Goal: Task Accomplishment & Management: Manage account settings

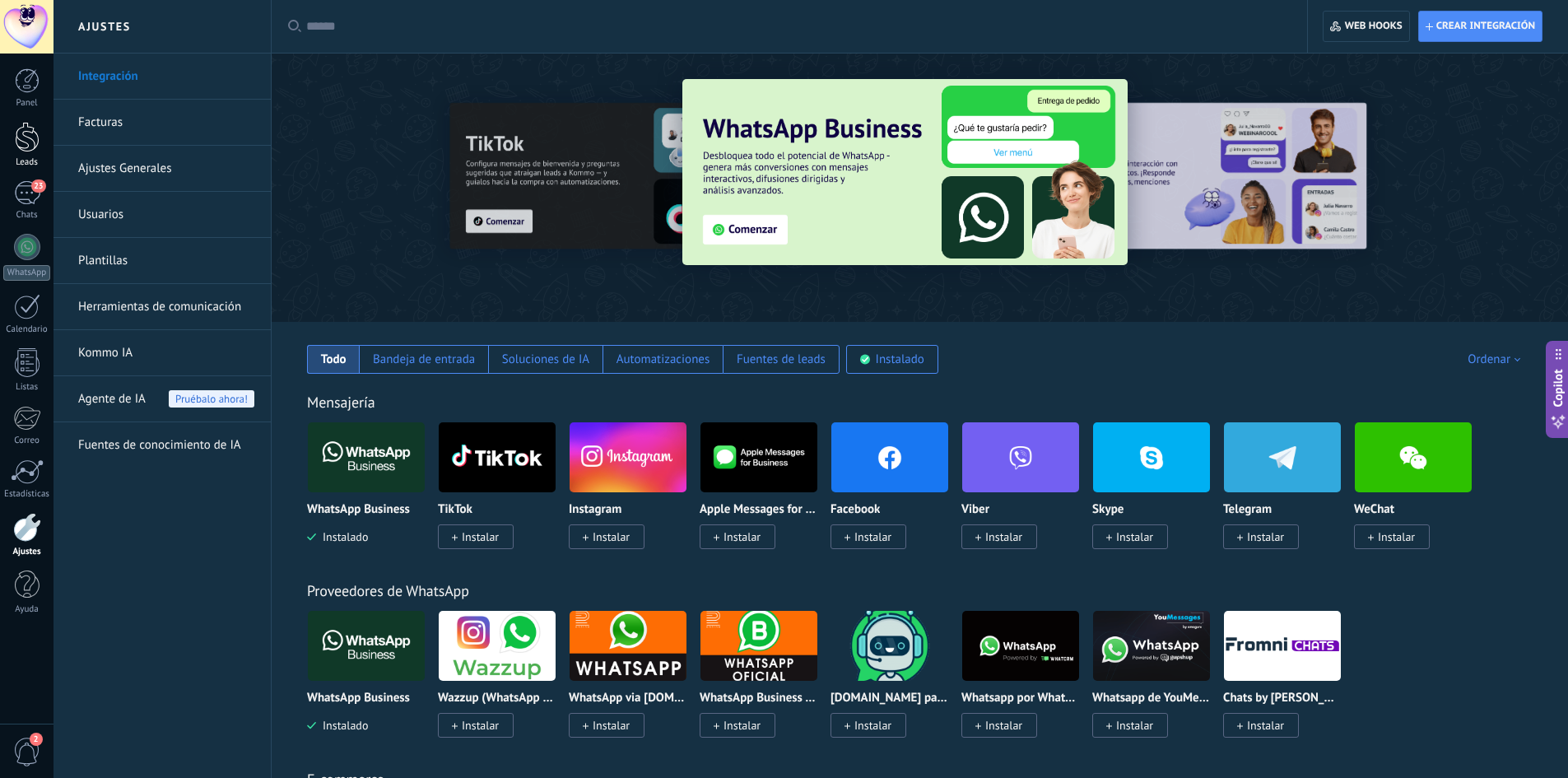
drag, startPoint x: 0, startPoint y: 0, endPoint x: 15, endPoint y: 147, distance: 147.8
click at [15, 147] on div at bounding box center [27, 137] width 25 height 31
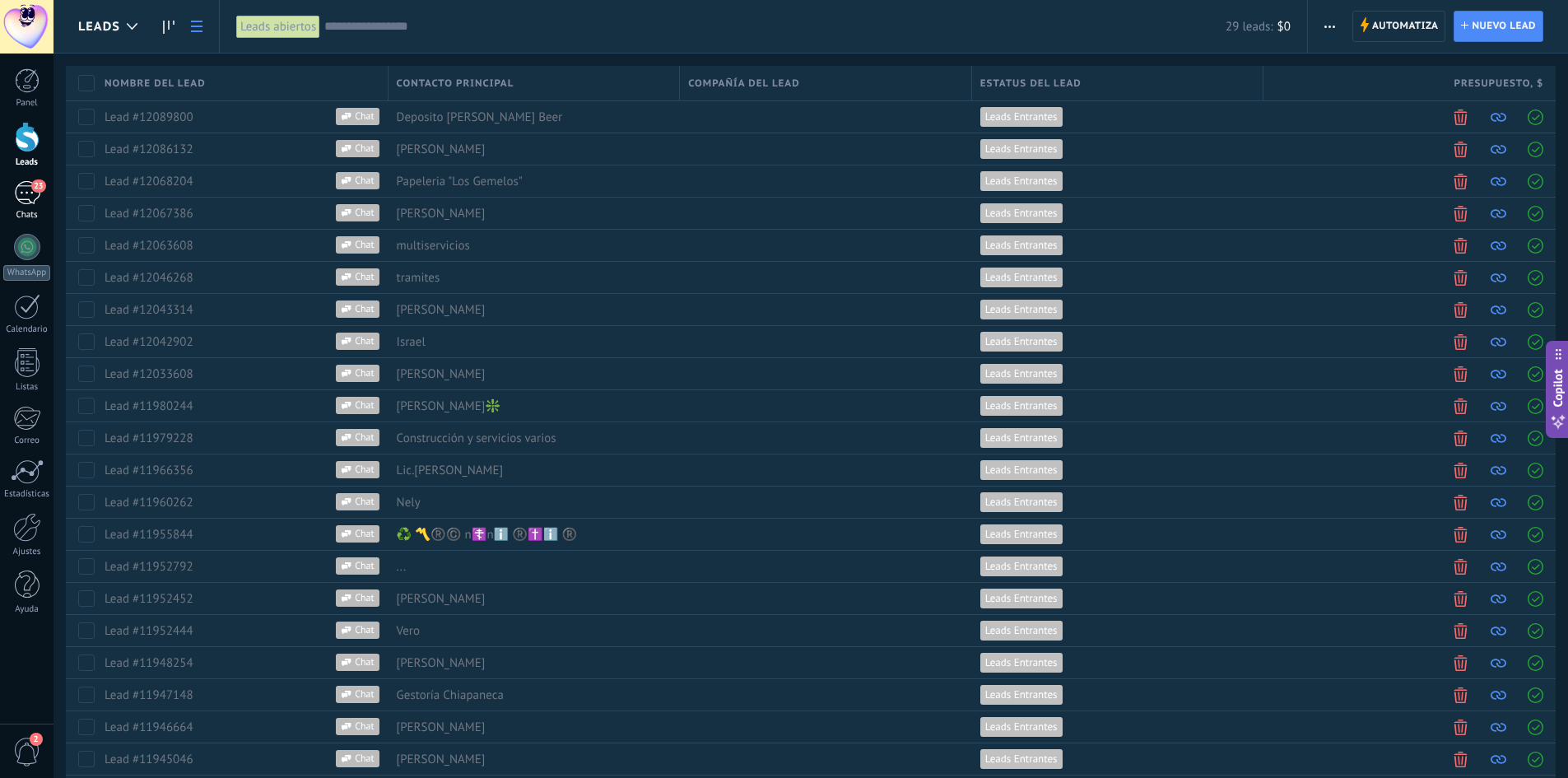
click at [37, 205] on link "23 Chats" at bounding box center [27, 201] width 54 height 40
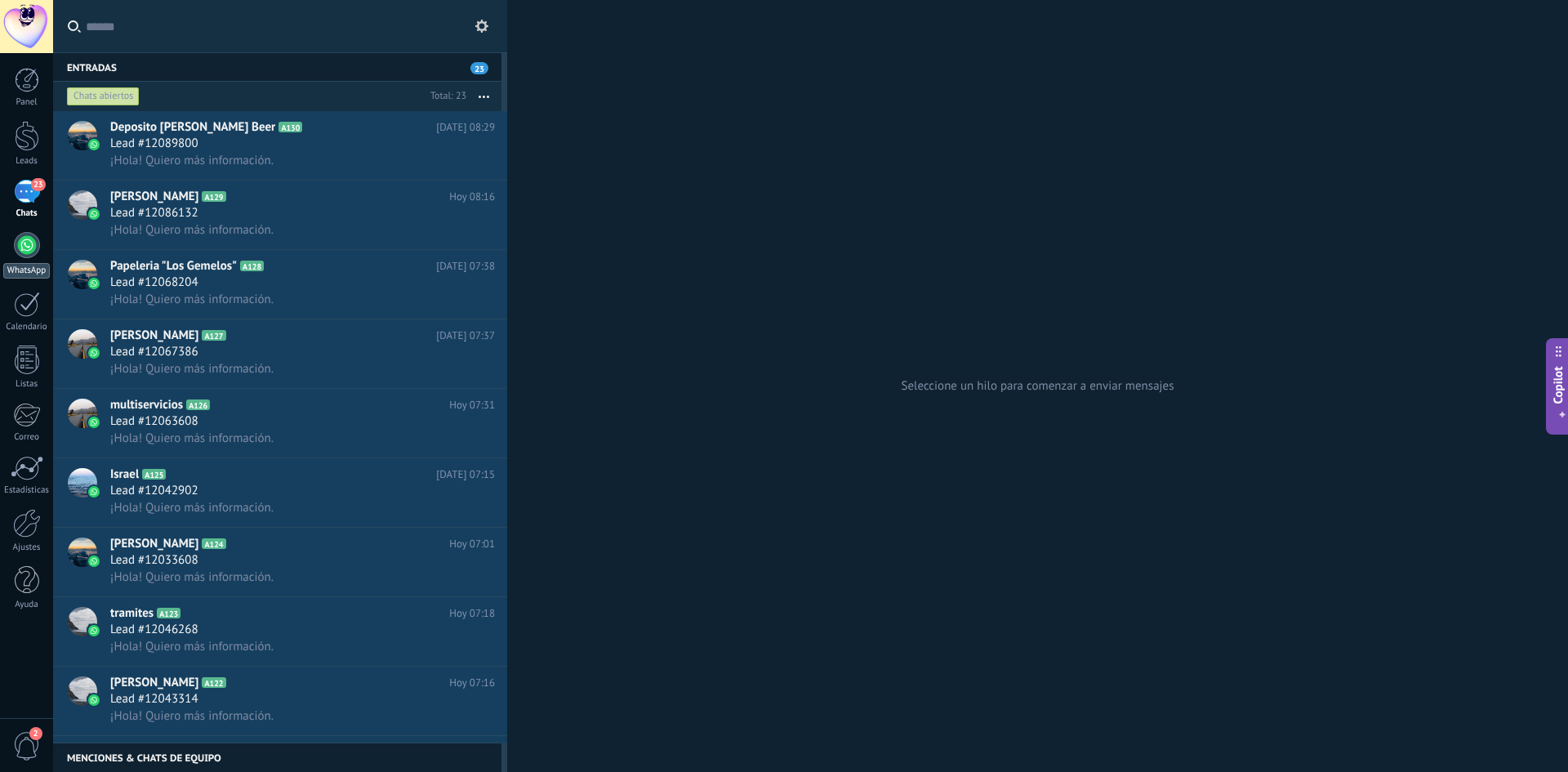
click at [23, 240] on div at bounding box center [27, 245] width 26 height 26
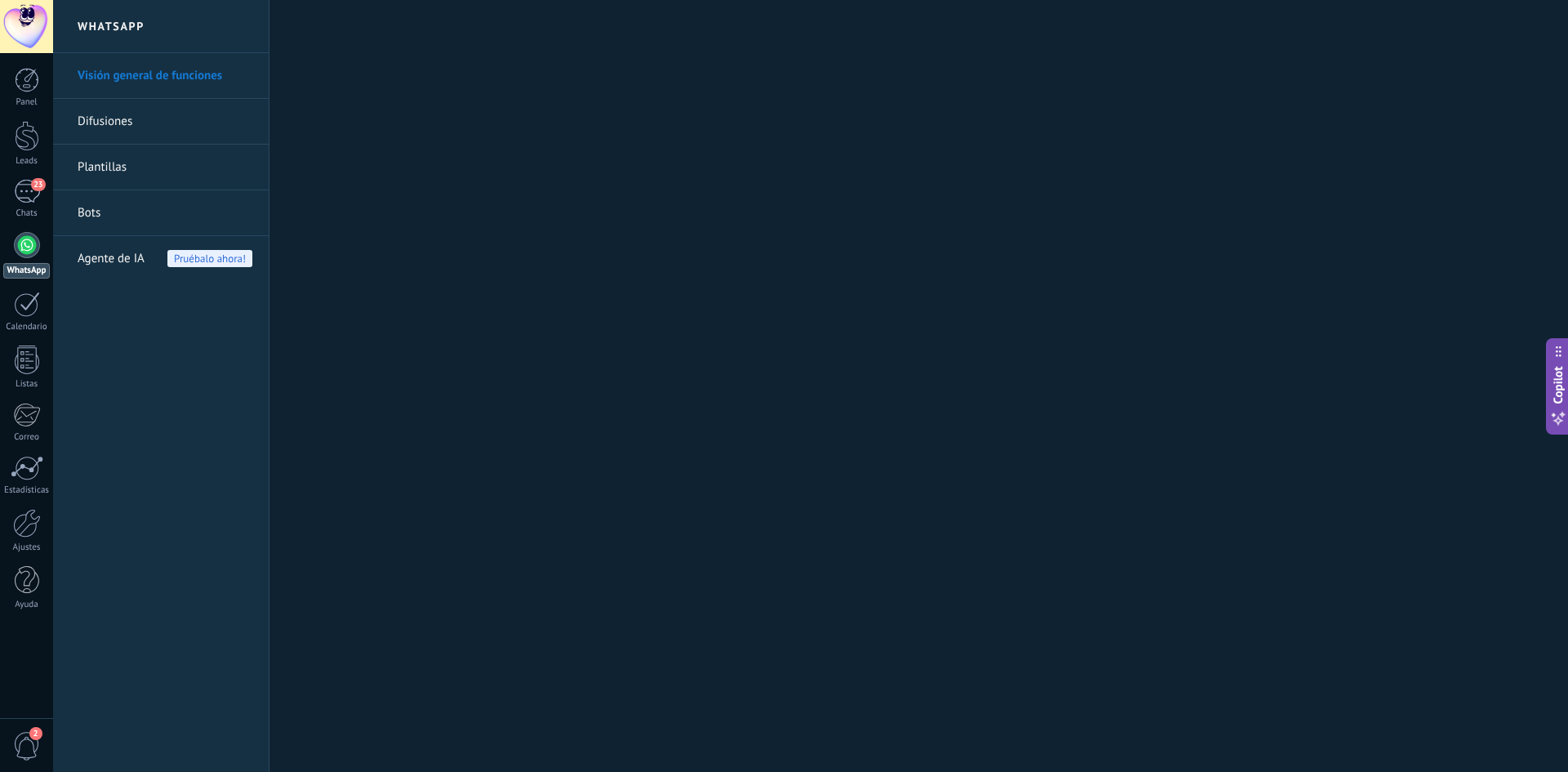
click at [26, 178] on div "Panel Leads 23 Chats WhatsApp Clientes" at bounding box center [27, 347] width 53 height 559
click at [26, 195] on div "23" at bounding box center [27, 191] width 26 height 24
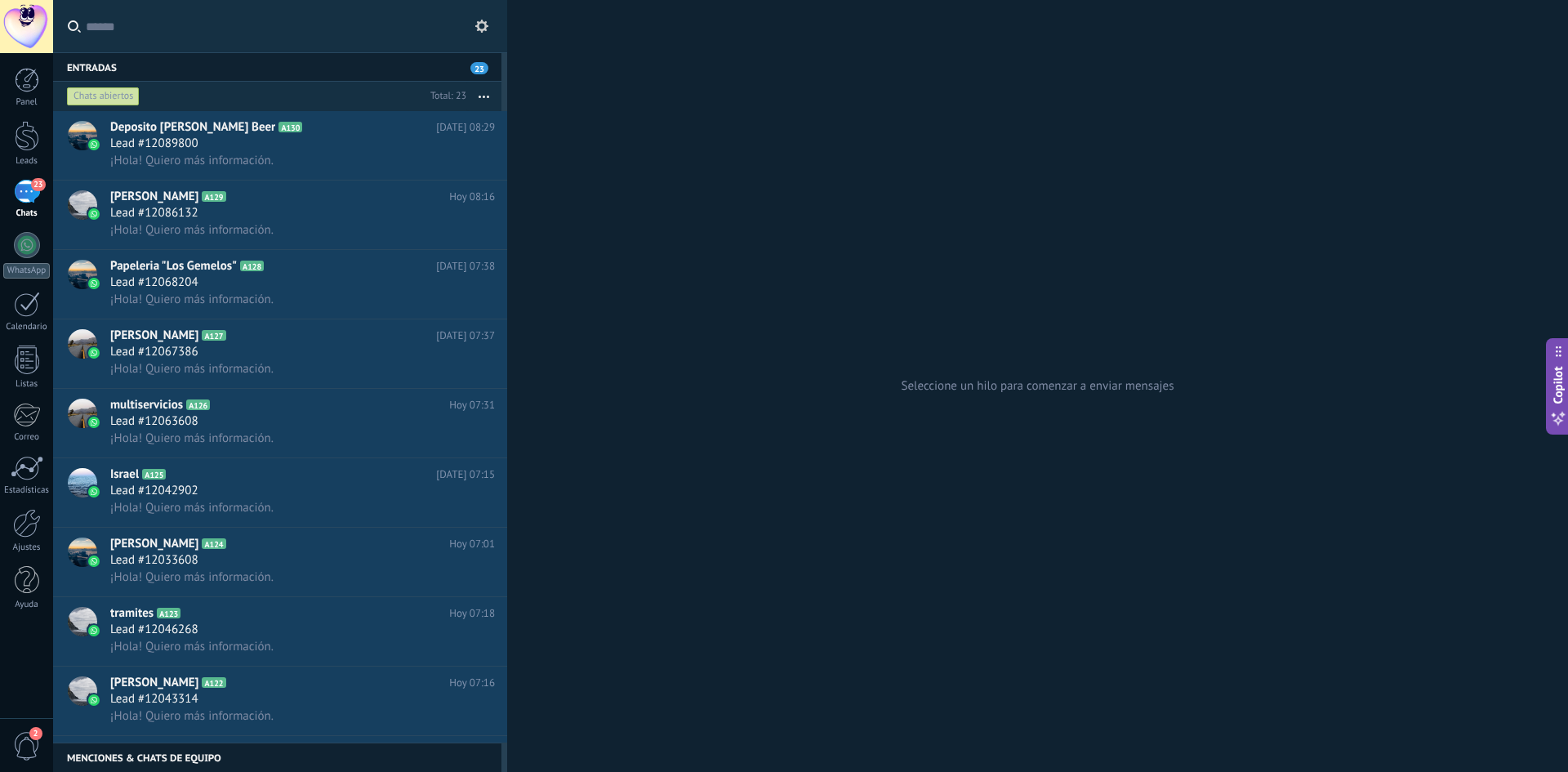
click at [26, 195] on div "23" at bounding box center [27, 191] width 26 height 24
click at [23, 224] on div "Panel Leads 23 Chats WhatsApp Clientes" at bounding box center [27, 347] width 53 height 559
click at [26, 240] on div at bounding box center [27, 245] width 26 height 26
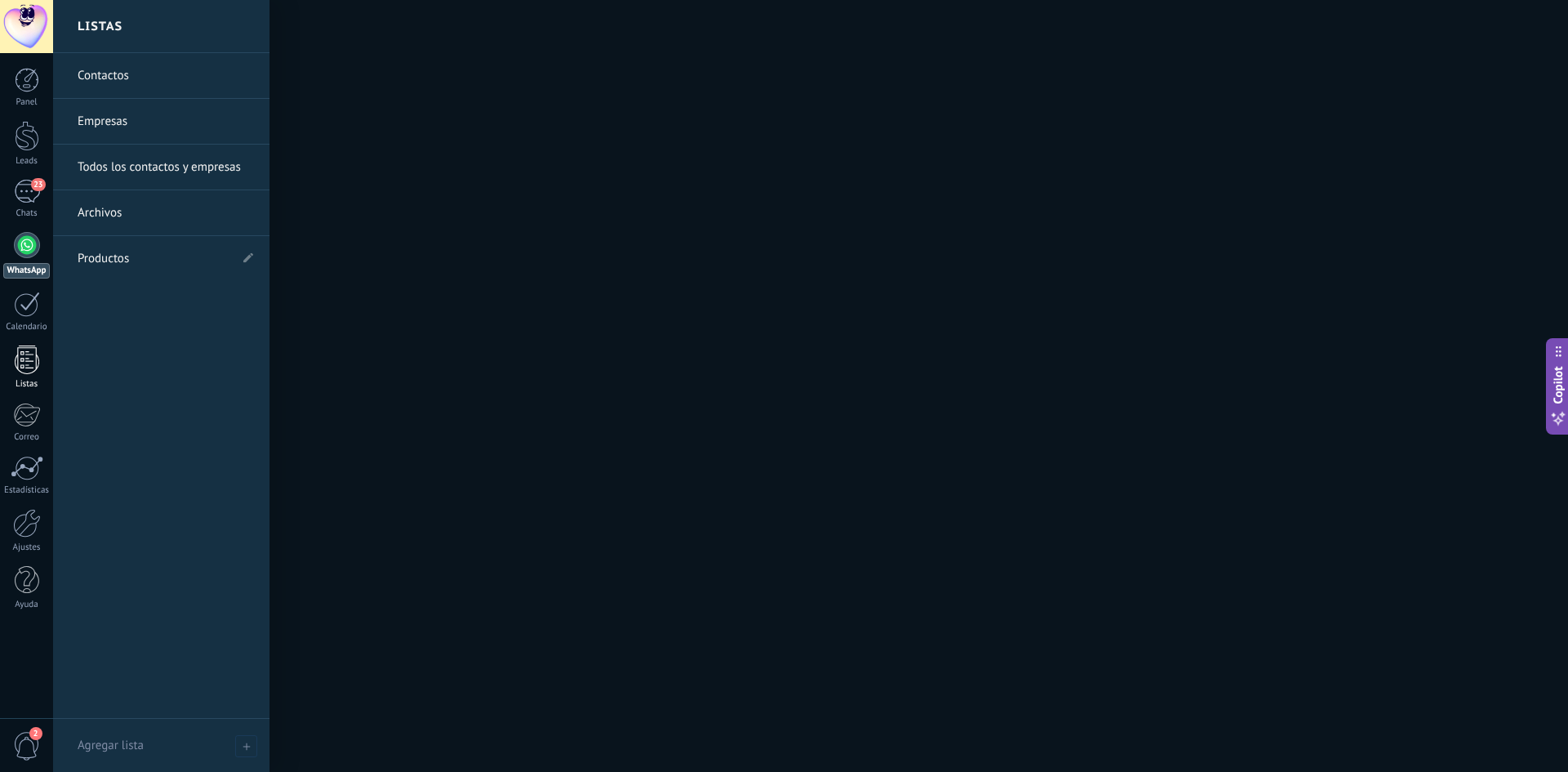
click at [31, 357] on div at bounding box center [27, 360] width 25 height 29
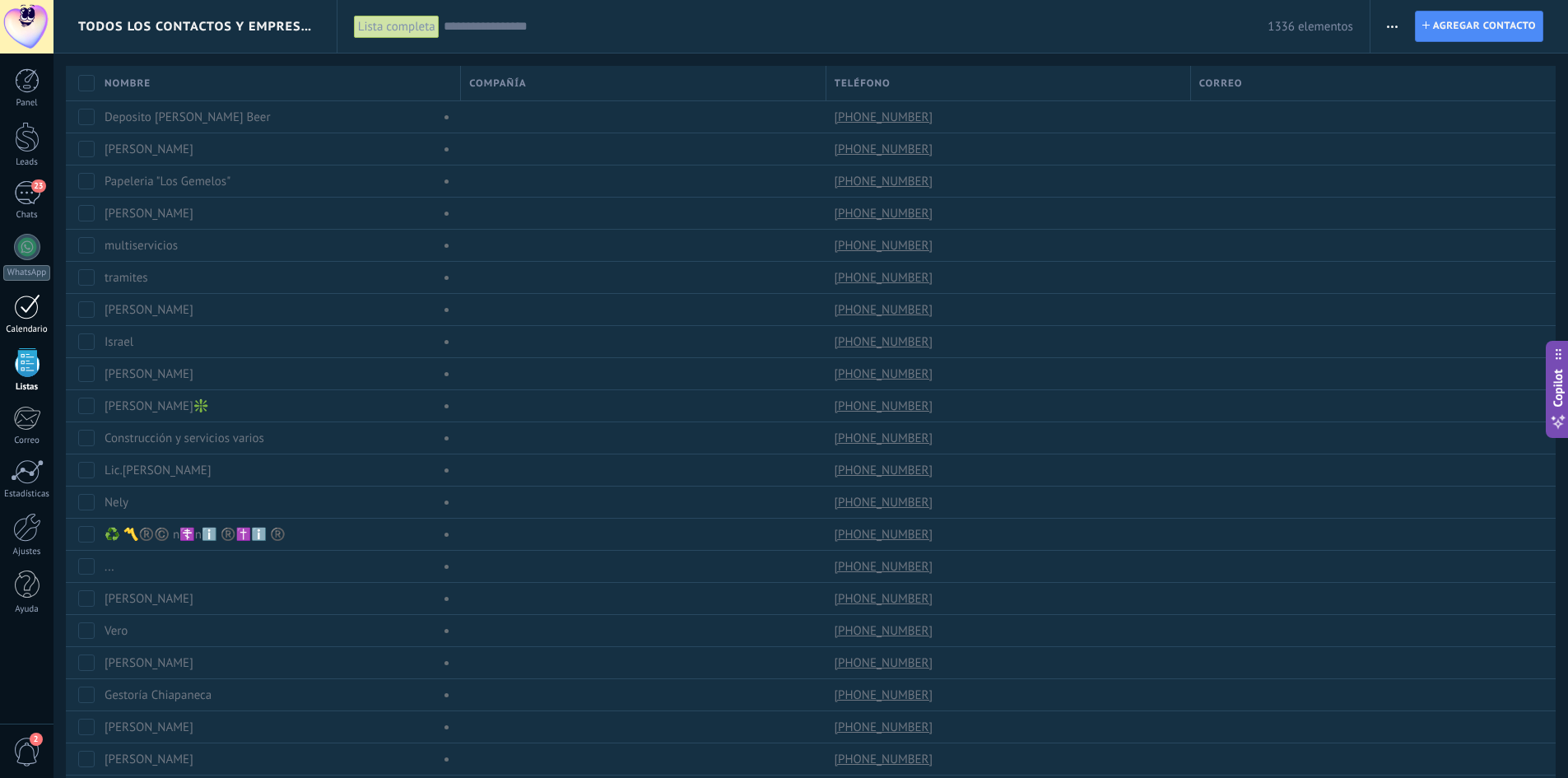
click at [31, 308] on div at bounding box center [27, 307] width 26 height 26
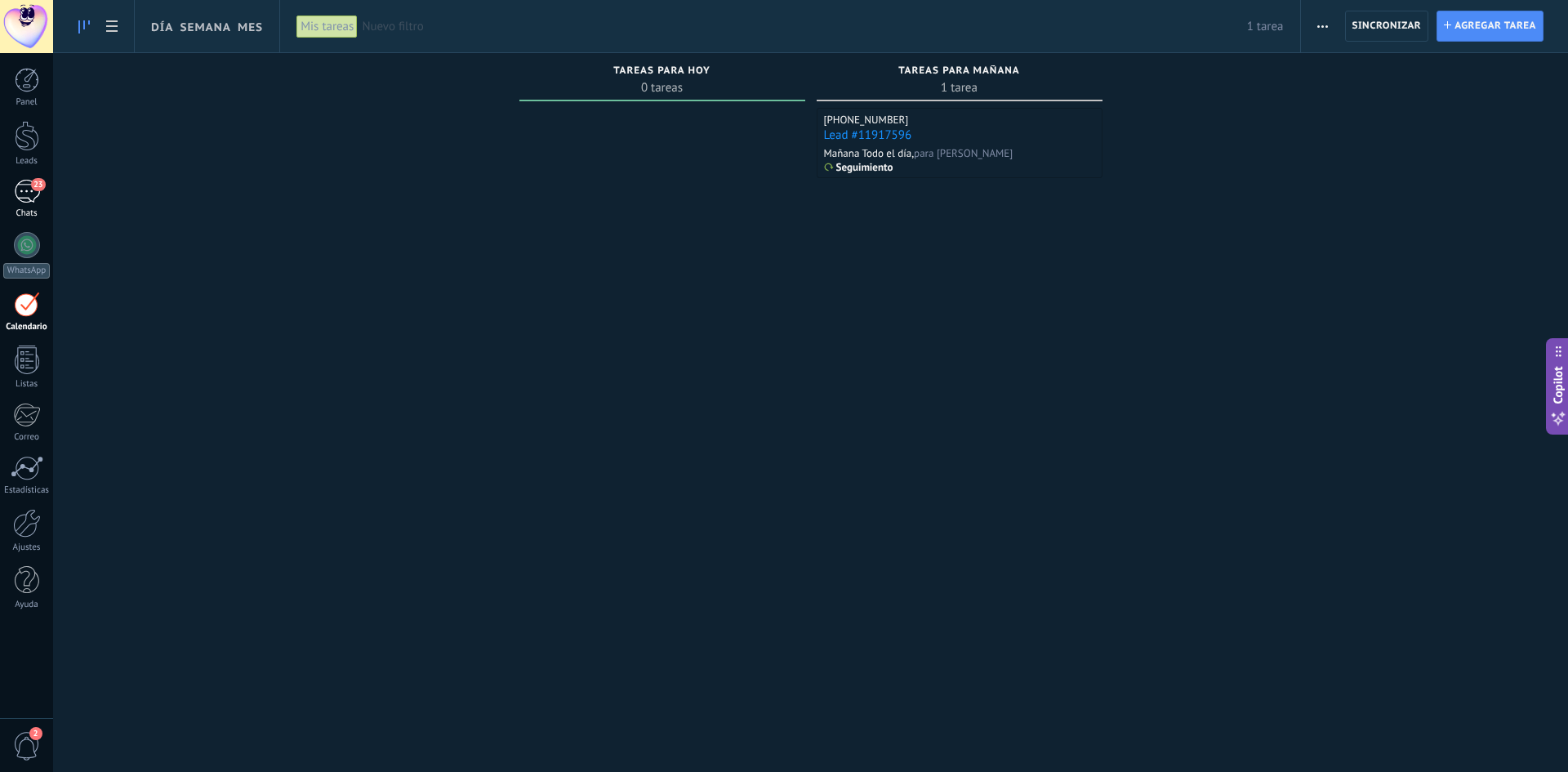
click at [18, 188] on div "23" at bounding box center [27, 191] width 26 height 24
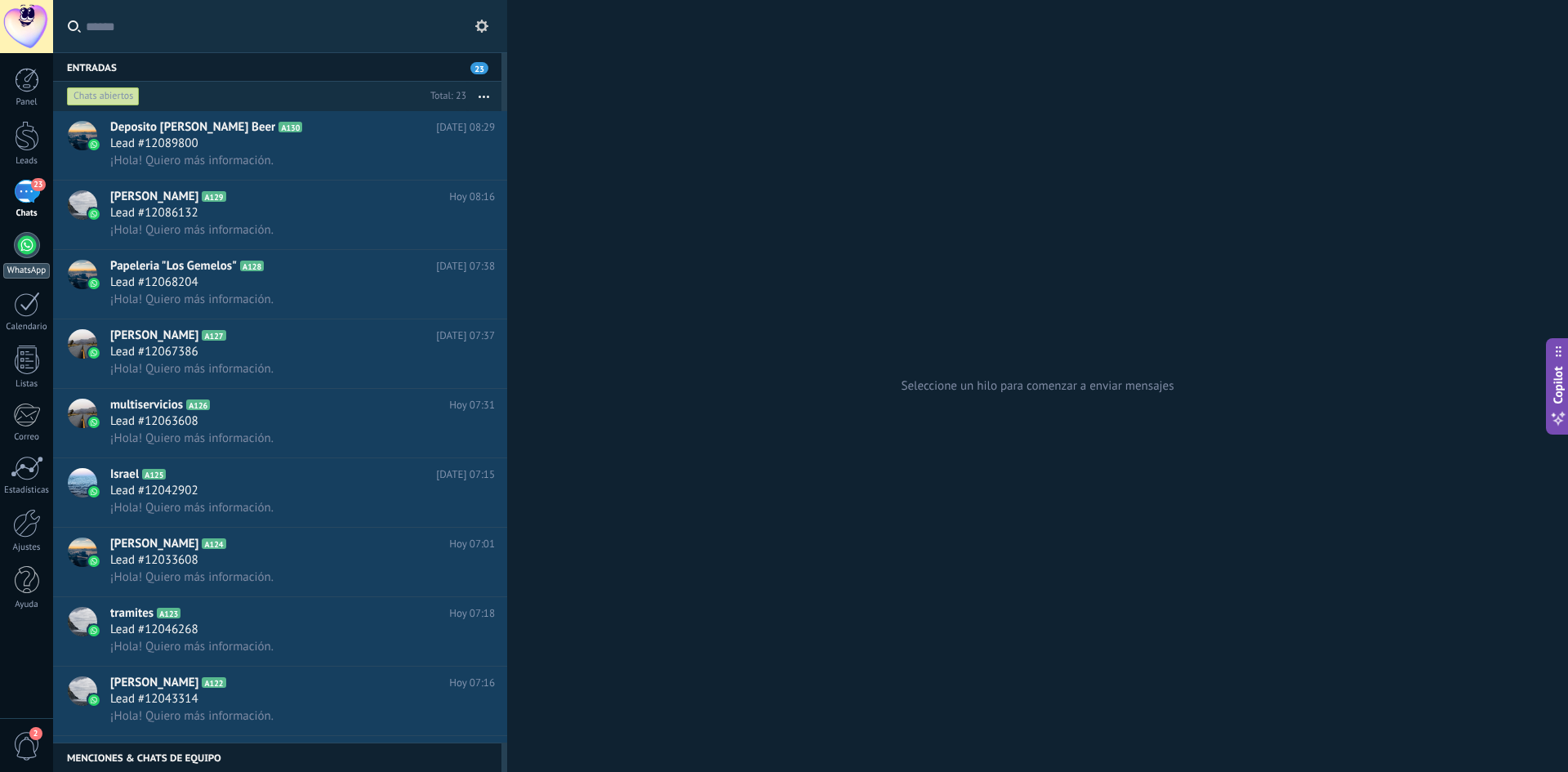
click at [19, 241] on div at bounding box center [27, 245] width 26 height 26
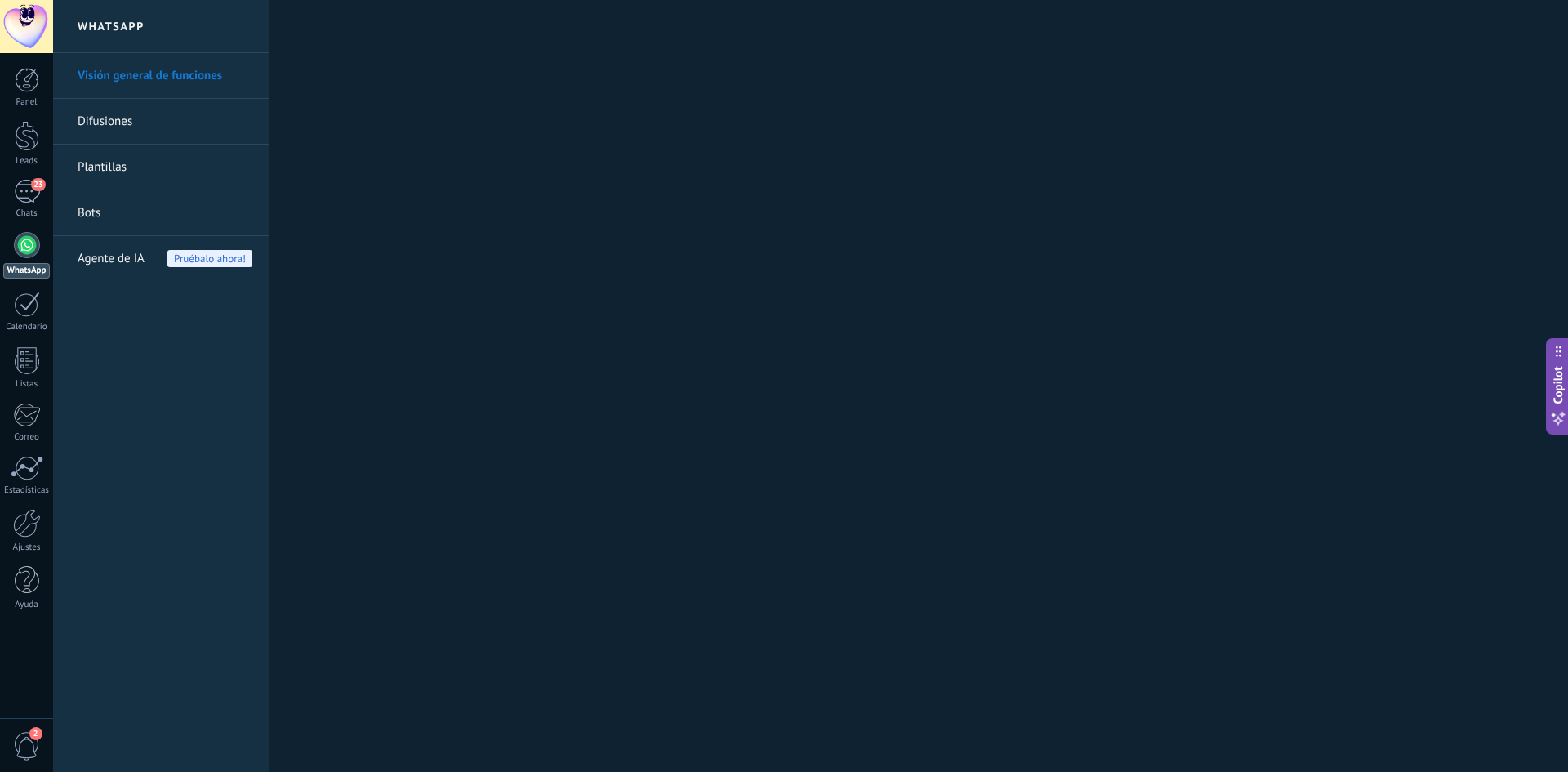
click at [140, 83] on link "Visión general de funciones" at bounding box center [164, 76] width 174 height 46
click at [134, 214] on link "Bots" at bounding box center [164, 213] width 174 height 46
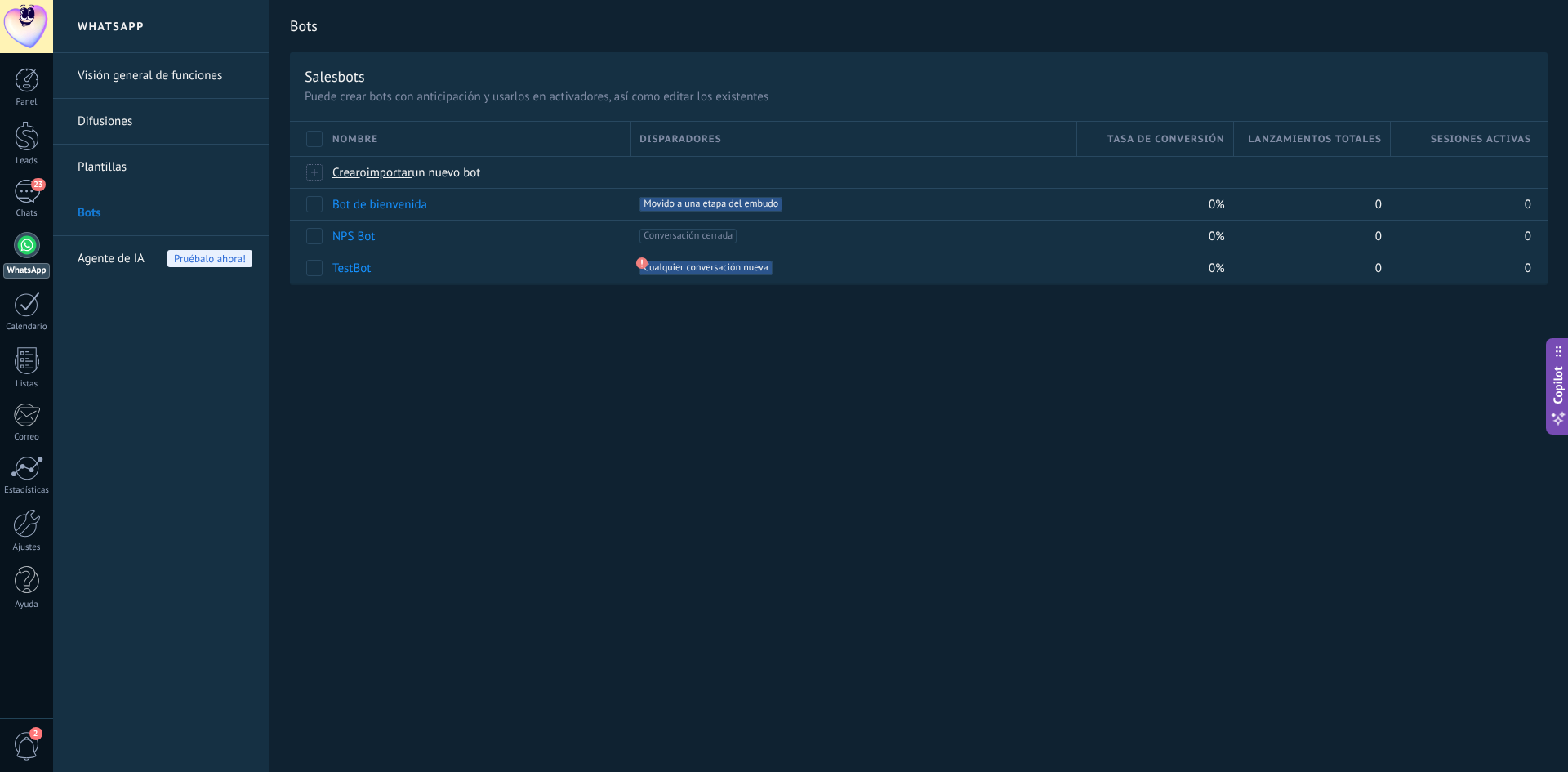
click at [128, 257] on span "Agente de IA" at bounding box center [111, 259] width 67 height 46
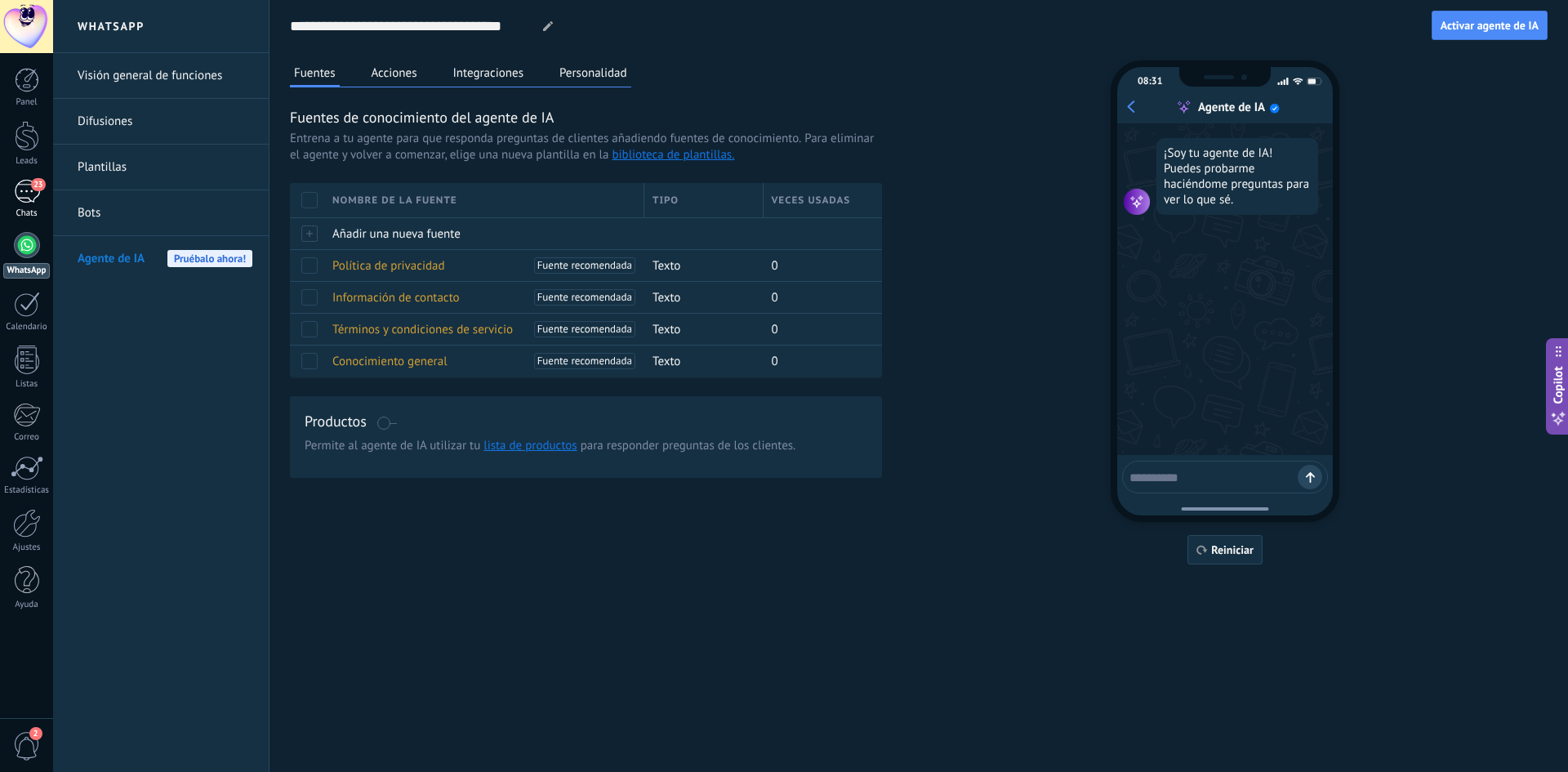
click at [26, 203] on link "23 Chats" at bounding box center [27, 199] width 53 height 40
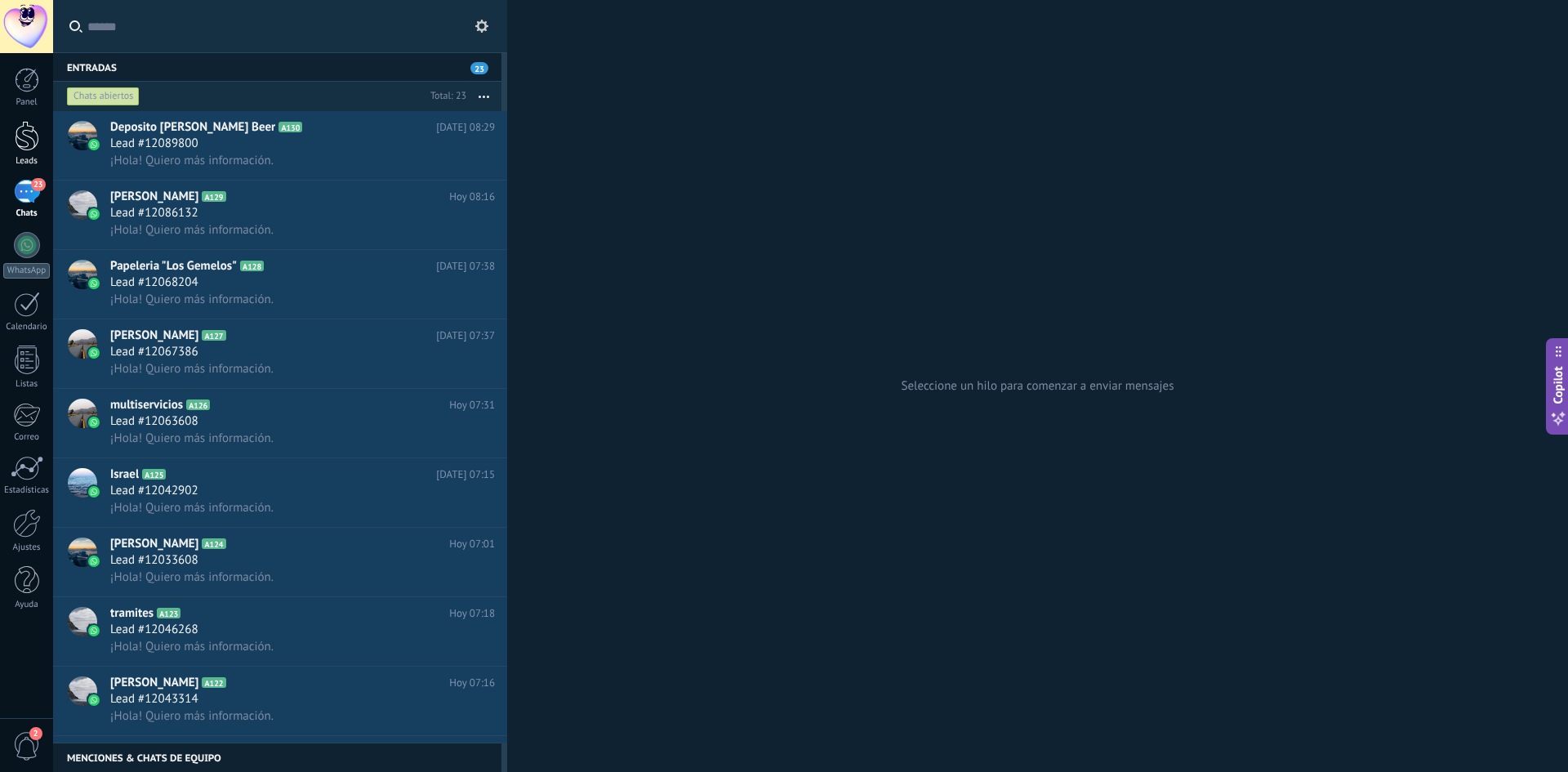
click at [20, 150] on div at bounding box center [27, 136] width 25 height 31
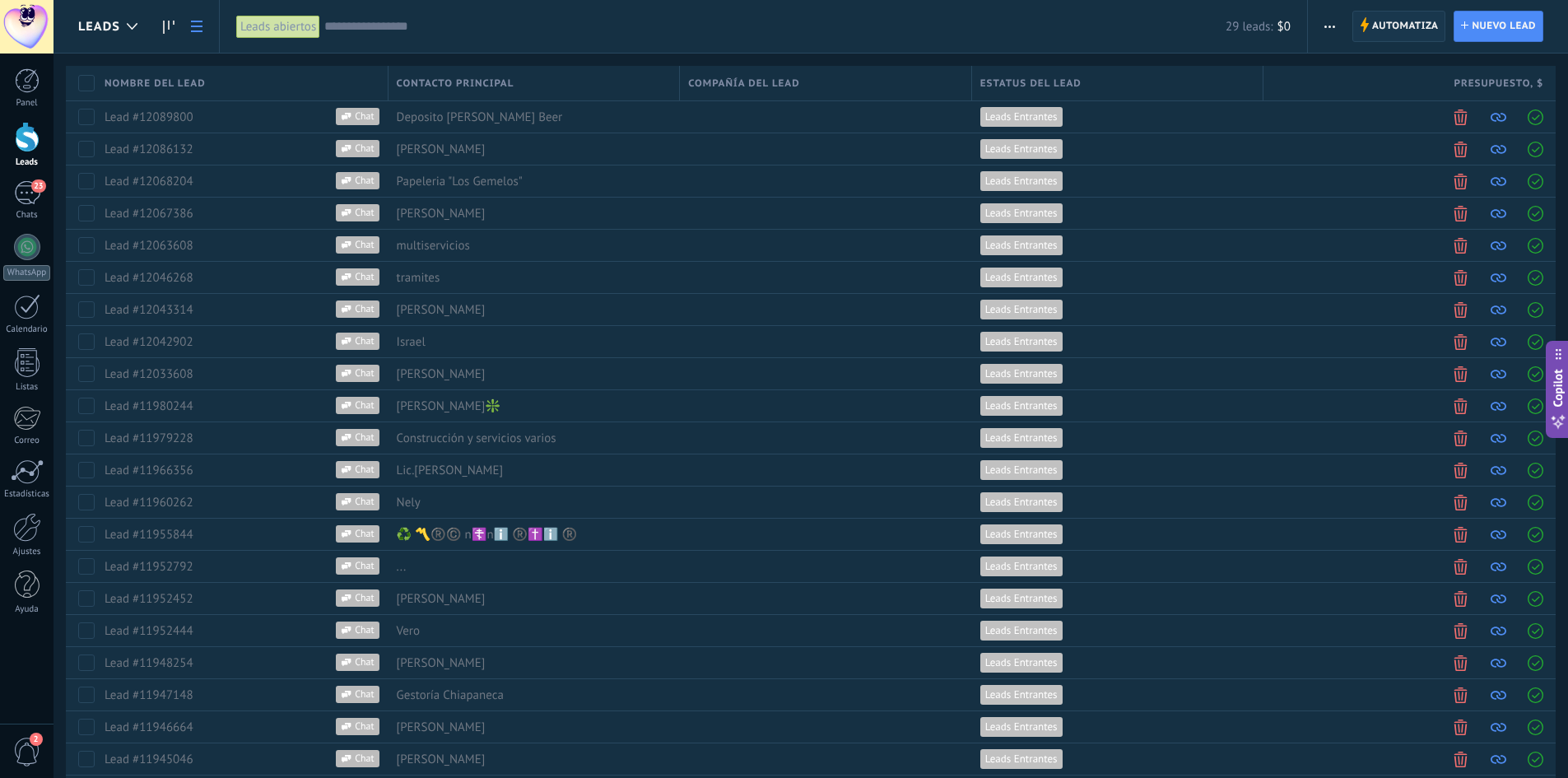
click at [1415, 30] on span "Automatiza" at bounding box center [1405, 27] width 67 height 30
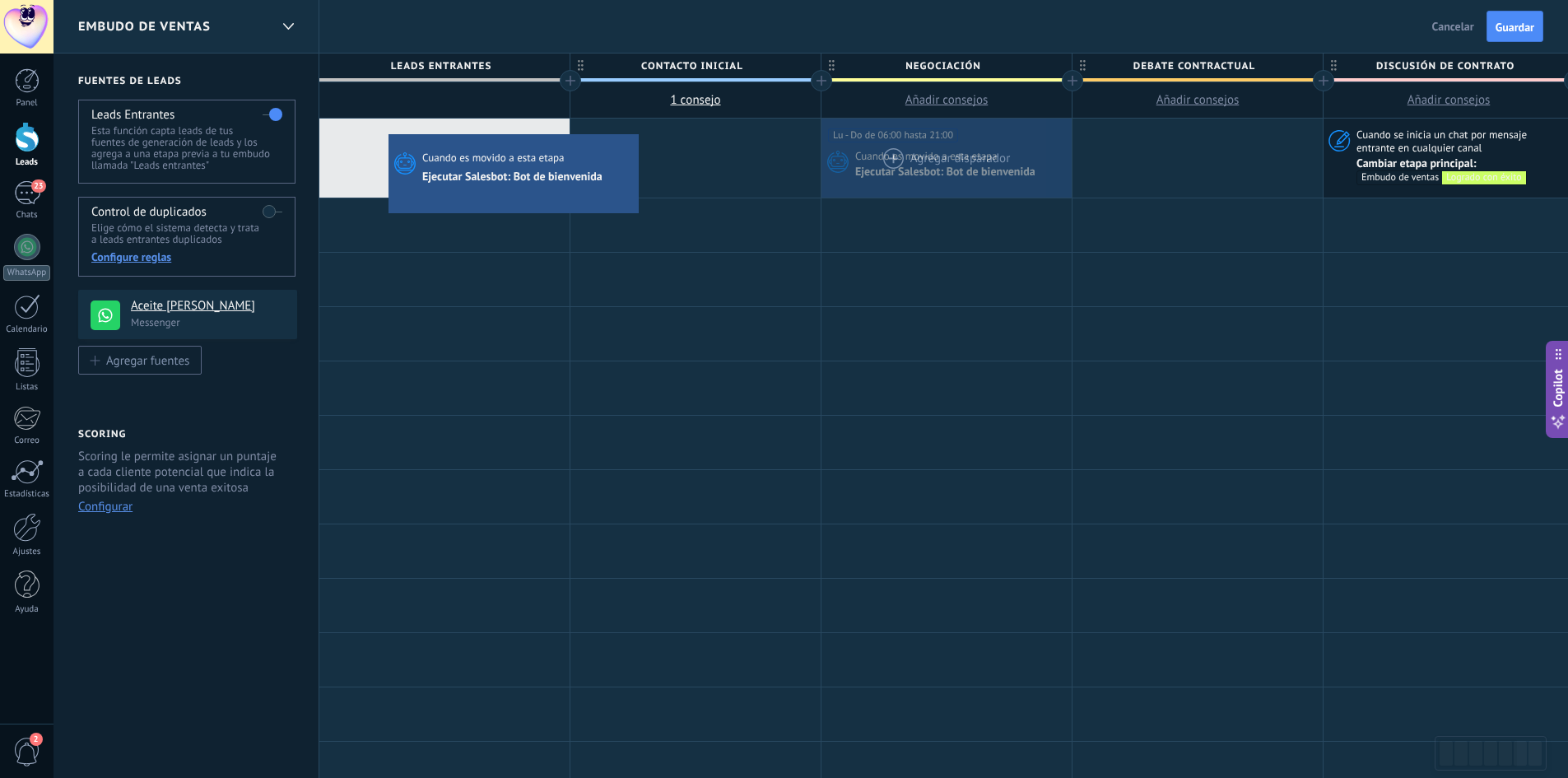
drag, startPoint x: 914, startPoint y: 160, endPoint x: 392, endPoint y: 139, distance: 522.4
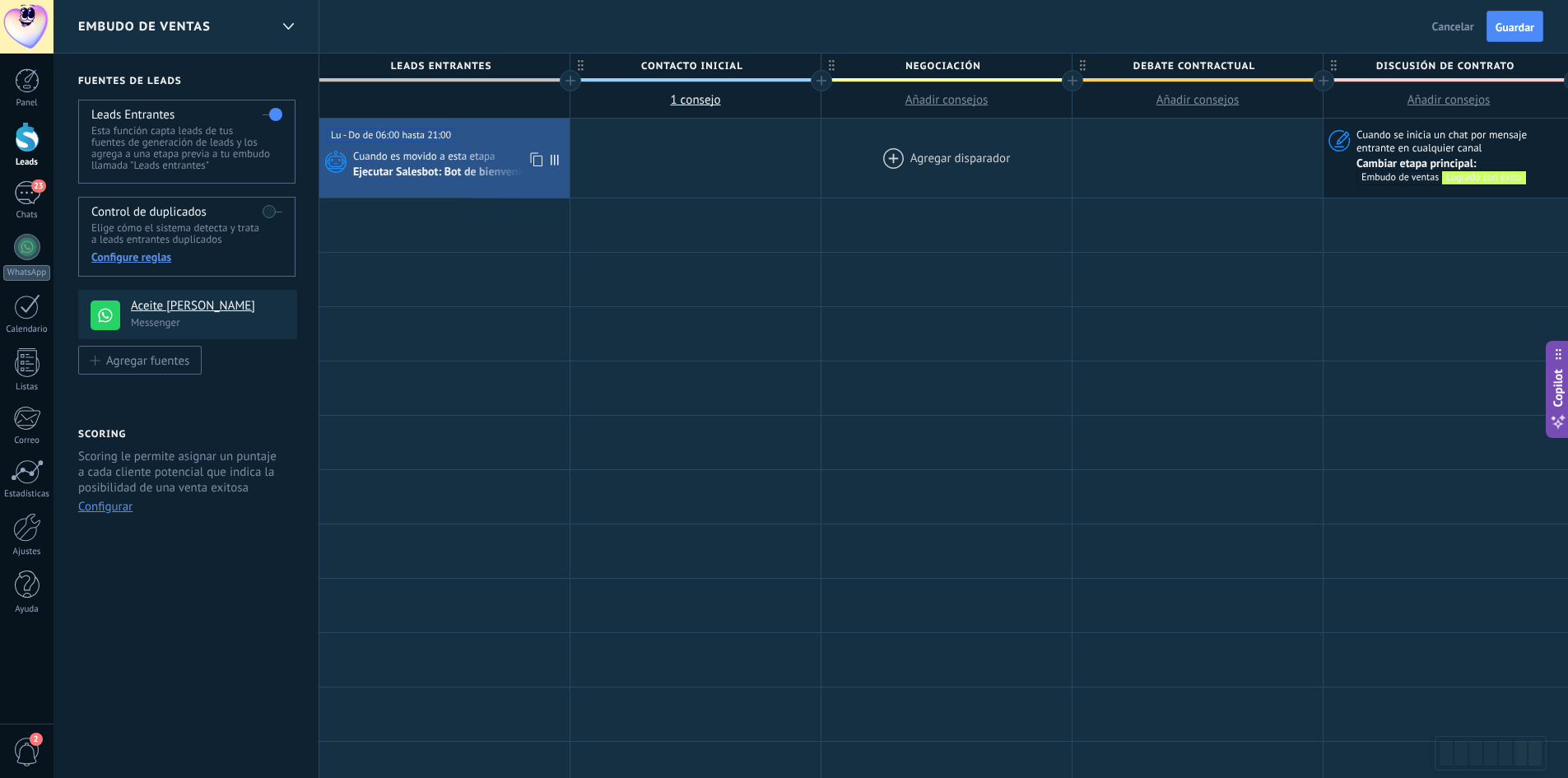
click at [467, 176] on div "Ejecutar Salesbot: Bot de bienvenida" at bounding box center [444, 173] width 183 height 15
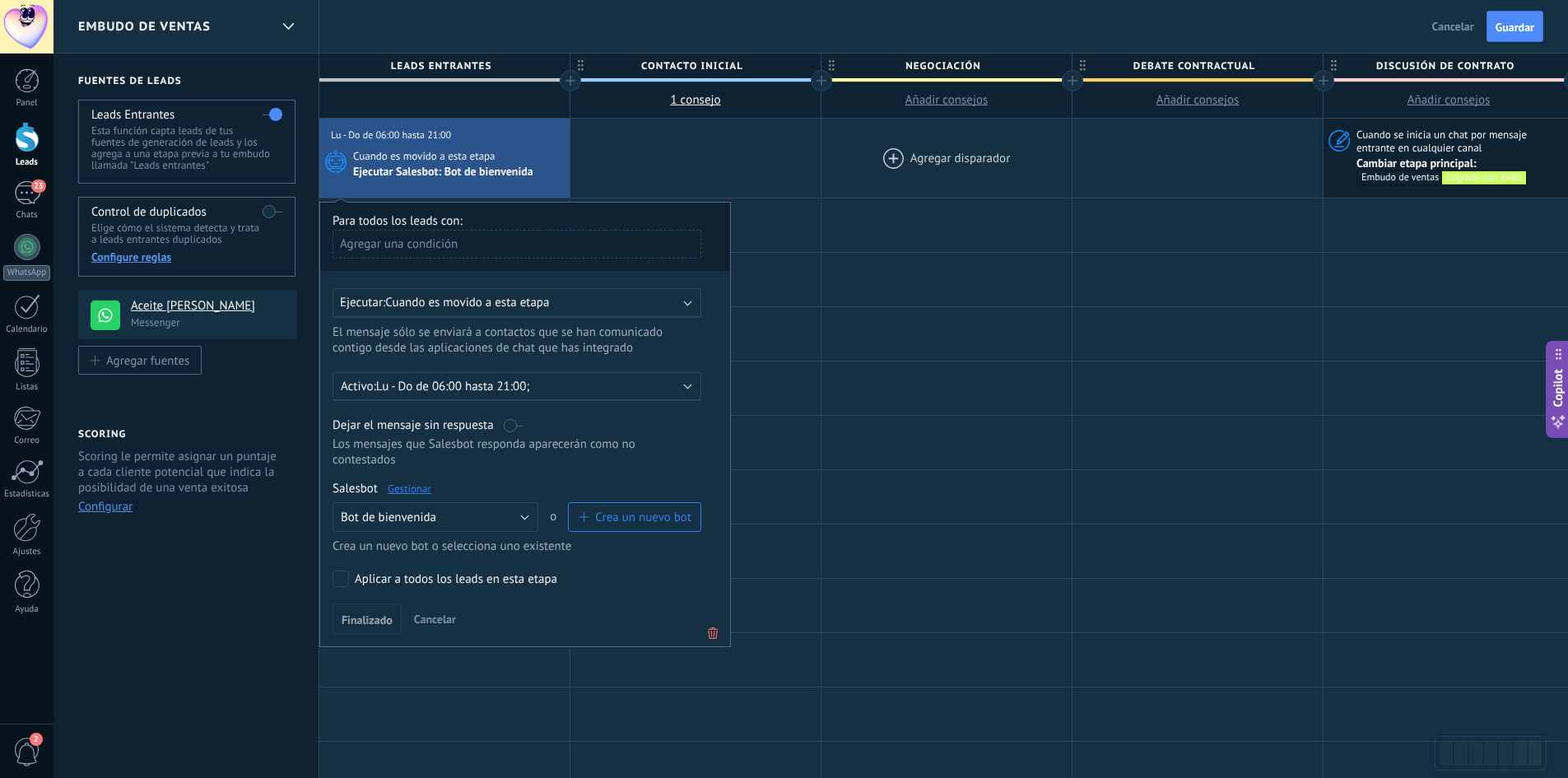
click at [401, 579] on div "Aplicar a todos los leads en esta etapa" at bounding box center [455, 579] width 203 height 16
click at [387, 619] on span "Finalizado" at bounding box center [366, 620] width 51 height 12
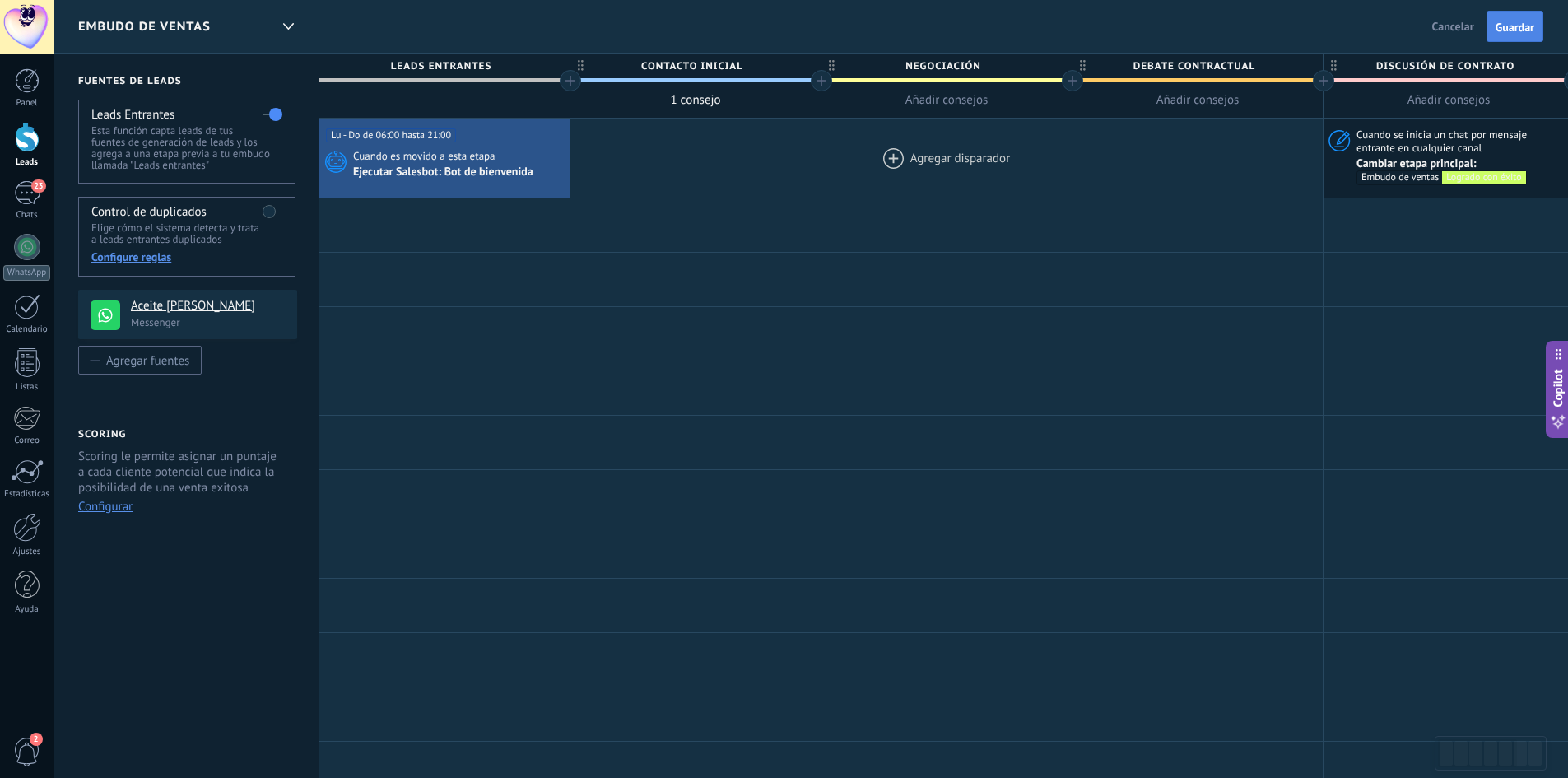
click at [1520, 30] on span "Guardar" at bounding box center [1515, 27] width 39 height 12
click at [22, 195] on div "23" at bounding box center [27, 193] width 26 height 24
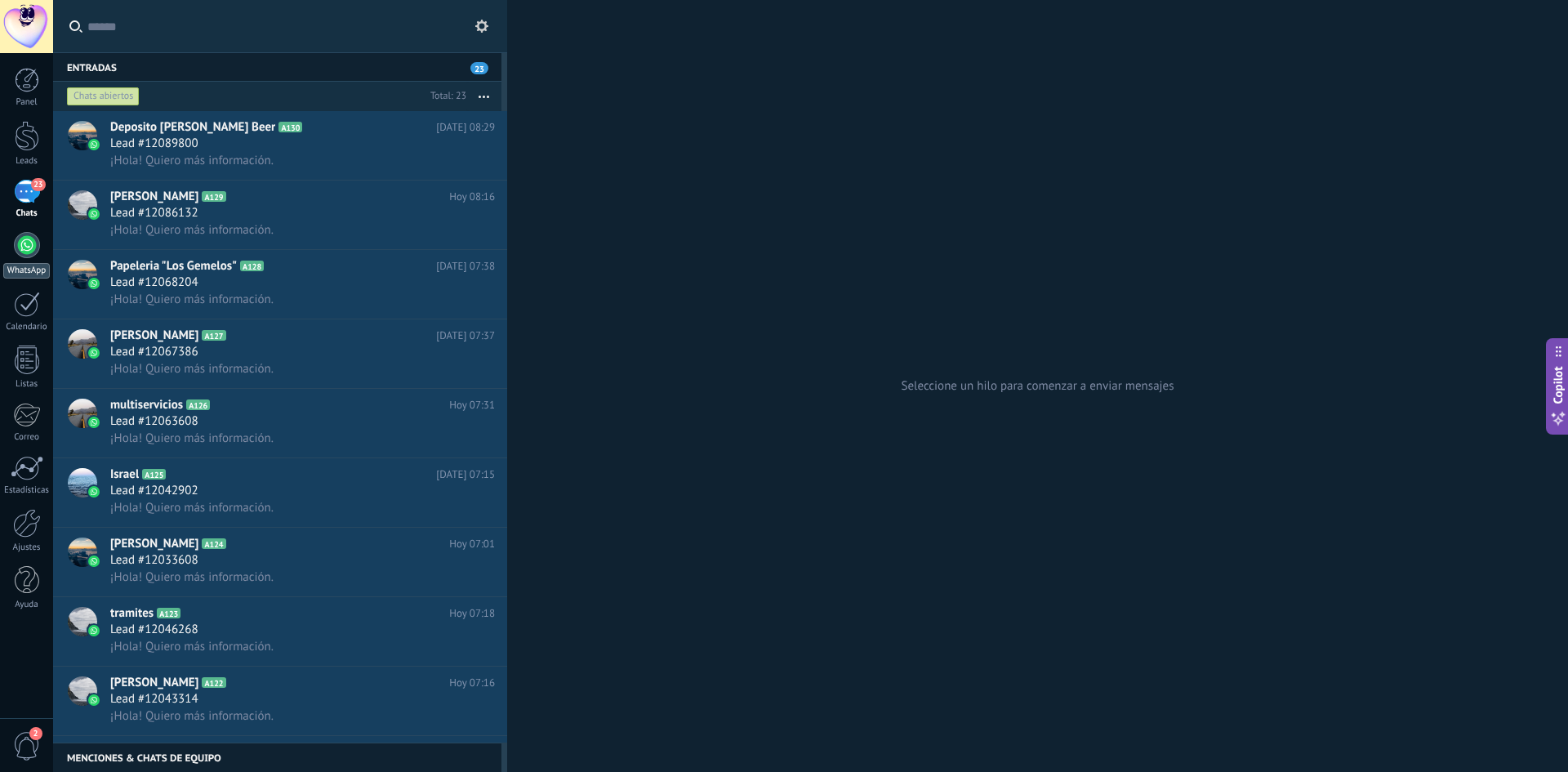
click at [28, 245] on div at bounding box center [27, 245] width 26 height 26
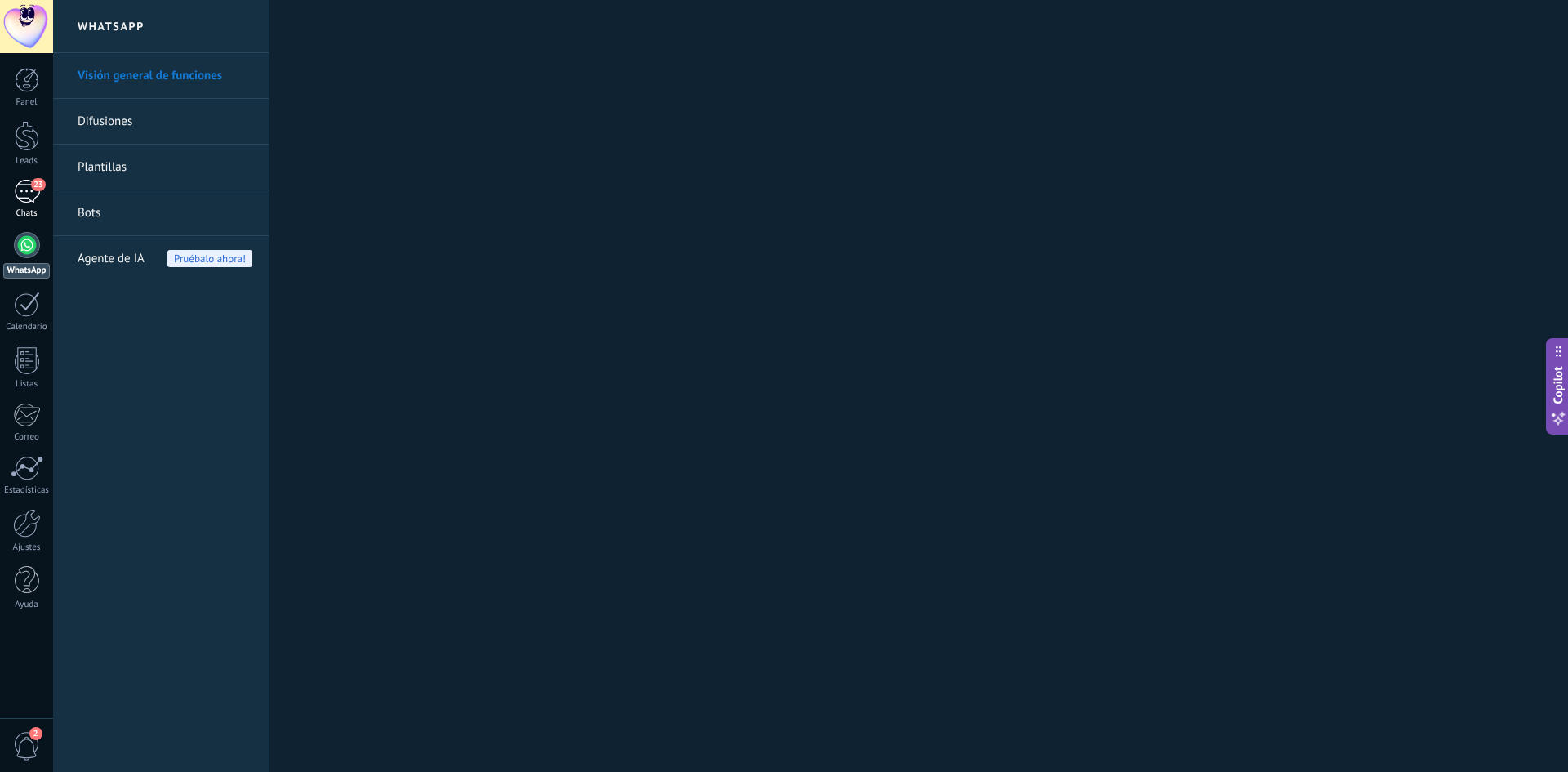
click at [36, 204] on link "23 Chats" at bounding box center [27, 199] width 53 height 40
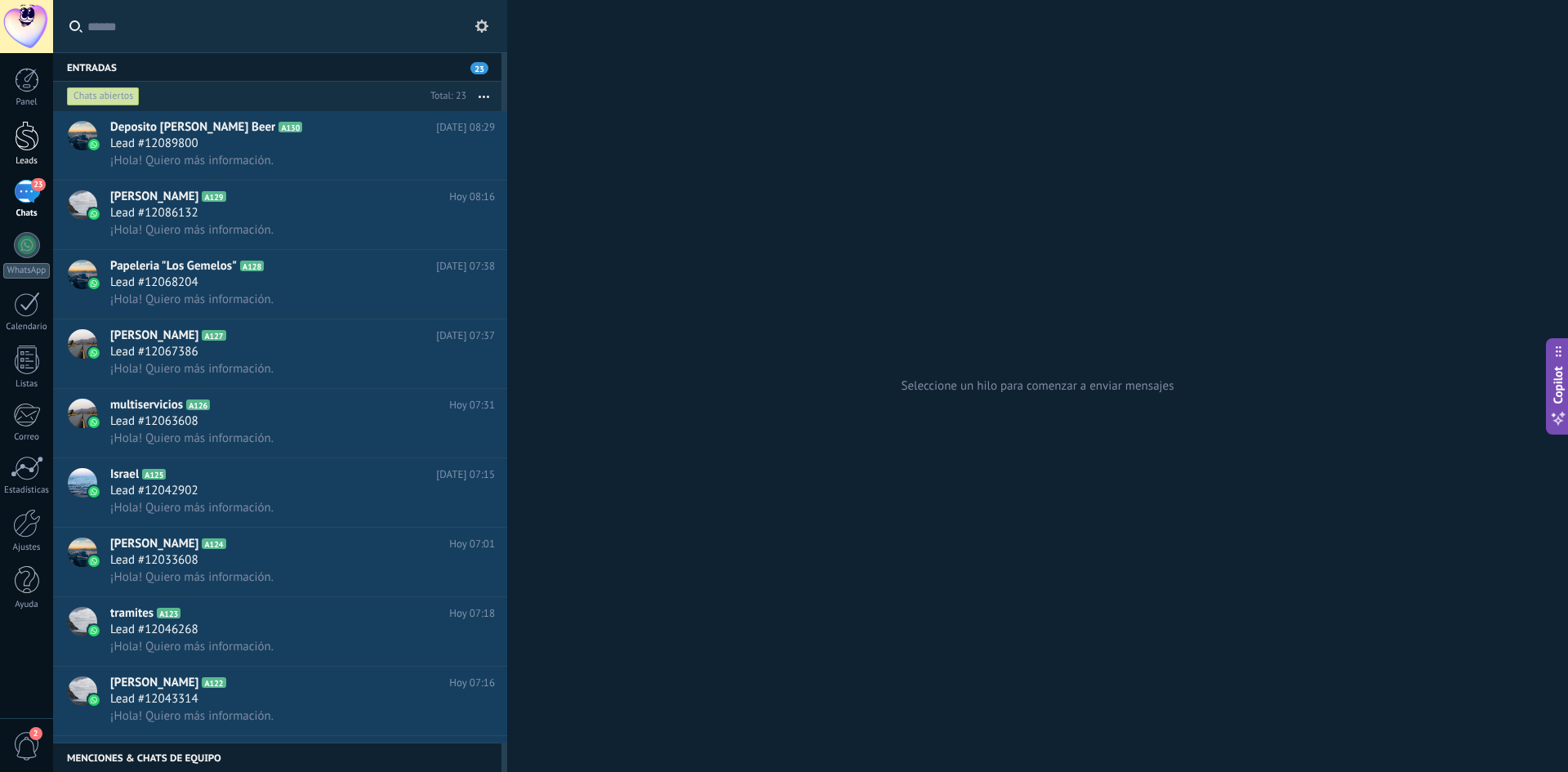
click at [24, 149] on div at bounding box center [27, 136] width 25 height 31
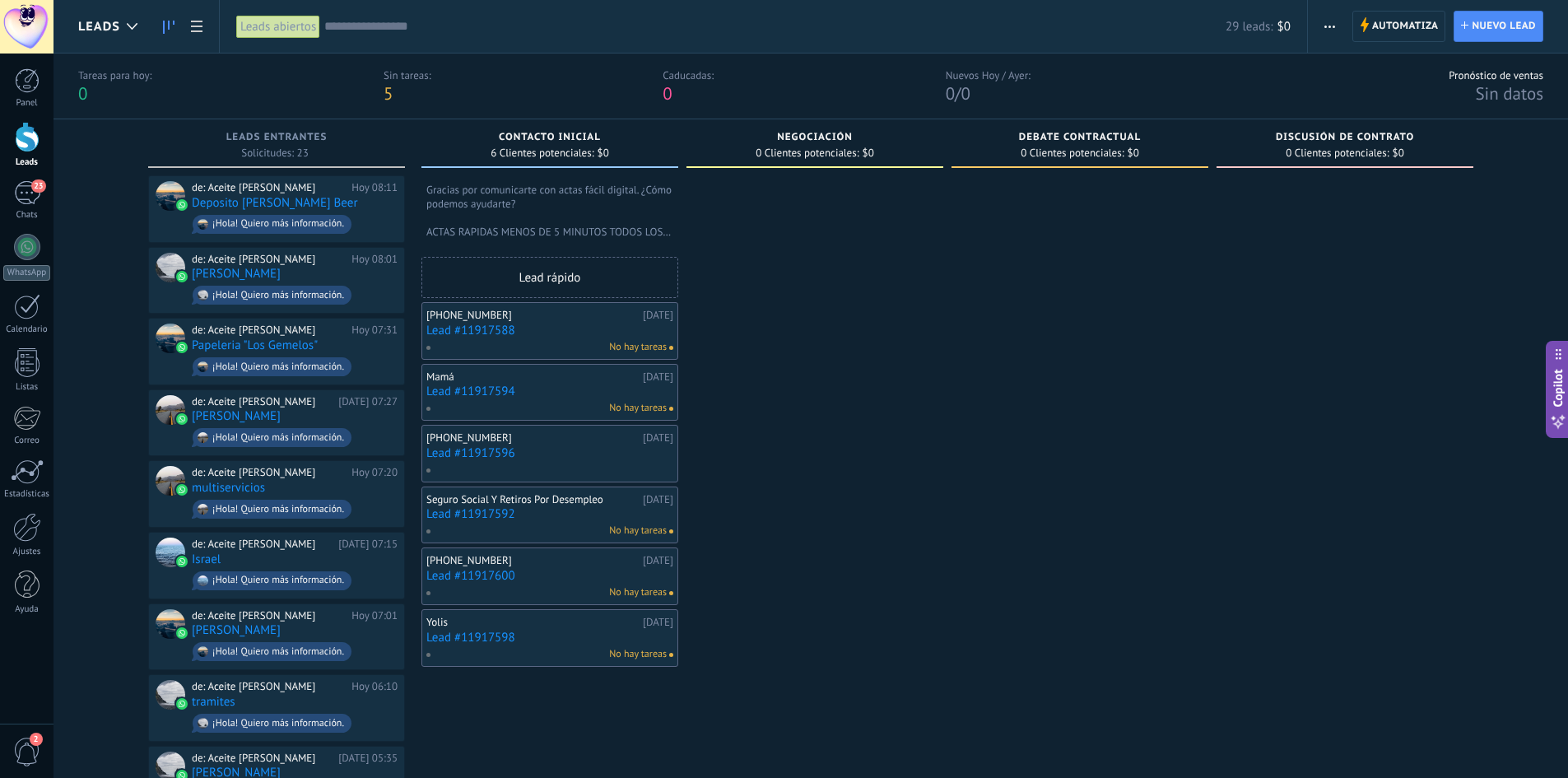
click at [594, 336] on link "Lead #11917588" at bounding box center [549, 331] width 247 height 14
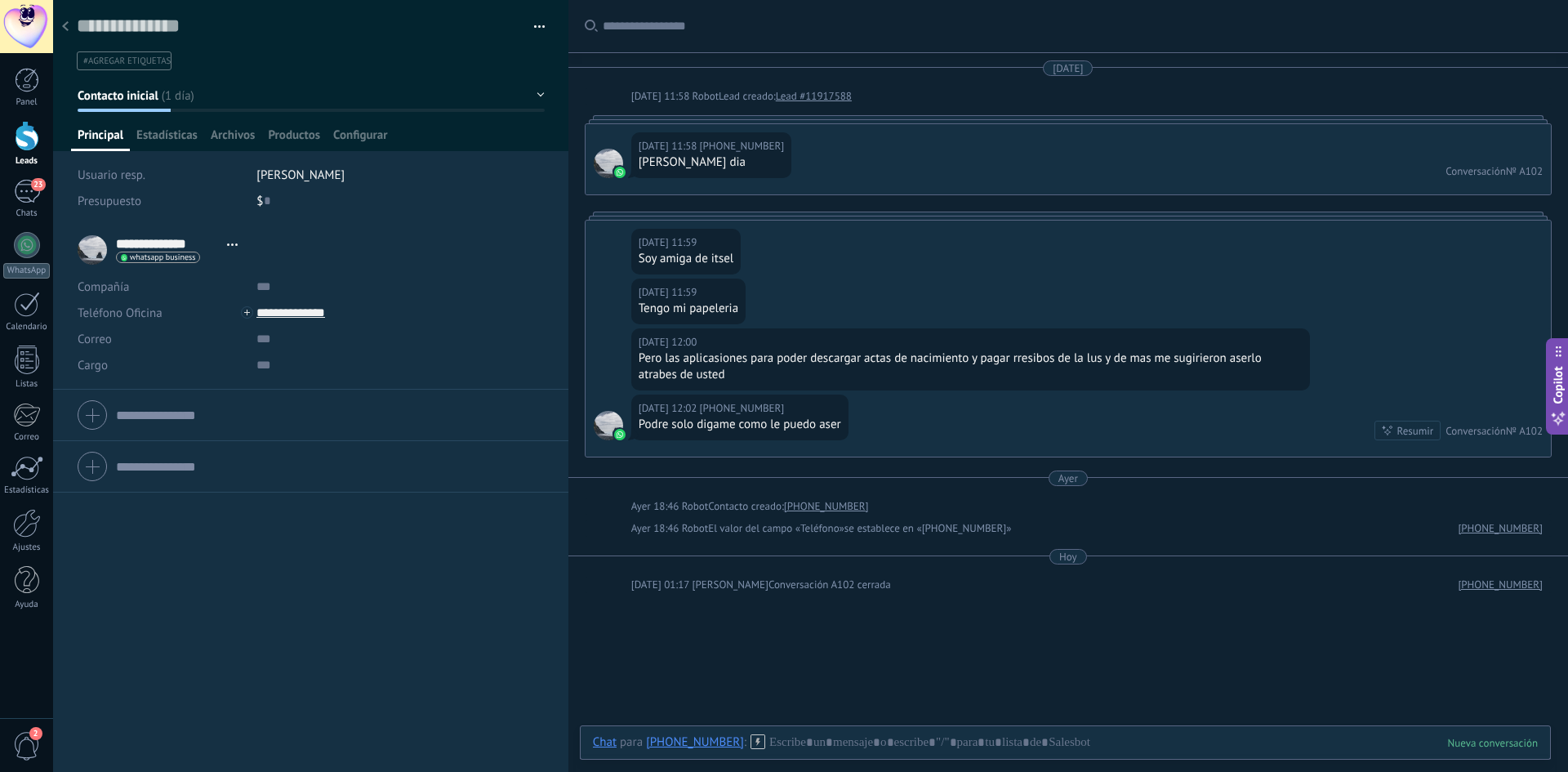
click at [68, 31] on div at bounding box center [64, 28] width 23 height 32
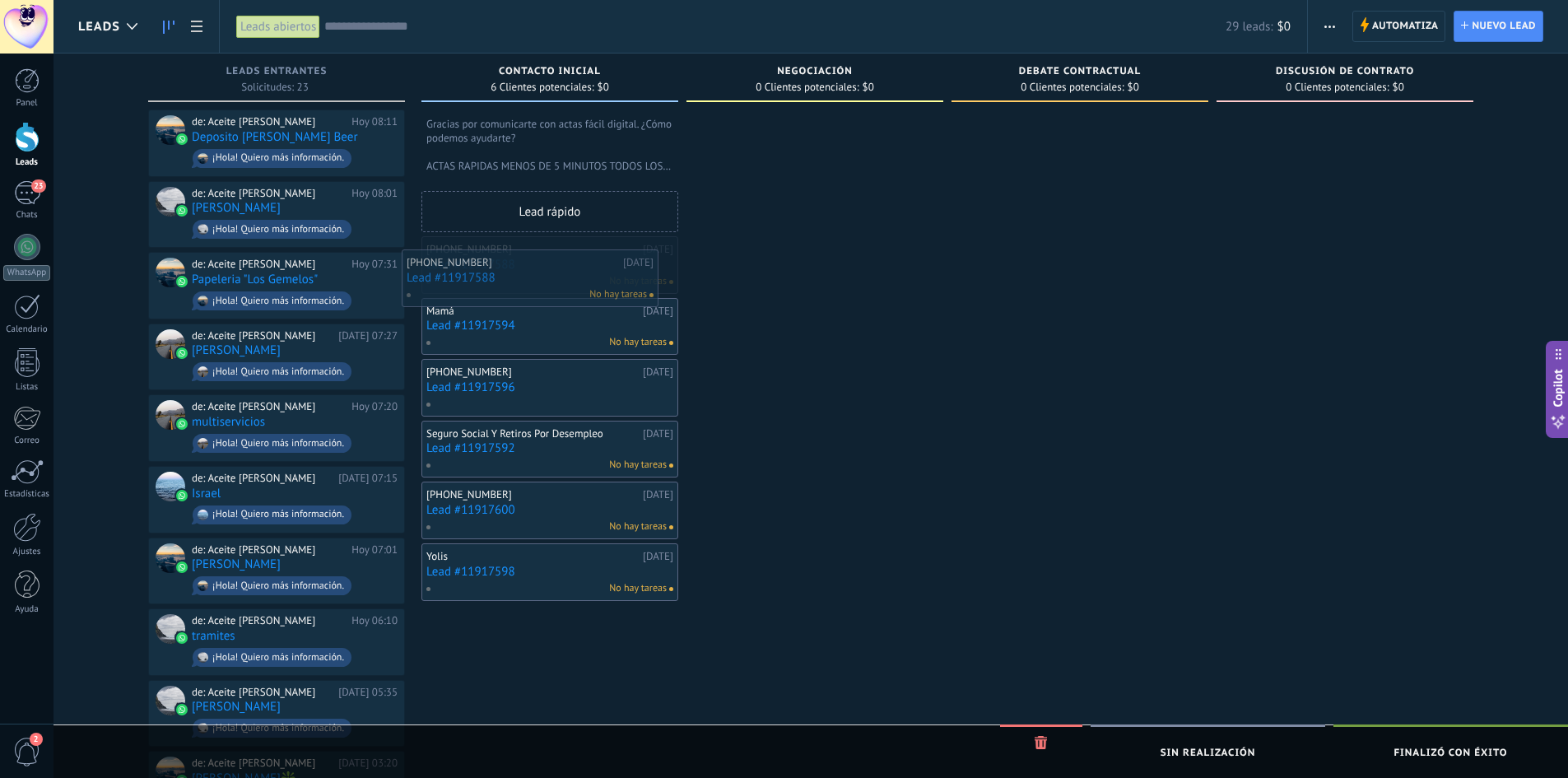
drag, startPoint x: 653, startPoint y: 262, endPoint x: 635, endPoint y: 267, distance: 18.7
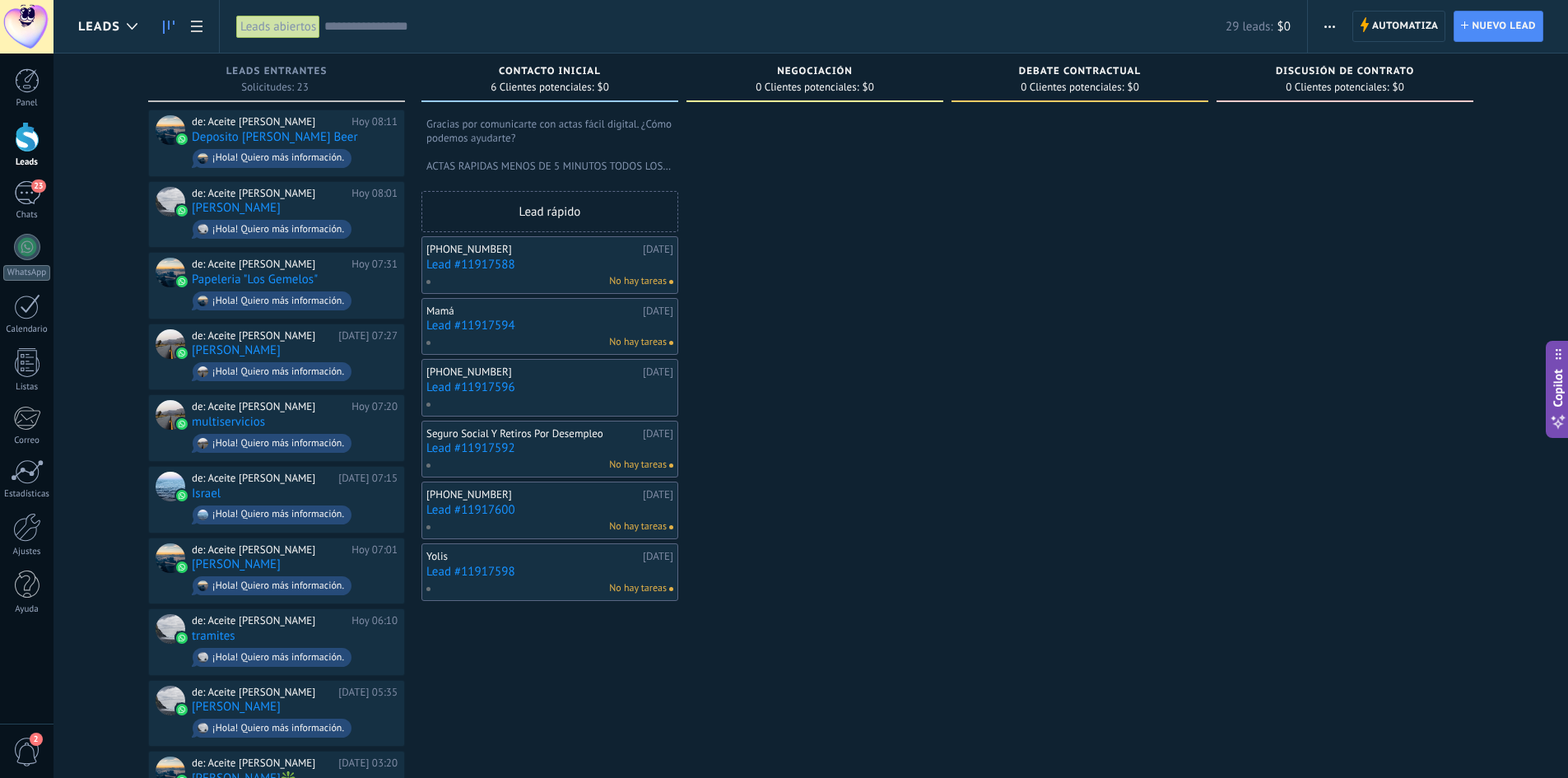
click at [635, 266] on link "Lead #11917588" at bounding box center [549, 265] width 247 height 14
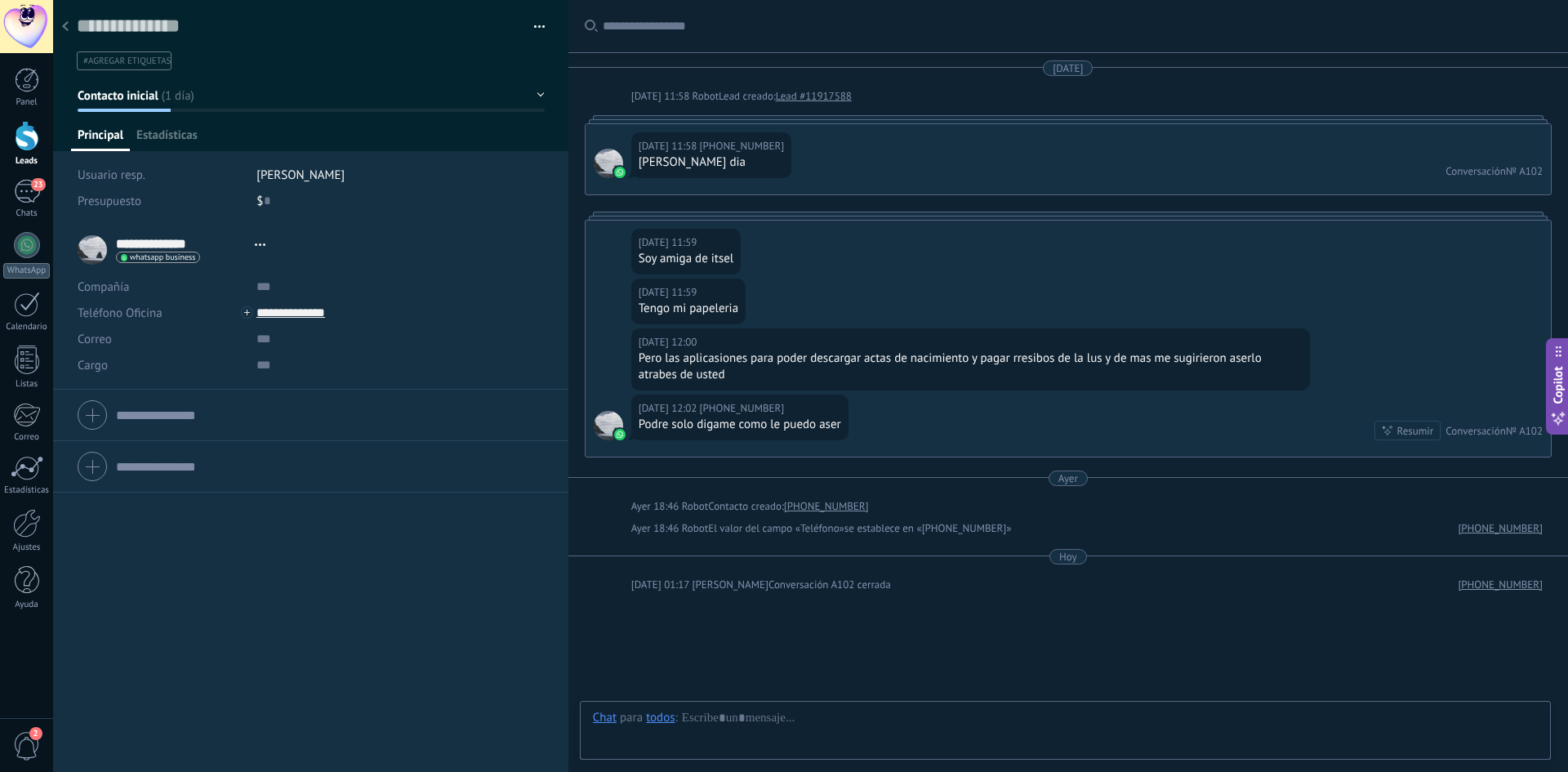
scroll to position [106, 0]
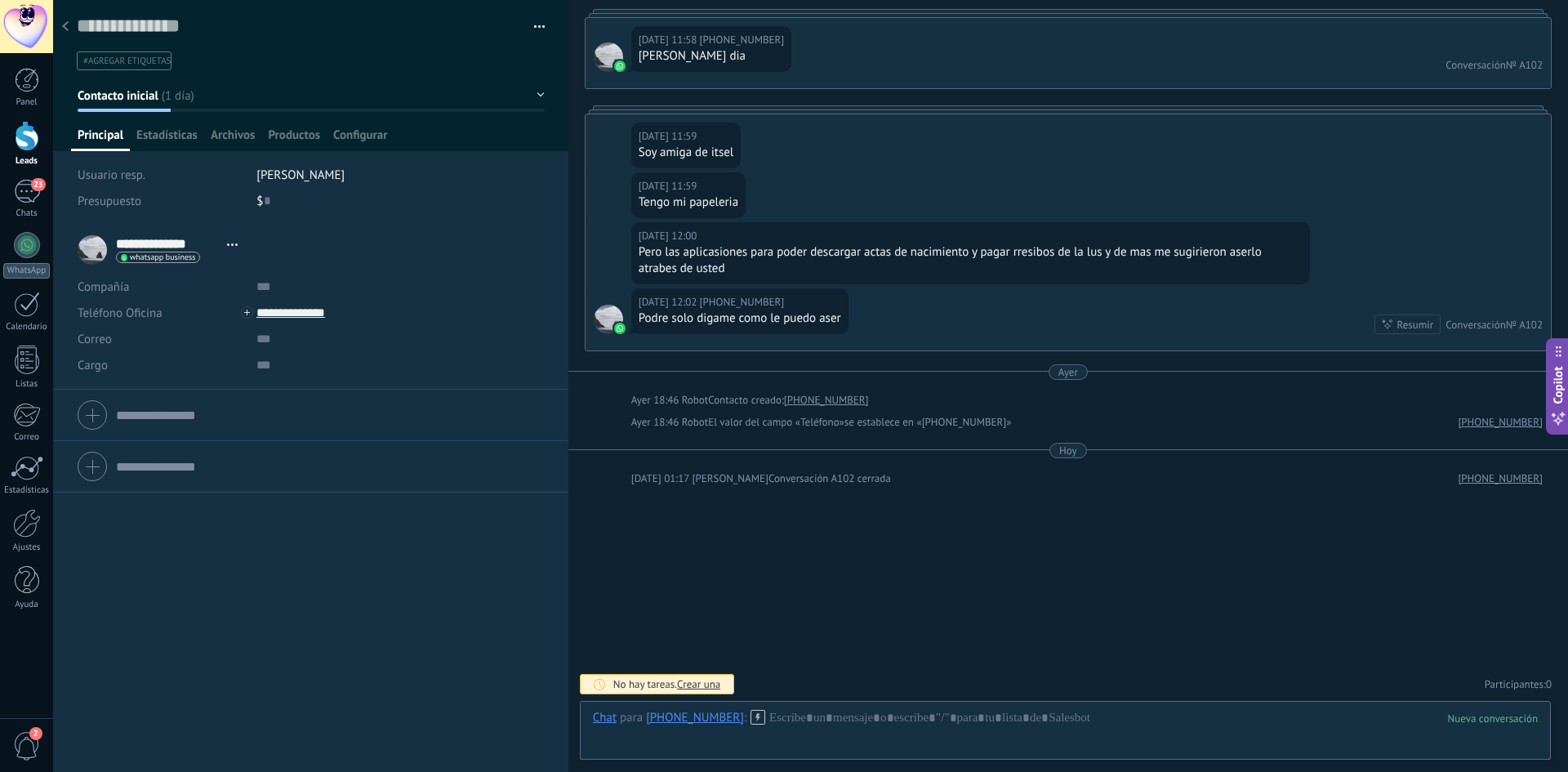
click at [66, 32] on div at bounding box center [64, 28] width 23 height 32
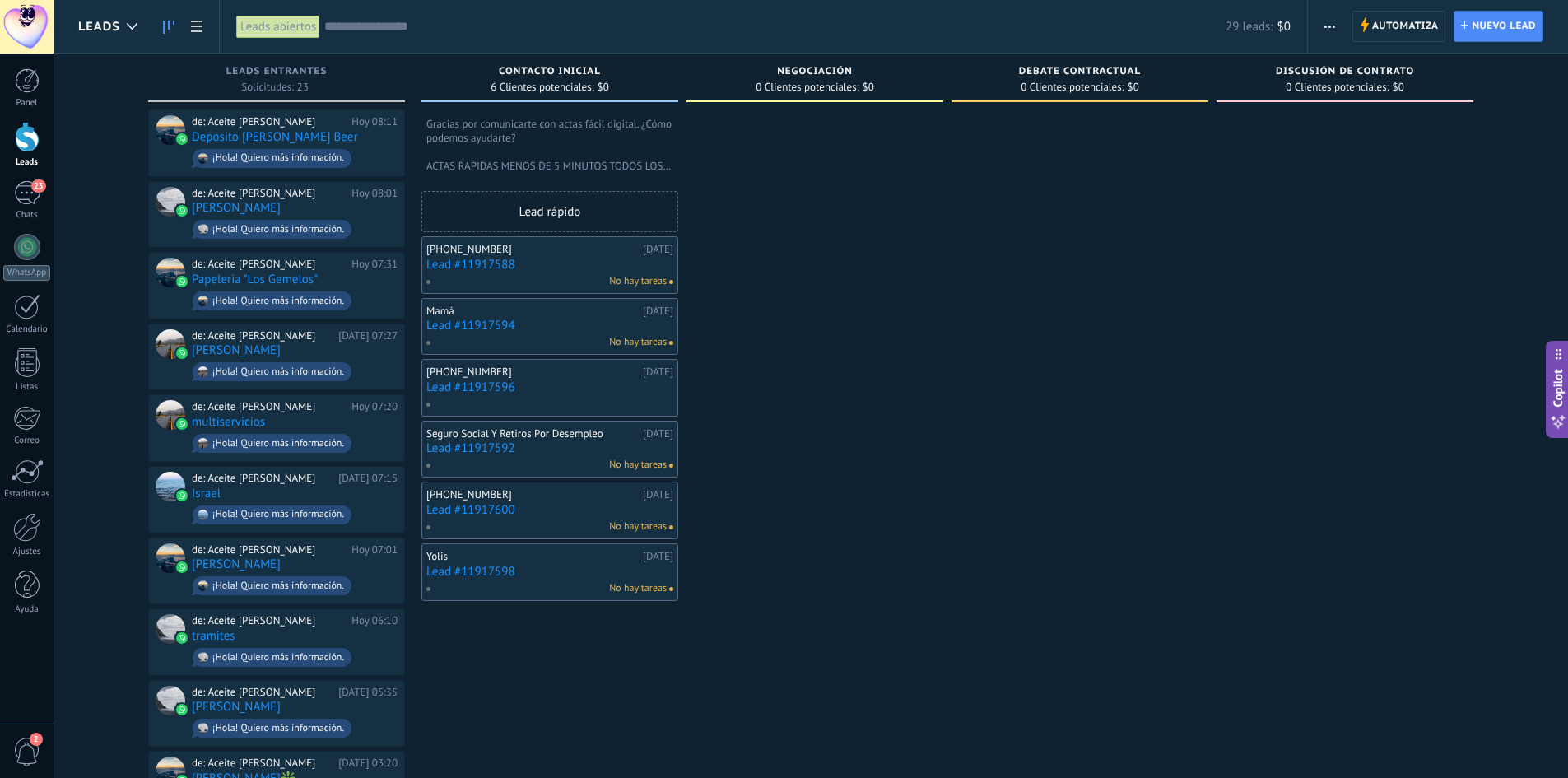
click at [591, 262] on link "Lead #11917588" at bounding box center [549, 265] width 247 height 14
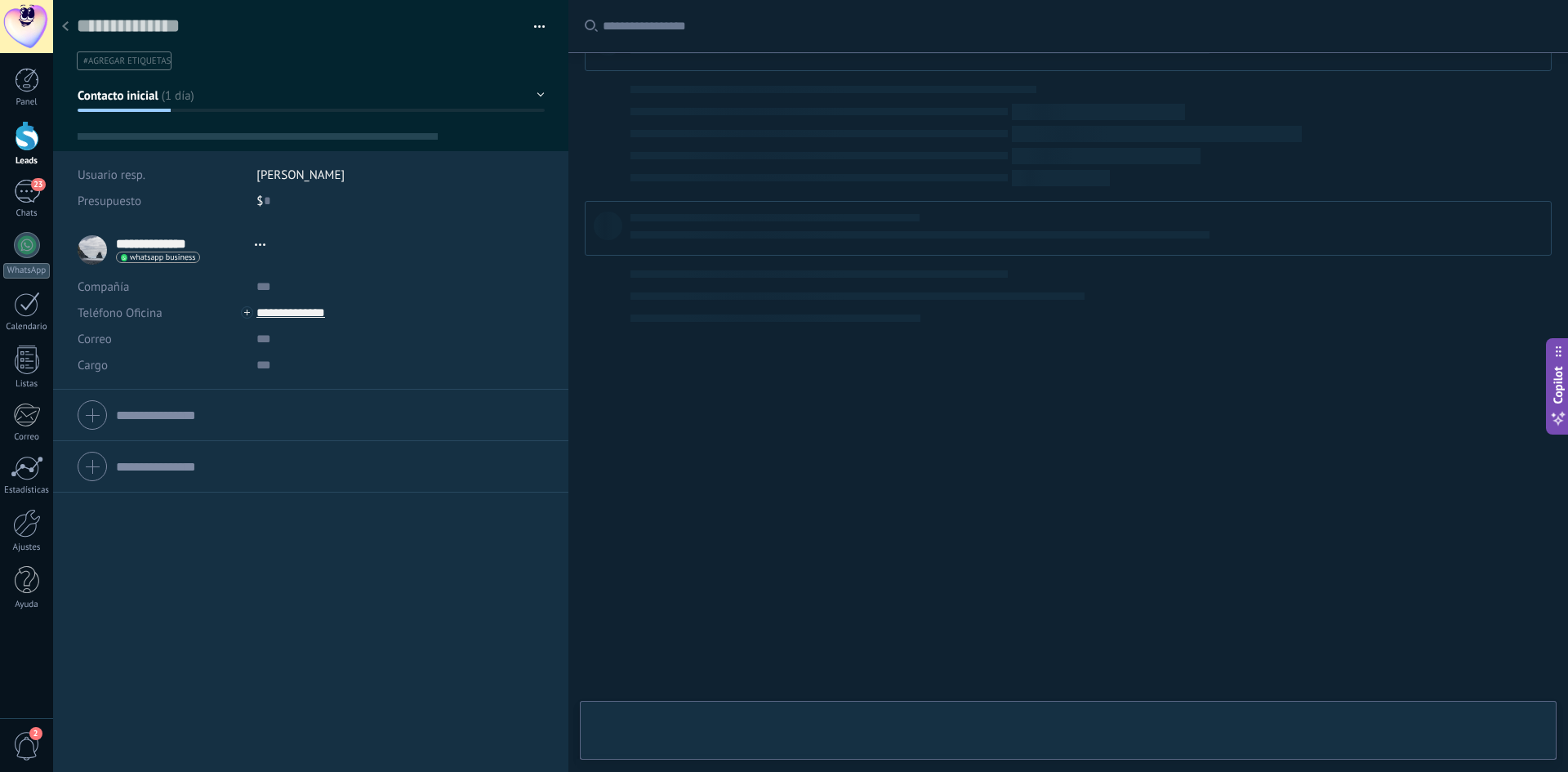
scroll to position [25, 0]
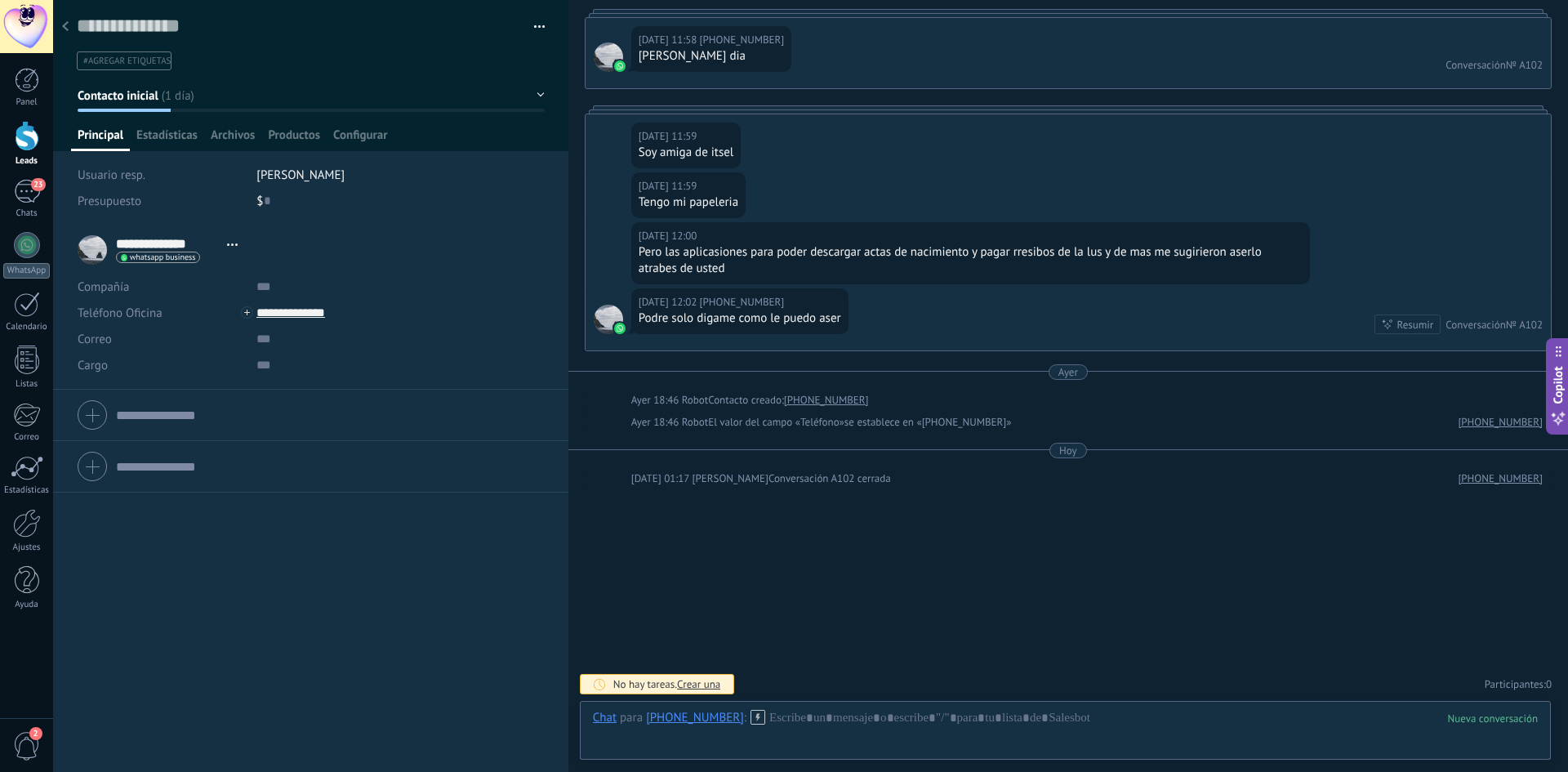
click at [527, 25] on button "button" at bounding box center [534, 27] width 24 height 25
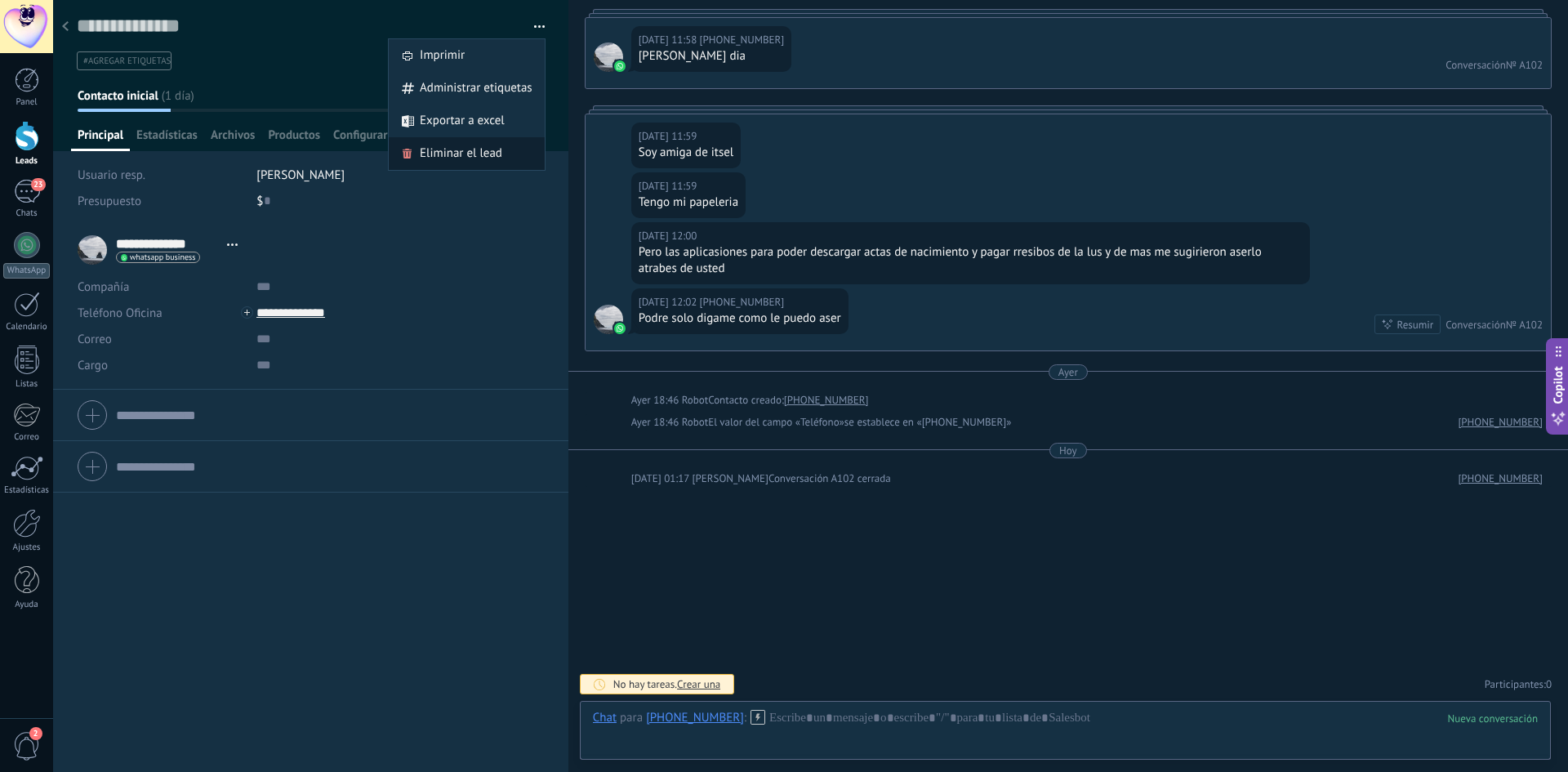
click at [500, 161] on div "Eliminar el lead" at bounding box center [468, 154] width 157 height 33
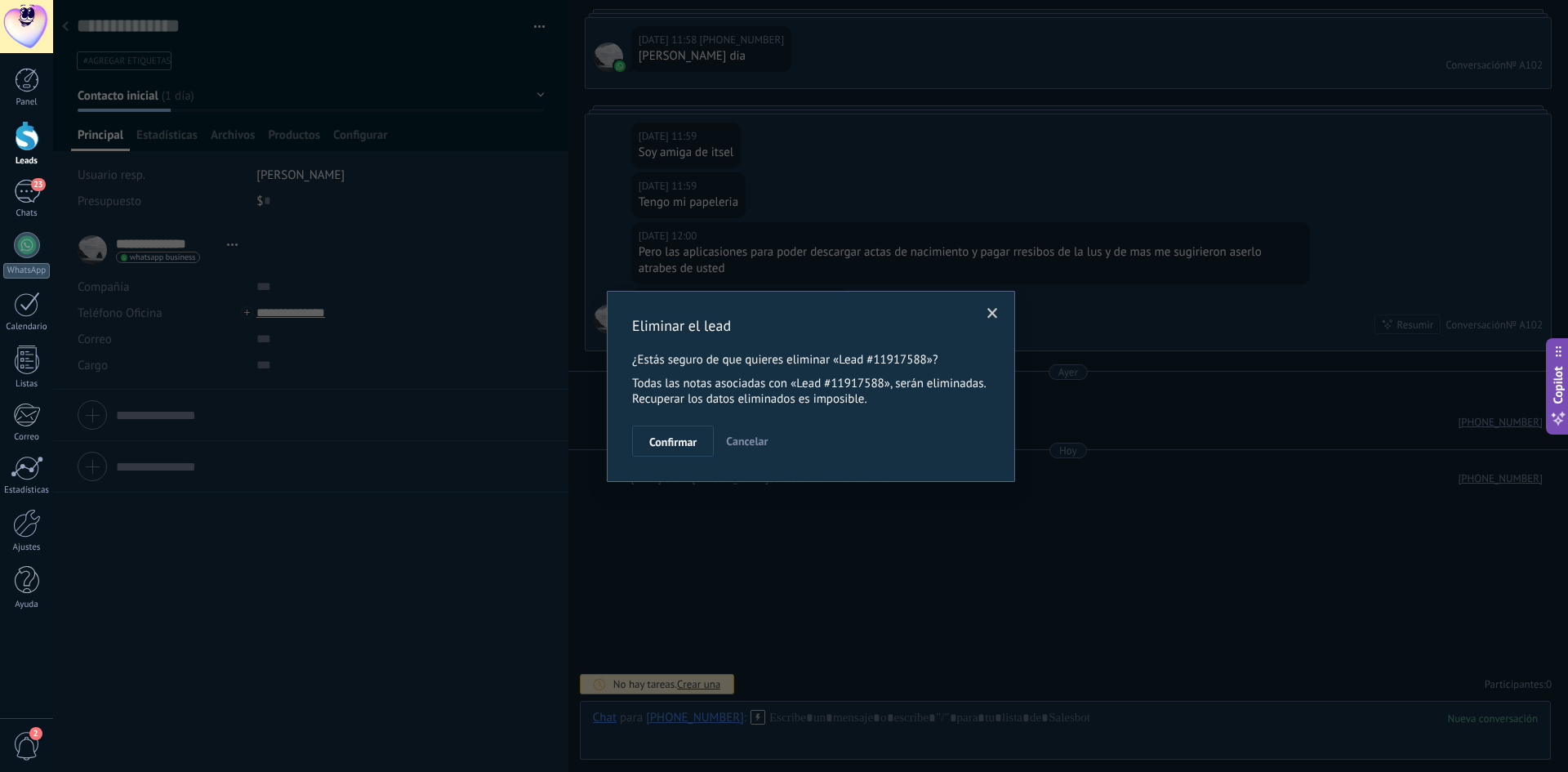
drag, startPoint x: 669, startPoint y: 438, endPoint x: 679, endPoint y: 436, distance: 10.2
click at [671, 437] on span "Confirmar" at bounding box center [674, 442] width 48 height 12
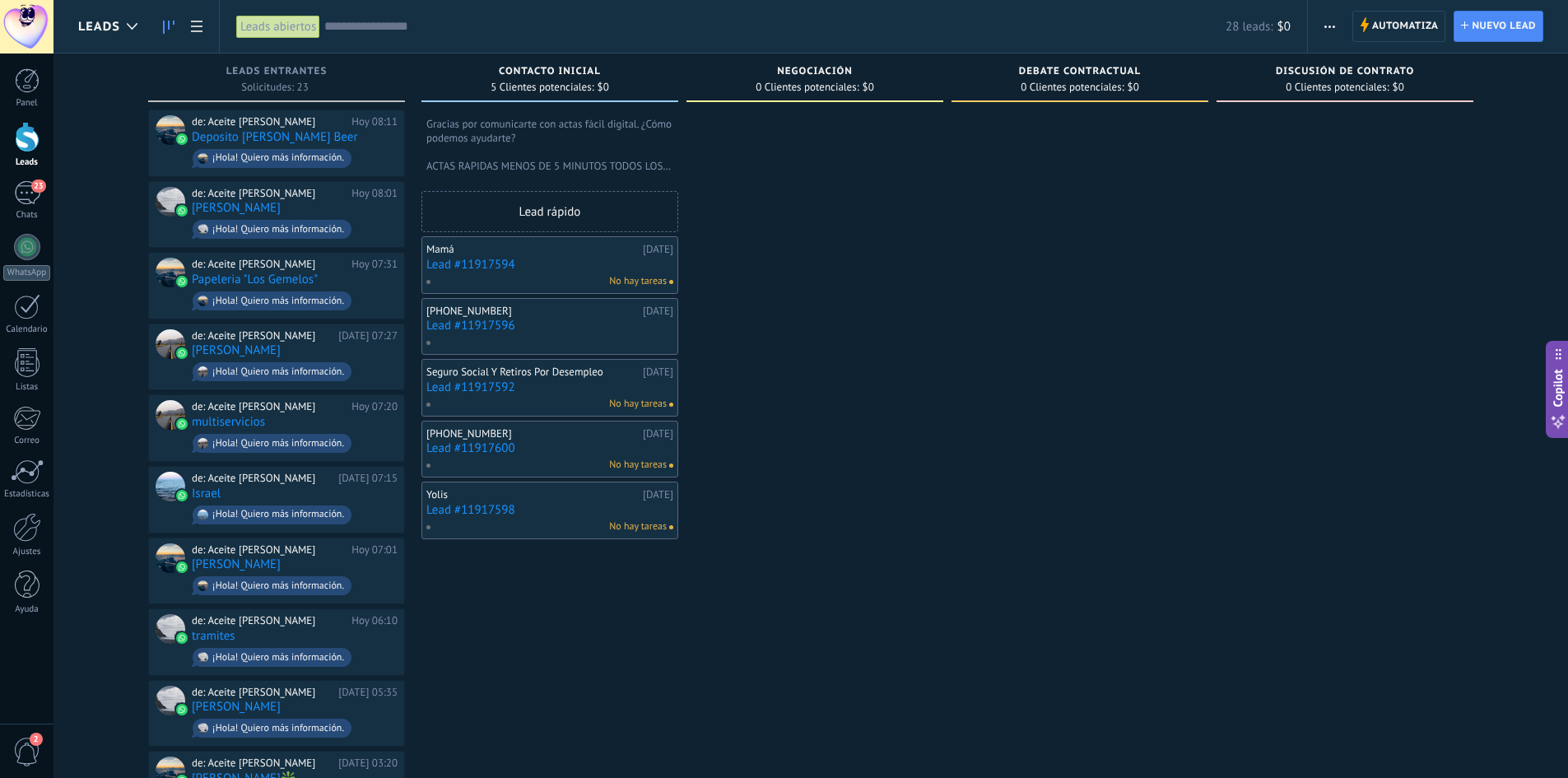
drag, startPoint x: 618, startPoint y: 258, endPoint x: 600, endPoint y: 261, distance: 18.2
click at [600, 261] on link "Lead #11917594" at bounding box center [549, 265] width 247 height 14
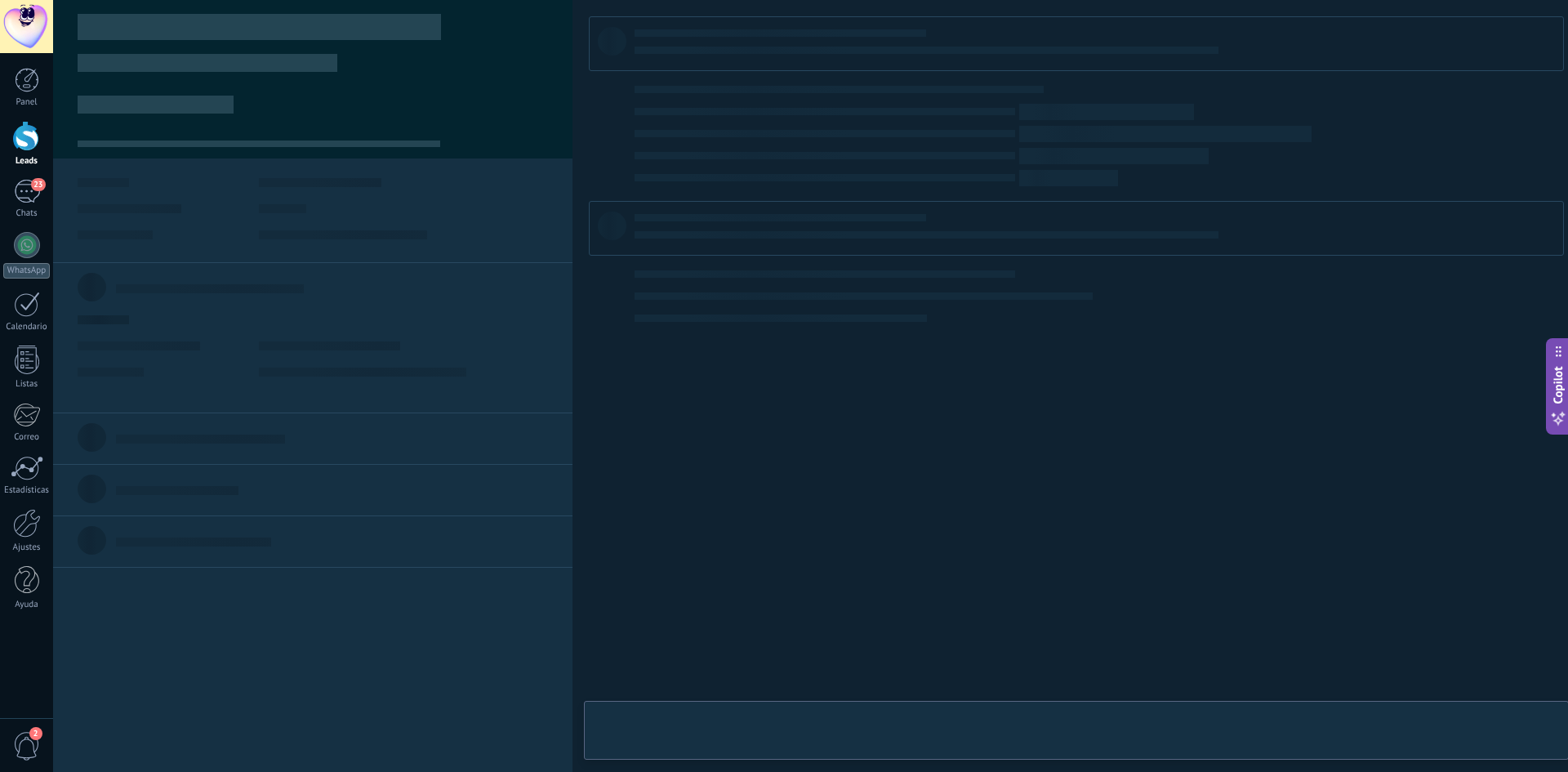
scroll to position [25, 0]
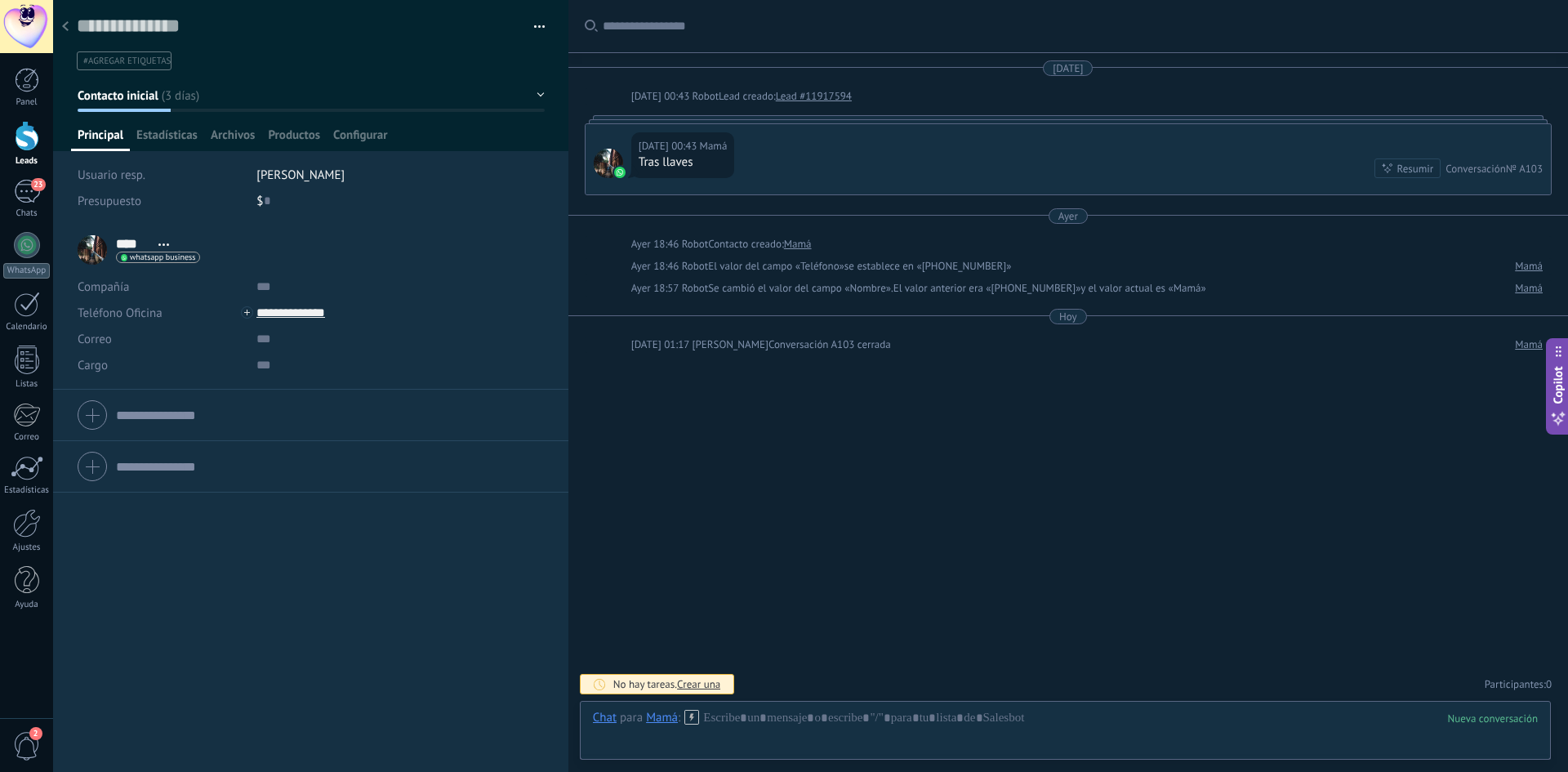
click at [534, 30] on span "button" at bounding box center [540, 29] width 12 height 3
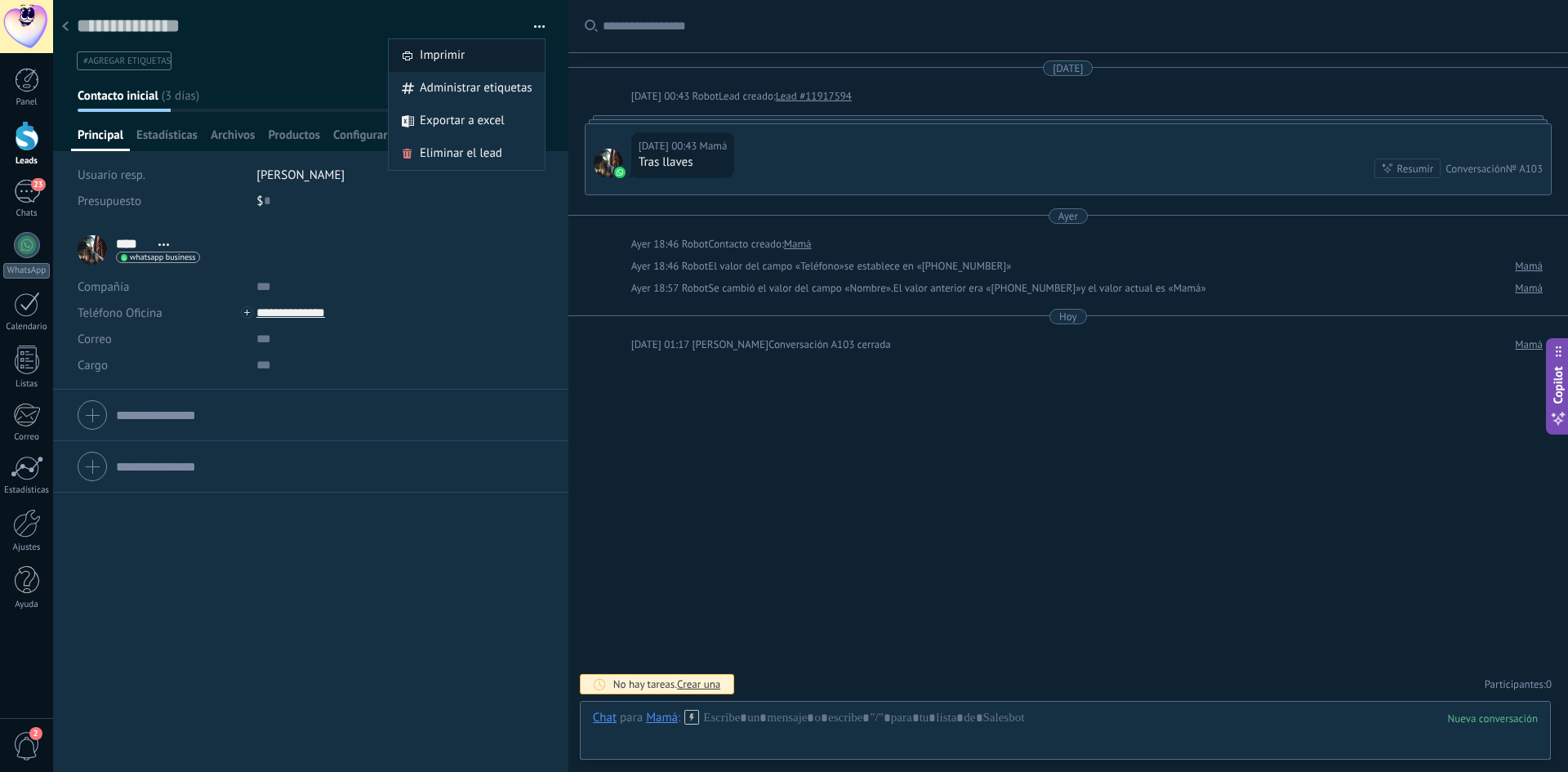
click at [500, 57] on div "Imprimir" at bounding box center [468, 55] width 157 height 33
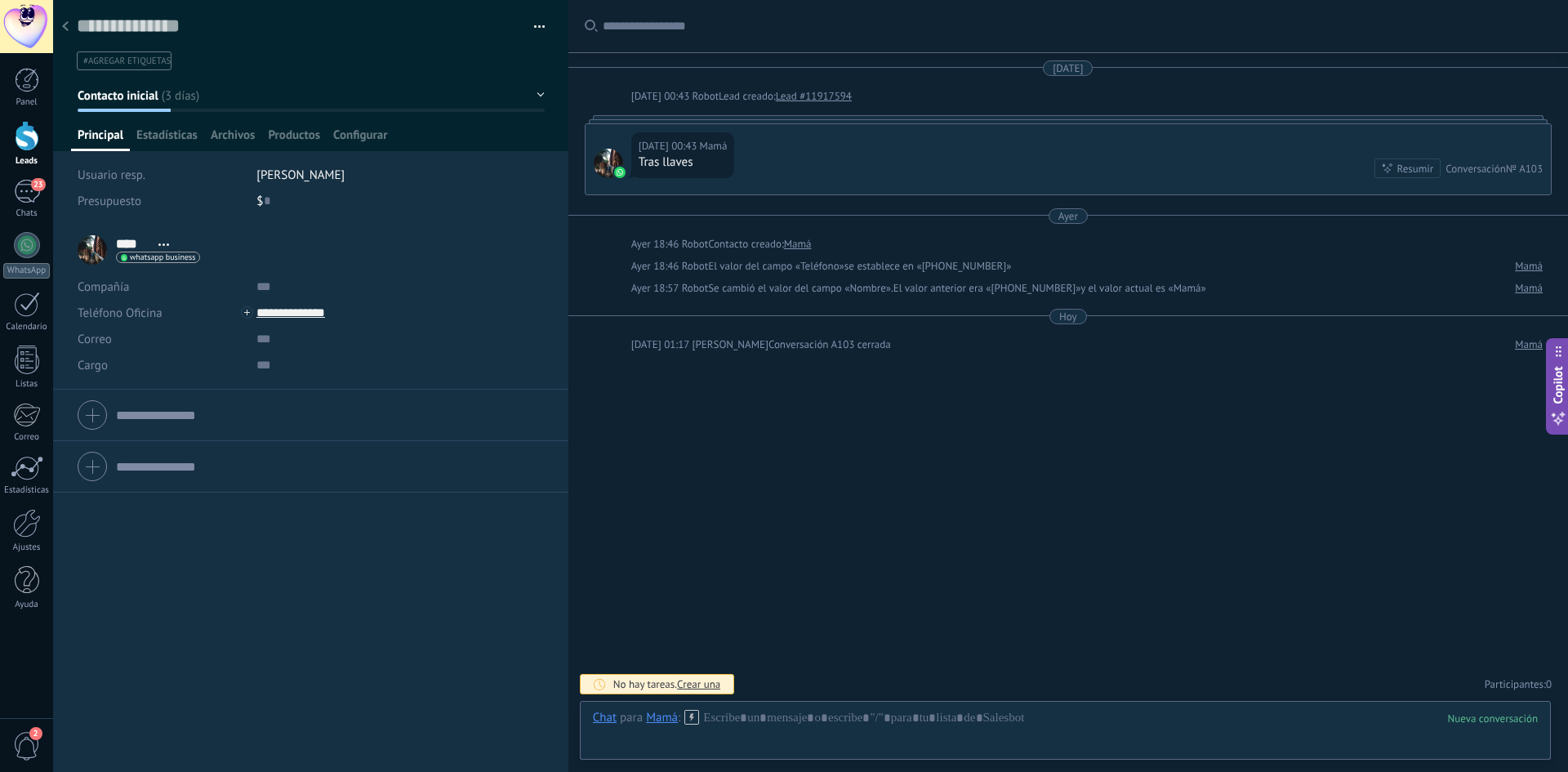
click at [535, 34] on button "button" at bounding box center [534, 27] width 24 height 25
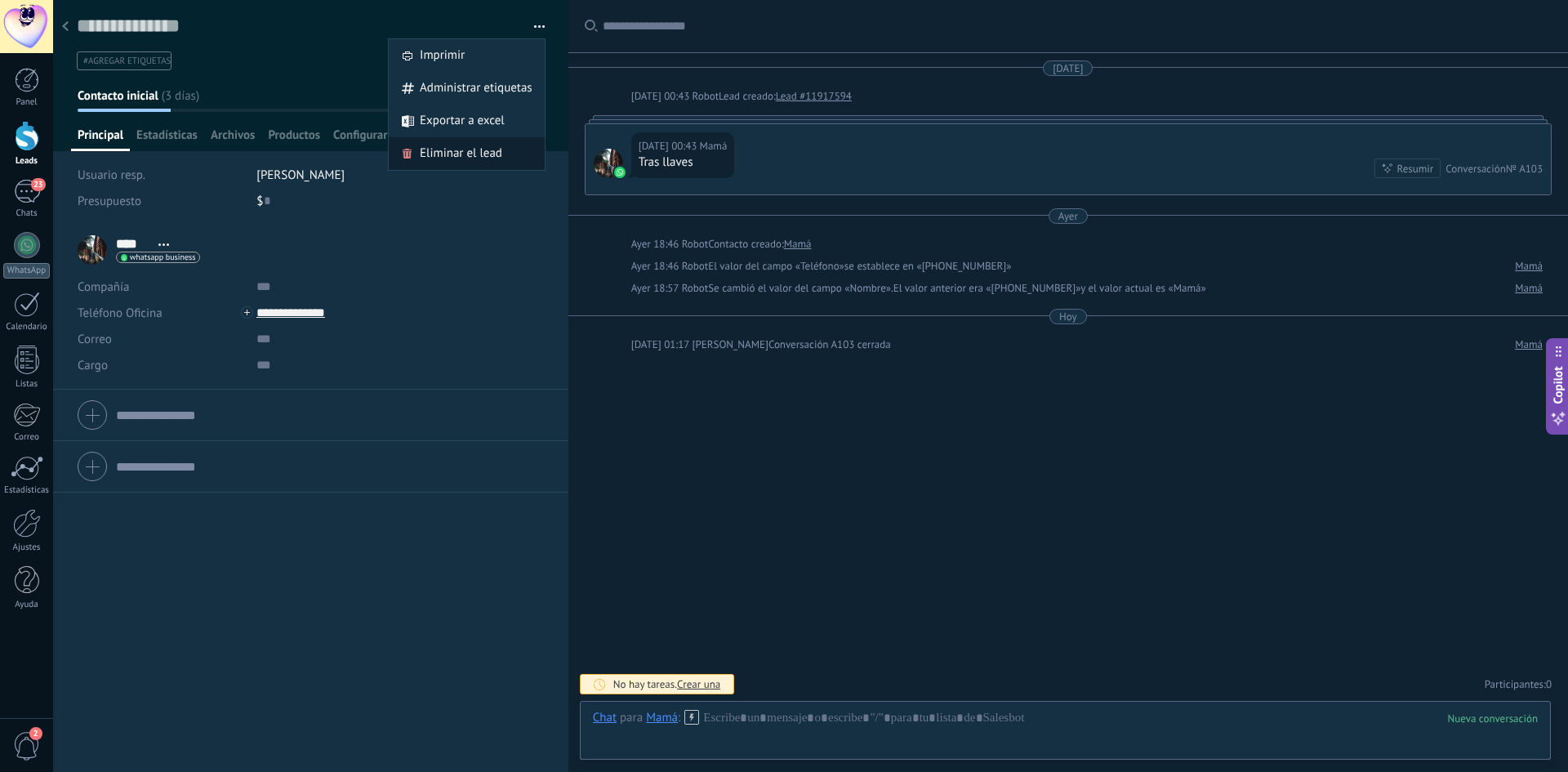
click at [478, 158] on span "Eliminar el lead" at bounding box center [461, 154] width 82 height 33
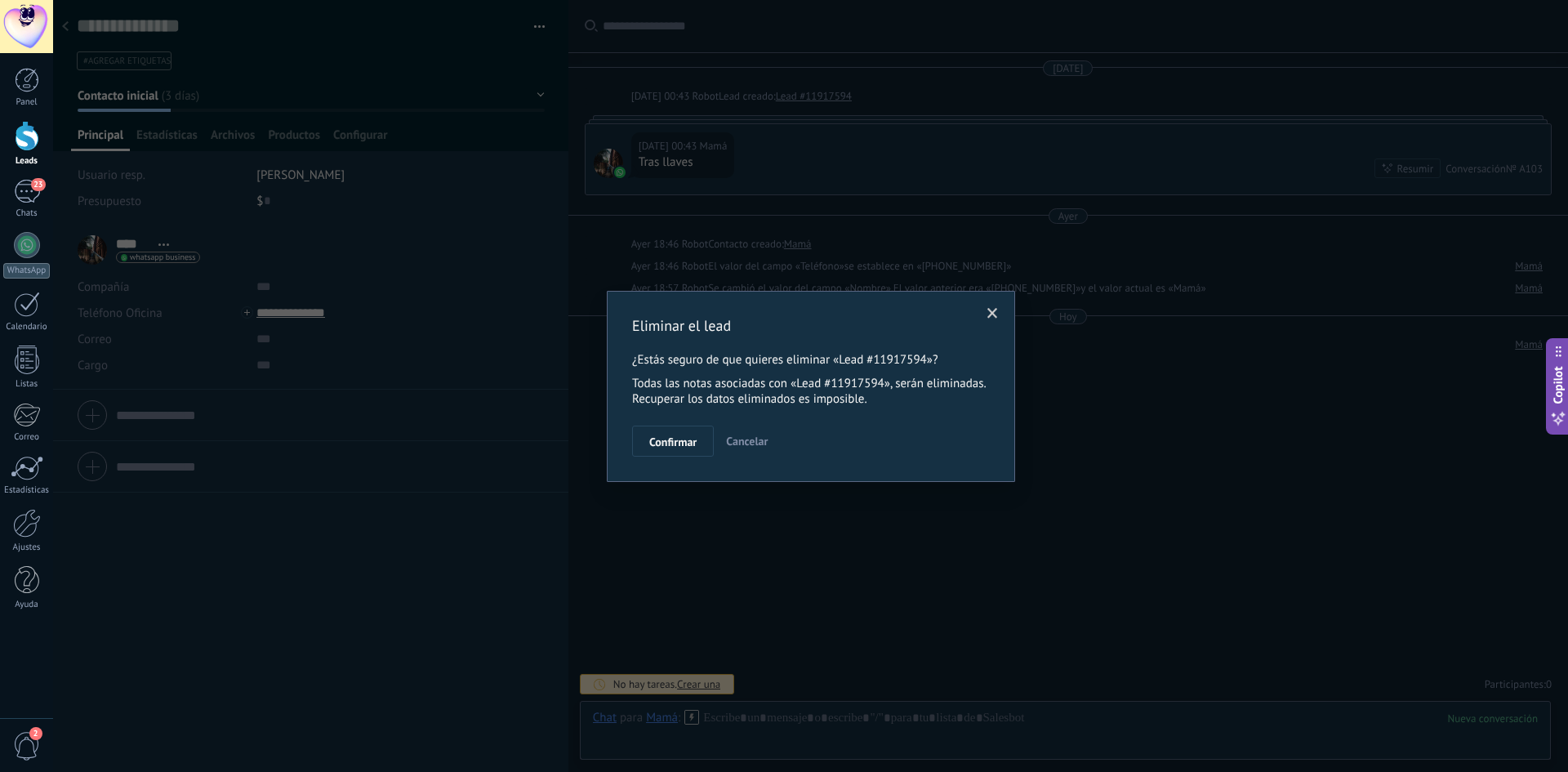
click at [668, 436] on span "Confirmar" at bounding box center [674, 442] width 48 height 12
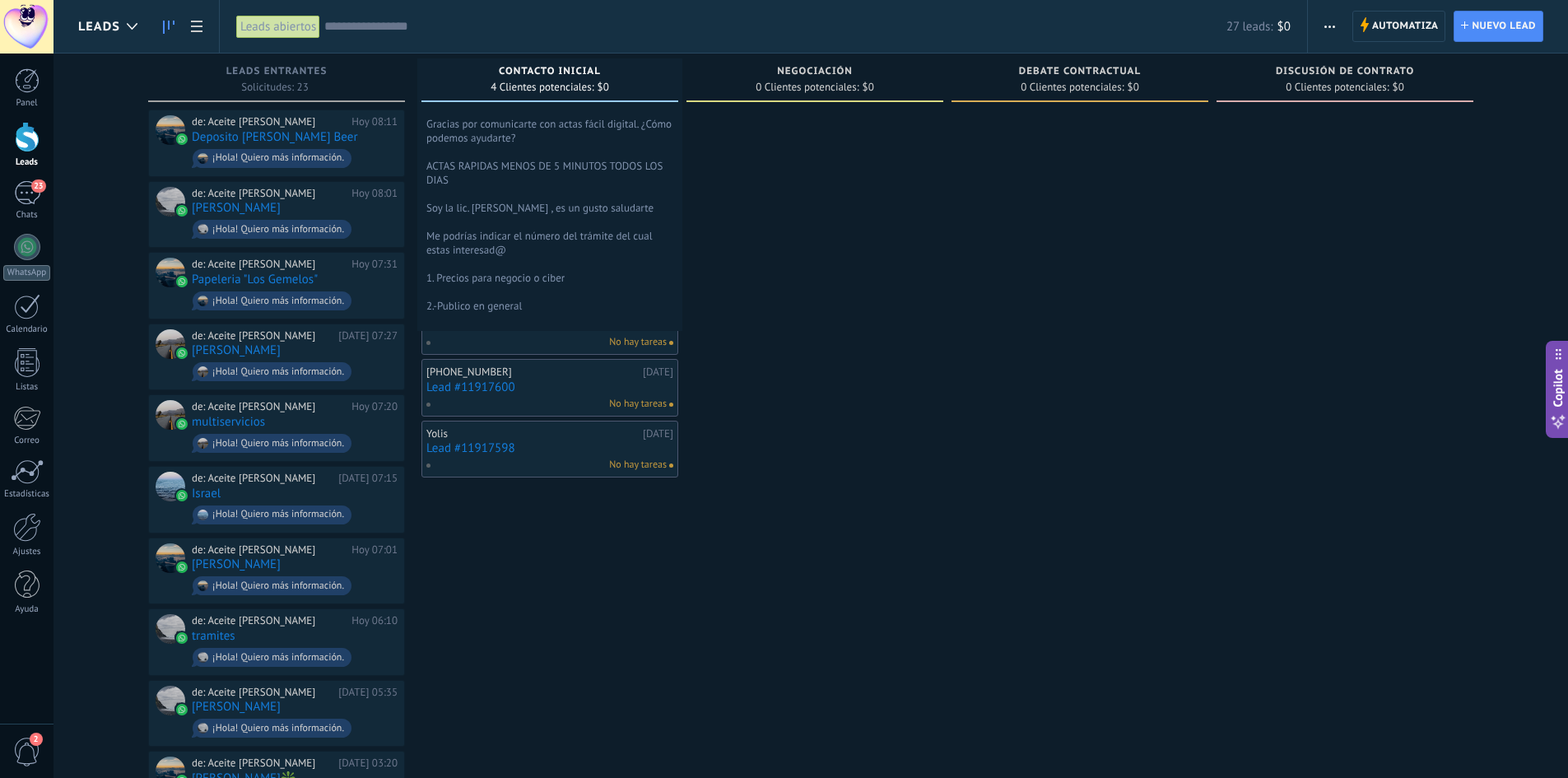
click at [592, 279] on span "Gracias por comunicarte con actas fácil digital. ¿Cómo podemos ayudarte? ACTAS …" at bounding box center [549, 215] width 247 height 196
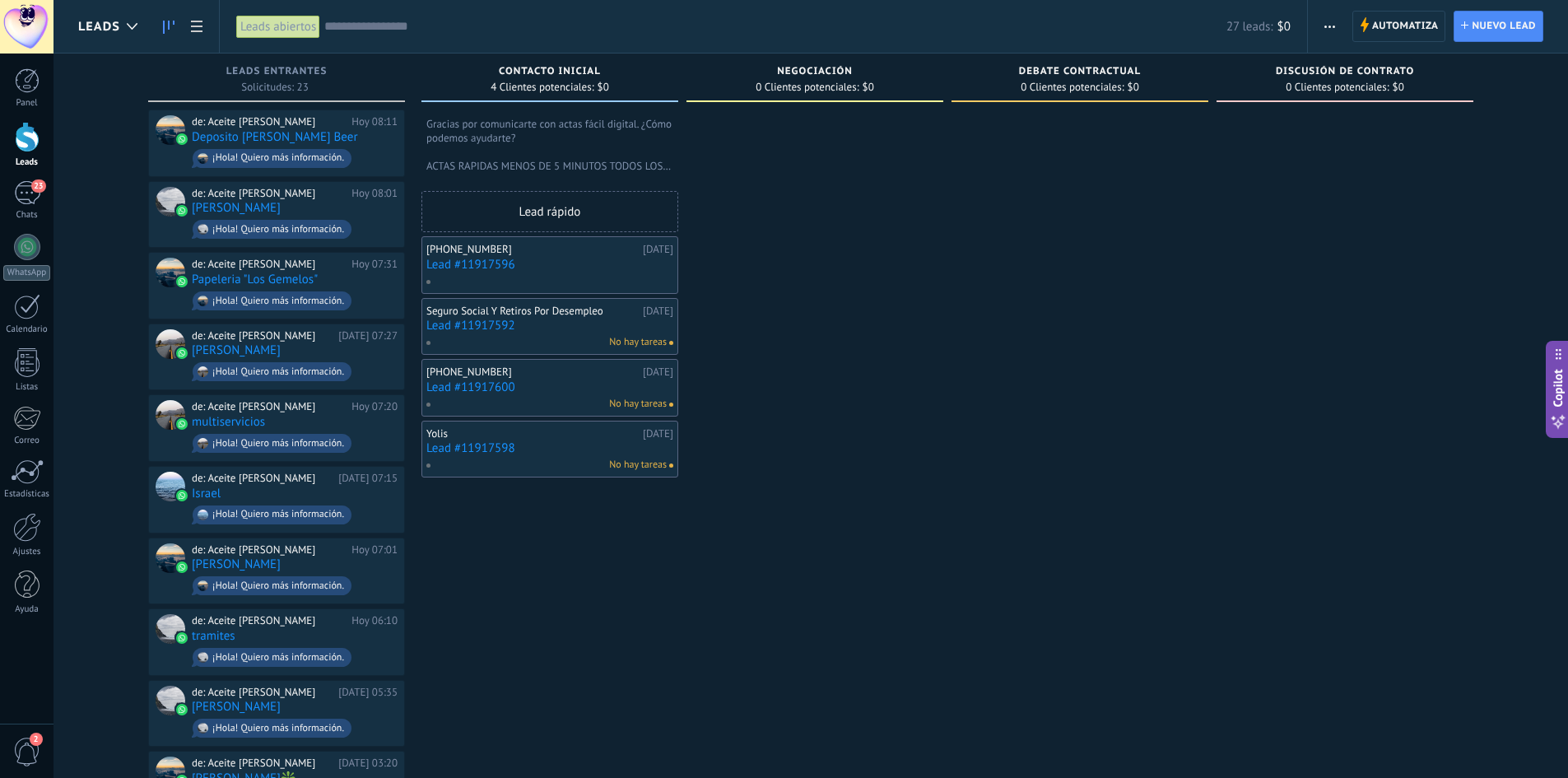
click at [585, 251] on div "+5214434898833" at bounding box center [532, 249] width 213 height 13
click at [581, 275] on div at bounding box center [548, 282] width 246 height 15
click at [478, 263] on link "Lead #11917596" at bounding box center [549, 265] width 247 height 14
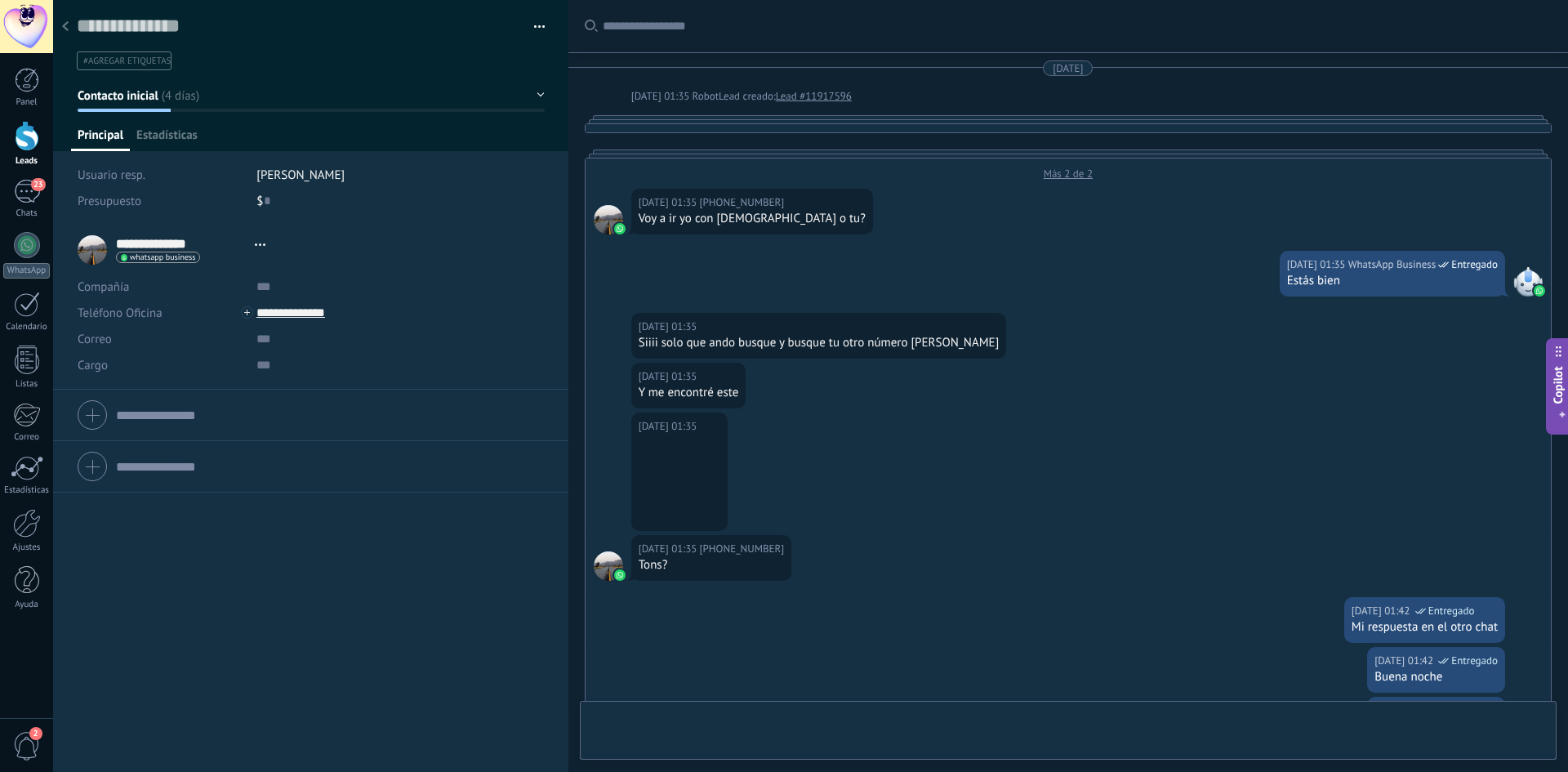
scroll to position [608, 0]
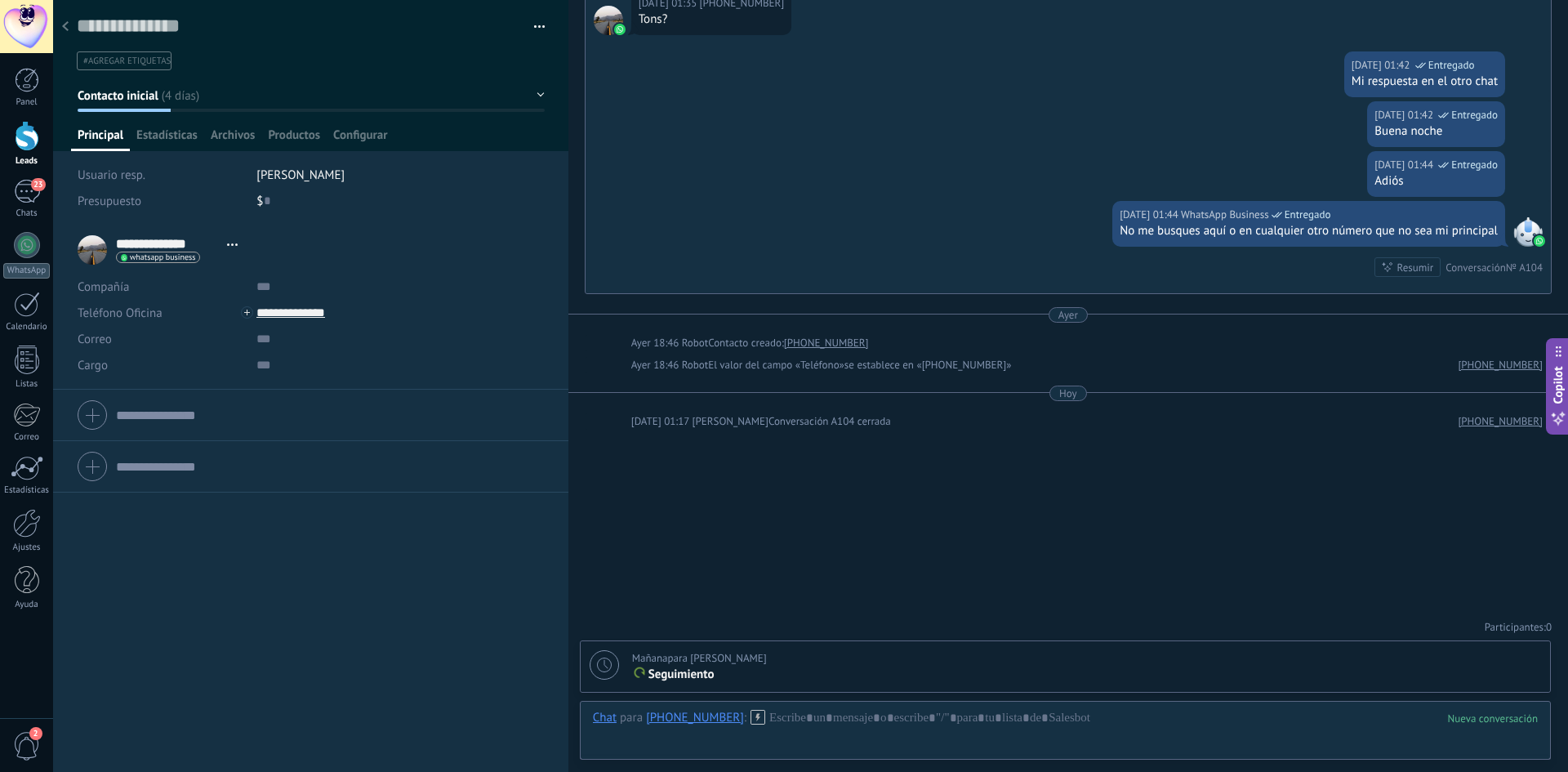
click at [529, 25] on button "button" at bounding box center [534, 27] width 24 height 25
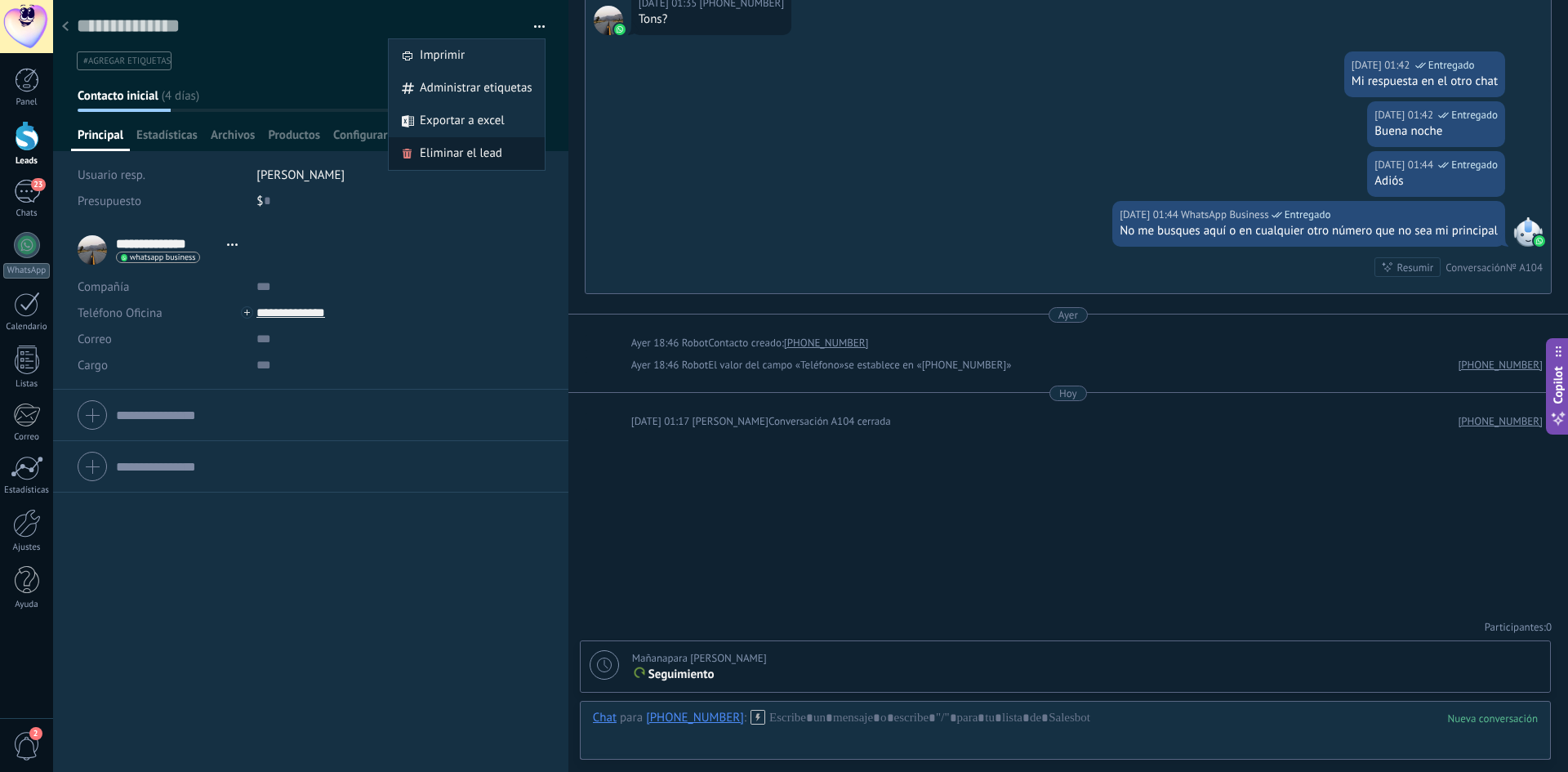
click at [450, 156] on span "Eliminar el lead" at bounding box center [461, 154] width 82 height 33
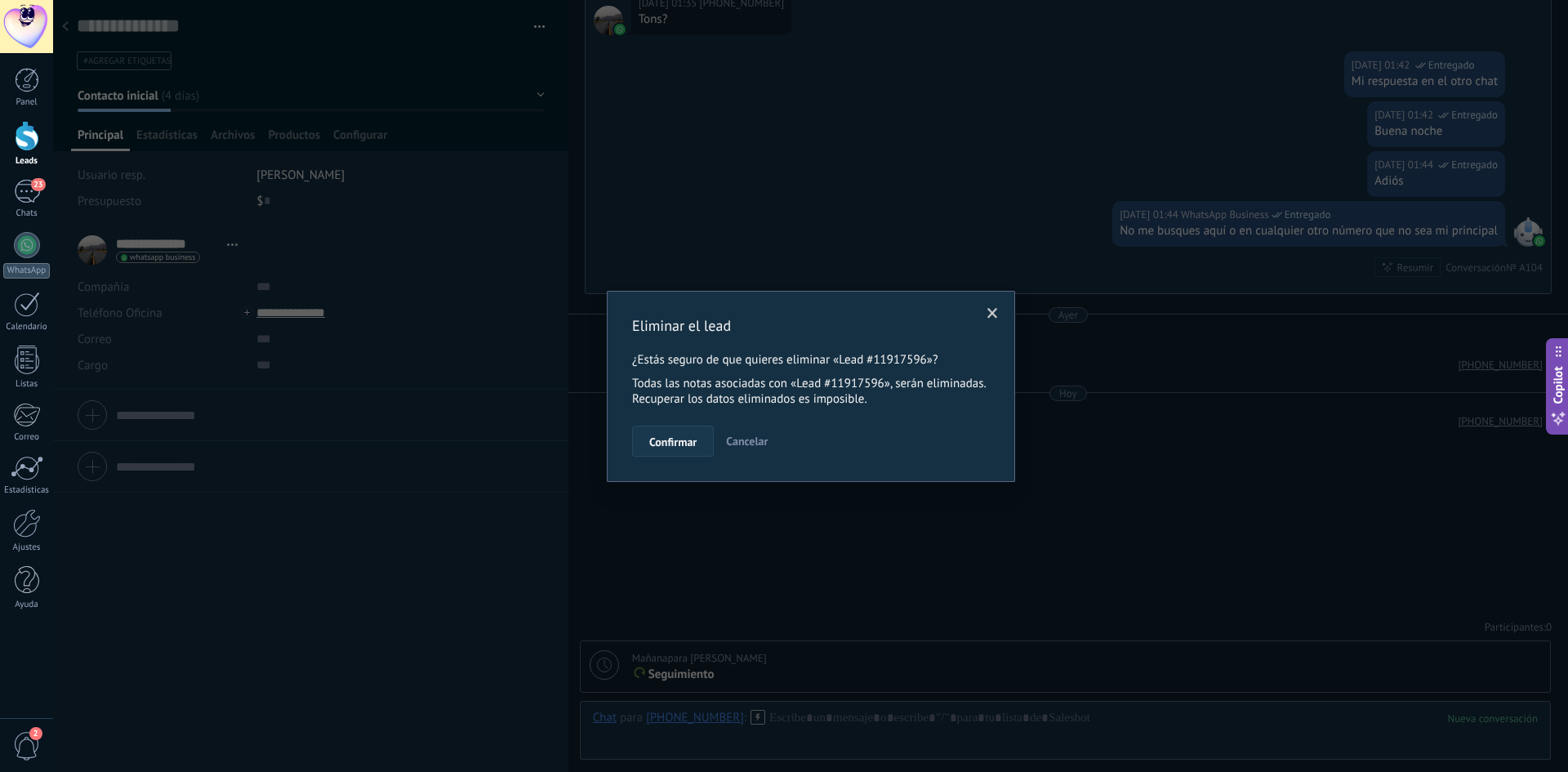
click at [674, 446] on span "Confirmar" at bounding box center [674, 442] width 48 height 12
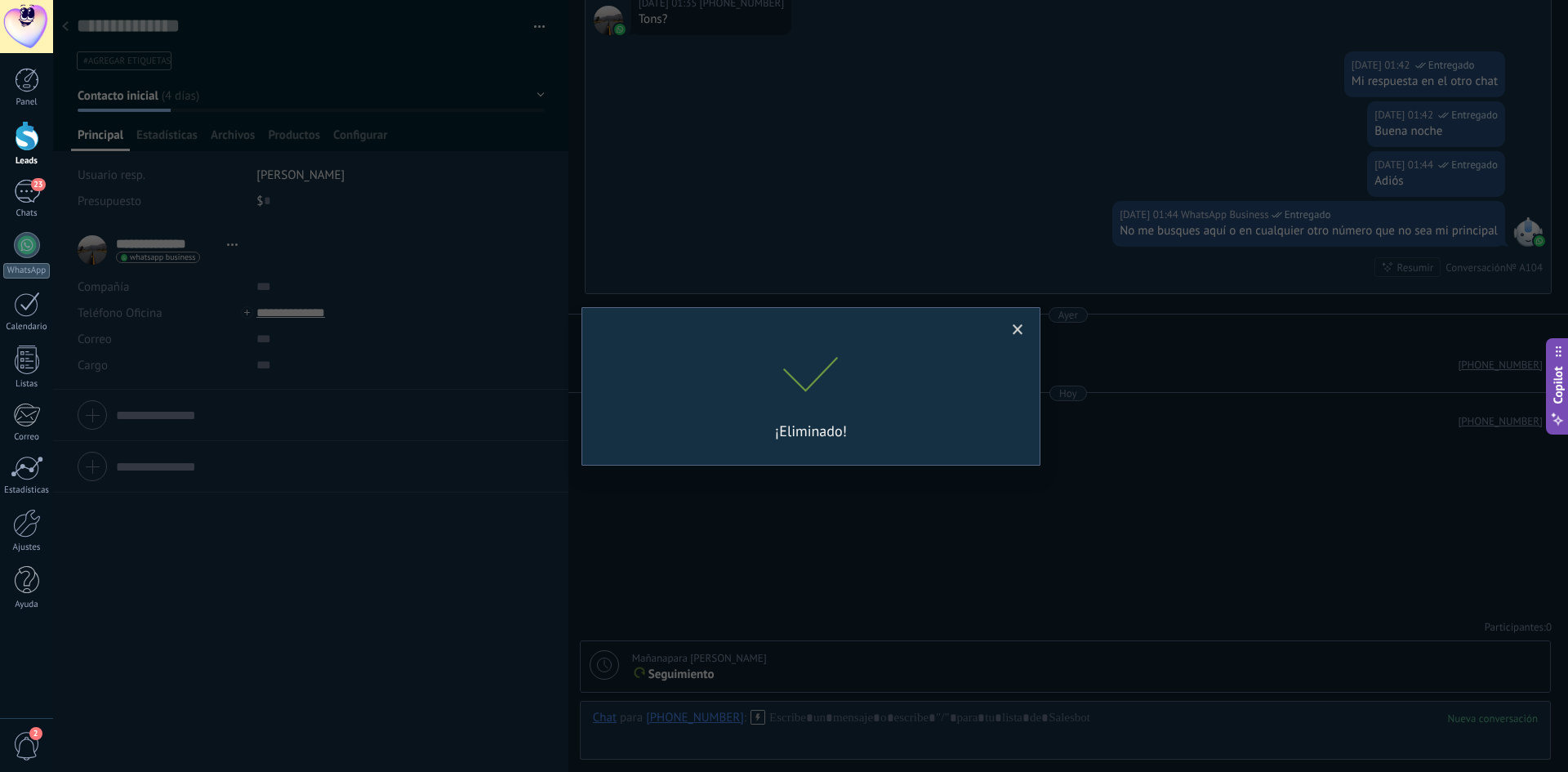
scroll to position [551, 0]
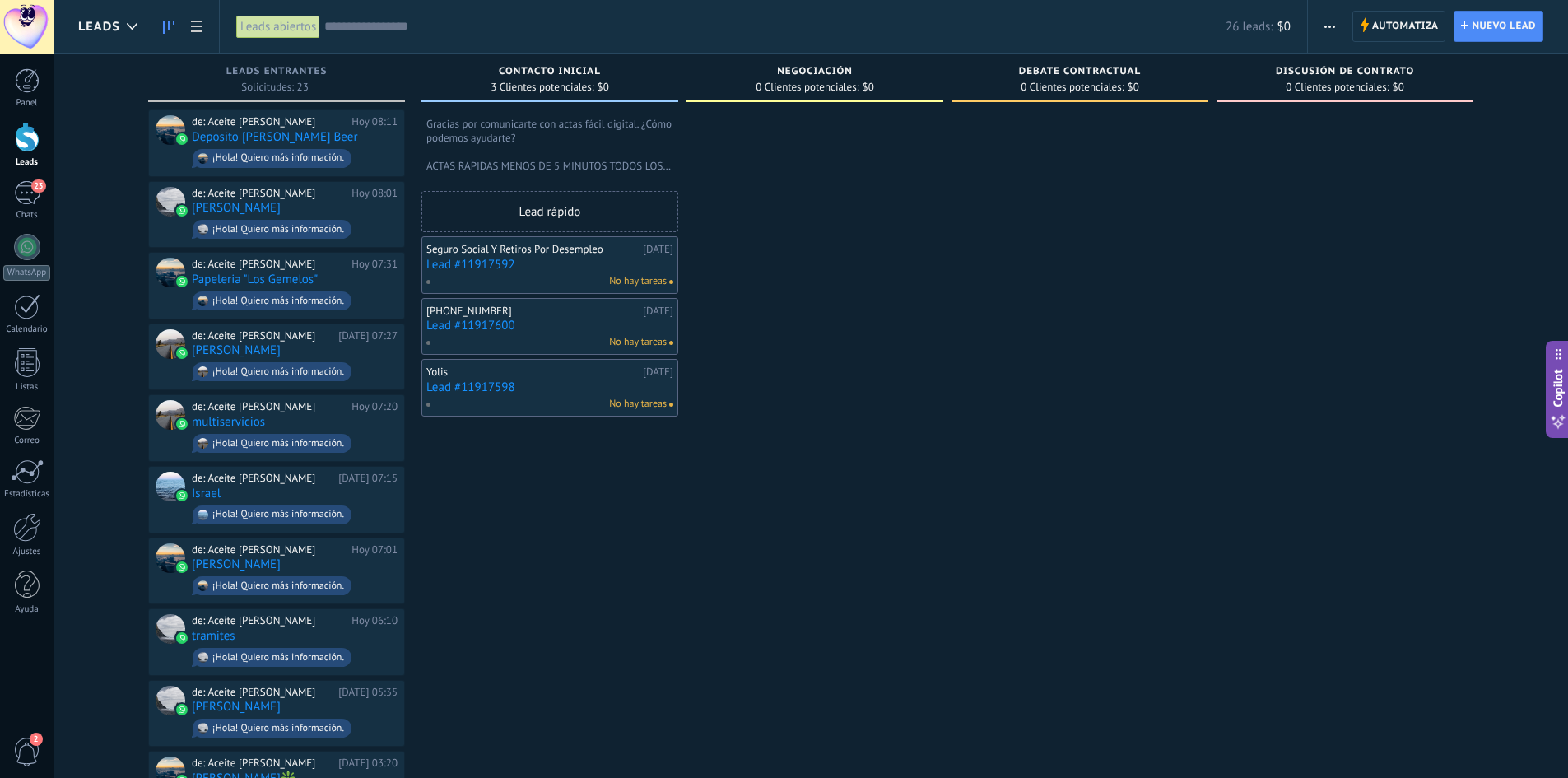
click at [561, 265] on link "Lead #11917592" at bounding box center [549, 265] width 247 height 14
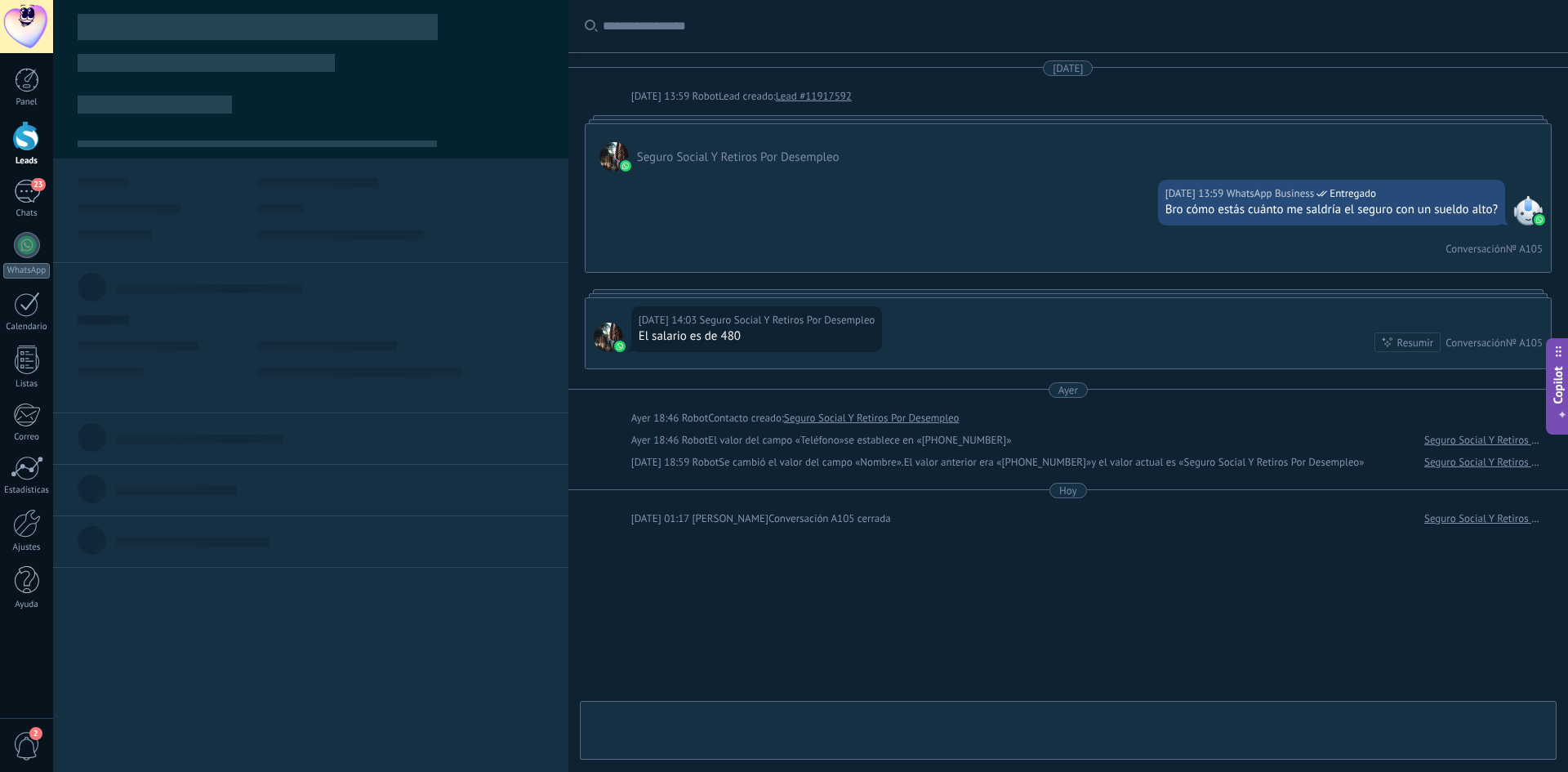
scroll to position [25, 0]
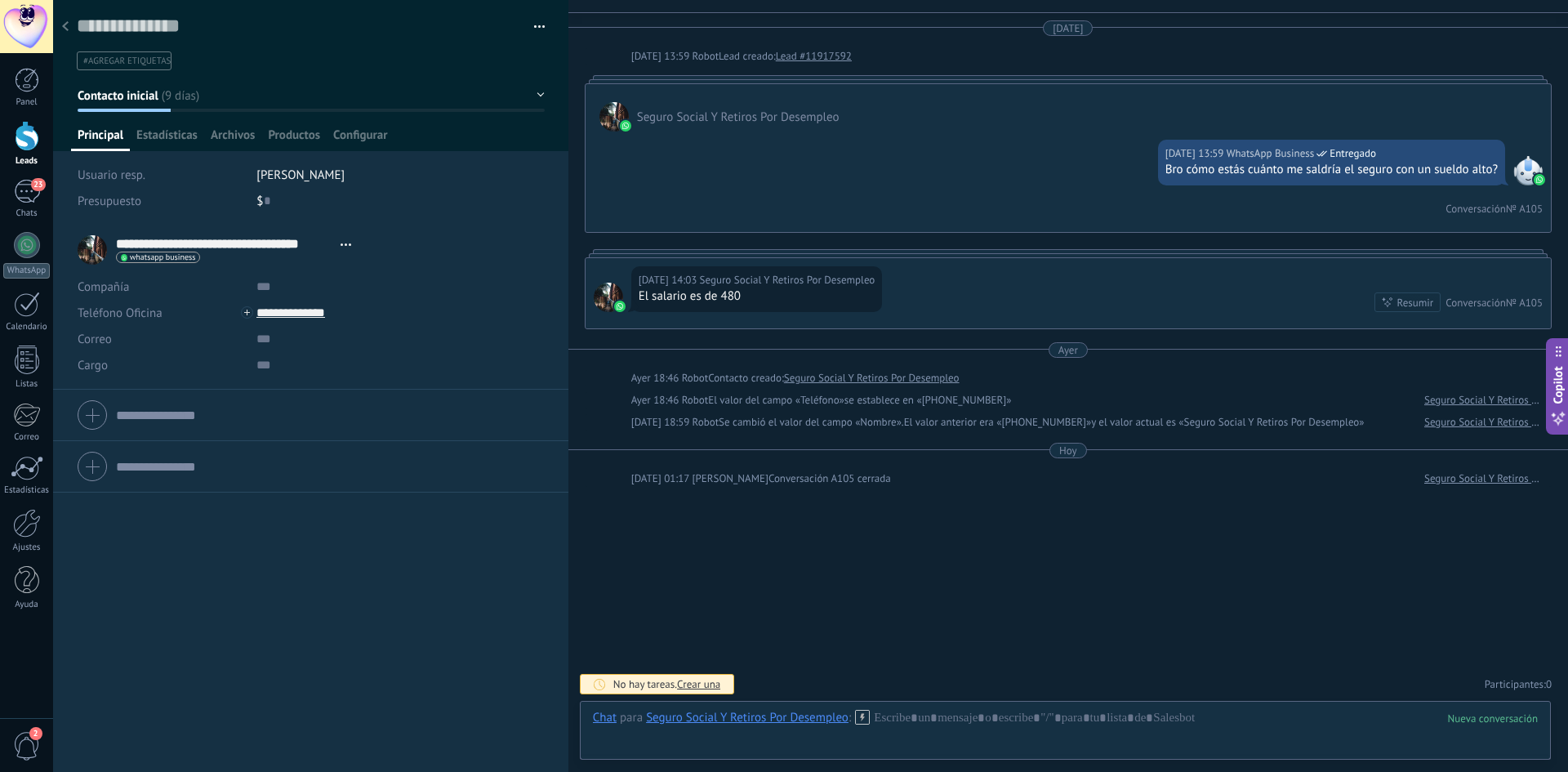
click at [534, 30] on span "button" at bounding box center [540, 29] width 12 height 3
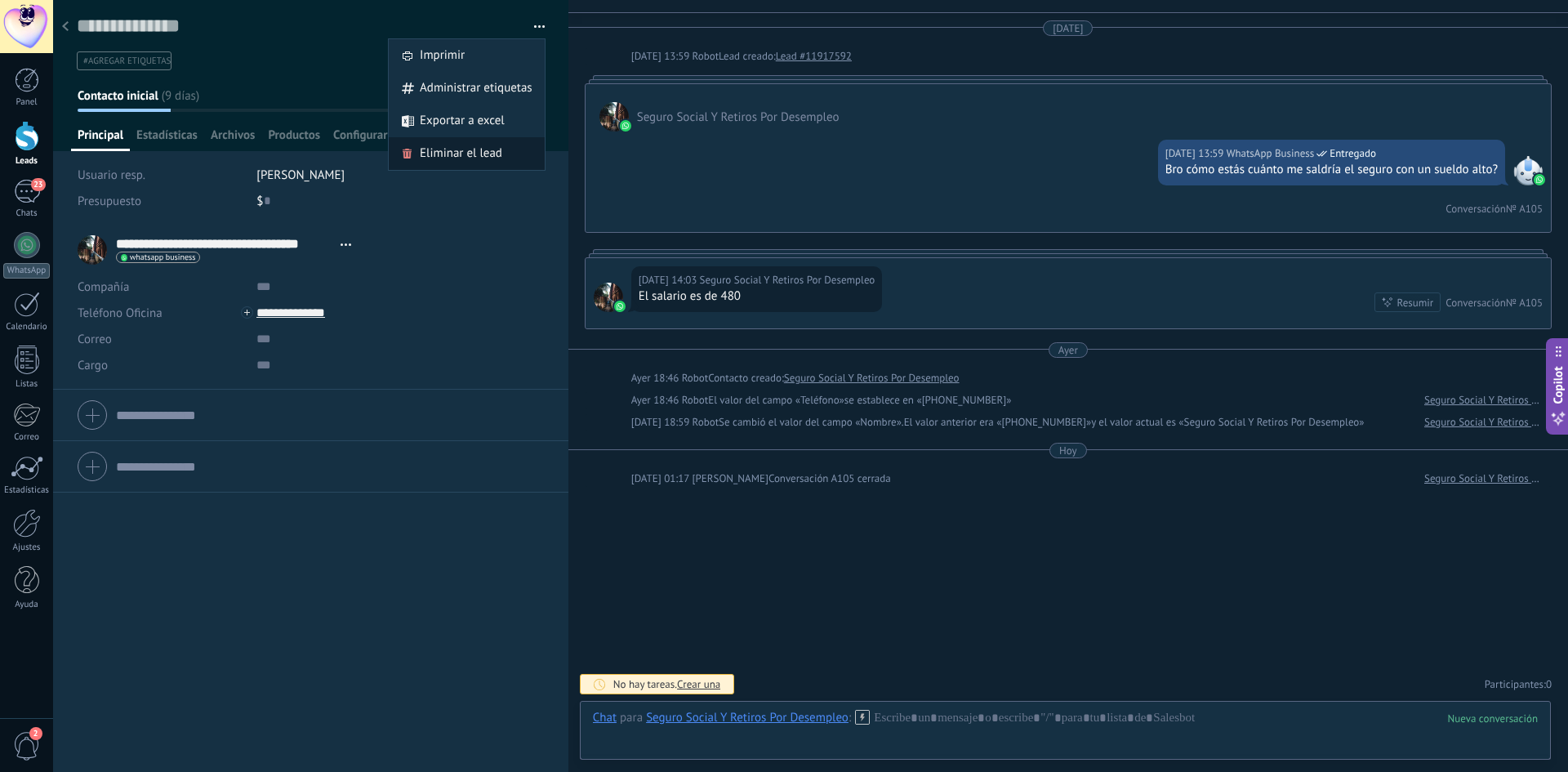
click at [451, 152] on span "Eliminar el lead" at bounding box center [461, 154] width 82 height 33
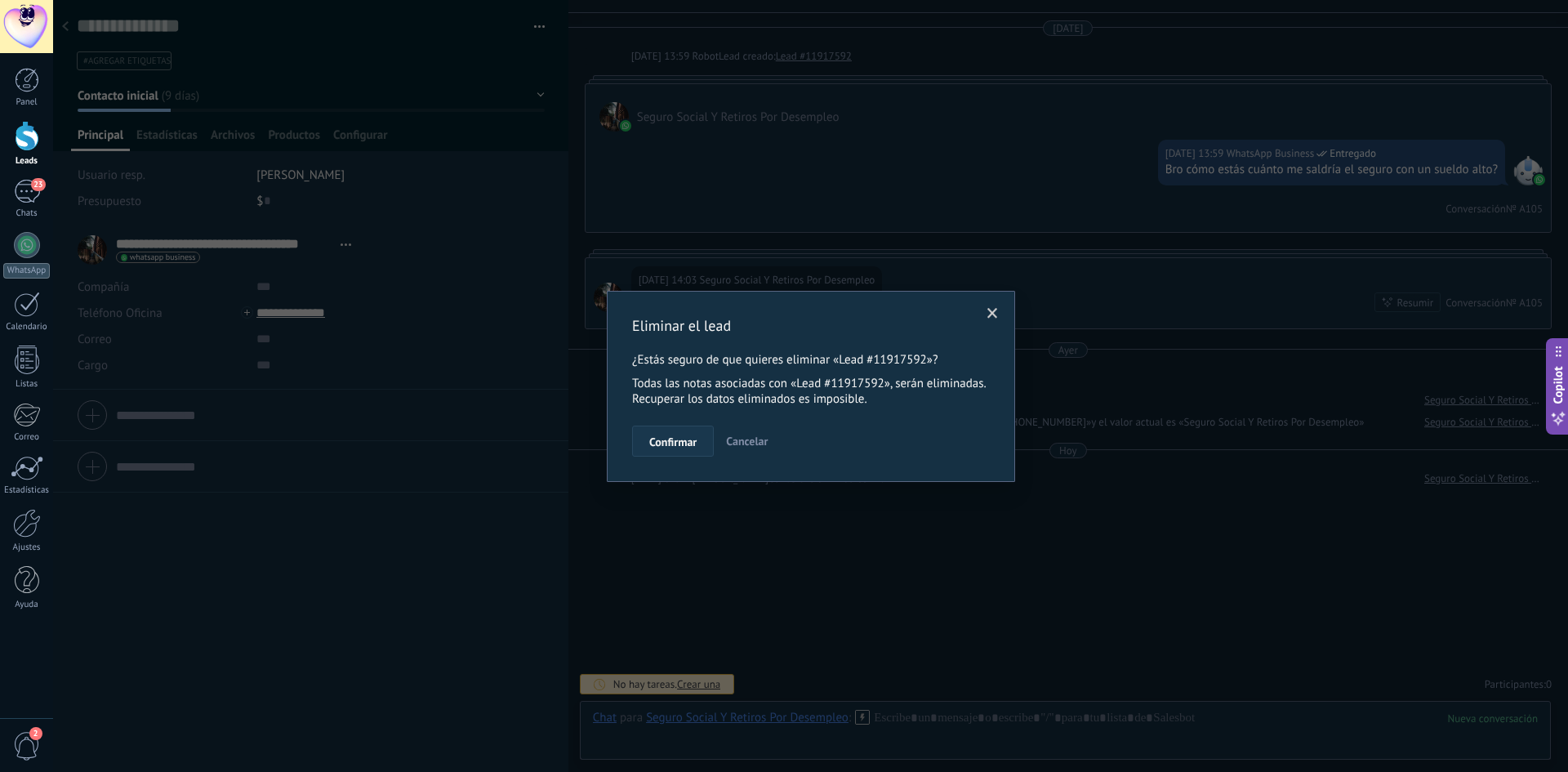
click at [664, 436] on span "Confirmar" at bounding box center [674, 442] width 48 height 12
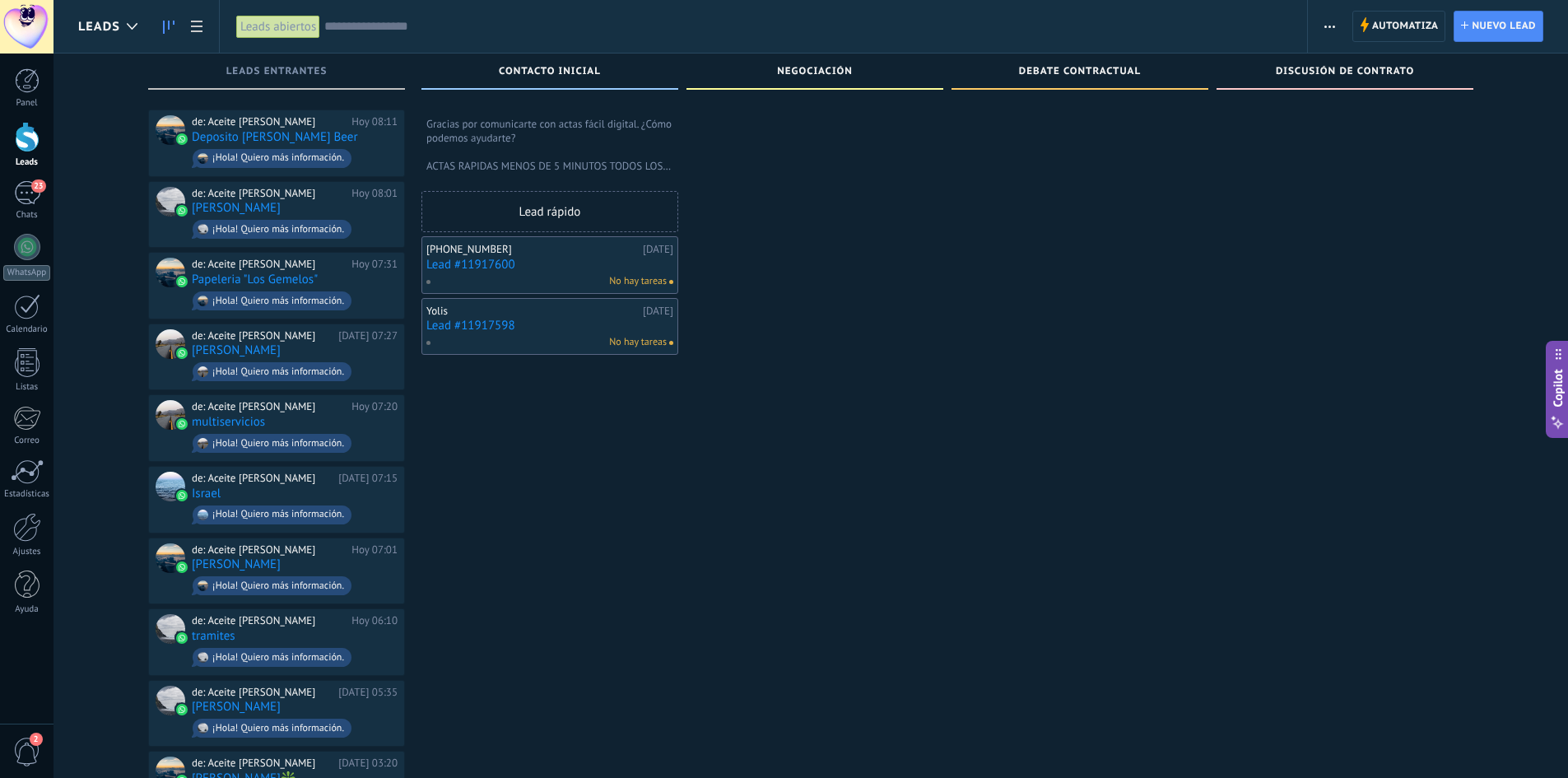
click at [594, 275] on div "No hay tareas" at bounding box center [546, 282] width 242 height 15
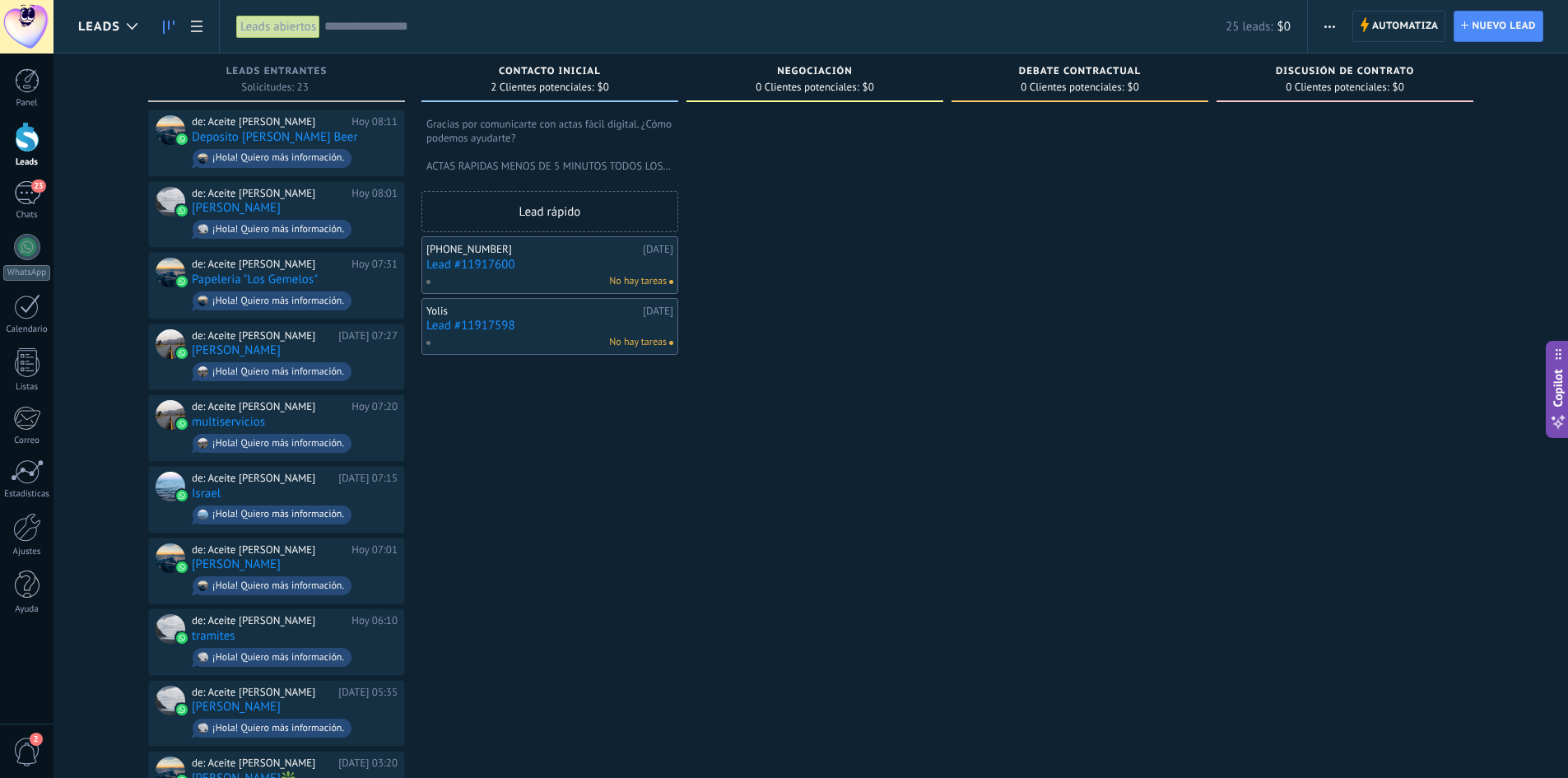
click at [538, 262] on link "Lead #11917600" at bounding box center [549, 265] width 247 height 14
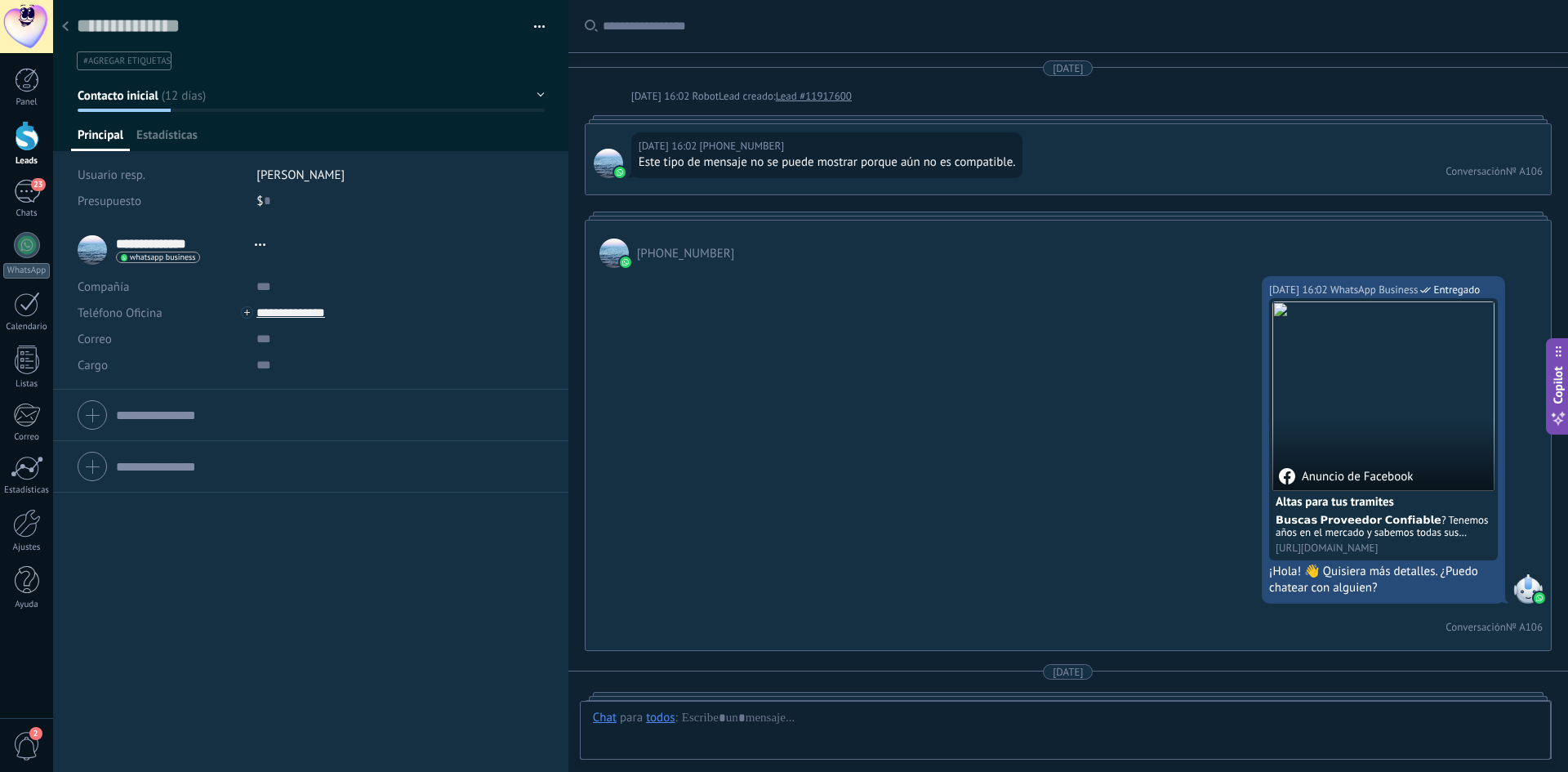
scroll to position [650, 0]
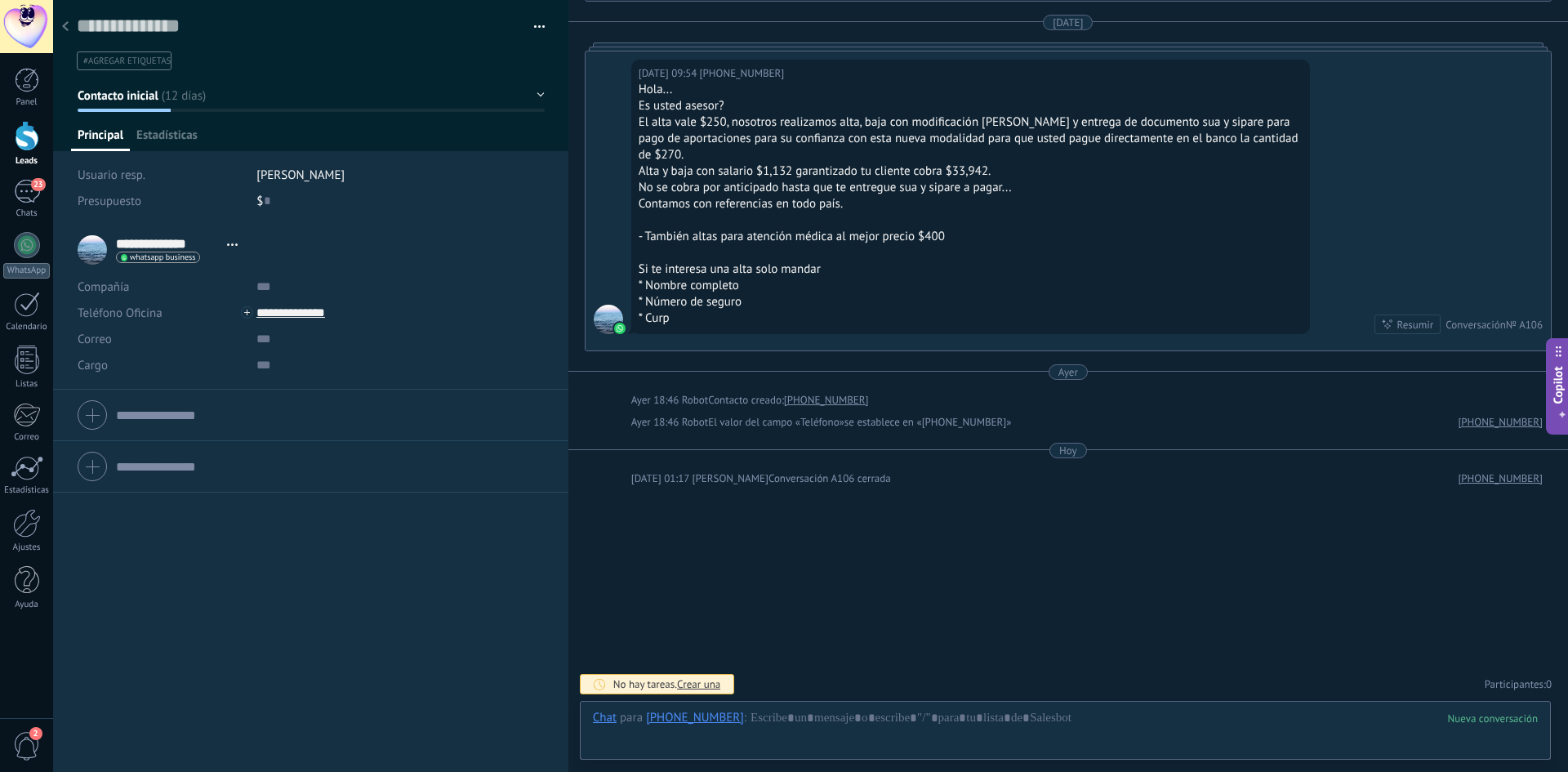
click at [535, 26] on button "button" at bounding box center [534, 27] width 24 height 25
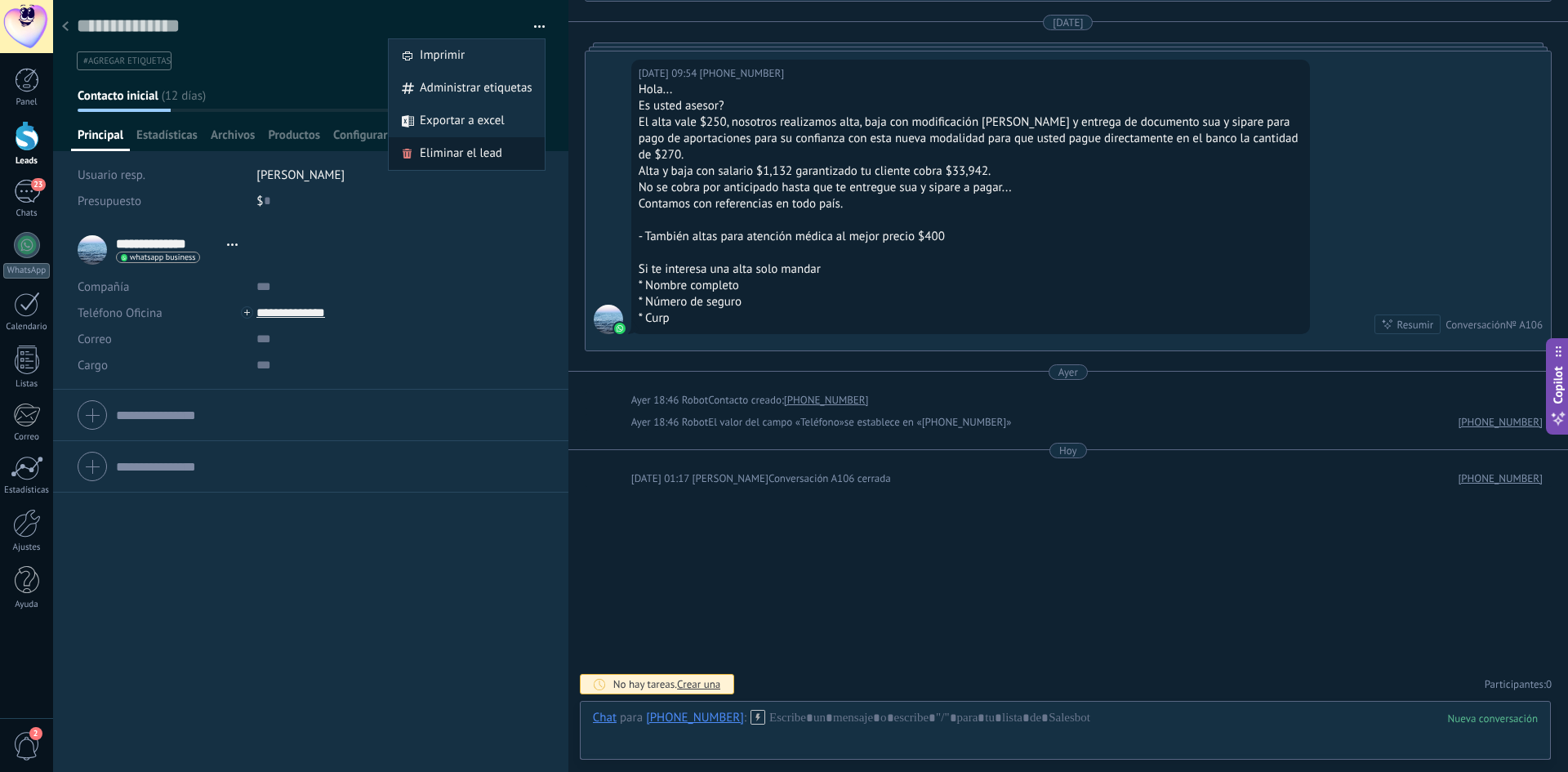
click at [491, 143] on span "Eliminar el lead" at bounding box center [461, 154] width 82 height 33
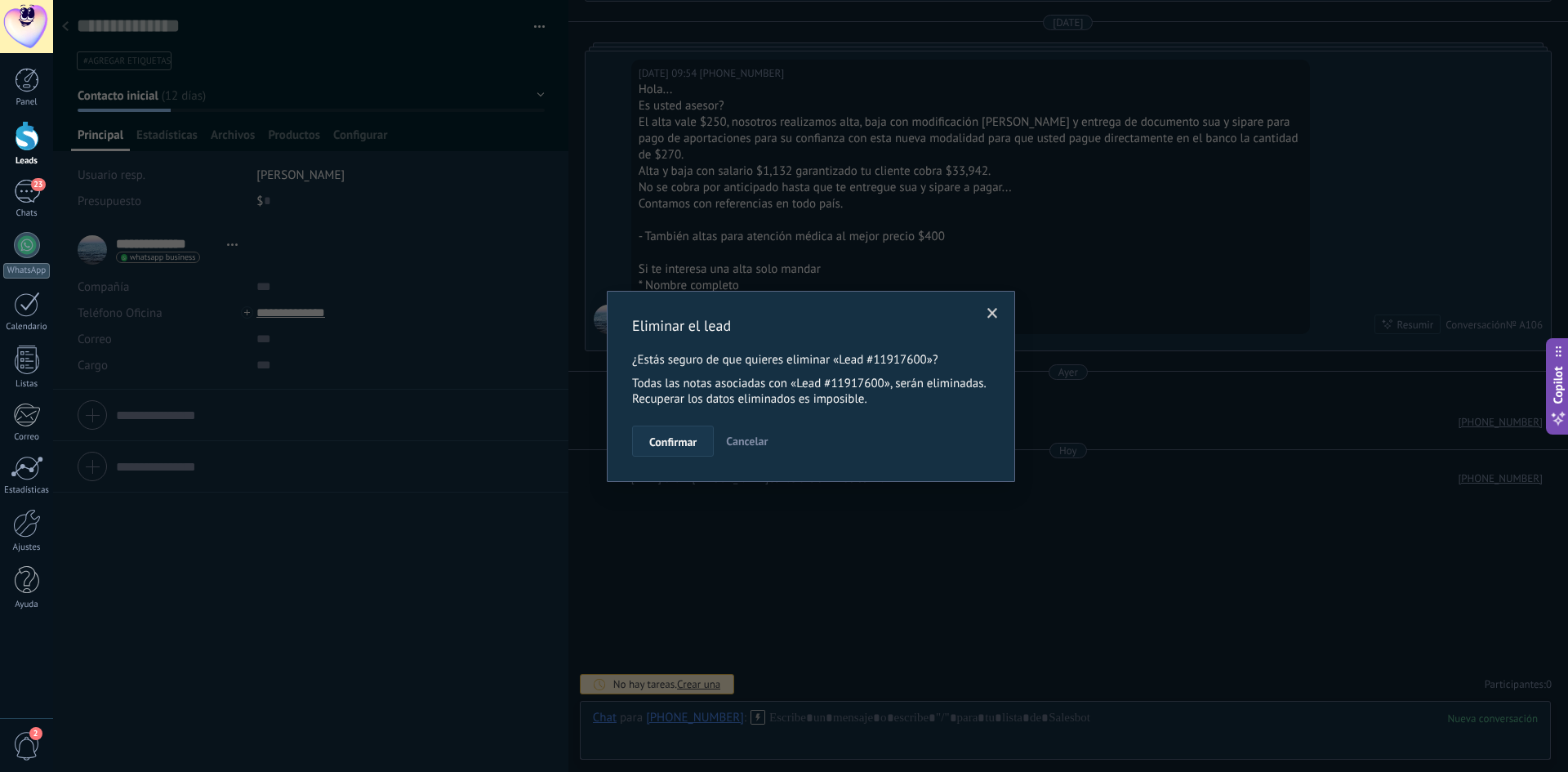
click at [669, 450] on button "Confirmar" at bounding box center [673, 441] width 81 height 31
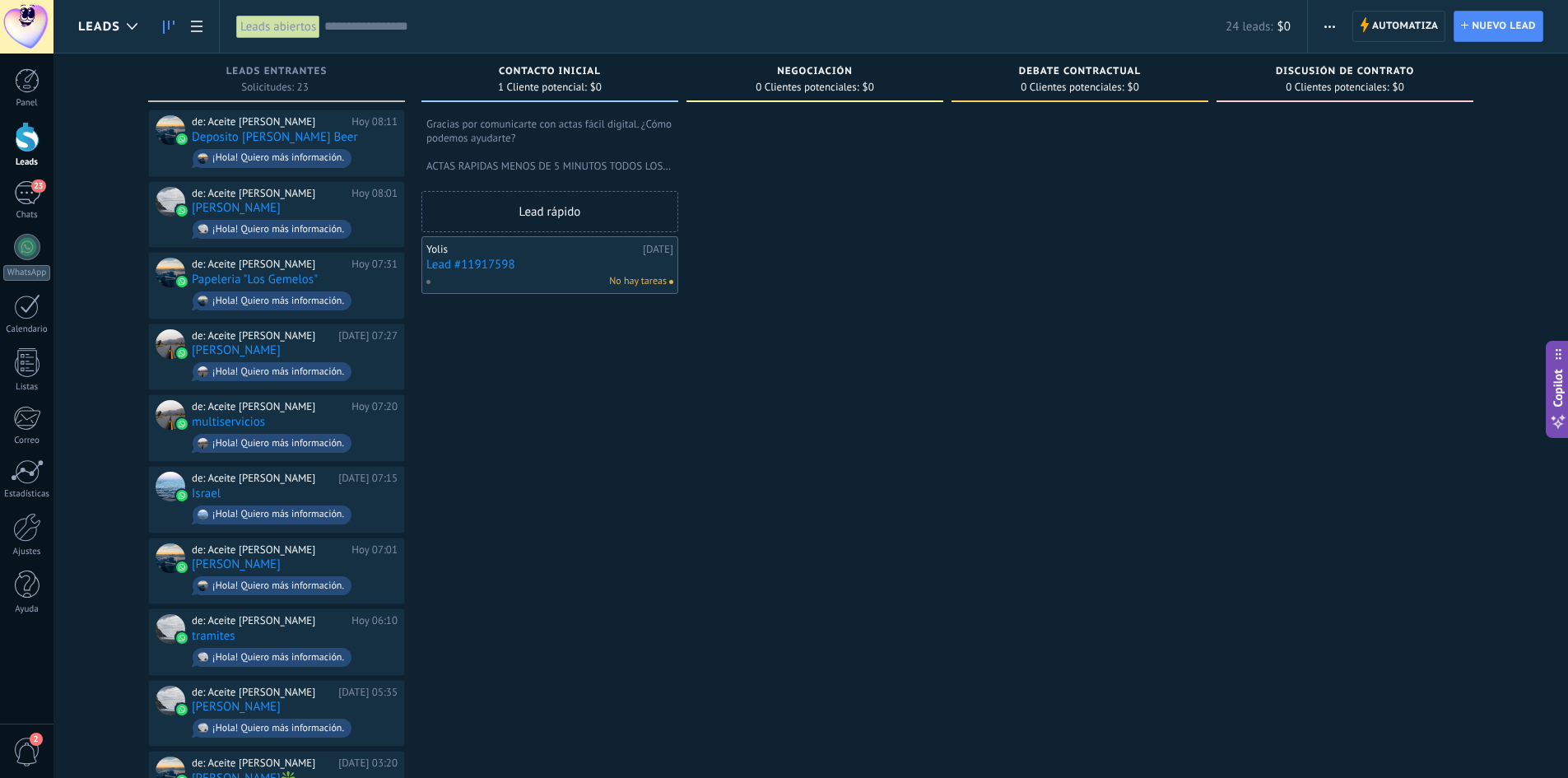
click at [575, 276] on div "No hay tareas" at bounding box center [546, 282] width 242 height 15
click at [577, 269] on link "Lead #11917598" at bounding box center [549, 265] width 247 height 14
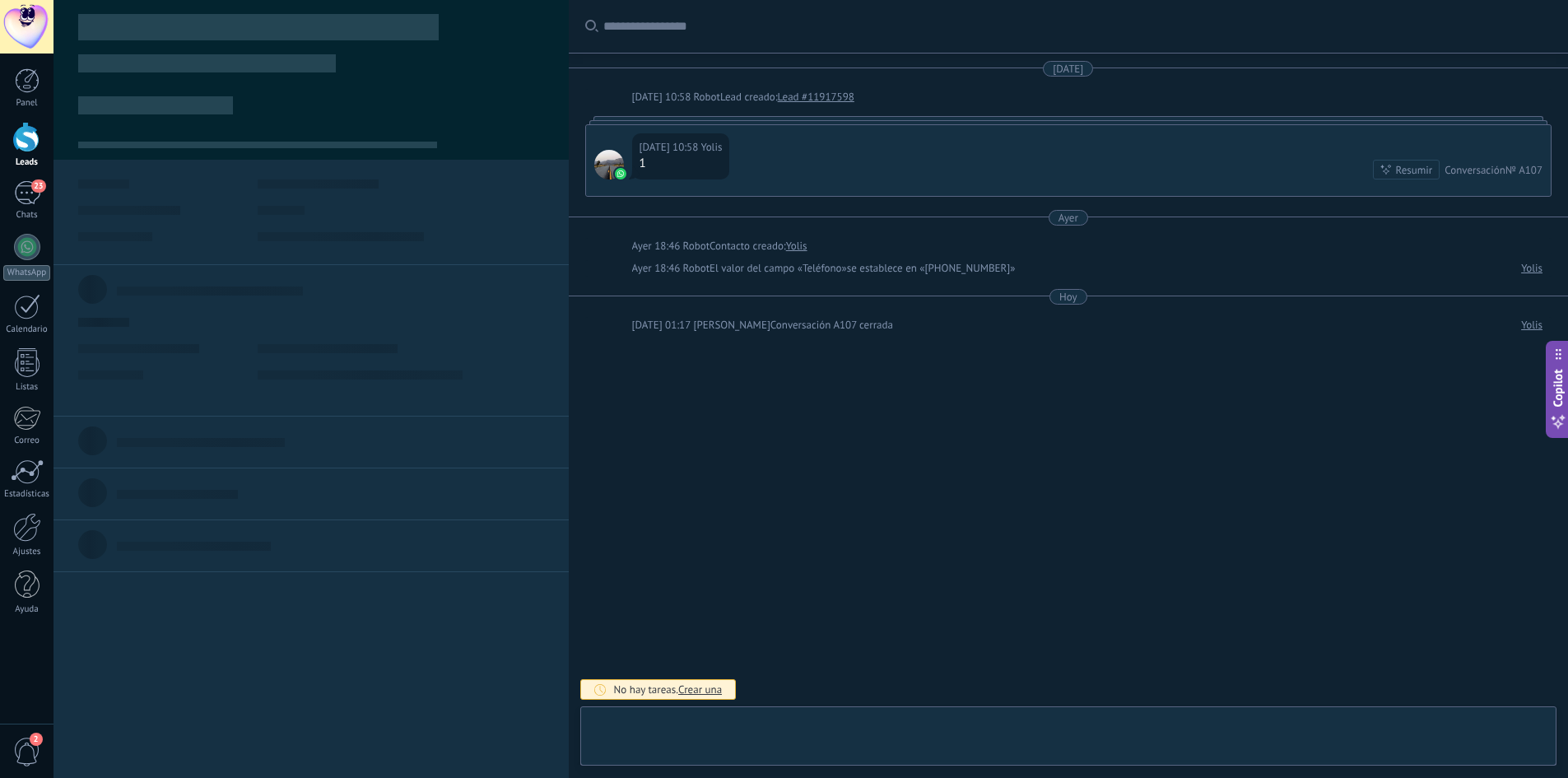
type textarea "**********"
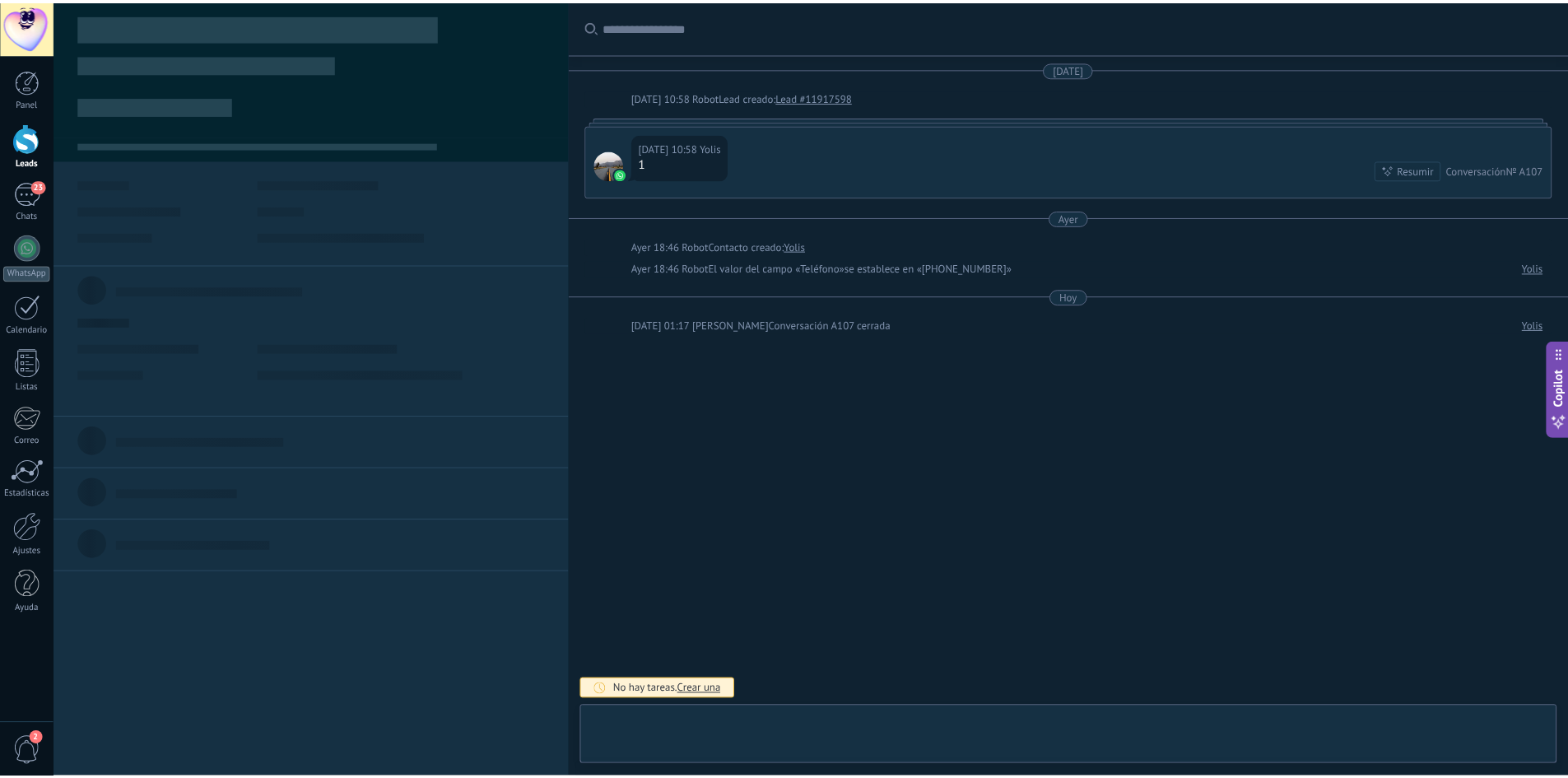
scroll to position [25, 0]
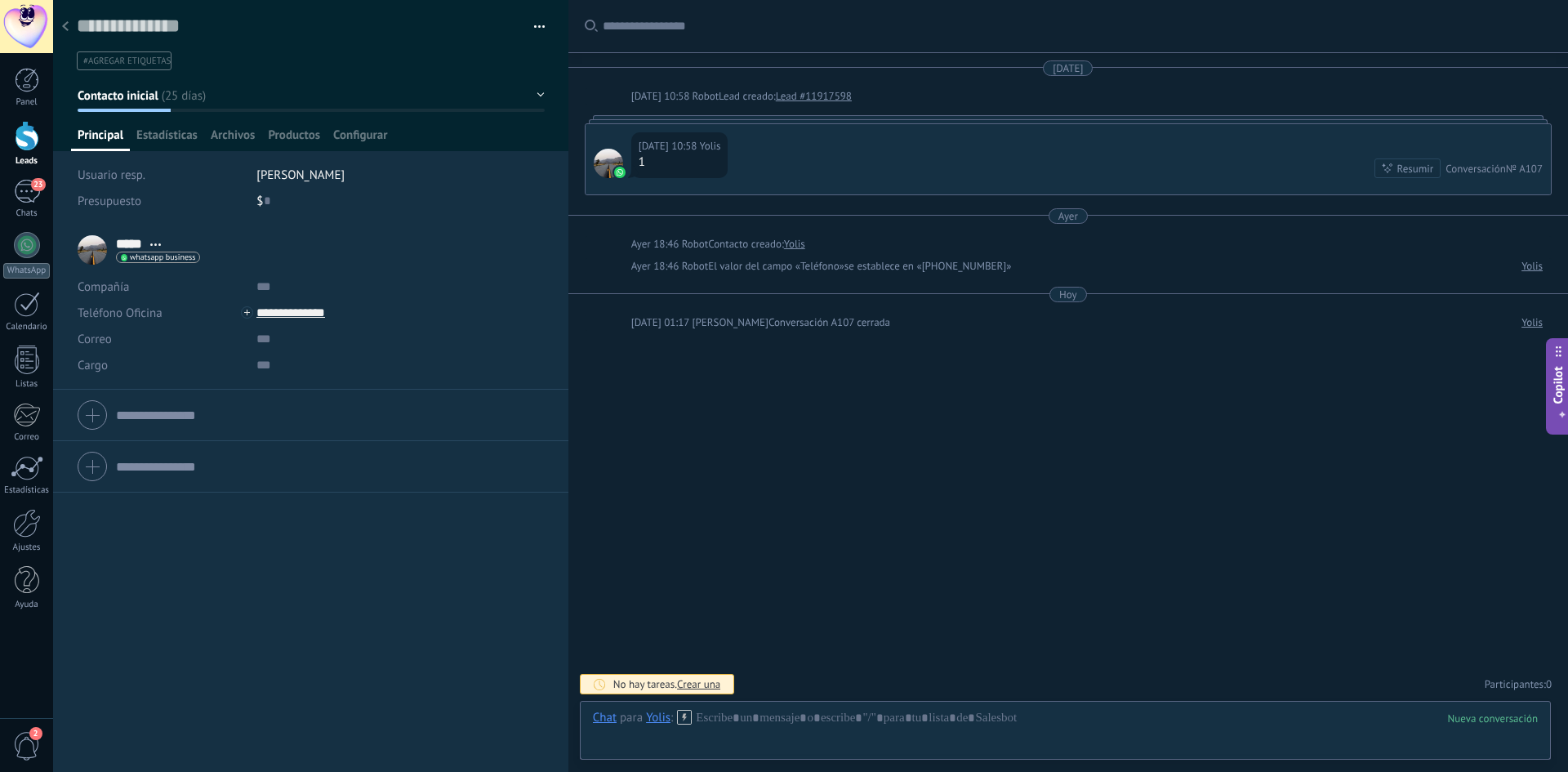
click at [540, 30] on div "Guardar y crear Imprimir Administrar etiquetas Exportar a excel" at bounding box center [311, 35] width 516 height 70
click at [535, 27] on button "button" at bounding box center [534, 27] width 24 height 25
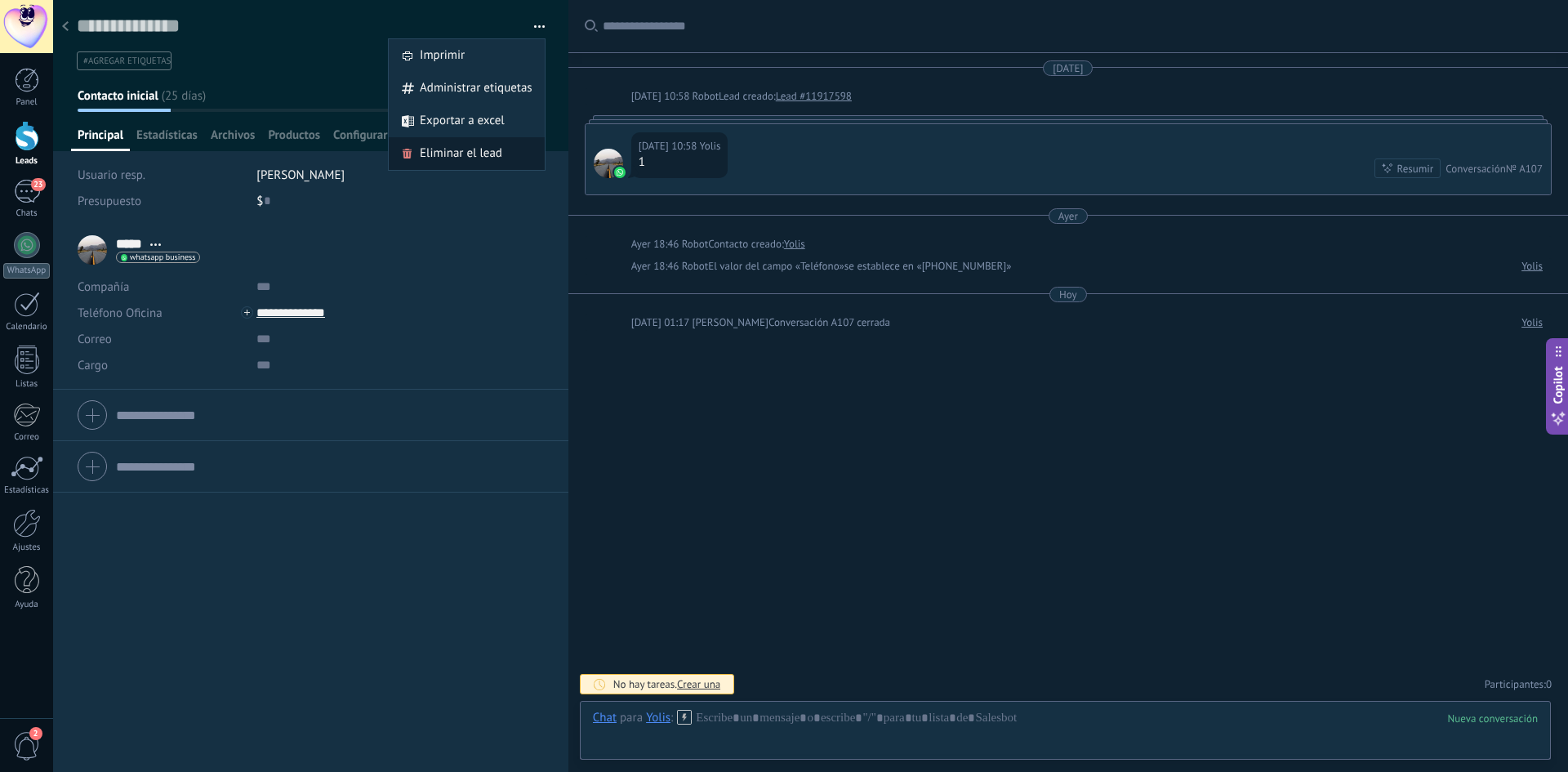
click at [469, 157] on span "Eliminar el lead" at bounding box center [461, 154] width 82 height 33
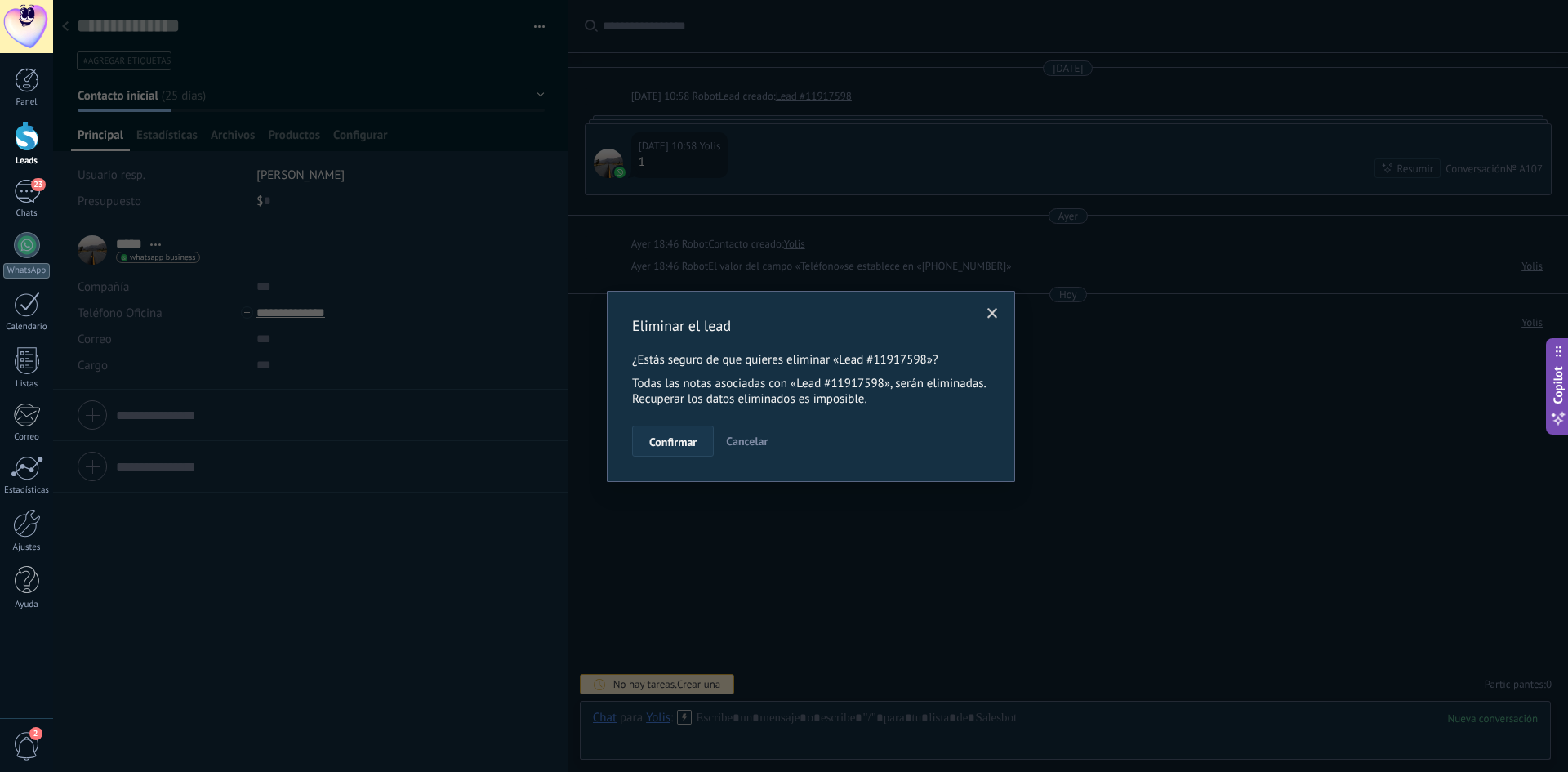
click at [687, 440] on span "Confirmar" at bounding box center [674, 442] width 48 height 12
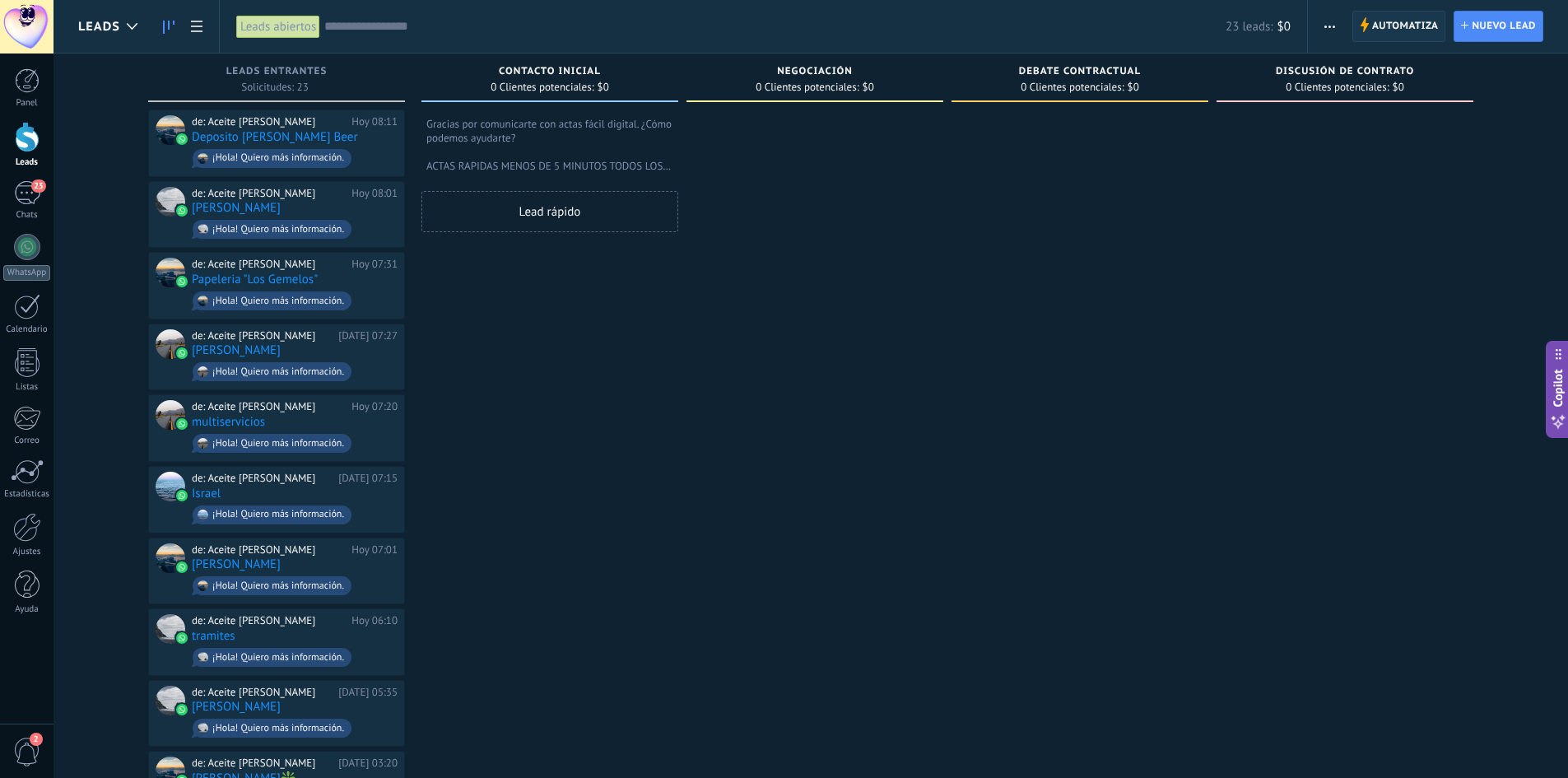
click at [1389, 29] on span "Automatiza" at bounding box center [1405, 27] width 67 height 30
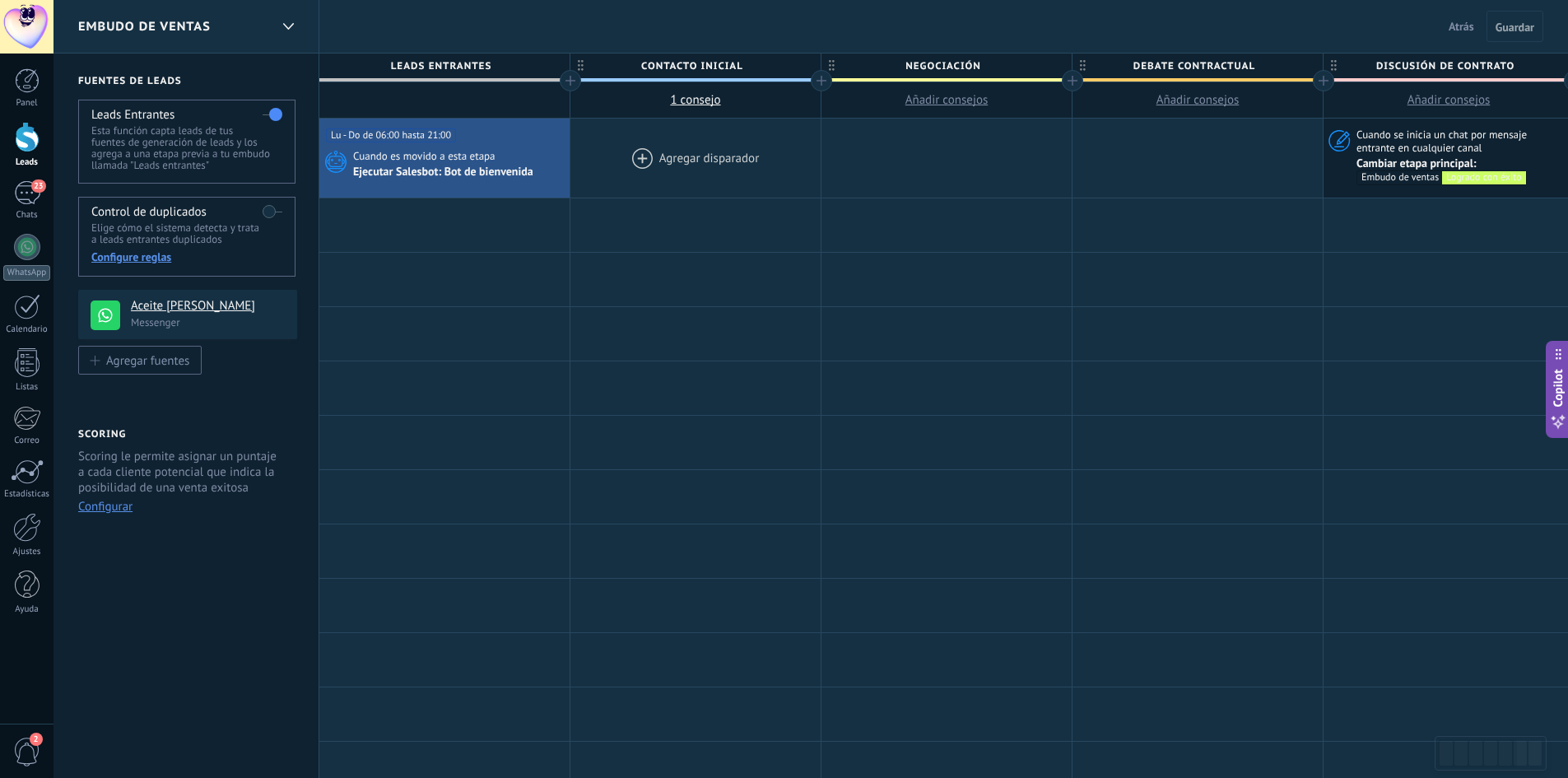
drag, startPoint x: 557, startPoint y: 158, endPoint x: 574, endPoint y: 156, distance: 17.1
click at [574, 156] on div "**********" at bounding box center [1198, 159] width 1758 height 80
click at [553, 158] on icon at bounding box center [555, 160] width 8 height 11
drag, startPoint x: 553, startPoint y: 159, endPoint x: 566, endPoint y: 158, distance: 13.0
click at [566, 158] on span at bounding box center [558, 158] width 22 height 79
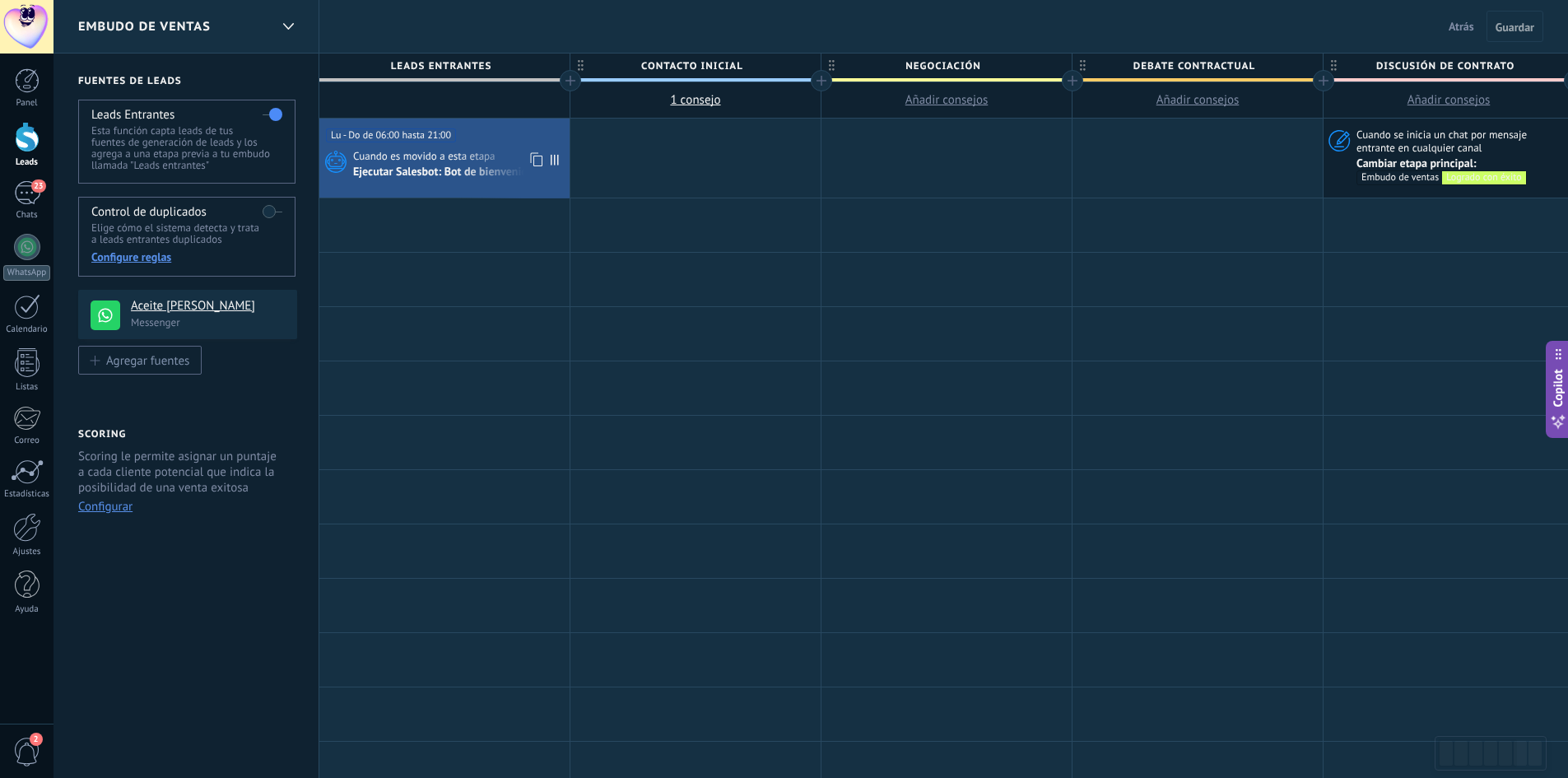
click at [538, 159] on icon at bounding box center [535, 159] width 16 height 21
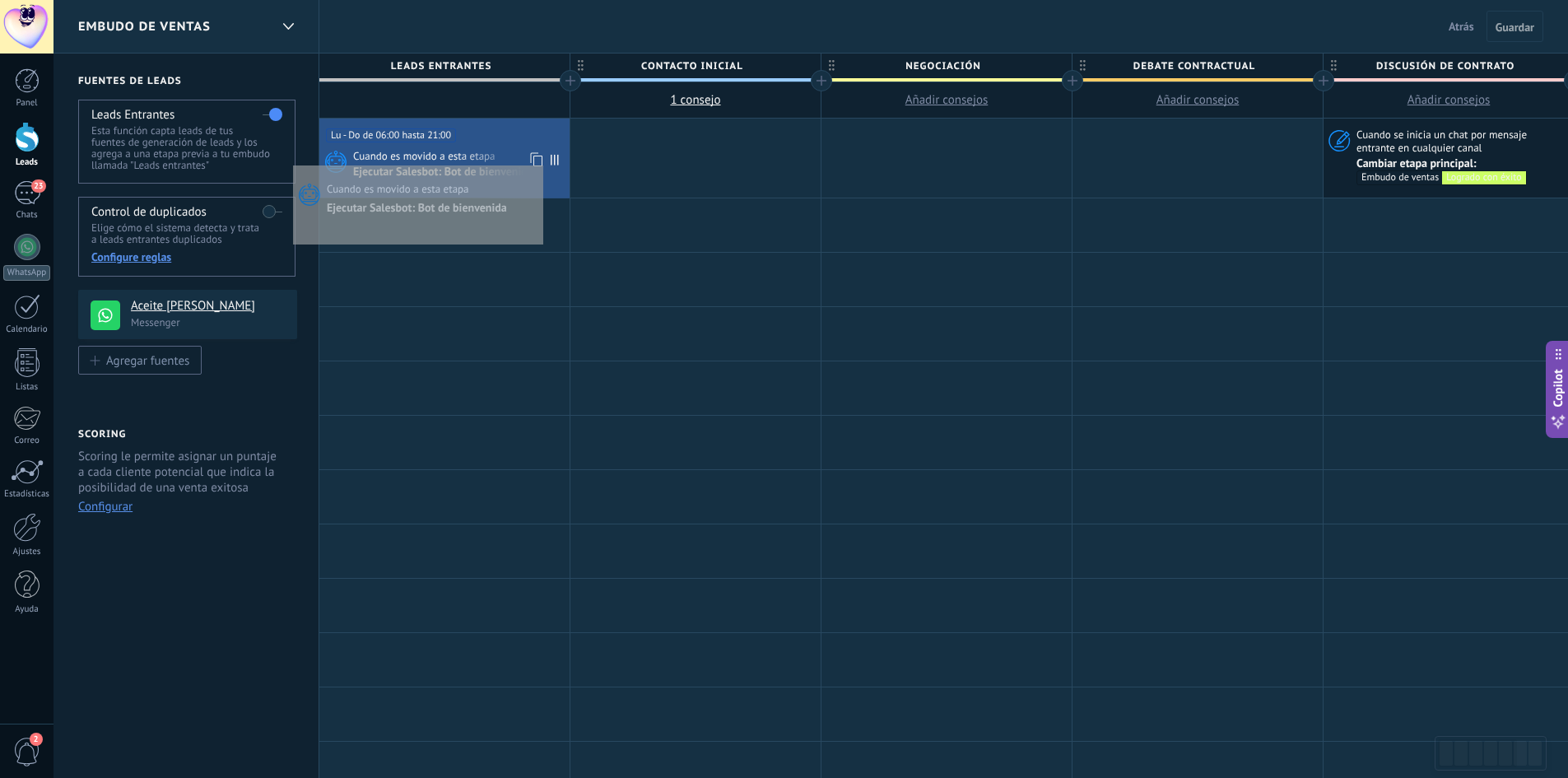
click at [539, 162] on icon at bounding box center [535, 159] width 16 height 21
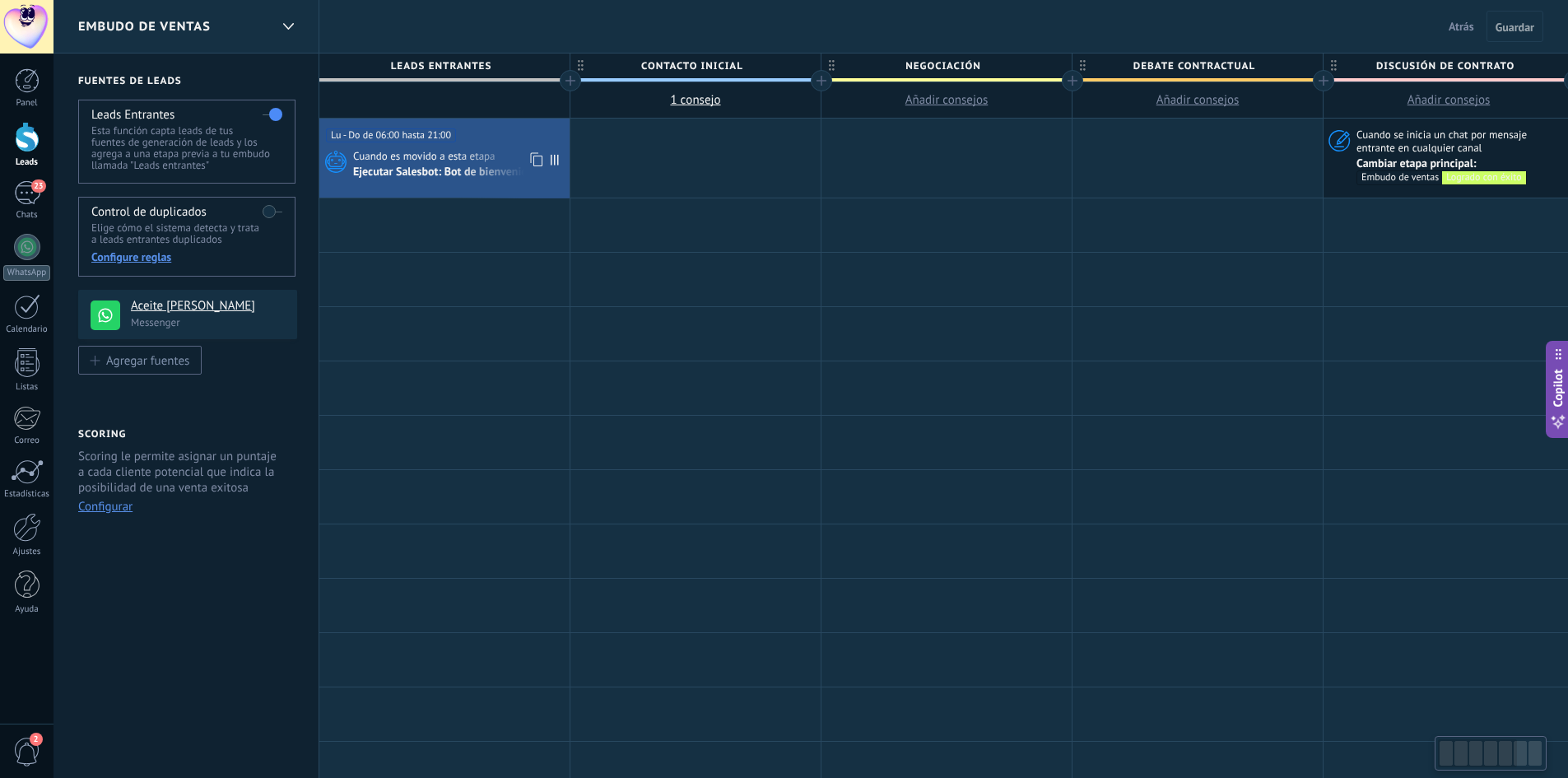
click at [539, 157] on icon at bounding box center [535, 159] width 16 height 21
click at [28, 181] on div "Panel Leads 23 Chats WhatsApp Clientes" at bounding box center [27, 350] width 54 height 563
click at [27, 247] on div at bounding box center [27, 247] width 26 height 26
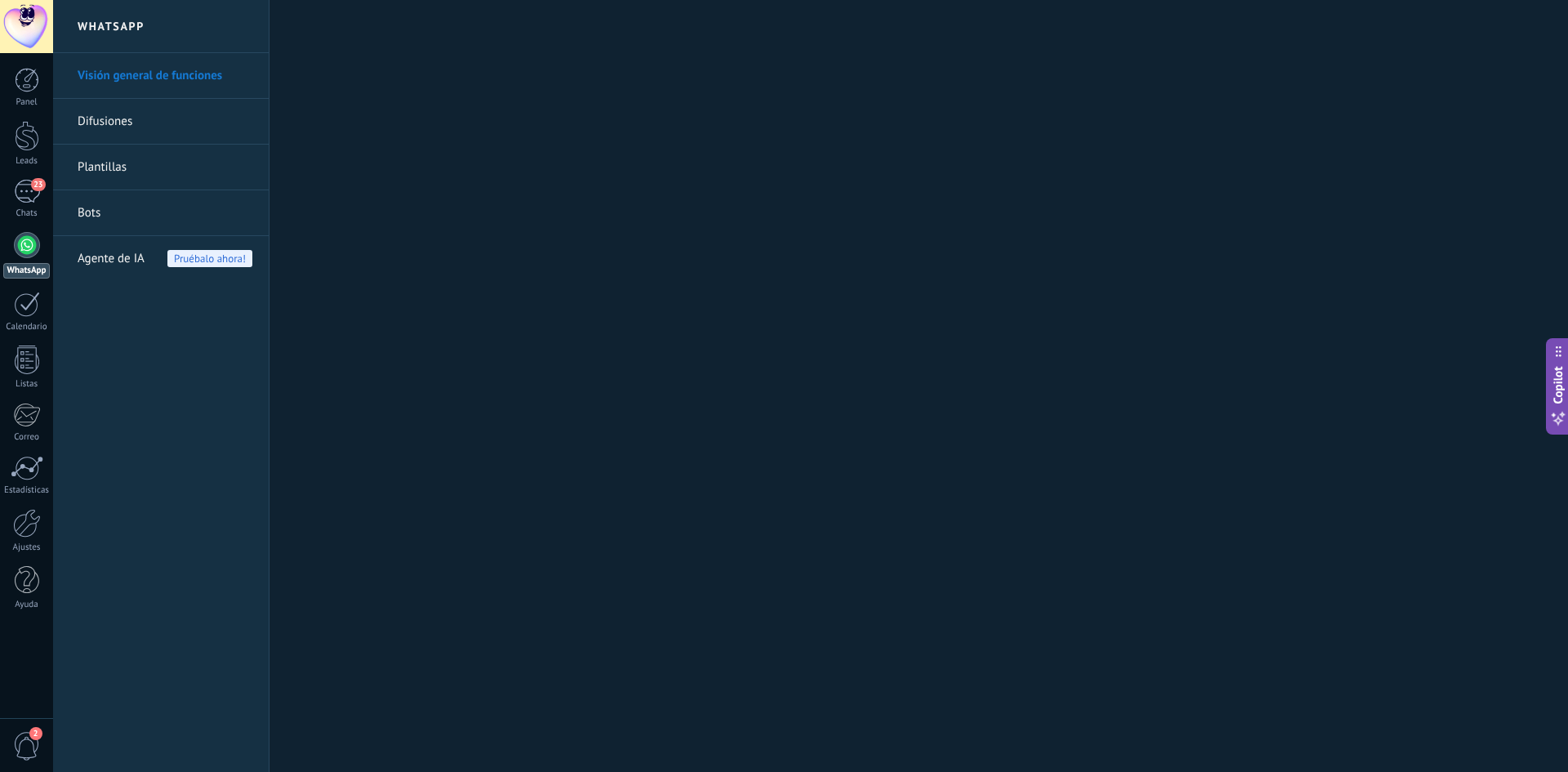
click at [86, 204] on link "Bots" at bounding box center [164, 213] width 174 height 46
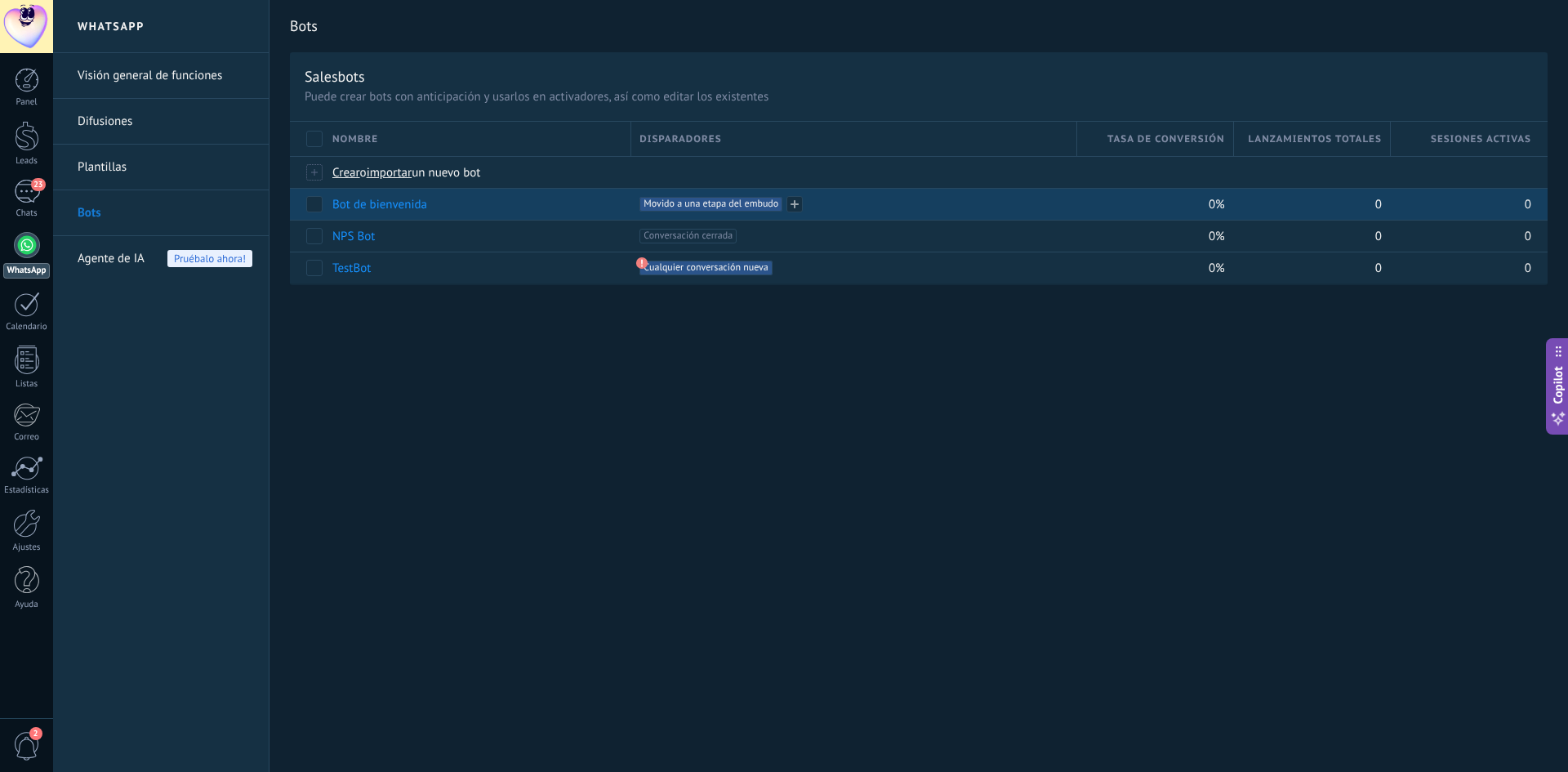
click at [727, 208] on span "Movido a una etapa del embudo +0" at bounding box center [711, 204] width 143 height 15
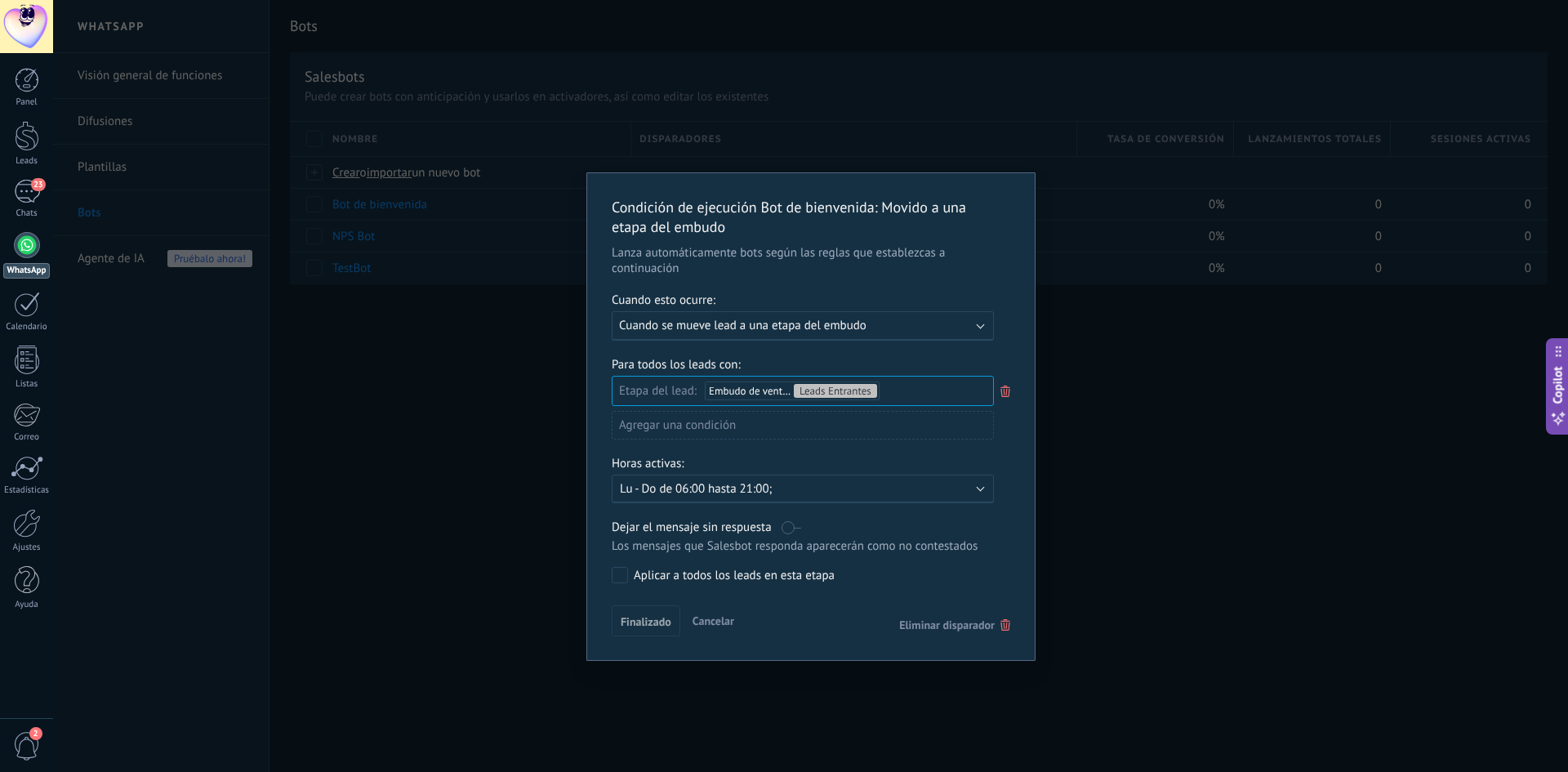
click at [727, 576] on div "Aplicar a todos los leads en esta etapa" at bounding box center [734, 576] width 201 height 16
click at [733, 331] on span "Cuando se mueve lead a una etapa del embudo" at bounding box center [743, 326] width 248 height 16
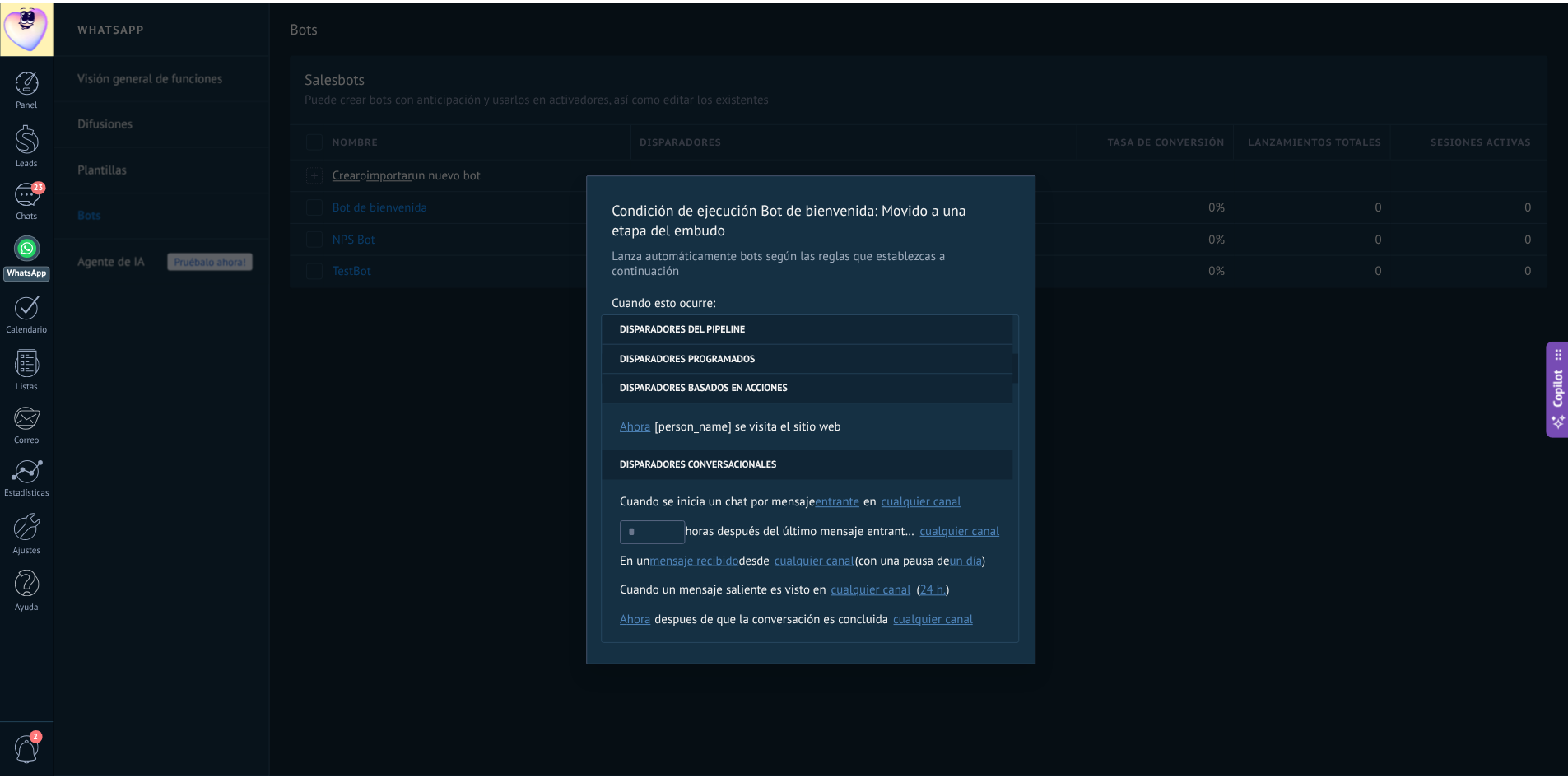
scroll to position [360, 0]
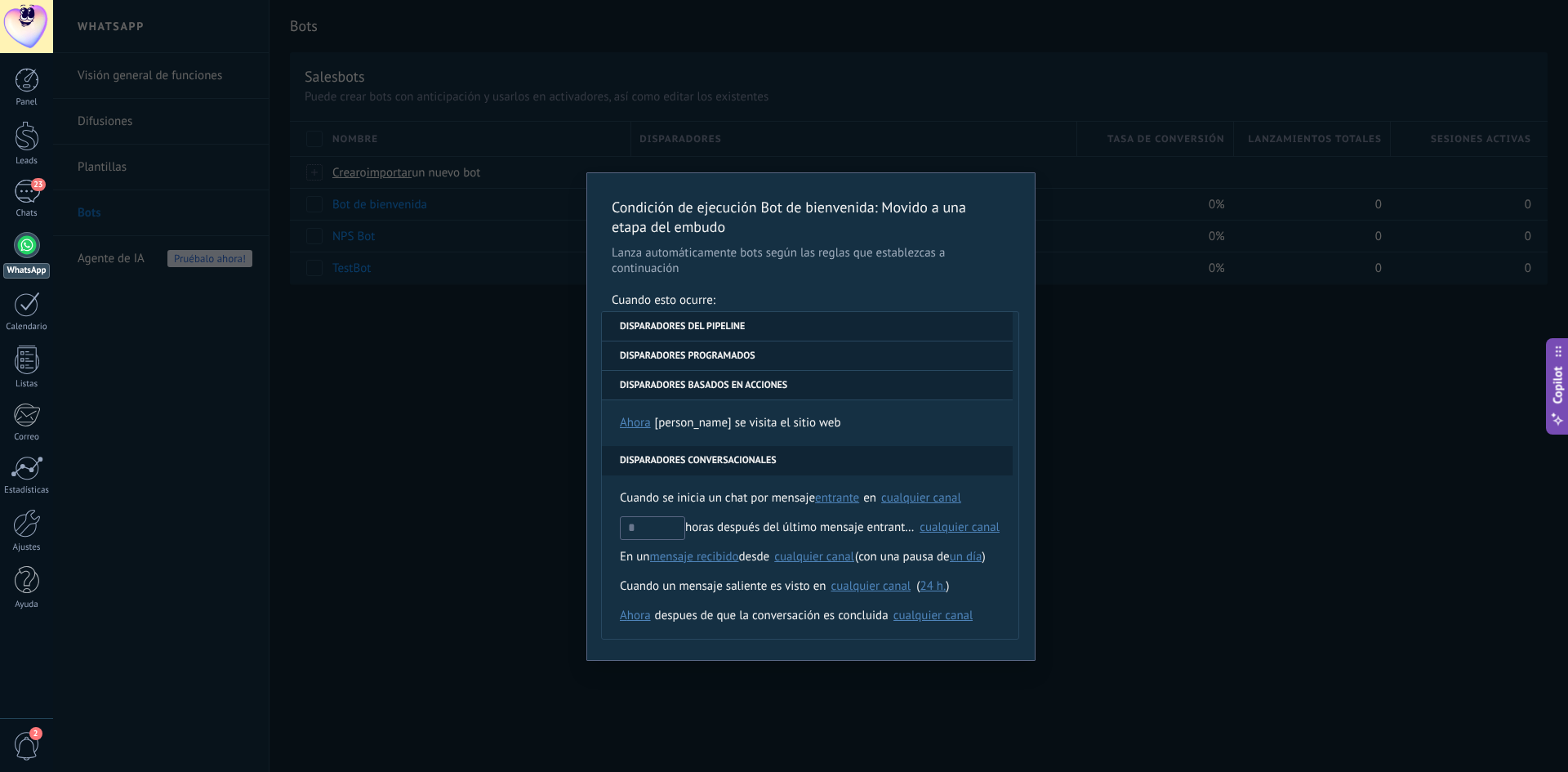
click at [1209, 382] on div "Condición de ejecución Bot de bienvenida : Movido a una etapa del embudo Lanza …" at bounding box center [811, 386] width 1516 height 772
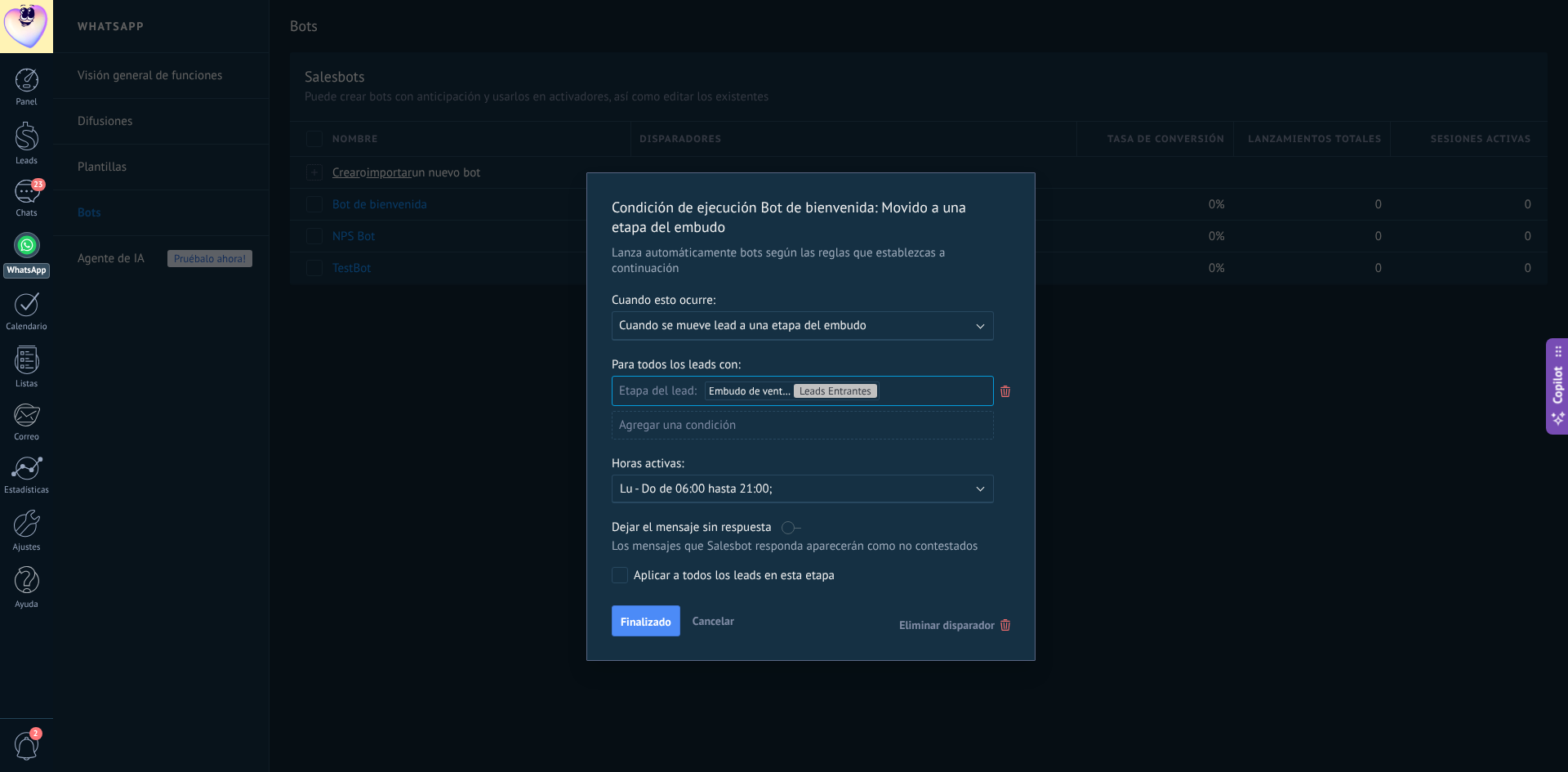
click at [1204, 382] on div "Condición de ejecución Bot de bienvenida : Movido a una etapa del embudo Lanza …" at bounding box center [811, 386] width 1516 height 772
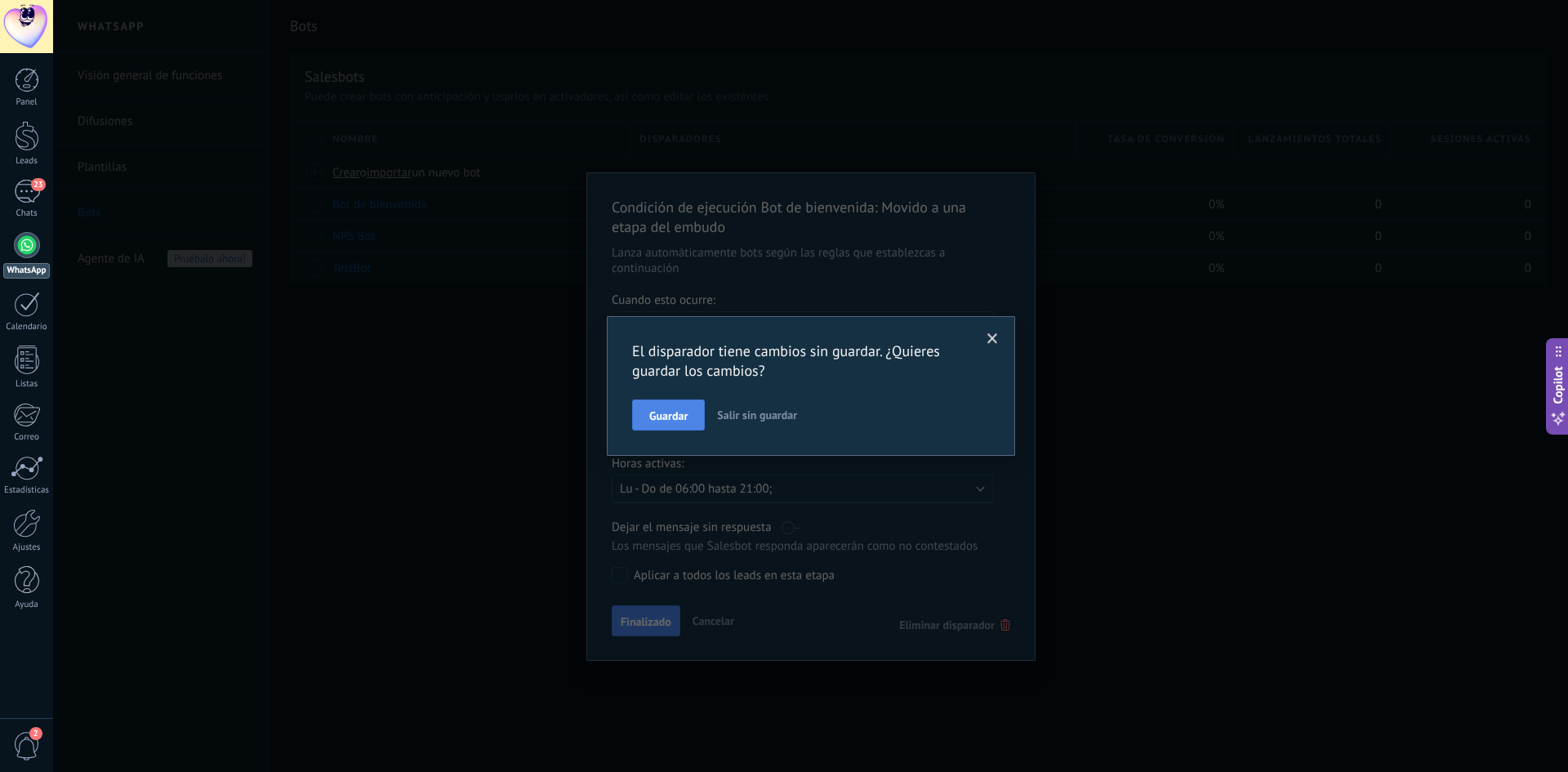
click at [677, 419] on span "Guardar" at bounding box center [669, 416] width 39 height 12
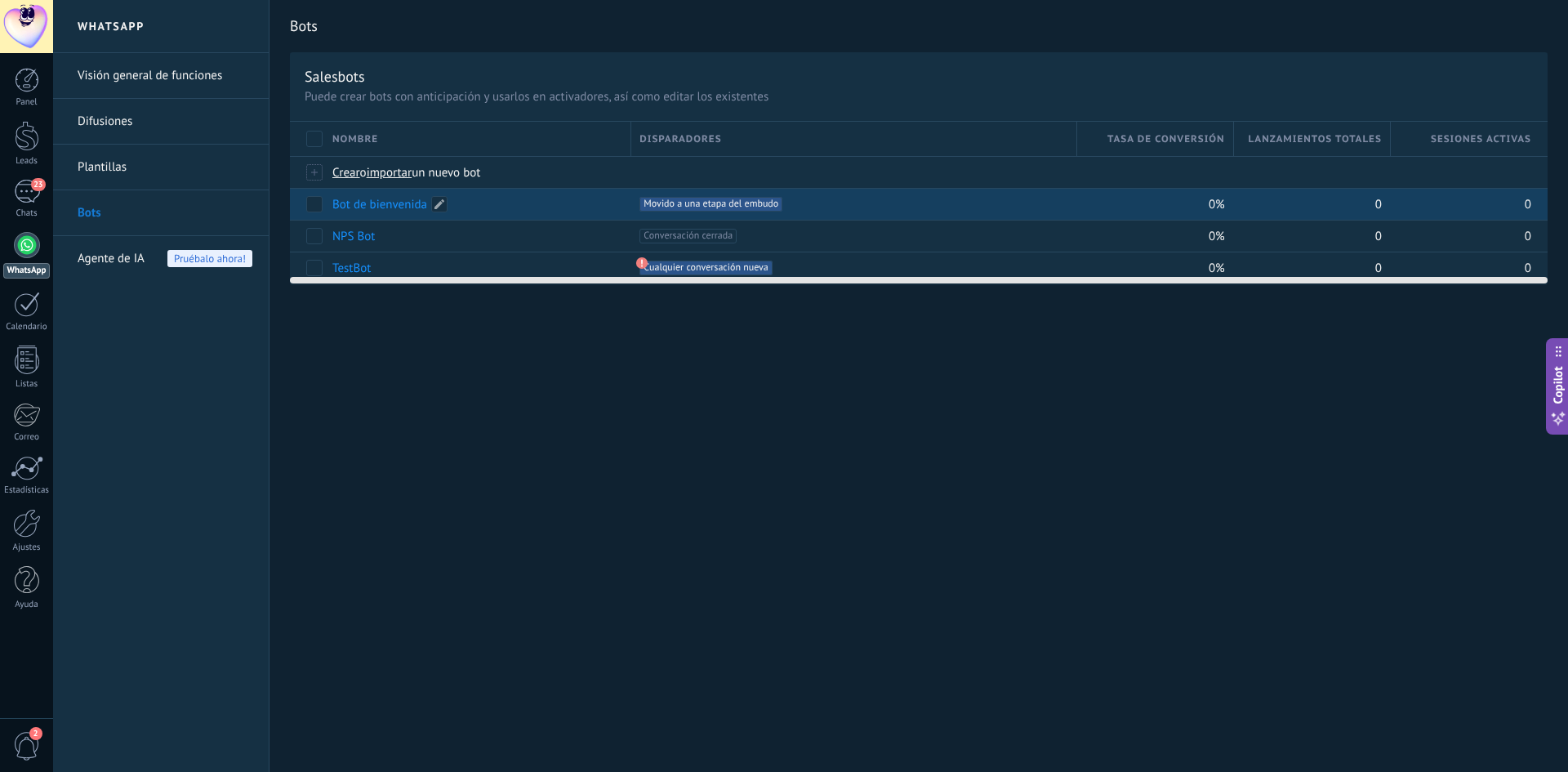
click at [397, 204] on link "Bot de bienvenida" at bounding box center [380, 205] width 95 height 16
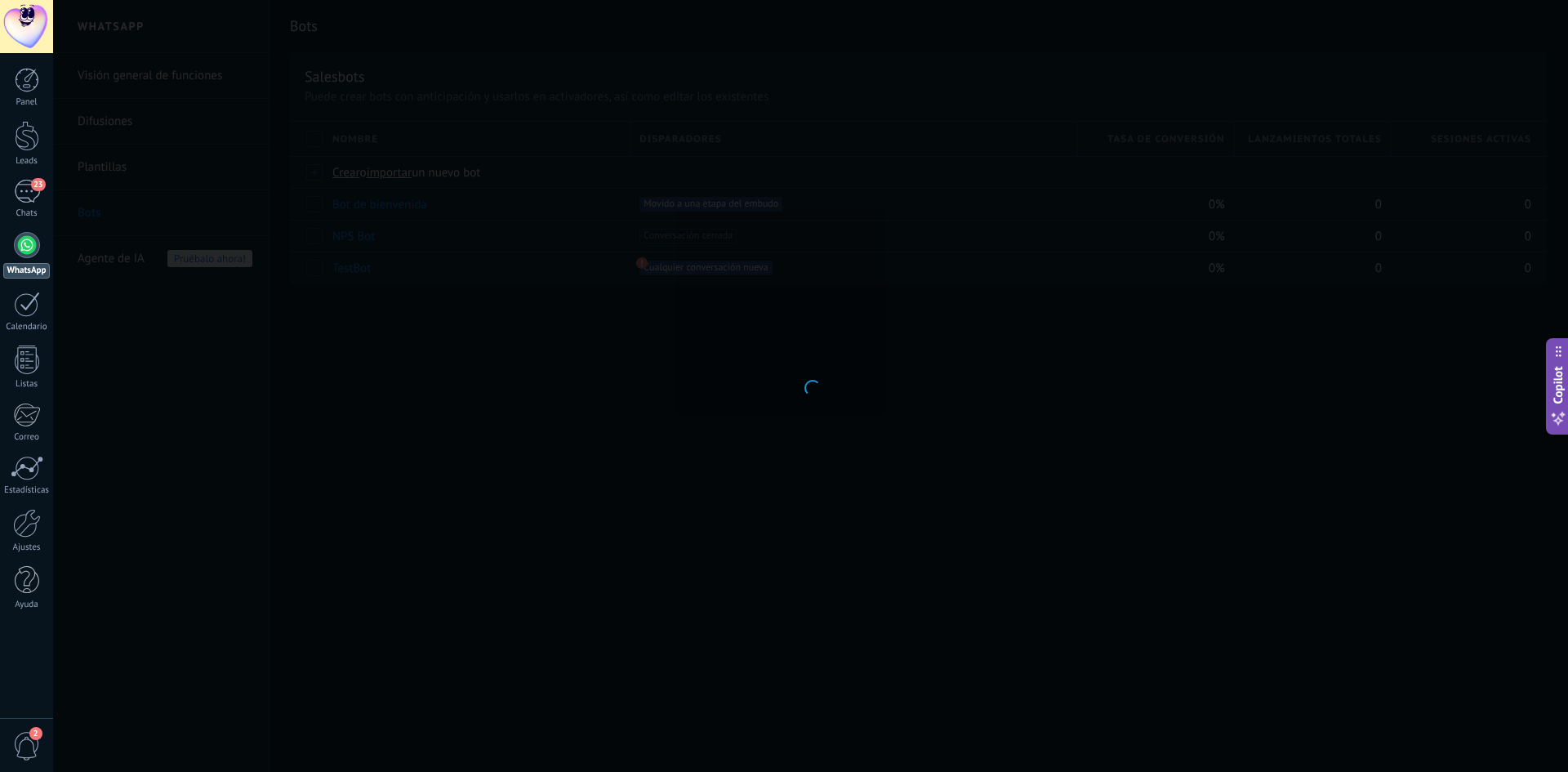
type input "**********"
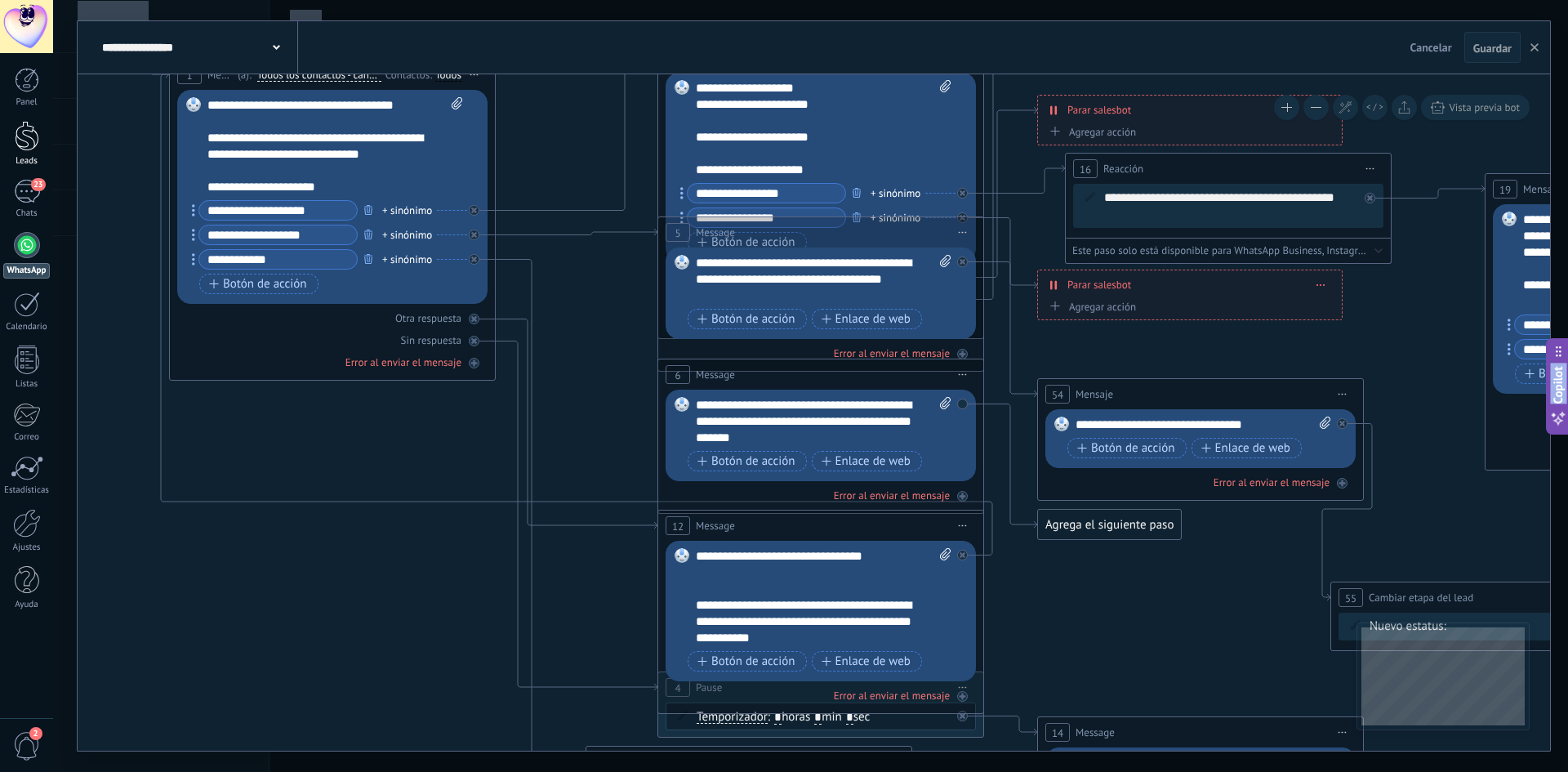
drag, startPoint x: 408, startPoint y: 329, endPoint x: 2, endPoint y: 123, distance: 455.3
click at [0, 122] on body ".abecls-1,.abecls-2{fill-rule:evenodd}.abecls-2{fill:#fff} .abhcls-1{fill:none}…" at bounding box center [784, 386] width 1568 height 772
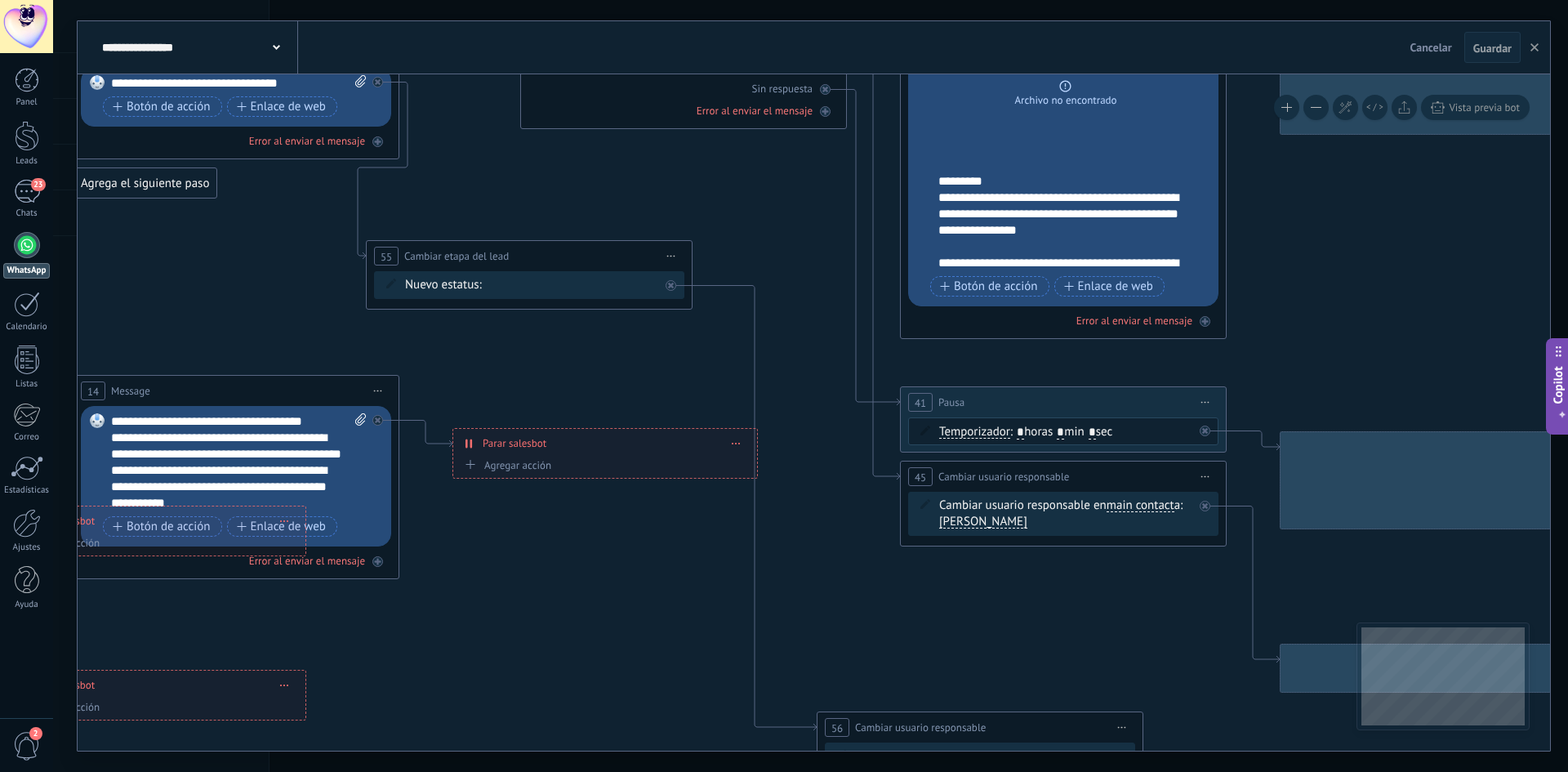
drag, startPoint x: 1209, startPoint y: 474, endPoint x: 538, endPoint y: 199, distance: 725.2
click at [538, 199] on icon at bounding box center [686, 285] width 4133 height 2060
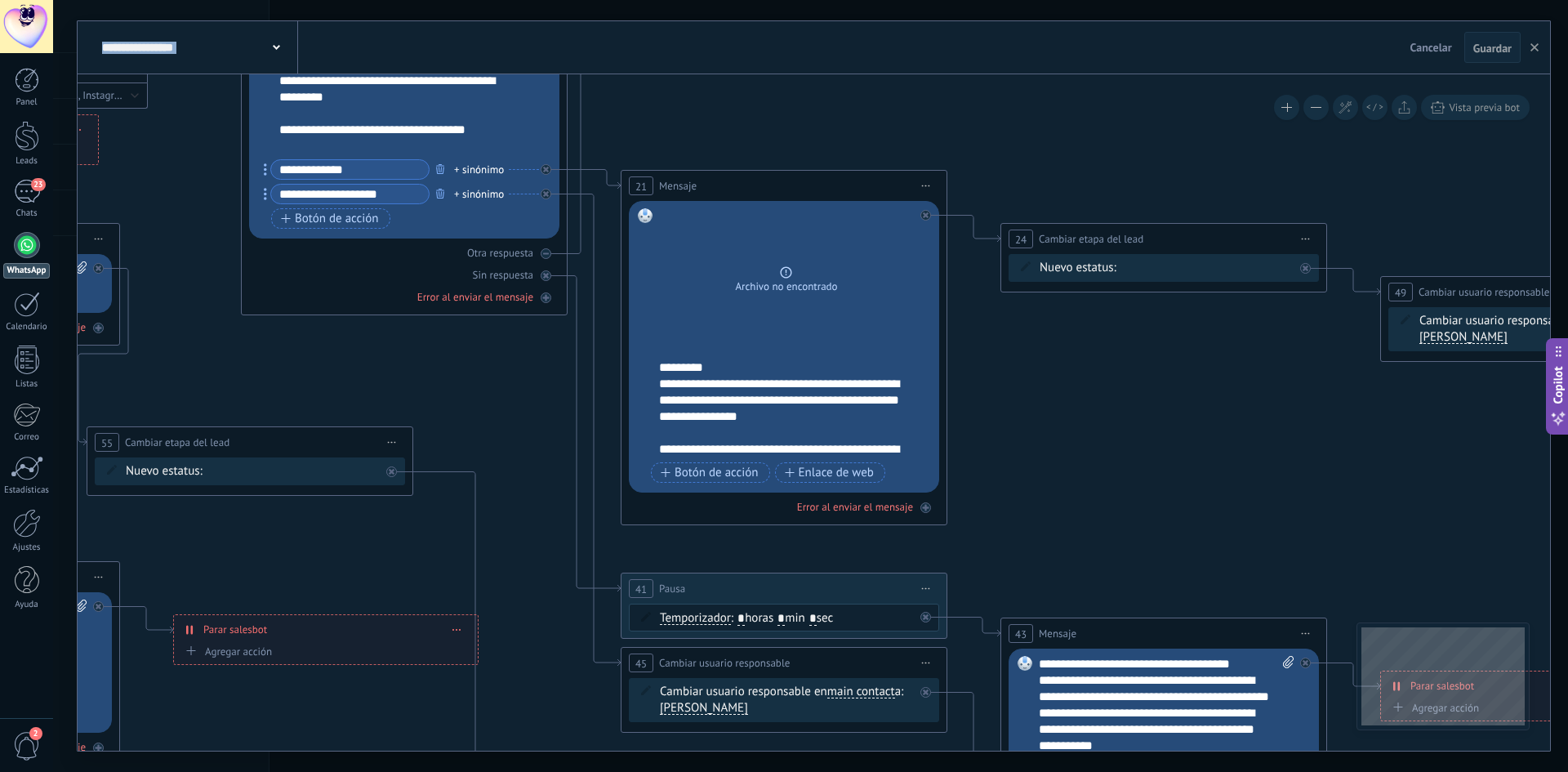
drag, startPoint x: 1372, startPoint y: 321, endPoint x: 1277, endPoint y: 397, distance: 121.7
click at [1100, 503] on icon at bounding box center [407, 472] width 4133 height 2060
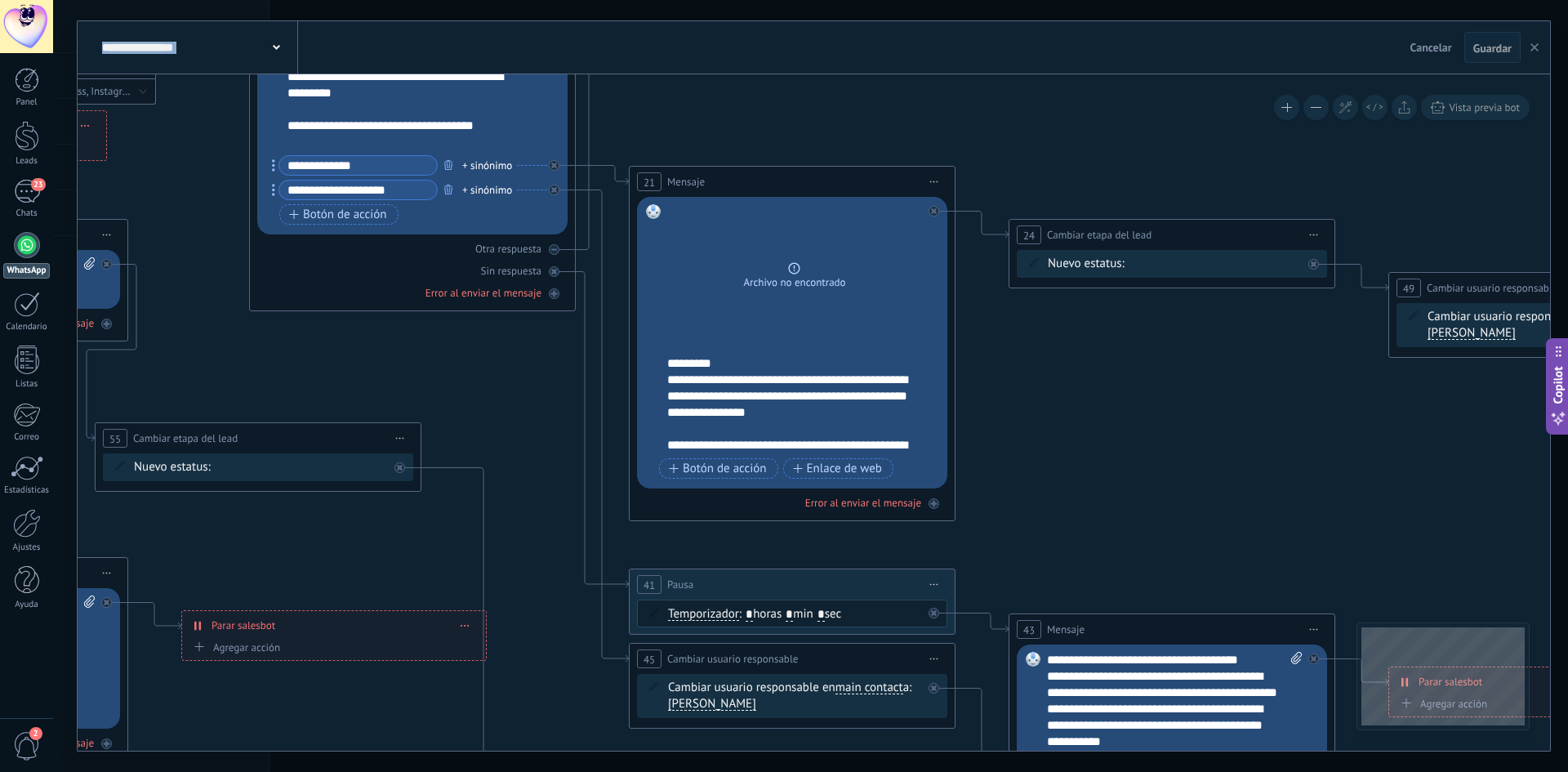
click at [1535, 55] on button "button" at bounding box center [1534, 47] width 25 height 31
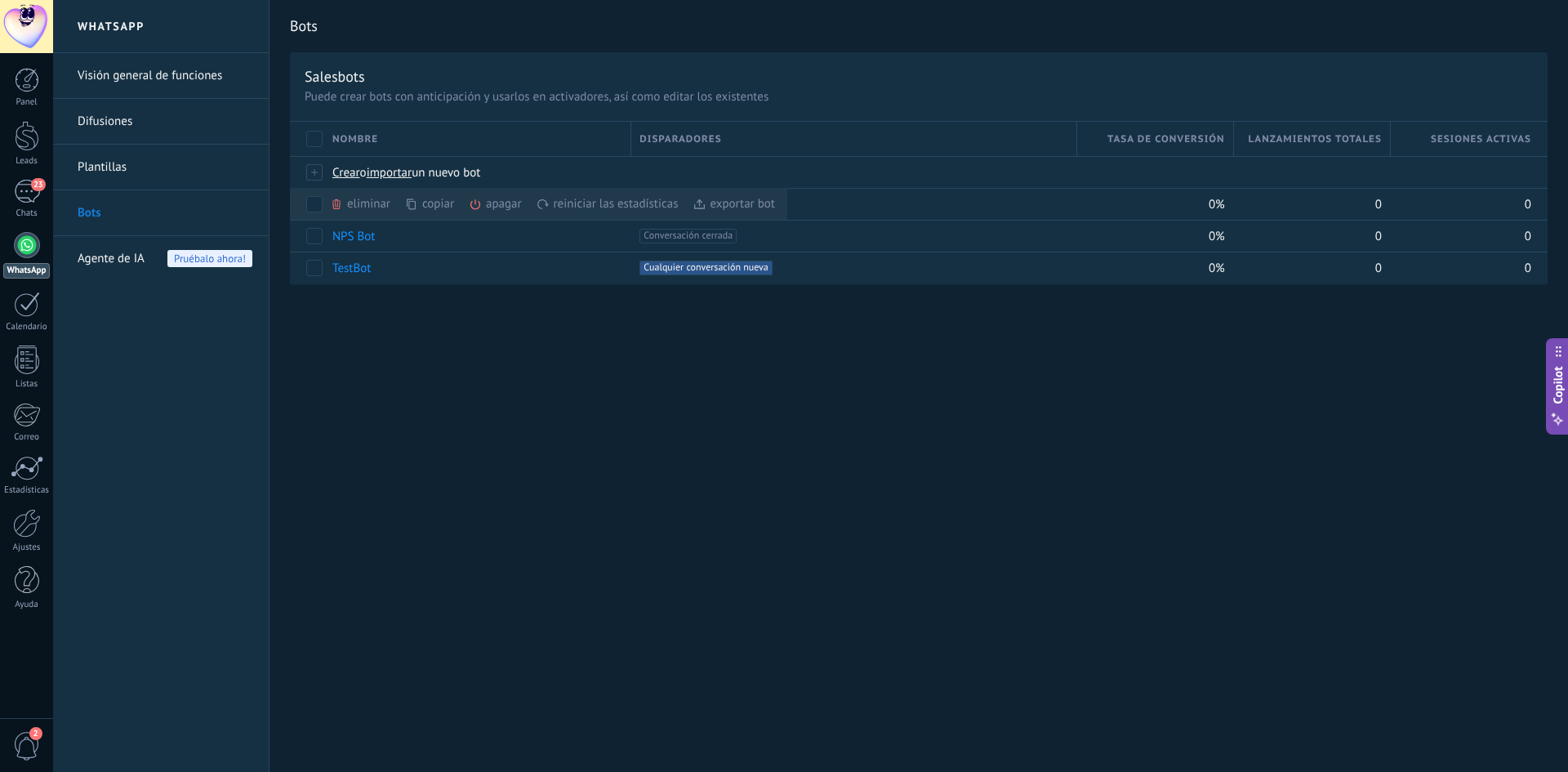
click at [991, 530] on div "Bots Salesbots Puede crear bots con anticipación y usarlos en activadores, así …" at bounding box center [918, 386] width 1299 height 772
click at [965, 455] on div "Bots Salesbots Puede crear bots con anticipación y usarlos en activadores, así …" at bounding box center [918, 386] width 1299 height 772
click at [489, 422] on div "Bots Salesbots Puede crear bots con anticipación y usarlos en activadores, así …" at bounding box center [918, 386] width 1299 height 772
click at [14, 188] on div "23" at bounding box center [27, 191] width 26 height 24
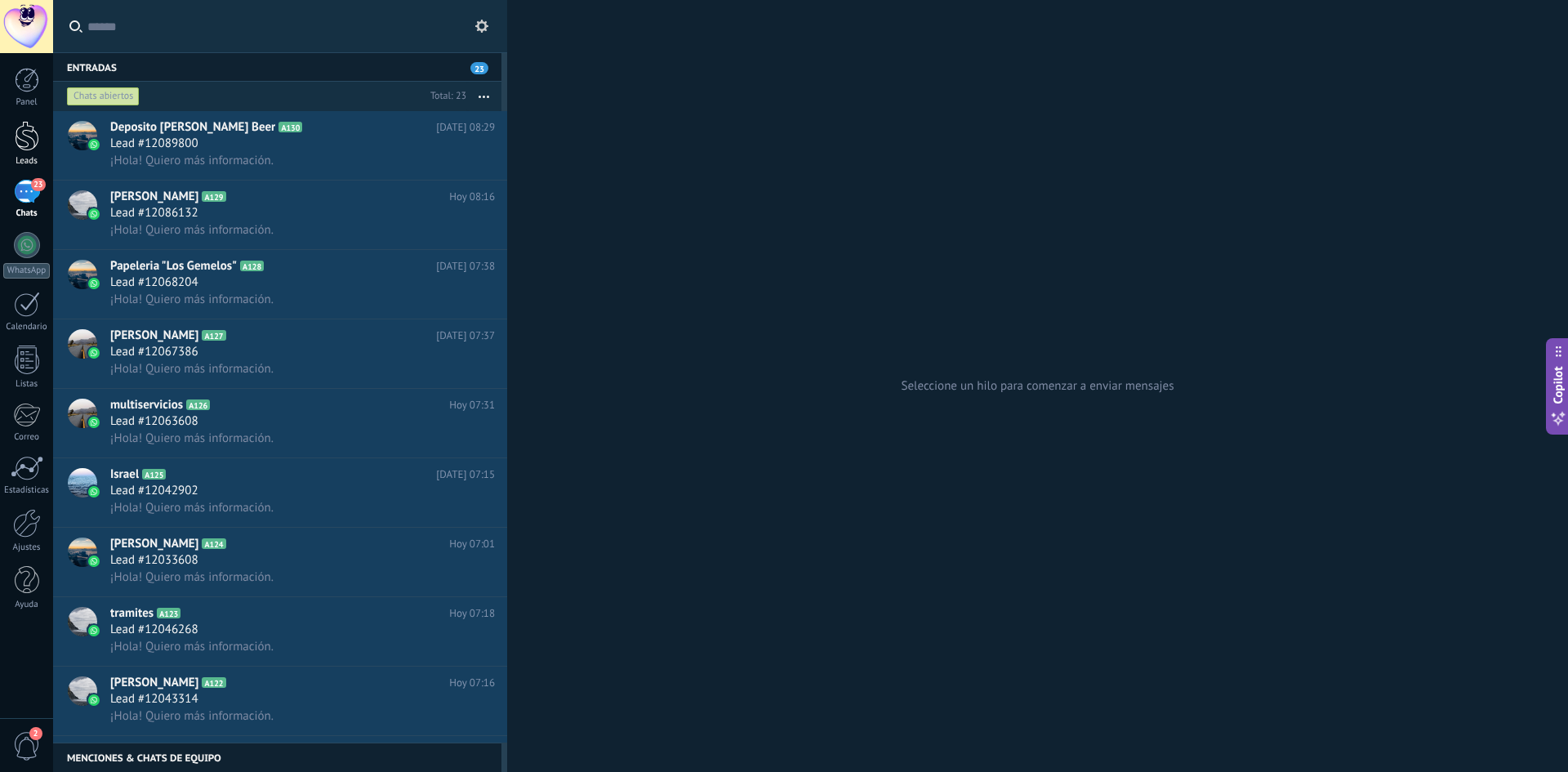
click at [21, 152] on link "Leads" at bounding box center [27, 144] width 53 height 46
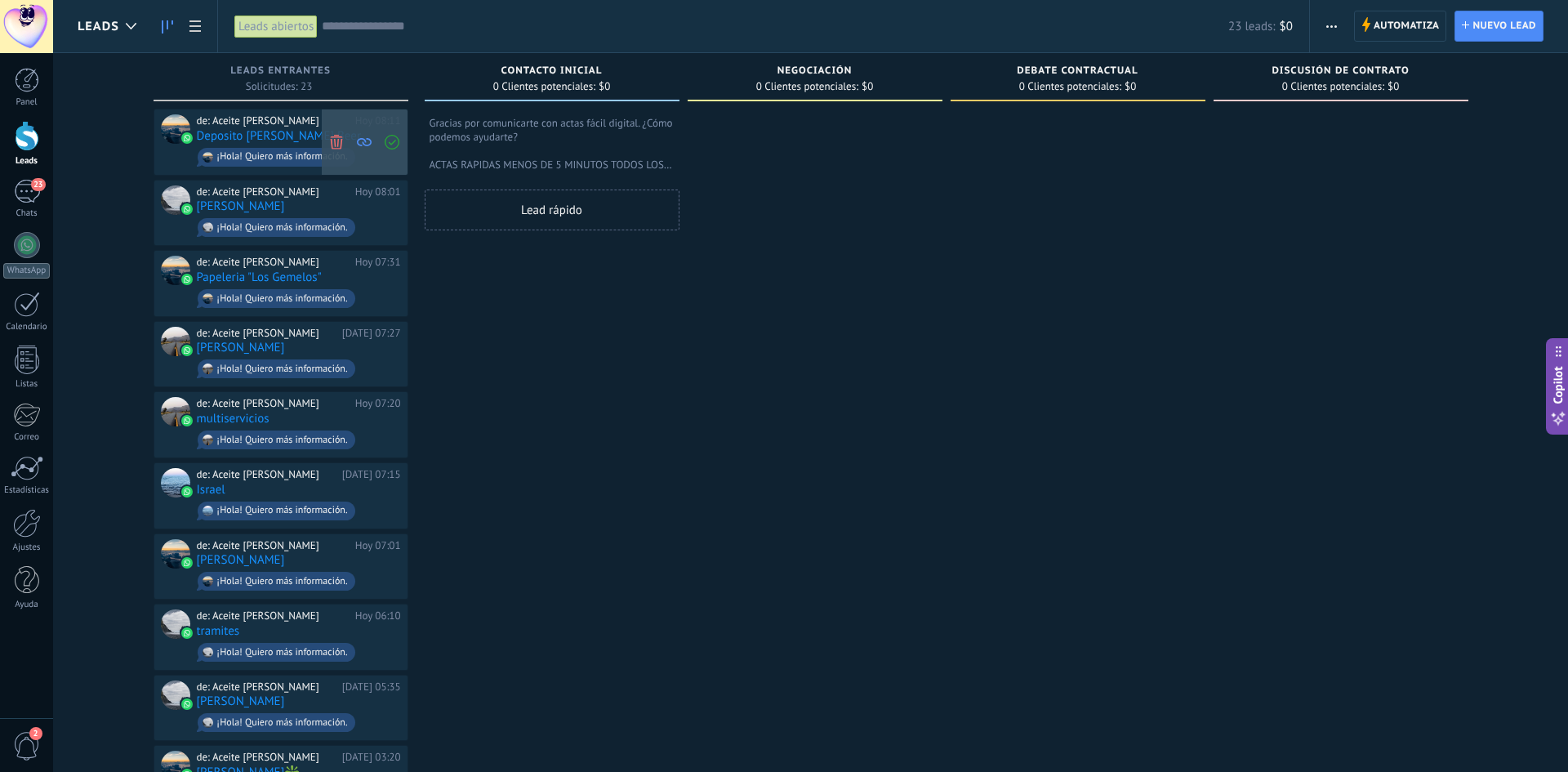
click at [393, 138] on icon at bounding box center [391, 142] width 15 height 15
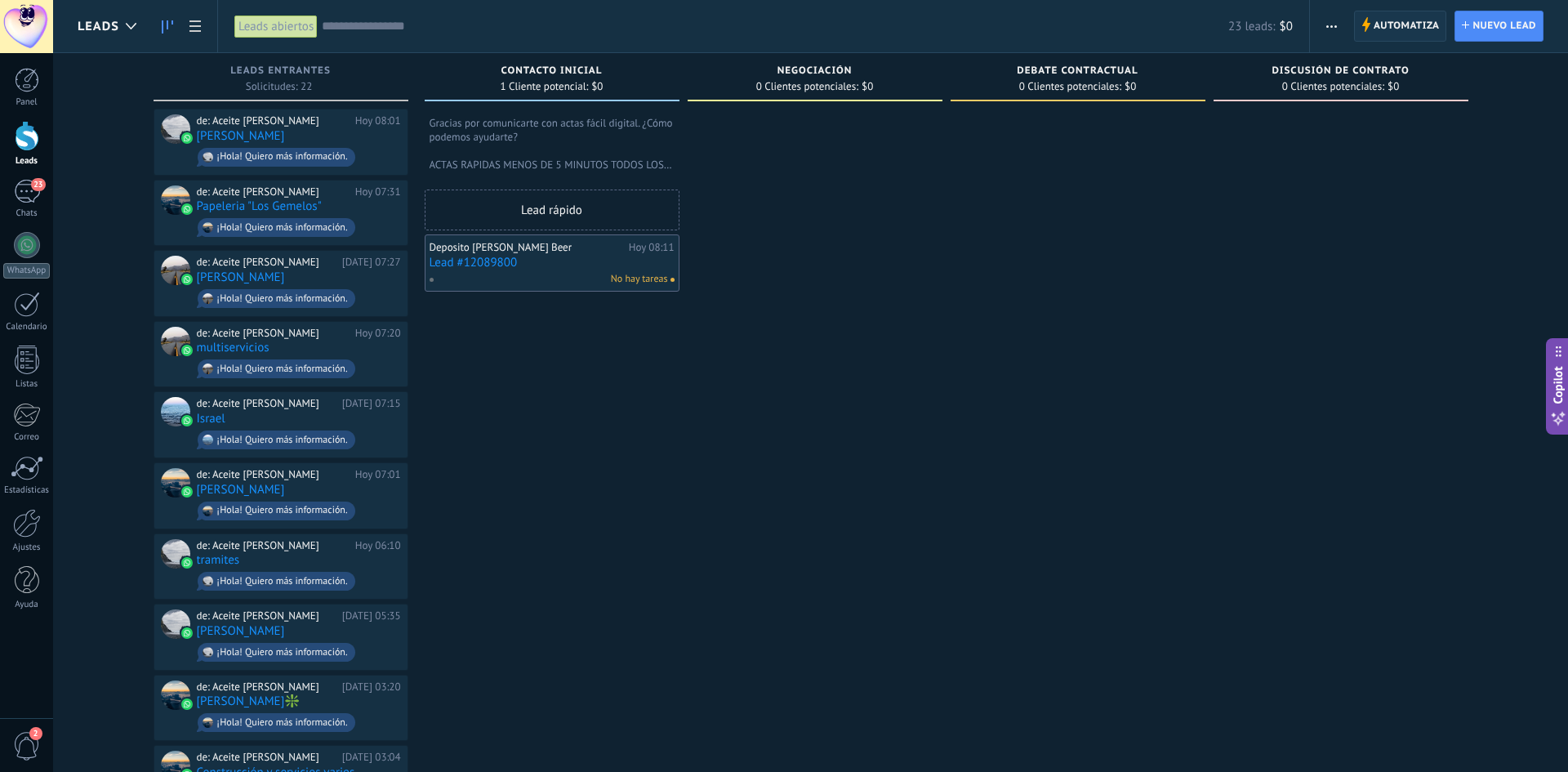
click at [1409, 23] on span "Automatiza" at bounding box center [1407, 27] width 66 height 30
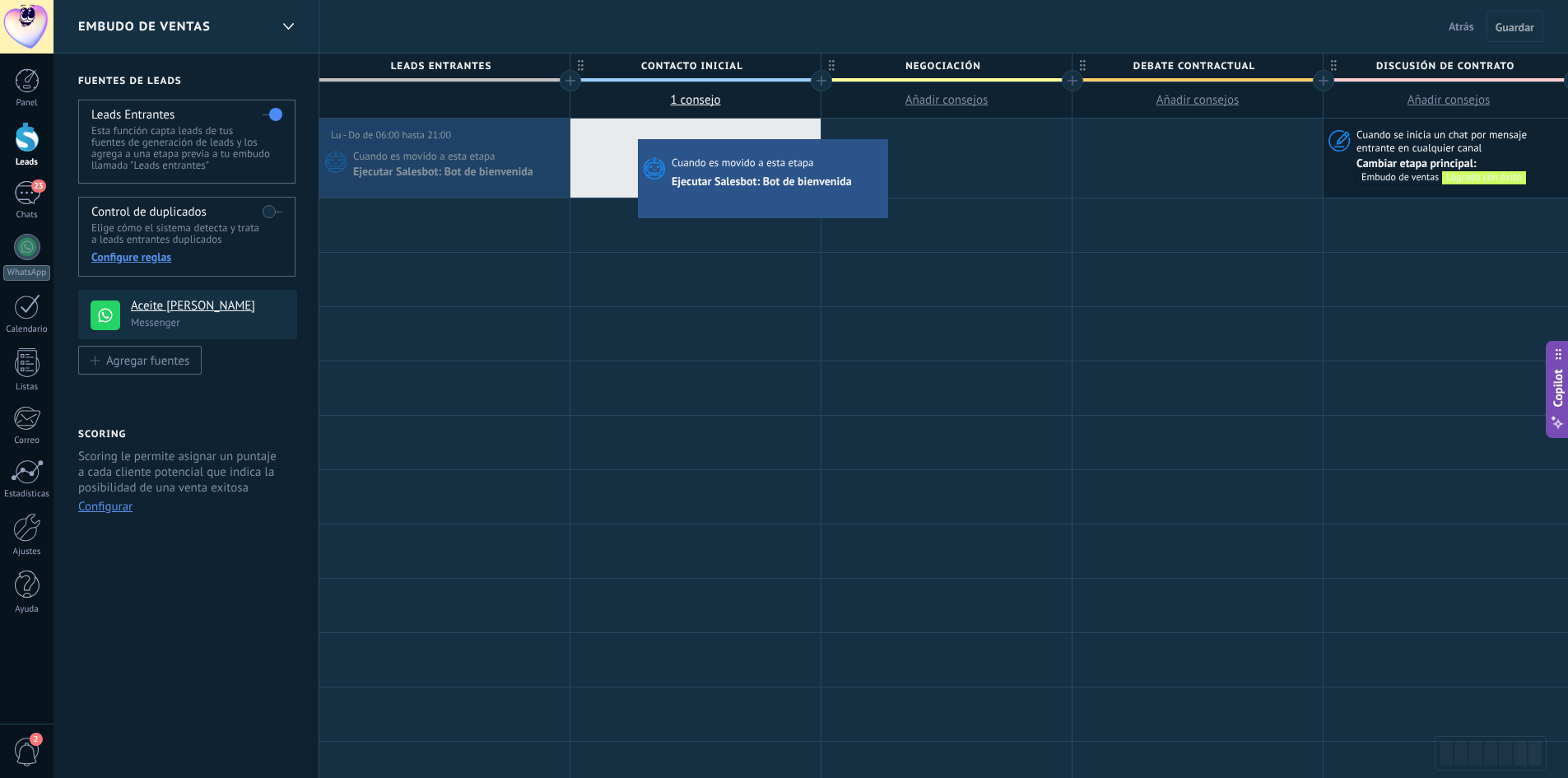
drag, startPoint x: 500, startPoint y: 134, endPoint x: 635, endPoint y: 139, distance: 135.1
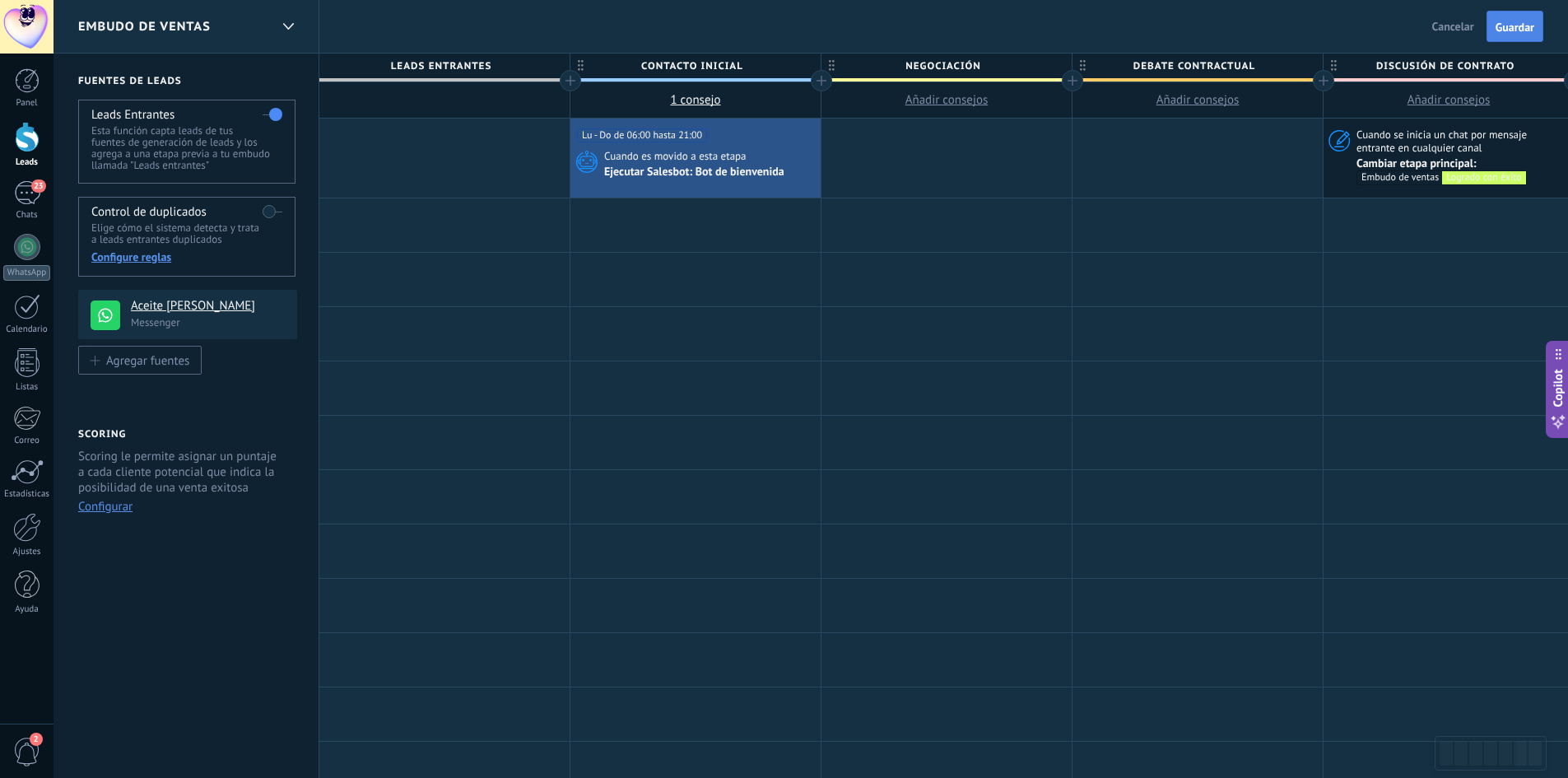
click at [1526, 29] on span "Guardar" at bounding box center [1515, 27] width 39 height 12
click at [1469, 30] on span "Salir" at bounding box center [1463, 26] width 22 height 15
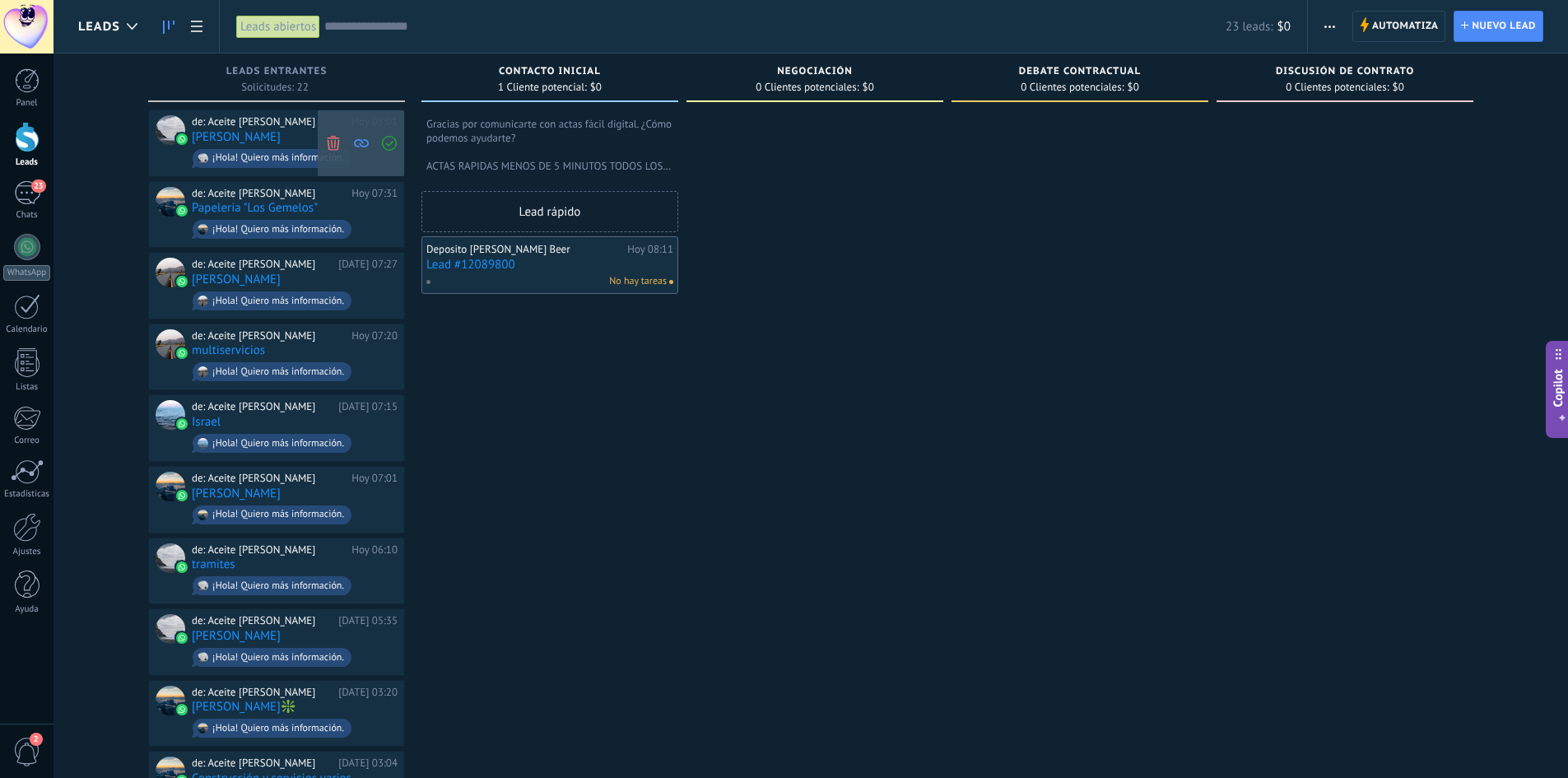
click at [393, 143] on icon at bounding box center [389, 143] width 15 height 15
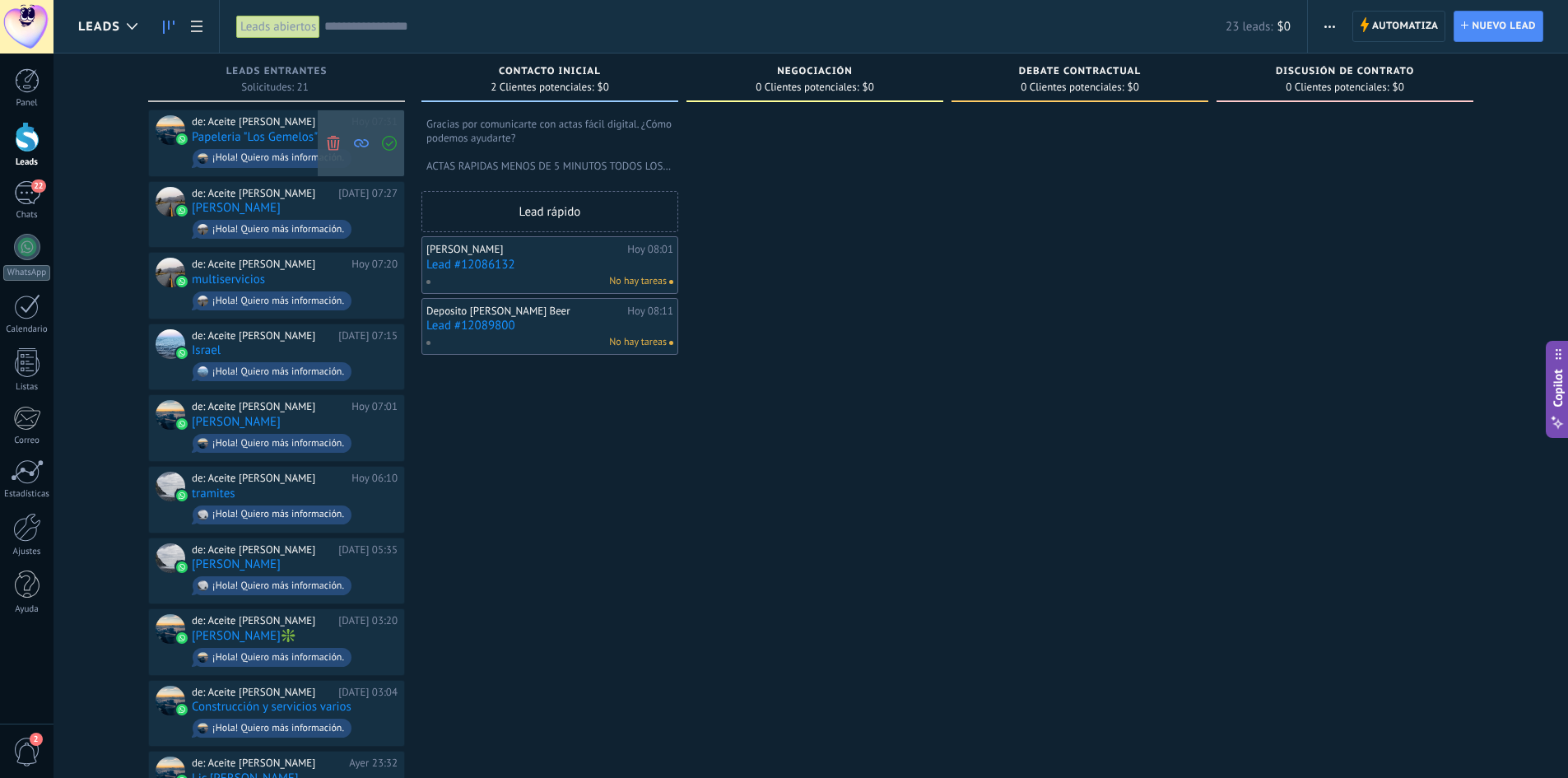
click at [391, 138] on icon at bounding box center [389, 143] width 15 height 15
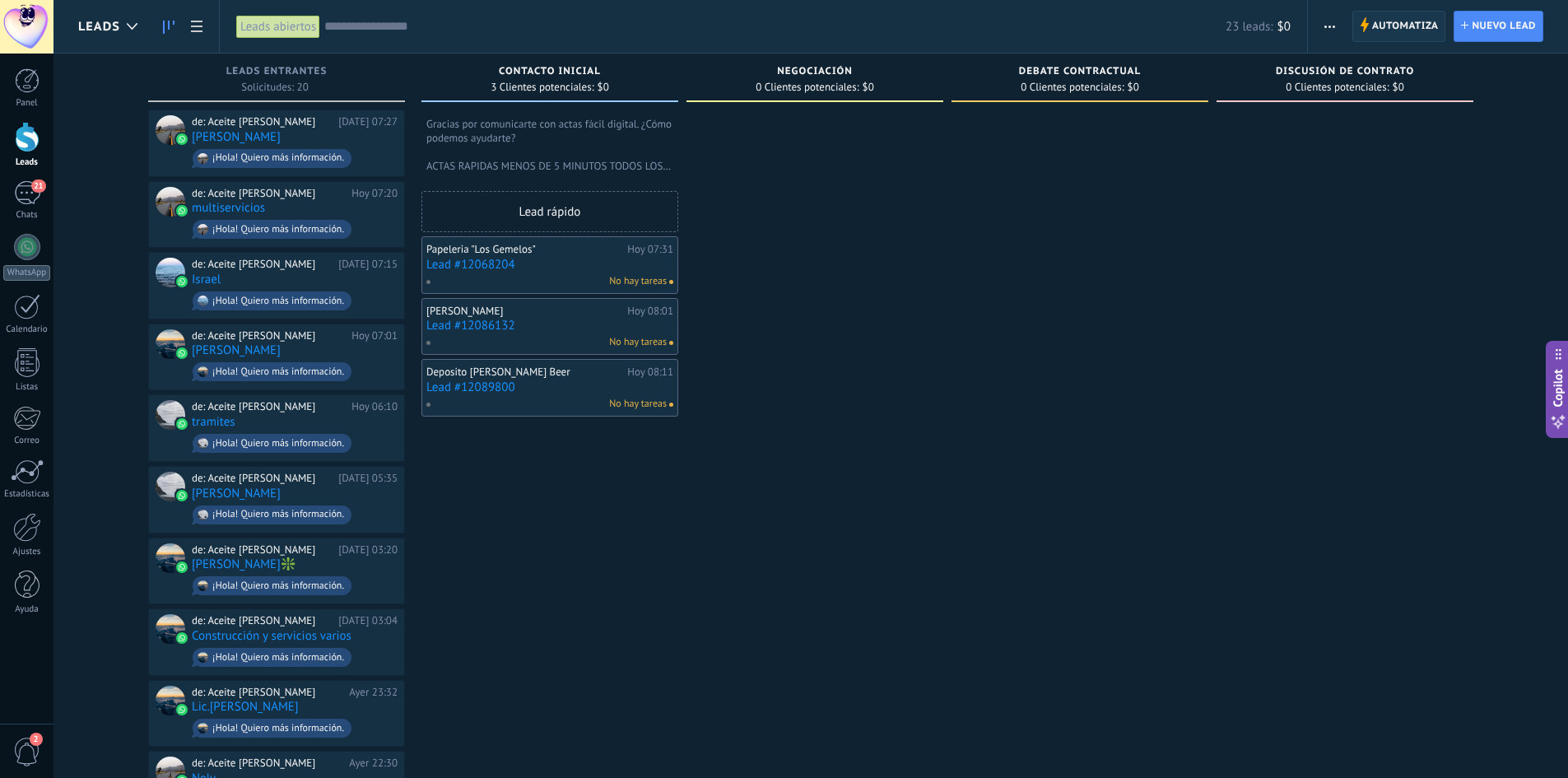
click at [1374, 25] on span "Automatiza" at bounding box center [1405, 27] width 67 height 30
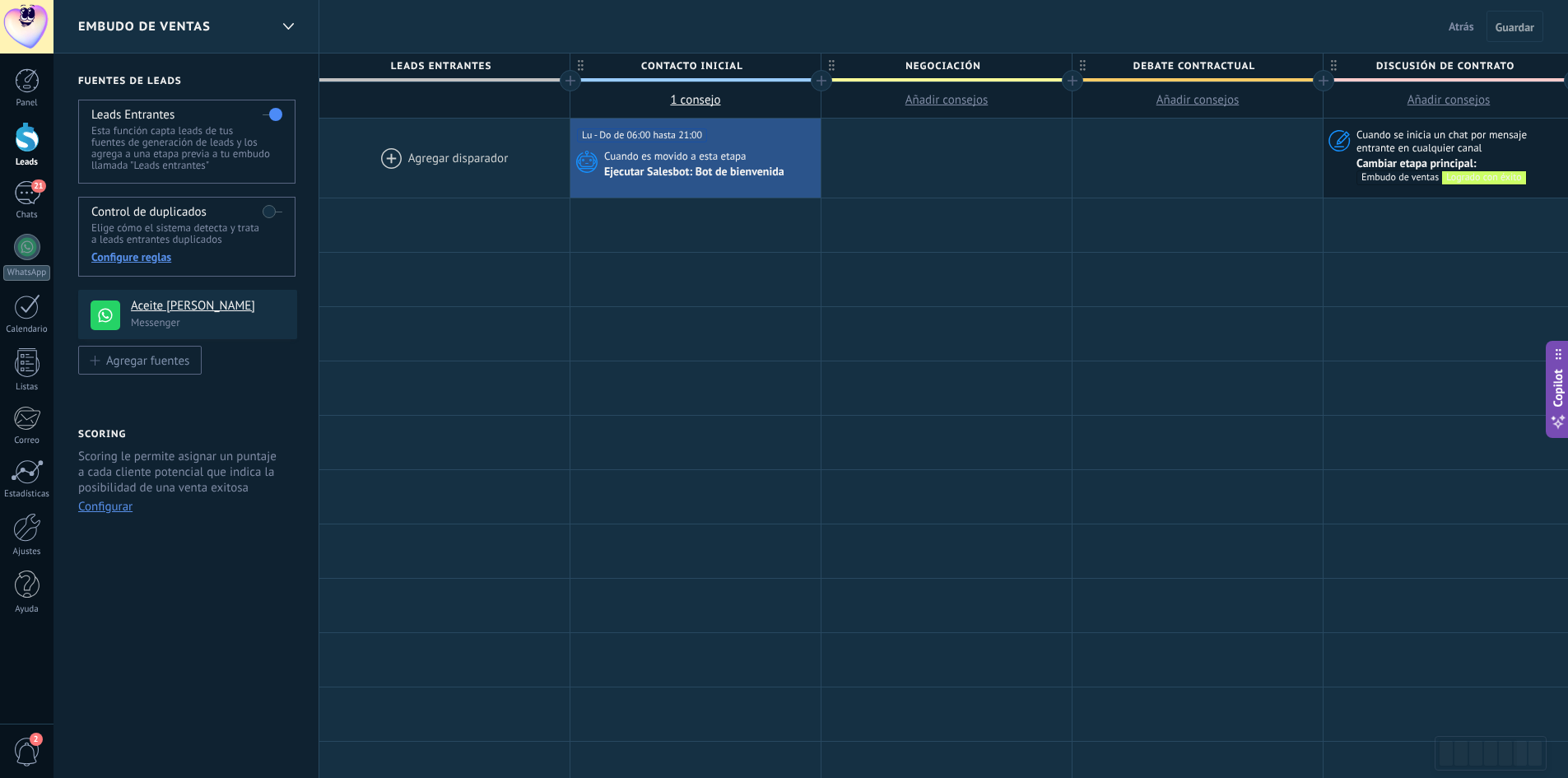
click at [268, 115] on label at bounding box center [272, 114] width 20 height 26
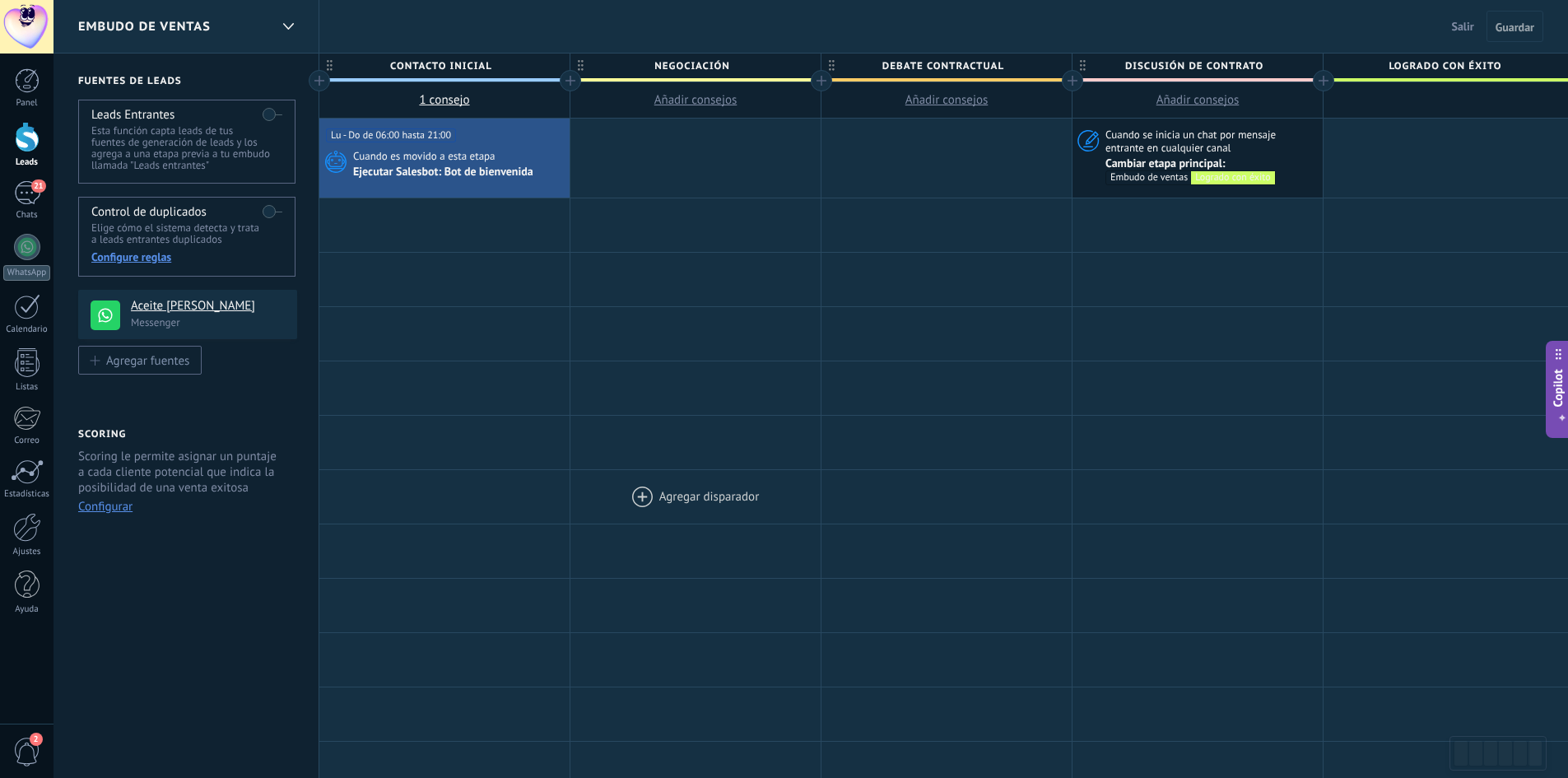
drag, startPoint x: 553, startPoint y: 465, endPoint x: 808, endPoint y: 477, distance: 255.3
click at [808, 477] on div "**********" at bounding box center [1072, 702] width 1506 height 1167
drag, startPoint x: 729, startPoint y: 415, endPoint x: 855, endPoint y: 420, distance: 126.1
click at [867, 415] on div "Agregar disparador Agregar disparador Agregar disparador Agregar disparador Agr…" at bounding box center [1072, 442] width 1506 height 54
drag, startPoint x: 538, startPoint y: 425, endPoint x: 909, endPoint y: 460, distance: 372.6
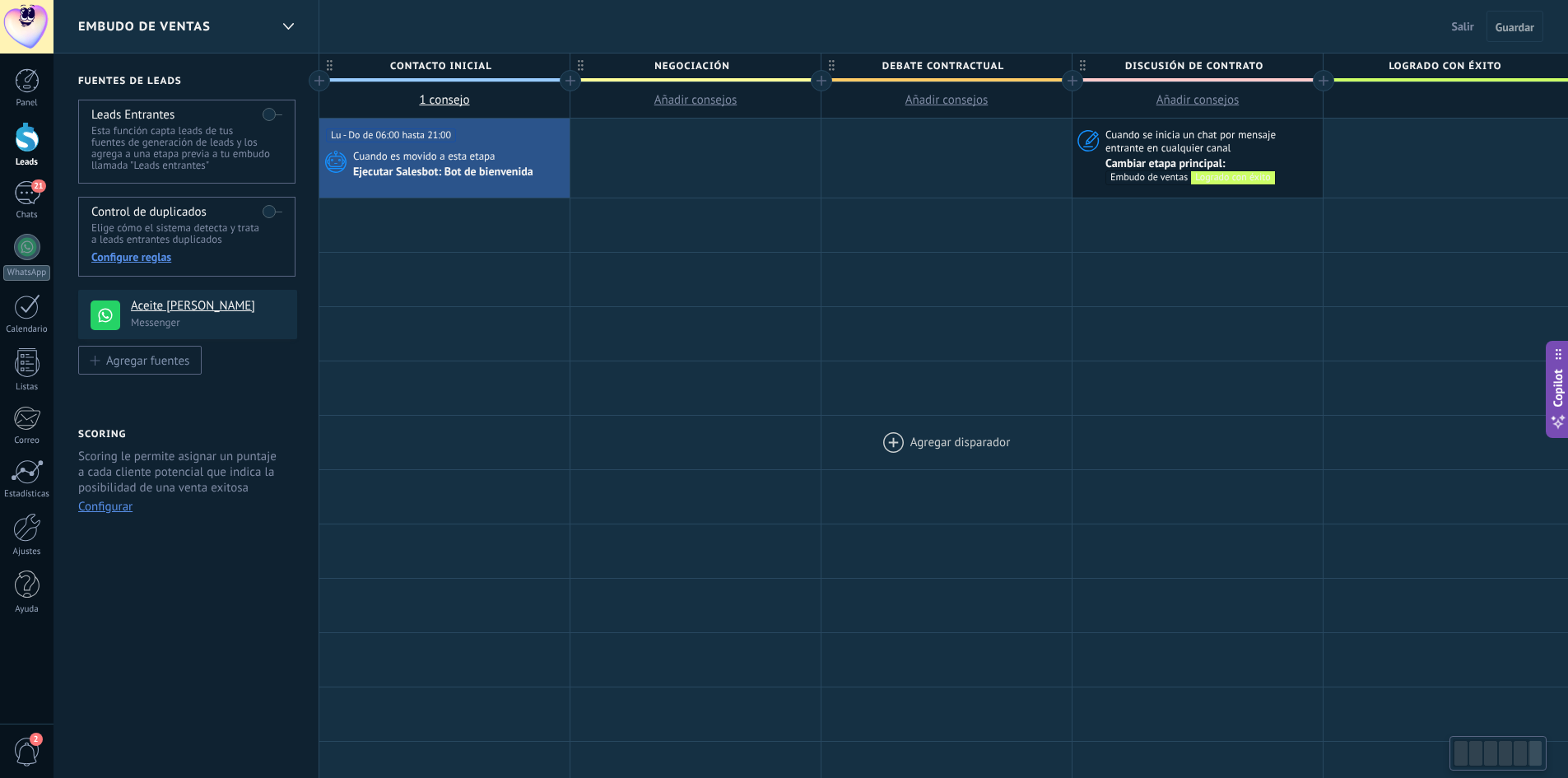
click at [909, 460] on div "Agregar disparador Agregar disparador Agregar disparador Agregar disparador Agr…" at bounding box center [1072, 442] width 1506 height 54
click at [34, 195] on div "21" at bounding box center [27, 193] width 26 height 24
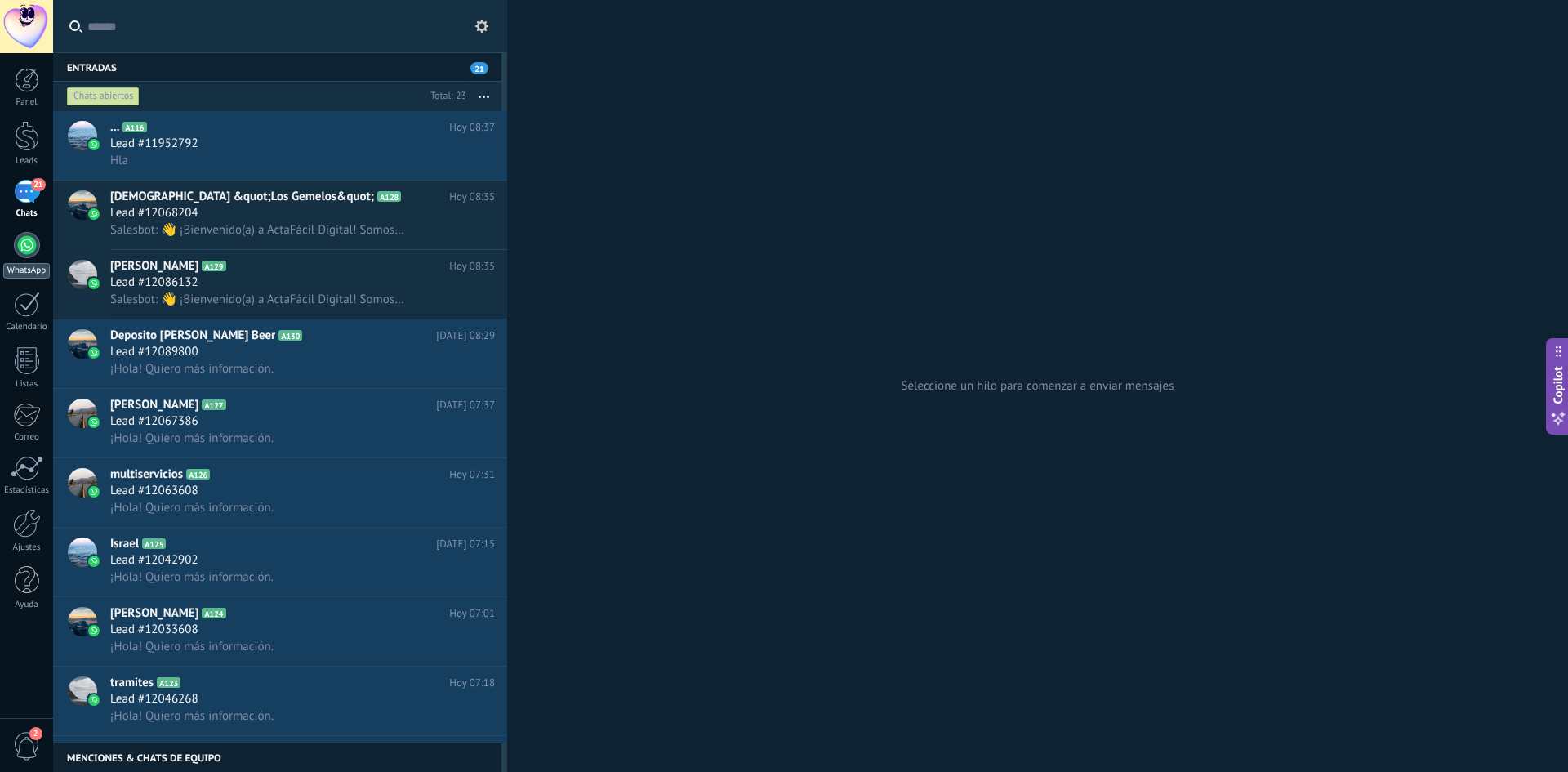
click at [22, 254] on div at bounding box center [27, 245] width 26 height 26
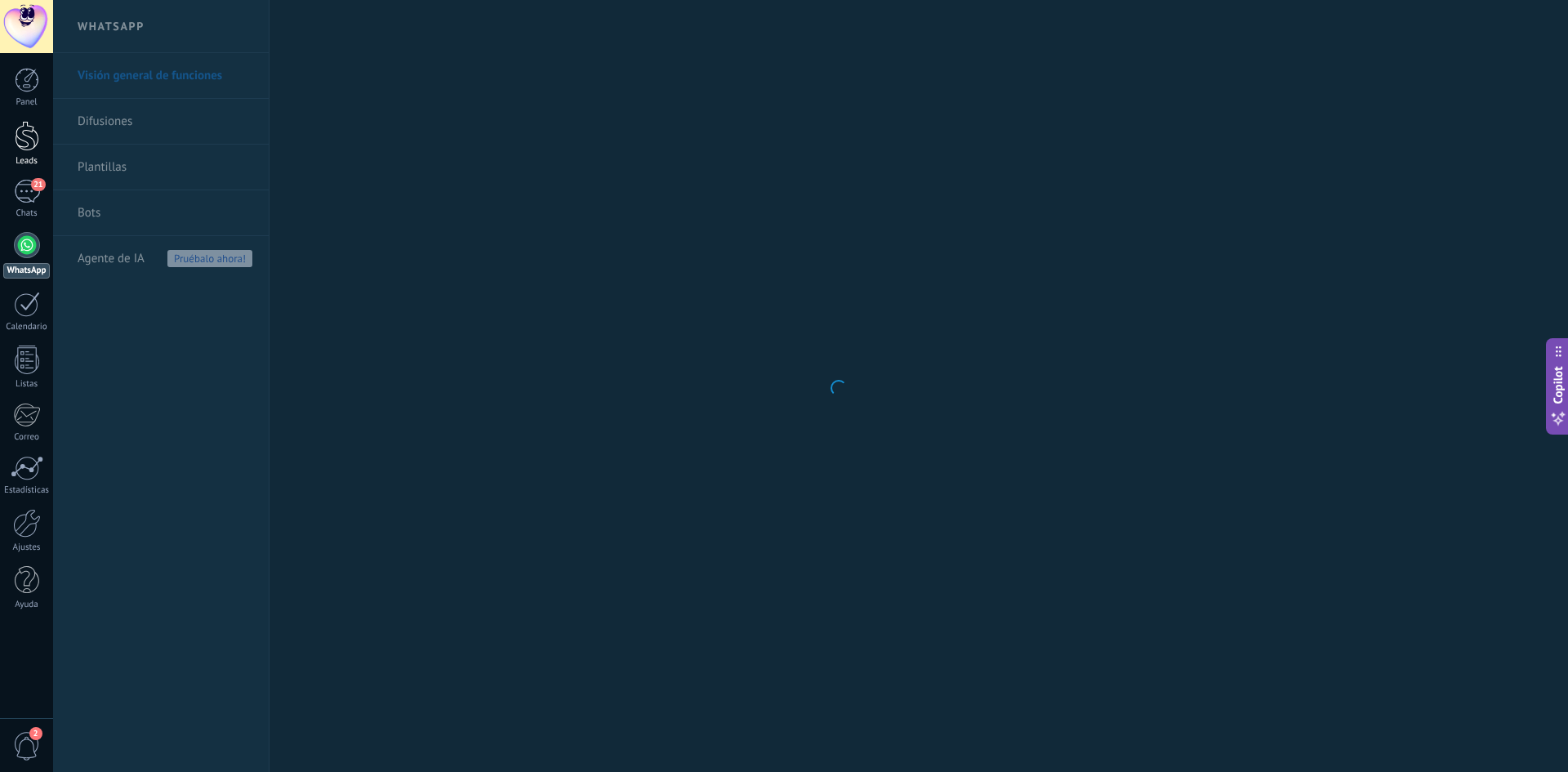
click at [30, 125] on div at bounding box center [27, 136] width 25 height 31
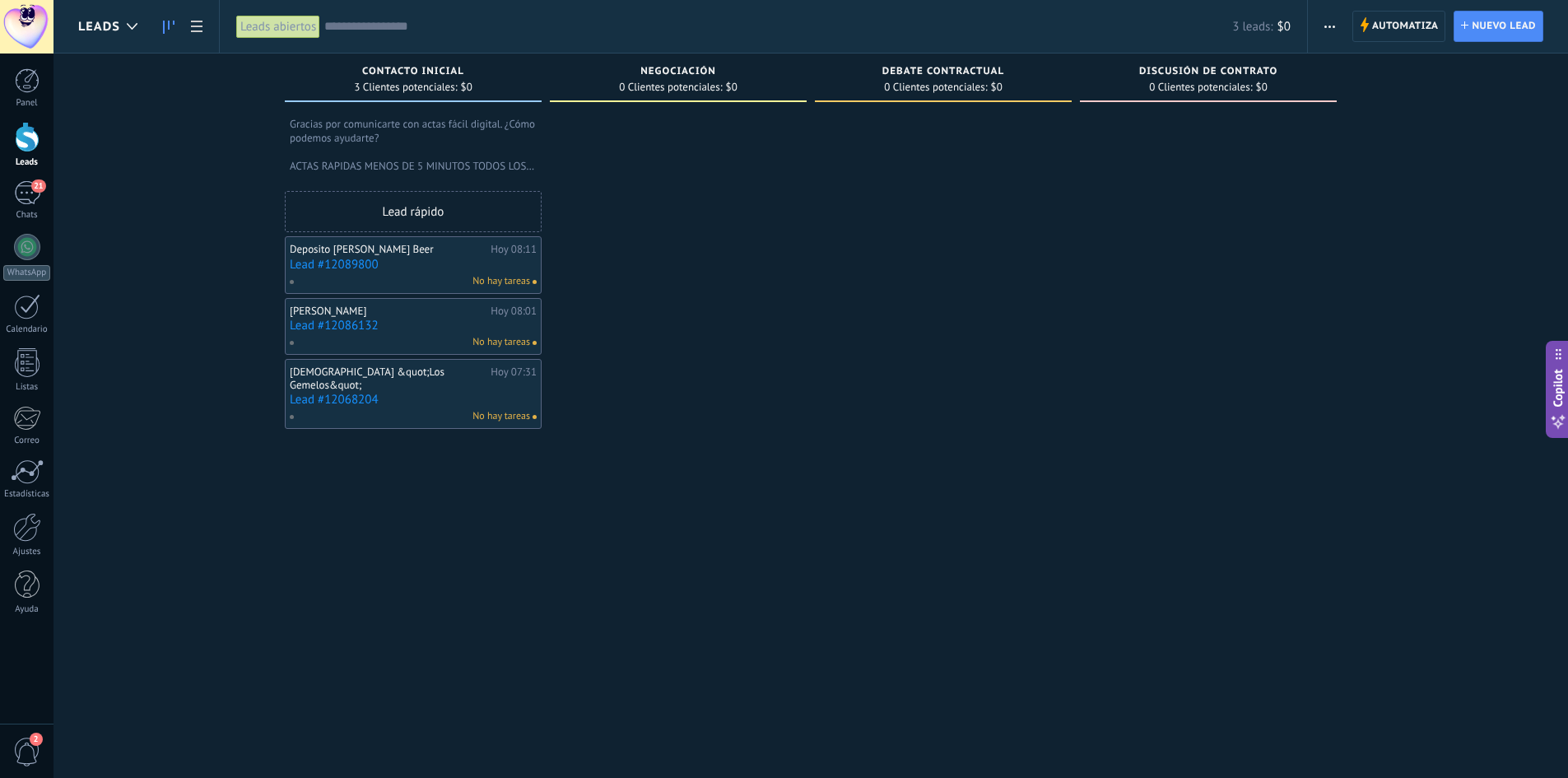
click at [824, 199] on div at bounding box center [942, 432] width 257 height 645
click at [424, 205] on div "Lead rápido" at bounding box center [412, 211] width 257 height 41
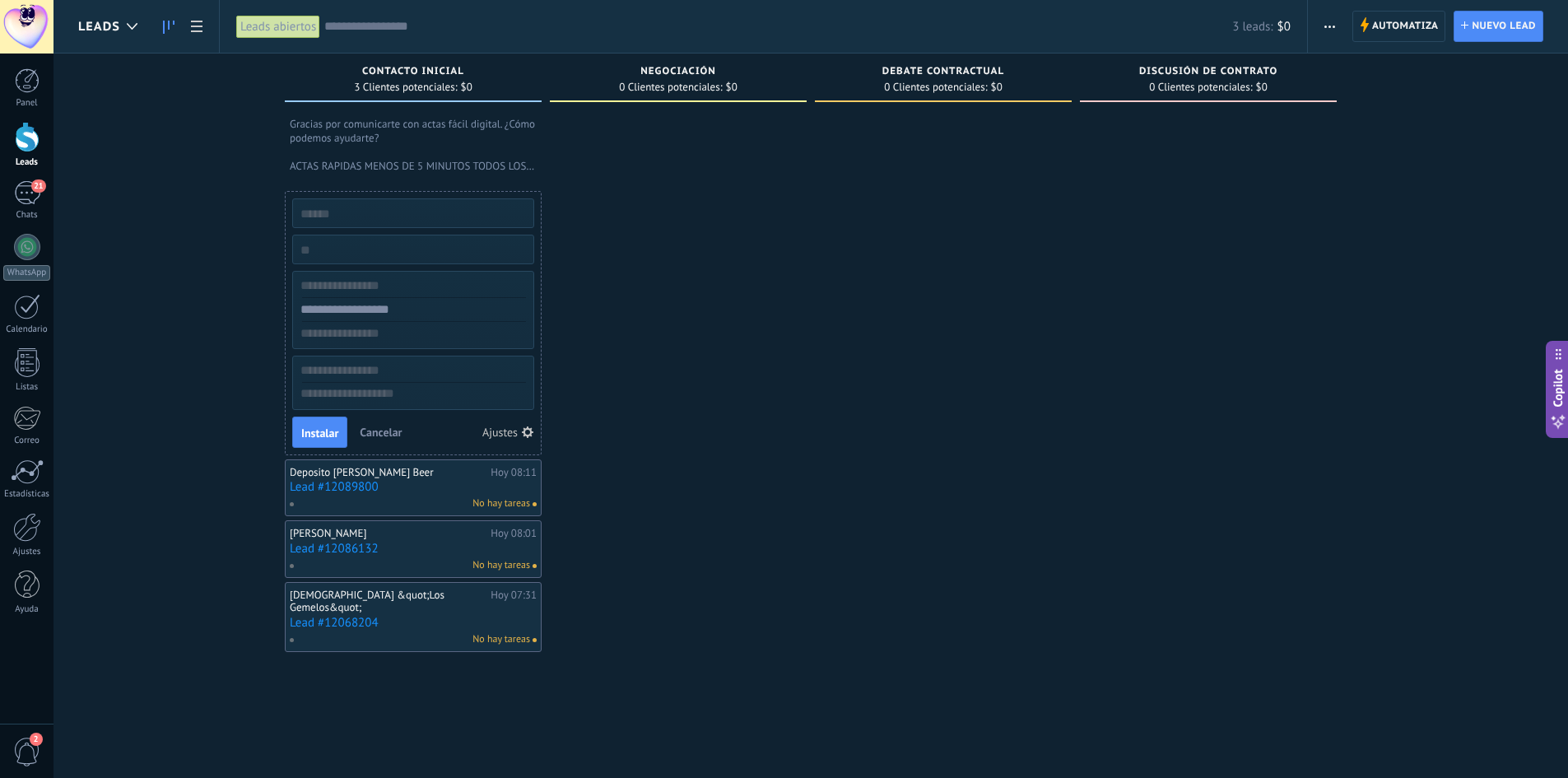
click at [382, 441] on button "Cancelar" at bounding box center [380, 432] width 55 height 25
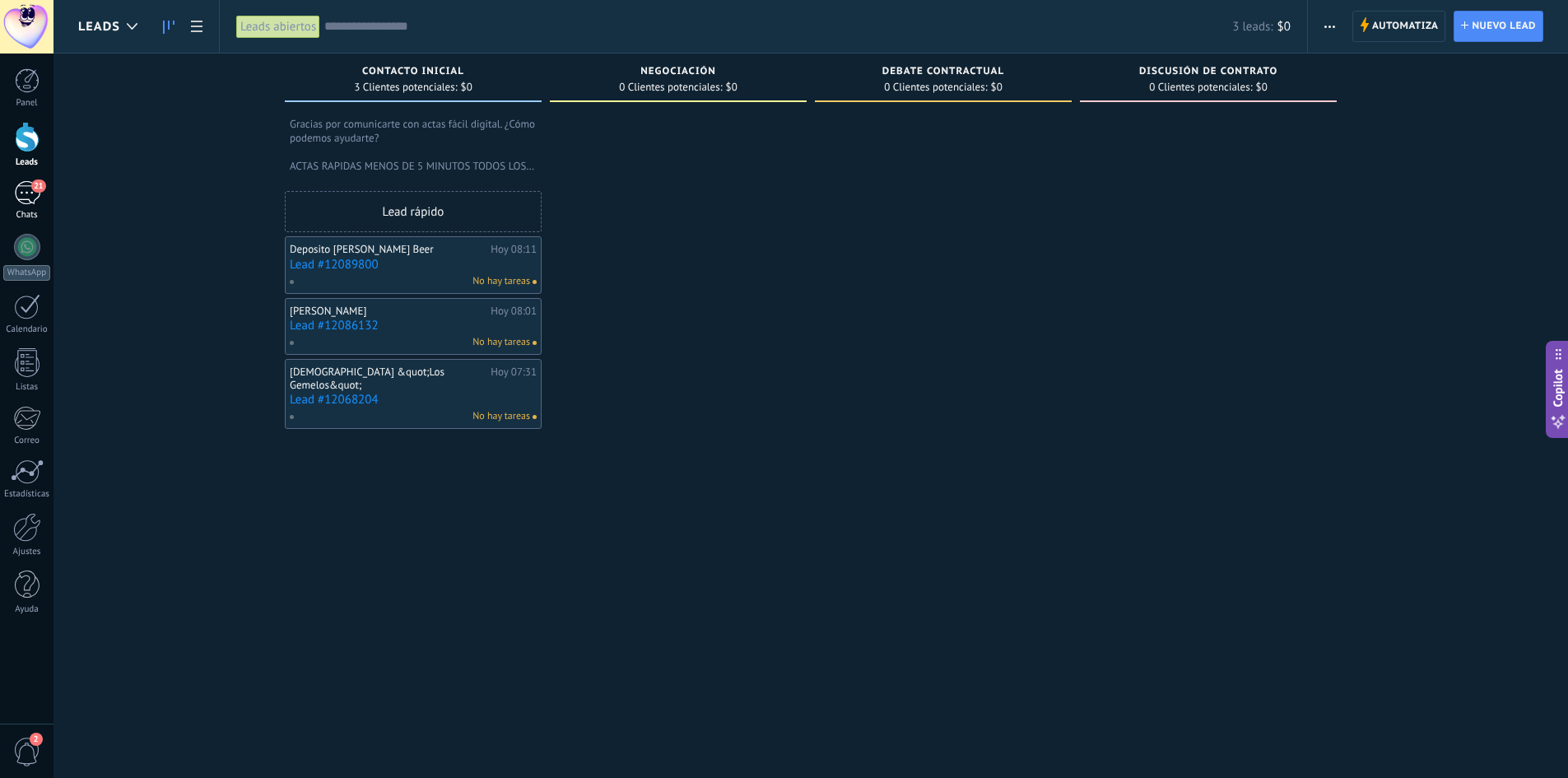
click at [32, 188] on span "21" at bounding box center [38, 186] width 14 height 13
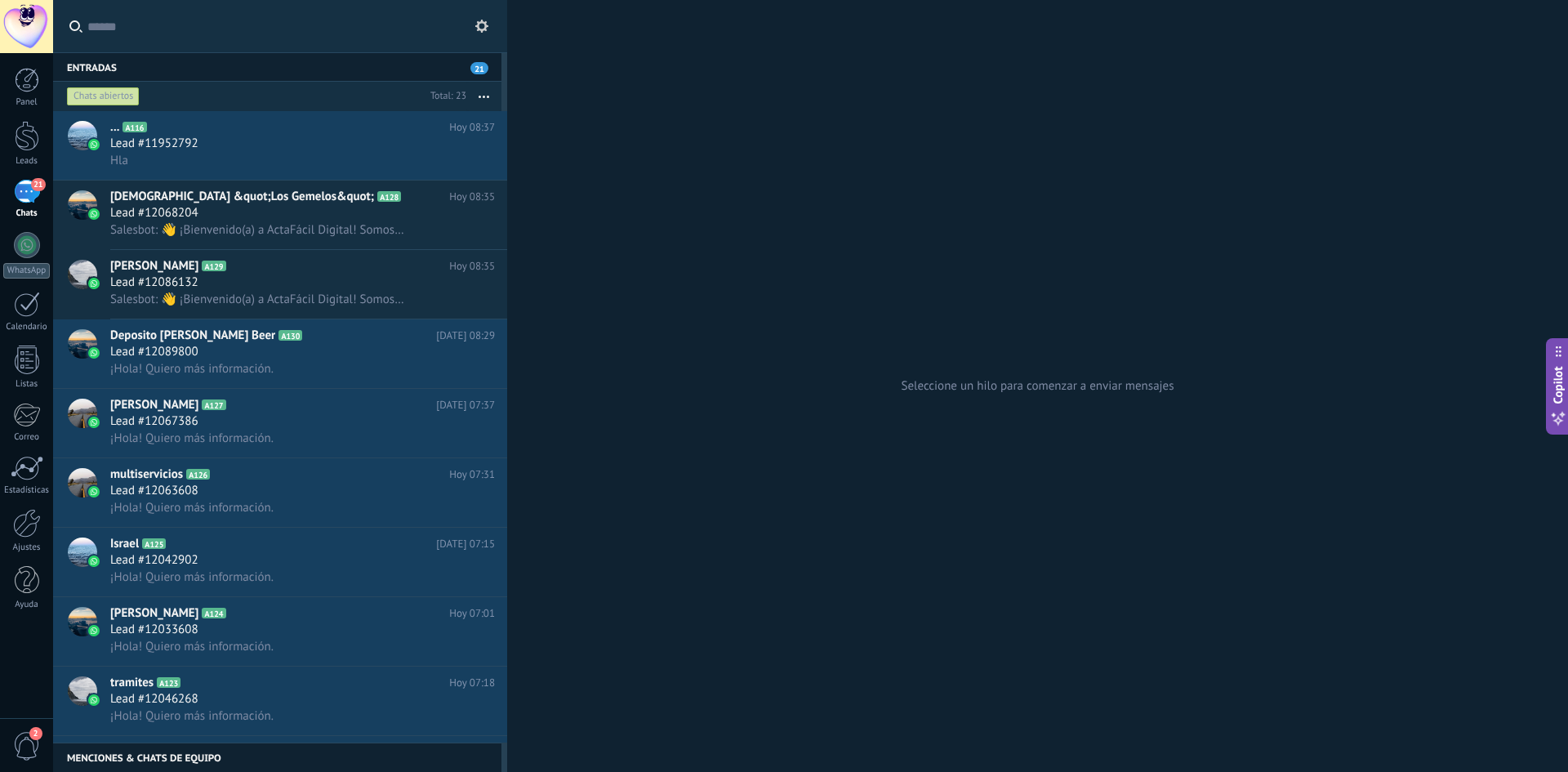
click at [35, 217] on div "Chats" at bounding box center [27, 213] width 48 height 11
click at [21, 149] on div at bounding box center [27, 136] width 25 height 31
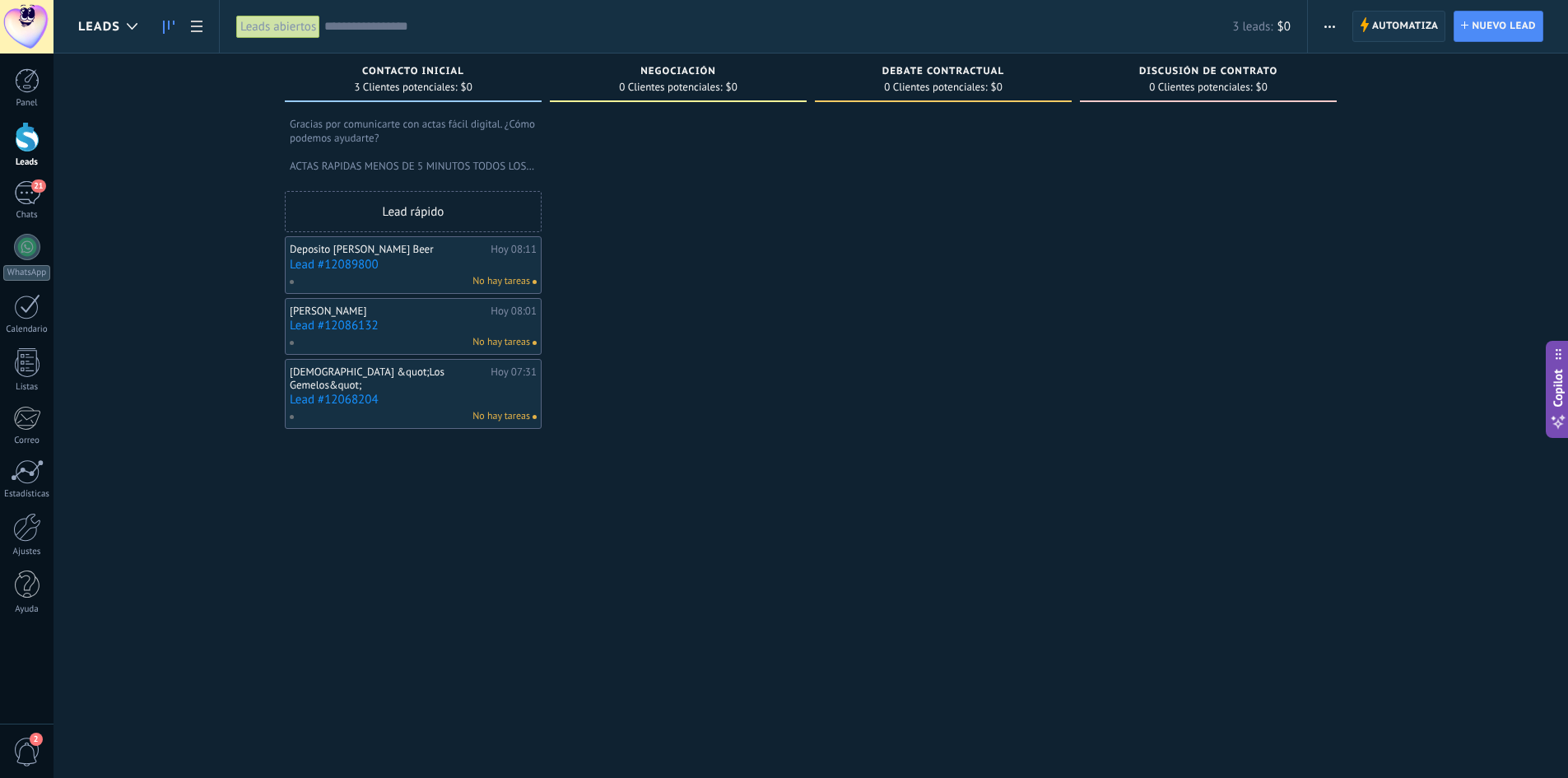
click at [1364, 27] on use at bounding box center [1364, 24] width 8 height 15
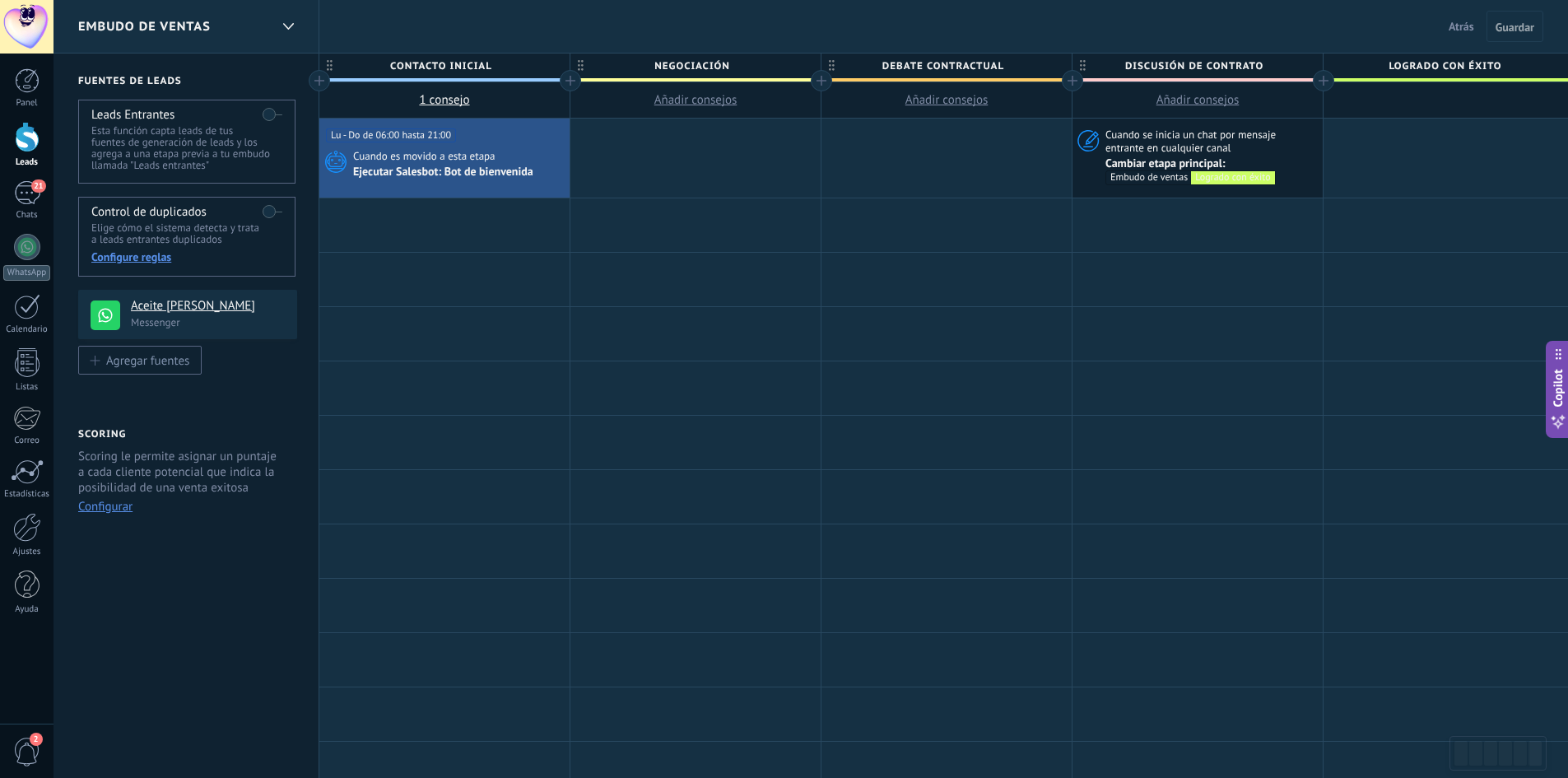
click at [272, 118] on label at bounding box center [272, 114] width 20 height 26
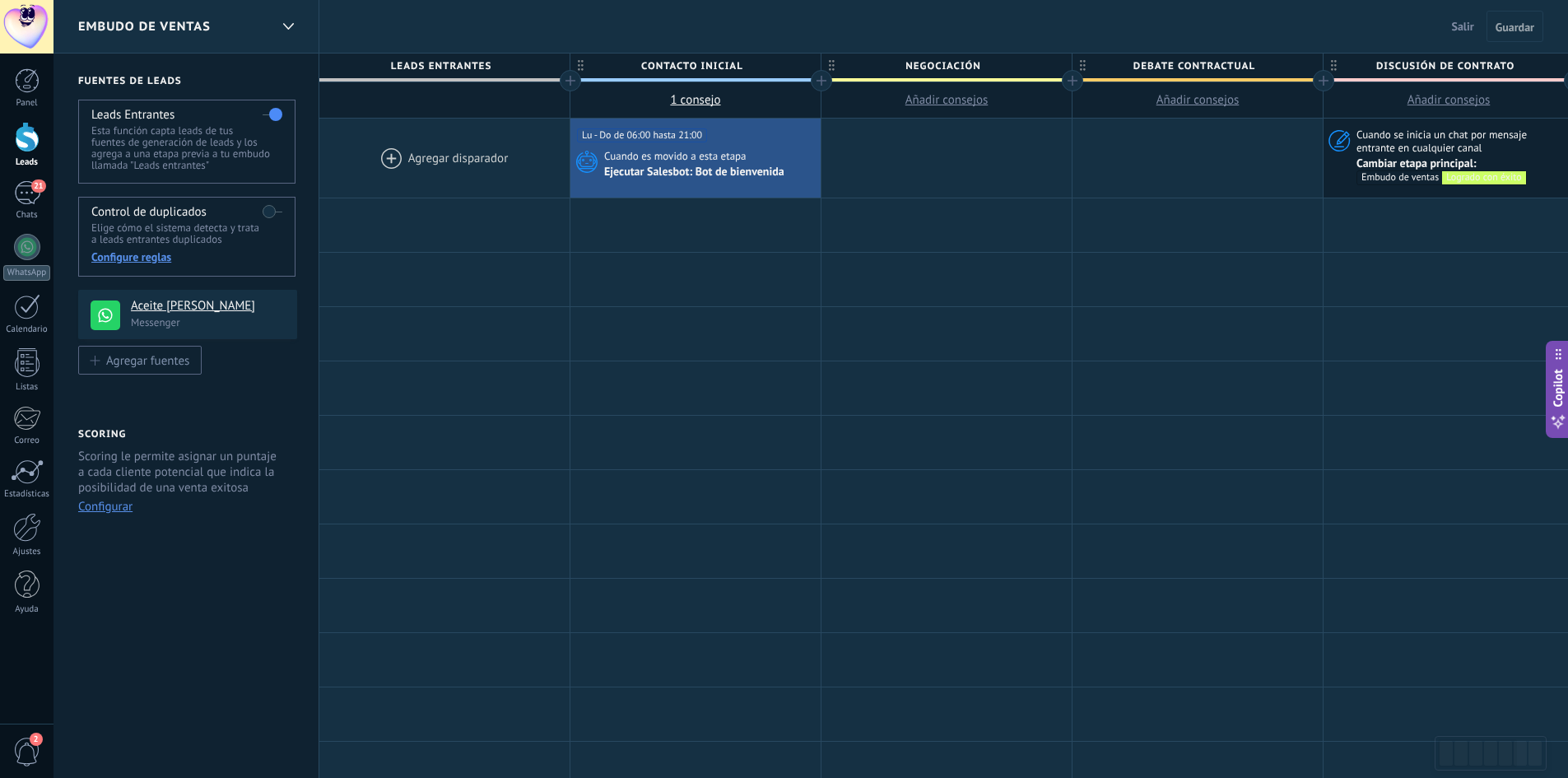
click at [385, 158] on div at bounding box center [444, 158] width 251 height 79
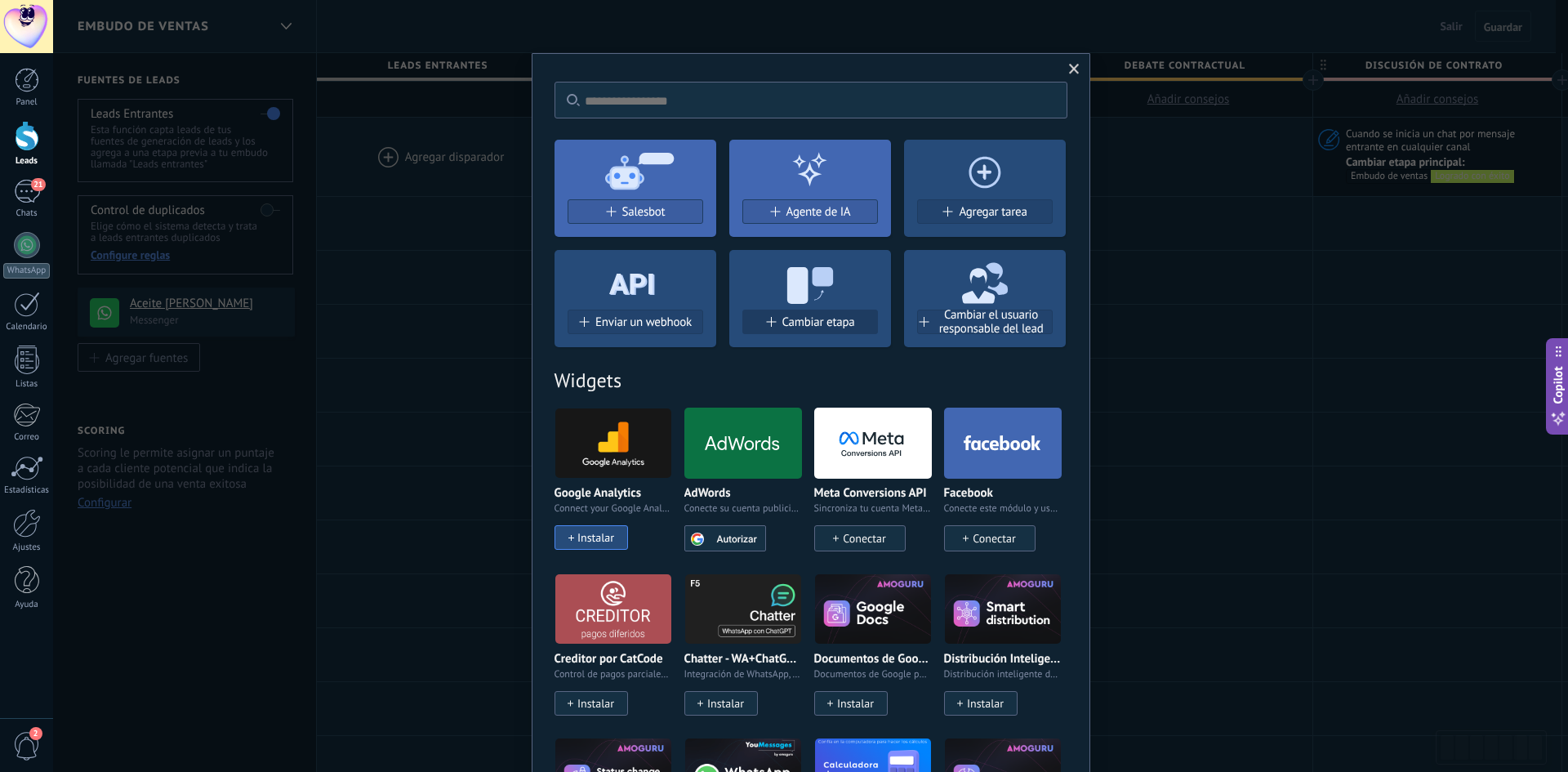
click at [838, 319] on span "Cambiar etapa" at bounding box center [818, 322] width 72 height 14
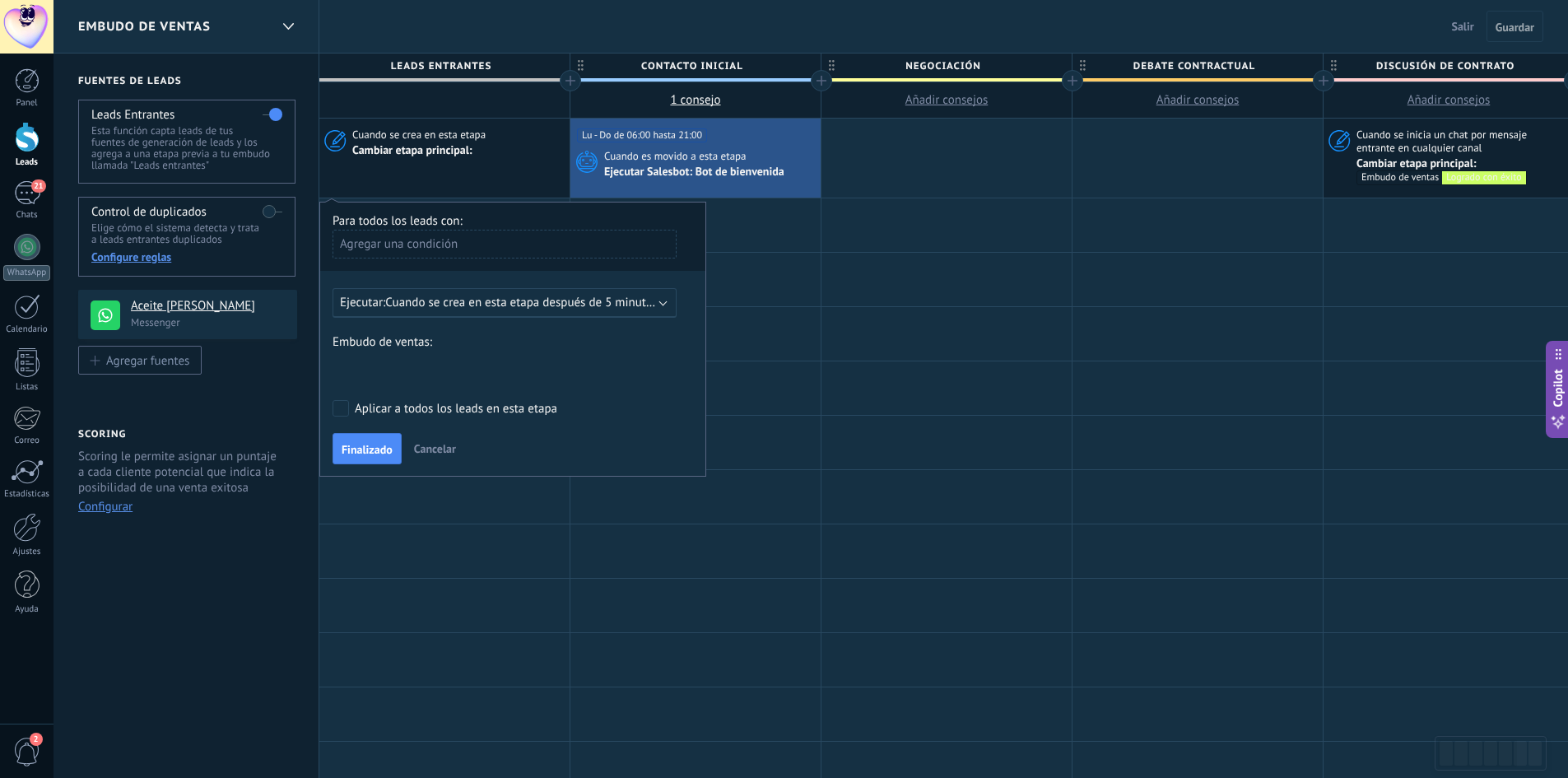
click at [442, 304] on span "Cuando se crea en esta etapa después de 5 minutos" at bounding box center [521, 303] width 272 height 16
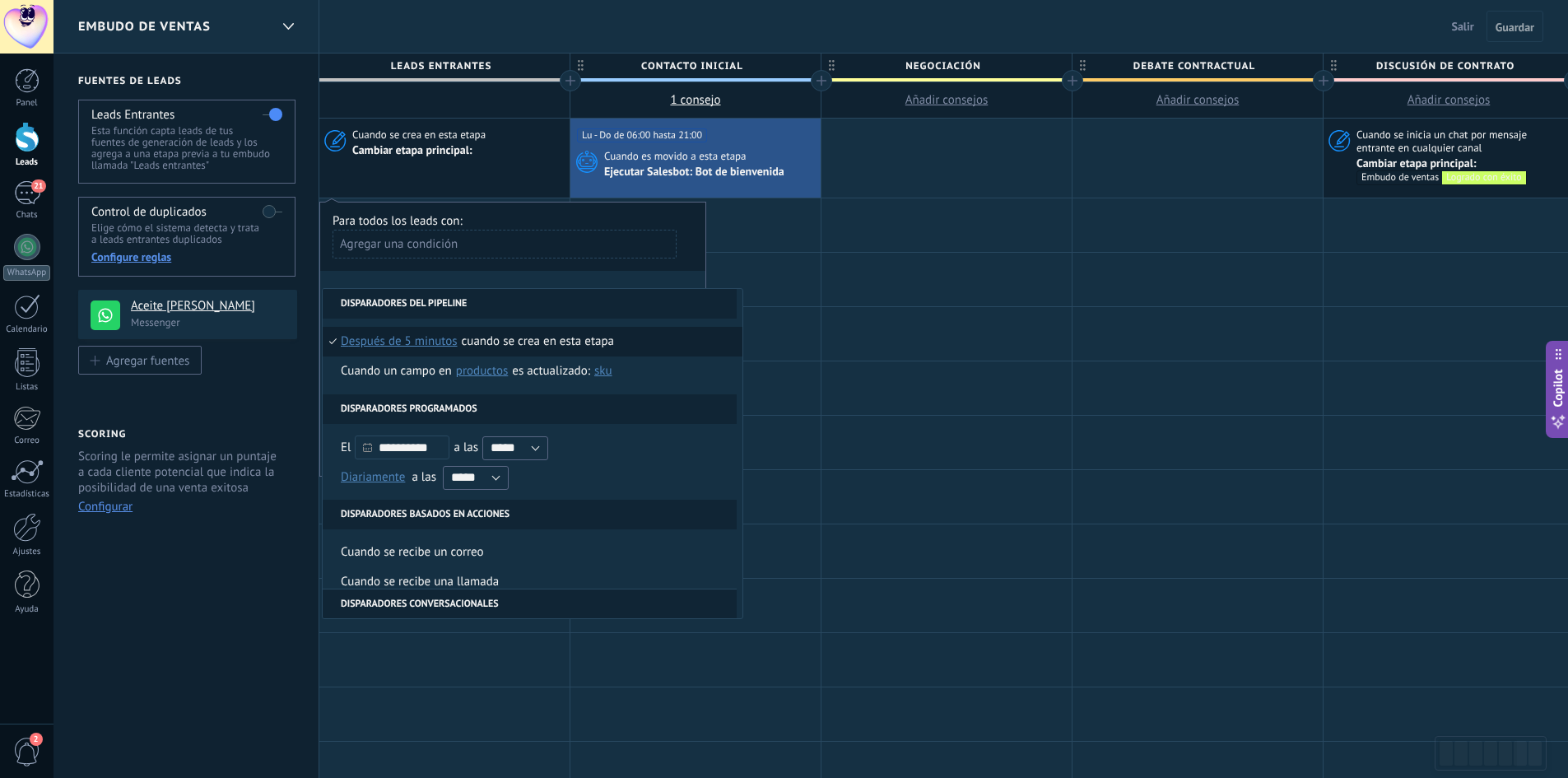
click at [414, 338] on span "después de 5 minutos" at bounding box center [398, 342] width 117 height 30
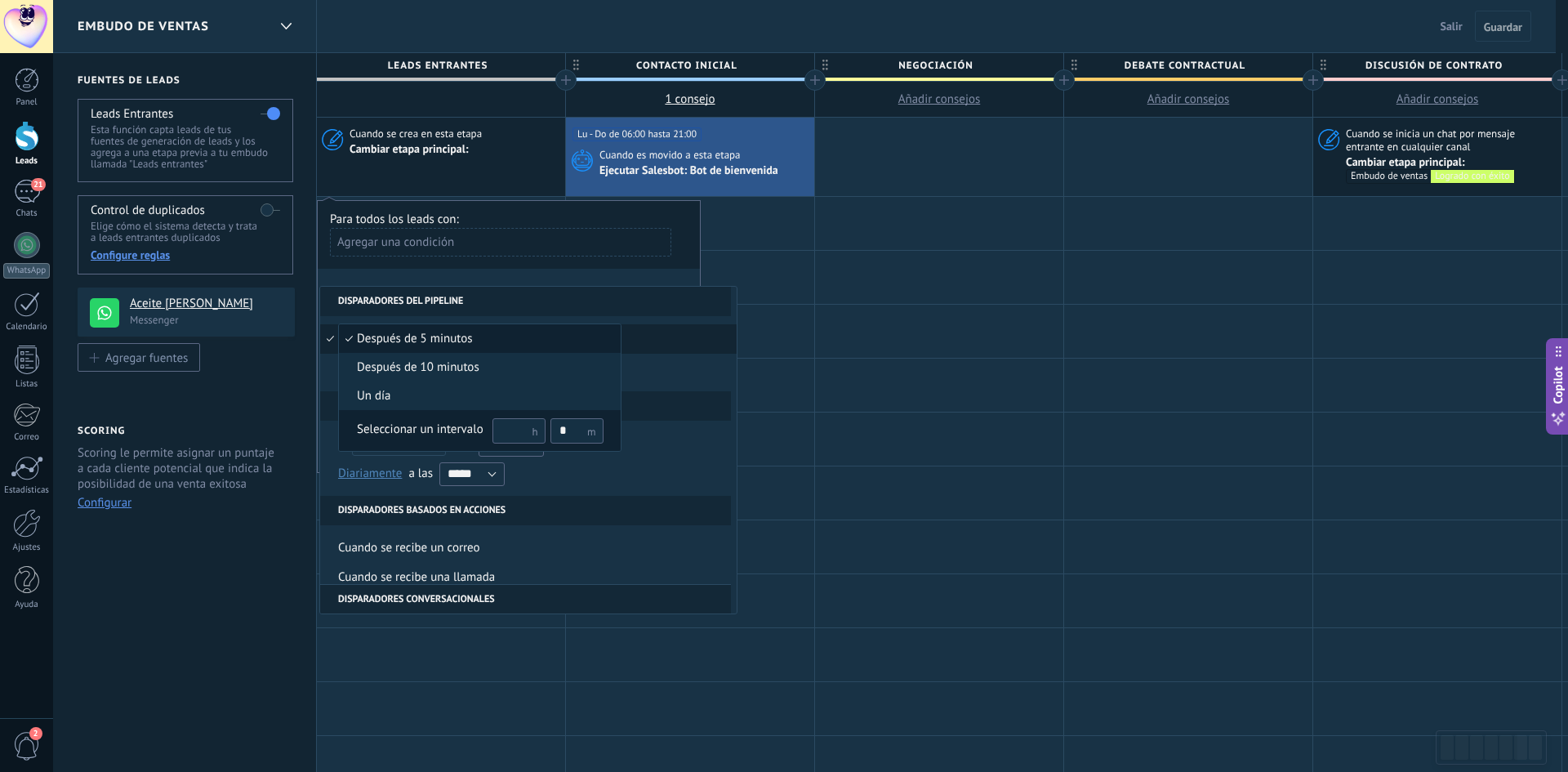
click at [455, 422] on div "Seleccionar un intervalo" at bounding box center [420, 430] width 127 height 16
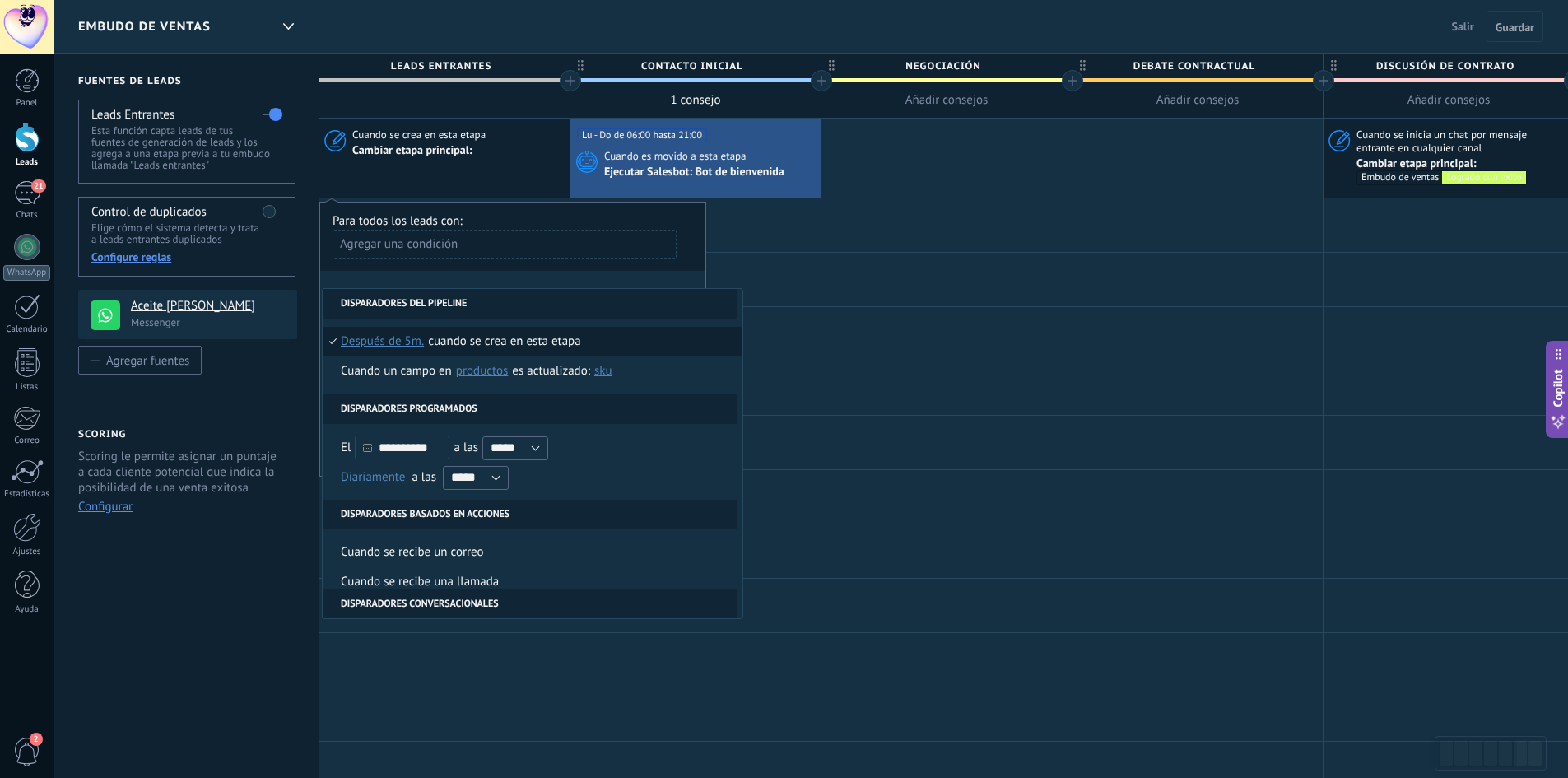
click at [403, 341] on span "Después de 5m." at bounding box center [381, 342] width 83 height 30
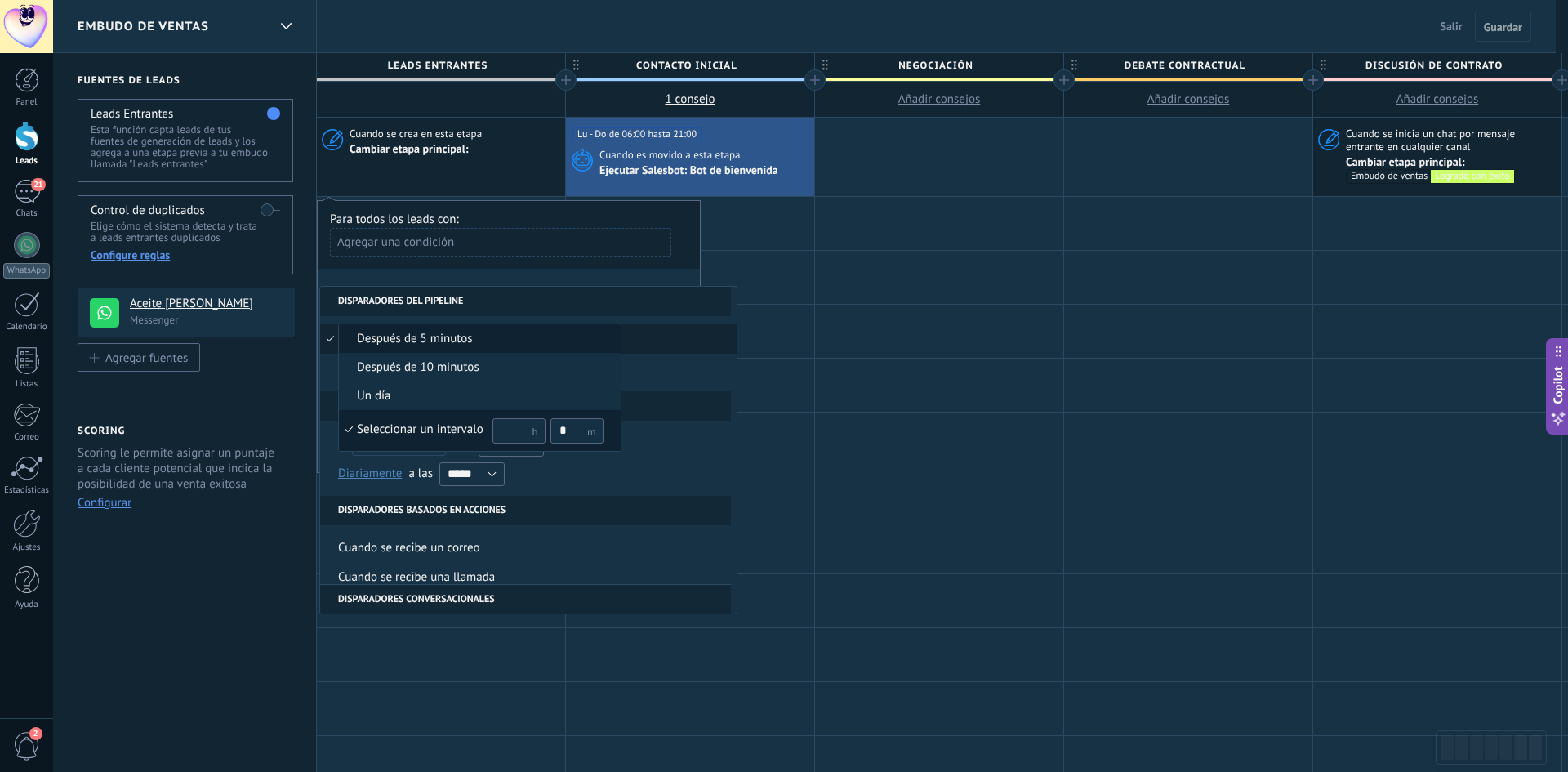
click at [567, 430] on input "*" at bounding box center [577, 431] width 53 height 26
type input "*"
click at [580, 338] on span "después de 5 minutos" at bounding box center [470, 339] width 264 height 16
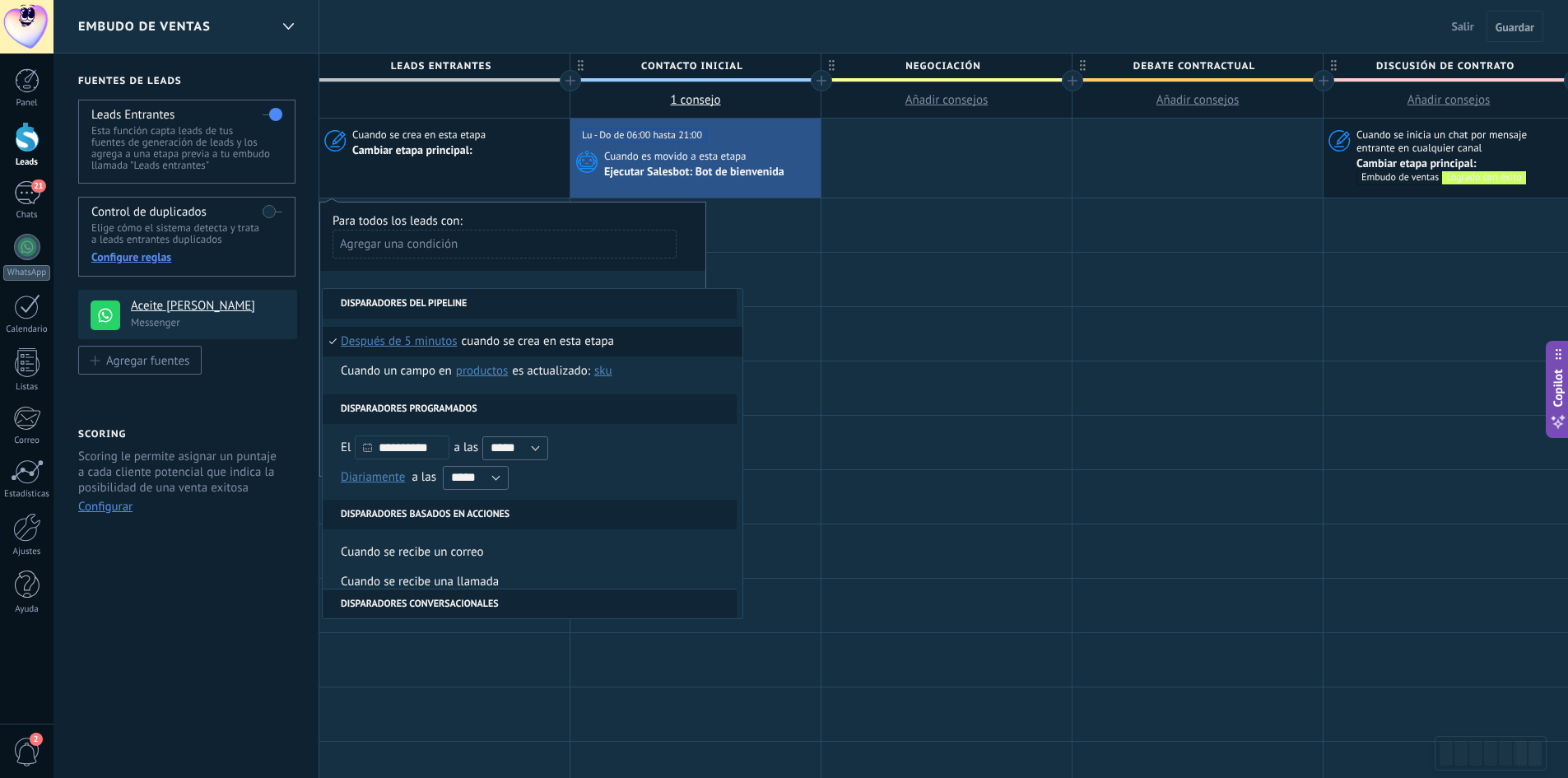
click at [409, 336] on span "después de 5 minutos" at bounding box center [398, 342] width 117 height 30
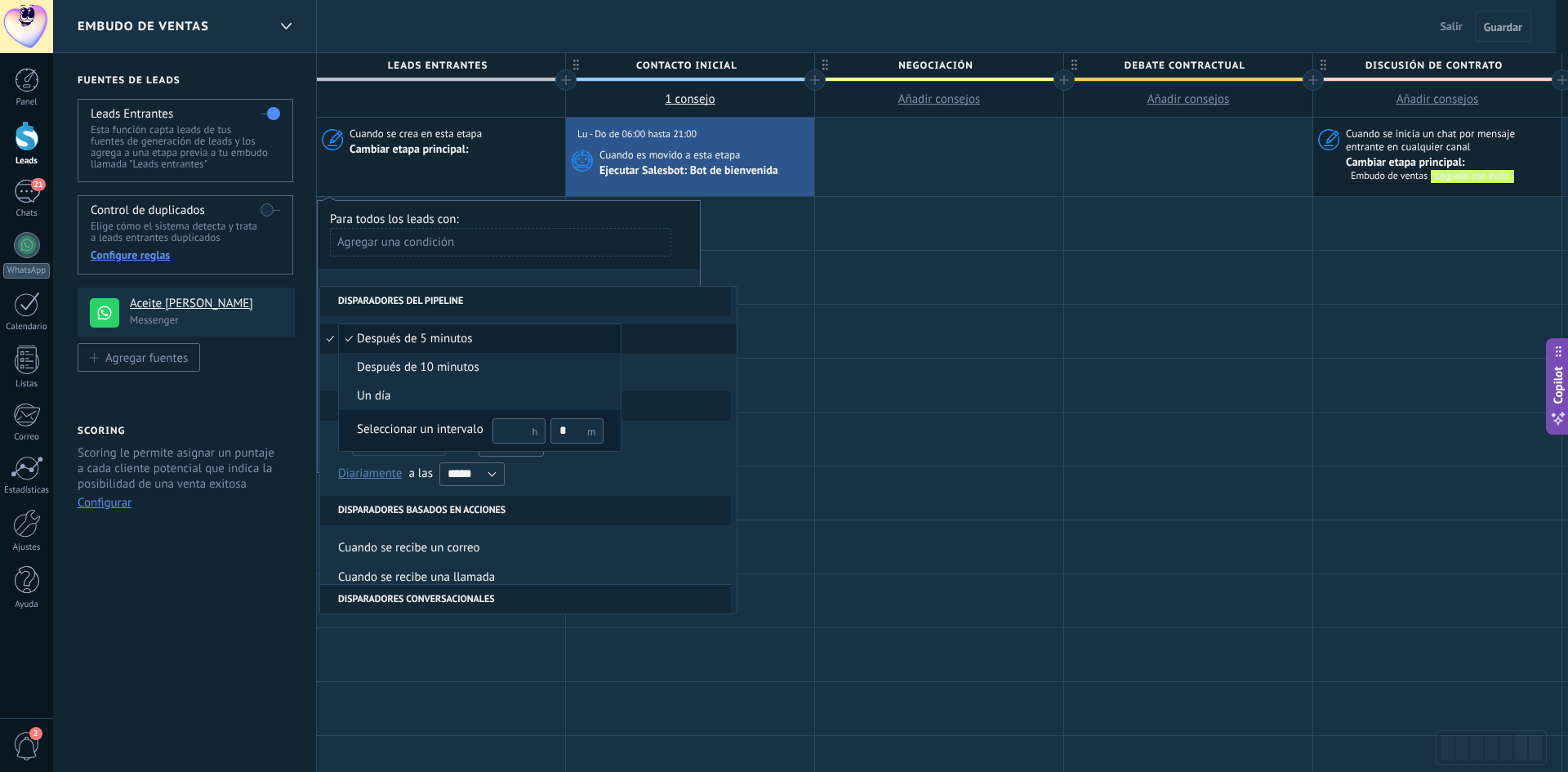
click at [565, 431] on input "*" at bounding box center [577, 431] width 53 height 26
click at [596, 425] on input "*" at bounding box center [577, 431] width 53 height 26
click at [502, 336] on span "después de 5 minutos" at bounding box center [470, 339] width 264 height 16
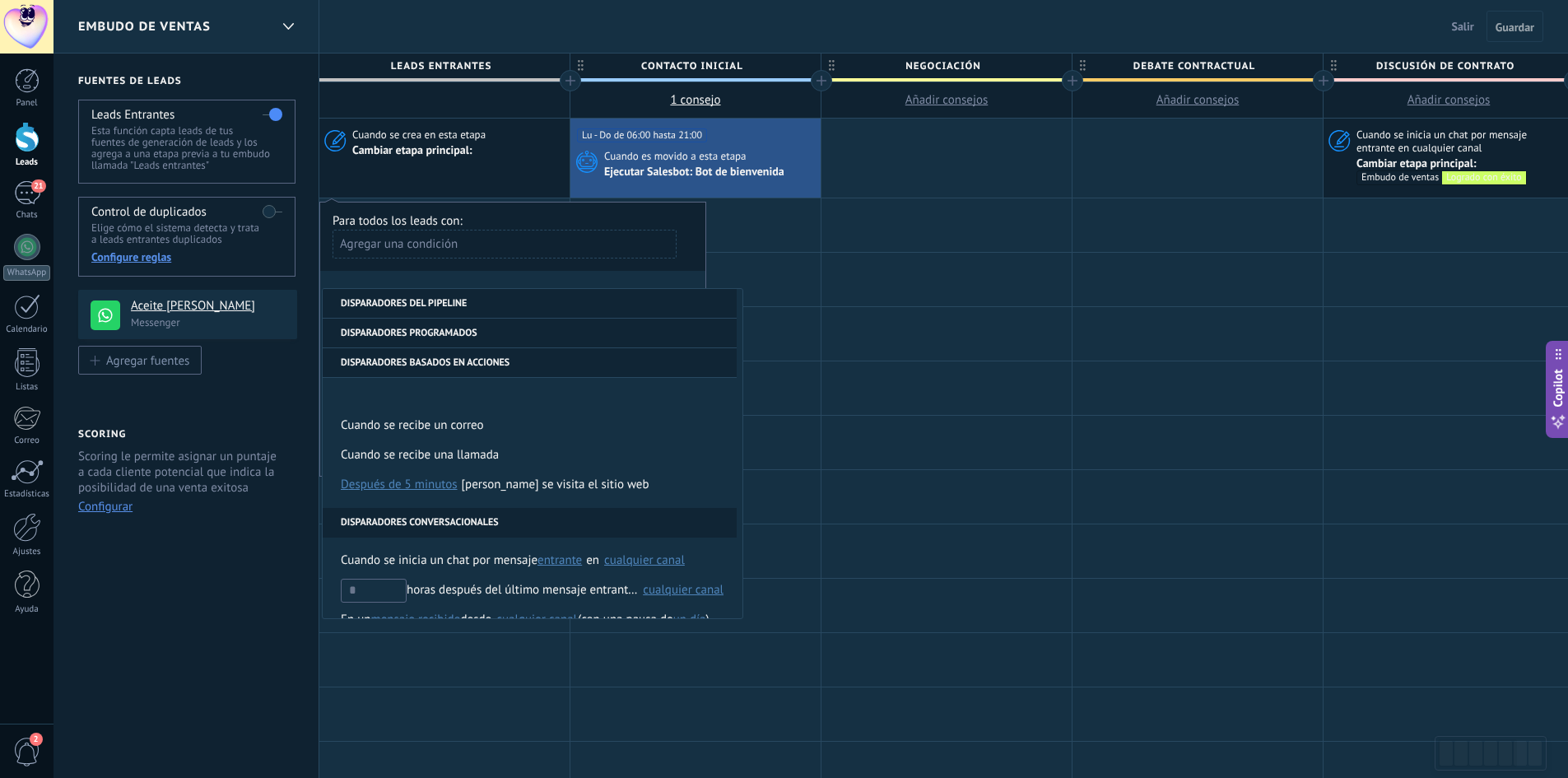
scroll to position [165, 0]
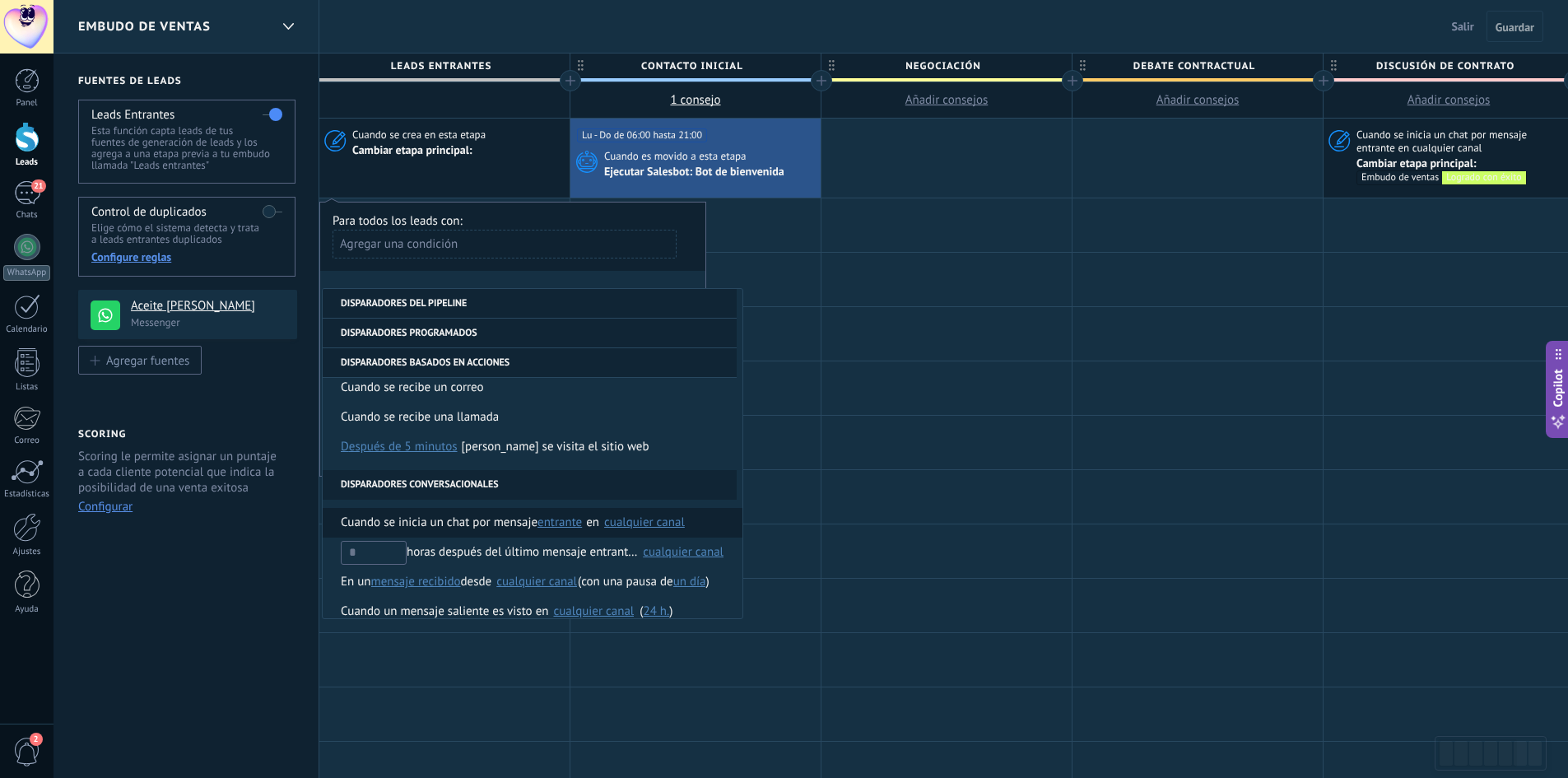
click at [483, 532] on span "Cuando se inicia un chat por mensaje" at bounding box center [438, 523] width 197 height 30
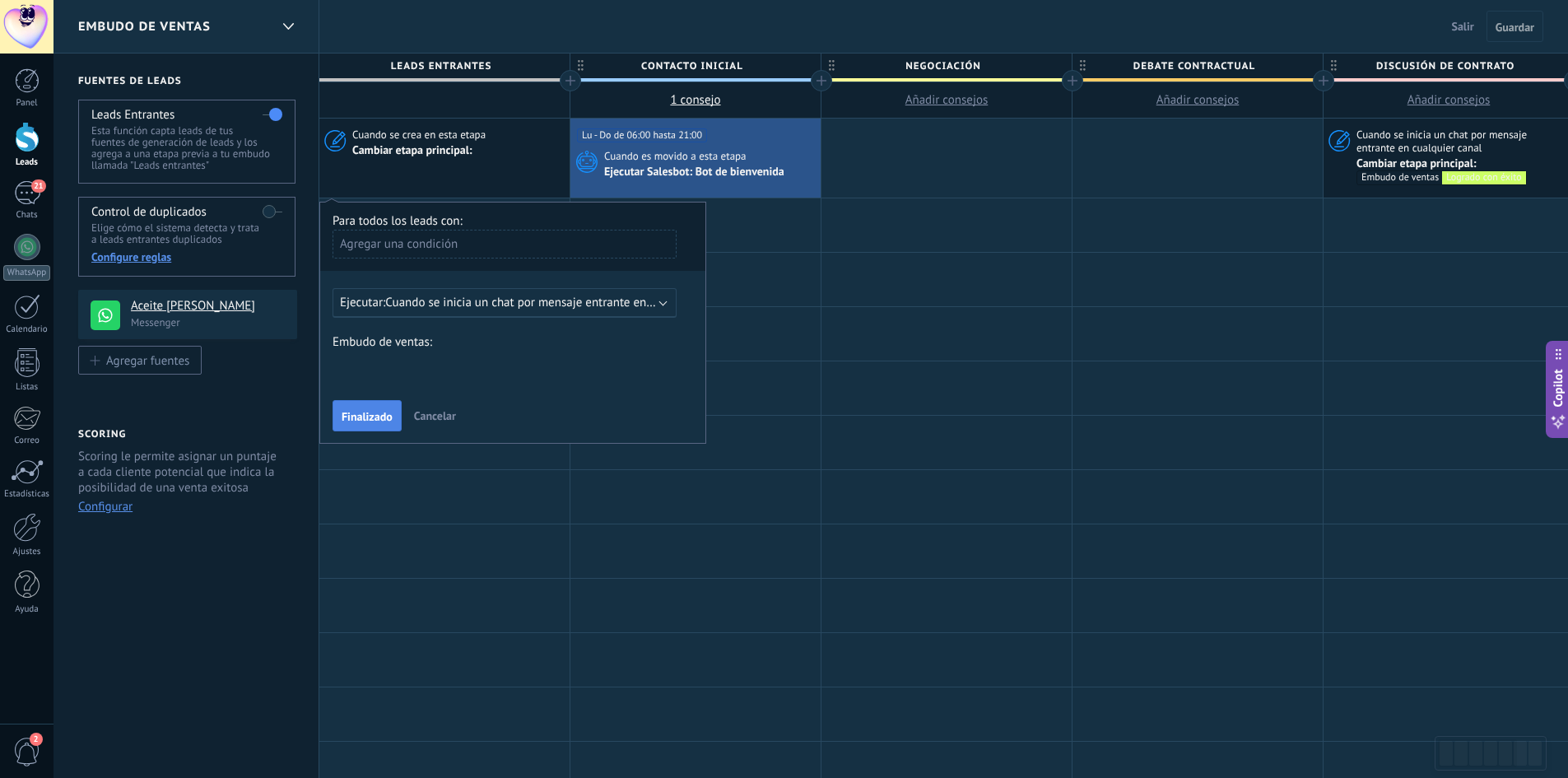
click at [383, 415] on span "Finalizado" at bounding box center [366, 417] width 51 height 12
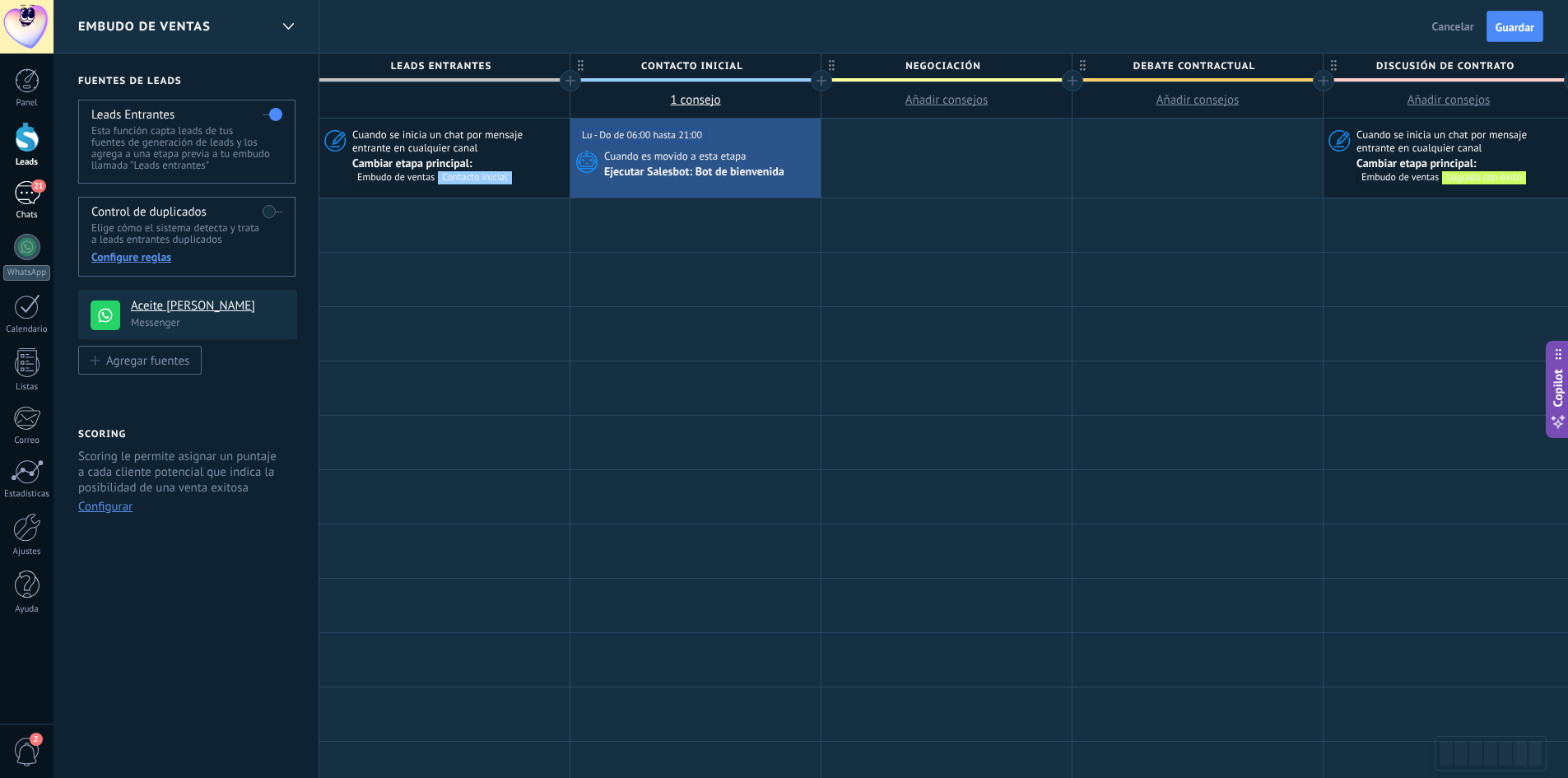
click at [20, 205] on div "21" at bounding box center [27, 193] width 26 height 24
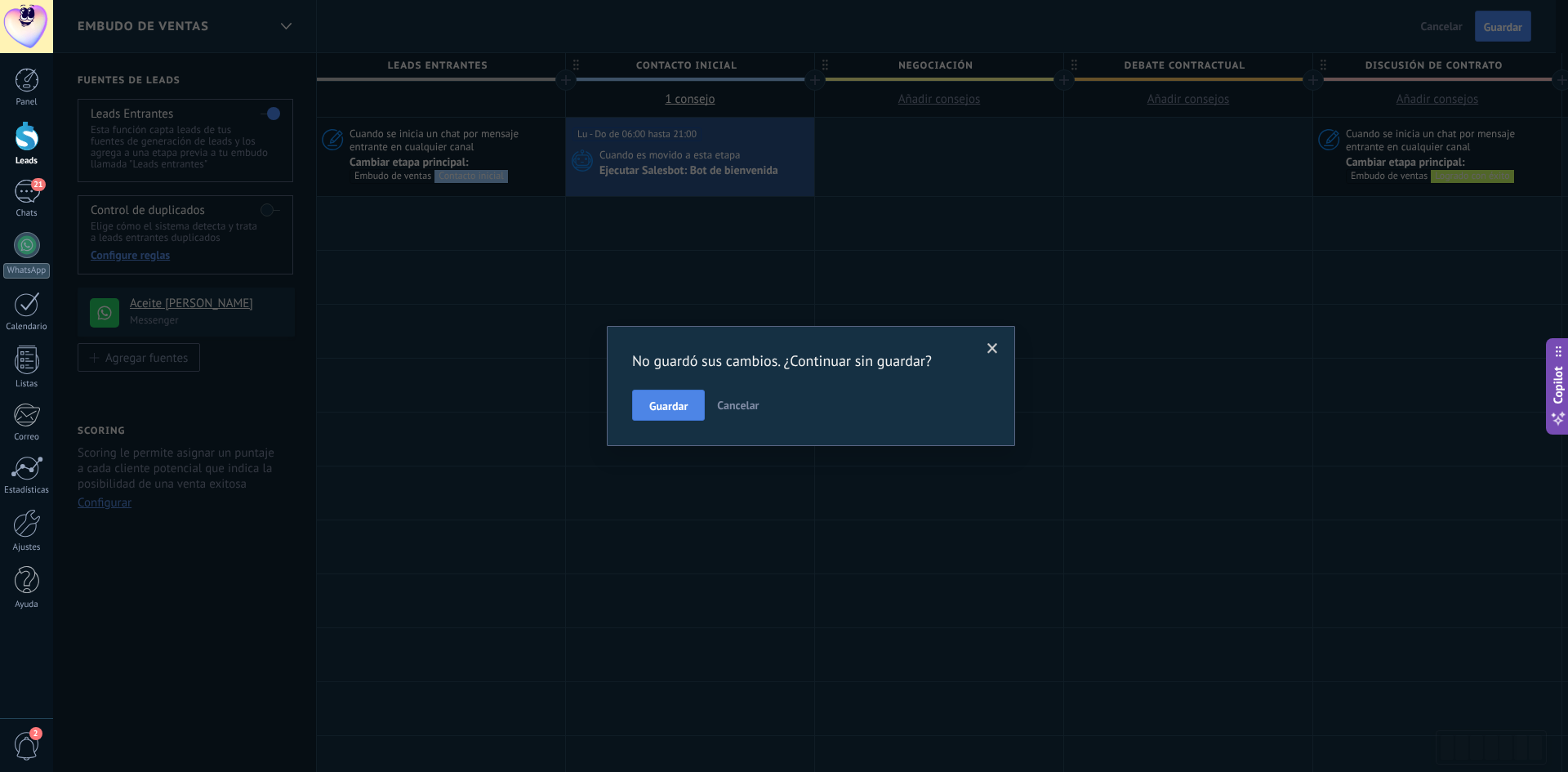
click at [671, 414] on button "Guardar" at bounding box center [668, 404] width 72 height 31
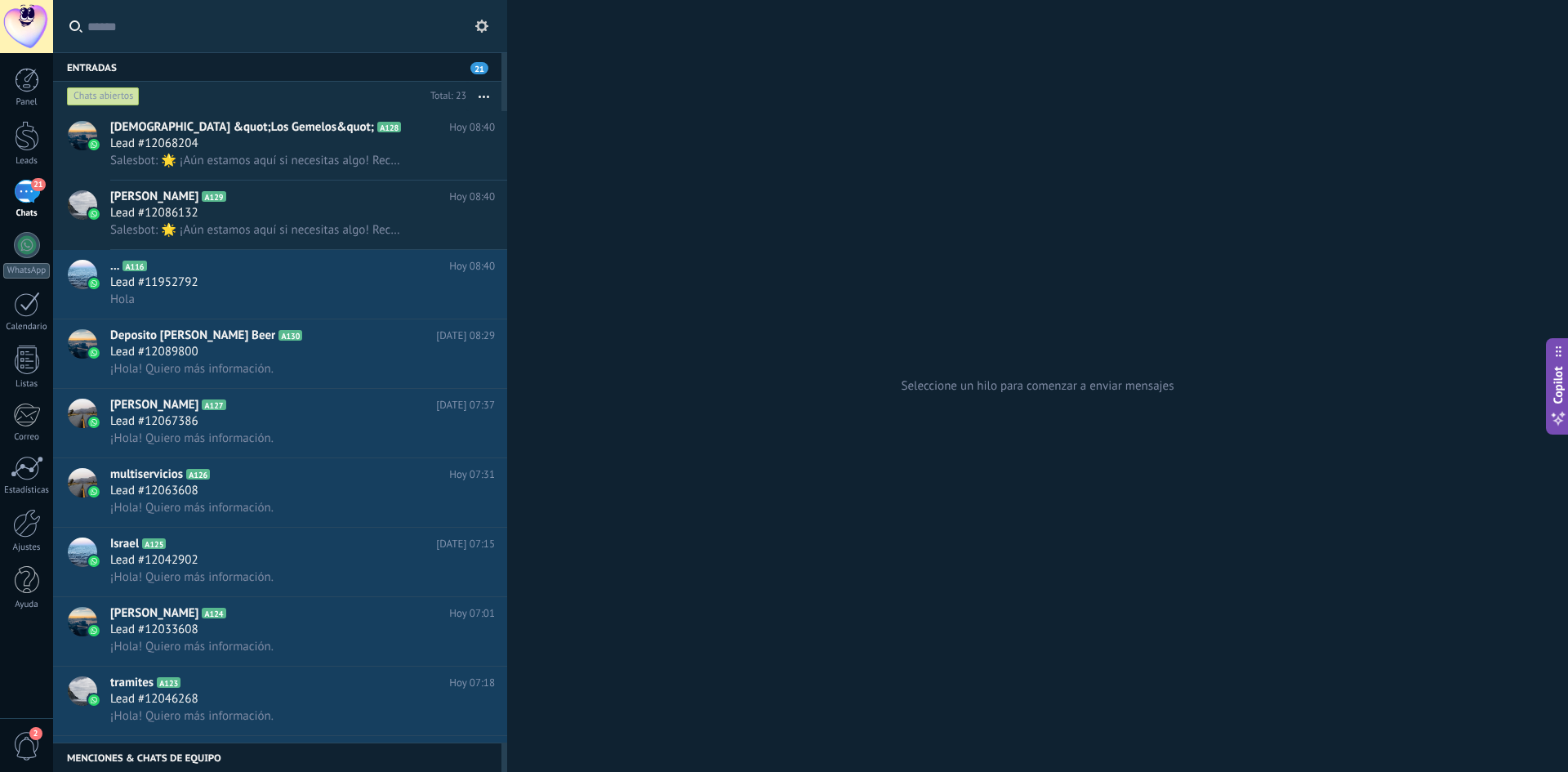
click at [23, 189] on div "21" at bounding box center [27, 191] width 26 height 24
click at [31, 252] on div at bounding box center [27, 245] width 26 height 26
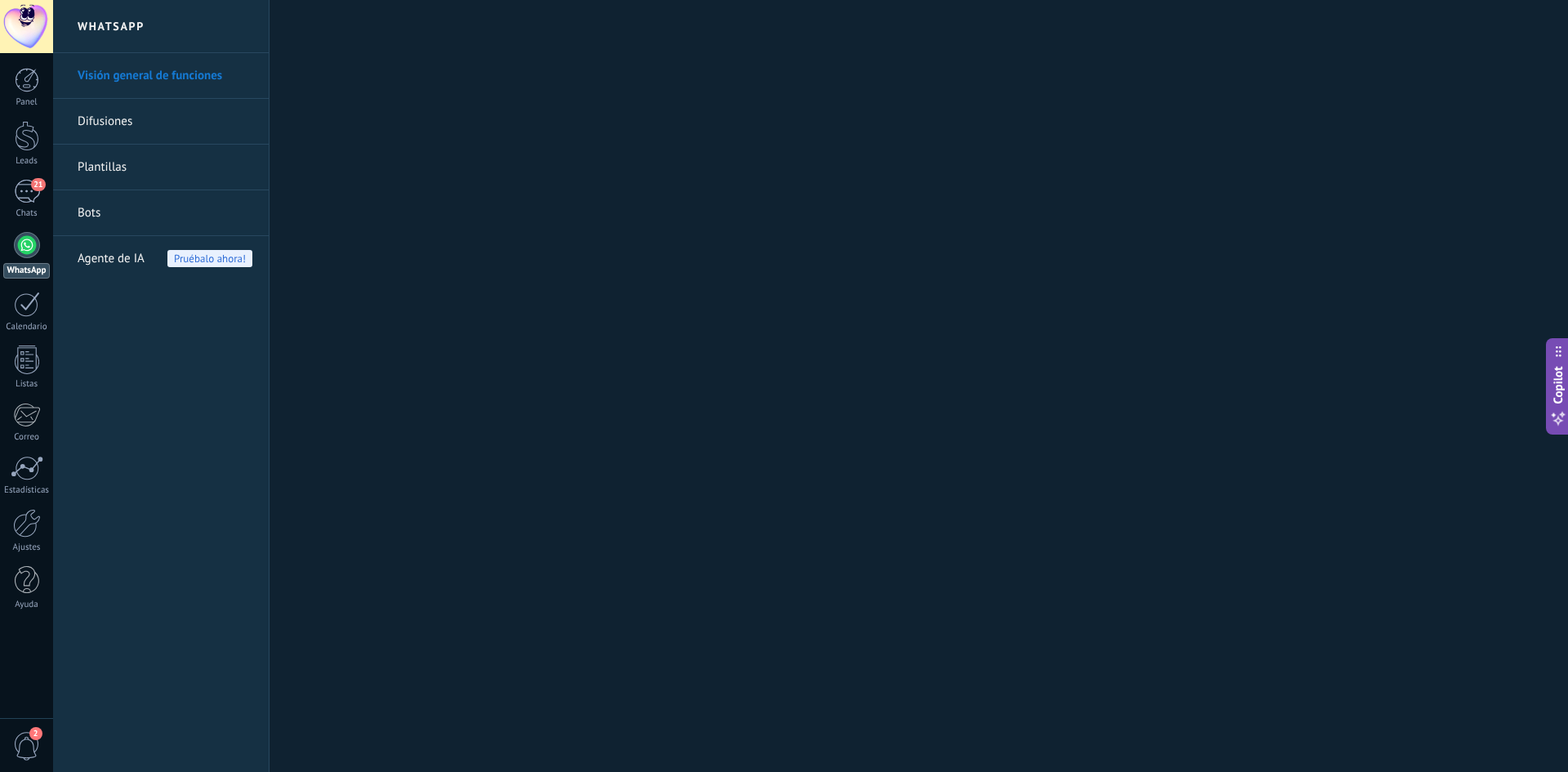
click at [83, 213] on link "Bots" at bounding box center [164, 213] width 174 height 46
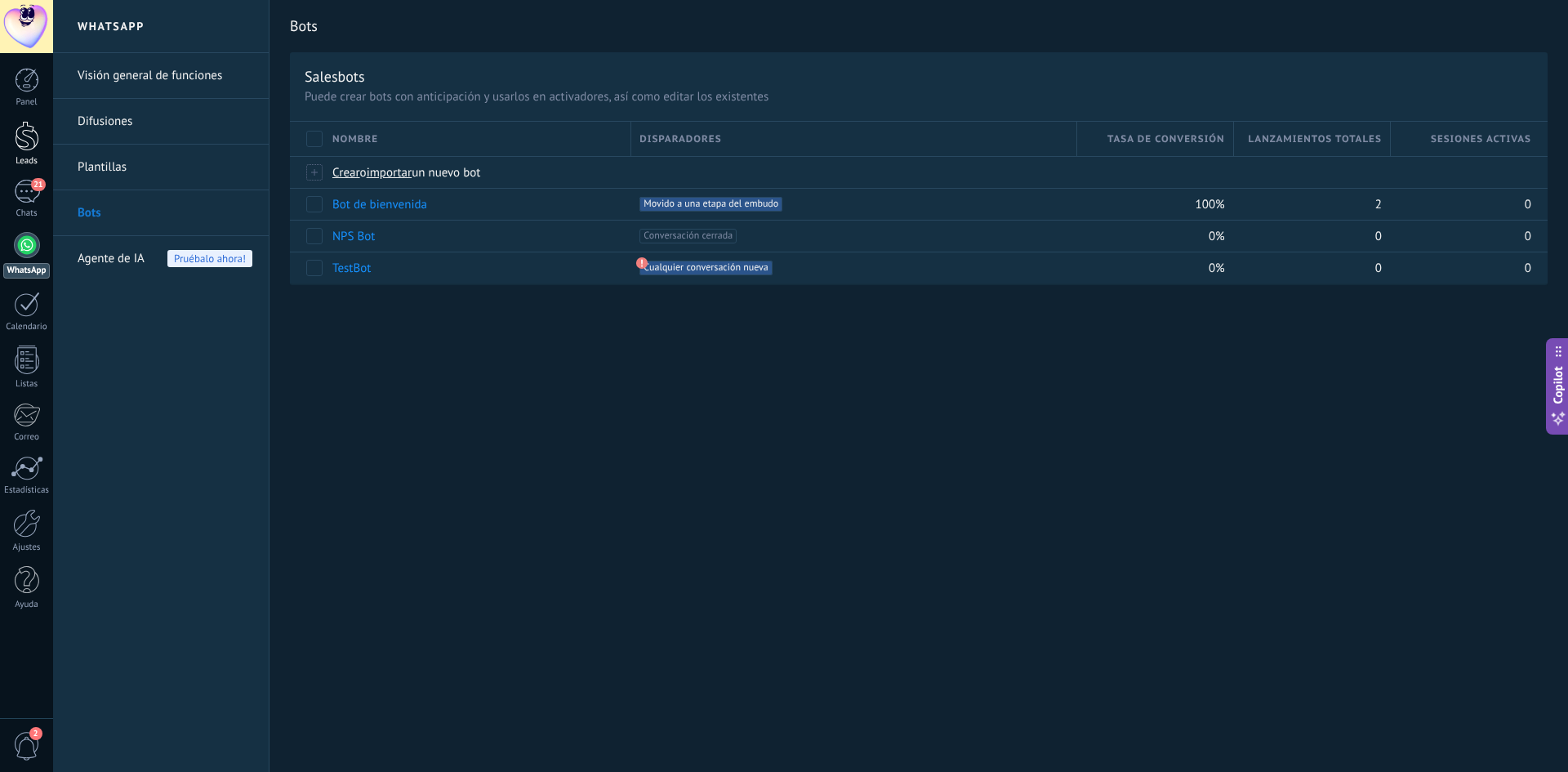
click at [32, 155] on link "Leads" at bounding box center [27, 144] width 53 height 46
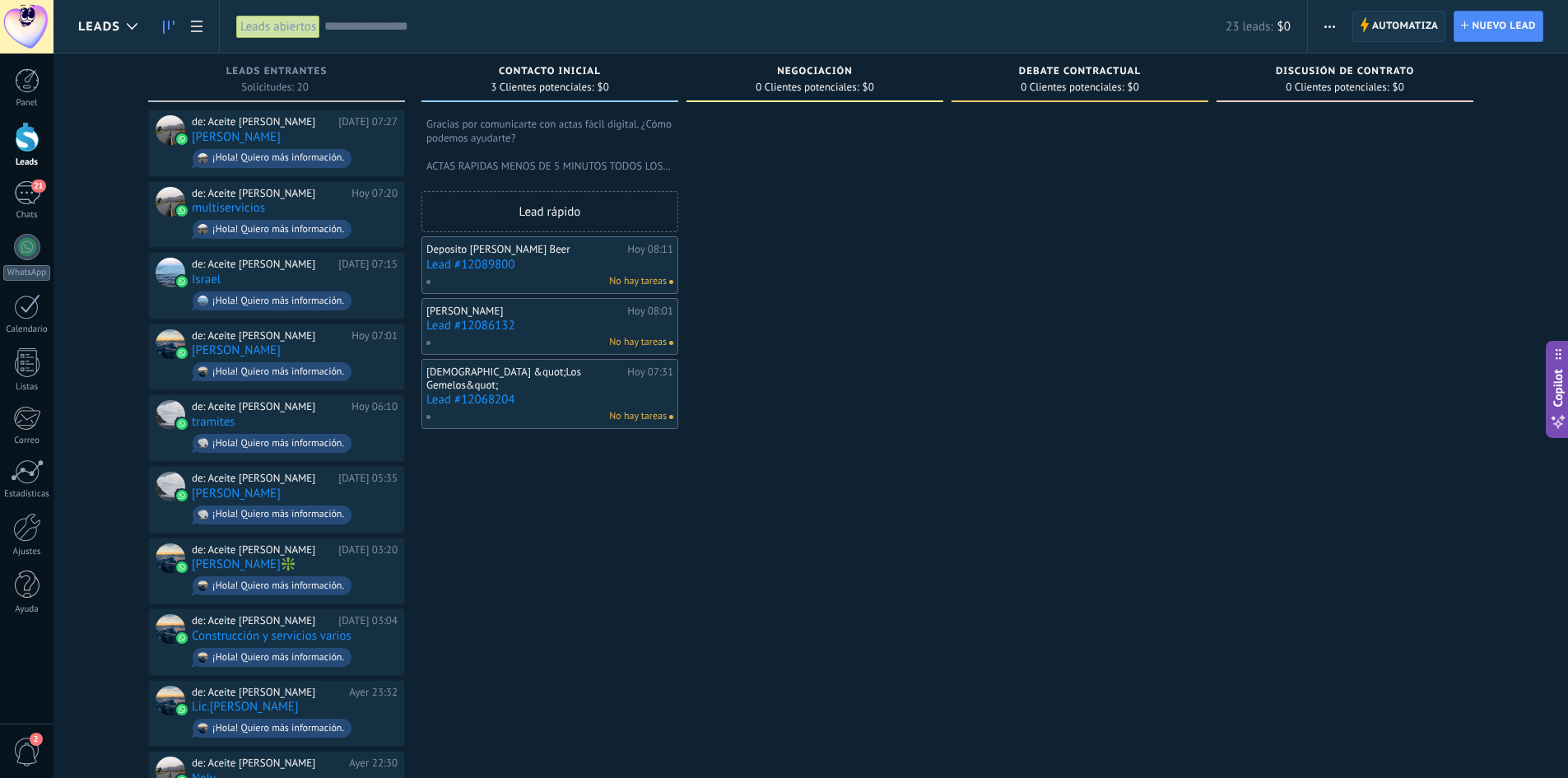
click at [1416, 36] on span "Automatiza" at bounding box center [1405, 27] width 67 height 30
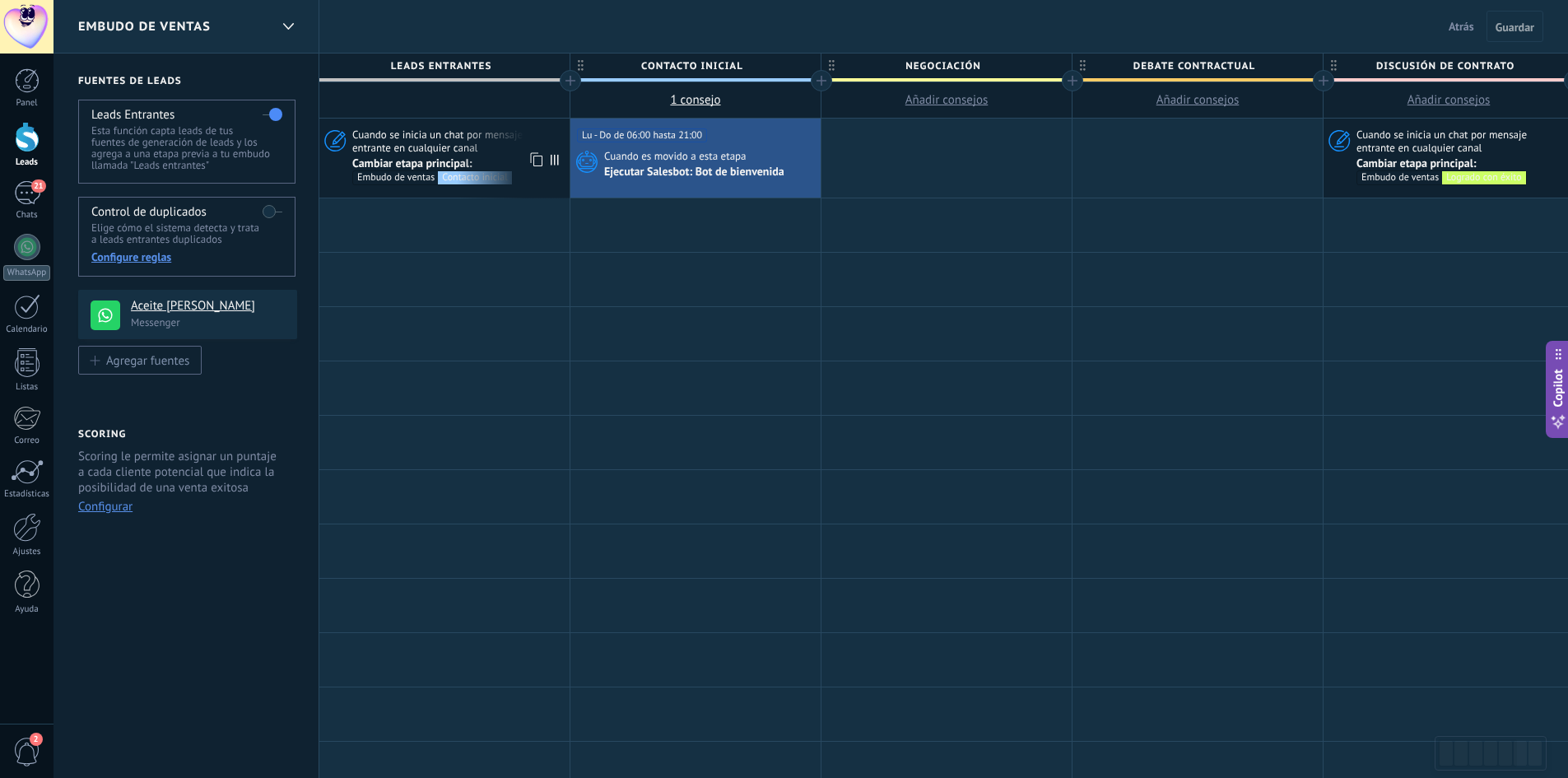
click at [490, 175] on div "Contacto inicial" at bounding box center [475, 178] width 74 height 13
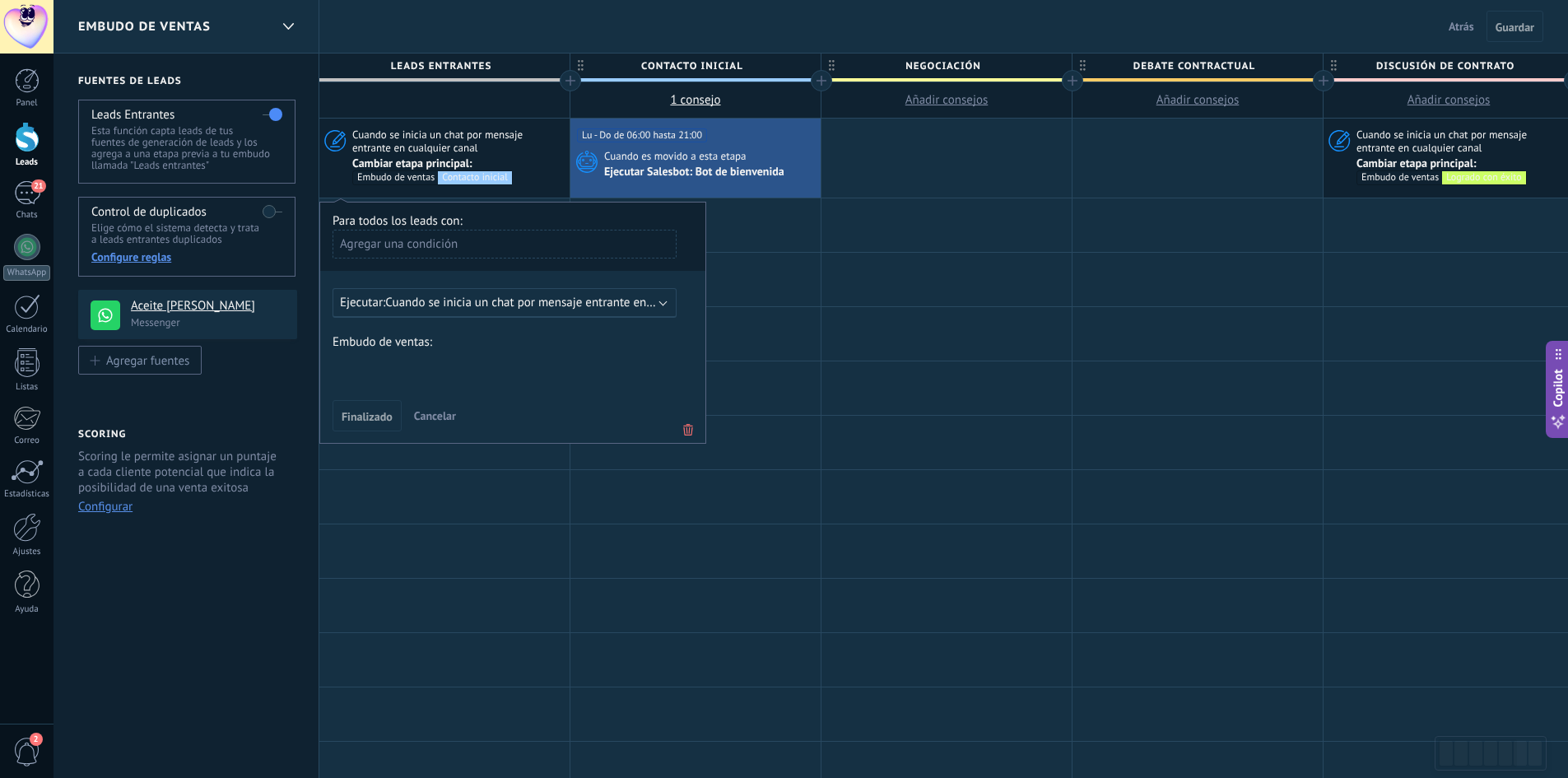
click at [1470, 28] on span "Atrás" at bounding box center [1461, 26] width 26 height 15
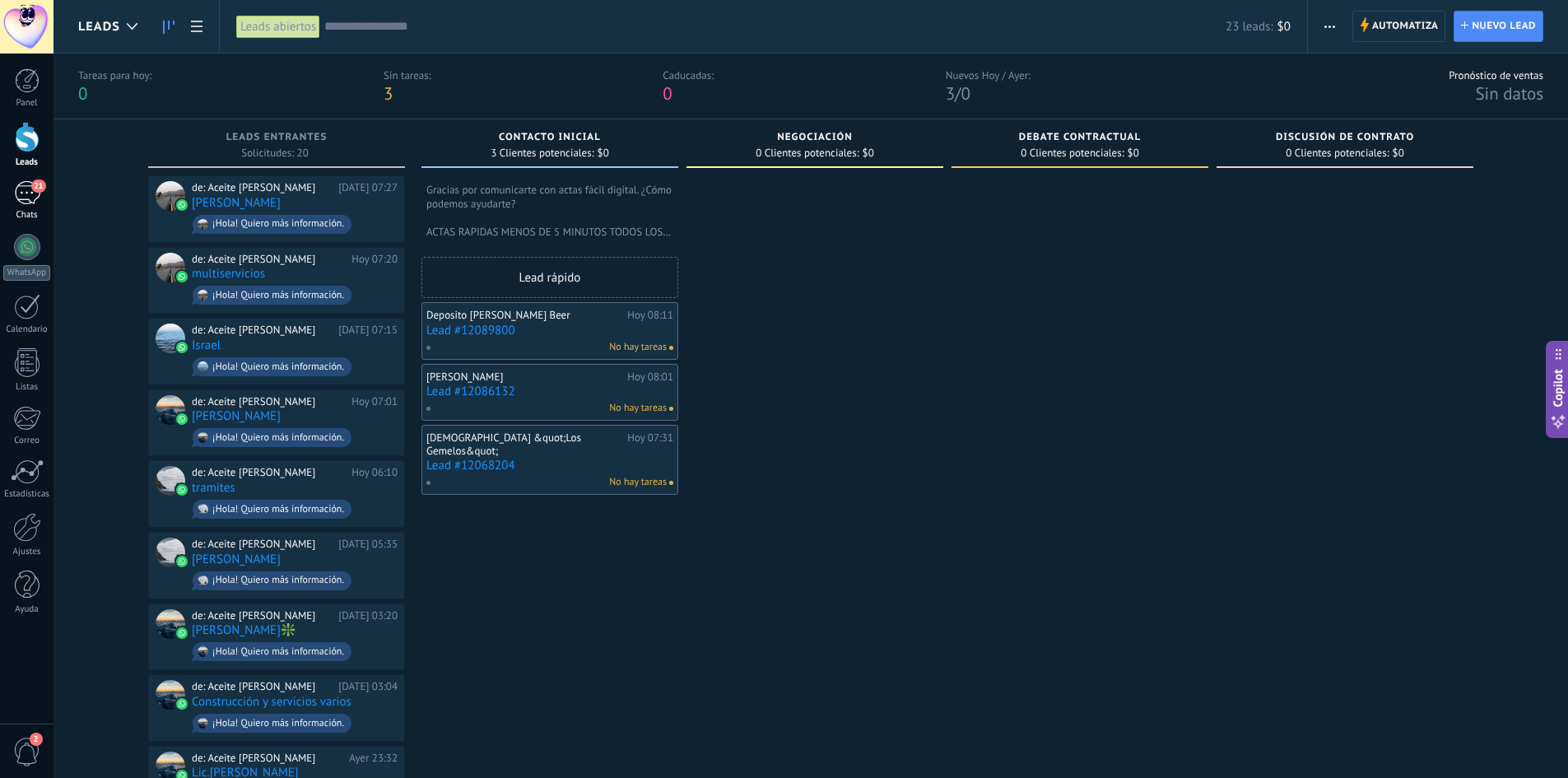
click at [34, 188] on span "21" at bounding box center [38, 186] width 14 height 13
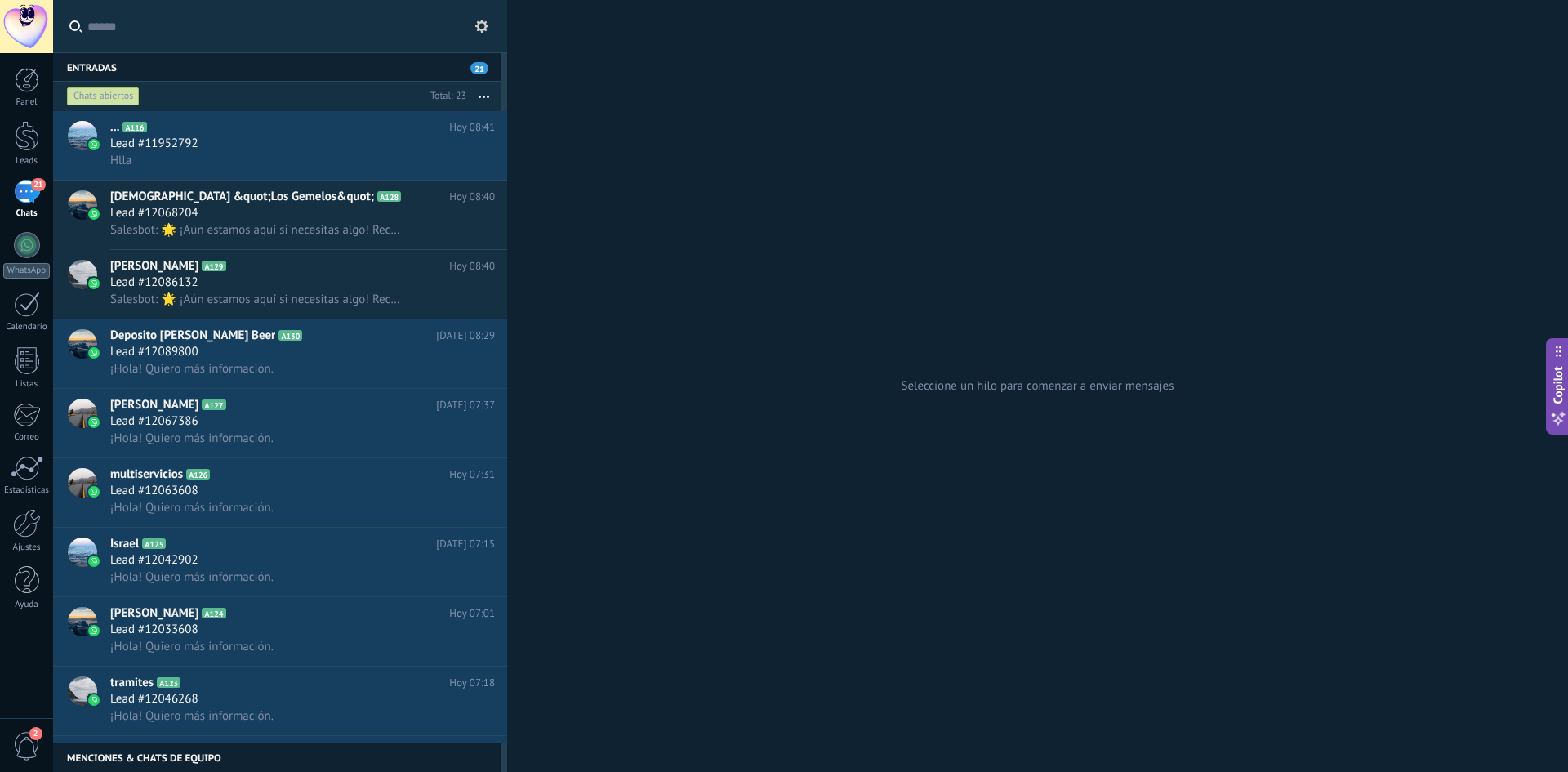
click at [34, 184] on span "21" at bounding box center [38, 184] width 14 height 13
click at [32, 184] on span "21" at bounding box center [38, 184] width 14 height 13
click at [27, 138] on div at bounding box center [27, 136] width 25 height 31
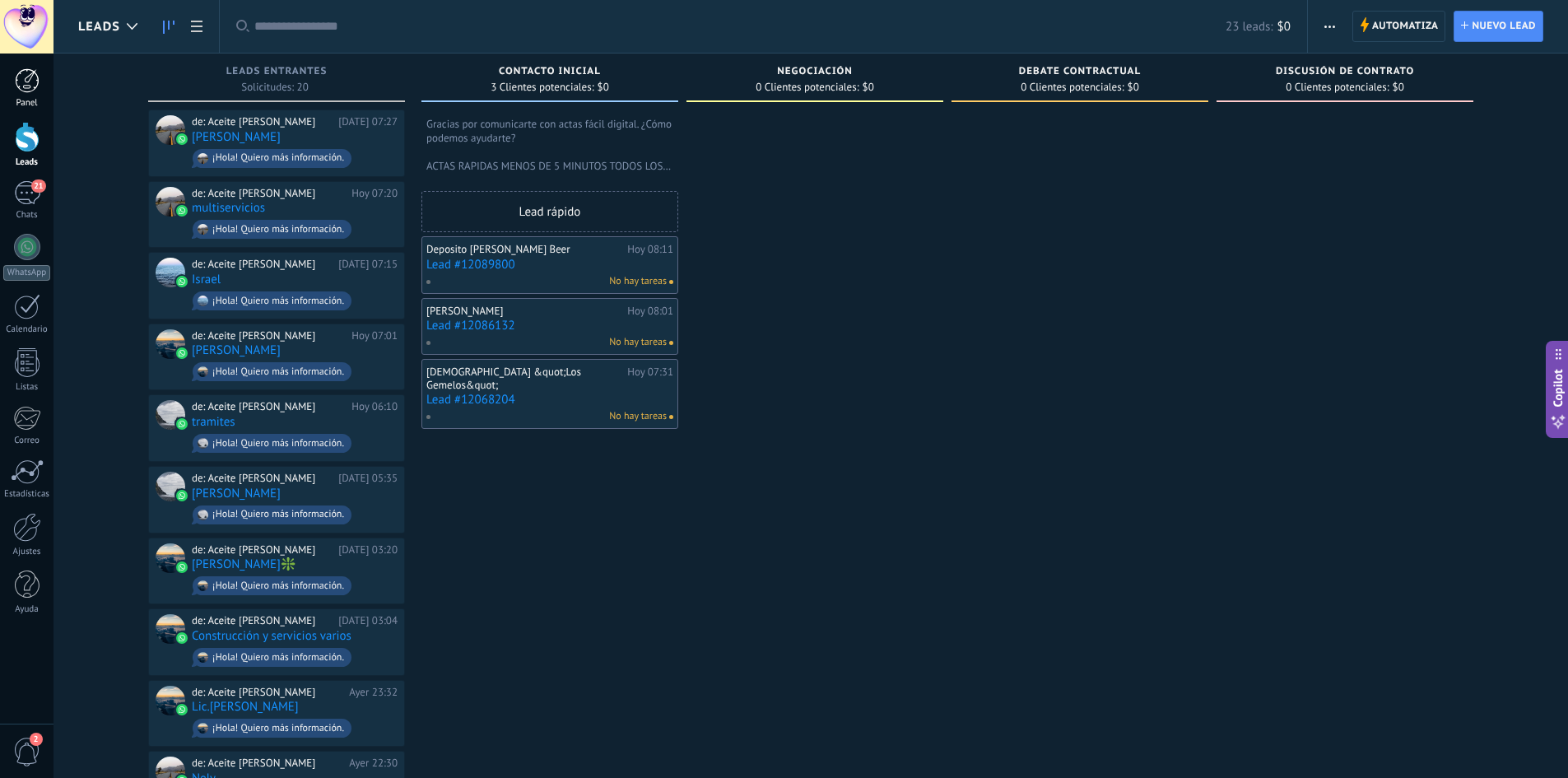
click at [18, 85] on div at bounding box center [27, 80] width 25 height 25
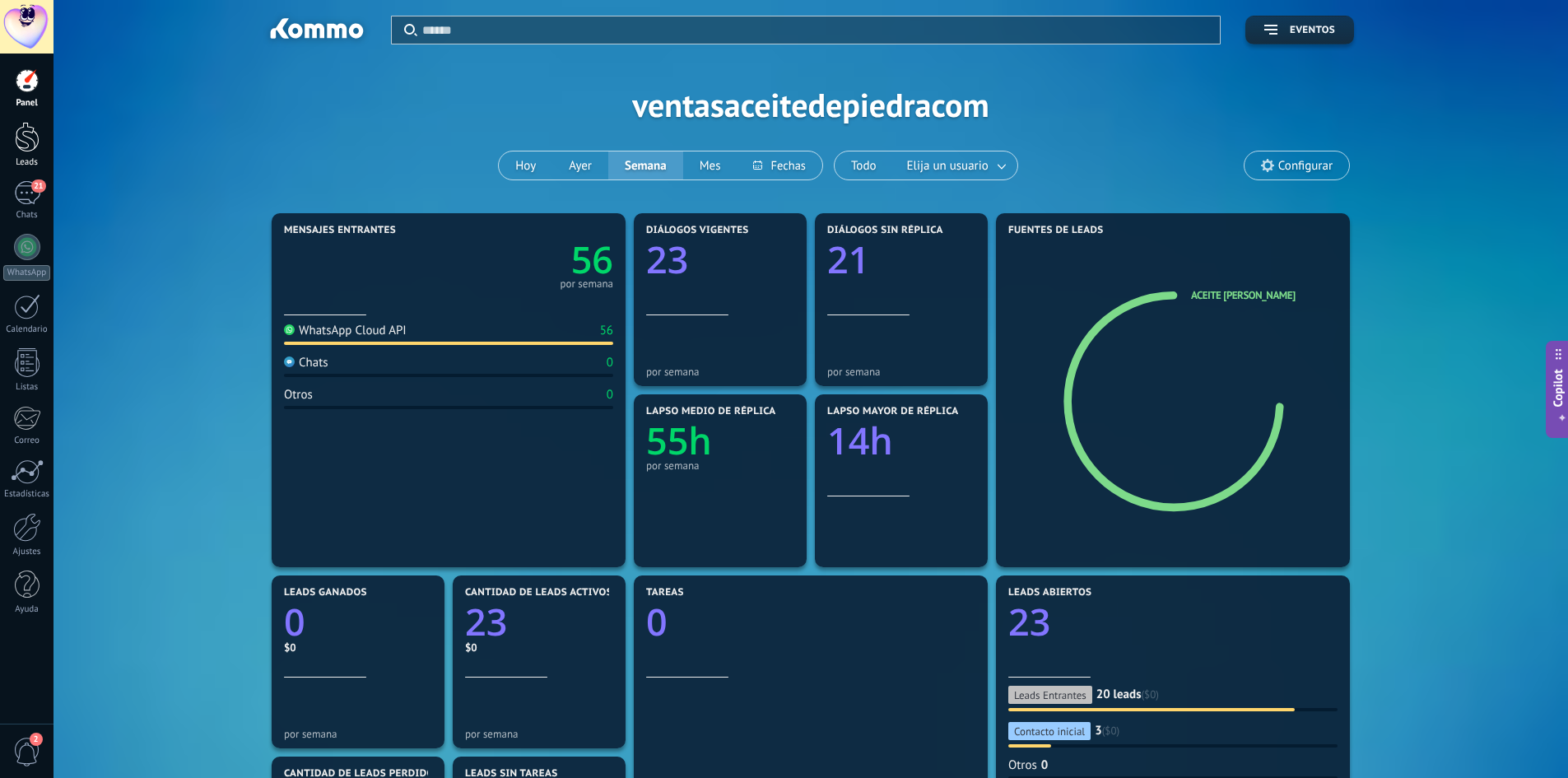
click at [24, 157] on link "Leads" at bounding box center [27, 145] width 54 height 46
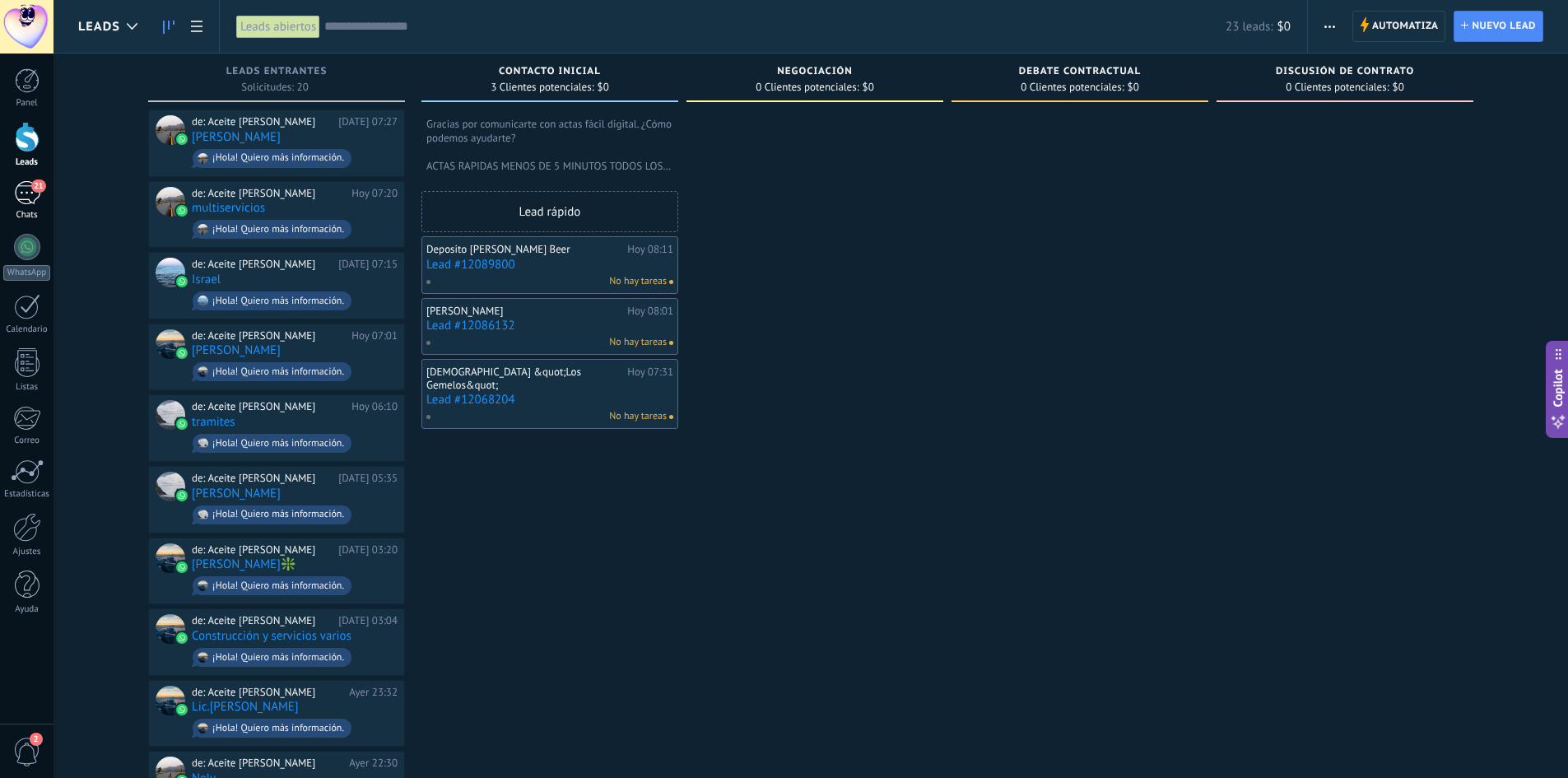
click at [30, 197] on div "21" at bounding box center [27, 193] width 26 height 24
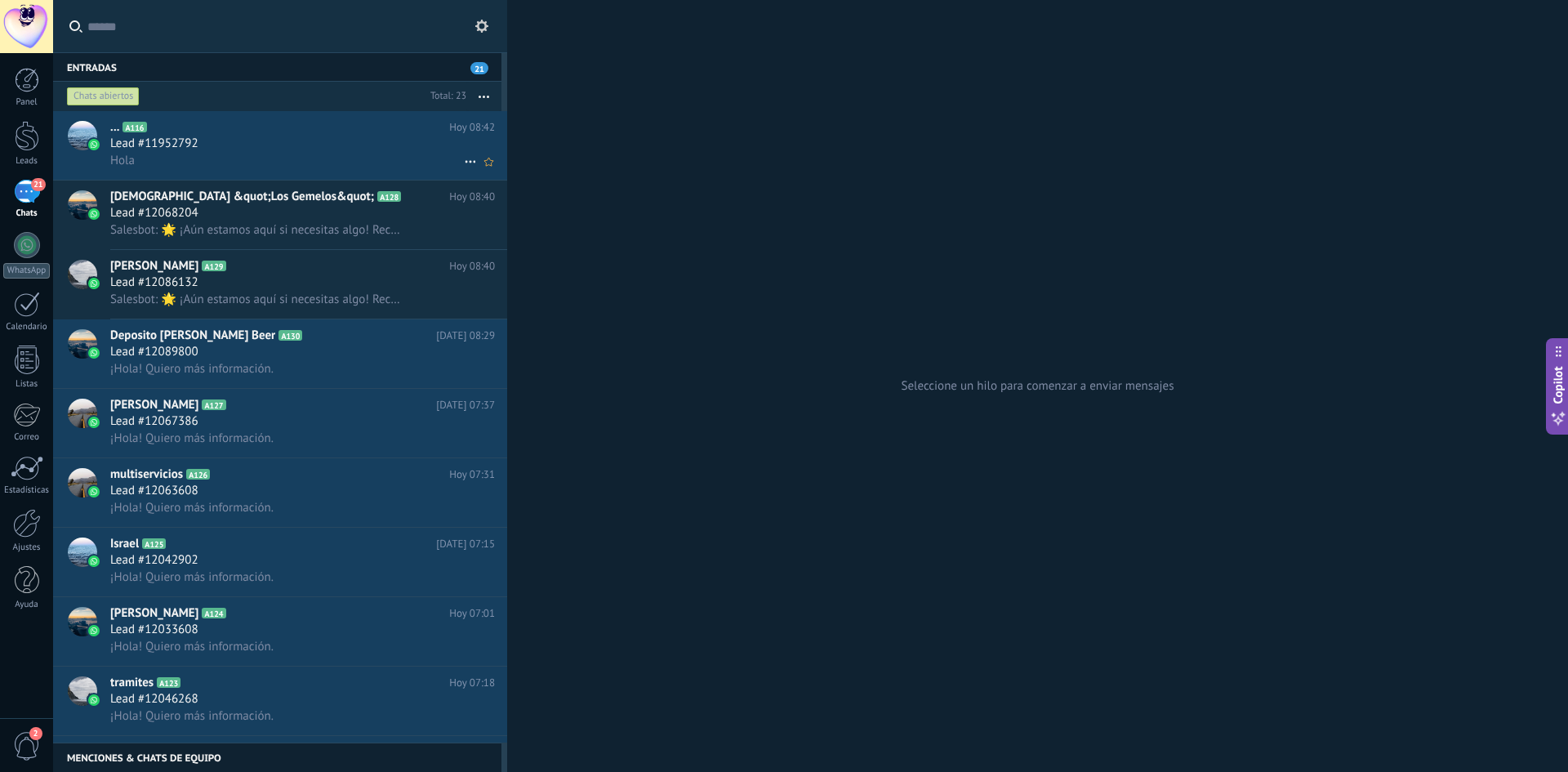
click at [383, 136] on div "Lead #11952792" at bounding box center [302, 144] width 384 height 16
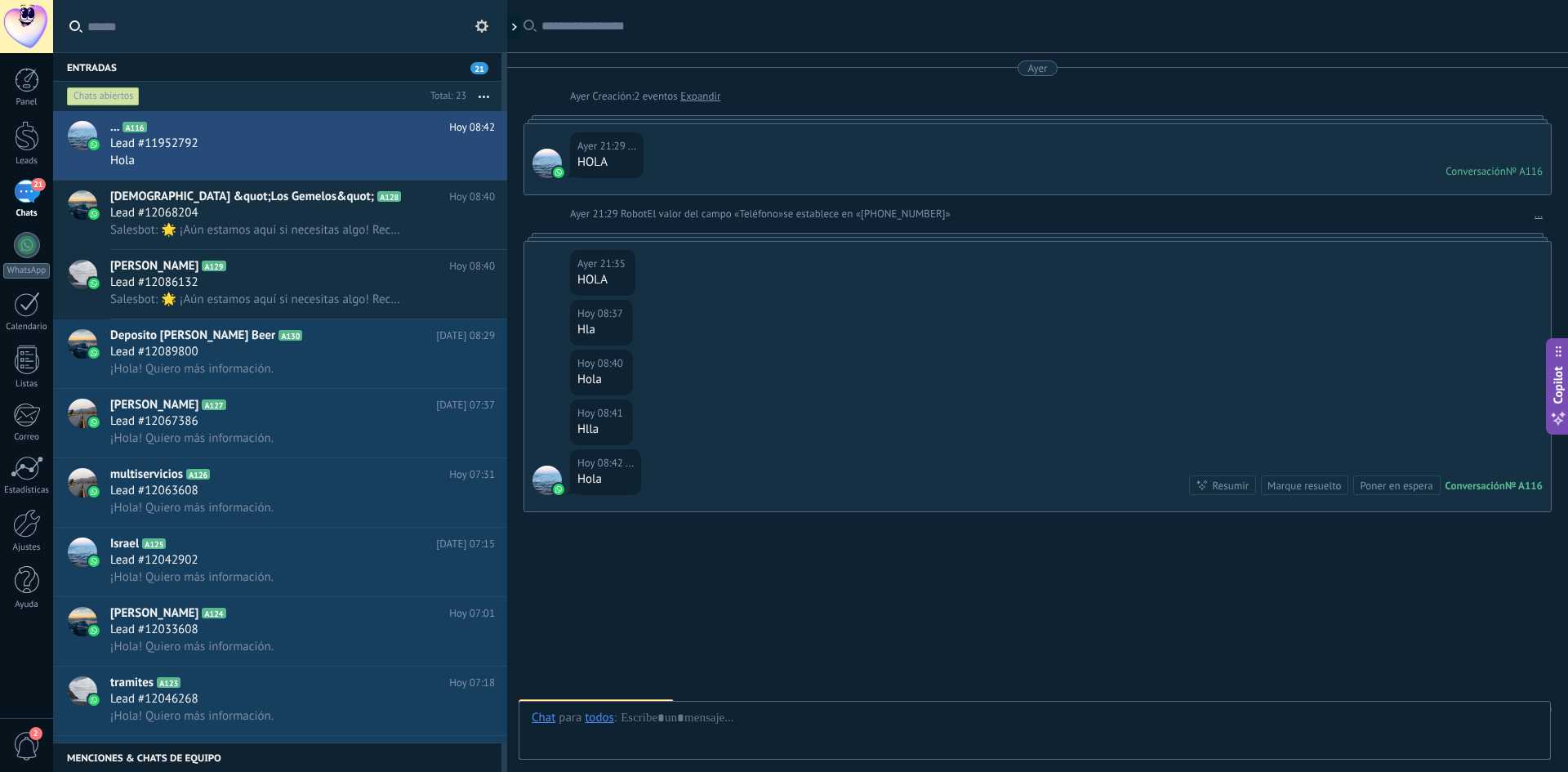
scroll to position [26, 0]
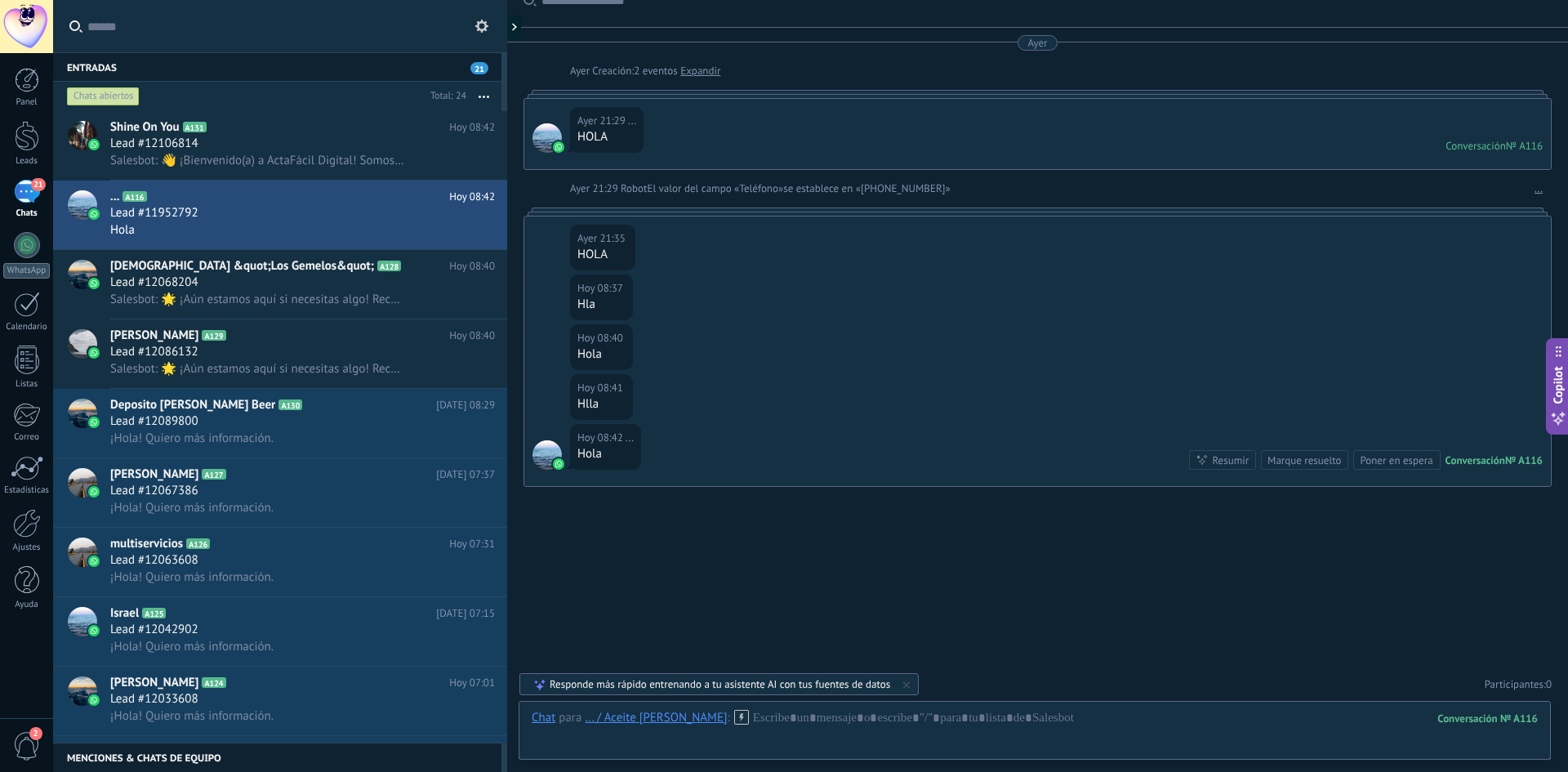
click at [622, 720] on div "... / Aceite De Piedra" at bounding box center [655, 717] width 142 height 15
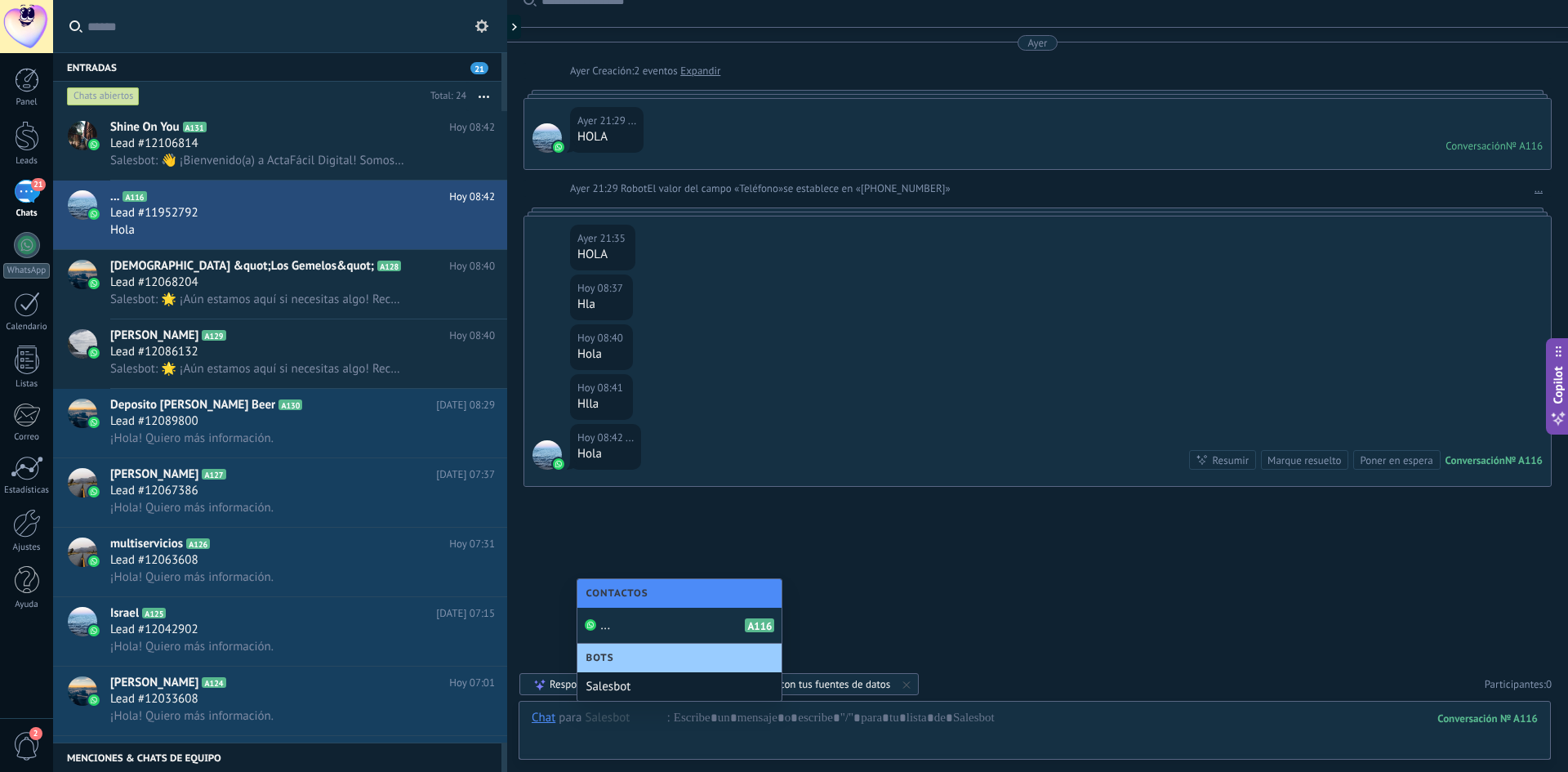
click at [623, 687] on div "Salesbot" at bounding box center [679, 687] width 204 height 29
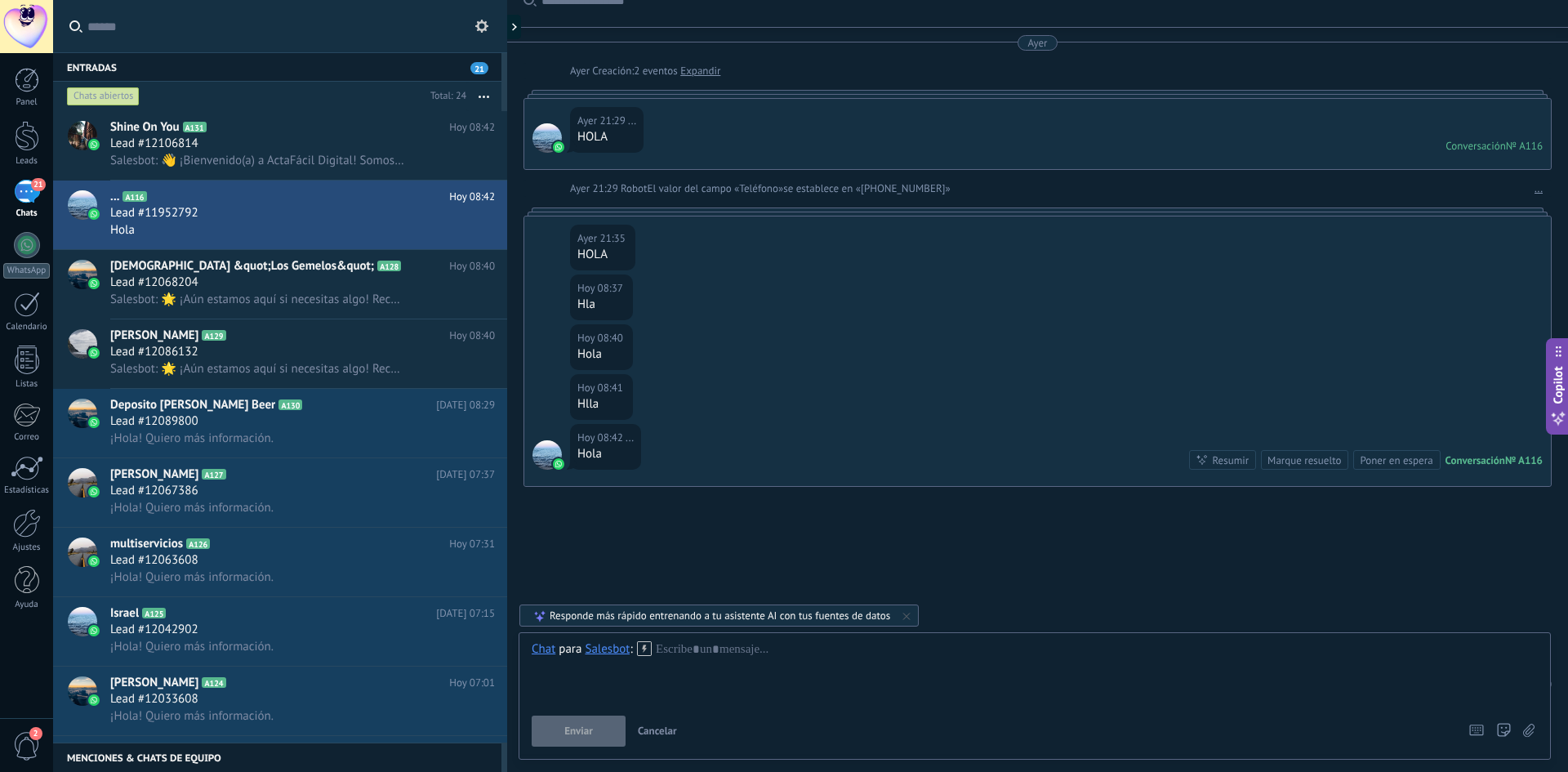
click at [583, 738] on button "Enviar" at bounding box center [578, 730] width 94 height 31
click at [645, 650] on use at bounding box center [644, 648] width 14 height 14
click at [668, 631] on div "/Bot de bienvenida" at bounding box center [736, 622] width 209 height 28
click at [595, 729] on span "Ejecutar" at bounding box center [578, 731] width 37 height 12
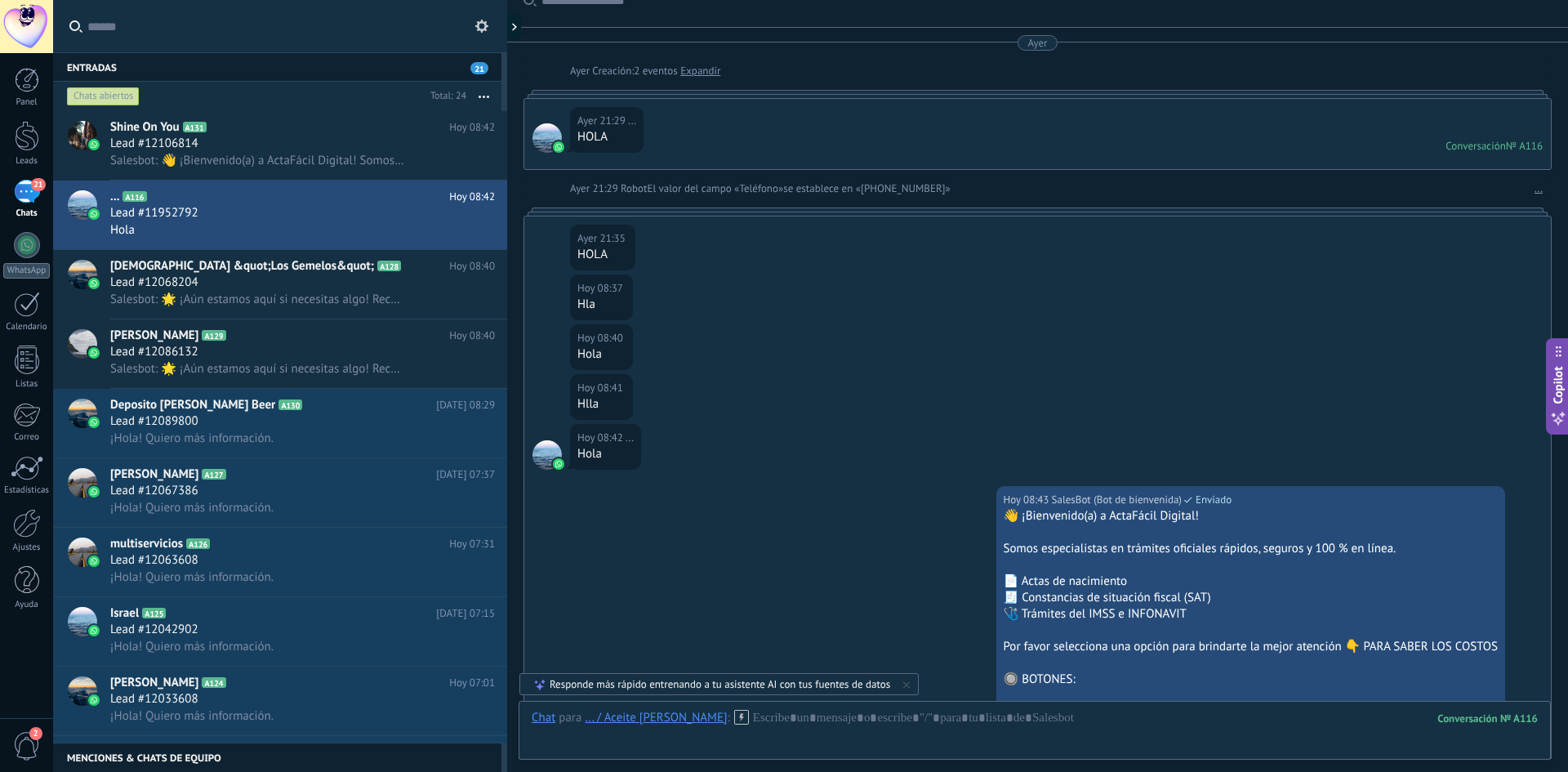
scroll to position [347, 0]
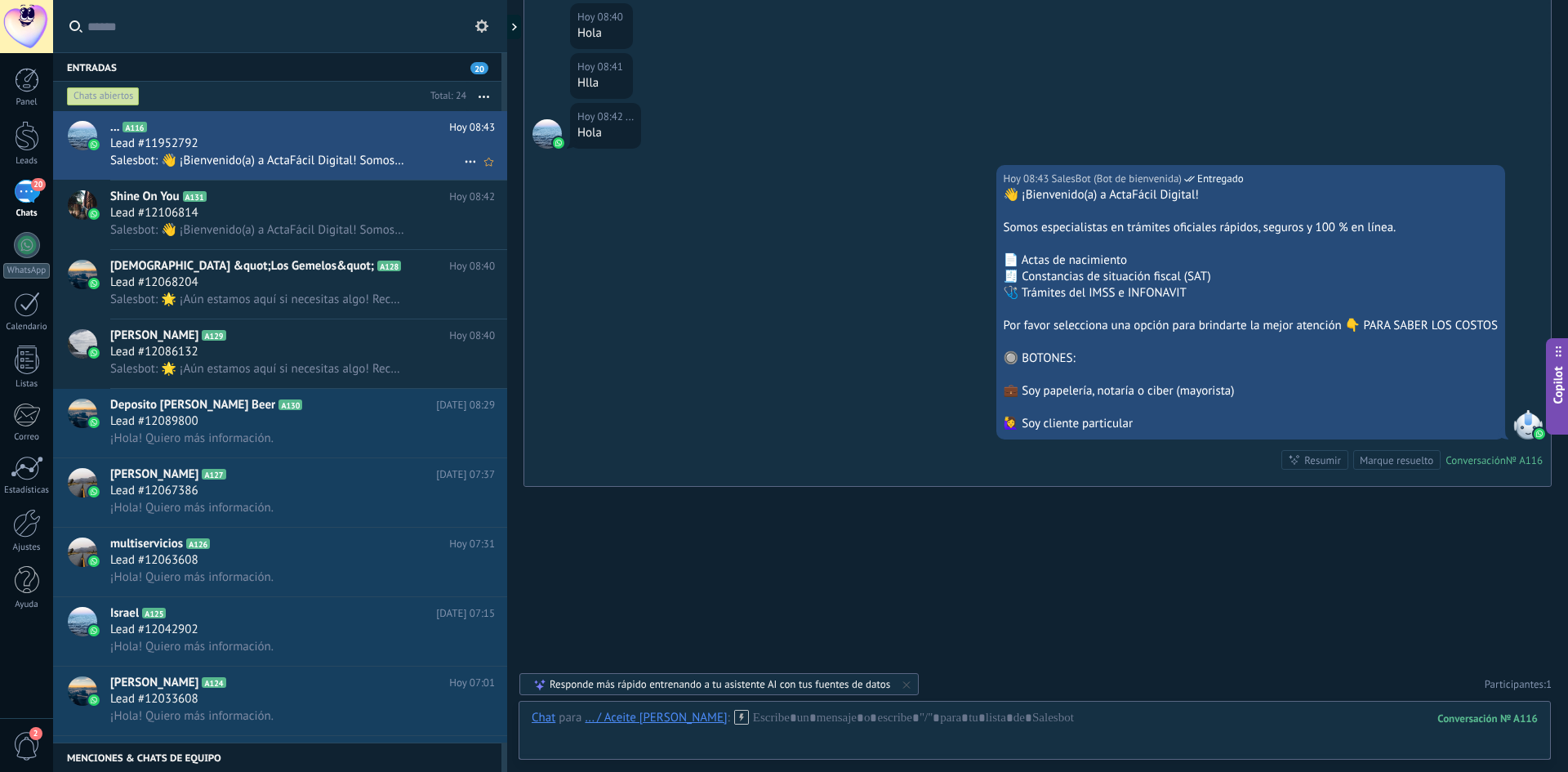
click at [288, 164] on span "Salesbot: 👋 ¡Bienvenido(a) a ActaFácil Digital! Somos especialistas en trámites…" at bounding box center [258, 161] width 295 height 16
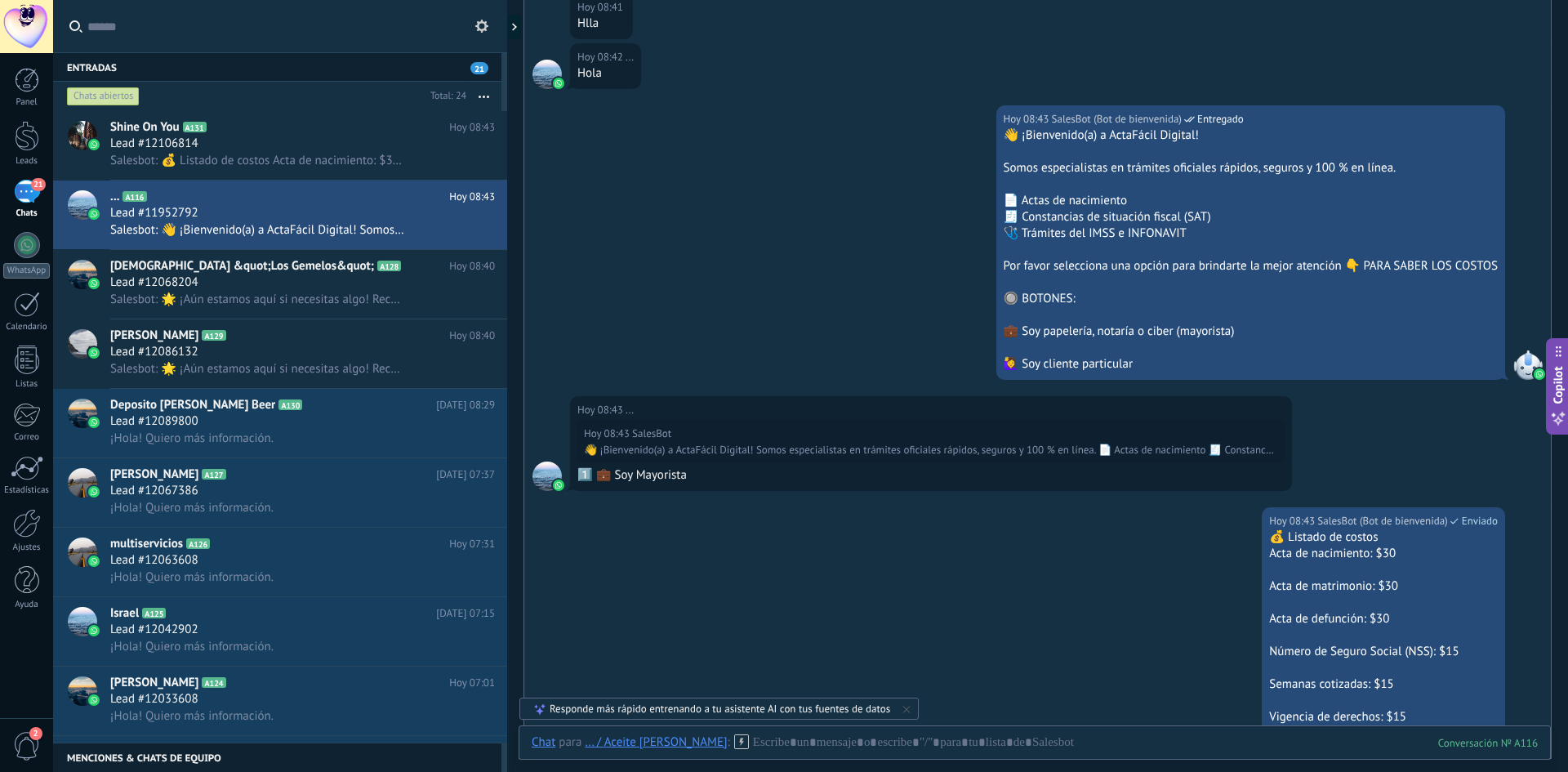
scroll to position [780, 0]
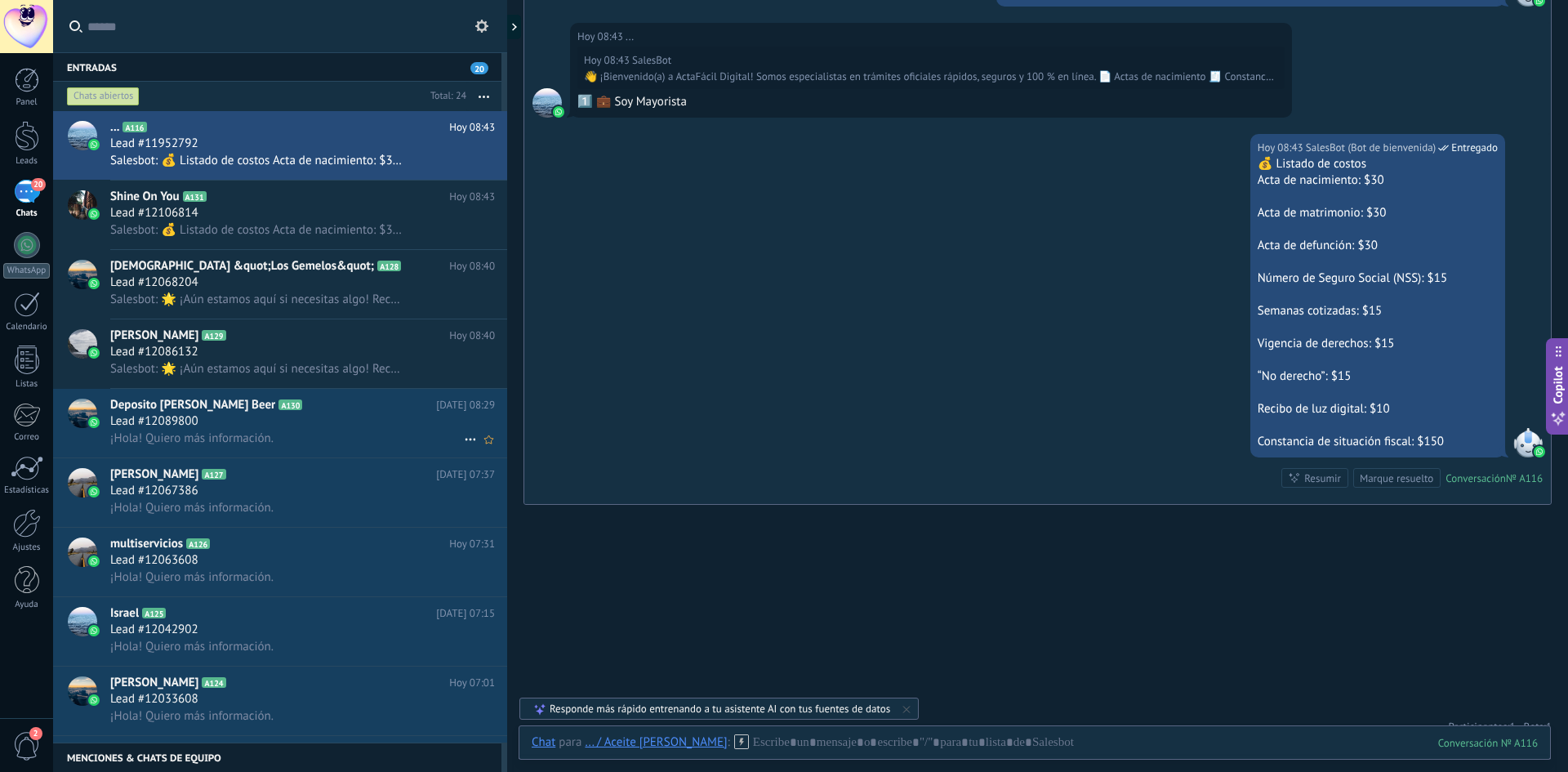
click at [328, 444] on div "¡Hola! Quiero más información." at bounding box center [302, 438] width 384 height 17
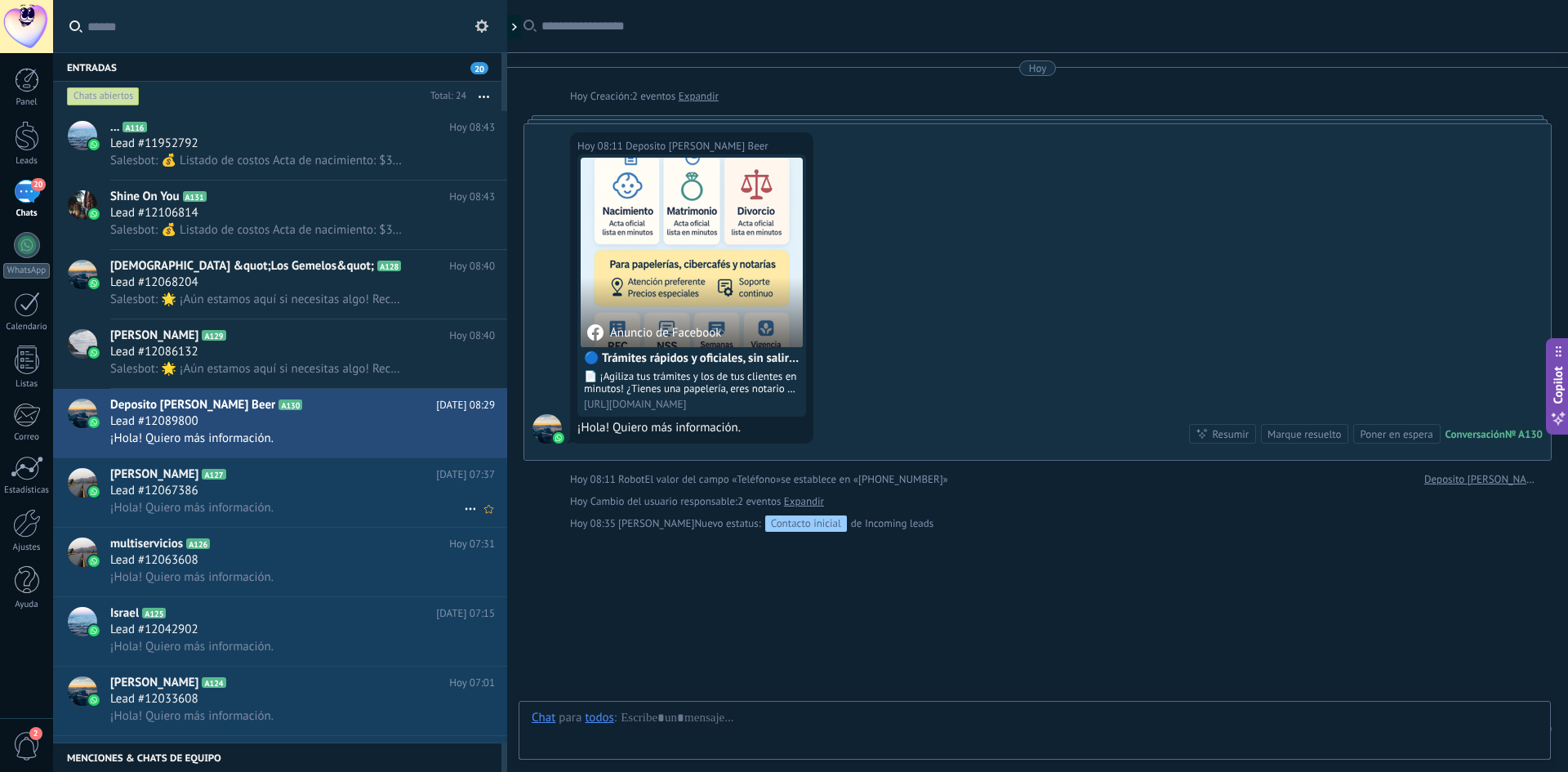
scroll to position [45, 0]
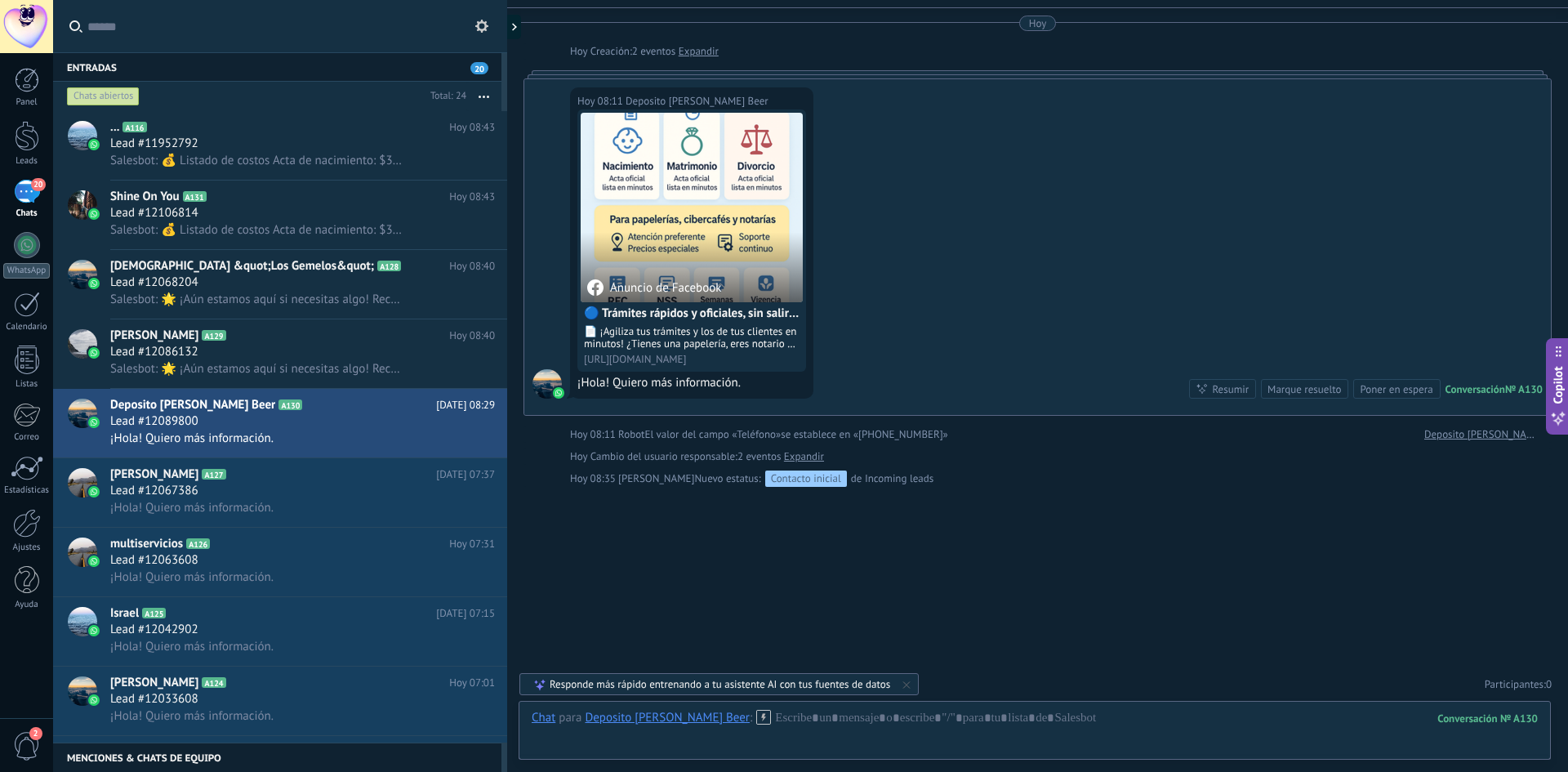
click at [632, 717] on div "Deposito [PERSON_NAME] Beer" at bounding box center [667, 717] width 165 height 15
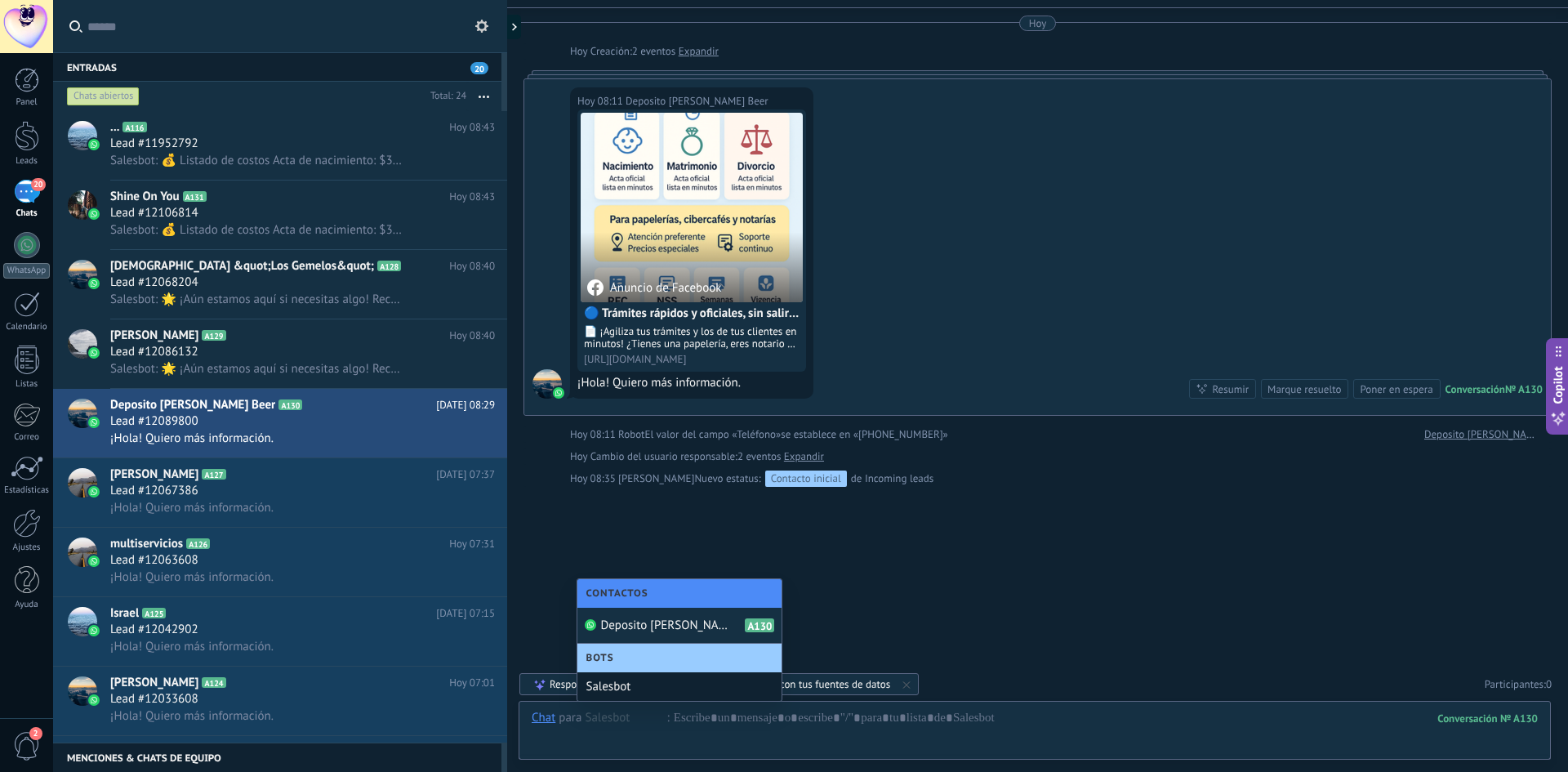
click at [619, 683] on div "Salesbot" at bounding box center [679, 687] width 204 height 29
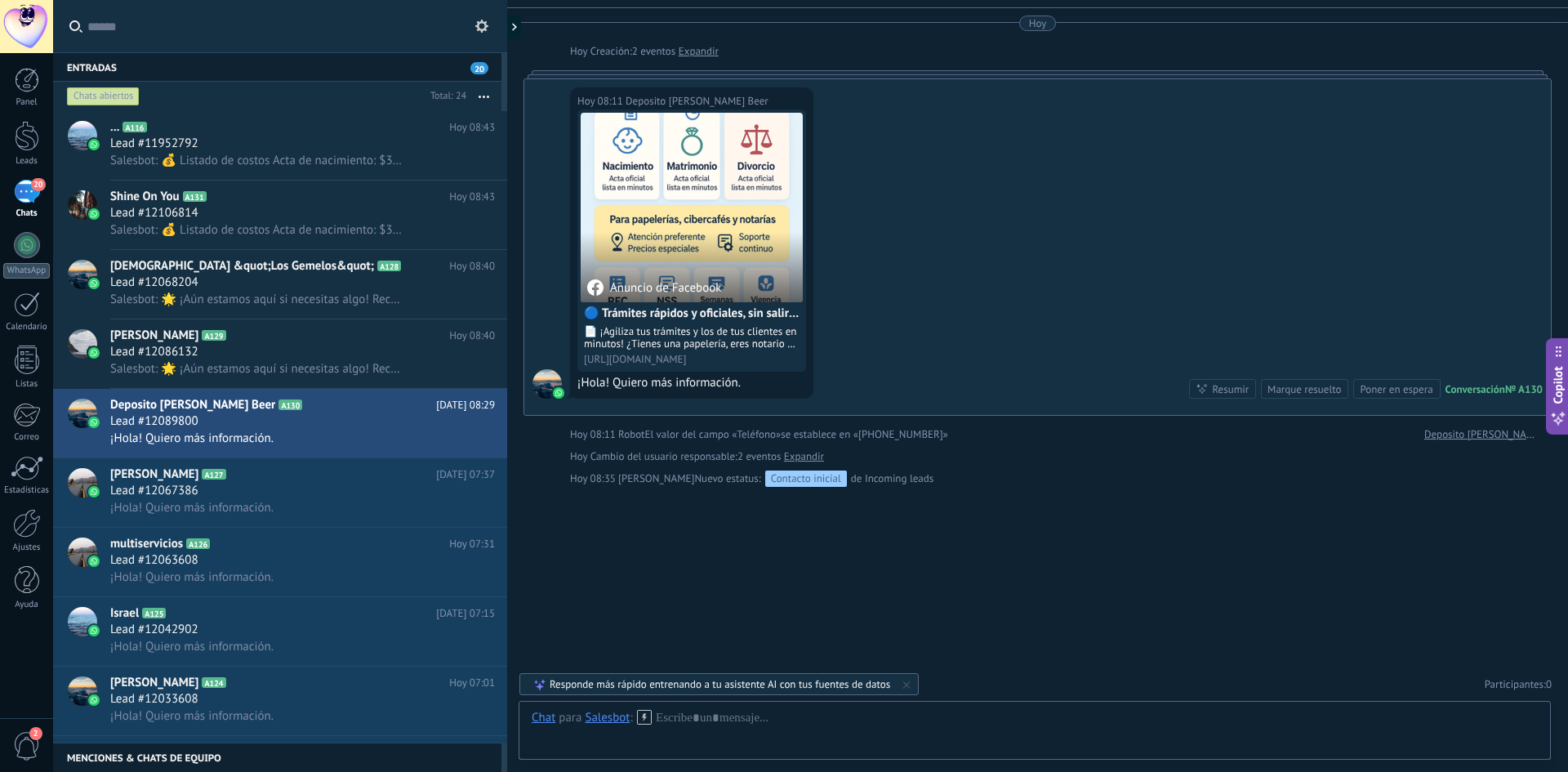
click at [644, 716] on use at bounding box center [644, 717] width 14 height 14
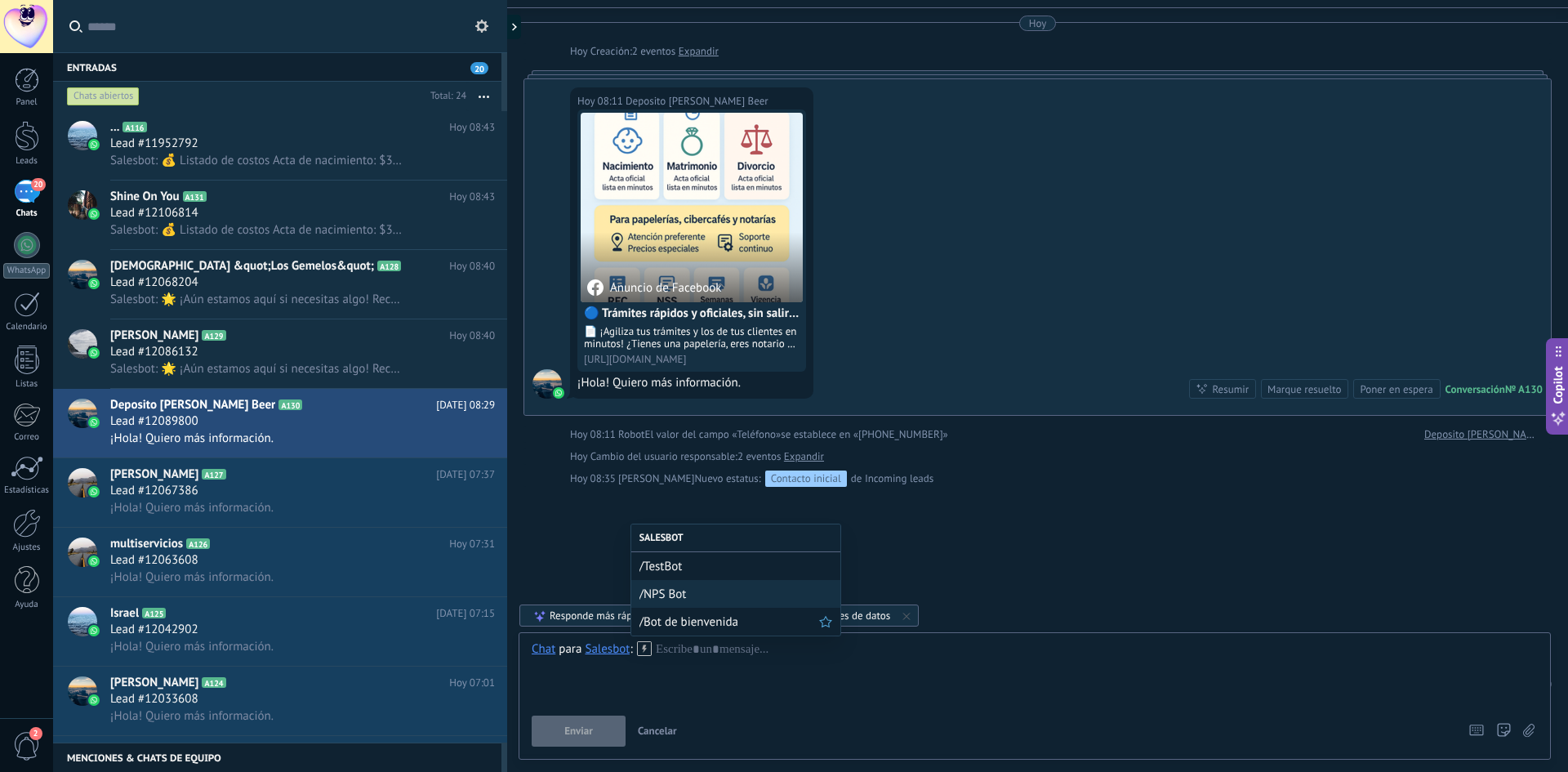
click at [682, 622] on span "/Bot de bienvenida" at bounding box center [729, 622] width 179 height 16
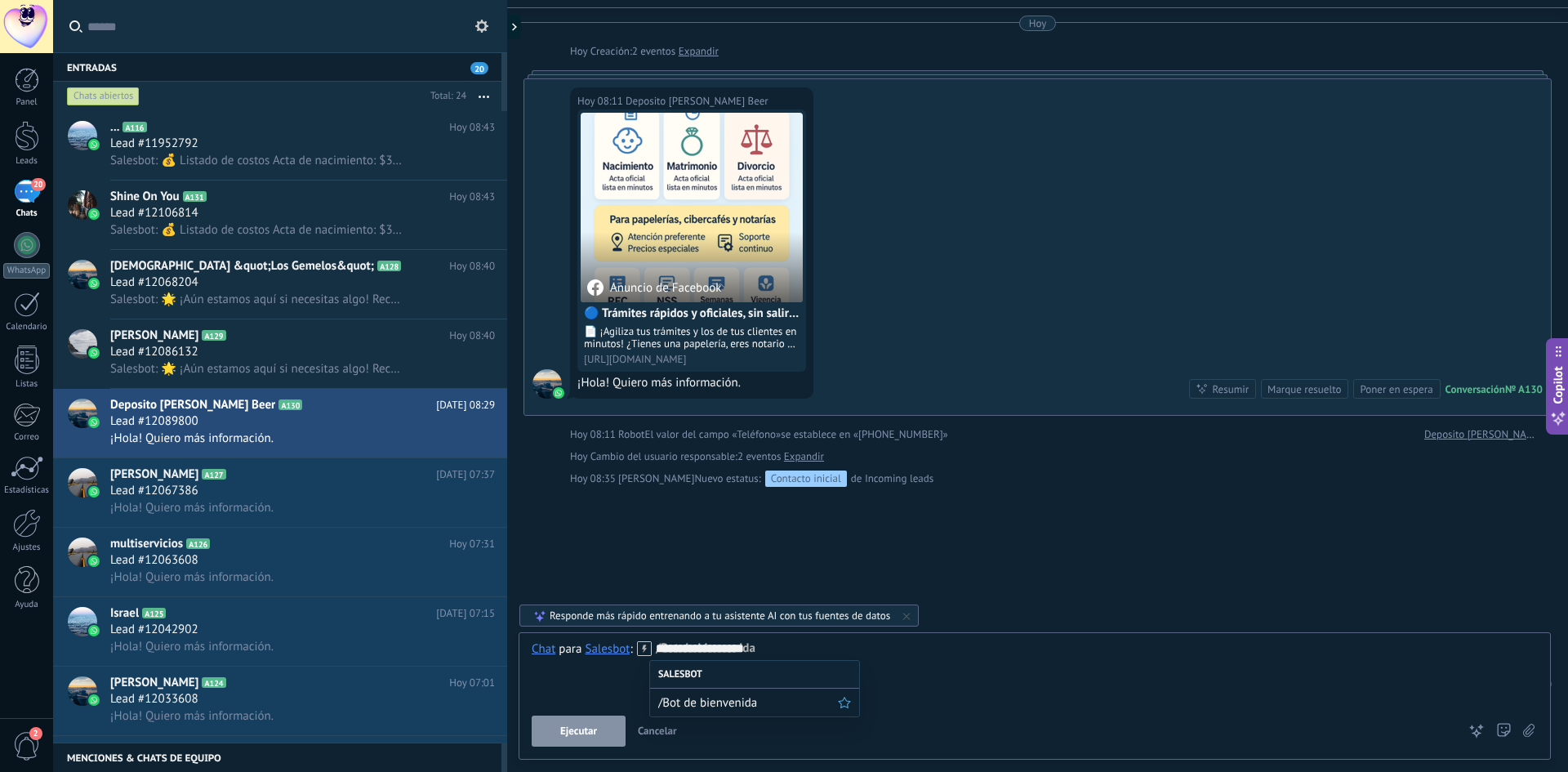
click at [748, 713] on div "/Bot de bienvenida" at bounding box center [754, 703] width 209 height 28
click at [588, 733] on span "Ejecutar" at bounding box center [578, 731] width 37 height 12
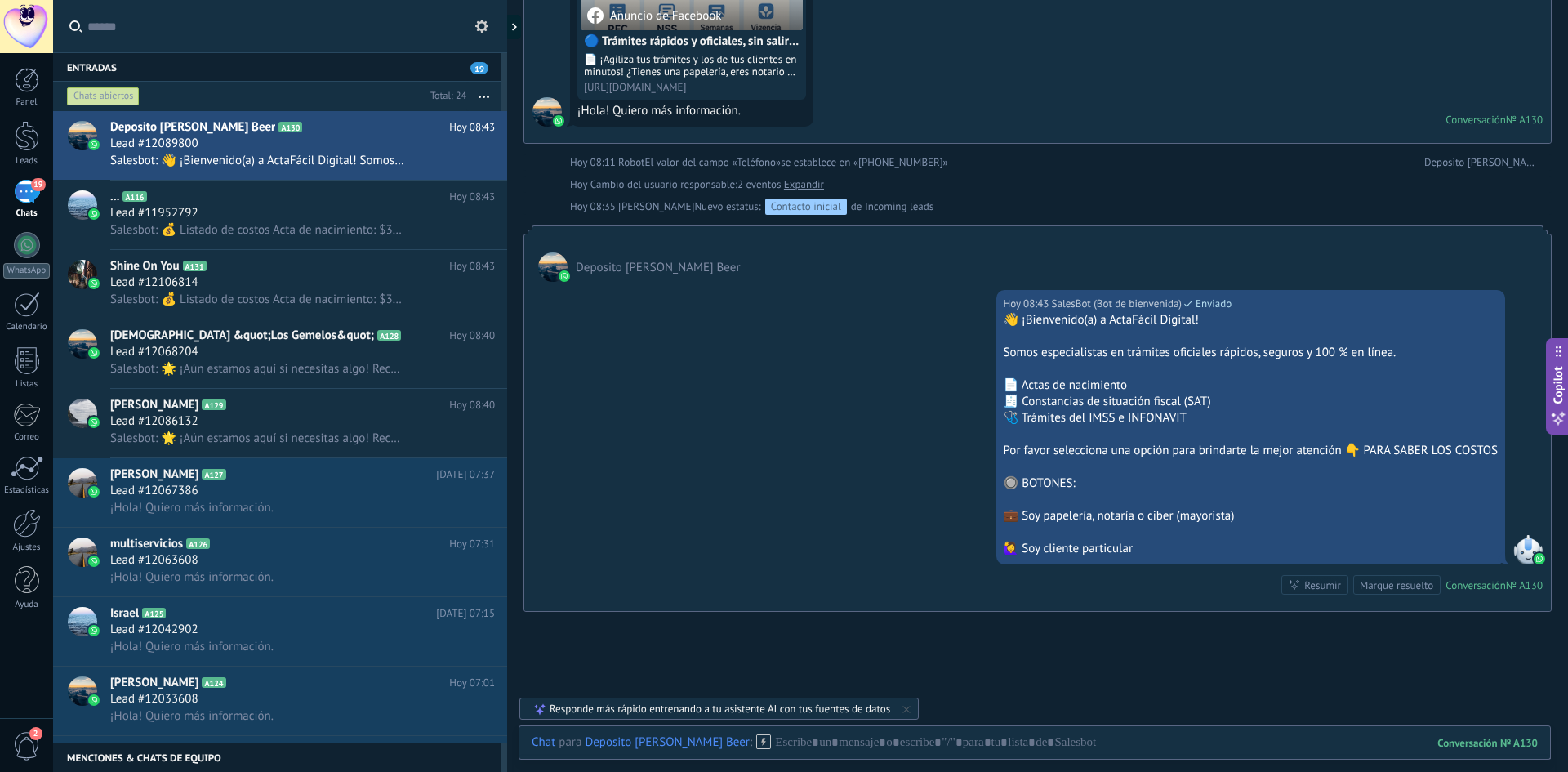
scroll to position [442, 0]
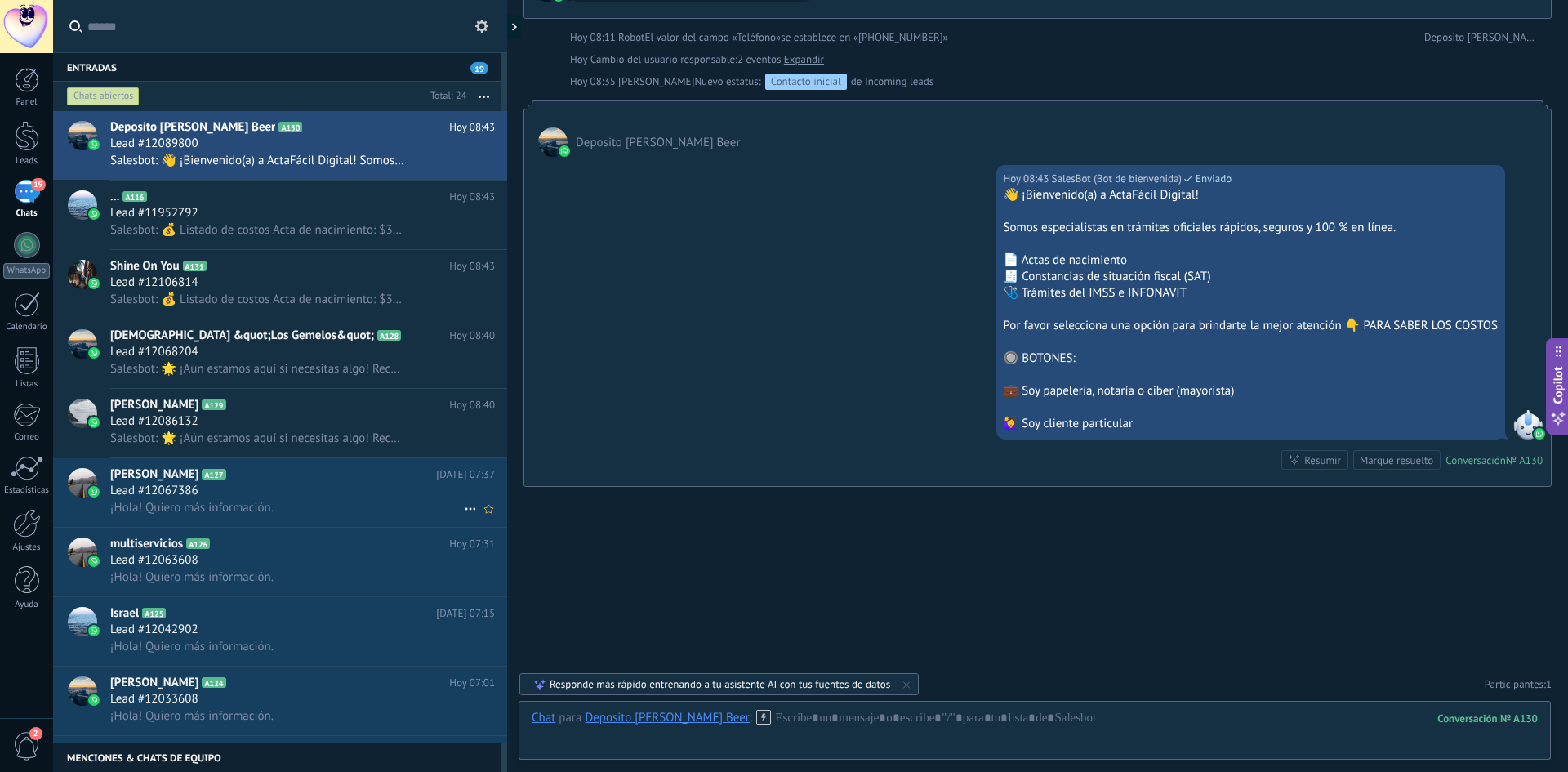
click at [289, 511] on div "¡Hola! Quiero más información." at bounding box center [302, 507] width 384 height 17
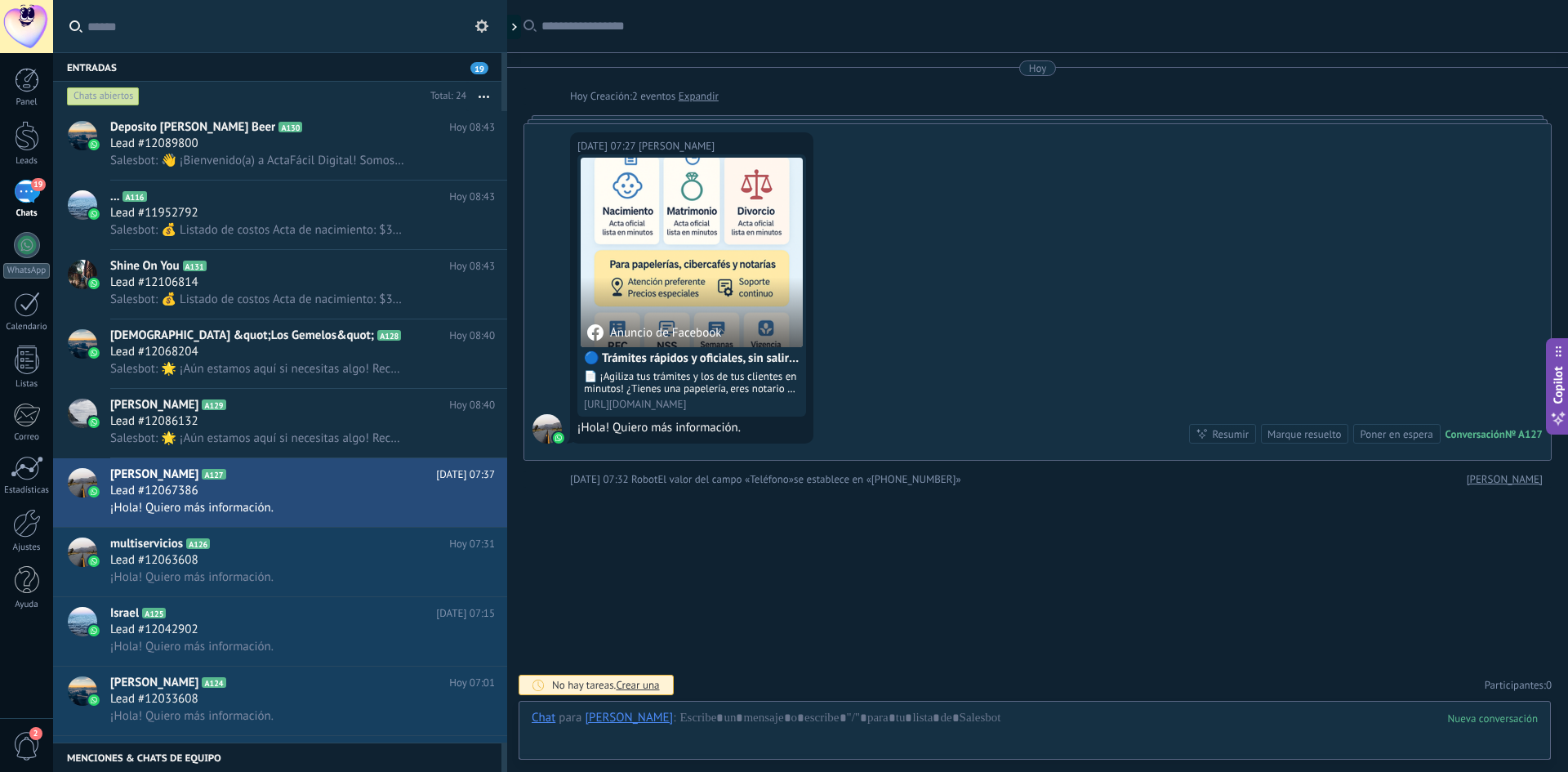
scroll to position [1, 0]
click at [597, 711] on div "[PERSON_NAME]" at bounding box center [628, 717] width 88 height 15
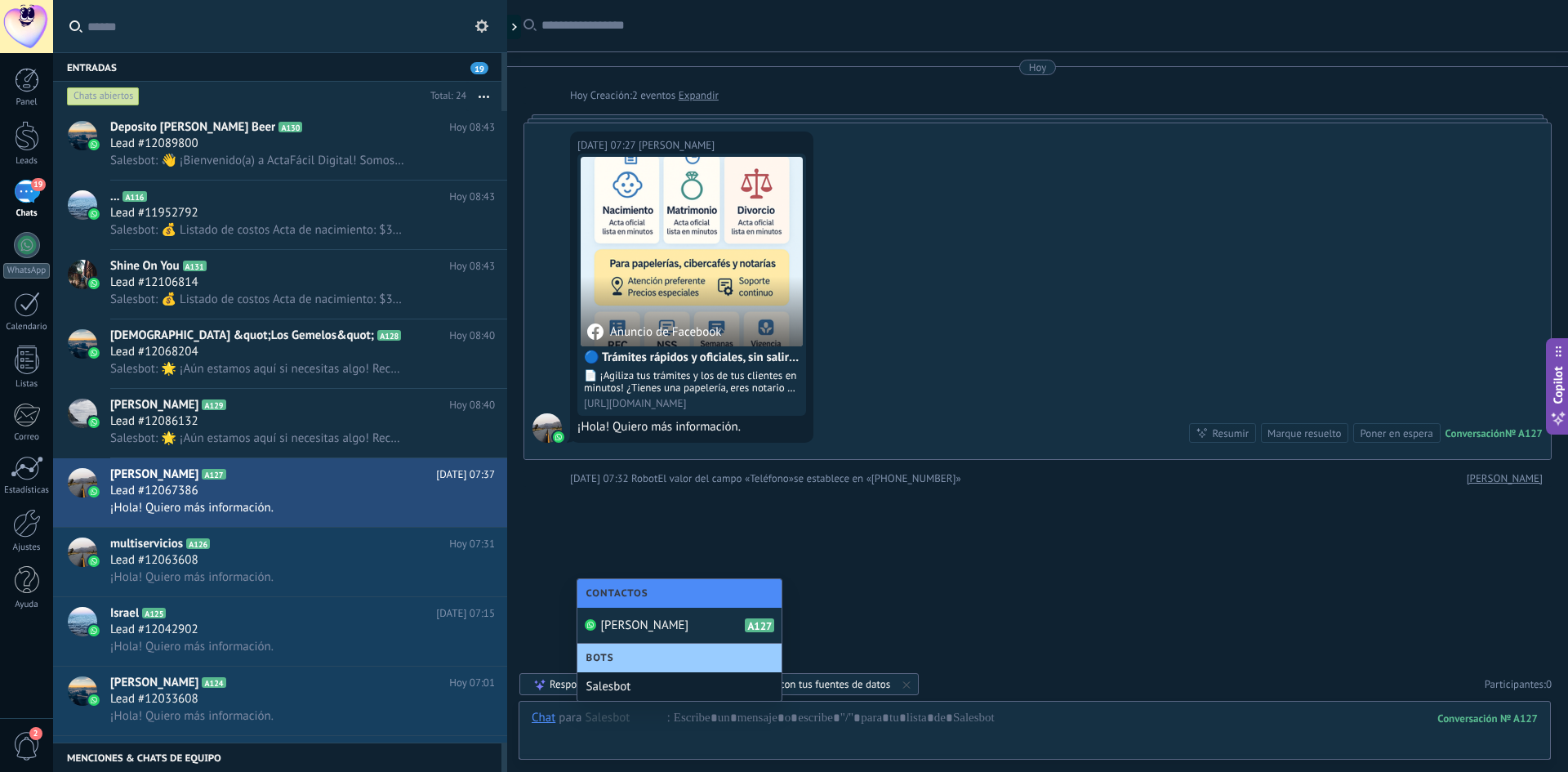
click at [646, 683] on div "Salesbot" at bounding box center [679, 687] width 204 height 29
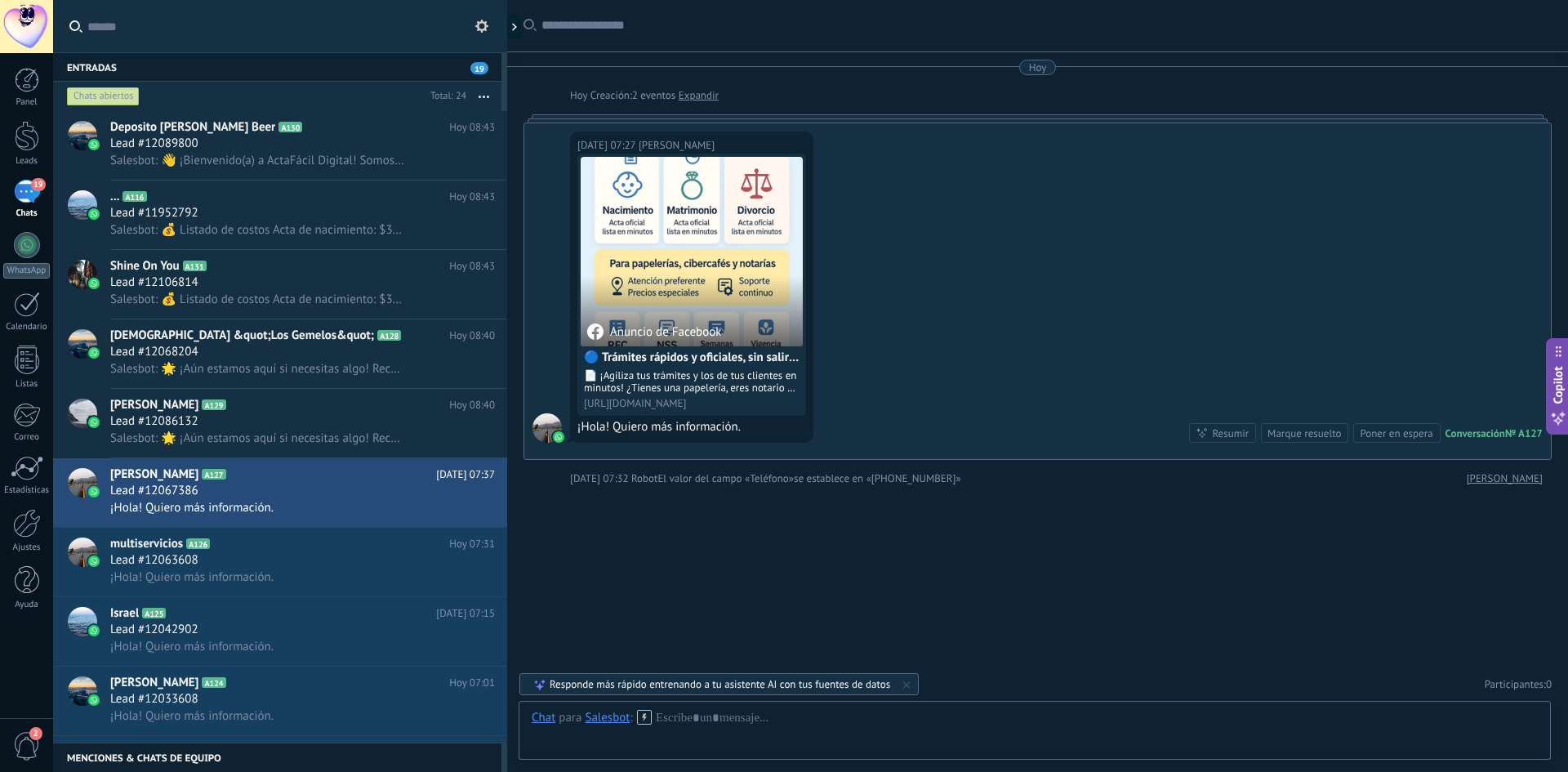
click at [641, 720] on icon at bounding box center [644, 717] width 15 height 15
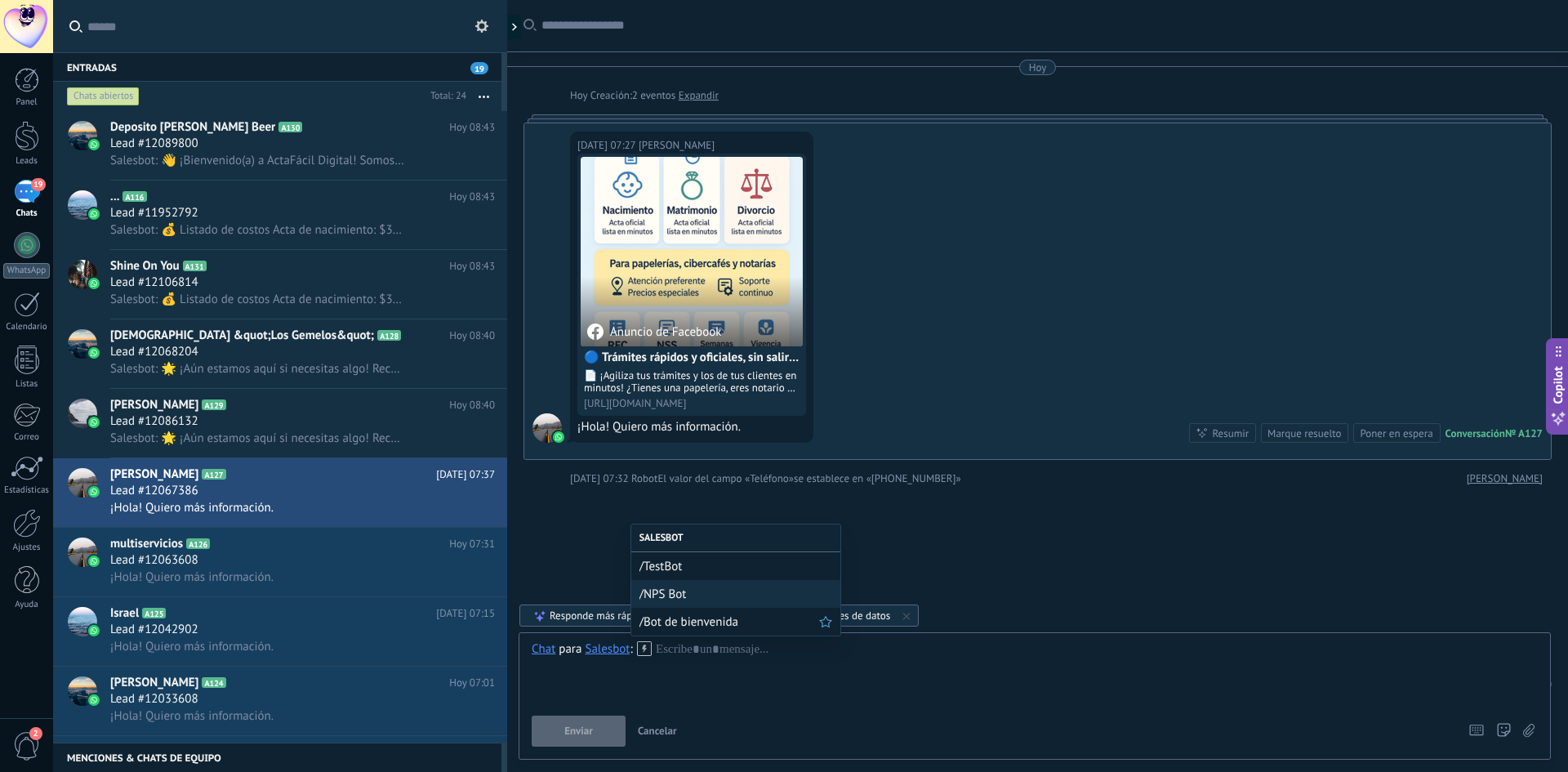
click at [701, 622] on span "/Bot de bienvenida" at bounding box center [729, 622] width 179 height 16
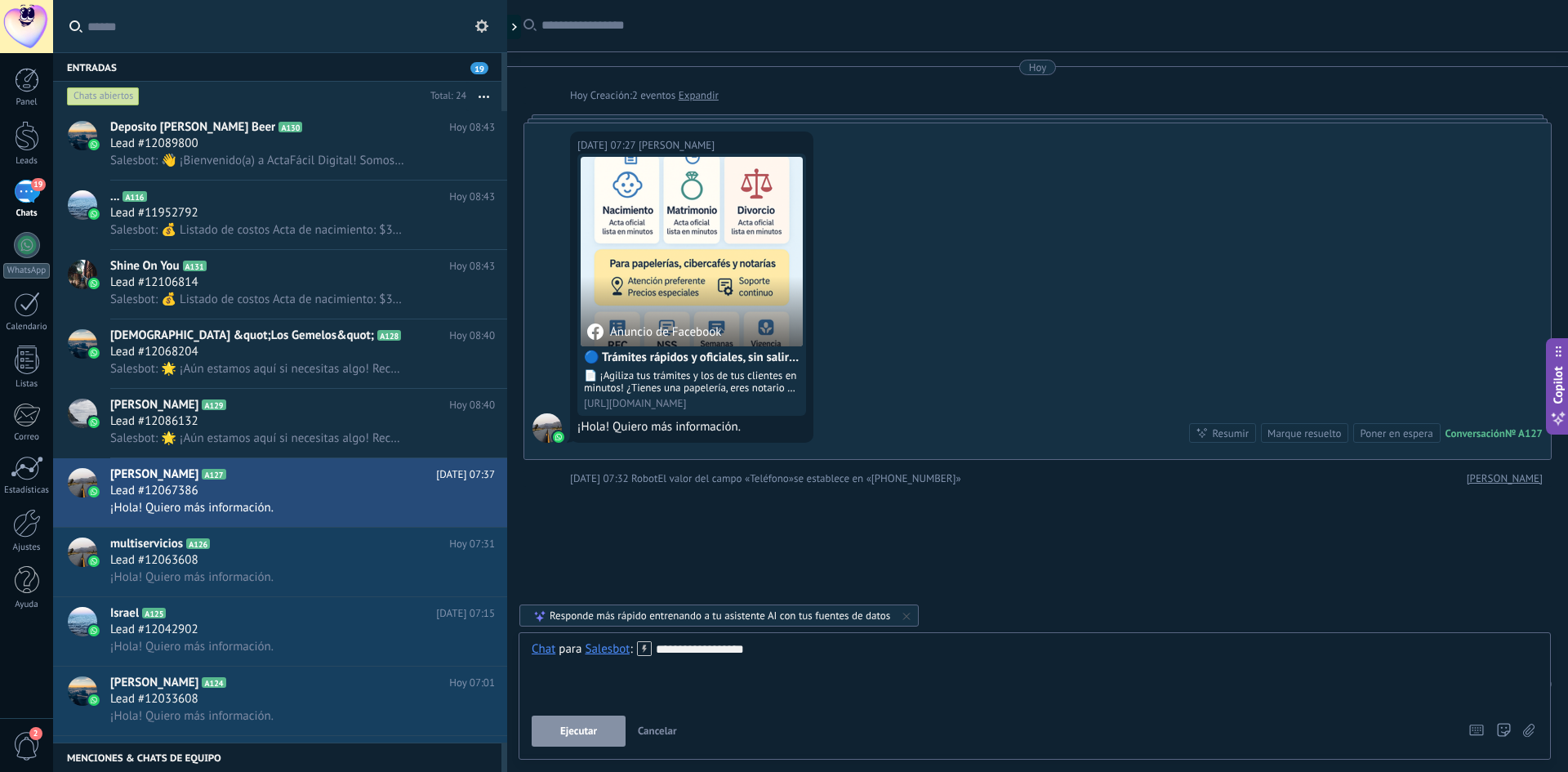
click at [585, 735] on span "Ejecutar" at bounding box center [578, 731] width 37 height 12
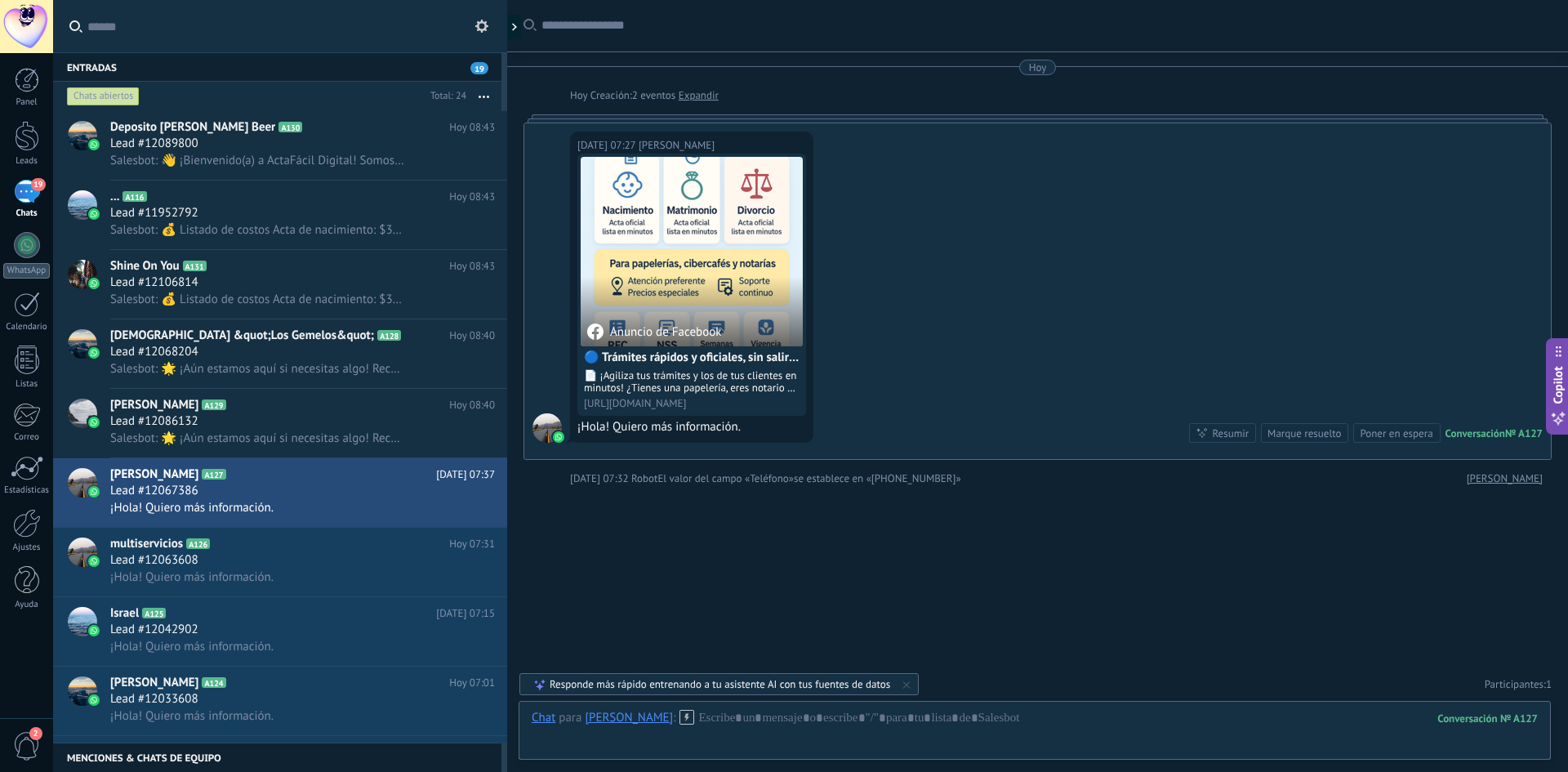
scroll to position [398, 0]
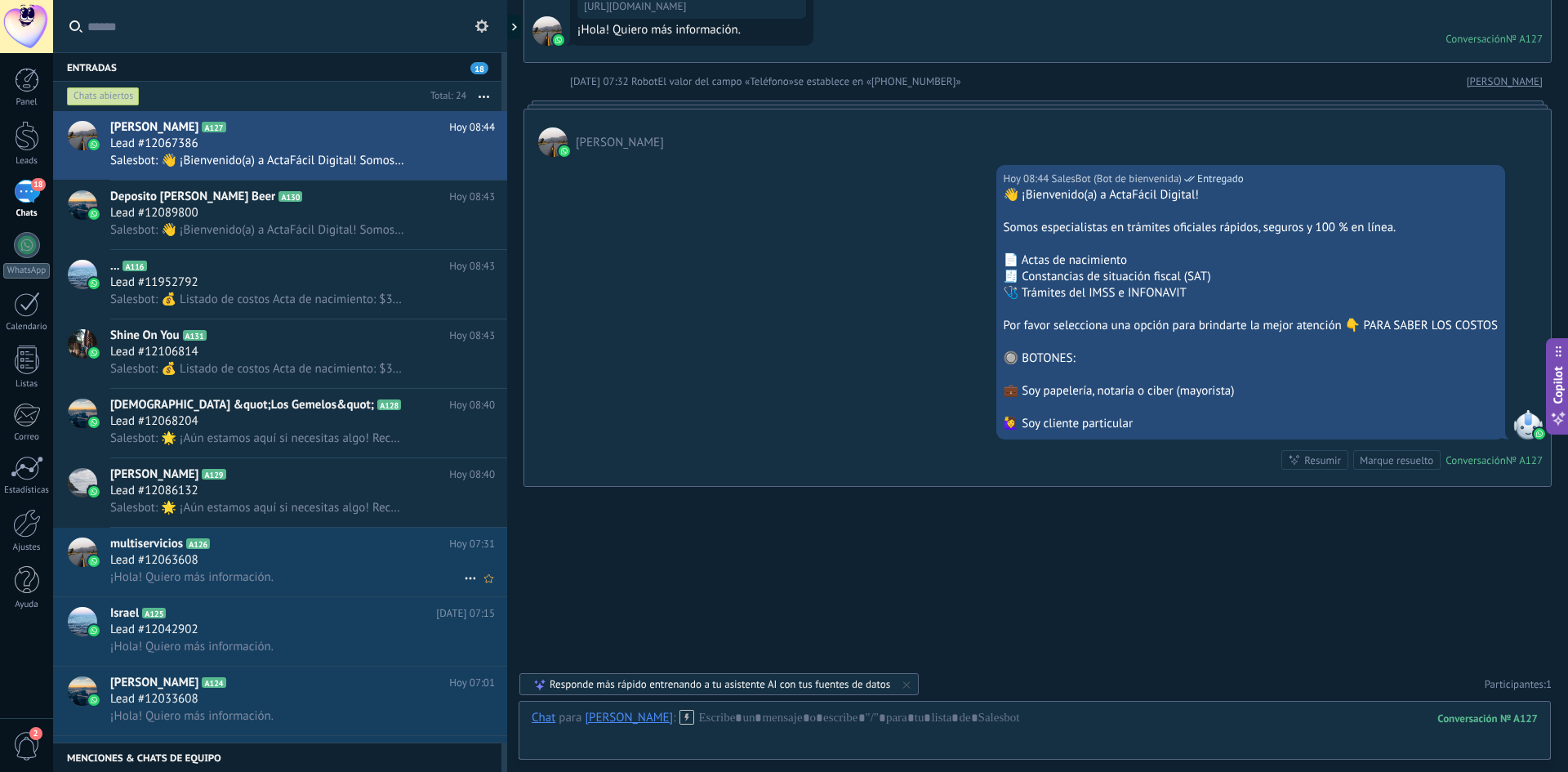
click at [292, 565] on div "Lead #12063608" at bounding box center [302, 561] width 384 height 16
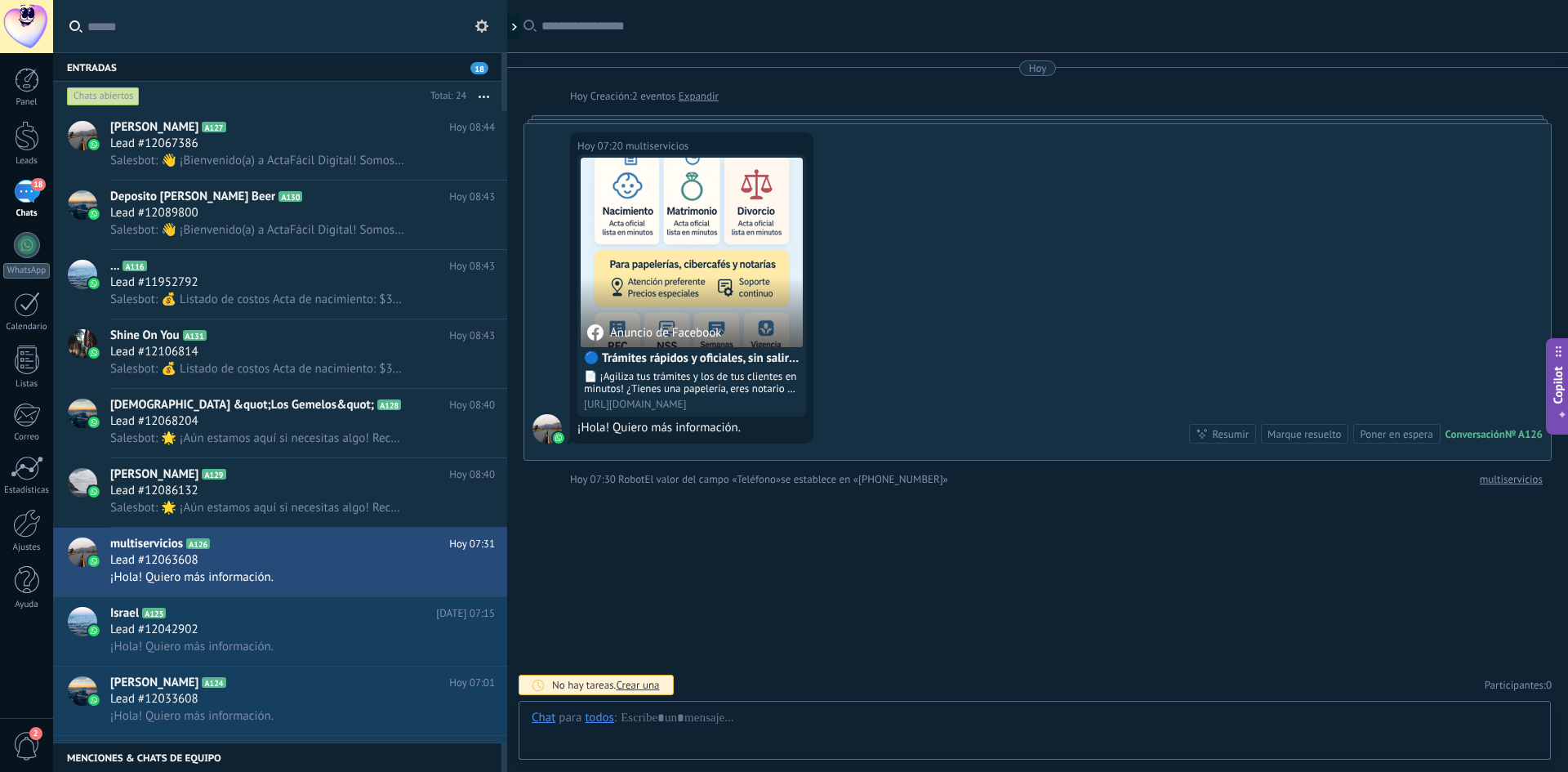
scroll to position [1, 0]
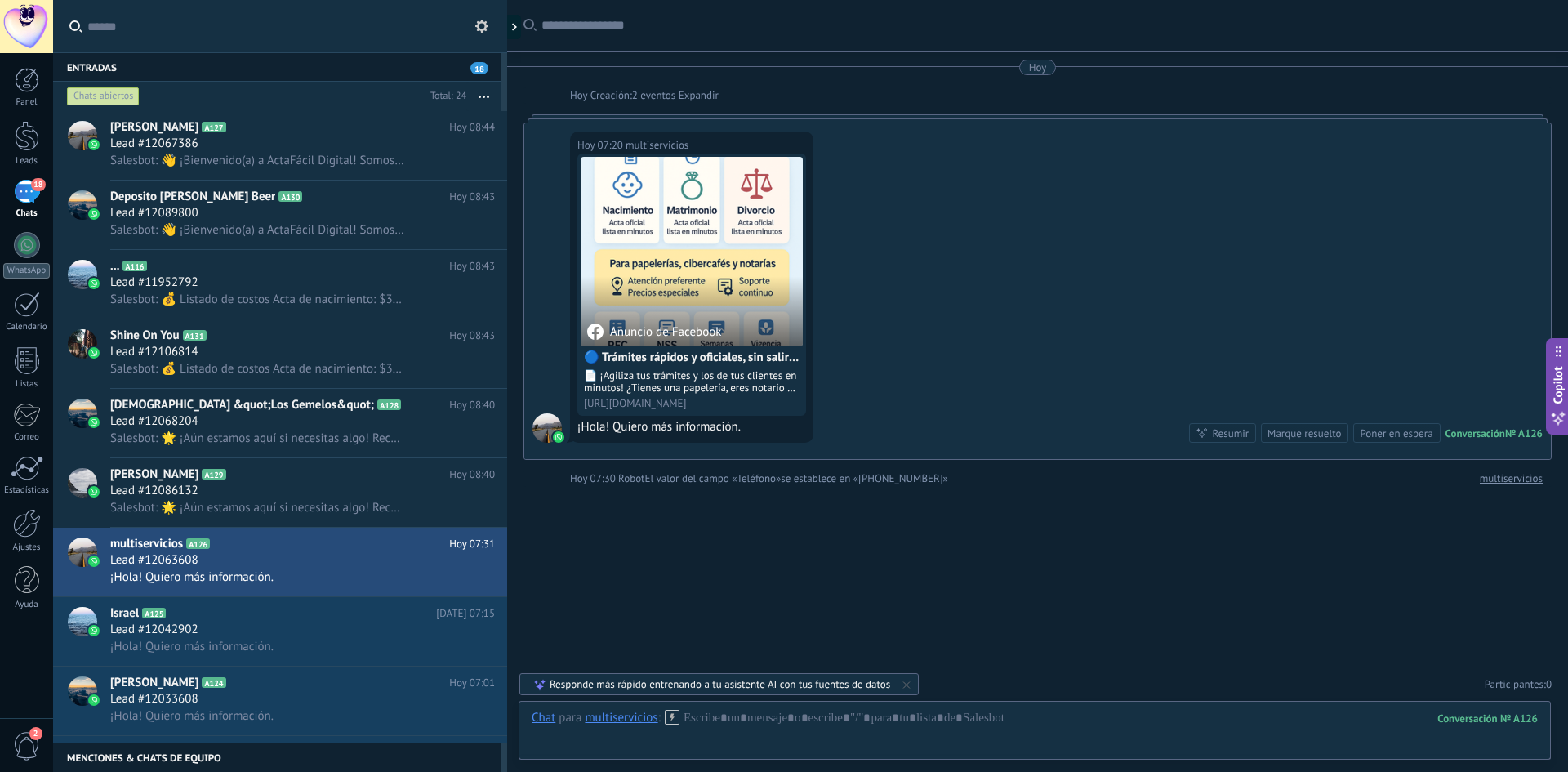
click at [624, 720] on div "multiservicios" at bounding box center [620, 717] width 72 height 15
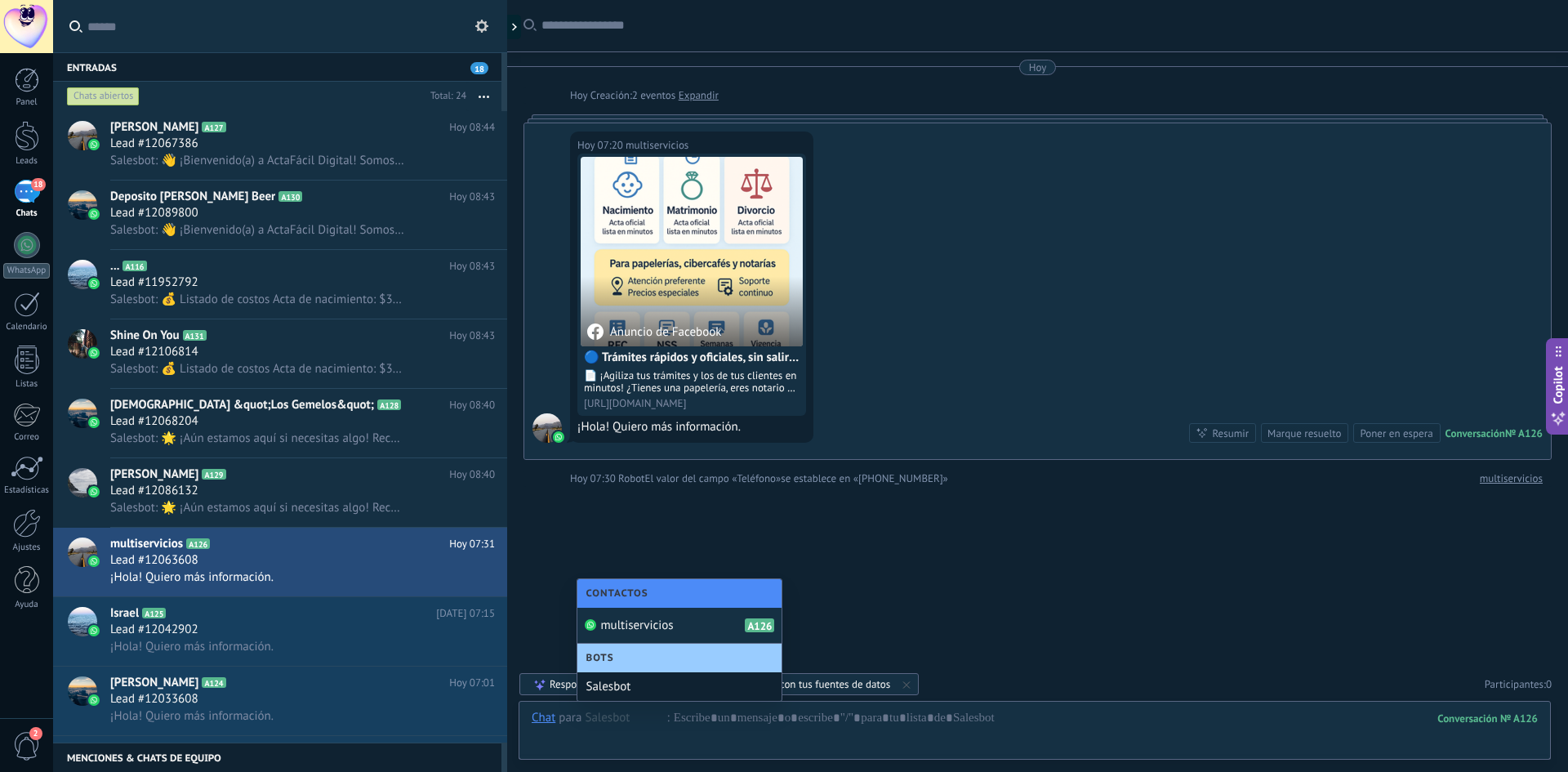
click at [632, 687] on div "Salesbot" at bounding box center [679, 687] width 204 height 29
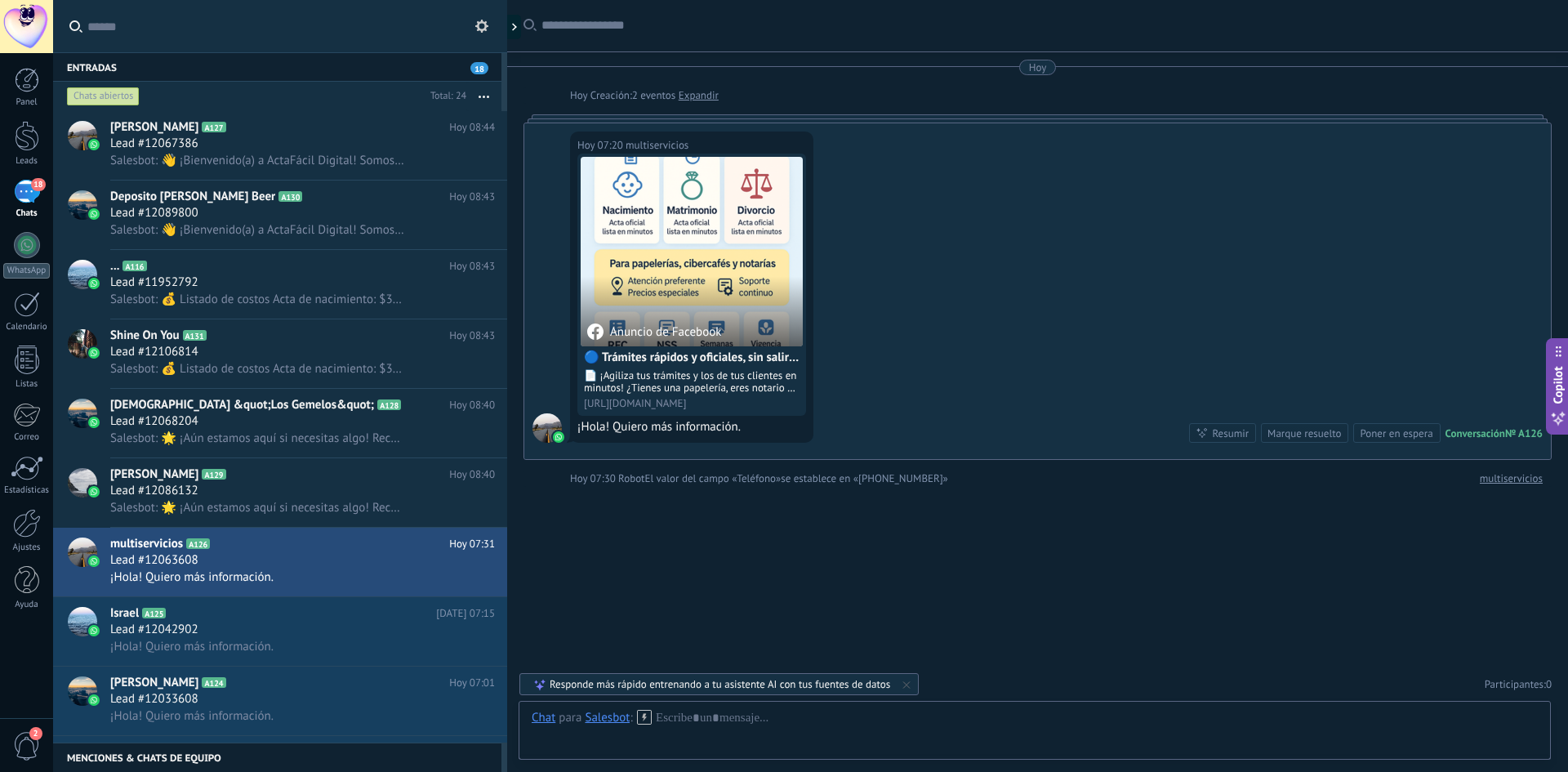
click at [641, 716] on icon at bounding box center [644, 717] width 15 height 15
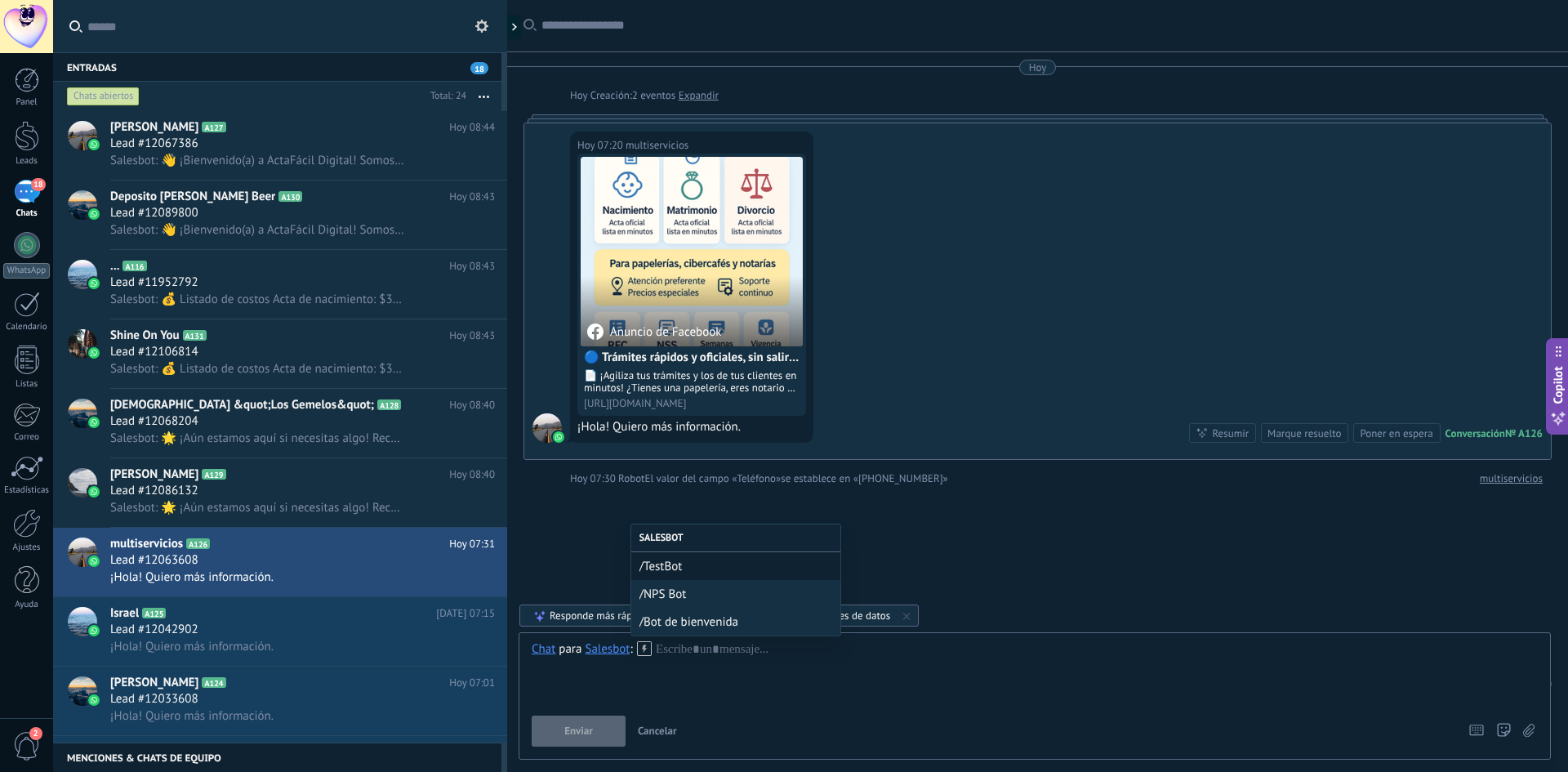
click at [690, 623] on span "/Bot de bienvenida" at bounding box center [736, 622] width 193 height 16
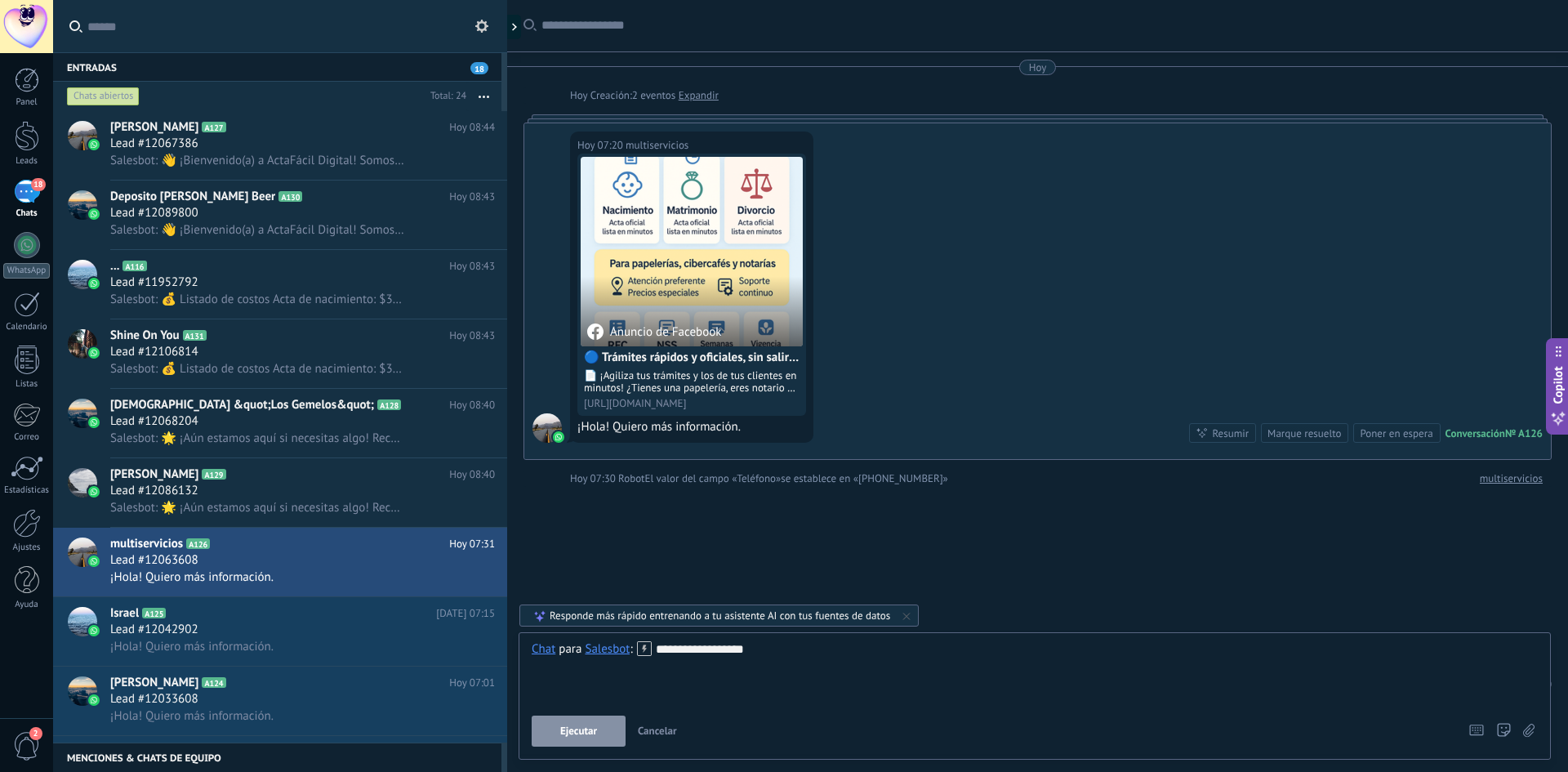
click at [602, 734] on button "Ejecutar" at bounding box center [578, 730] width 94 height 31
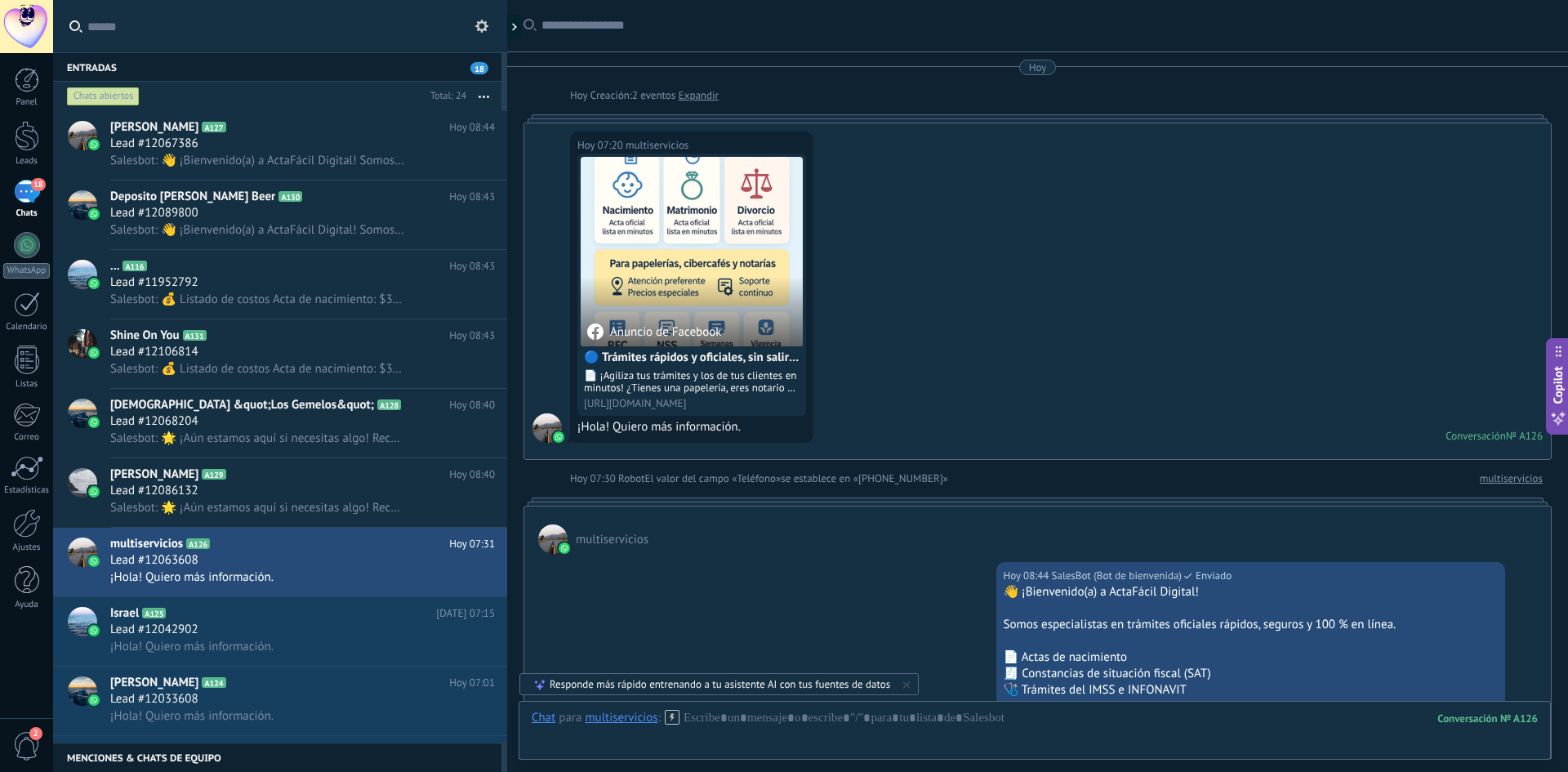
scroll to position [398, 0]
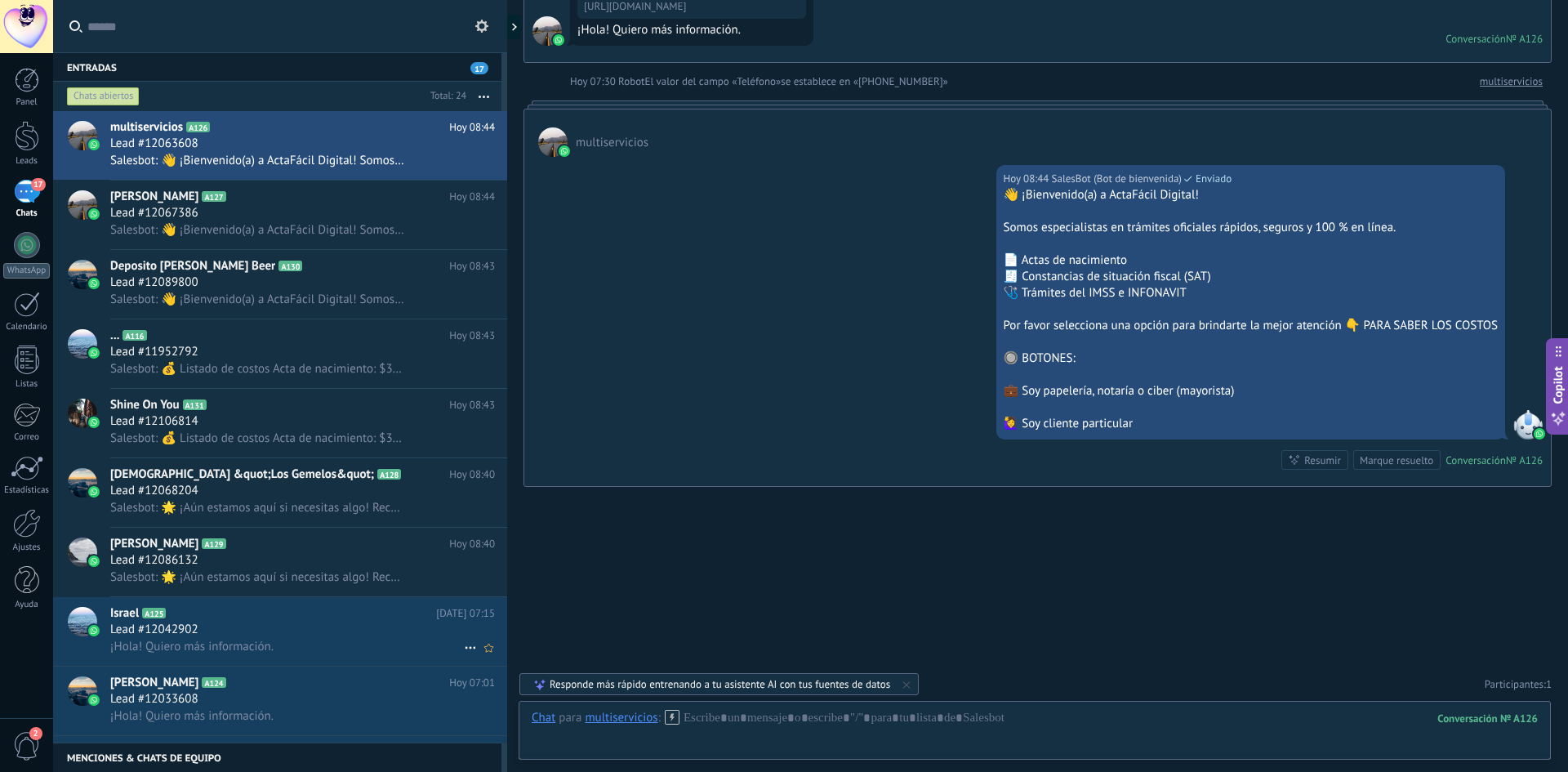
click at [284, 629] on div "Lead #12042902" at bounding box center [302, 630] width 384 height 16
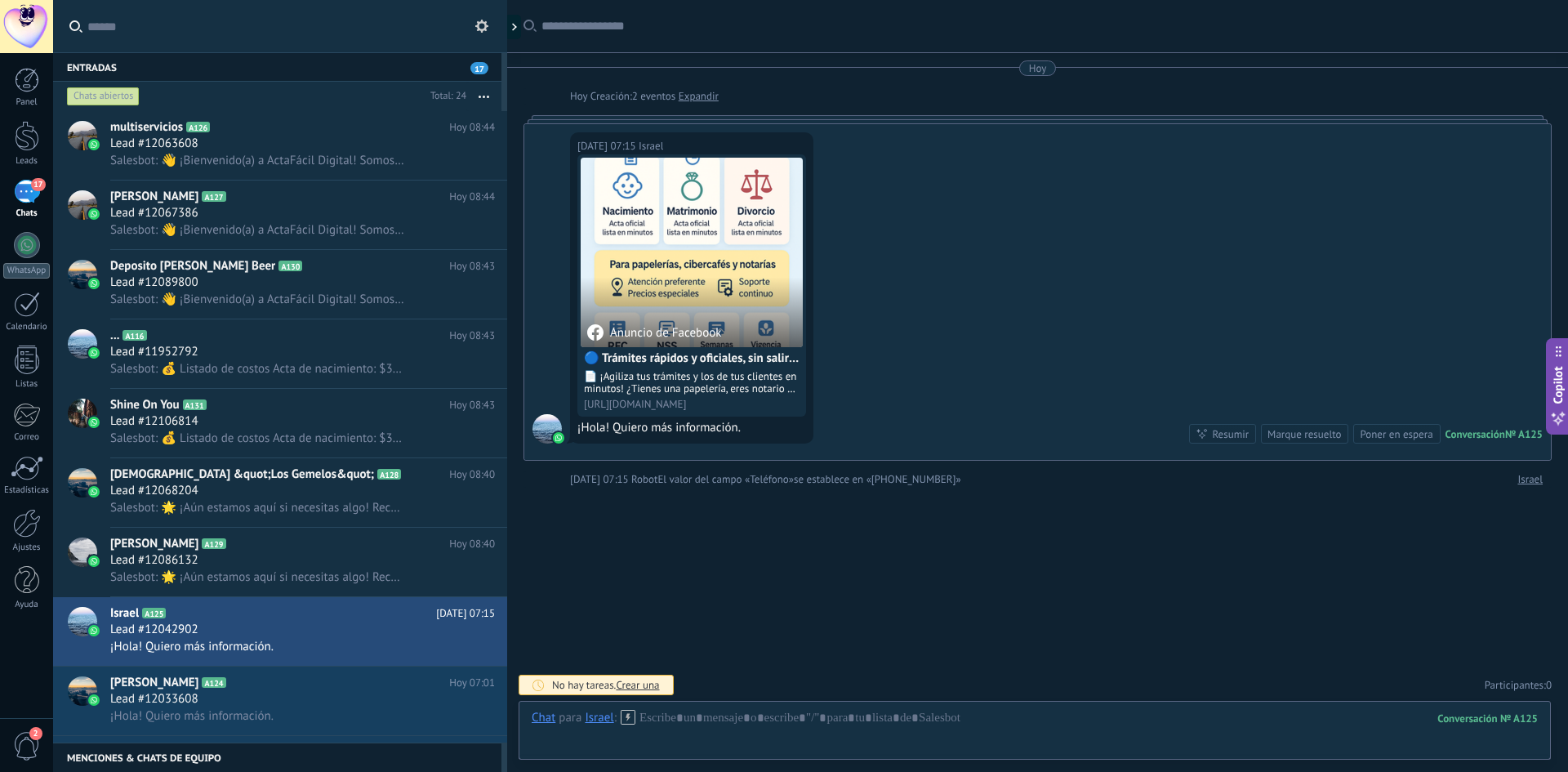
scroll to position [1, 0]
click at [594, 722] on div "Israel" at bounding box center [598, 717] width 29 height 15
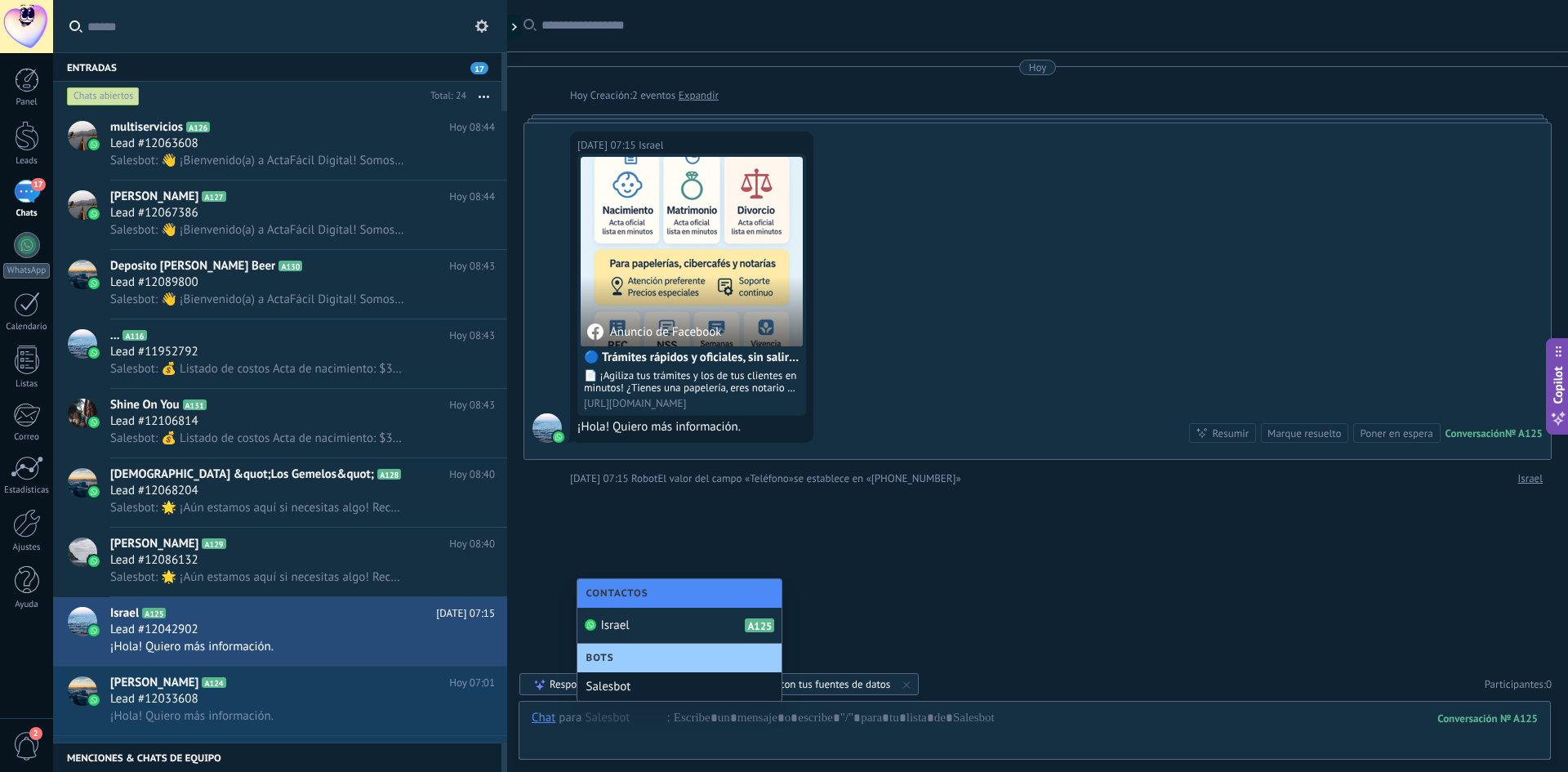
click at [624, 690] on div "Salesbot" at bounding box center [679, 687] width 204 height 29
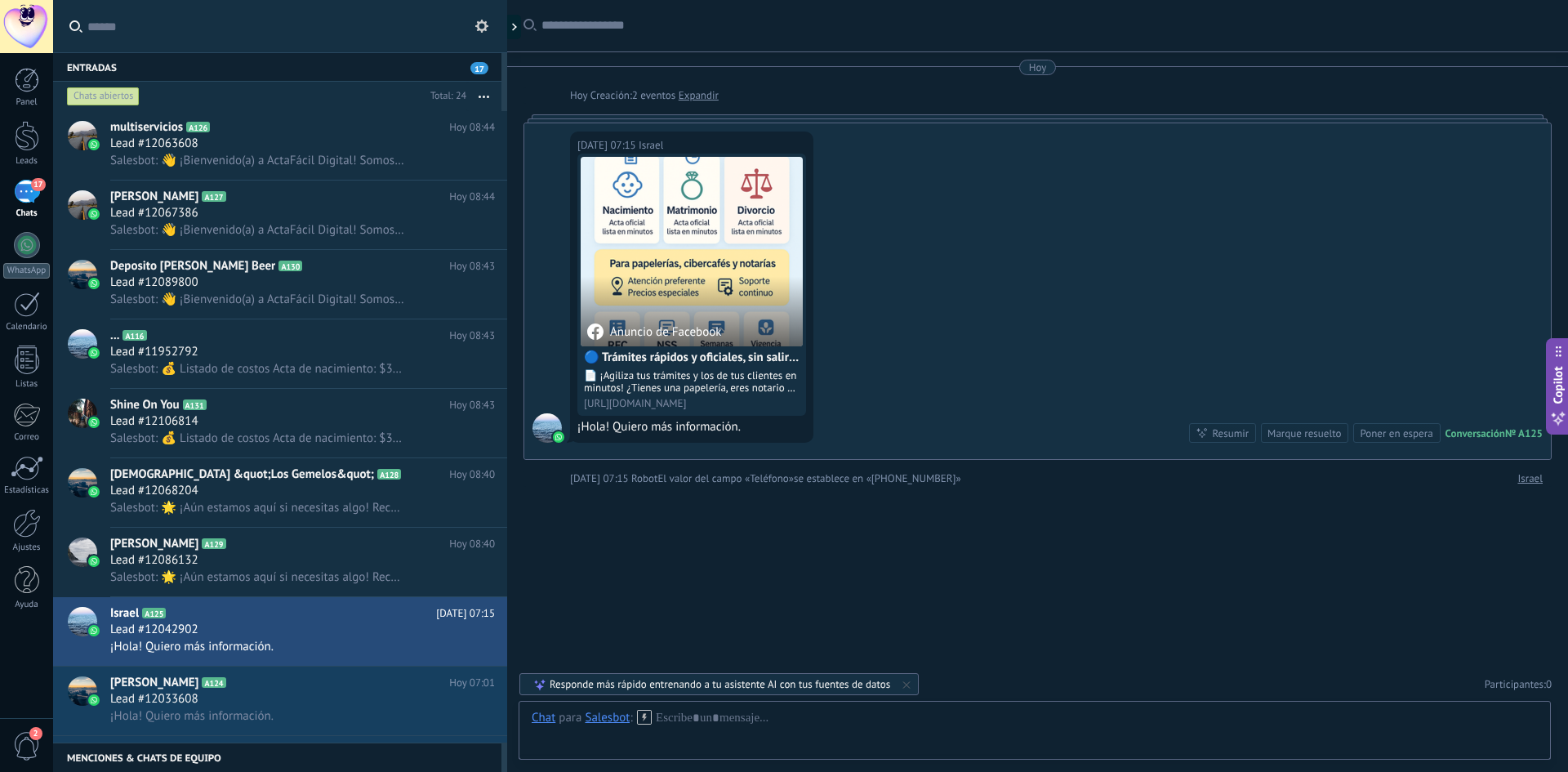
click at [645, 723] on icon at bounding box center [644, 717] width 15 height 15
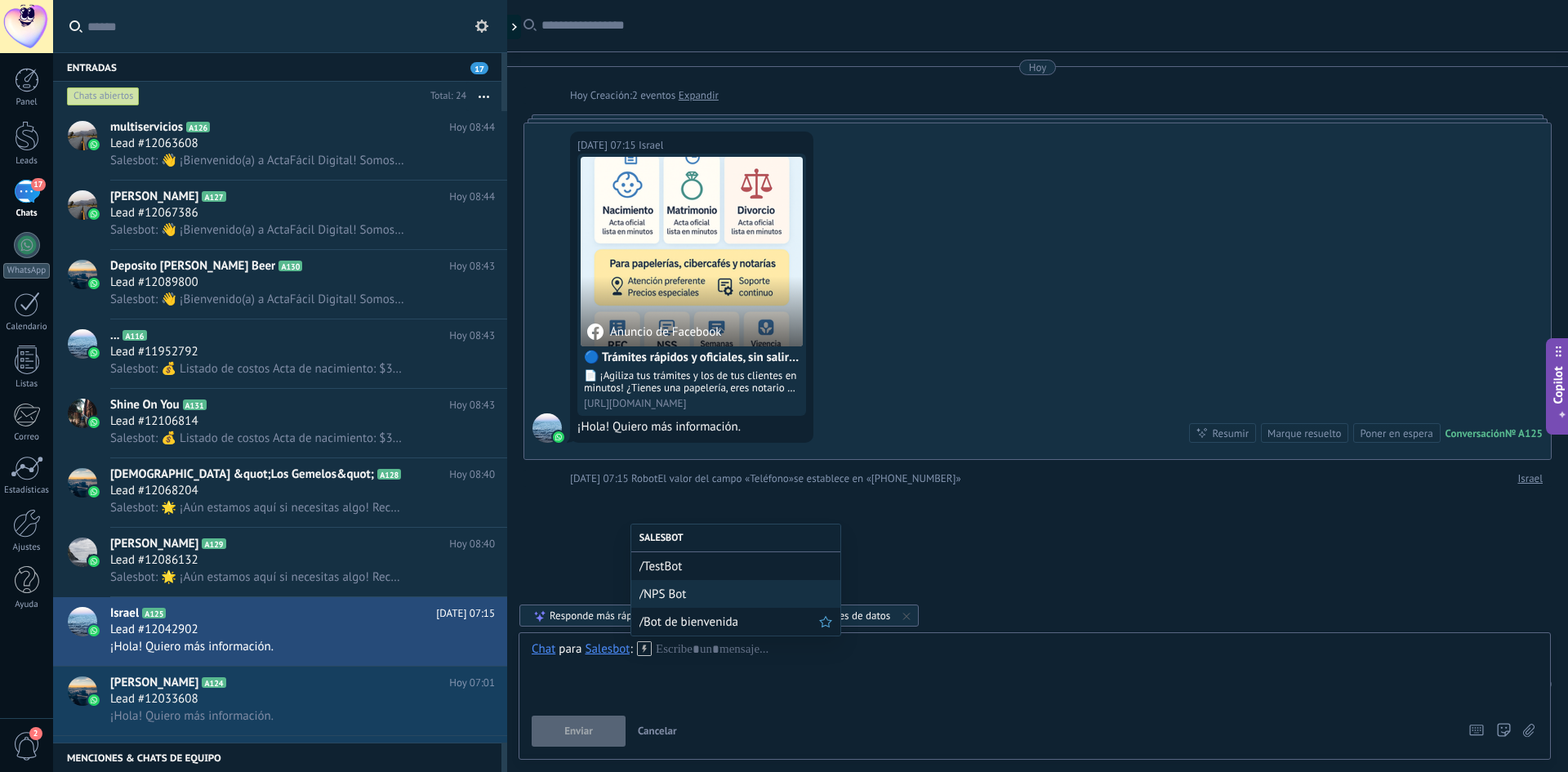
click at [692, 622] on span "/Bot de bienvenida" at bounding box center [729, 622] width 179 height 16
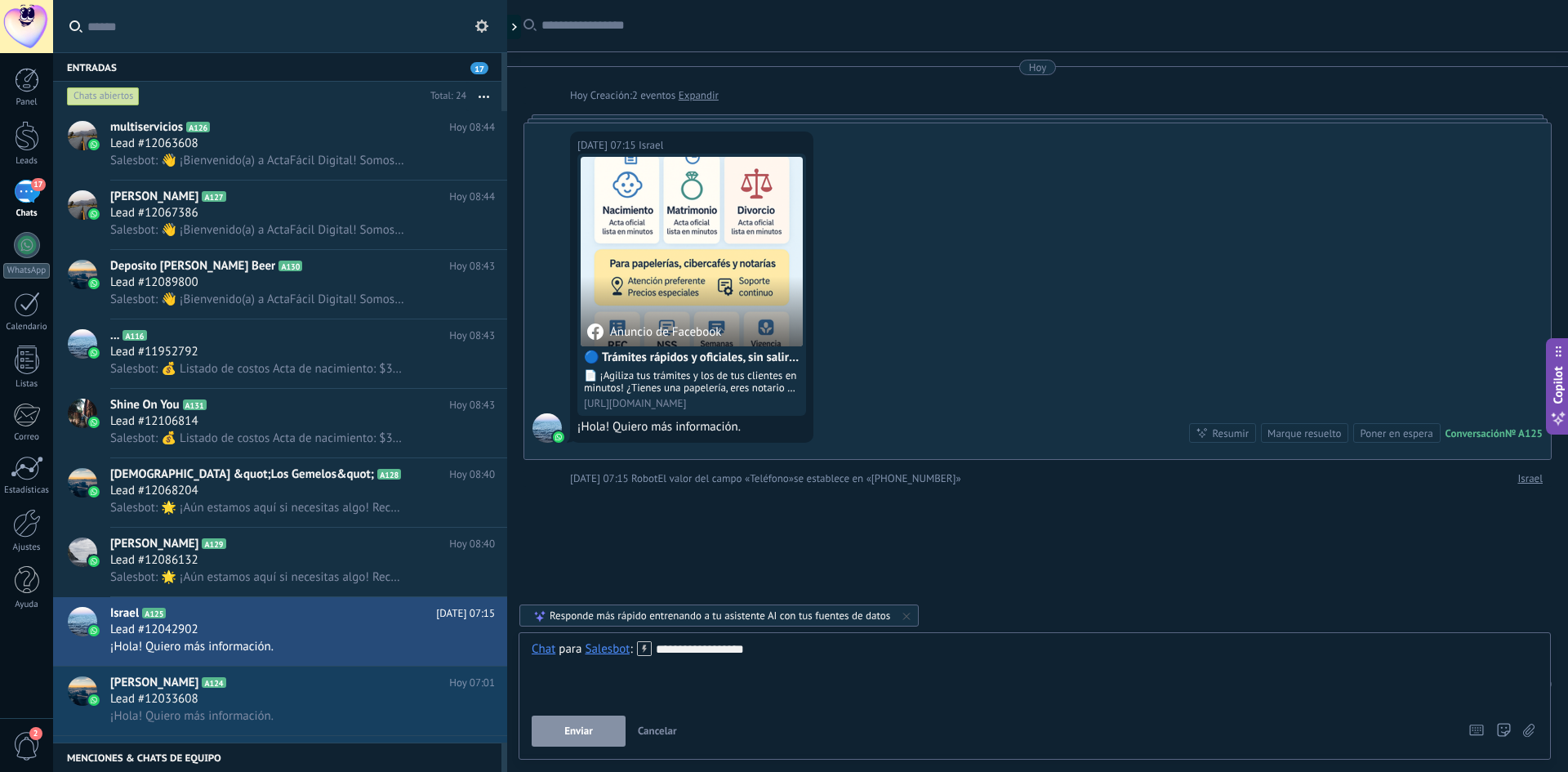
click at [589, 732] on span "Enviar" at bounding box center [578, 731] width 29 height 12
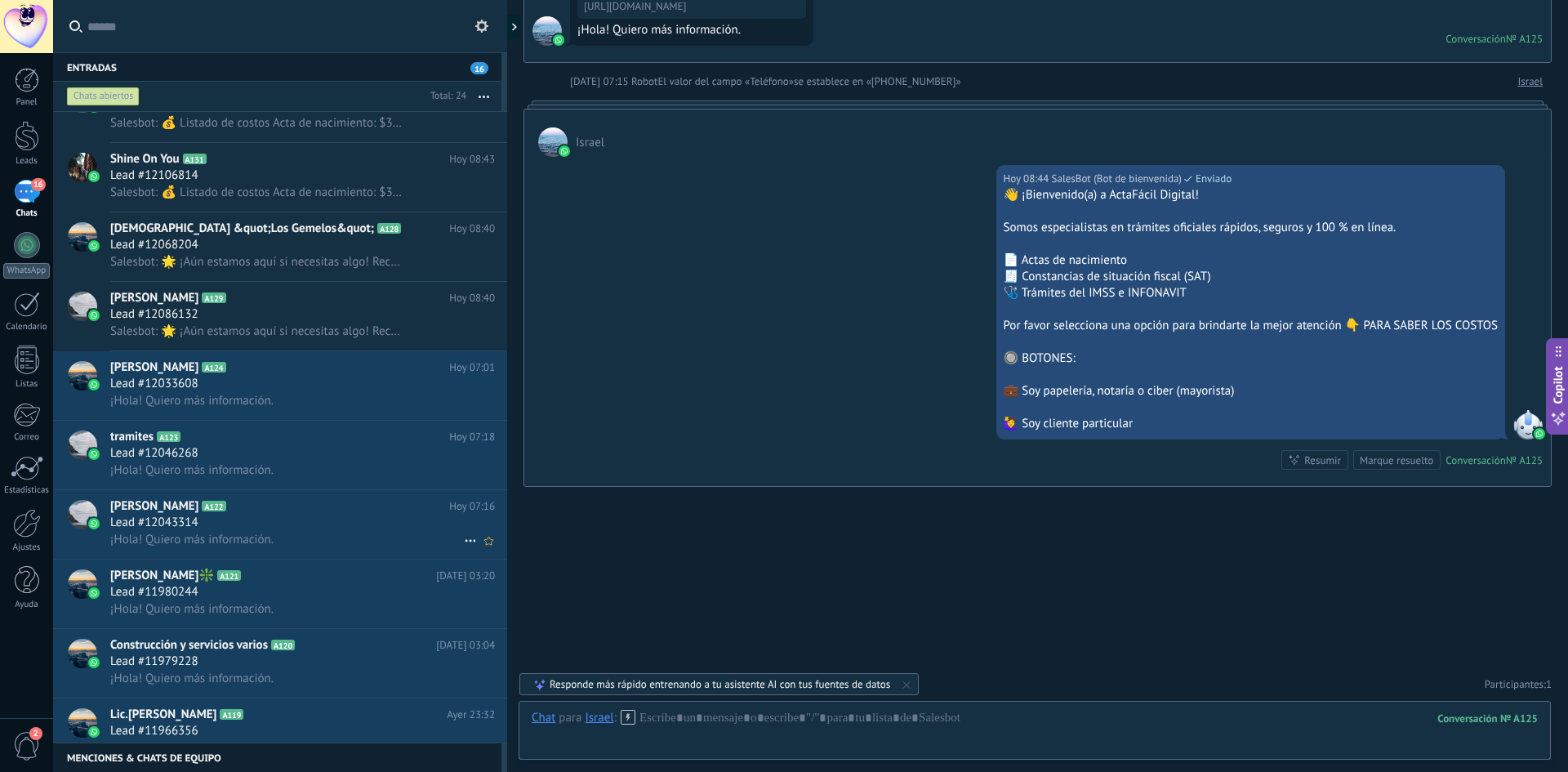
scroll to position [409, 0]
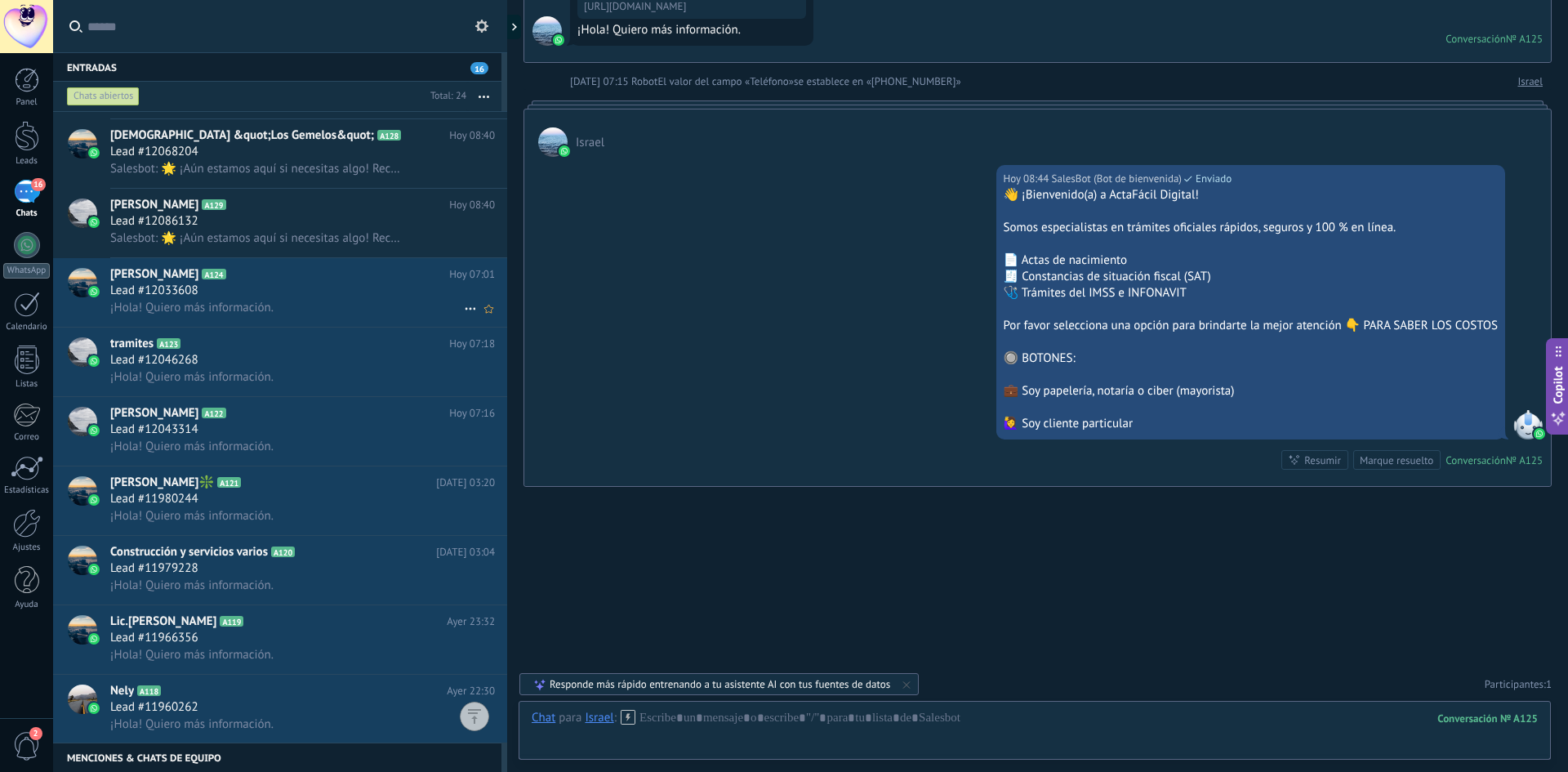
click at [310, 310] on div "¡Hola! Quiero más información." at bounding box center [302, 307] width 384 height 17
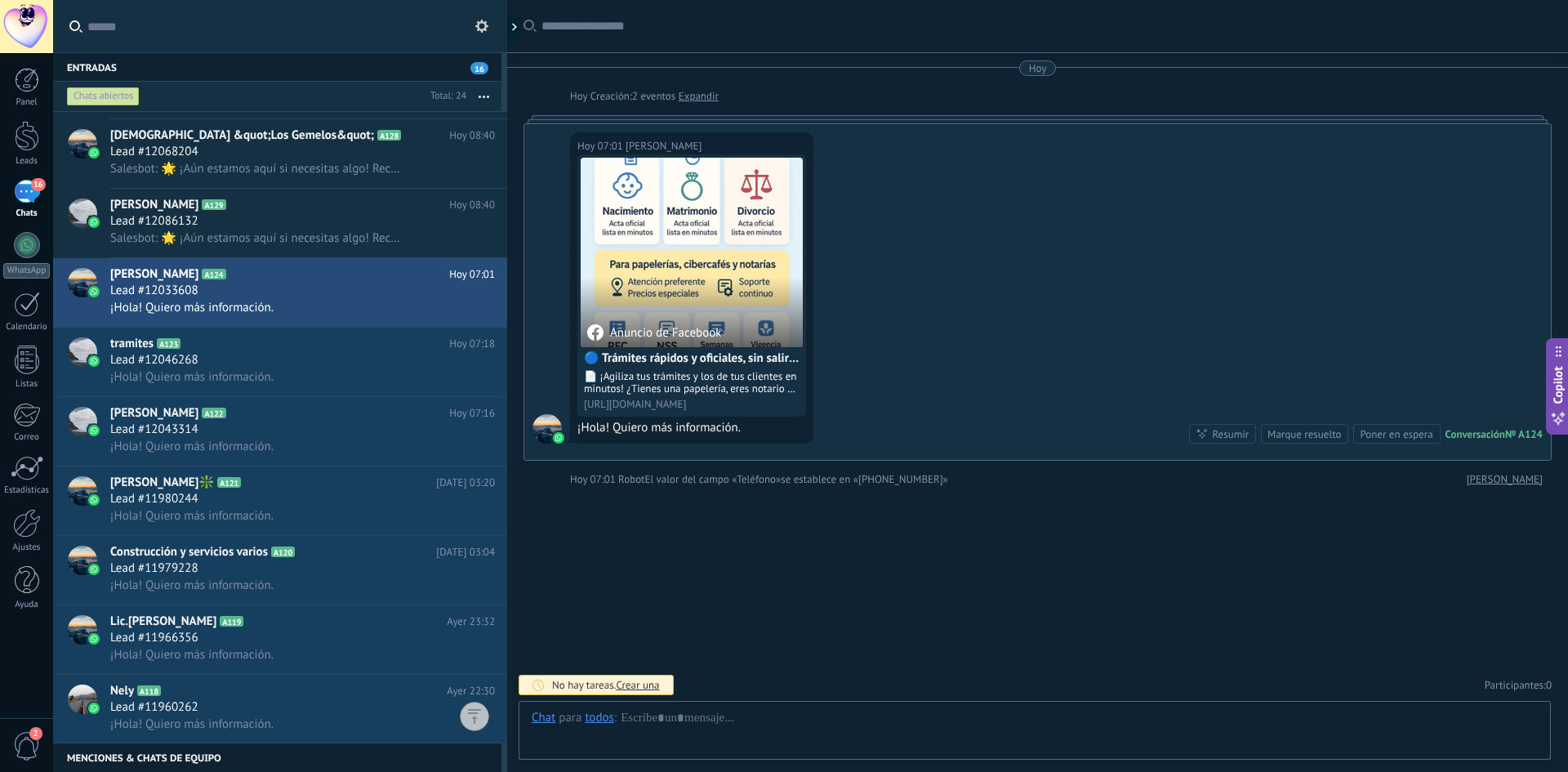
scroll to position [1, 0]
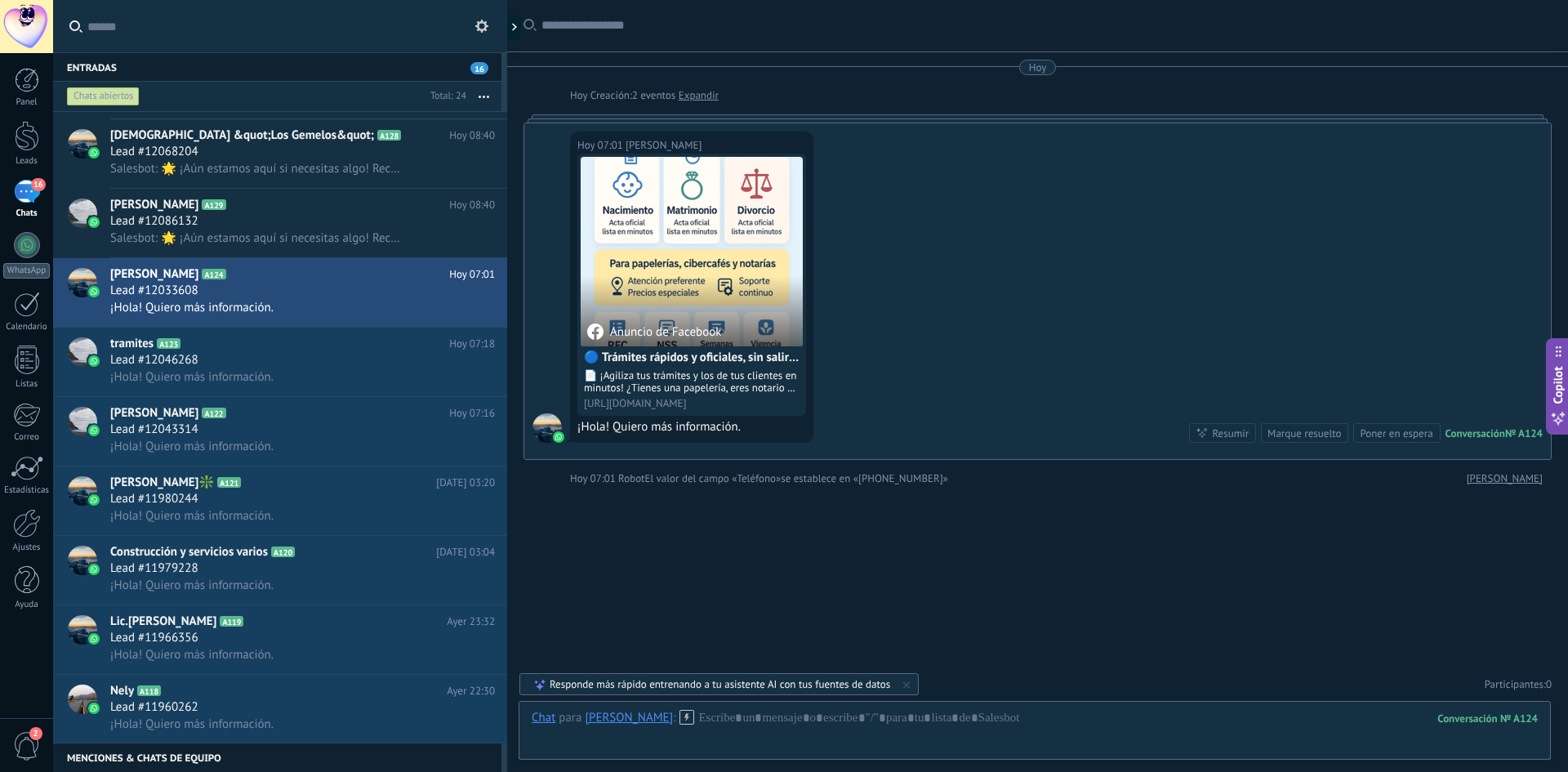
click at [618, 716] on div "[PERSON_NAME]" at bounding box center [628, 717] width 88 height 15
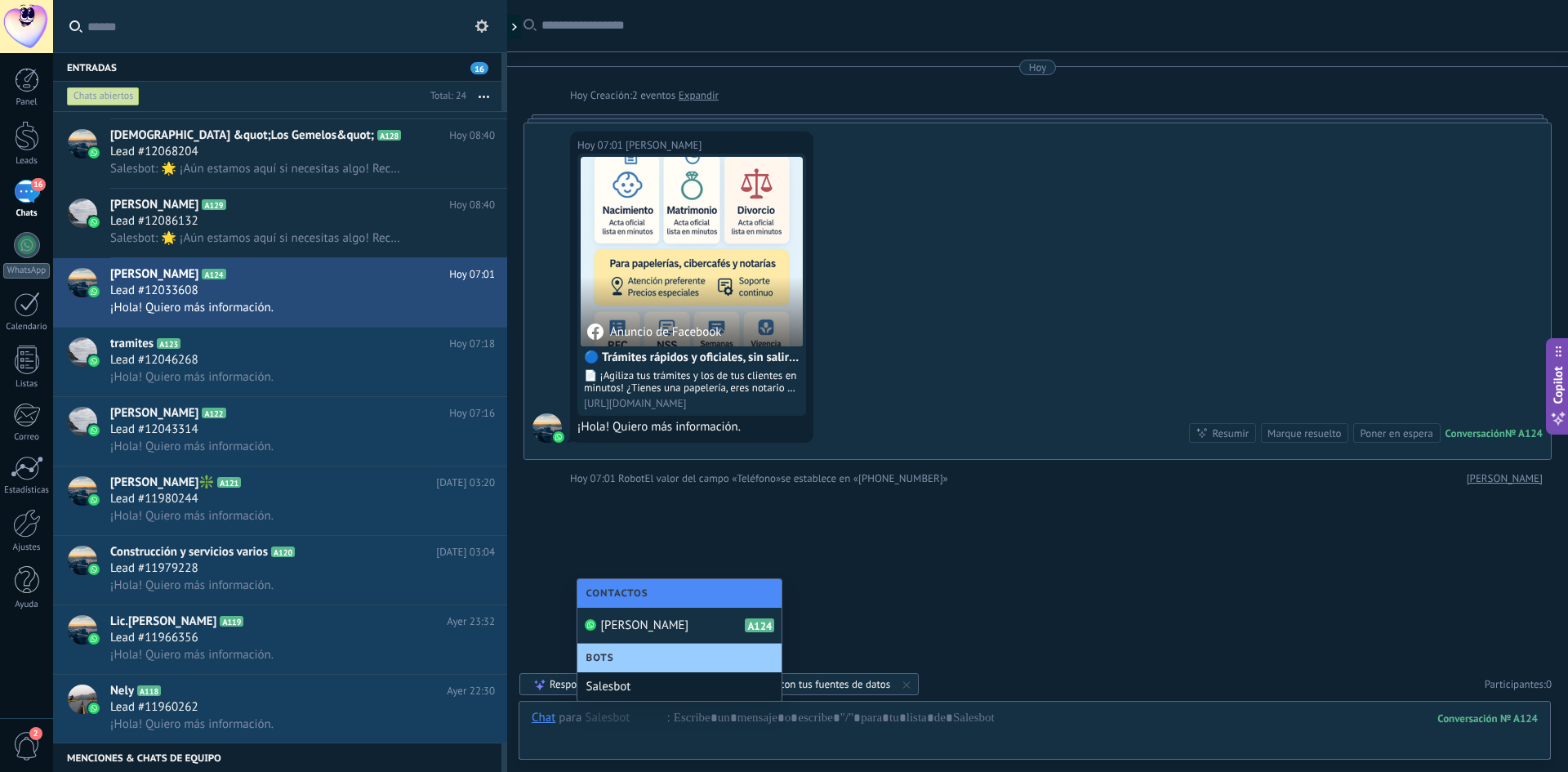
click at [631, 688] on div "Salesbot" at bounding box center [679, 687] width 204 height 29
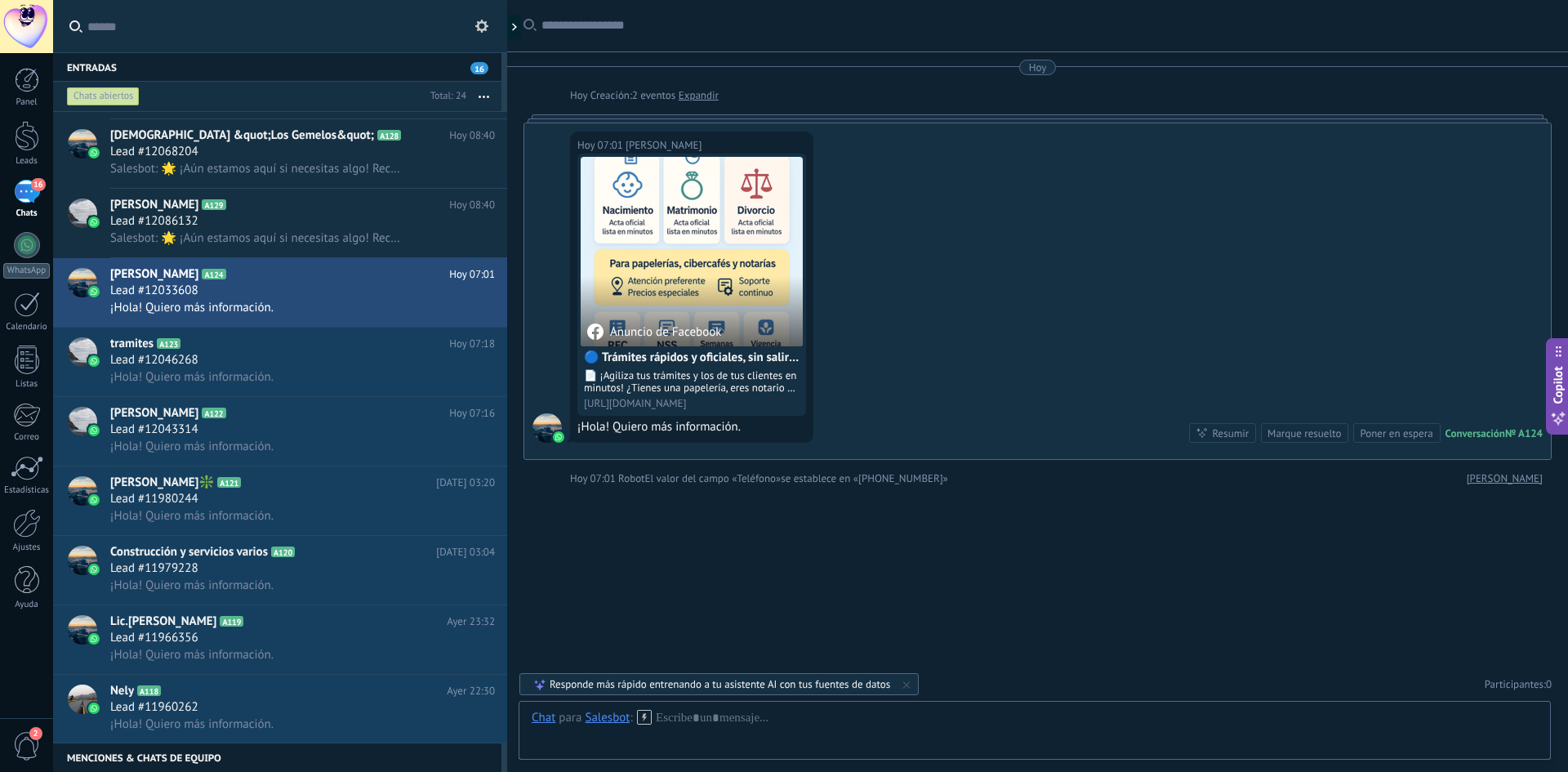
click at [646, 715] on icon at bounding box center [644, 717] width 15 height 15
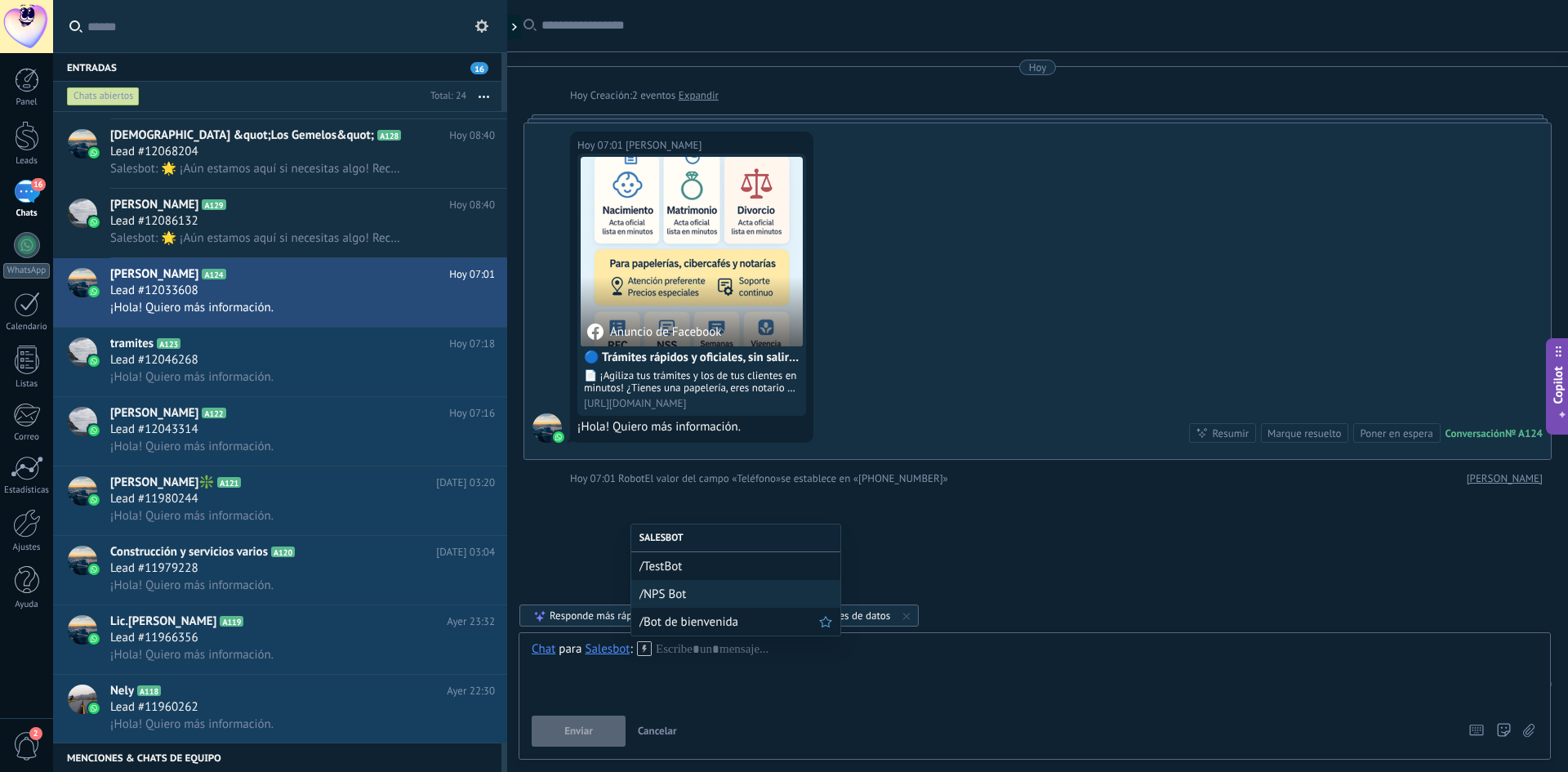
click at [682, 622] on span "/Bot de bienvenida" at bounding box center [729, 622] width 179 height 16
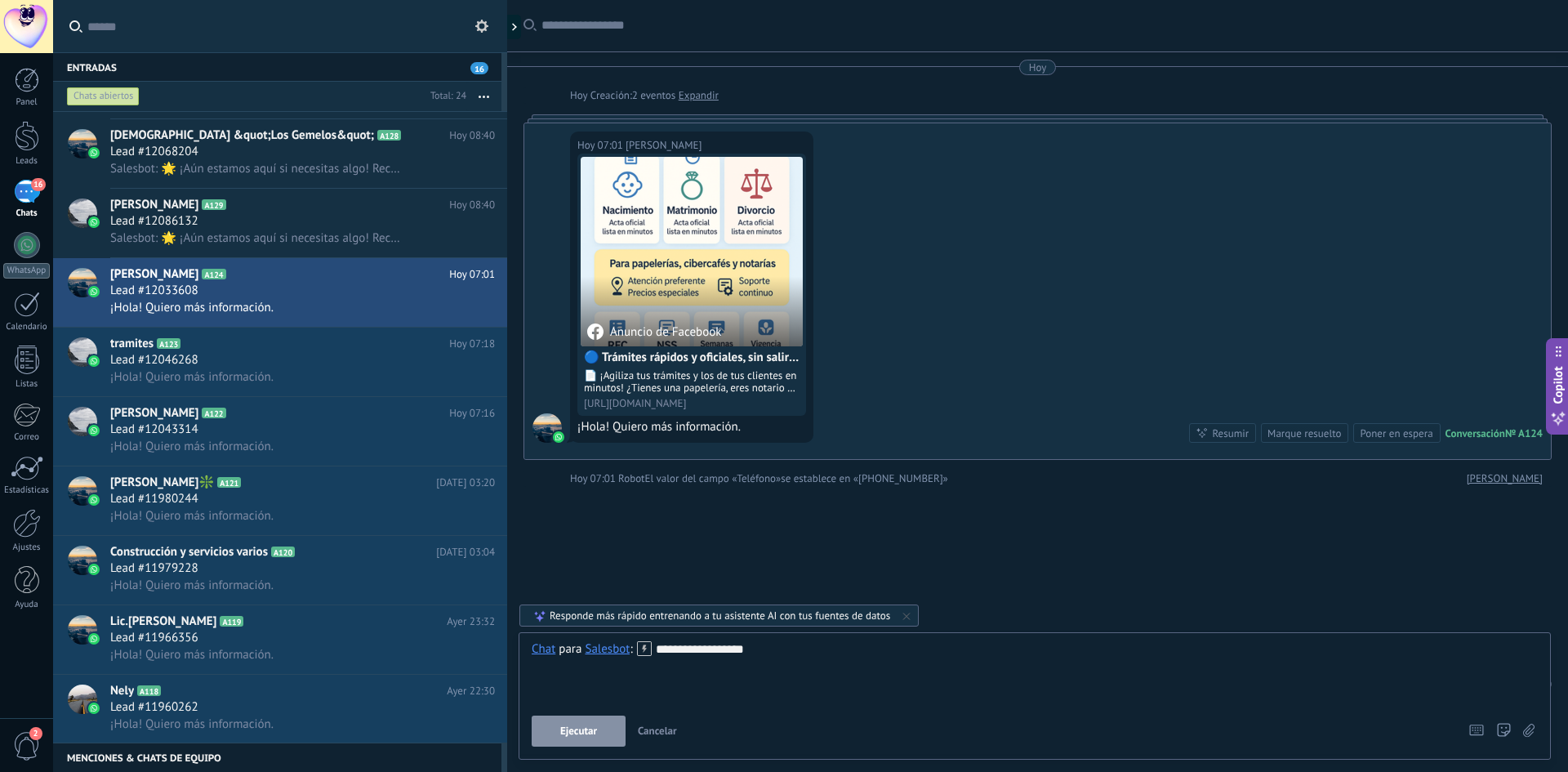
click at [585, 727] on span "Ejecutar" at bounding box center [578, 731] width 37 height 12
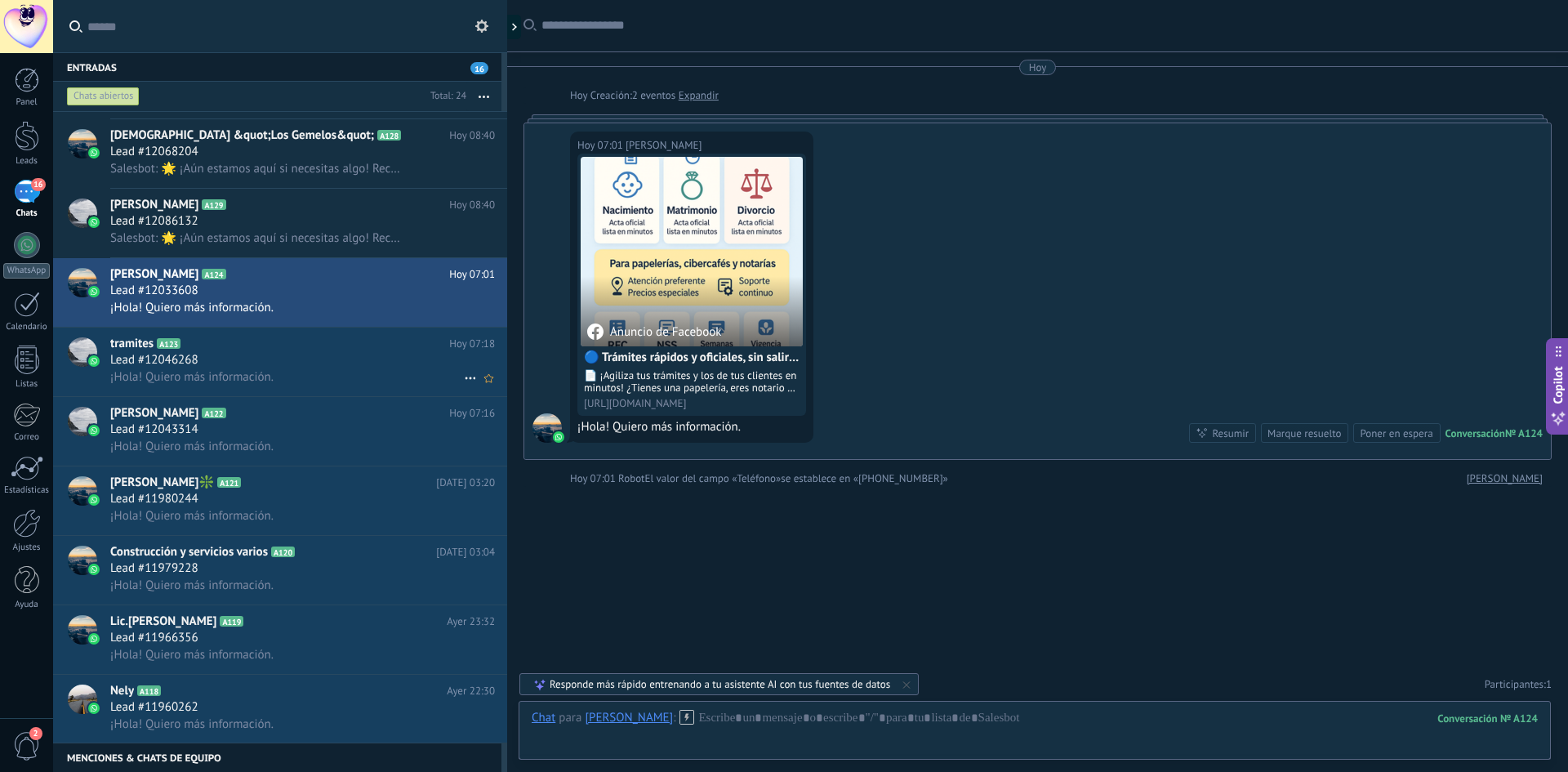
scroll to position [398, 0]
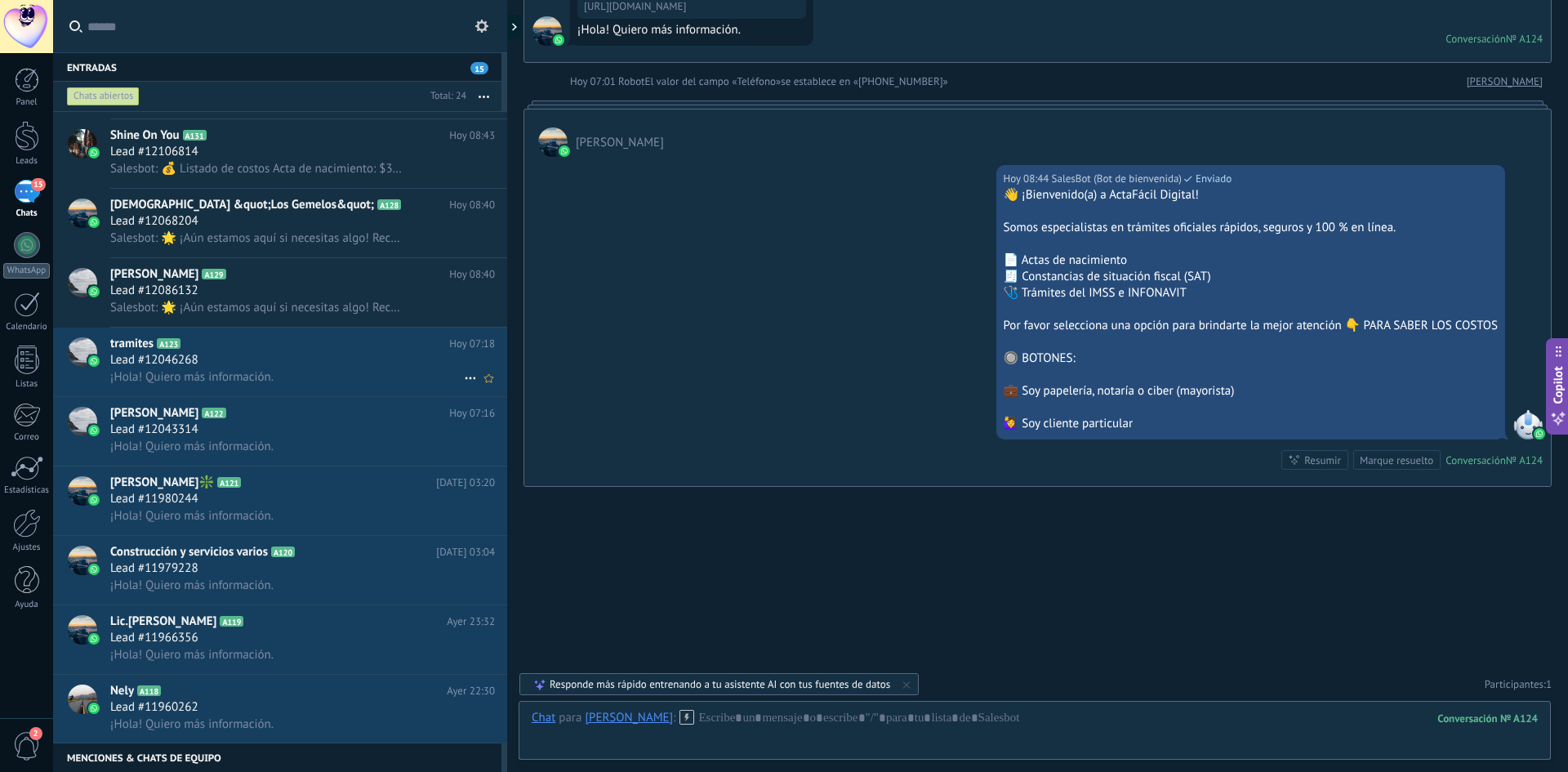
click at [307, 370] on div "¡Hola! Quiero más información." at bounding box center [302, 377] width 384 height 17
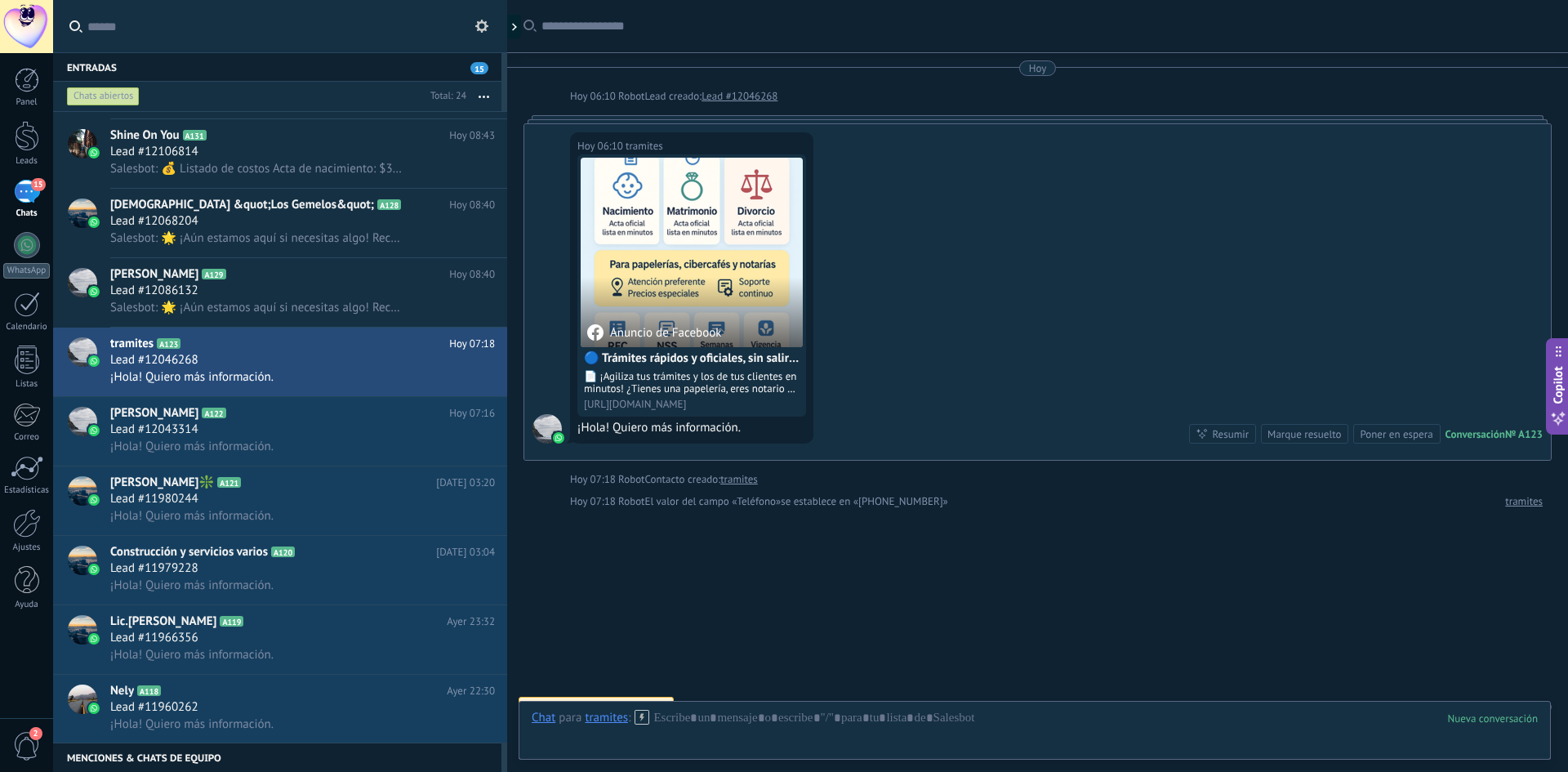
scroll to position [23, 0]
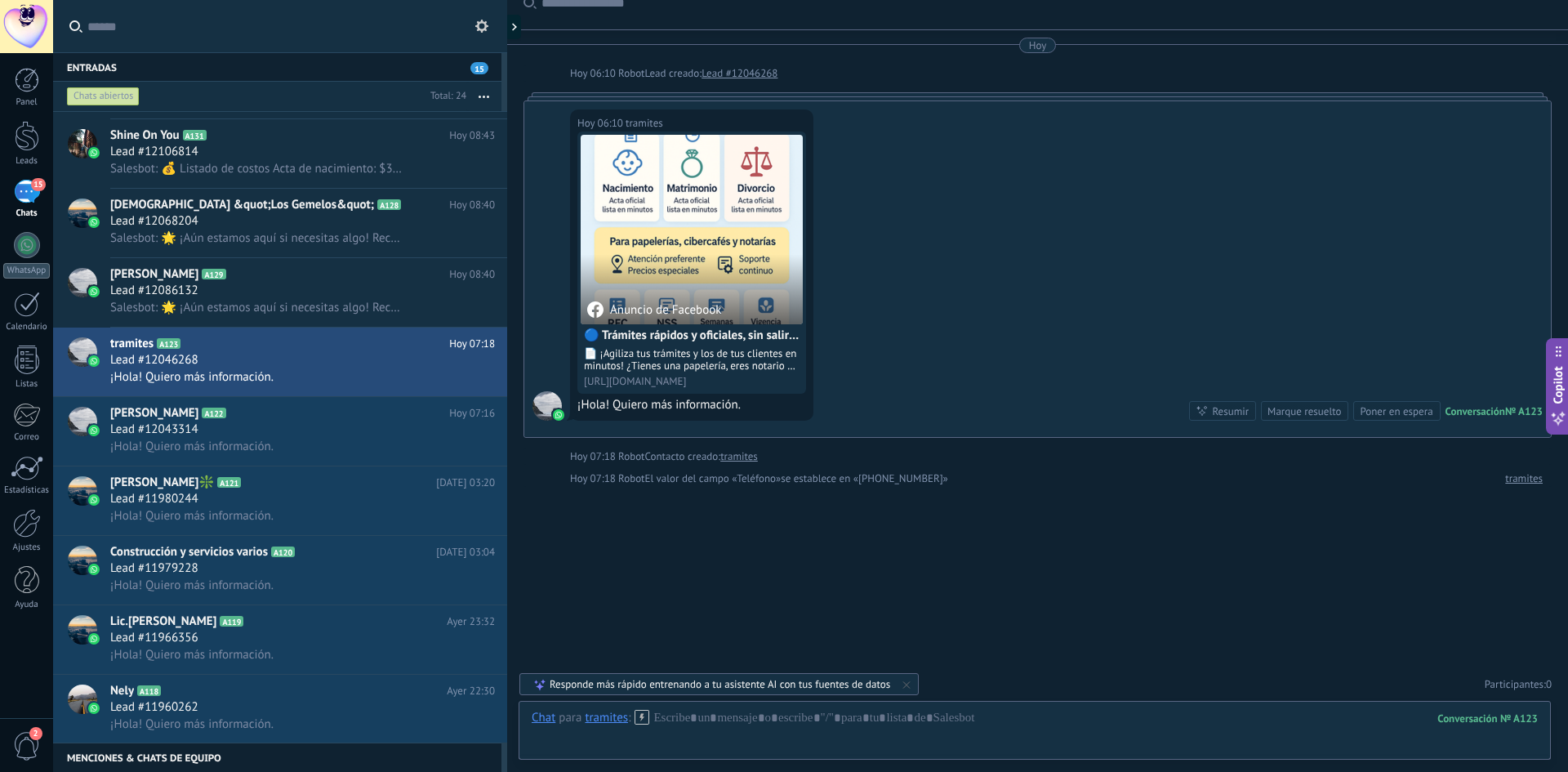
click at [608, 716] on div "tramites" at bounding box center [606, 717] width 44 height 15
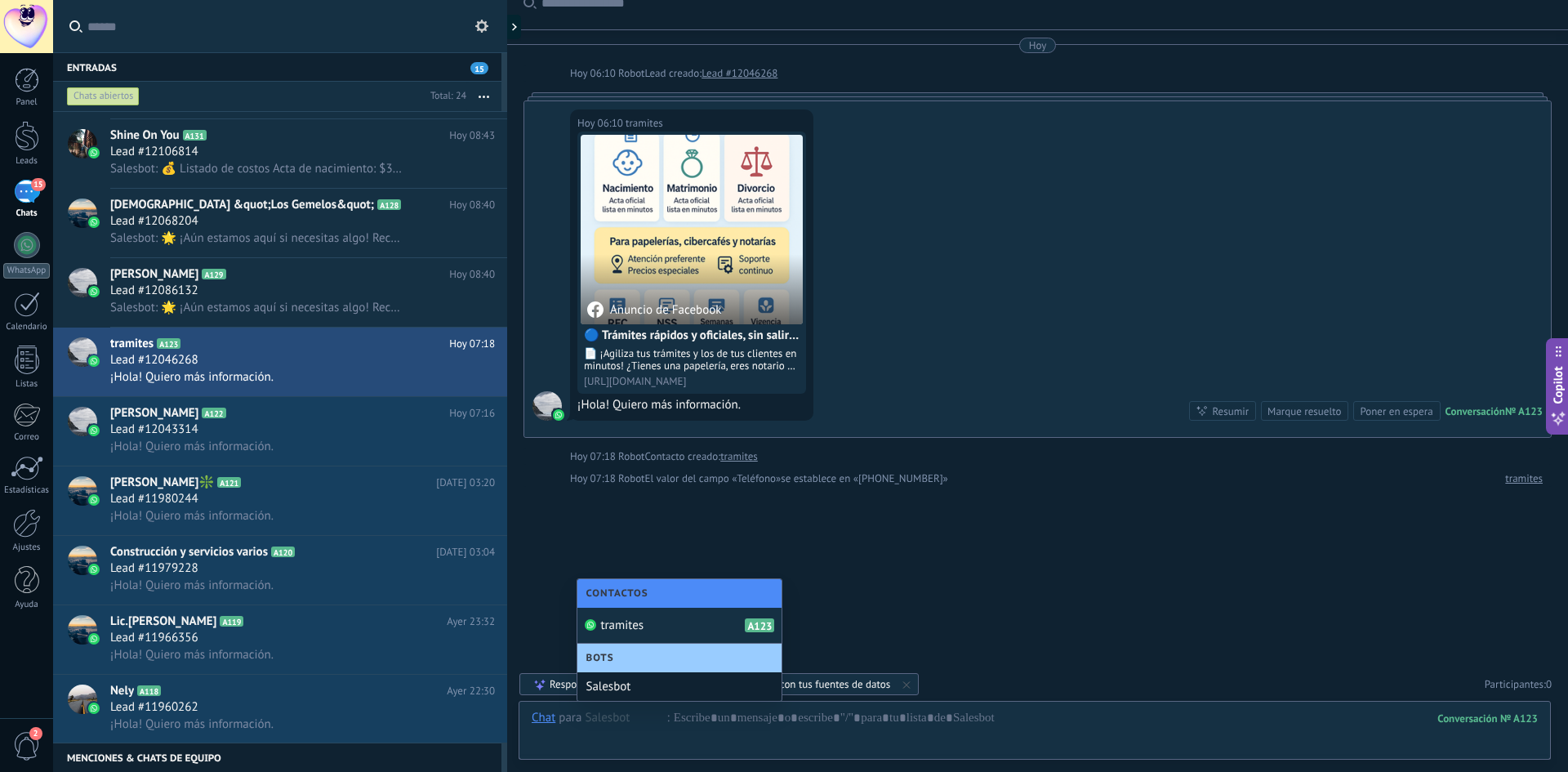
click at [637, 688] on div "Salesbot" at bounding box center [679, 687] width 204 height 29
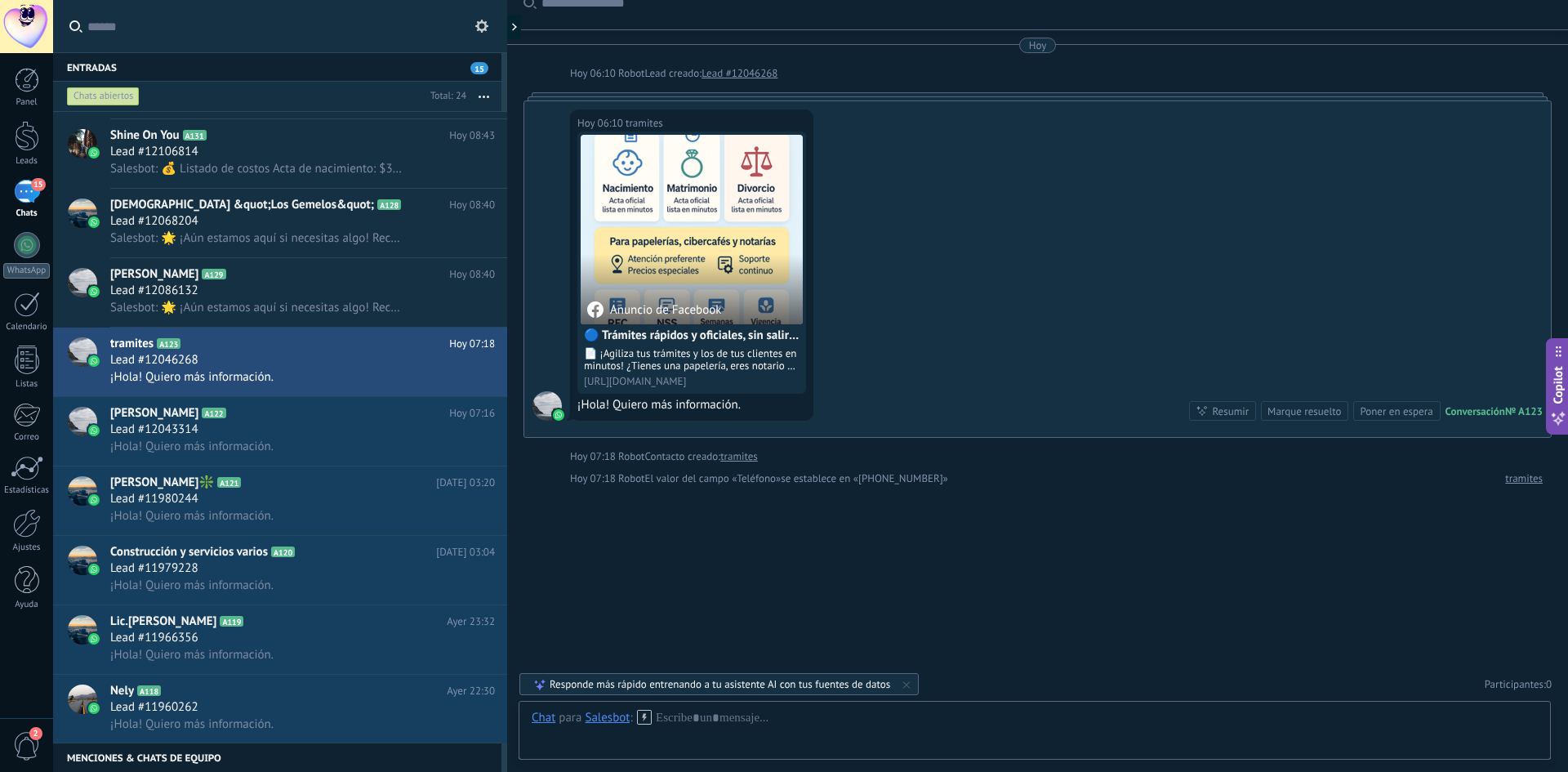
click at [641, 719] on icon at bounding box center [644, 717] width 15 height 15
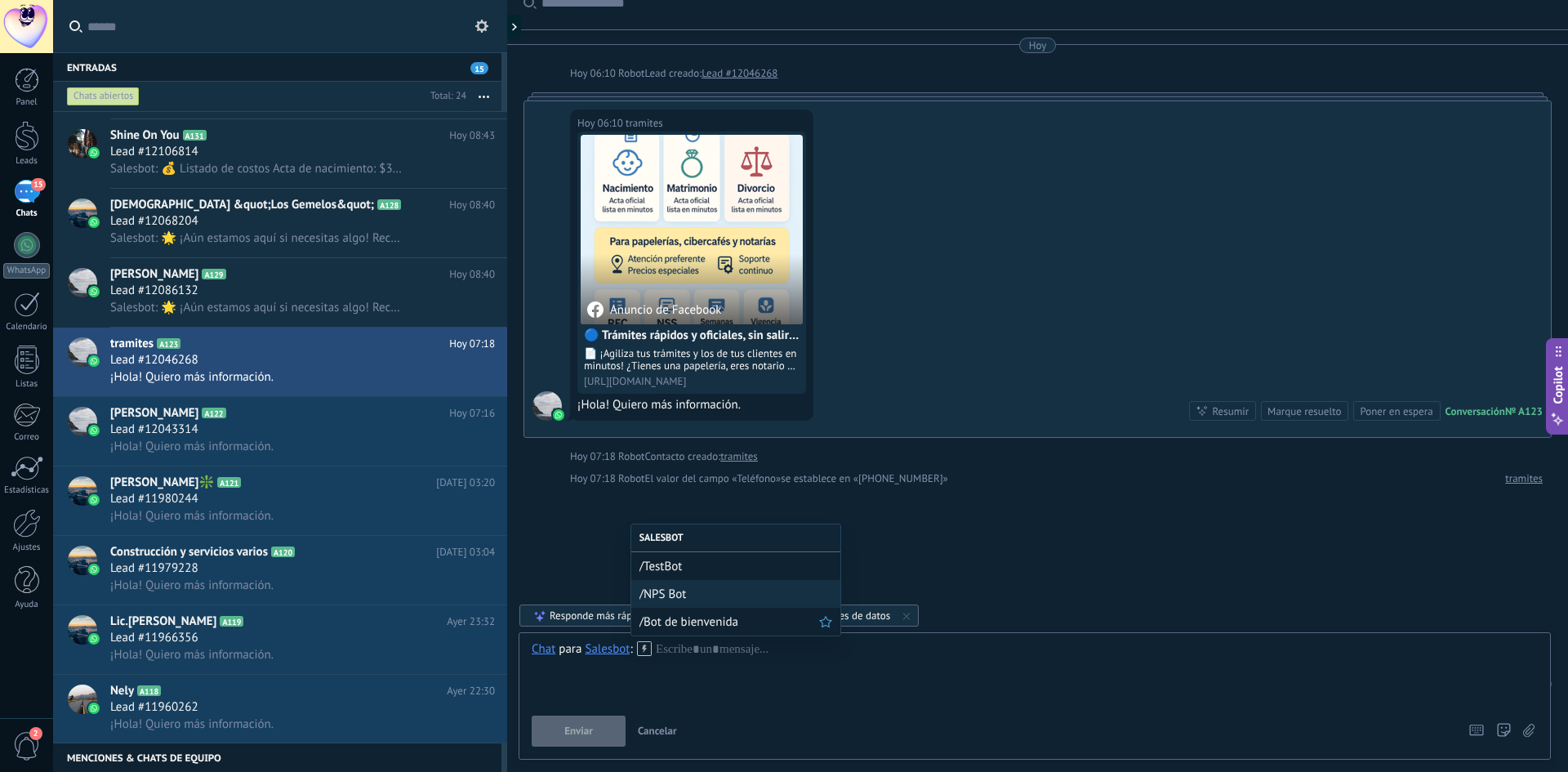
click at [694, 624] on span "/Bot de bienvenida" at bounding box center [729, 622] width 179 height 16
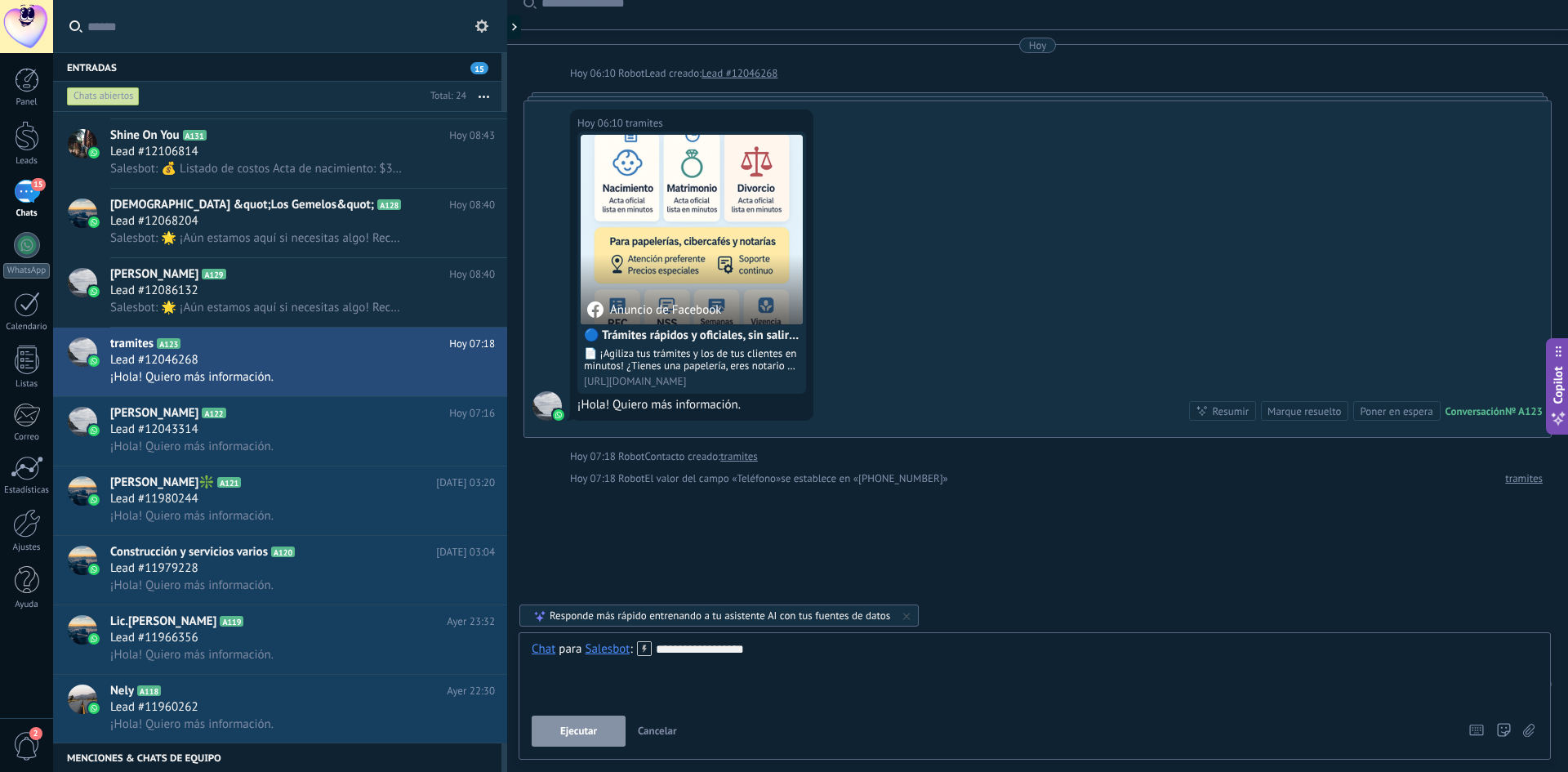
click at [608, 738] on button "Ejecutar" at bounding box center [578, 730] width 94 height 31
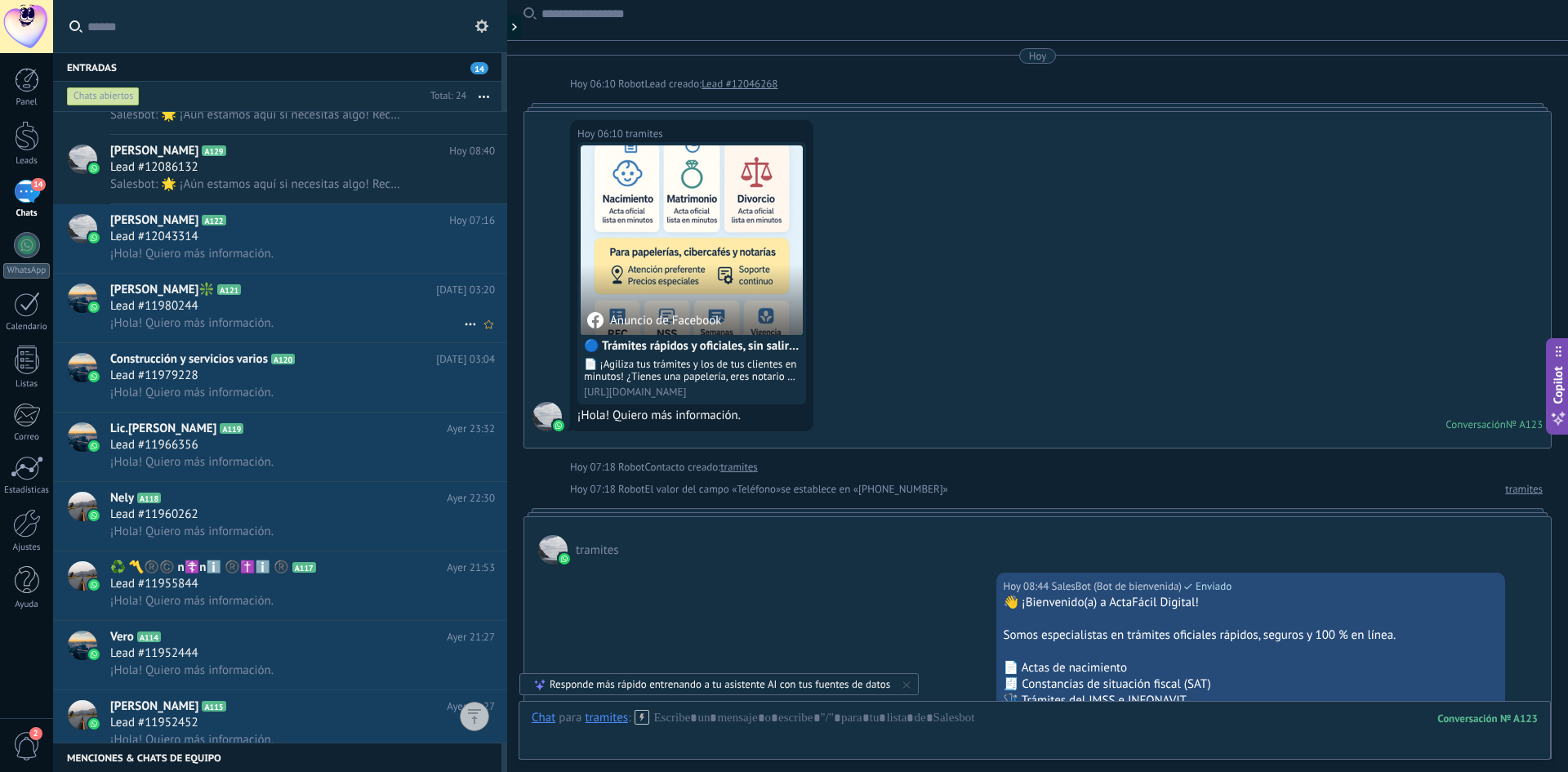
scroll to position [573, 0]
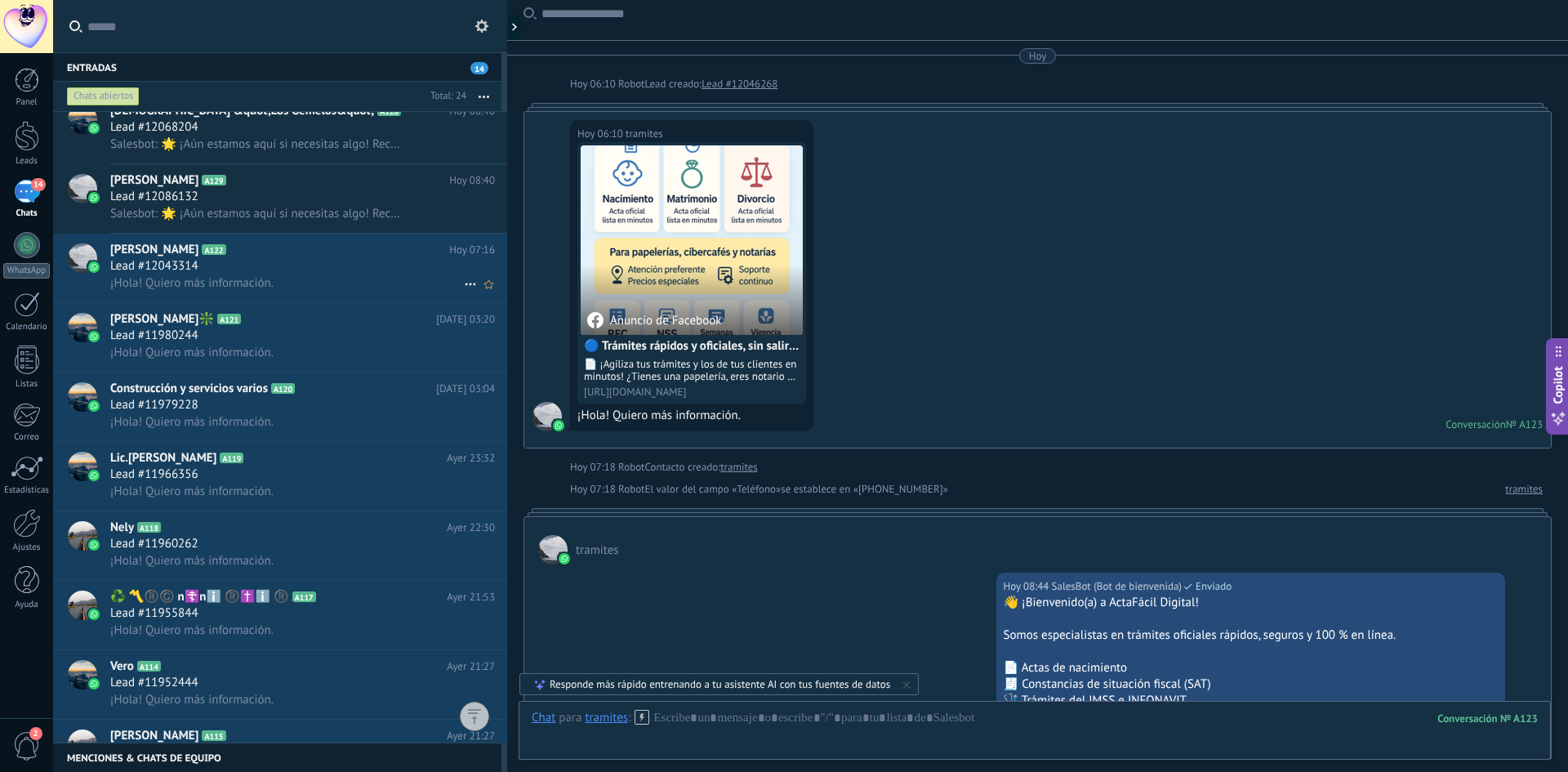
click at [283, 281] on div "¡Hola! Quiero más información." at bounding box center [302, 282] width 384 height 17
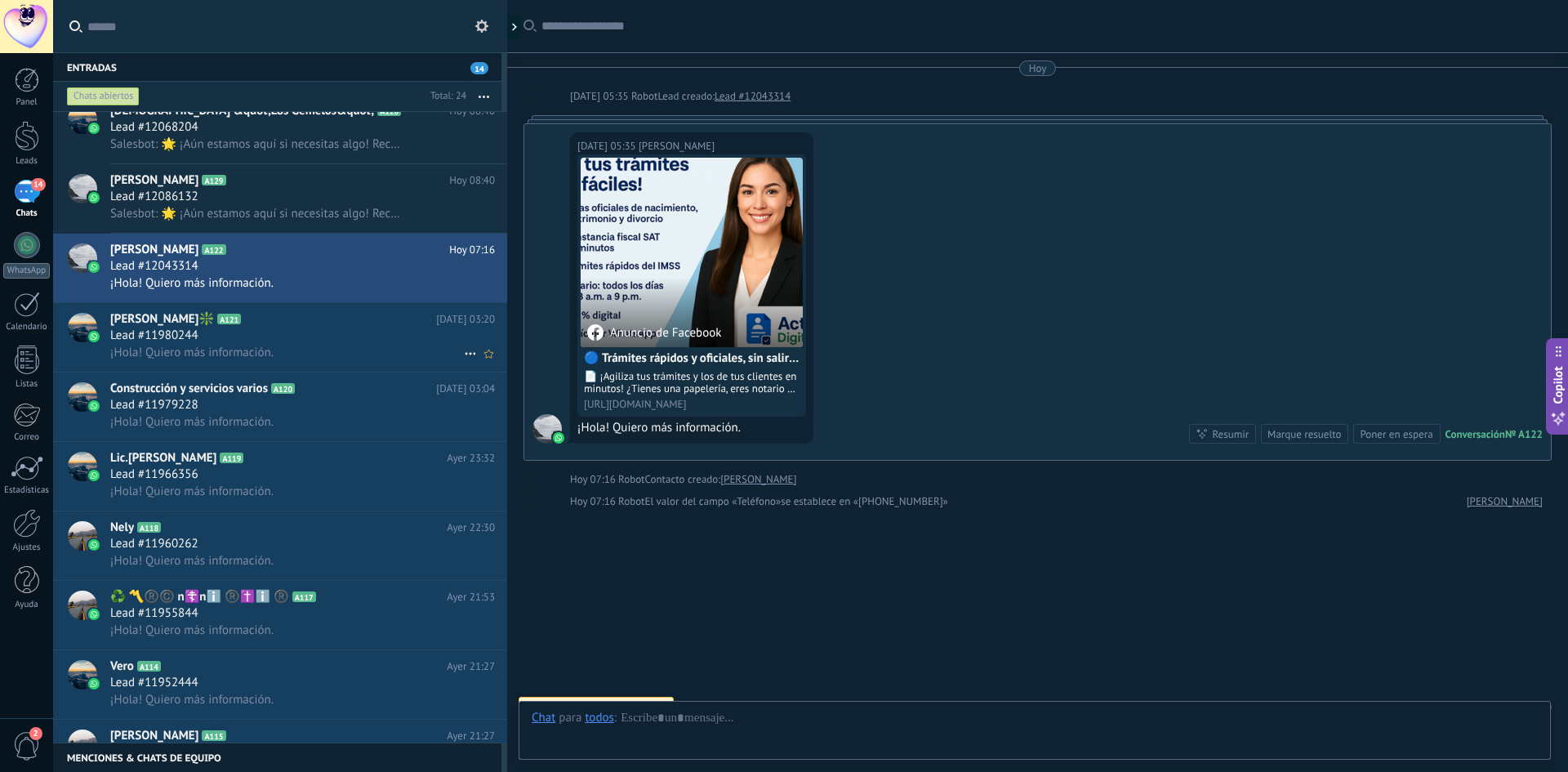
scroll to position [23, 0]
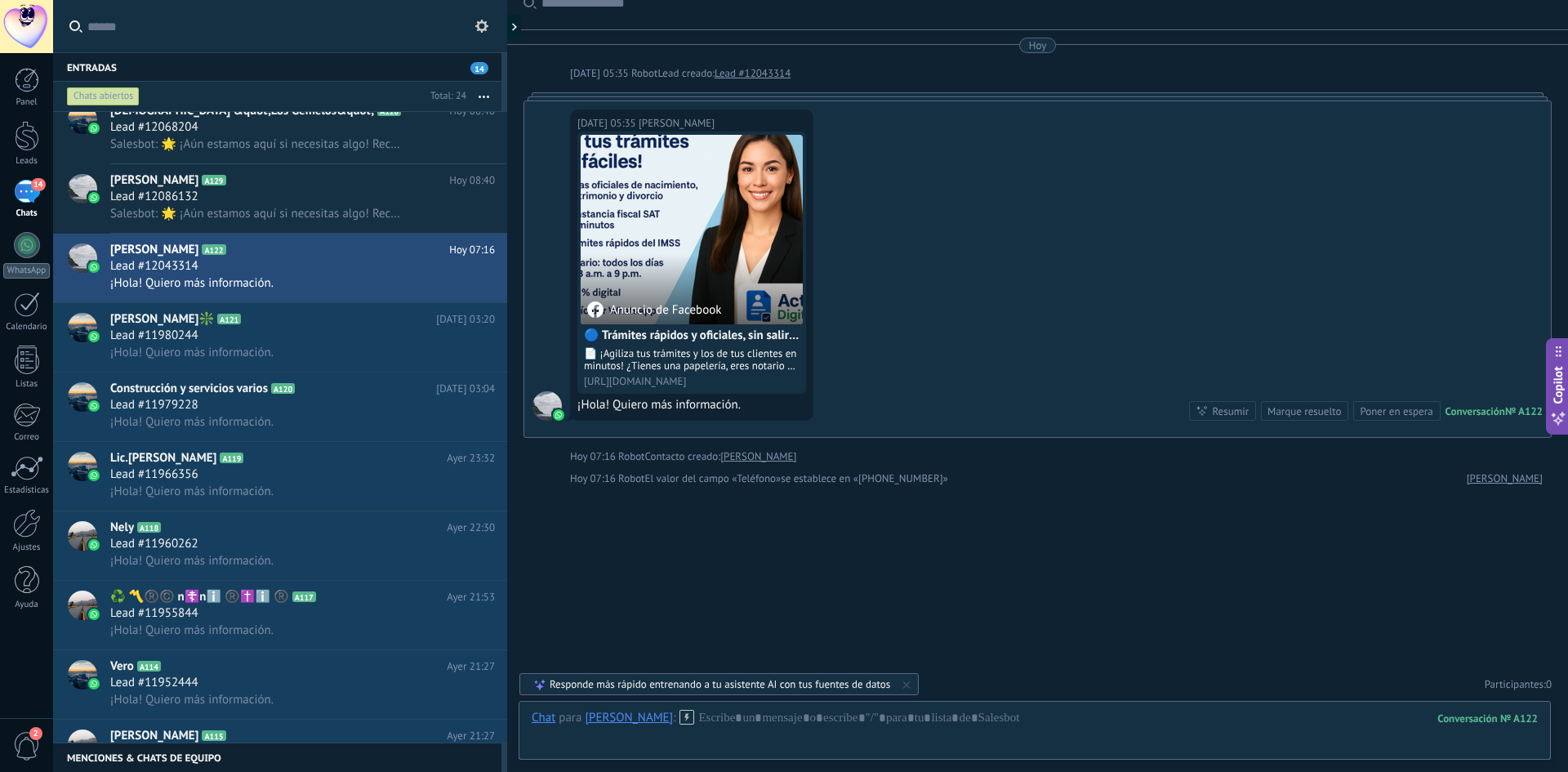
click at [603, 717] on div "[PERSON_NAME]" at bounding box center [628, 717] width 88 height 15
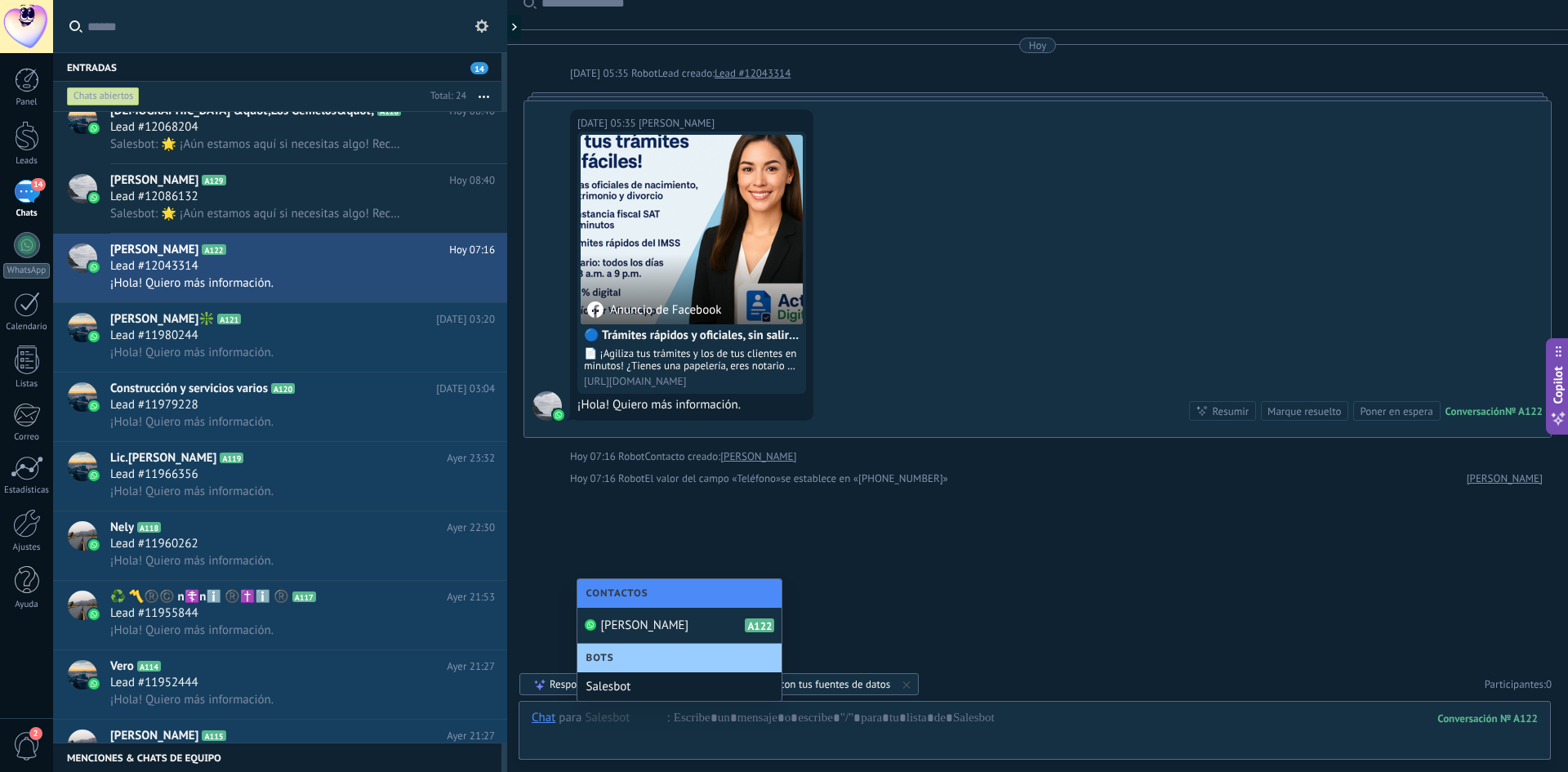
click at [620, 686] on div "Salesbot" at bounding box center [679, 687] width 204 height 29
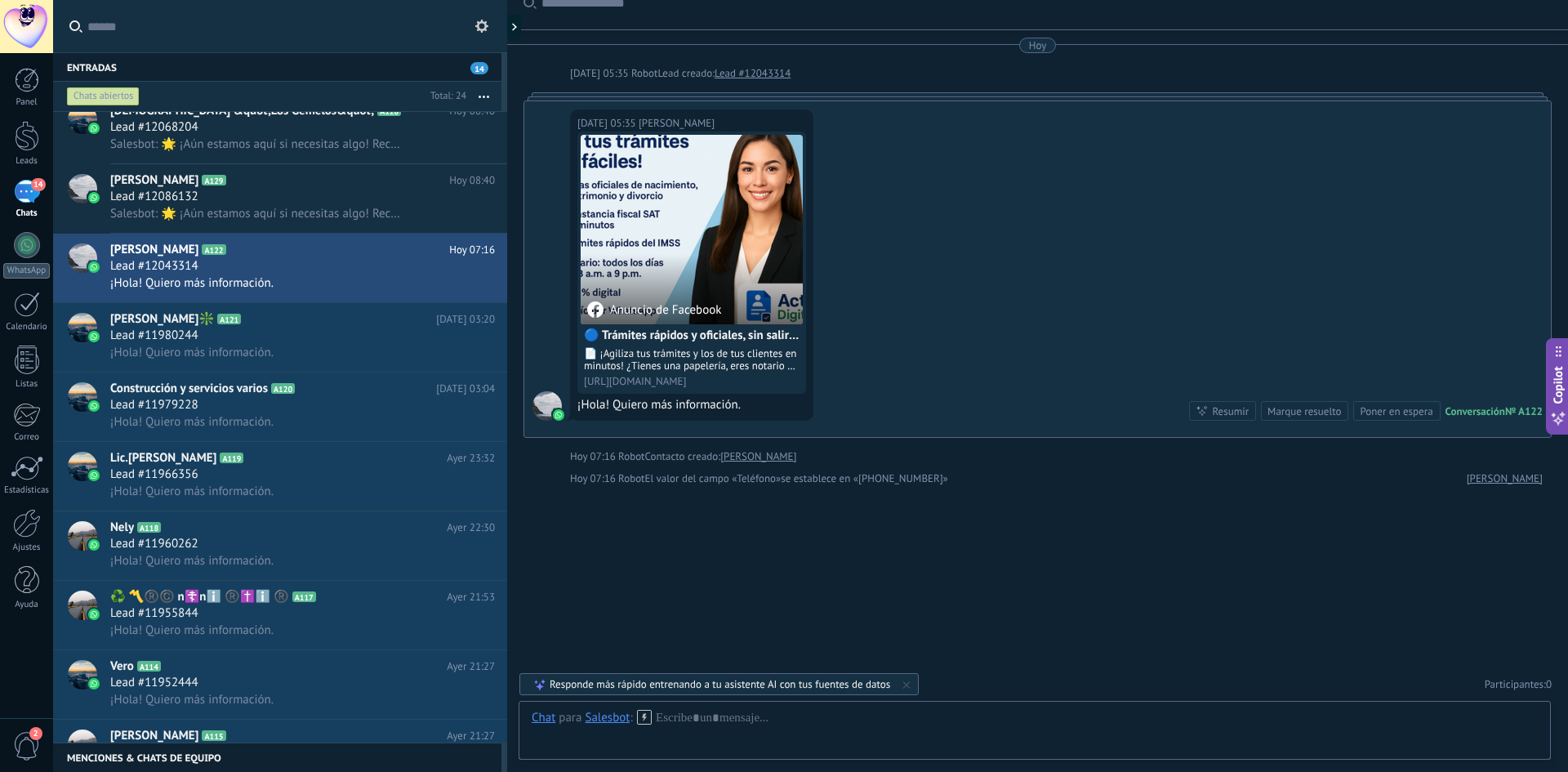
click at [648, 719] on icon at bounding box center [644, 717] width 15 height 15
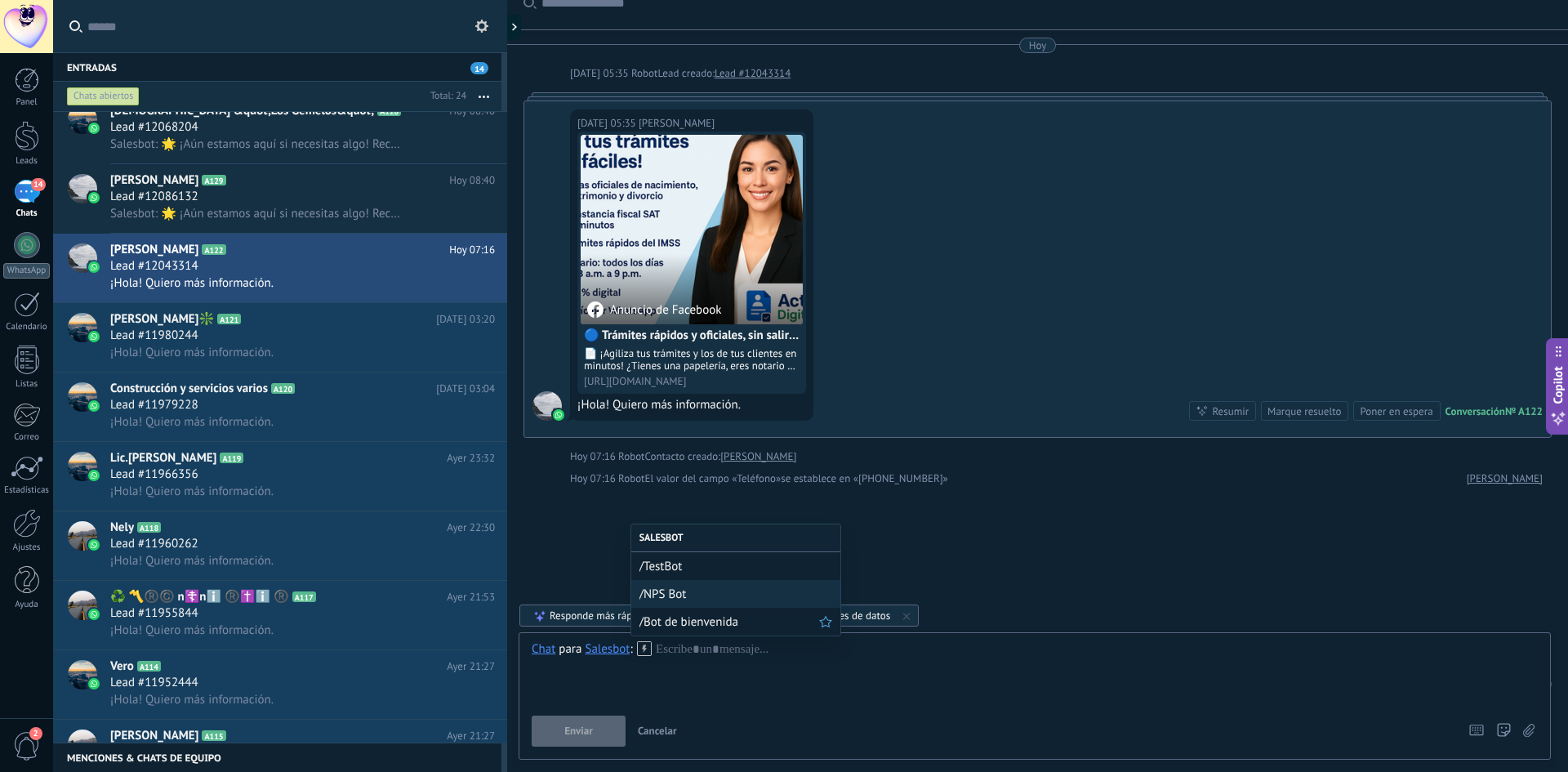
click at [686, 630] on div "/Bot de bienvenida" at bounding box center [736, 622] width 209 height 28
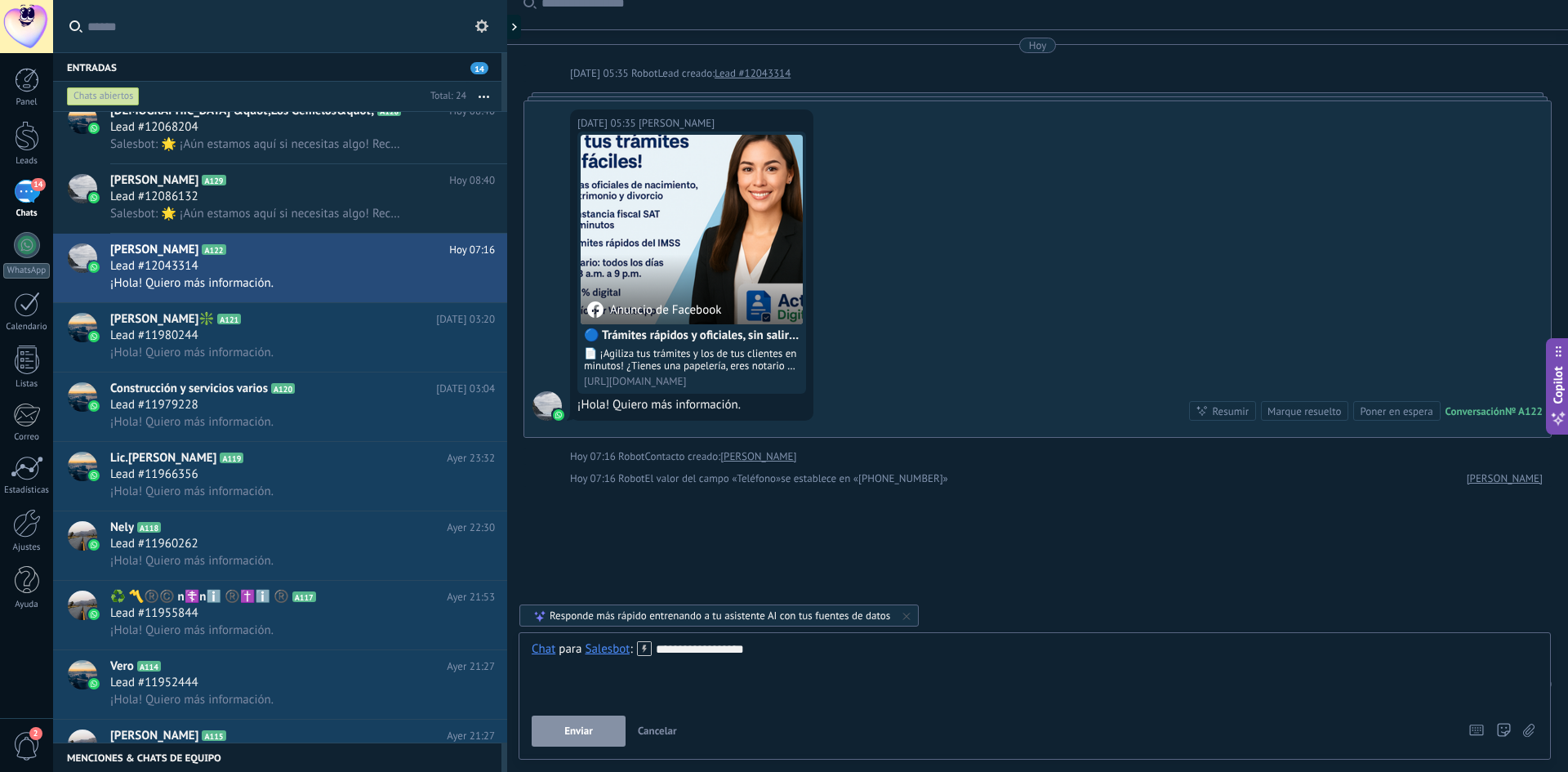
click at [593, 736] on span "Enviar" at bounding box center [578, 731] width 29 height 12
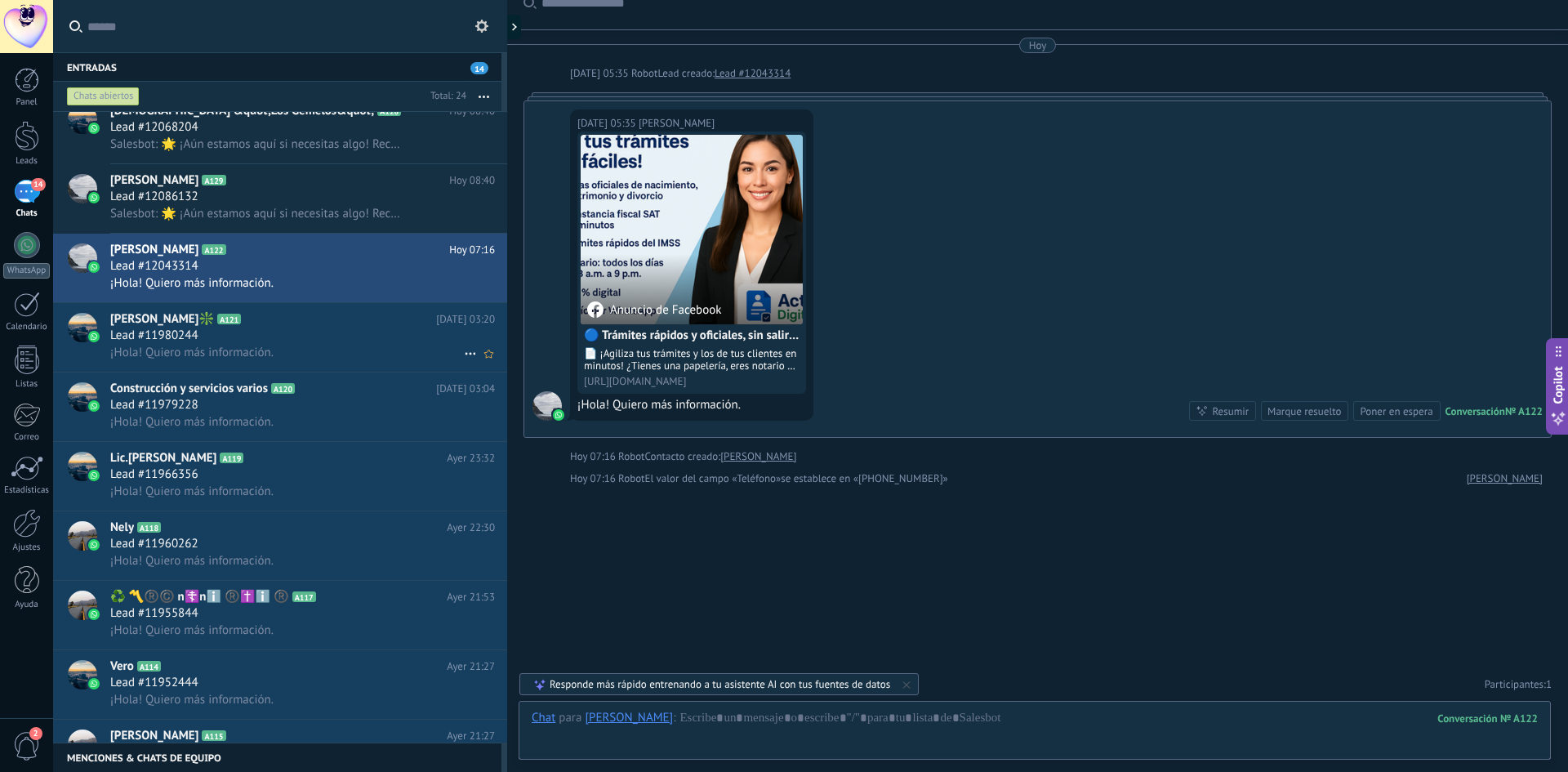
scroll to position [12, 0]
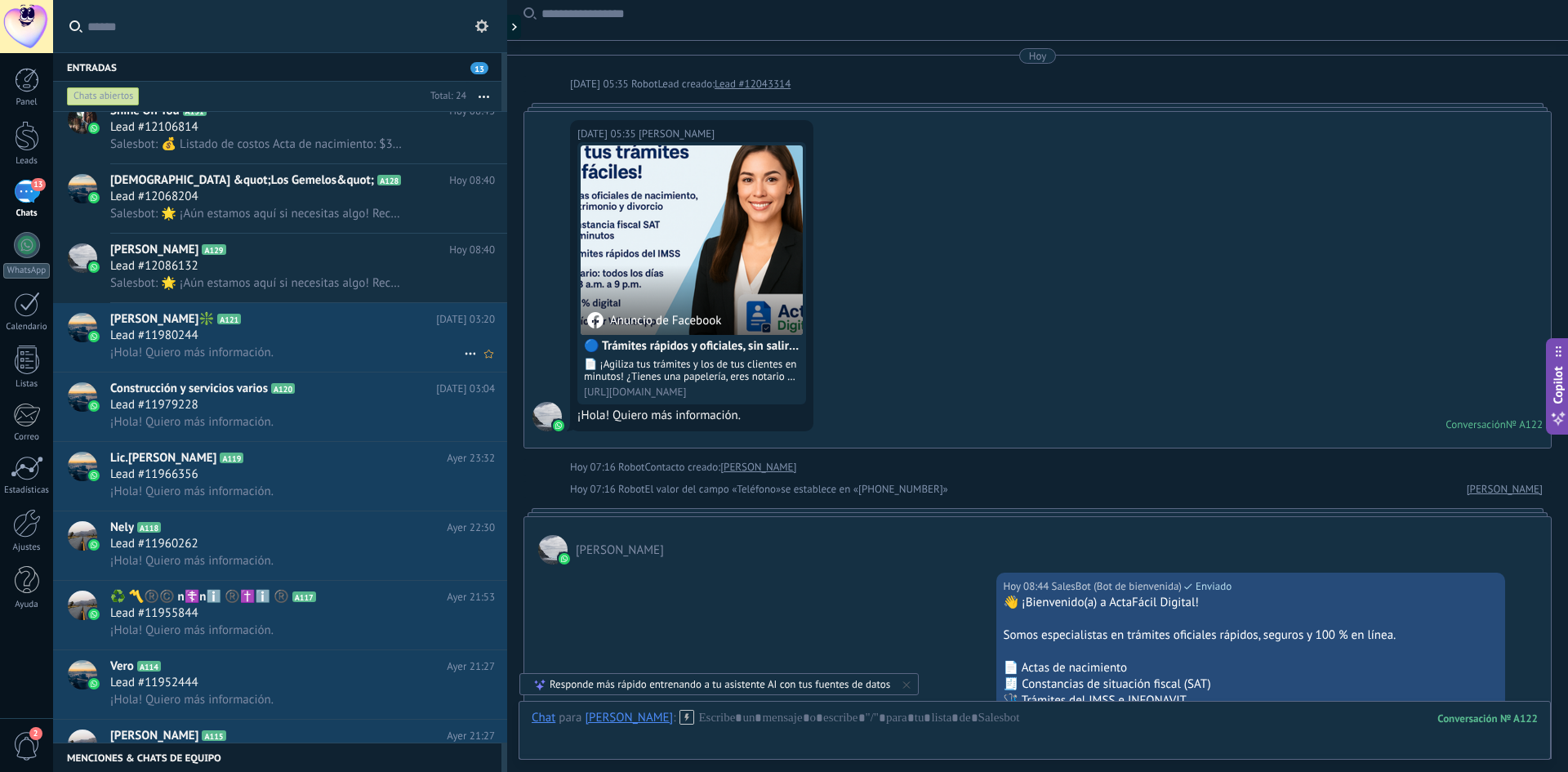
click at [297, 333] on div "Lead #11980244" at bounding box center [302, 336] width 384 height 16
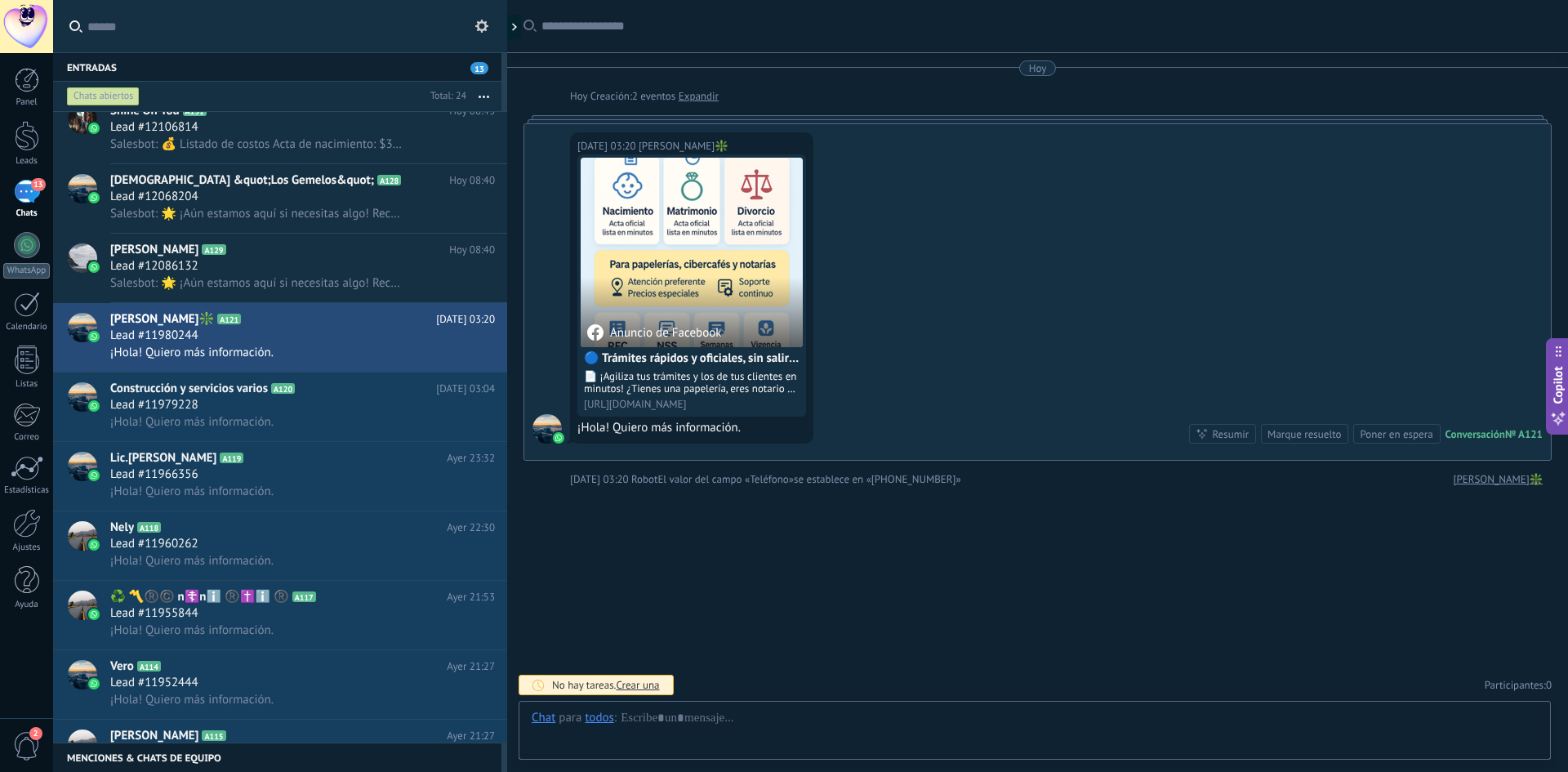
scroll to position [1, 0]
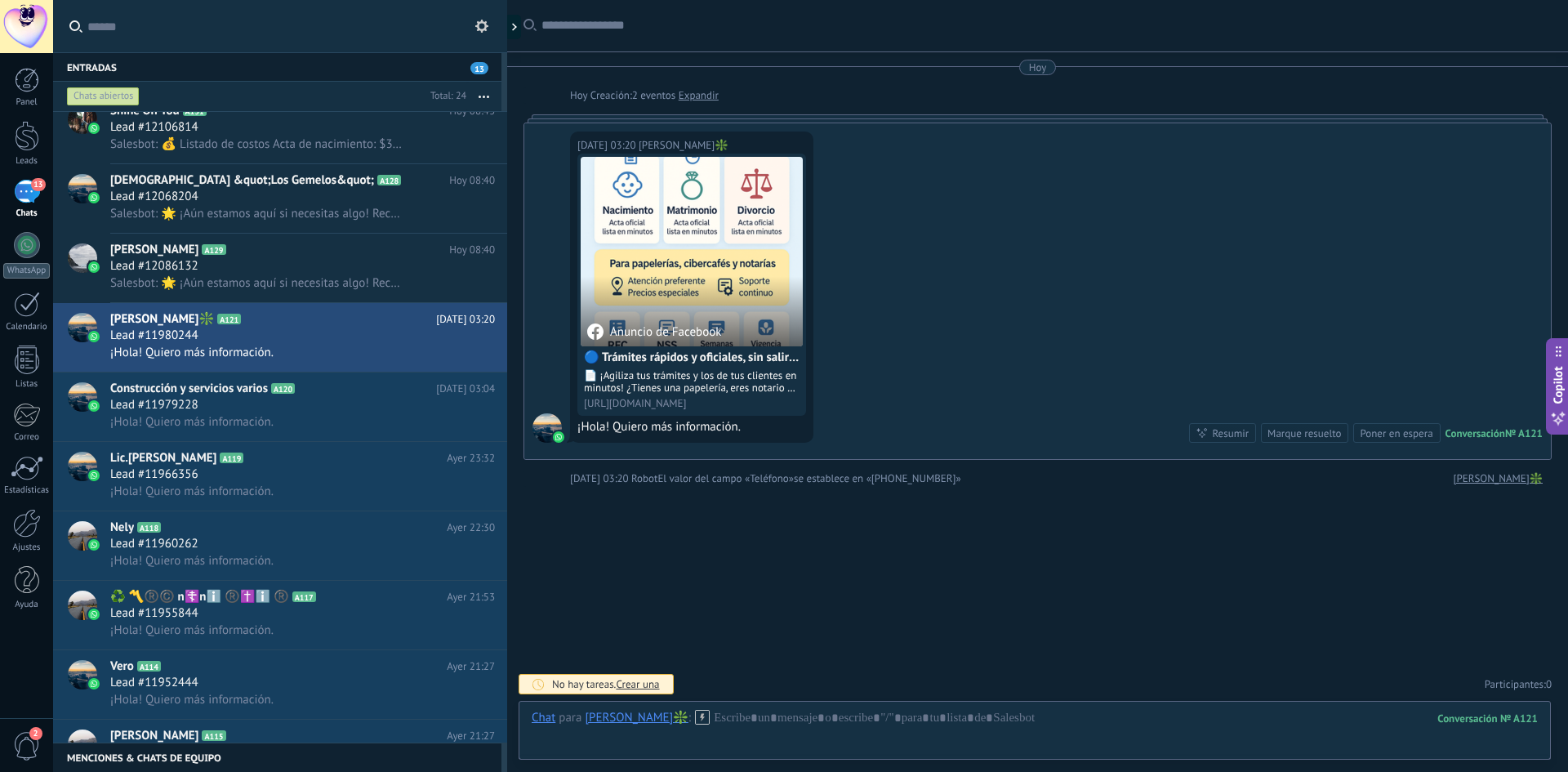
click at [602, 720] on div "[PERSON_NAME]❇️" at bounding box center [636, 717] width 103 height 15
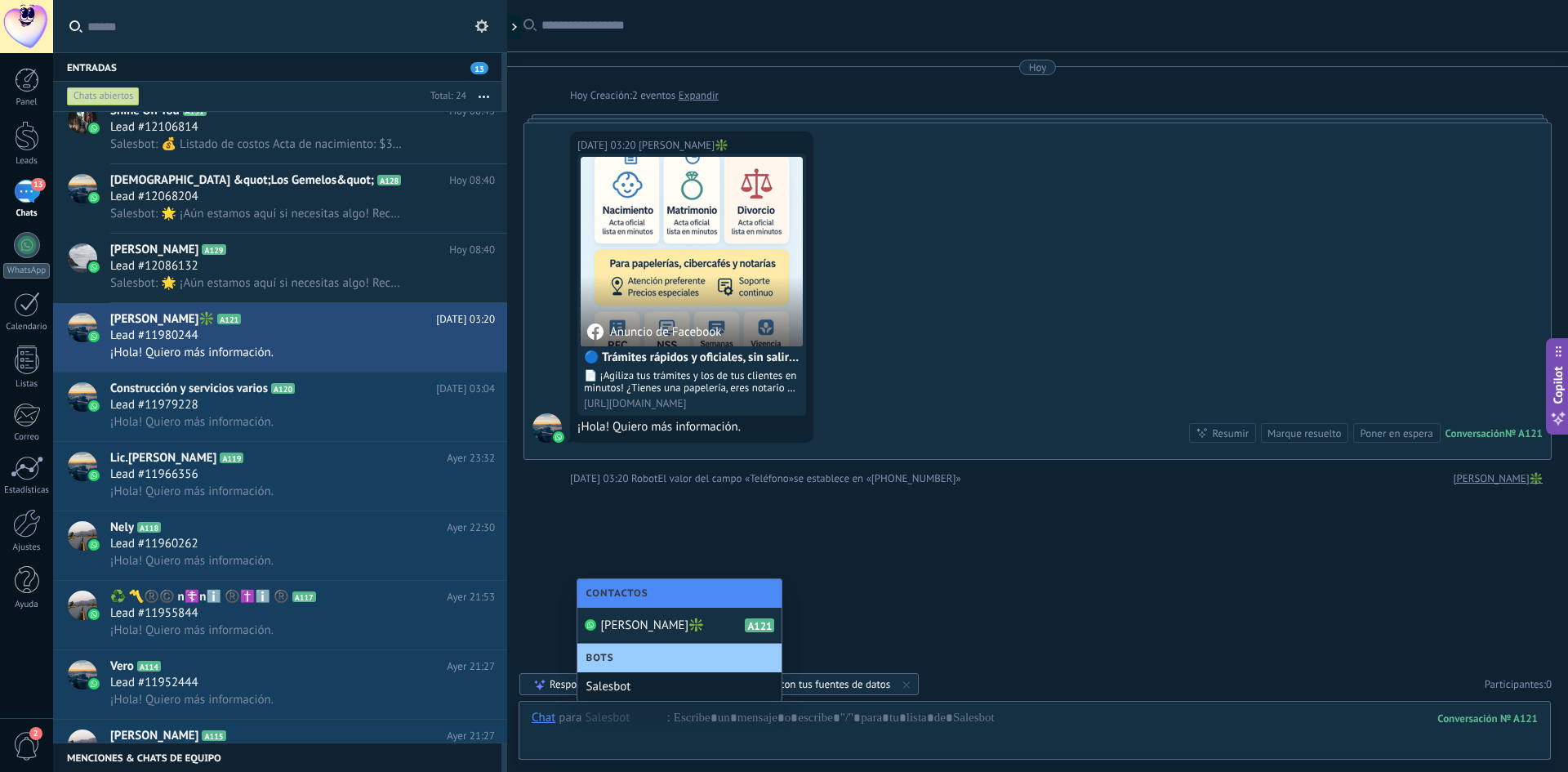
click at [613, 695] on div "Salesbot" at bounding box center [679, 687] width 204 height 29
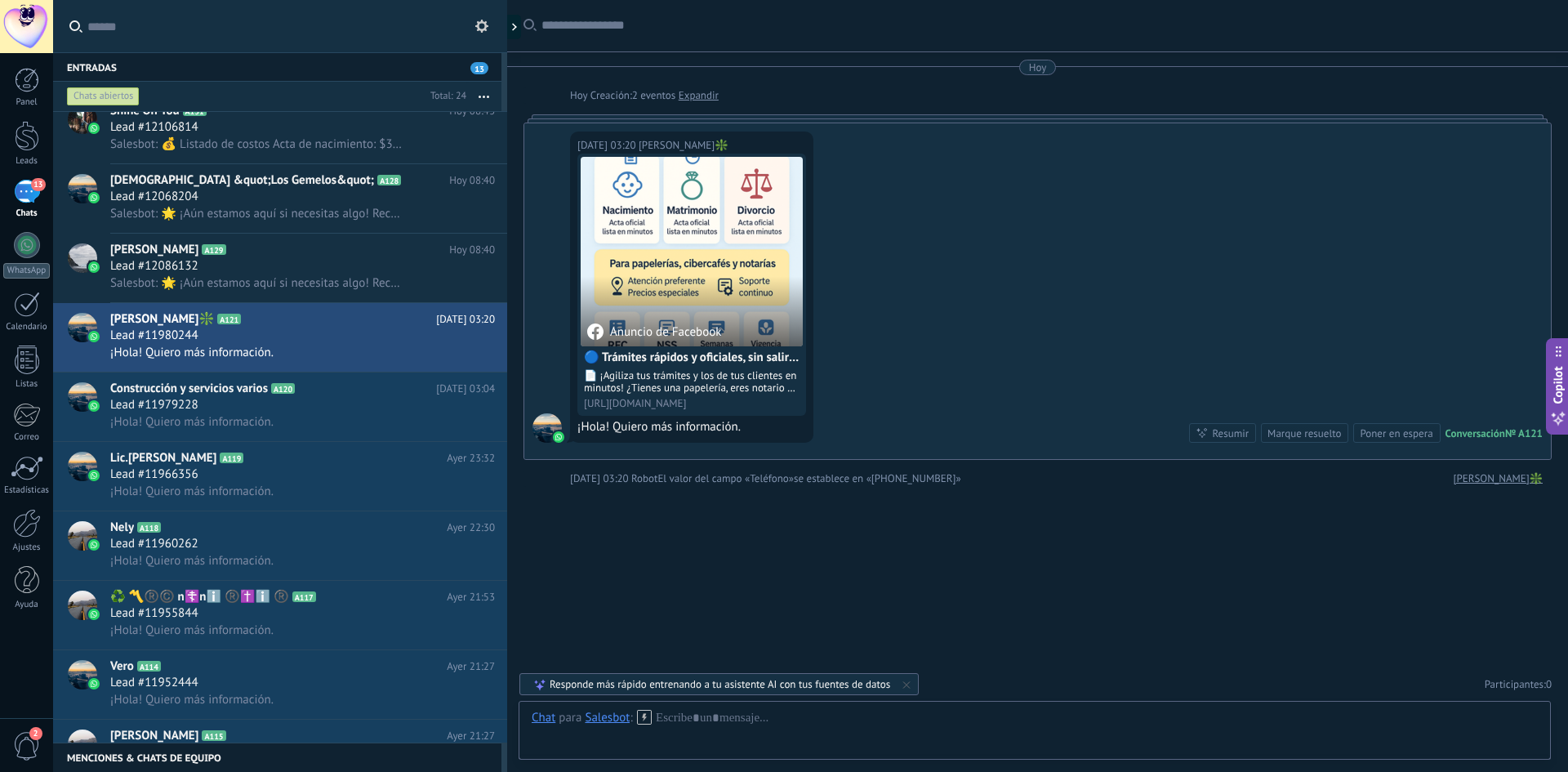
click at [648, 719] on icon at bounding box center [644, 717] width 15 height 15
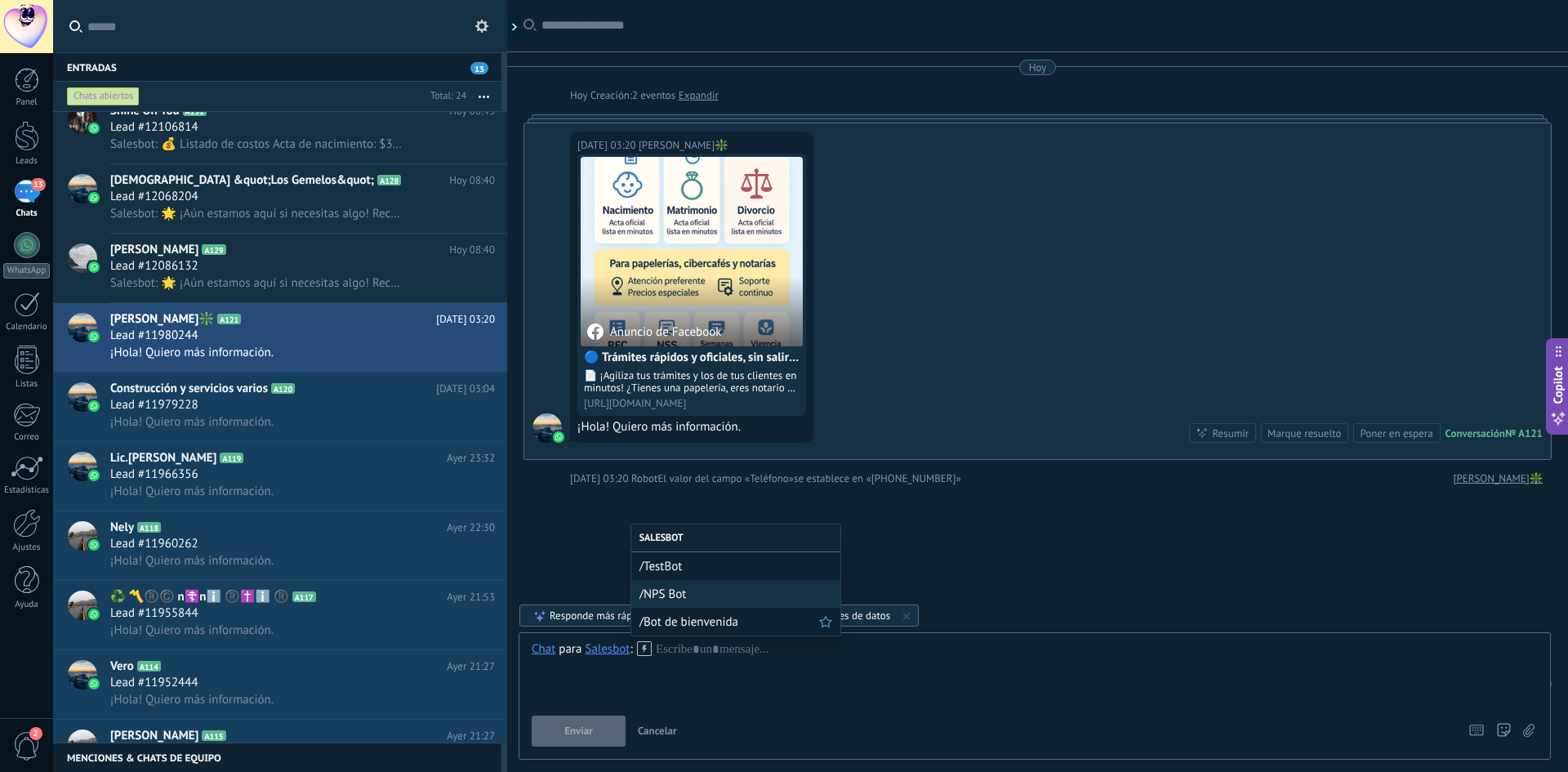
click at [684, 627] on span "/Bot de bienvenida" at bounding box center [729, 622] width 179 height 16
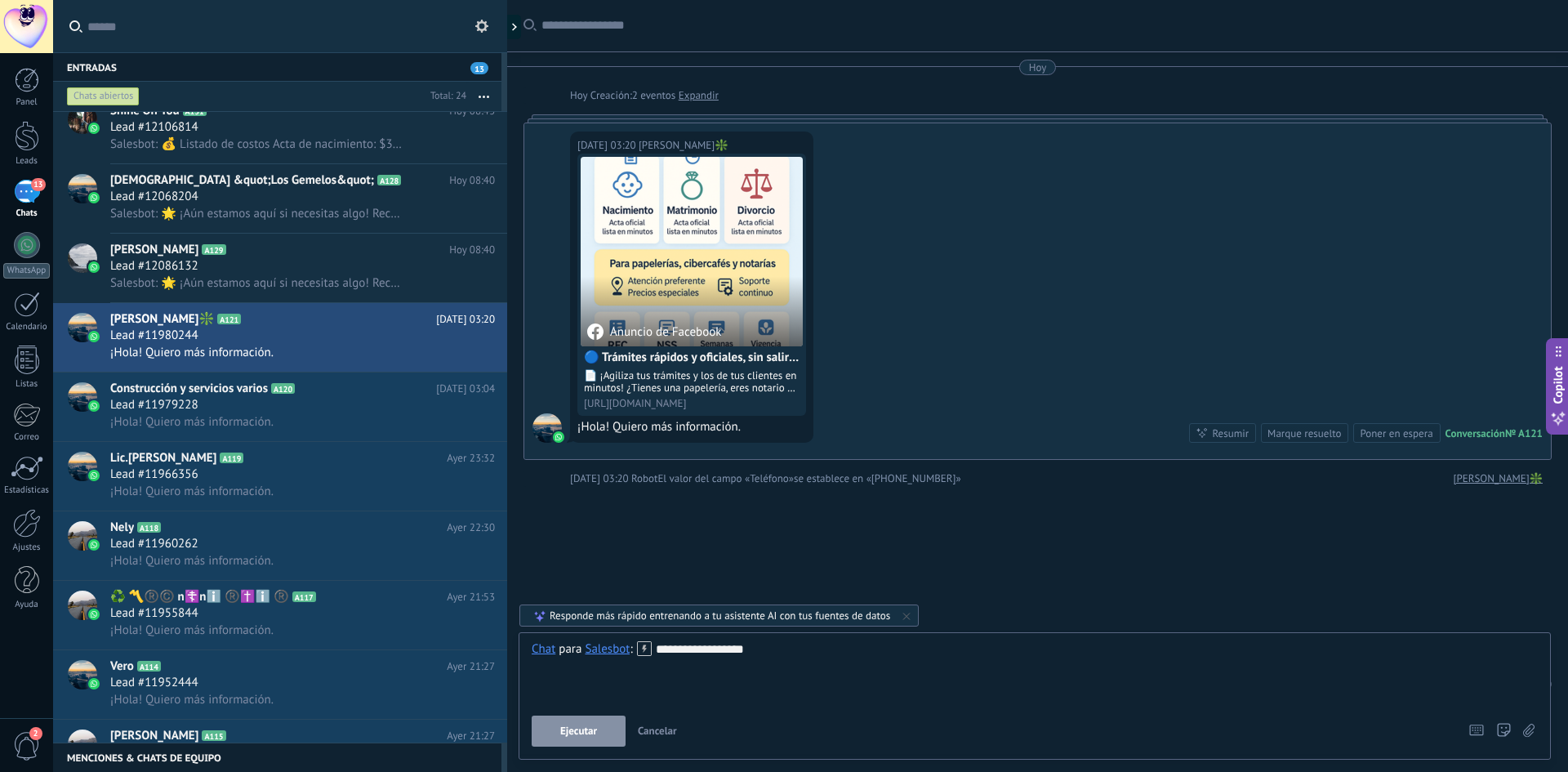
click at [609, 739] on button "Ejecutar" at bounding box center [578, 730] width 94 height 31
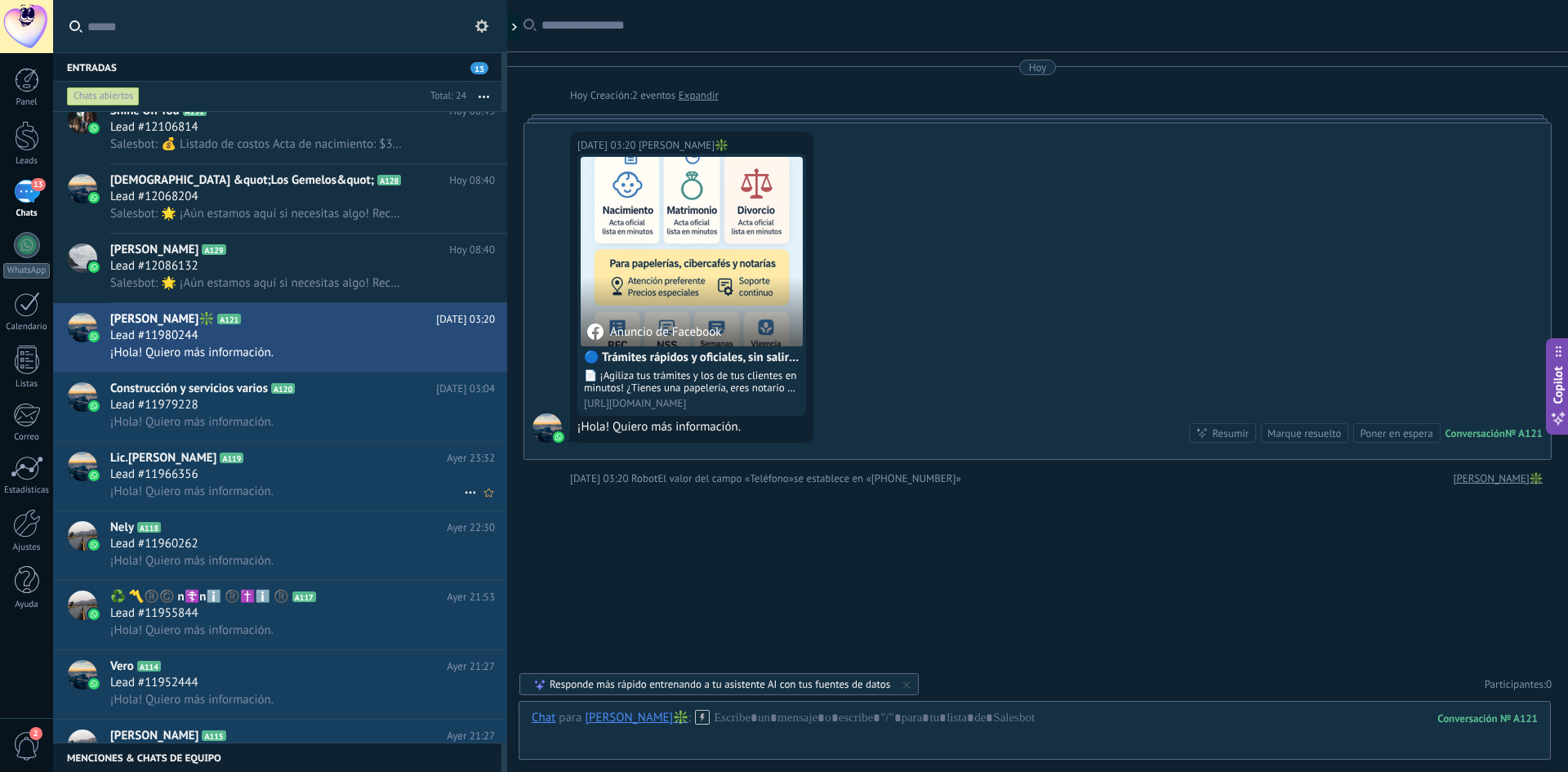
scroll to position [398, 0]
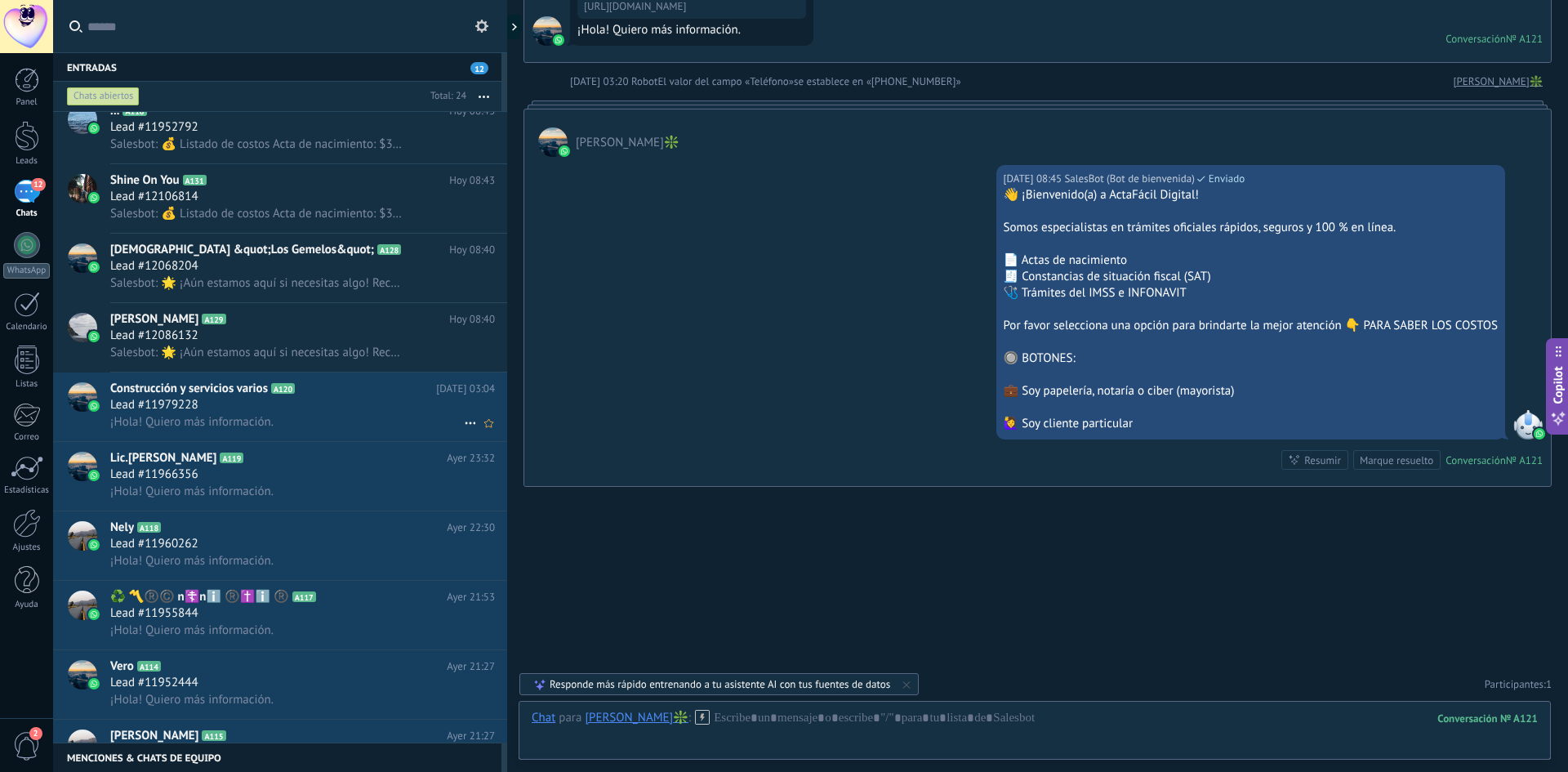
click at [324, 417] on div "¡Hola! Quiero más información." at bounding box center [302, 421] width 384 height 17
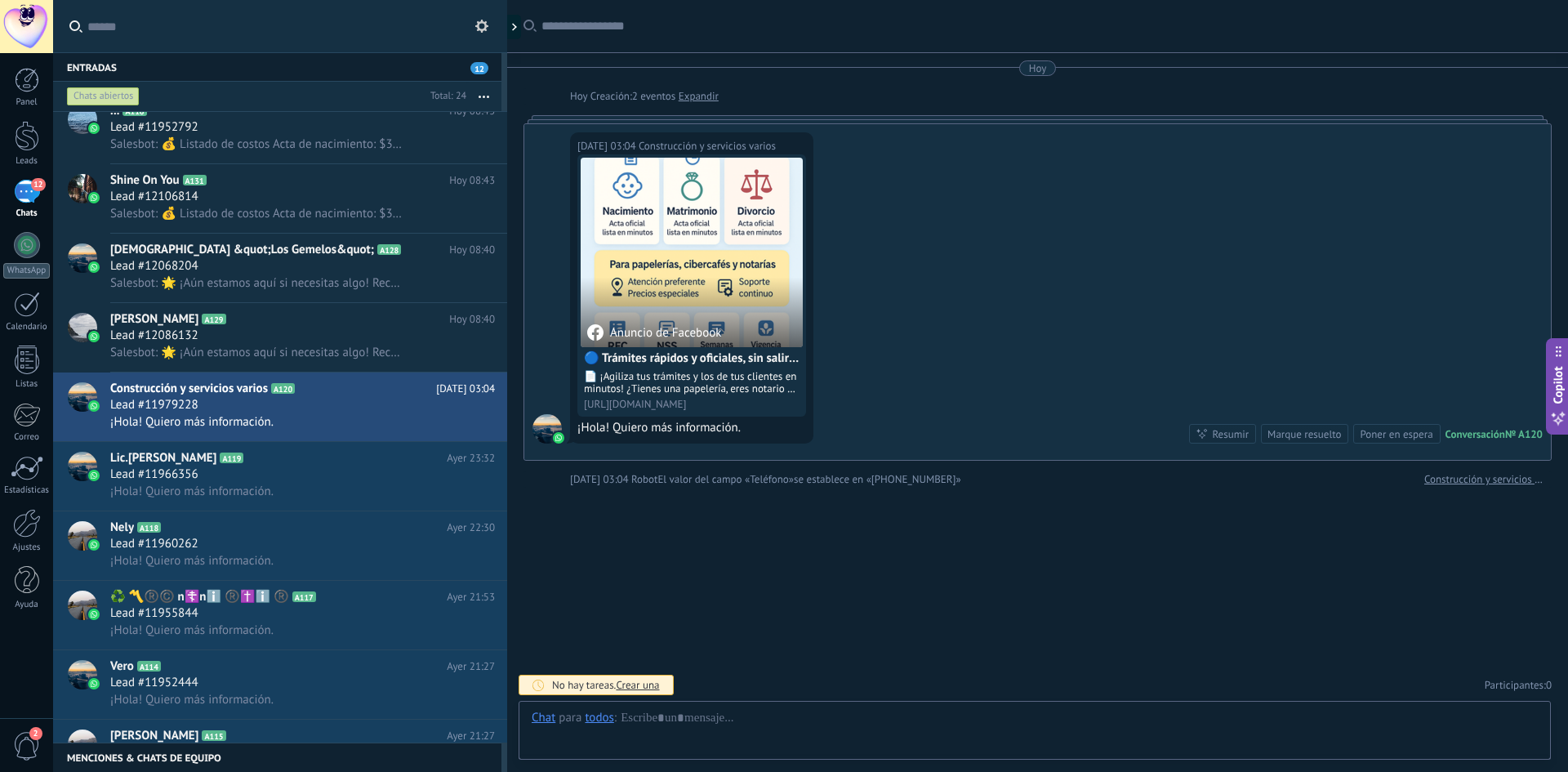
scroll to position [1, 0]
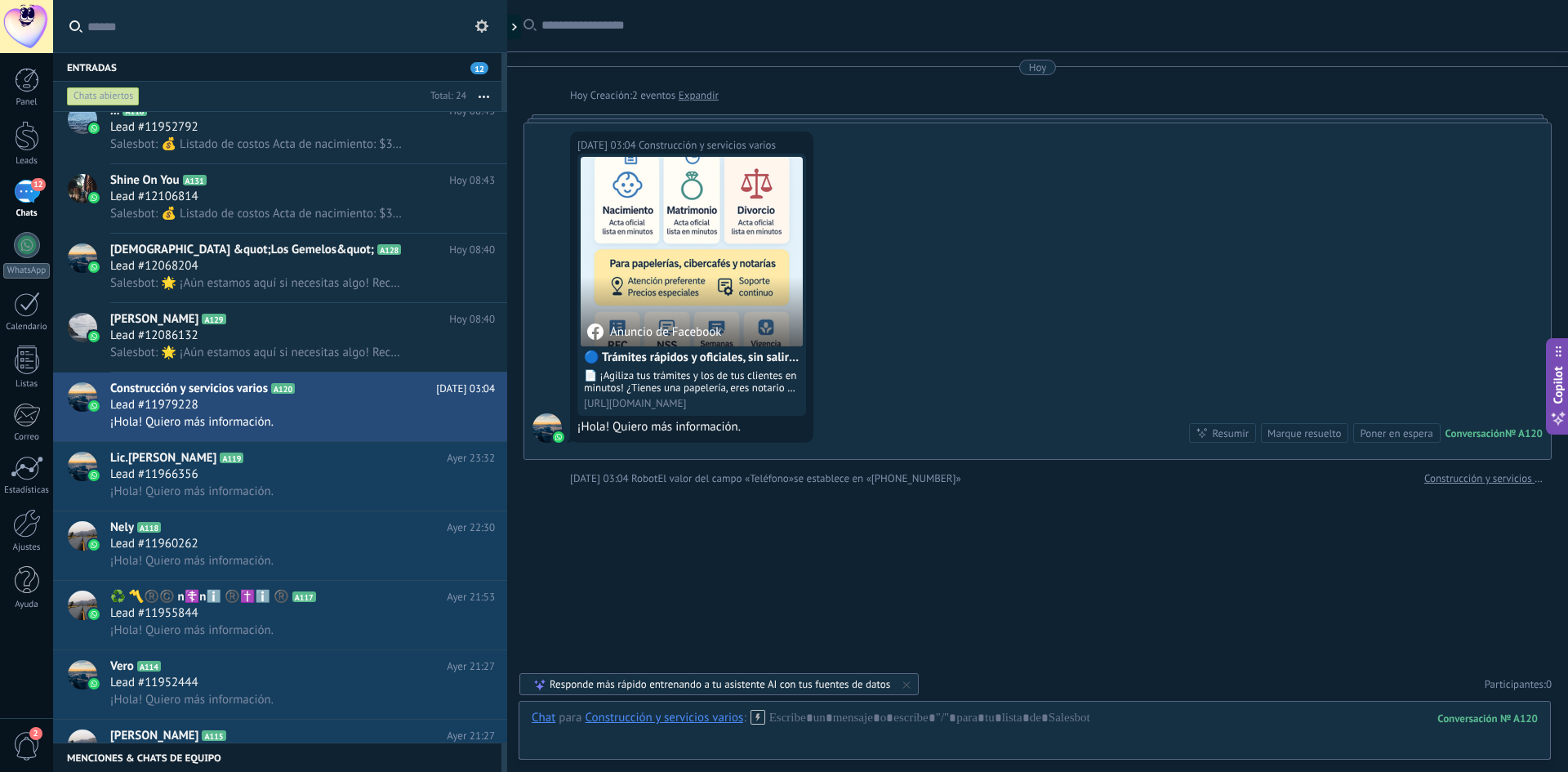
click at [604, 721] on div "Construcción y servicios varios" at bounding box center [664, 717] width 158 height 15
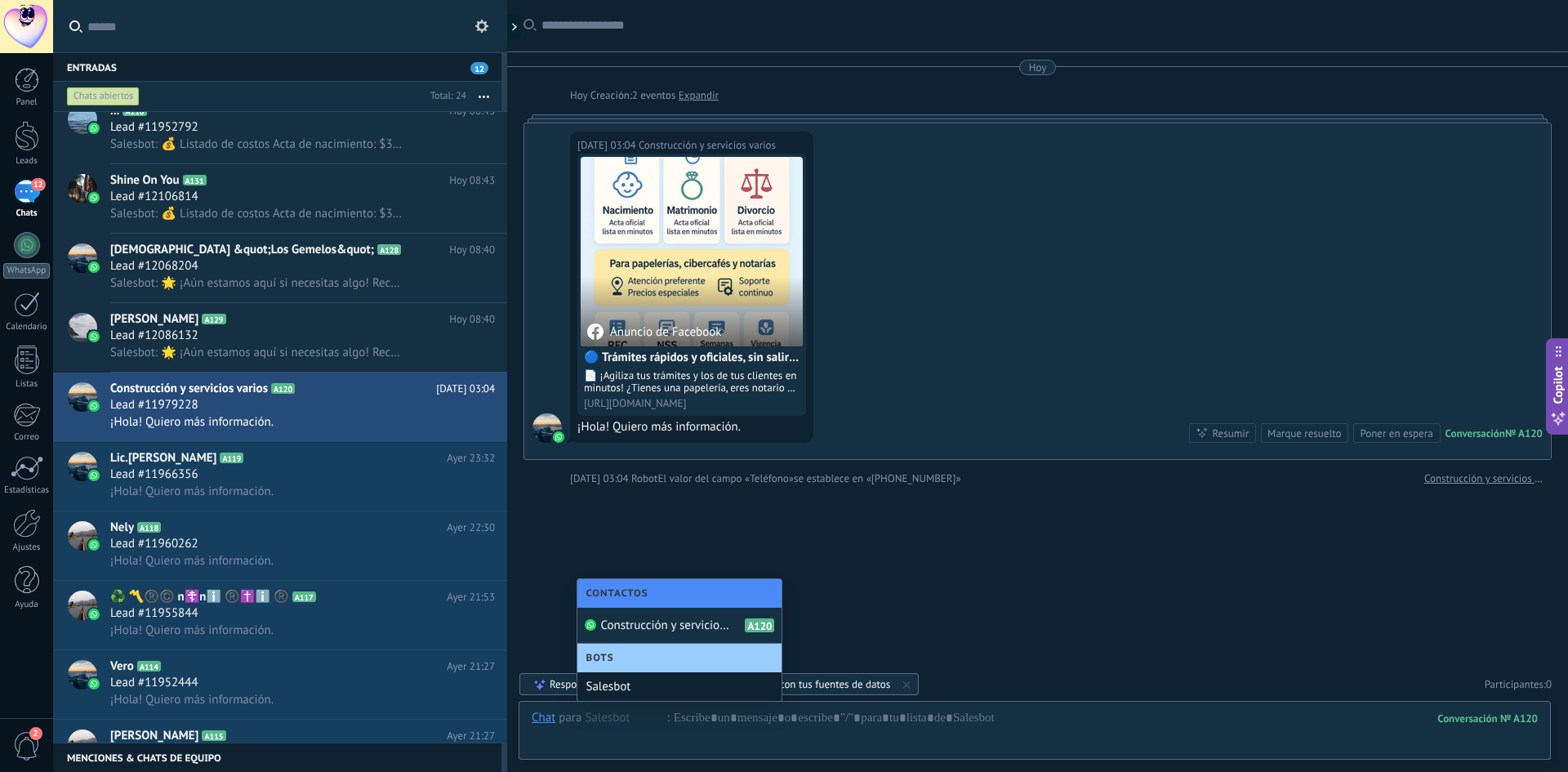
click at [633, 687] on div "Salesbot" at bounding box center [679, 687] width 204 height 29
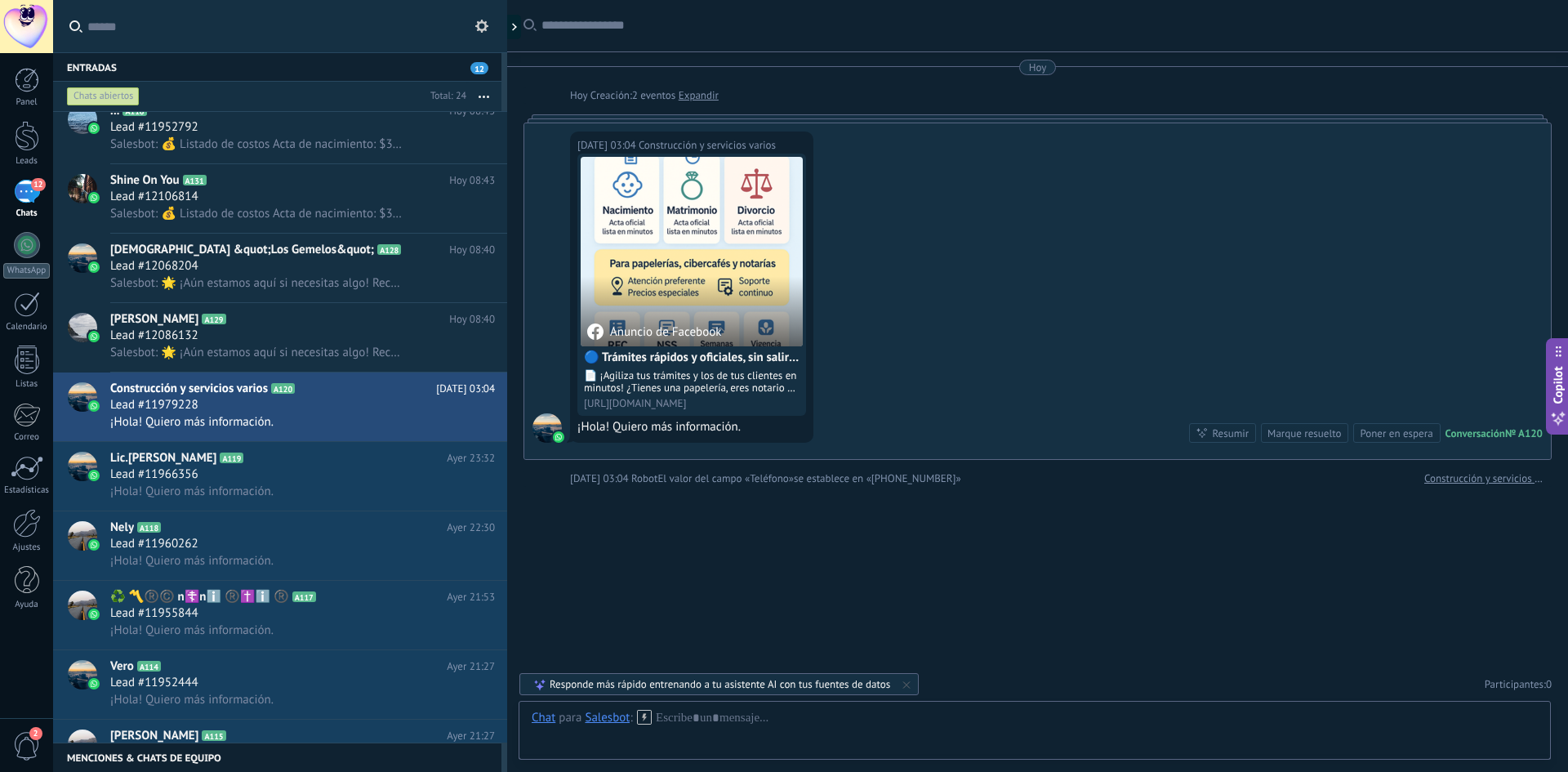
click at [647, 720] on icon at bounding box center [644, 717] width 15 height 15
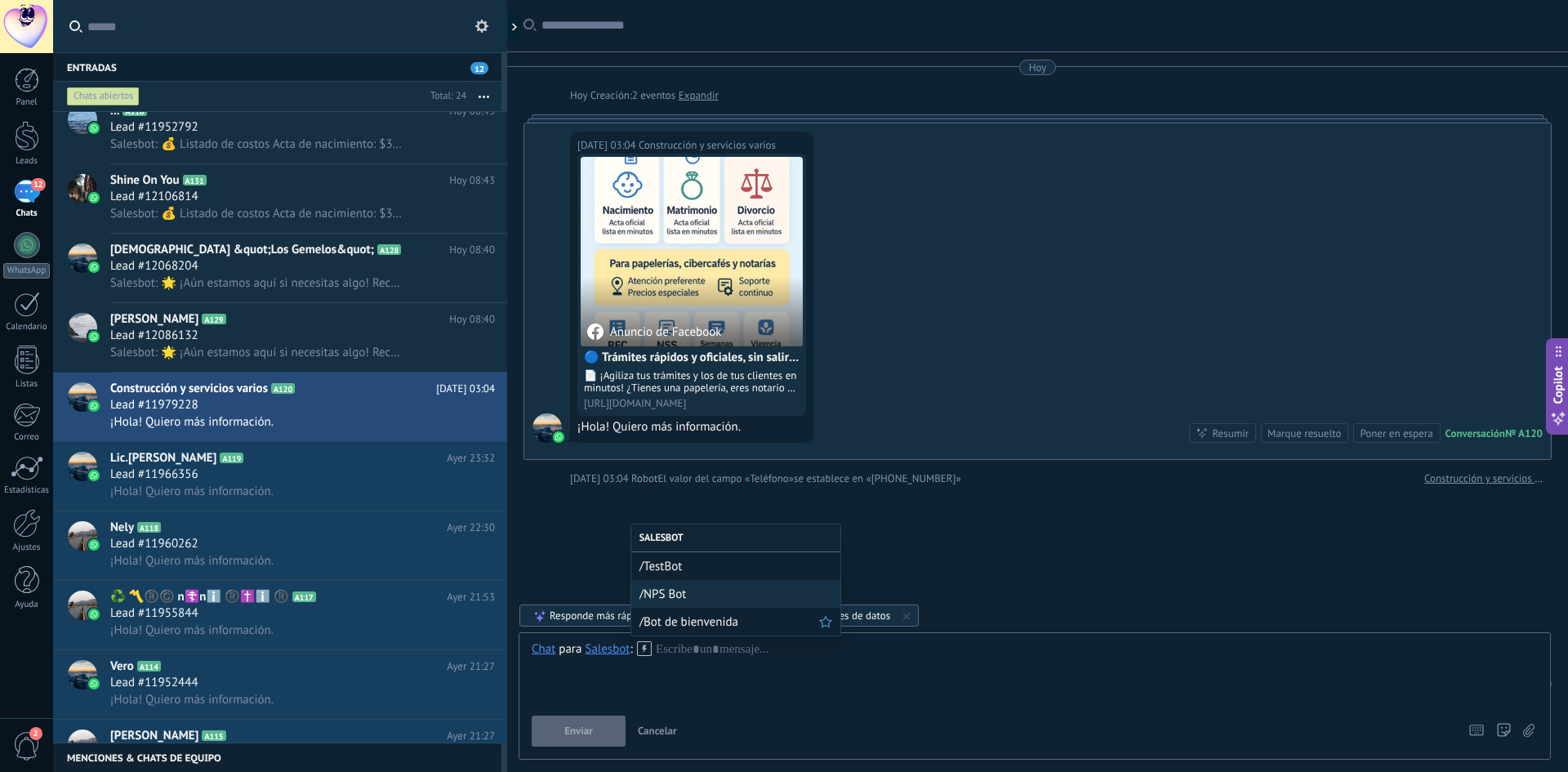
click at [677, 627] on span "/Bot de bienvenida" at bounding box center [729, 622] width 179 height 16
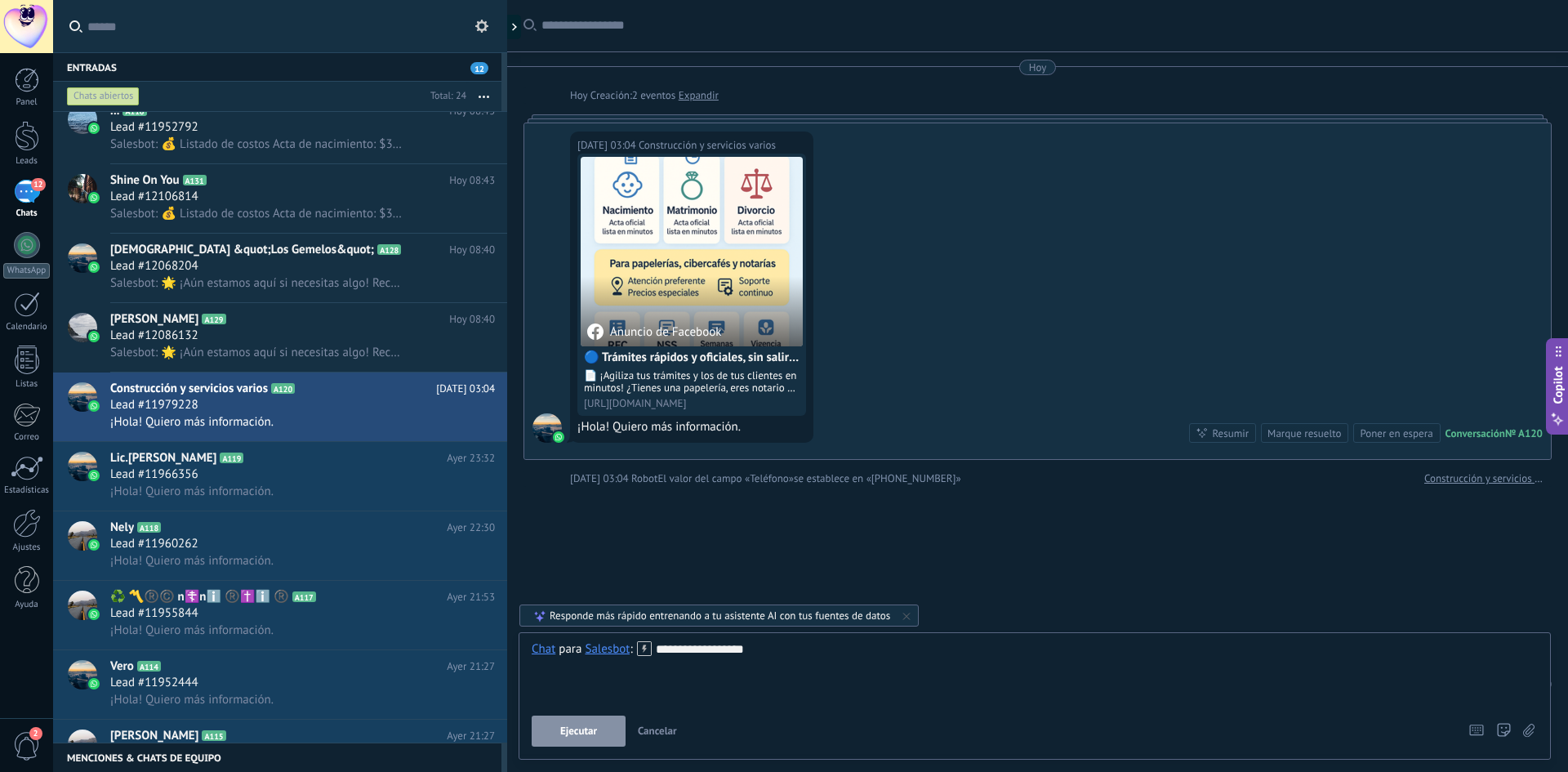
click at [588, 737] on span "Ejecutar" at bounding box center [578, 731] width 37 height 12
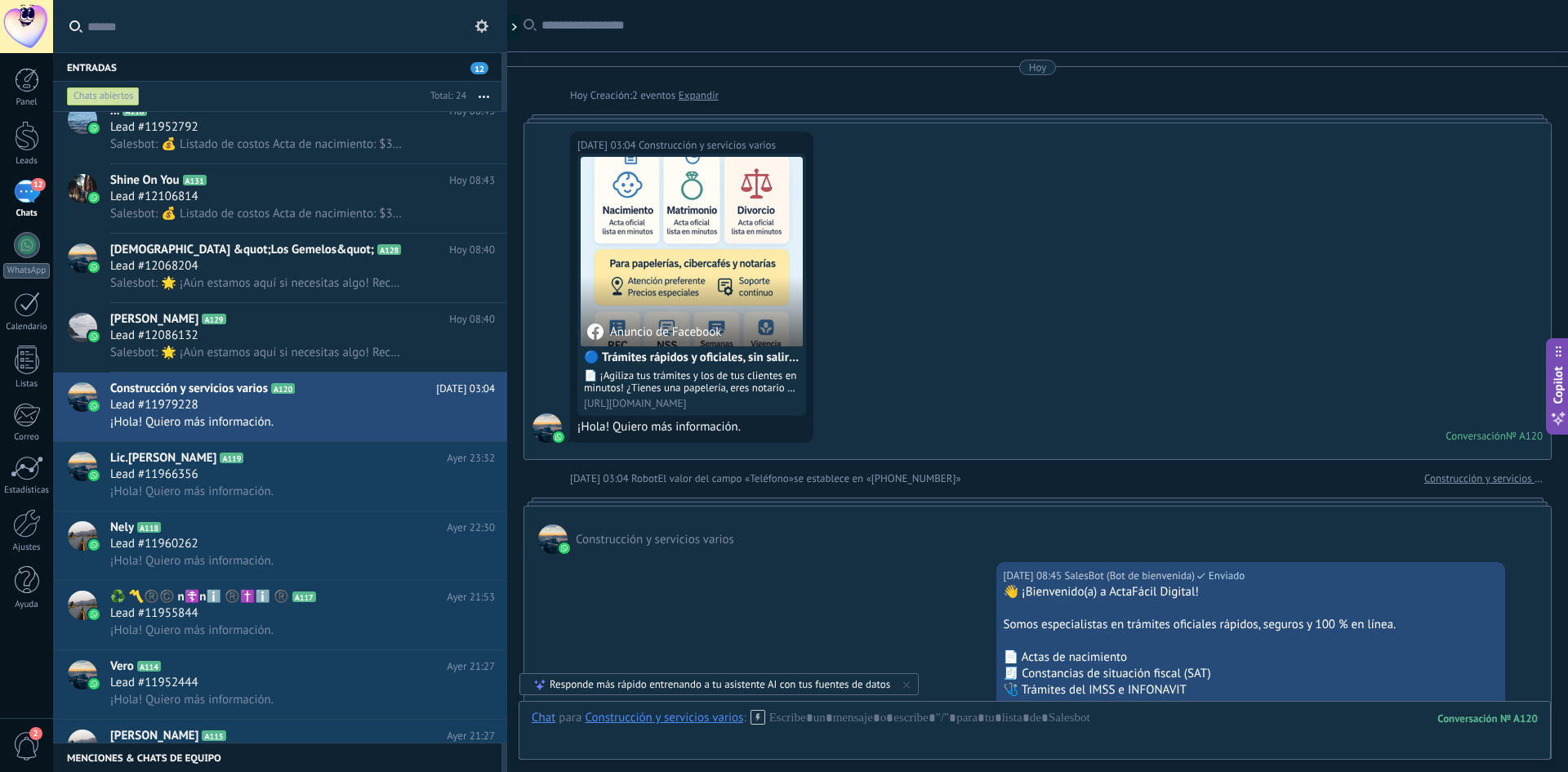
scroll to position [398, 0]
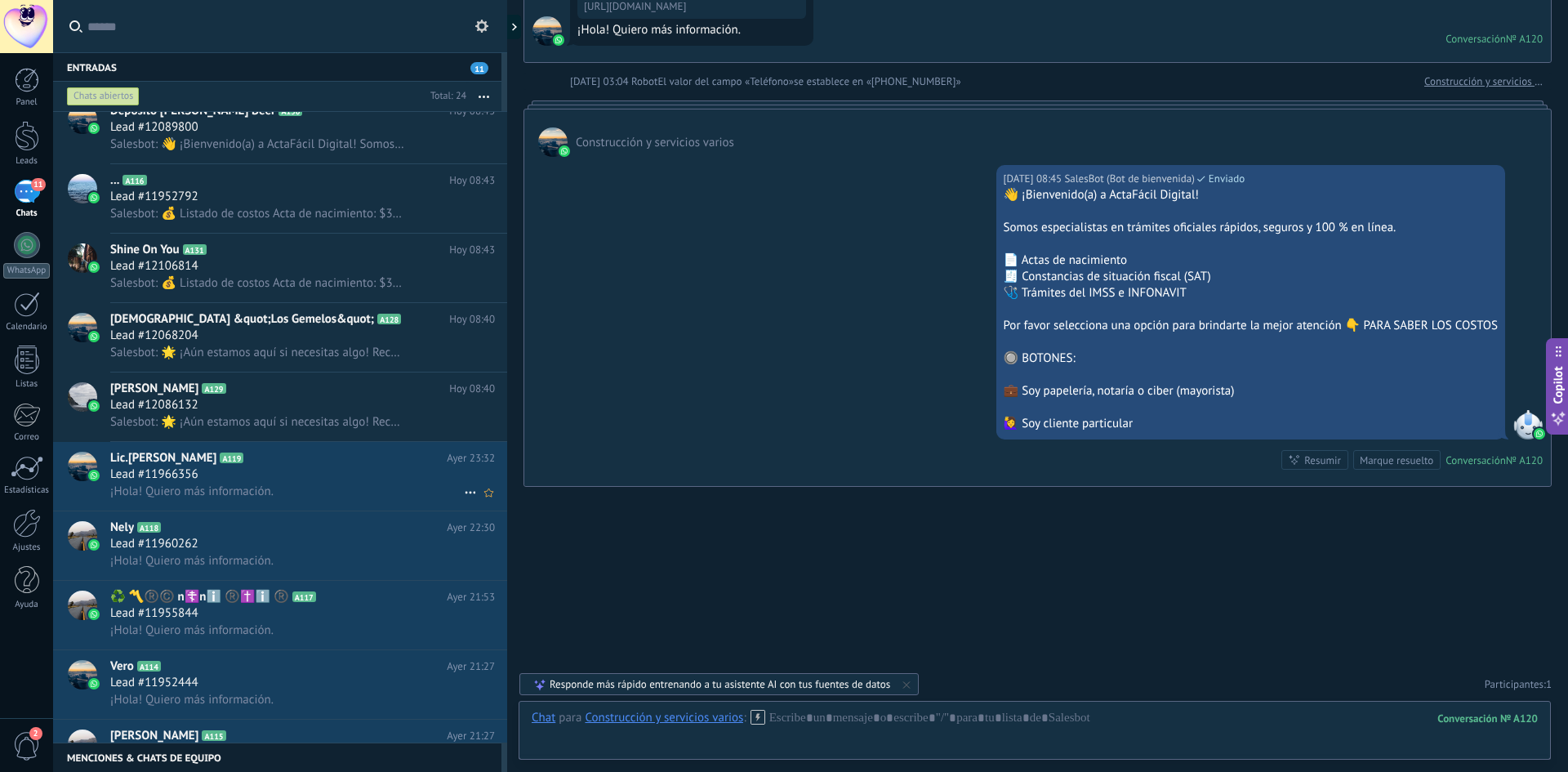
click at [255, 488] on span "¡Hola! Quiero más información." at bounding box center [191, 492] width 163 height 16
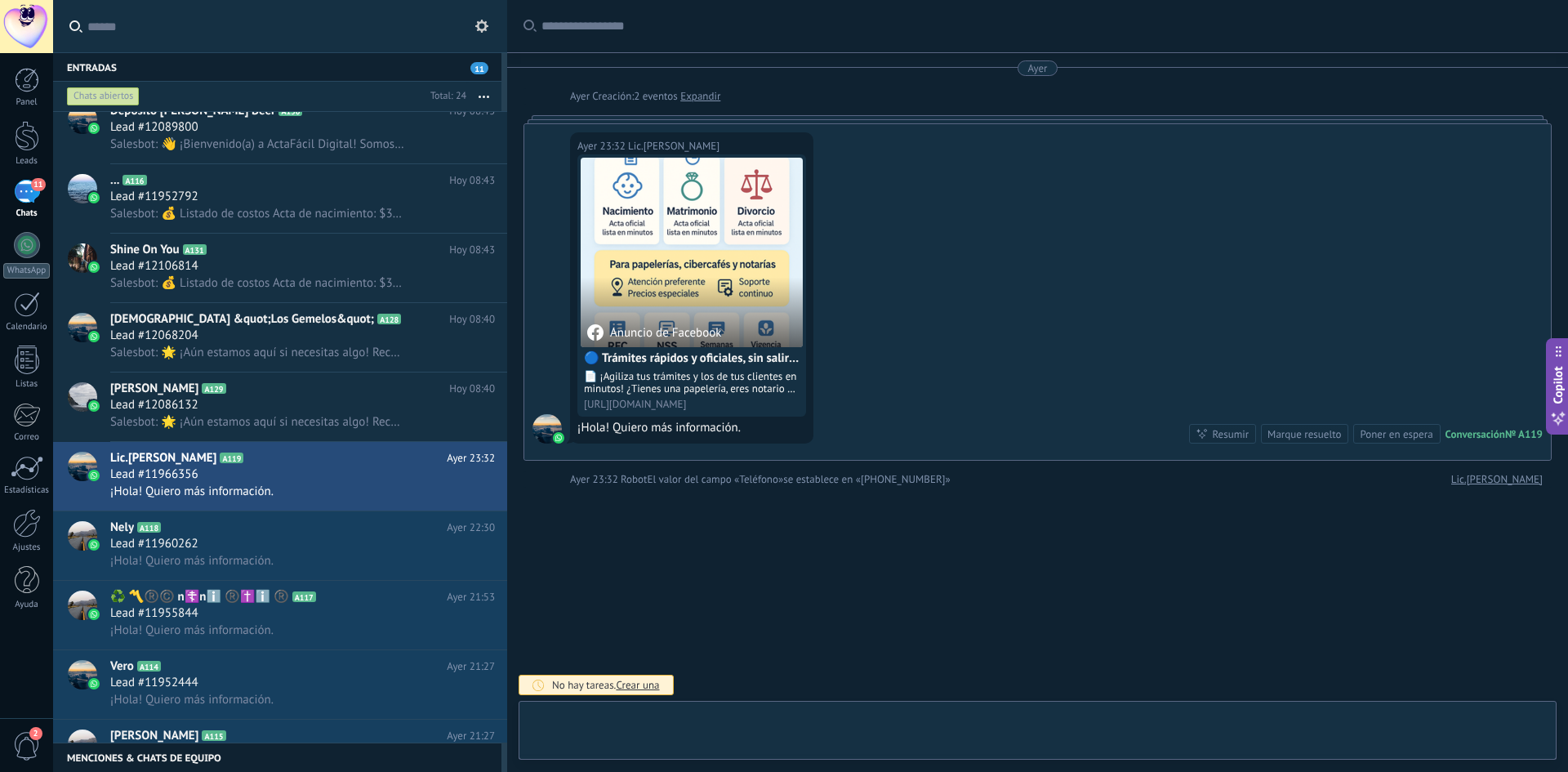
scroll to position [1, 0]
click at [623, 717] on div "Lic.[PERSON_NAME]" at bounding box center [637, 717] width 105 height 15
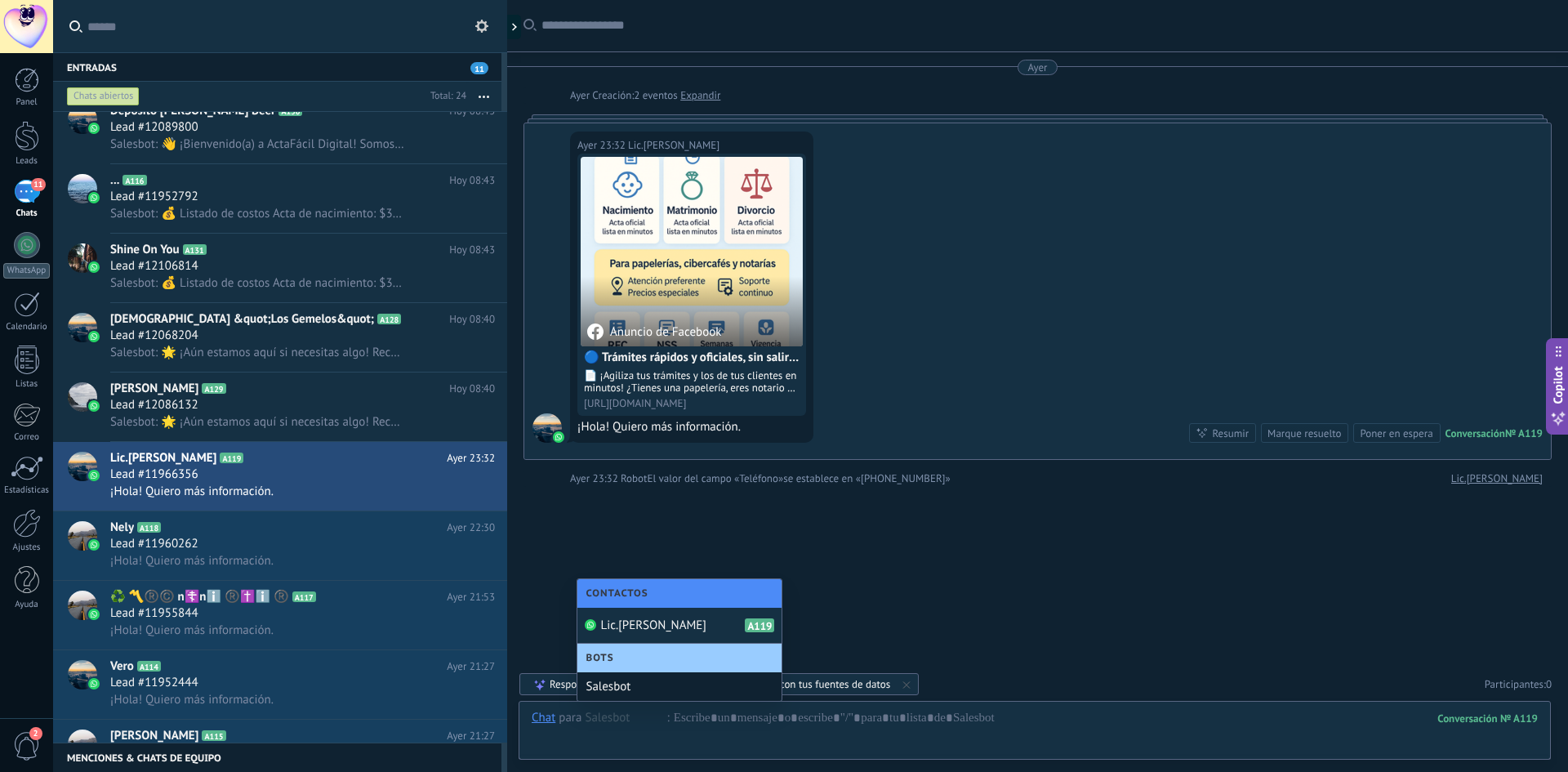
click at [636, 688] on div "Salesbot" at bounding box center [679, 687] width 204 height 29
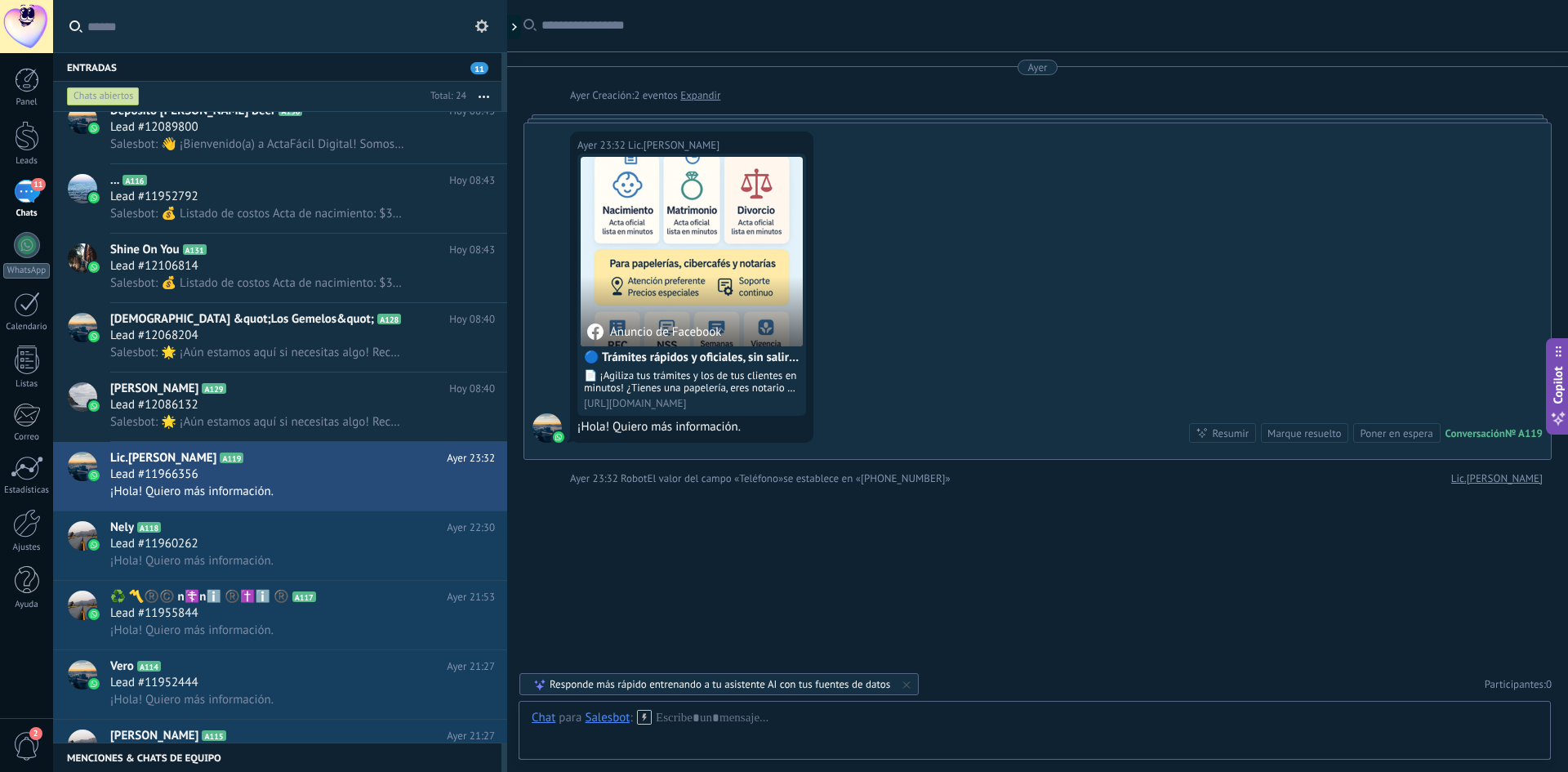
click at [646, 724] on icon at bounding box center [644, 717] width 15 height 15
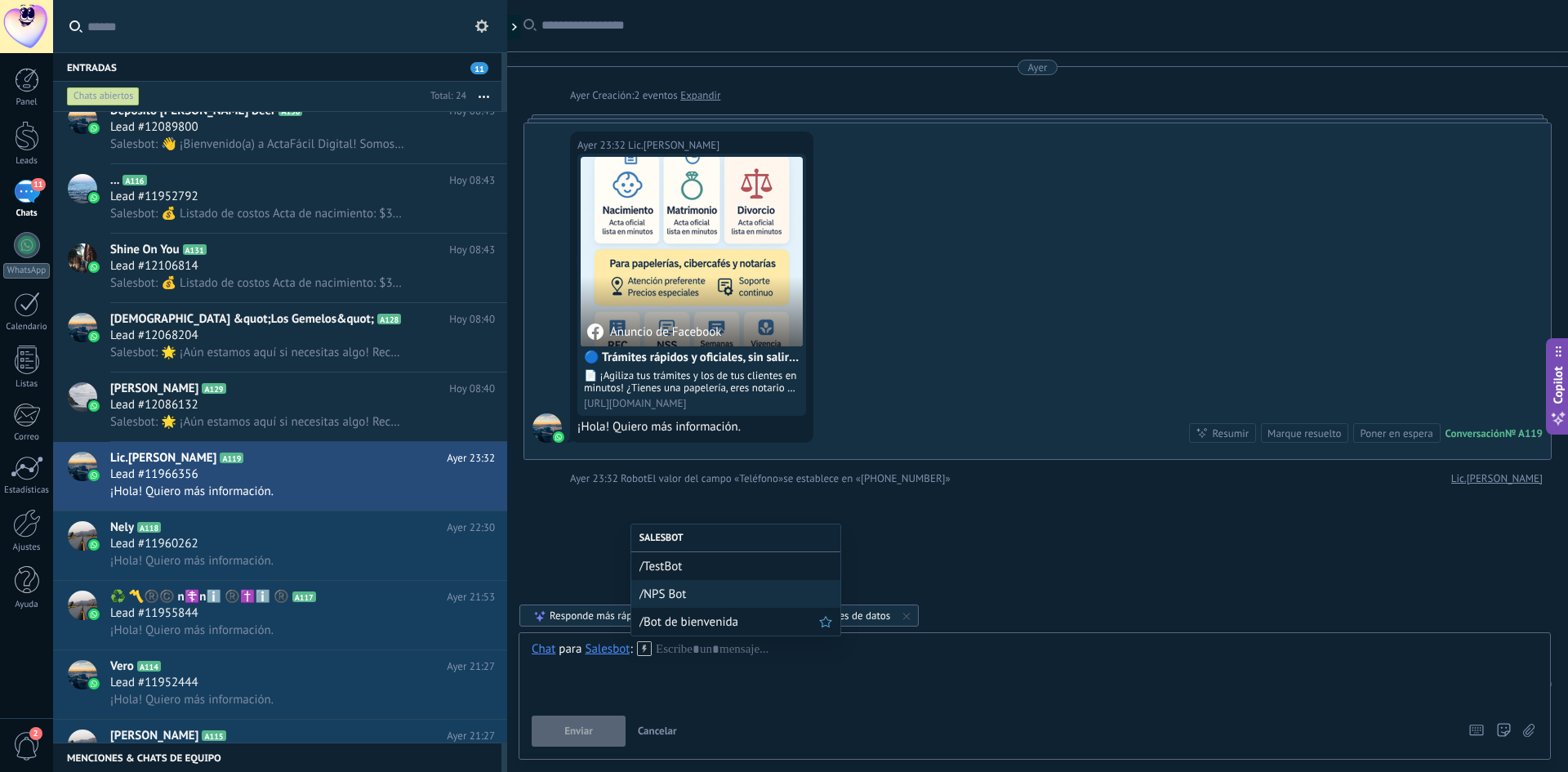
click at [681, 622] on span "/Bot de bienvenida" at bounding box center [729, 622] width 179 height 16
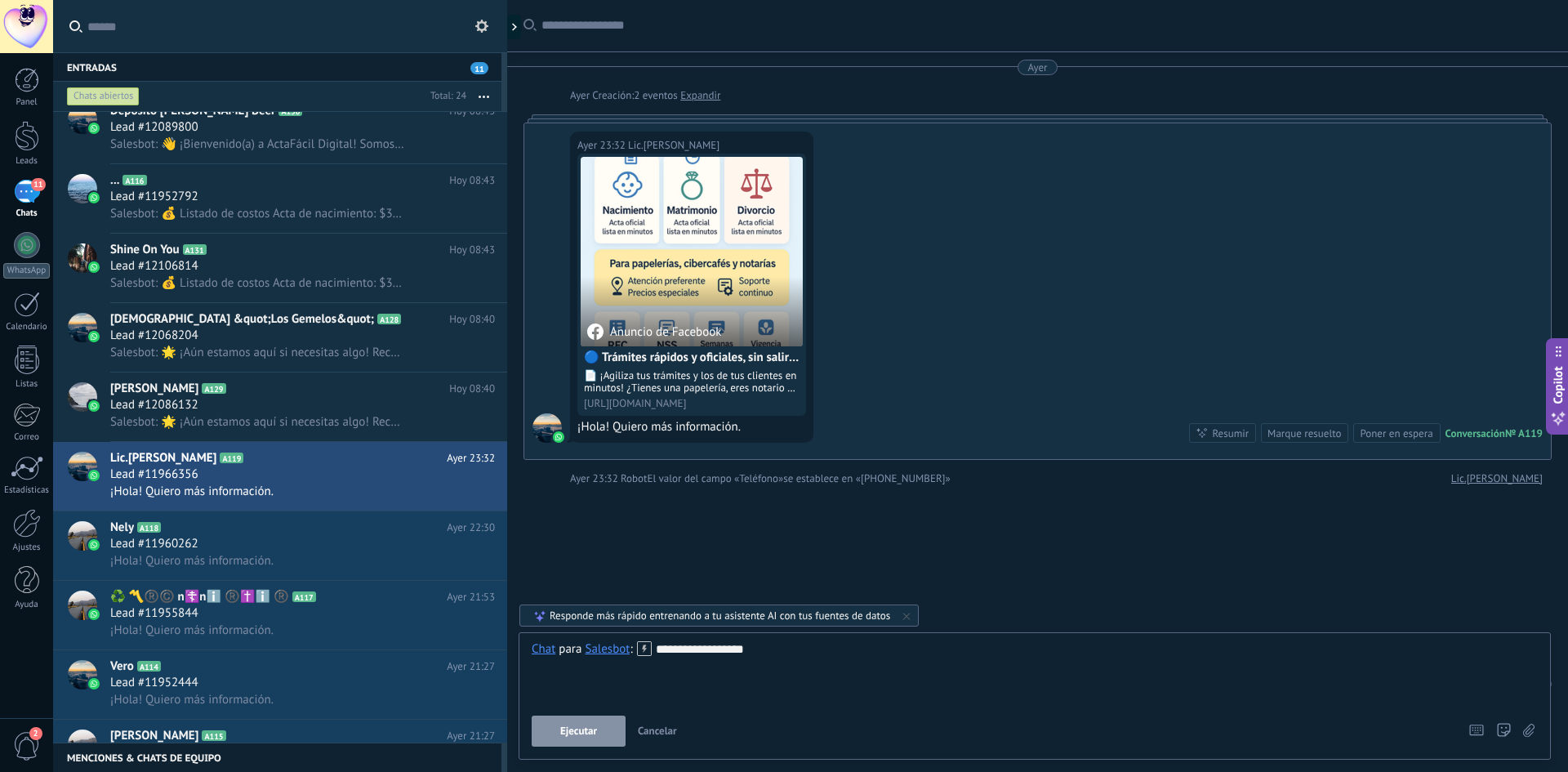
click at [608, 727] on button "Ejecutar" at bounding box center [578, 730] width 94 height 31
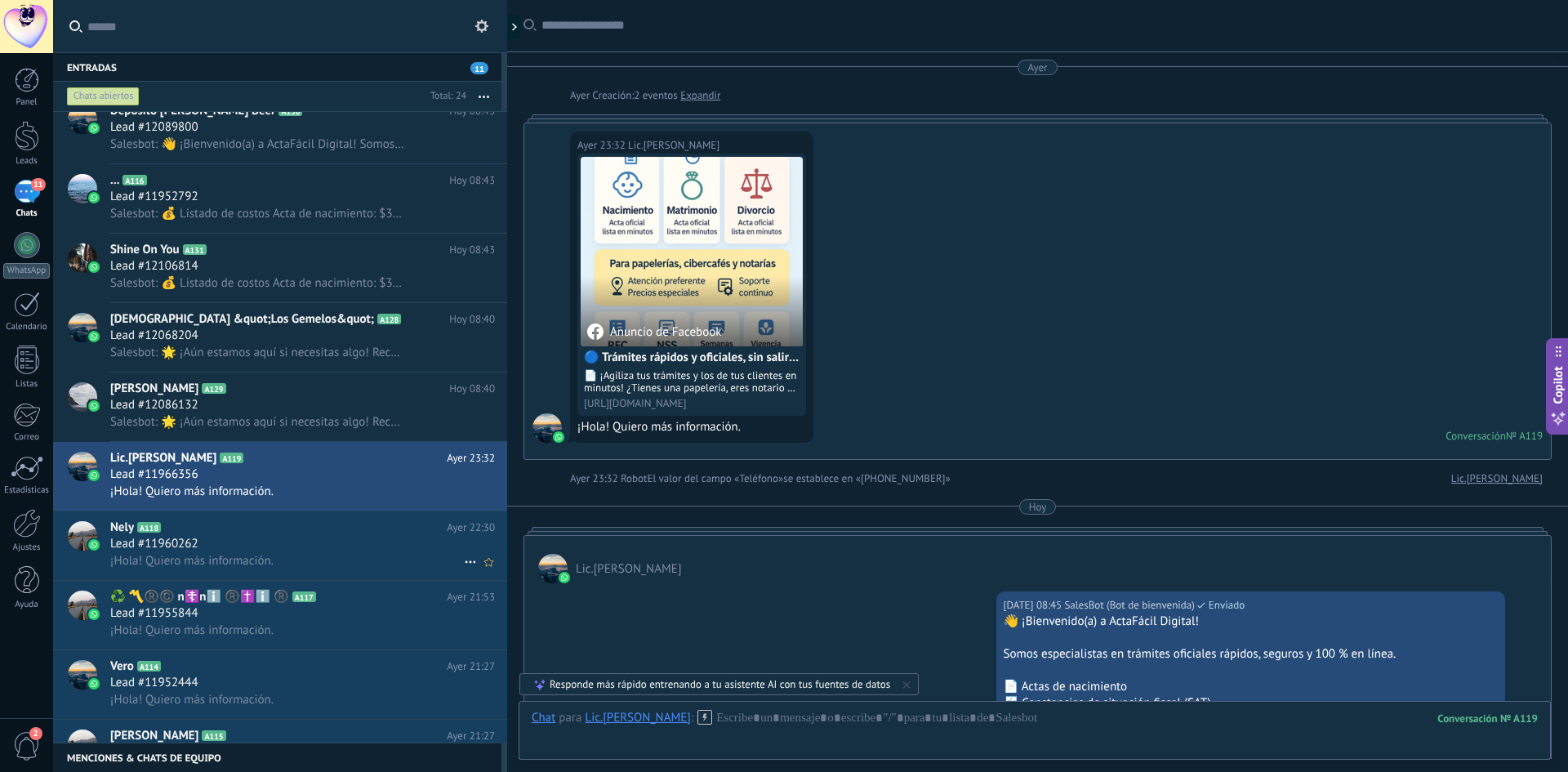
scroll to position [427, 0]
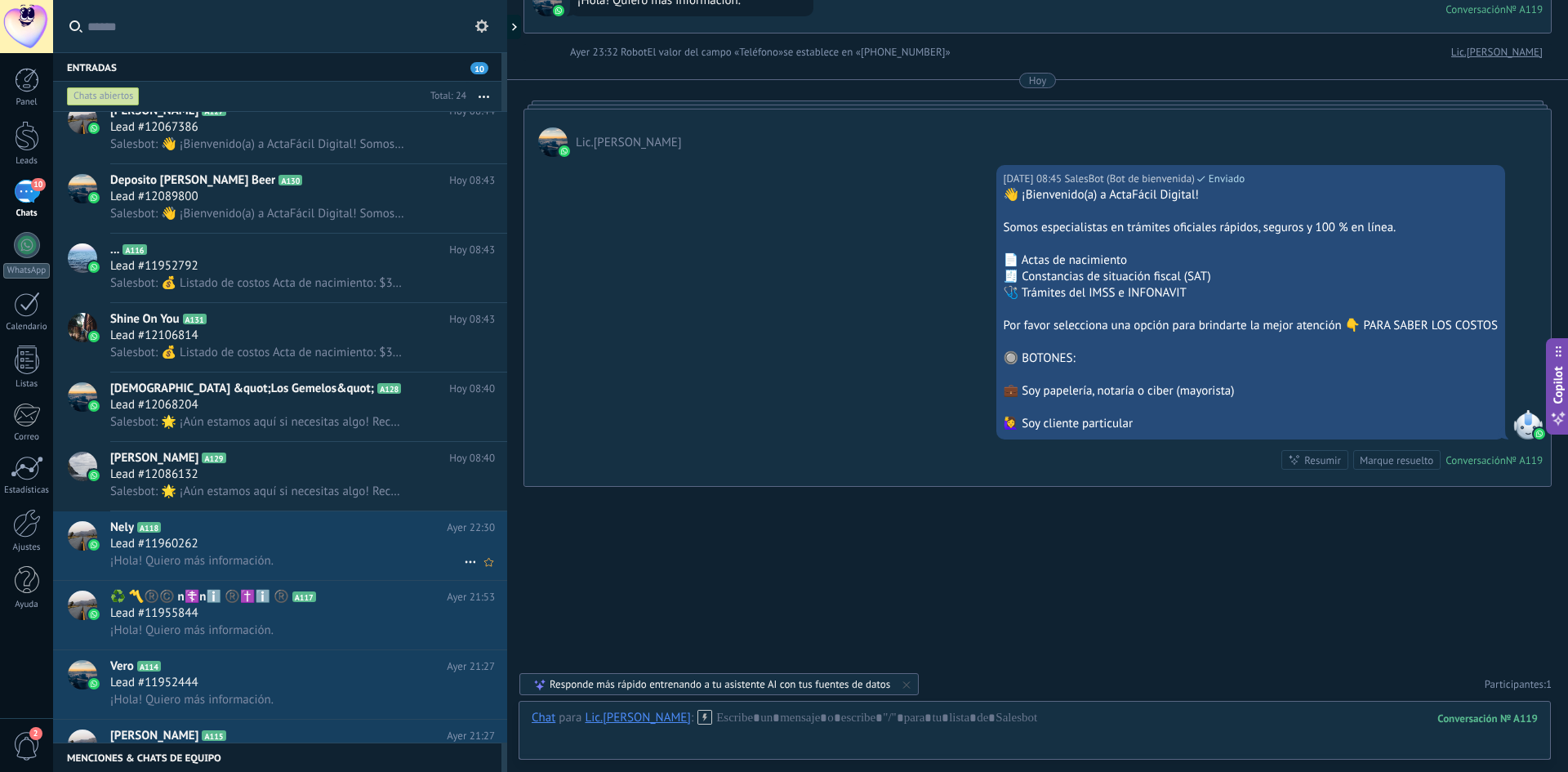
click at [338, 537] on div "Lead #11960262" at bounding box center [302, 544] width 384 height 16
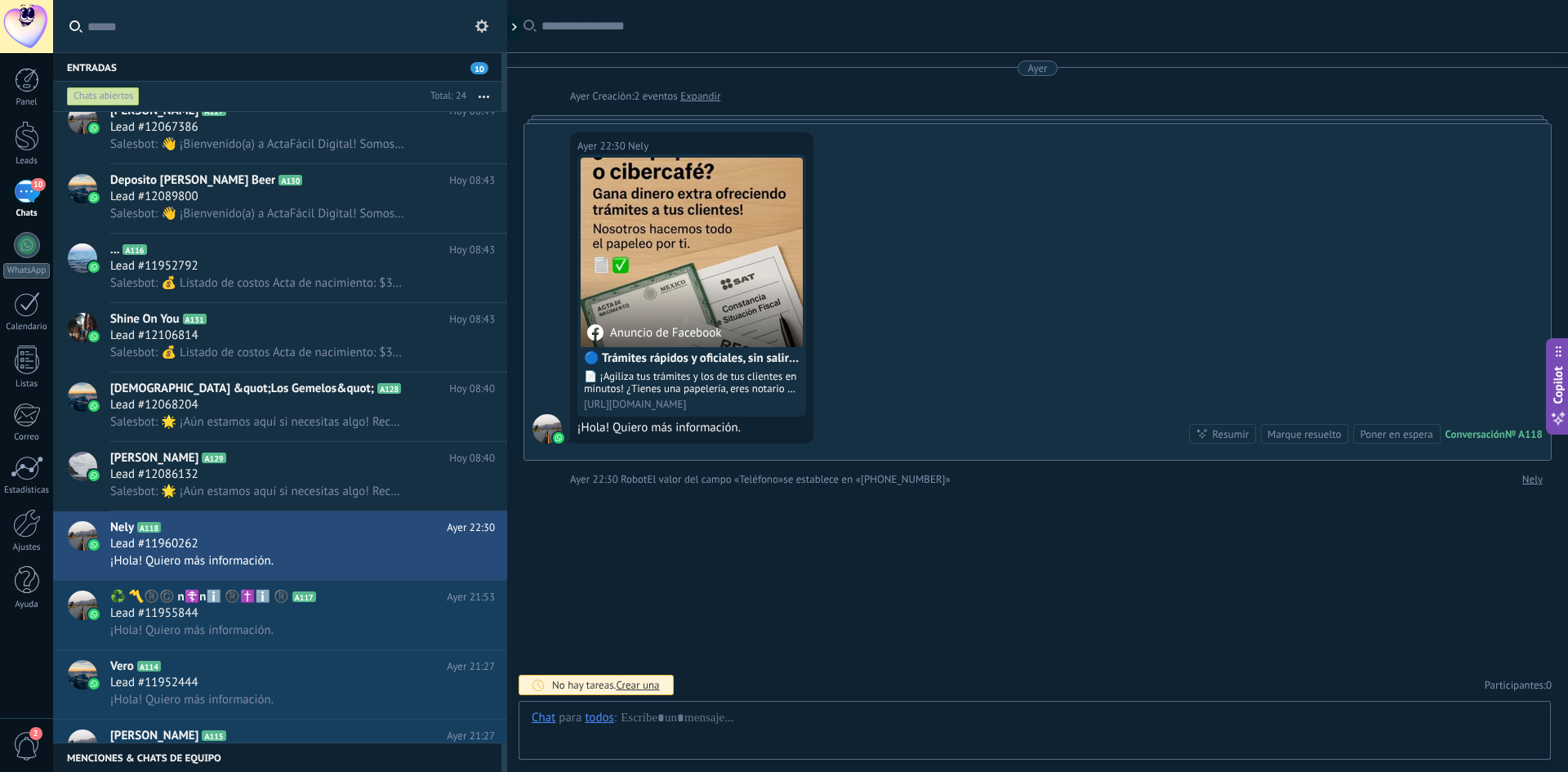
scroll to position [1, 0]
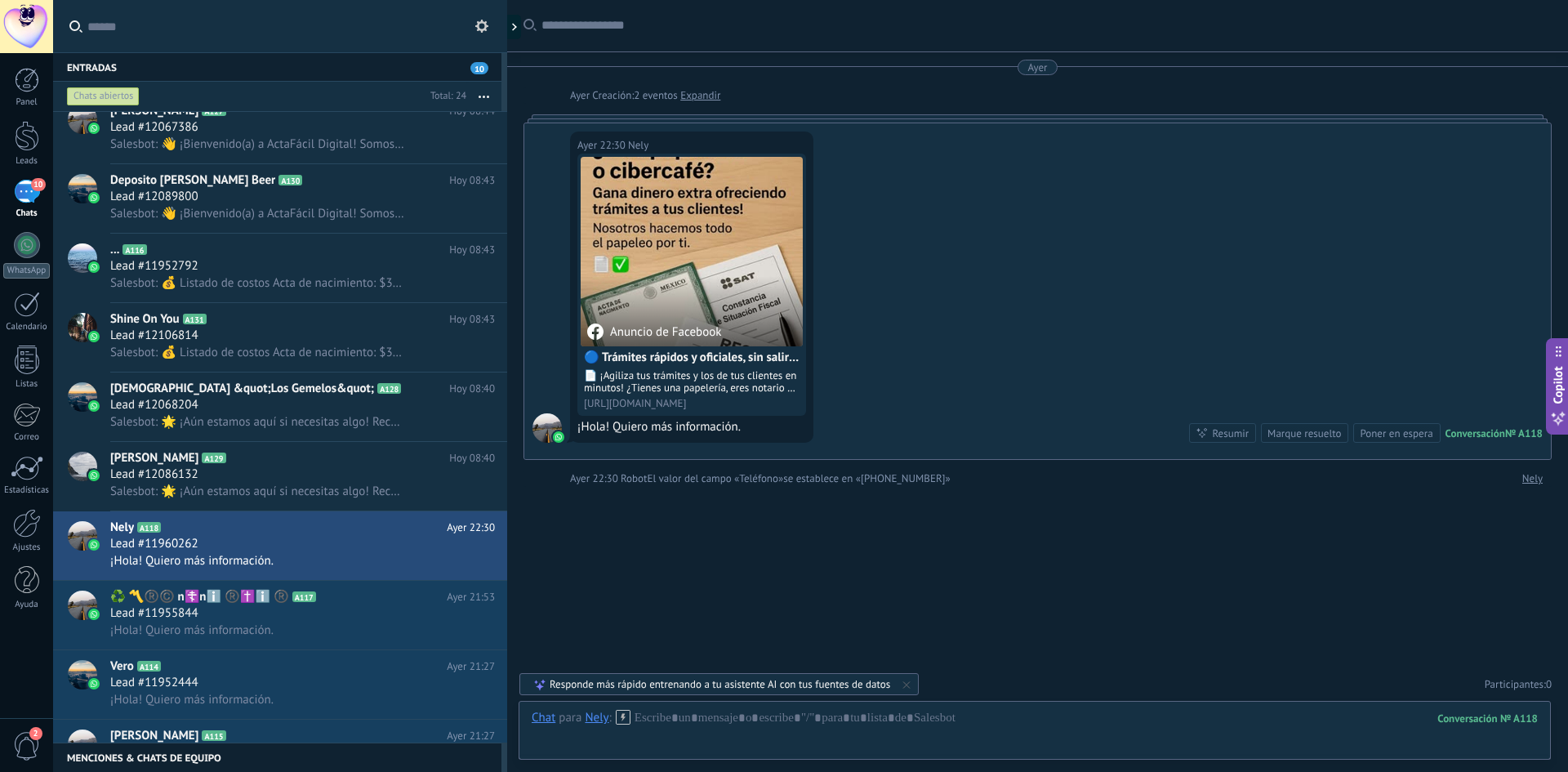
click at [595, 720] on div "Nely" at bounding box center [596, 717] width 24 height 15
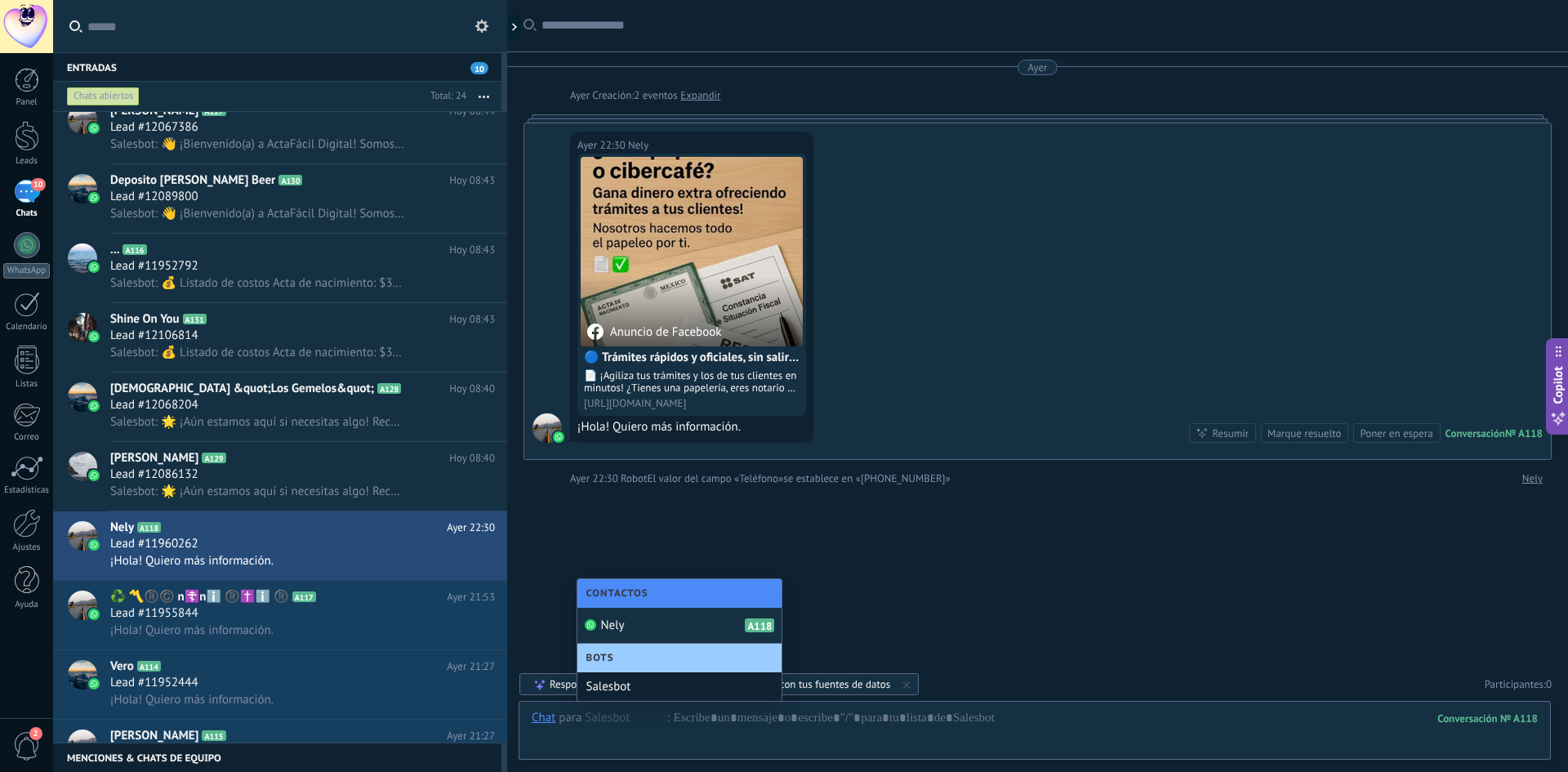
click at [632, 688] on div "Salesbot" at bounding box center [679, 687] width 204 height 29
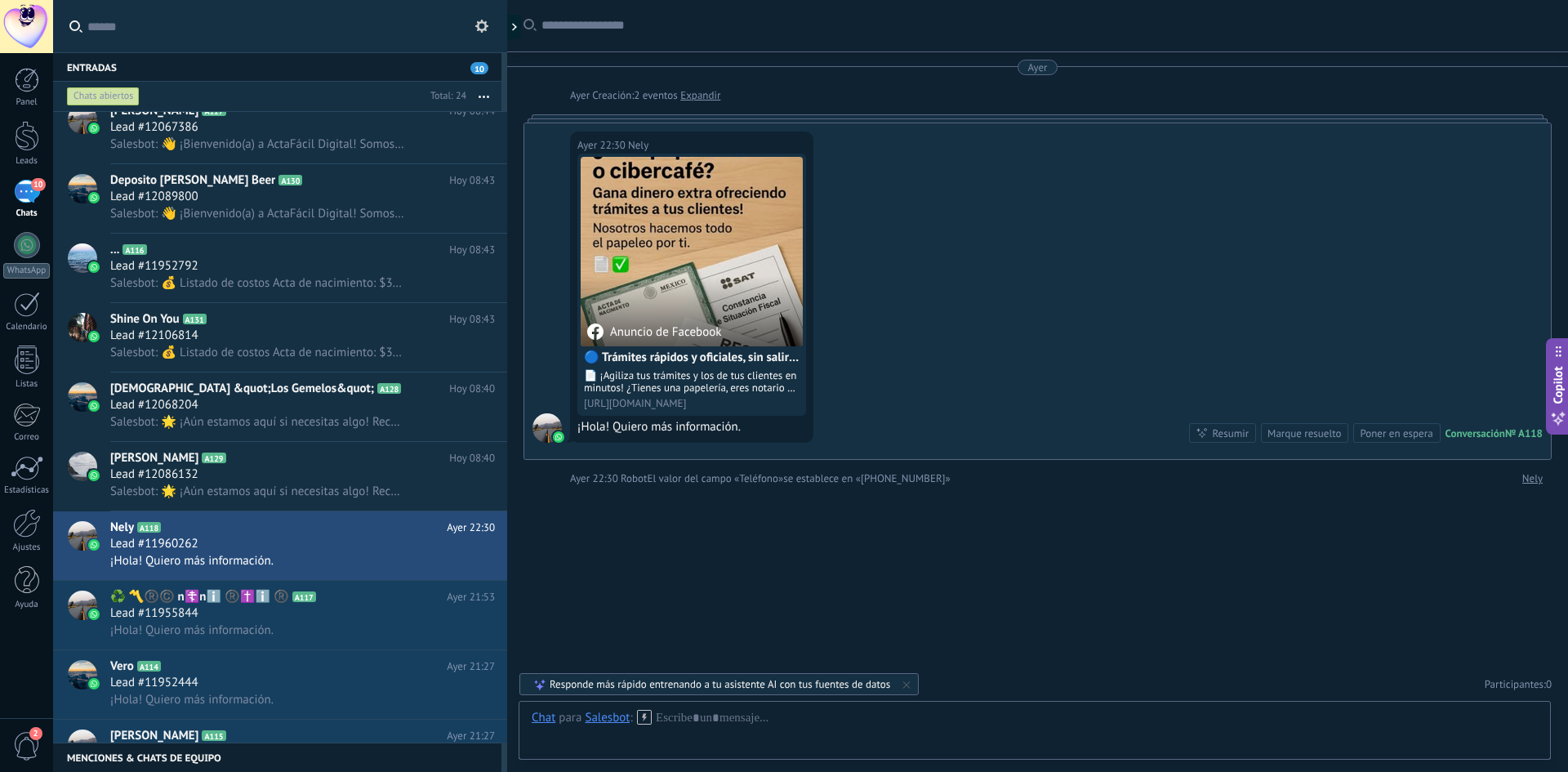
click at [641, 717] on icon at bounding box center [644, 717] width 15 height 15
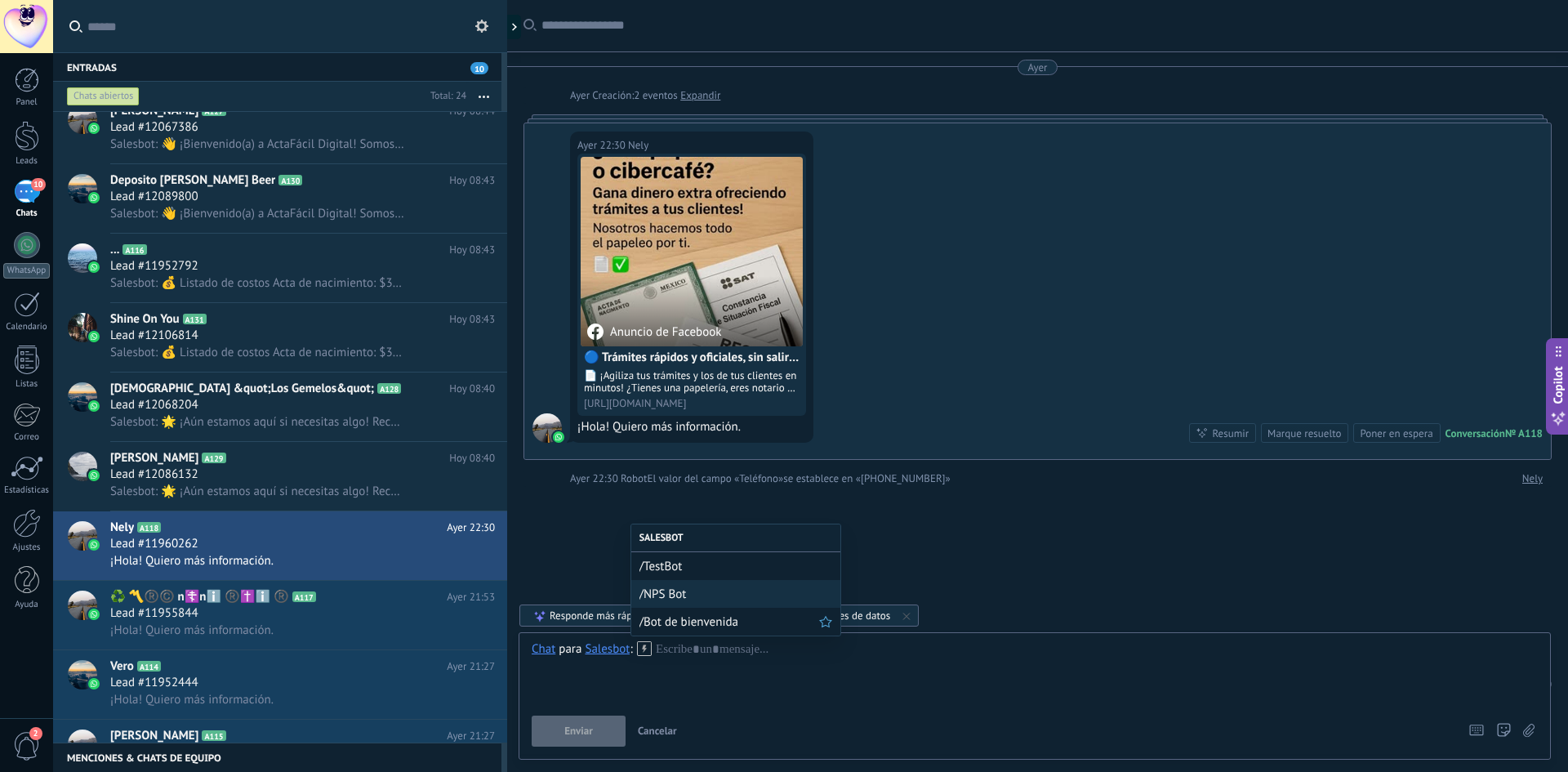
click at [674, 627] on span "/Bot de bienvenida" at bounding box center [729, 622] width 179 height 16
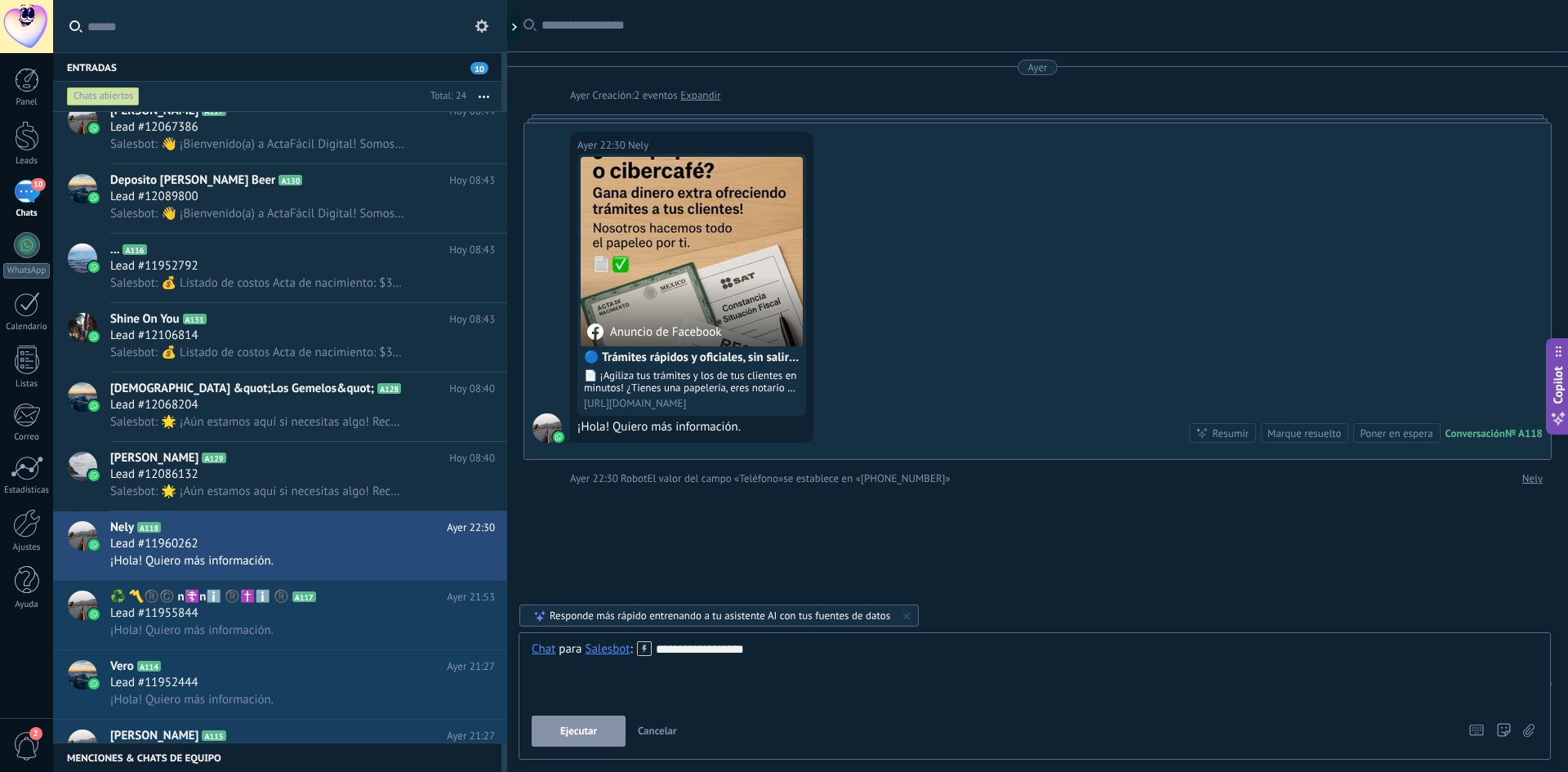
click at [589, 728] on span "Ejecutar" at bounding box center [578, 731] width 37 height 12
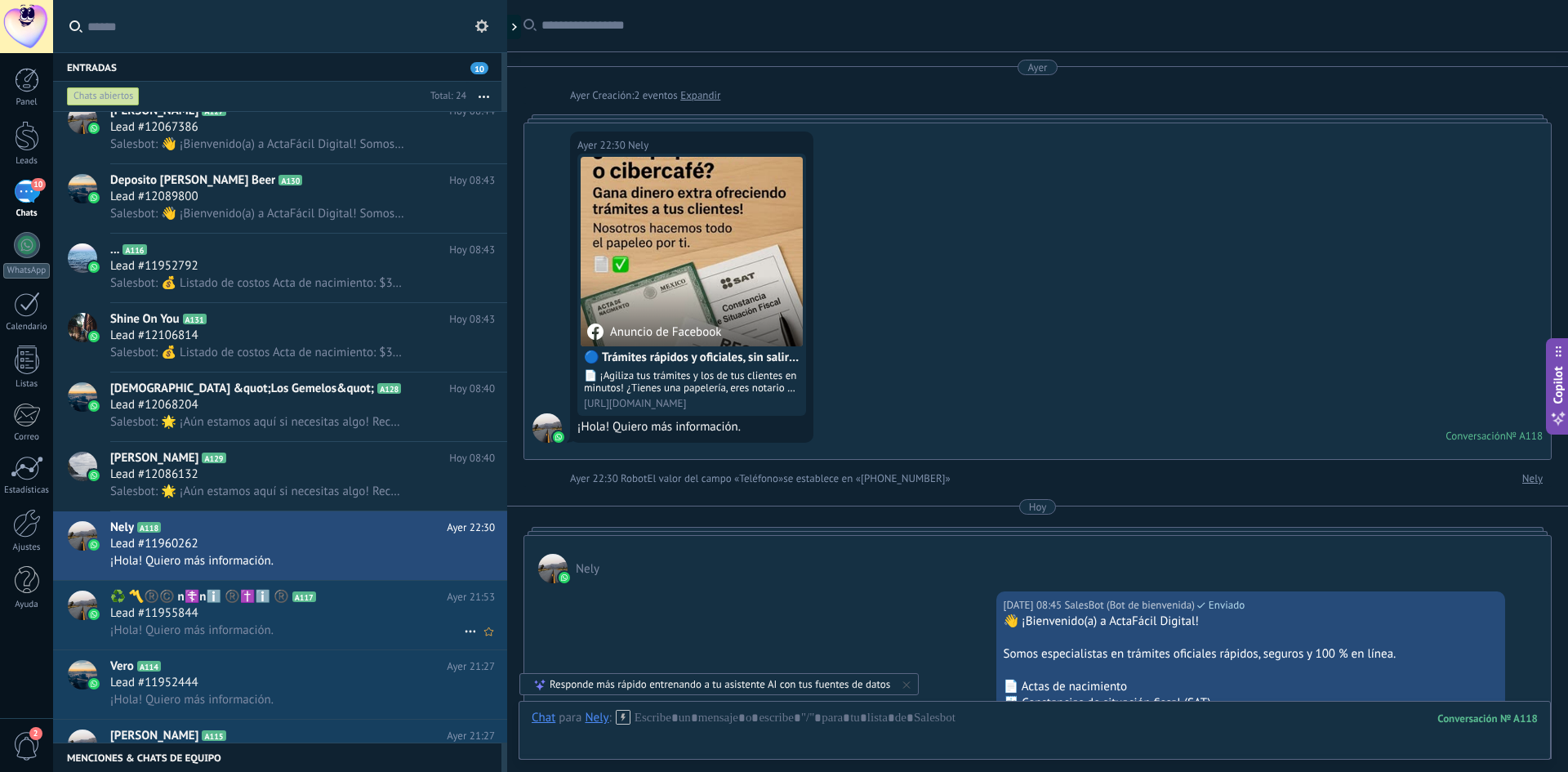
scroll to position [427, 0]
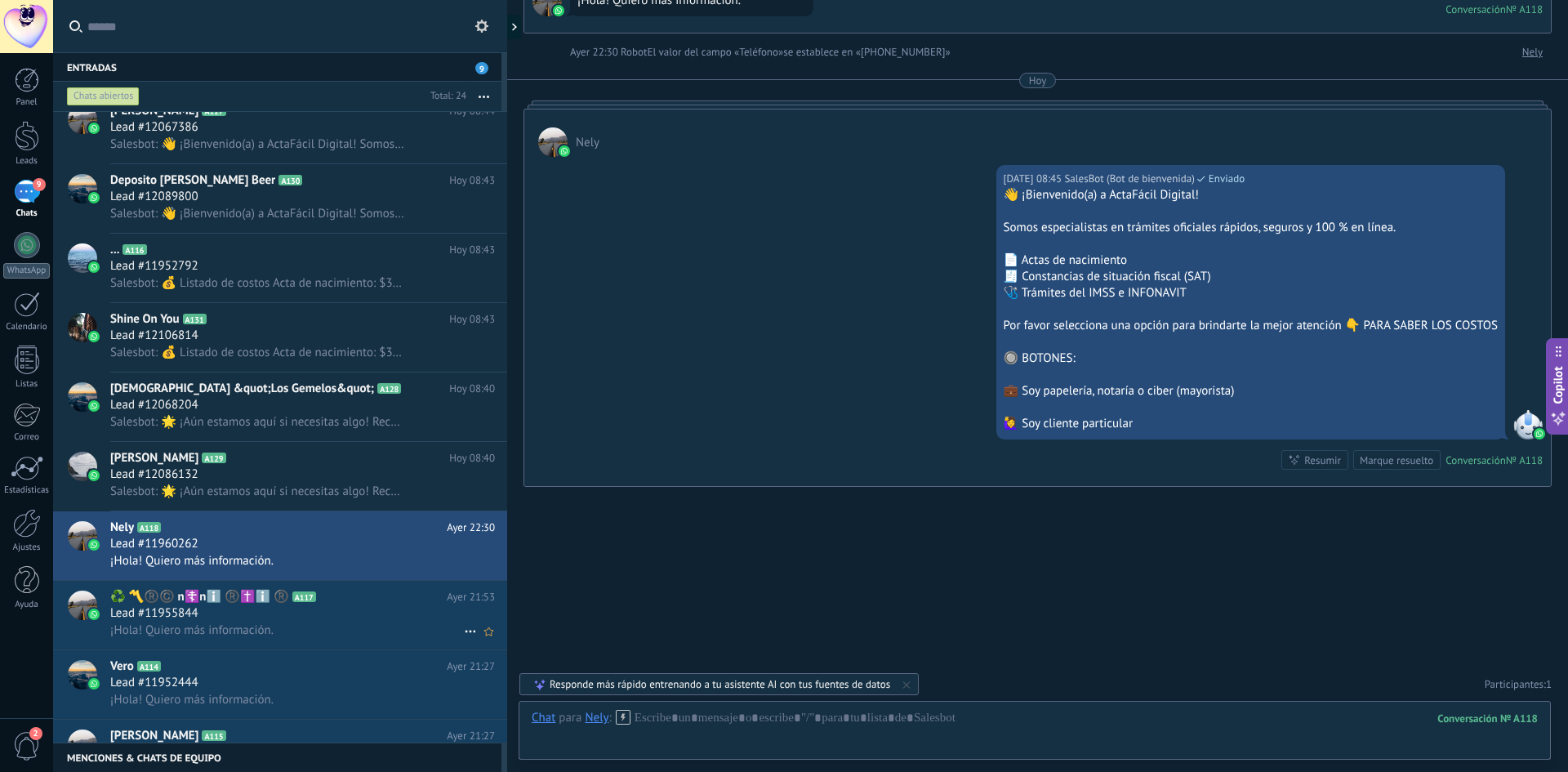
click at [282, 601] on span "♻️ 〽️®️©️ ️n☦️nℹ️ ®️✝️ℹ️ ®️" at bounding box center [199, 598] width 179 height 16
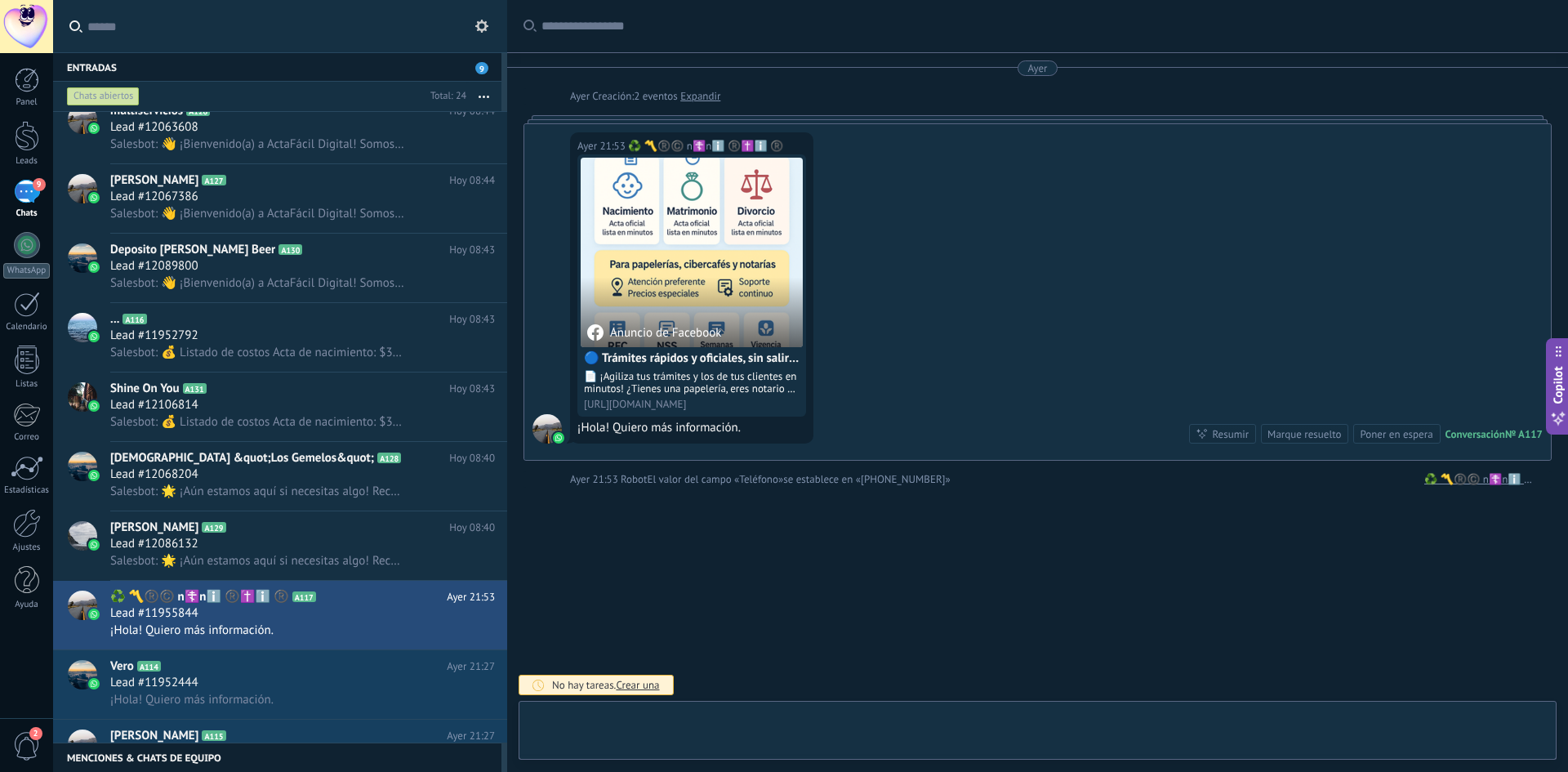
scroll to position [1, 0]
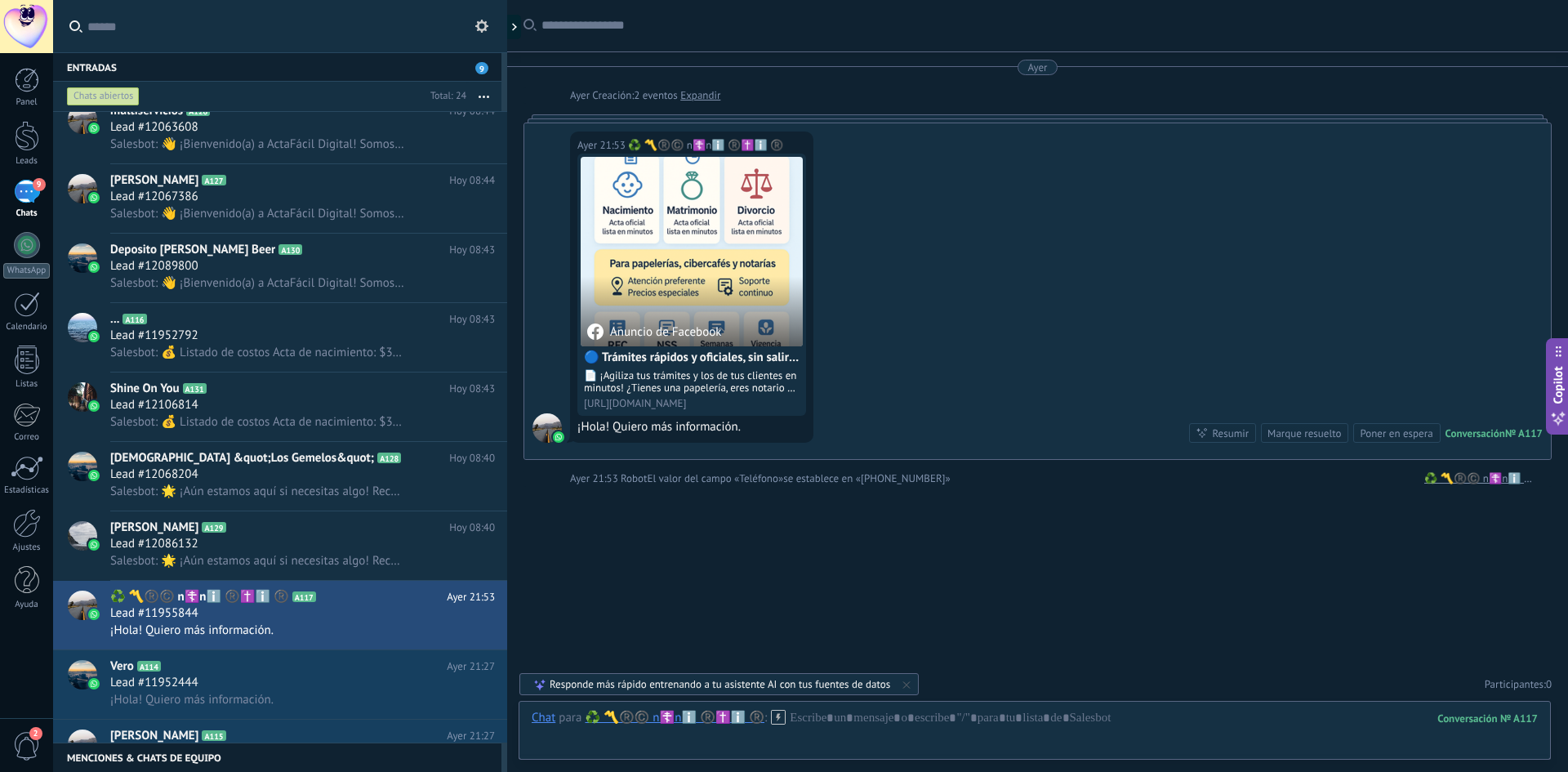
click at [612, 719] on div "♻️ 〽️®️©️ ️n☦️nℹ️ ®️✝️ℹ️ ®️" at bounding box center [674, 717] width 179 height 15
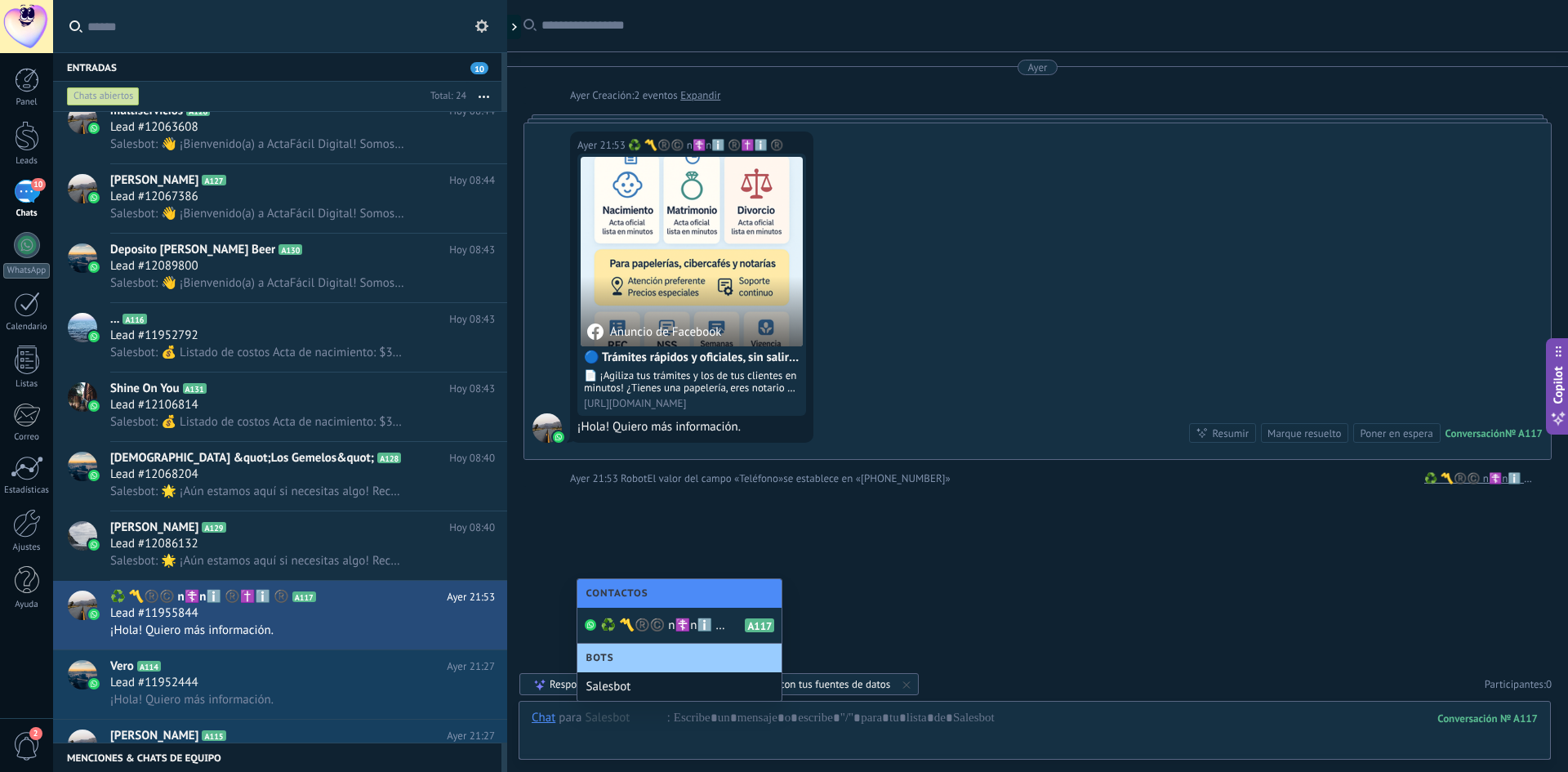
click at [619, 690] on div "Salesbot" at bounding box center [679, 687] width 204 height 29
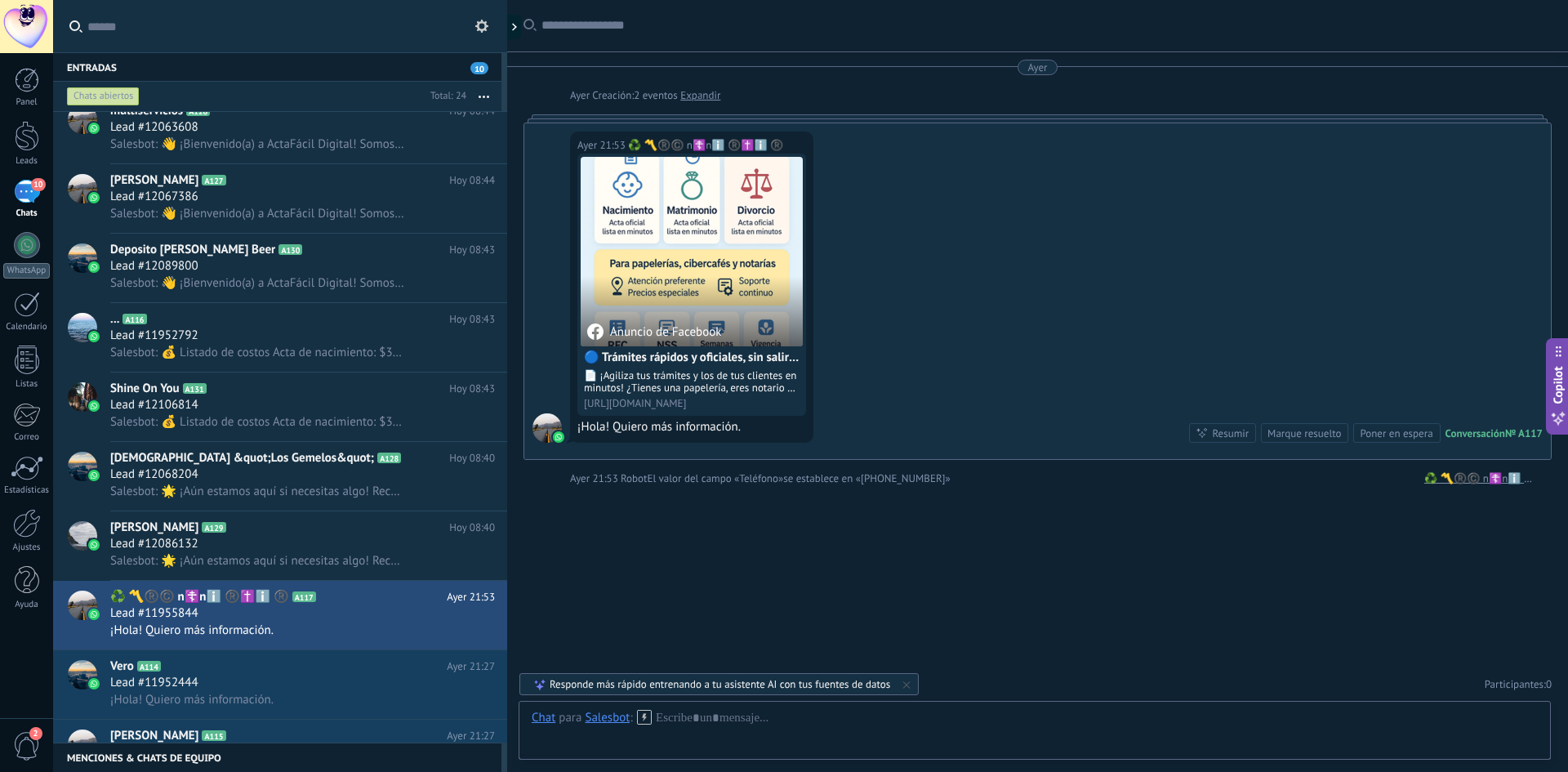
click at [643, 719] on icon at bounding box center [644, 717] width 15 height 15
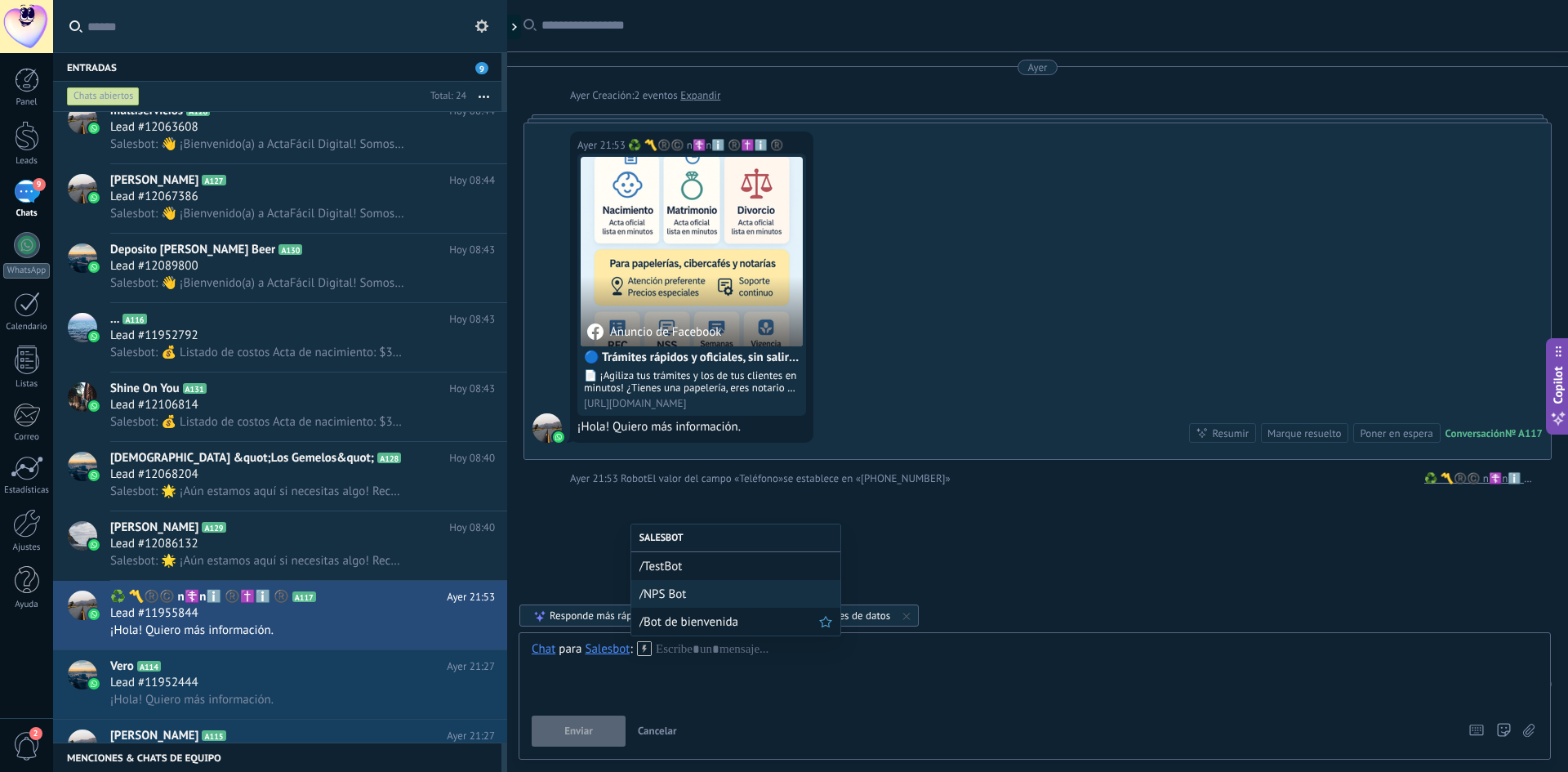
click at [679, 629] on span "/Bot de bienvenida" at bounding box center [729, 622] width 179 height 16
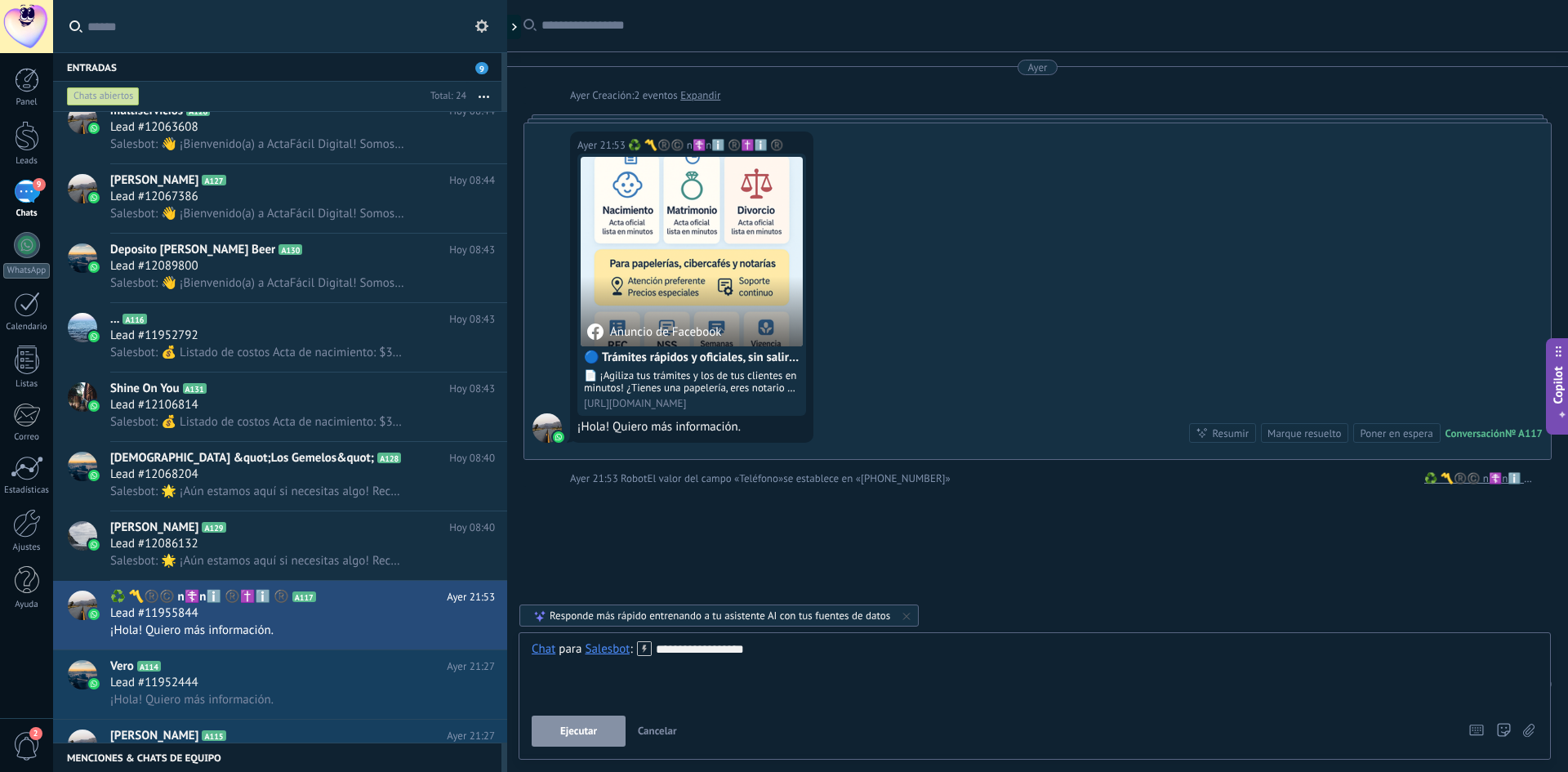
click at [604, 734] on button "Ejecutar" at bounding box center [578, 730] width 94 height 31
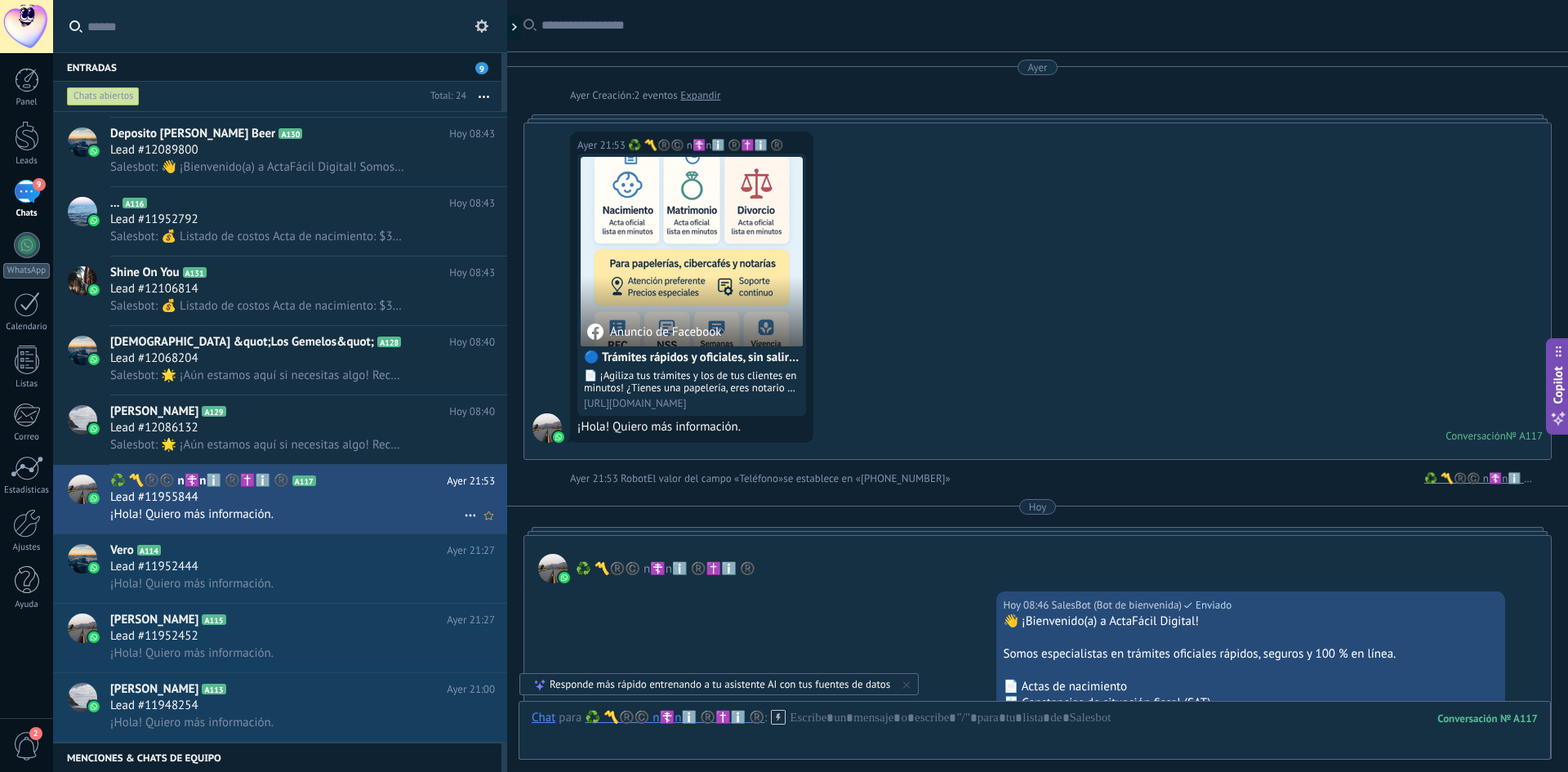
scroll to position [736, 0]
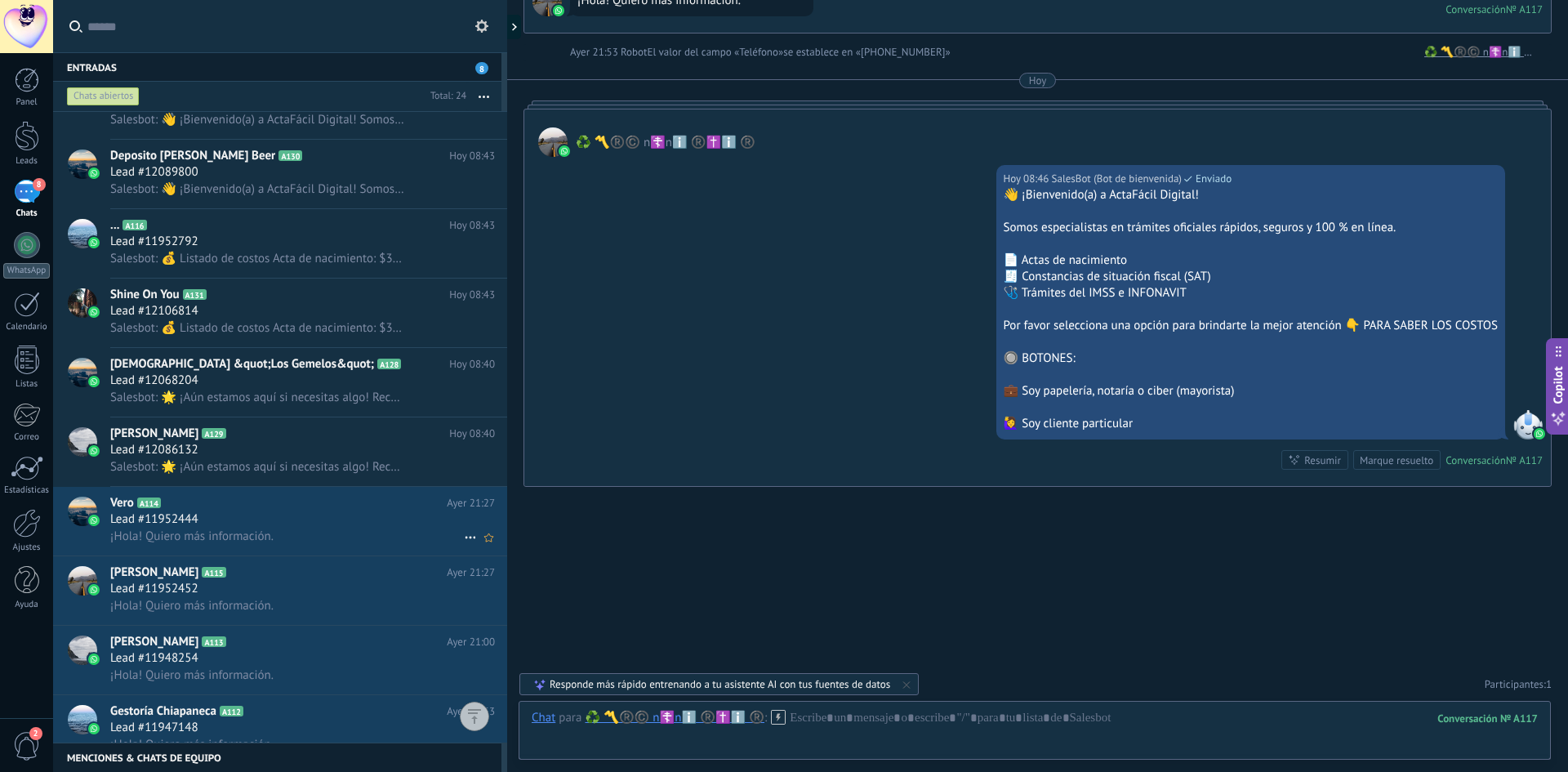
click at [277, 516] on div "Lead #11952444" at bounding box center [302, 519] width 384 height 16
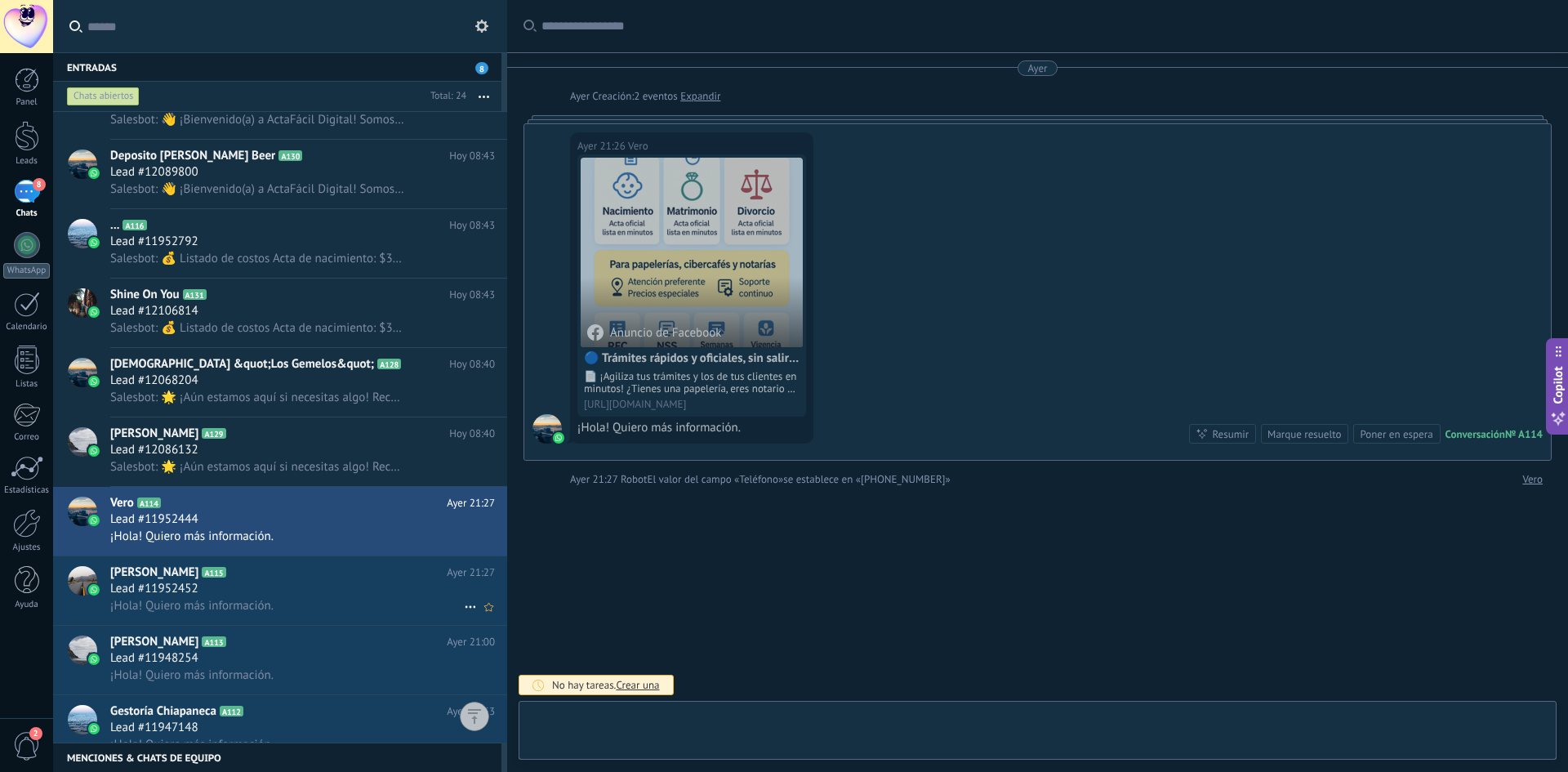
scroll to position [1, 0]
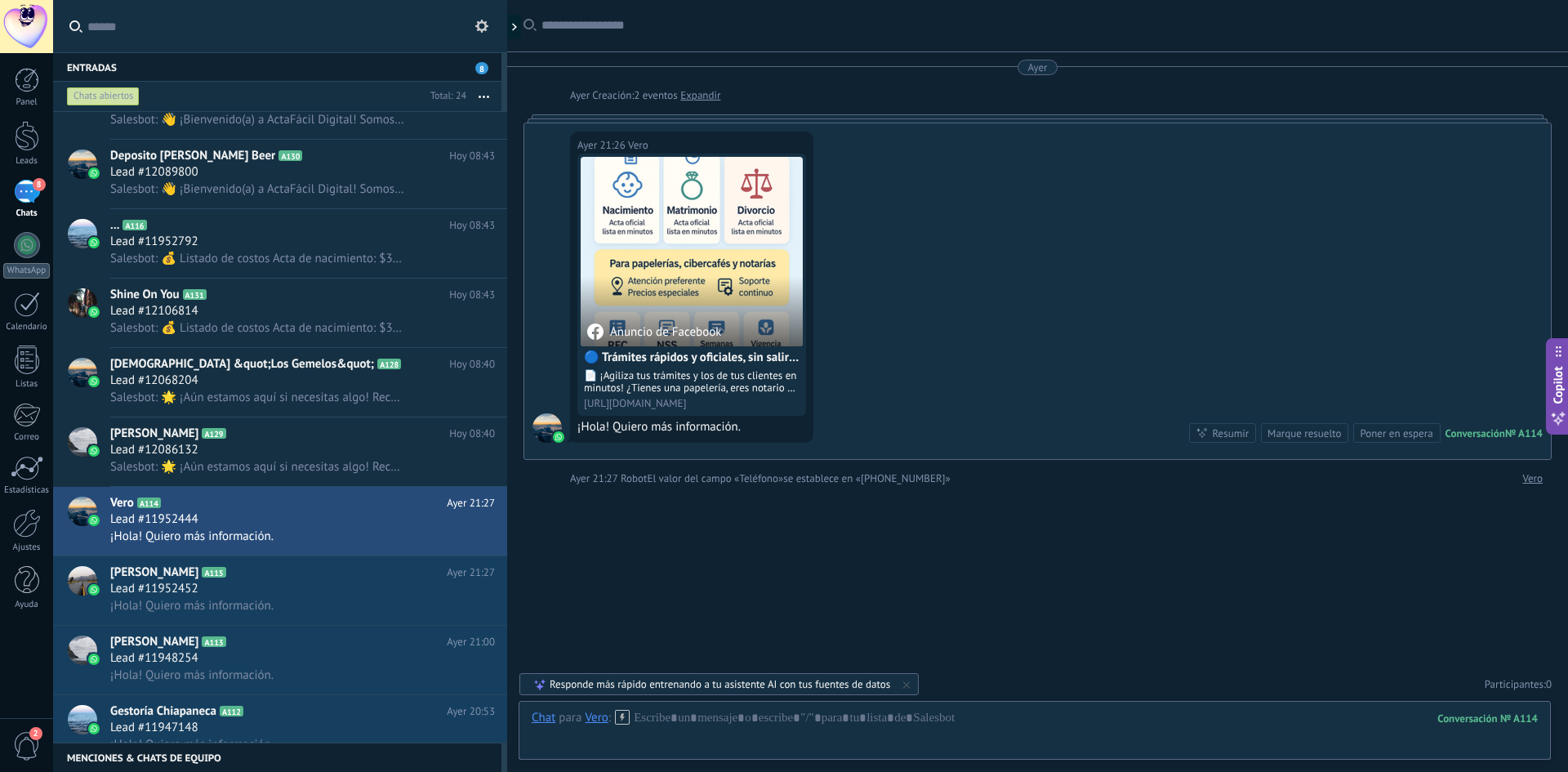
click at [597, 718] on div "Vero" at bounding box center [595, 717] width 23 height 15
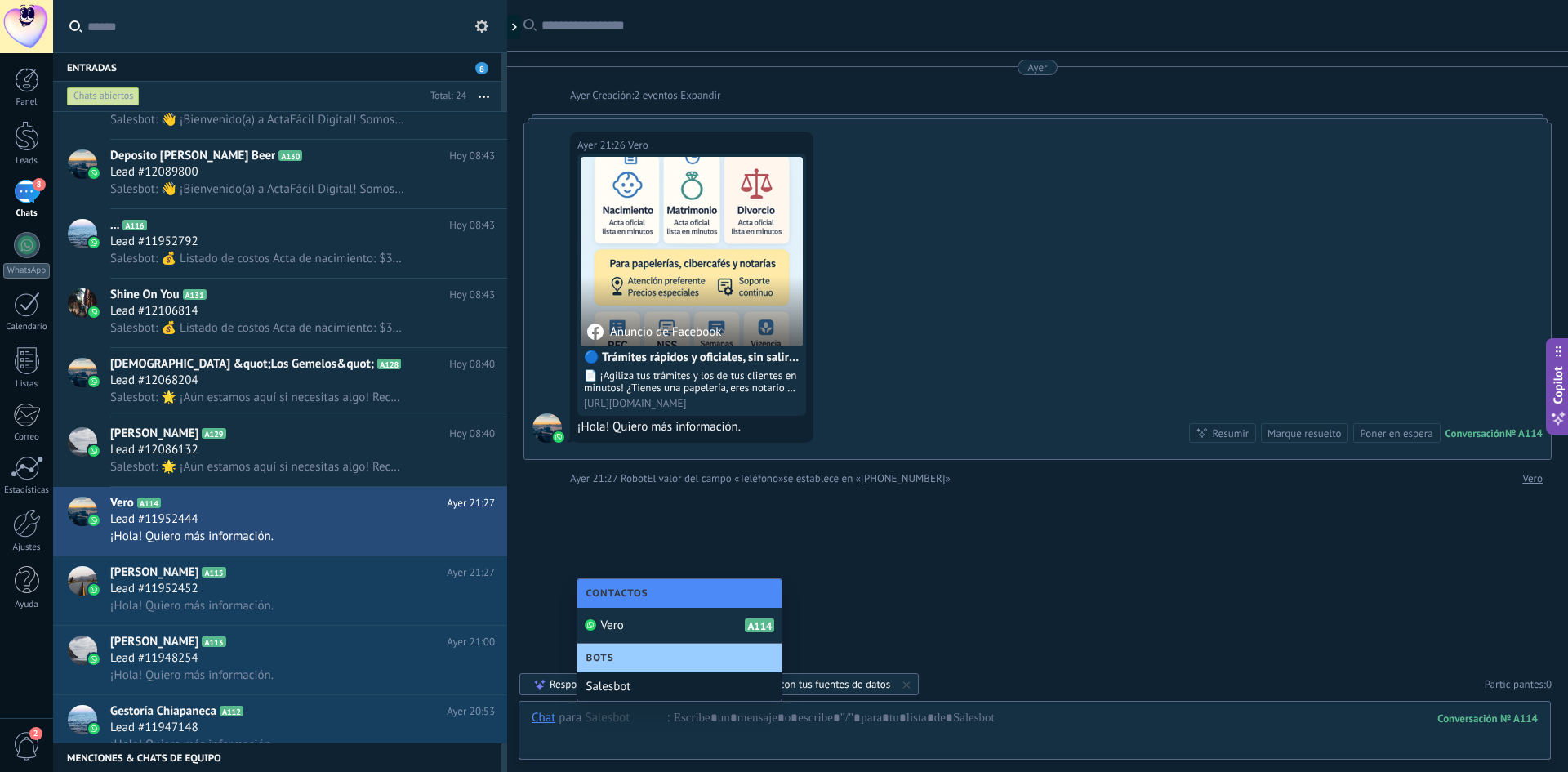
click at [613, 692] on div "Salesbot" at bounding box center [679, 687] width 204 height 29
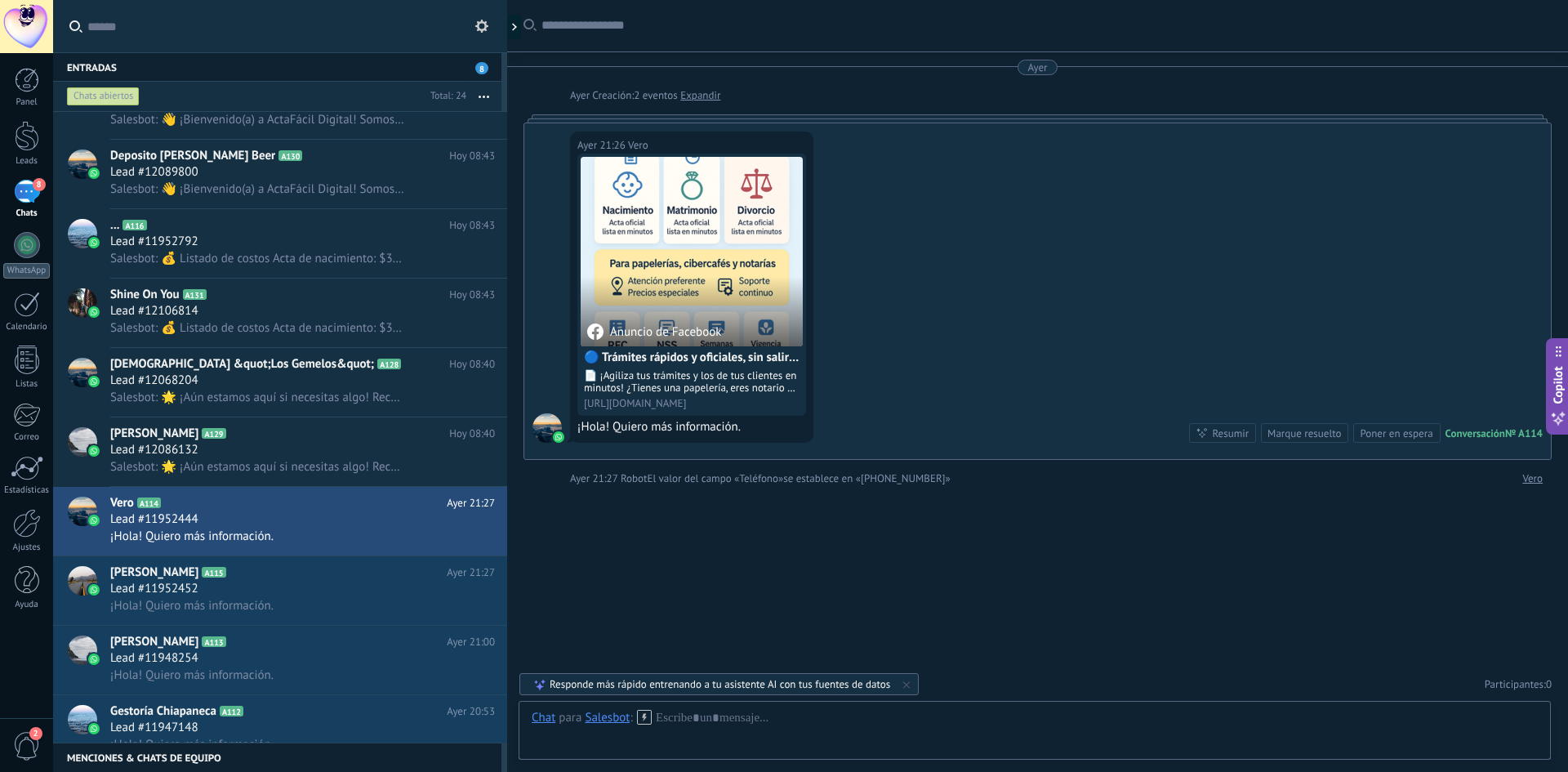
click at [637, 719] on use at bounding box center [644, 717] width 14 height 14
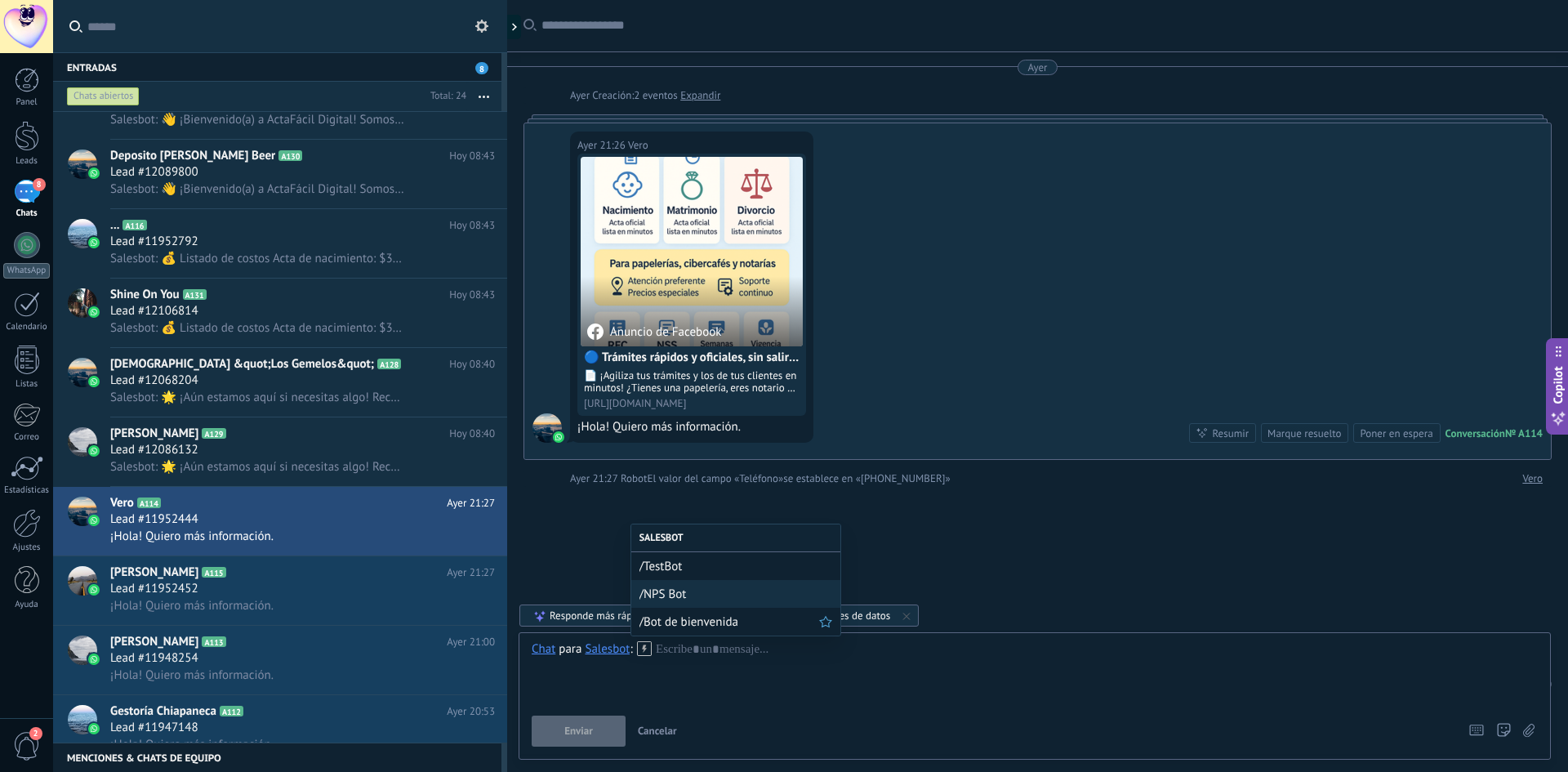
click at [692, 621] on span "/Bot de bienvenida" at bounding box center [729, 622] width 179 height 16
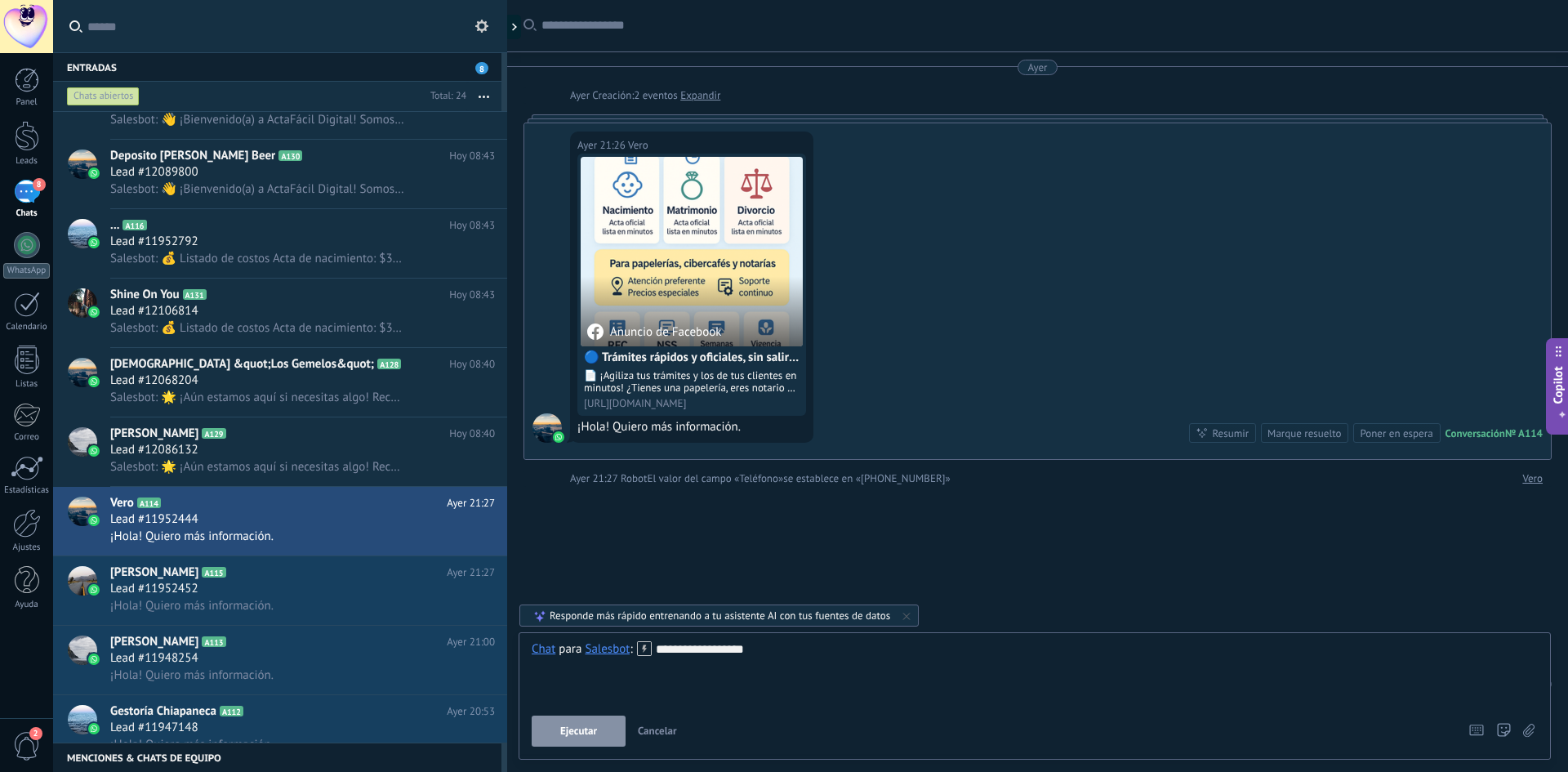
click at [603, 721] on button "Ejecutar" at bounding box center [578, 730] width 94 height 31
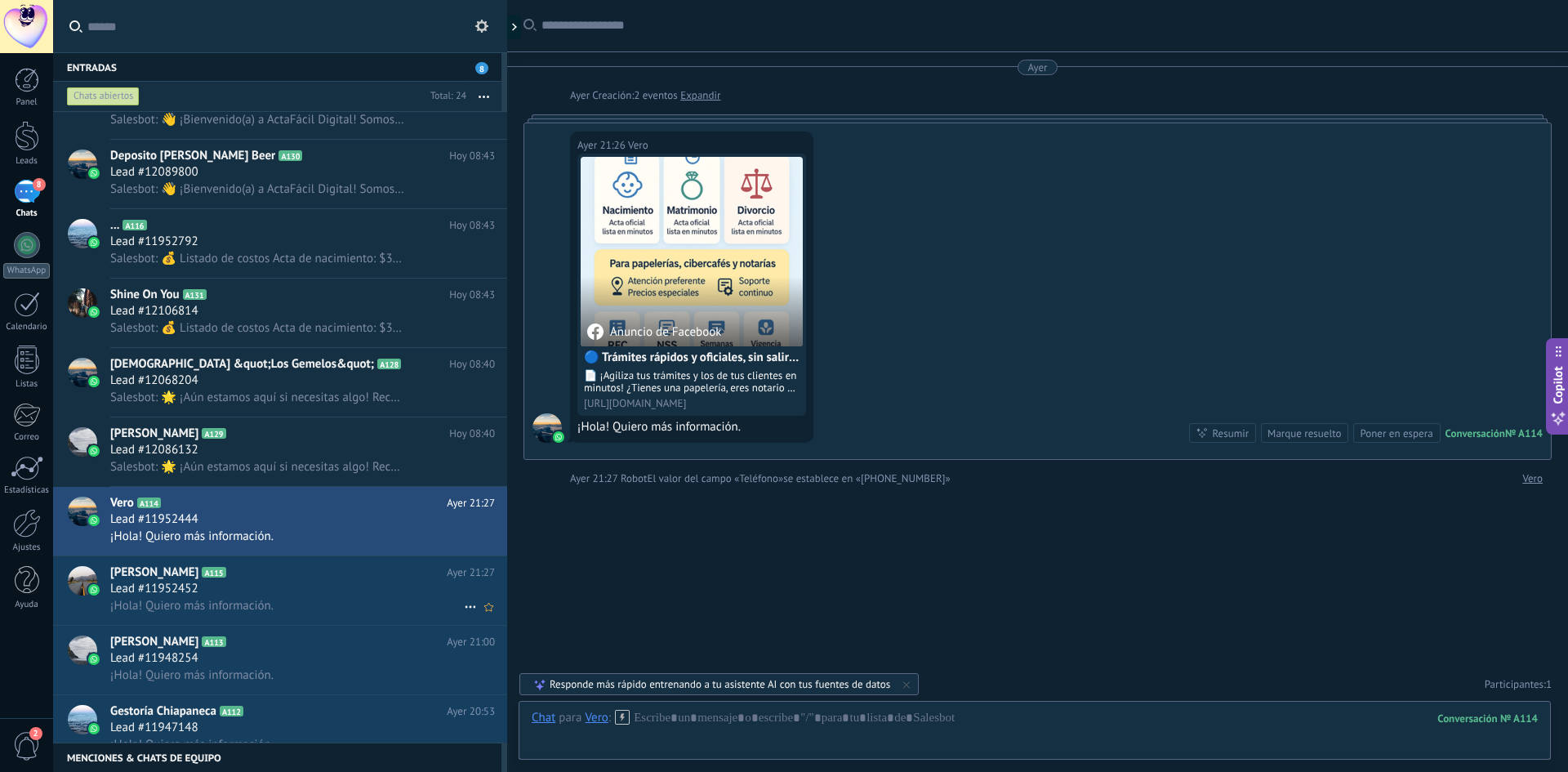
scroll to position [427, 0]
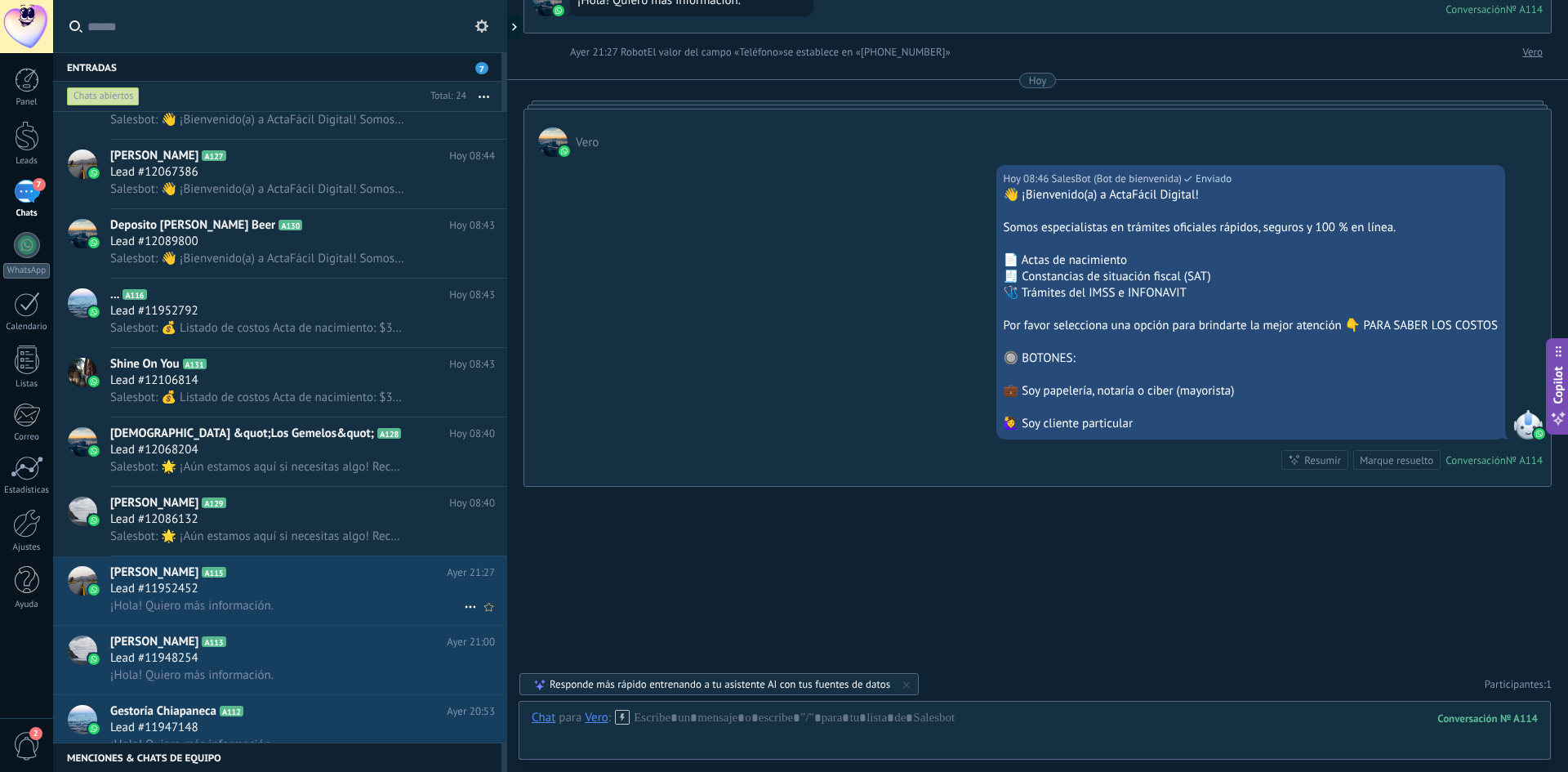
click at [272, 586] on div "Lead #11952452" at bounding box center [302, 589] width 384 height 16
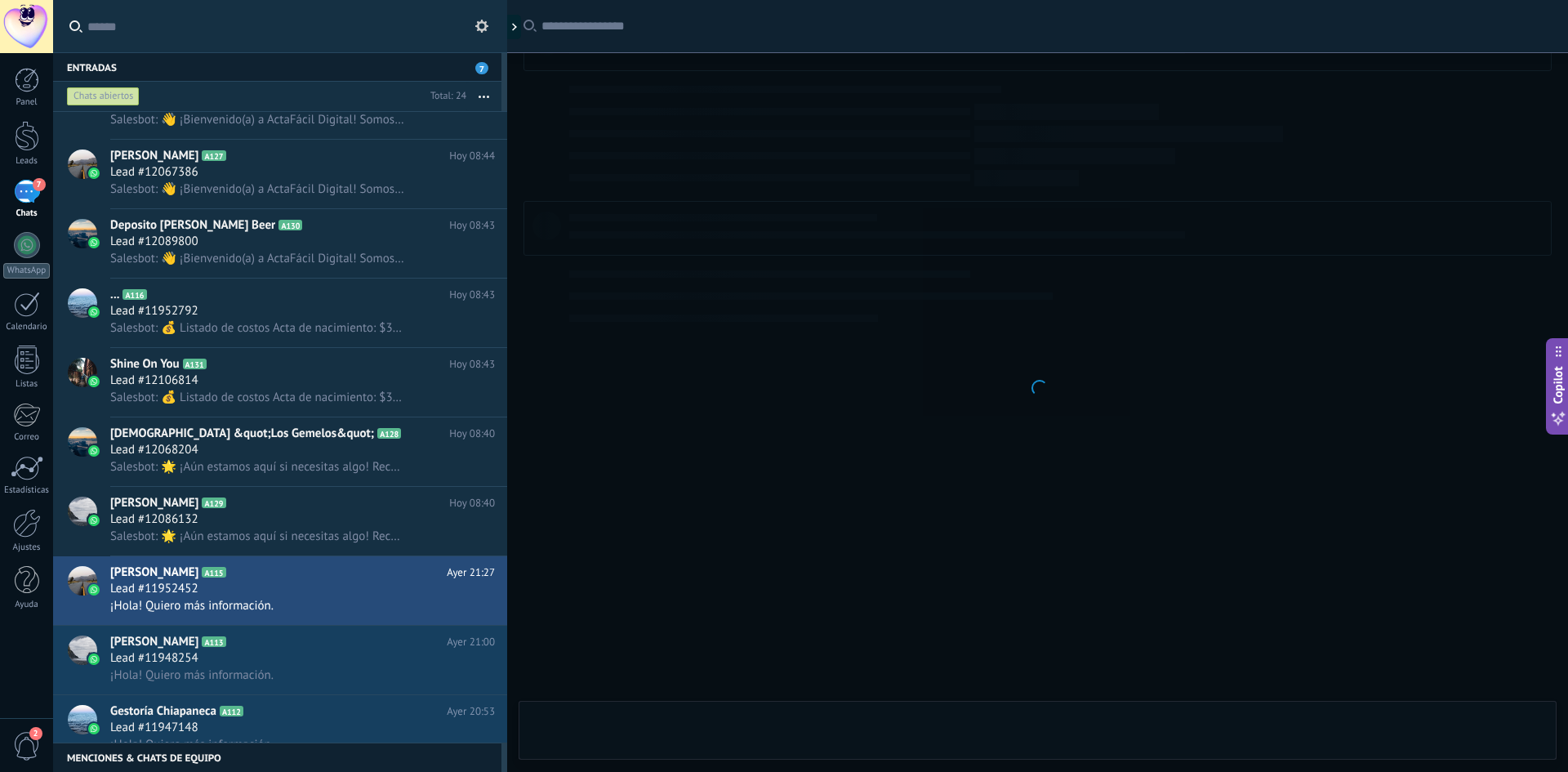
scroll to position [1, 0]
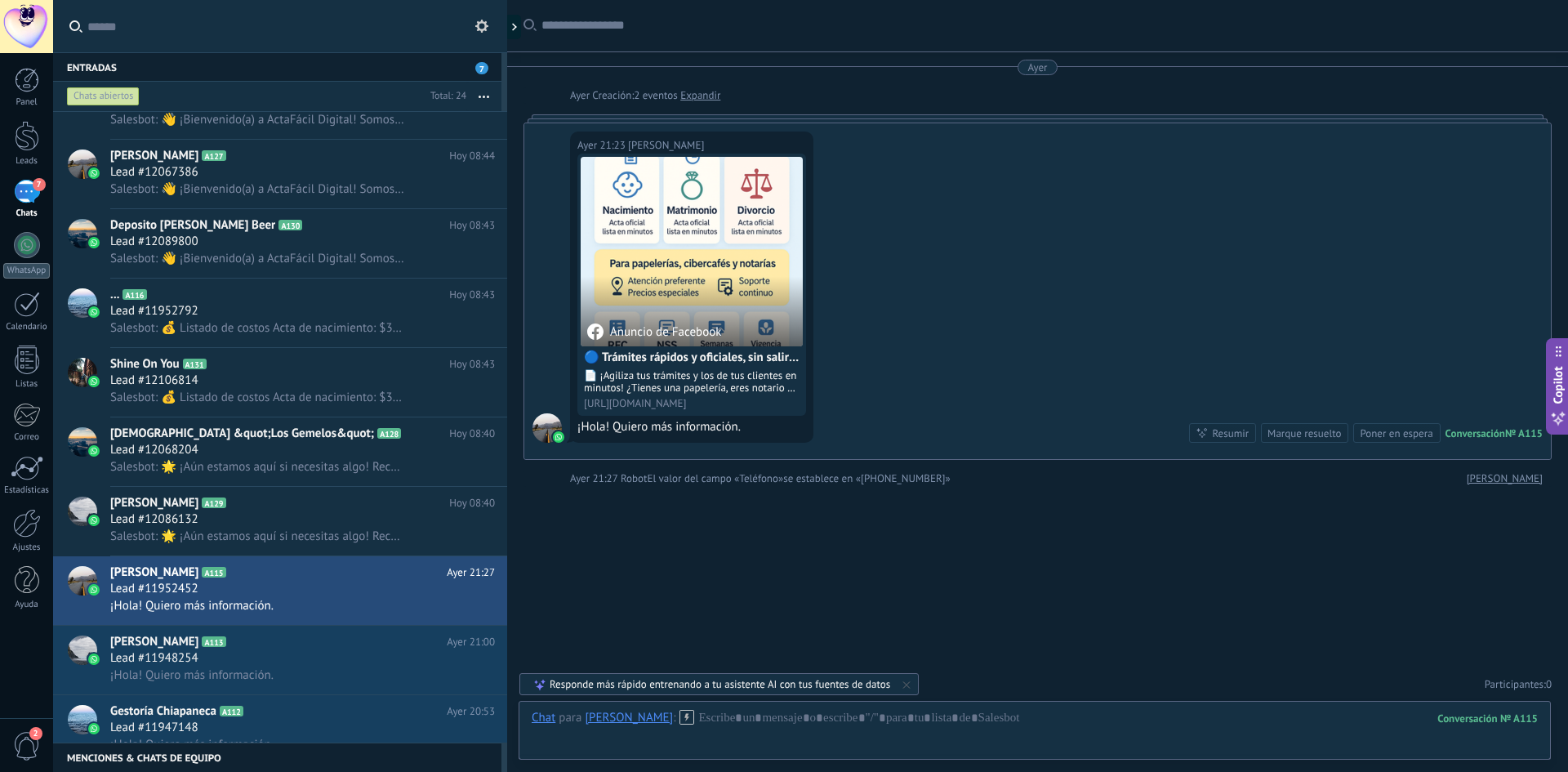
click at [600, 717] on div "[PERSON_NAME]" at bounding box center [628, 717] width 88 height 15
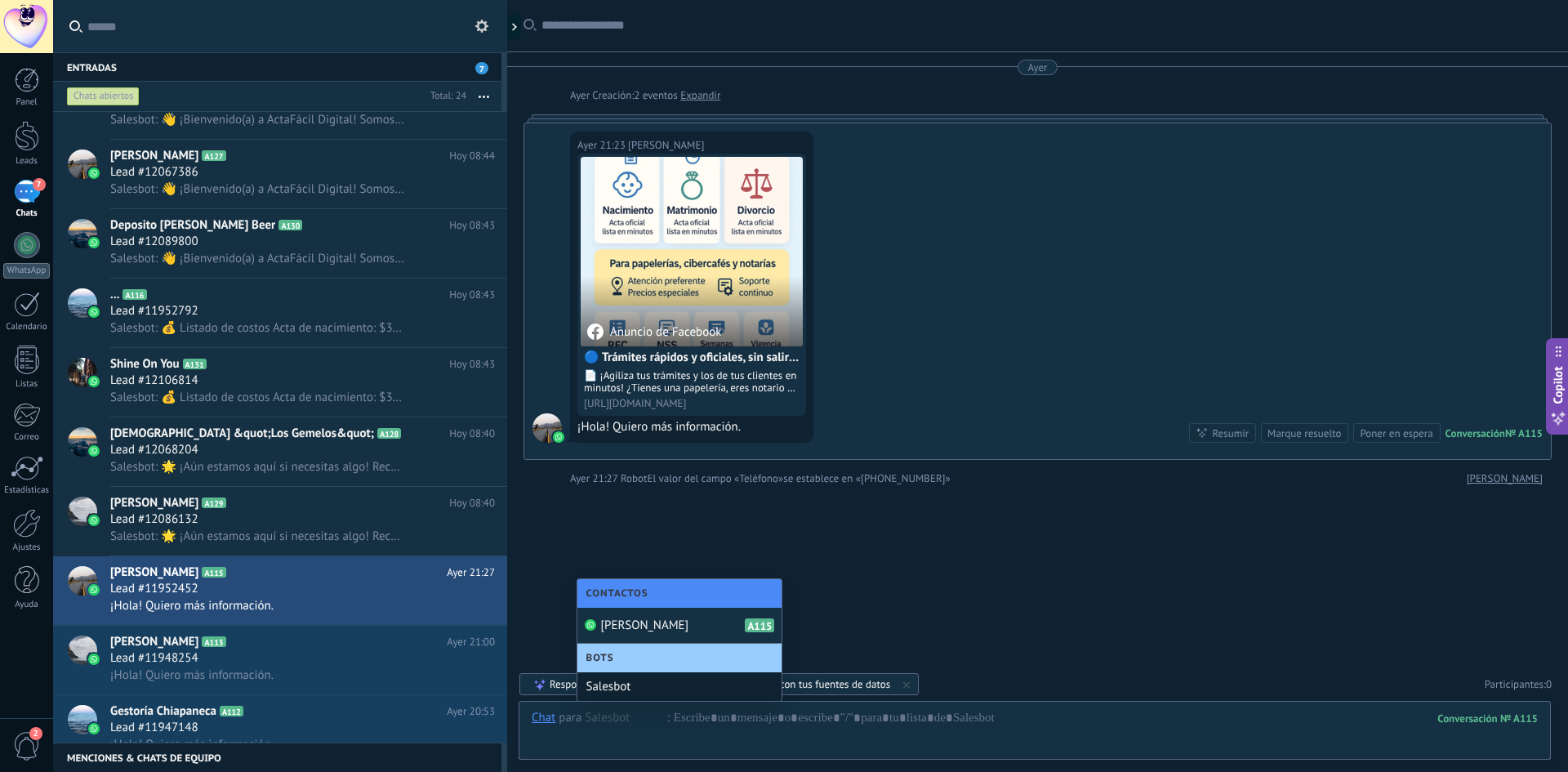
click at [637, 694] on div "Salesbot" at bounding box center [679, 687] width 204 height 29
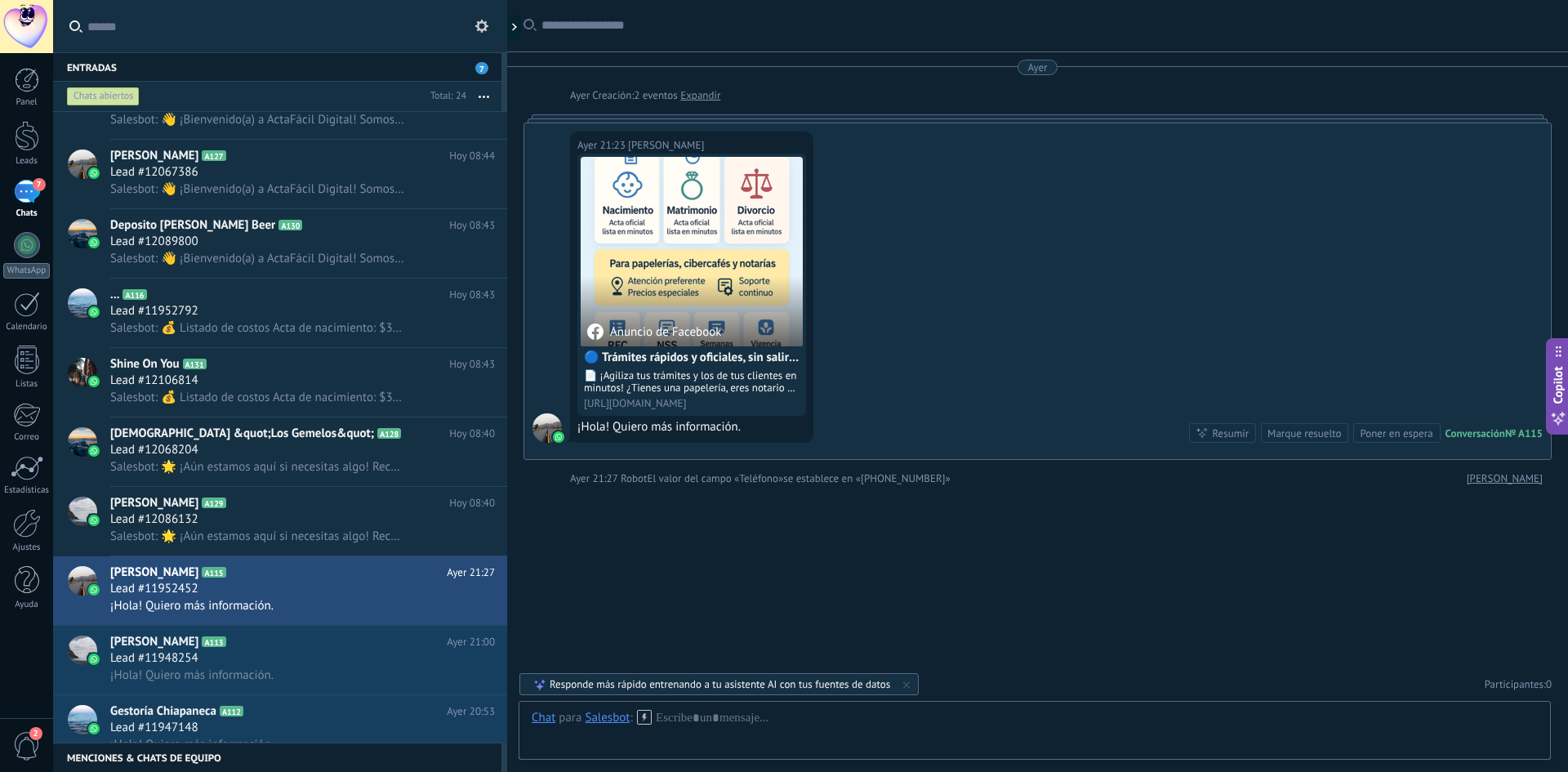
click at [646, 717] on icon at bounding box center [644, 717] width 15 height 15
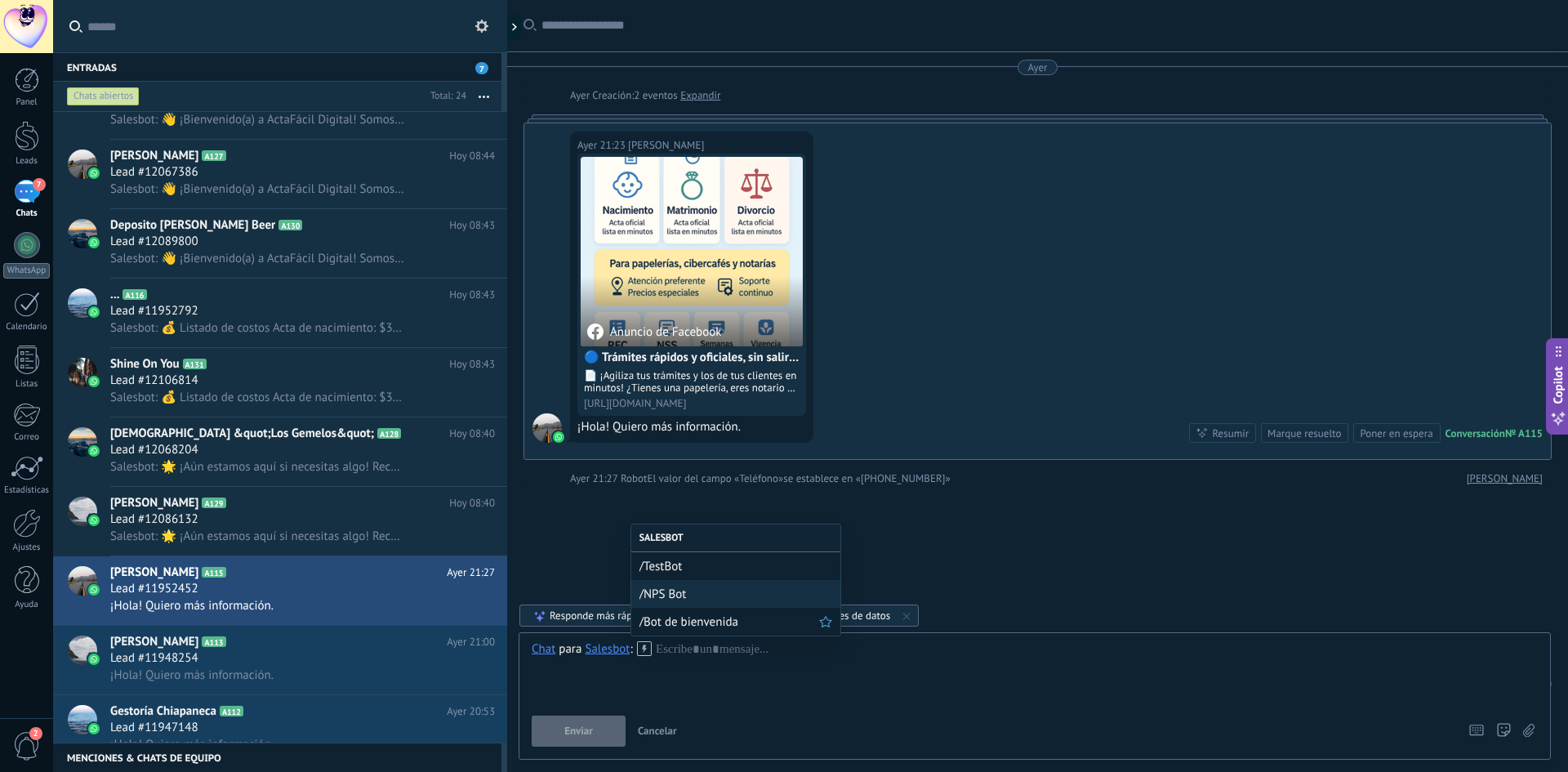
click at [679, 631] on div "/Bot de bienvenida" at bounding box center [736, 622] width 209 height 28
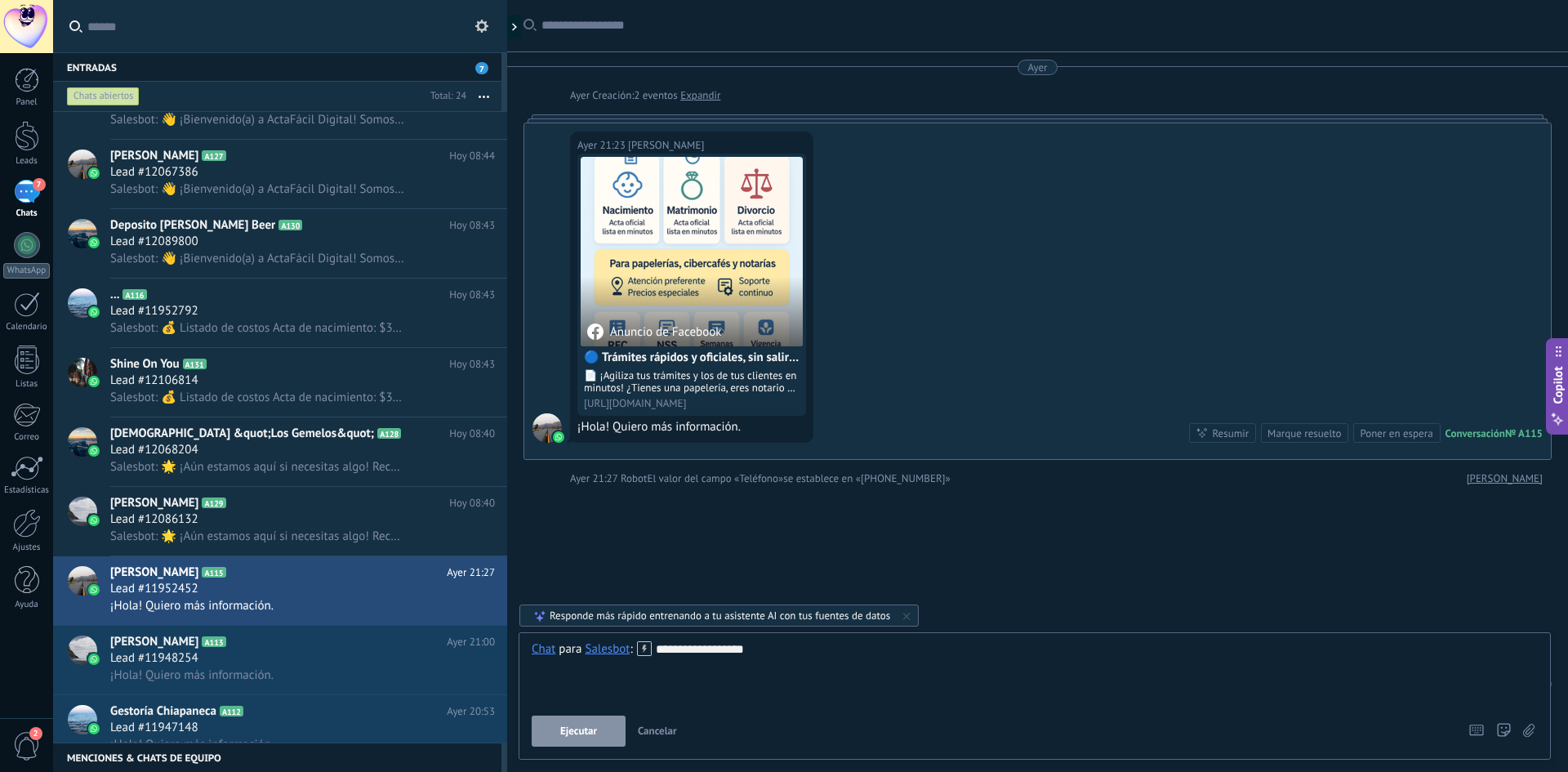
click at [582, 733] on span "Ejecutar" at bounding box center [578, 731] width 37 height 12
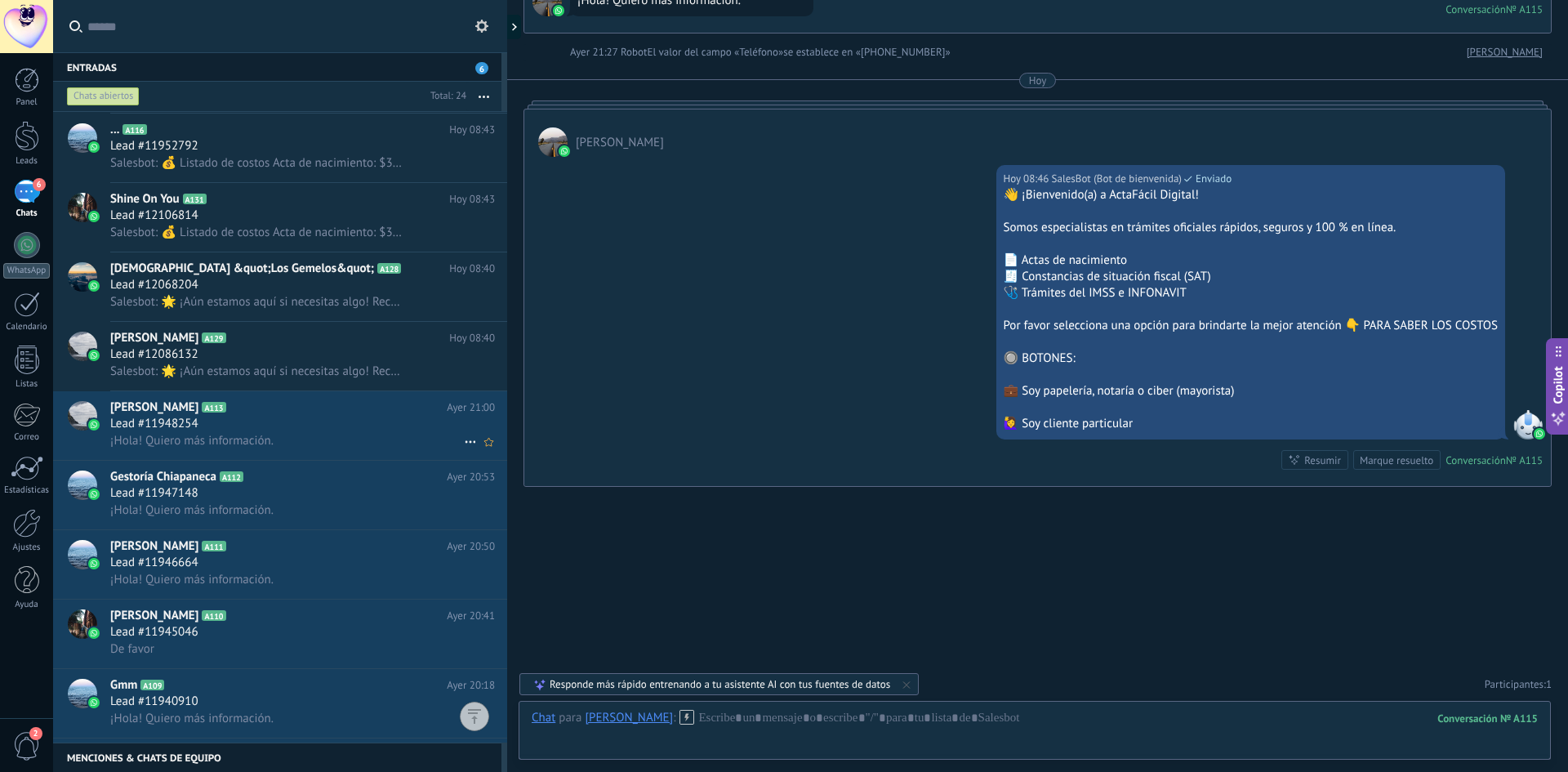
scroll to position [981, 0]
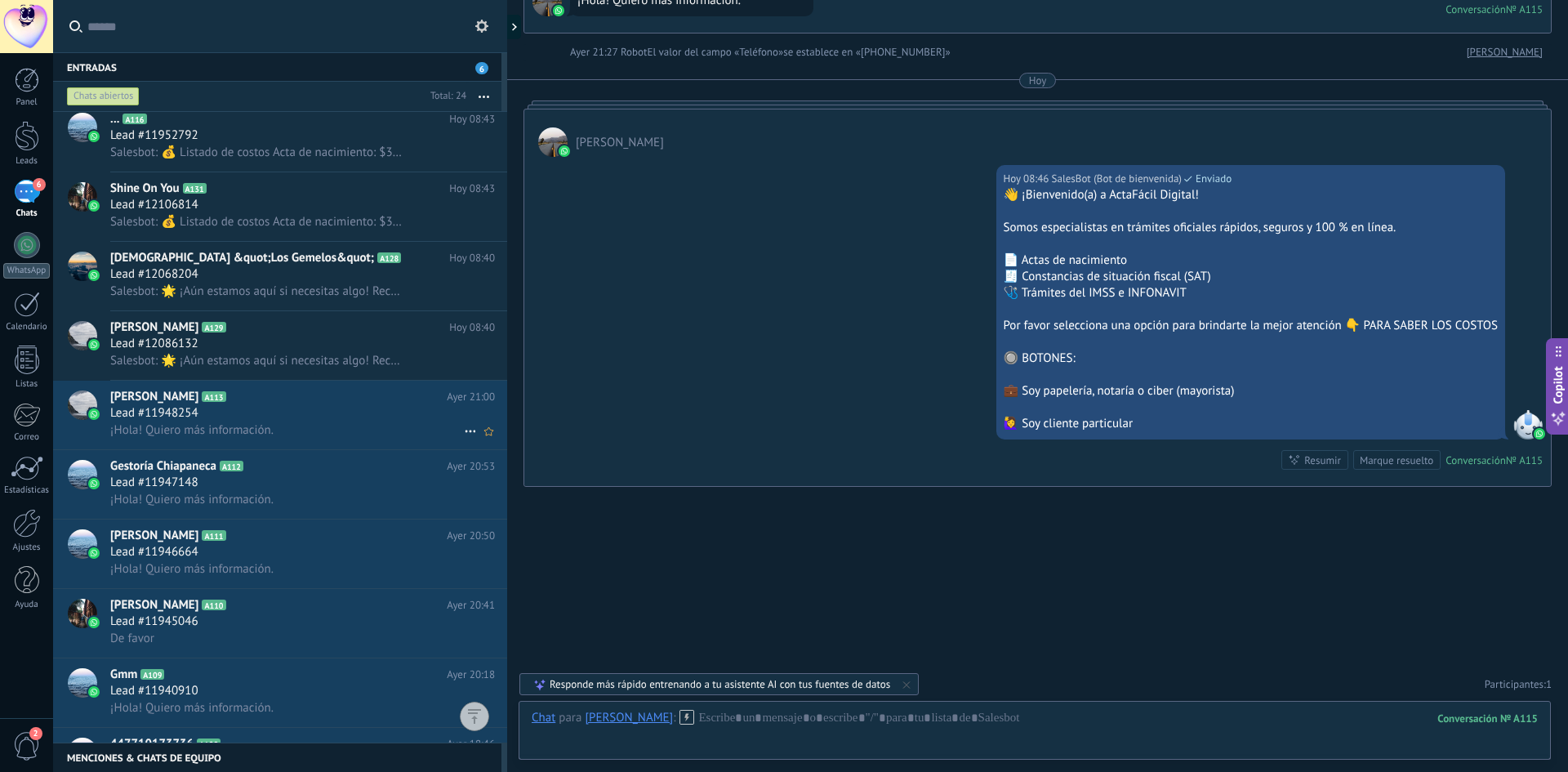
click at [223, 405] on div "Lead #11948254" at bounding box center [302, 413] width 384 height 16
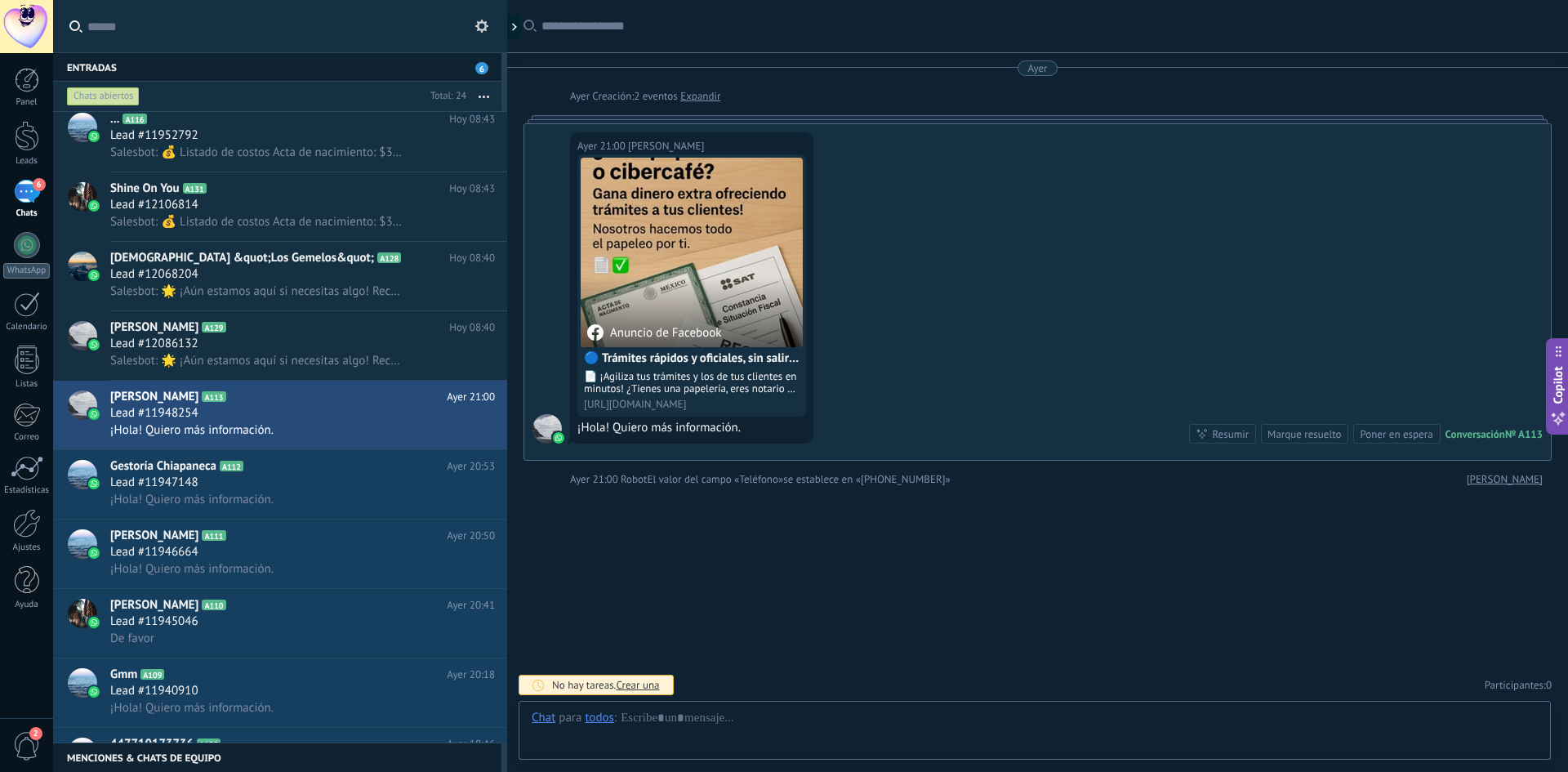
scroll to position [1, 0]
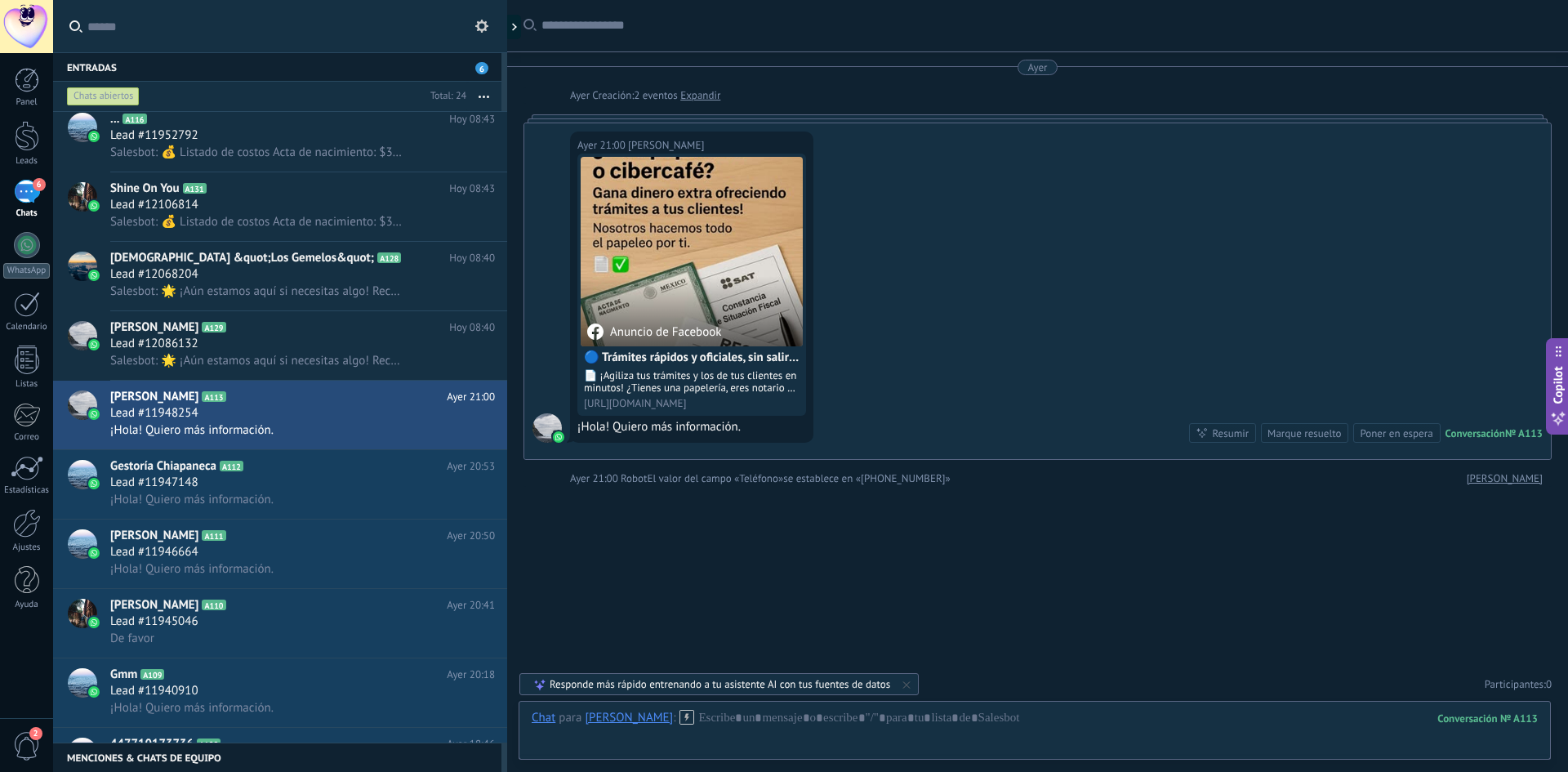
click at [600, 720] on div "[PERSON_NAME]" at bounding box center [628, 717] width 88 height 15
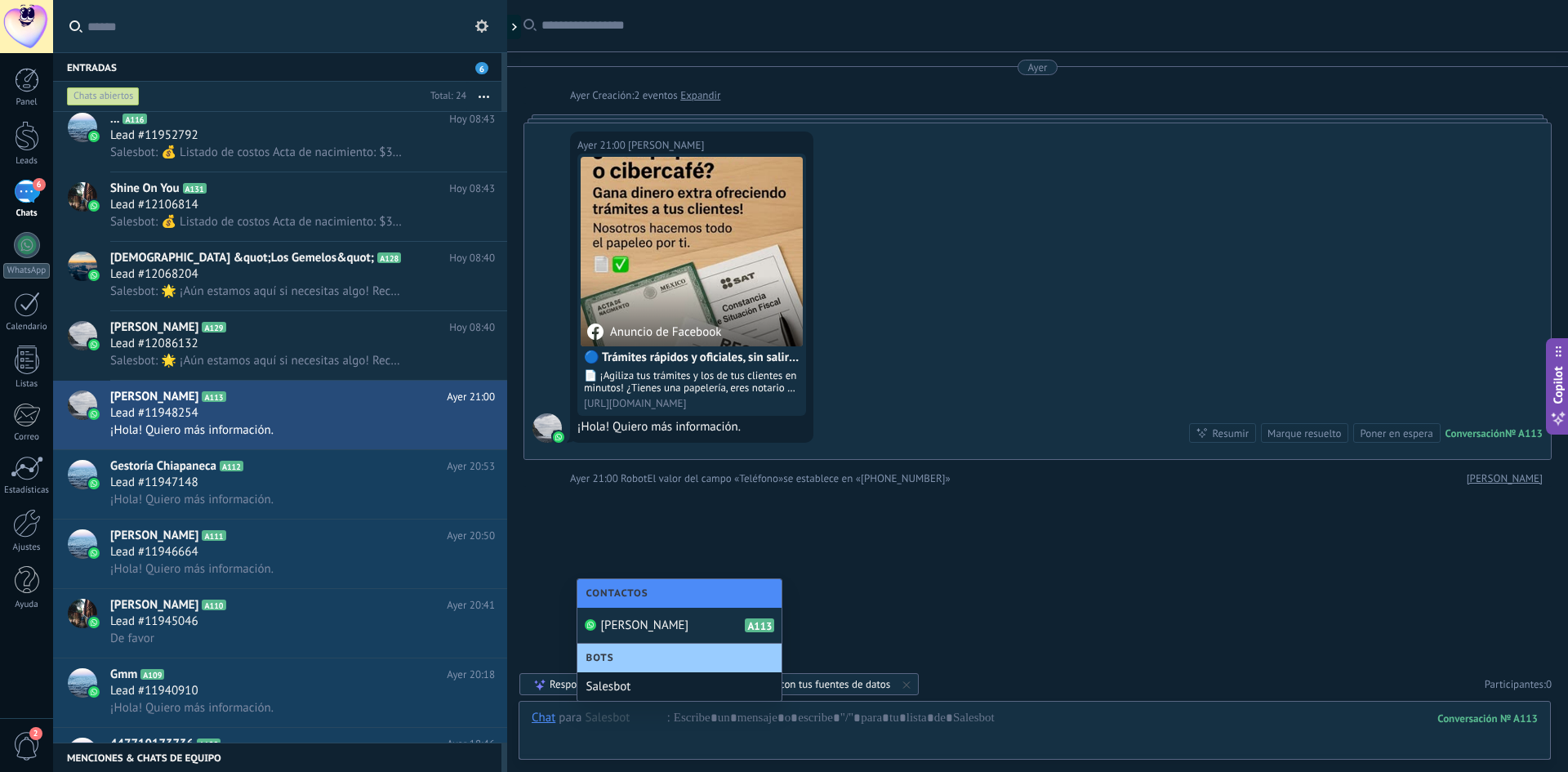
click at [638, 688] on div "Salesbot" at bounding box center [679, 687] width 204 height 29
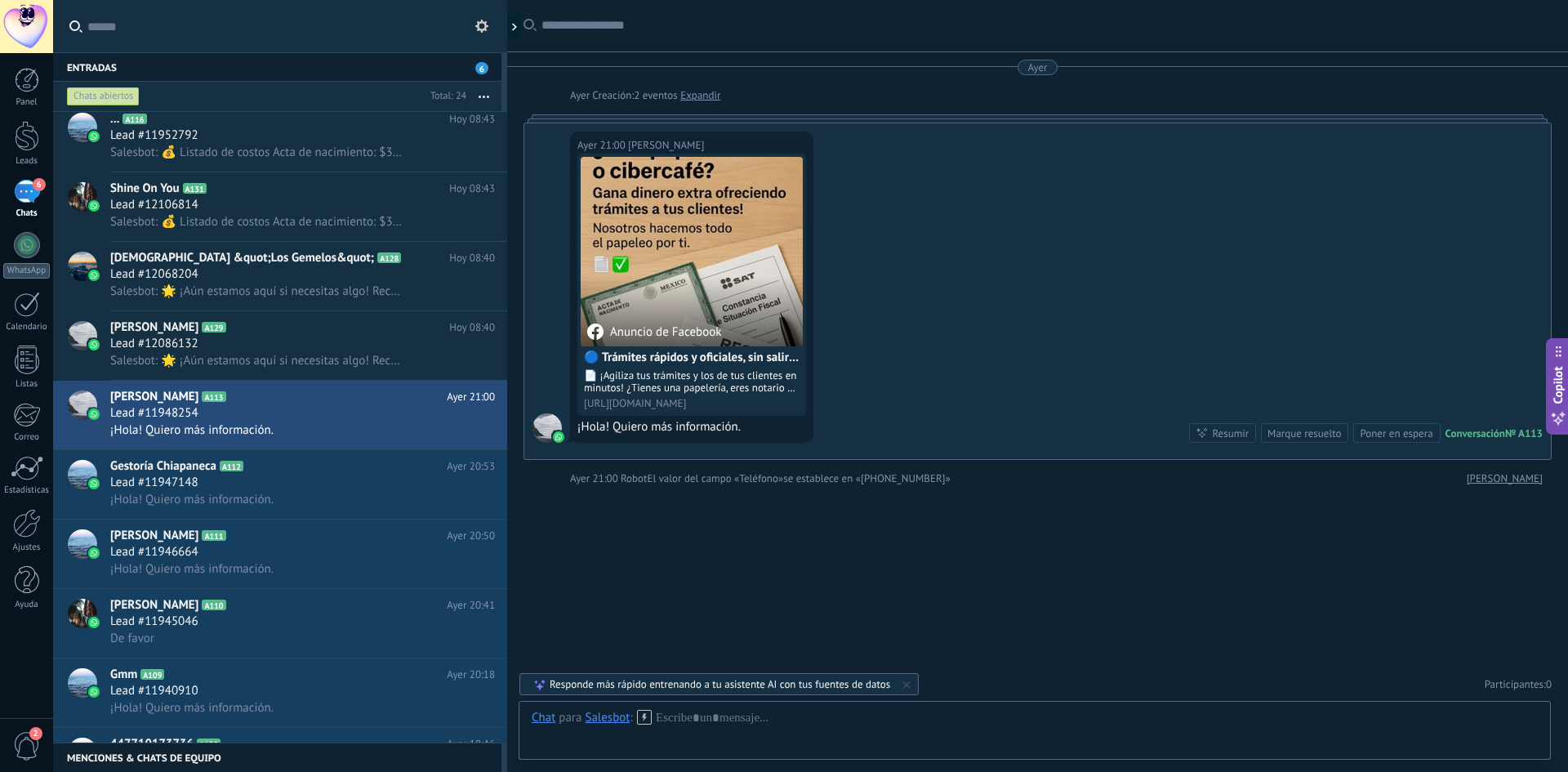
click at [650, 716] on icon at bounding box center [644, 717] width 15 height 15
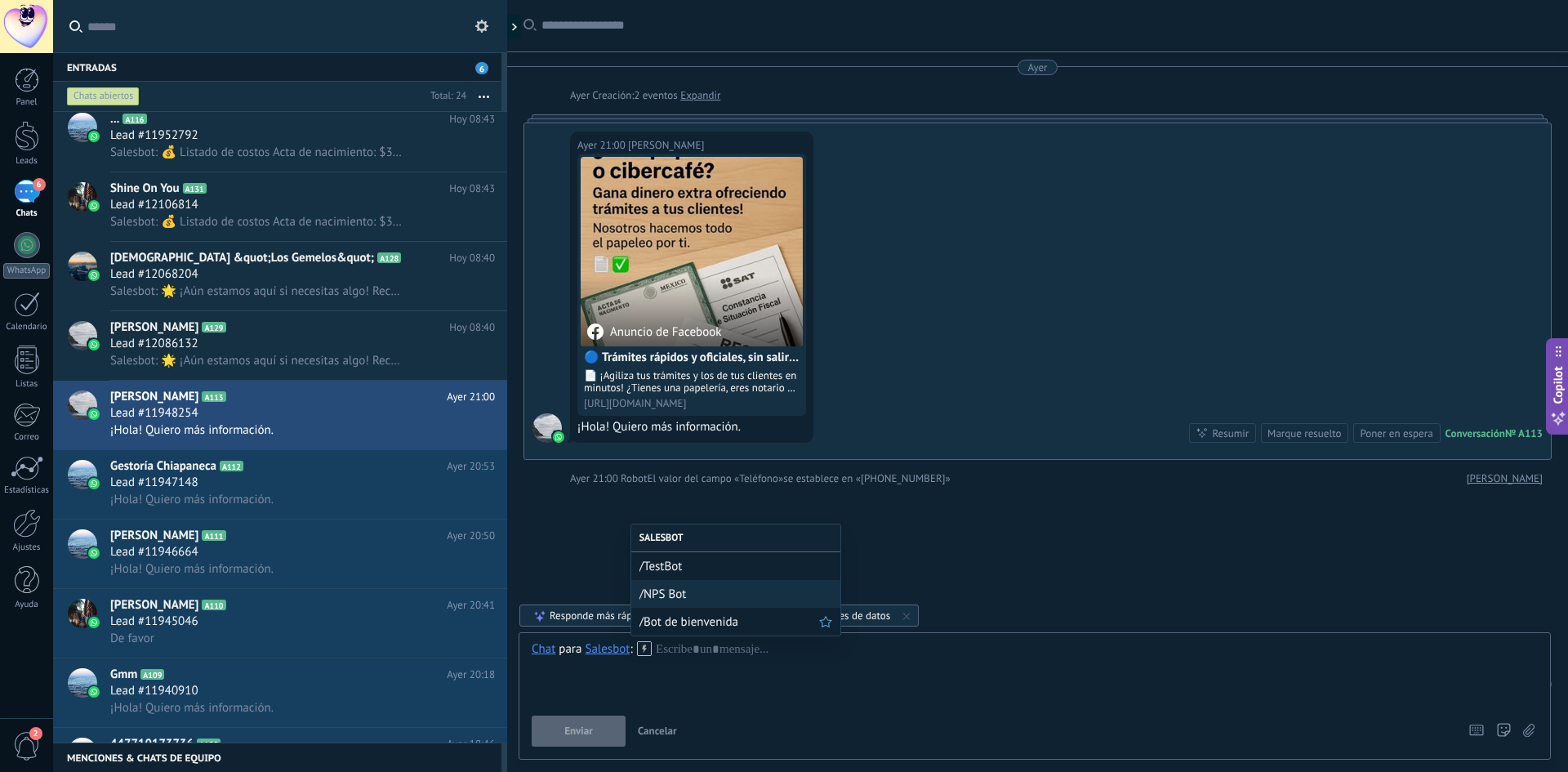
click at [692, 625] on span "/Bot de bienvenida" at bounding box center [729, 622] width 179 height 16
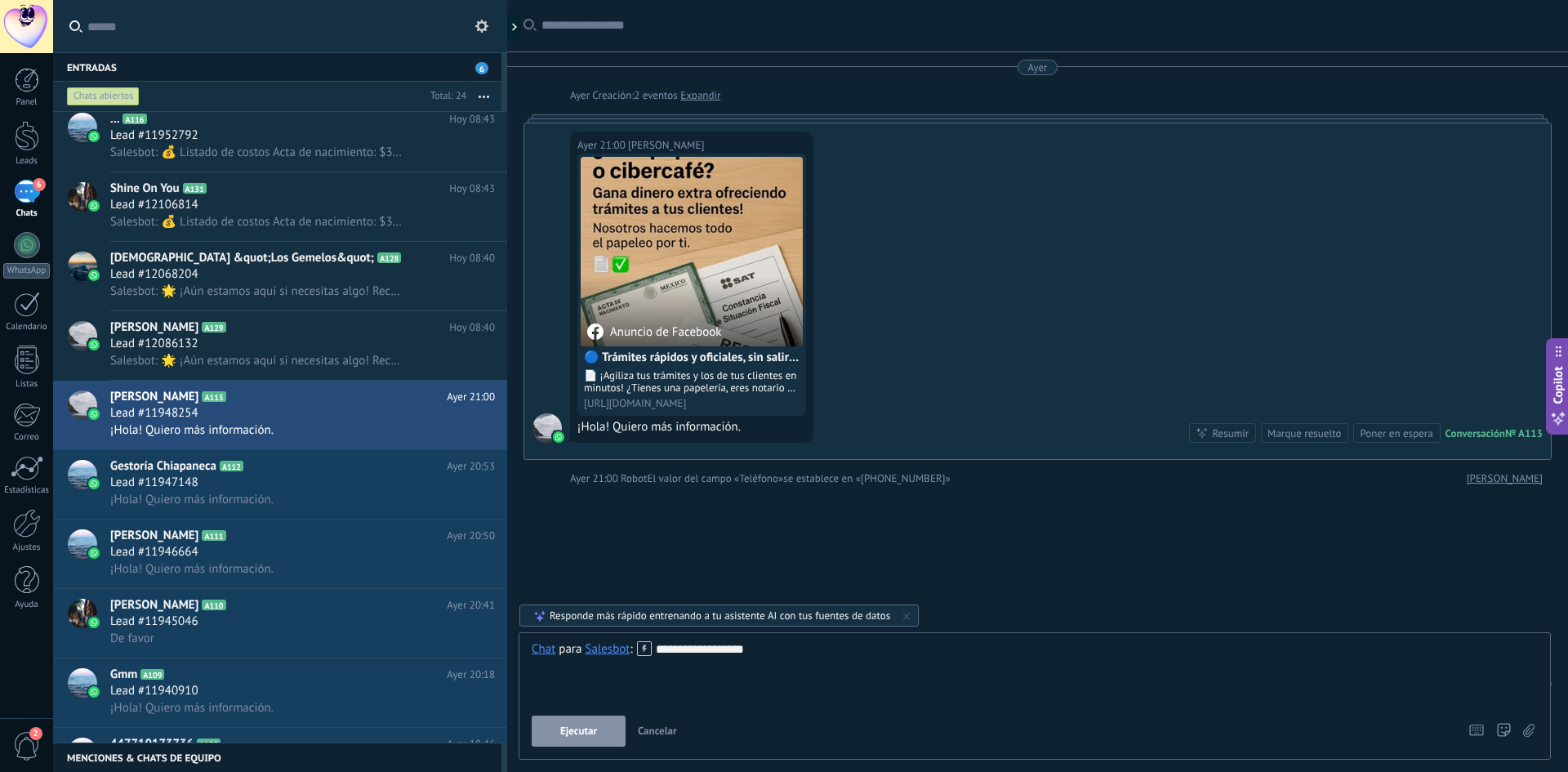
click at [596, 727] on span "Ejecutar" at bounding box center [578, 731] width 37 height 12
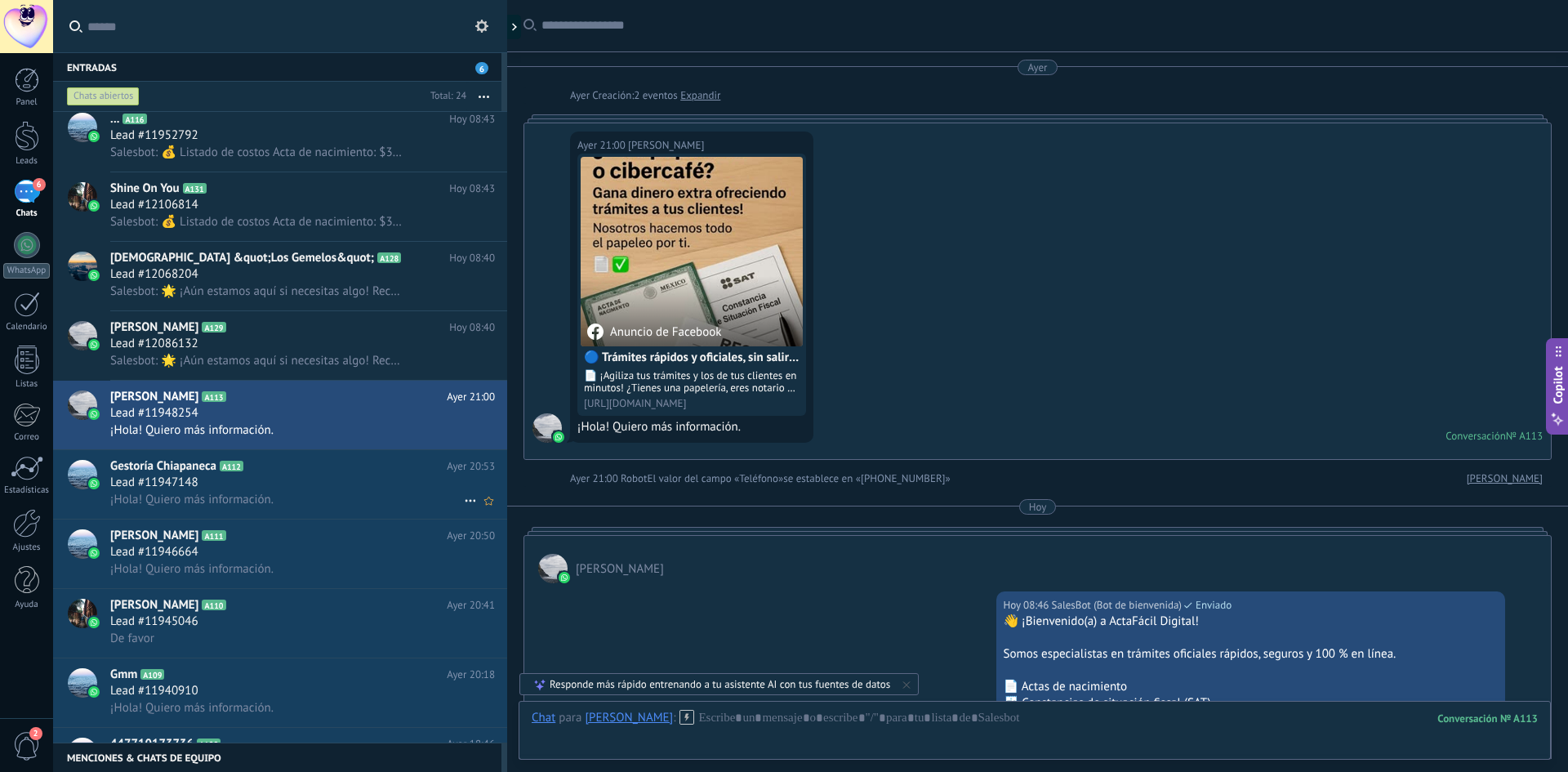
scroll to position [427, 0]
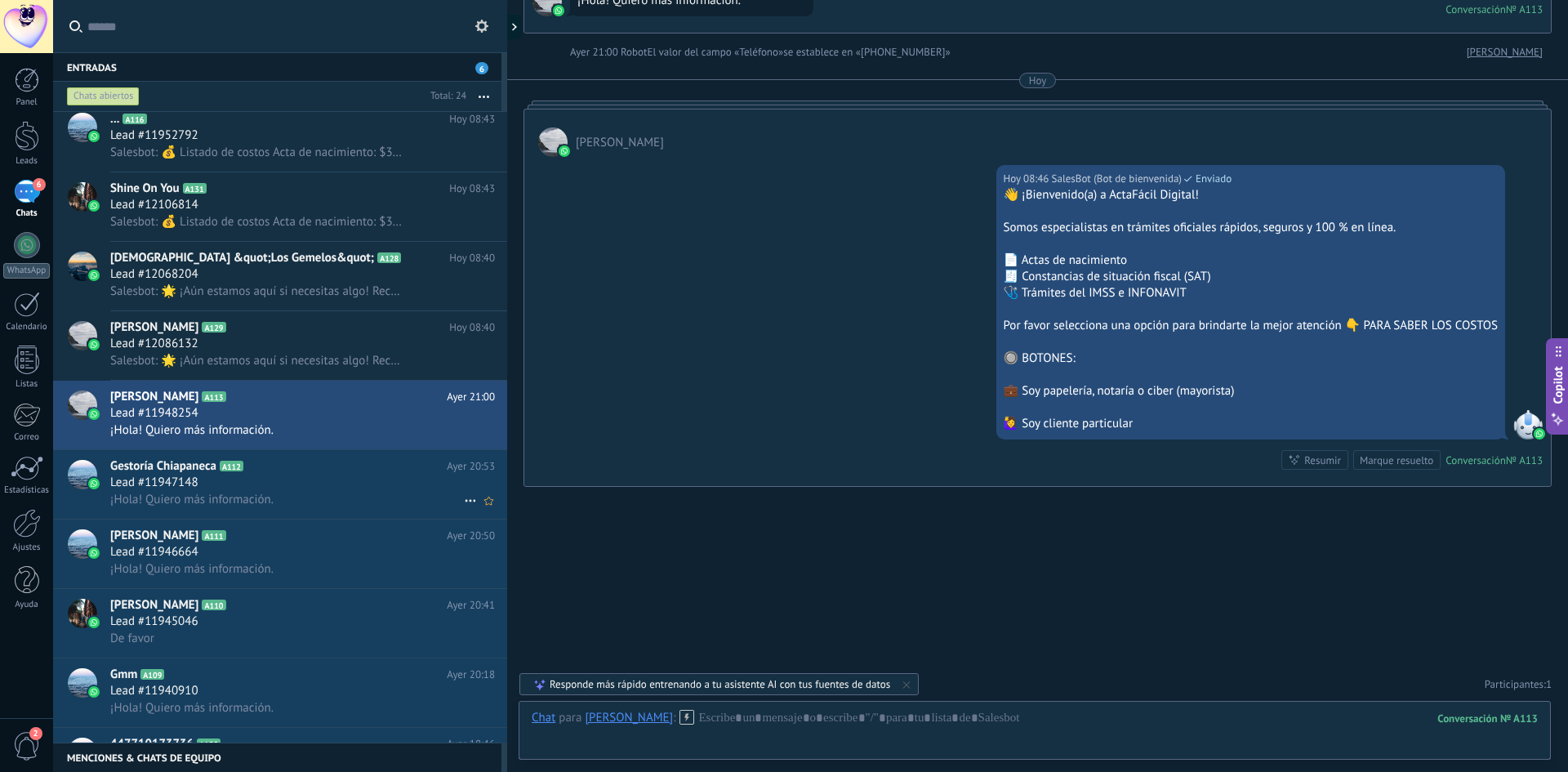
click at [315, 474] on h2 "Gestoría Chiapaneca A112" at bounding box center [278, 467] width 337 height 16
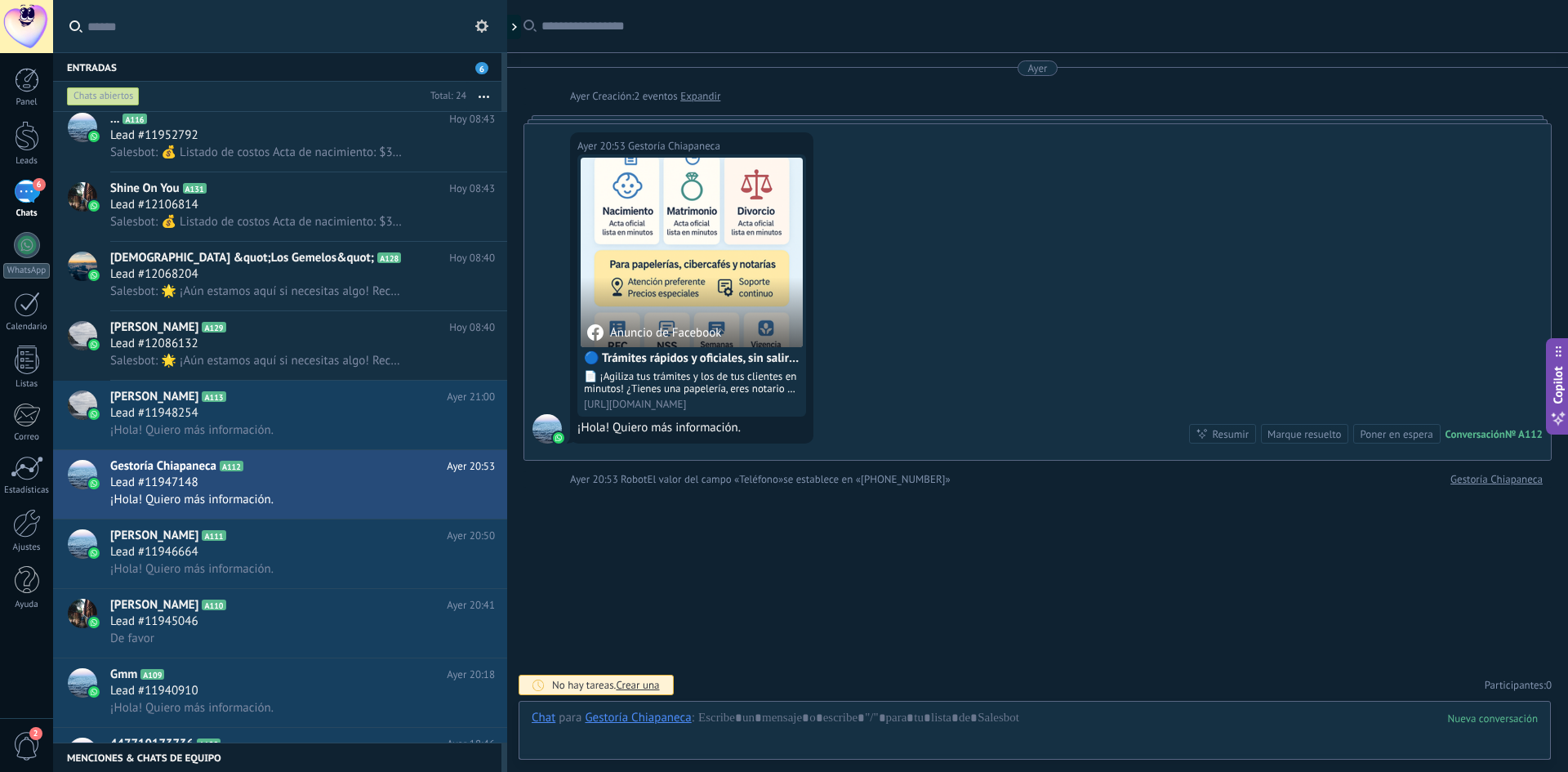
scroll to position [1, 0]
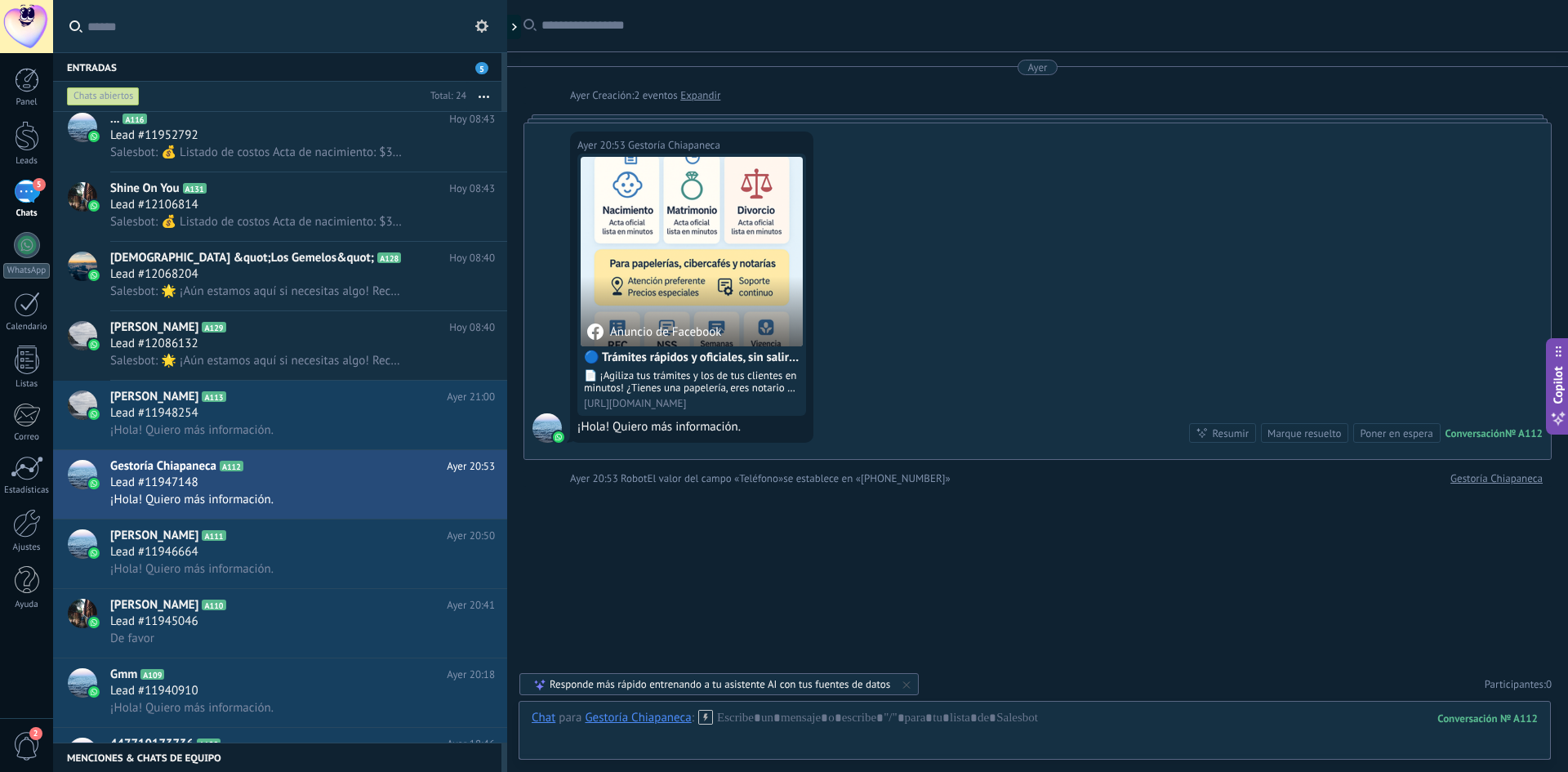
click at [601, 717] on div "Gestoría Chiapaneca" at bounding box center [637, 717] width 106 height 15
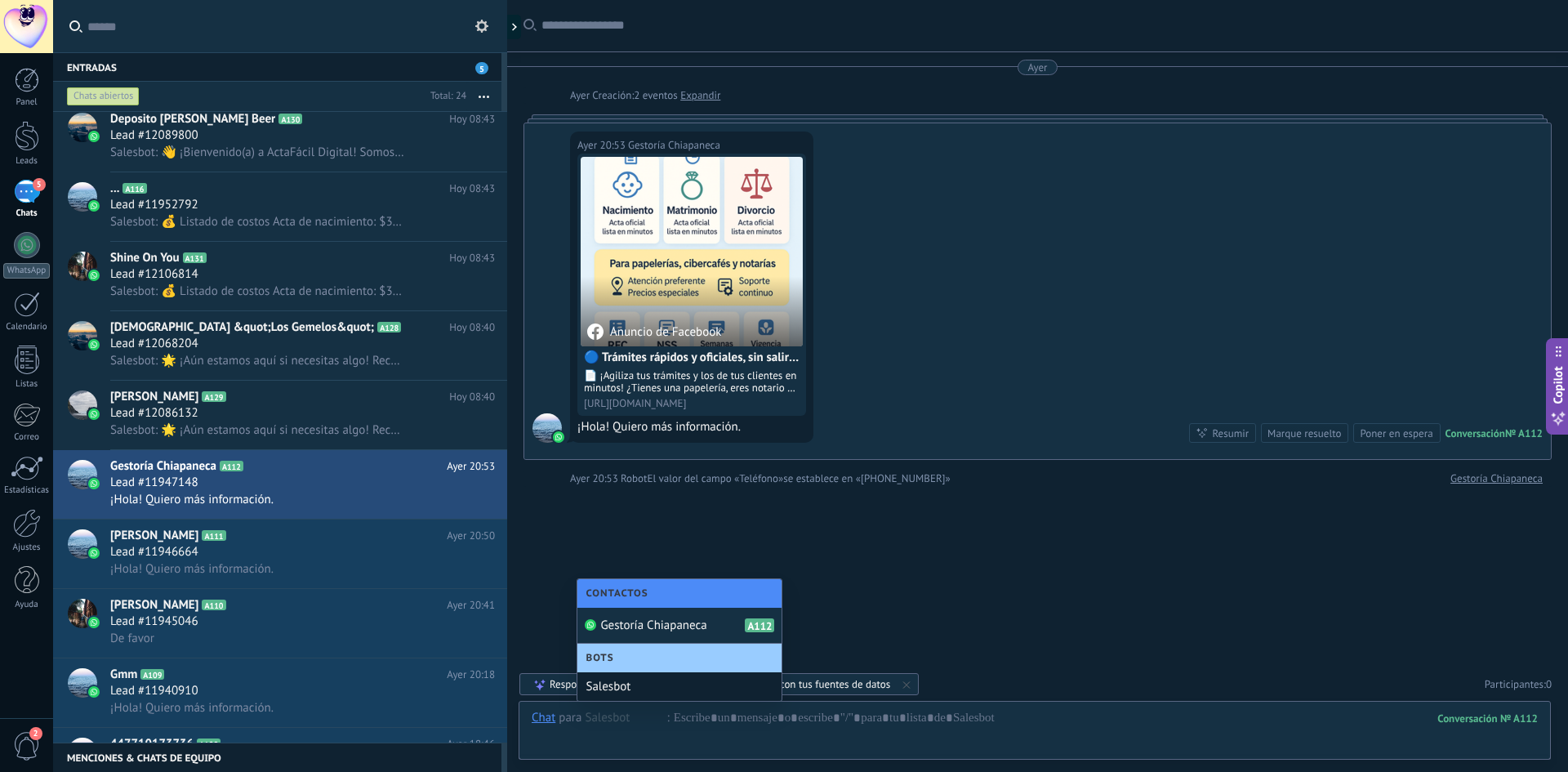
click at [624, 679] on div "Salesbot" at bounding box center [679, 687] width 204 height 29
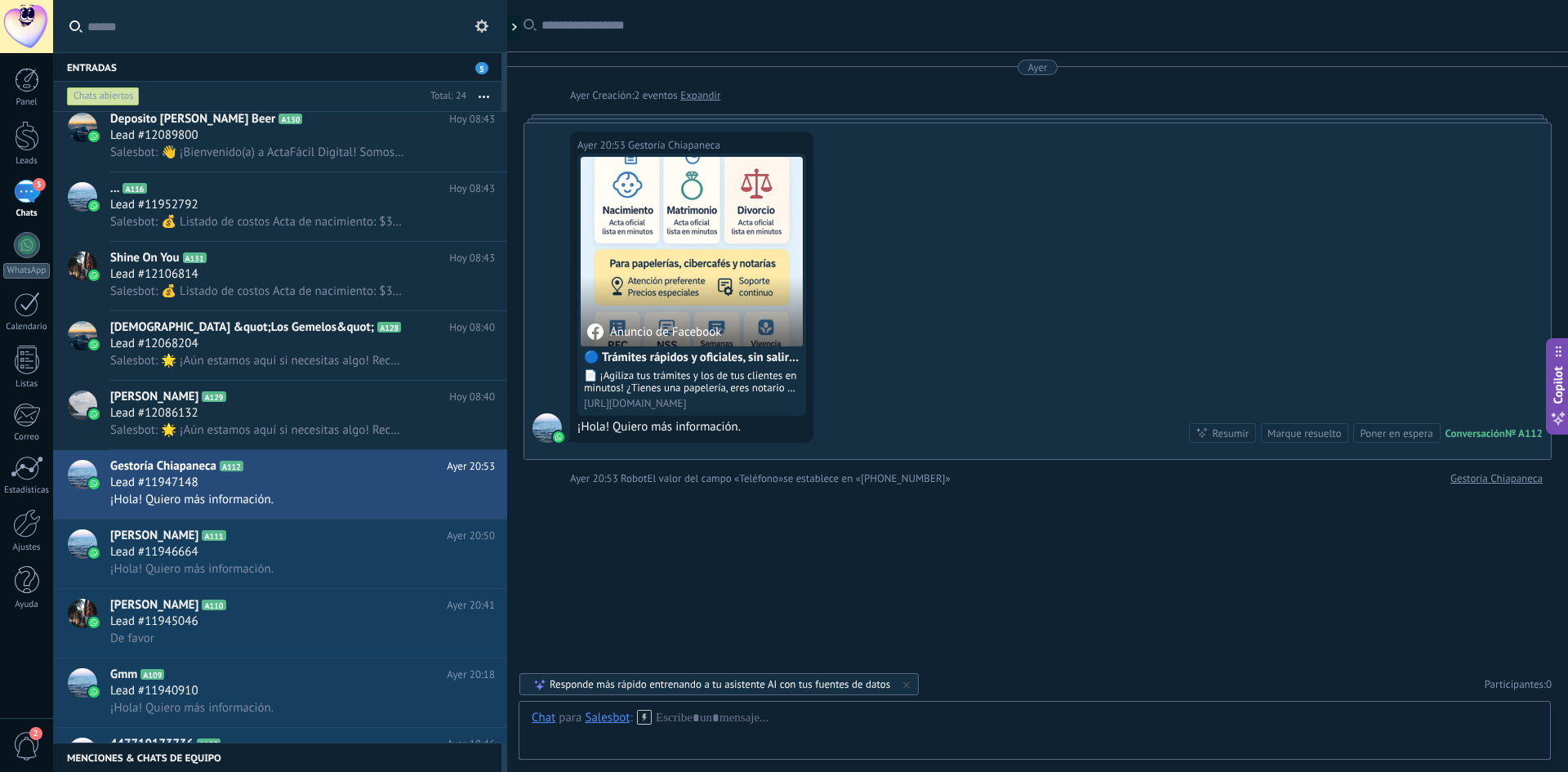
click at [641, 718] on icon at bounding box center [644, 717] width 15 height 15
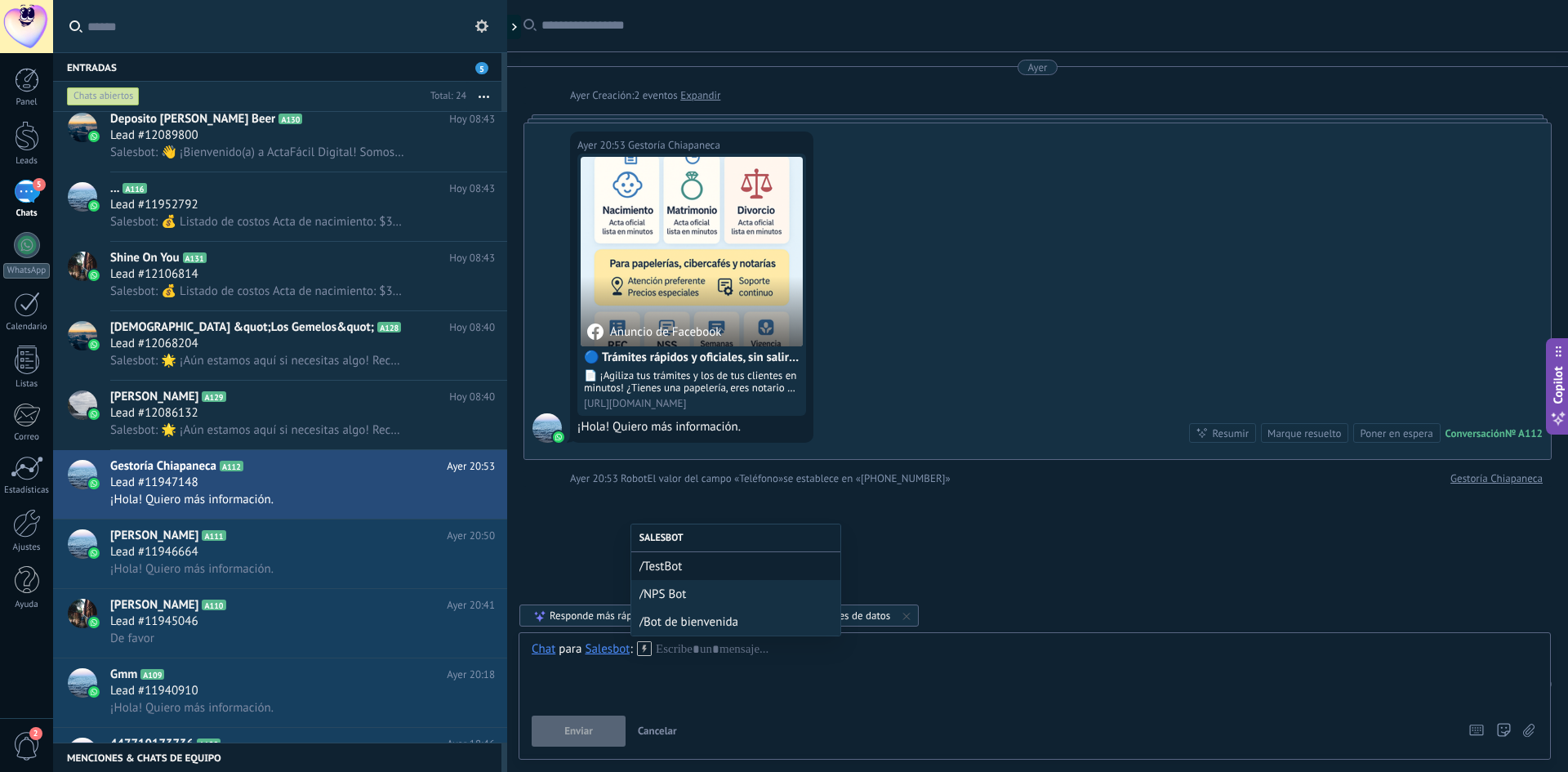
click at [670, 631] on div "/Bot de bienvenida" at bounding box center [736, 622] width 209 height 28
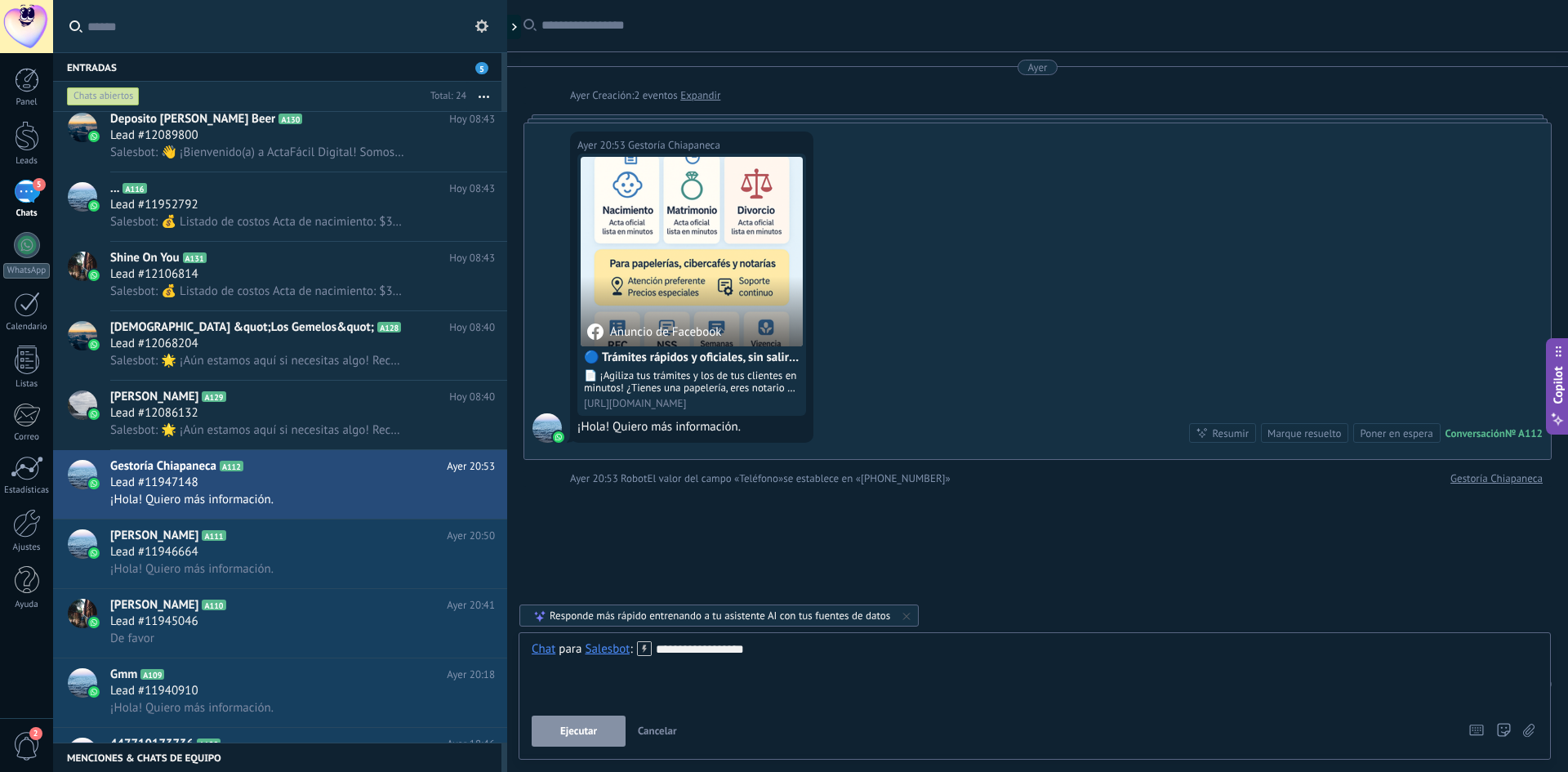
click at [596, 739] on button "Ejecutar" at bounding box center [578, 730] width 94 height 31
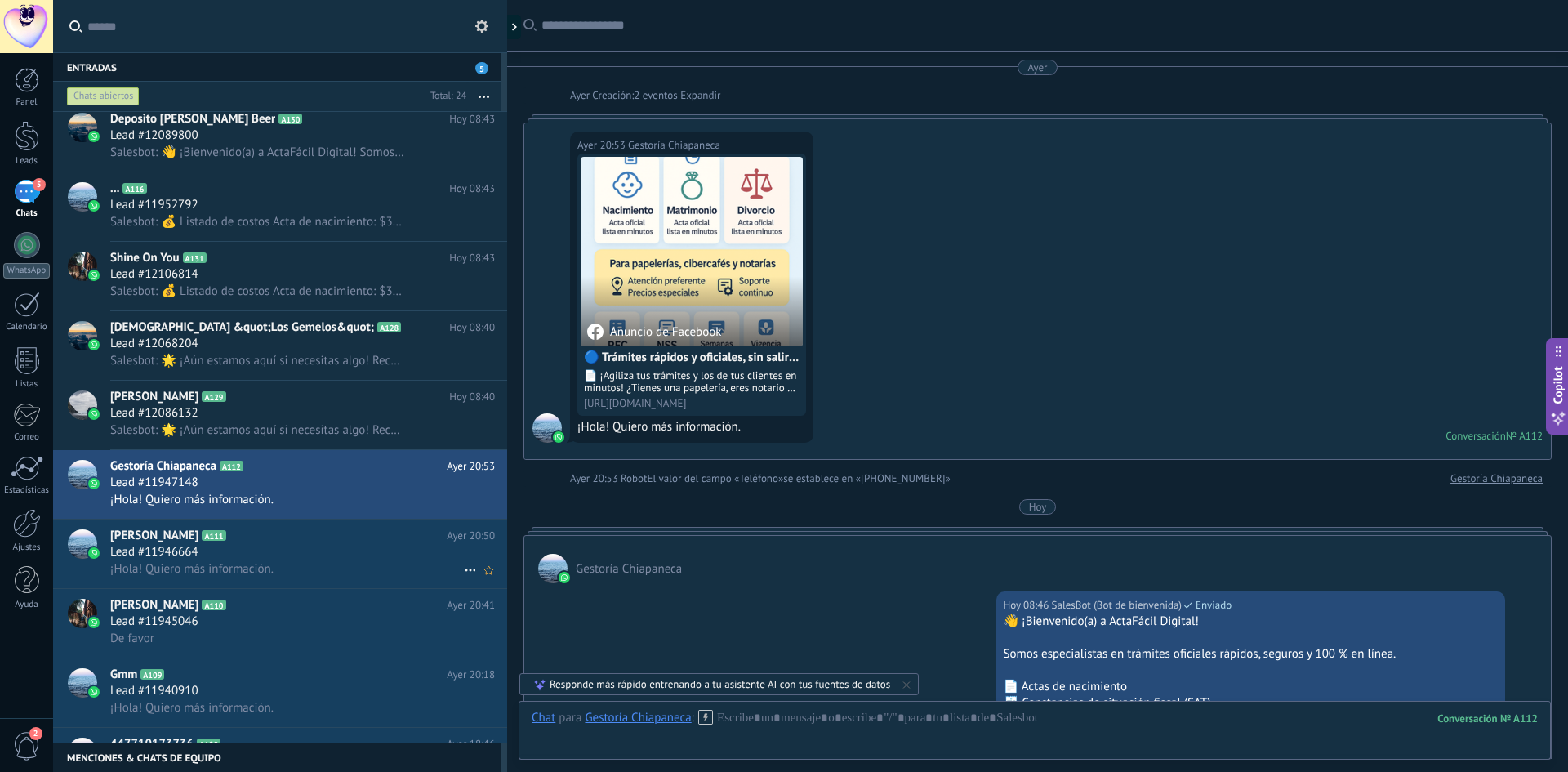
scroll to position [427, 0]
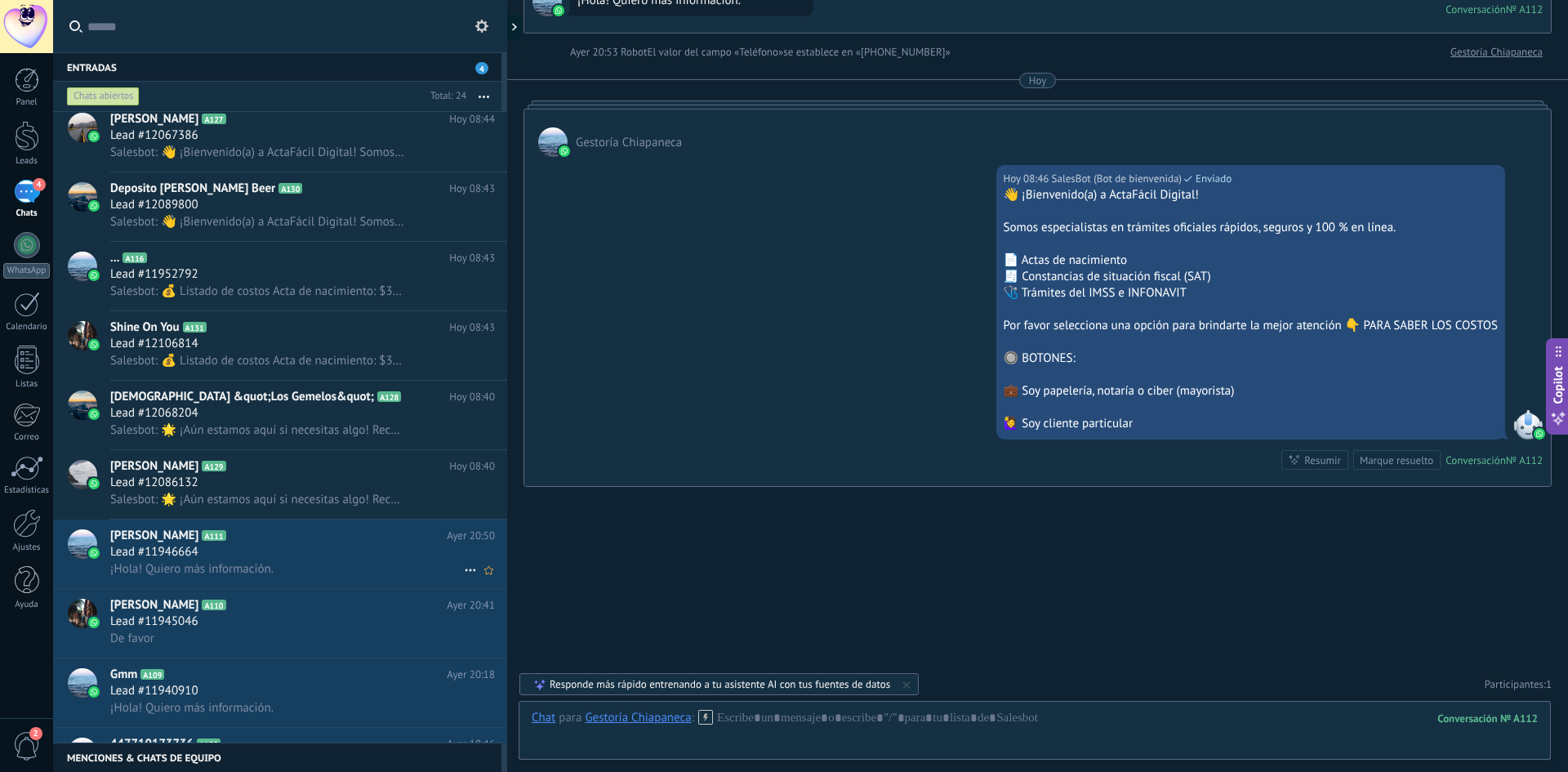
click at [321, 562] on div "¡Hola! Quiero más información." at bounding box center [302, 569] width 384 height 17
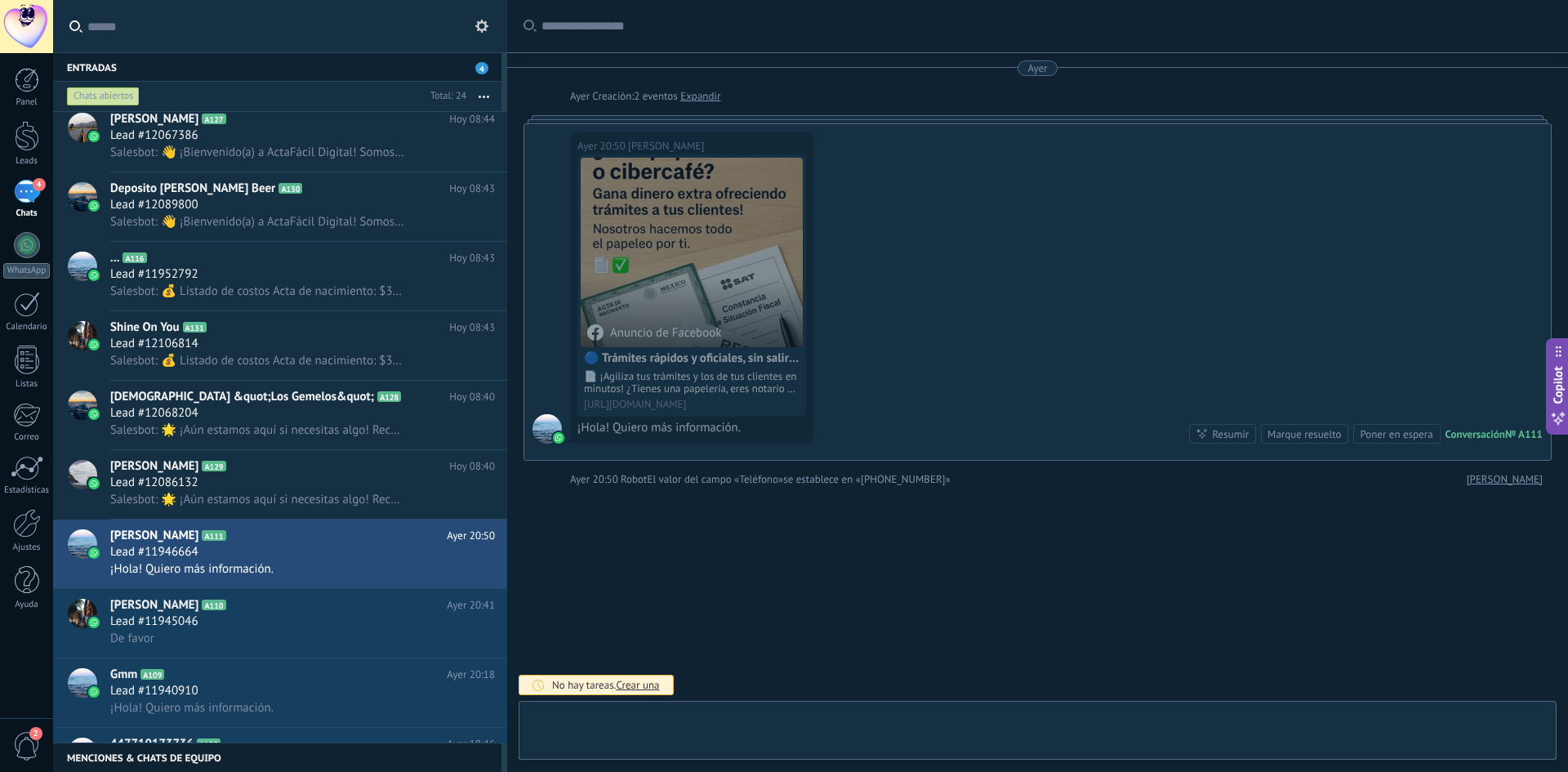
scroll to position [1, 0]
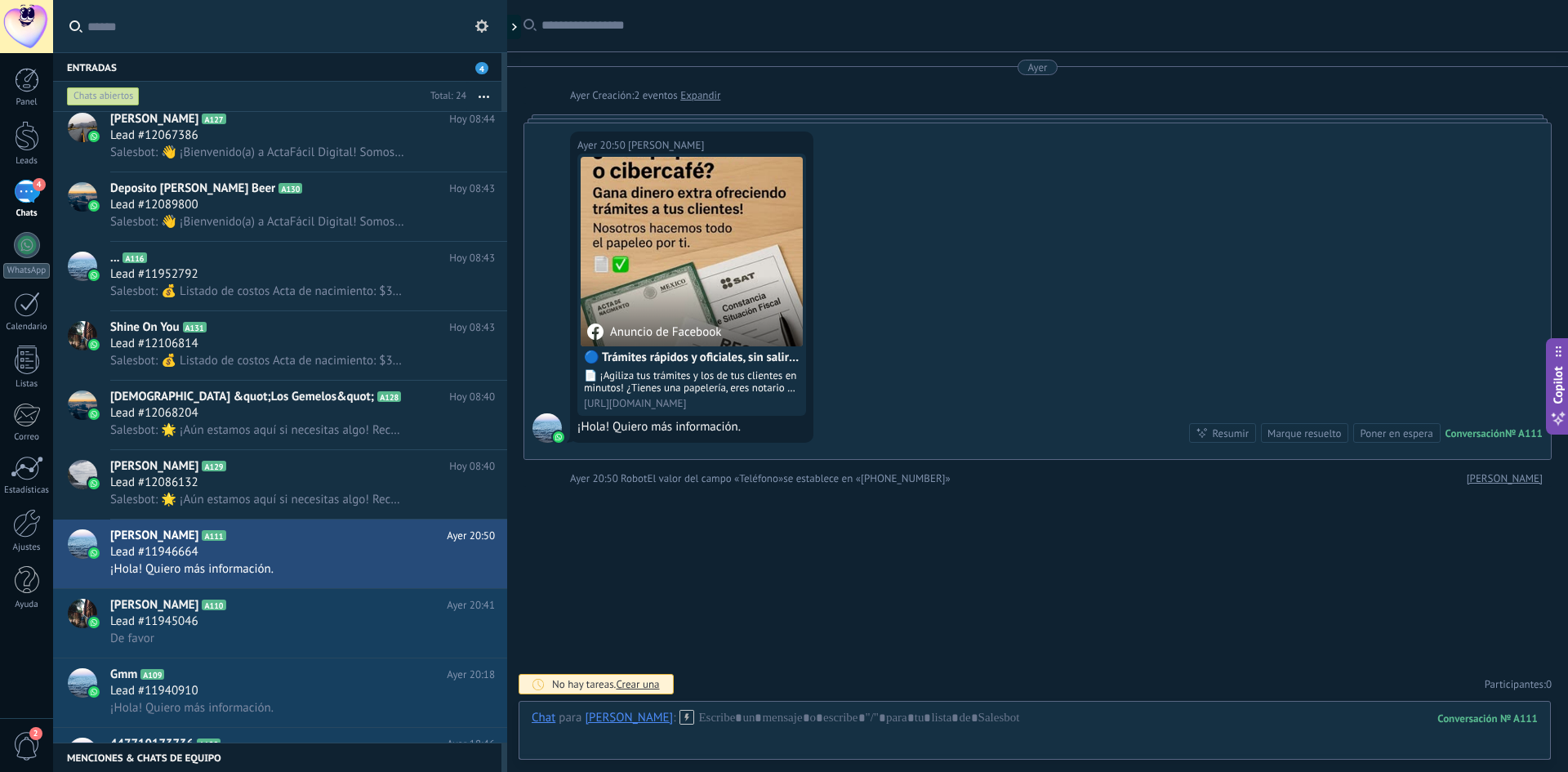
click at [603, 716] on div "[PERSON_NAME]" at bounding box center [628, 717] width 88 height 15
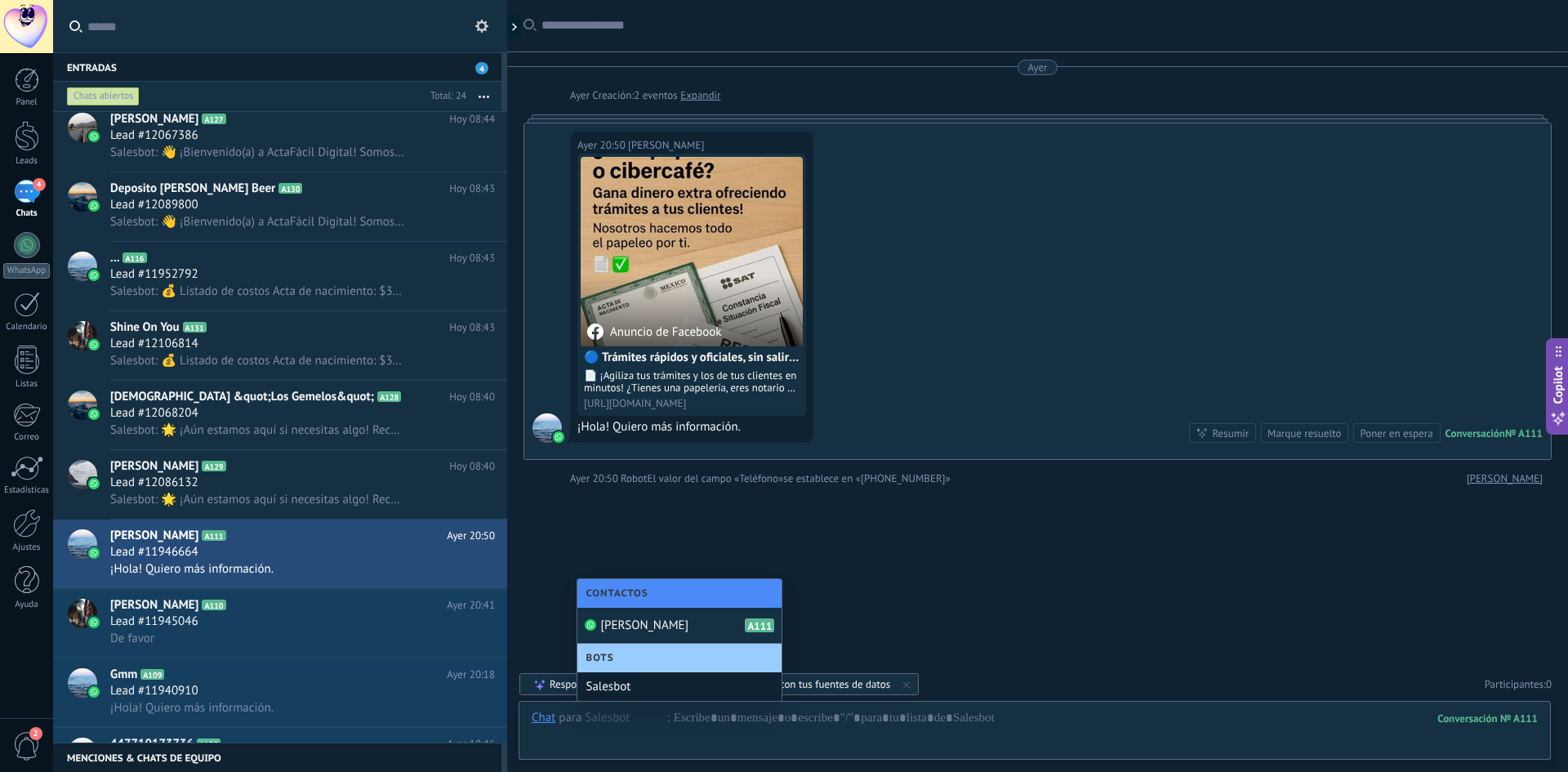
click at [608, 690] on div "Salesbot" at bounding box center [679, 687] width 204 height 29
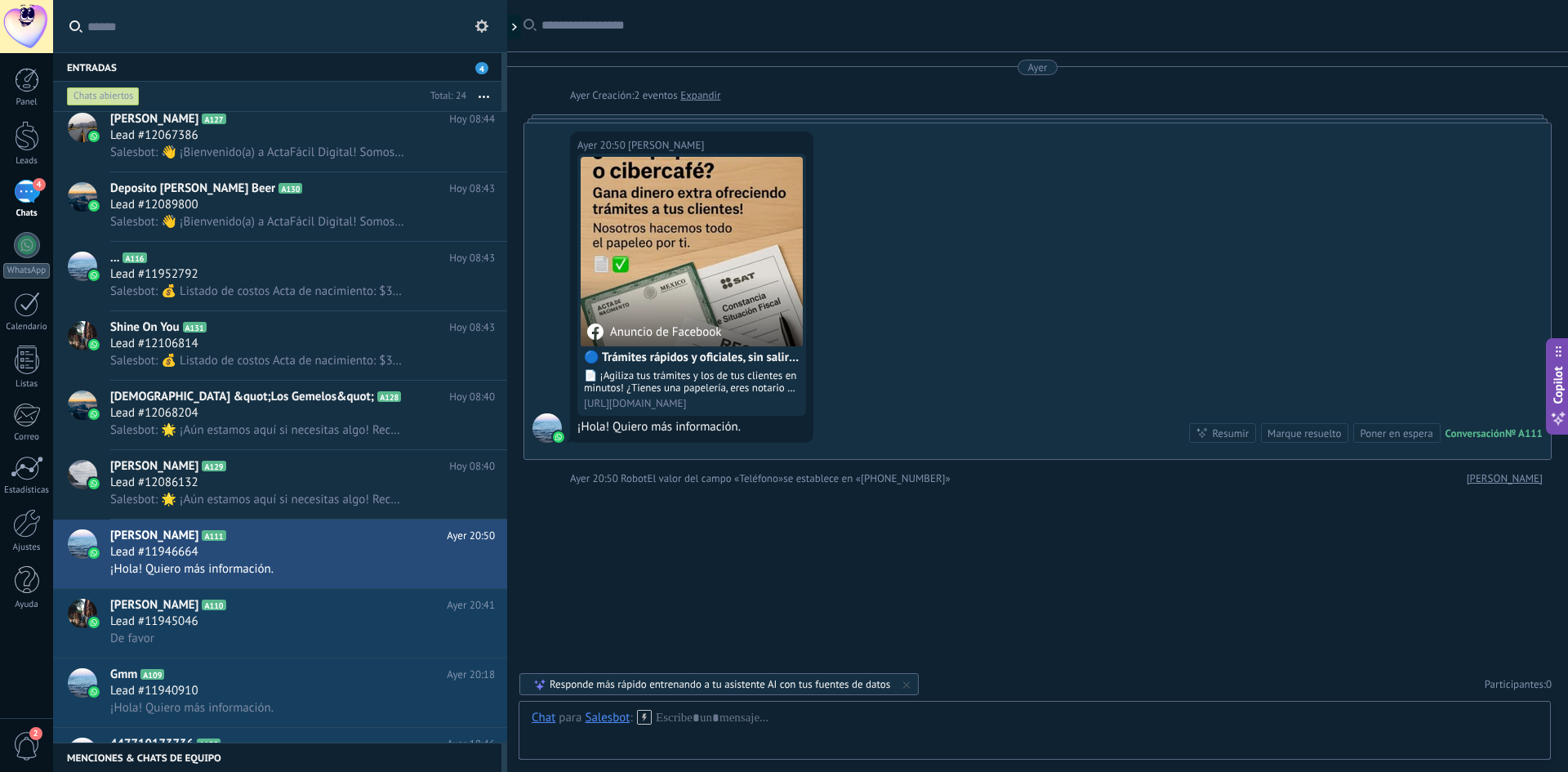
click at [644, 716] on use at bounding box center [644, 717] width 14 height 14
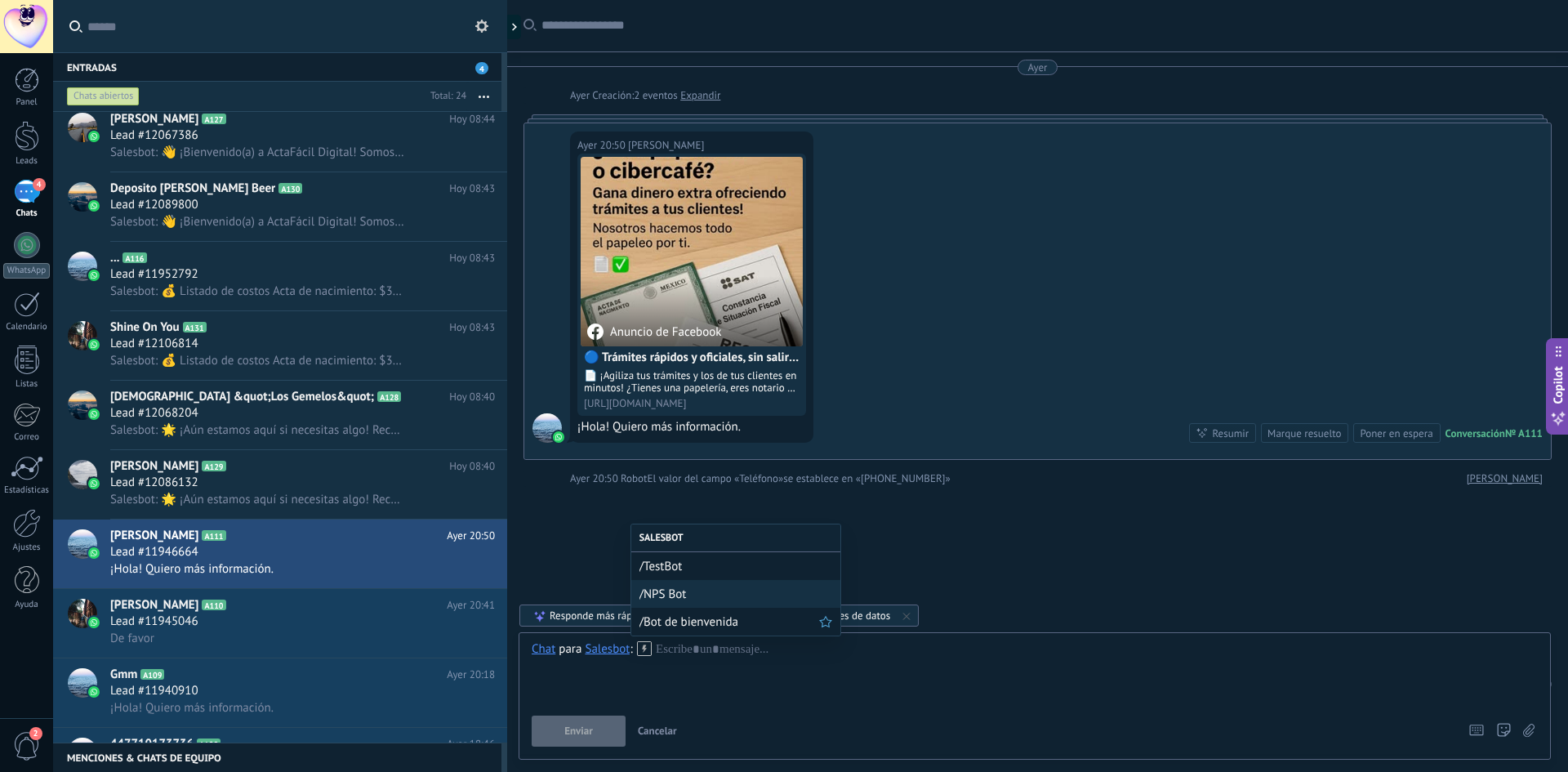
click at [684, 622] on span "/Bot de bienvenida" at bounding box center [729, 622] width 179 height 16
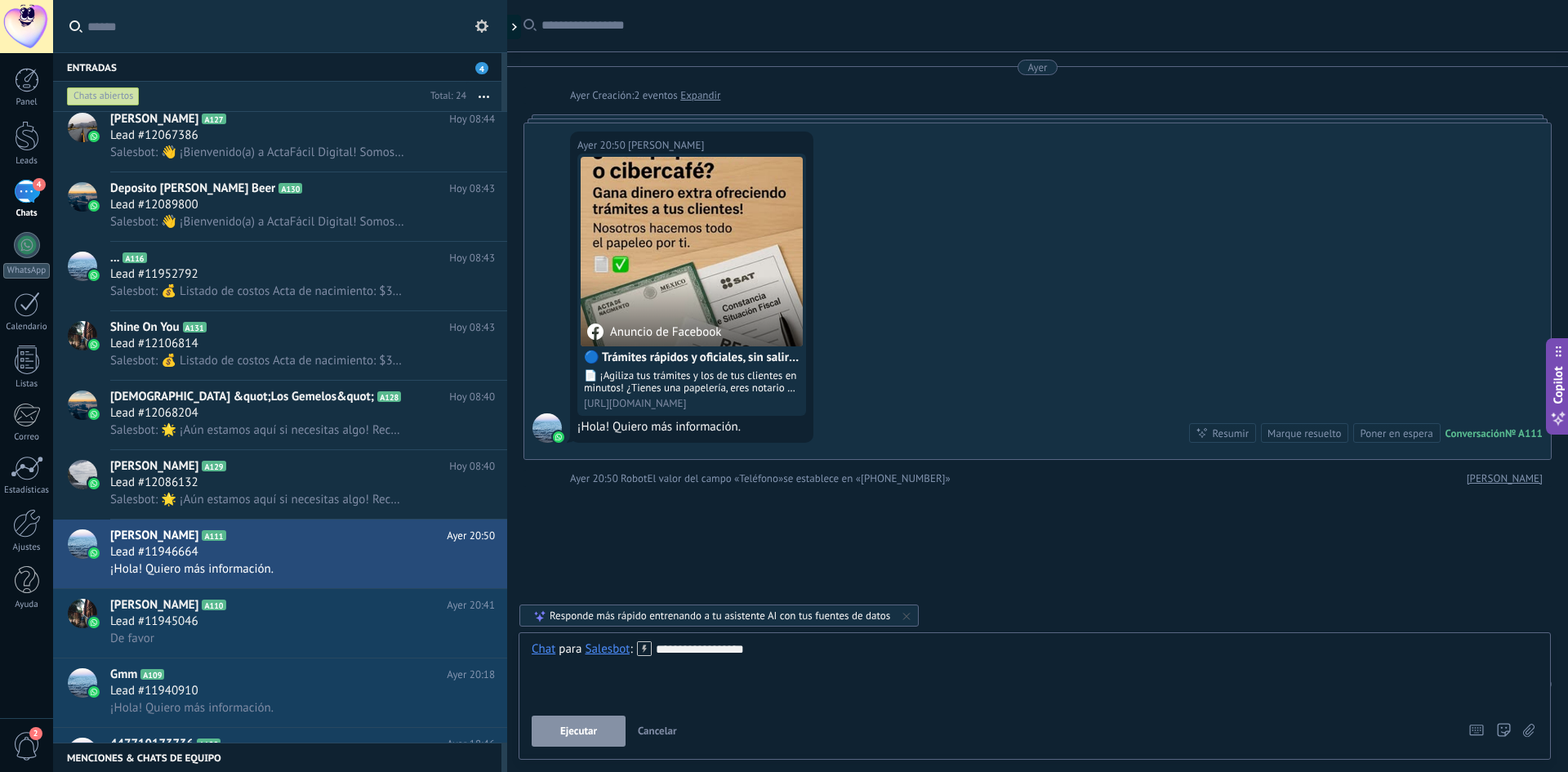
click at [591, 725] on span "Ejecutar" at bounding box center [578, 731] width 37 height 12
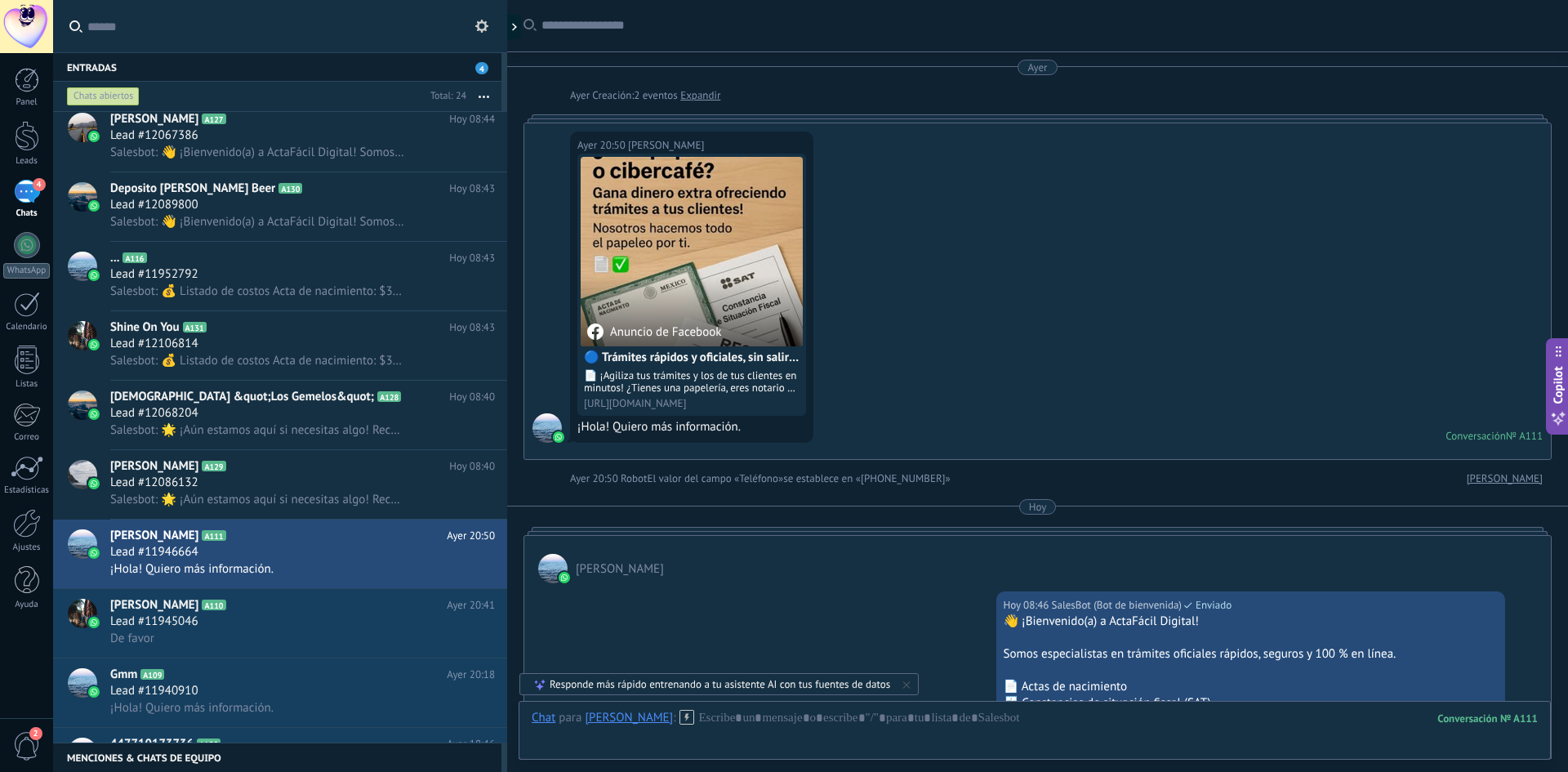
scroll to position [427, 0]
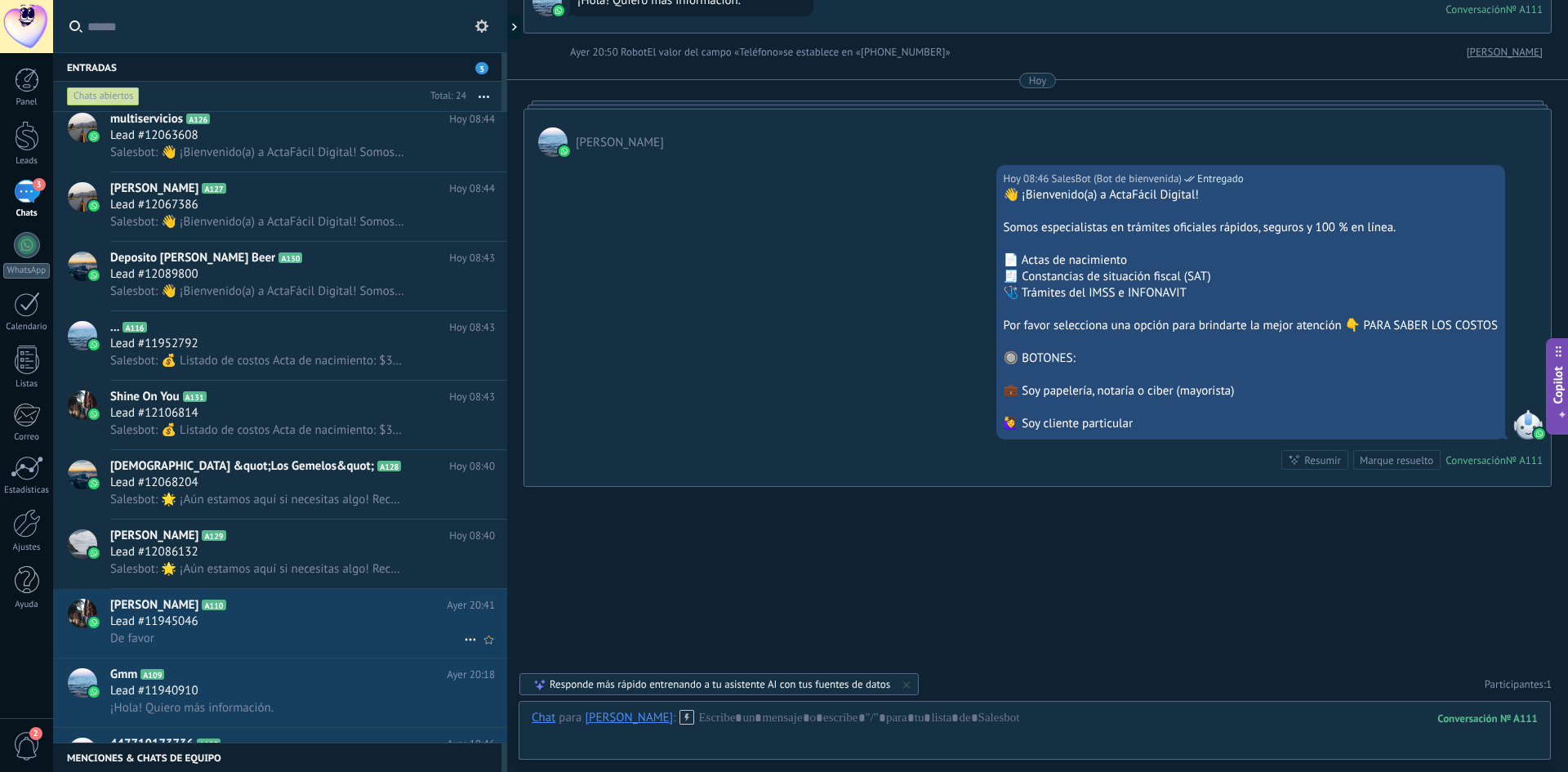
click at [329, 627] on div "Lead #11945046" at bounding box center [302, 621] width 384 height 16
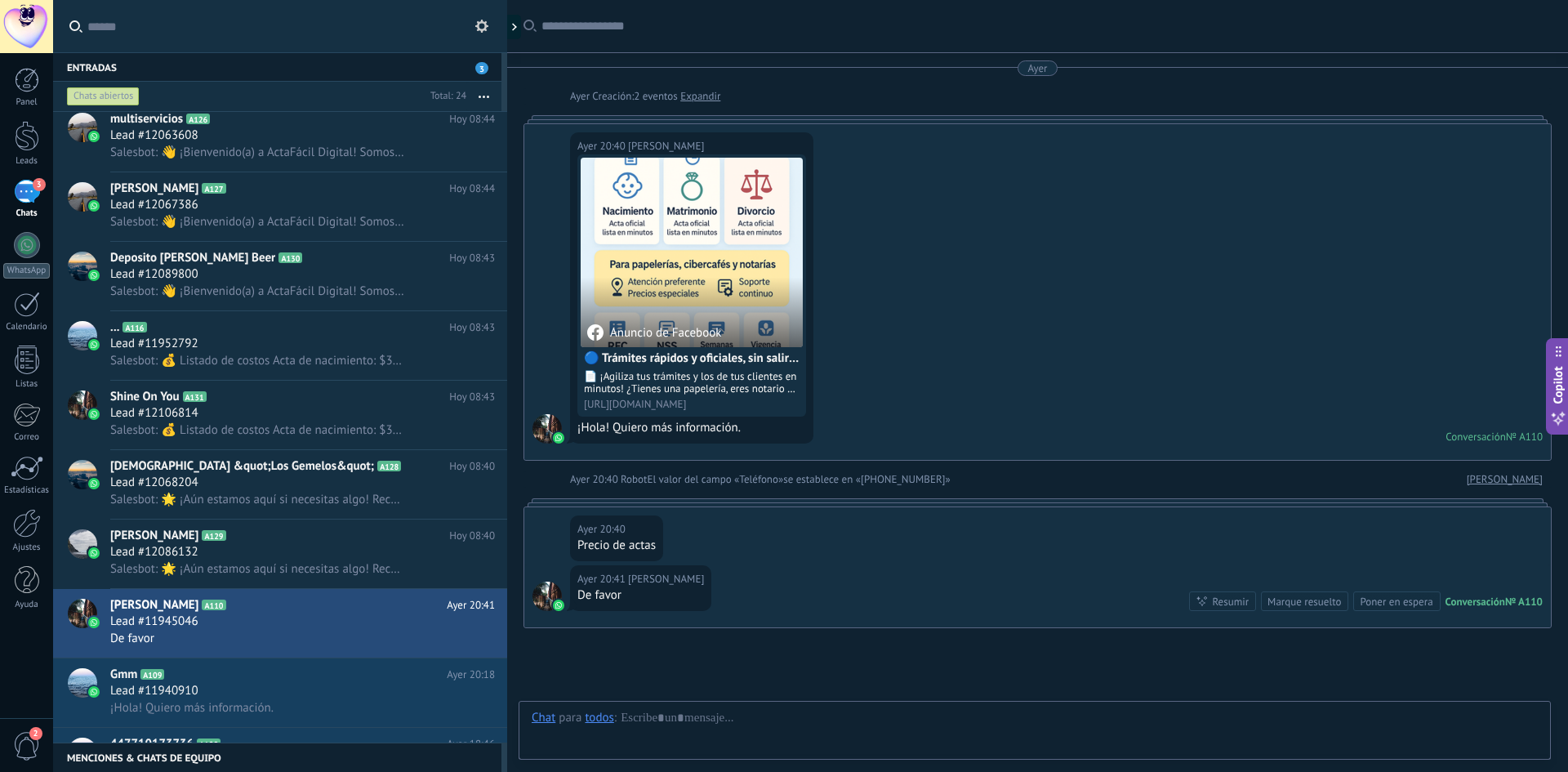
scroll to position [142, 0]
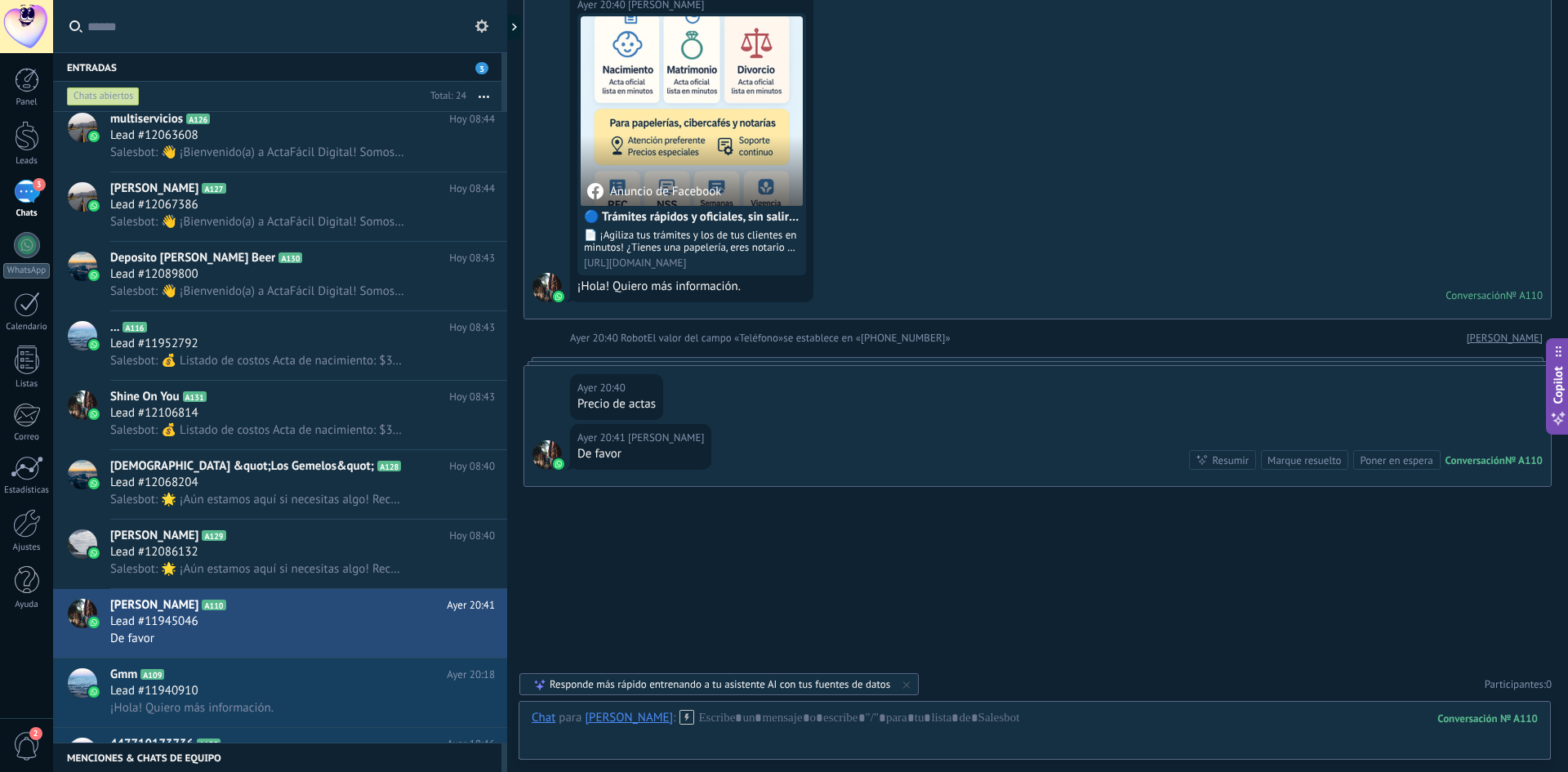
click at [599, 720] on div "[PERSON_NAME]" at bounding box center [628, 717] width 88 height 15
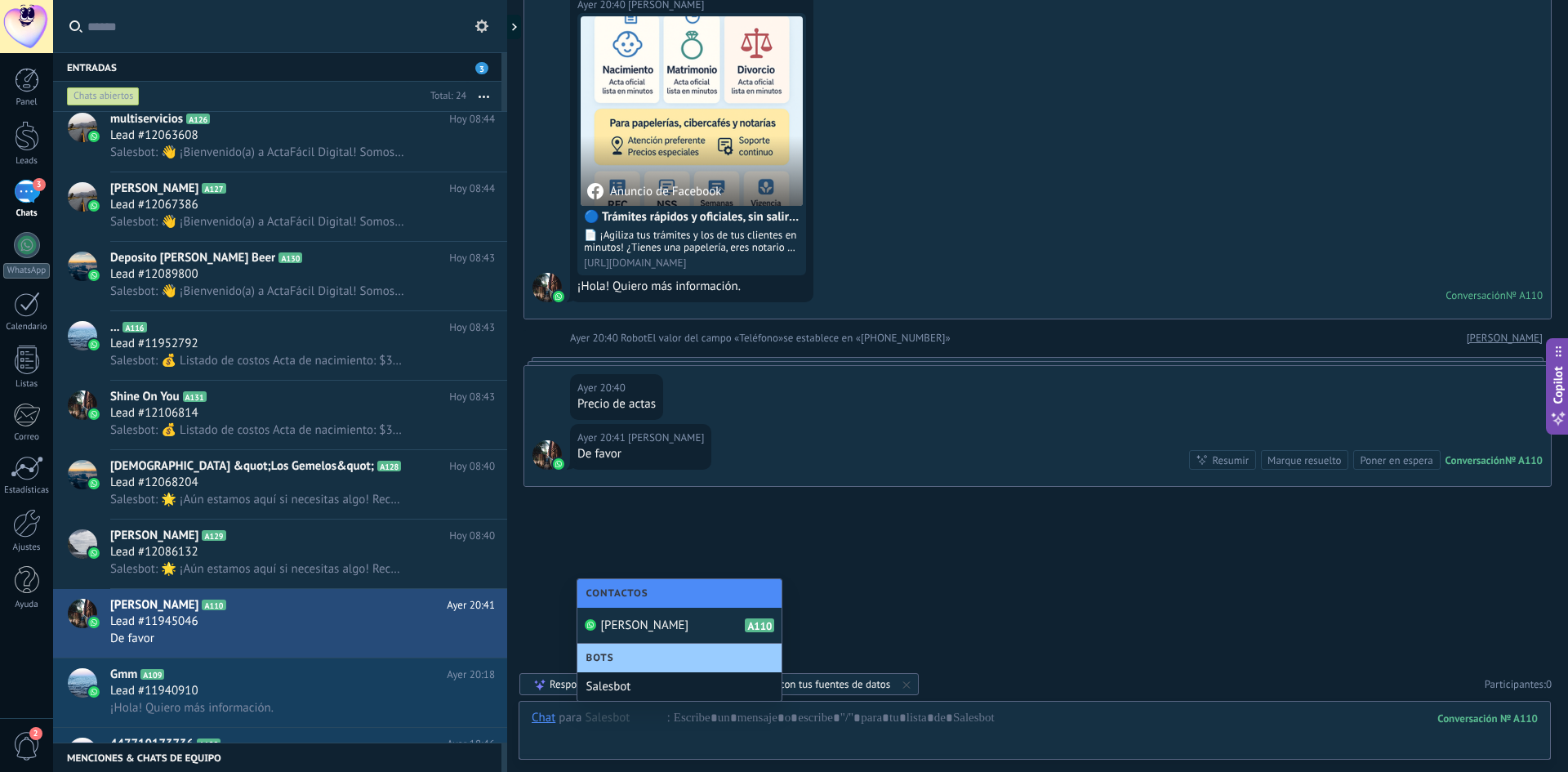
click at [630, 687] on div "Salesbot" at bounding box center [679, 687] width 204 height 29
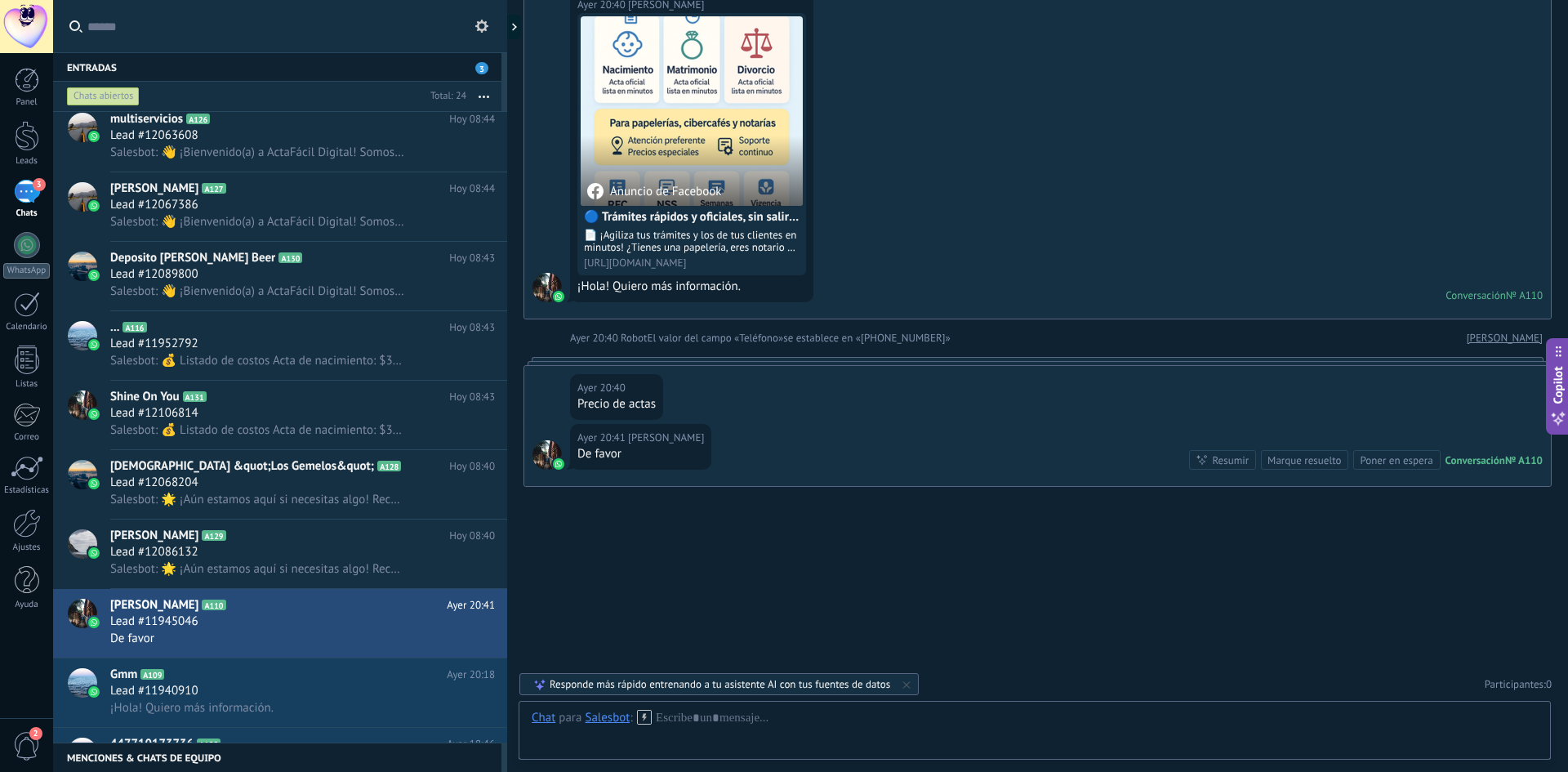
click at [641, 716] on icon at bounding box center [644, 717] width 15 height 15
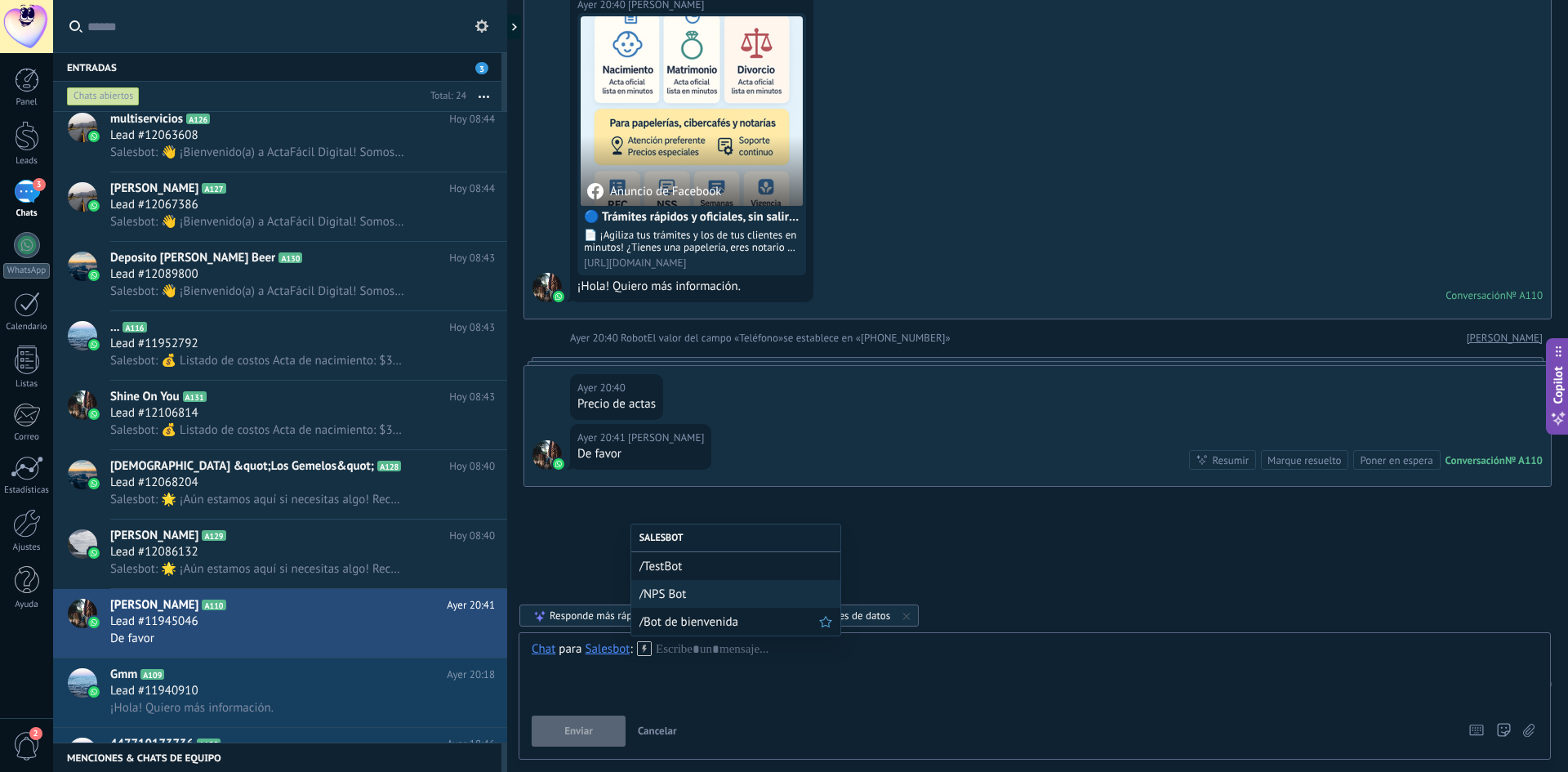
click at [655, 627] on span "/Bot de bienvenida" at bounding box center [729, 622] width 179 height 16
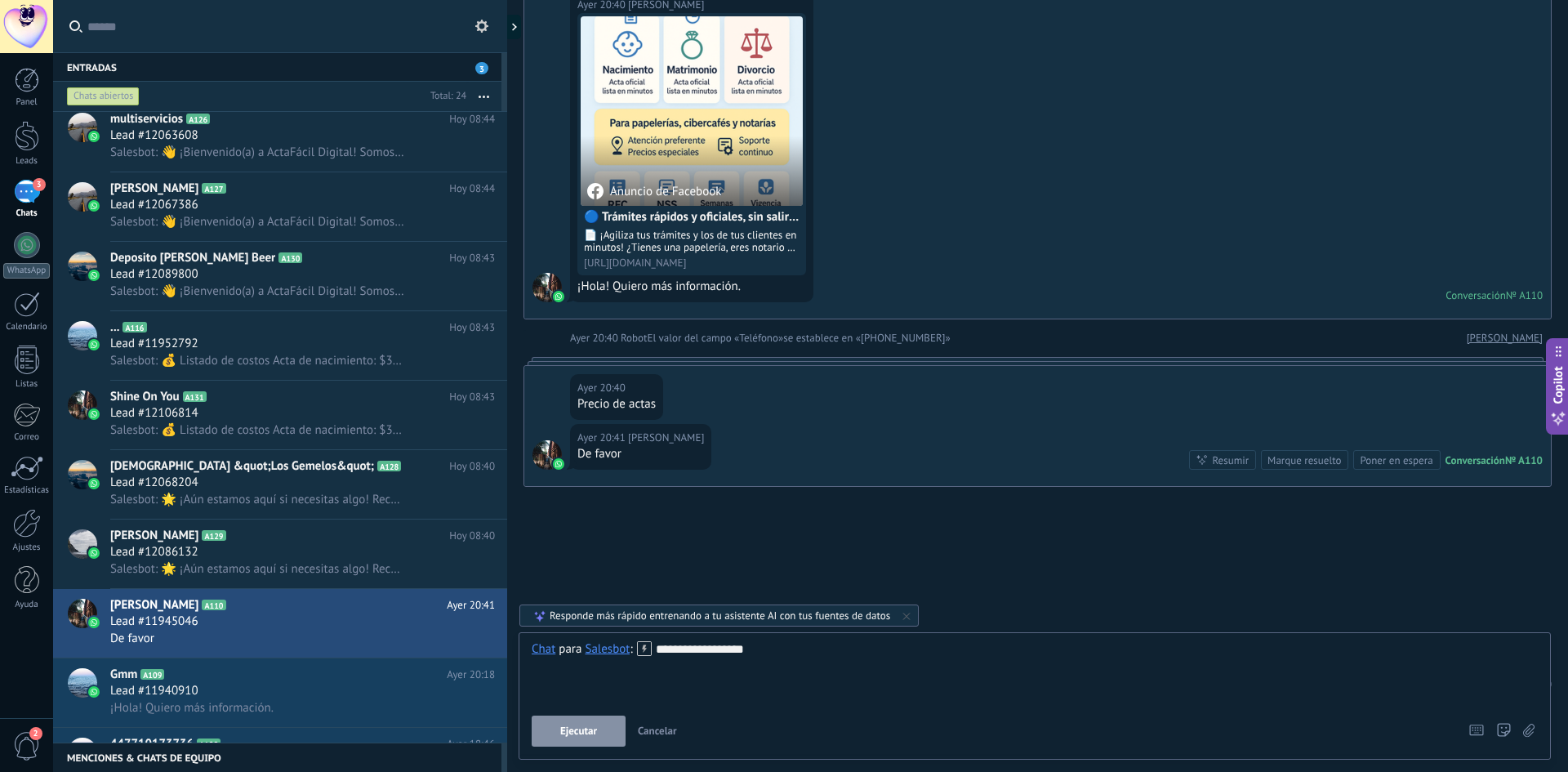
click at [582, 732] on span "Ejecutar" at bounding box center [578, 731] width 37 height 12
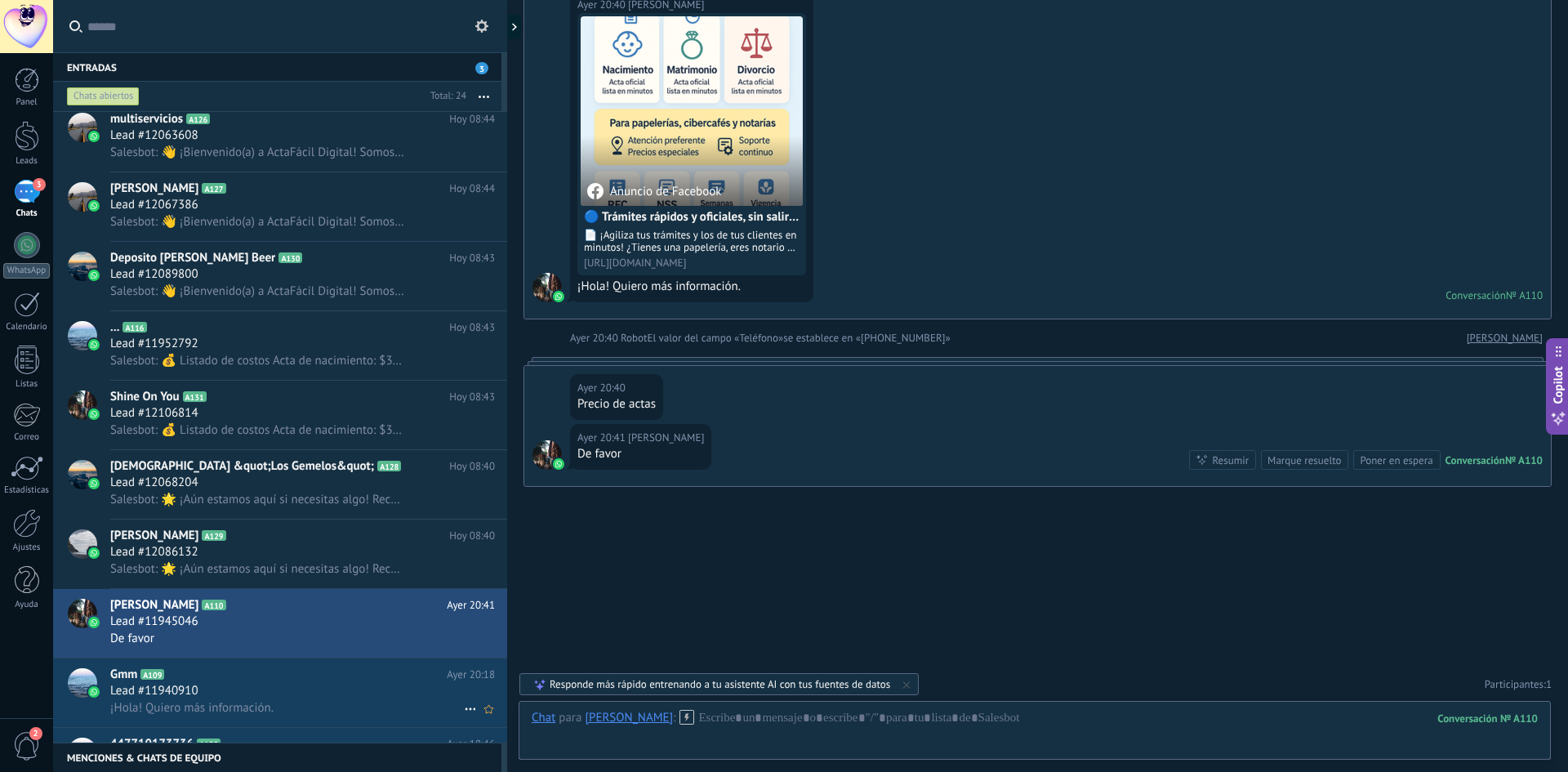
scroll to position [463, 0]
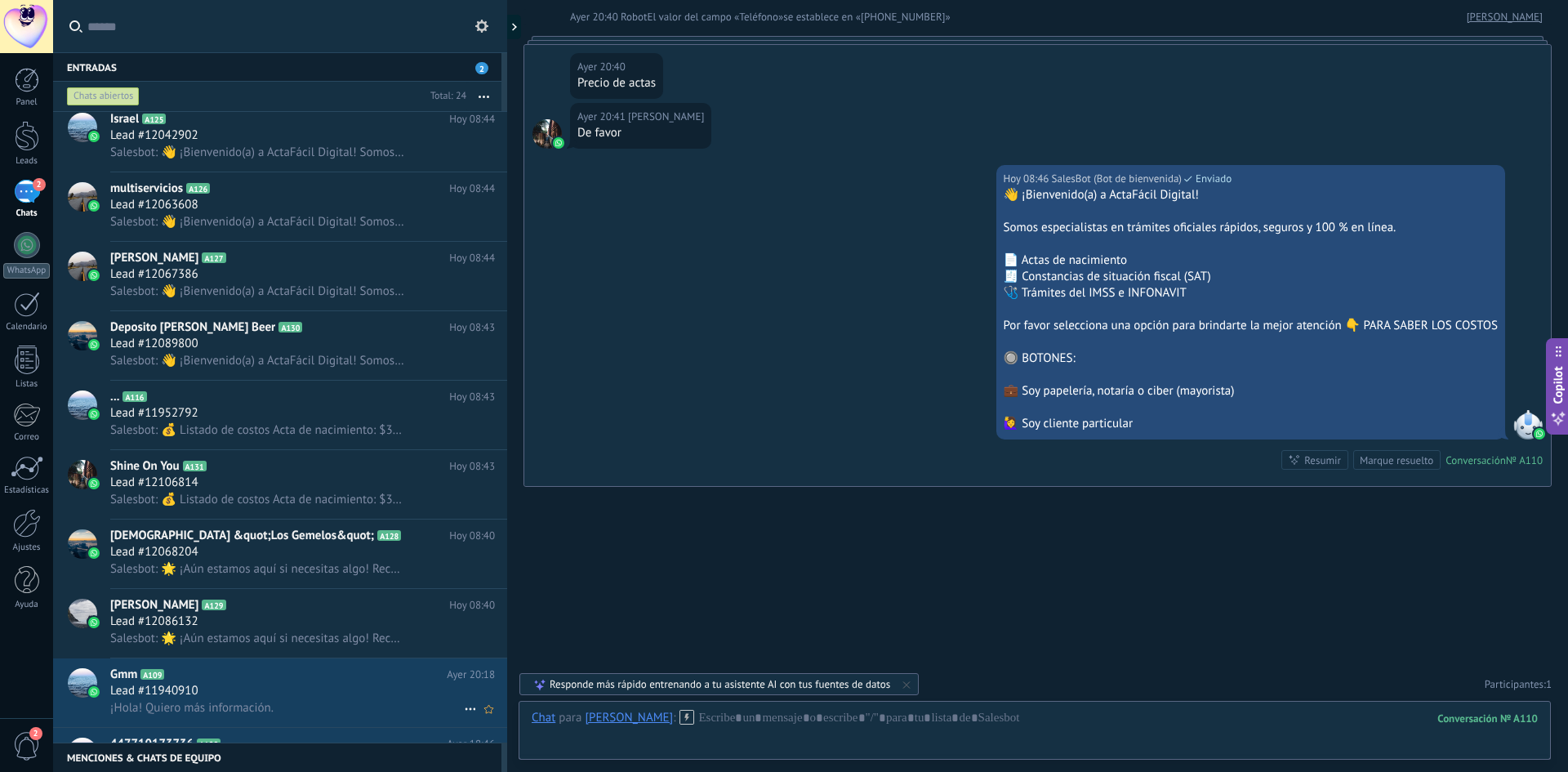
click at [330, 682] on h2 "Gmm A109" at bounding box center [278, 675] width 337 height 16
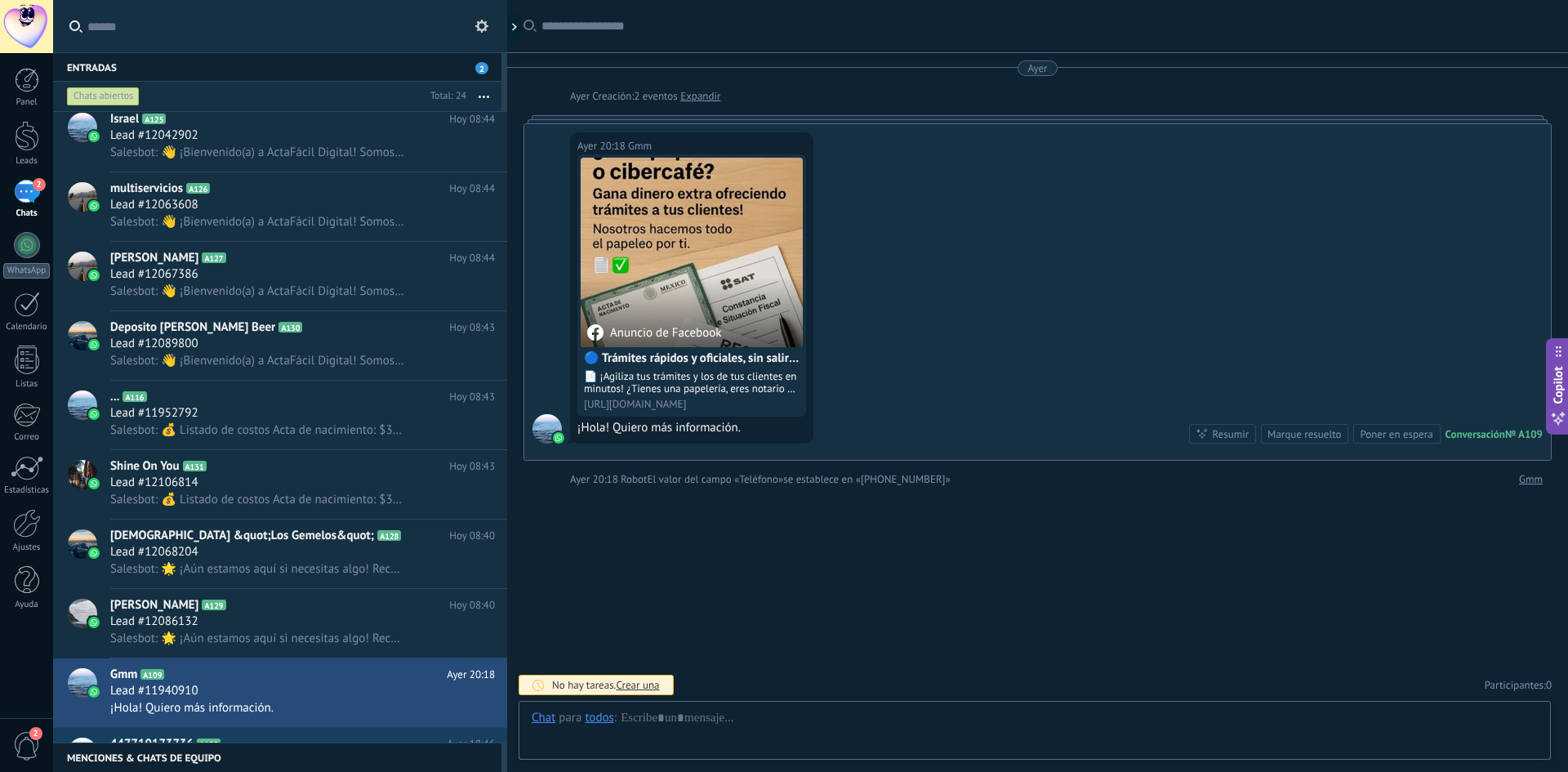
scroll to position [1, 0]
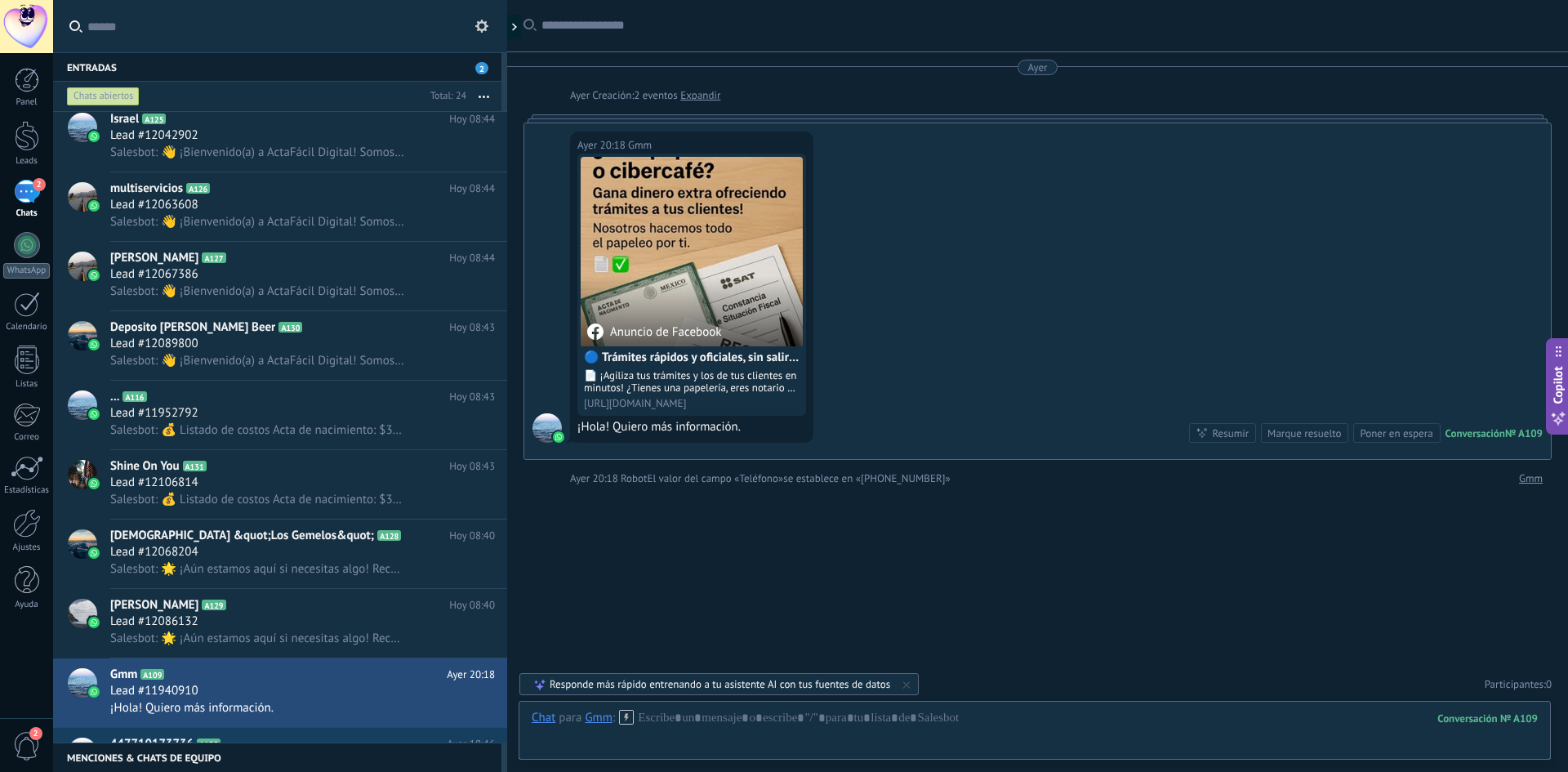
click at [601, 723] on div "Gmm" at bounding box center [598, 717] width 28 height 15
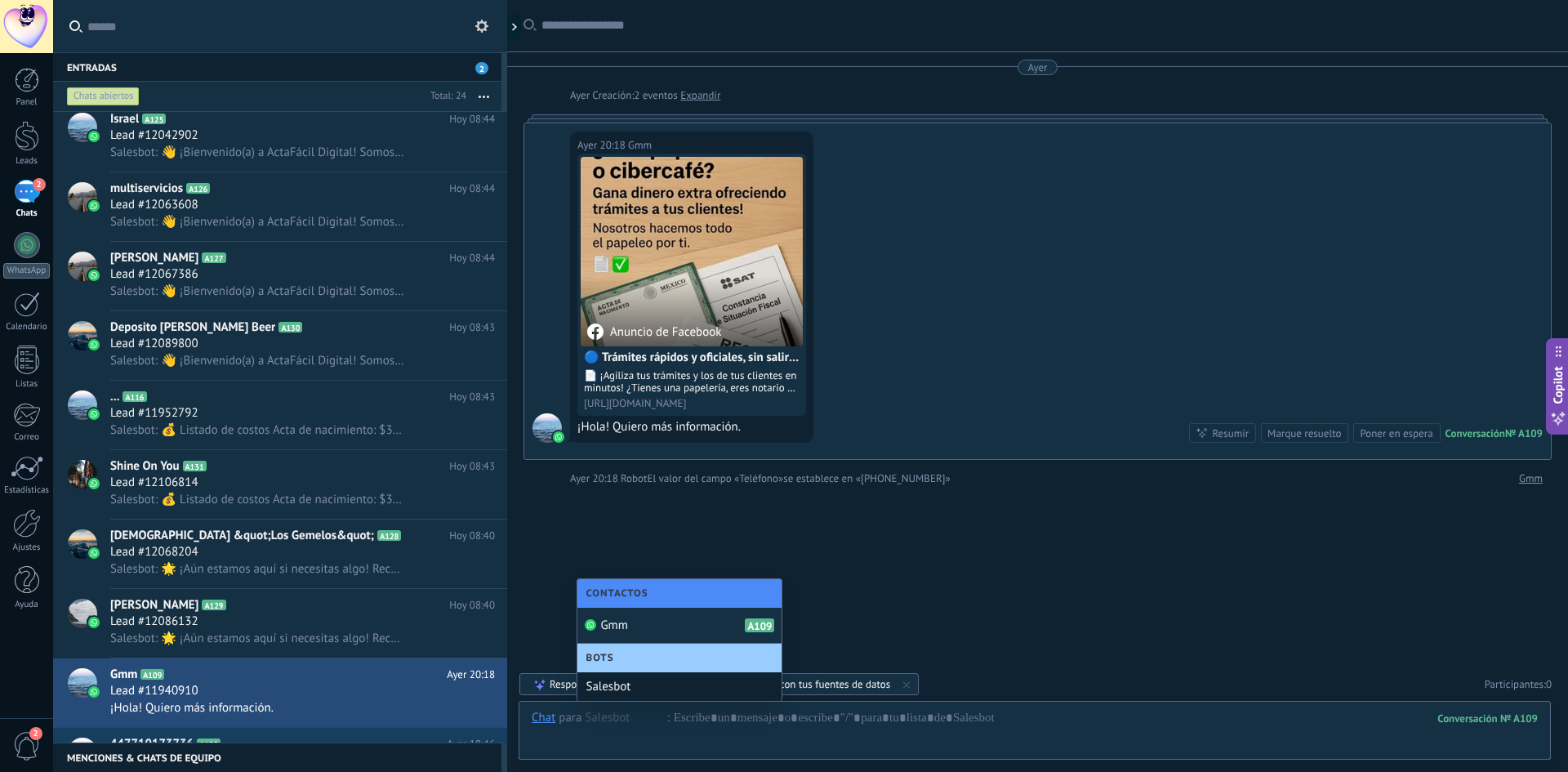
click at [631, 691] on div "Salesbot" at bounding box center [679, 687] width 204 height 29
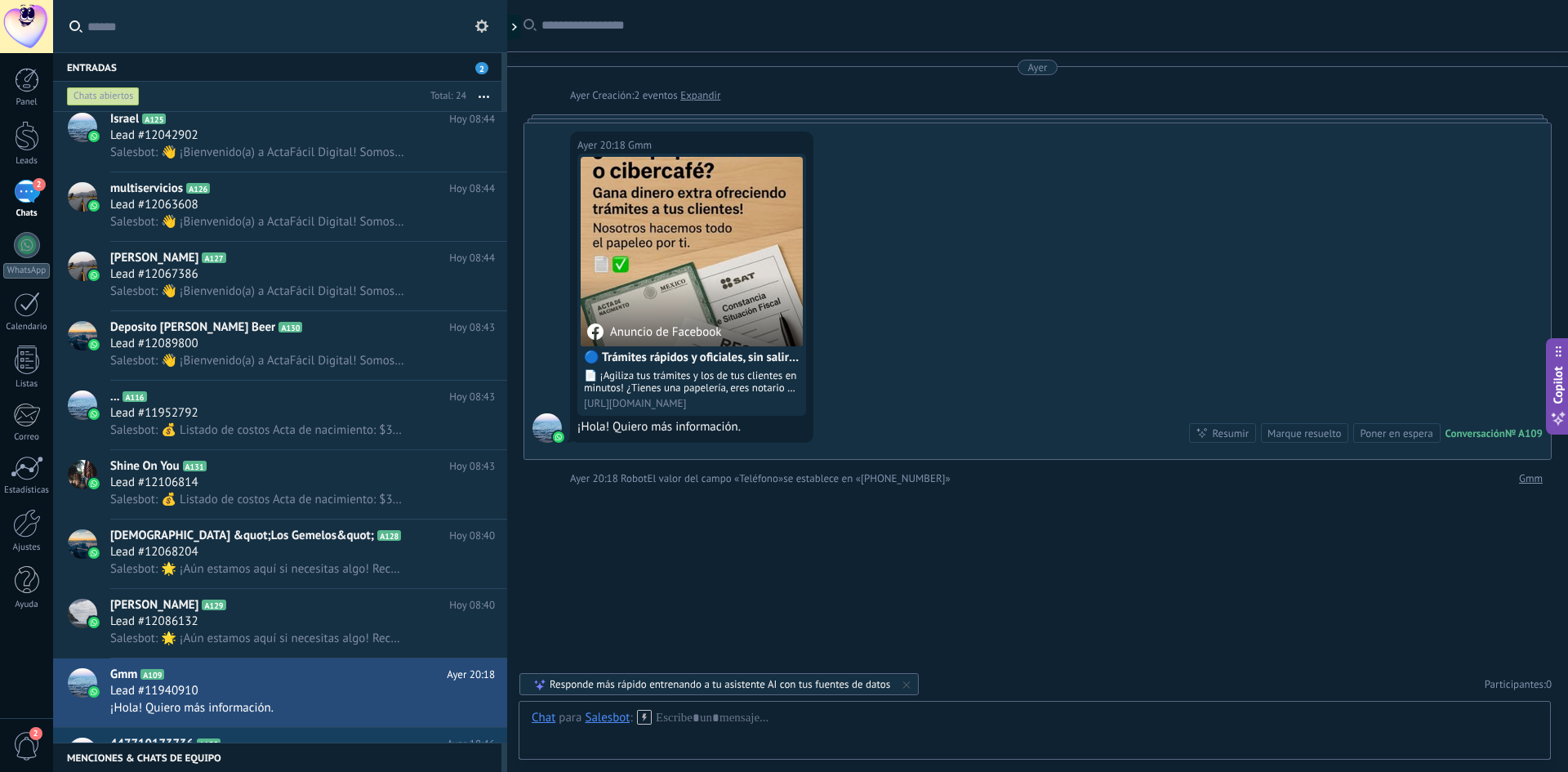
click at [638, 721] on icon at bounding box center [644, 717] width 15 height 15
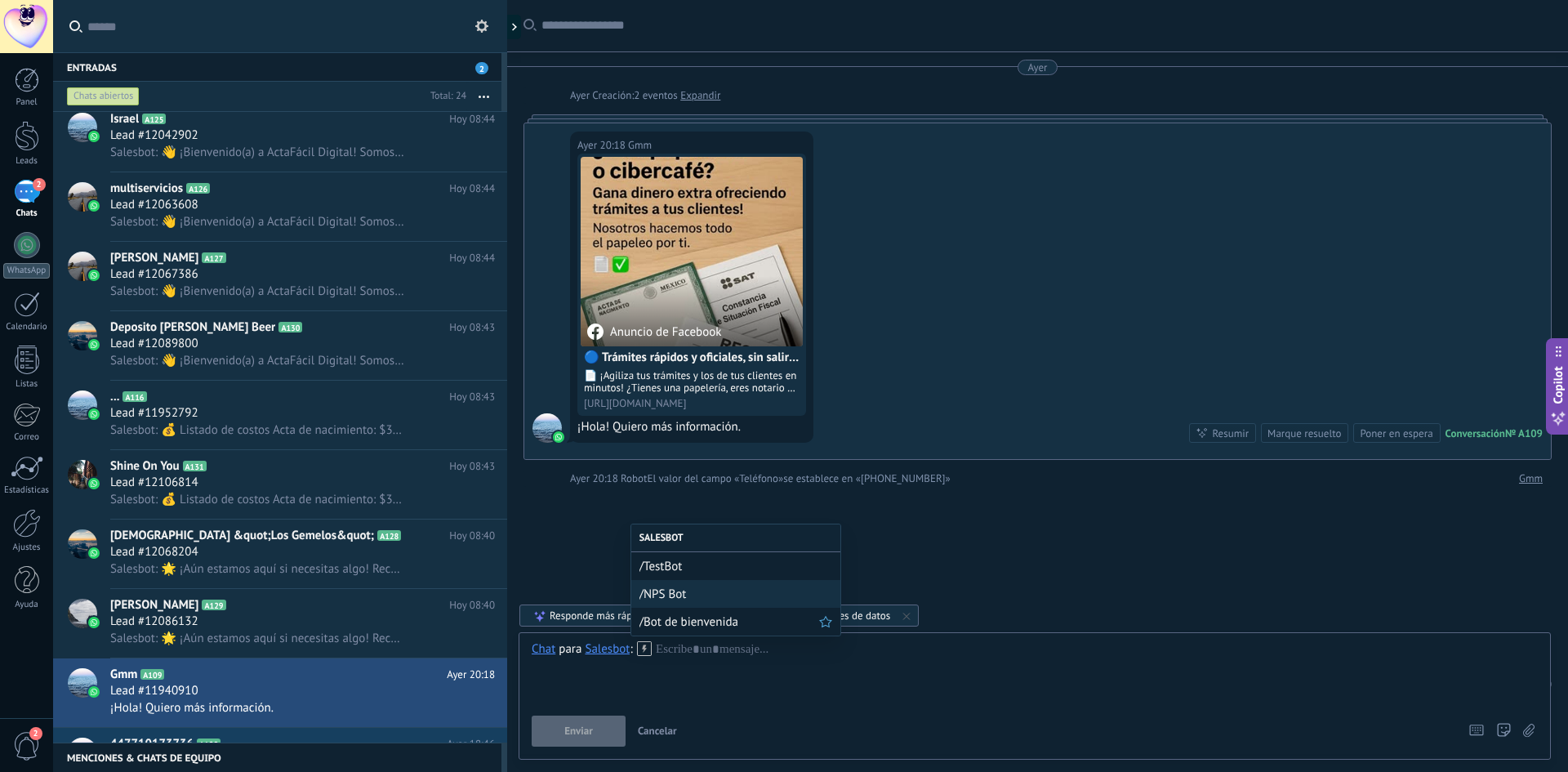
click at [664, 627] on span "/Bot de bienvenida" at bounding box center [729, 622] width 179 height 16
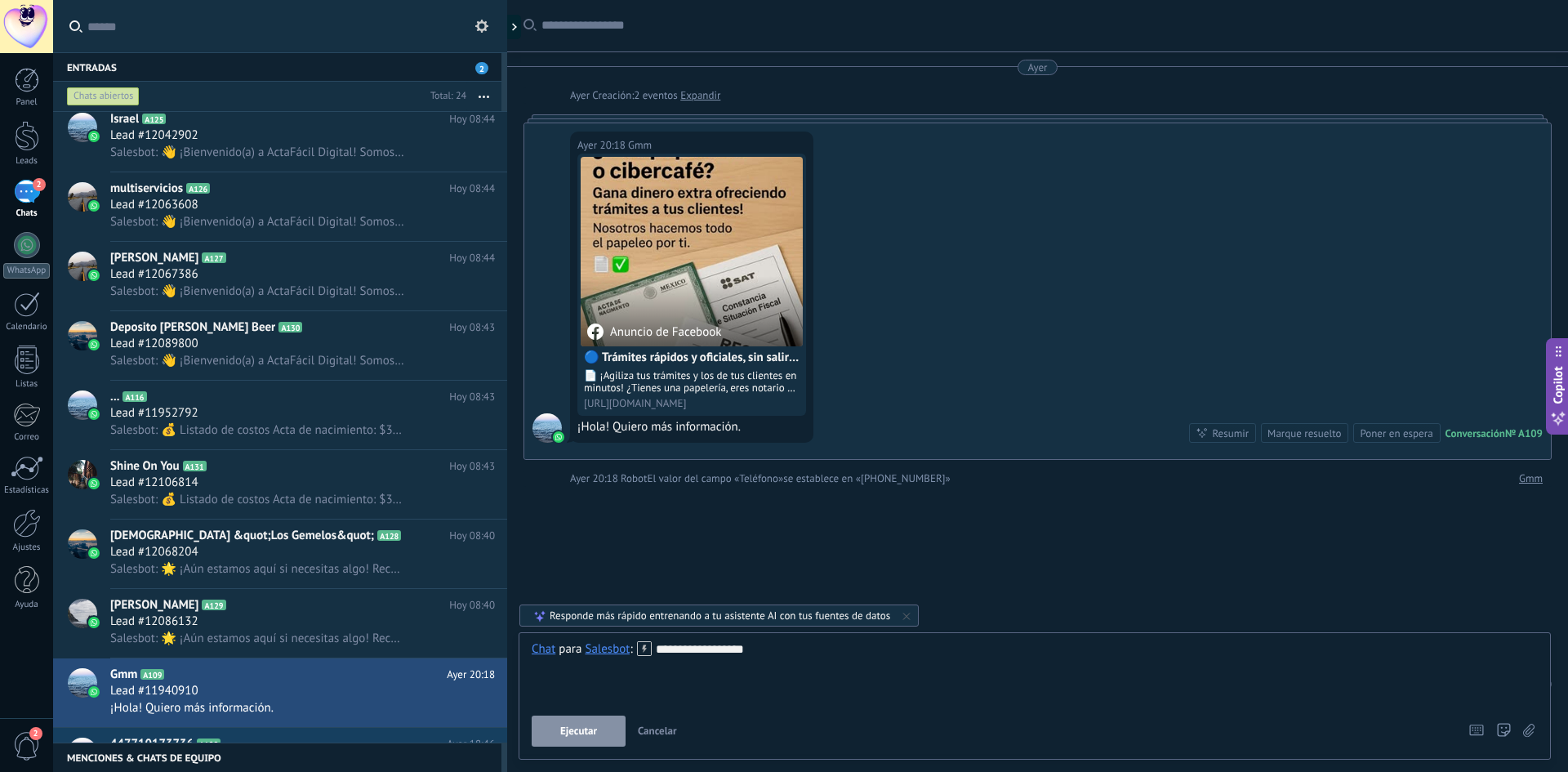
click at [587, 740] on button "Ejecutar" at bounding box center [578, 730] width 94 height 31
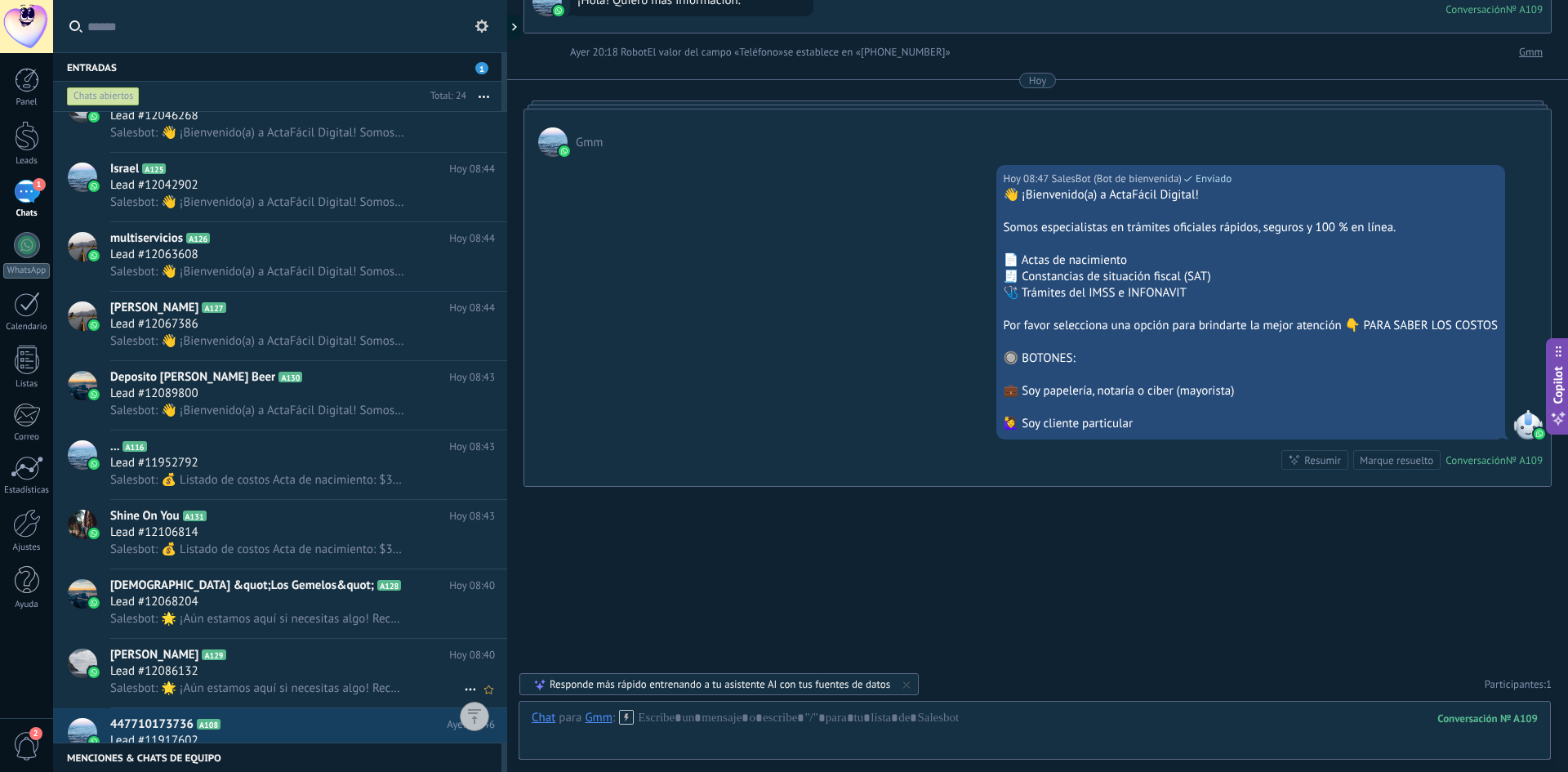
scroll to position [1037, 0]
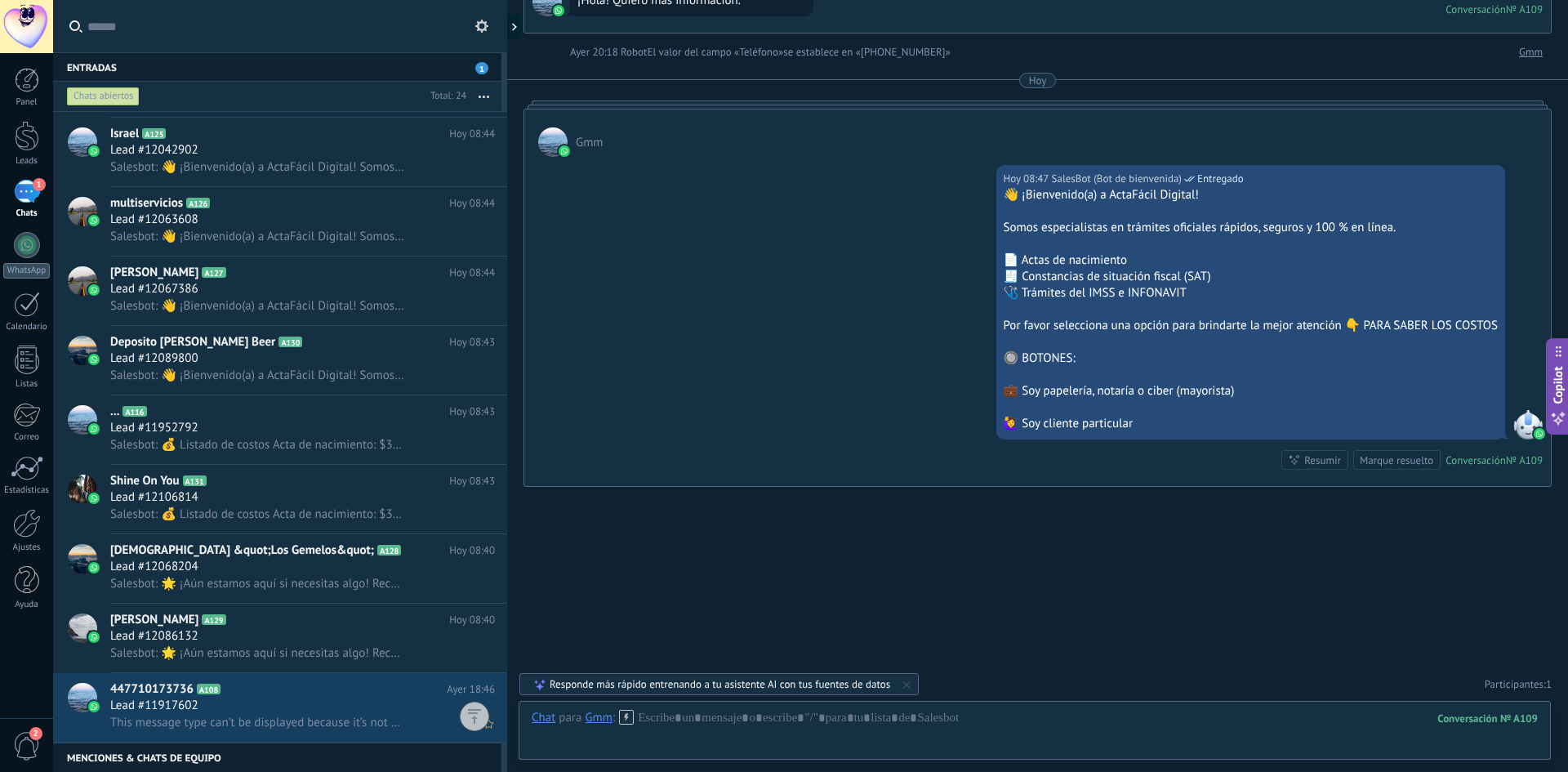
click at [309, 707] on div "Lead #11917602" at bounding box center [302, 706] width 384 height 16
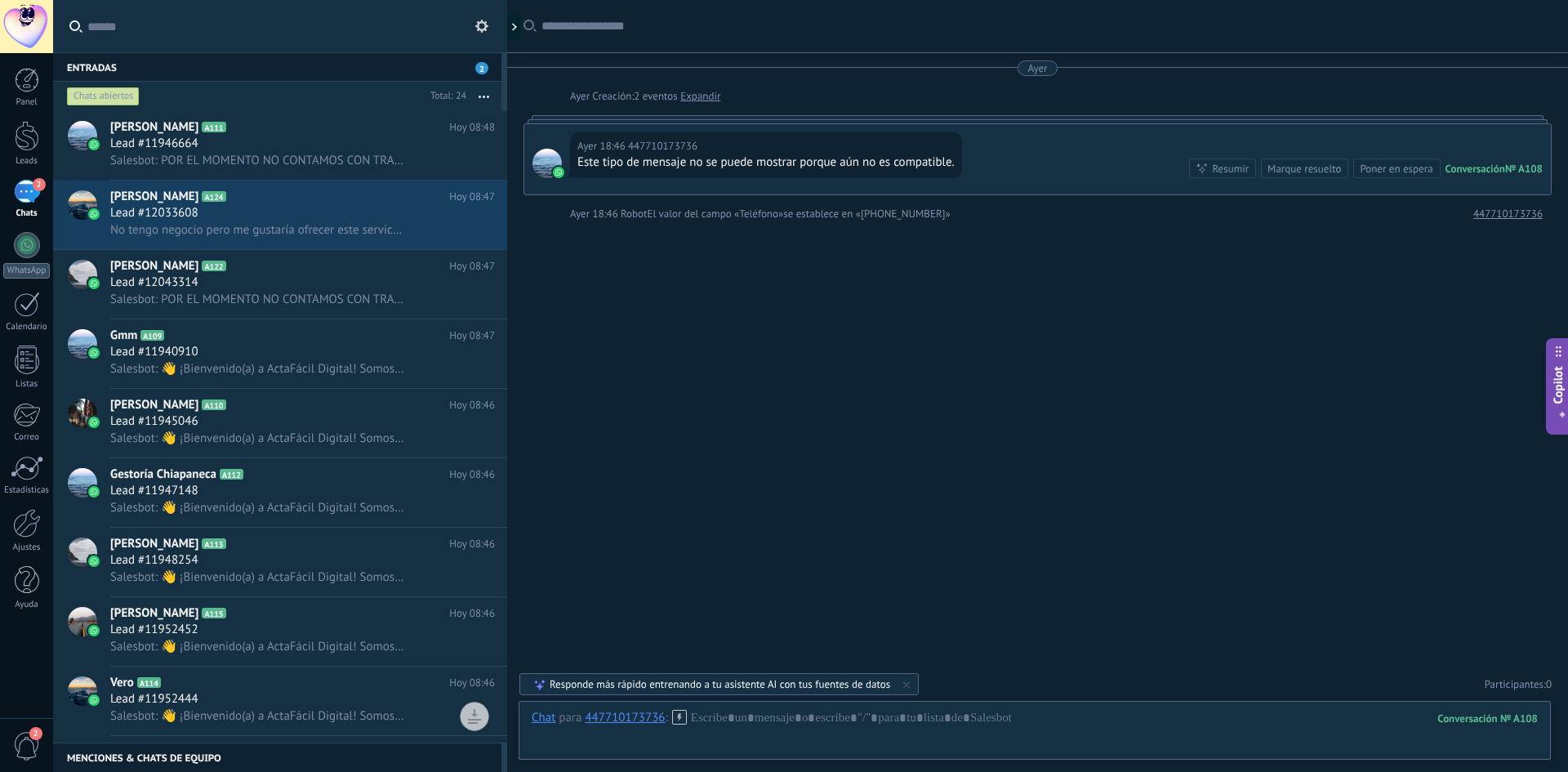
click at [17, 198] on div "2" at bounding box center [27, 191] width 26 height 24
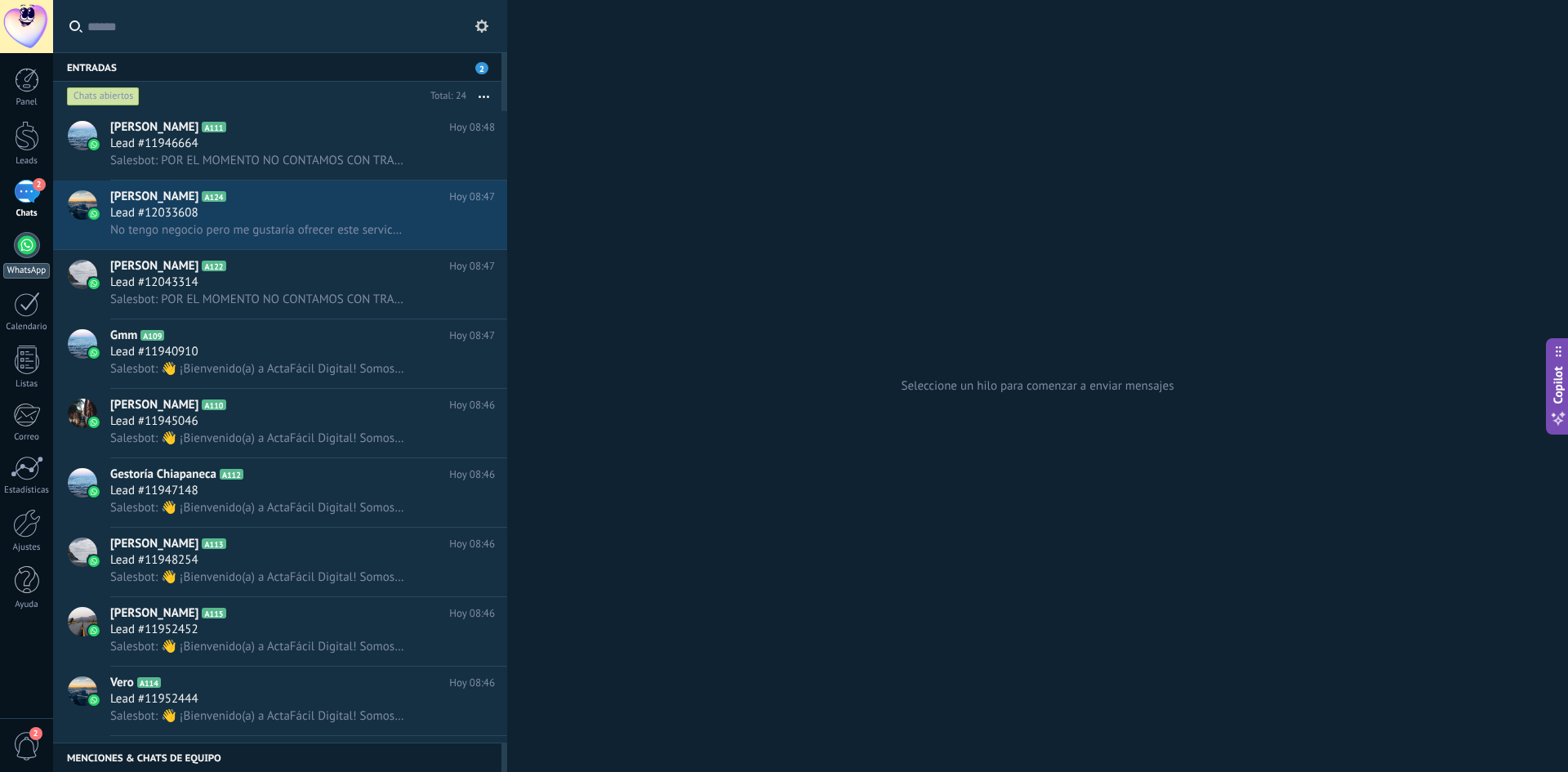
click at [16, 245] on div at bounding box center [27, 245] width 26 height 26
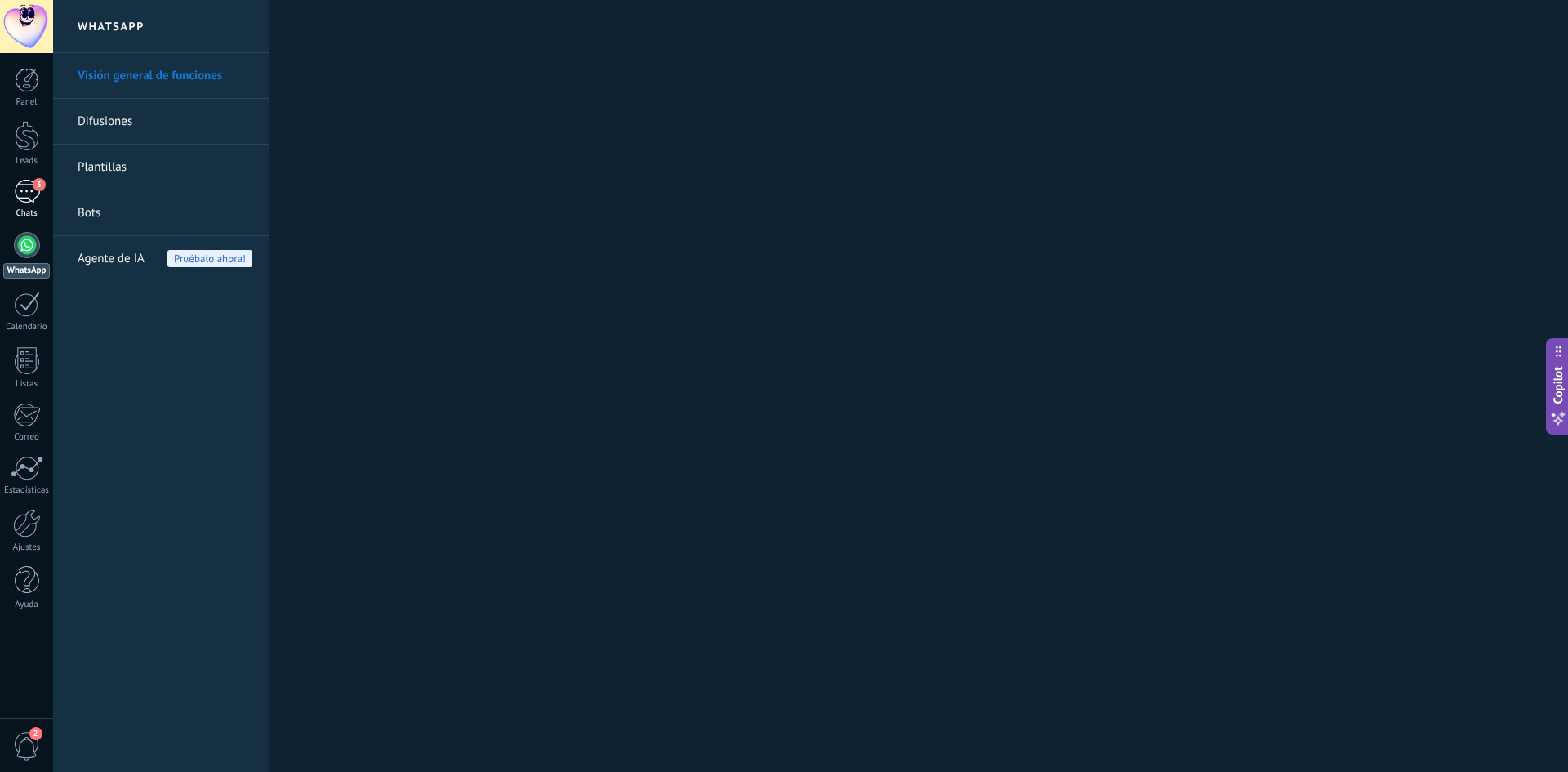
click at [15, 200] on div "3" at bounding box center [27, 191] width 26 height 24
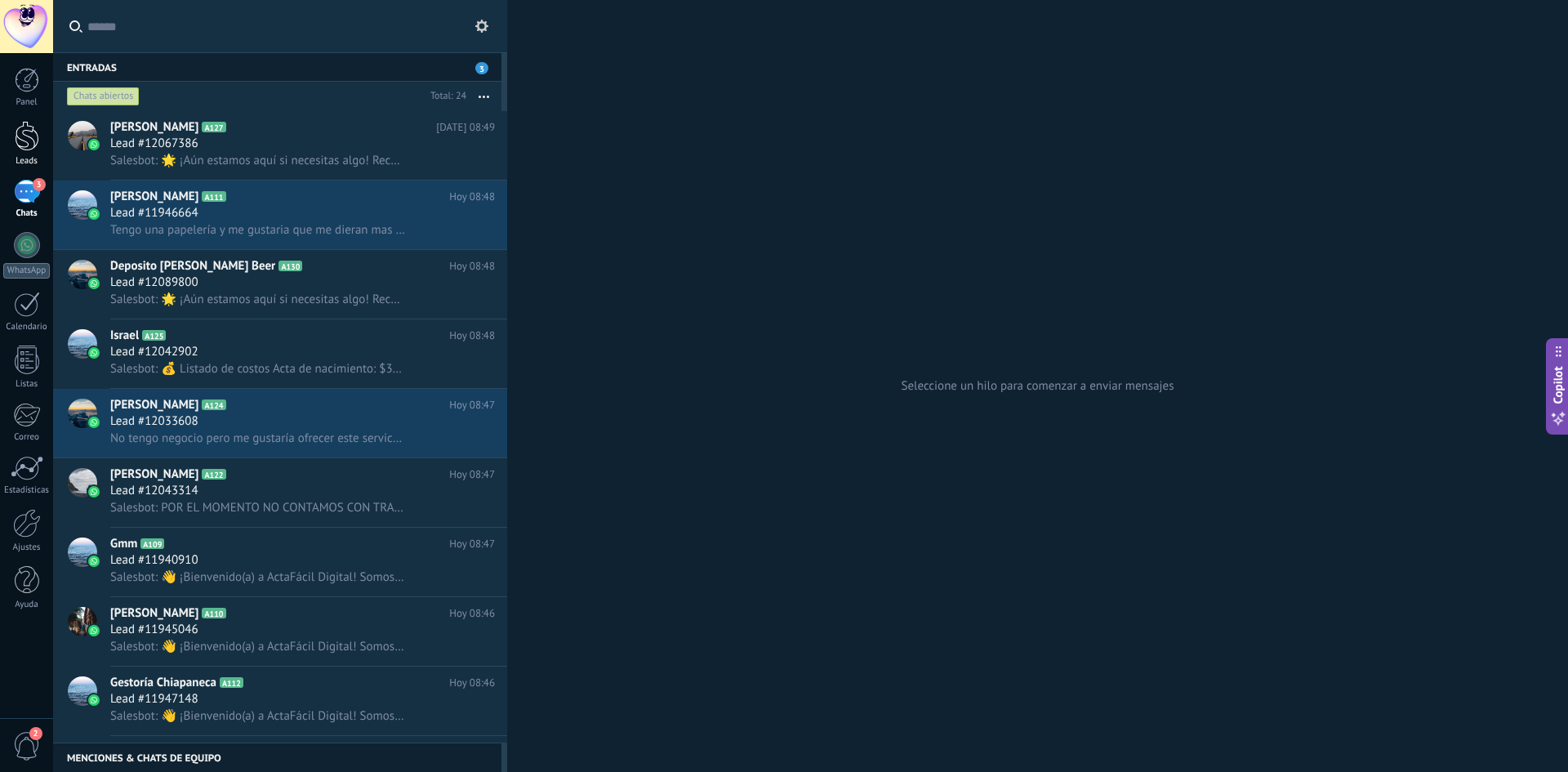
click at [27, 151] on div at bounding box center [27, 136] width 25 height 31
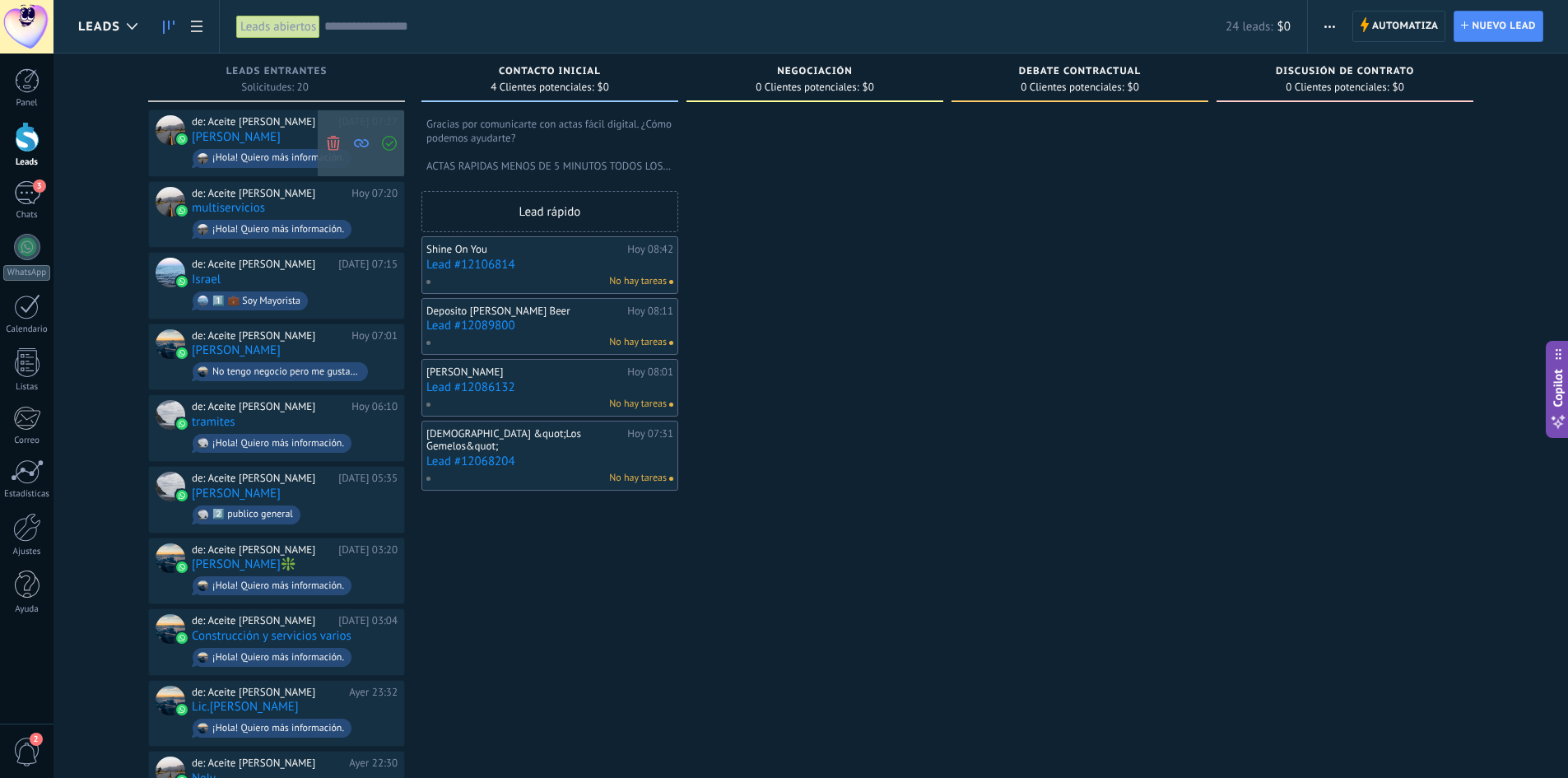
click at [387, 144] on use at bounding box center [389, 143] width 15 height 15
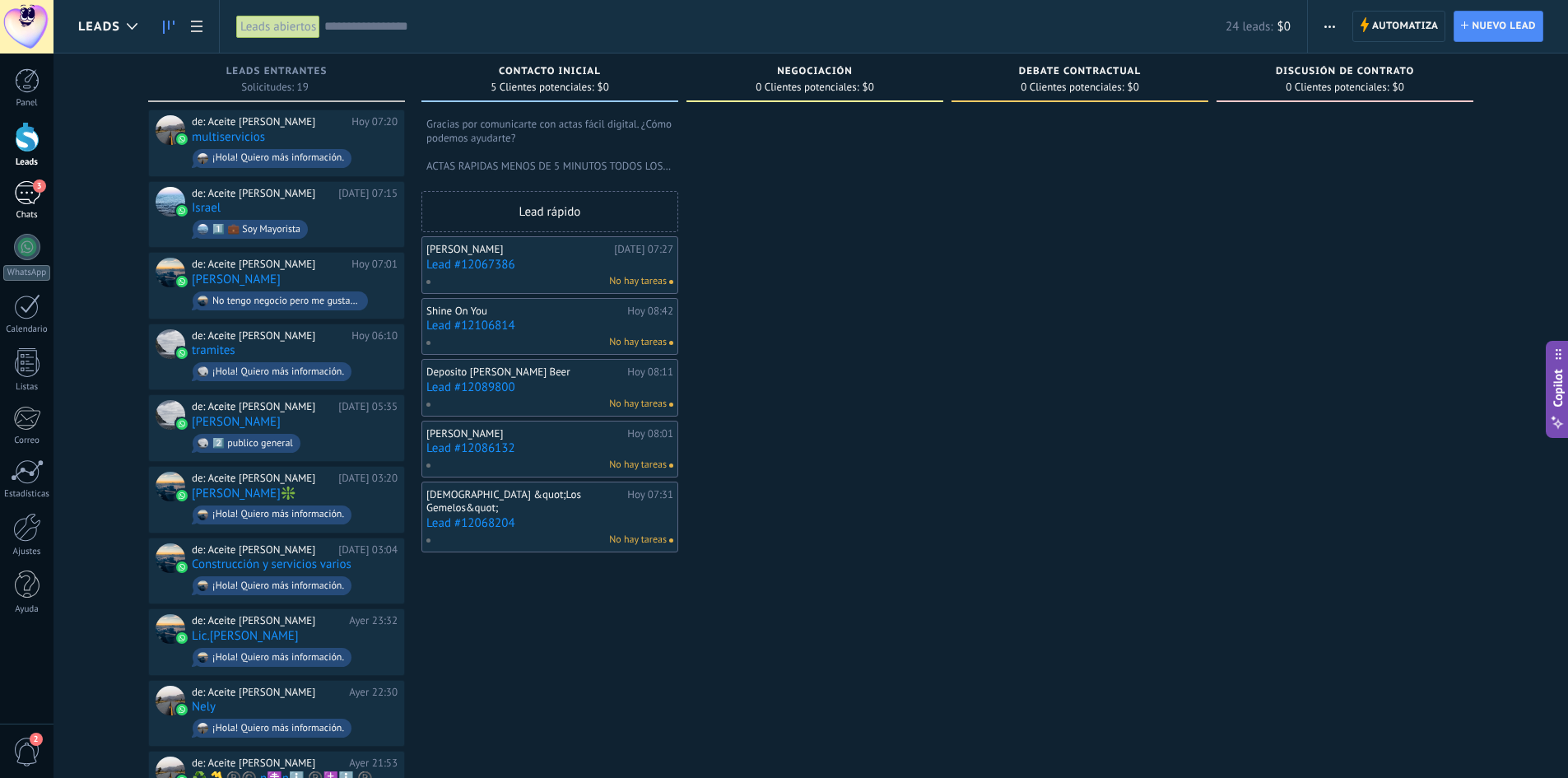
click at [36, 203] on div "3" at bounding box center [27, 193] width 26 height 24
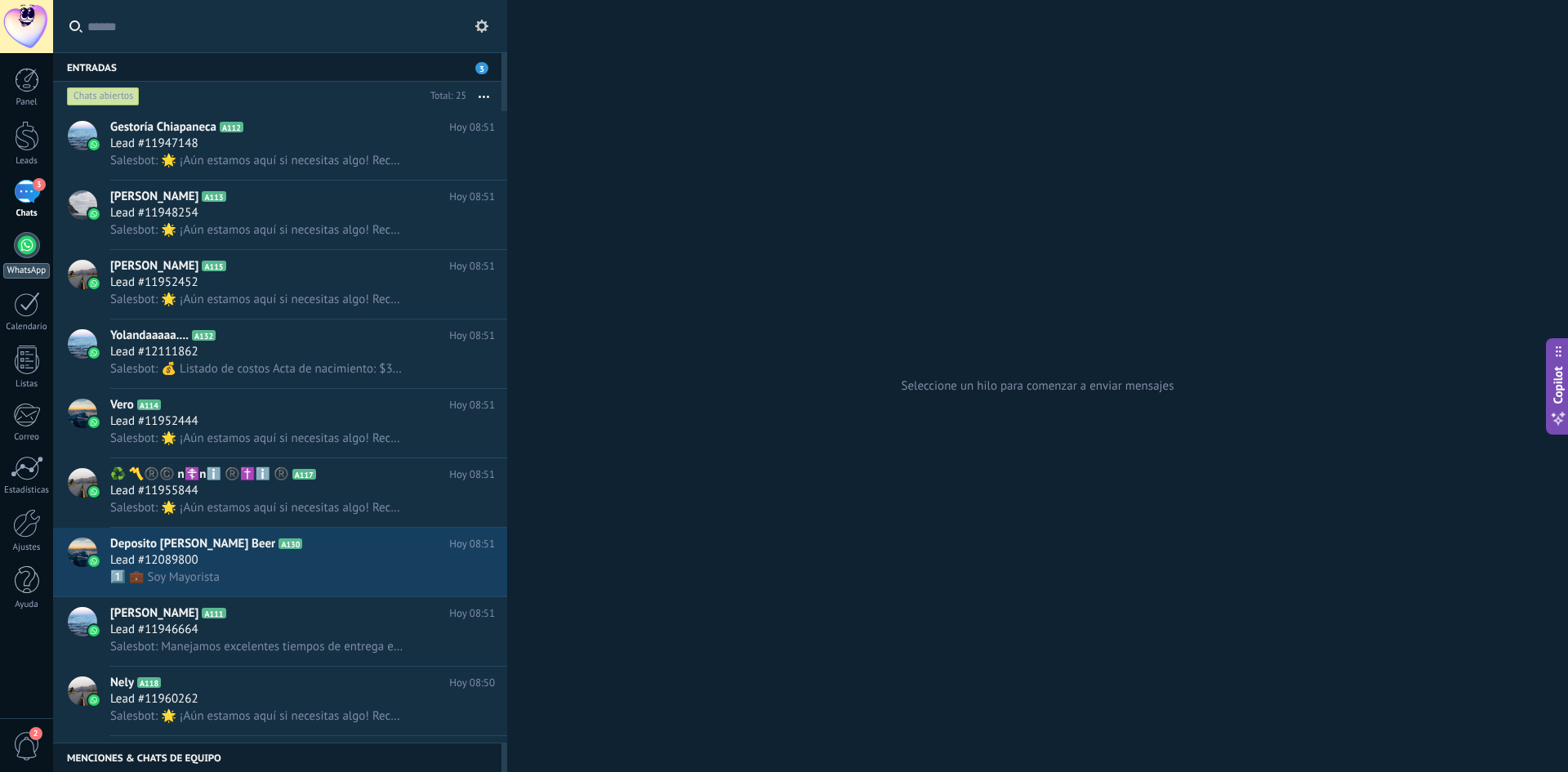
click at [26, 259] on link "WhatsApp" at bounding box center [27, 255] width 53 height 47
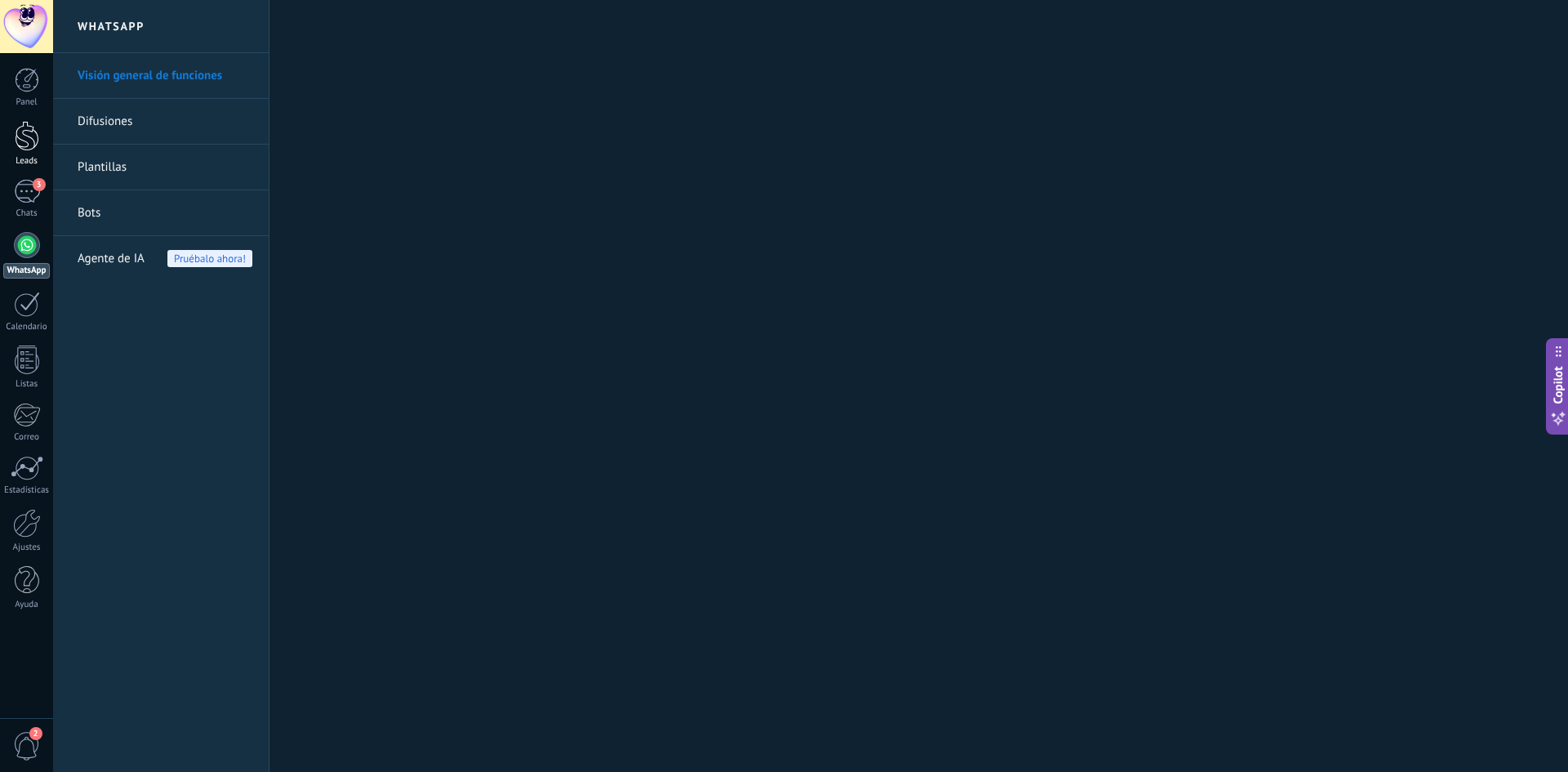
click at [25, 152] on link "Leads" at bounding box center [27, 144] width 53 height 46
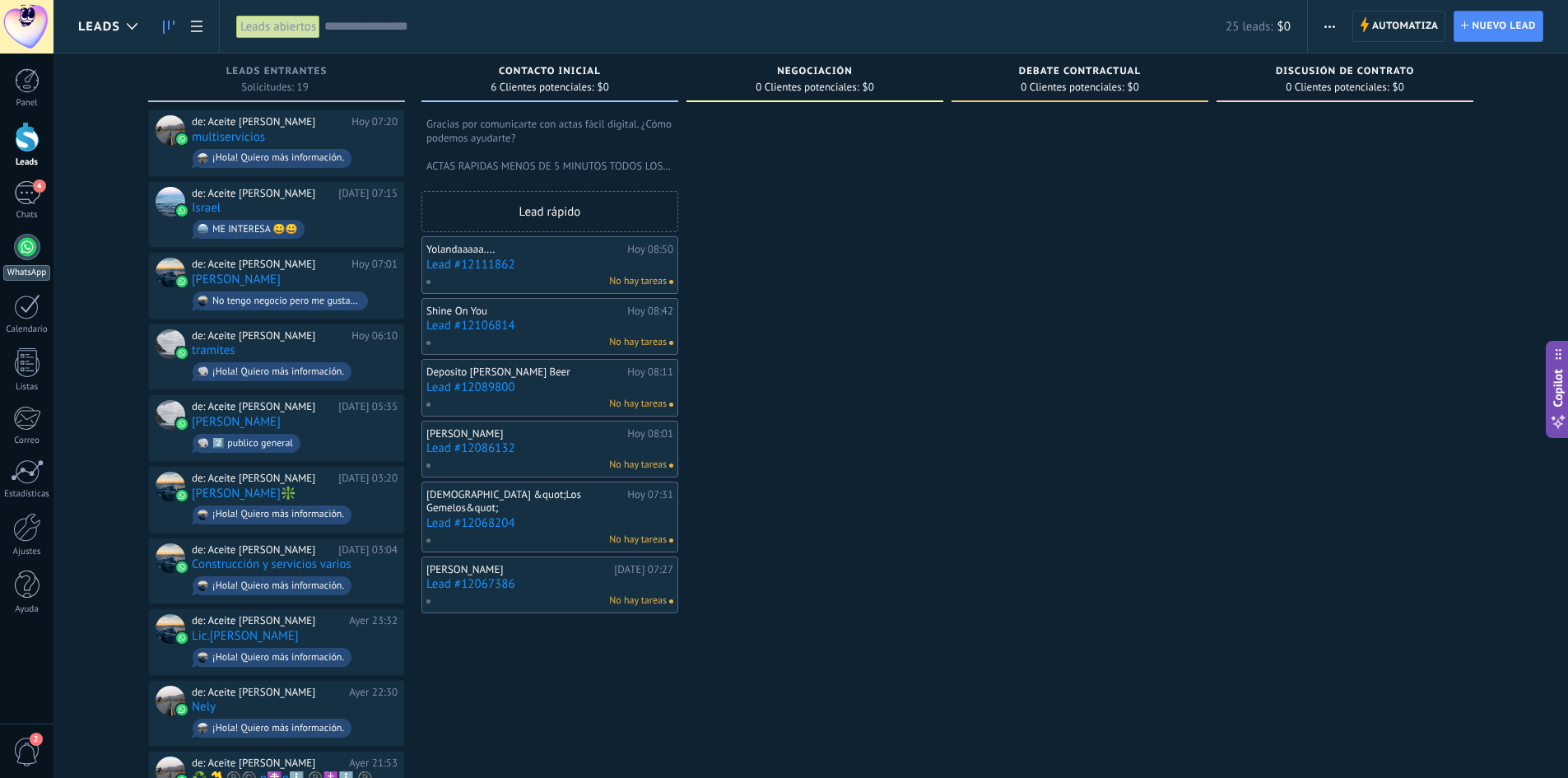
click at [38, 247] on div at bounding box center [27, 247] width 26 height 26
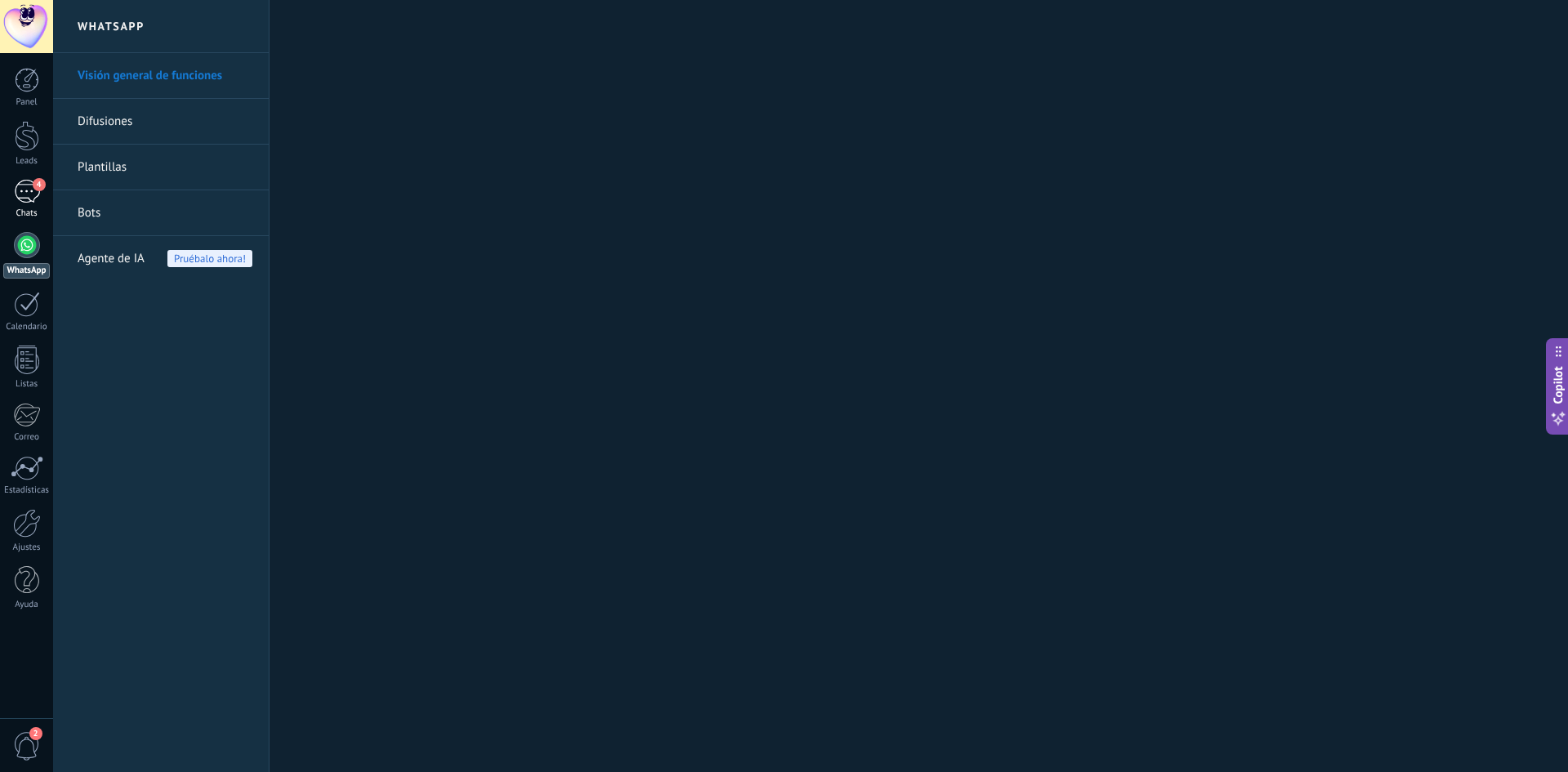
click at [41, 187] on span "4" at bounding box center [39, 184] width 13 height 13
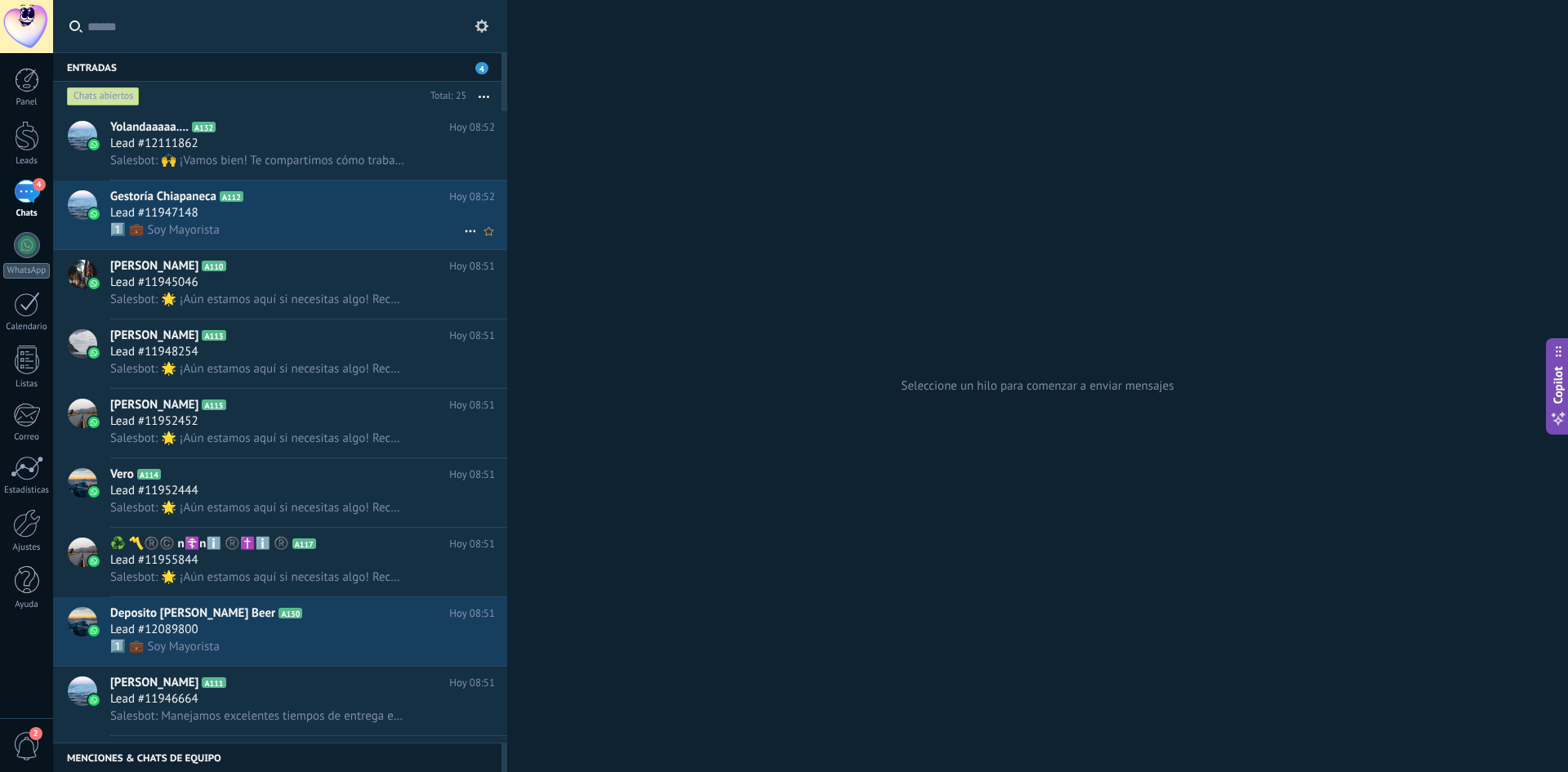
click at [368, 226] on div "1️⃣ 💼 Soy Mayorista" at bounding box center [302, 229] width 384 height 17
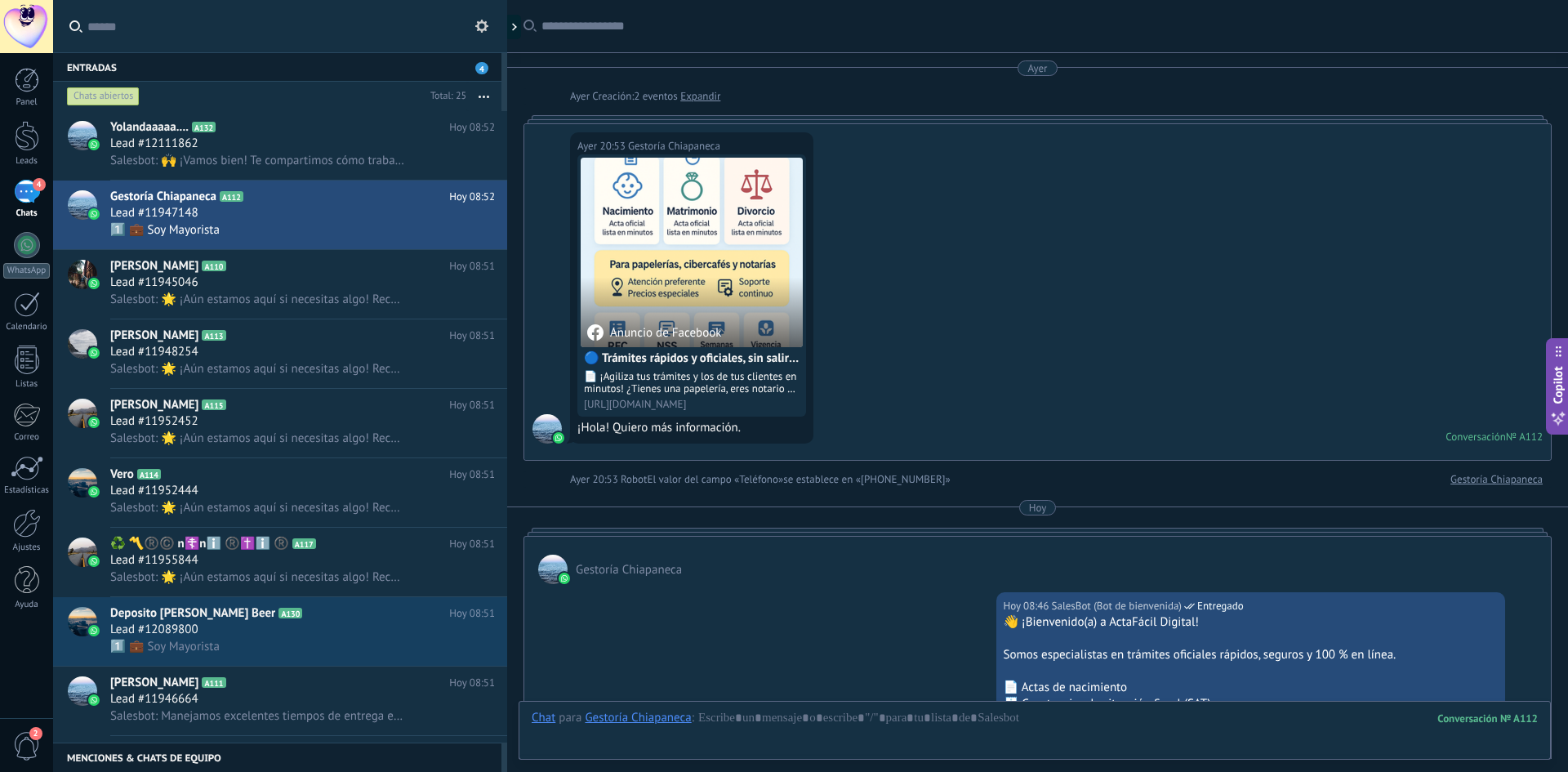
scroll to position [1193, 0]
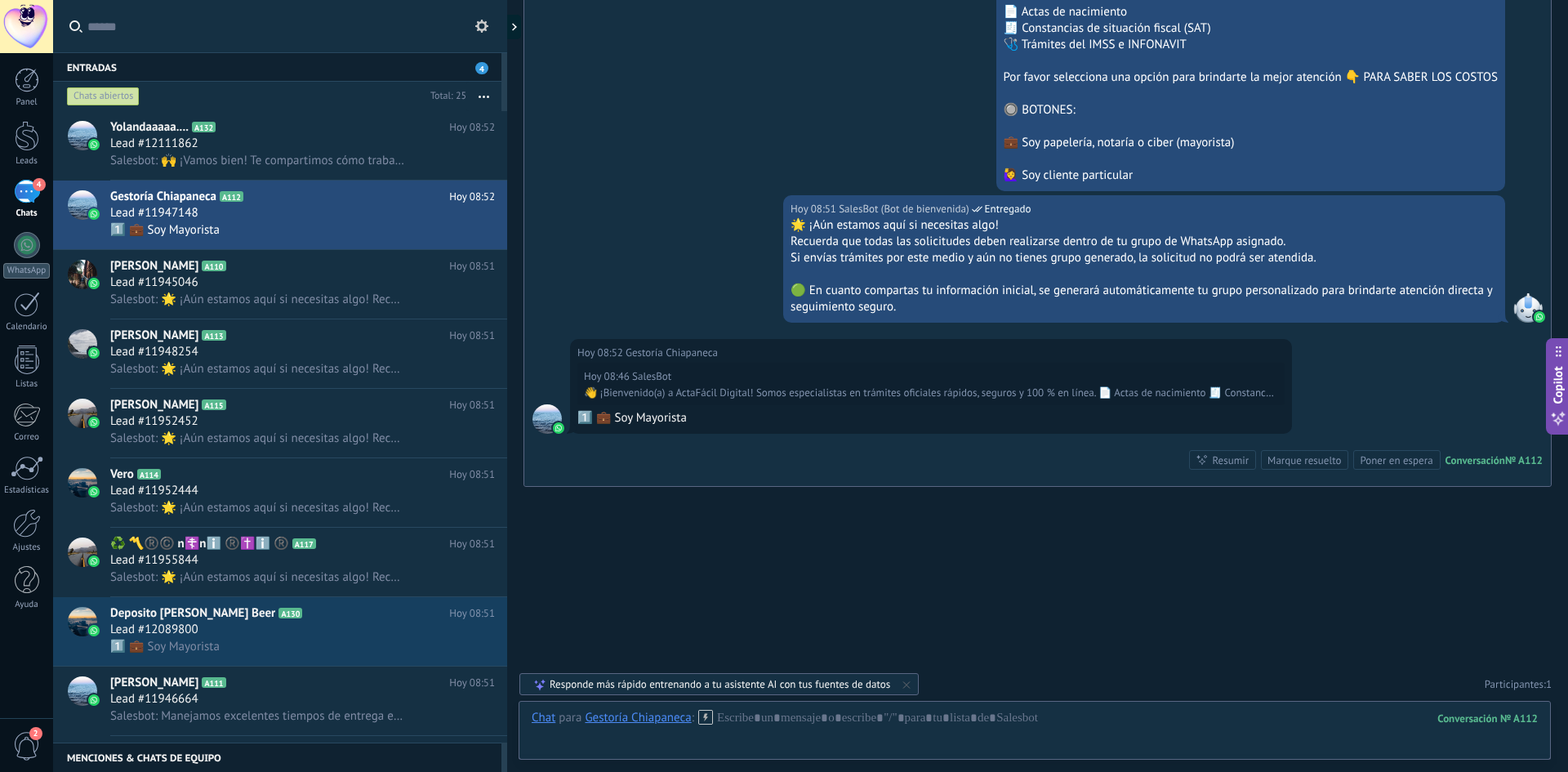
click at [706, 718] on use at bounding box center [705, 717] width 14 height 14
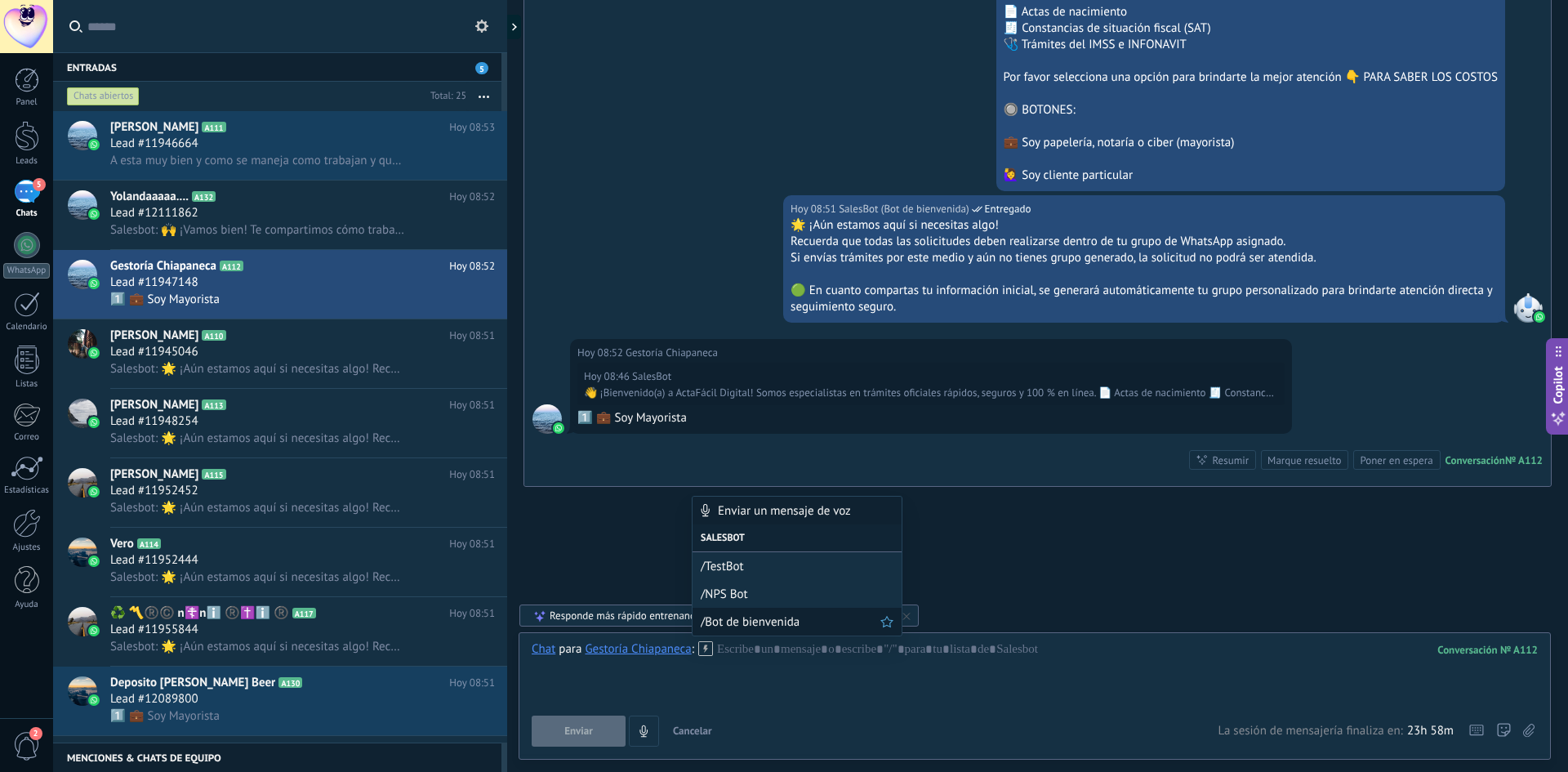
click at [763, 624] on span "/Bot de bienvenida" at bounding box center [790, 622] width 179 height 16
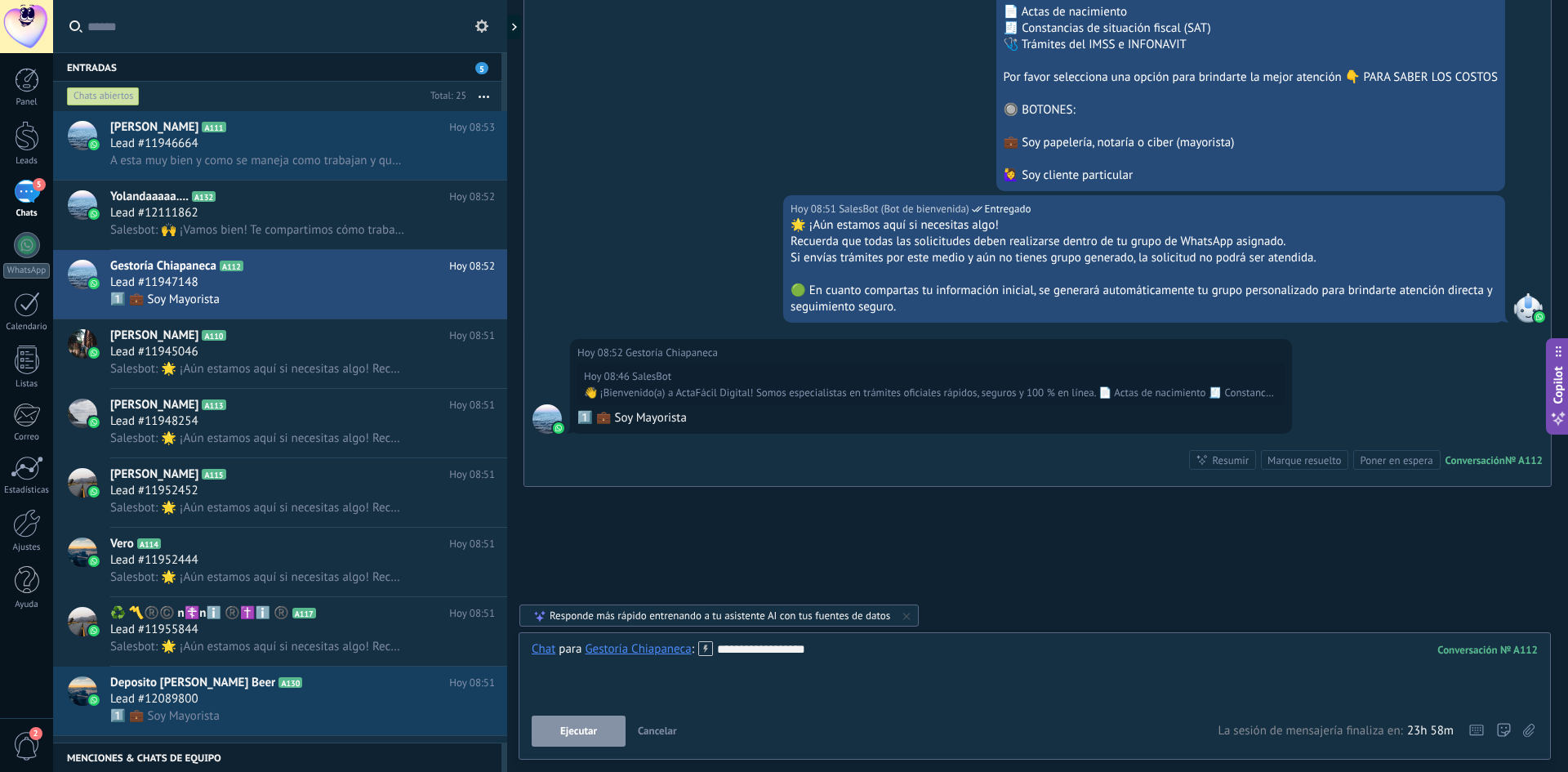
click at [654, 725] on span "Cancelar" at bounding box center [658, 731] width 40 height 14
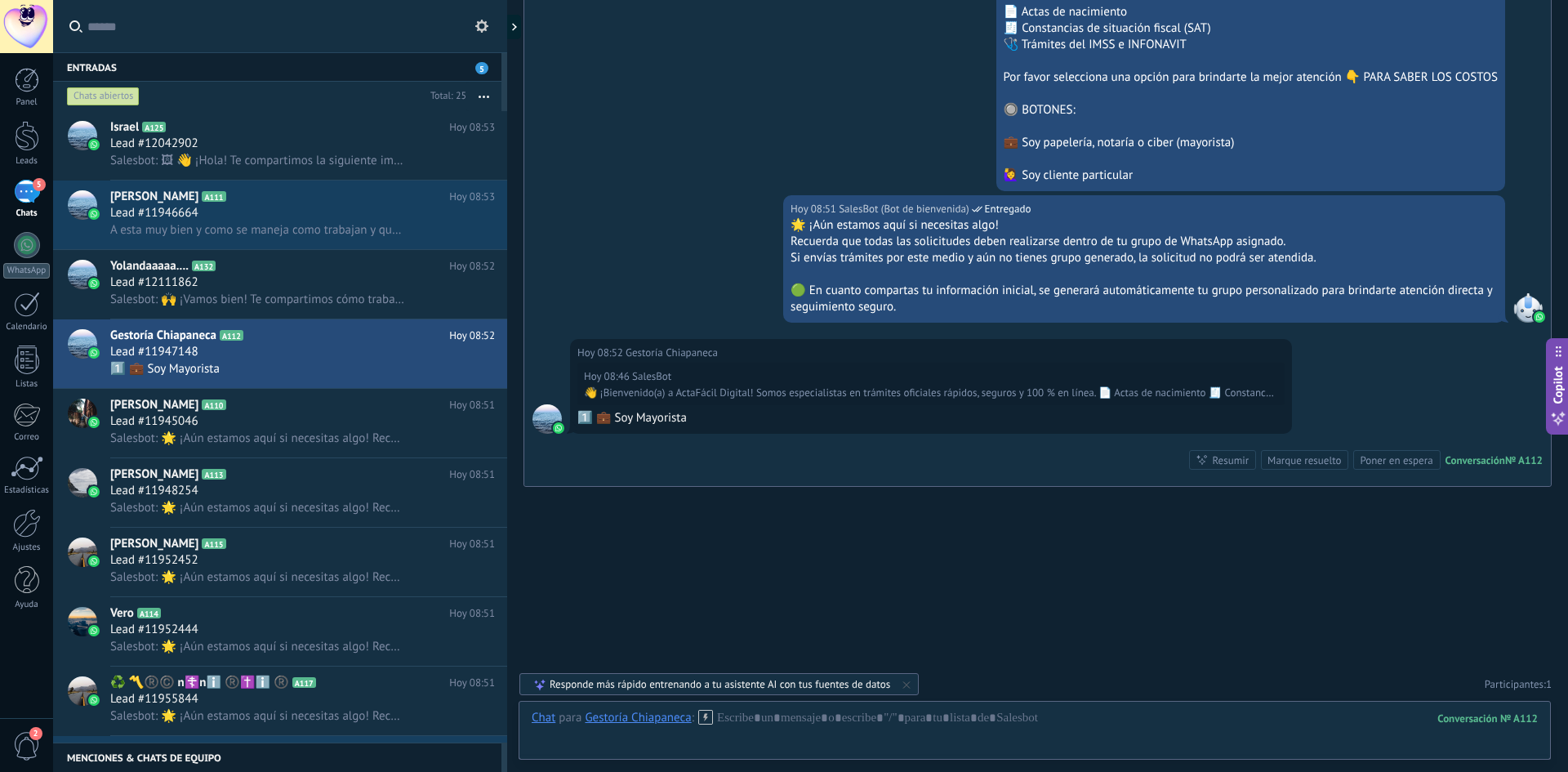
click at [705, 720] on use at bounding box center [705, 717] width 14 height 14
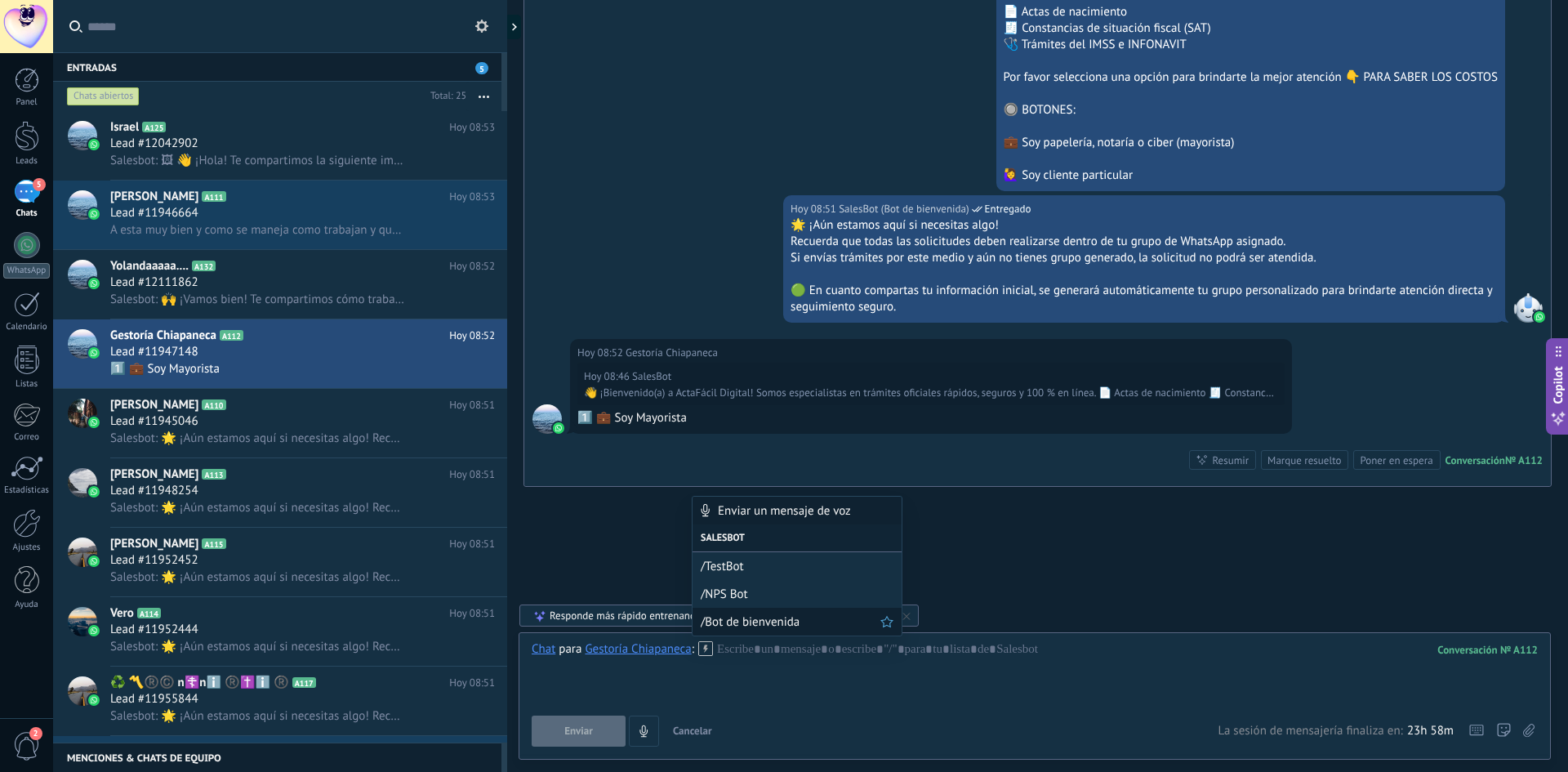
click at [759, 623] on span "/Bot de bienvenida" at bounding box center [790, 622] width 179 height 16
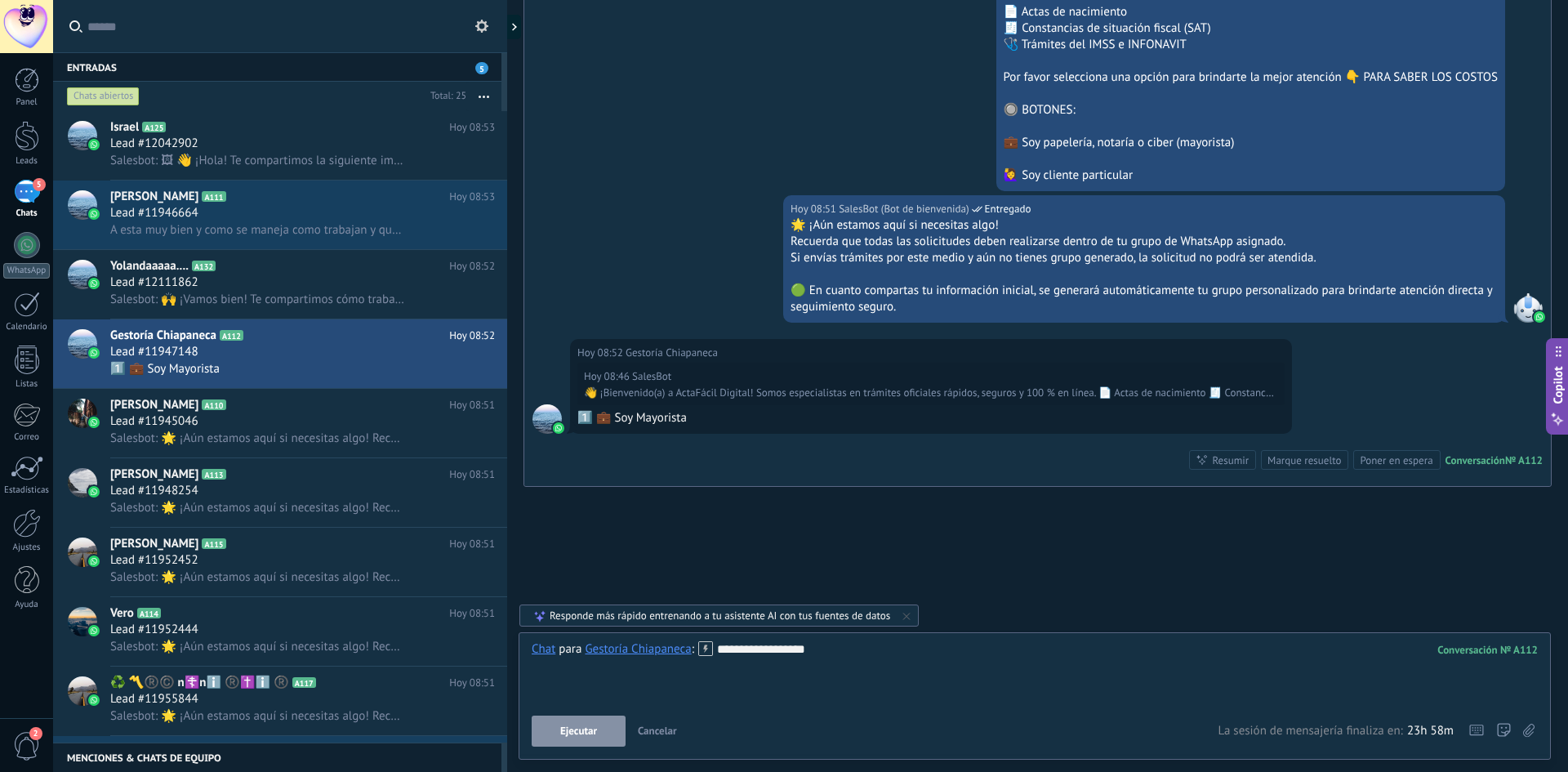
click at [599, 732] on button "Ejecutar" at bounding box center [578, 730] width 94 height 31
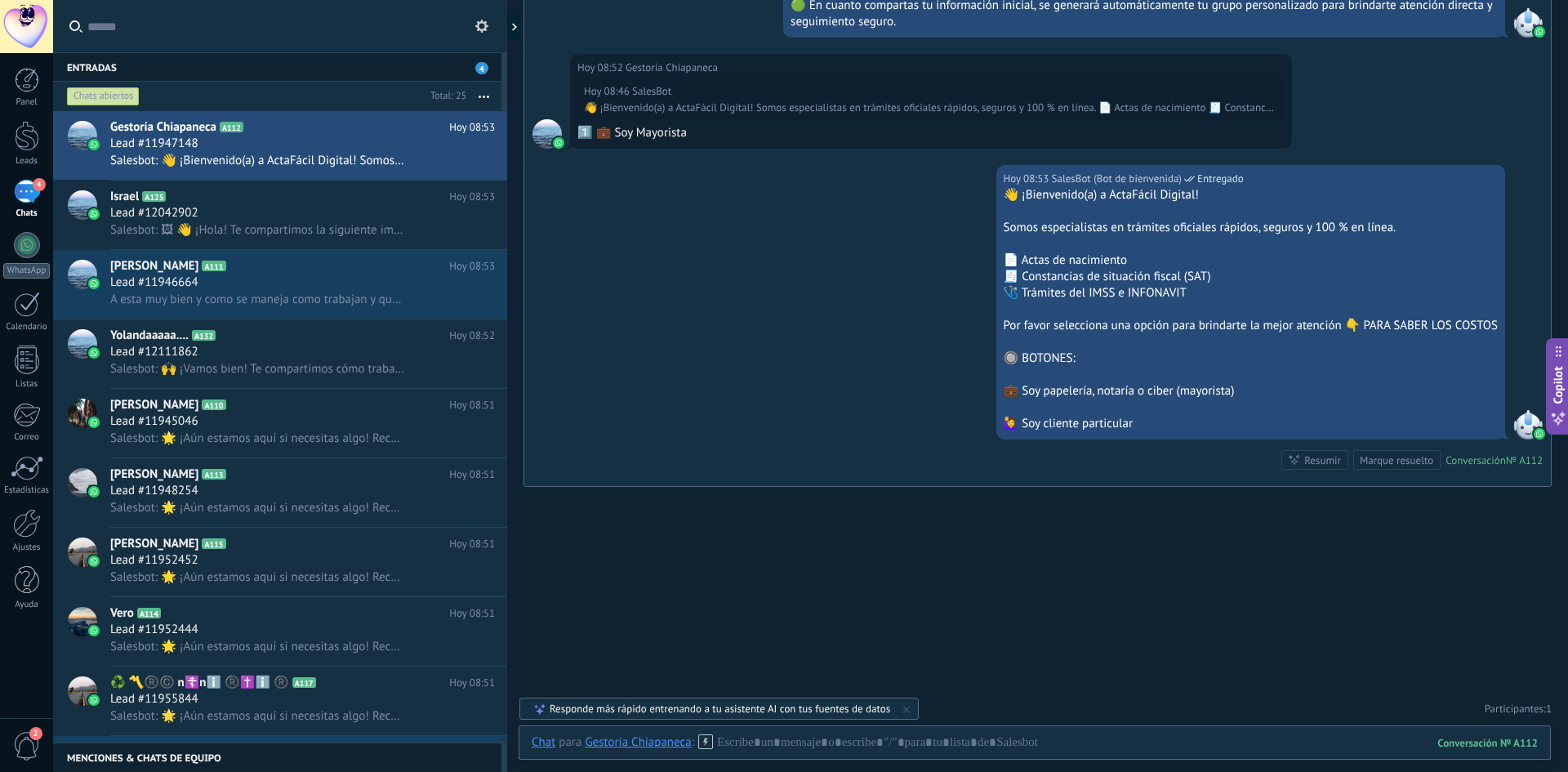
scroll to position [1152, 0]
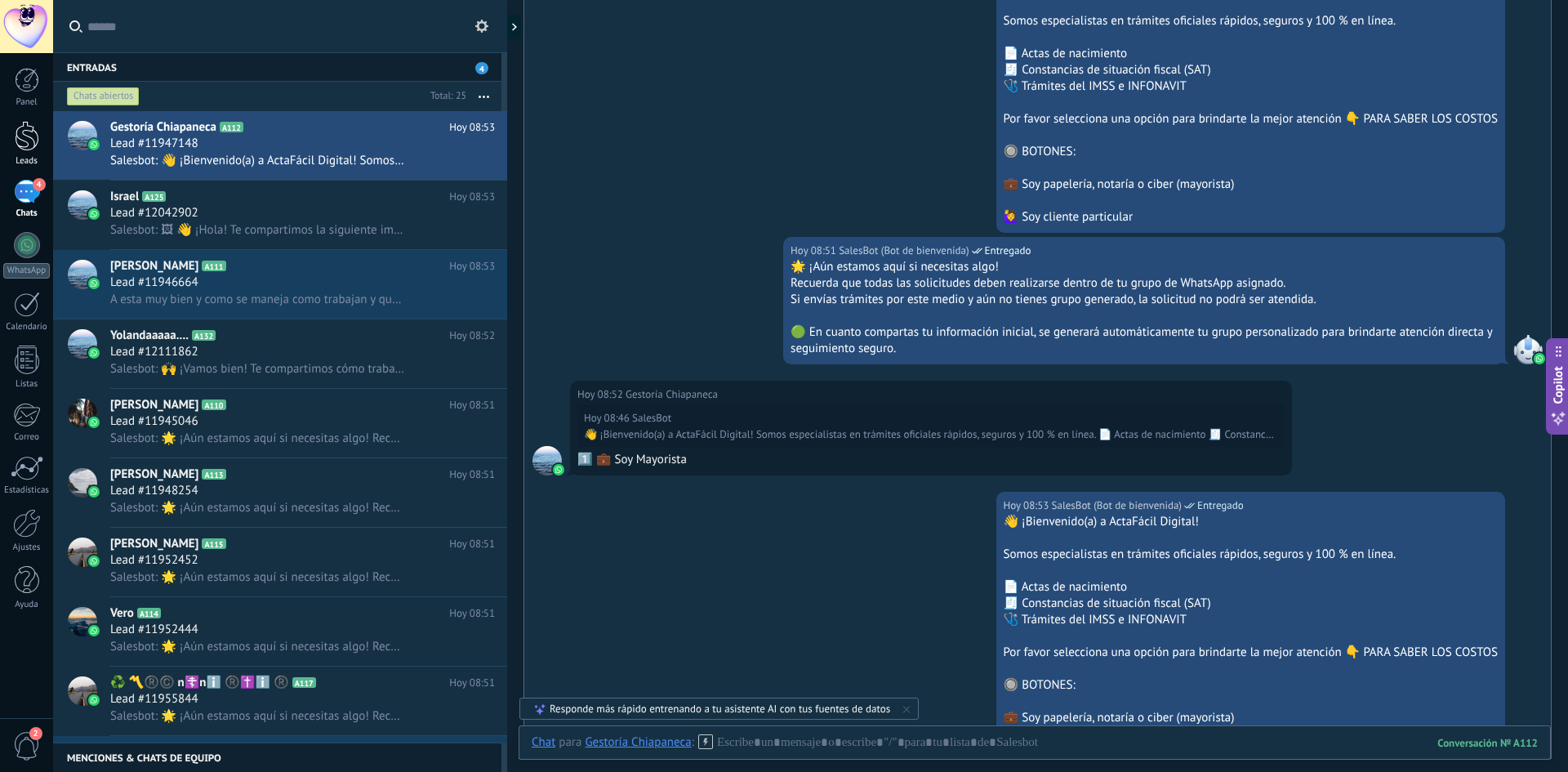
click at [32, 144] on div at bounding box center [27, 136] width 25 height 31
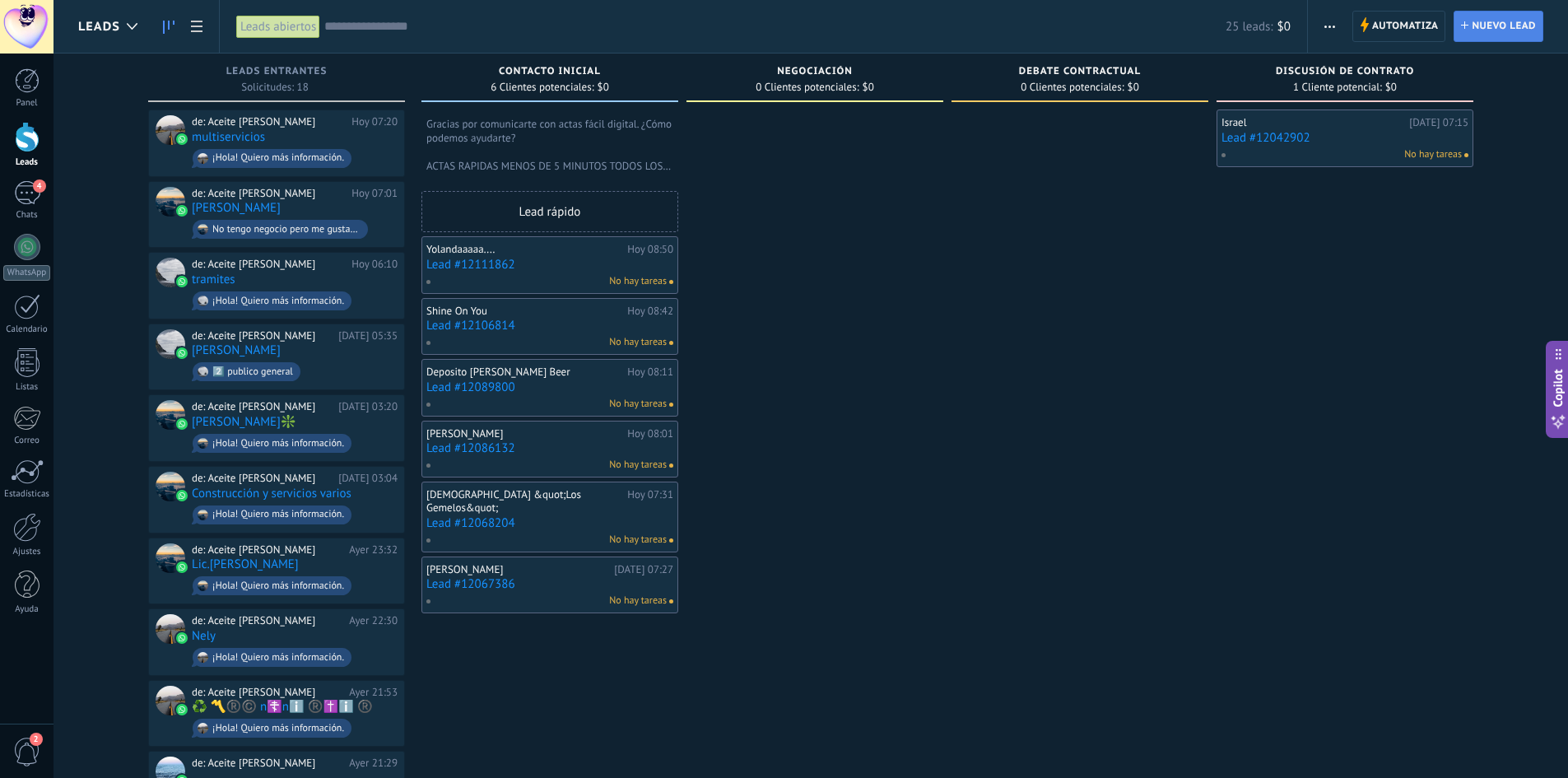
click at [1502, 32] on span "Nuevo lead" at bounding box center [1504, 27] width 64 height 30
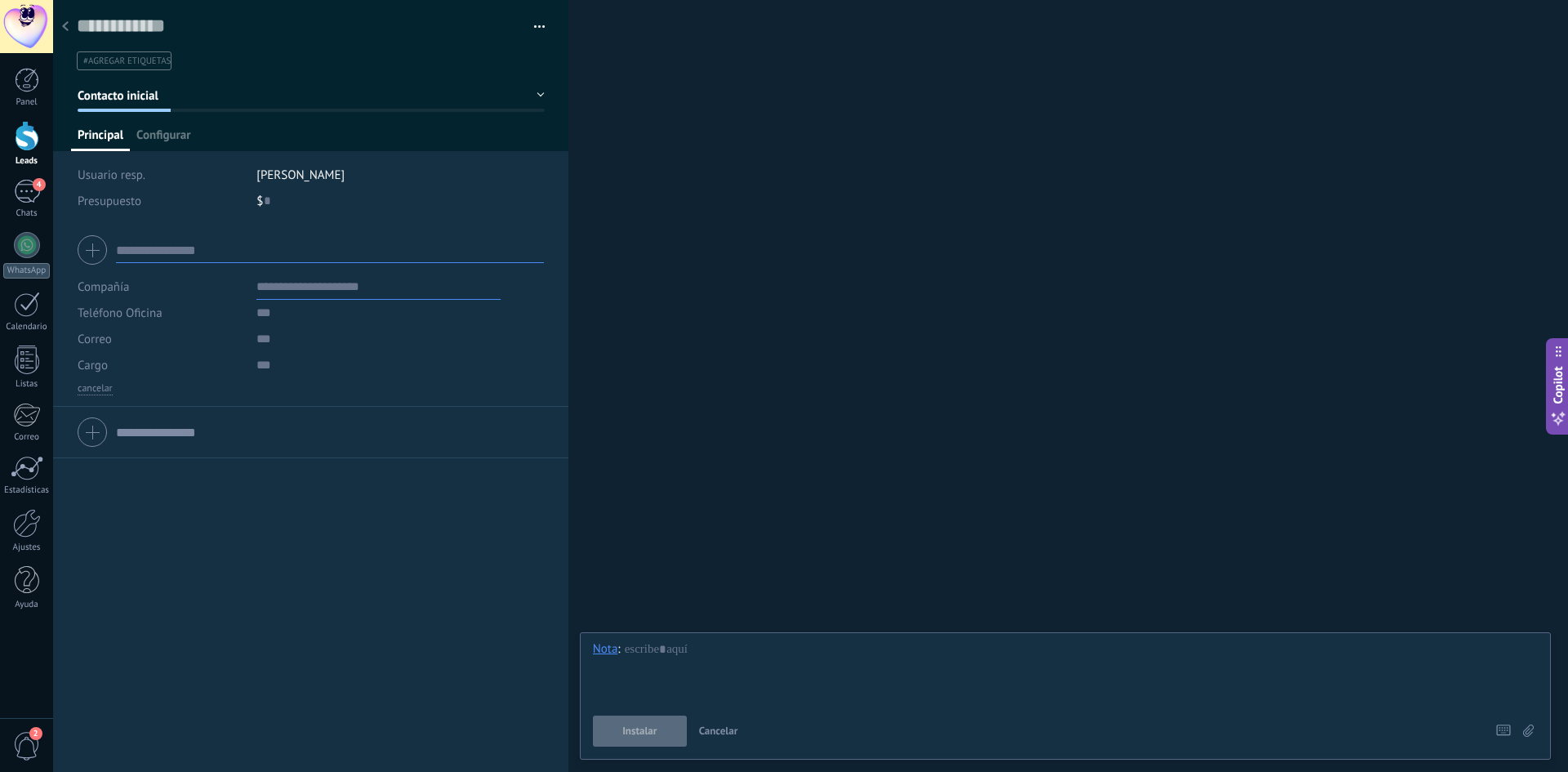
click at [64, 27] on use at bounding box center [65, 26] width 7 height 10
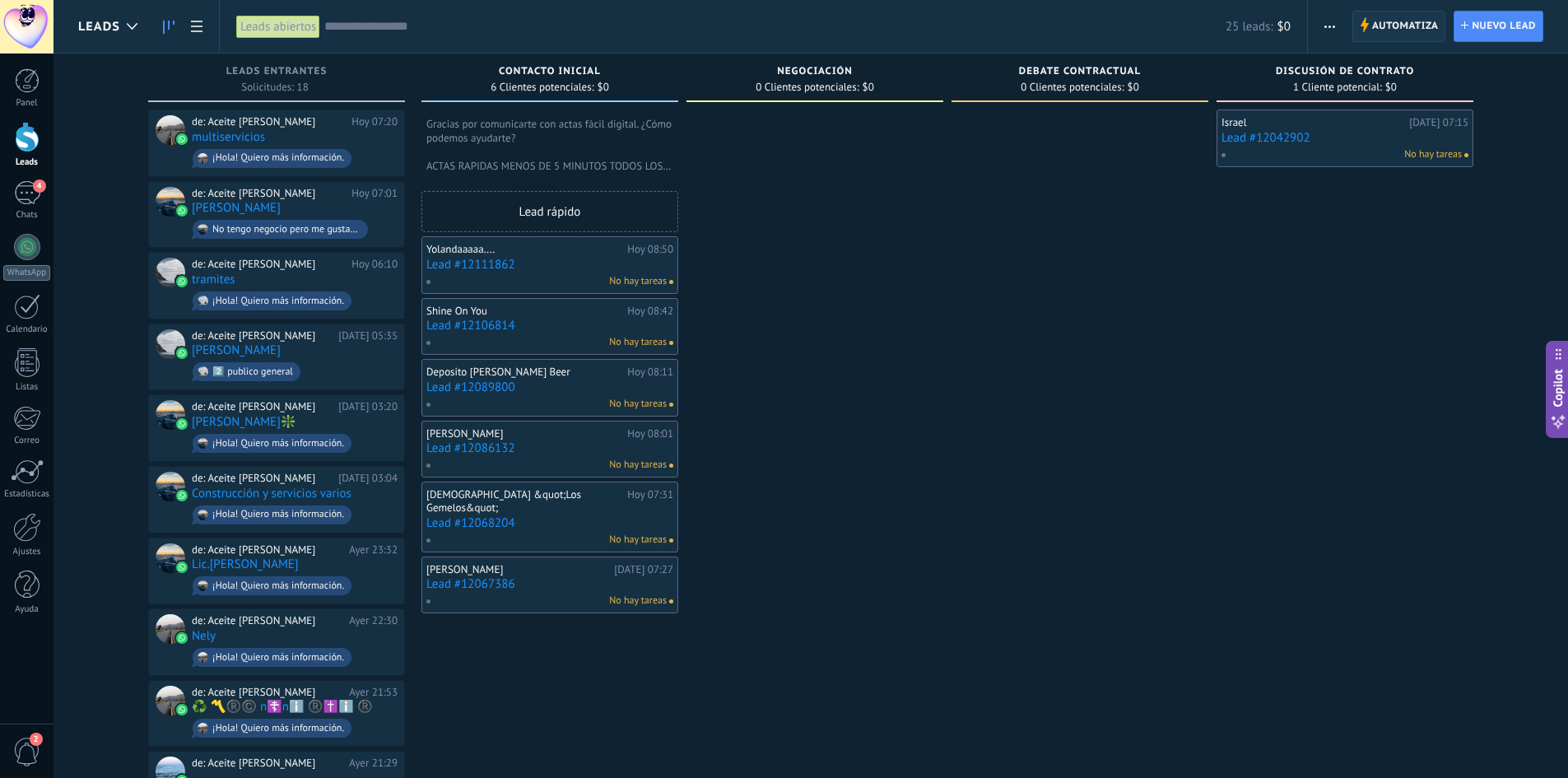
click at [1416, 35] on span "Automatiza" at bounding box center [1405, 27] width 67 height 30
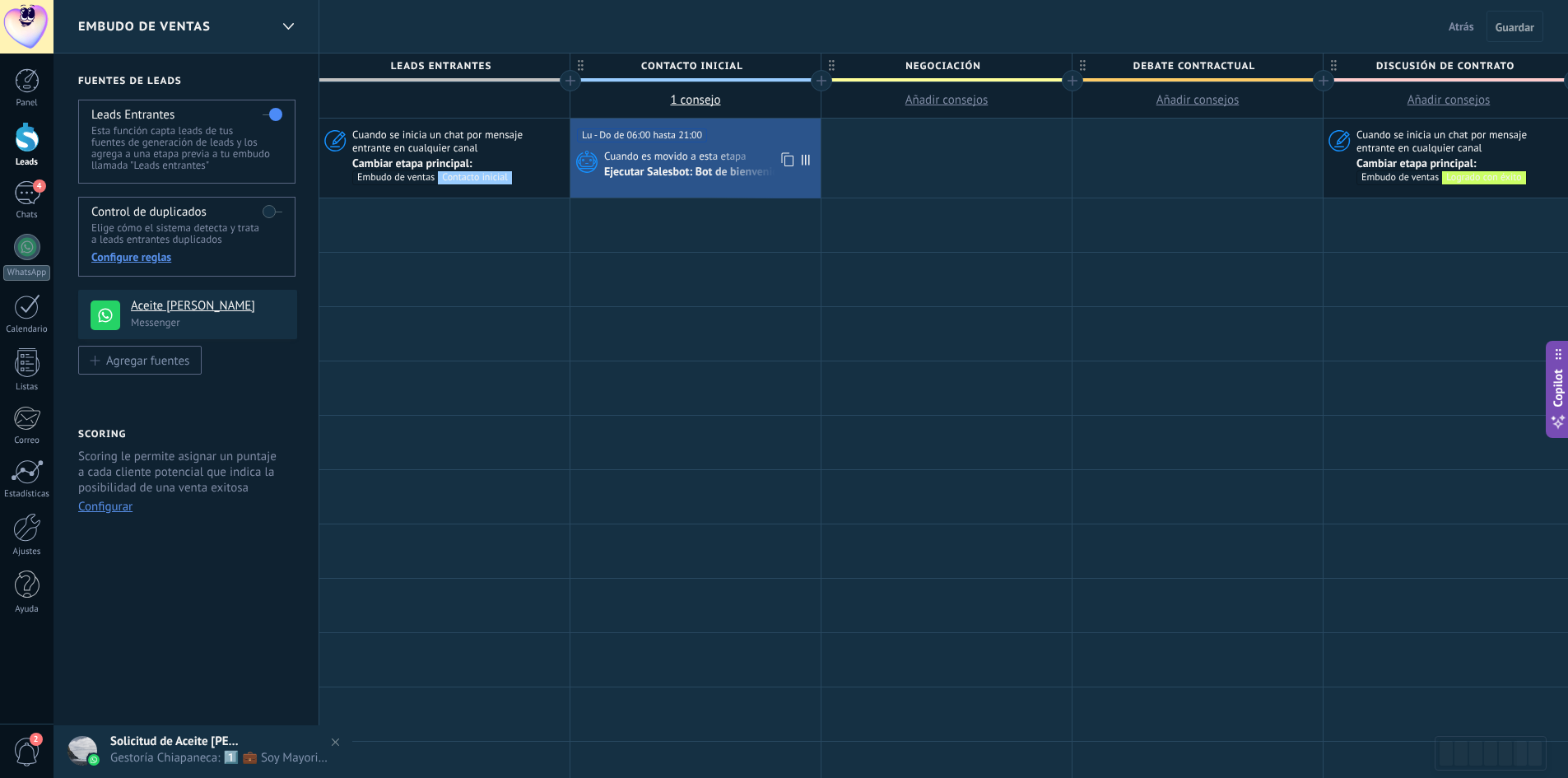
click at [688, 170] on div "Ejecutar Salesbot: Bot de bienvenida" at bounding box center [695, 173] width 183 height 15
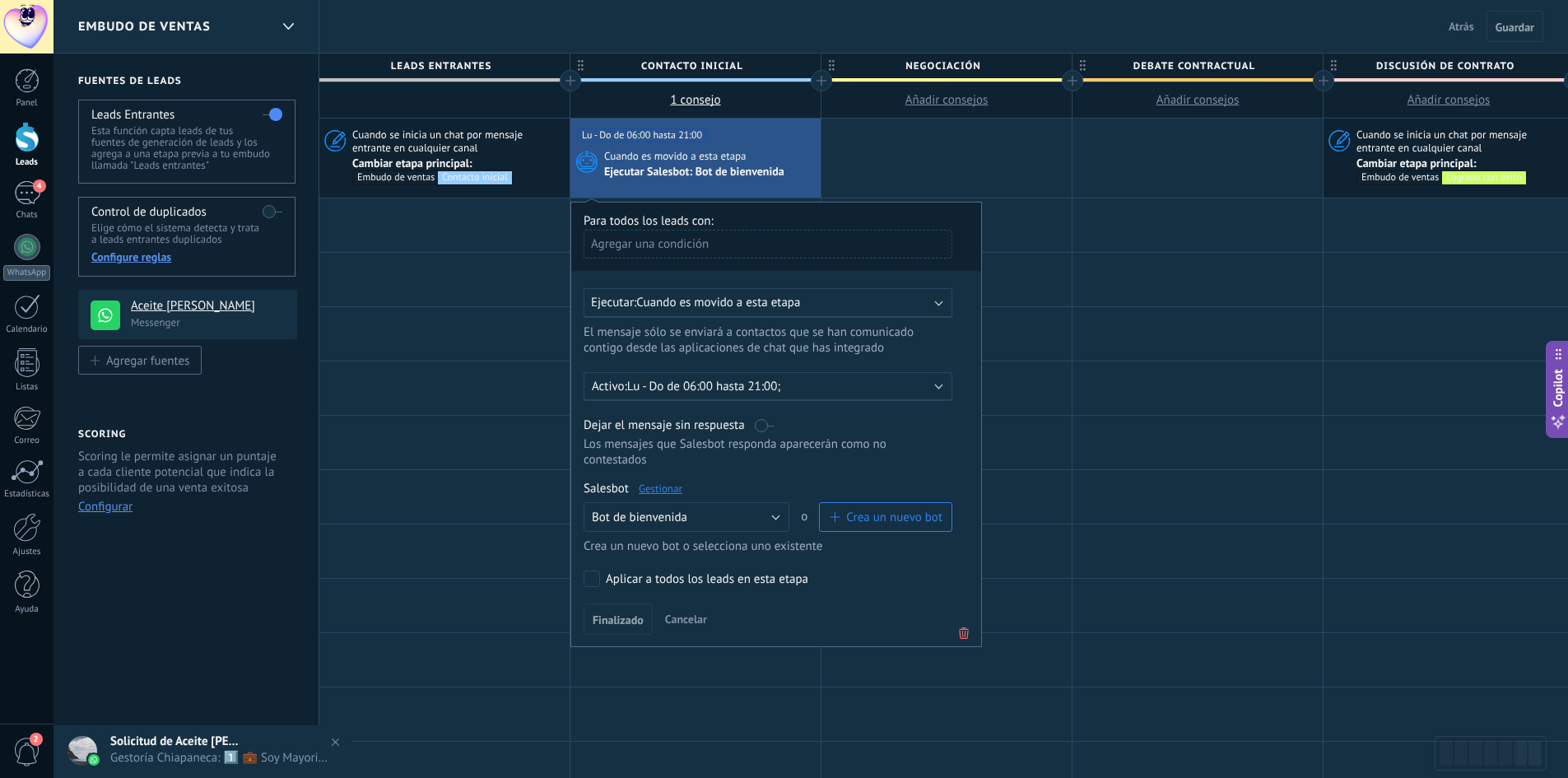
click at [669, 487] on link "Gestionar" at bounding box center [661, 488] width 44 height 14
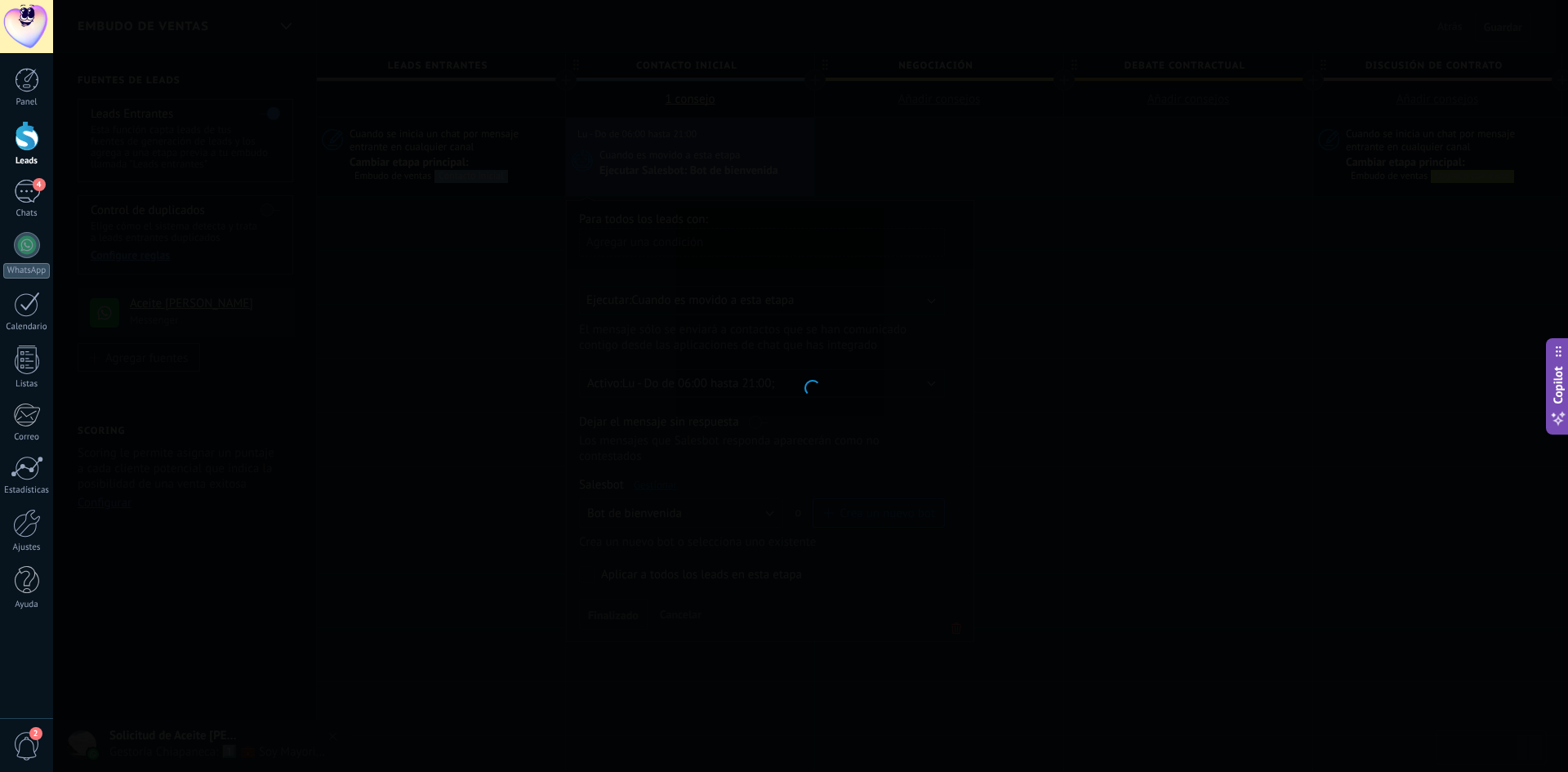
type input "**********"
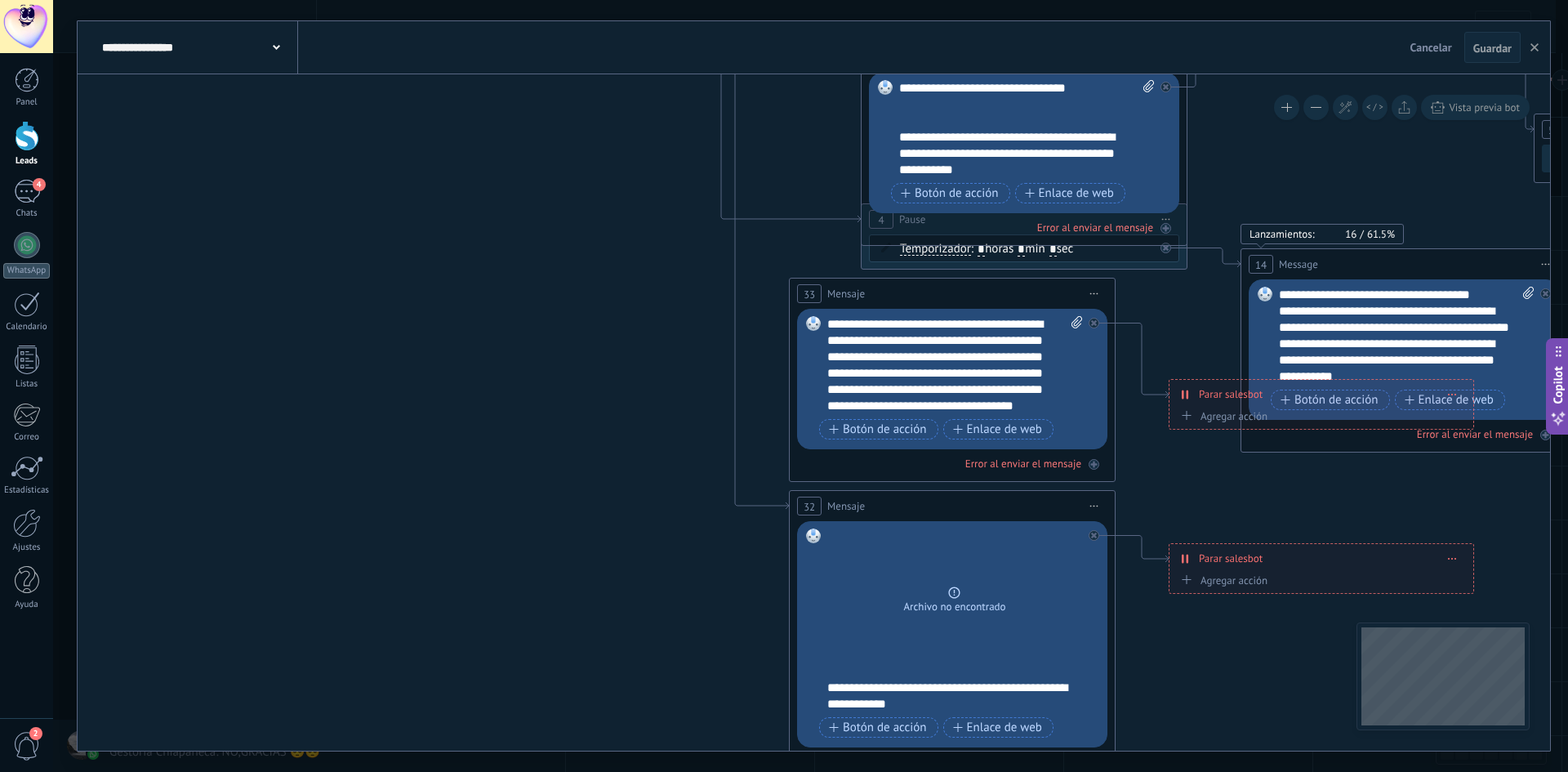
drag, startPoint x: 1425, startPoint y: 512, endPoint x: 1175, endPoint y: 537, distance: 251.2
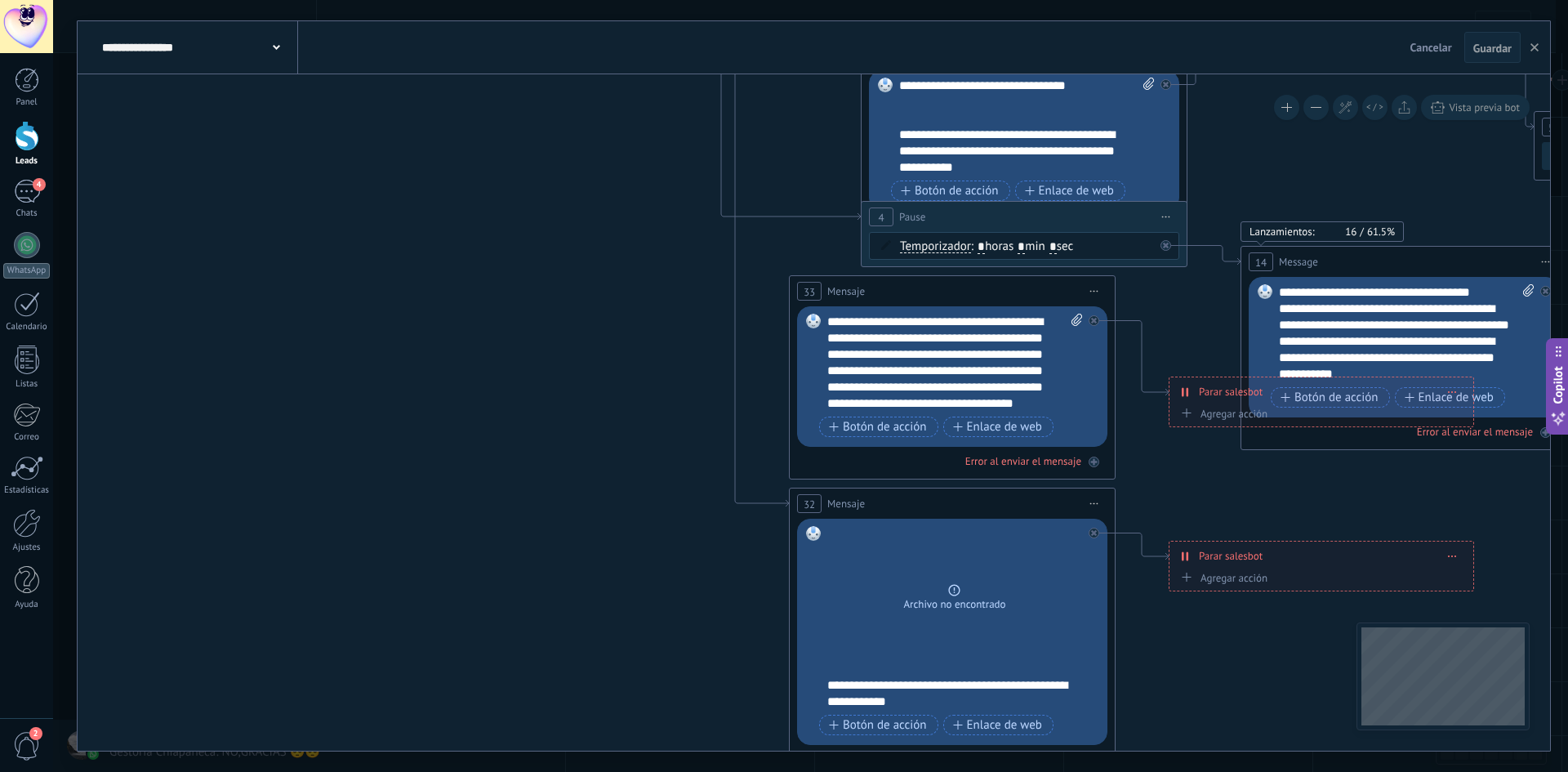
click at [1025, 253] on input "*" at bounding box center [1021, 247] width 7 height 13
type input "**"
click at [1487, 43] on span "Guardar" at bounding box center [1493, 49] width 39 height 12
click at [1535, 45] on icon "button" at bounding box center [1535, 48] width 8 height 8
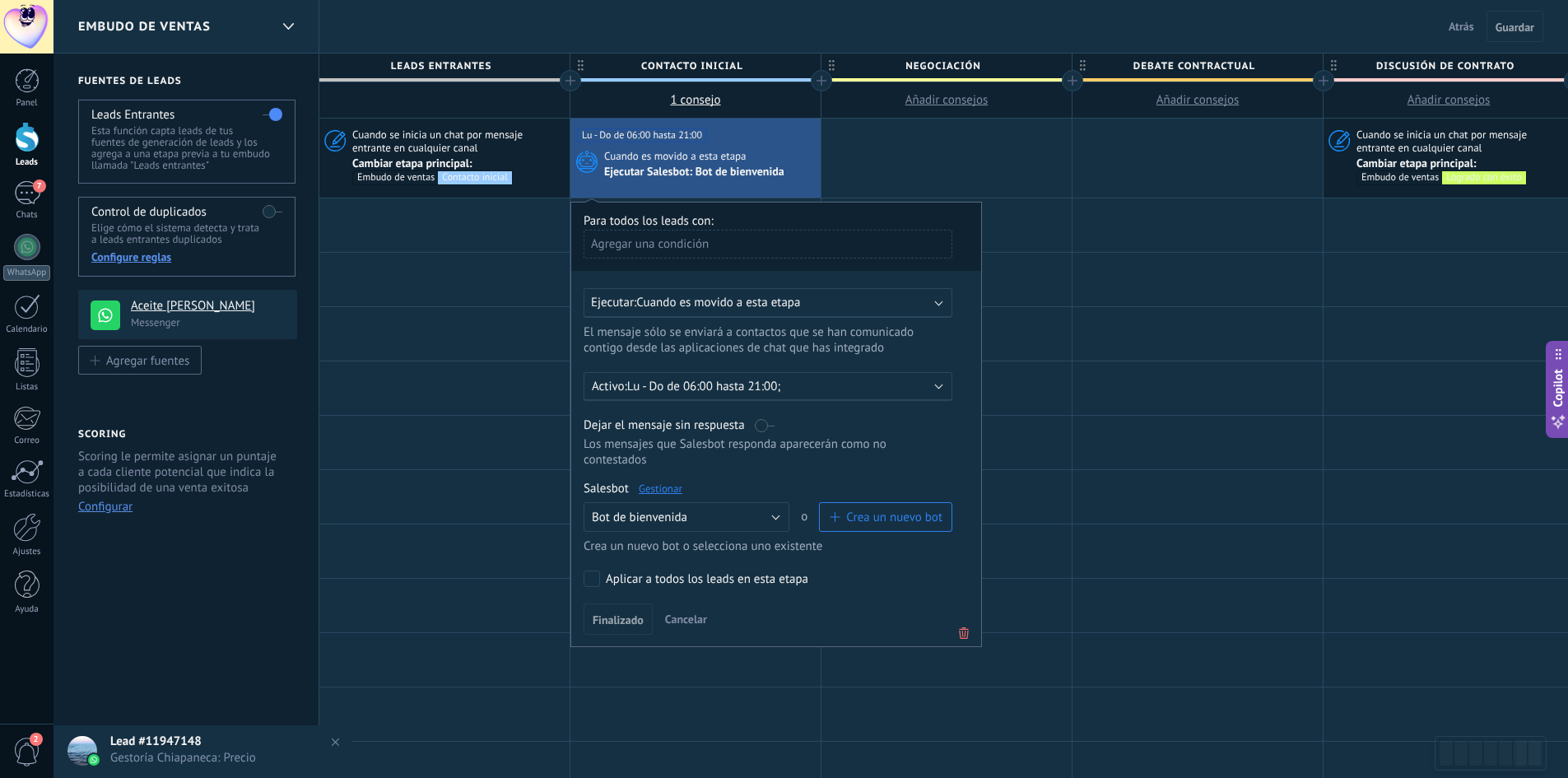
click at [668, 487] on link "Gestionar" at bounding box center [661, 488] width 44 height 14
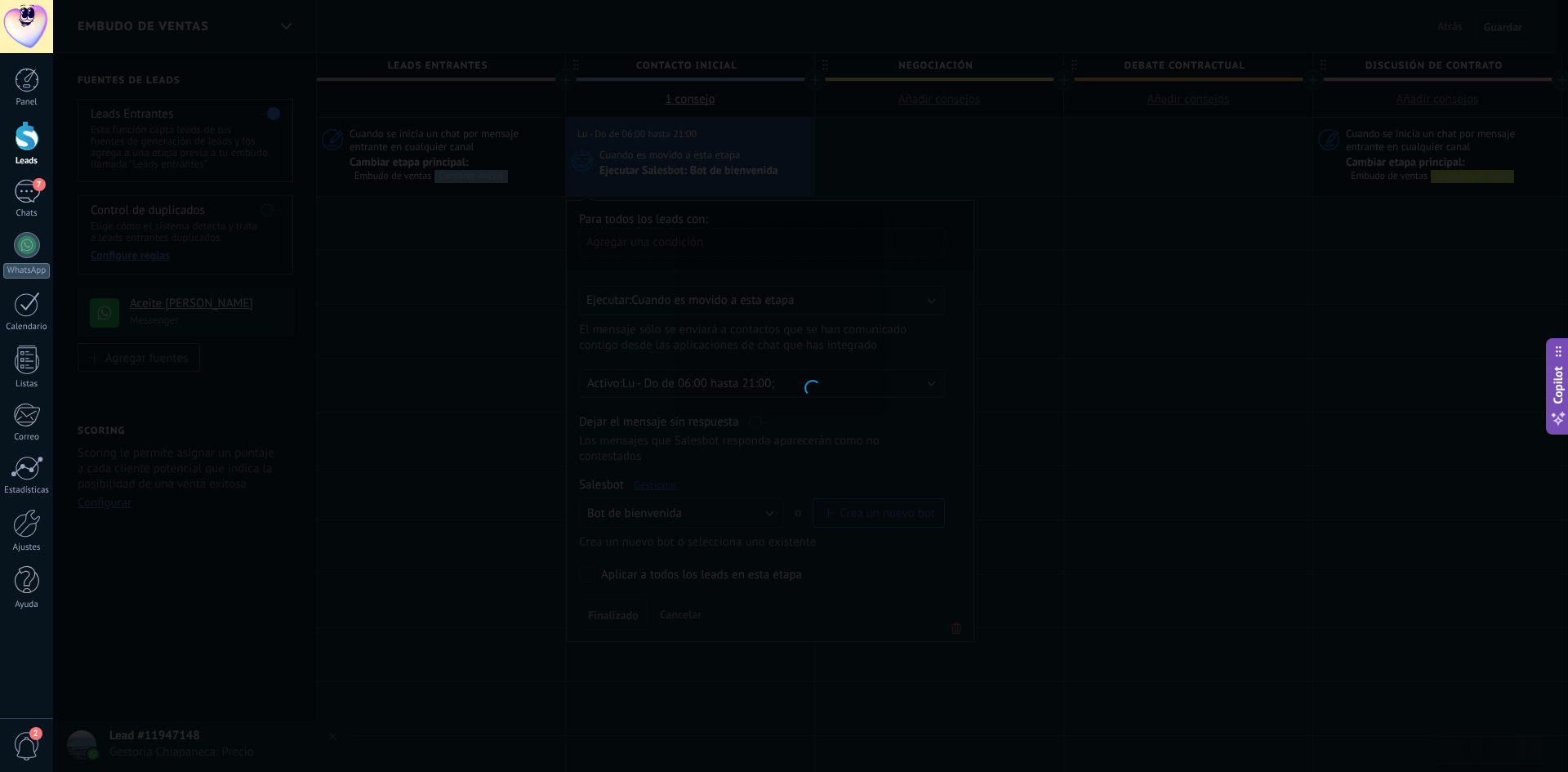
type input "**********"
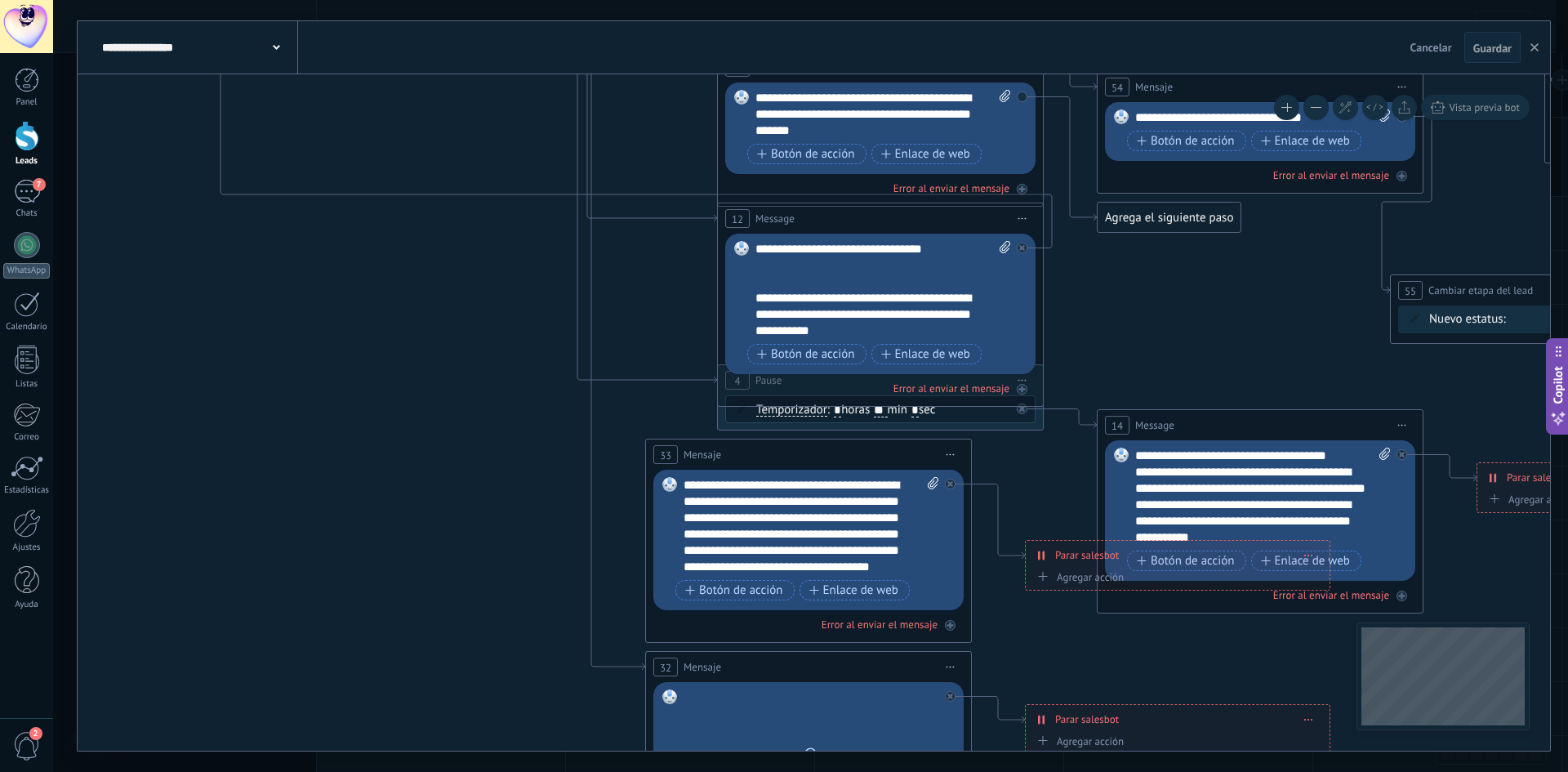
drag, startPoint x: 1040, startPoint y: 337, endPoint x: 743, endPoint y: 299, distance: 299.4
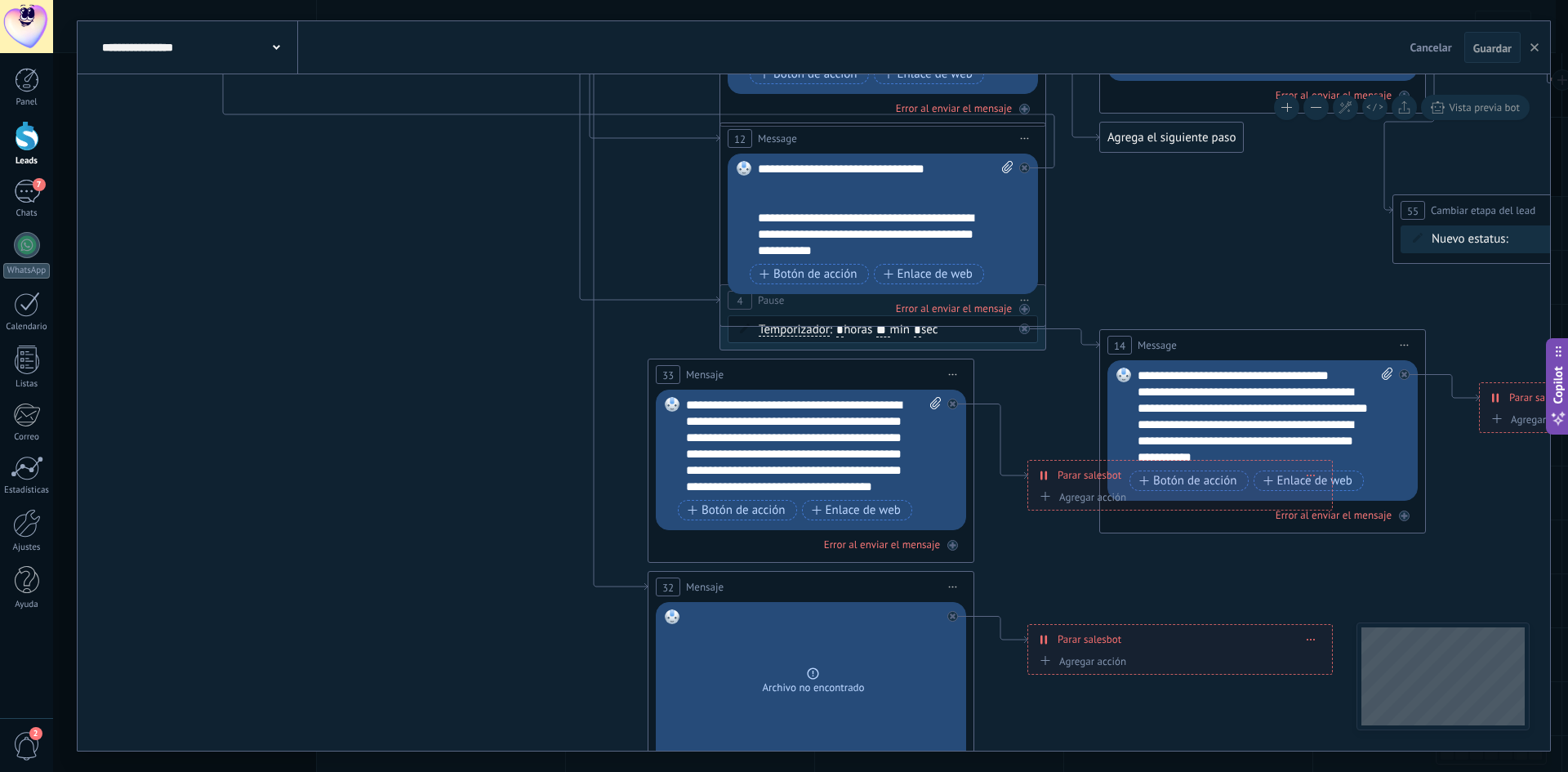
drag, startPoint x: 1156, startPoint y: 280, endPoint x: 1177, endPoint y: 198, distance: 84.6
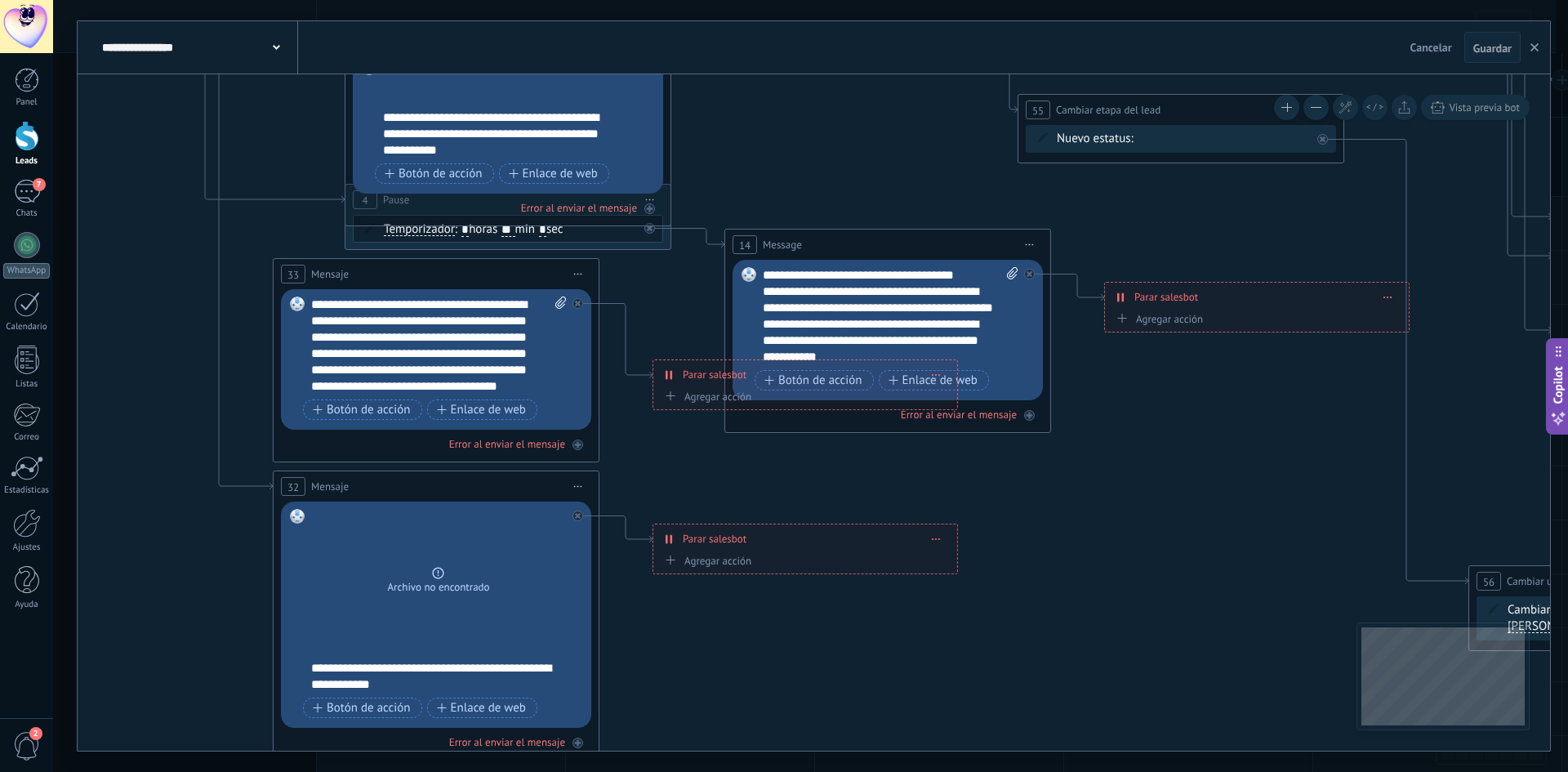
drag, startPoint x: 1485, startPoint y: 505, endPoint x: 1116, endPoint y: 403, distance: 382.8
click at [1116, 403] on icon at bounding box center [1338, 139] width 4133 height 2060
click at [1395, 296] on div "**********" at bounding box center [1257, 296] width 304 height 29
click at [1389, 296] on icon at bounding box center [1389, 297] width 8 height 2
click at [1402, 313] on div "Borrar" at bounding box center [1417, 320] width 72 height 28
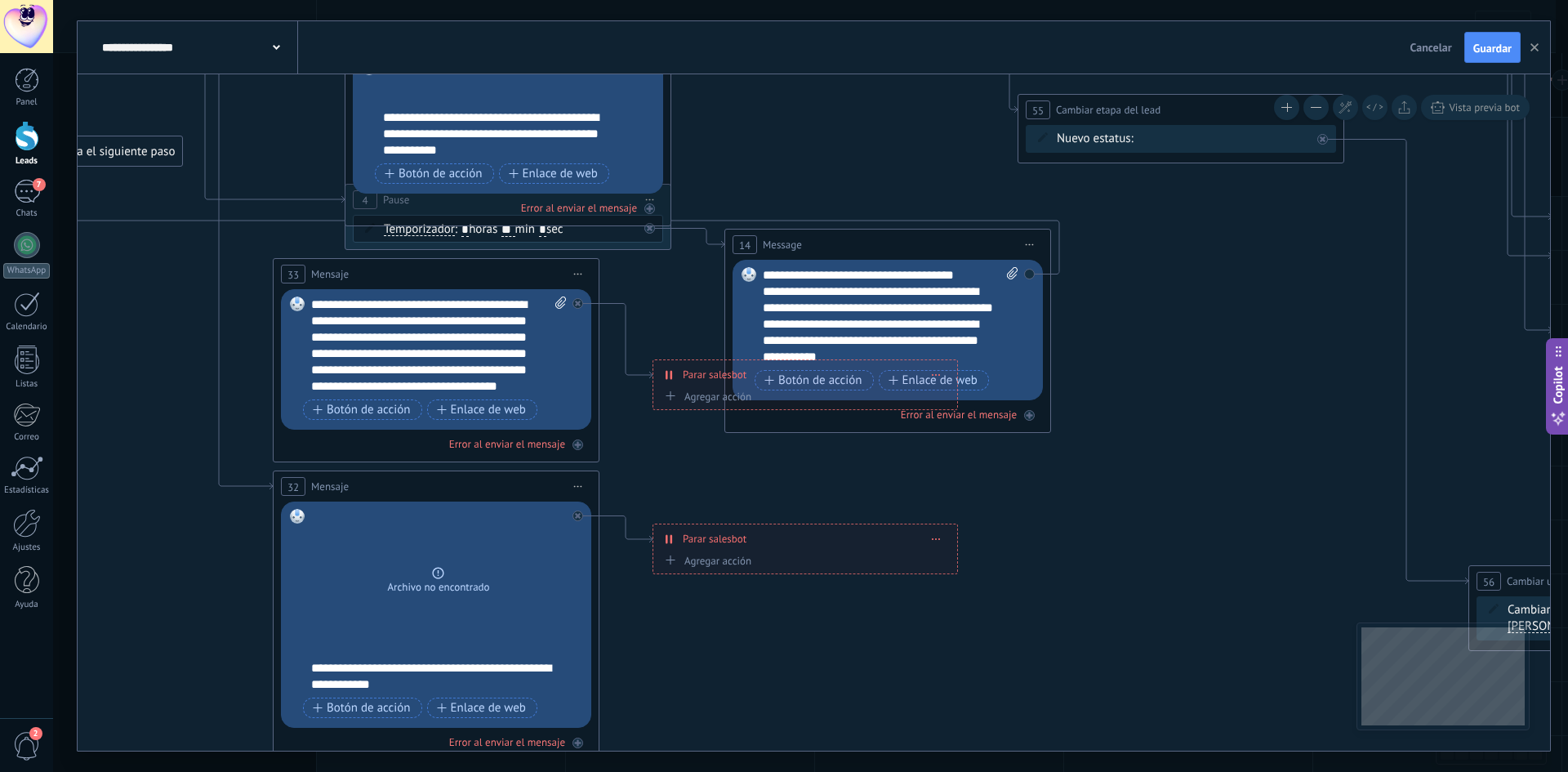
drag, startPoint x: 1158, startPoint y: 296, endPoint x: 89, endPoint y: 151, distance: 1078.8
click at [89, 151] on div "Agrega el siguiente paso" at bounding box center [111, 151] width 143 height 27
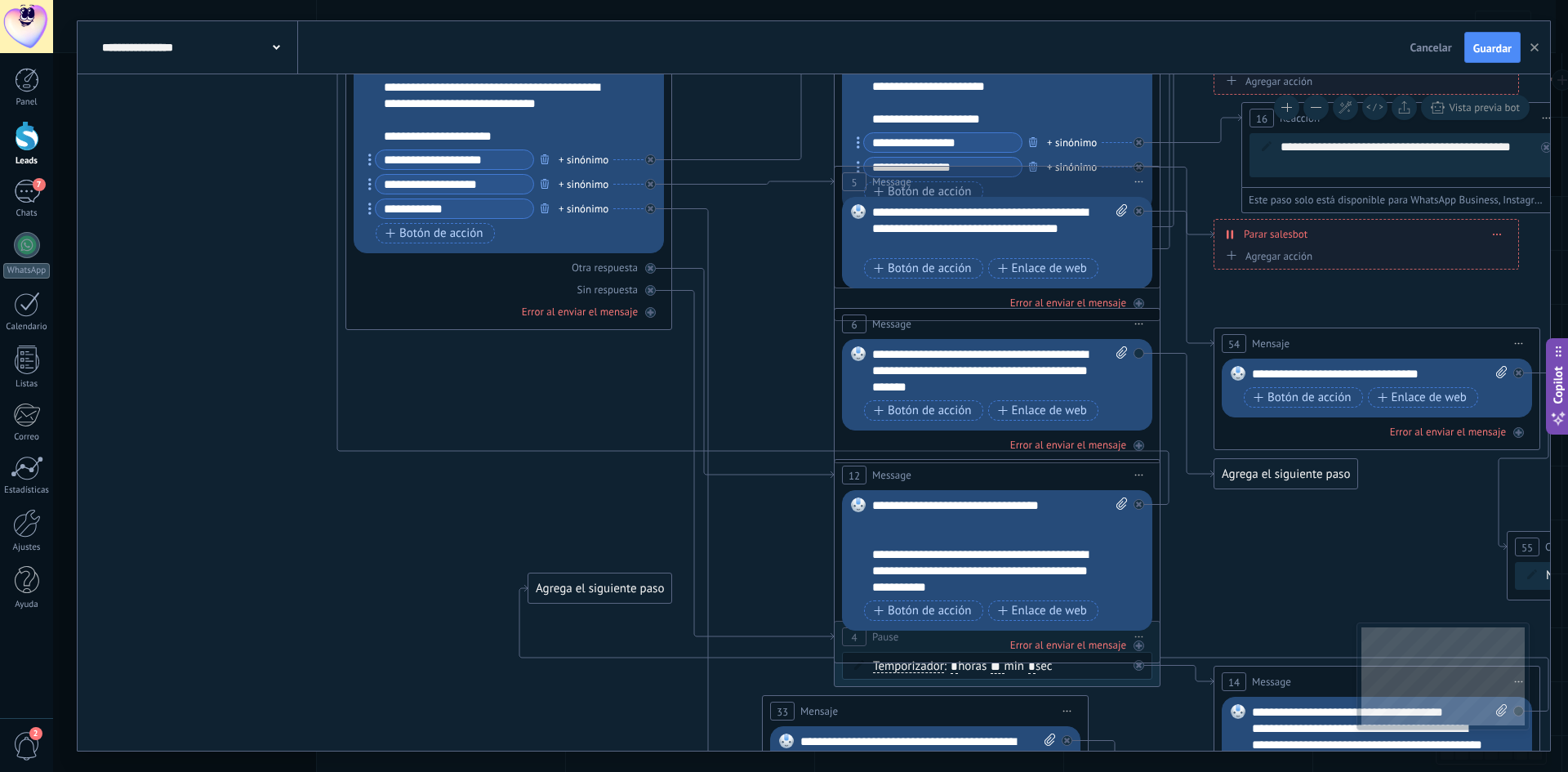
drag, startPoint x: 172, startPoint y: 327, endPoint x: 642, endPoint y: 734, distance: 621.7
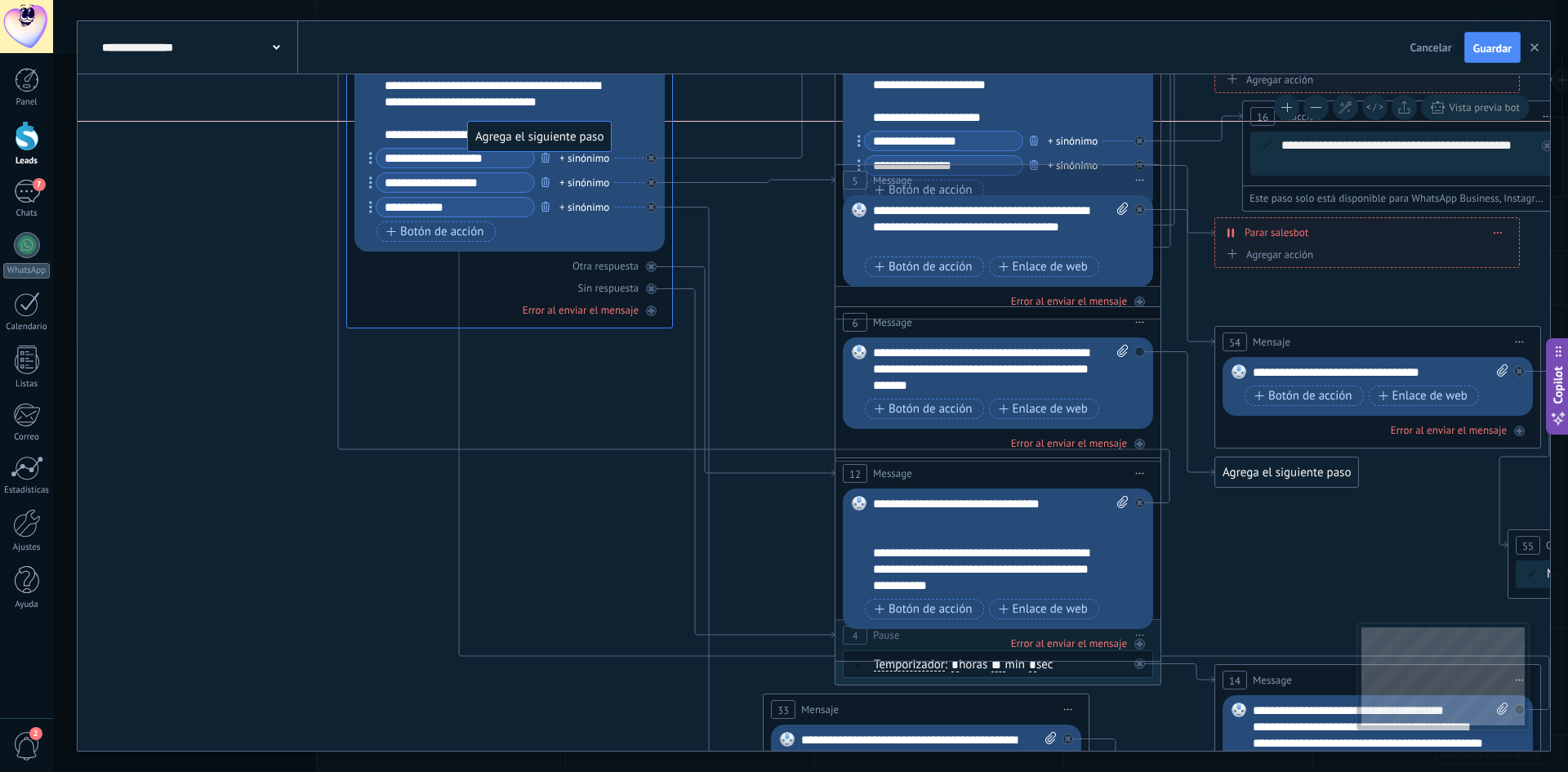
drag, startPoint x: 616, startPoint y: 592, endPoint x: 555, endPoint y: 137, distance: 459.1
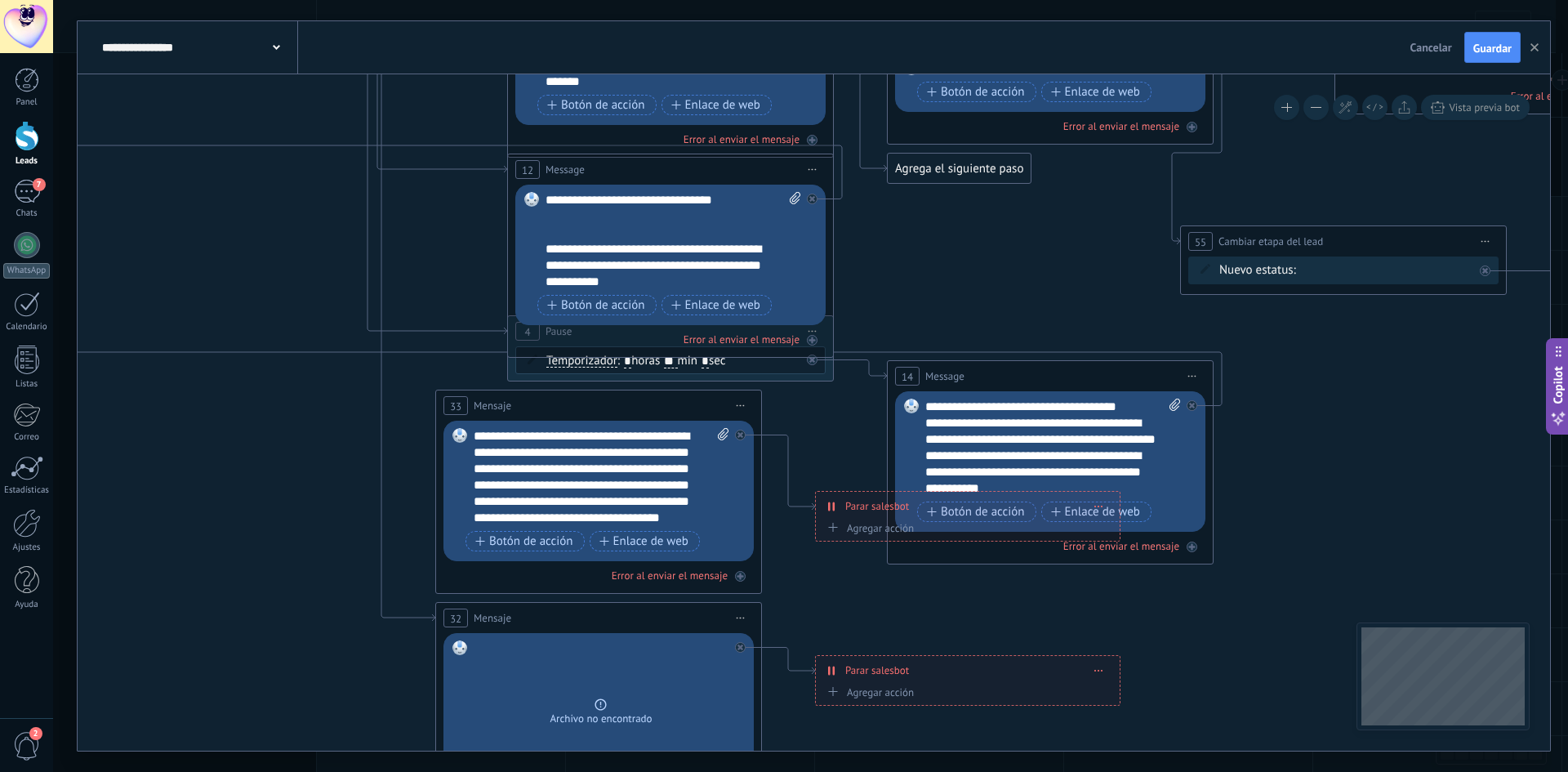
drag, startPoint x: 575, startPoint y: 568, endPoint x: 278, endPoint y: 266, distance: 423.6
click at [263, 270] on icon at bounding box center [1501, 271] width 4133 height 2060
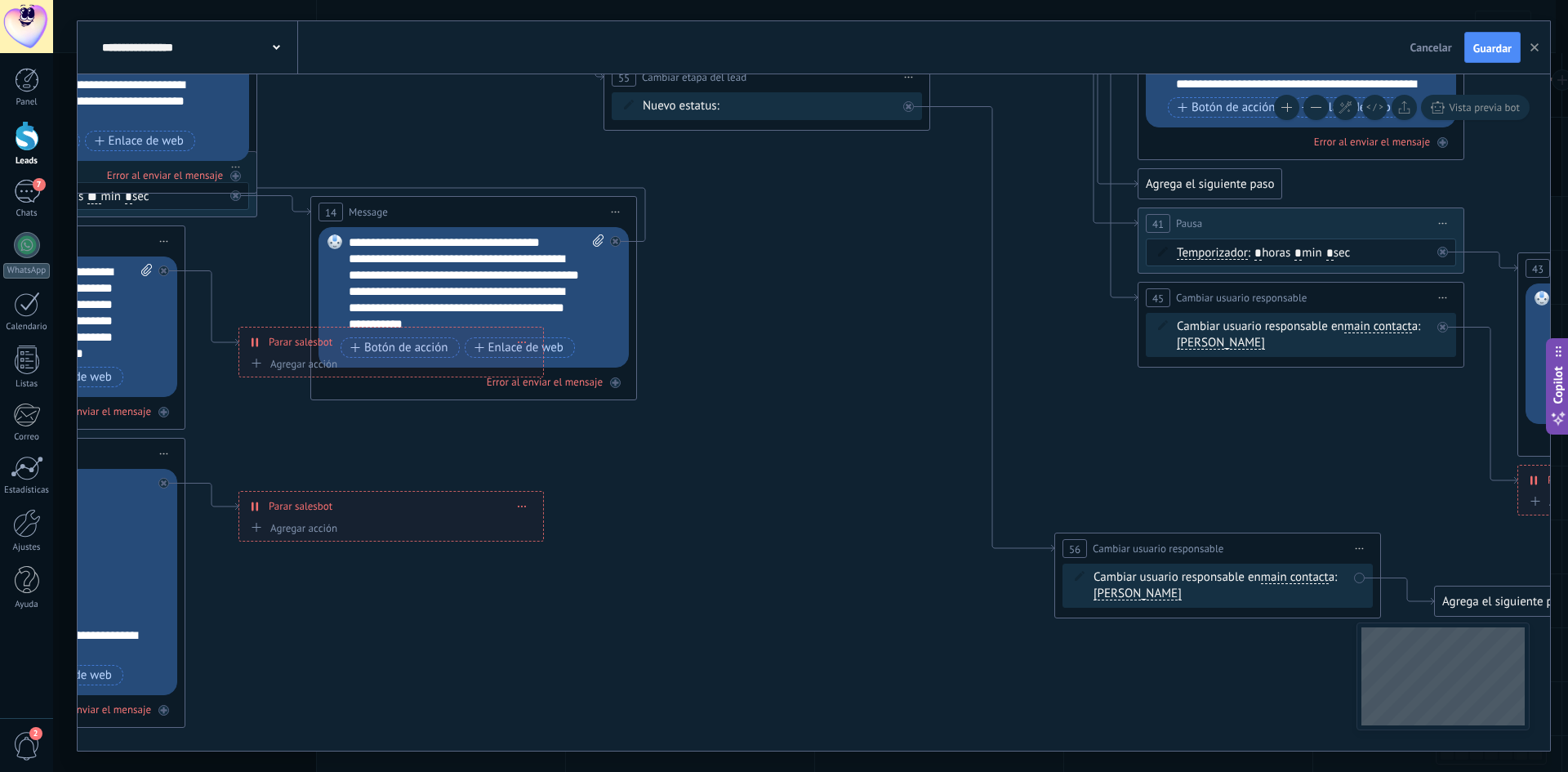
drag, startPoint x: 1322, startPoint y: 488, endPoint x: 755, endPoint y: 326, distance: 589.7
click at [755, 326] on icon at bounding box center [924, 106] width 4133 height 2060
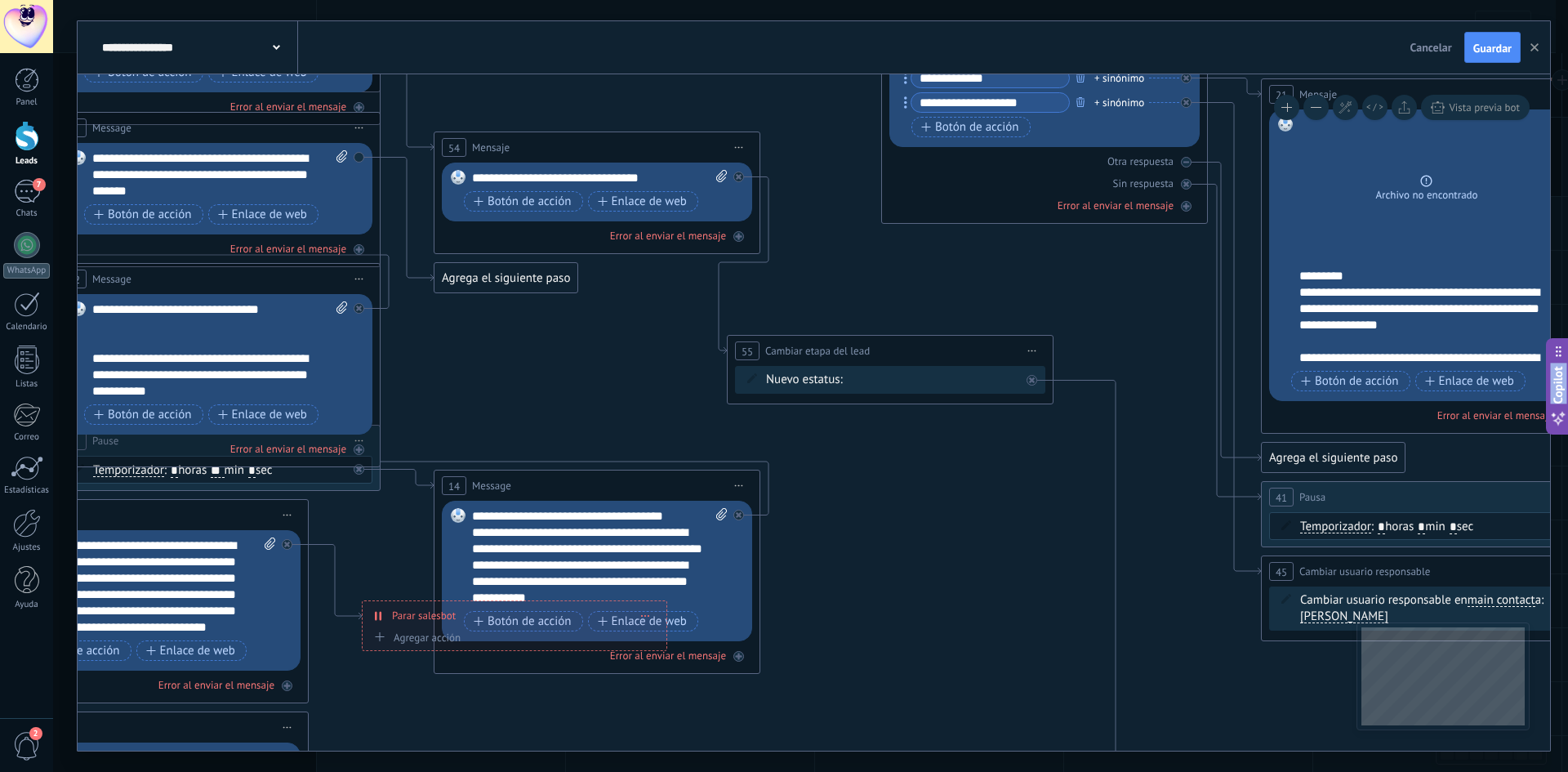
drag, startPoint x: 812, startPoint y: 491, endPoint x: 1084, endPoint y: 718, distance: 354.3
click at [1091, 772] on html ".abecls-1,.abecls-2{fill-rule:evenodd}.abecls-2{fill:#fff} .abhcls-1{fill:none}…" at bounding box center [784, 386] width 1568 height 772
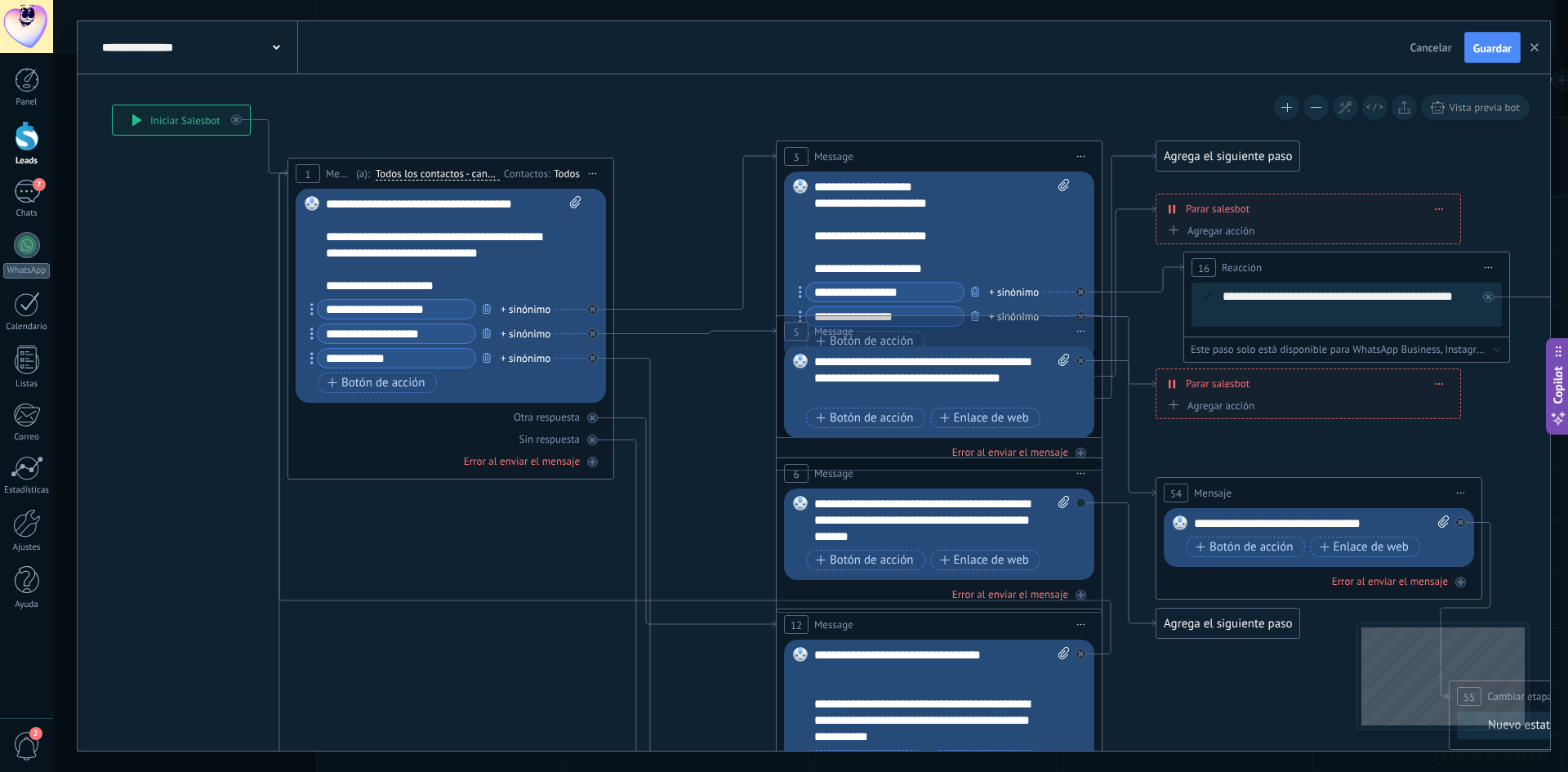
drag, startPoint x: 708, startPoint y: 426, endPoint x: 1270, endPoint y: 706, distance: 627.9
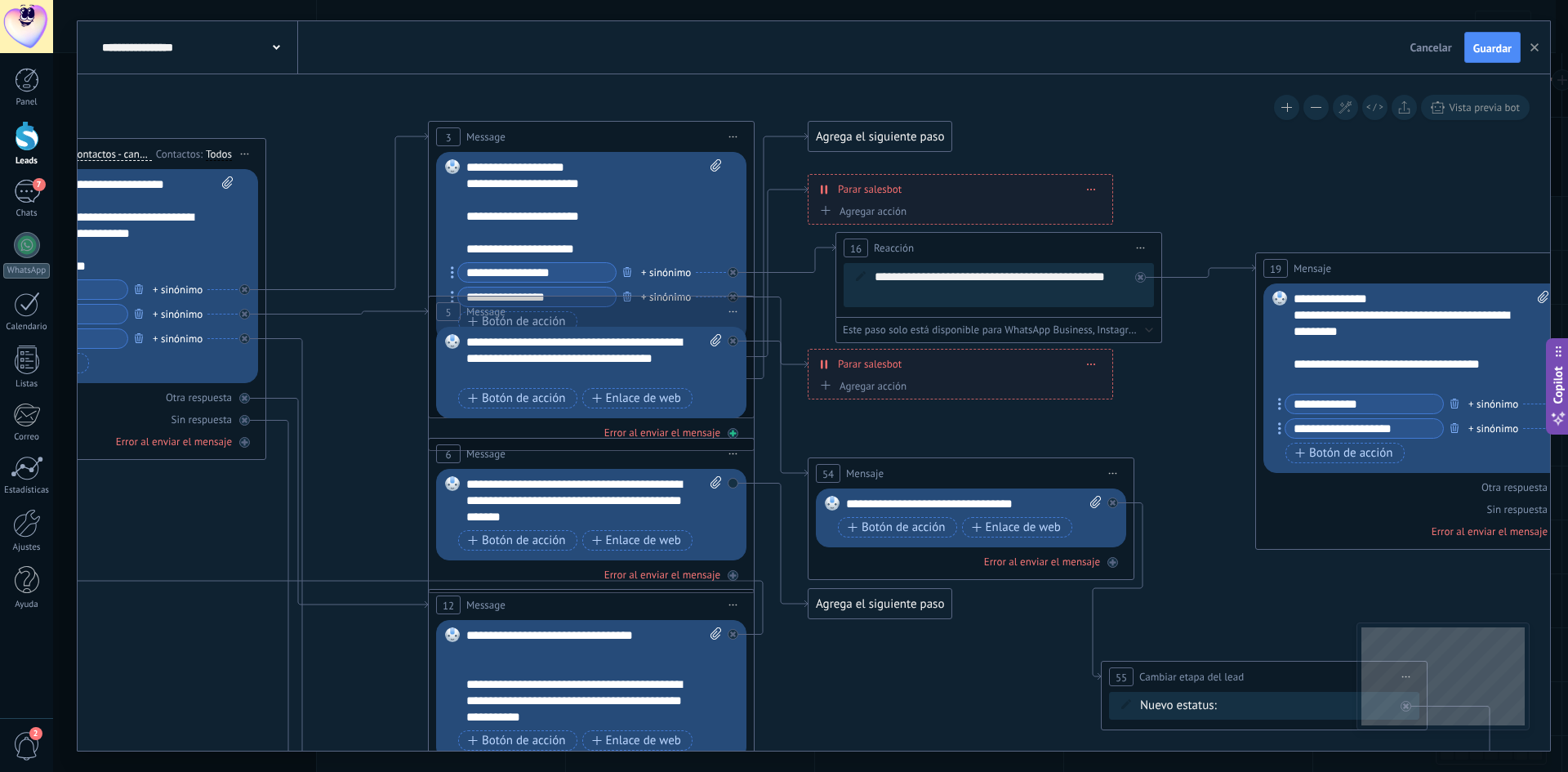
drag, startPoint x: 739, startPoint y: 443, endPoint x: 489, endPoint y: 450, distance: 250.1
click at [367, 440] on icon at bounding box center [1421, 706] width 4133 height 2060
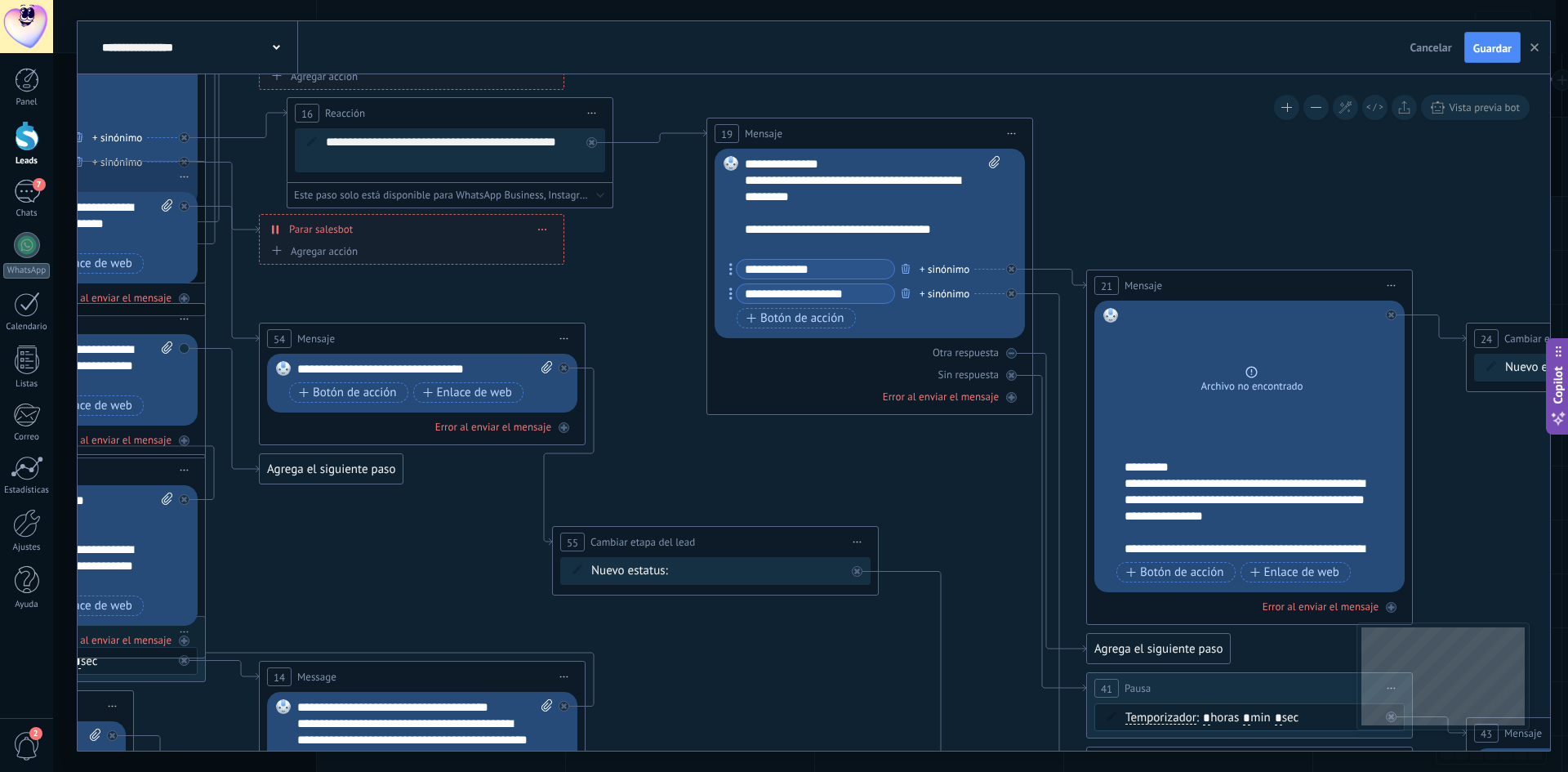
drag, startPoint x: 1201, startPoint y: 510, endPoint x: 657, endPoint y: 358, distance: 564.8
click at [657, 358] on icon at bounding box center [873, 571] width 4133 height 2060
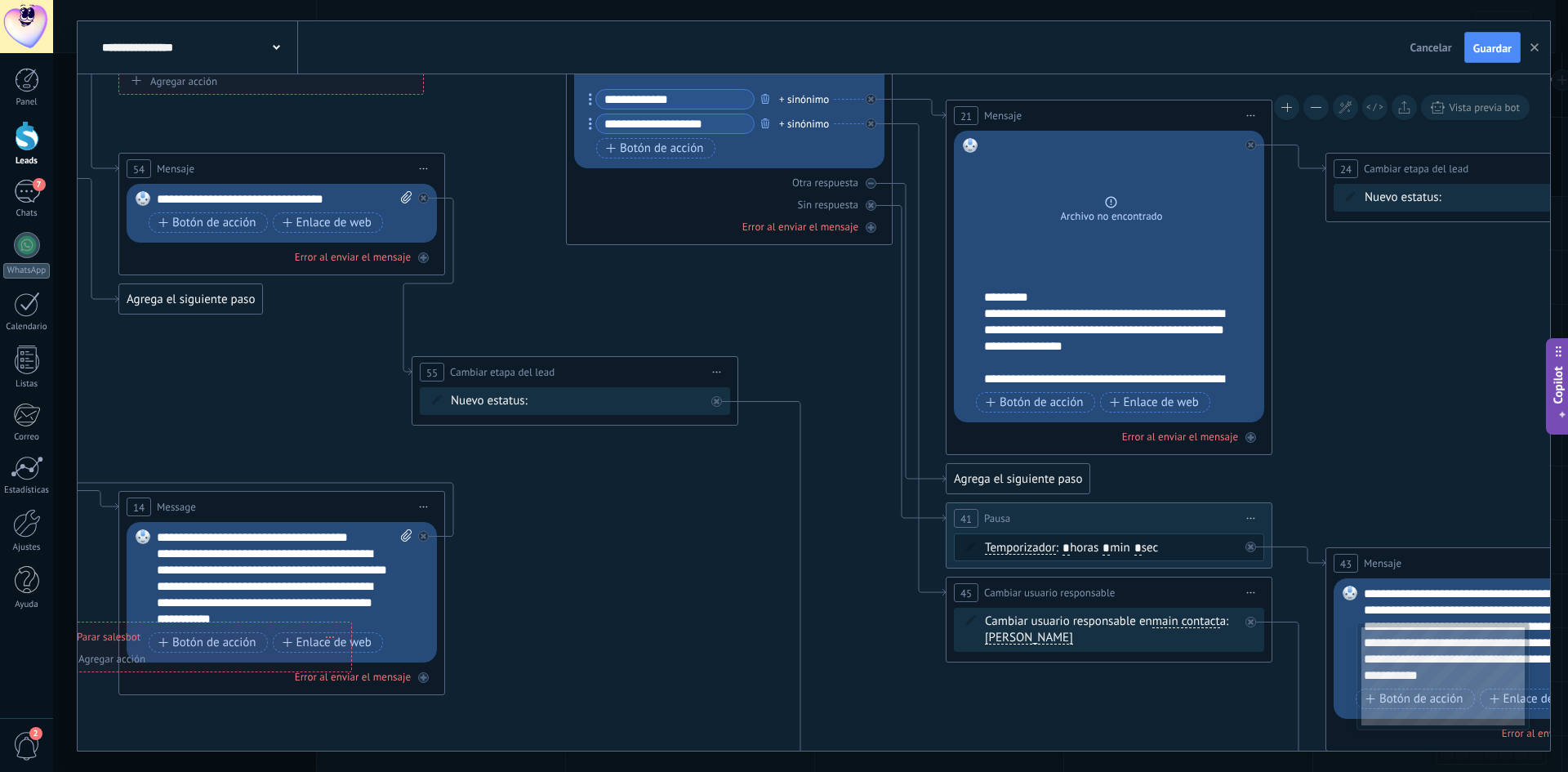
drag, startPoint x: 1000, startPoint y: 544, endPoint x: 860, endPoint y: 374, distance: 220.2
click at [860, 373] on icon at bounding box center [732, 401] width 4133 height 2060
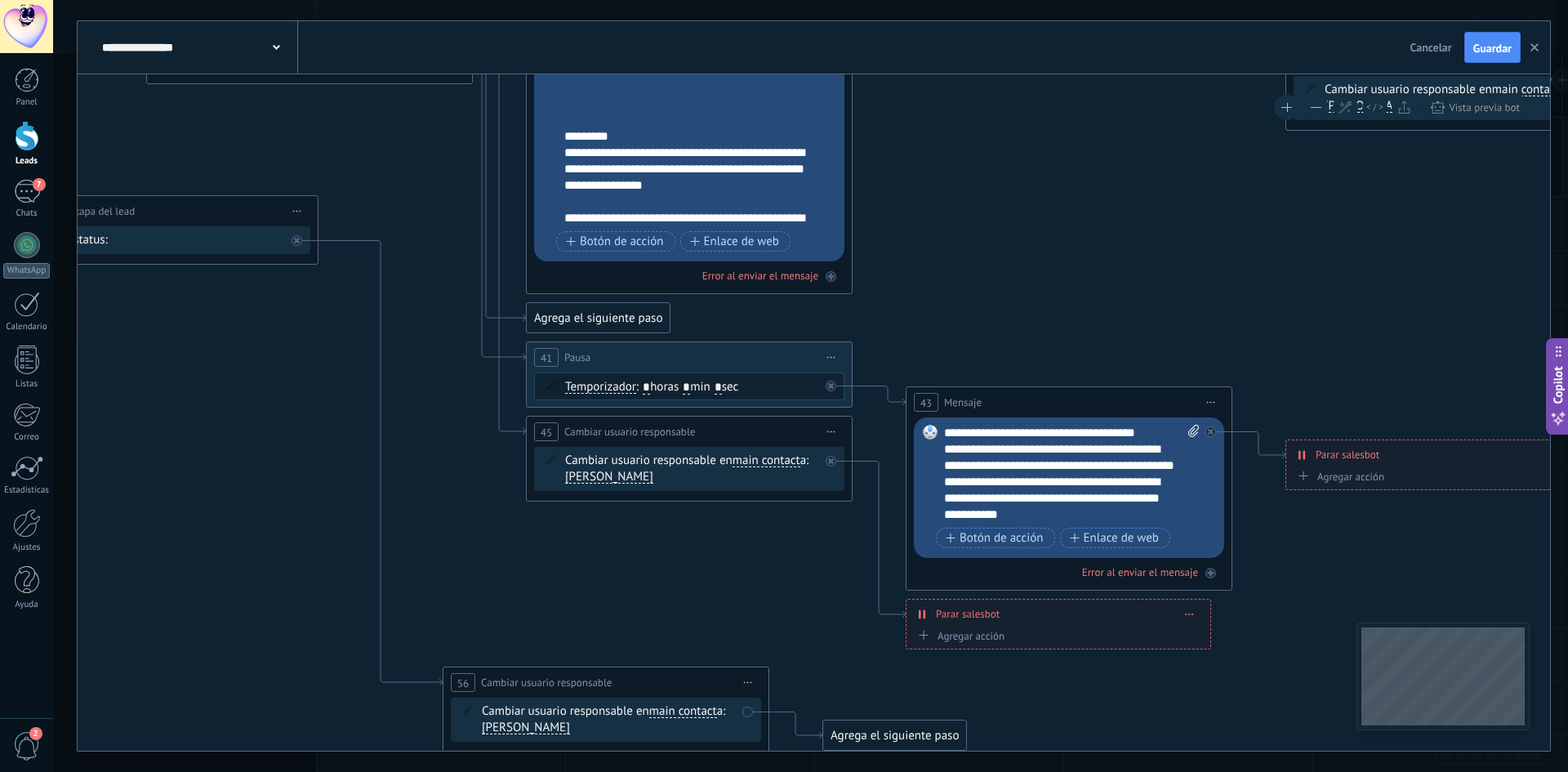
drag, startPoint x: 1332, startPoint y: 448, endPoint x: 916, endPoint y: 292, distance: 444.3
click at [916, 292] on icon at bounding box center [312, 240] width 4133 height 2060
click at [690, 388] on input "*" at bounding box center [685, 387] width 7 height 13
click at [690, 389] on input "*" at bounding box center [685, 387] width 7 height 13
type input "**"
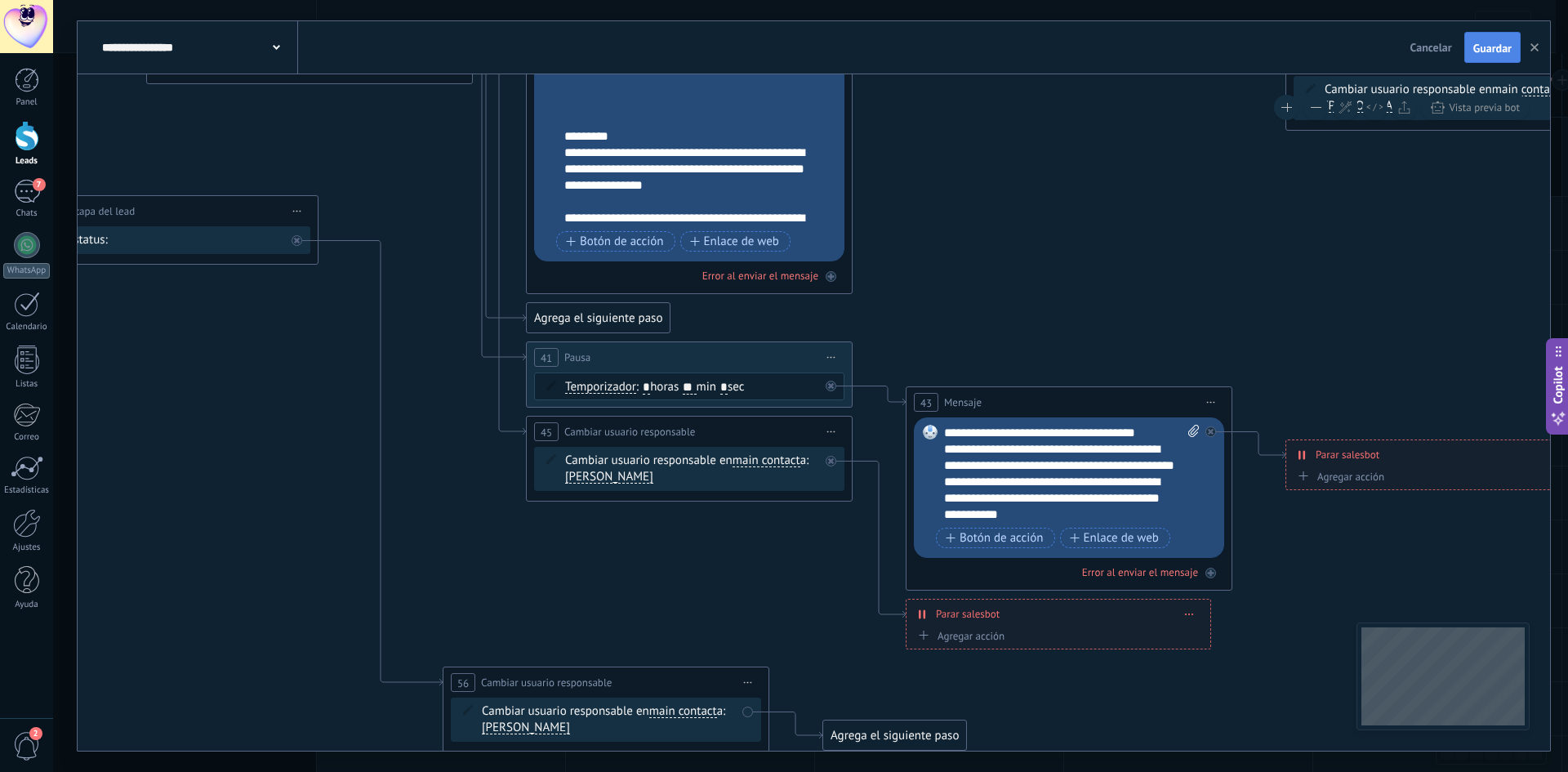
click at [1480, 53] on span "Guardar" at bounding box center [1493, 49] width 39 height 12
click at [29, 198] on div "7" at bounding box center [27, 191] width 26 height 24
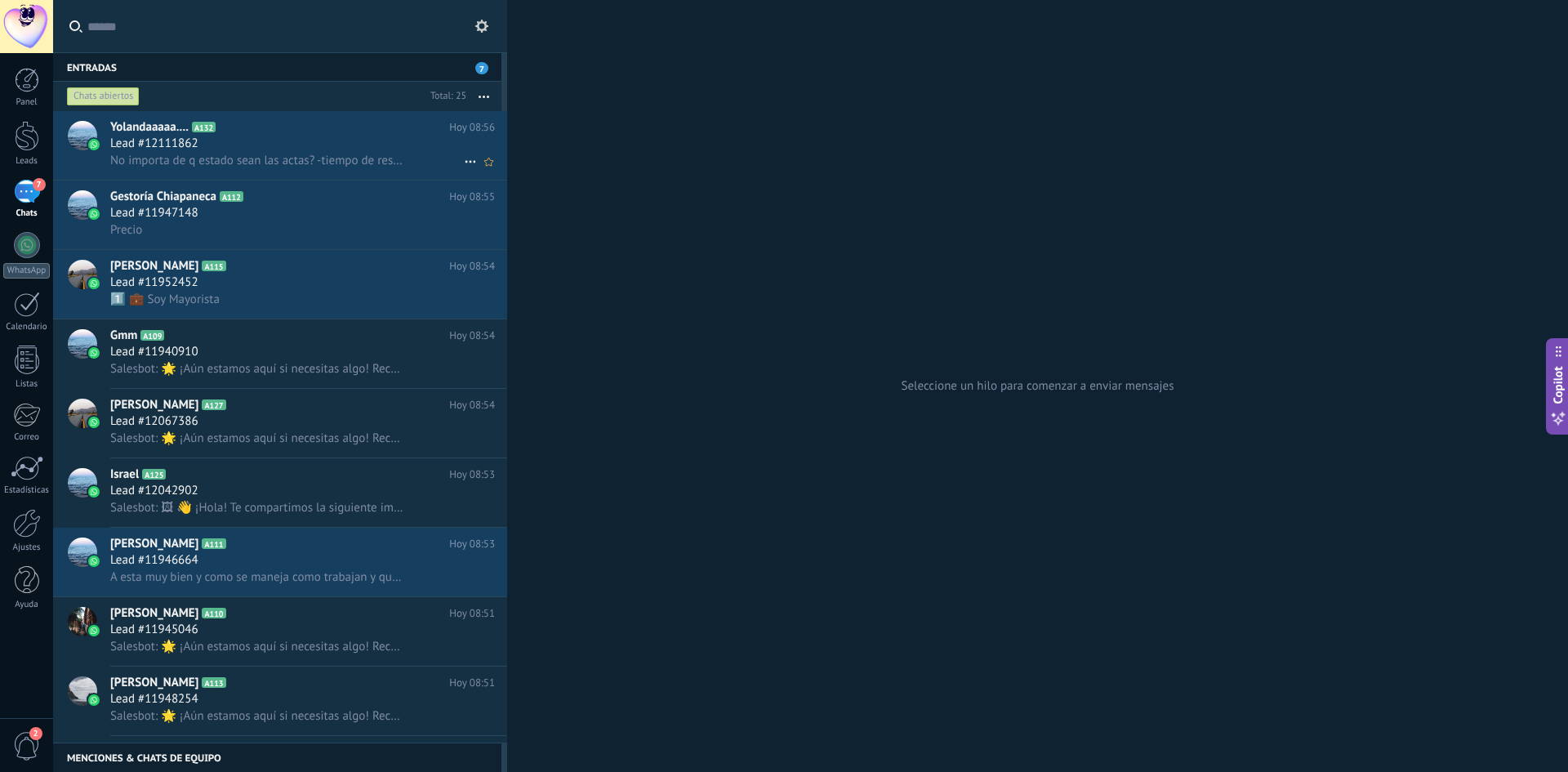
click at [388, 164] on span "No importa de q estado sean las actas? -tiempo de respuesta?. -qué tramites rea…" at bounding box center [258, 161] width 295 height 16
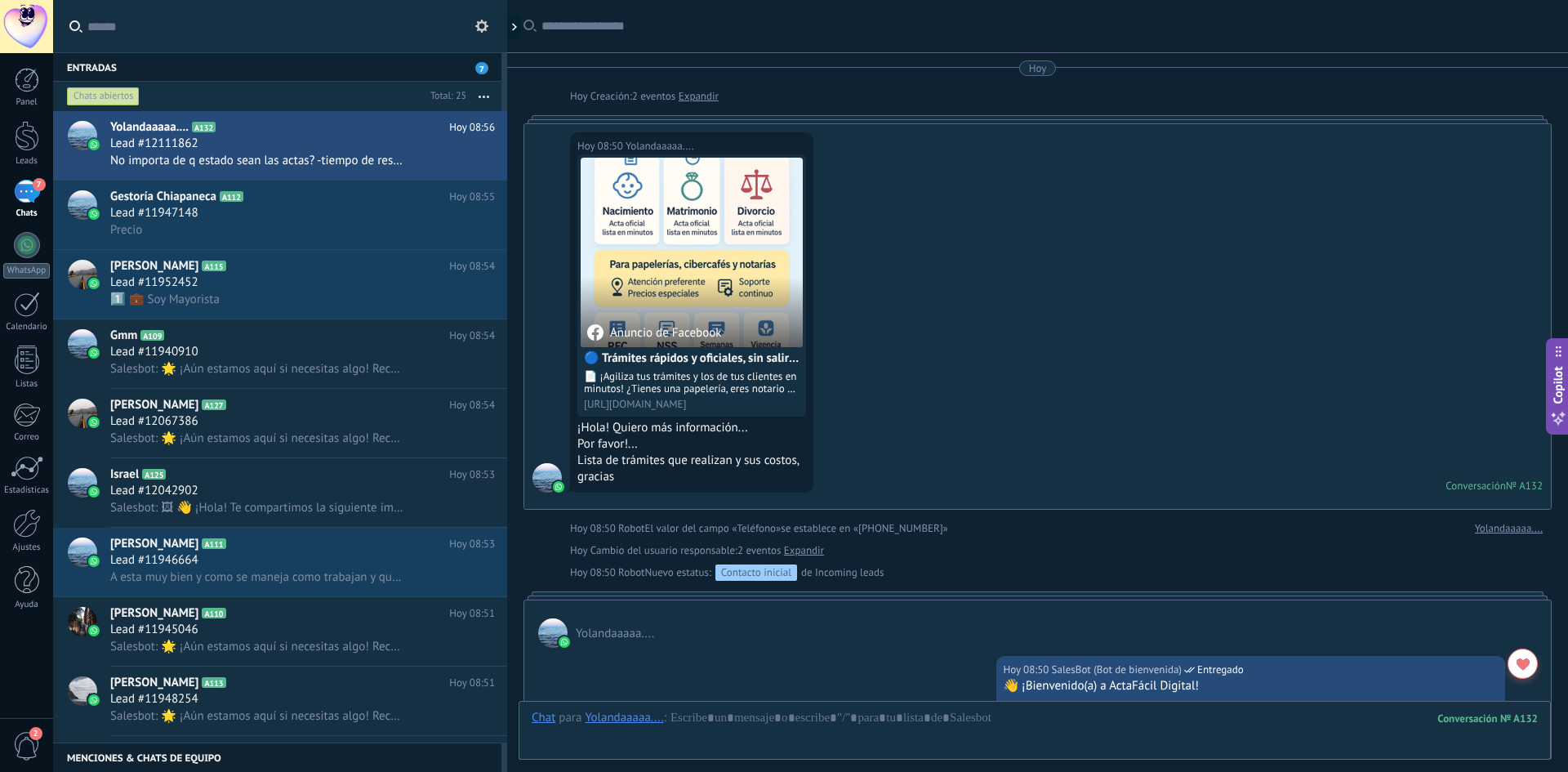
scroll to position [1541, 0]
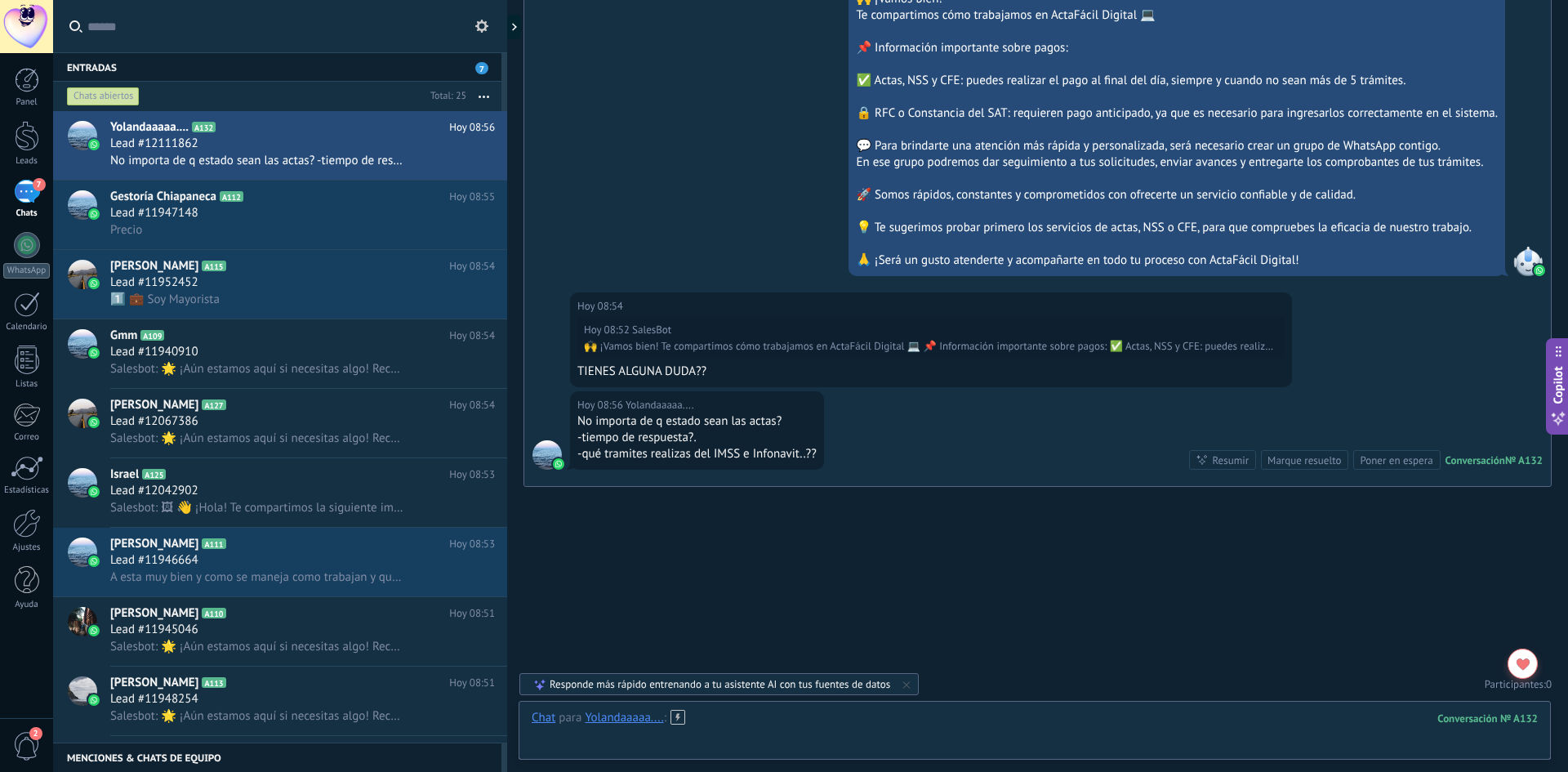
click at [823, 729] on div at bounding box center [1035, 734] width 1006 height 49
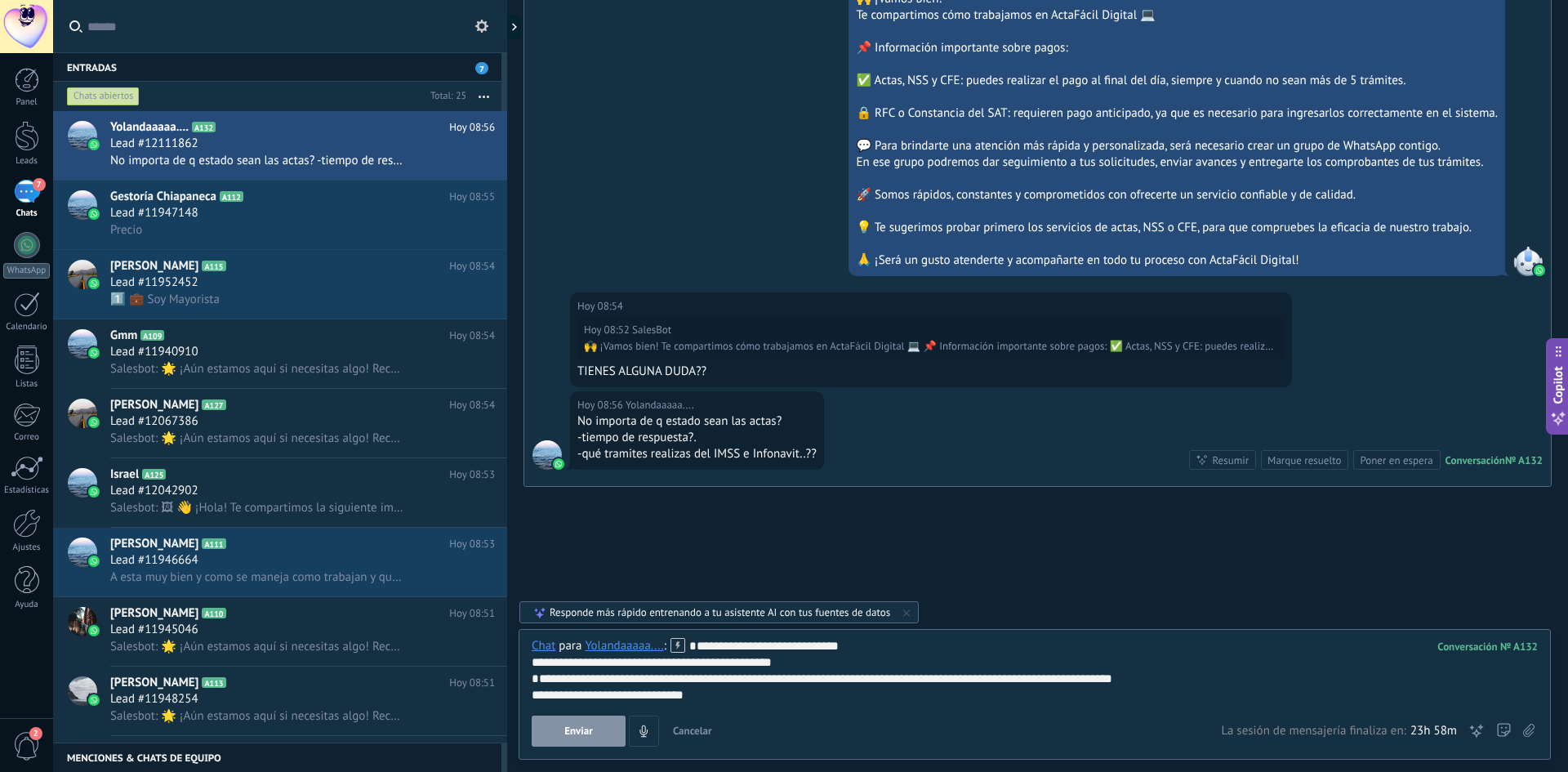
click at [746, 702] on div "**********" at bounding box center [1035, 696] width 1006 height 16
click at [586, 726] on span "Enviar" at bounding box center [578, 731] width 29 height 12
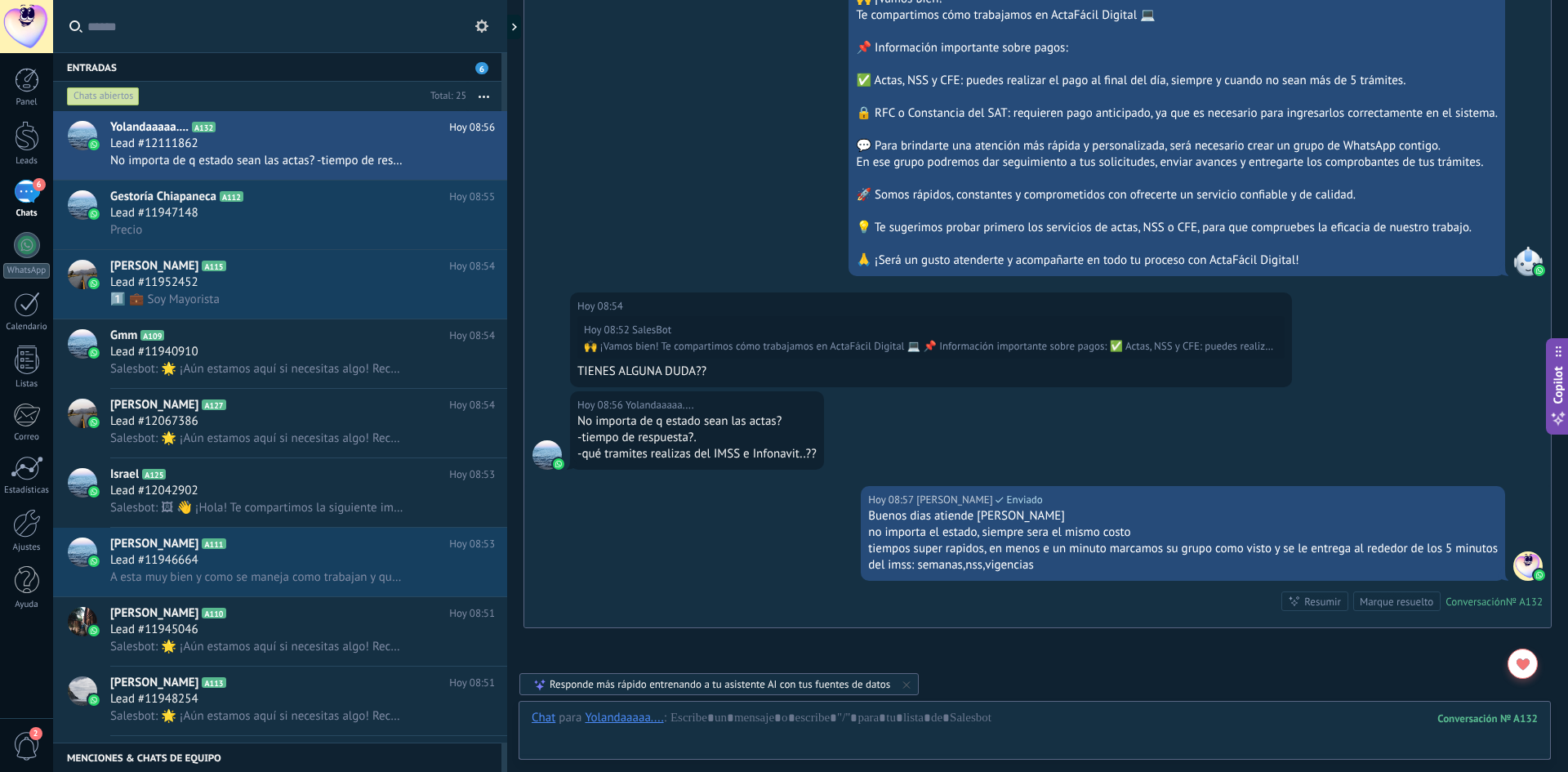
scroll to position [1682, 0]
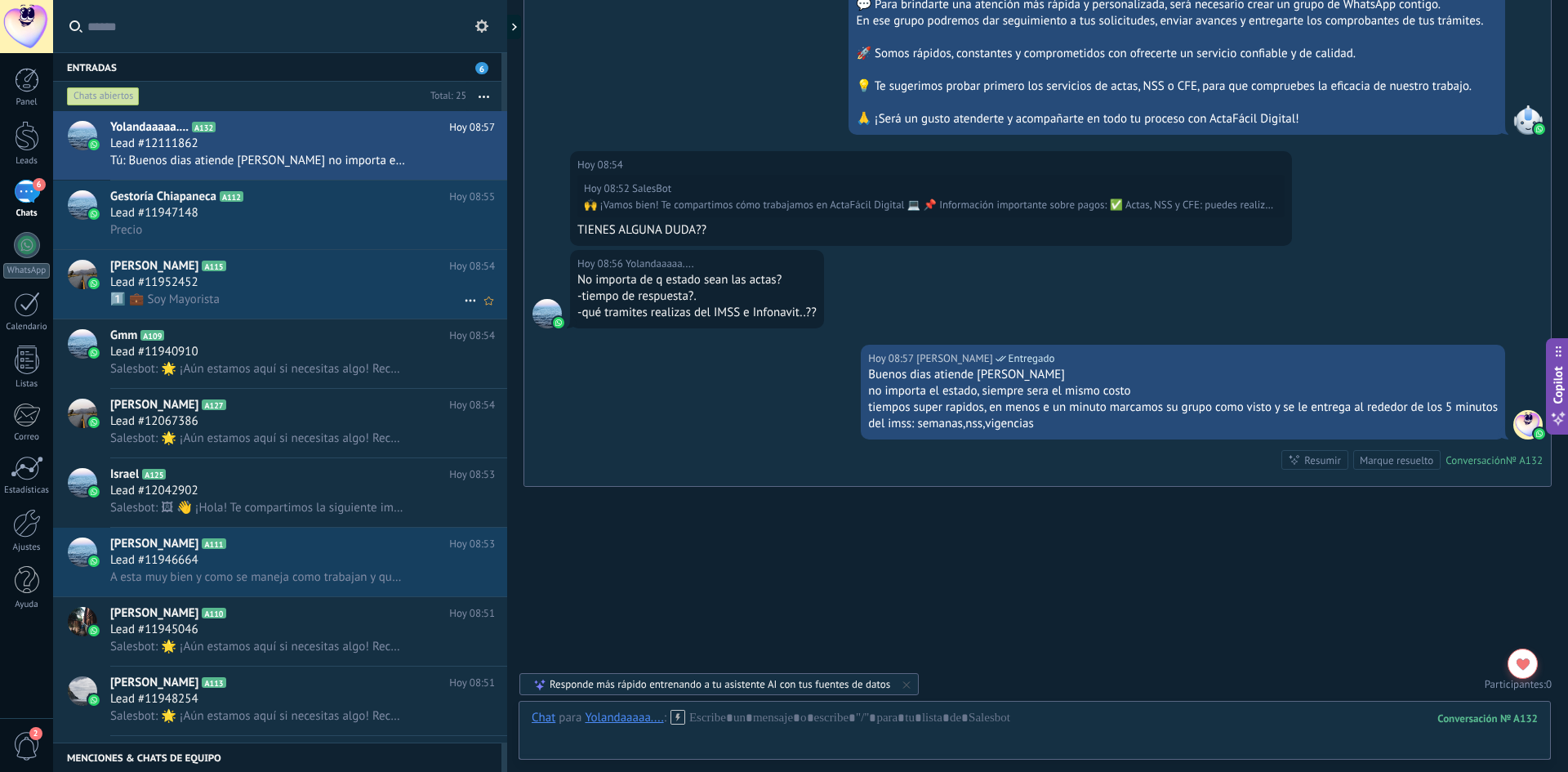
click at [209, 312] on div "ivon A115 Hoy 08:54 Lead #11952452 1️⃣ 💼 Soy Mayorista" at bounding box center [308, 283] width 397 height 68
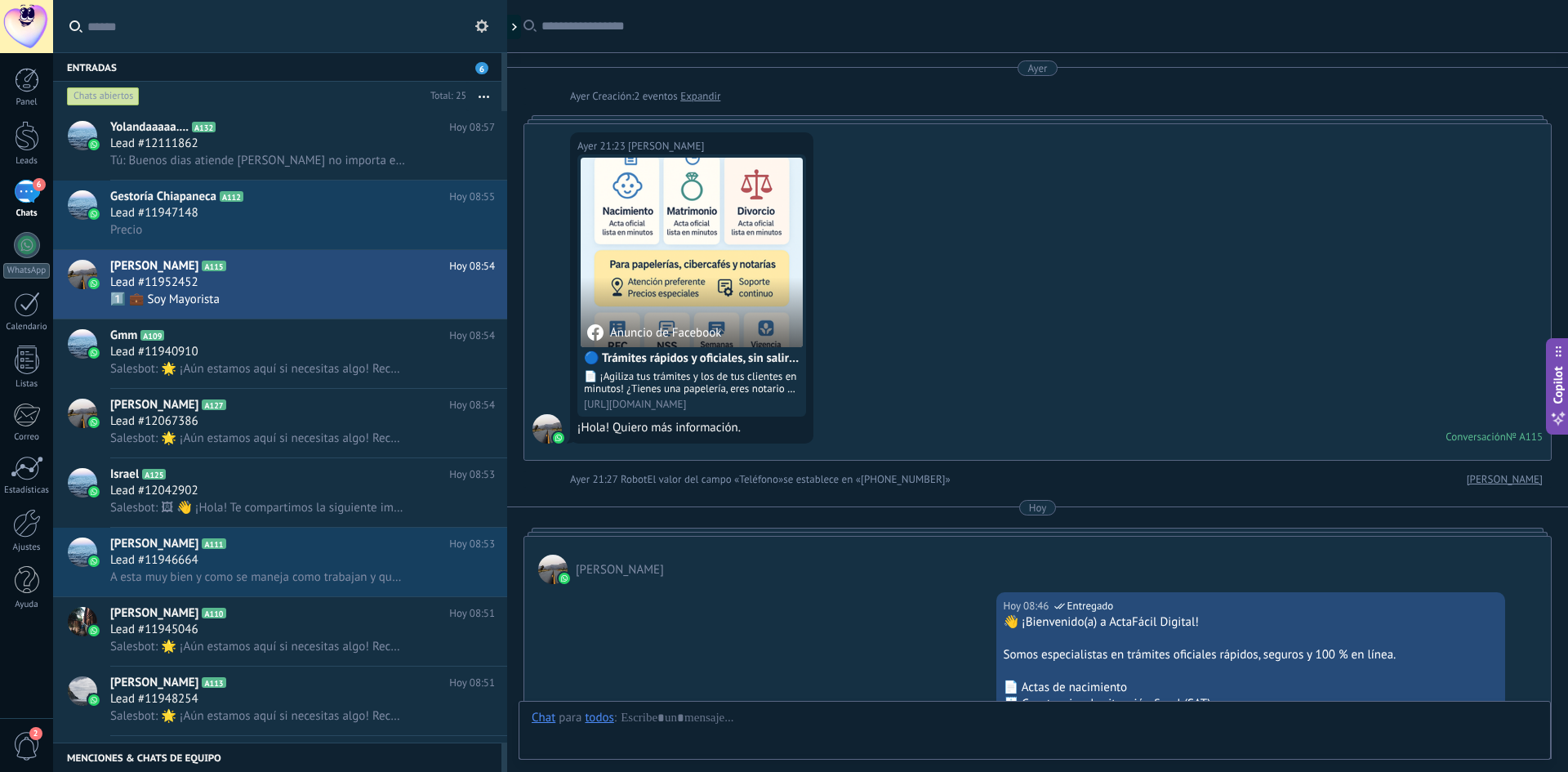
scroll to position [676, 0]
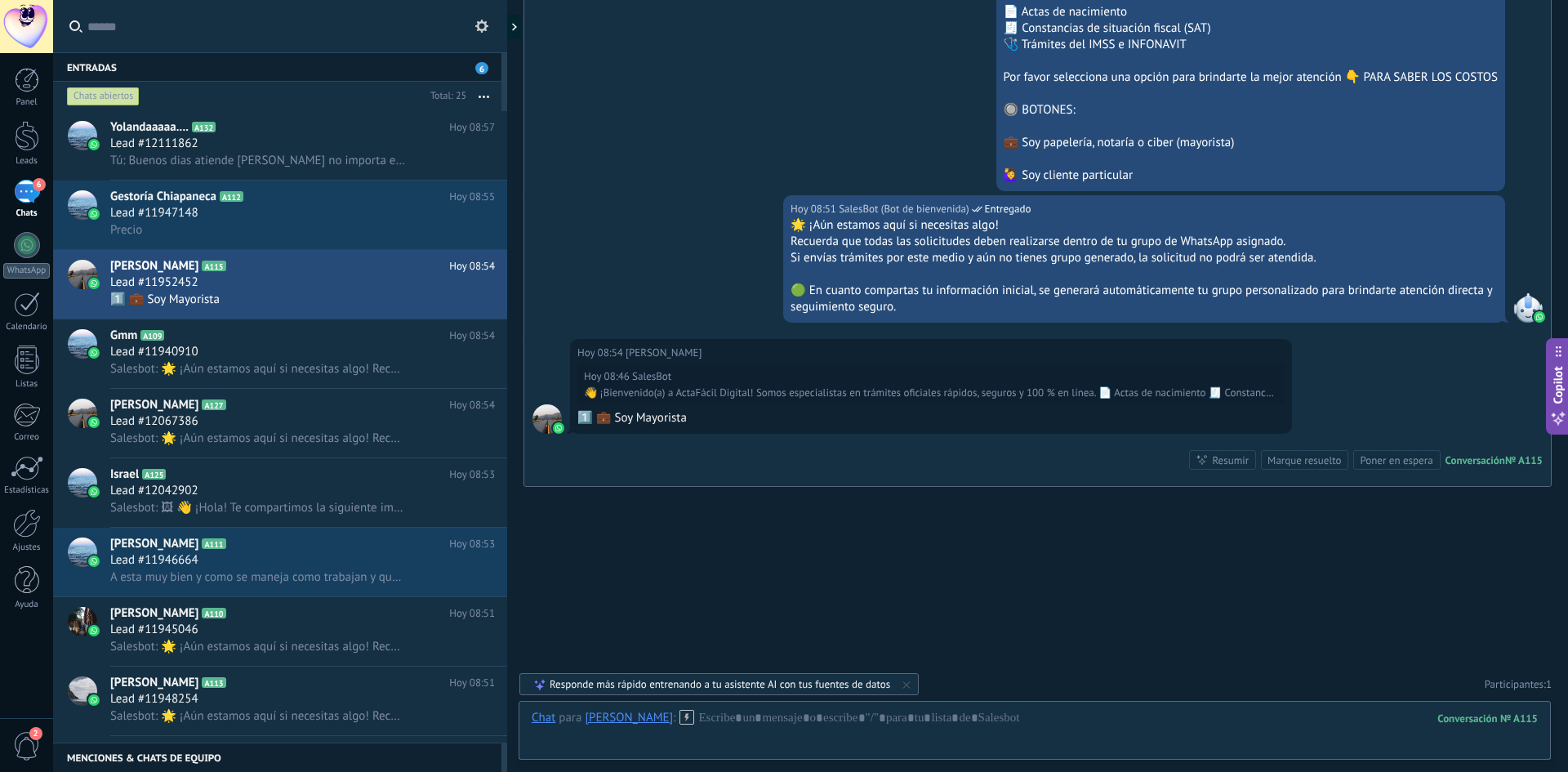
click at [603, 719] on div "[PERSON_NAME]" at bounding box center [628, 717] width 88 height 15
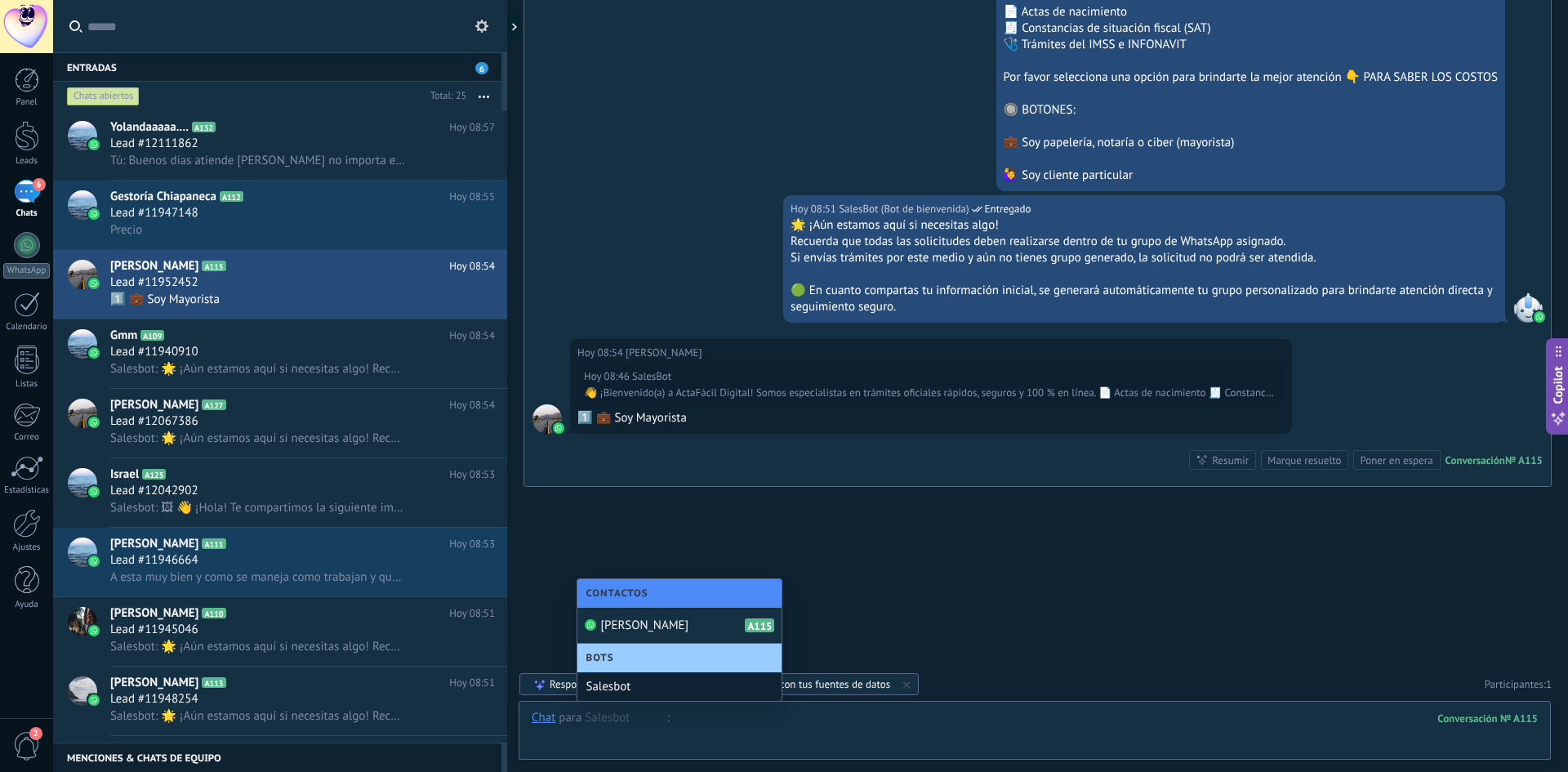
click at [618, 745] on div at bounding box center [1035, 734] width 1006 height 49
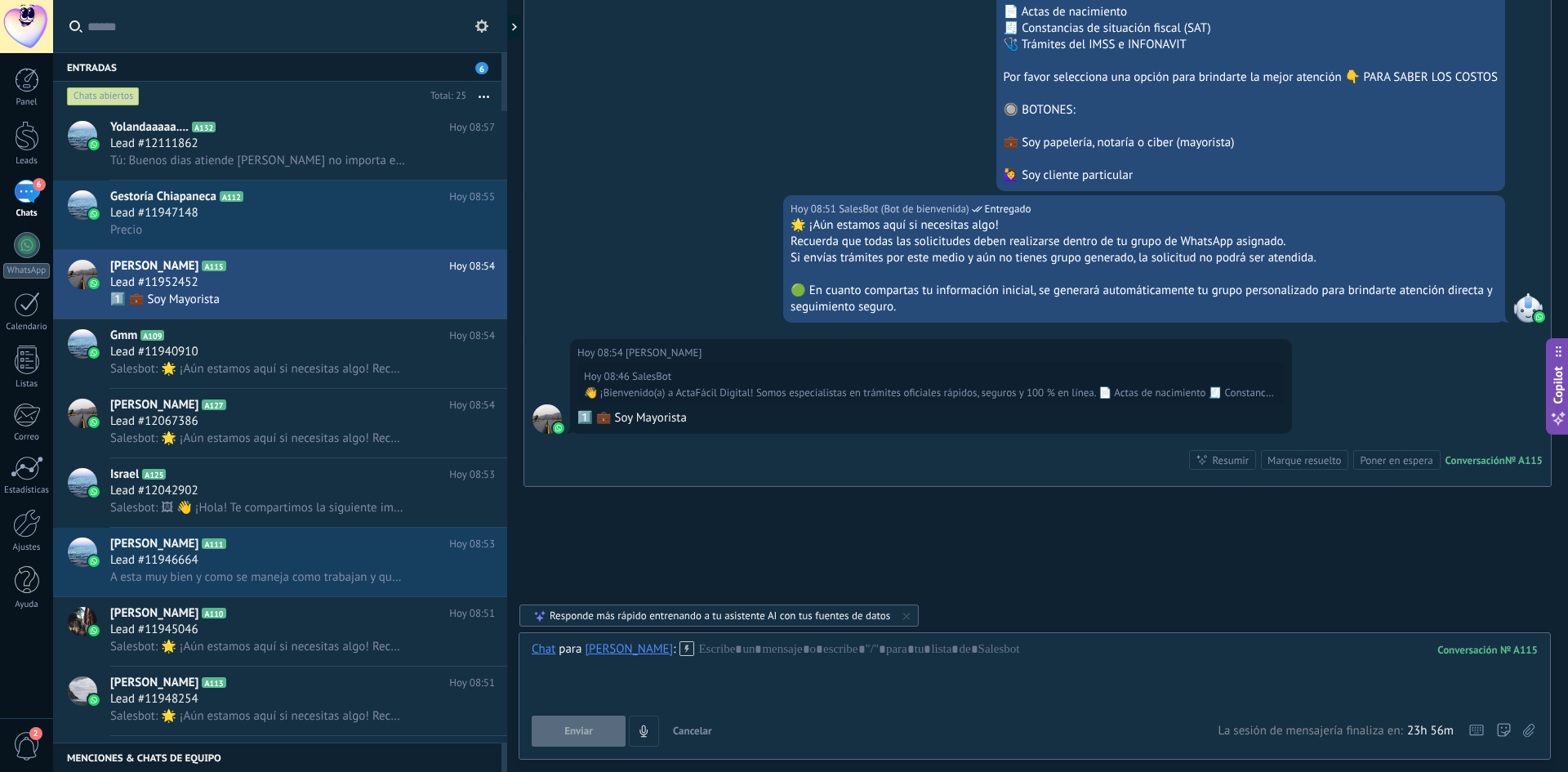
click at [679, 655] on icon at bounding box center [686, 648] width 15 height 15
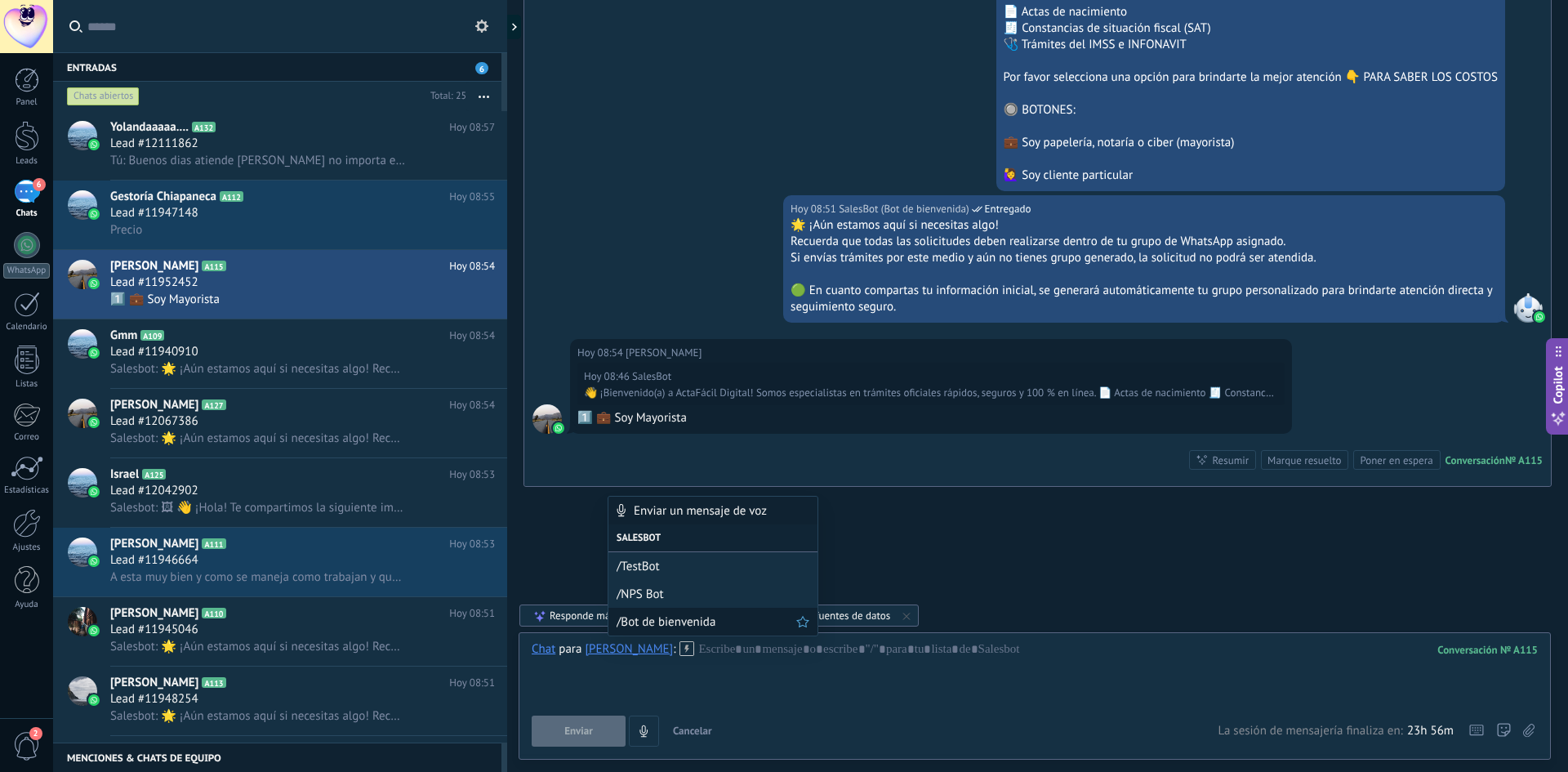
click at [660, 624] on span "/Bot de bienvenida" at bounding box center [706, 622] width 179 height 16
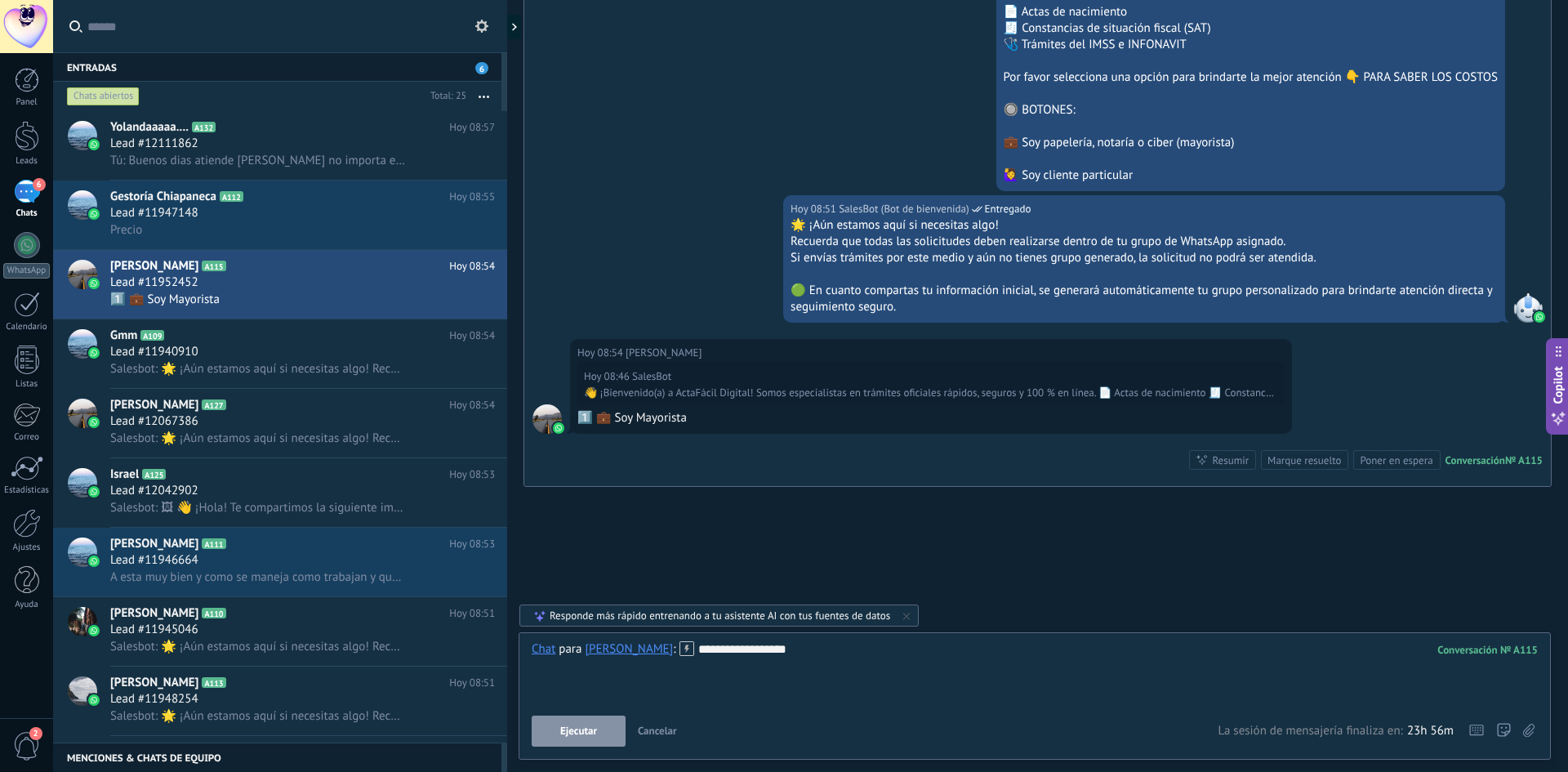
click at [580, 746] on button "Ejecutar" at bounding box center [578, 730] width 94 height 31
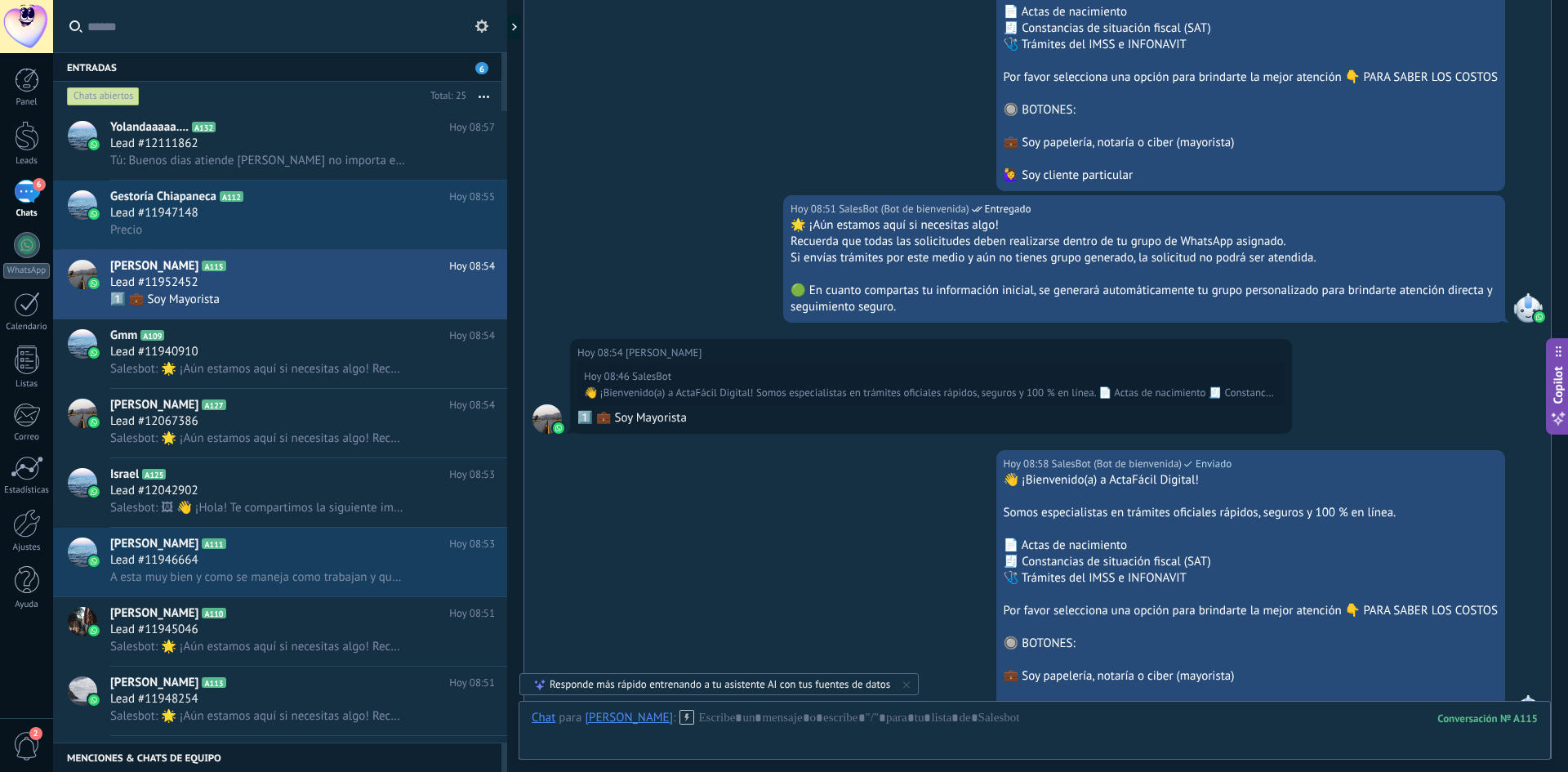
scroll to position [961, 0]
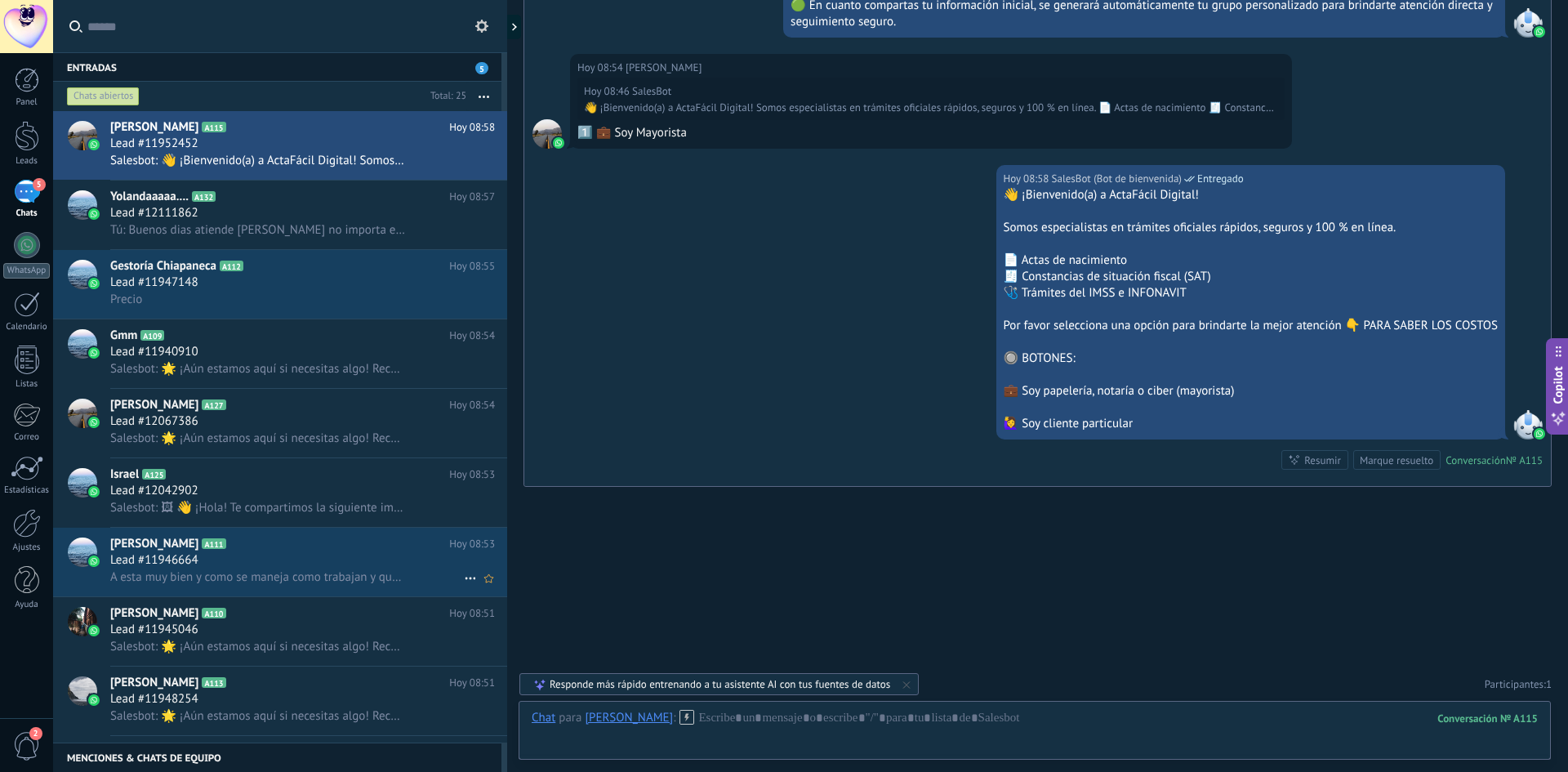
click at [304, 584] on span "A esta muy bien y como se maneja como trabajan y quevtan seguros son" at bounding box center [258, 578] width 295 height 16
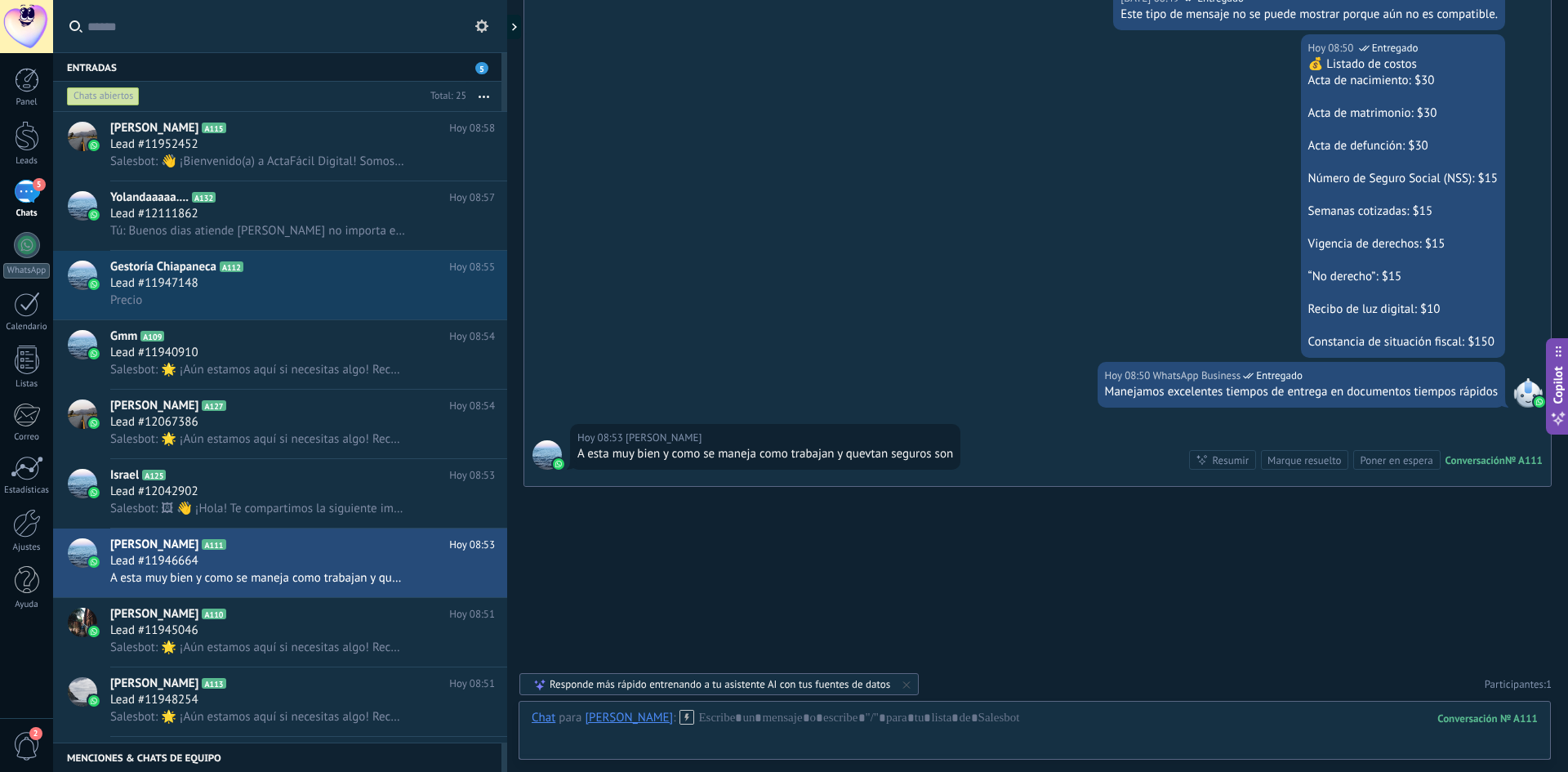
scroll to position [553, 0]
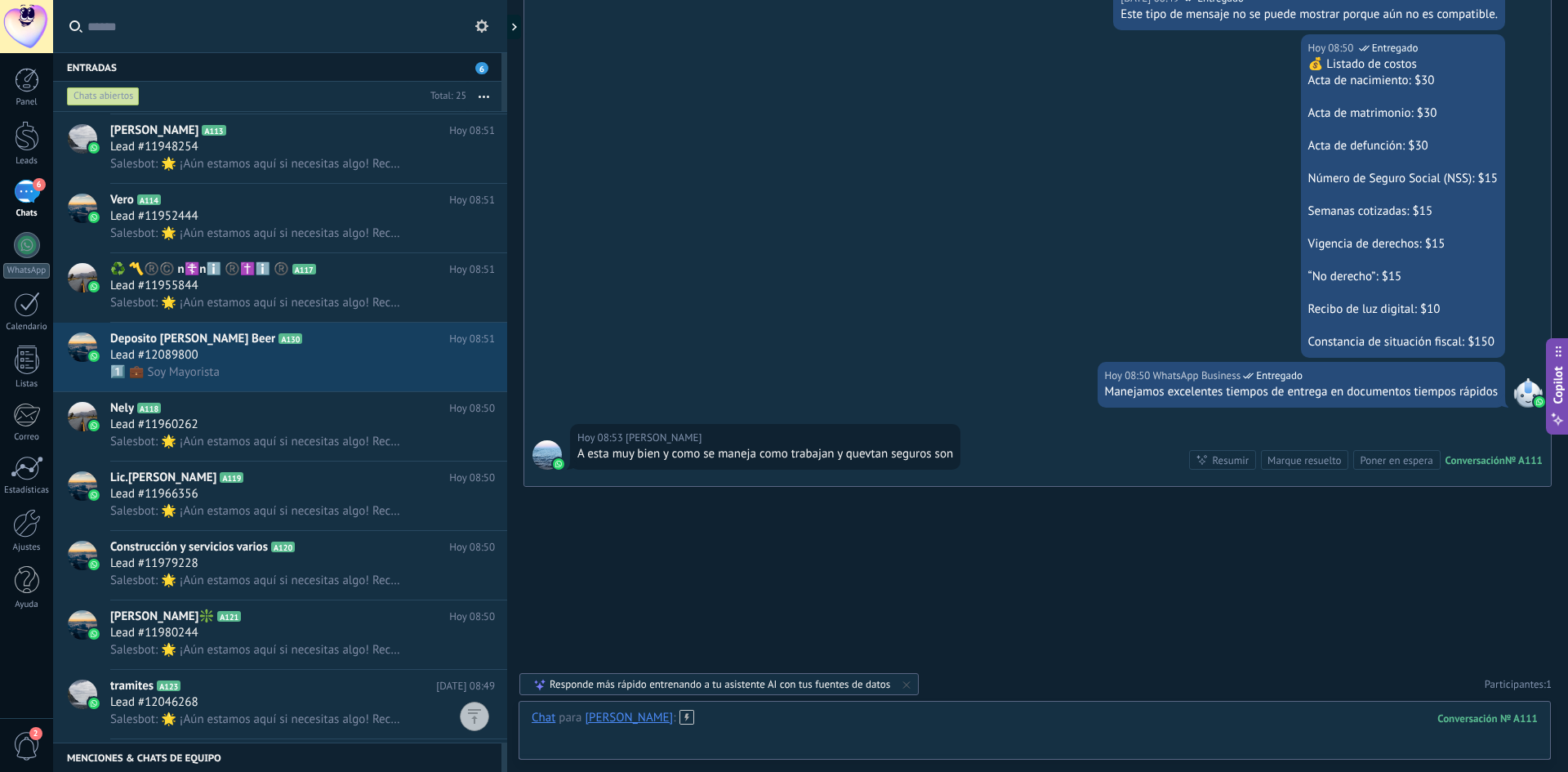
click at [786, 715] on div "Chat para Norma O Trujillo Sanchez : 111 Enviar Cancelar Rastrear clics en link…" at bounding box center [1035, 734] width 1006 height 49
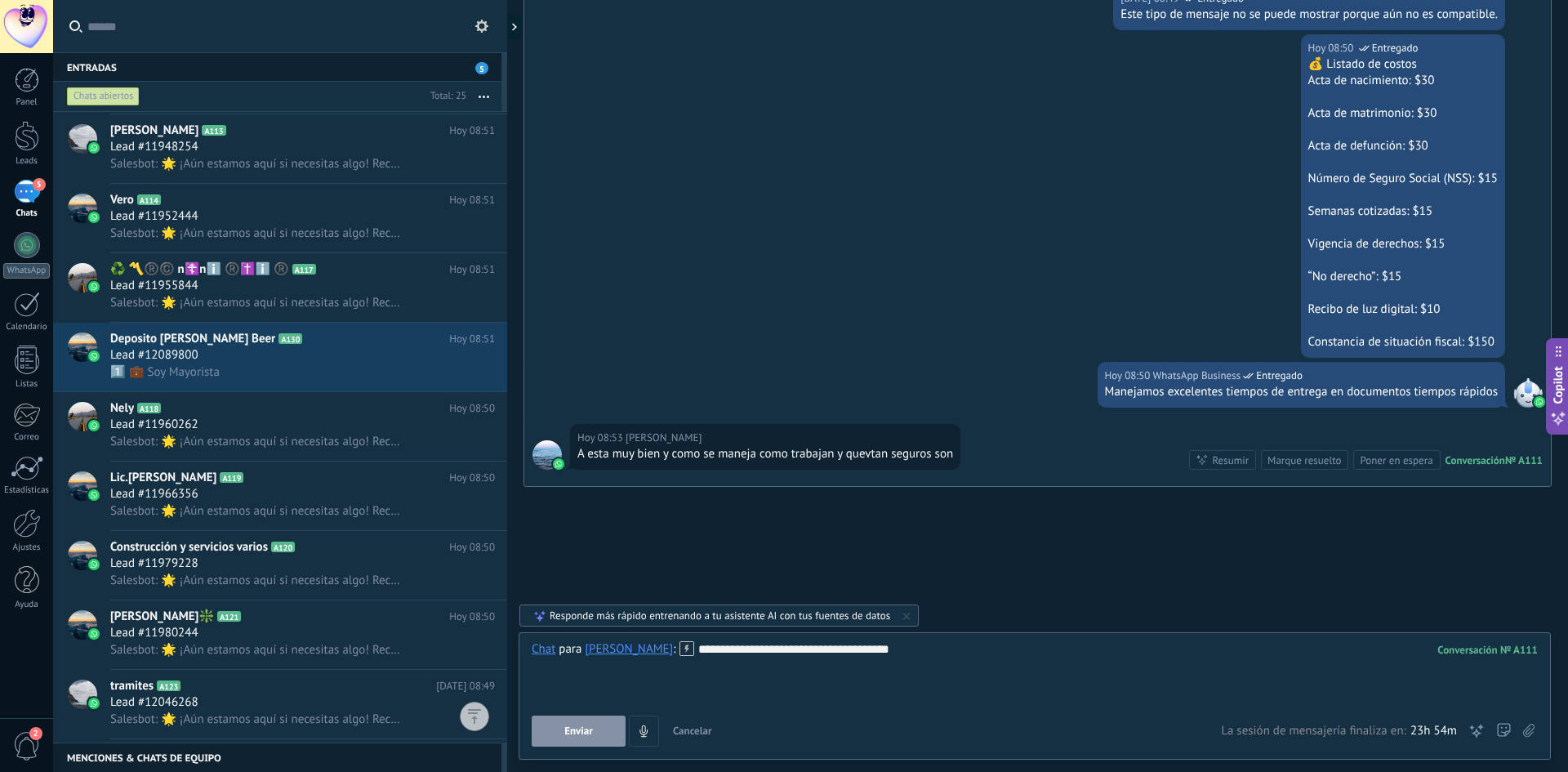
click at [967, 651] on div "**********" at bounding box center [1035, 672] width 1006 height 62
click at [584, 730] on span "Enviar" at bounding box center [578, 731] width 29 height 12
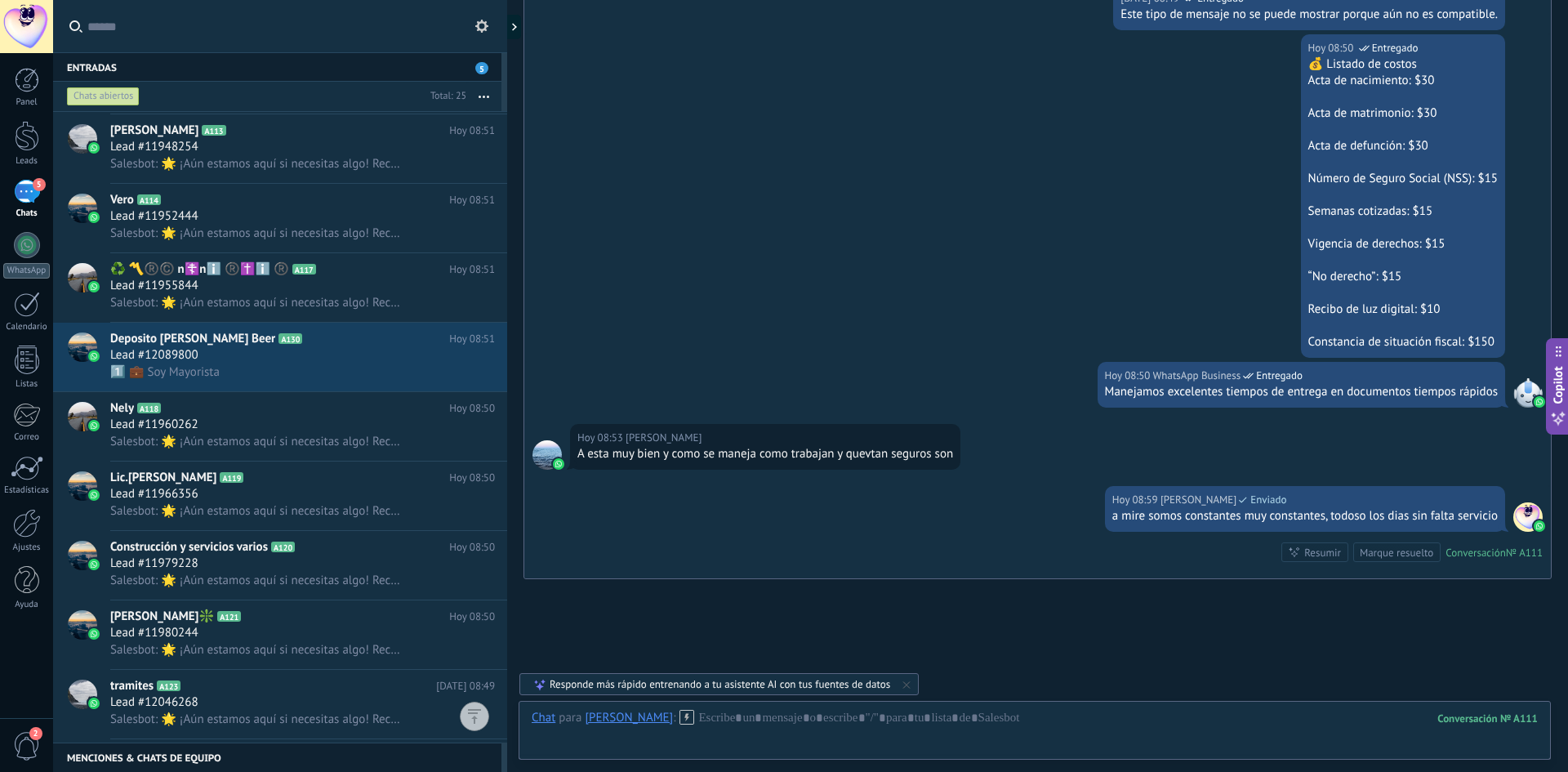
scroll to position [1276, 0]
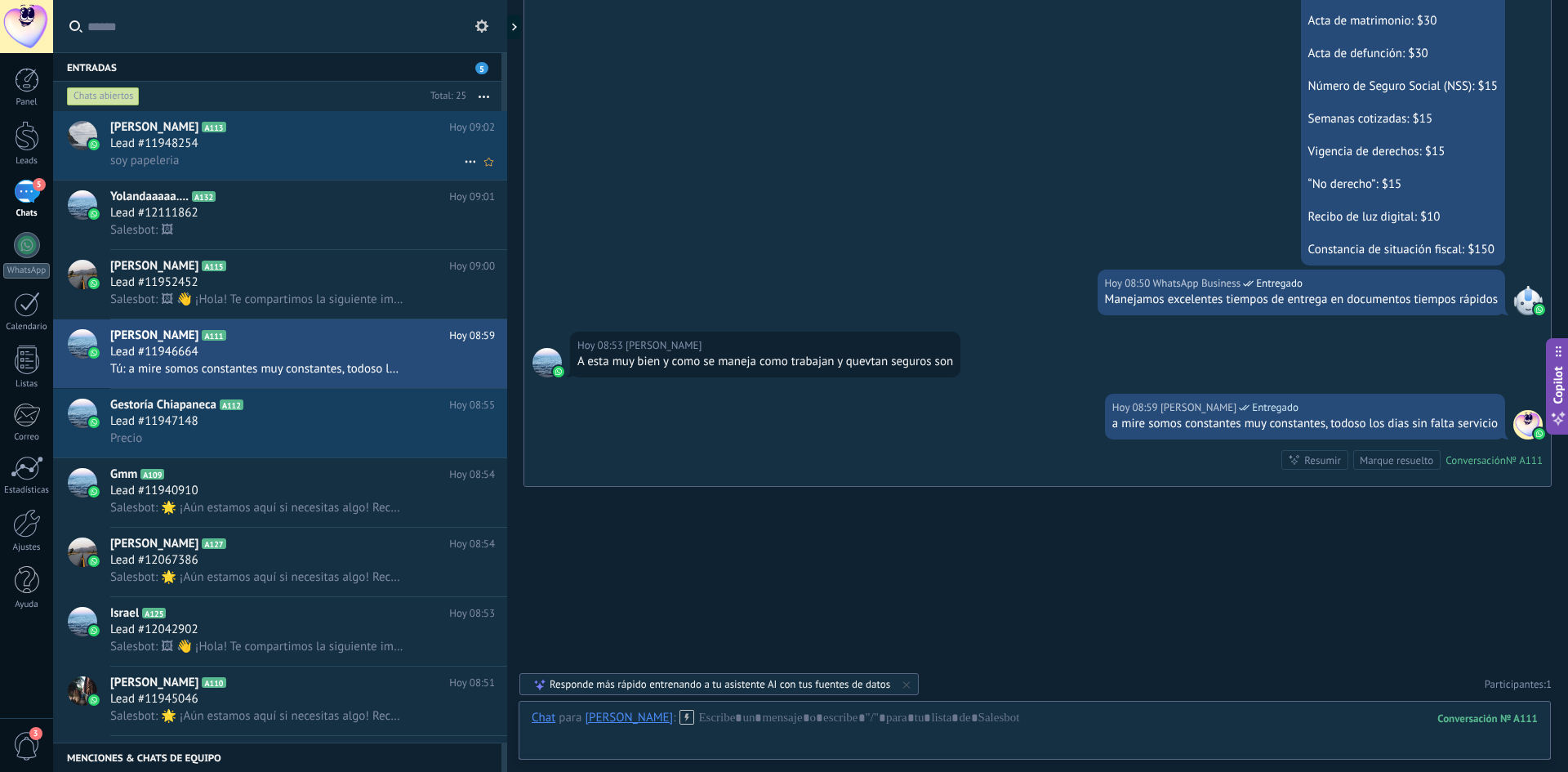
click at [259, 170] on div "[PERSON_NAME] A113 [DATE] 09:02 Lead #11948254 soy papeleria" at bounding box center [308, 145] width 397 height 68
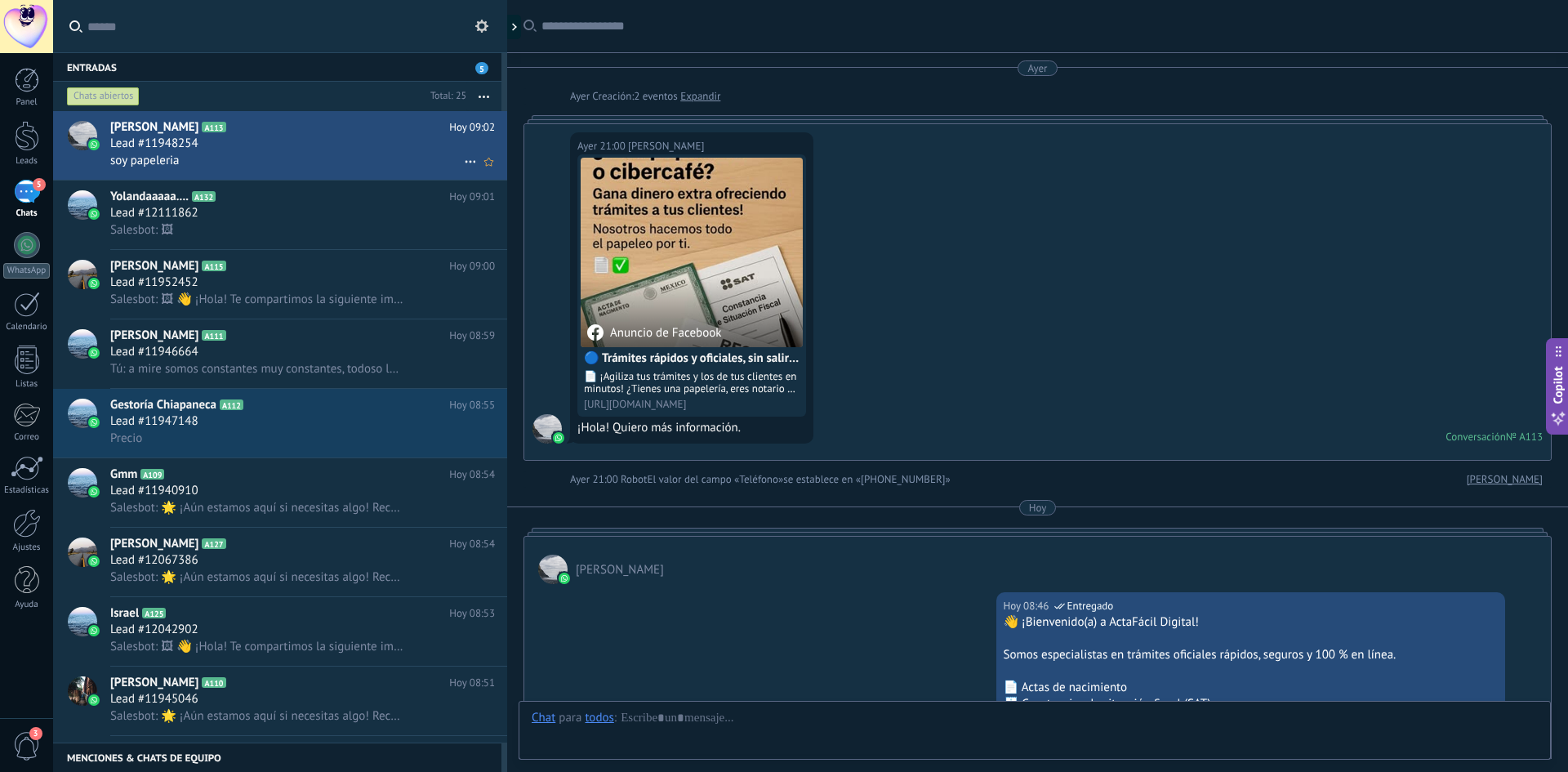
scroll to position [690, 0]
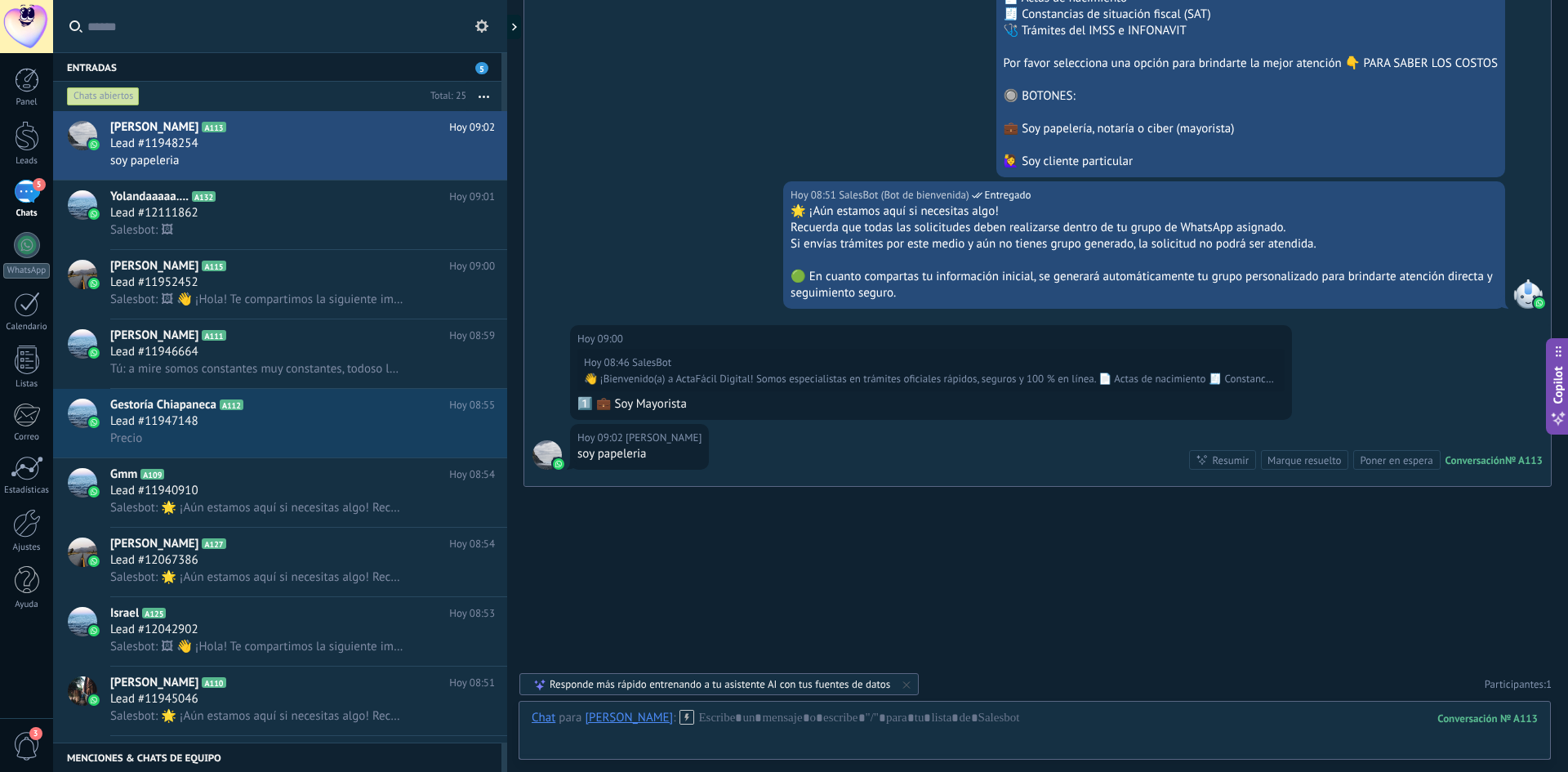
click at [679, 715] on icon at bounding box center [686, 717] width 15 height 15
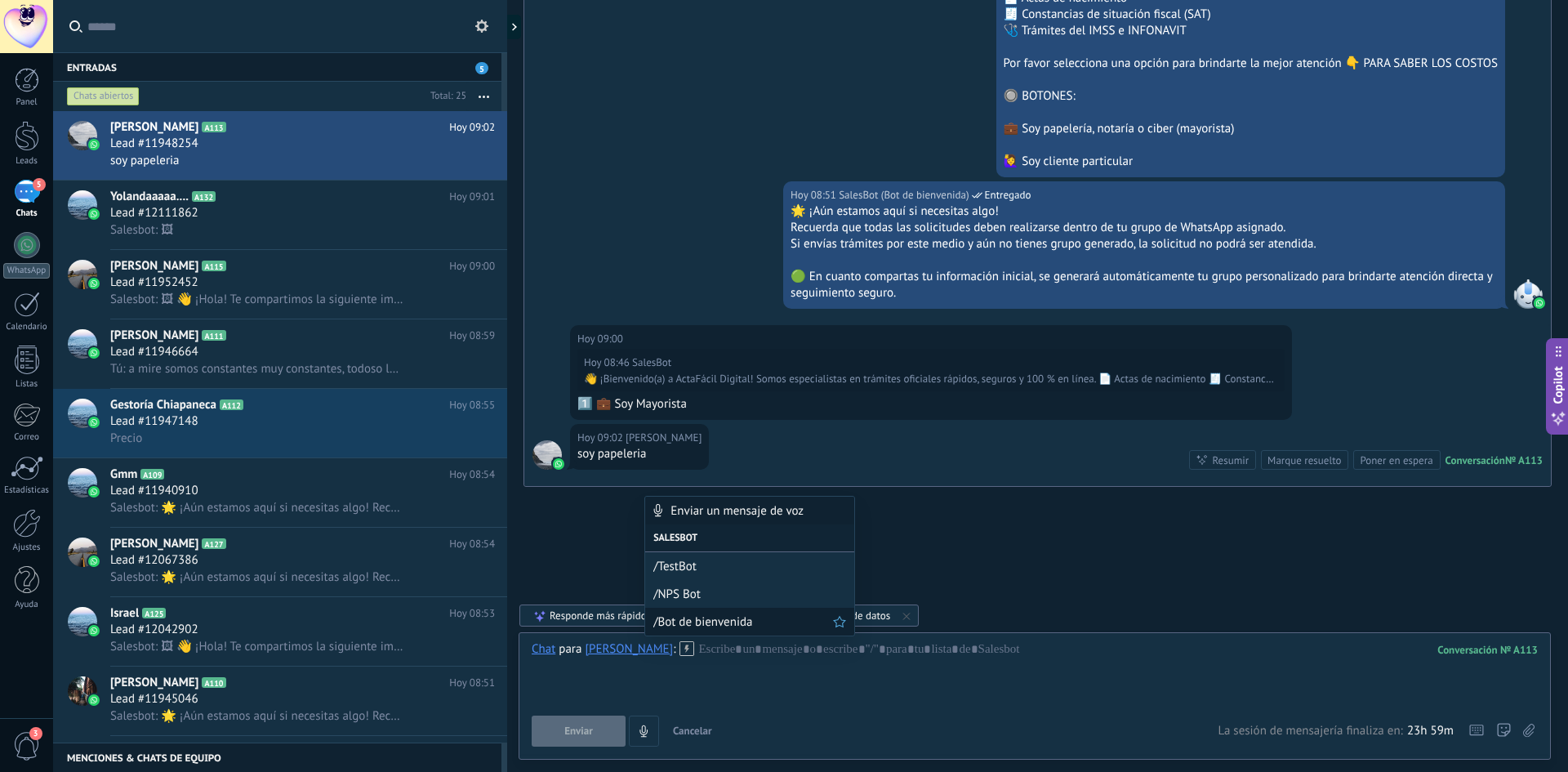
click at [714, 629] on span "/Bot de bienvenida" at bounding box center [743, 622] width 179 height 16
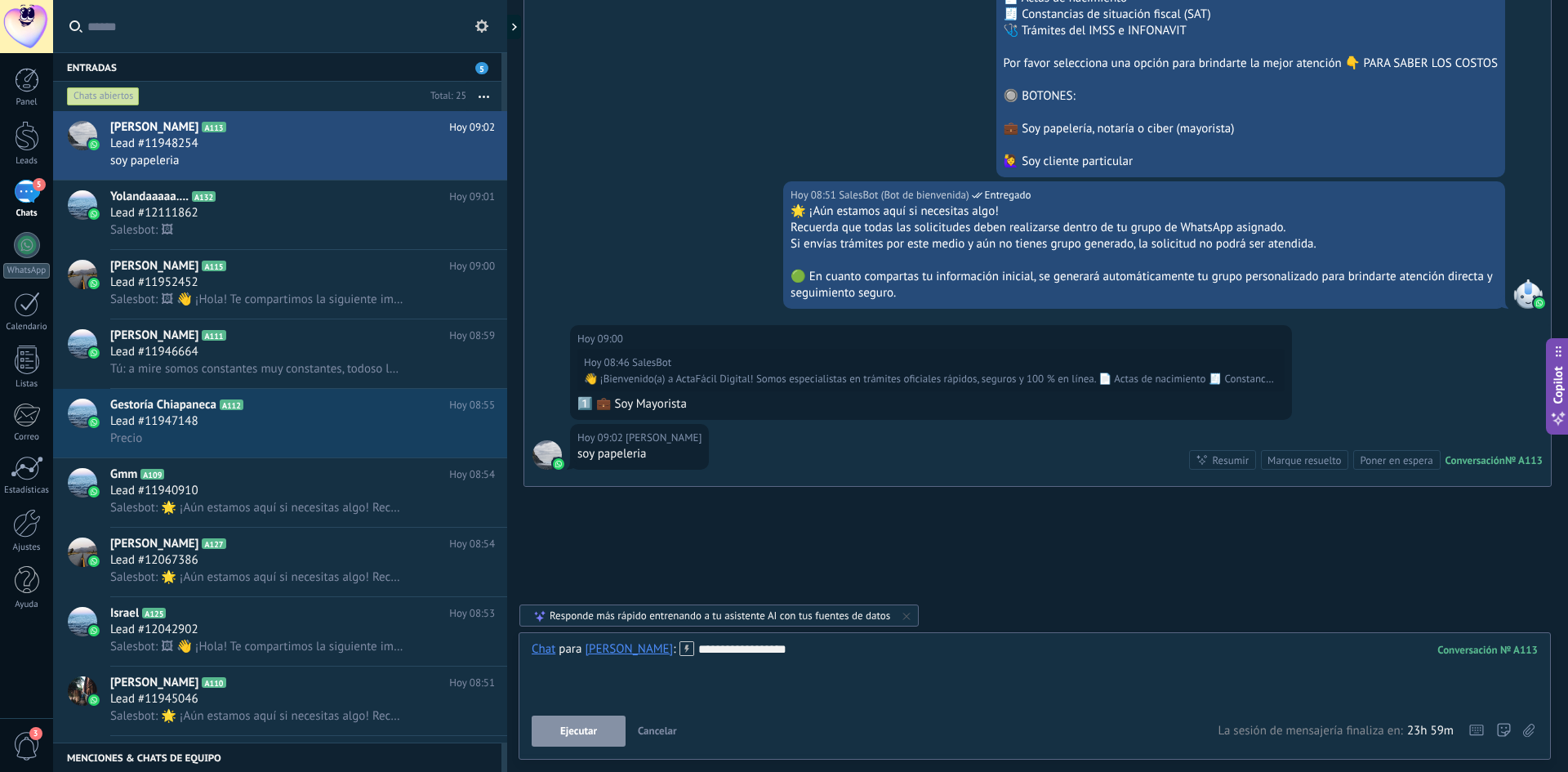
click at [608, 738] on button "Ejecutar" at bounding box center [578, 730] width 94 height 31
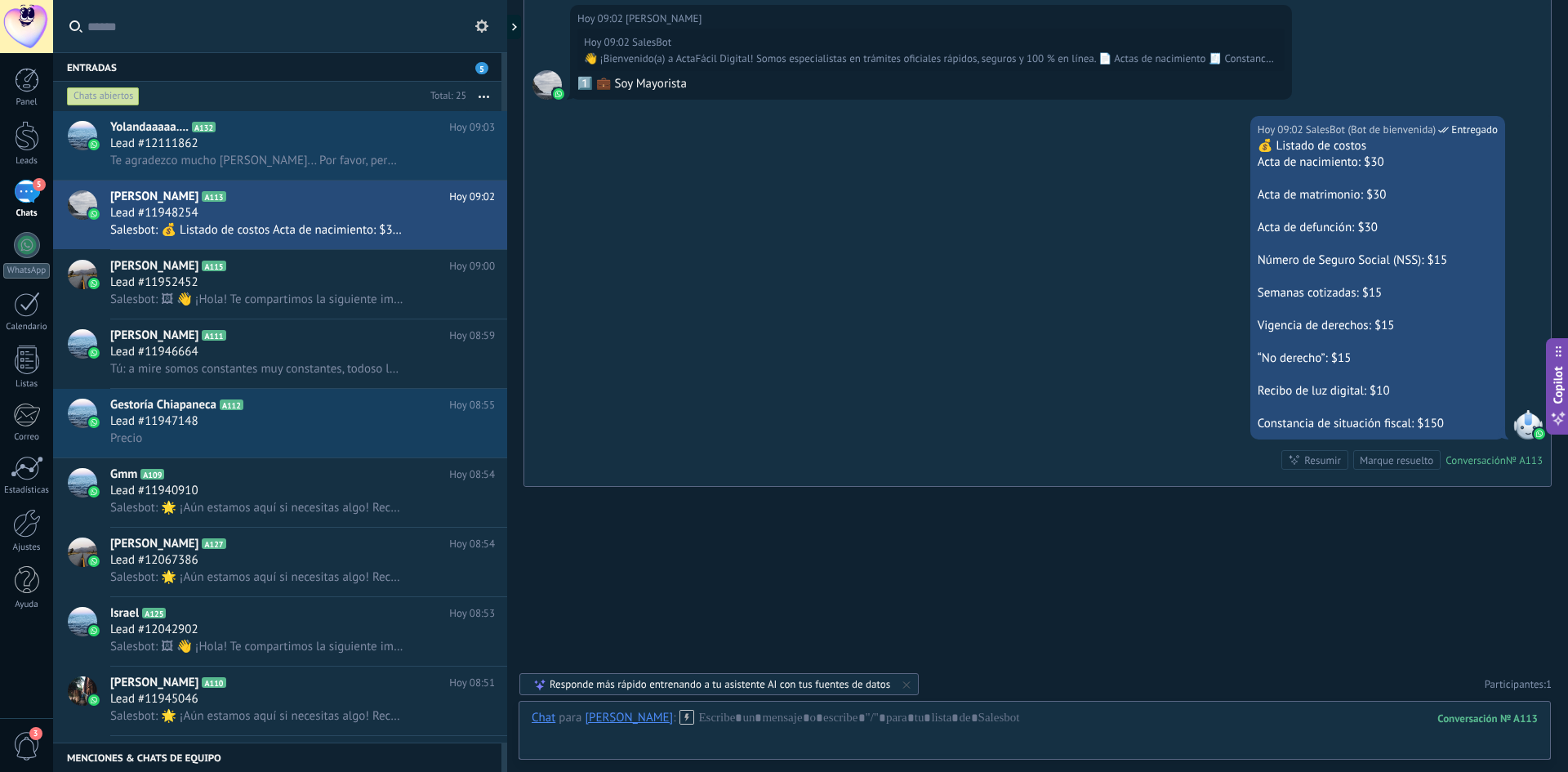
scroll to position [1579, 0]
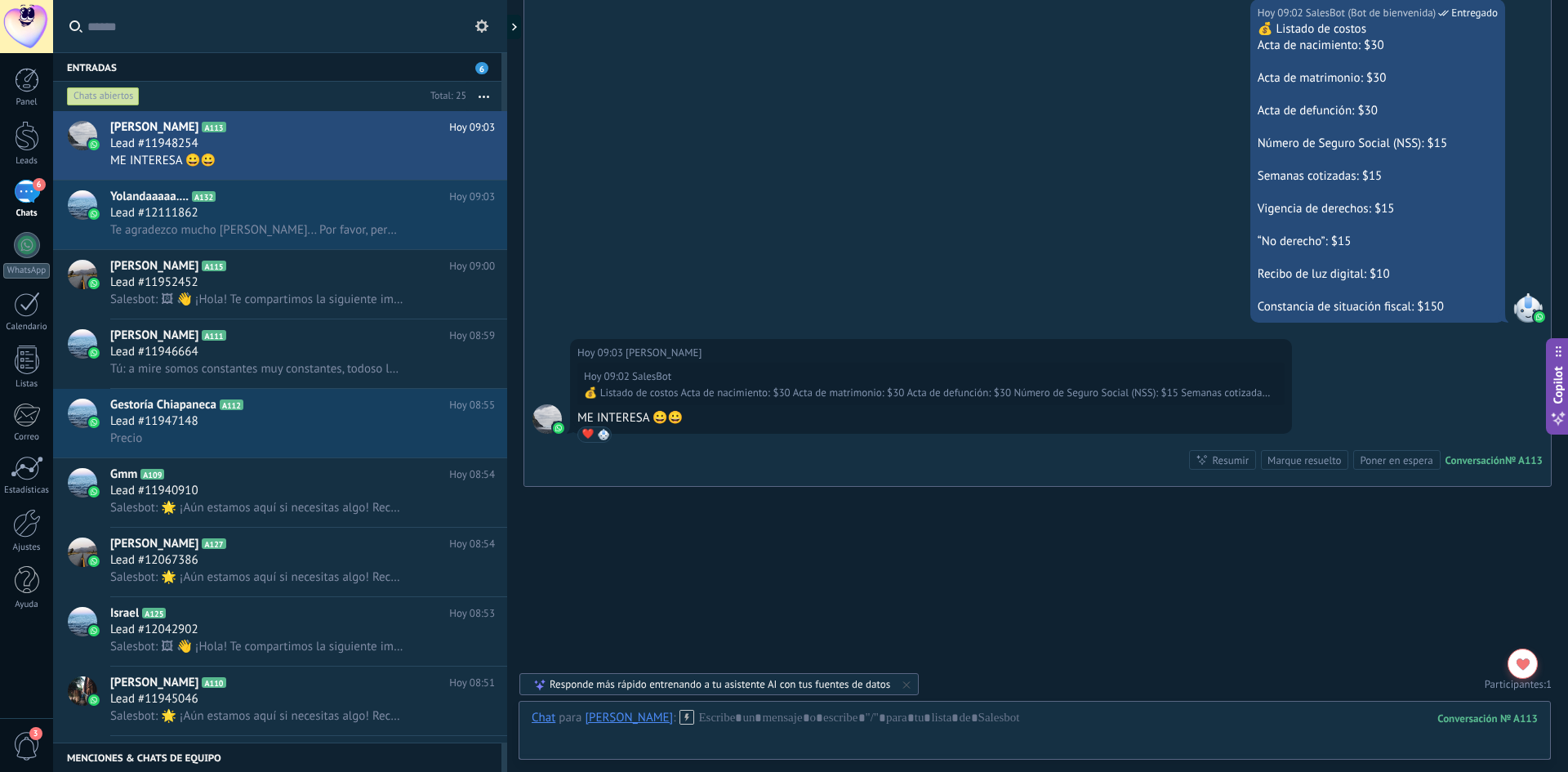
click at [17, 196] on div "6" at bounding box center [27, 191] width 26 height 24
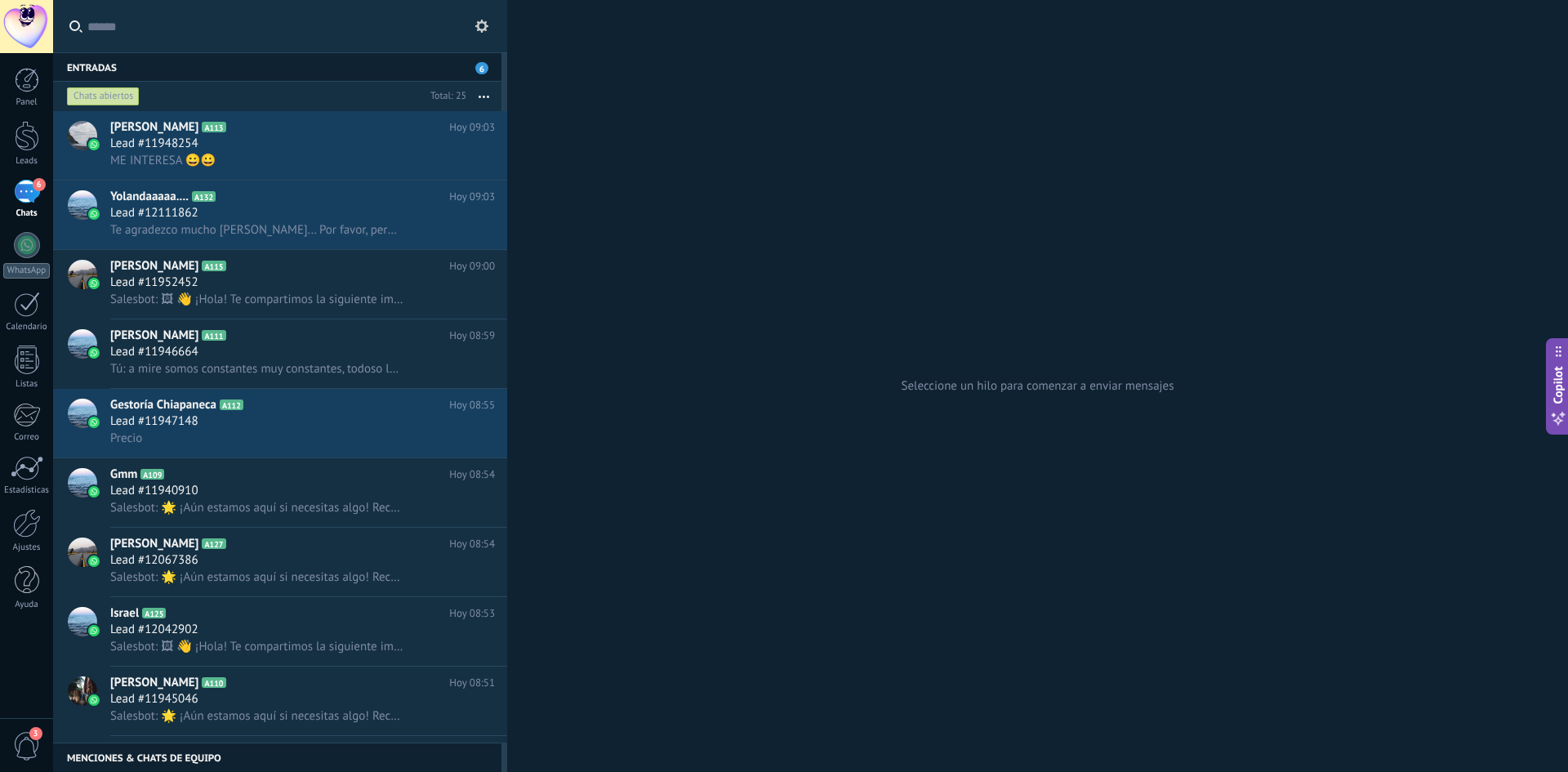
click at [19, 196] on div "6" at bounding box center [27, 191] width 26 height 24
click at [34, 130] on div at bounding box center [27, 136] width 25 height 31
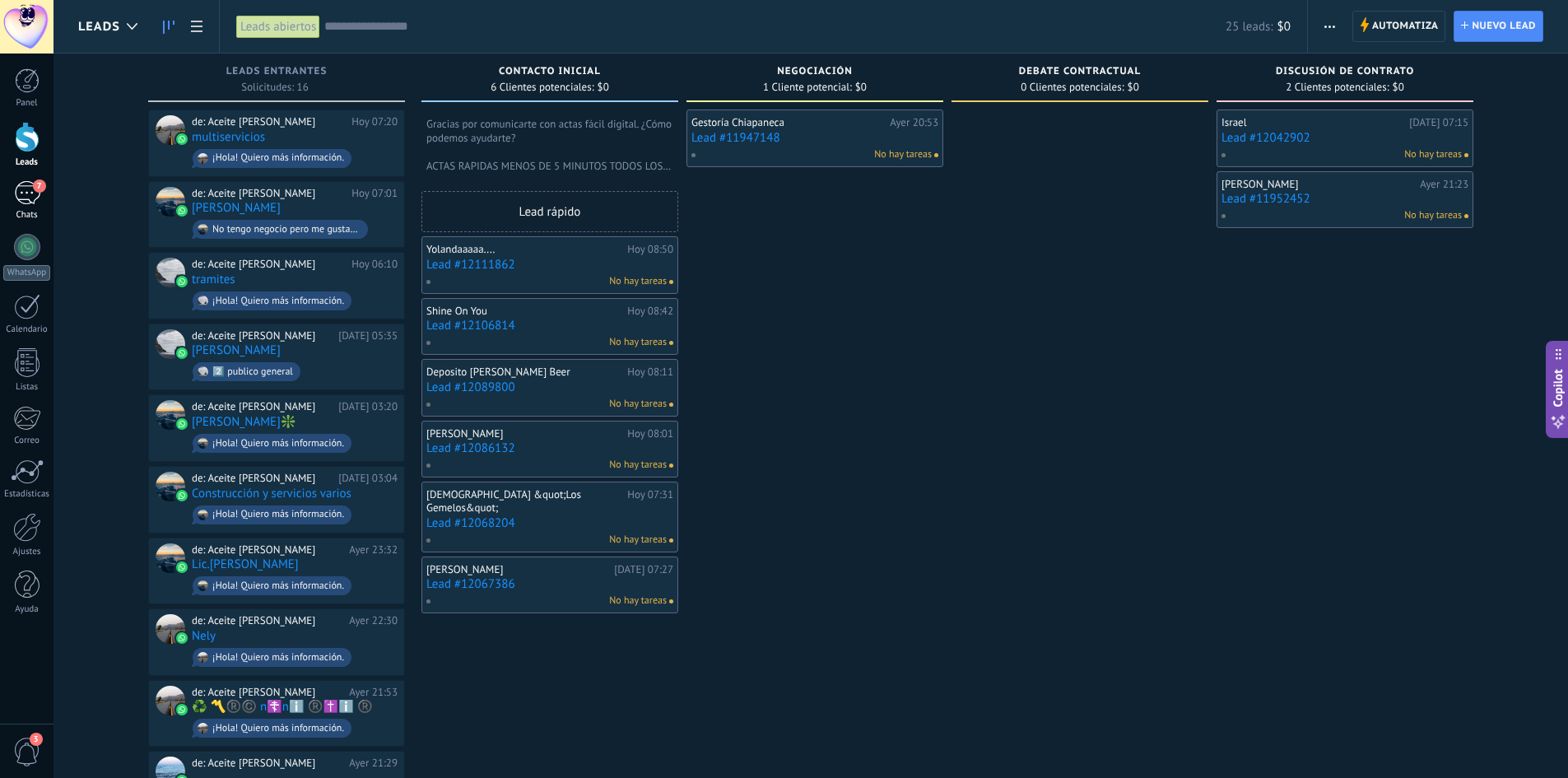
click at [30, 202] on div "7" at bounding box center [27, 193] width 26 height 24
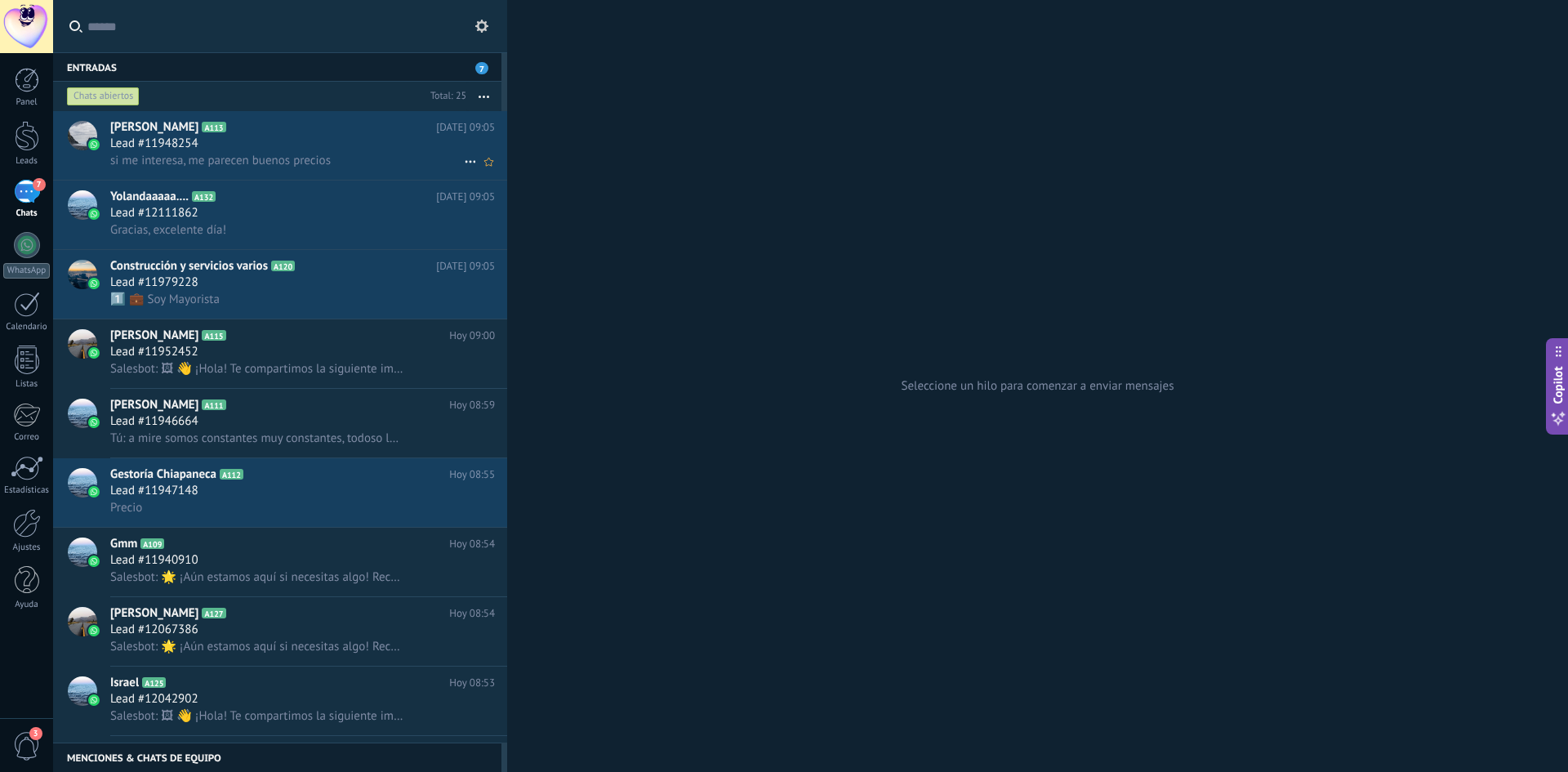
click at [295, 153] on span "si me interesa, me parecen buenos precios" at bounding box center [220, 161] width 221 height 16
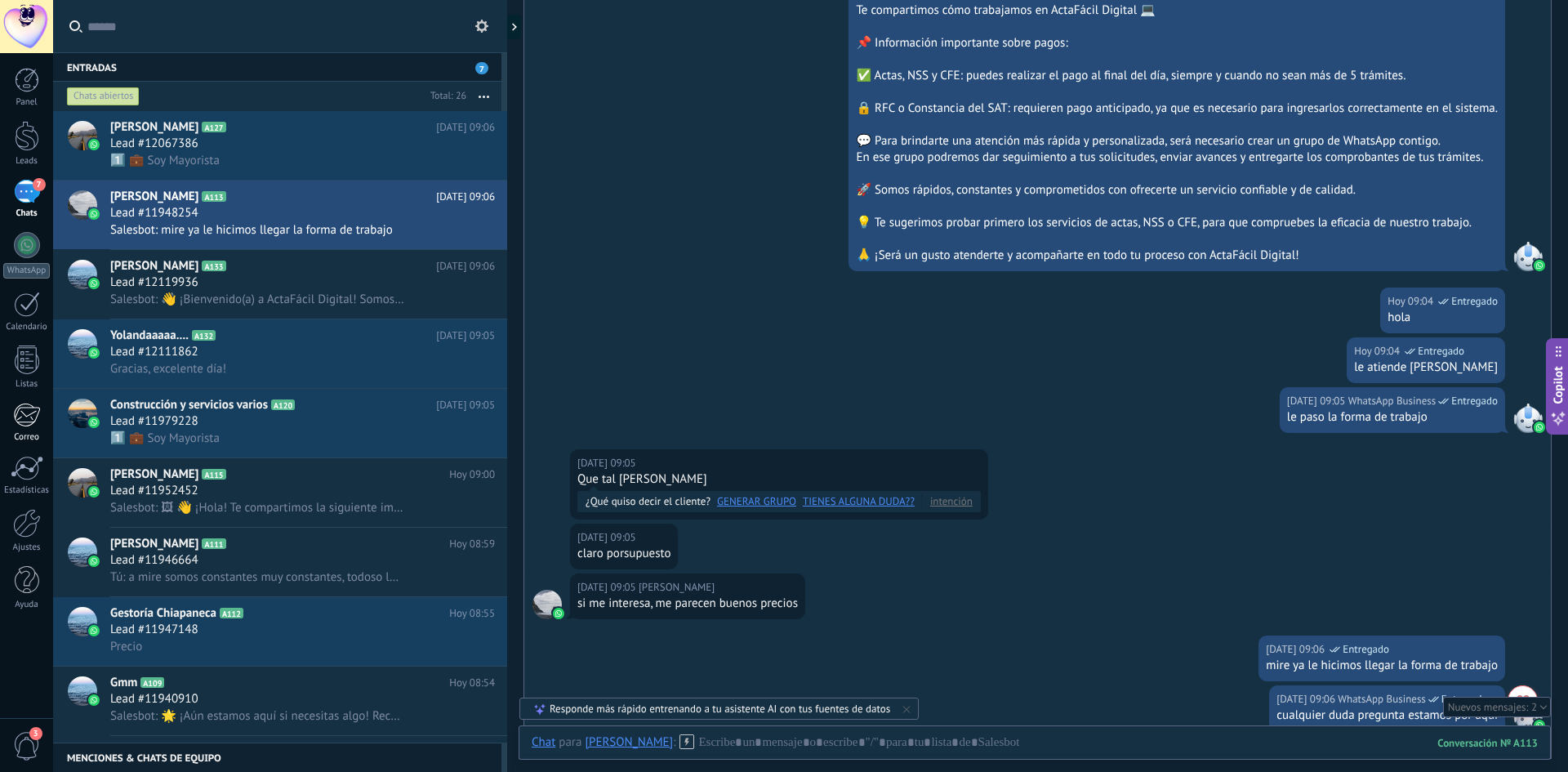
scroll to position [1244, 0]
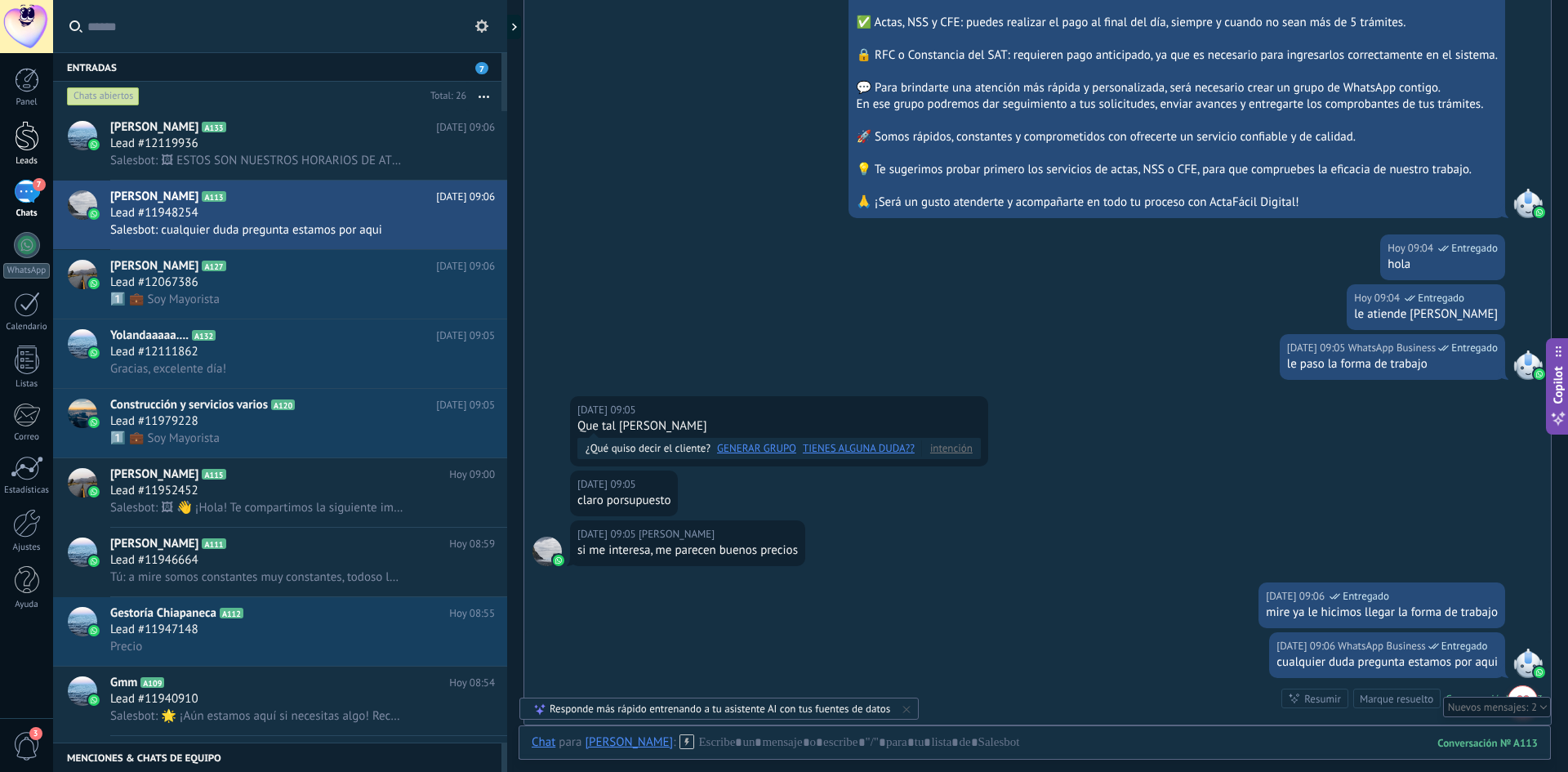
click at [30, 155] on link "Leads" at bounding box center [27, 144] width 53 height 46
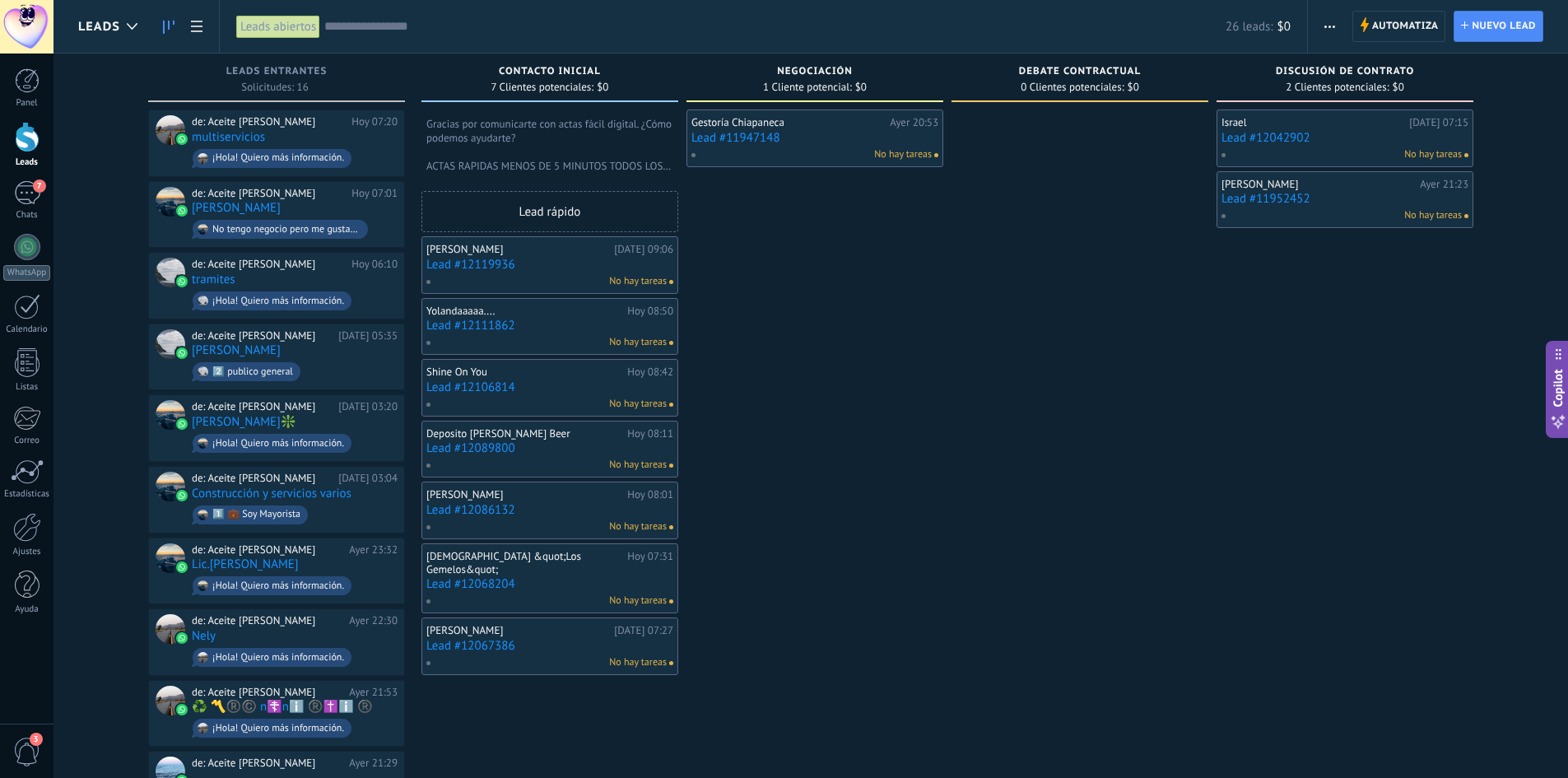
click at [599, 270] on link "Lead #12119936" at bounding box center [549, 265] width 247 height 14
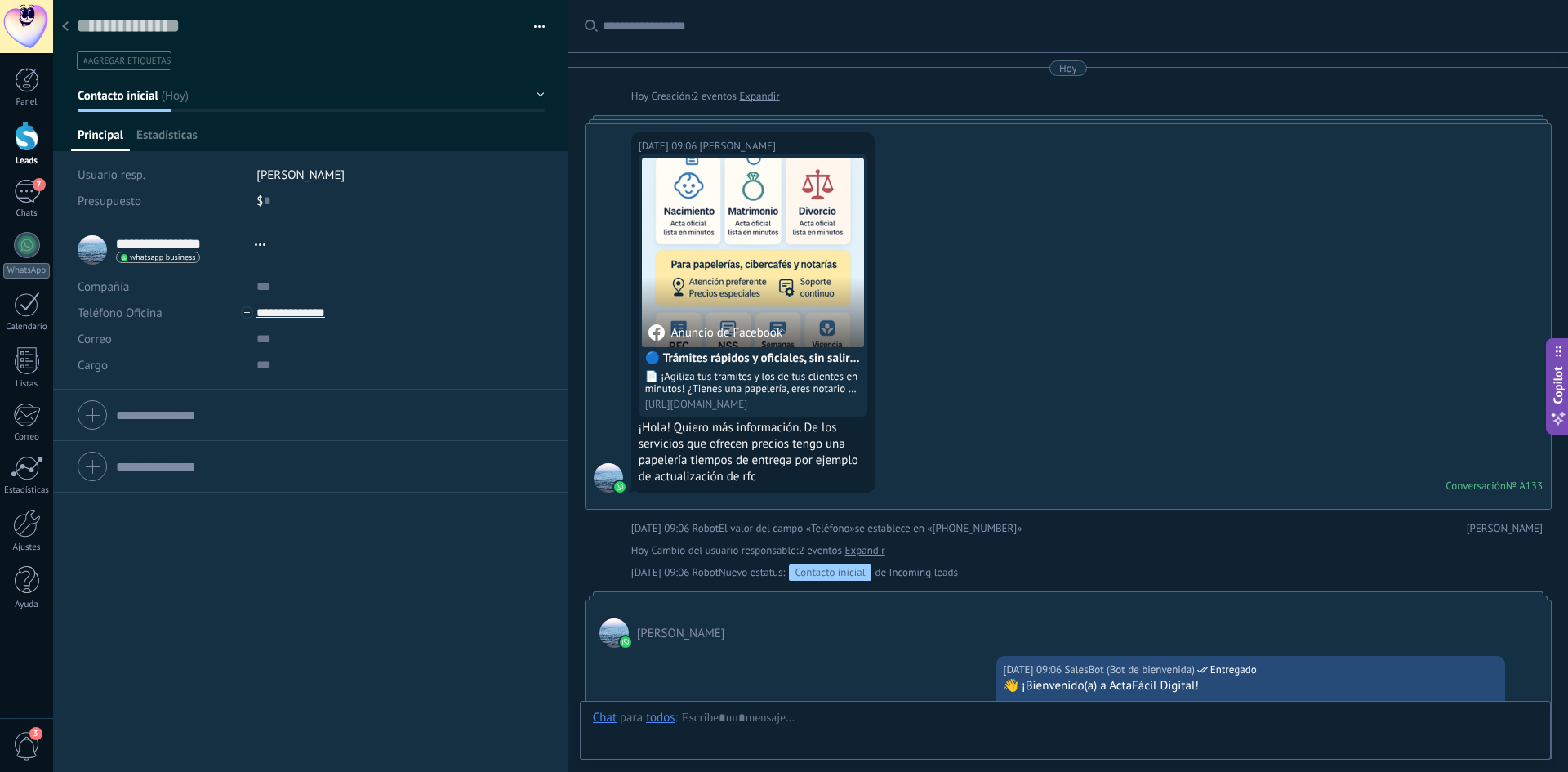
type textarea "**********"
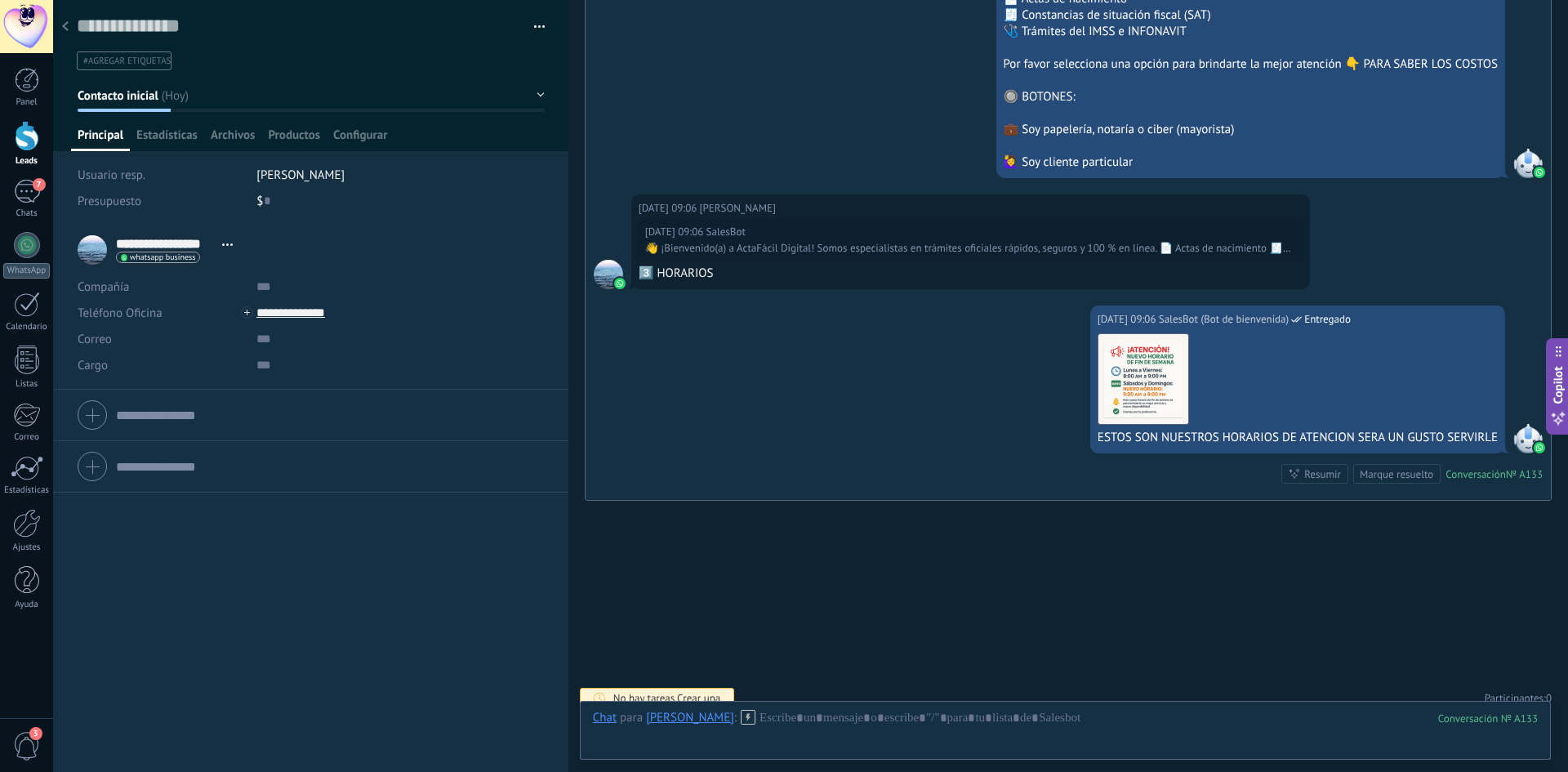
scroll to position [1268, 0]
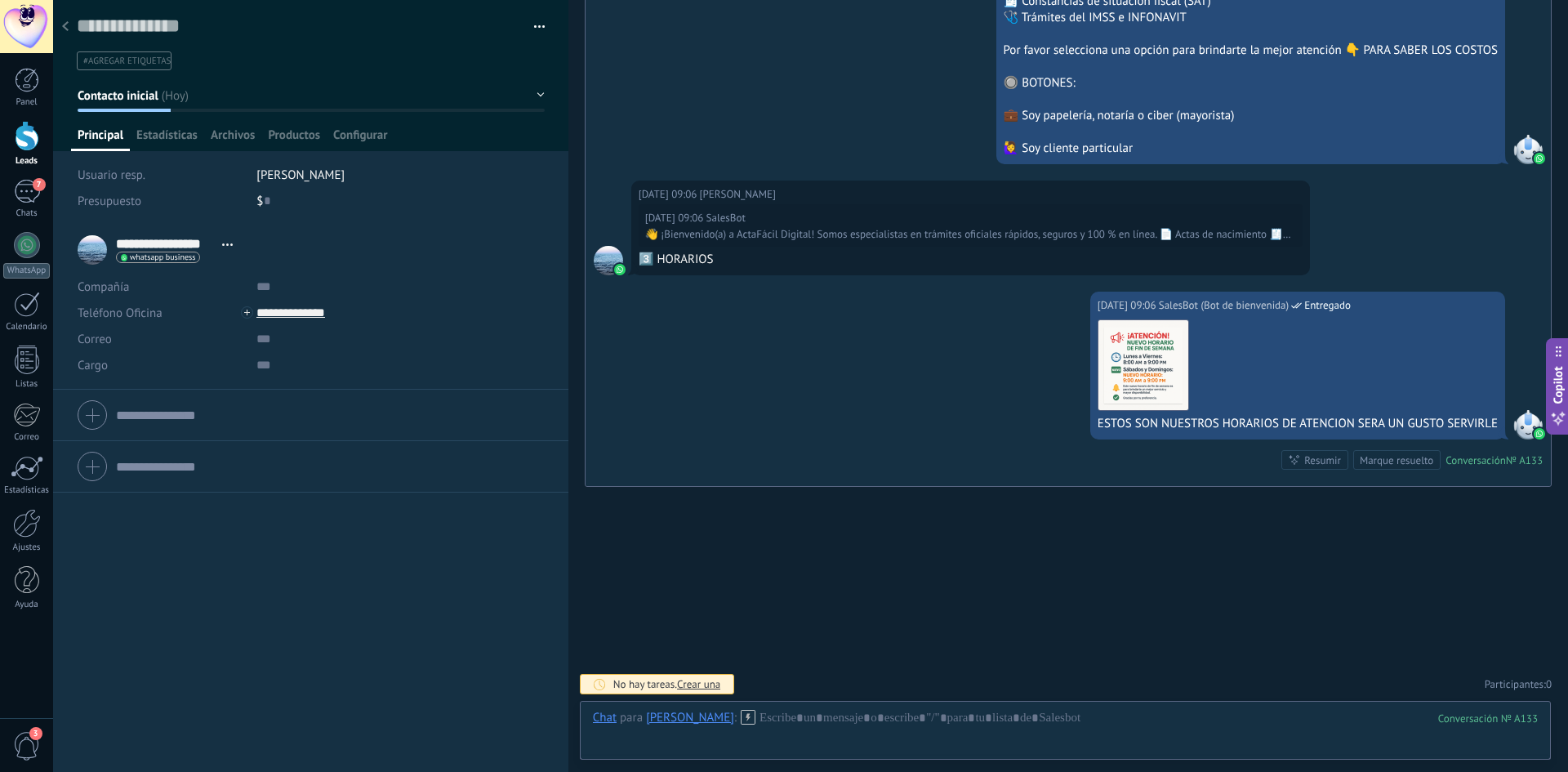
click at [66, 34] on div at bounding box center [64, 28] width 23 height 32
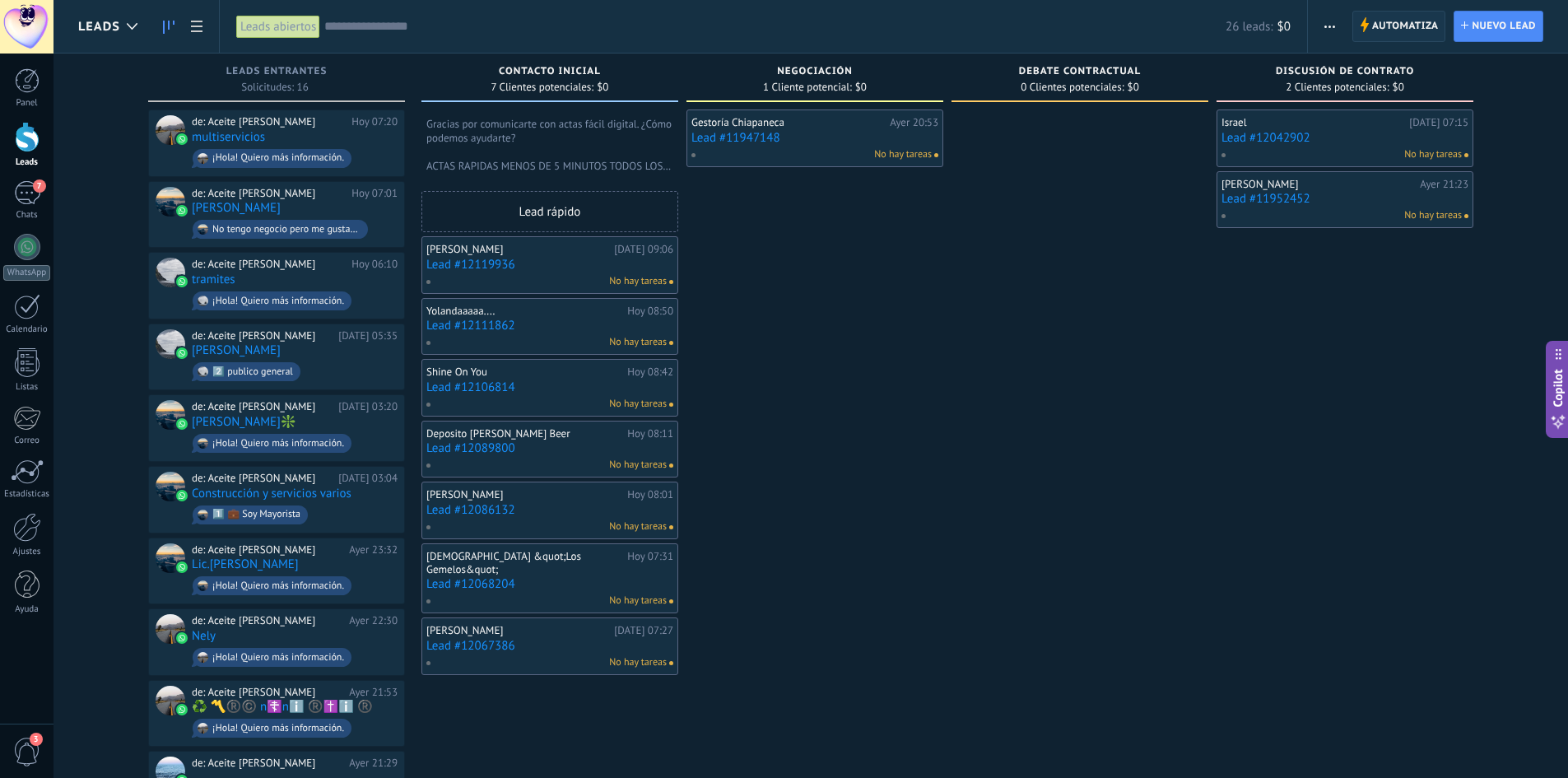
click at [1419, 34] on span "Automatiza" at bounding box center [1405, 27] width 67 height 30
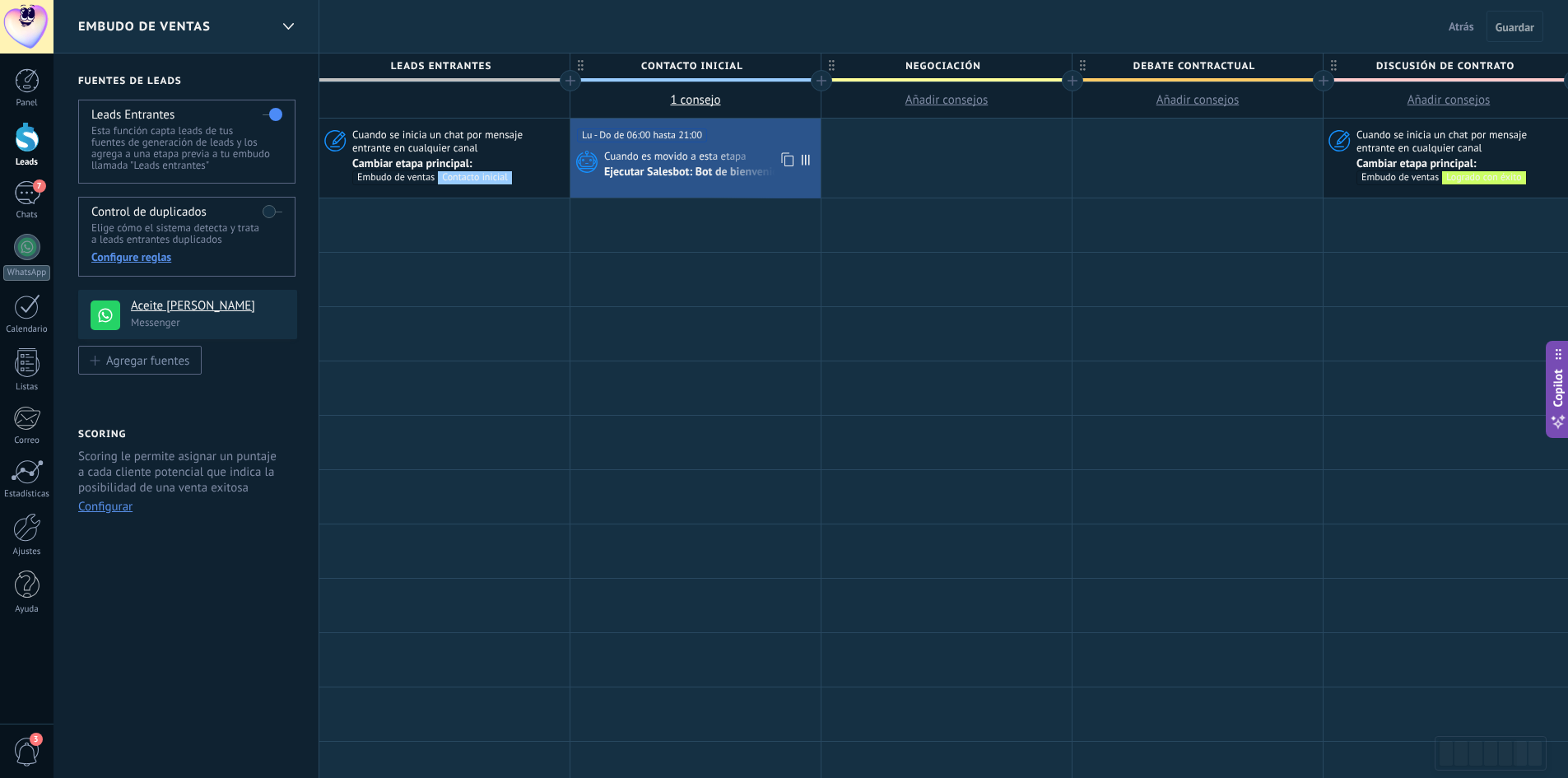
click at [632, 177] on div "Ejecutar Salesbot: Bot de bienvenida" at bounding box center [695, 173] width 183 height 15
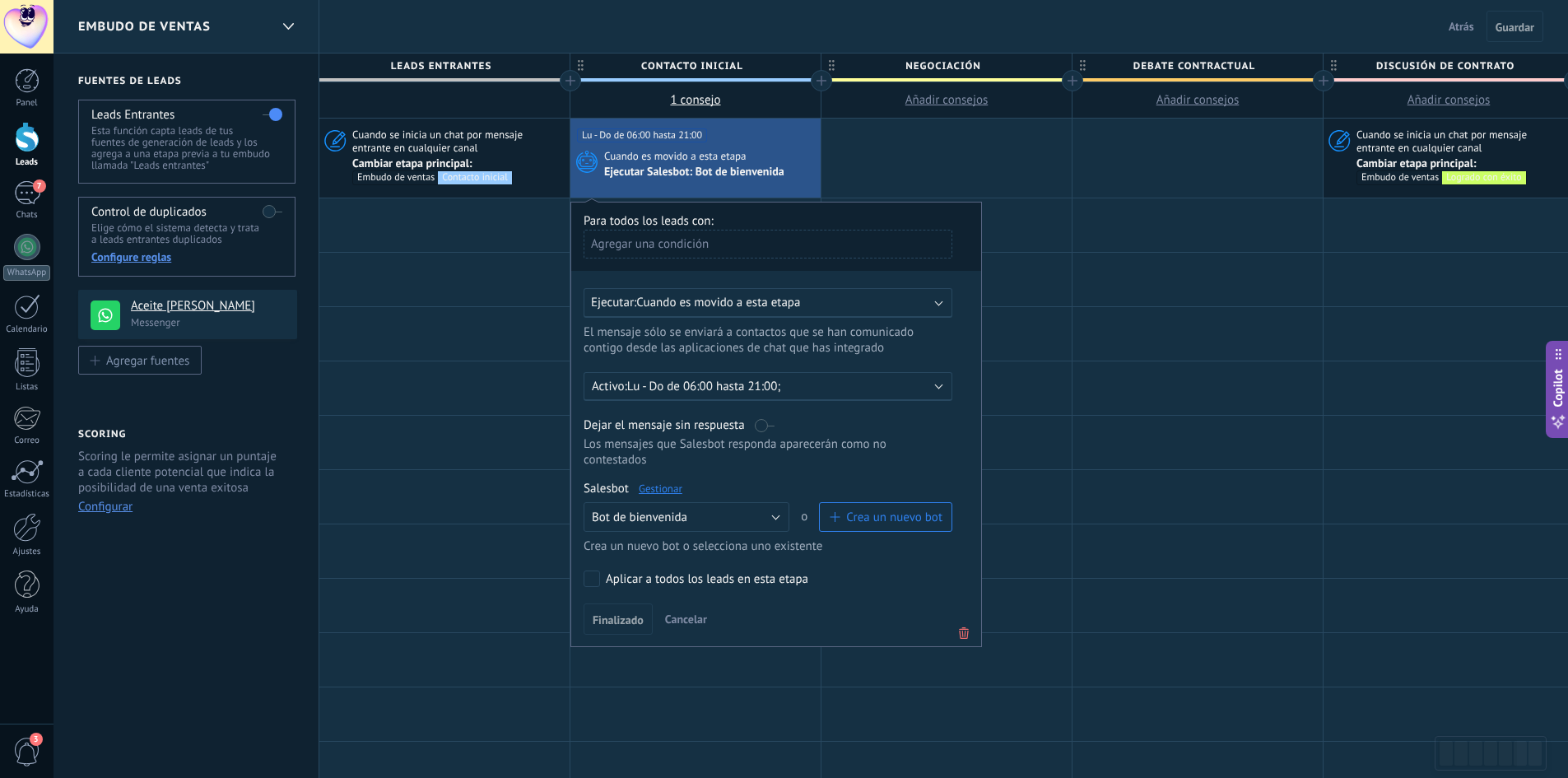
click at [661, 491] on link "Gestionar" at bounding box center [661, 488] width 44 height 14
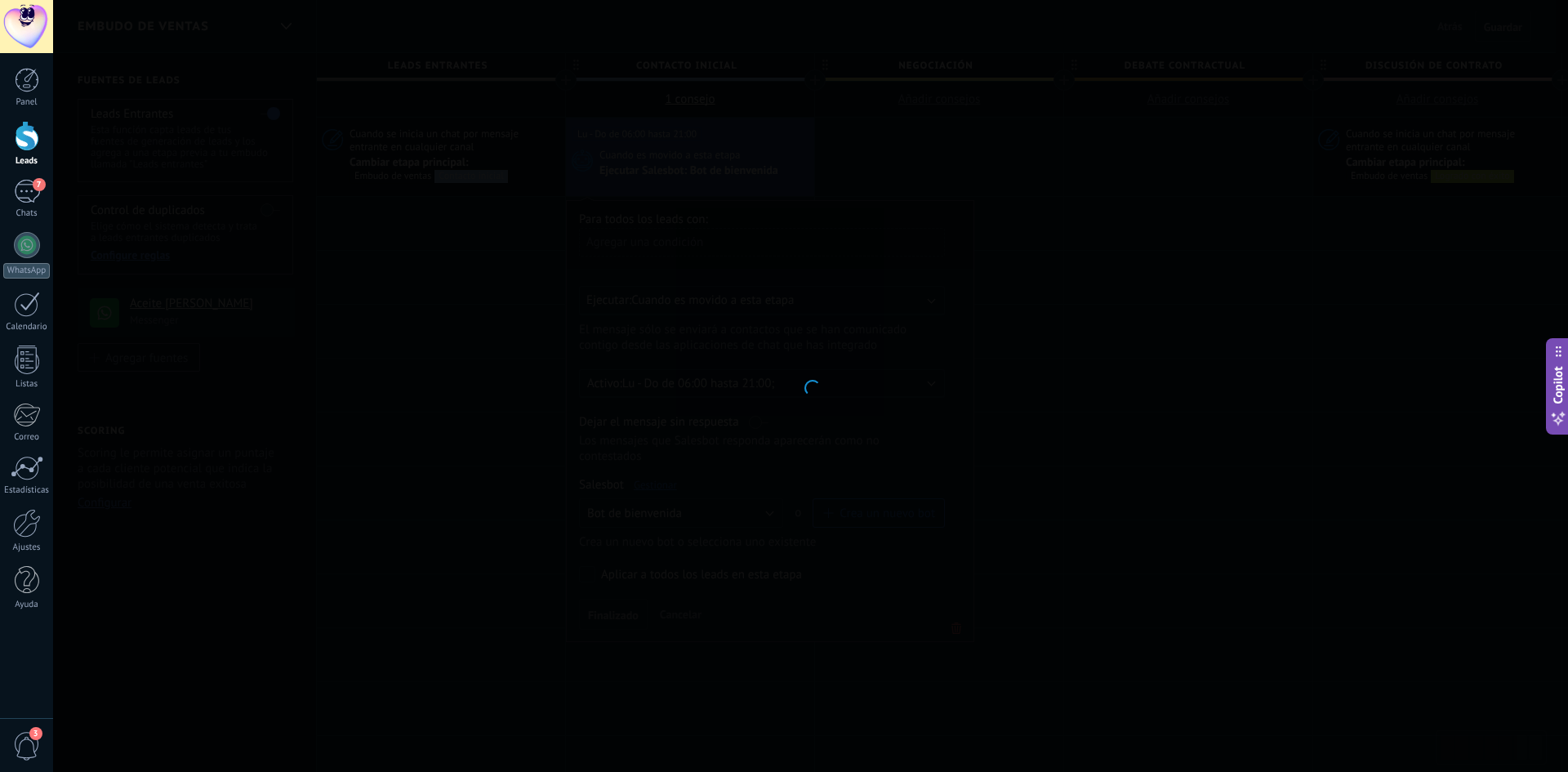
type input "**********"
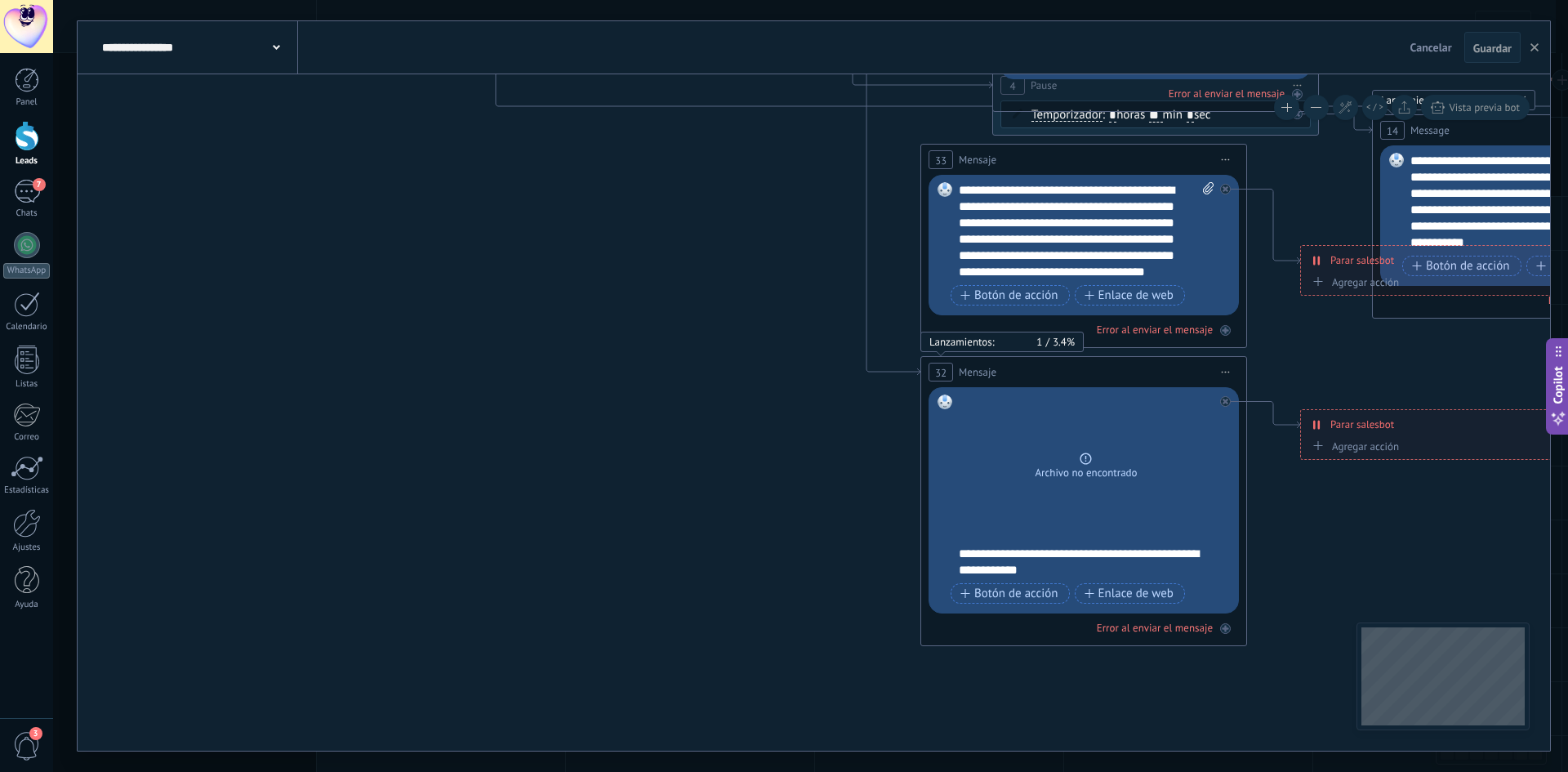
drag, startPoint x: 1418, startPoint y: 545, endPoint x: 1223, endPoint y: 535, distance: 195.3
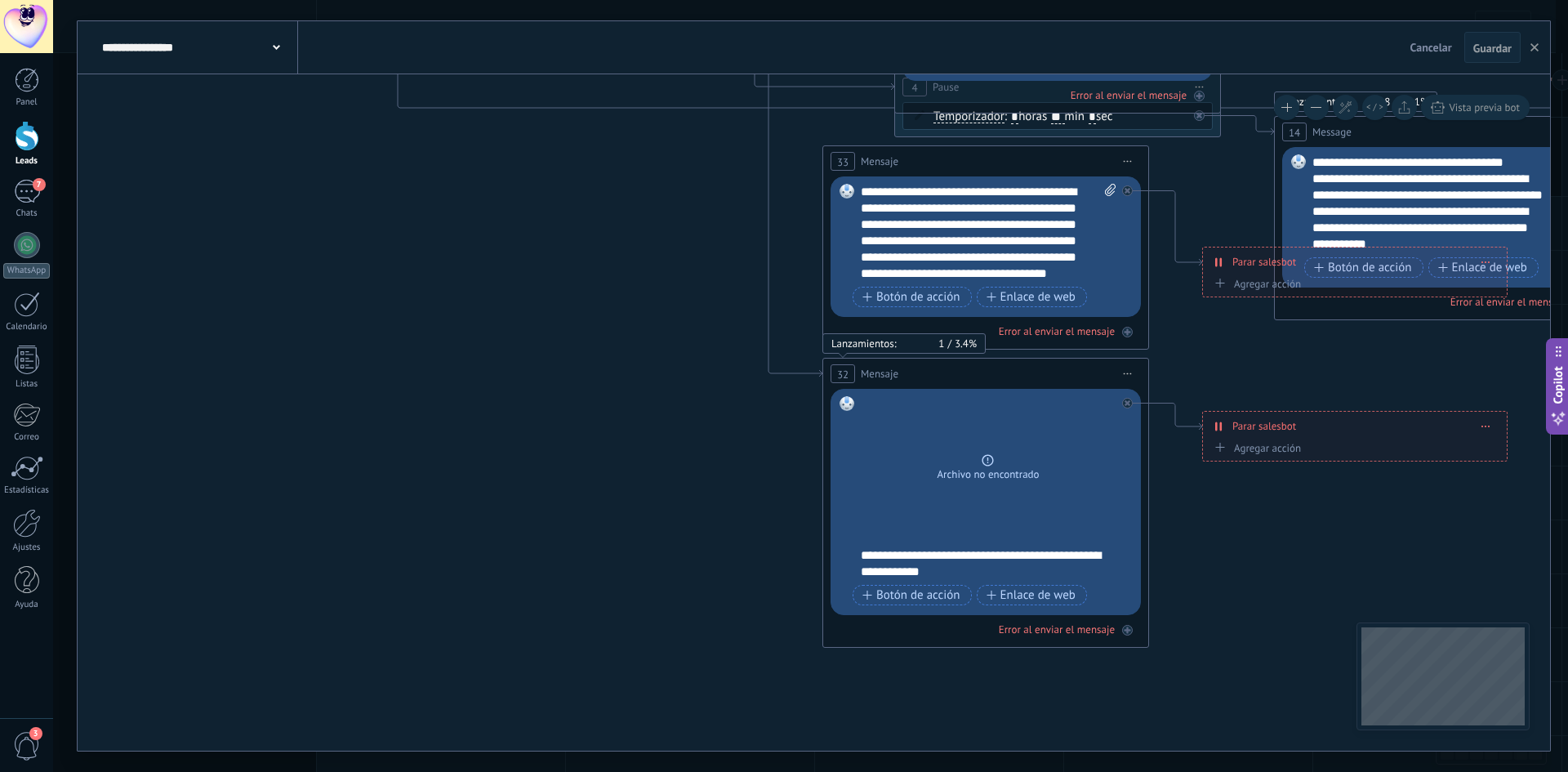
click at [1248, 428] on span "Parar salesbot" at bounding box center [1264, 426] width 63 height 16
click at [1218, 427] on icon at bounding box center [1218, 426] width 7 height 13
click at [1489, 424] on span at bounding box center [1486, 426] width 7 height 9
click at [1509, 444] on div "Borrar" at bounding box center [1516, 450] width 72 height 28
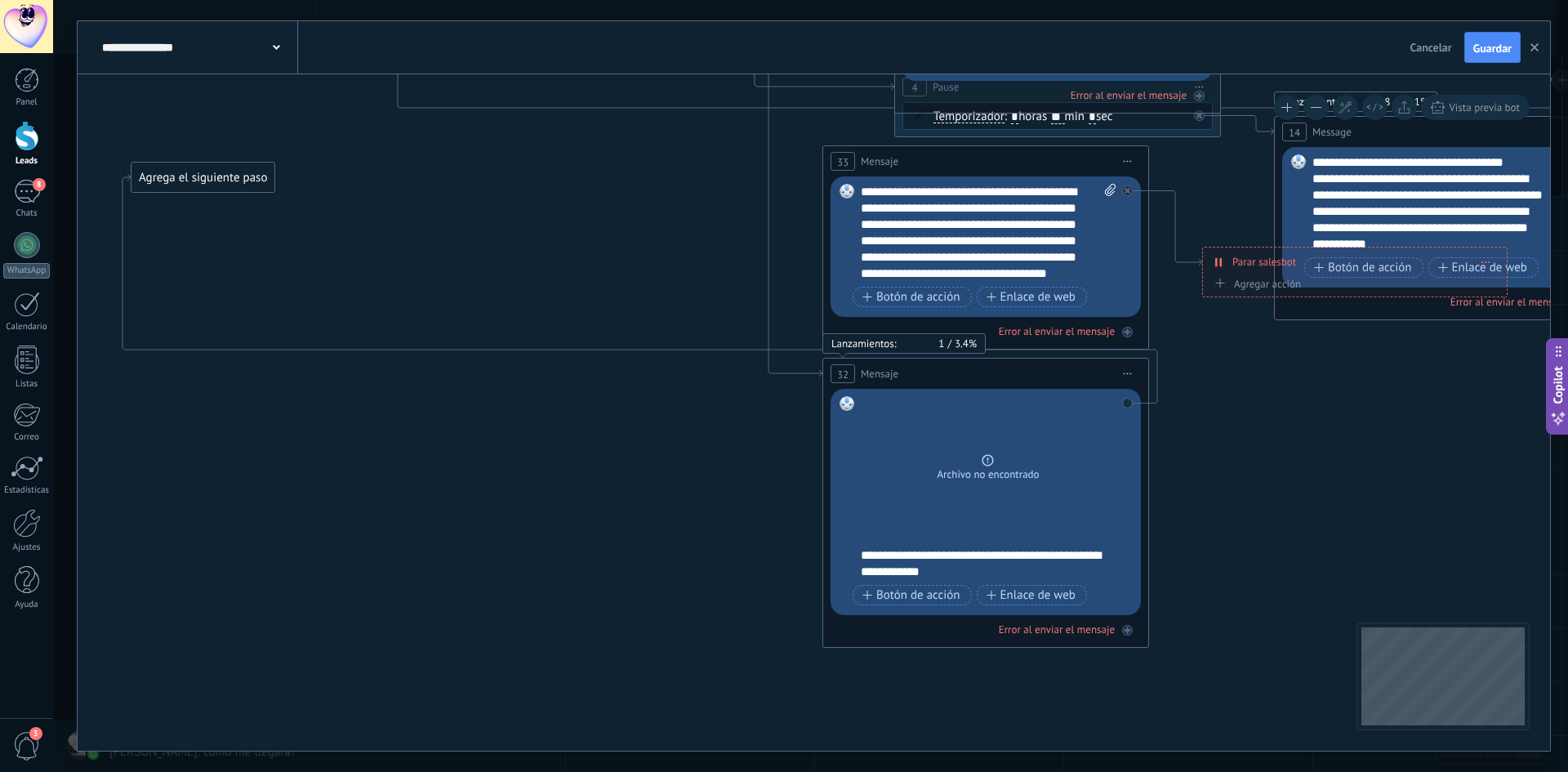
drag, startPoint x: 1242, startPoint y: 428, endPoint x: 172, endPoint y: 168, distance: 1101.1
click at [169, 170] on div "Agrega el siguiente paso" at bounding box center [203, 177] width 143 height 27
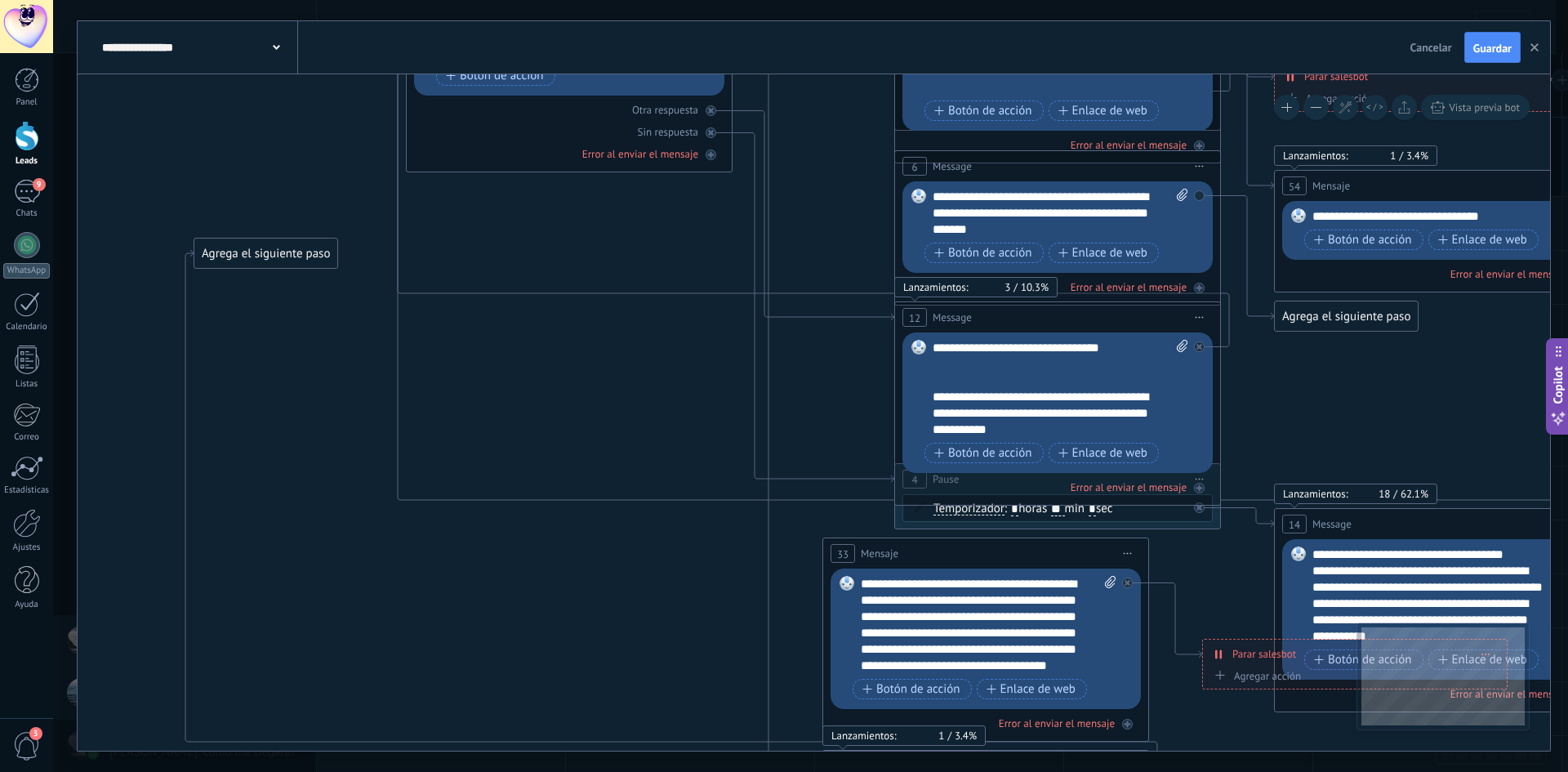
drag, startPoint x: 212, startPoint y: 553, endPoint x: 280, endPoint y: 245, distance: 315.4
click at [278, 246] on div "Agrega el siguiente paso" at bounding box center [265, 253] width 143 height 27
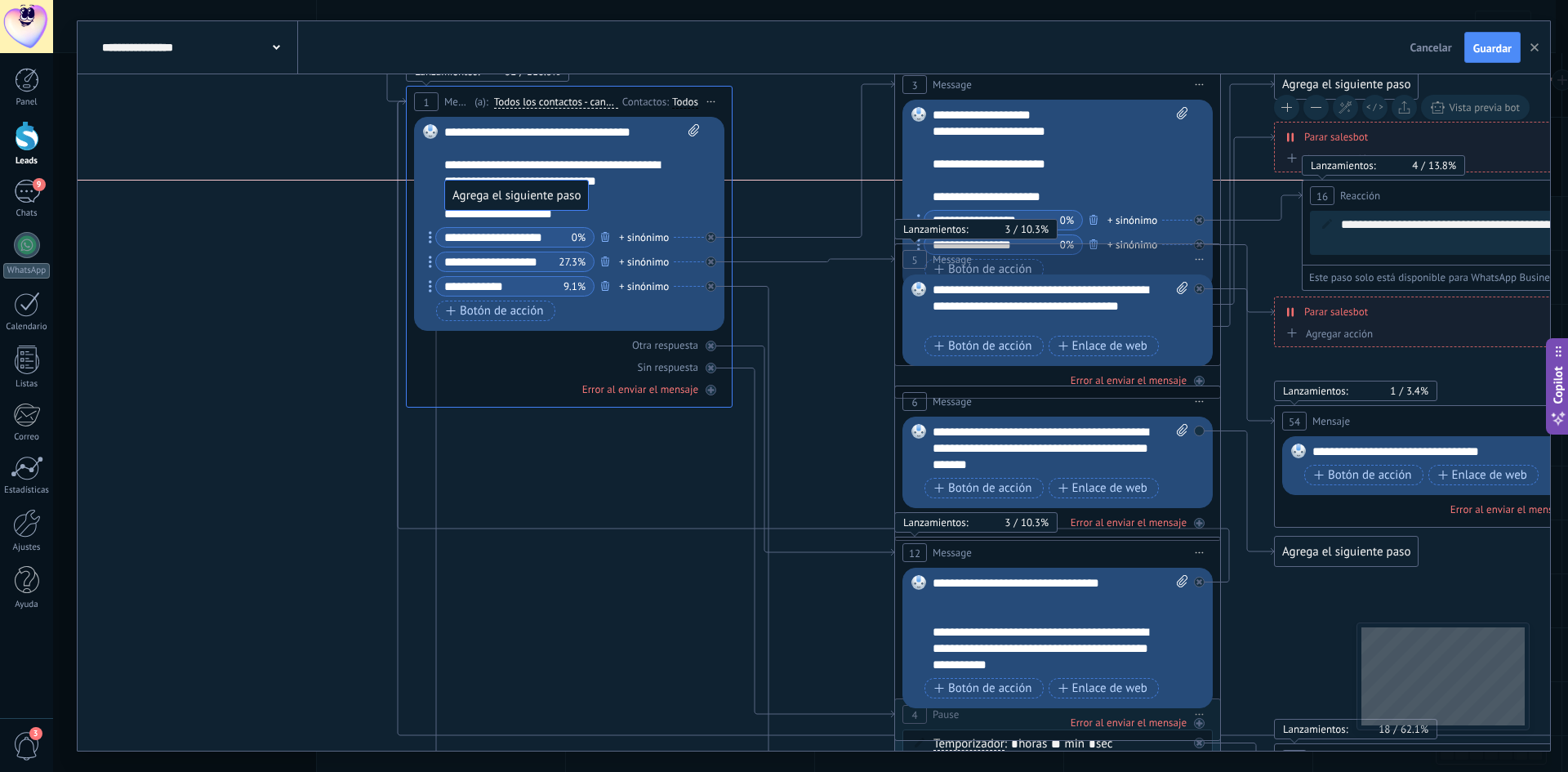
drag, startPoint x: 297, startPoint y: 483, endPoint x: 546, endPoint y: 200, distance: 376.9
click at [1490, 58] on button "Guardar" at bounding box center [1493, 47] width 56 height 31
click at [1540, 45] on button "button" at bounding box center [1534, 47] width 25 height 31
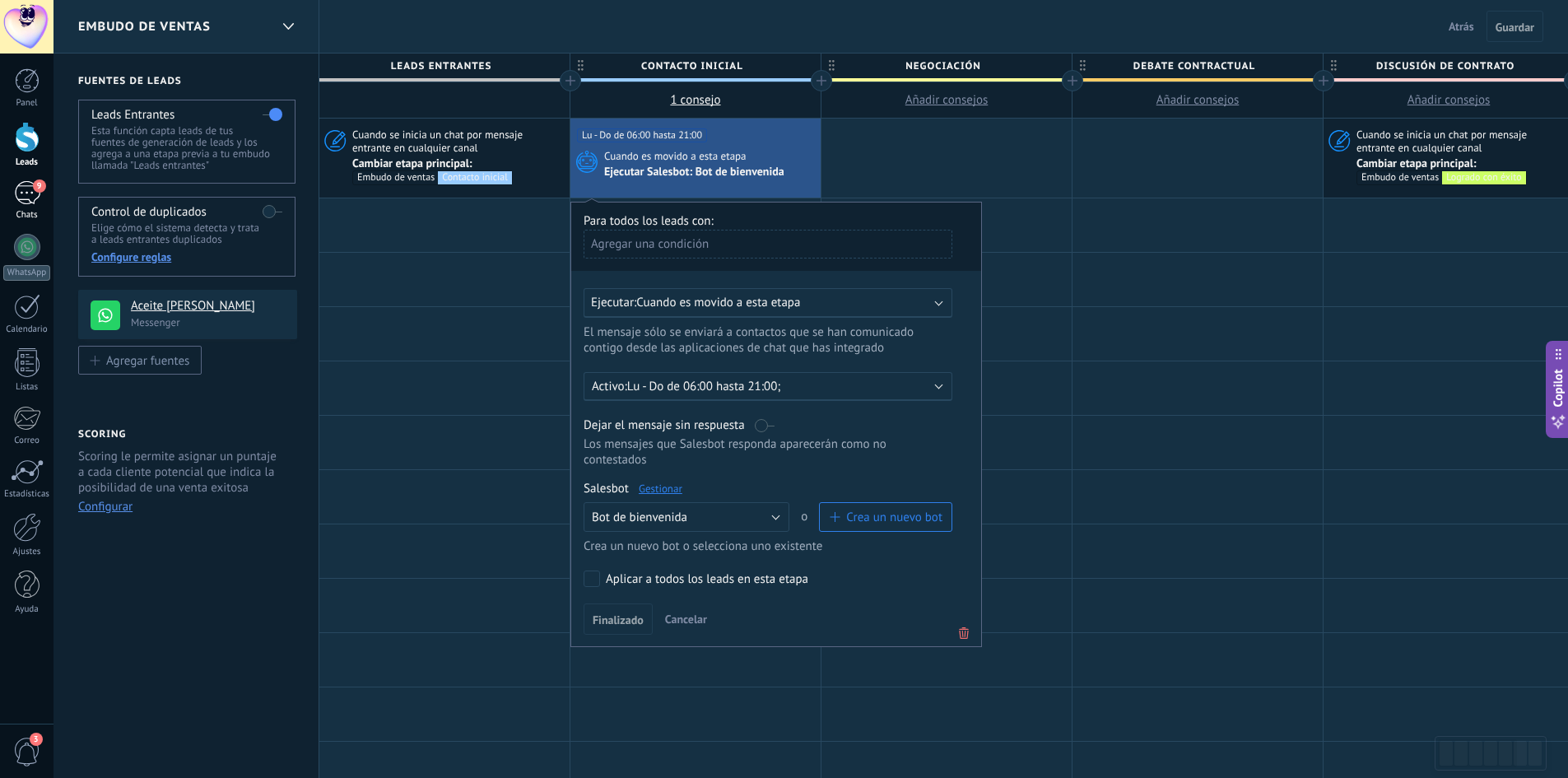
click at [23, 188] on div "9" at bounding box center [27, 193] width 26 height 24
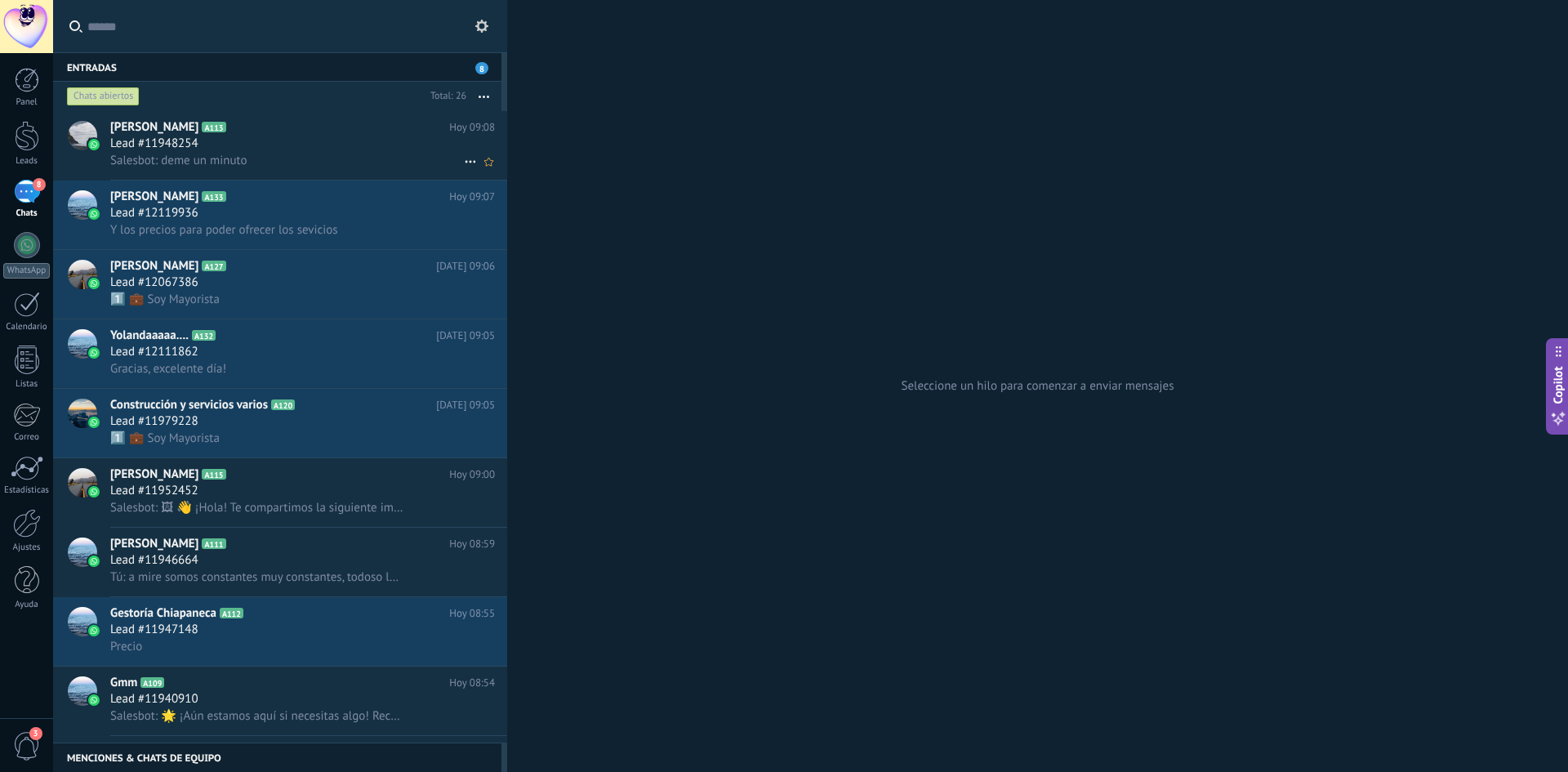
click at [339, 155] on div "Salesbot: deme un minuto" at bounding box center [302, 160] width 384 height 17
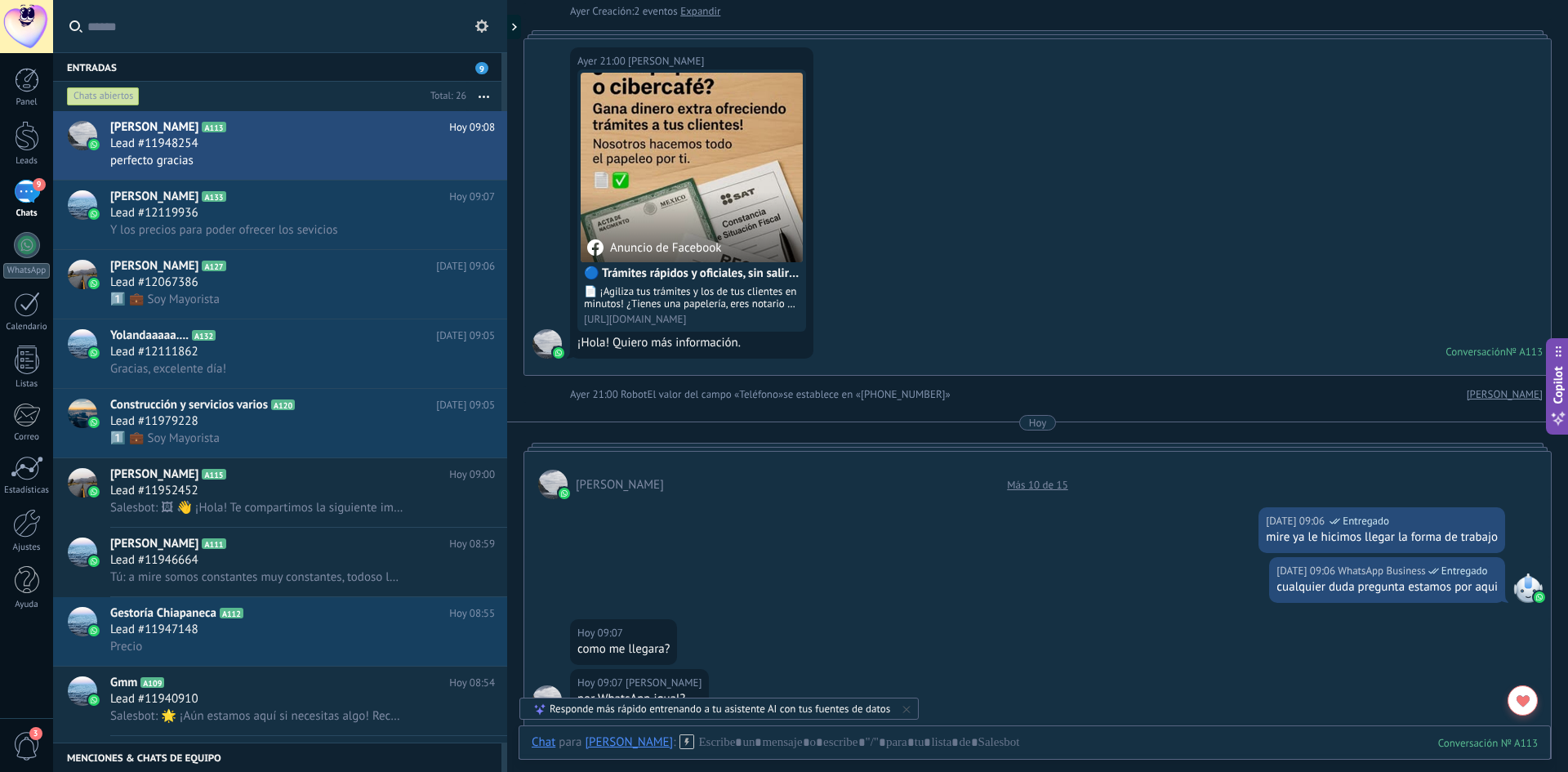
scroll to position [327, 0]
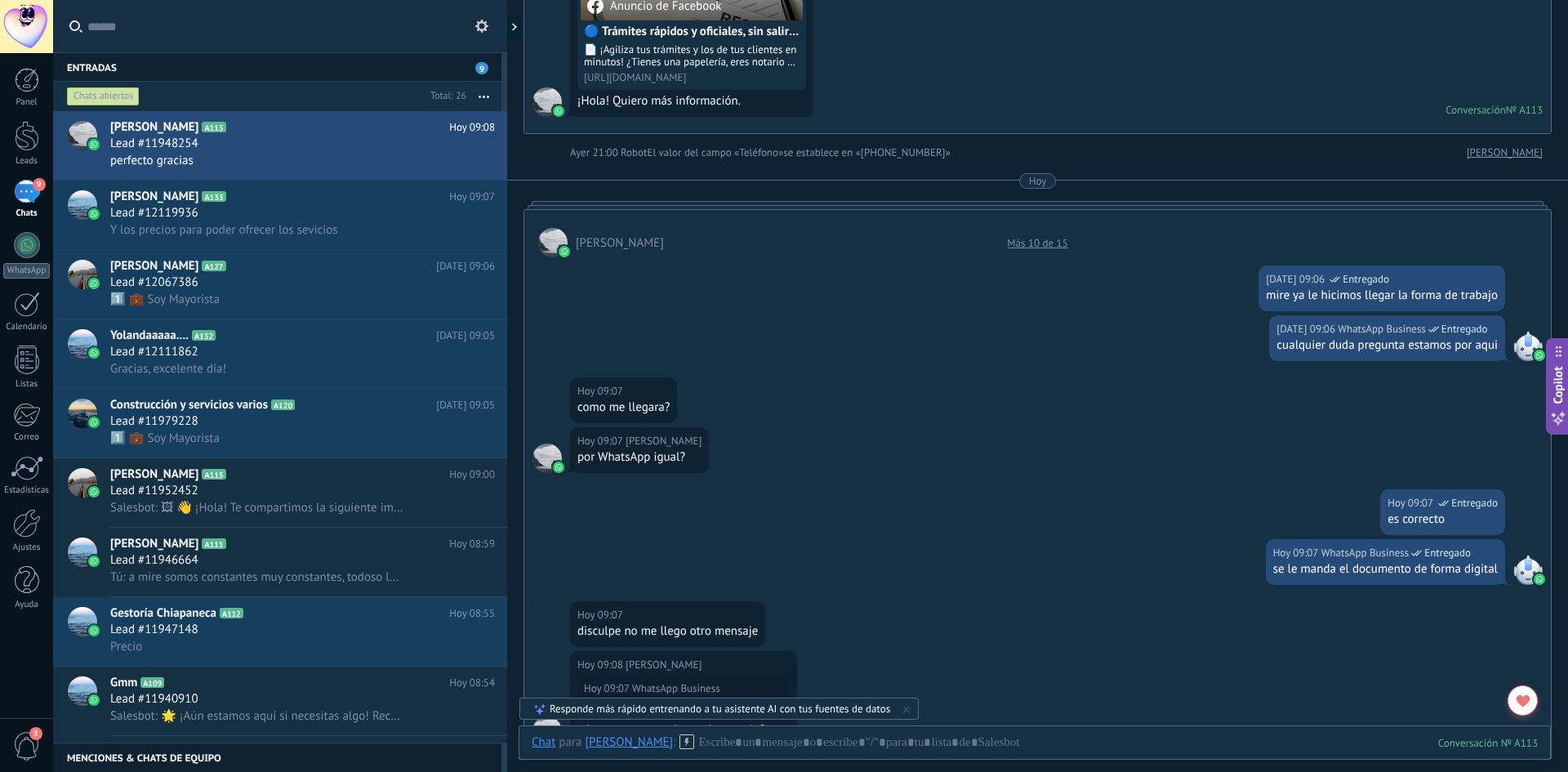
click at [1039, 245] on div "Más 10 de 15" at bounding box center [1038, 243] width 77 height 14
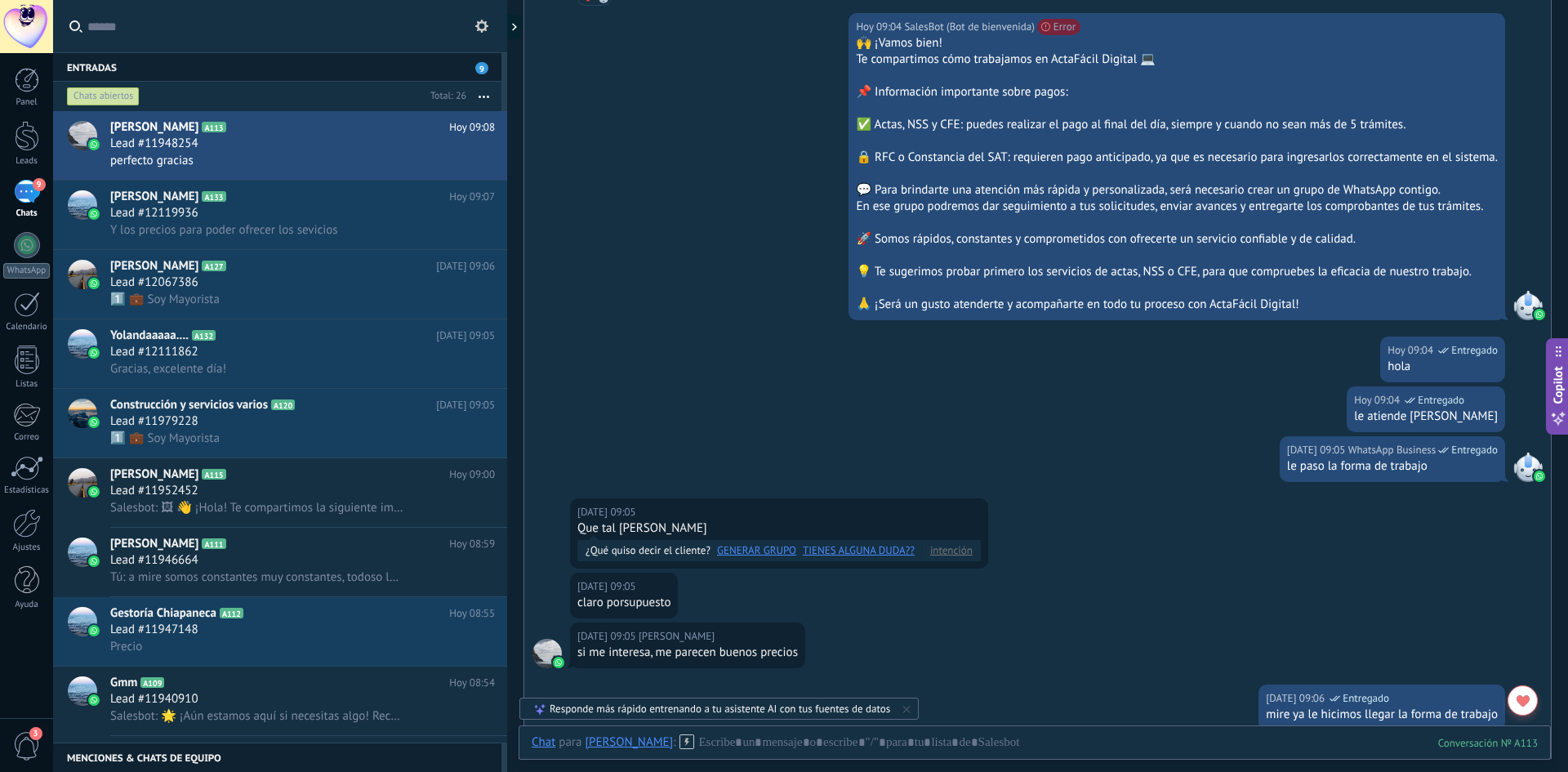
scroll to position [1070, 0]
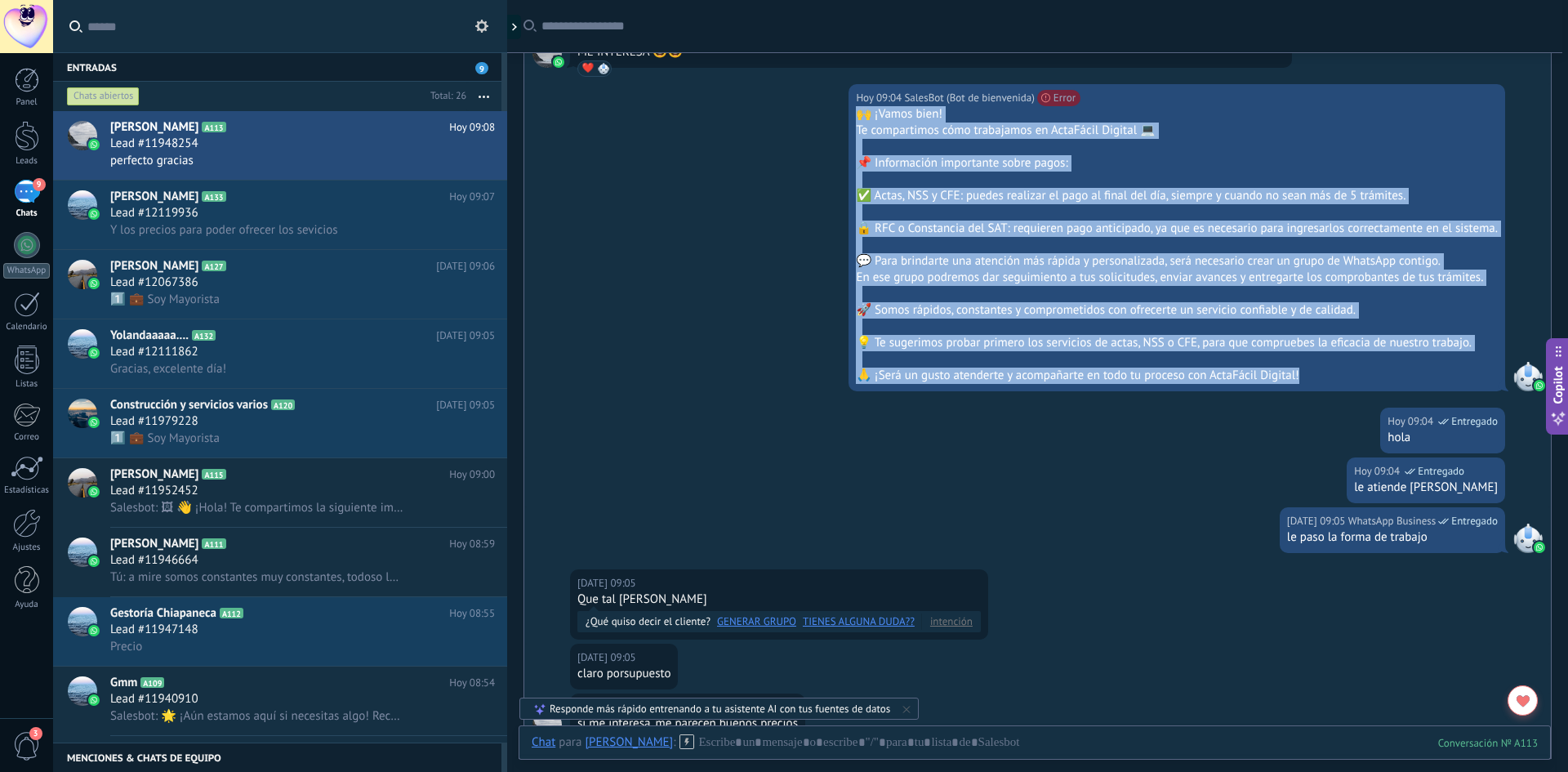
drag, startPoint x: 1311, startPoint y: 378, endPoint x: 827, endPoint y: 115, distance: 550.8
click at [827, 115] on div "Hoy 09:04 SalesBot (Bot de bienvenida) (#131000) Something went wrong: {"detail…" at bounding box center [1037, 246] width 1027 height 324
copy div "🙌 ¡Vamos bien! Te compartimos cómo trabajamos en ActaFácil Digital 💻 📌 Informac…"
click at [863, 745] on div at bounding box center [1035, 758] width 1006 height 49
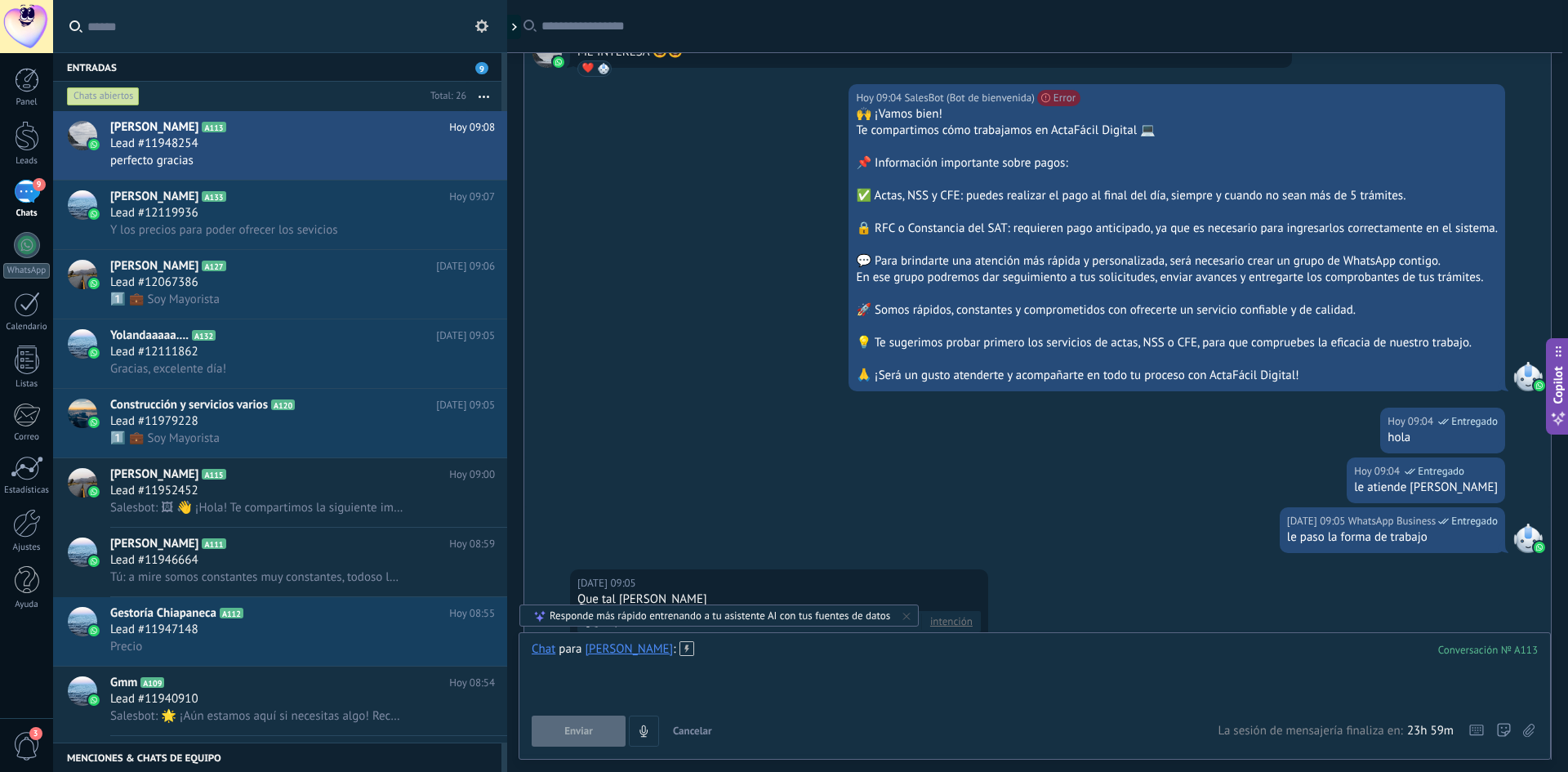
click at [697, 692] on div at bounding box center [1035, 672] width 1006 height 62
paste div
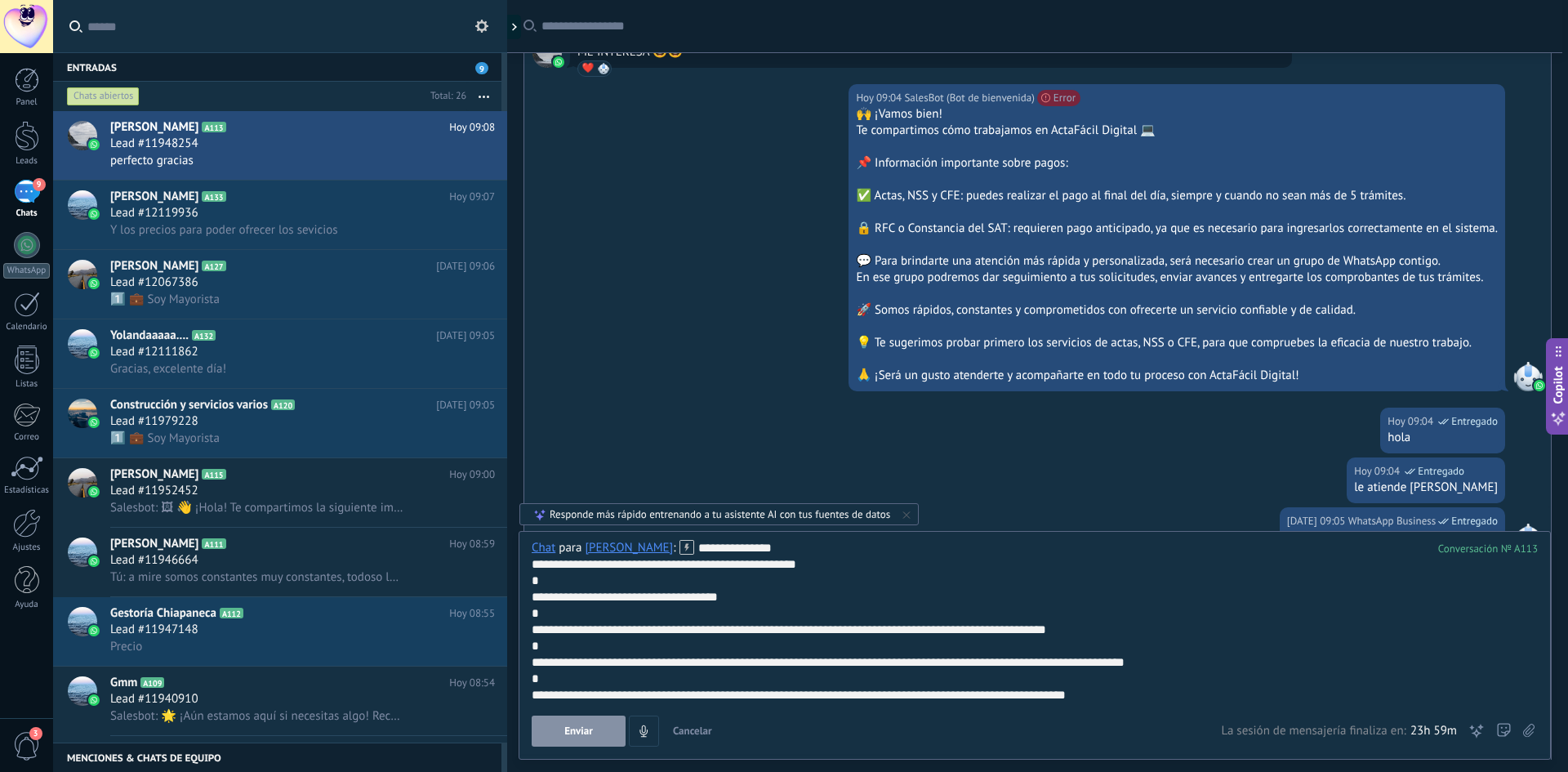
click at [599, 729] on button "Enviar" at bounding box center [578, 730] width 94 height 31
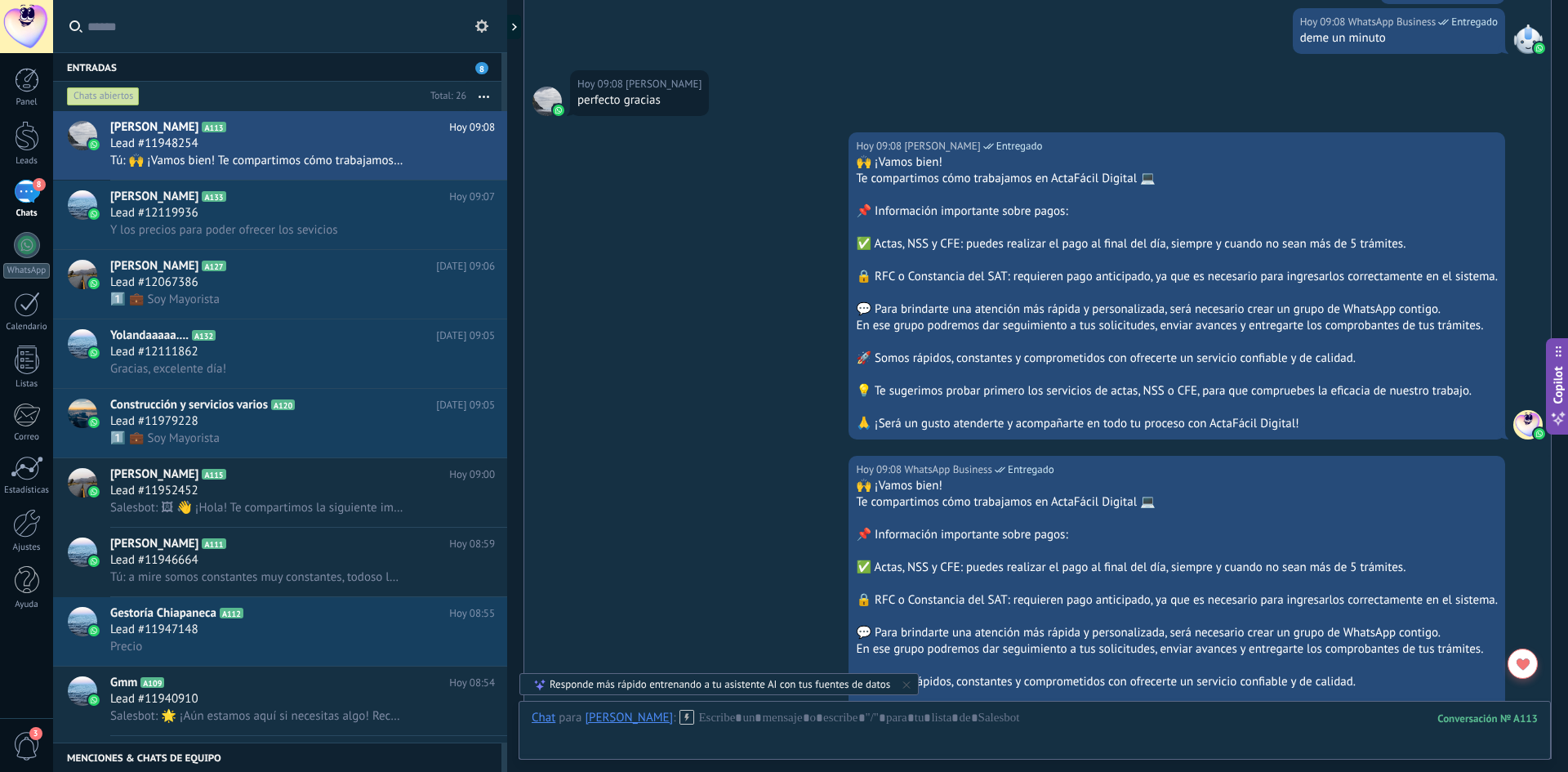
scroll to position [2689, 0]
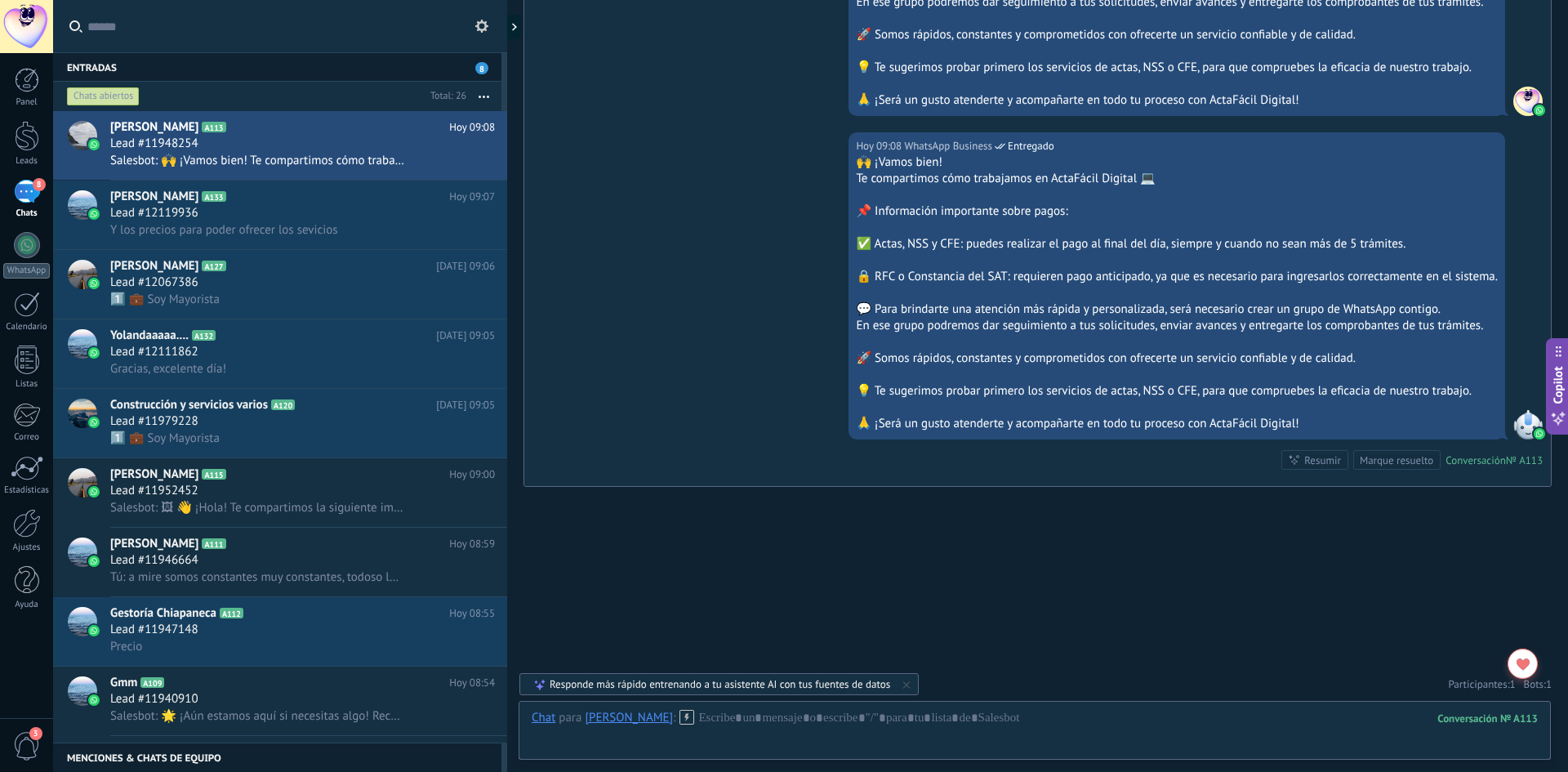
click at [617, 338] on div "Hoy 09:08 WhatsApp Business Entregado 🙌 ¡Vamos bien! Te compartimos cómo trabaj…" at bounding box center [1037, 309] width 1027 height 354
click at [228, 303] on h3 "1️⃣ 💼 Soy Mayorista" at bounding box center [168, 299] width 118 height 16
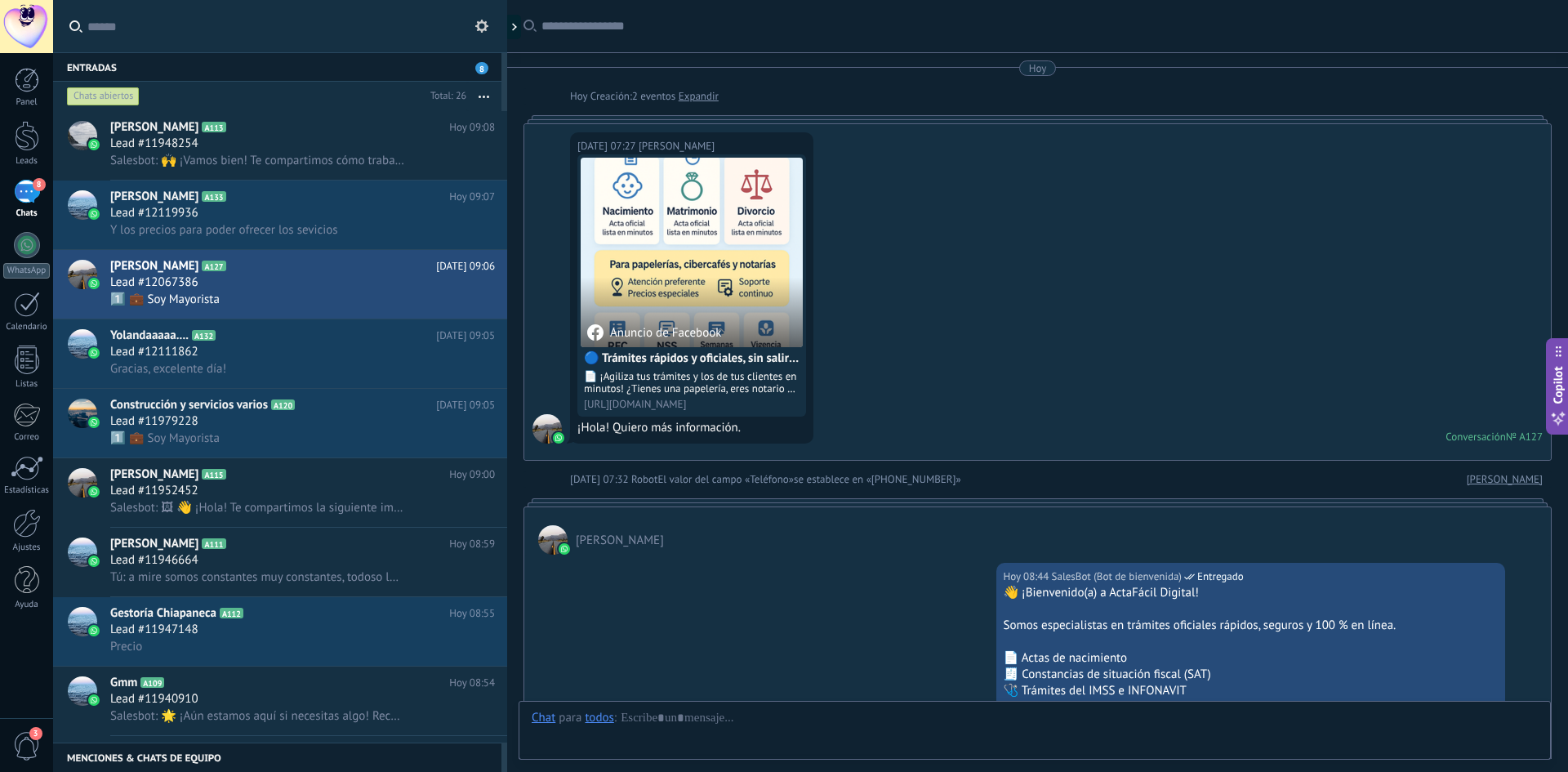
scroll to position [1237, 0]
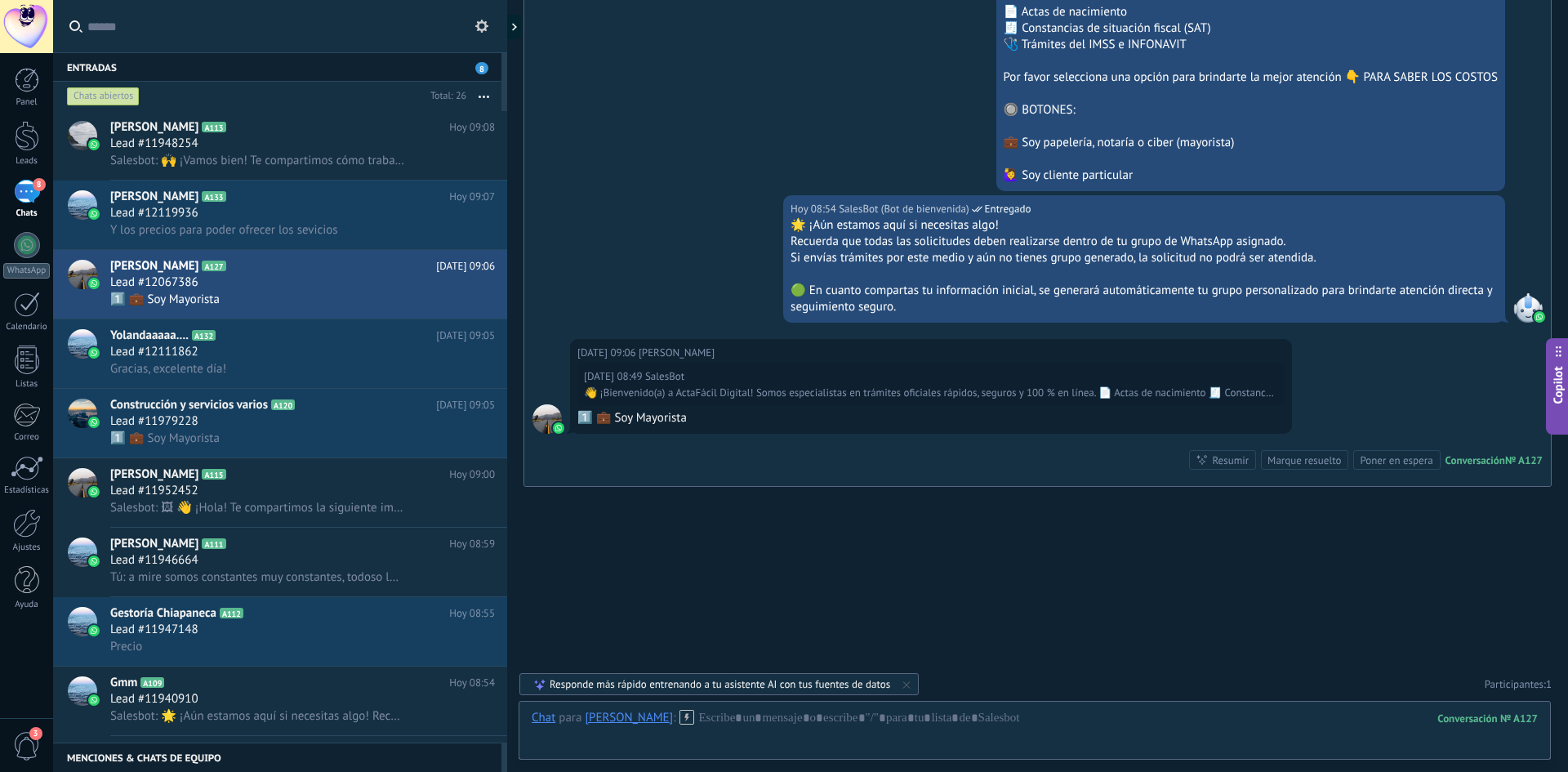
click at [679, 722] on icon at bounding box center [686, 717] width 15 height 15
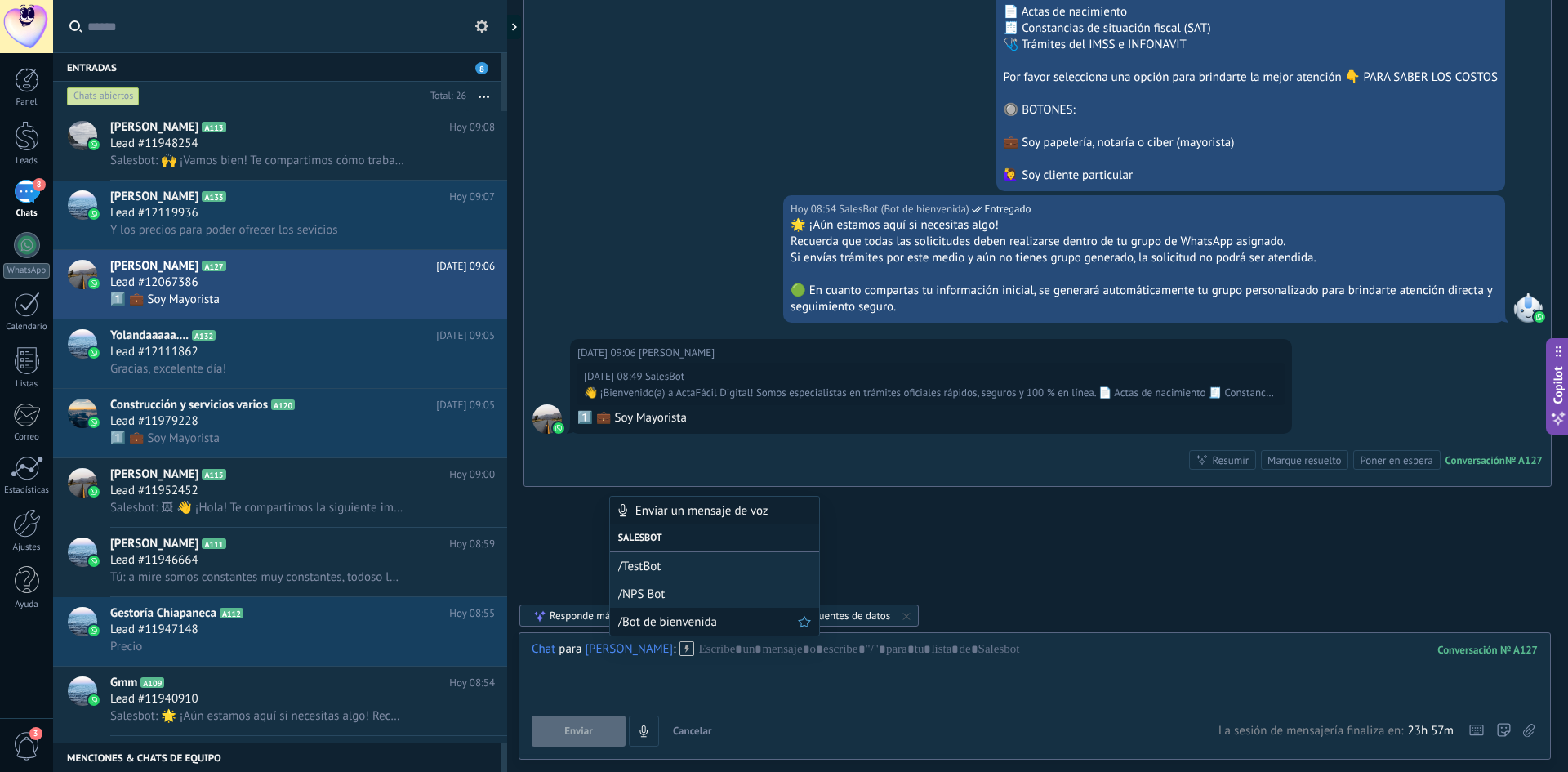
click at [663, 619] on span "/Bot de bienvenida" at bounding box center [707, 622] width 179 height 16
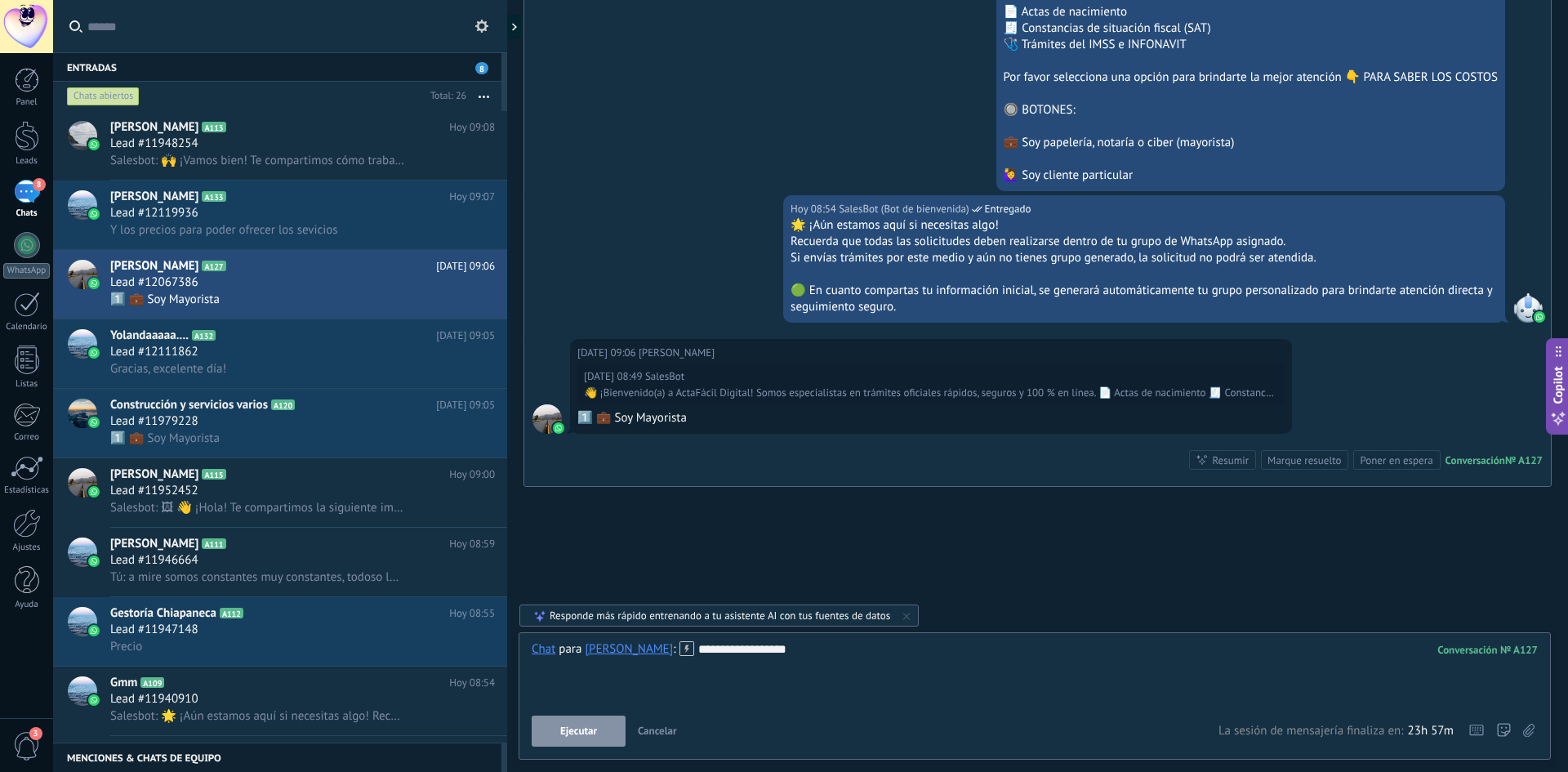
click at [614, 734] on button "Ejecutar" at bounding box center [578, 730] width 94 height 31
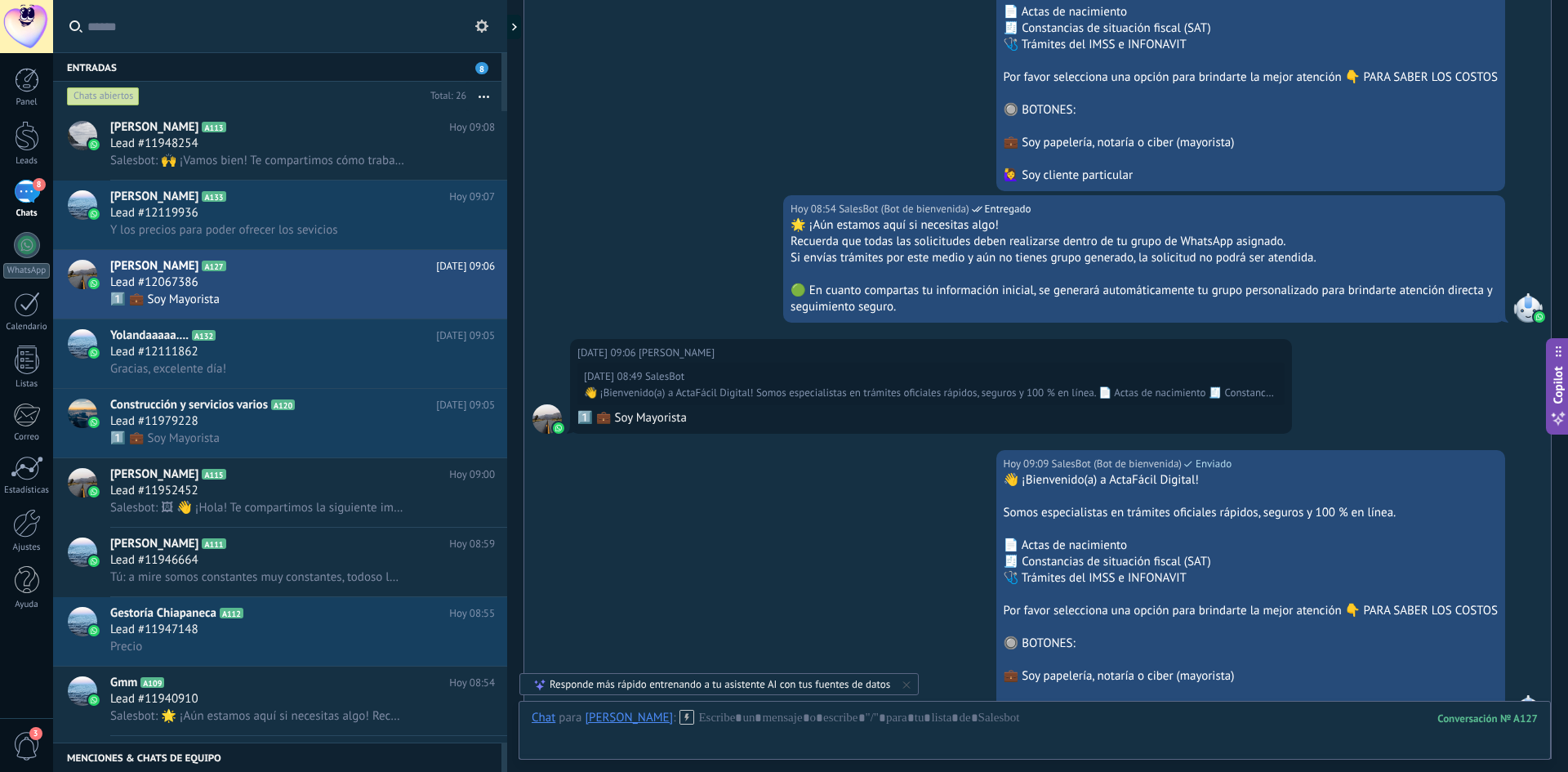
scroll to position [1522, 0]
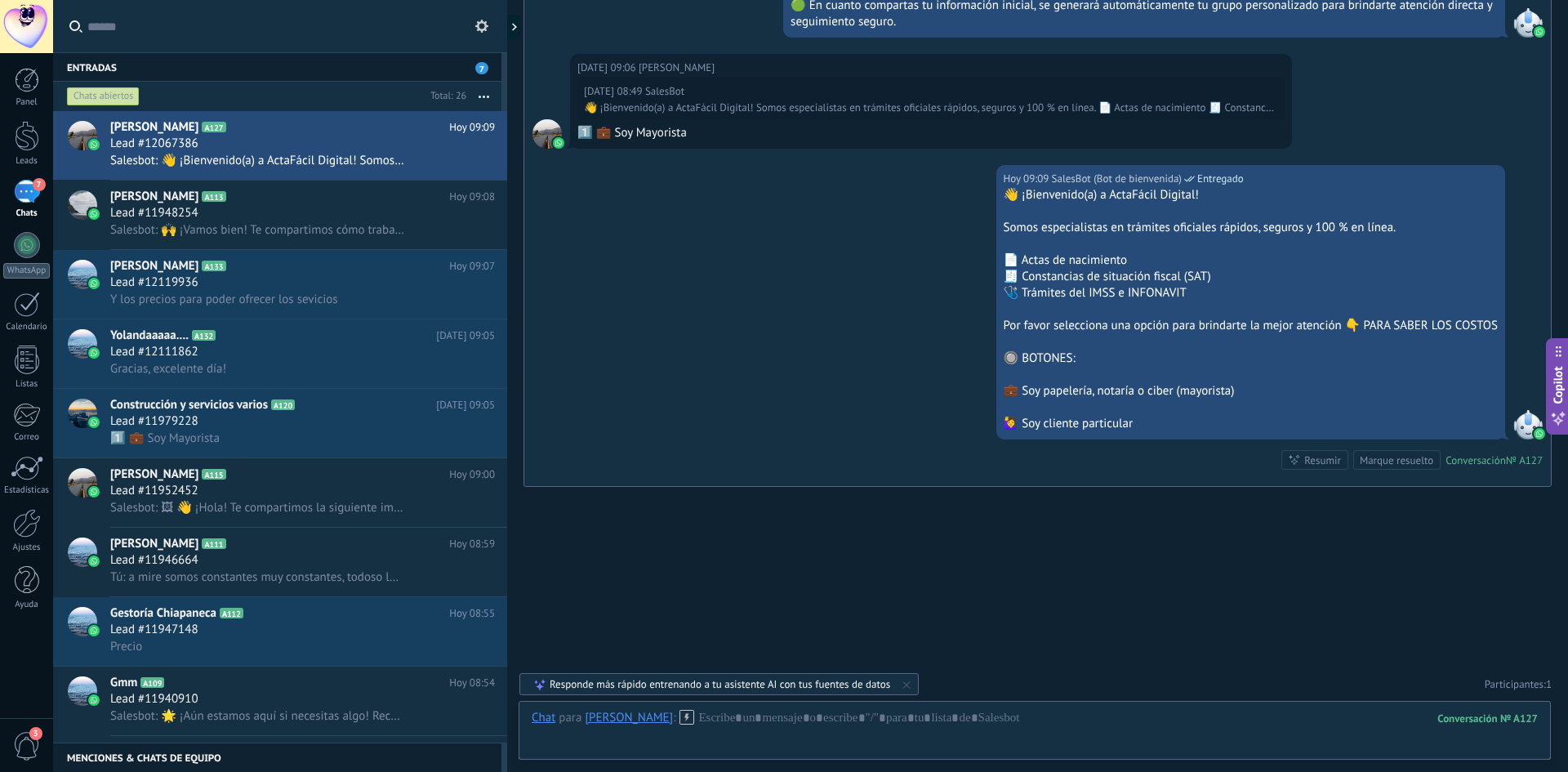
click at [717, 257] on div "Hoy 09:09 SalesBot (Bot de bienvenida) Entregado 👋 ¡Bienvenido(a) a ActaFácil D…" at bounding box center [1037, 326] width 1027 height 321
click at [32, 187] on div "7" at bounding box center [27, 191] width 26 height 24
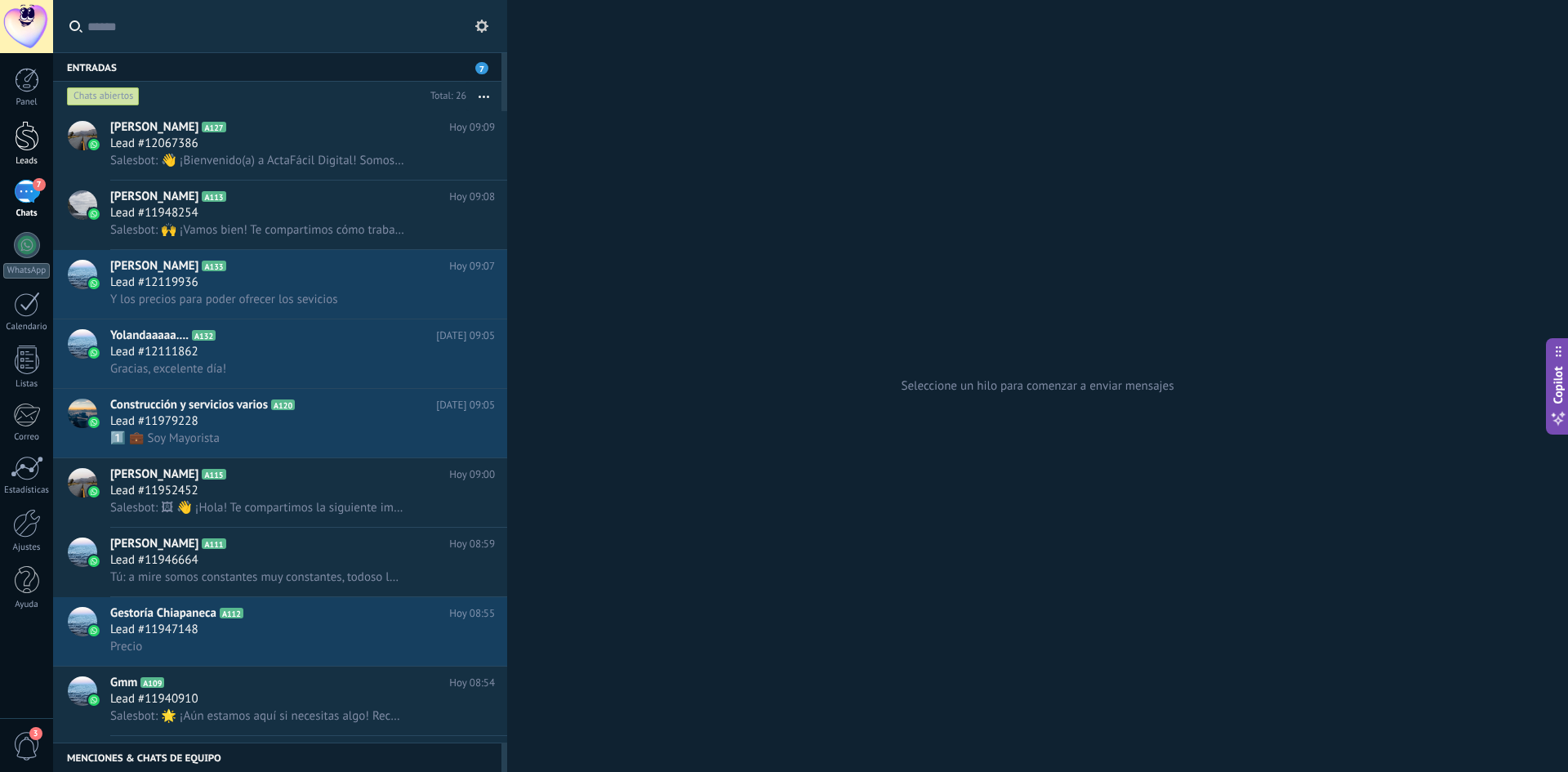
click at [23, 148] on div at bounding box center [27, 136] width 25 height 31
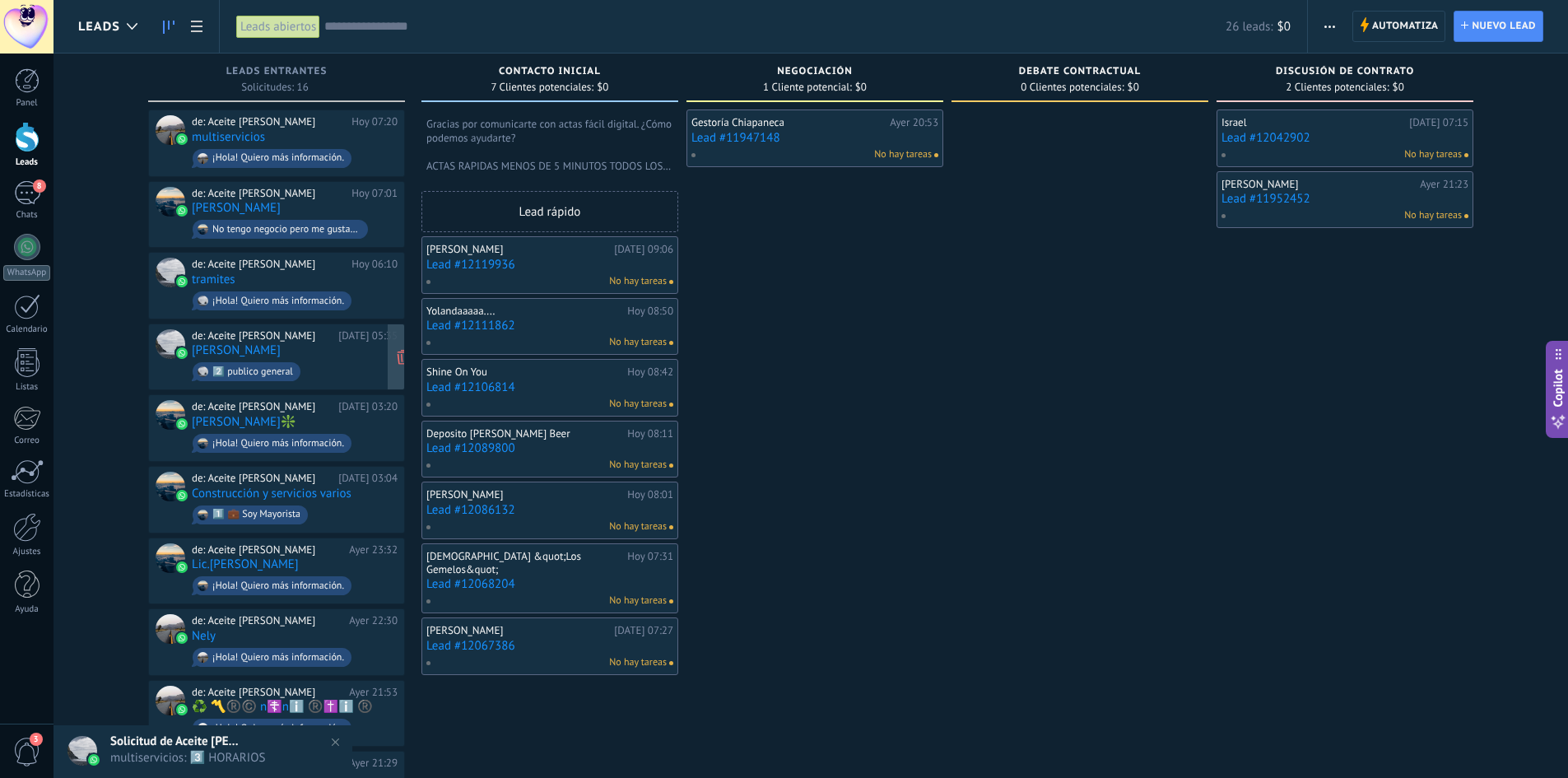
click at [219, 349] on link "[PERSON_NAME]" at bounding box center [236, 351] width 89 height 14
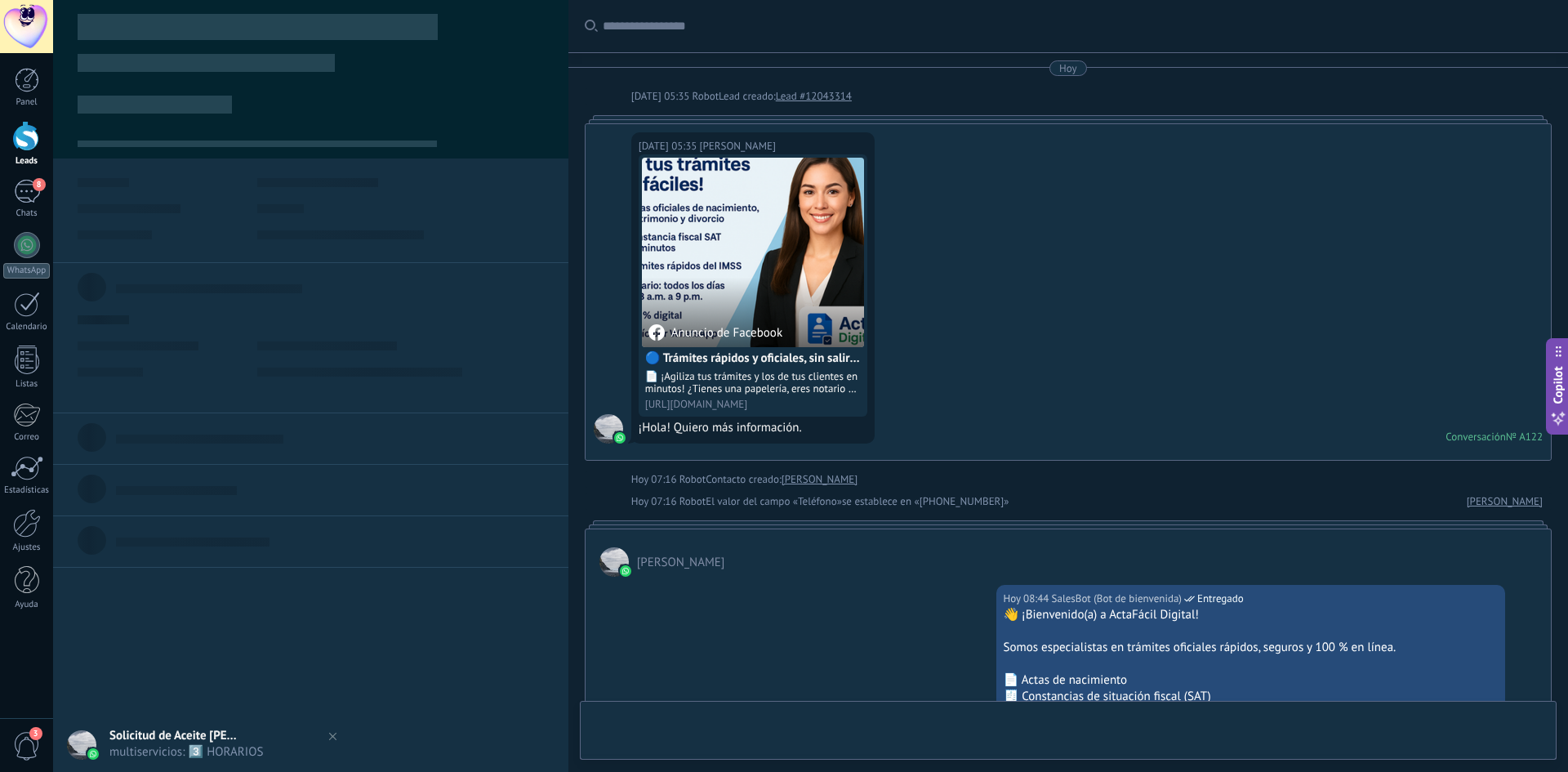
scroll to position [594, 0]
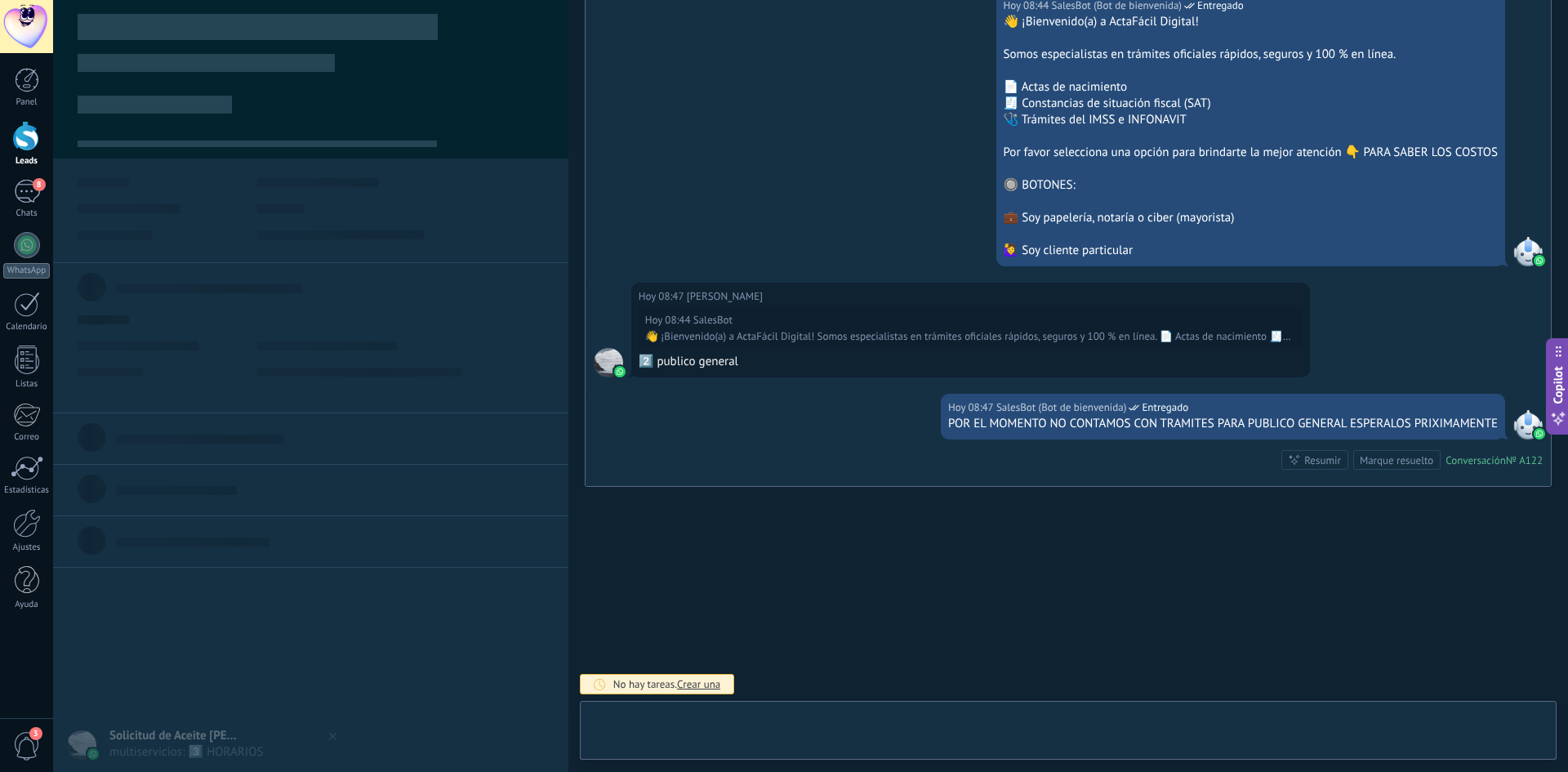
type textarea "**********"
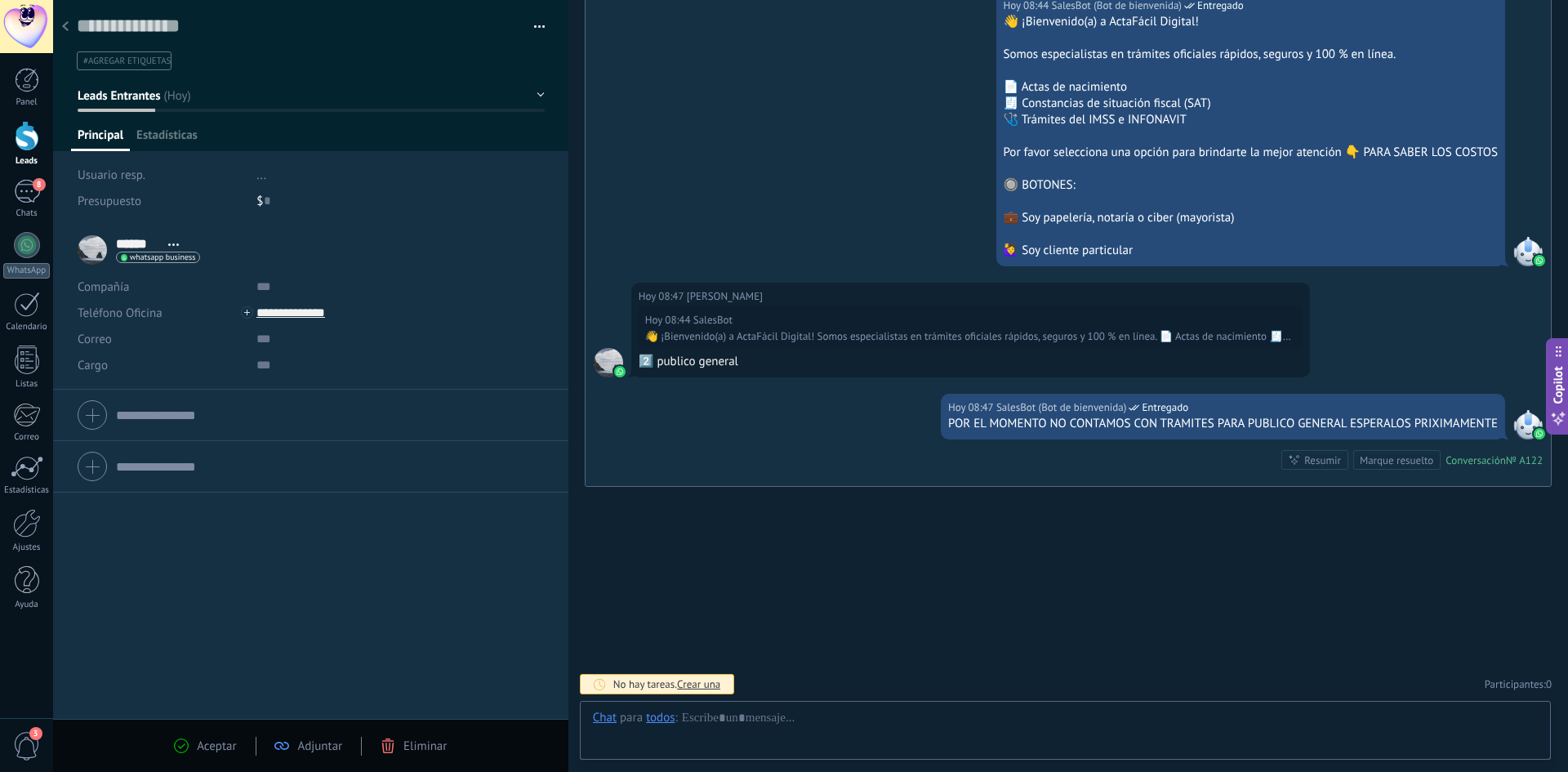
scroll to position [25, 0]
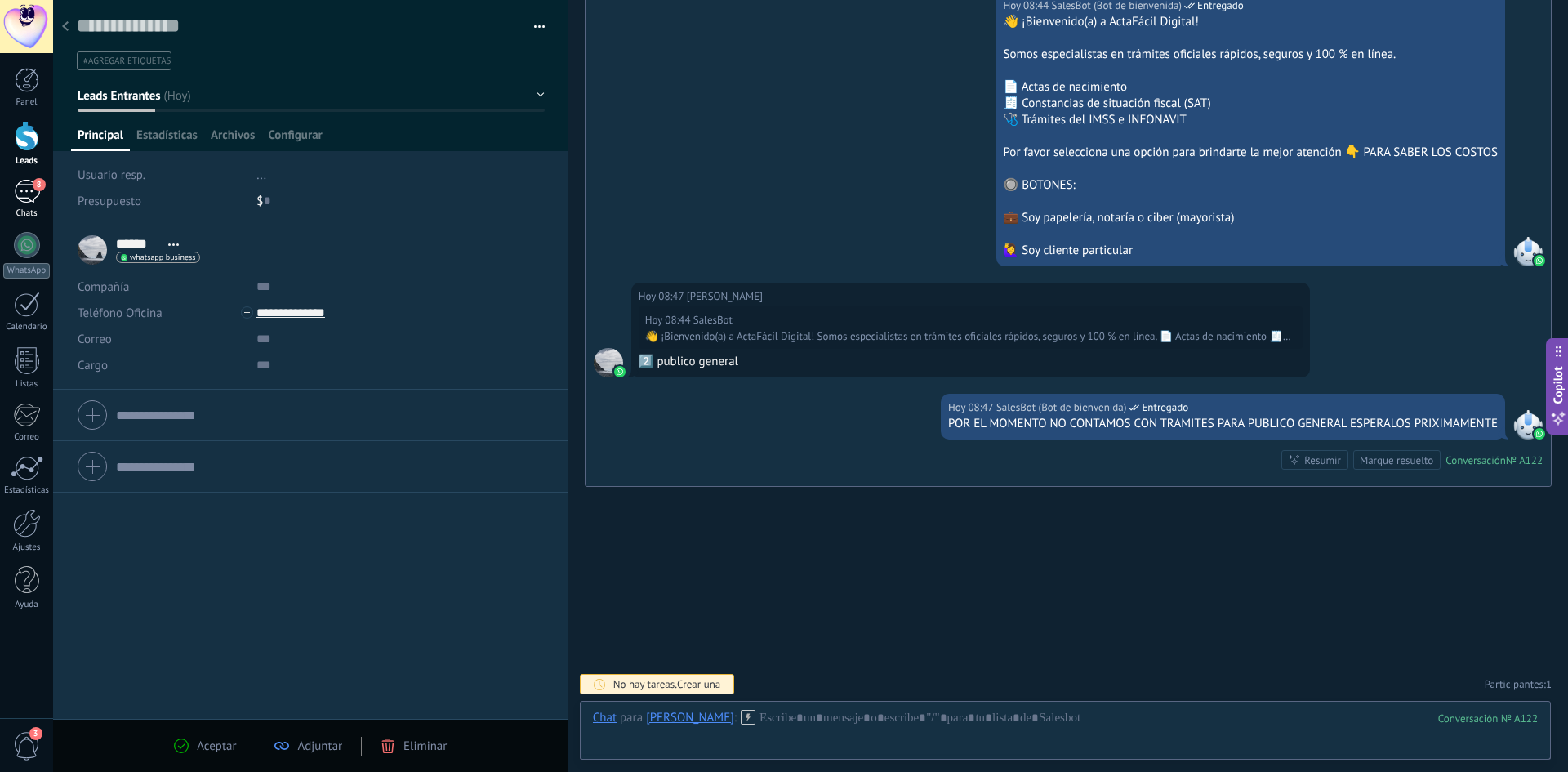
click at [21, 193] on div "8" at bounding box center [27, 191] width 26 height 24
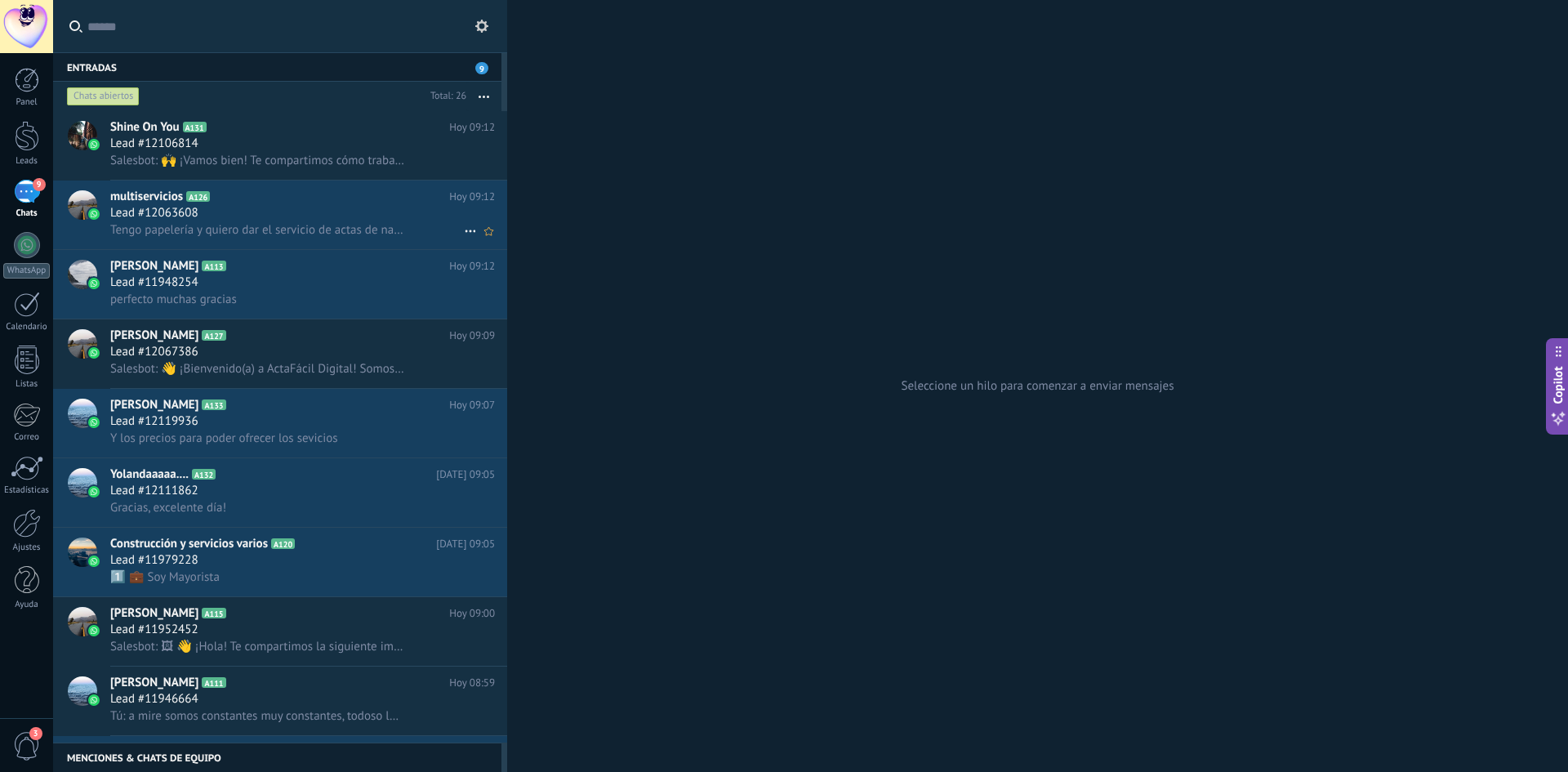
click at [280, 200] on h2 "multiservicios A126" at bounding box center [279, 197] width 339 height 16
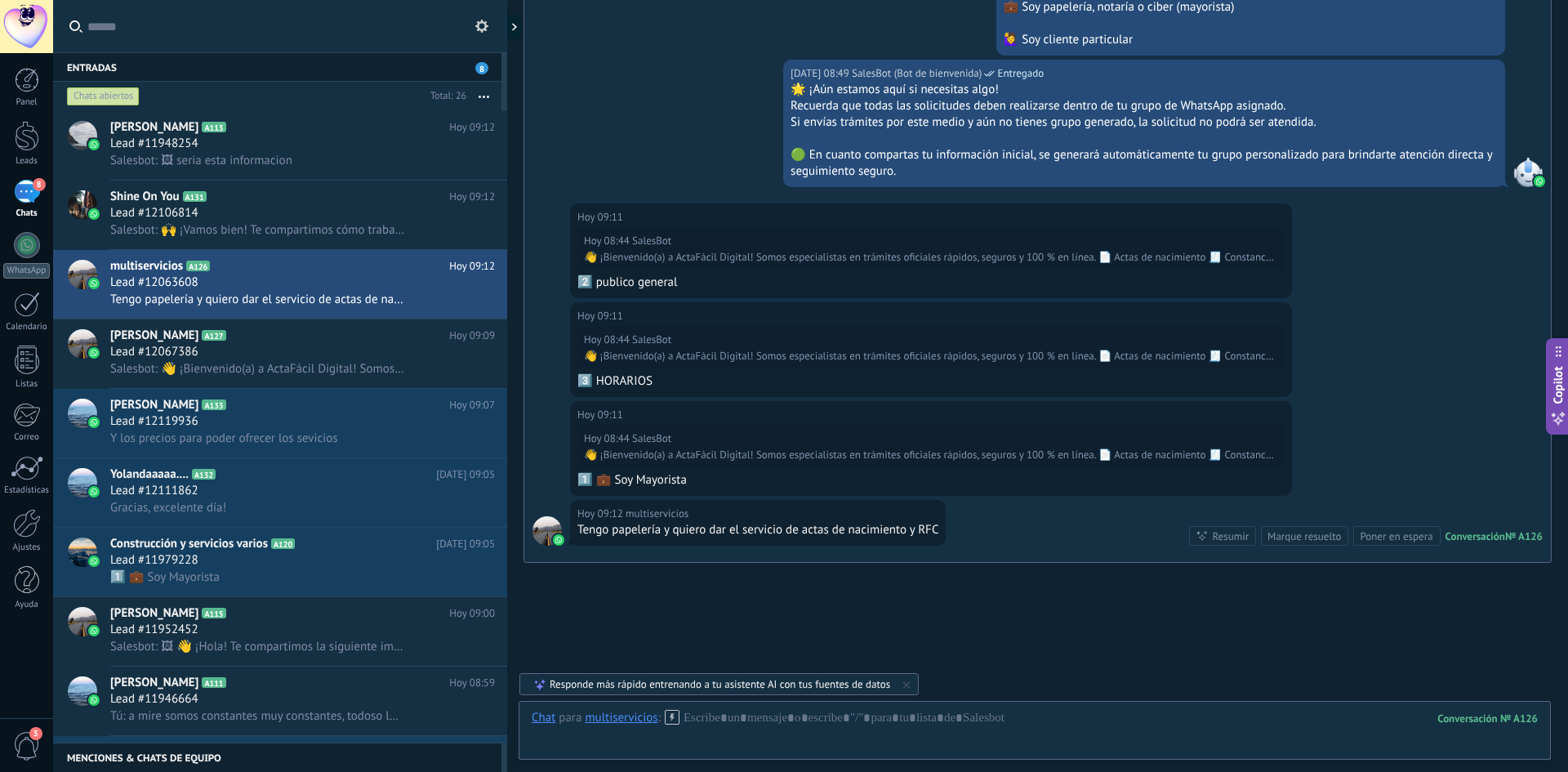
scroll to position [858, 0]
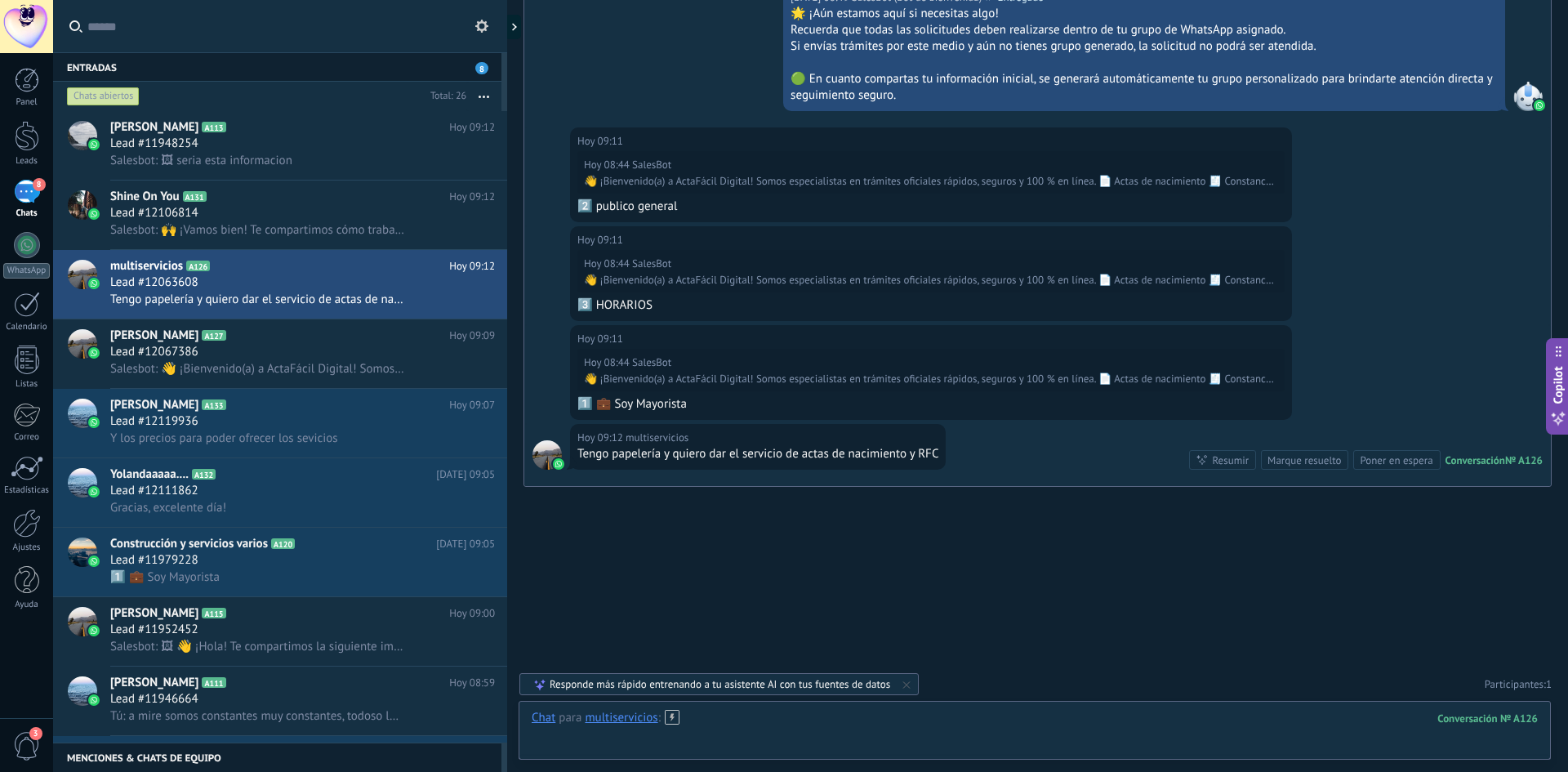
click at [645, 748] on div at bounding box center [1035, 734] width 1006 height 49
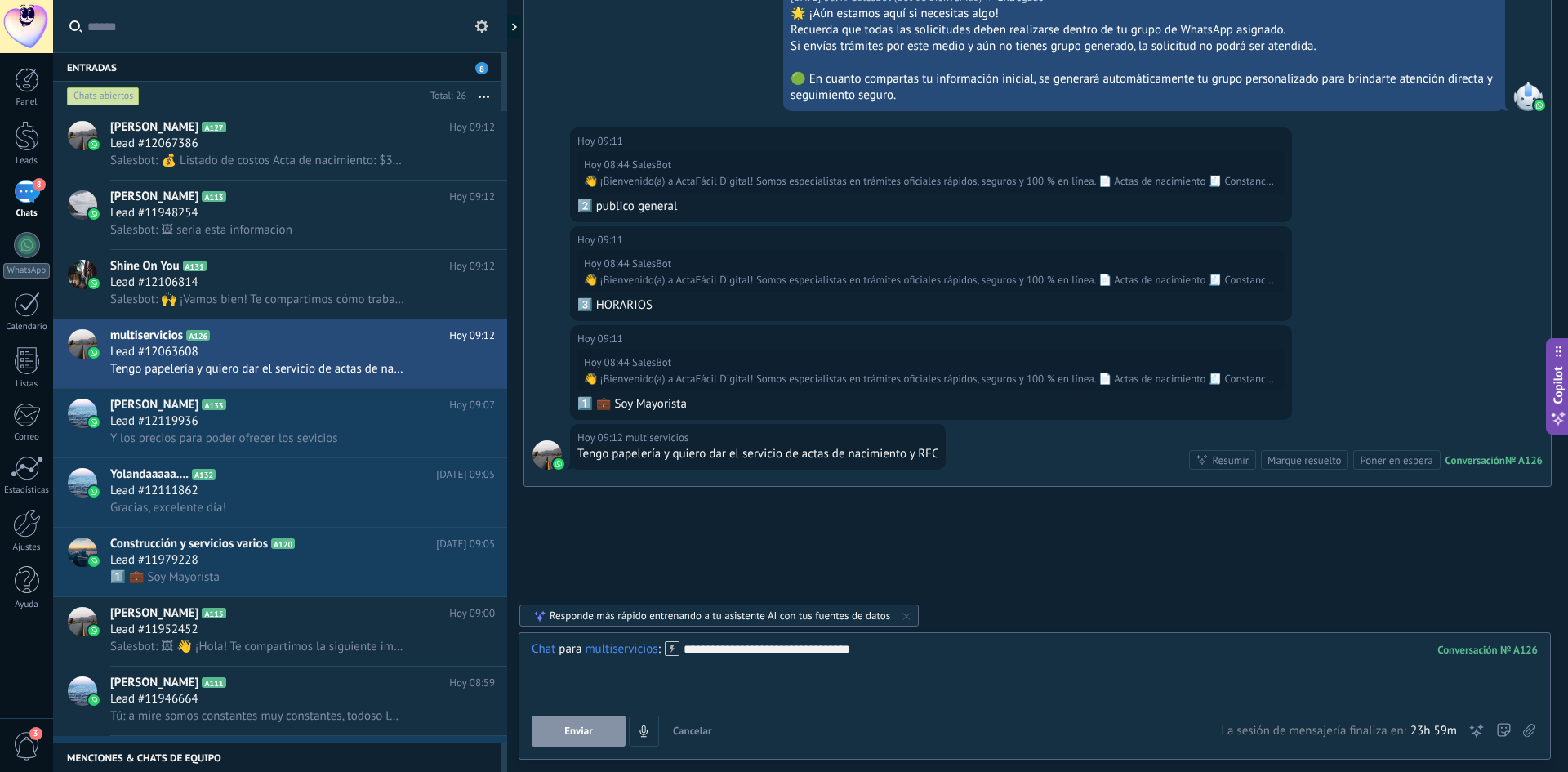
click at [584, 717] on button "Enviar" at bounding box center [578, 730] width 94 height 31
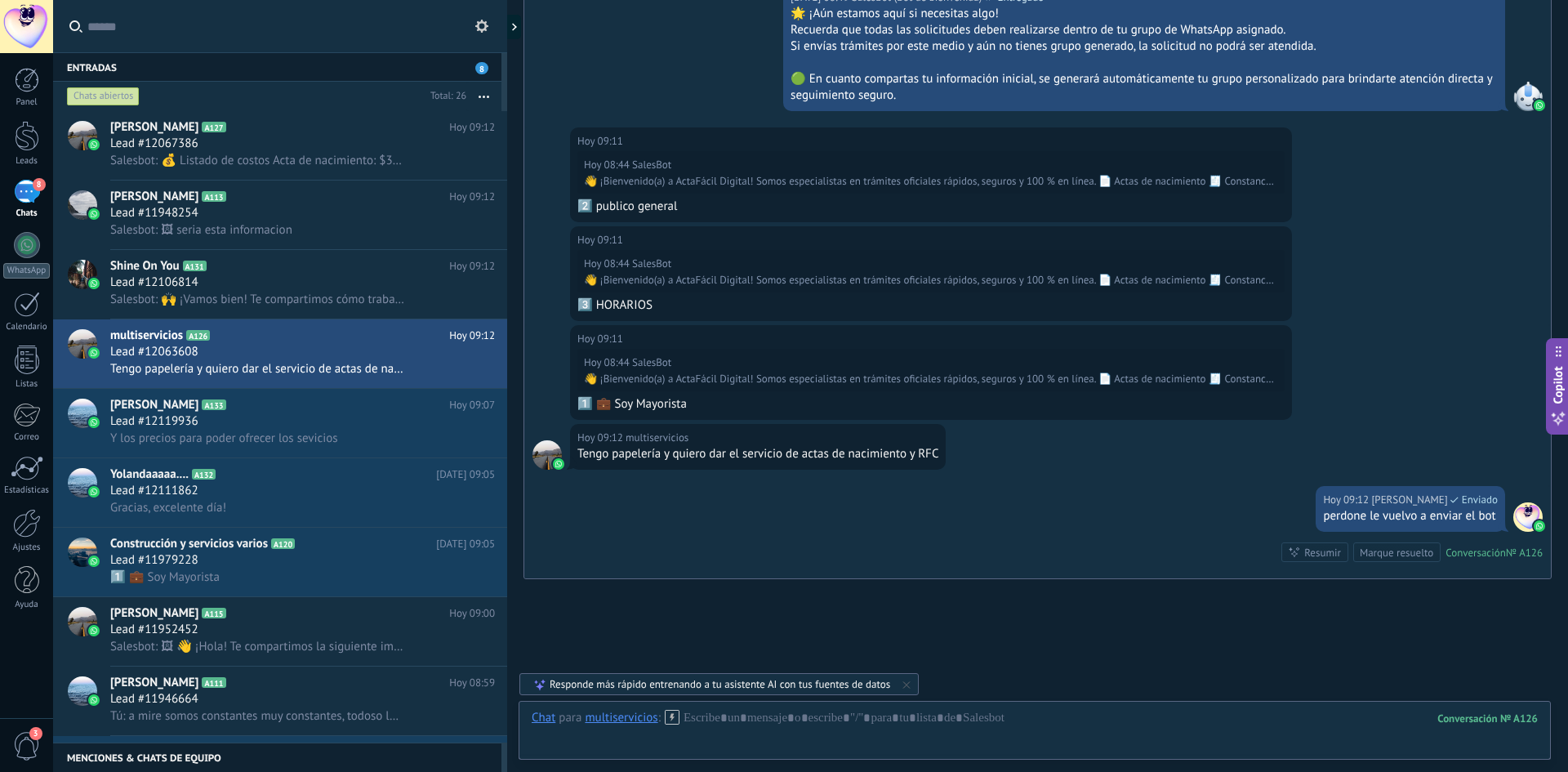
scroll to position [950, 0]
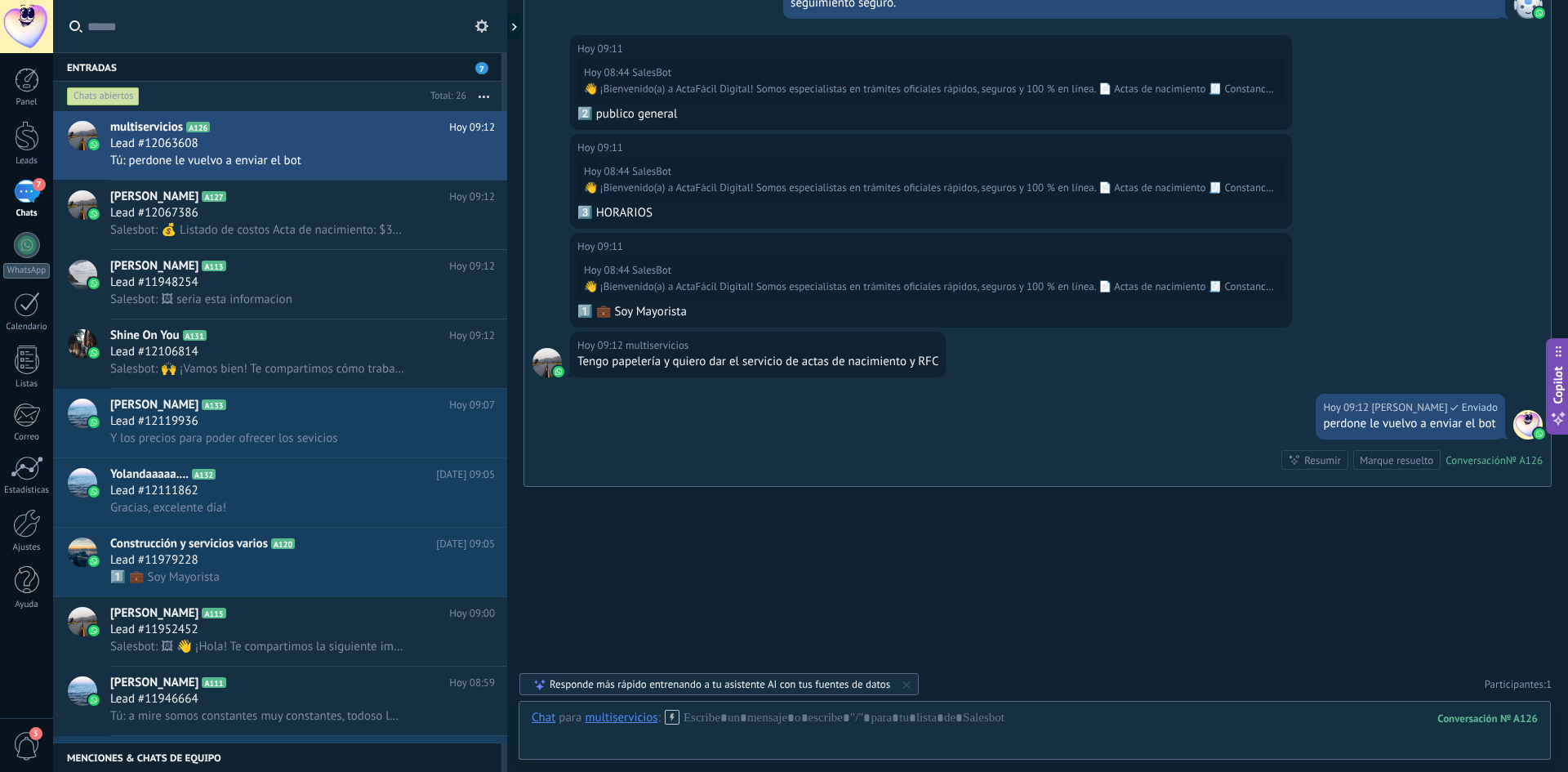
click at [673, 719] on use at bounding box center [672, 717] width 14 height 14
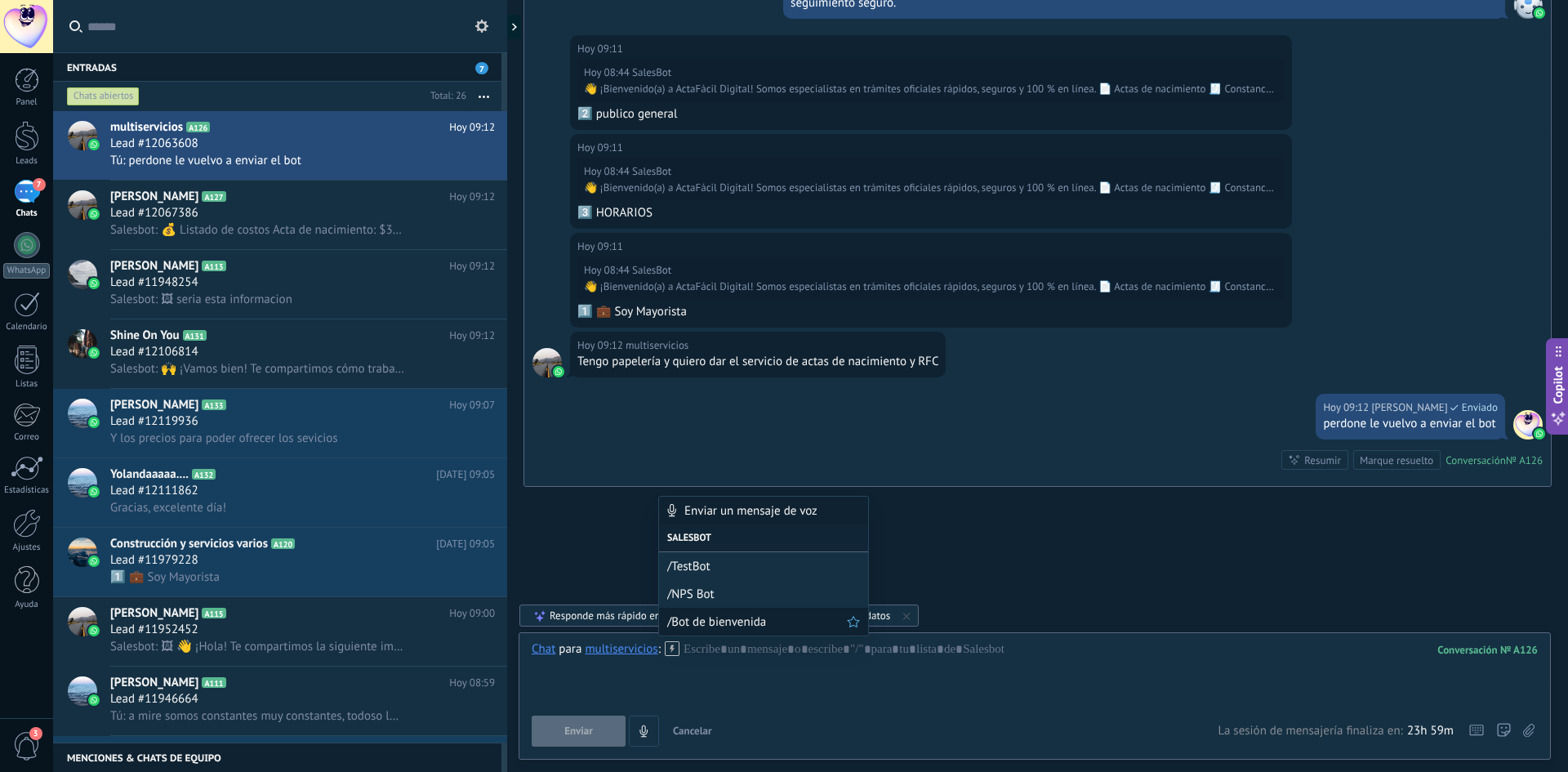
click at [714, 622] on span "/Bot de bienvenida" at bounding box center [757, 622] width 179 height 16
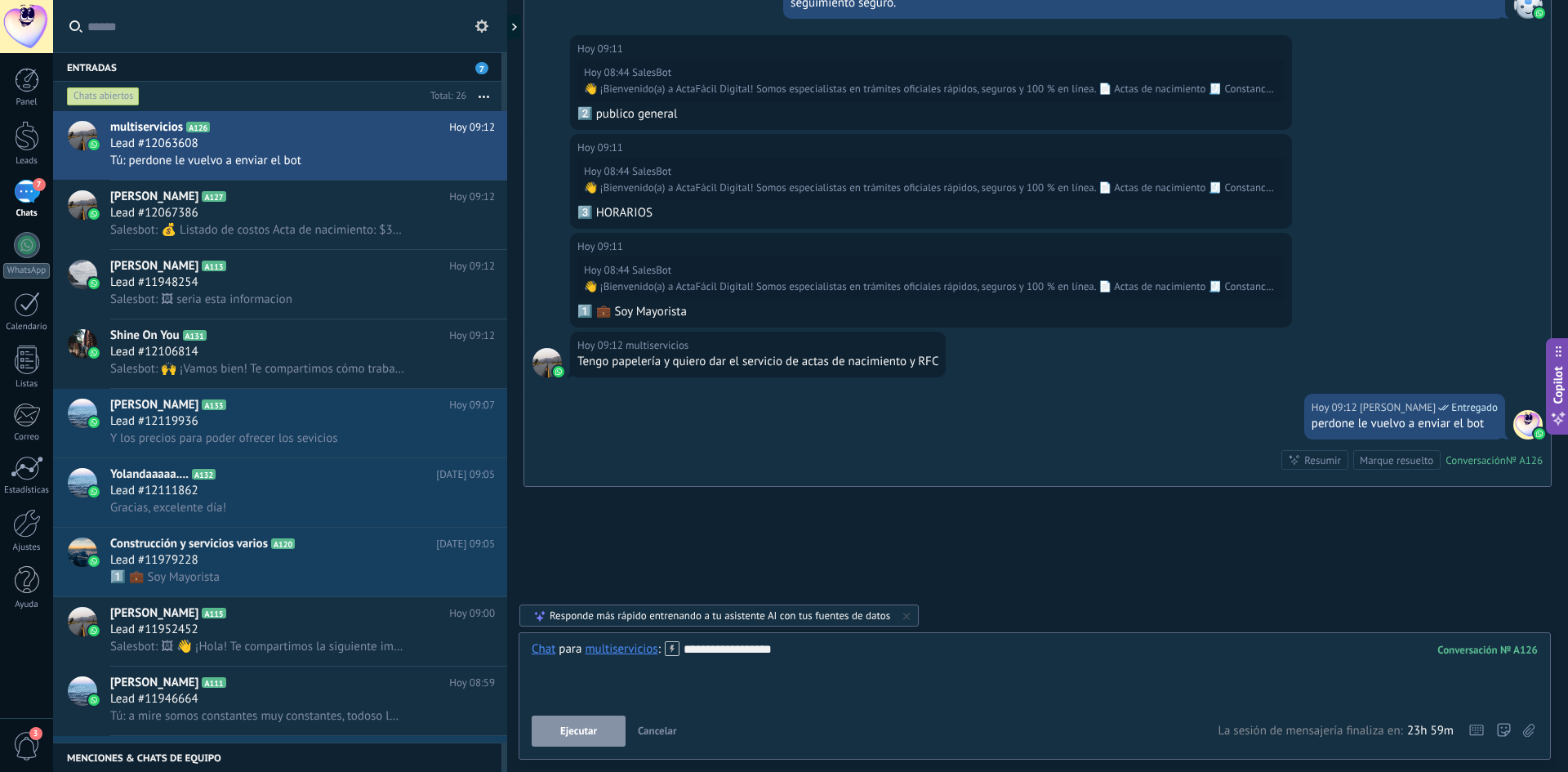
click at [606, 730] on button "Ejecutar" at bounding box center [578, 730] width 94 height 31
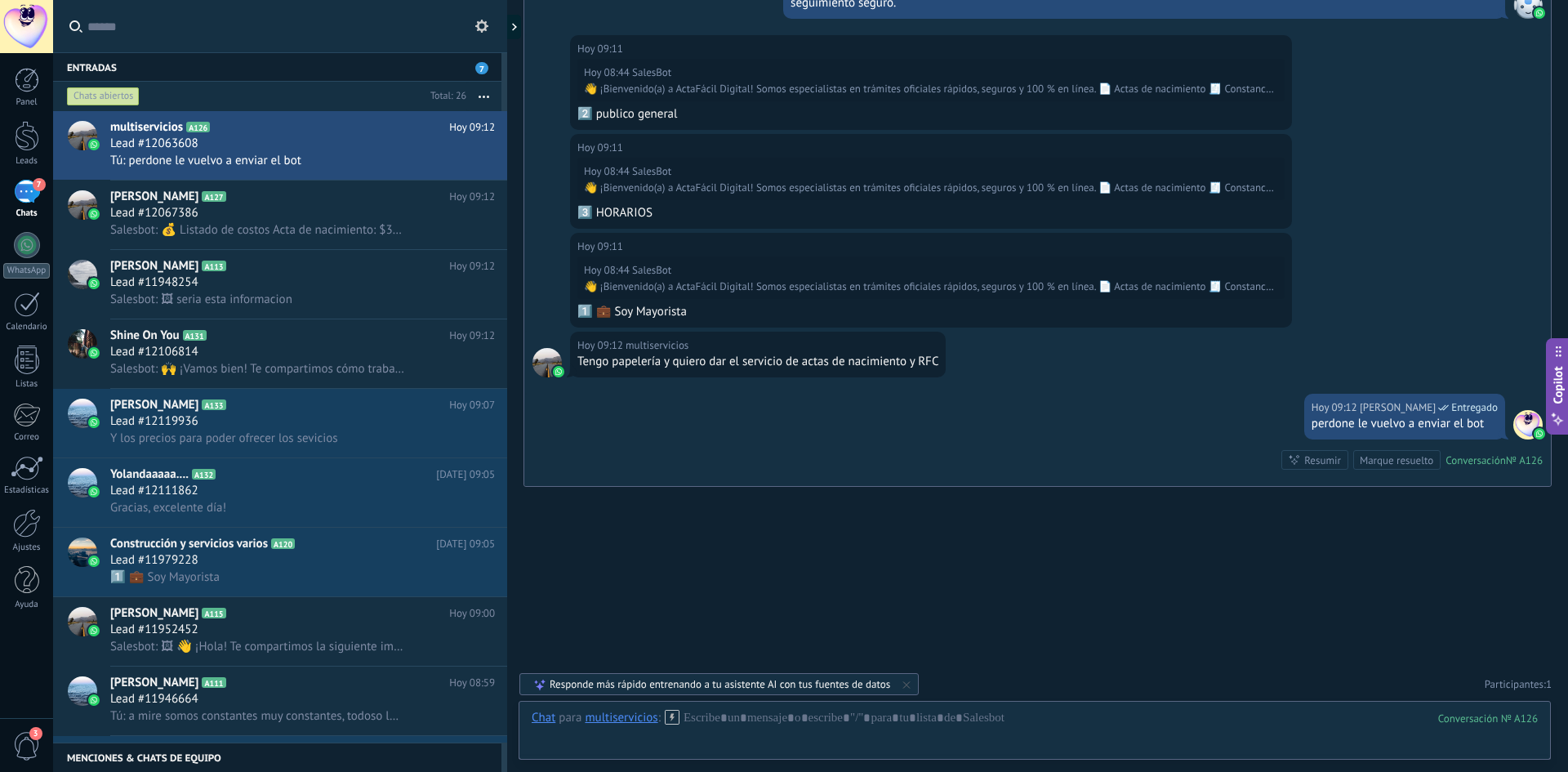
scroll to position [1242, 0]
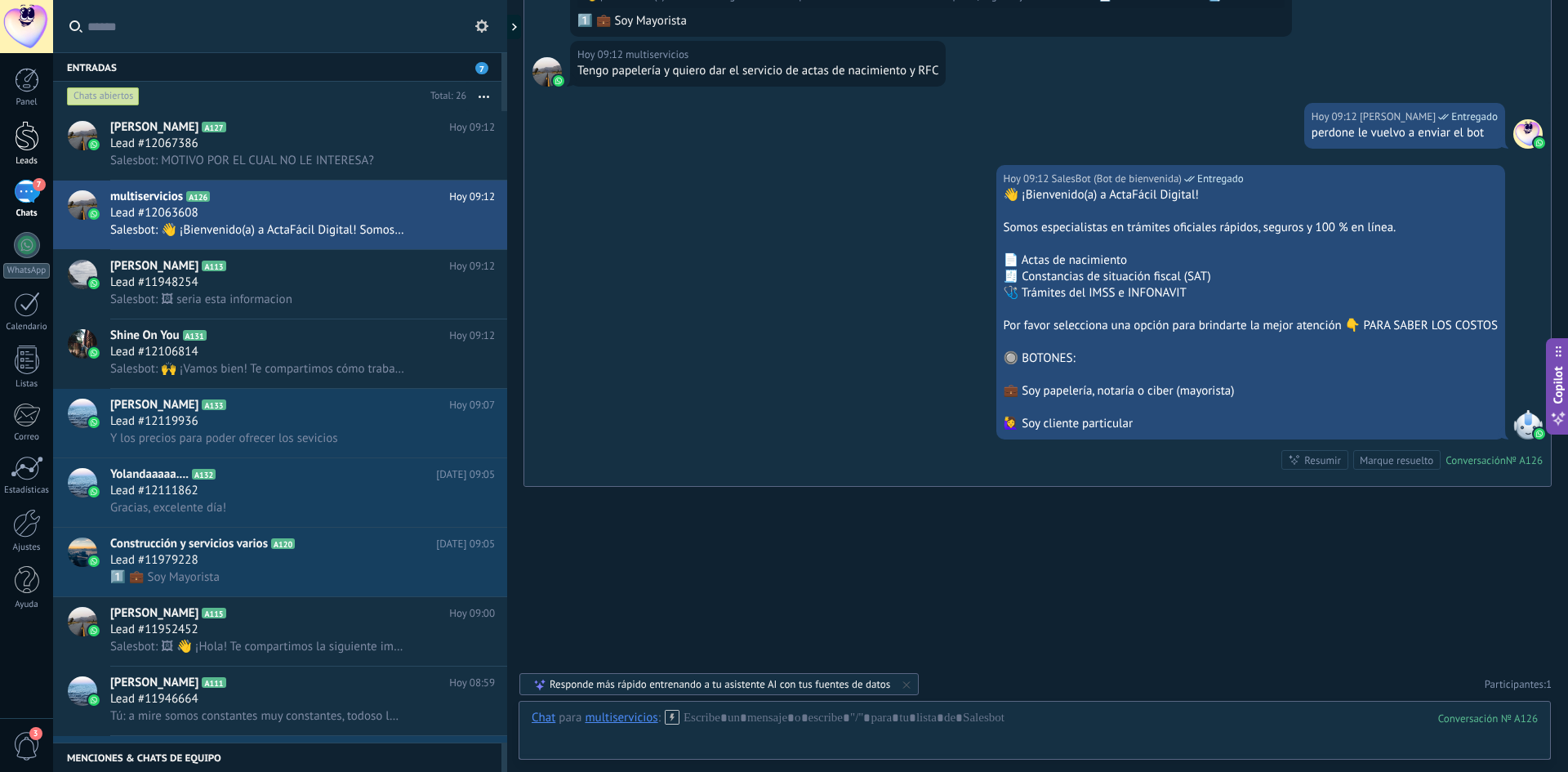
click at [17, 147] on div at bounding box center [27, 136] width 25 height 31
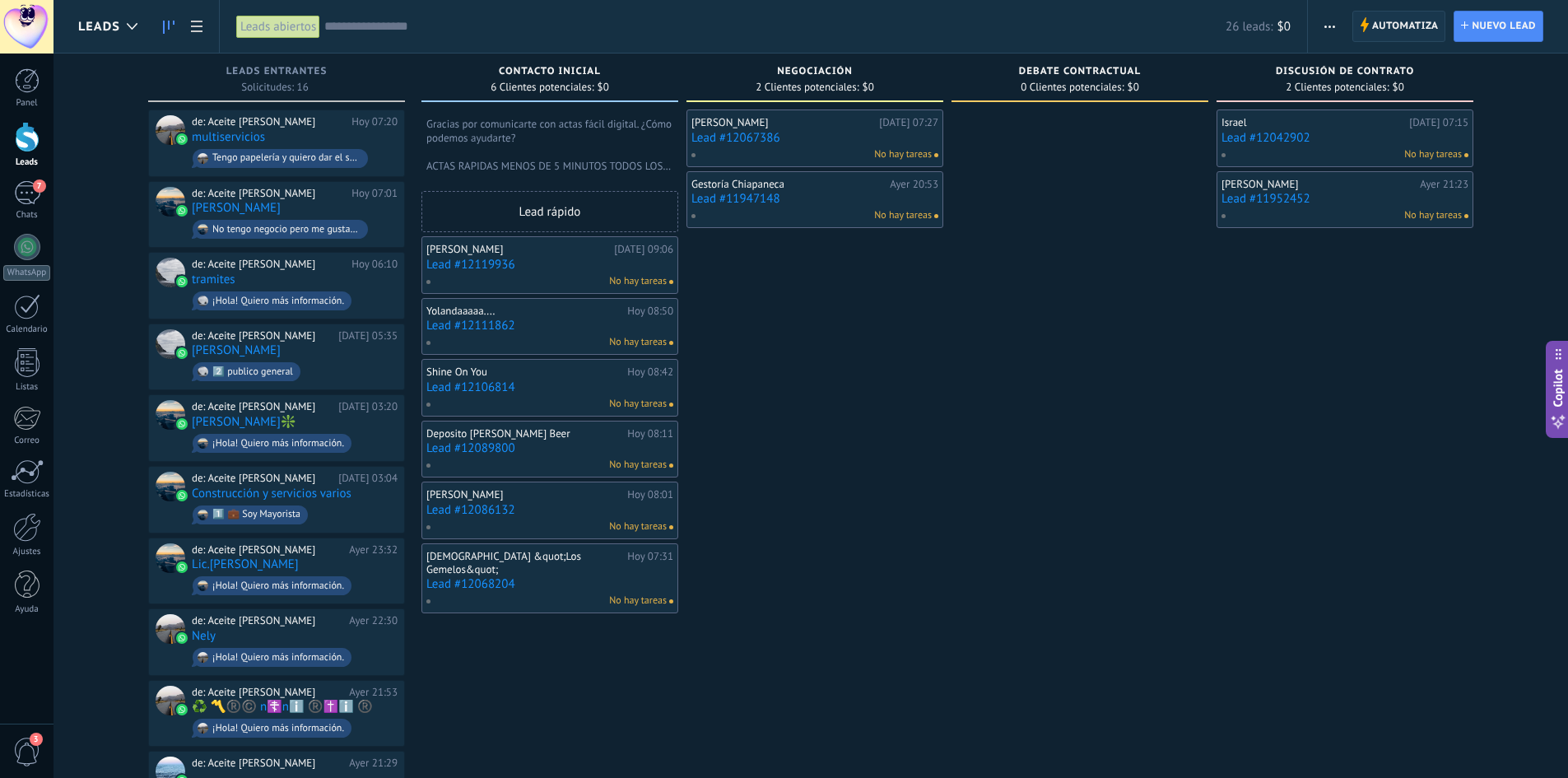
click at [1369, 33] on span "Automatiza Automatiza" at bounding box center [1399, 26] width 94 height 31
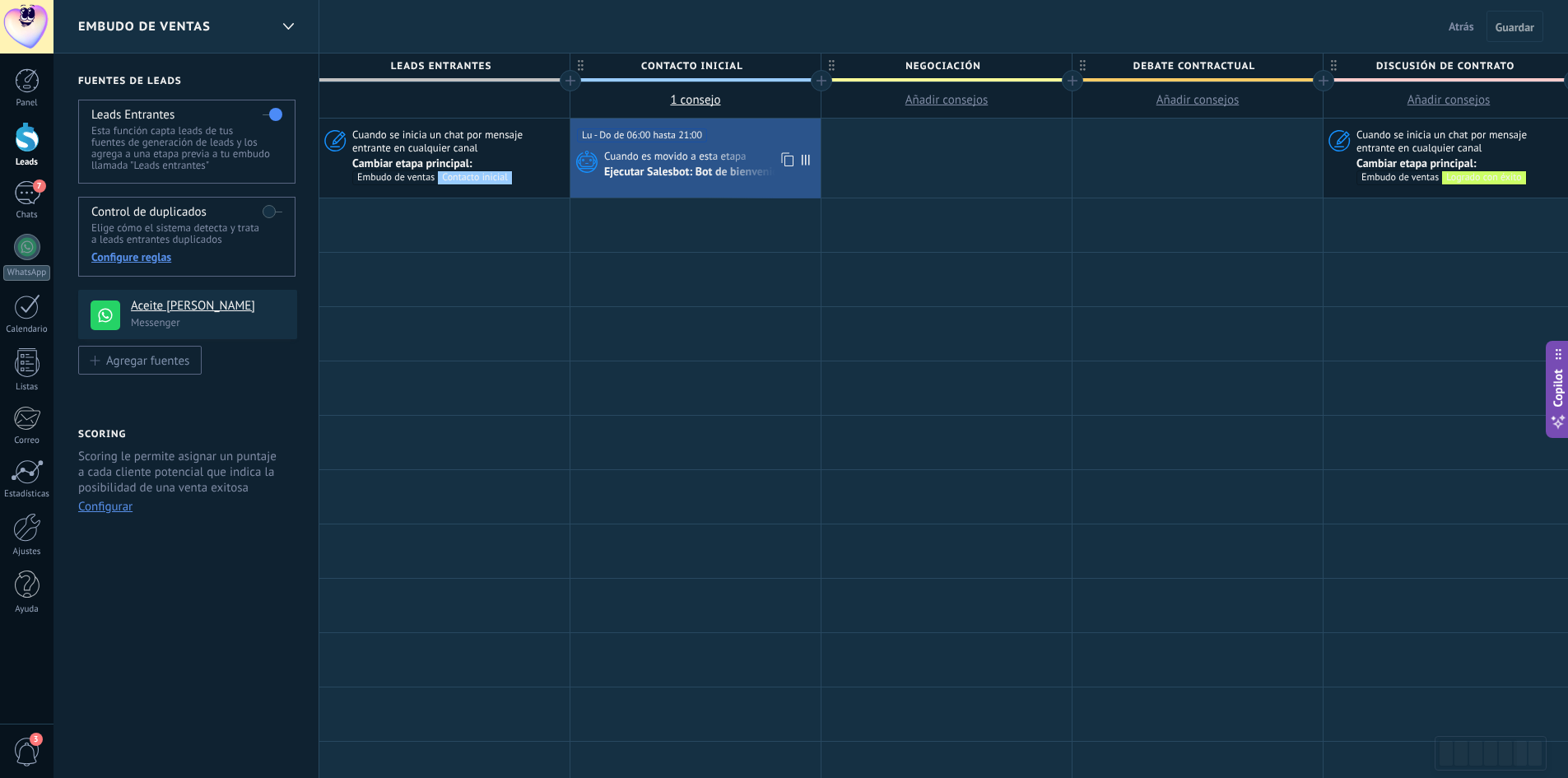
click at [650, 166] on div "Ejecutar Salesbot: Bot de bienvenida" at bounding box center [695, 173] width 183 height 15
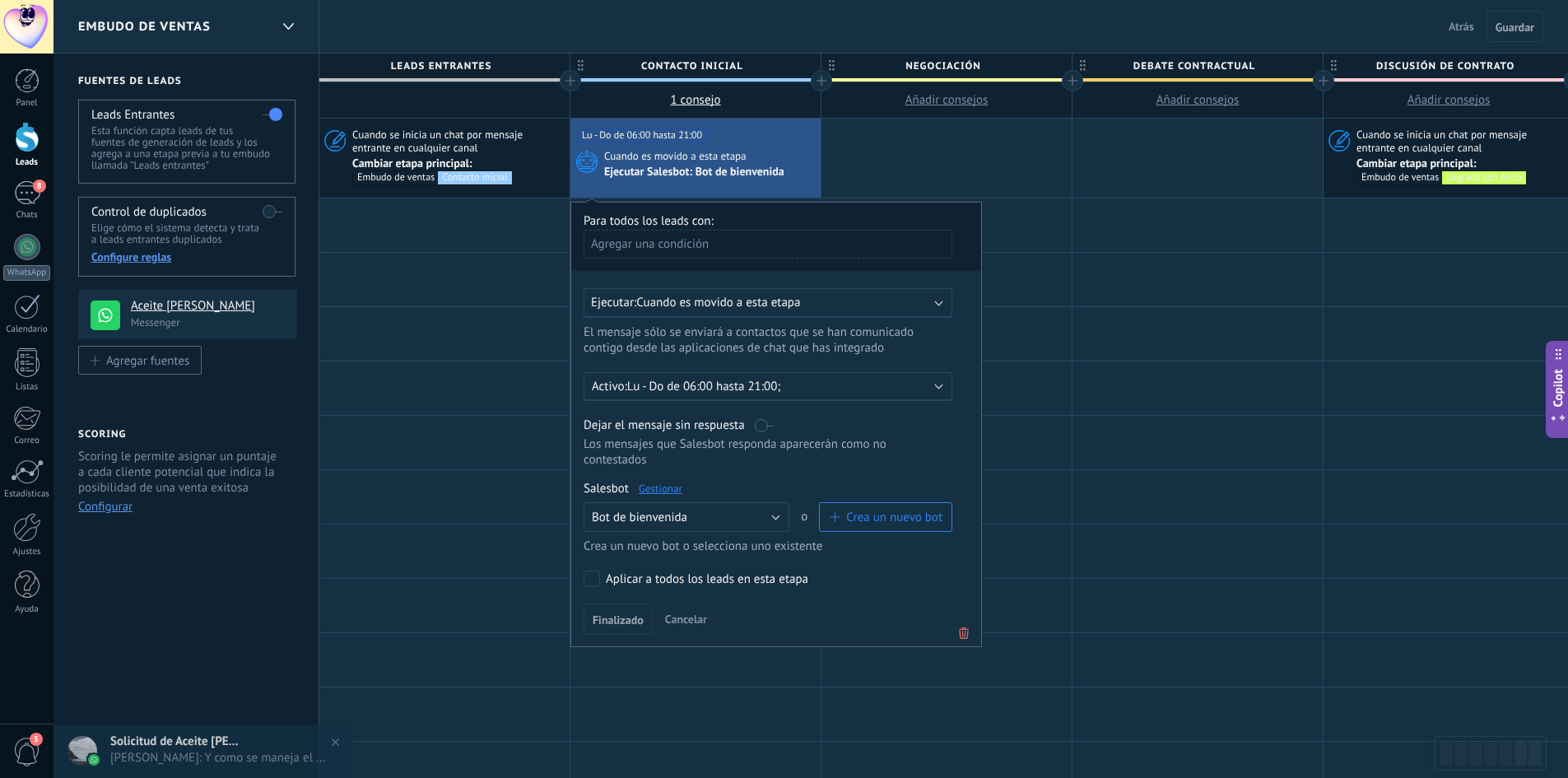
click at [667, 484] on link "Gestionar" at bounding box center [661, 488] width 44 height 14
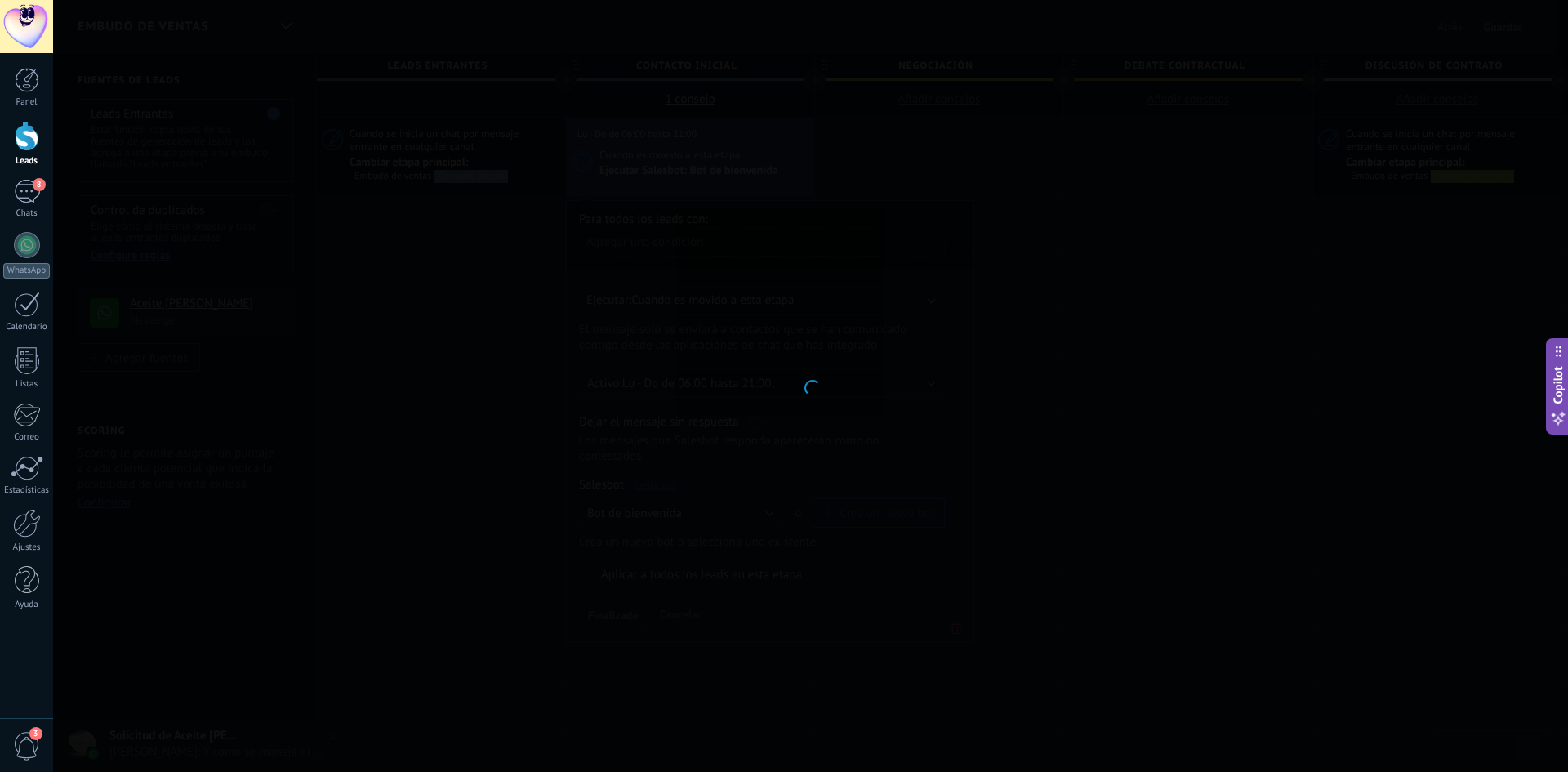
type input "**********"
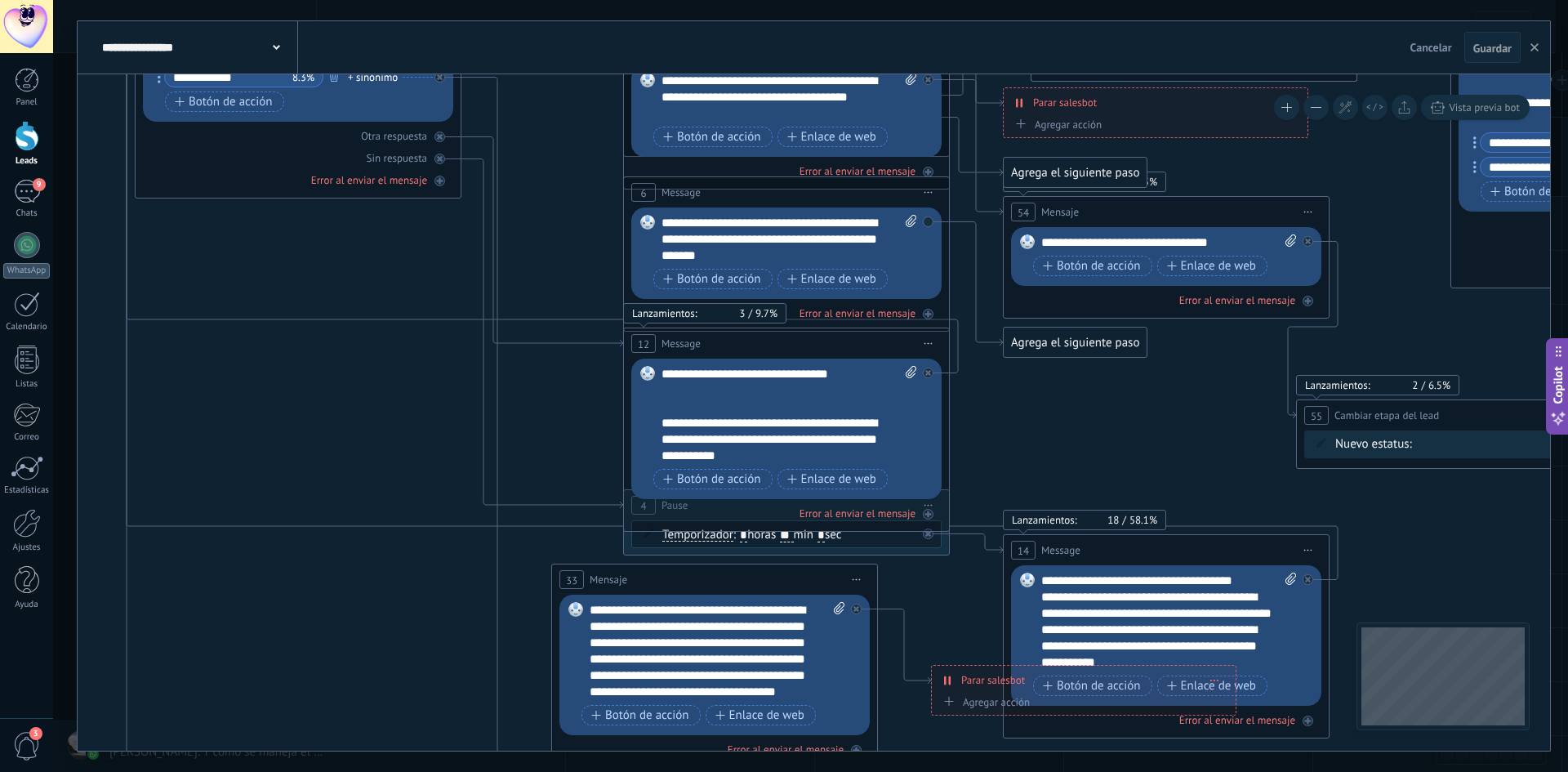
drag, startPoint x: 1065, startPoint y: 563, endPoint x: 583, endPoint y: 190, distance: 609.5
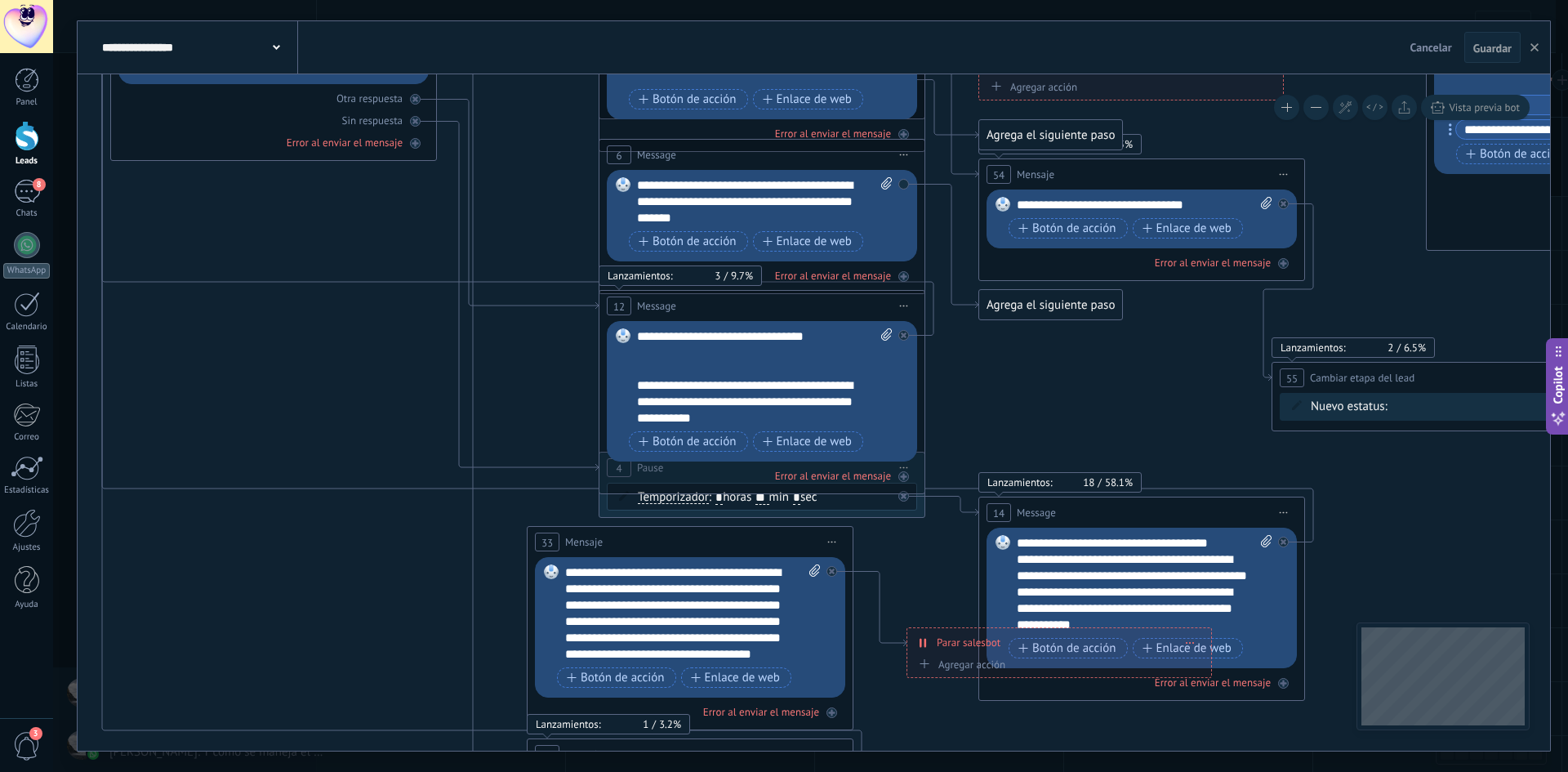
drag, startPoint x: 948, startPoint y: 587, endPoint x: 887, endPoint y: 521, distance: 89.9
click at [937, 541] on icon at bounding box center [1593, 407] width 4133 height 2060
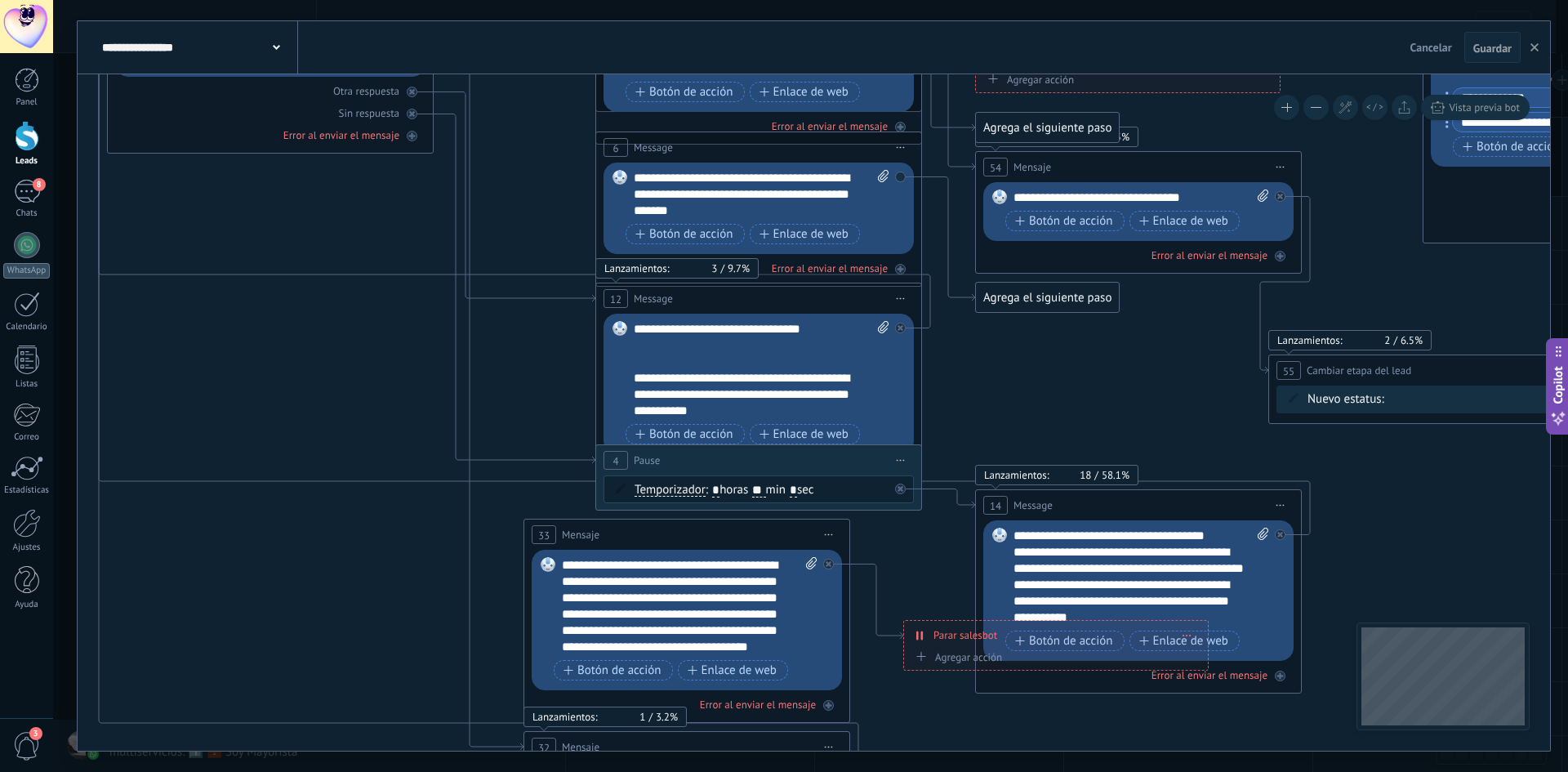
click at [720, 491] on input "*" at bounding box center [715, 491] width 7 height 13
type input "*"
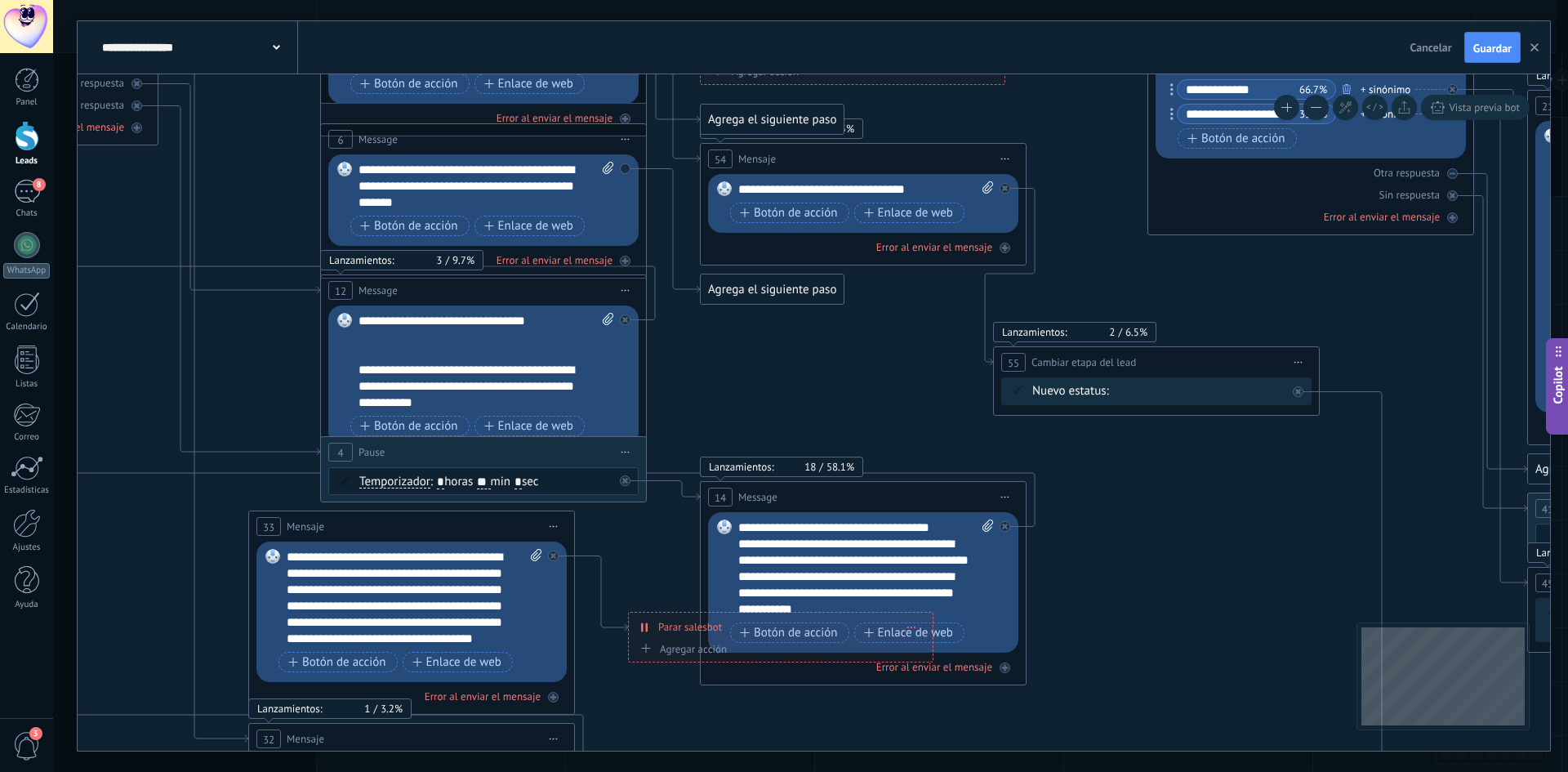
drag, startPoint x: 911, startPoint y: 558, endPoint x: 560, endPoint y: 622, distance: 356.8
click at [552, 612] on icon at bounding box center [1313, 391] width 4133 height 2060
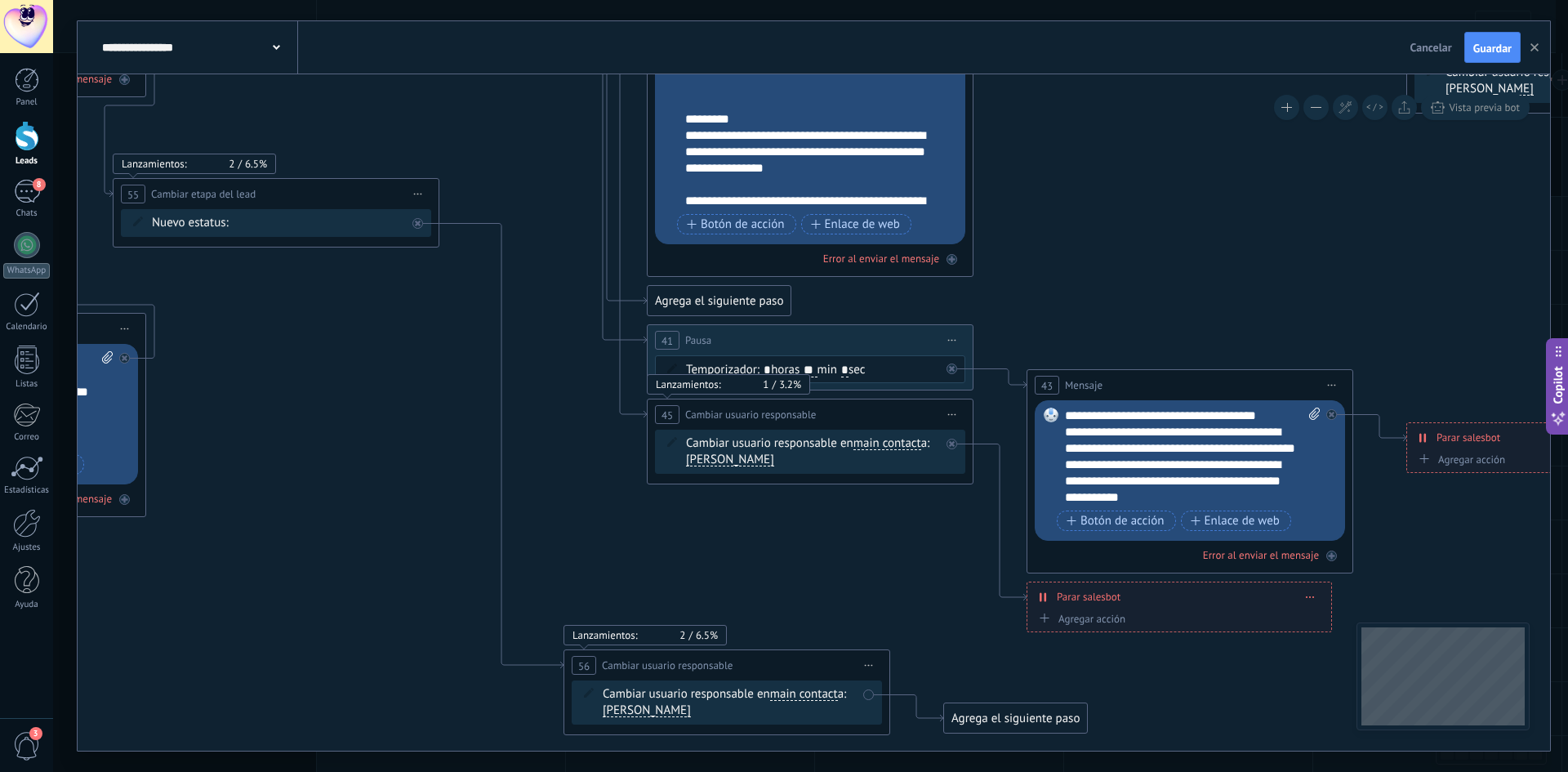
drag, startPoint x: 1239, startPoint y: 366, endPoint x: 447, endPoint y: 133, distance: 825.6
click at [447, 133] on icon at bounding box center [433, 223] width 4133 height 2060
click at [775, 371] on span ": * horas ** min * sec" at bounding box center [812, 370] width 109 height 16
click at [772, 368] on input "*" at bounding box center [767, 371] width 7 height 13
type input "*"
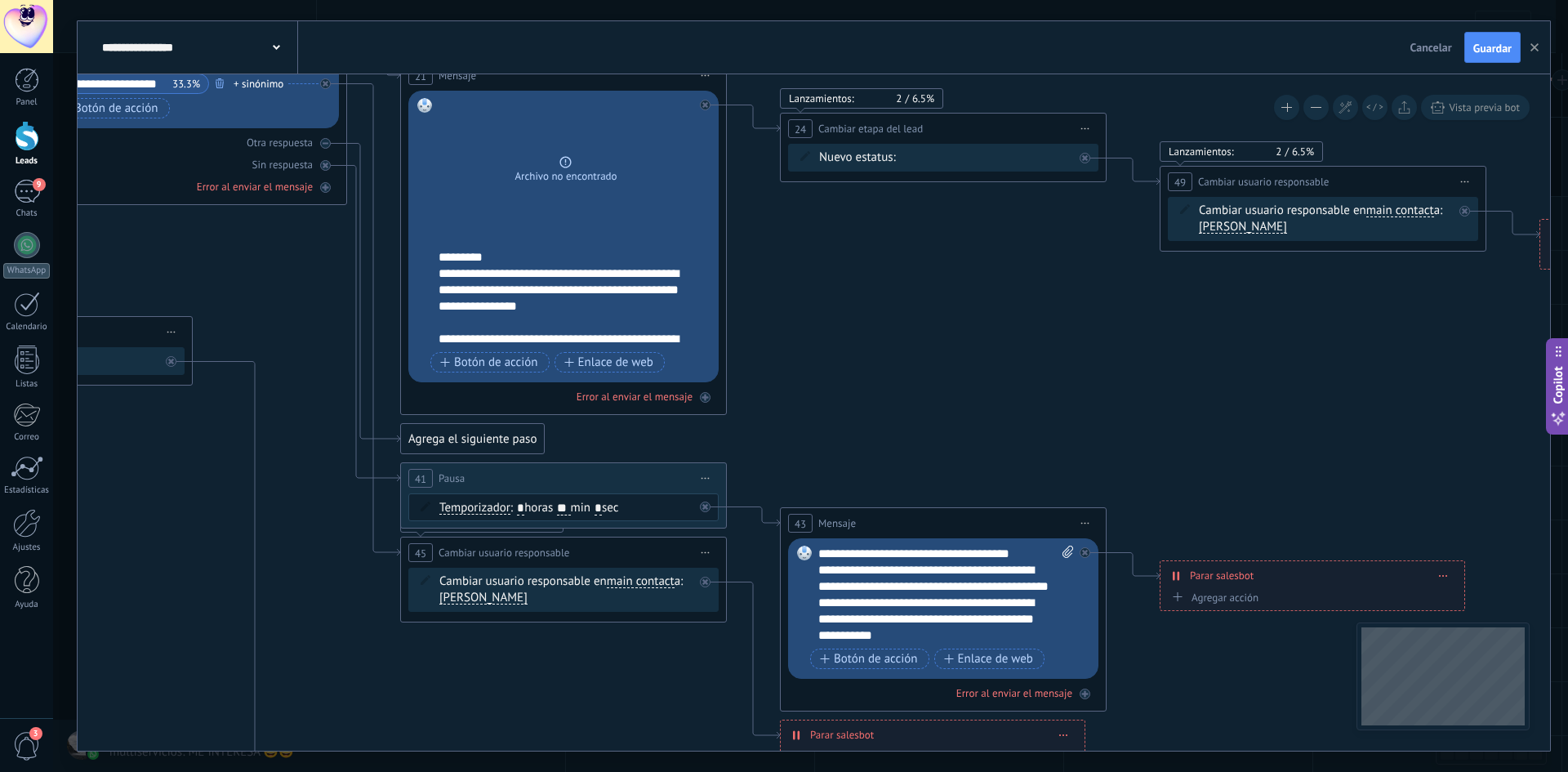
drag, startPoint x: 959, startPoint y: 505, endPoint x: 715, endPoint y: 629, distance: 273.7
click at [712, 636] on icon at bounding box center [186, 361] width 4133 height 2060
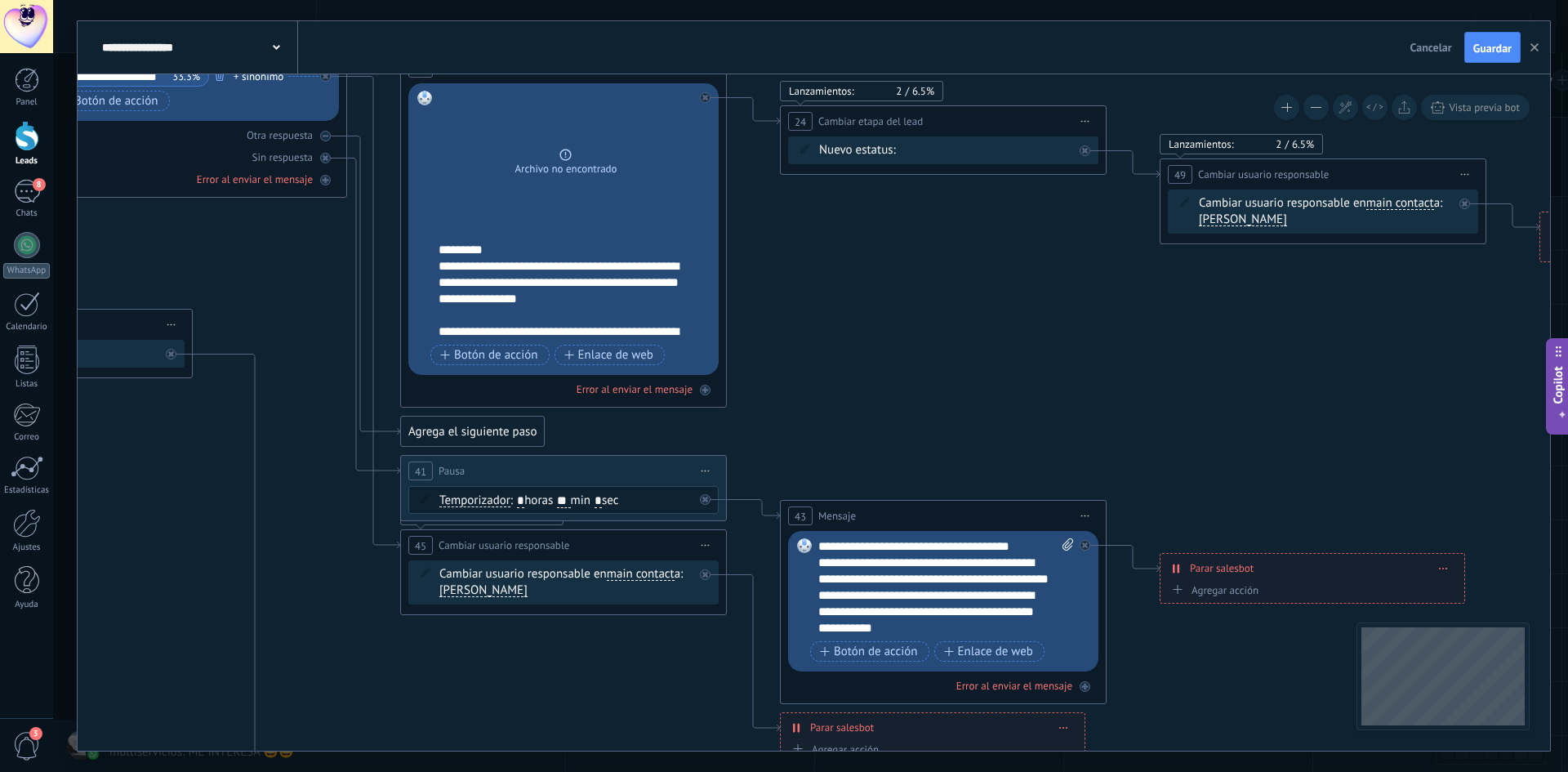
click at [1446, 571] on span at bounding box center [1443, 568] width 7 height 9
click at [1472, 587] on div "Borrar" at bounding box center [1473, 592] width 72 height 28
click at [1247, 573] on div "Agrega el siguiente paso" at bounding box center [1232, 569] width 143 height 27
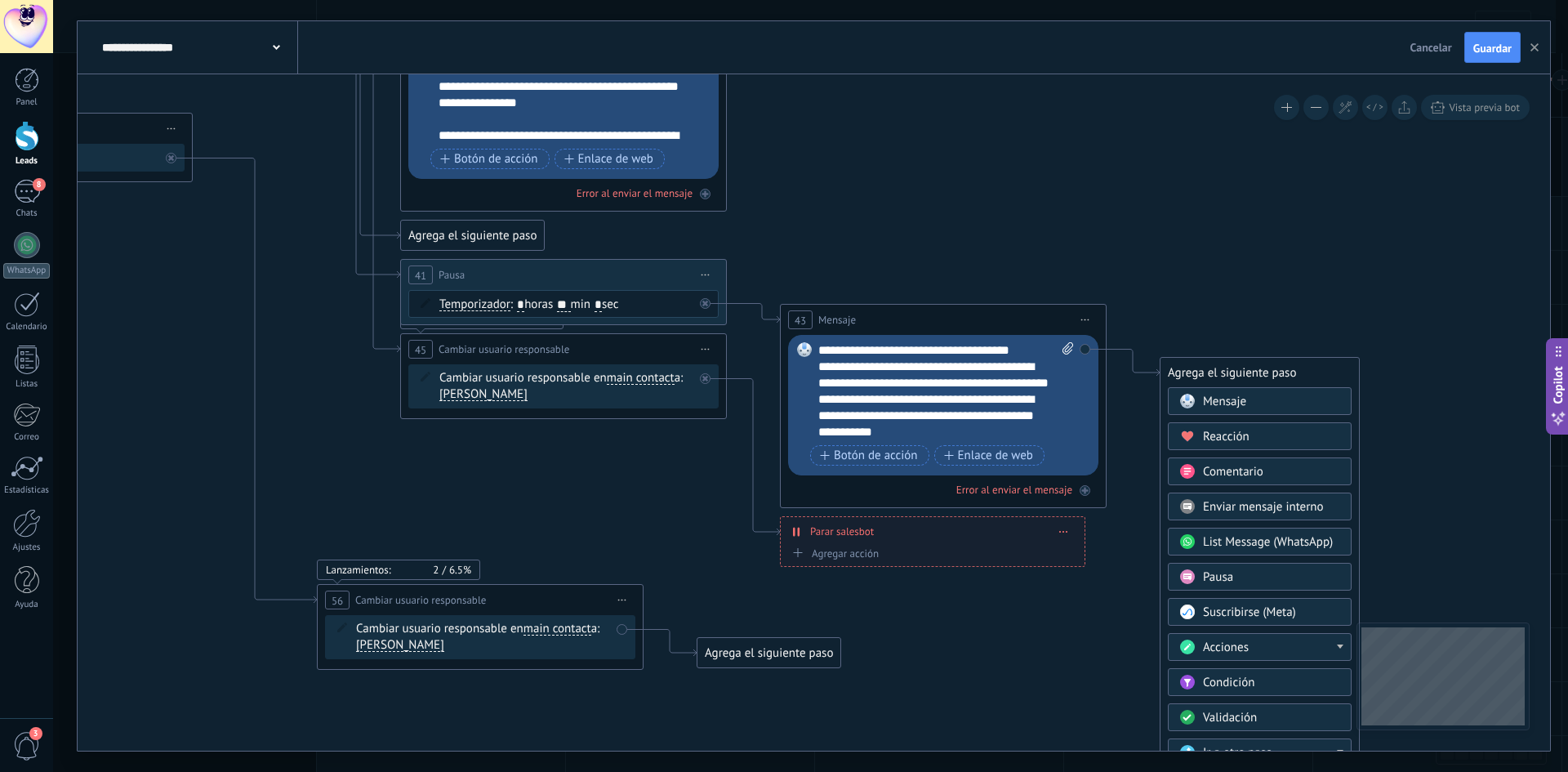
click at [1289, 650] on div "Acciones" at bounding box center [1272, 648] width 138 height 16
click at [1298, 717] on div "Cambiar etapa del lead" at bounding box center [1260, 712] width 182 height 28
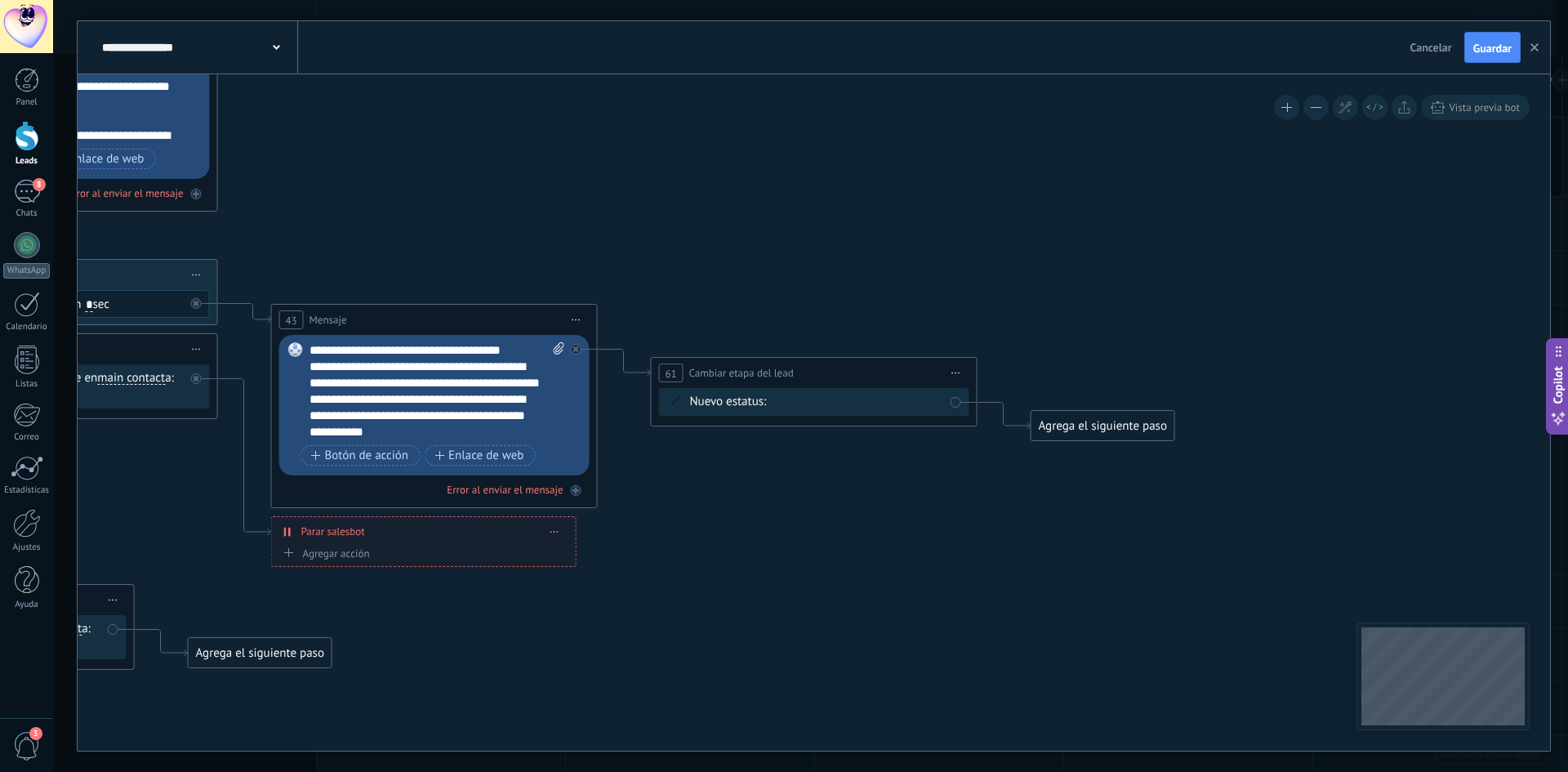
click at [0, 0] on div "Contacto inicial Negociación Debate contractual Discusión de contrato Logrado c…" at bounding box center [0, 0] width 0 height 0
click at [0, 0] on label "Discusión de contrato" at bounding box center [0, 0] width 0 height 0
click at [0, 0] on div "Contacto inicial Negociación Debate contractual Discusión de contrato Logrado c…" at bounding box center [0, 0] width 0 height 0
click at [0, 0] on label "Debate contractual" at bounding box center [0, 0] width 0 height 0
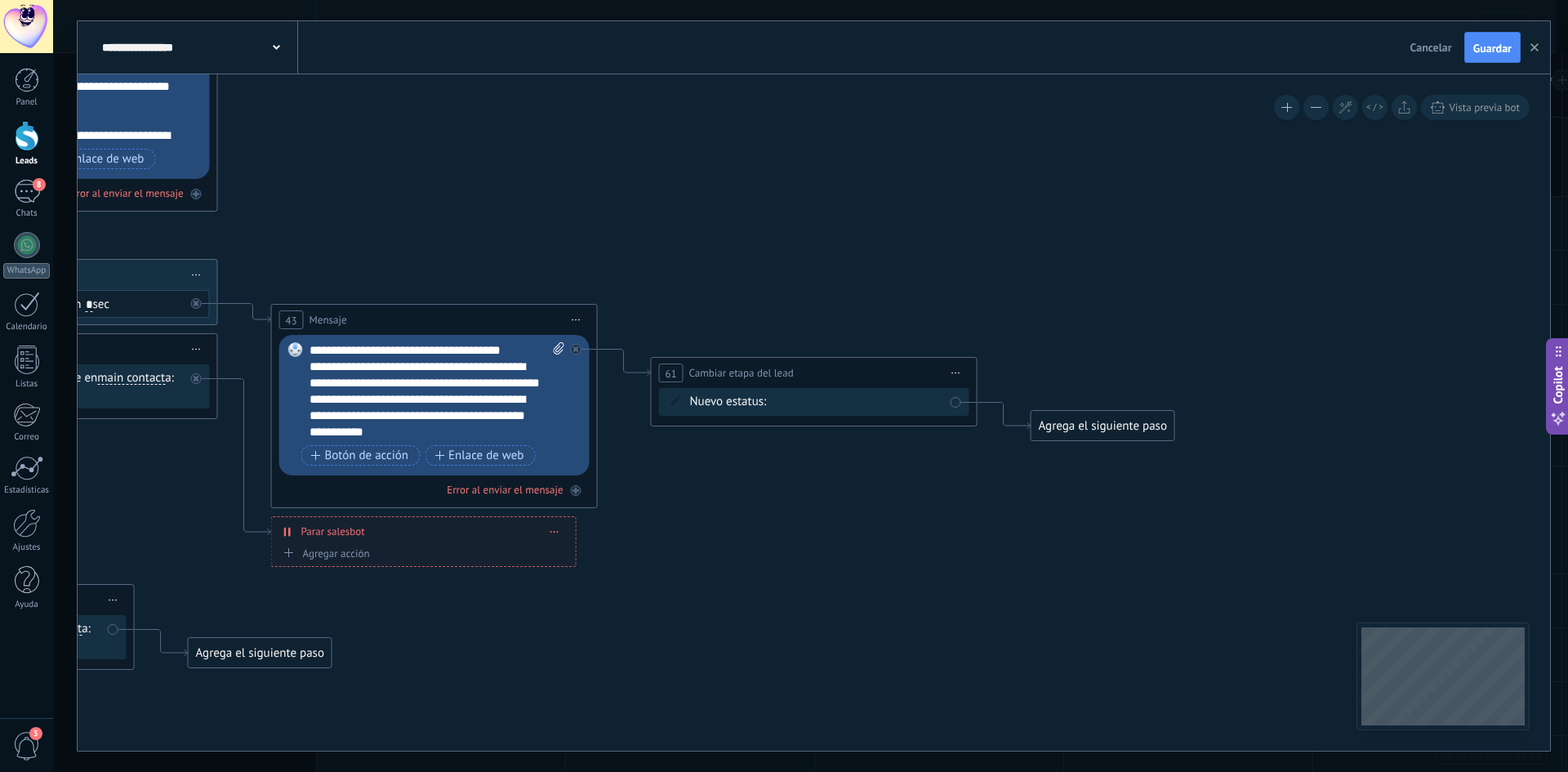
click at [1096, 426] on div "Agrega el siguiente paso" at bounding box center [1103, 425] width 143 height 27
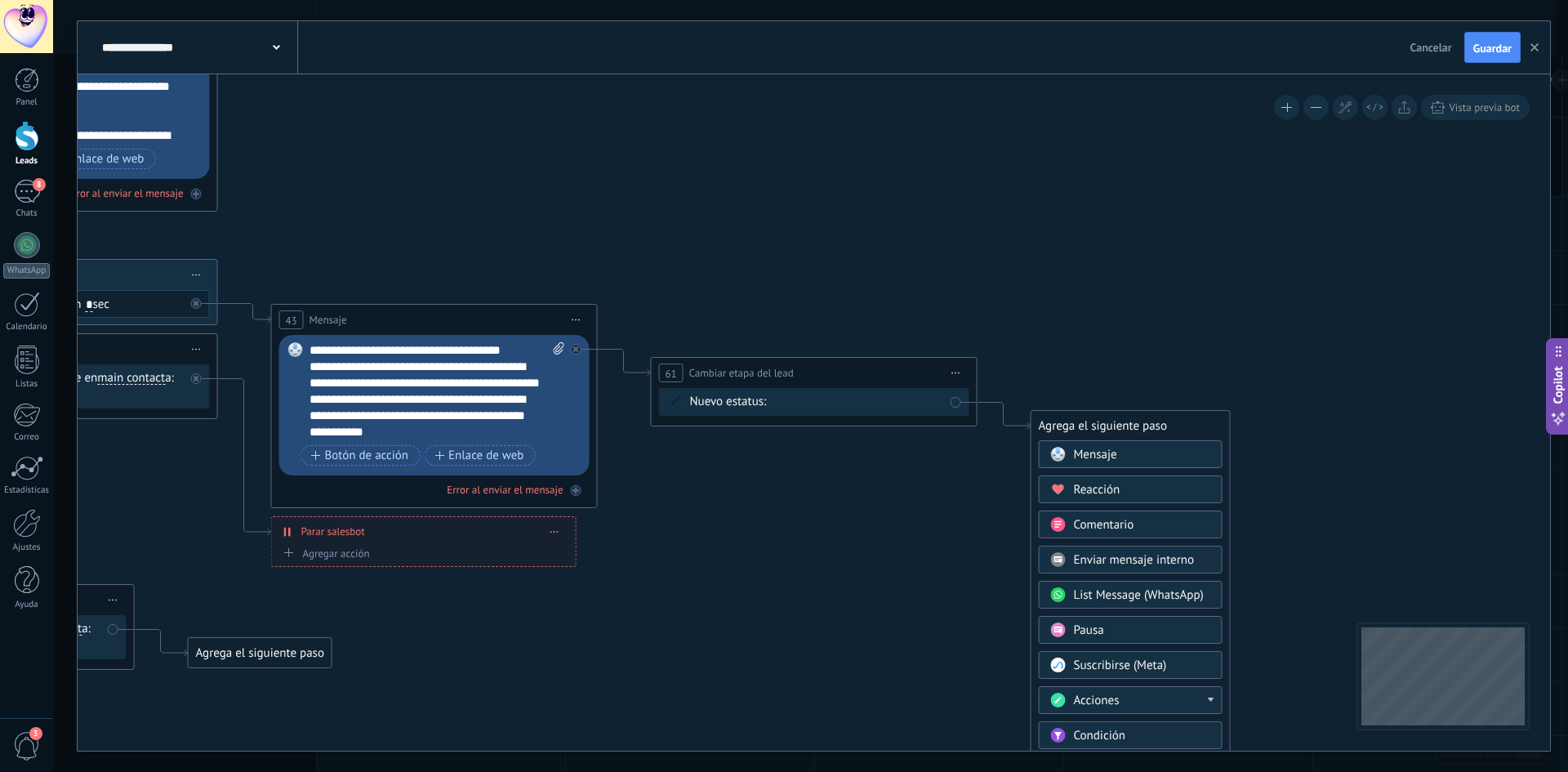
click at [1124, 630] on div "Pausa" at bounding box center [1142, 630] width 138 height 16
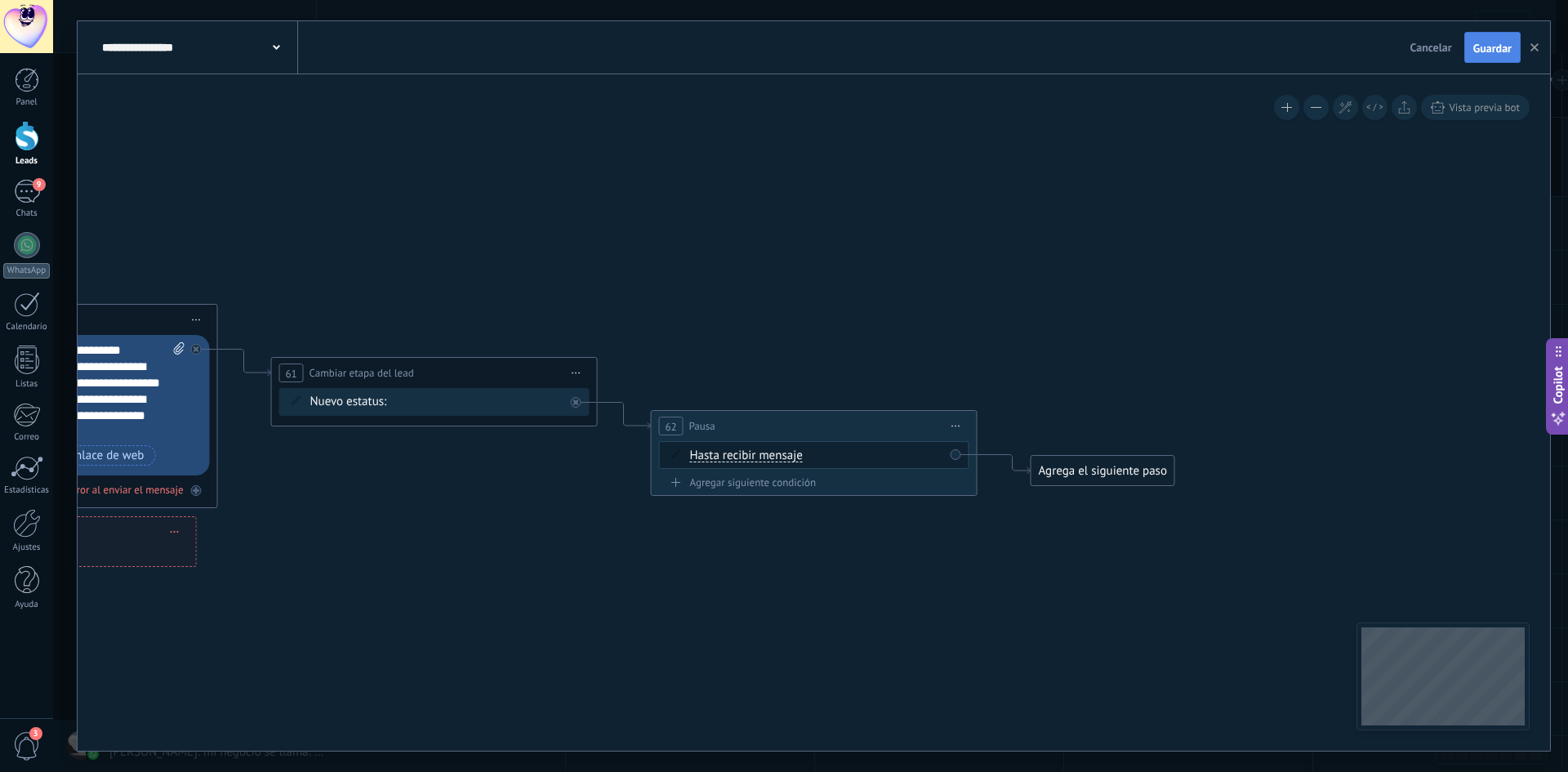
click at [1470, 47] on button "Guardar" at bounding box center [1493, 47] width 56 height 31
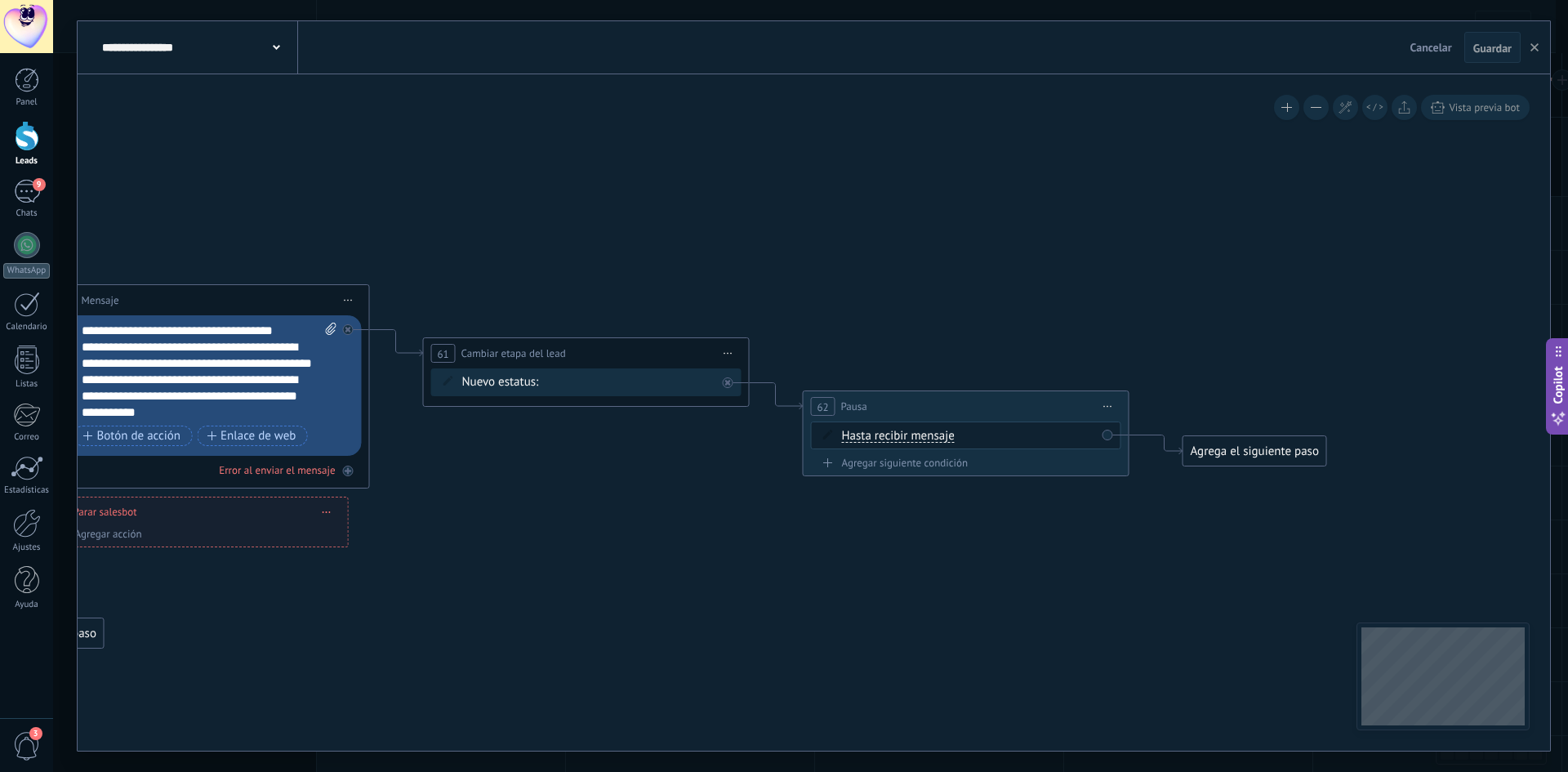
drag, startPoint x: 978, startPoint y: 216, endPoint x: 1130, endPoint y: 196, distance: 153.3
click at [1278, 453] on div "Agrega el siguiente paso" at bounding box center [1255, 451] width 143 height 27
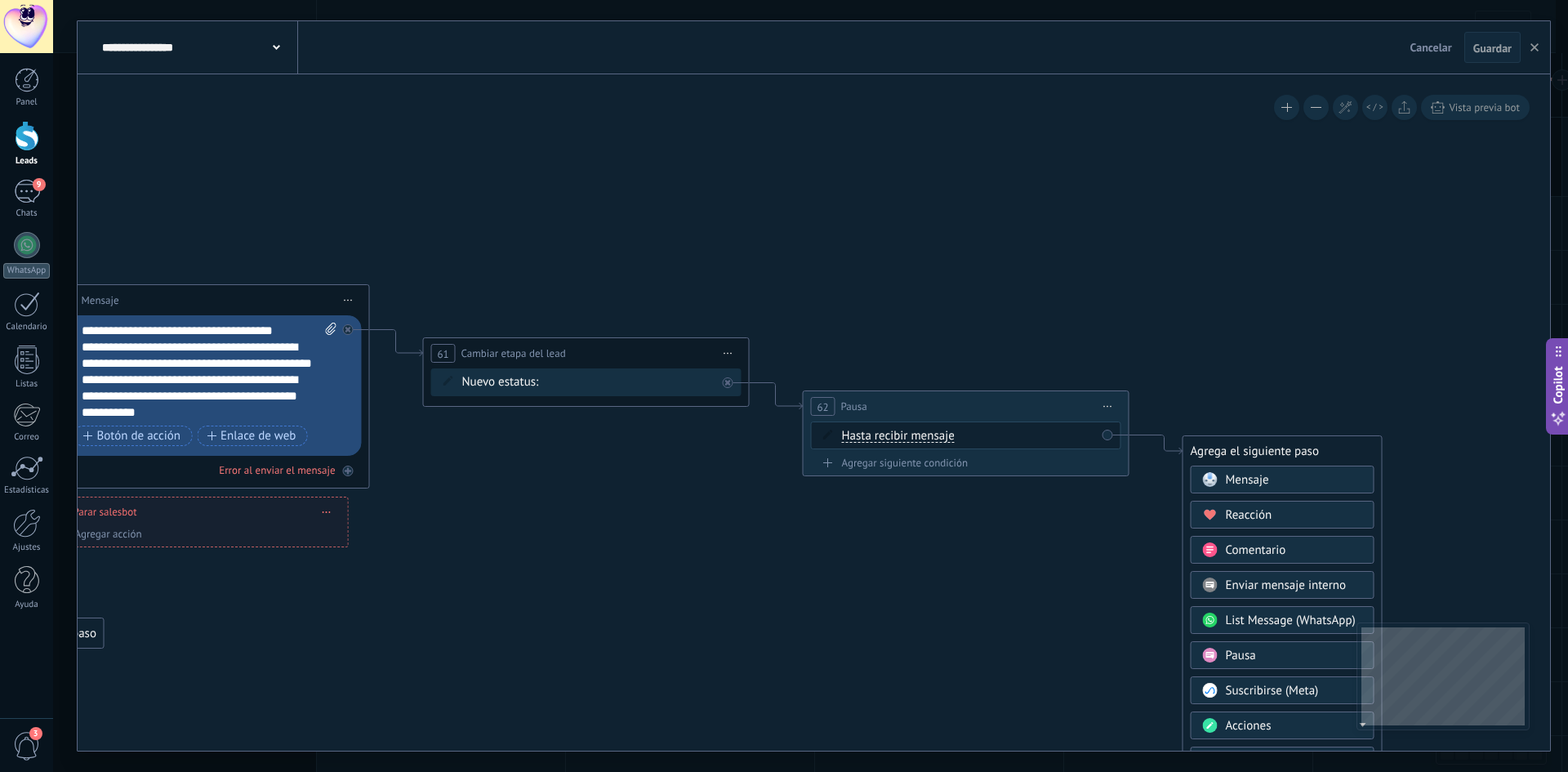
click at [1272, 475] on div "Mensaje" at bounding box center [1295, 481] width 138 height 16
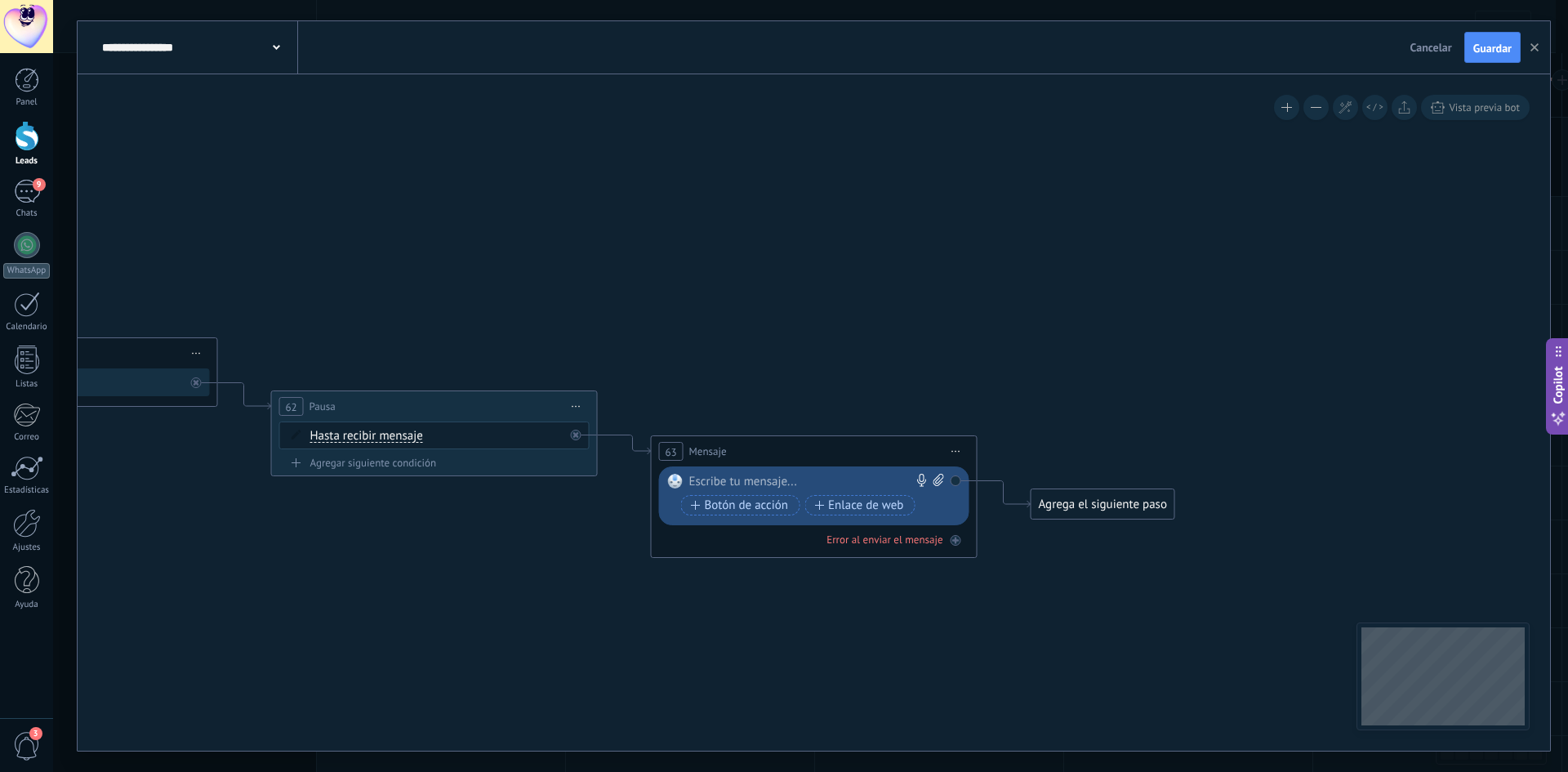
click at [953, 451] on icon at bounding box center [957, 452] width 8 height 2
click at [991, 567] on div "Borrar" at bounding box center [1030, 558] width 161 height 28
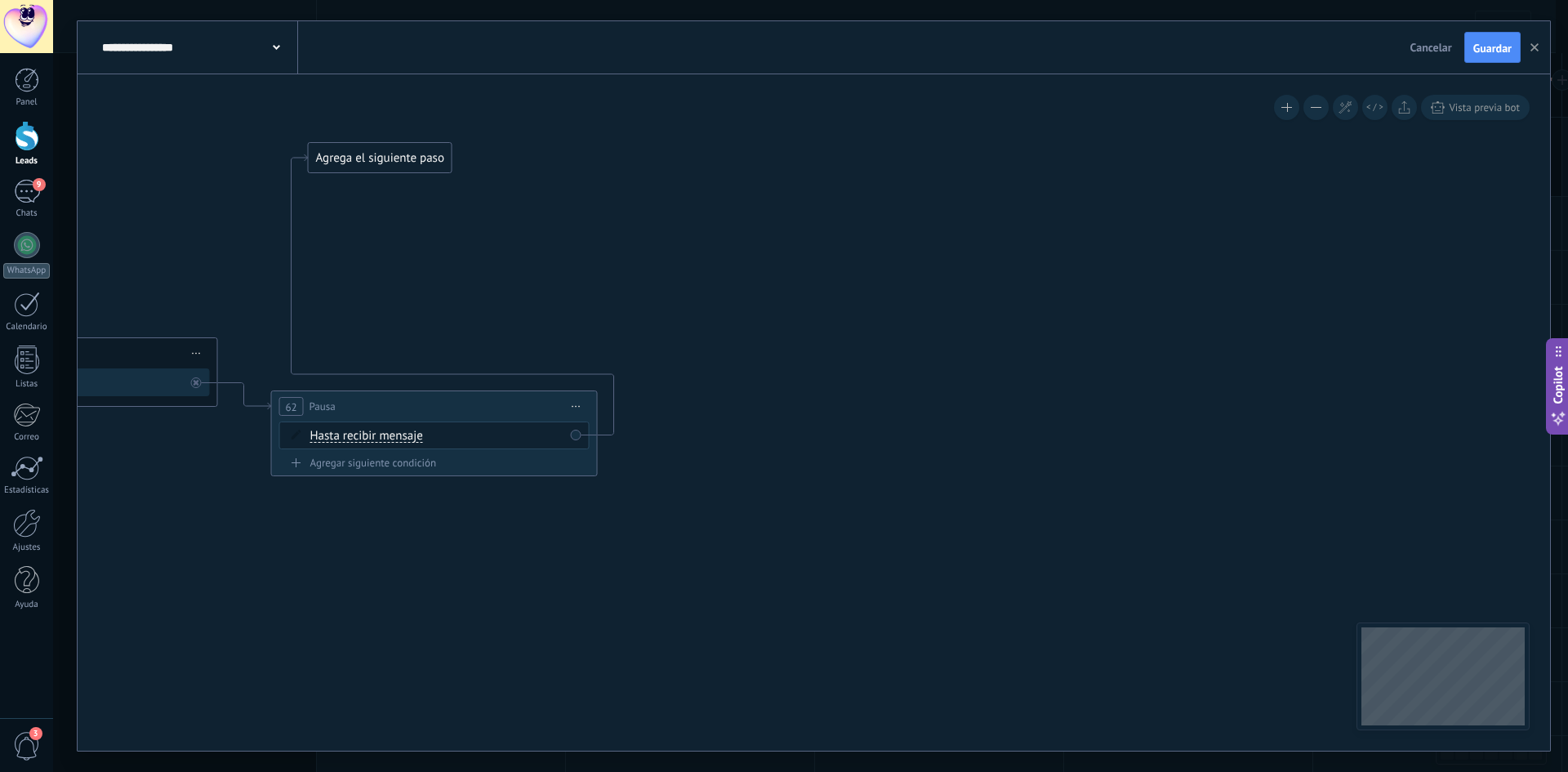
drag, startPoint x: 706, startPoint y: 446, endPoint x: 350, endPoint y: 162, distance: 455.4
click at [350, 159] on div "Agrega el siguiente paso" at bounding box center [380, 158] width 143 height 27
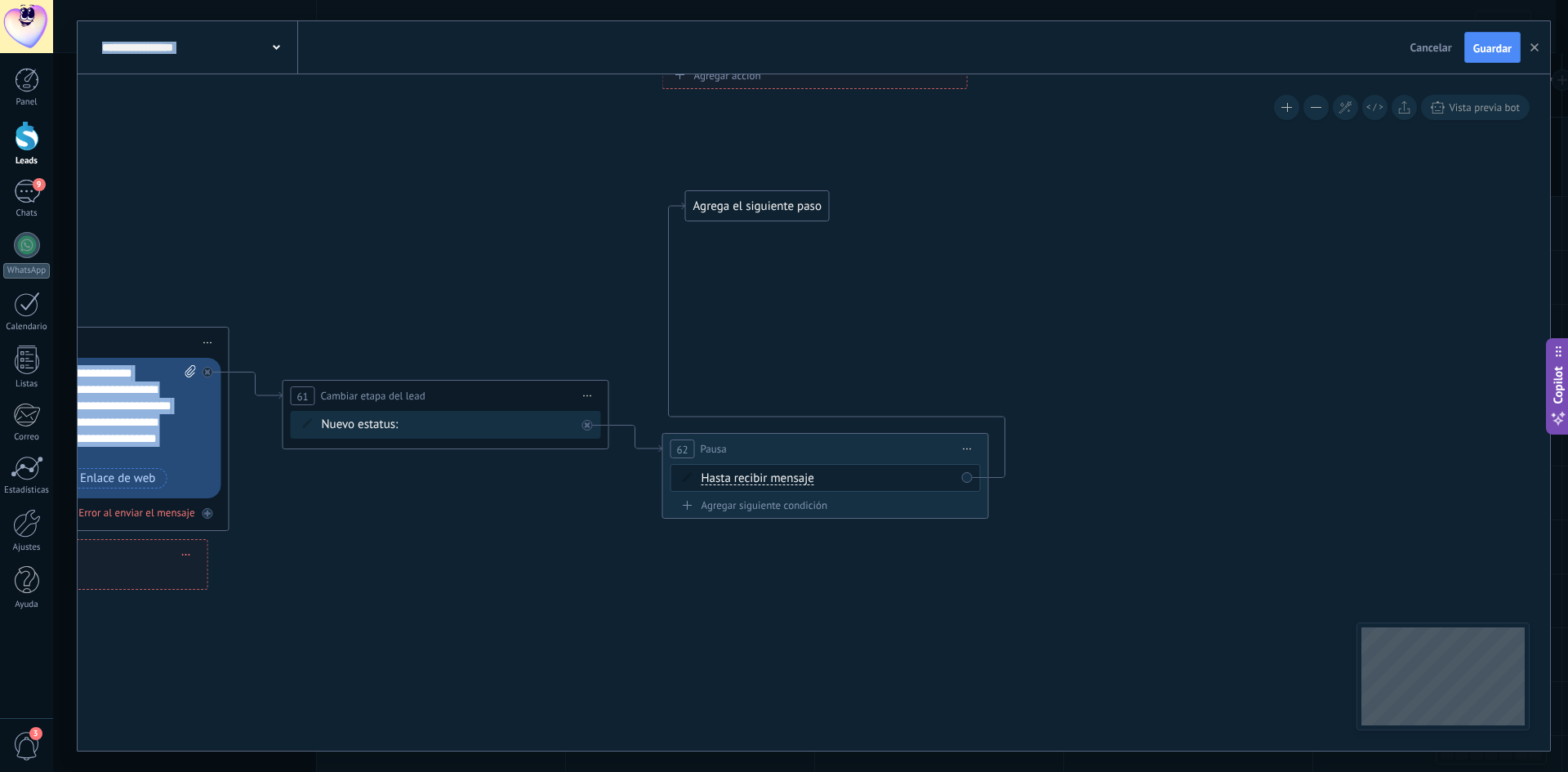
drag, startPoint x: 507, startPoint y: 301, endPoint x: 1485, endPoint y: 336, distance: 978.6
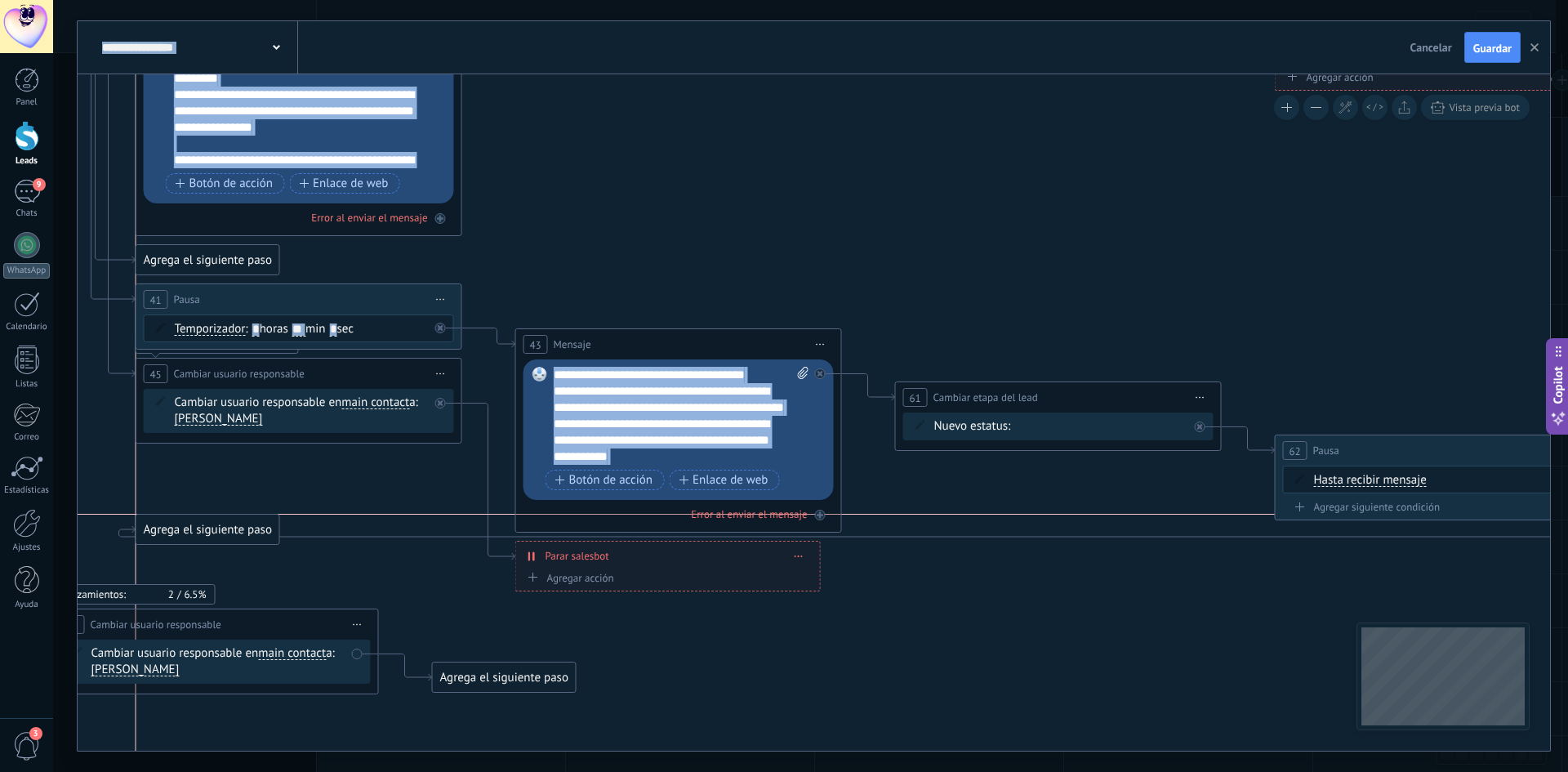
click at [187, 521] on div "Agrega el siguiente paso" at bounding box center [208, 529] width 143 height 27
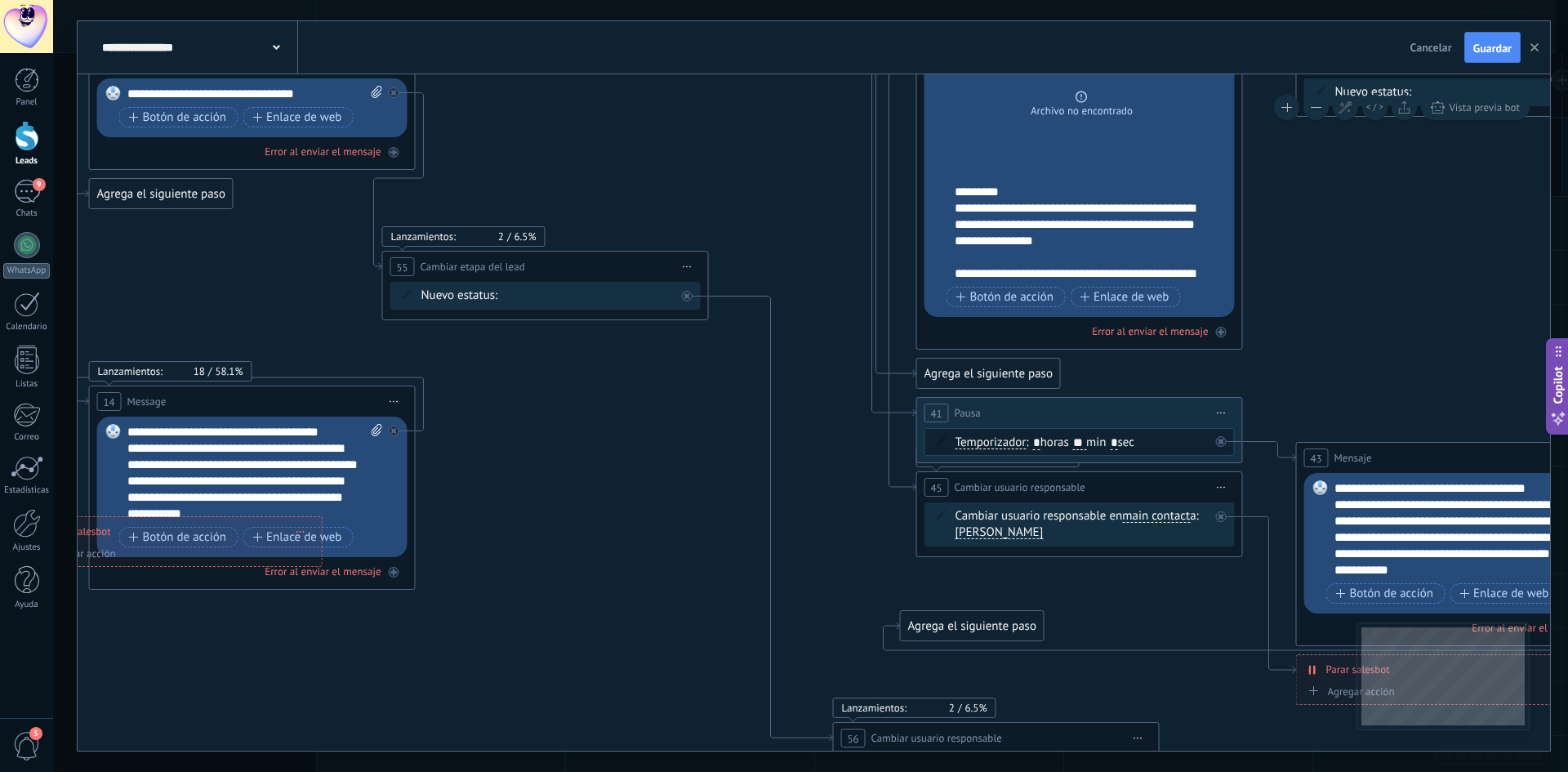
drag, startPoint x: 366, startPoint y: 510, endPoint x: 1147, endPoint y: 623, distance: 789.1
click at [1147, 623] on icon at bounding box center [714, 241] width 4154 height 1951
drag, startPoint x: 952, startPoint y: 627, endPoint x: 206, endPoint y: 269, distance: 827.5
click at [206, 266] on div "Agrega el siguiente paso" at bounding box center [269, 257] width 143 height 27
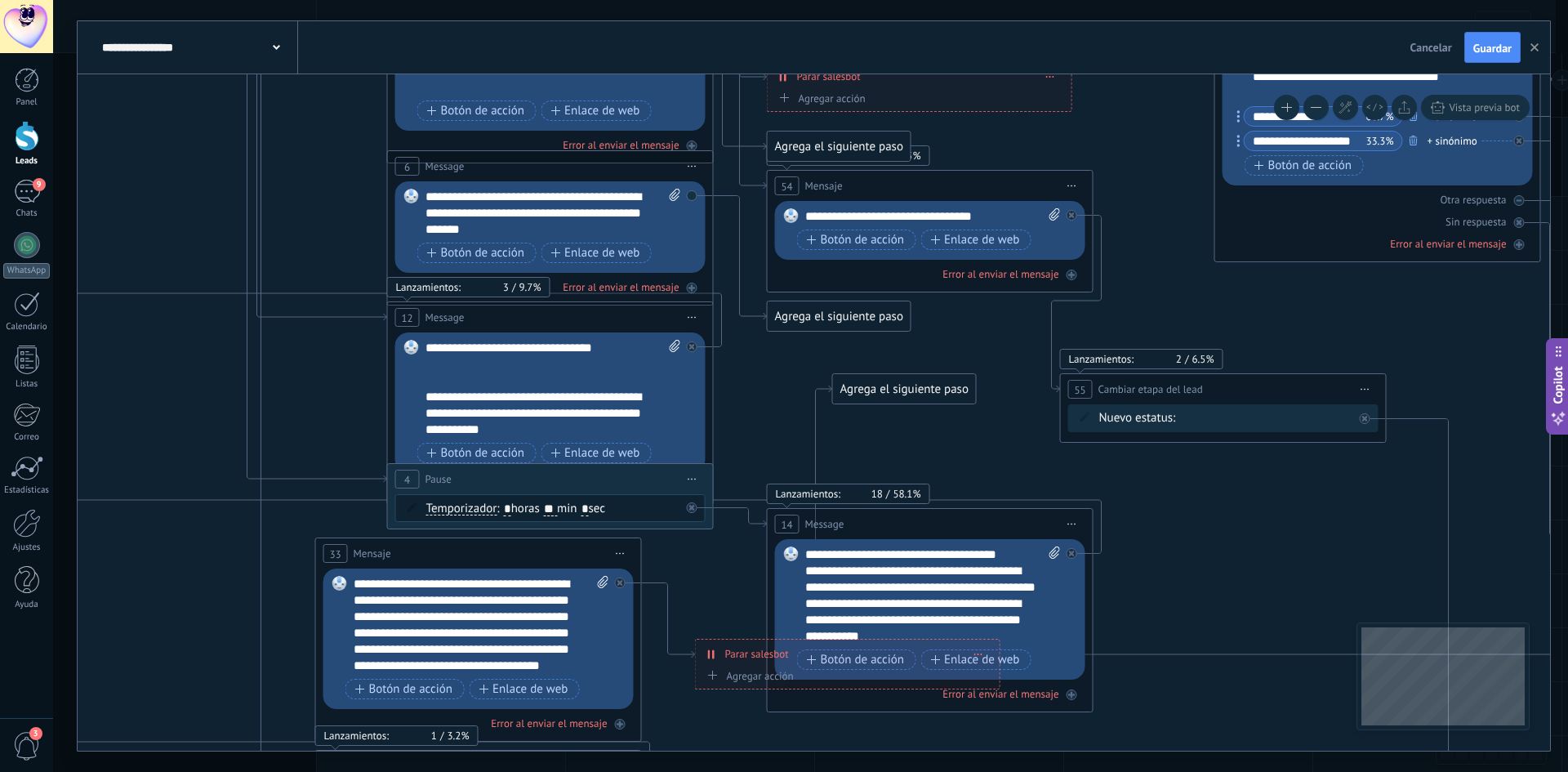
drag, startPoint x: 450, startPoint y: 371, endPoint x: 1142, endPoint y: 495, distance: 703.0
click at [1142, 495] on icon at bounding box center [1392, 418] width 4154 height 2060
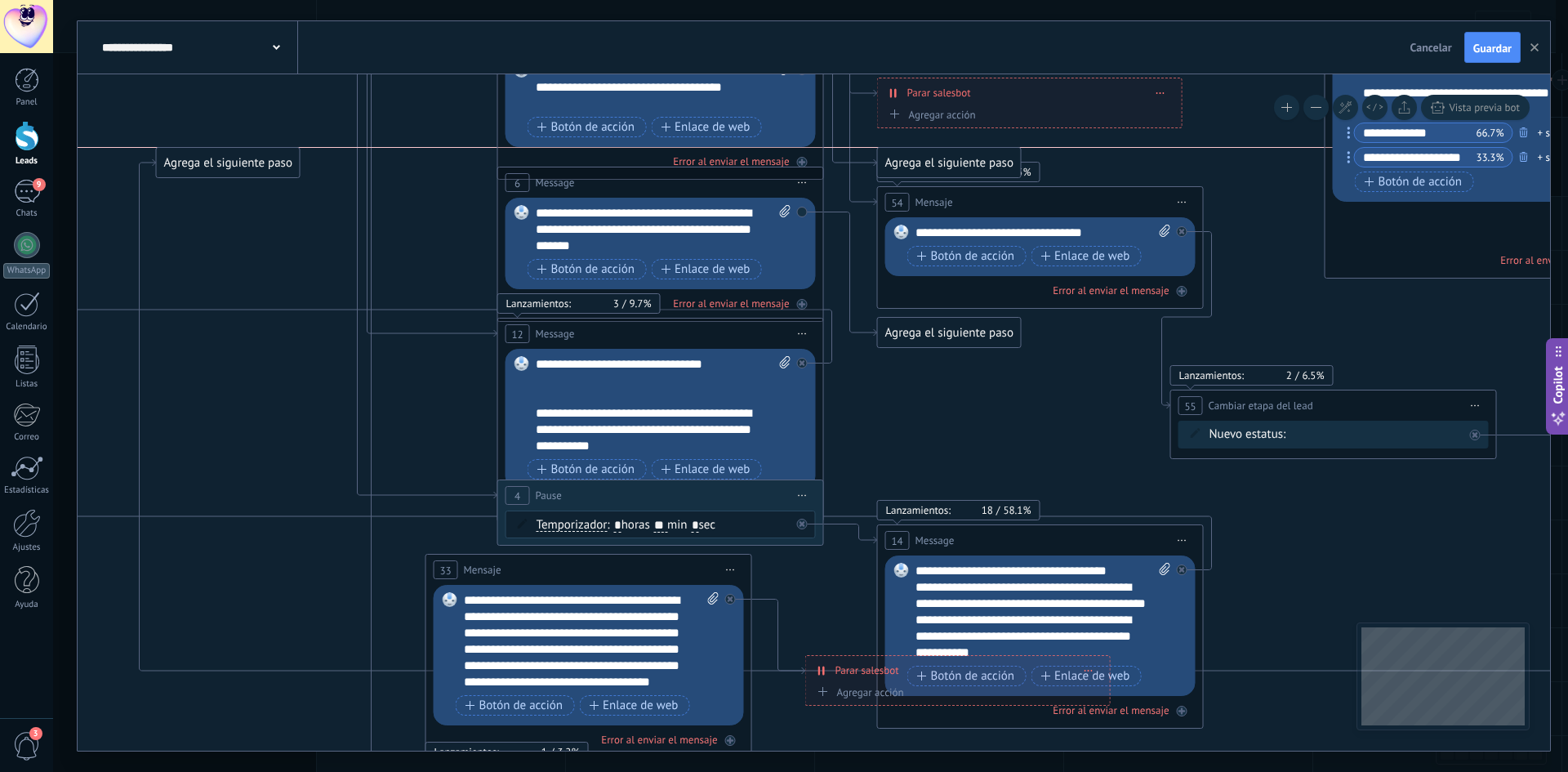
drag, startPoint x: 995, startPoint y: 408, endPoint x: 209, endPoint y: 167, distance: 822.1
click at [209, 167] on div "Agrega el siguiente paso" at bounding box center [228, 163] width 143 height 27
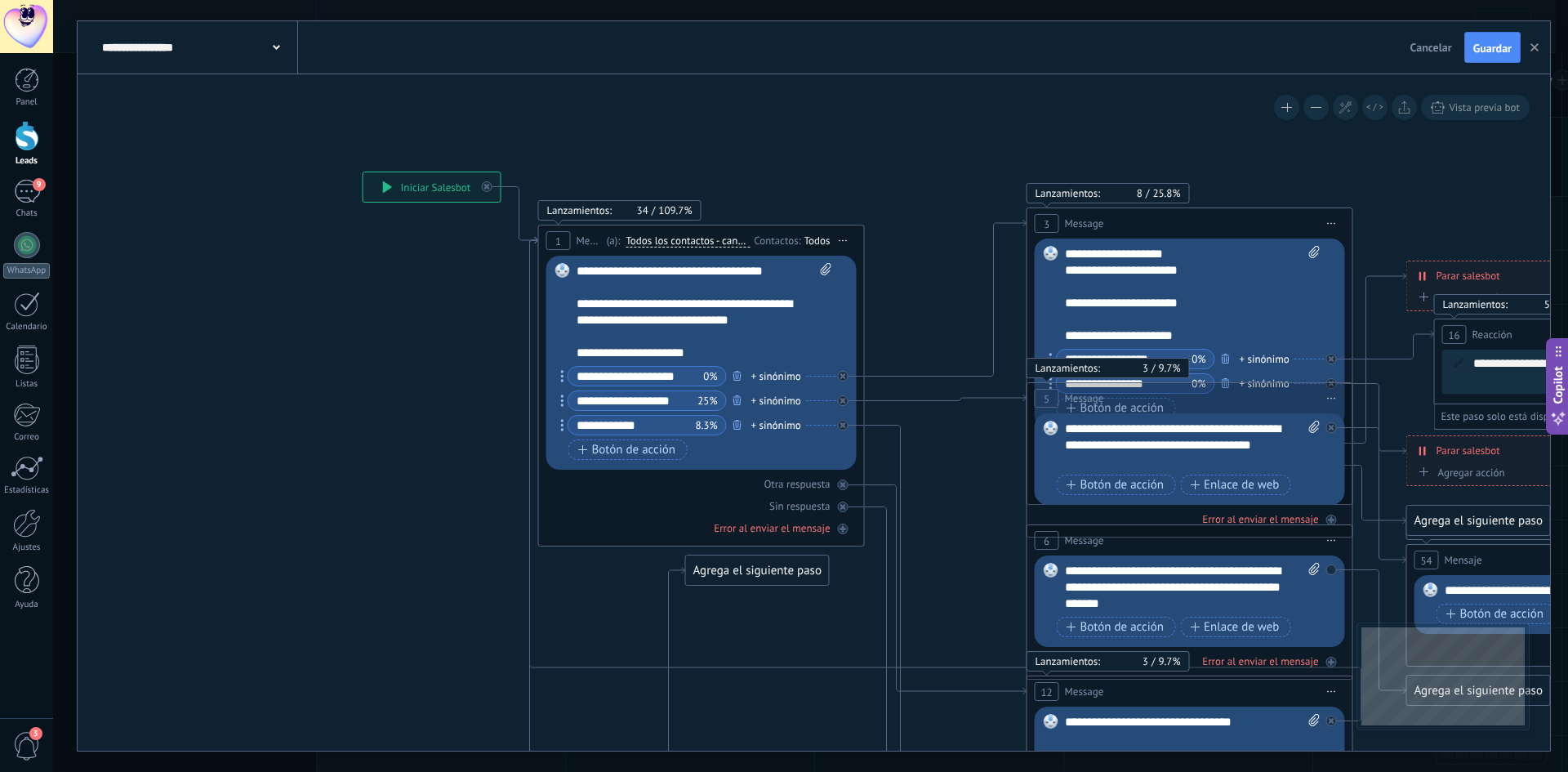
drag, startPoint x: 393, startPoint y: 321, endPoint x: 824, endPoint y: 599, distance: 512.9
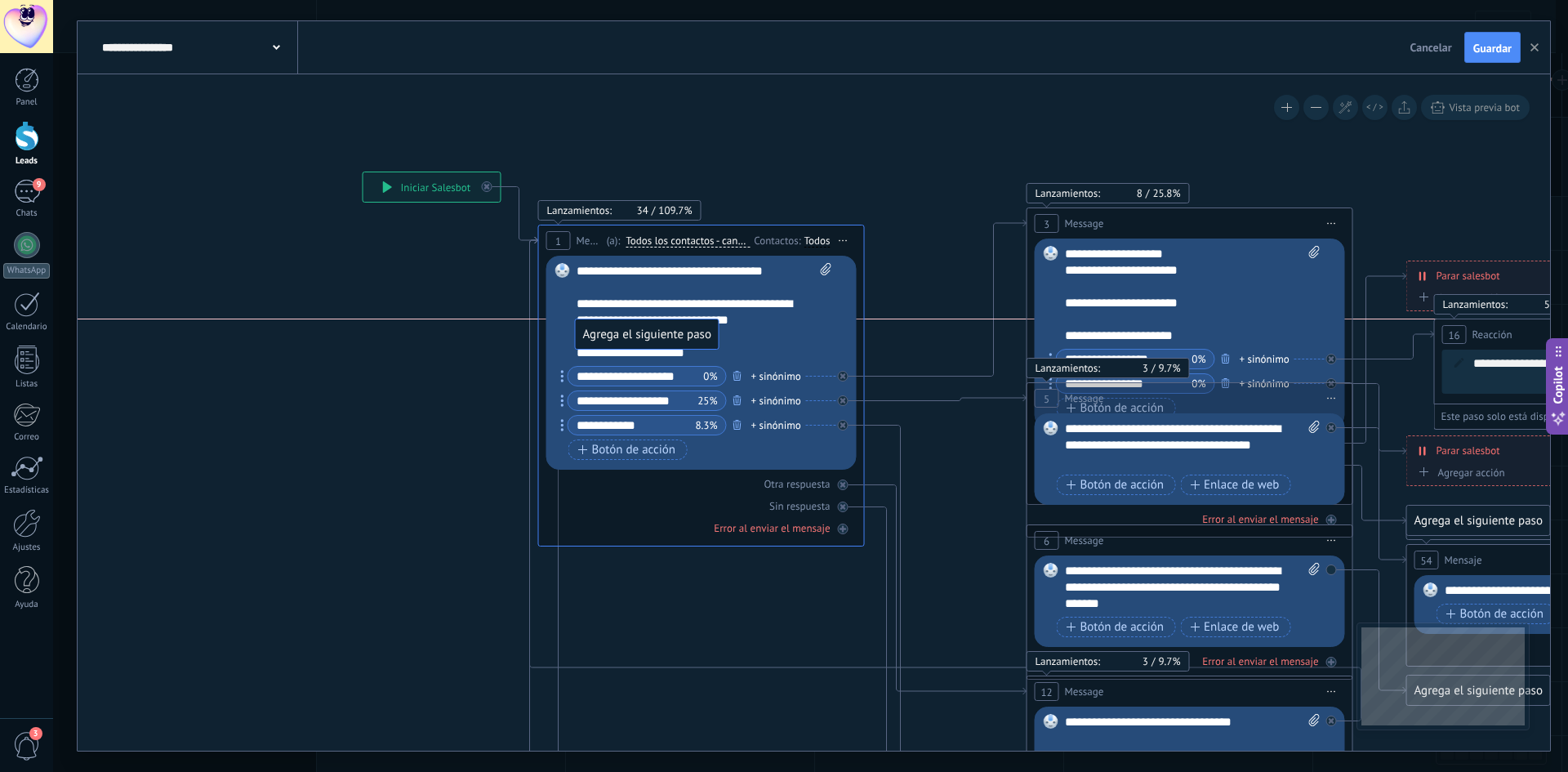
drag, startPoint x: 747, startPoint y: 570, endPoint x: 641, endPoint y: 331, distance: 261.5
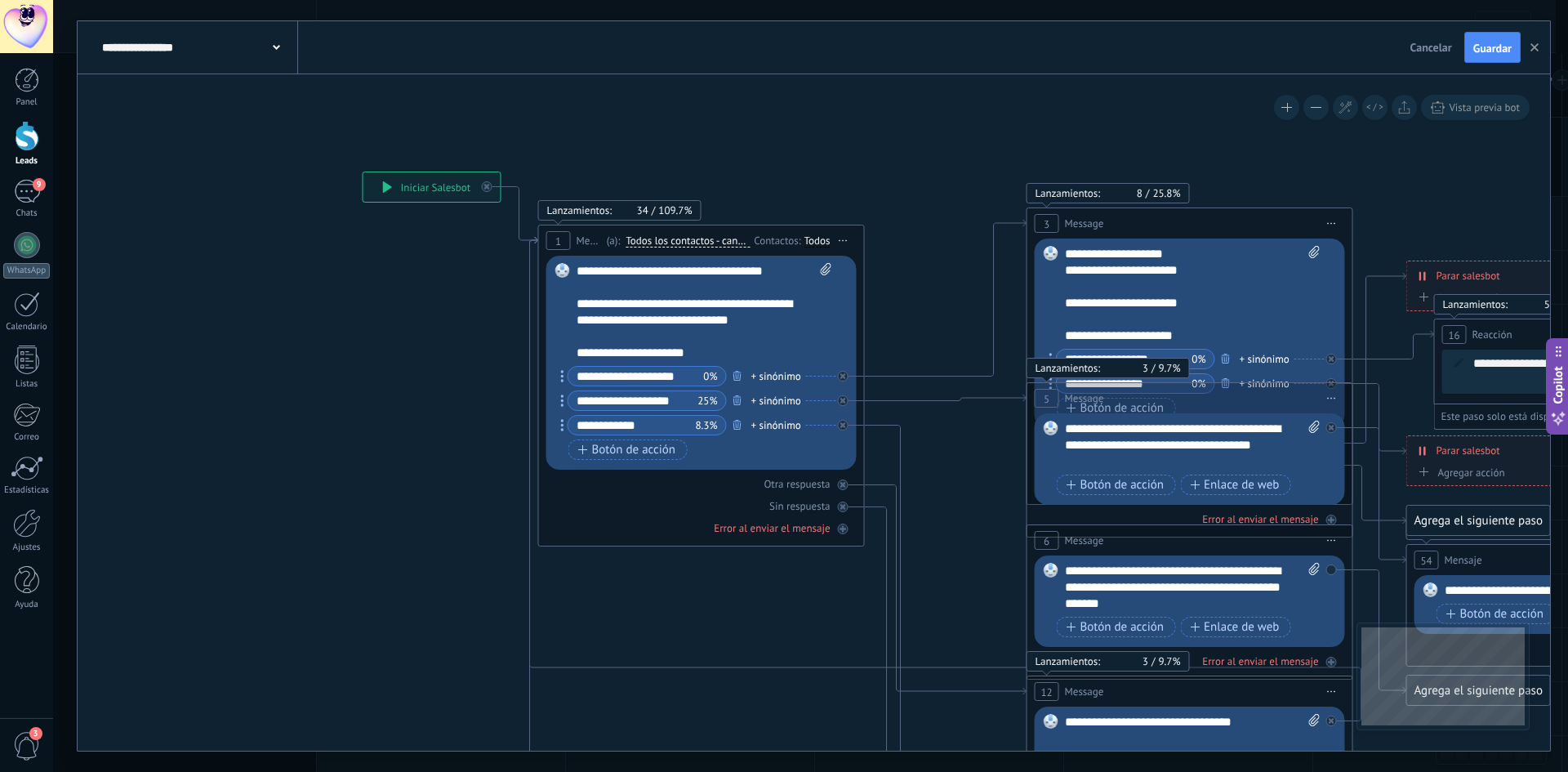
drag, startPoint x: 445, startPoint y: 436, endPoint x: -117, endPoint y: 41, distance: 686.9
click at [0, 41] on html ".abecls-1,.abecls-2{fill-rule:evenodd}.abecls-2{fill:#fff} .abhcls-1{fill:none}…" at bounding box center [784, 386] width 1568 height 772
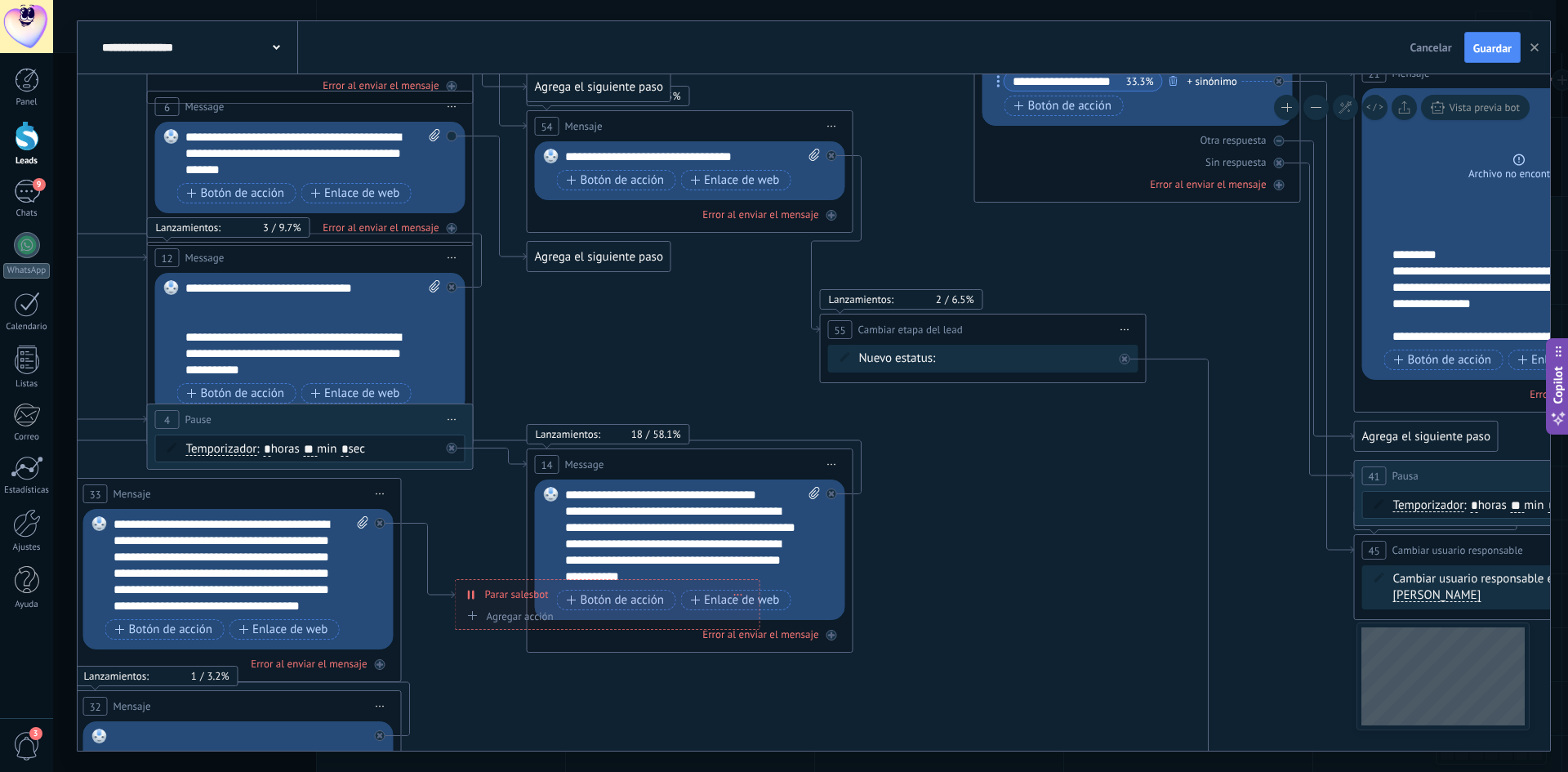
drag, startPoint x: 1283, startPoint y: 426, endPoint x: 615, endPoint y: 489, distance: 671.0
click at [573, 436] on icon "1 Message" at bounding box center [1152, 288] width 4154 height 1919
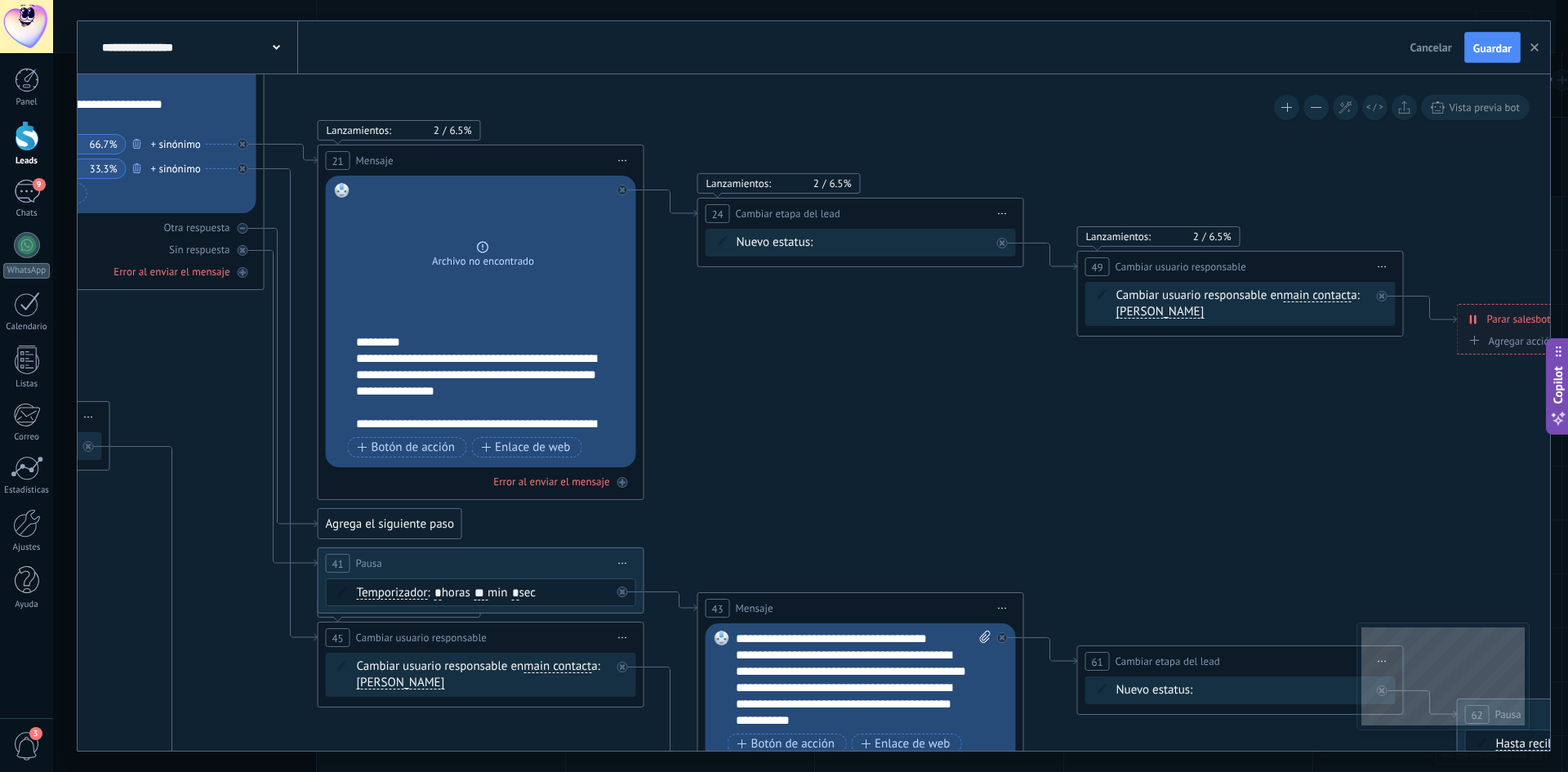
drag, startPoint x: 1494, startPoint y: 496, endPoint x: 846, endPoint y: 543, distance: 649.7
click at [799, 550] on icon "1 Message" at bounding box center [115, 376] width 4154 height 1919
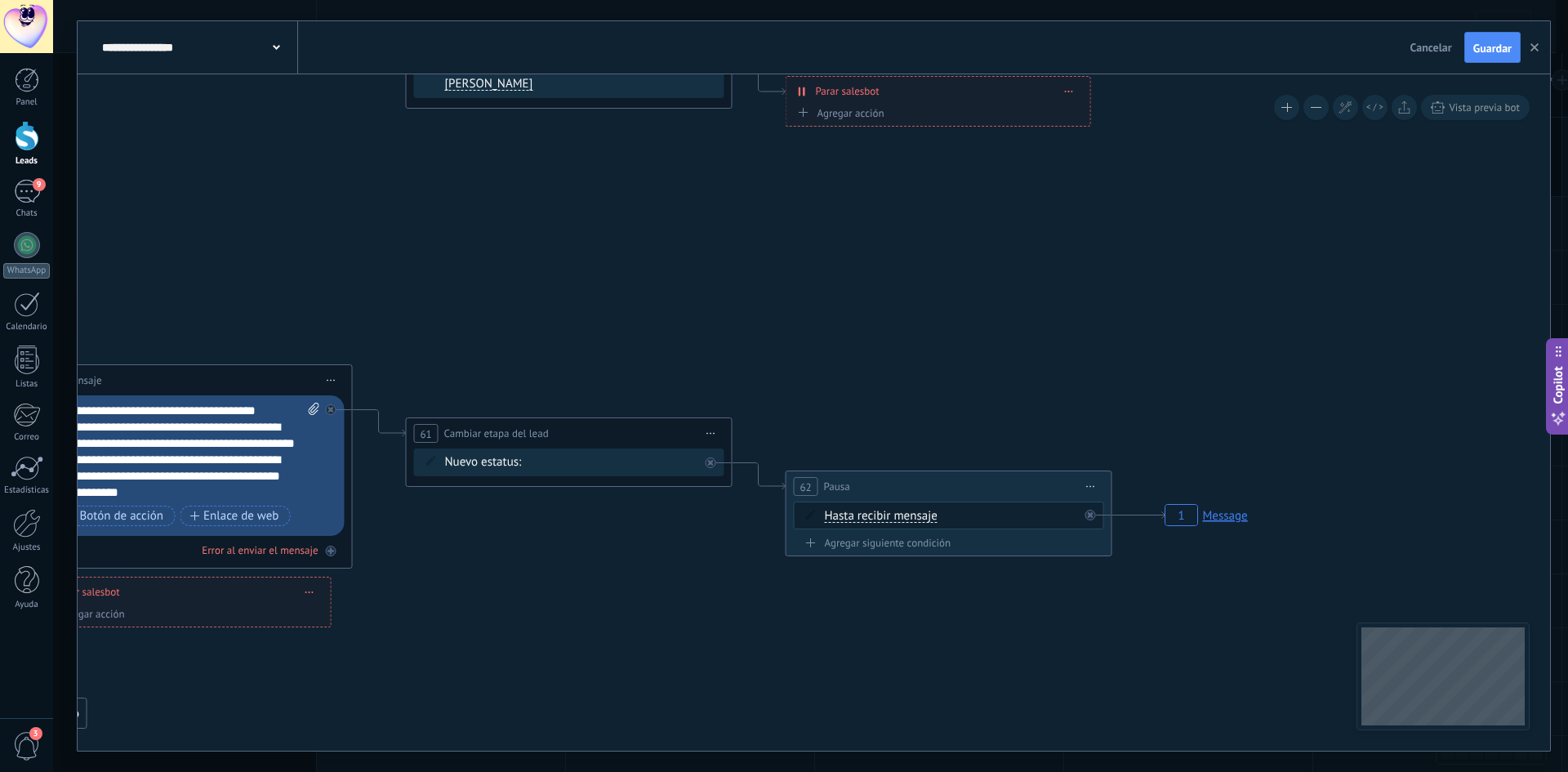
drag, startPoint x: 1182, startPoint y: 460, endPoint x: 674, endPoint y: 216, distance: 563.6
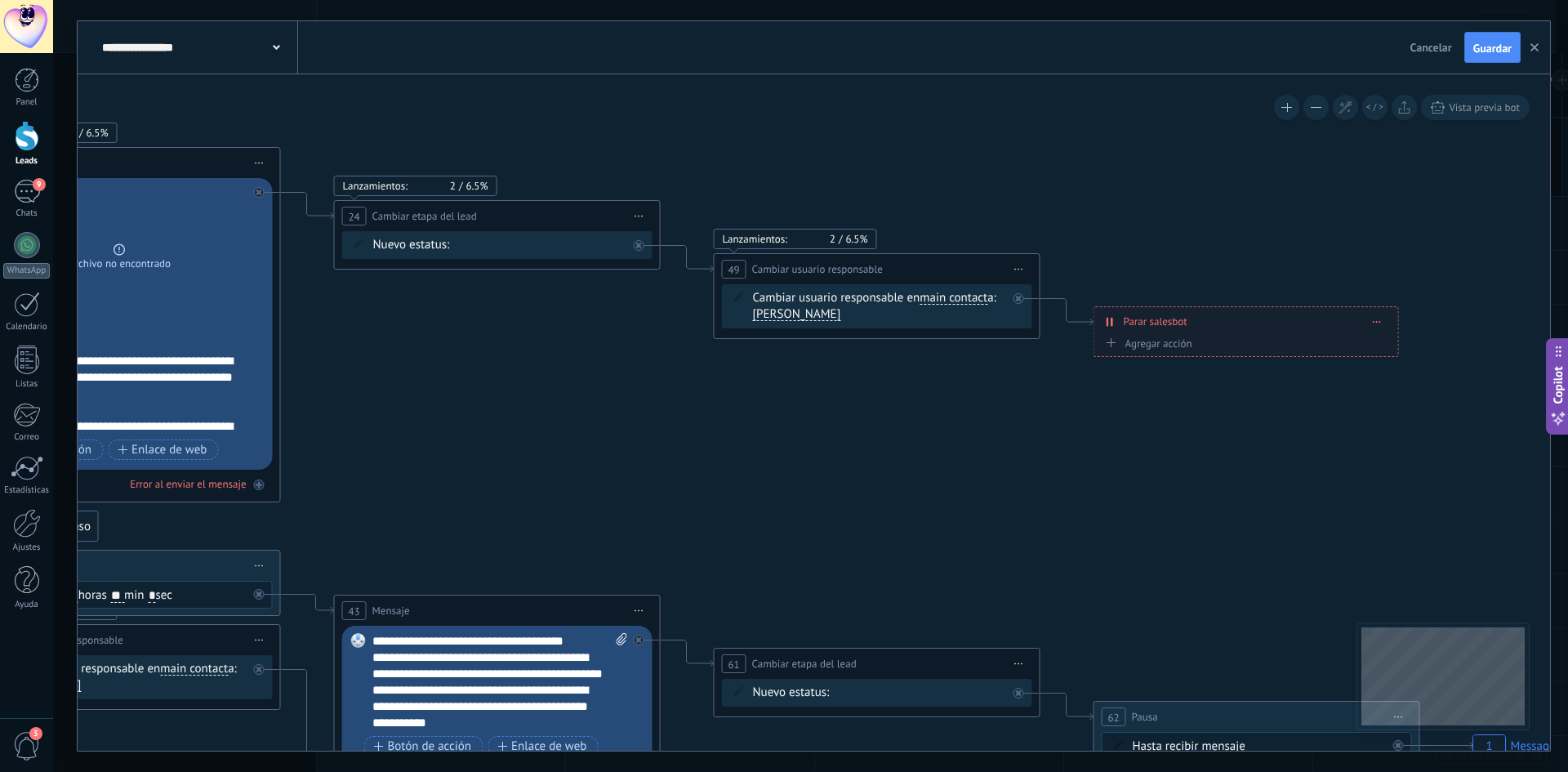
drag, startPoint x: 631, startPoint y: 329, endPoint x: 915, endPoint y: 364, distance: 286.1
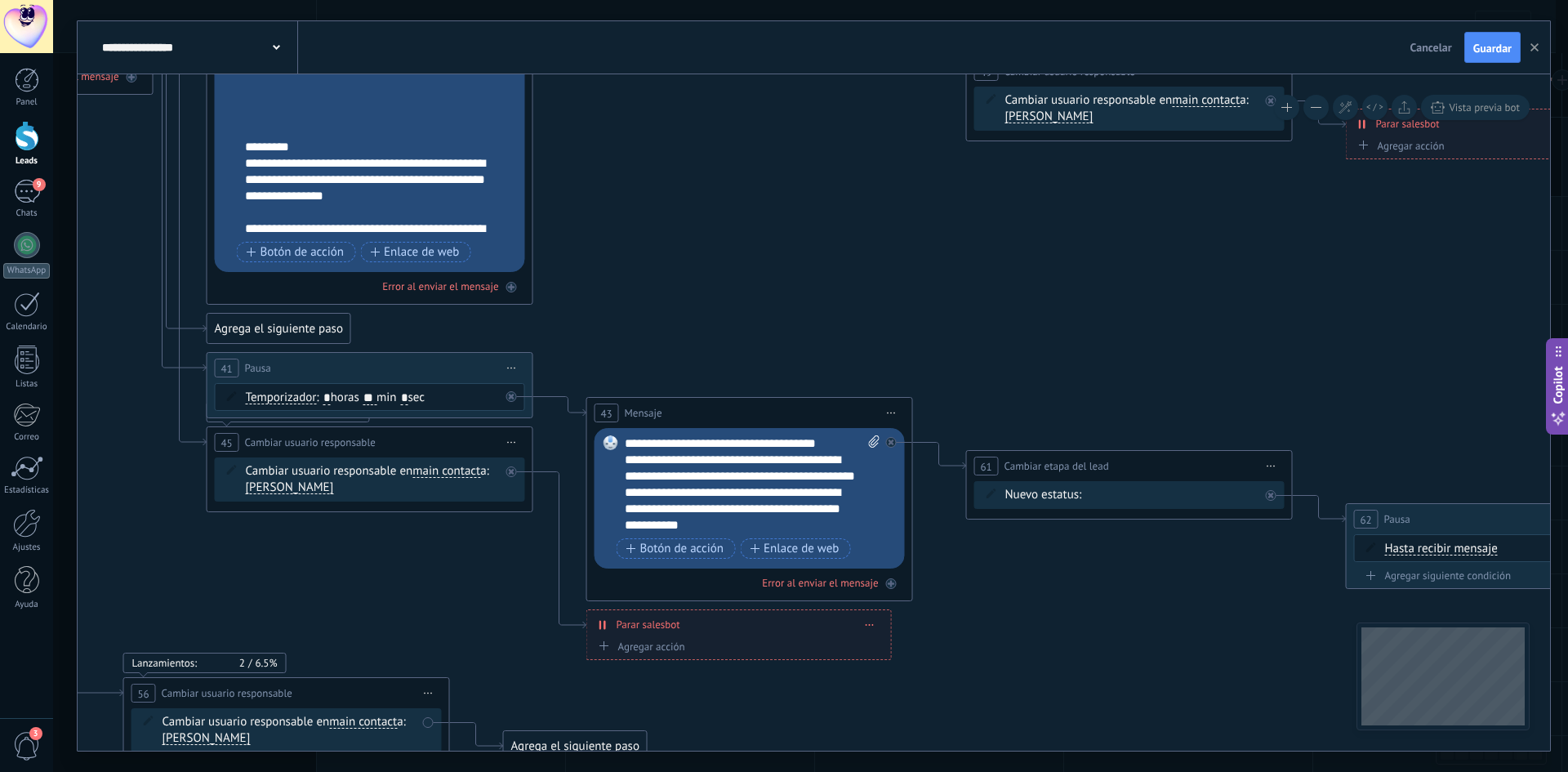
drag, startPoint x: 1003, startPoint y: 439, endPoint x: 1302, endPoint y: 165, distance: 405.6
click at [1302, 165] on icon "1 Message" at bounding box center [4, 180] width 4154 height 1919
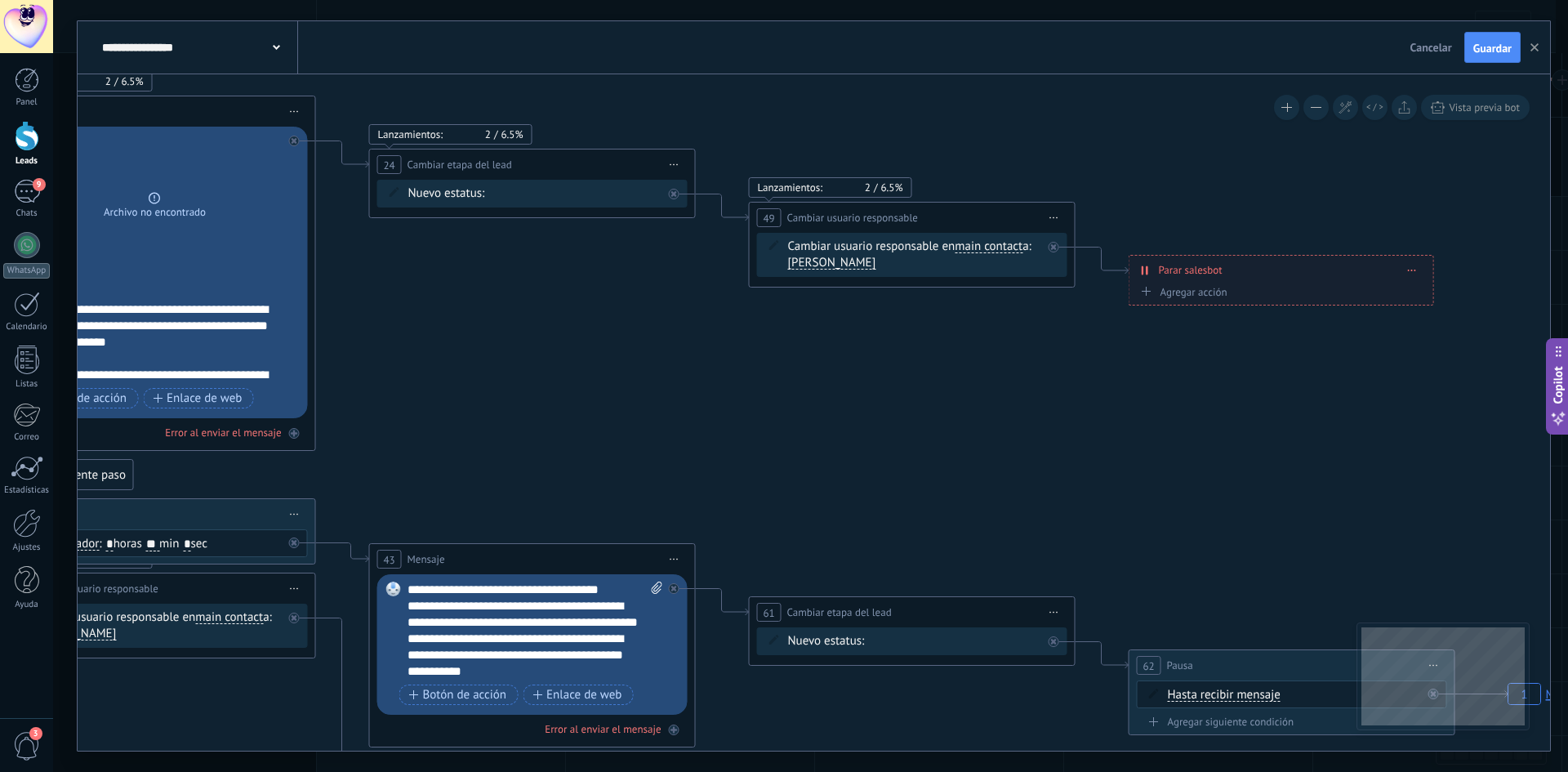
drag, startPoint x: 1196, startPoint y: 273, endPoint x: 1042, endPoint y: 472, distance: 251.6
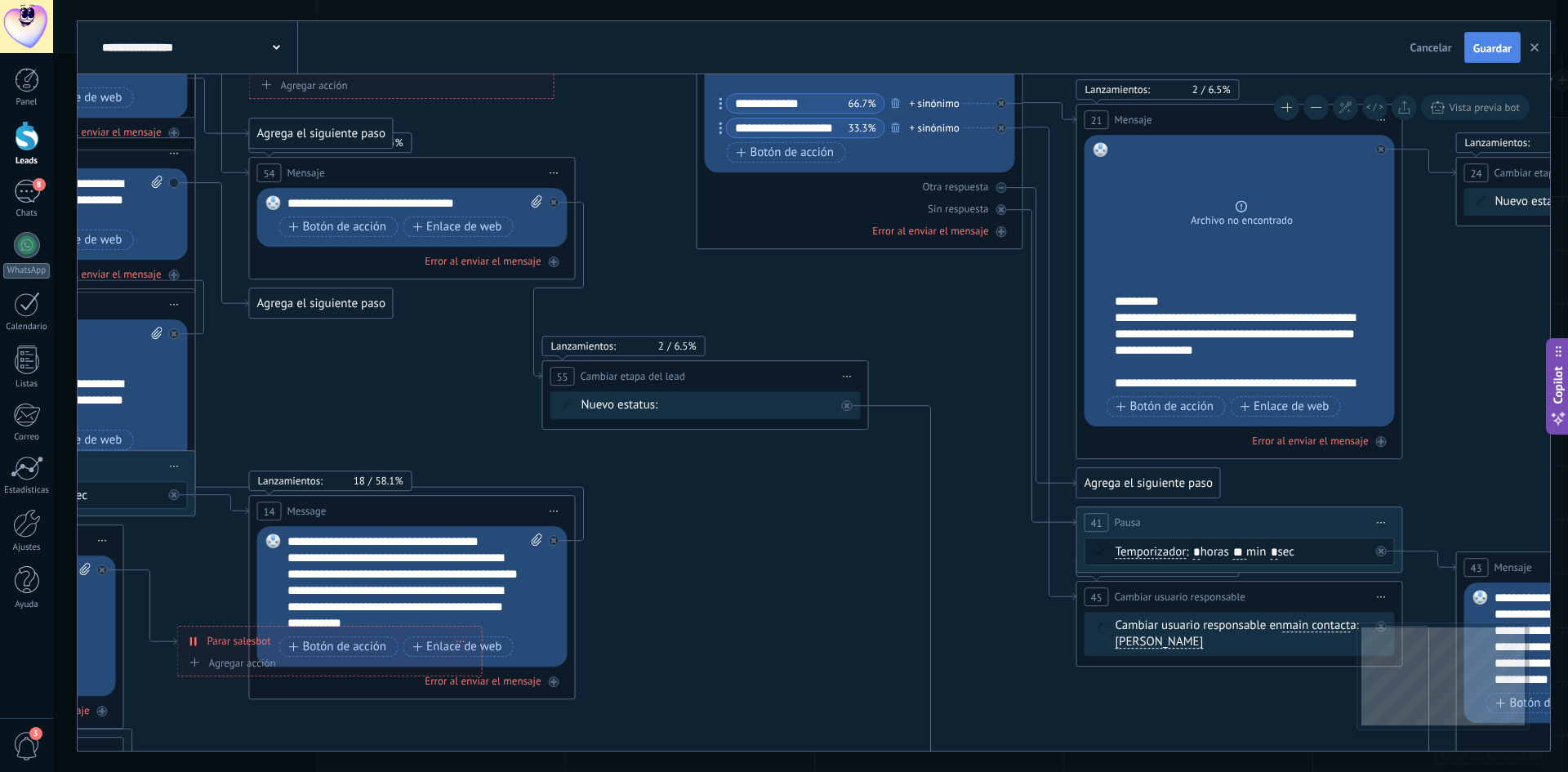
click at [1499, 57] on button "Guardar" at bounding box center [1493, 47] width 56 height 31
click at [1538, 53] on button "button" at bounding box center [1534, 48] width 25 height 30
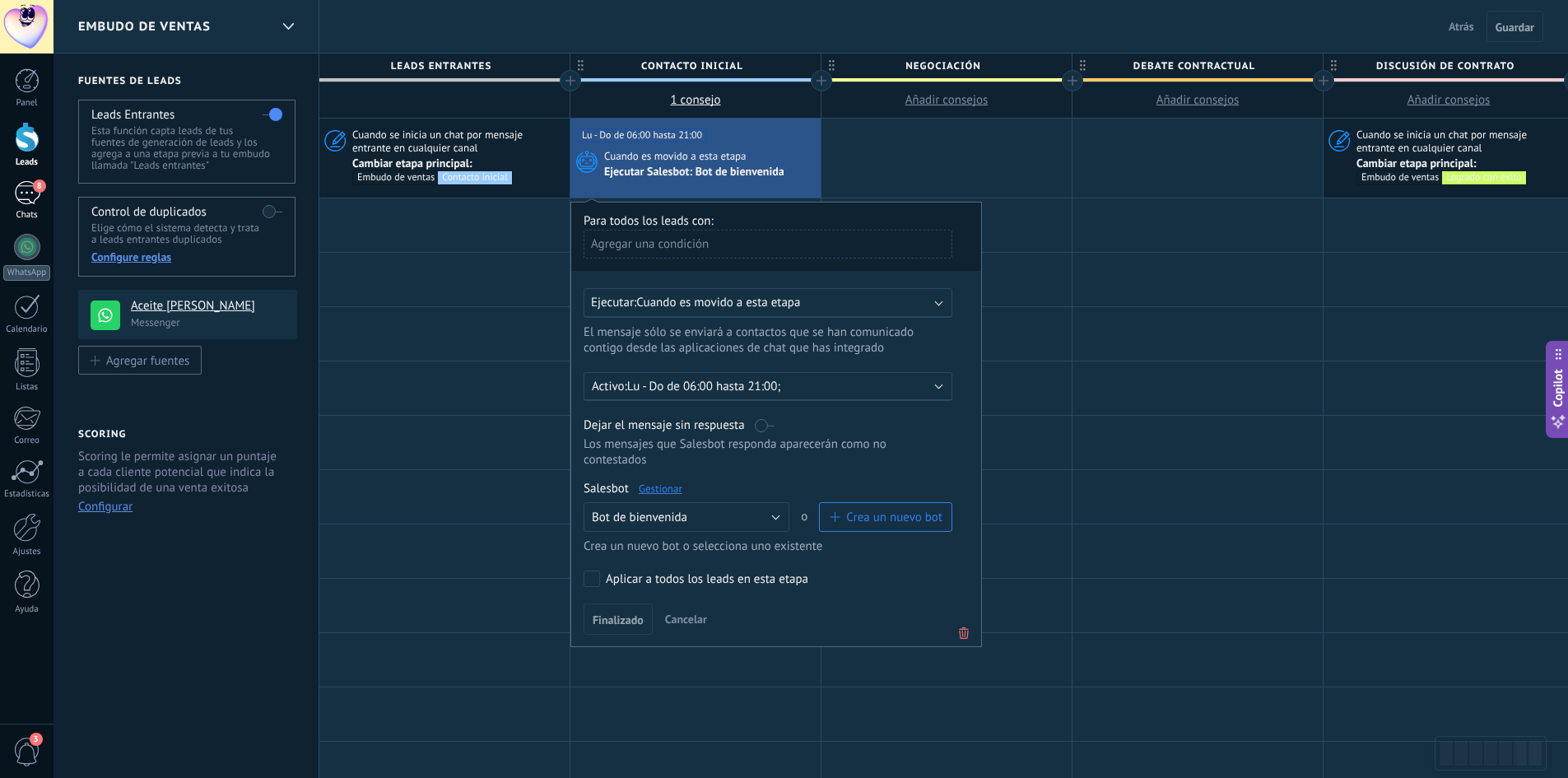
click at [22, 195] on div "8" at bounding box center [27, 193] width 26 height 24
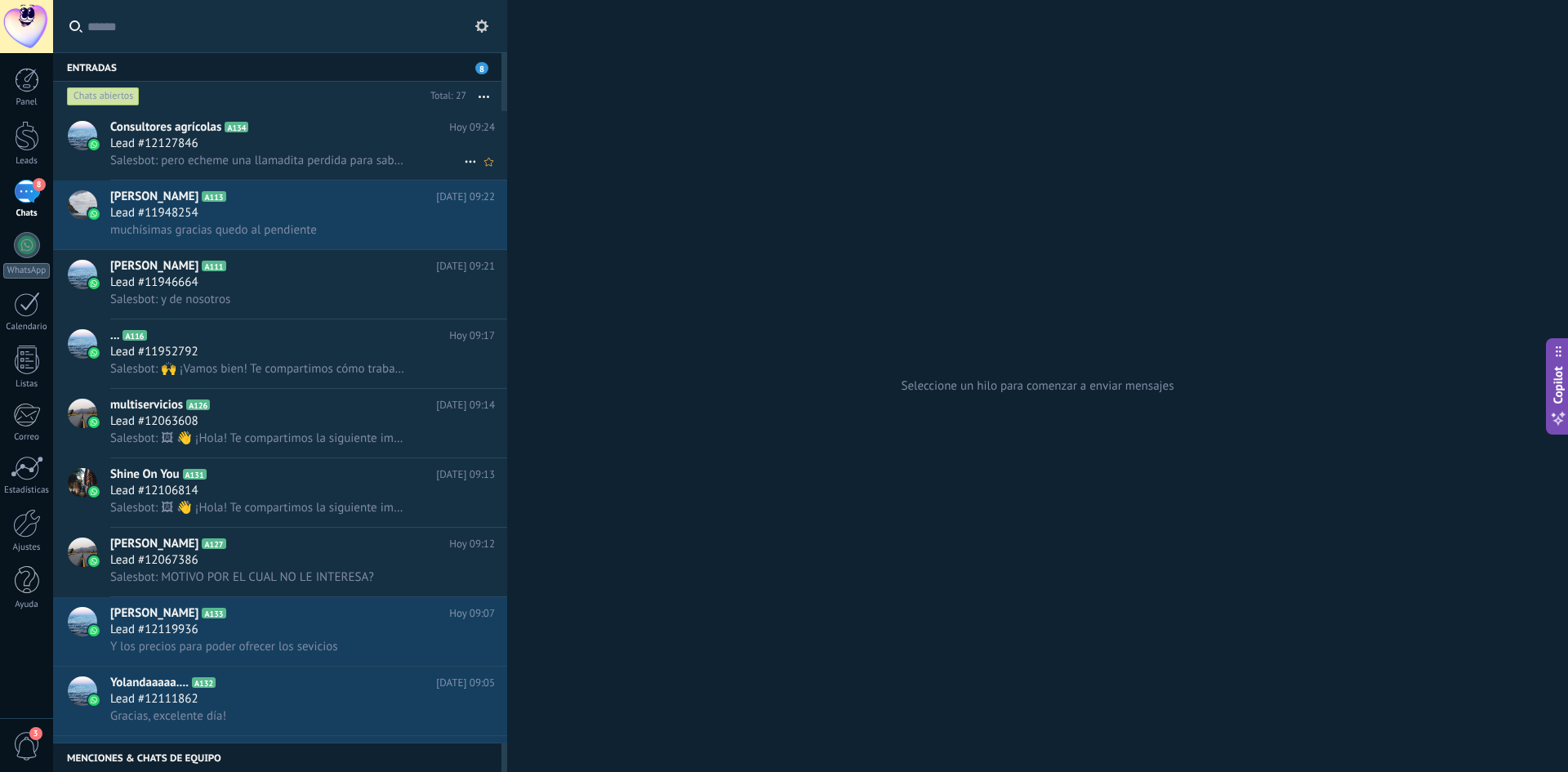
click at [309, 150] on div "Lead #12127846" at bounding box center [302, 144] width 384 height 16
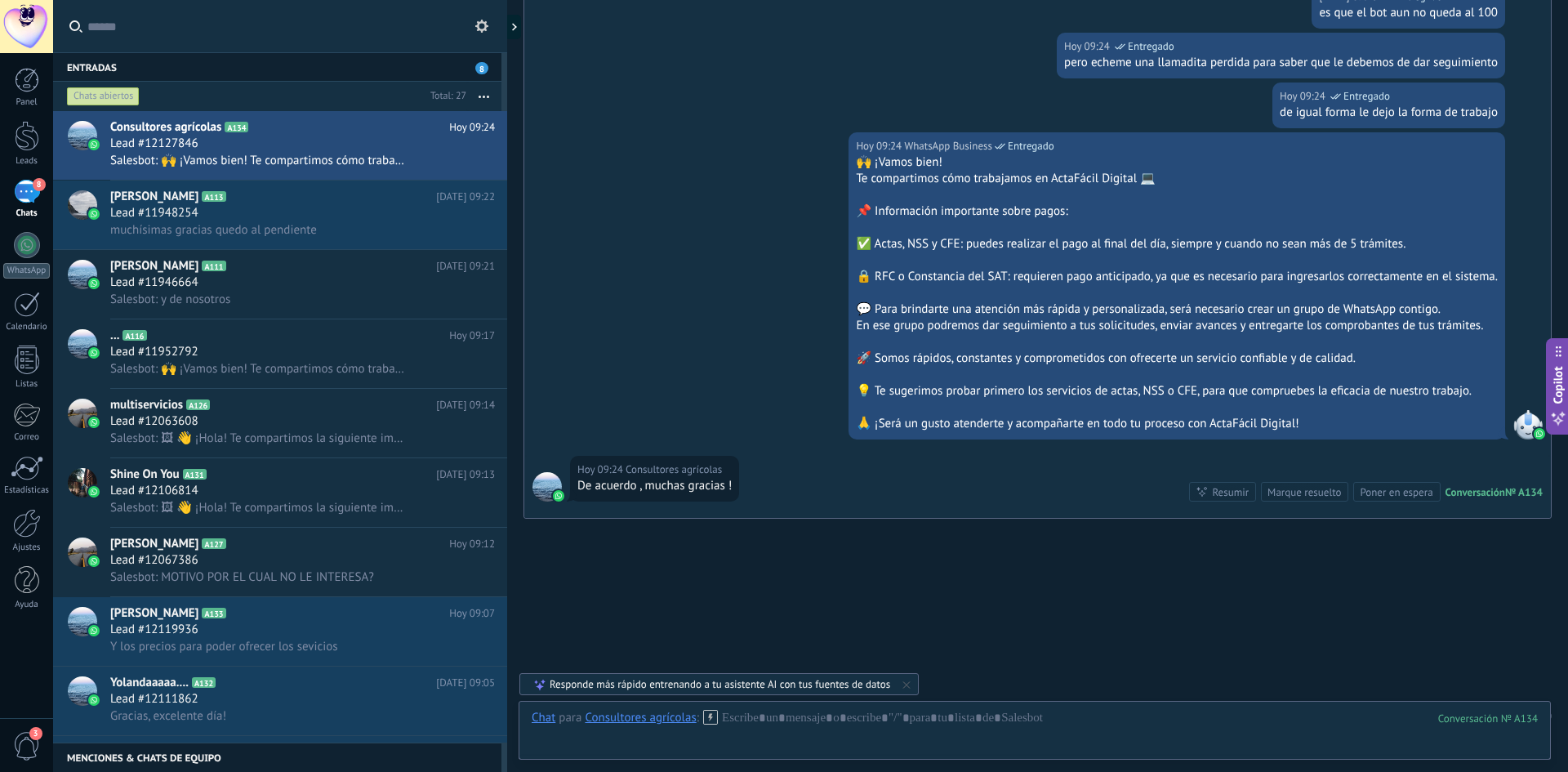
scroll to position [2036, 0]
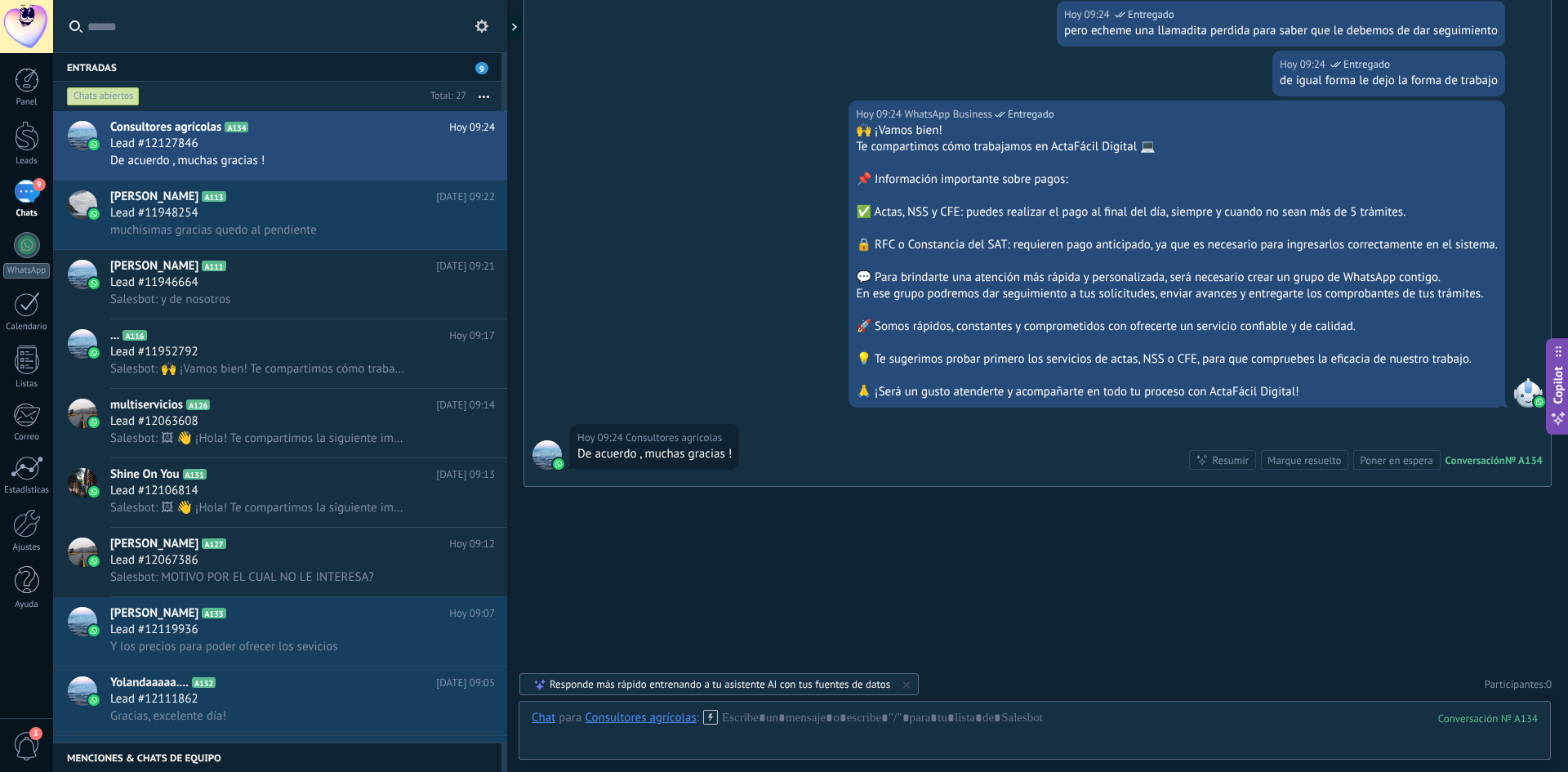
click at [28, 192] on div "9" at bounding box center [27, 191] width 26 height 24
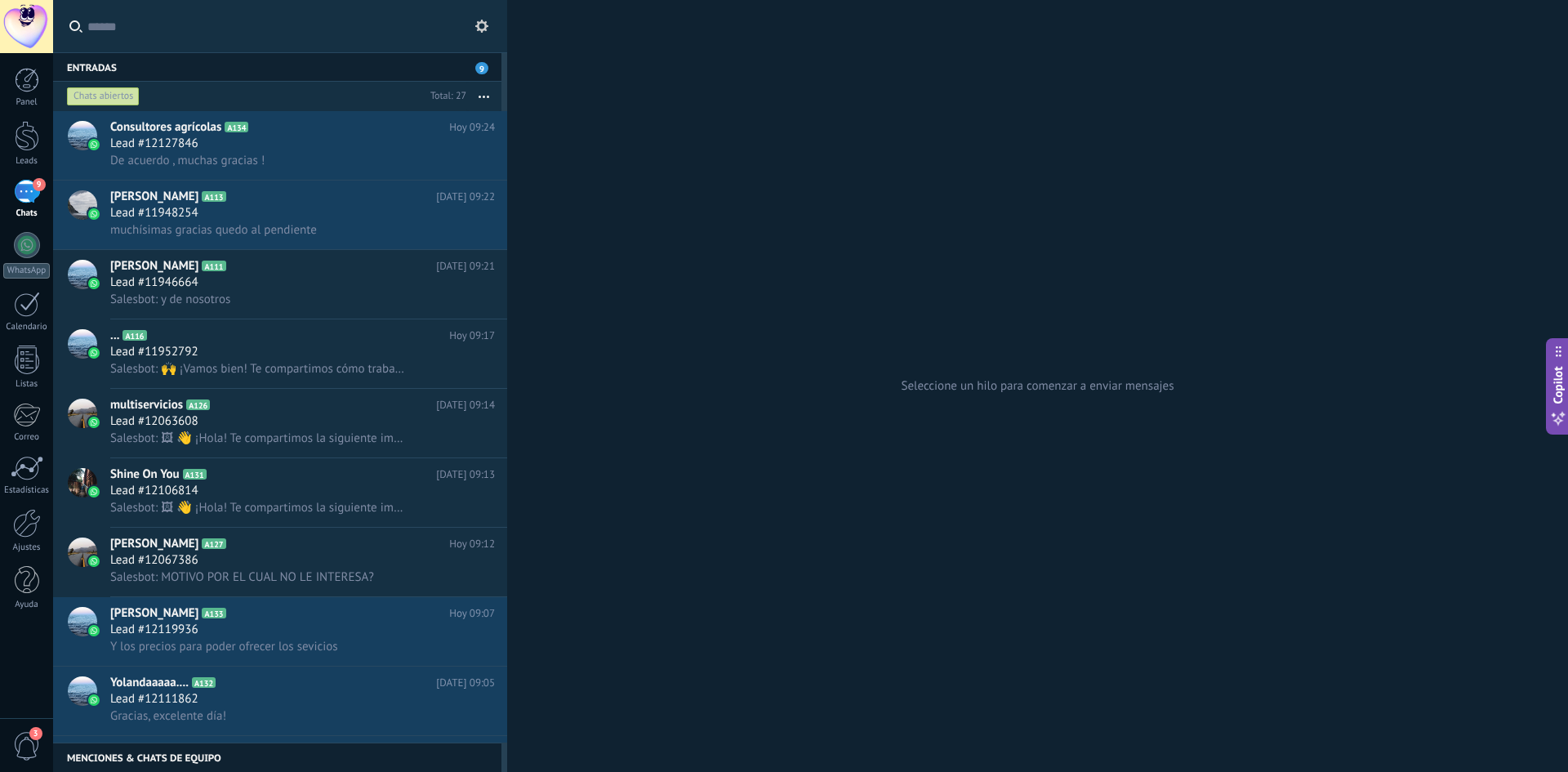
click at [25, 186] on div "9" at bounding box center [27, 191] width 26 height 24
click at [23, 251] on div at bounding box center [27, 245] width 26 height 26
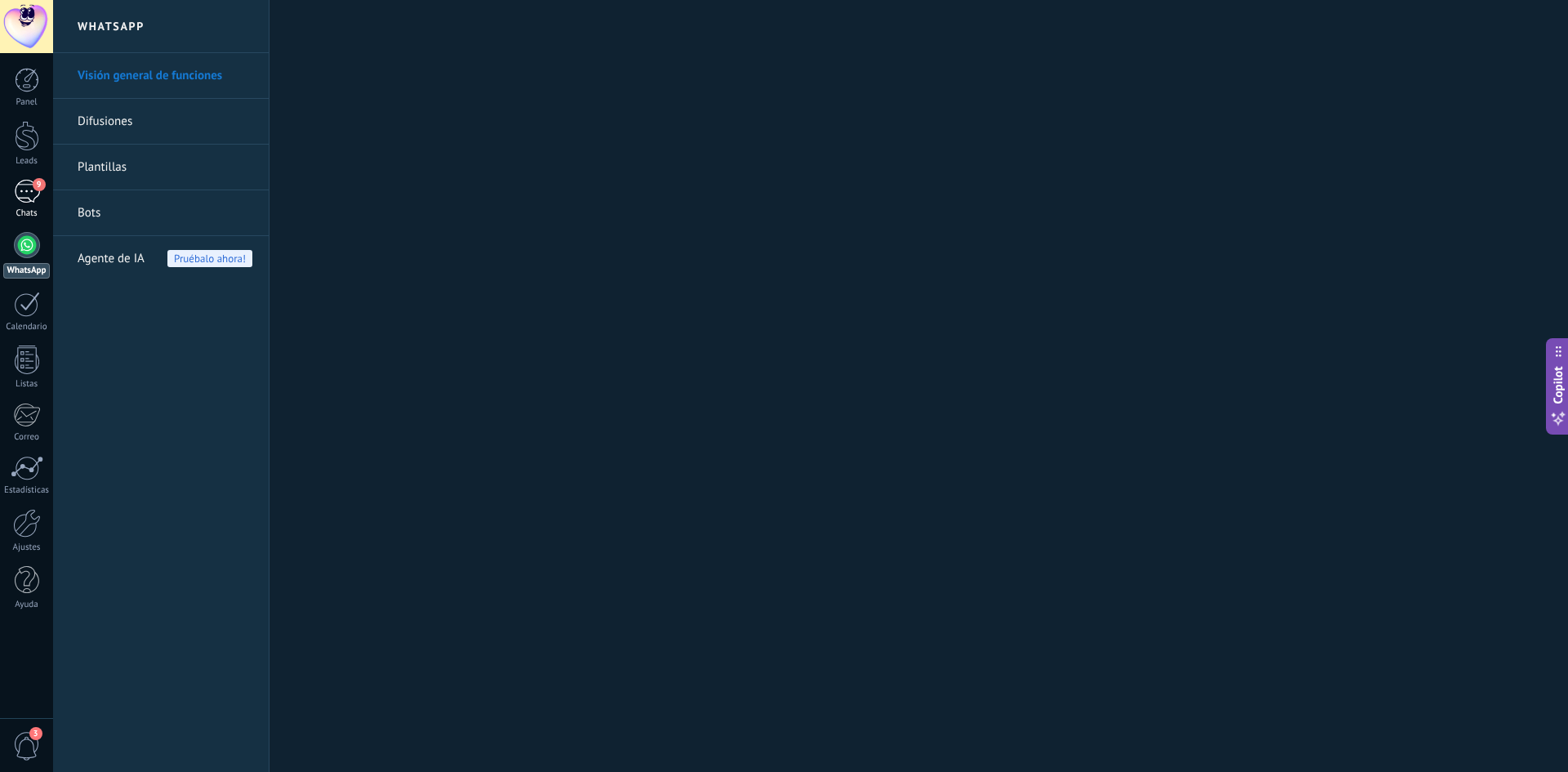
click at [31, 198] on div "9" at bounding box center [27, 191] width 26 height 24
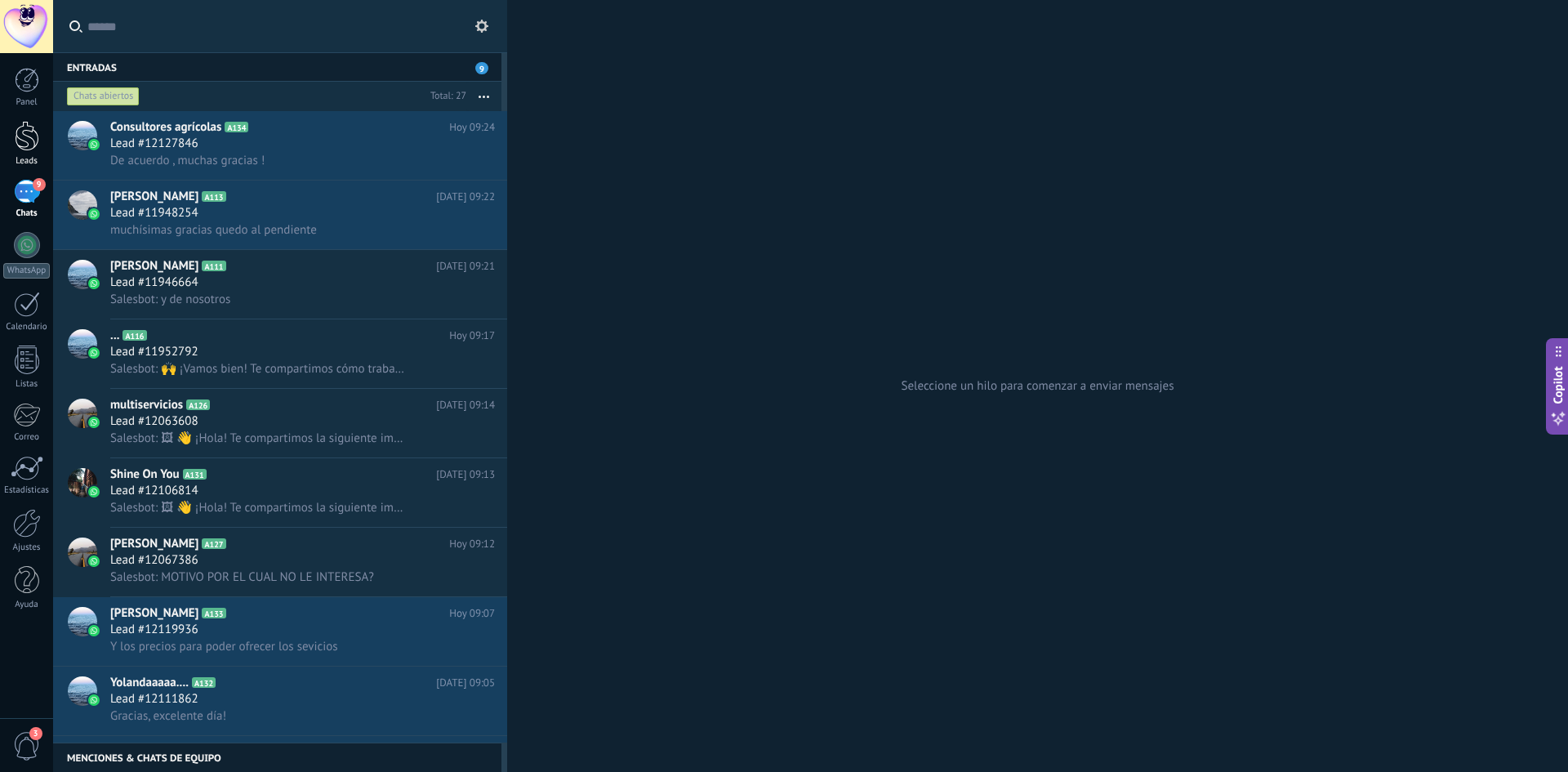
click at [33, 130] on div at bounding box center [27, 136] width 25 height 31
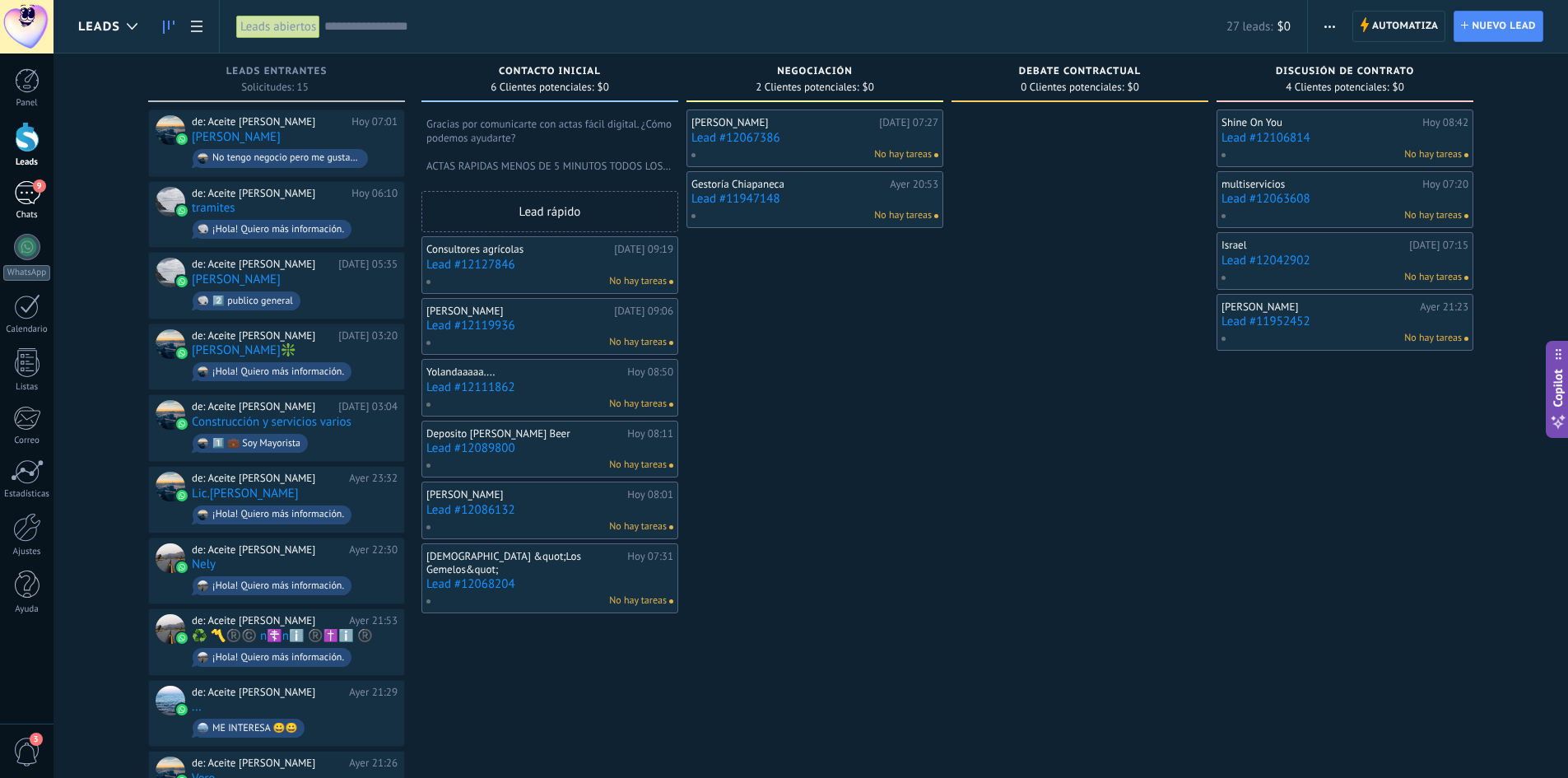
click at [10, 186] on link "9 Chats" at bounding box center [27, 201] width 54 height 40
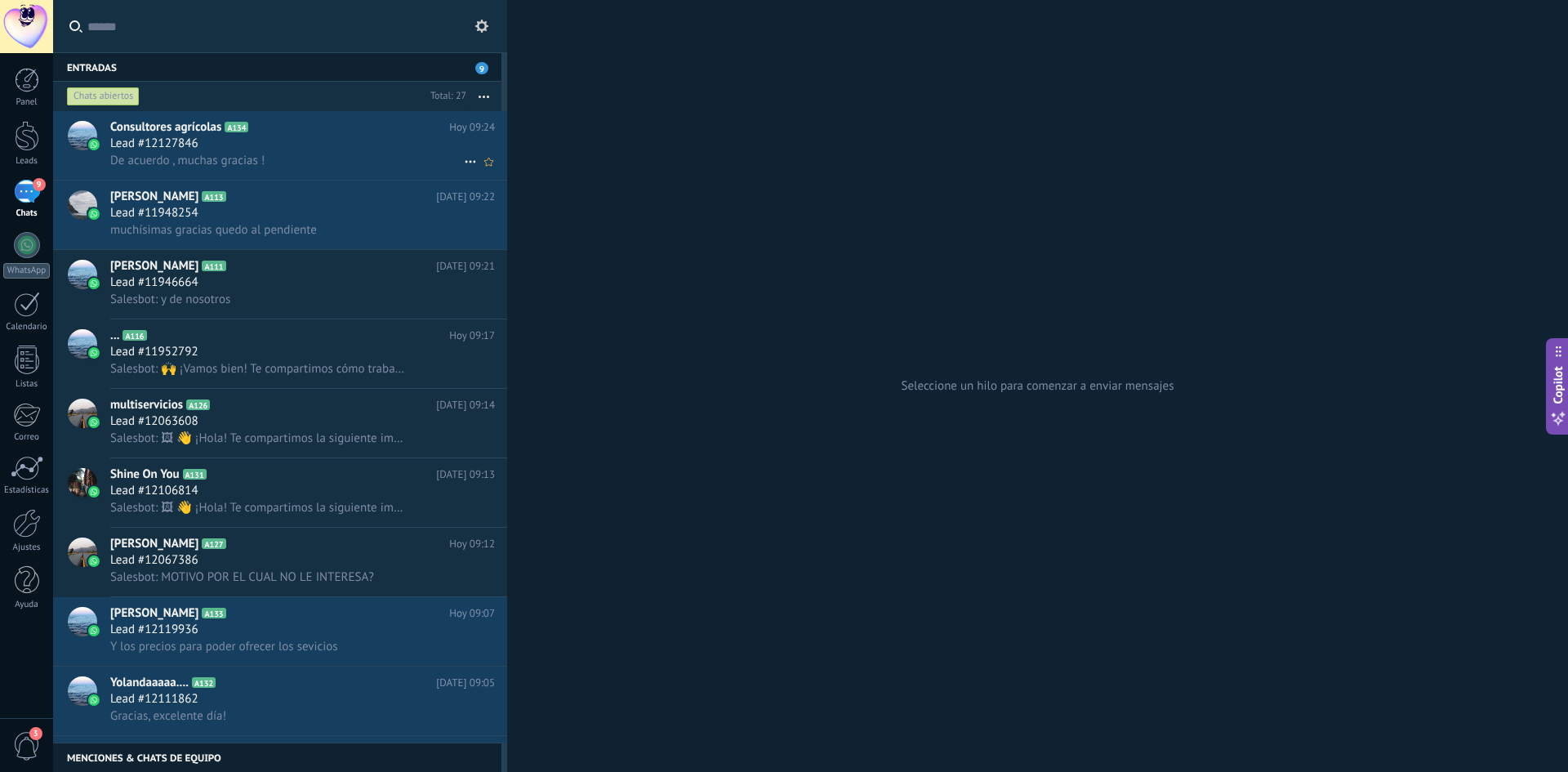
click at [376, 162] on div "De acuerdo , muchas gracias !" at bounding box center [302, 160] width 384 height 17
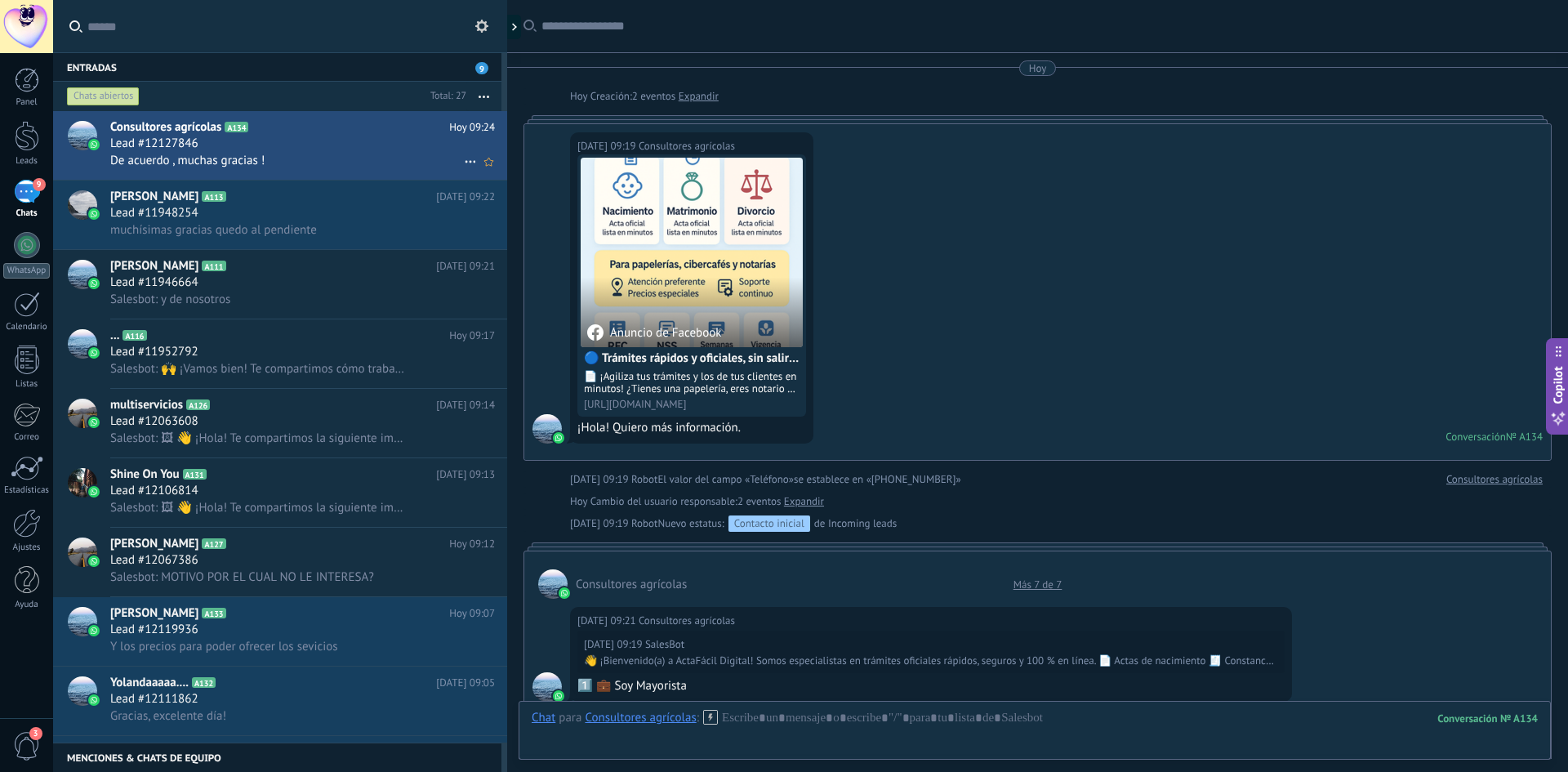
scroll to position [1318, 0]
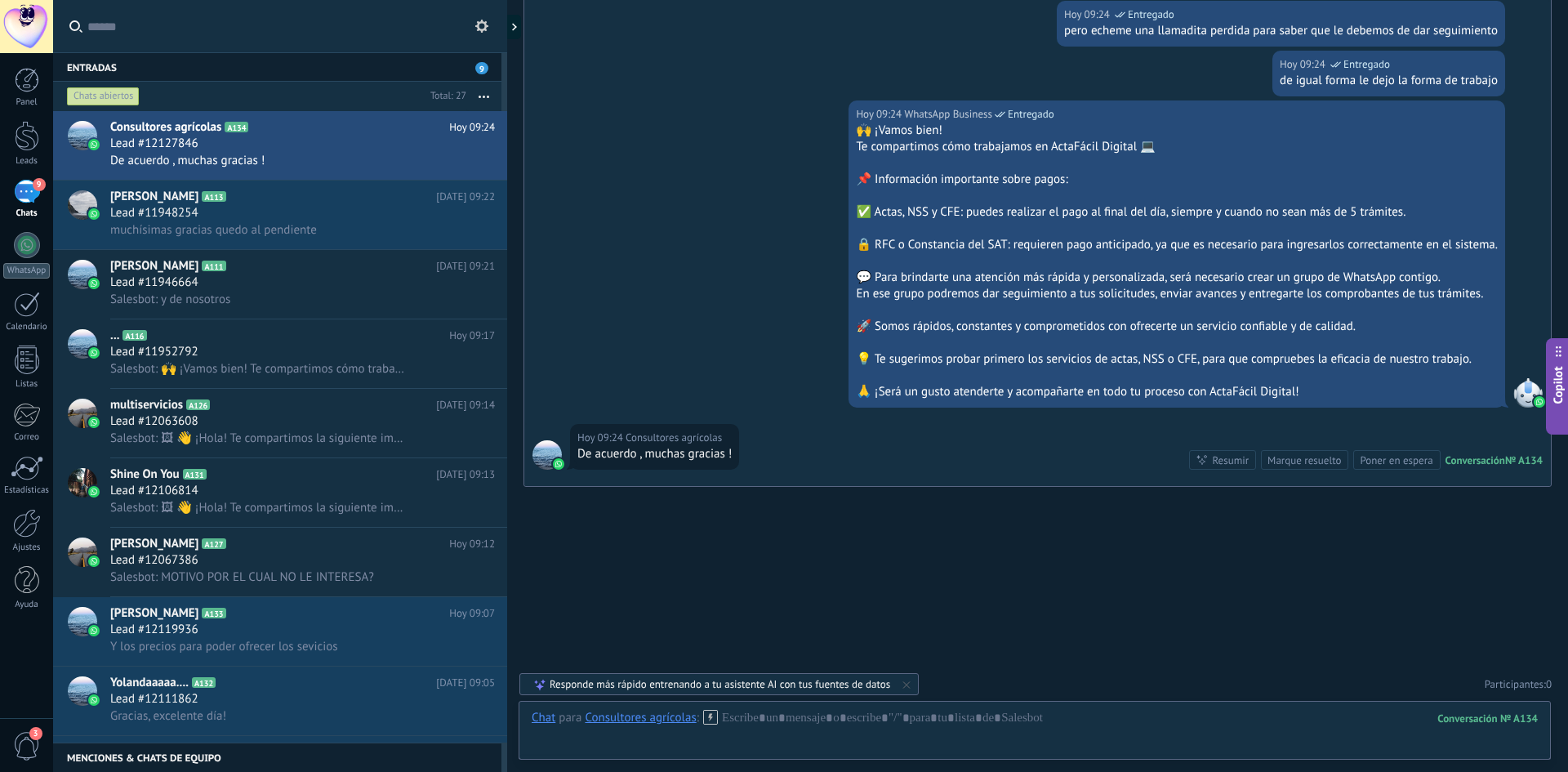
click at [818, 686] on div "Responde más rápido entrenando a tu asistente AI con tus fuentes de datos" at bounding box center [720, 685] width 341 height 14
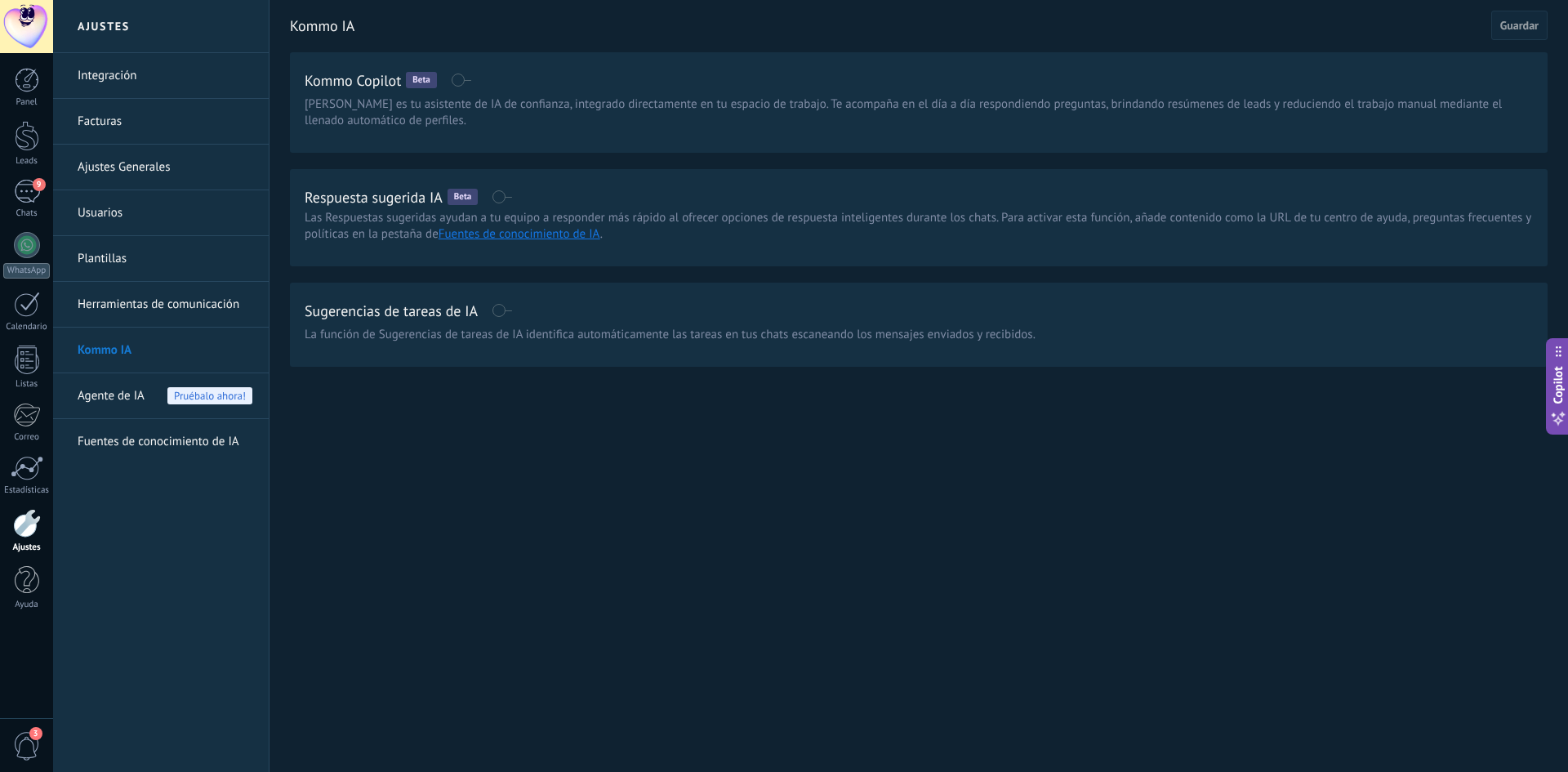
click at [492, 313] on span at bounding box center [501, 310] width 21 height 13
click at [511, 196] on span at bounding box center [501, 196] width 21 height 13
click at [527, 243] on div "Respuesta sugerida IA Beta Las Respuestas sugeridas ayudan a tu equipo a respon…" at bounding box center [919, 218] width 1258 height 97
click at [526, 238] on link "Fuentes de conocimiento de IA" at bounding box center [519, 234] width 161 height 16
click at [1508, 25] on span "Guardar" at bounding box center [1519, 26] width 39 height 12
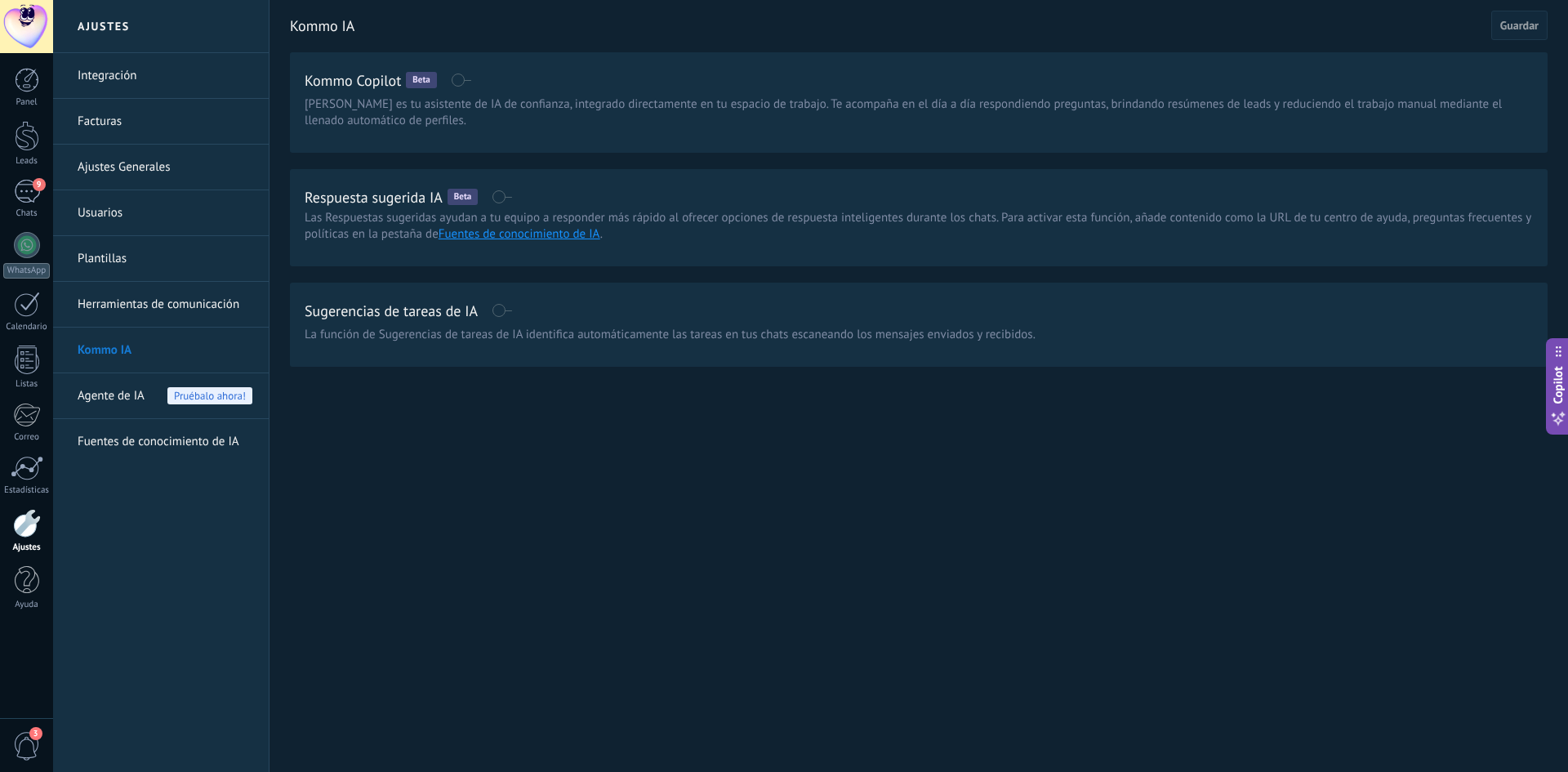
click at [561, 236] on link "Fuentes de conocimiento de IA" at bounding box center [519, 234] width 161 height 16
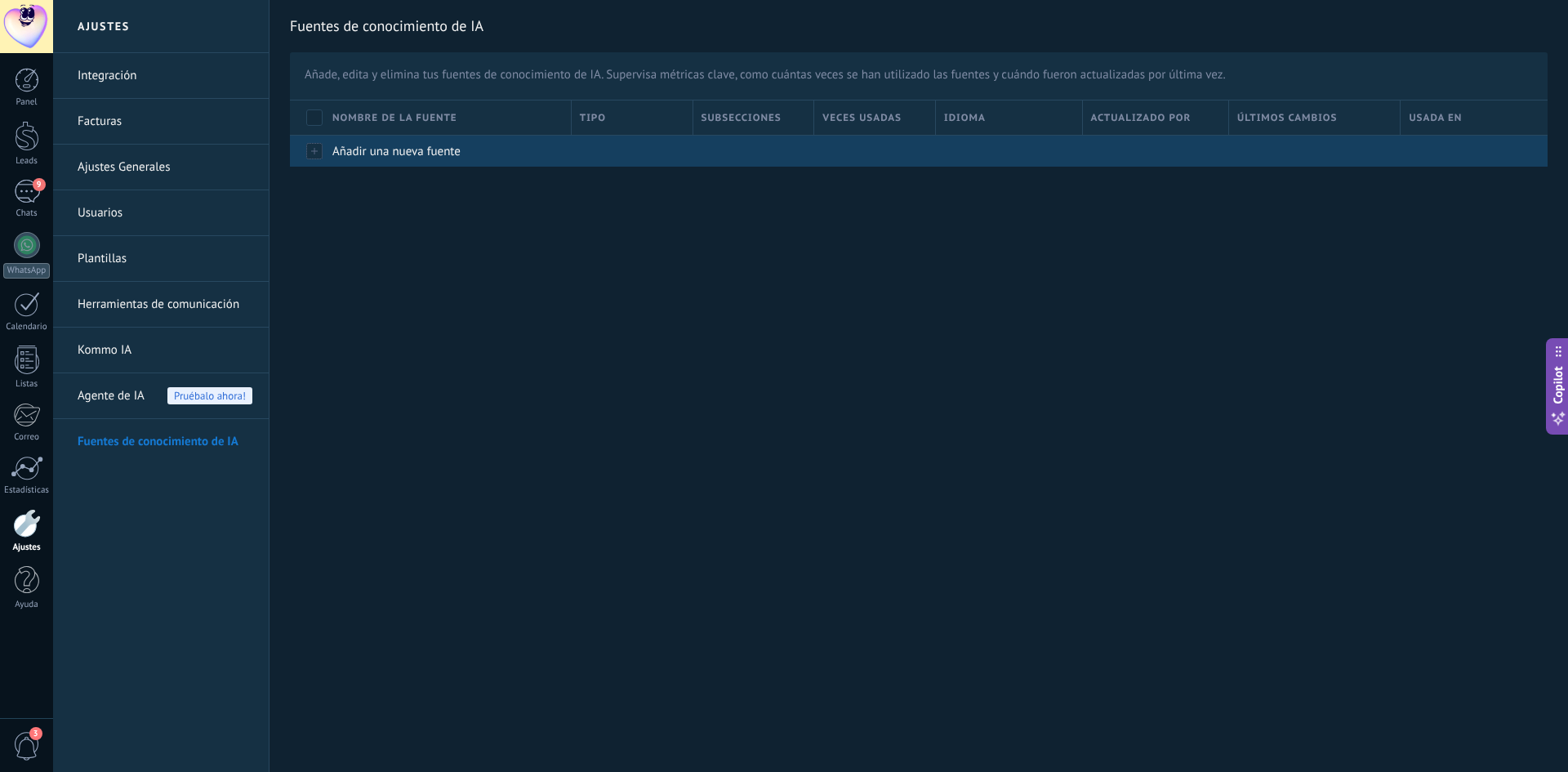
click at [394, 150] on span "Añadir una nueva fuente" at bounding box center [396, 152] width 128 height 16
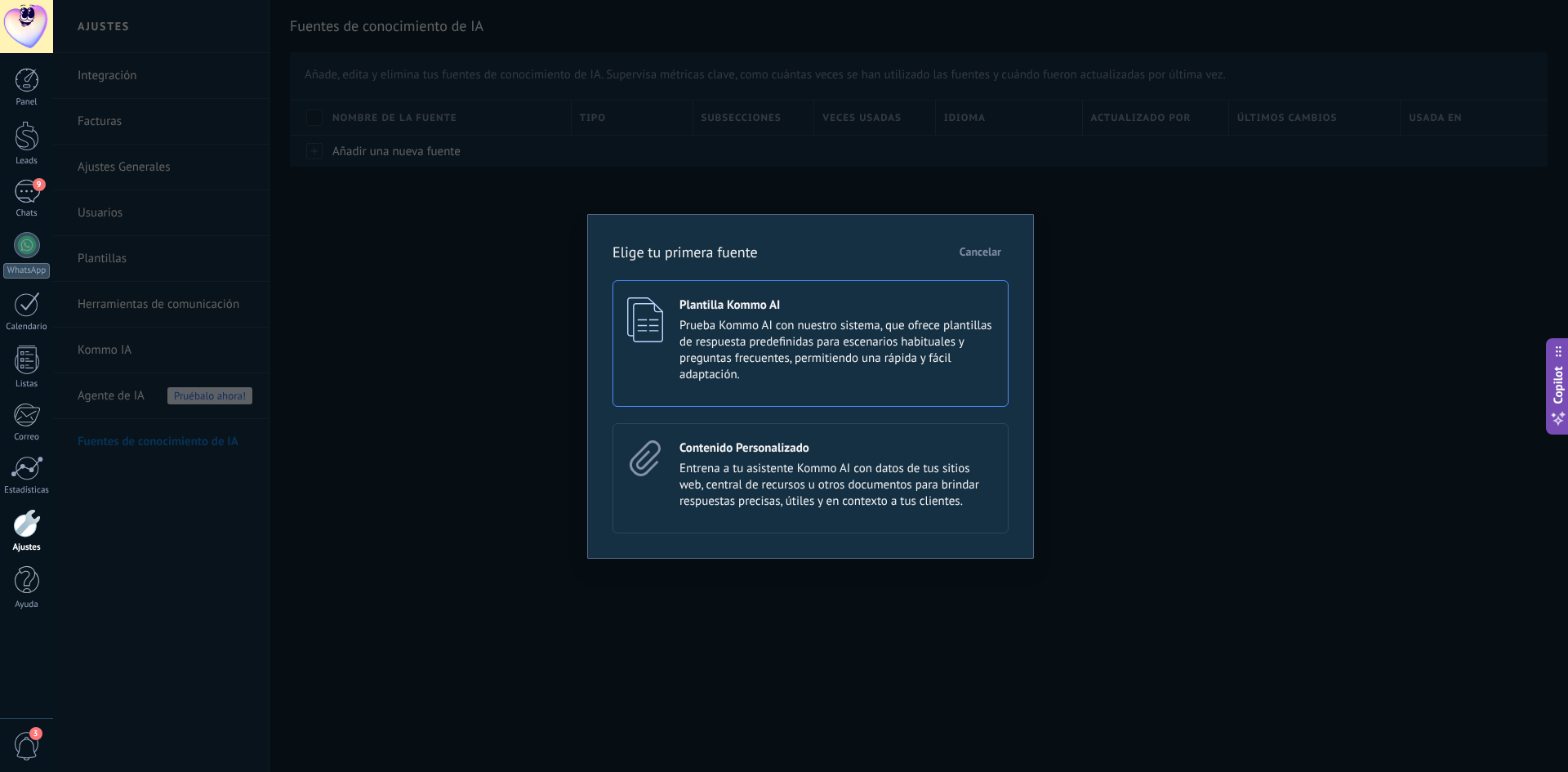
click at [806, 367] on span "Prueba Kommo AI con nuestro sistema, que ofrece plantillas de respuesta predefi…" at bounding box center [837, 351] width 315 height 65
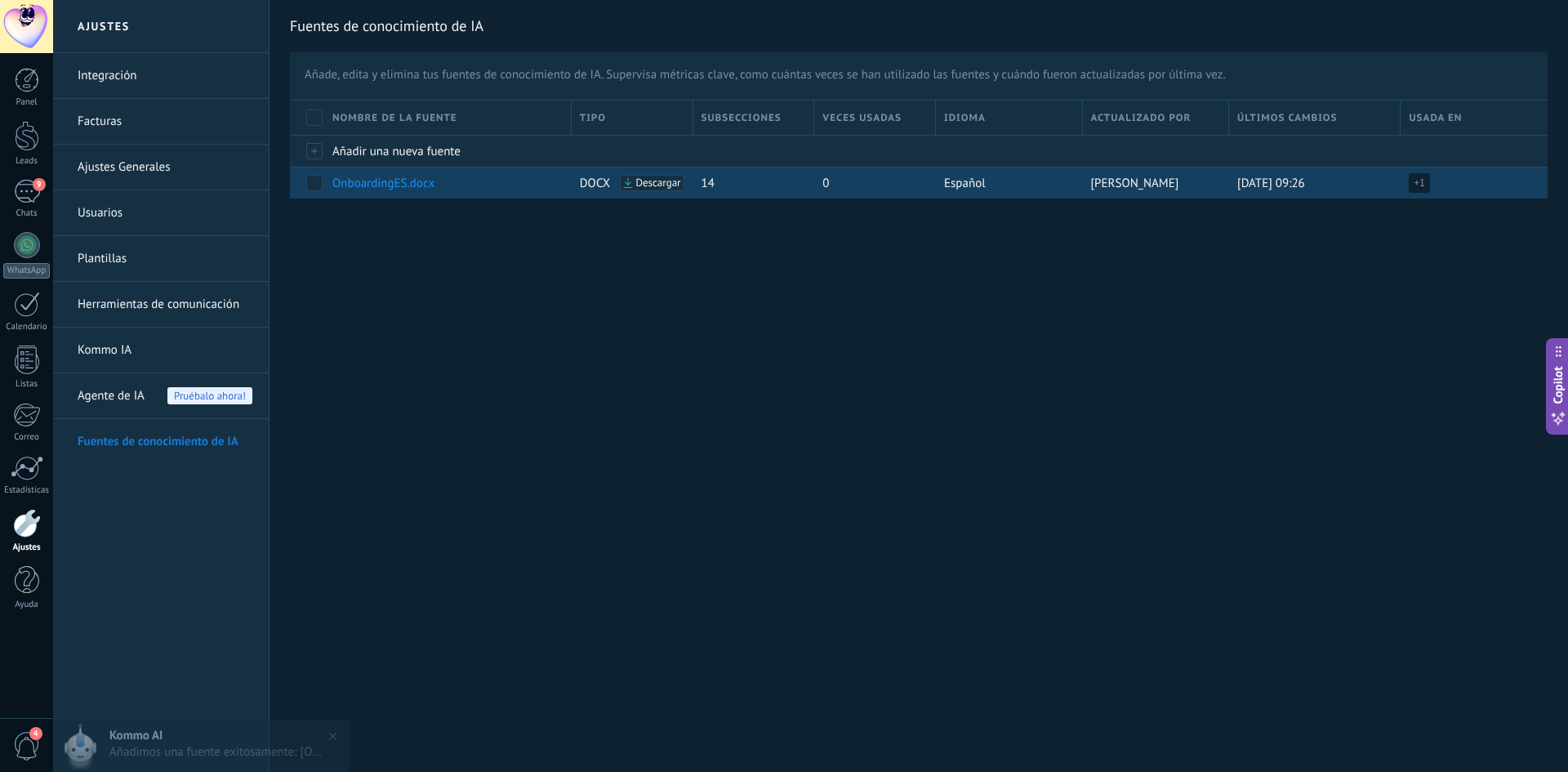
click at [652, 185] on span "Descargar" at bounding box center [658, 183] width 45 height 12
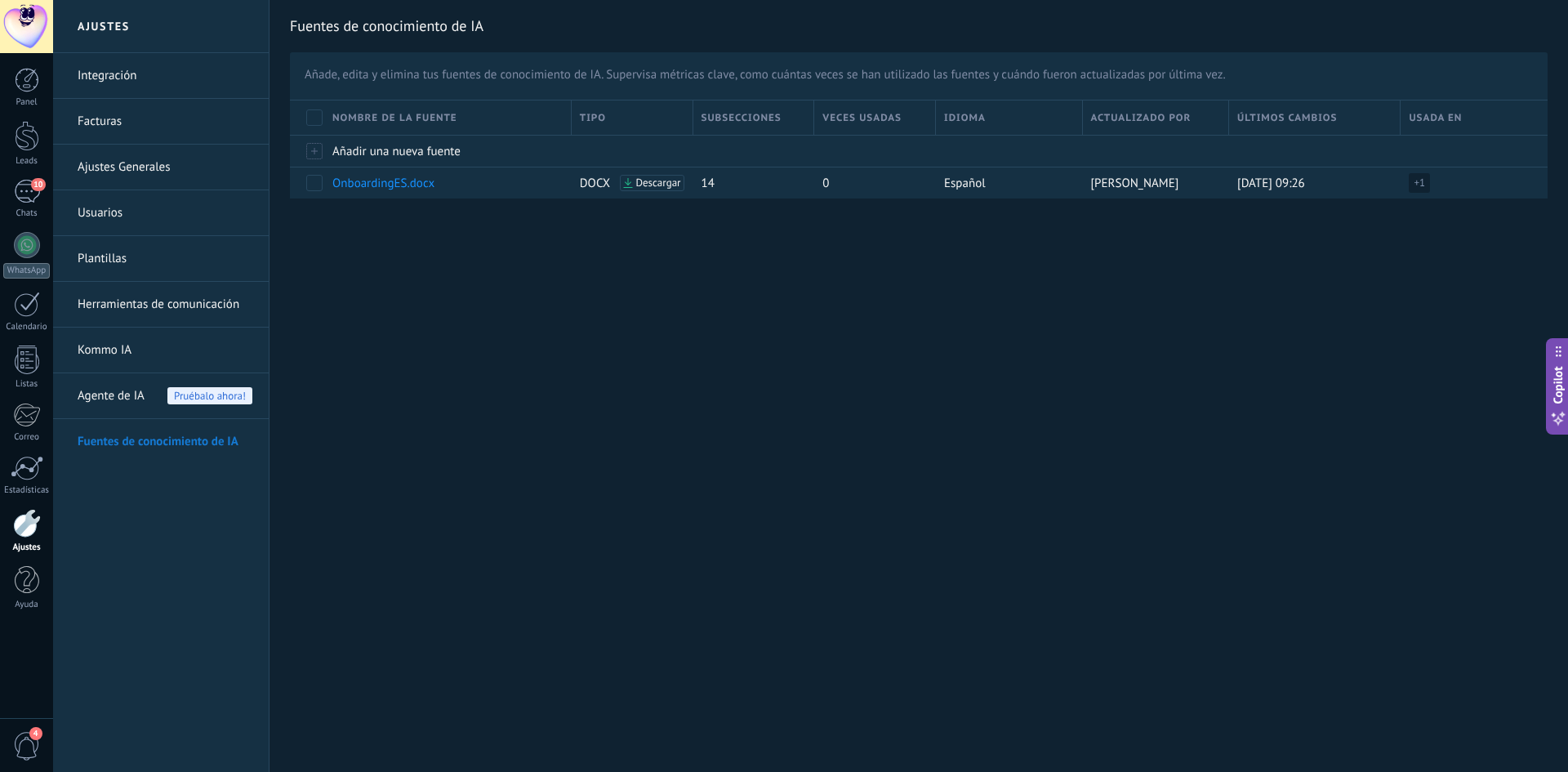
click at [547, 385] on div "Ajustes Integración Facturas Ajustes Generales Usuarios [GEOGRAPHIC_DATA] Herra…" at bounding box center [811, 386] width 1516 height 772
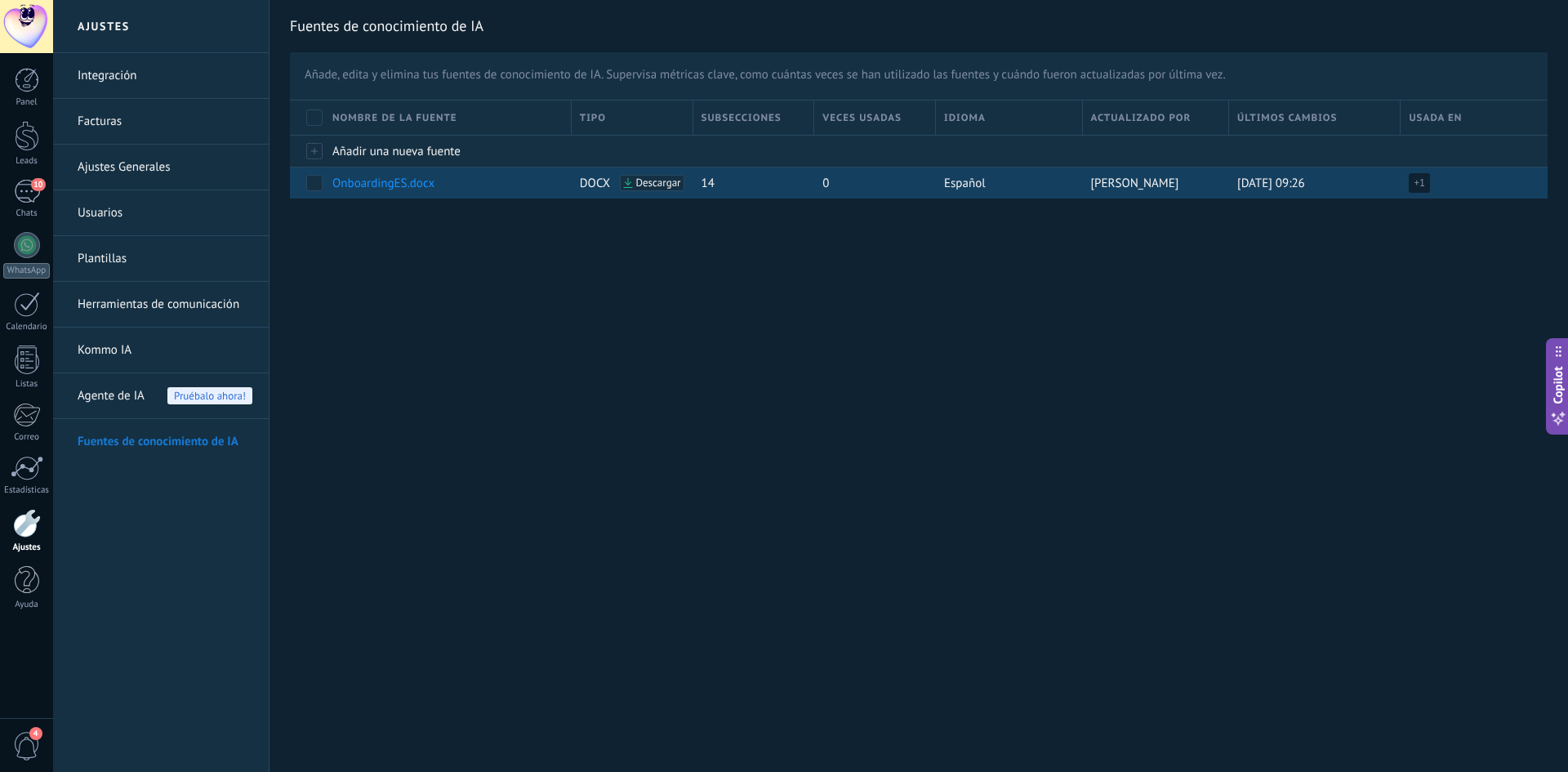
click at [319, 179] on span at bounding box center [314, 182] width 16 height 16
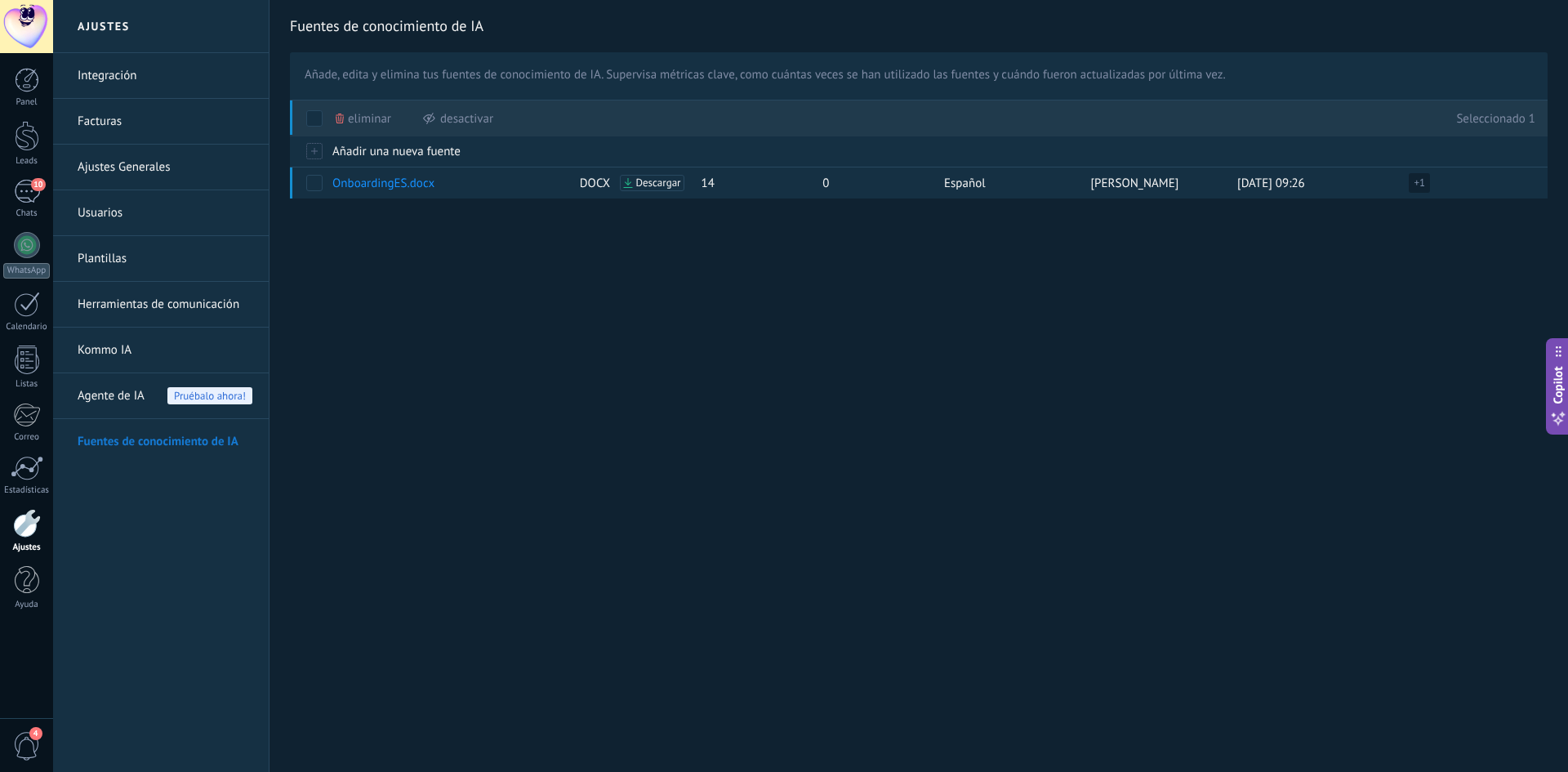
click at [371, 120] on span "Eliminar" at bounding box center [369, 119] width 44 height 32
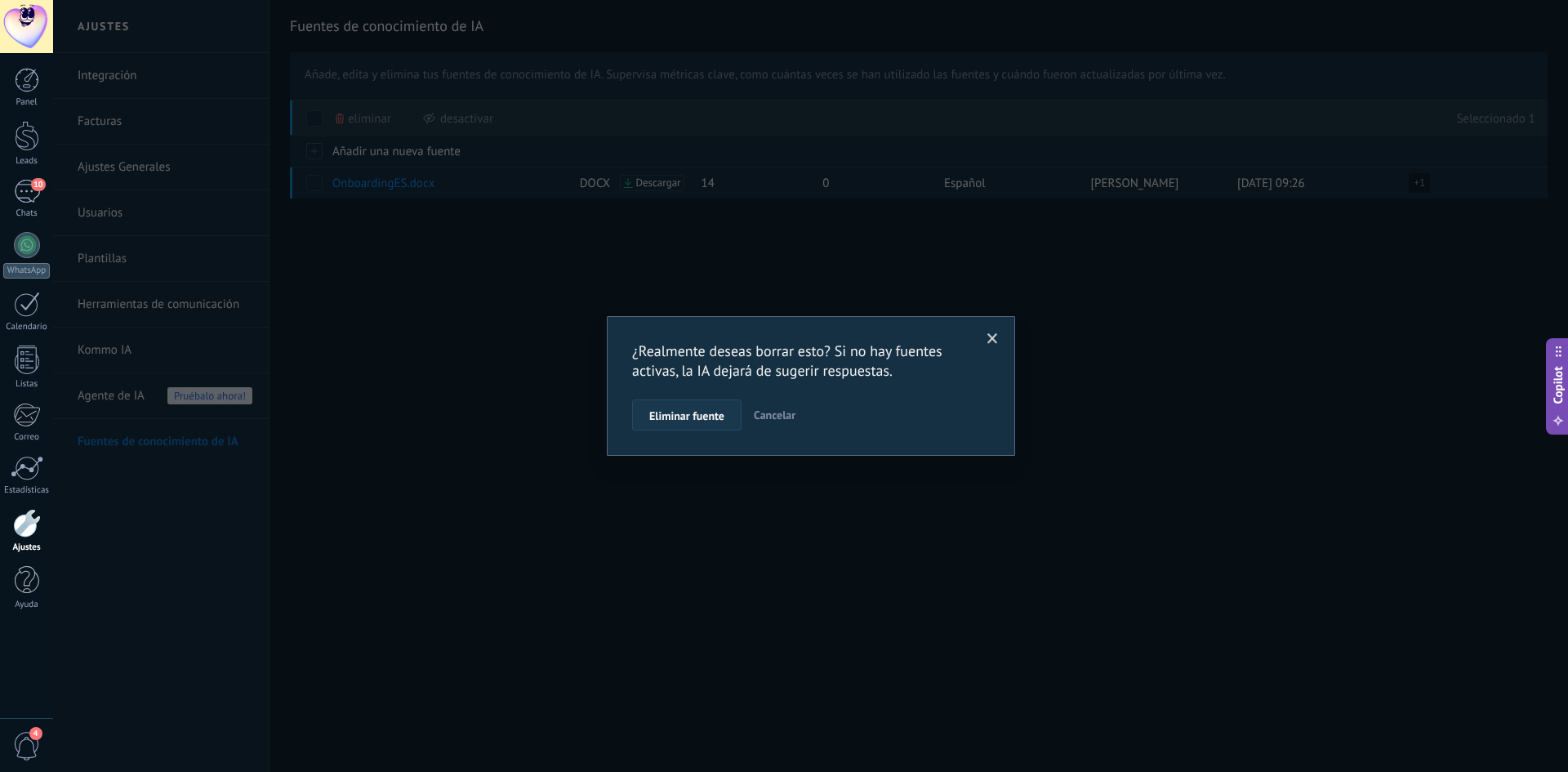
click at [707, 408] on button "Eliminar fuente" at bounding box center [686, 414] width 110 height 31
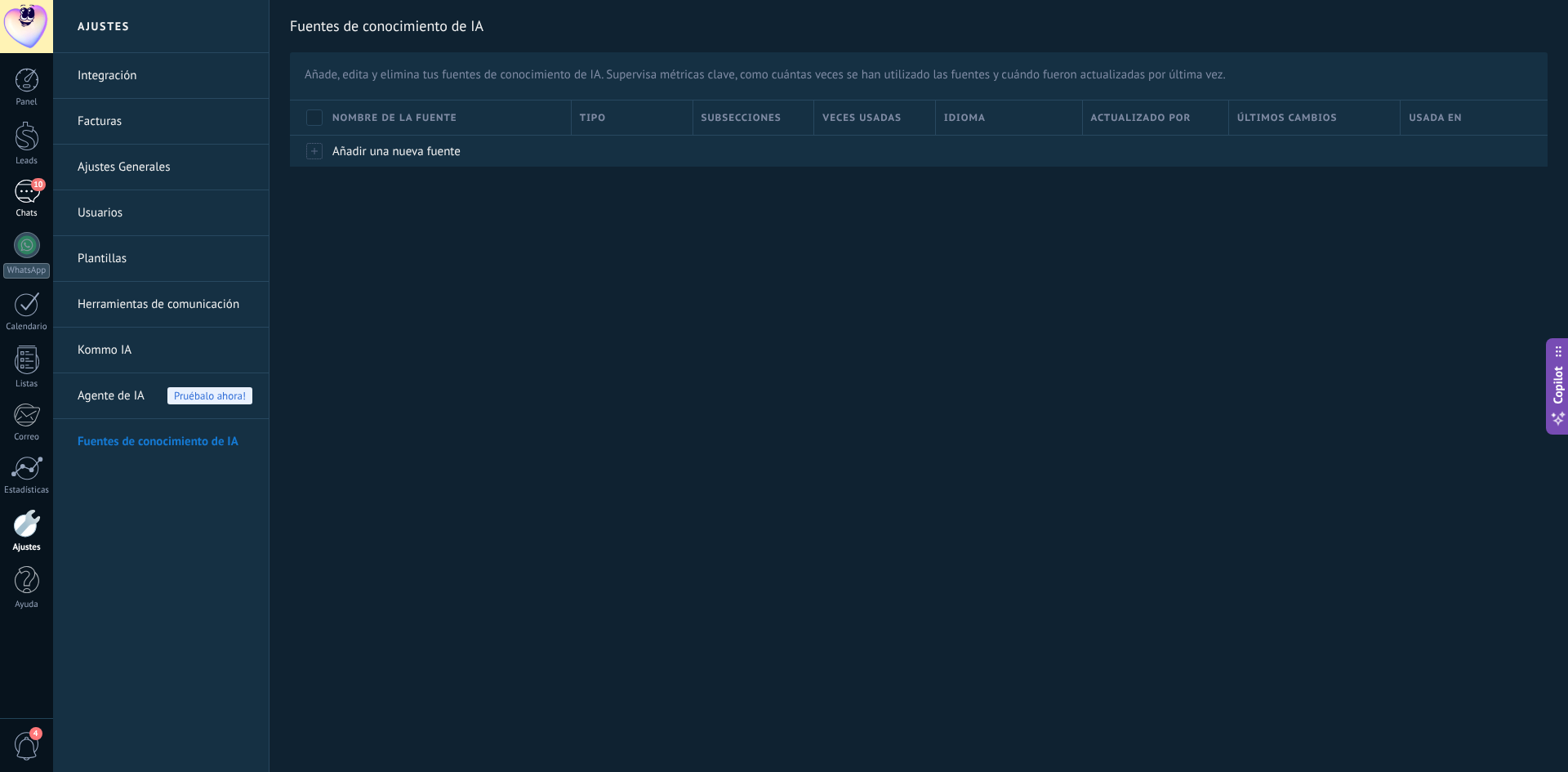
click at [16, 191] on div "10" at bounding box center [27, 191] width 26 height 24
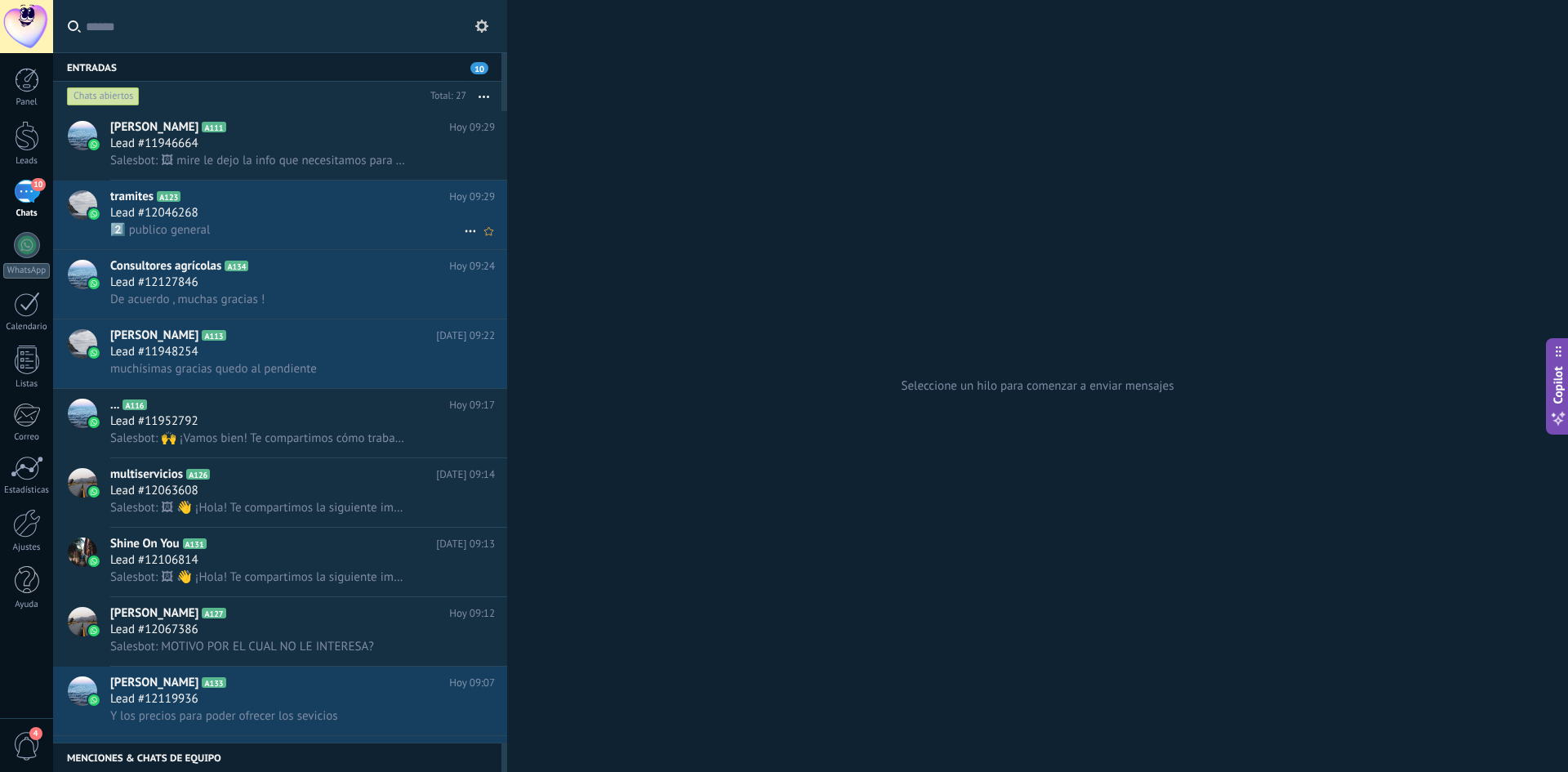
click at [374, 234] on div "2️⃣ publico general" at bounding box center [302, 229] width 384 height 17
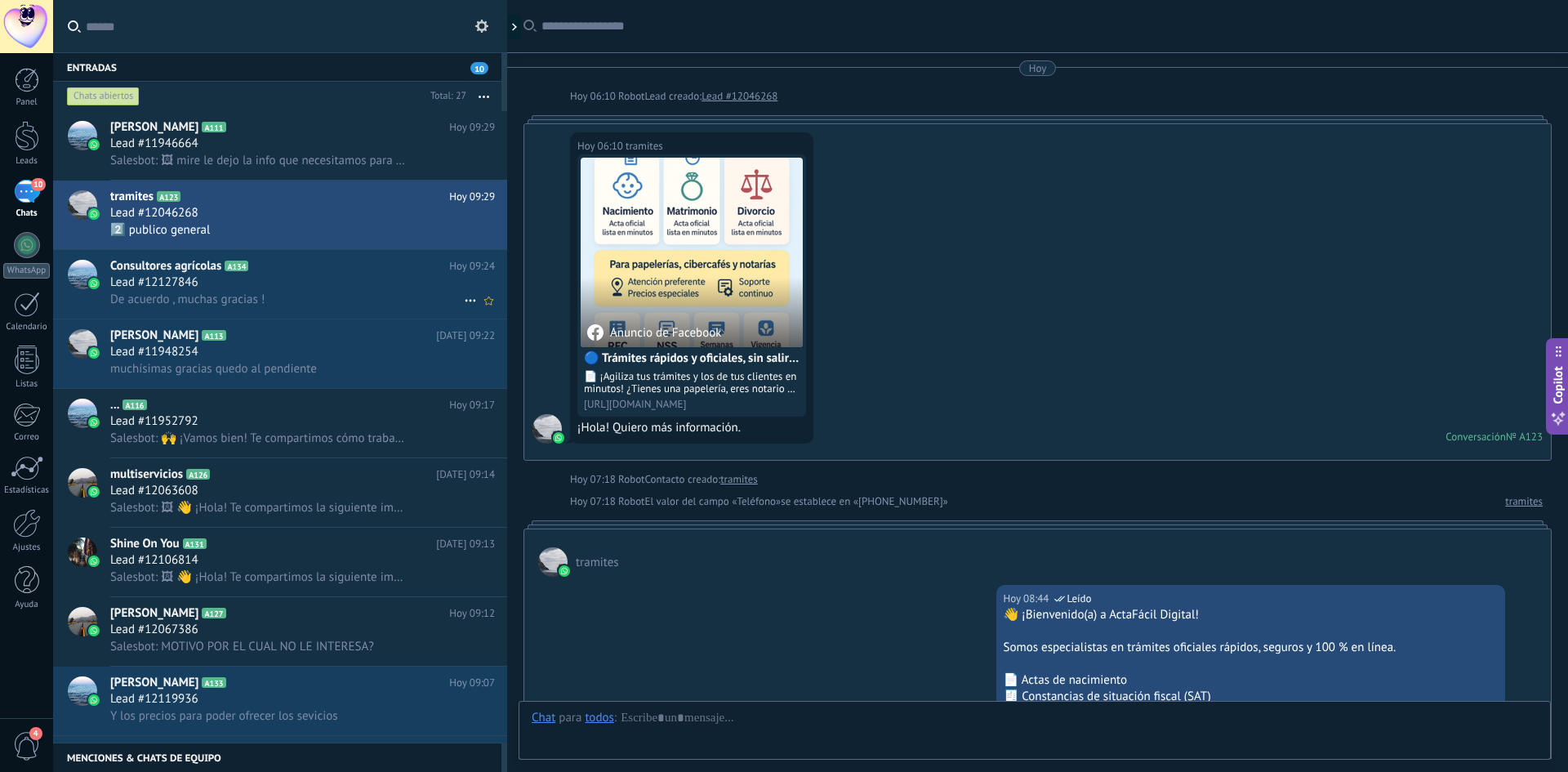
scroll to position [669, 0]
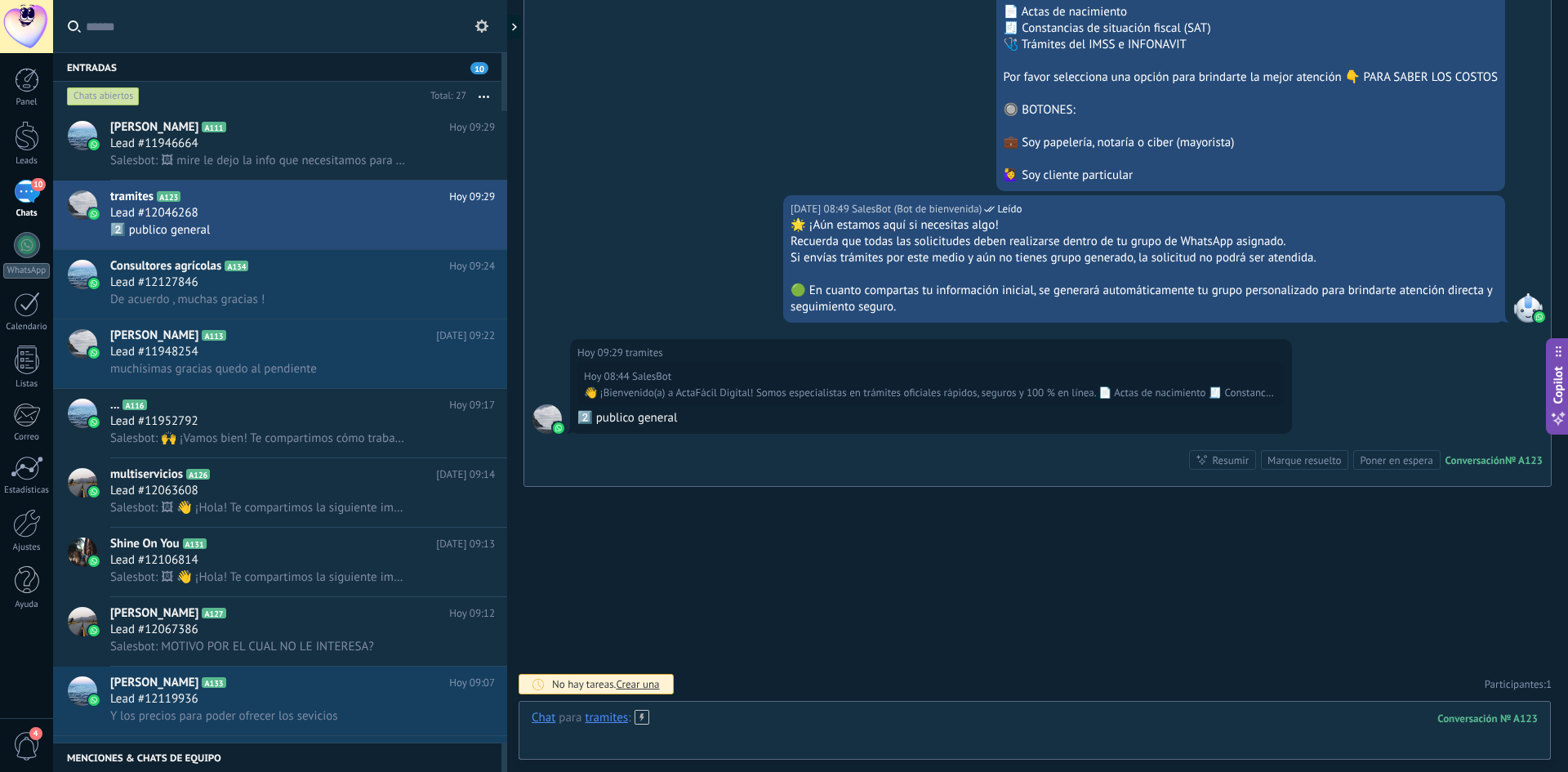
drag, startPoint x: 807, startPoint y: 722, endPoint x: 800, endPoint y: 728, distance: 9.2
click at [803, 727] on div at bounding box center [1035, 734] width 1006 height 49
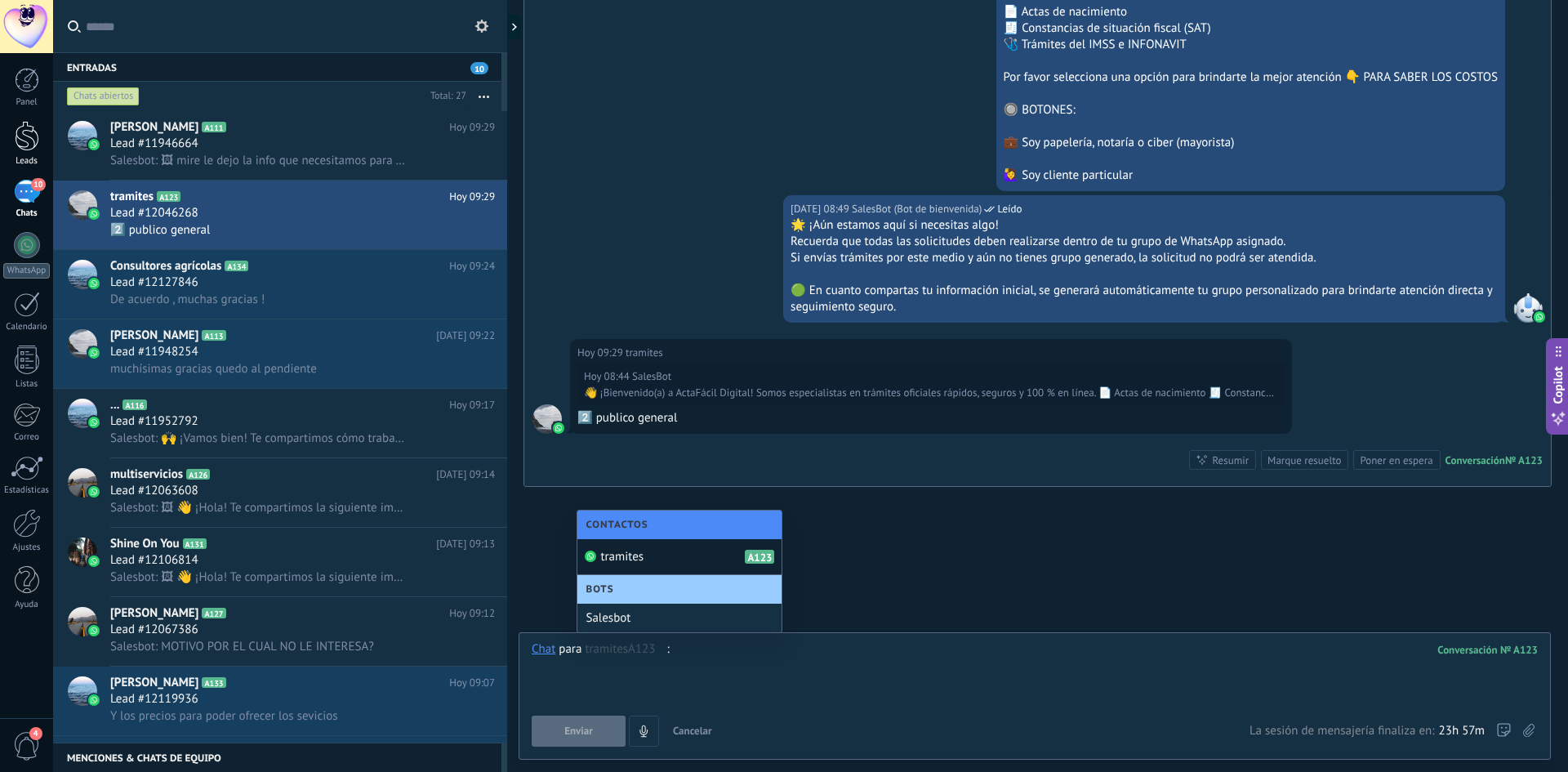
click at [34, 145] on div at bounding box center [27, 136] width 25 height 31
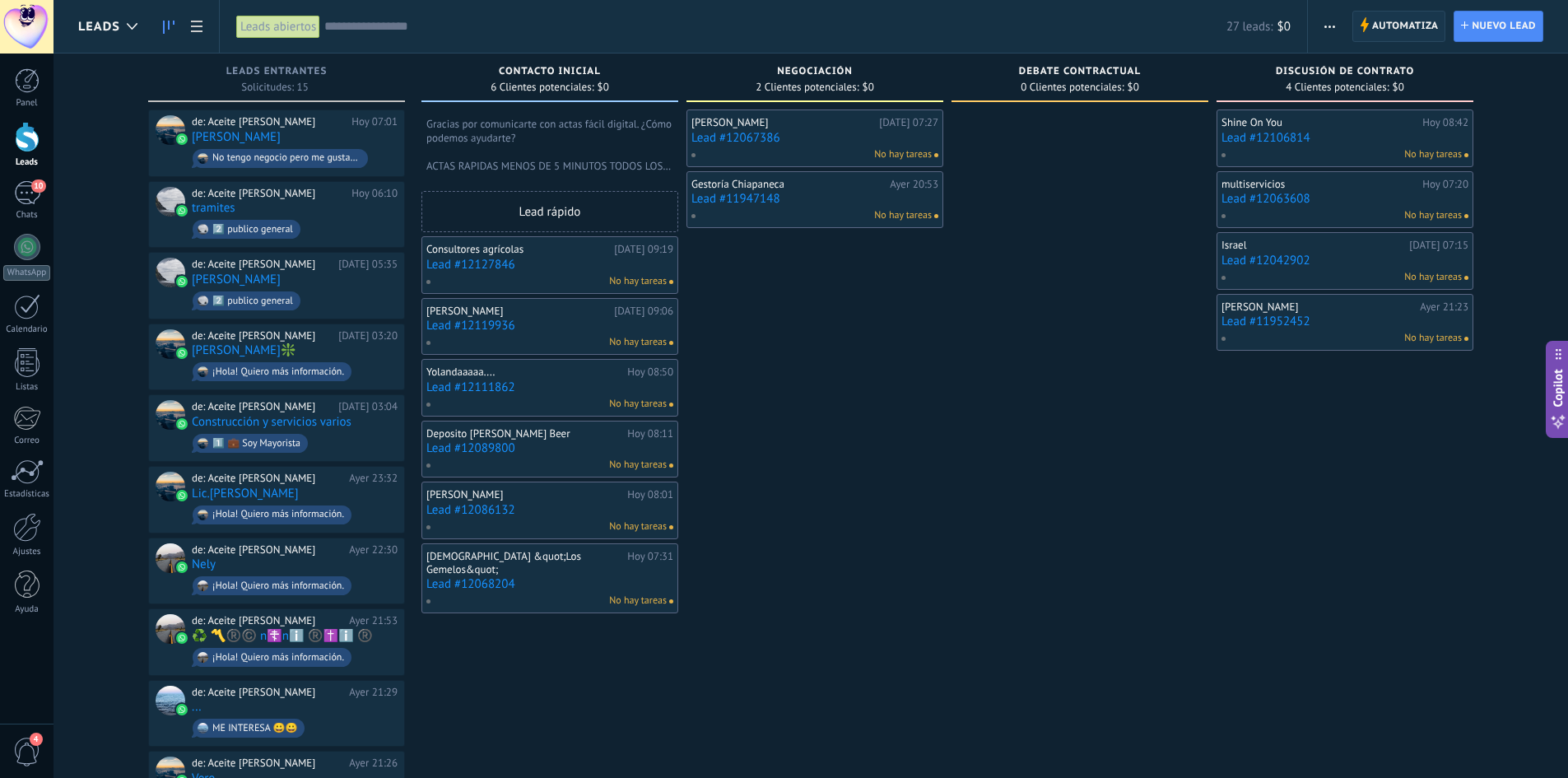
click at [1396, 30] on span "Automatiza" at bounding box center [1405, 27] width 67 height 30
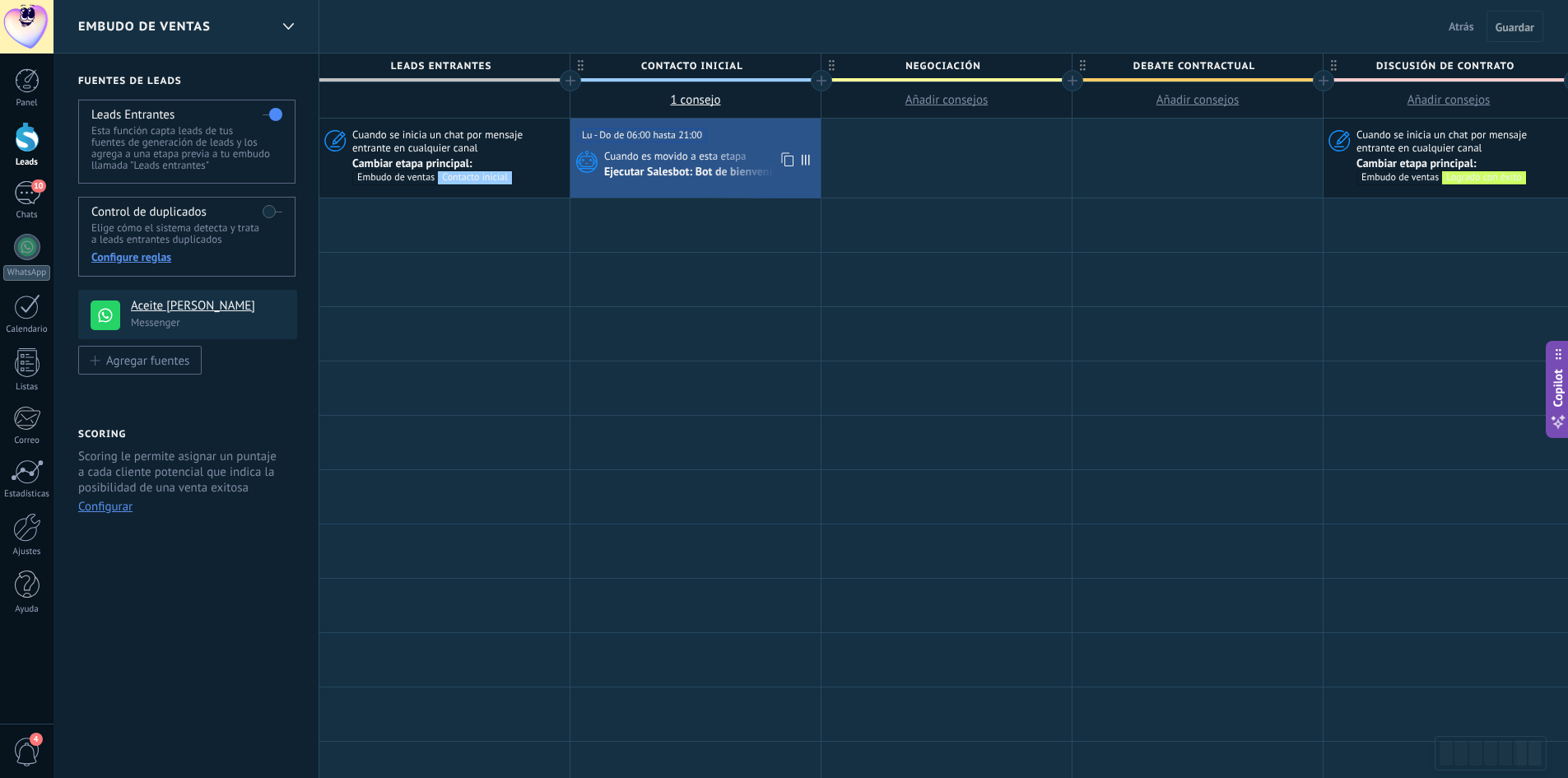
click at [683, 157] on span "Cuando es movido a esta etapa" at bounding box center [676, 156] width 145 height 15
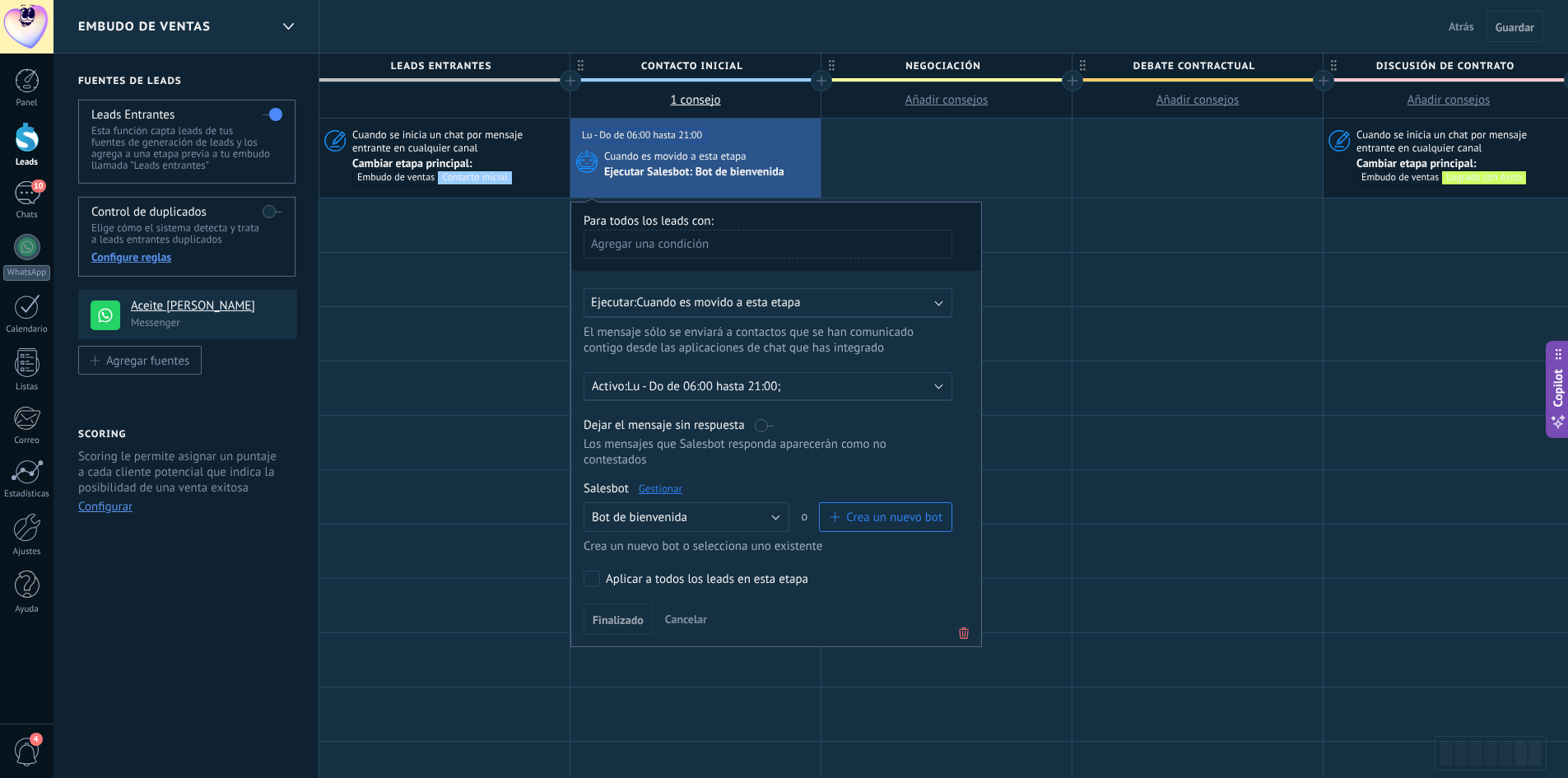
click at [665, 492] on link "Gestionar" at bounding box center [661, 488] width 44 height 14
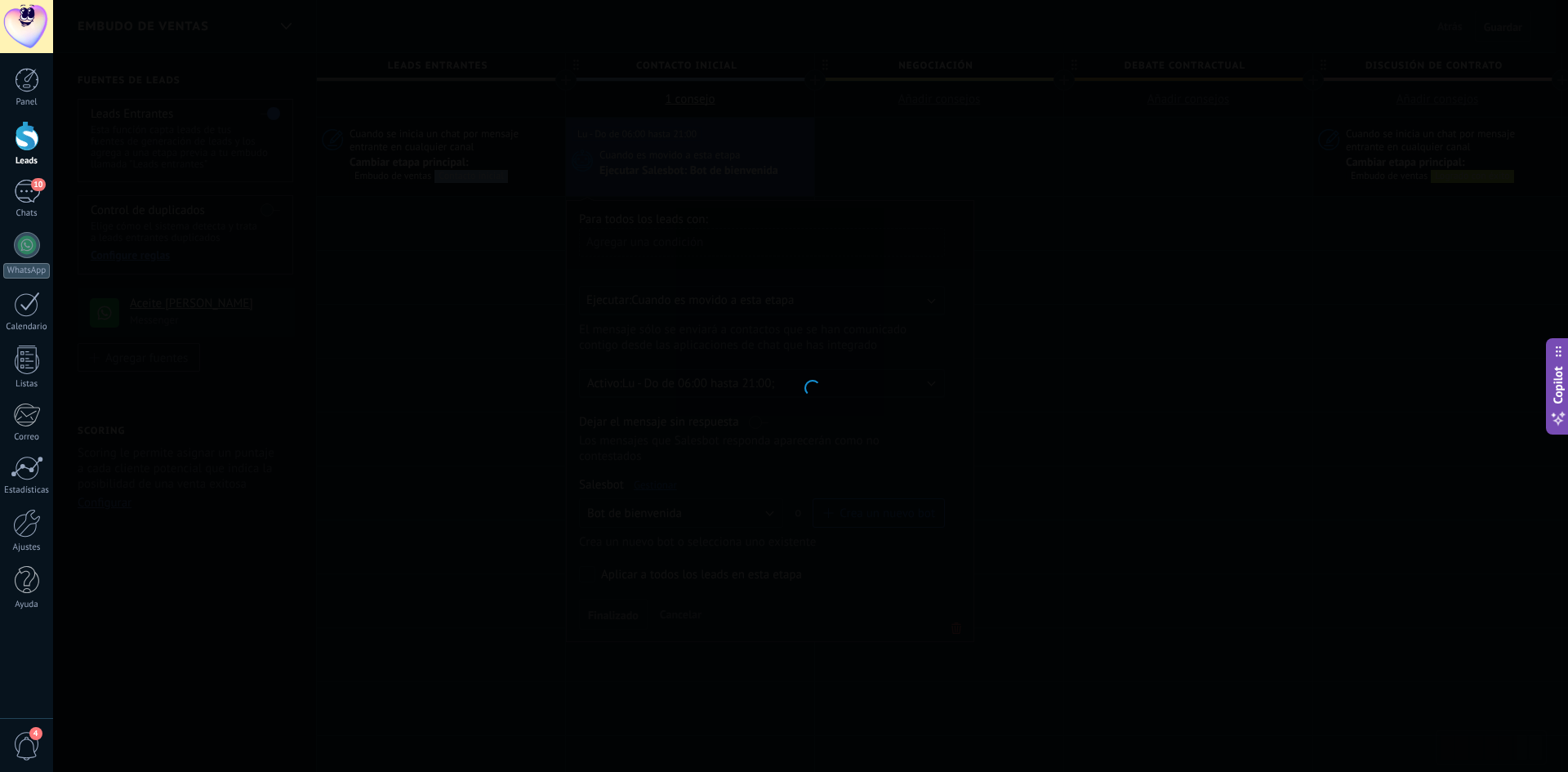
type input "**********"
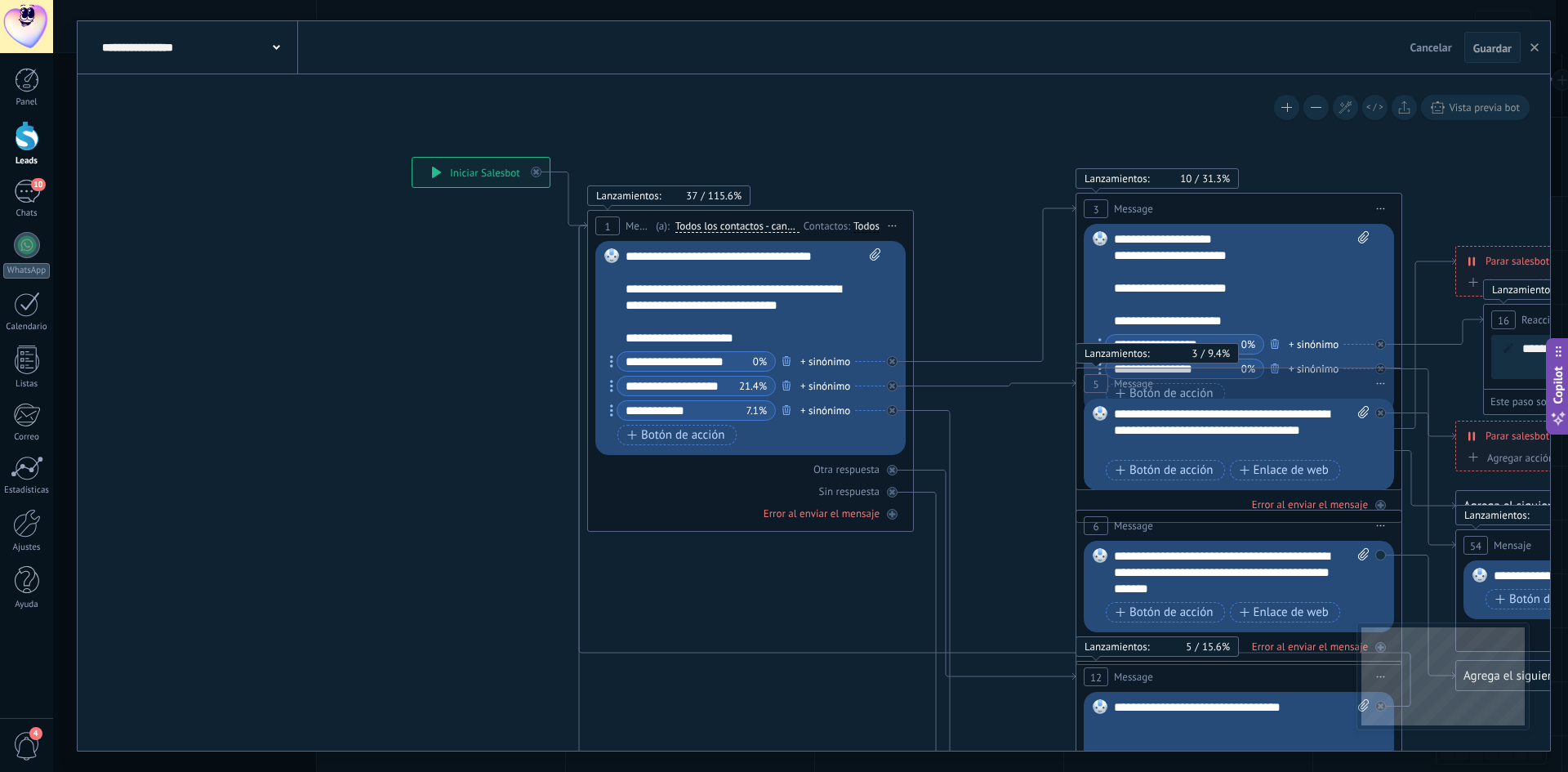
drag, startPoint x: 1035, startPoint y: 501, endPoint x: 984, endPoint y: 396, distance: 116.7
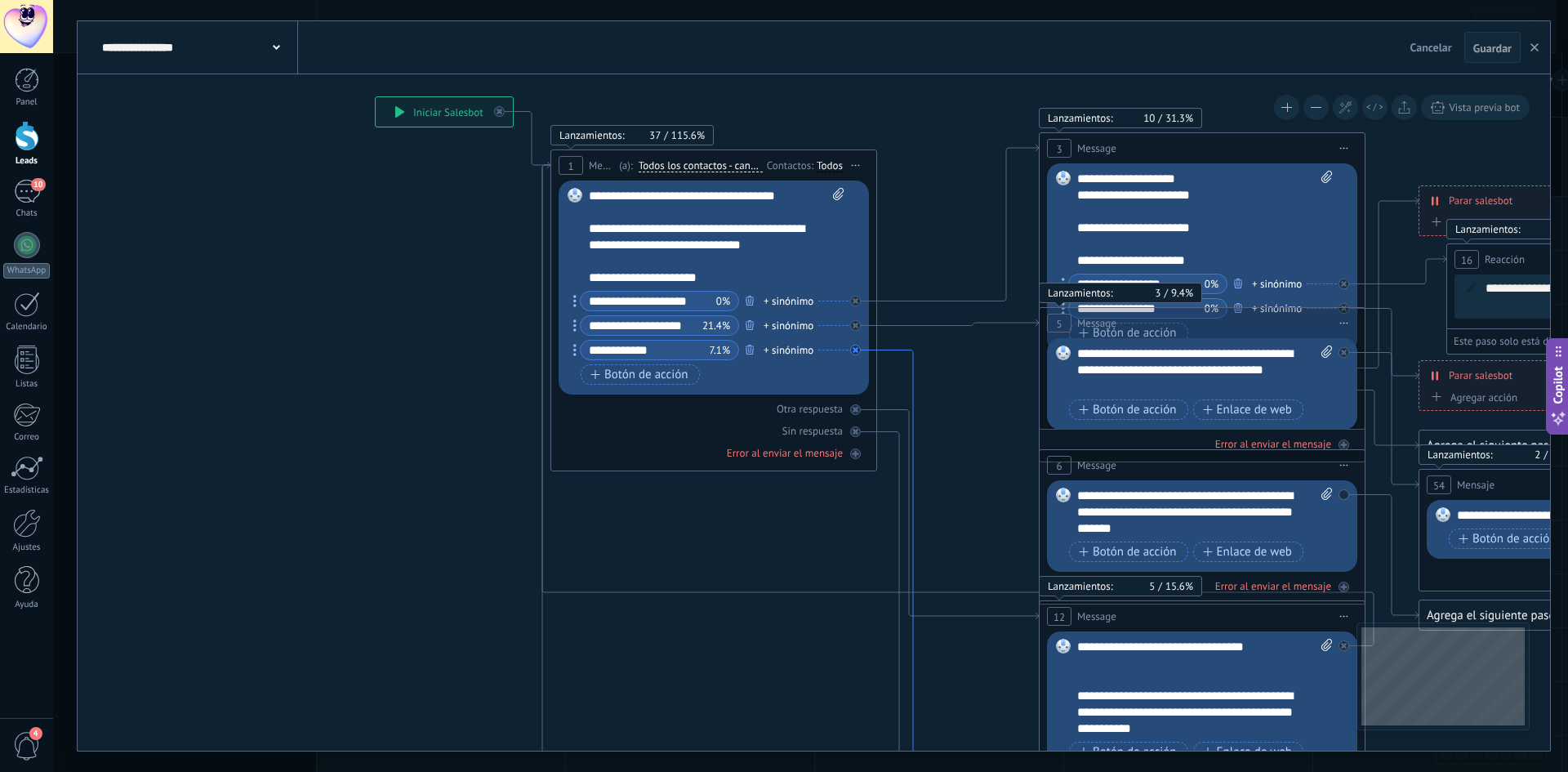
click at [908, 374] on icon at bounding box center [922, 710] width 90 height 718
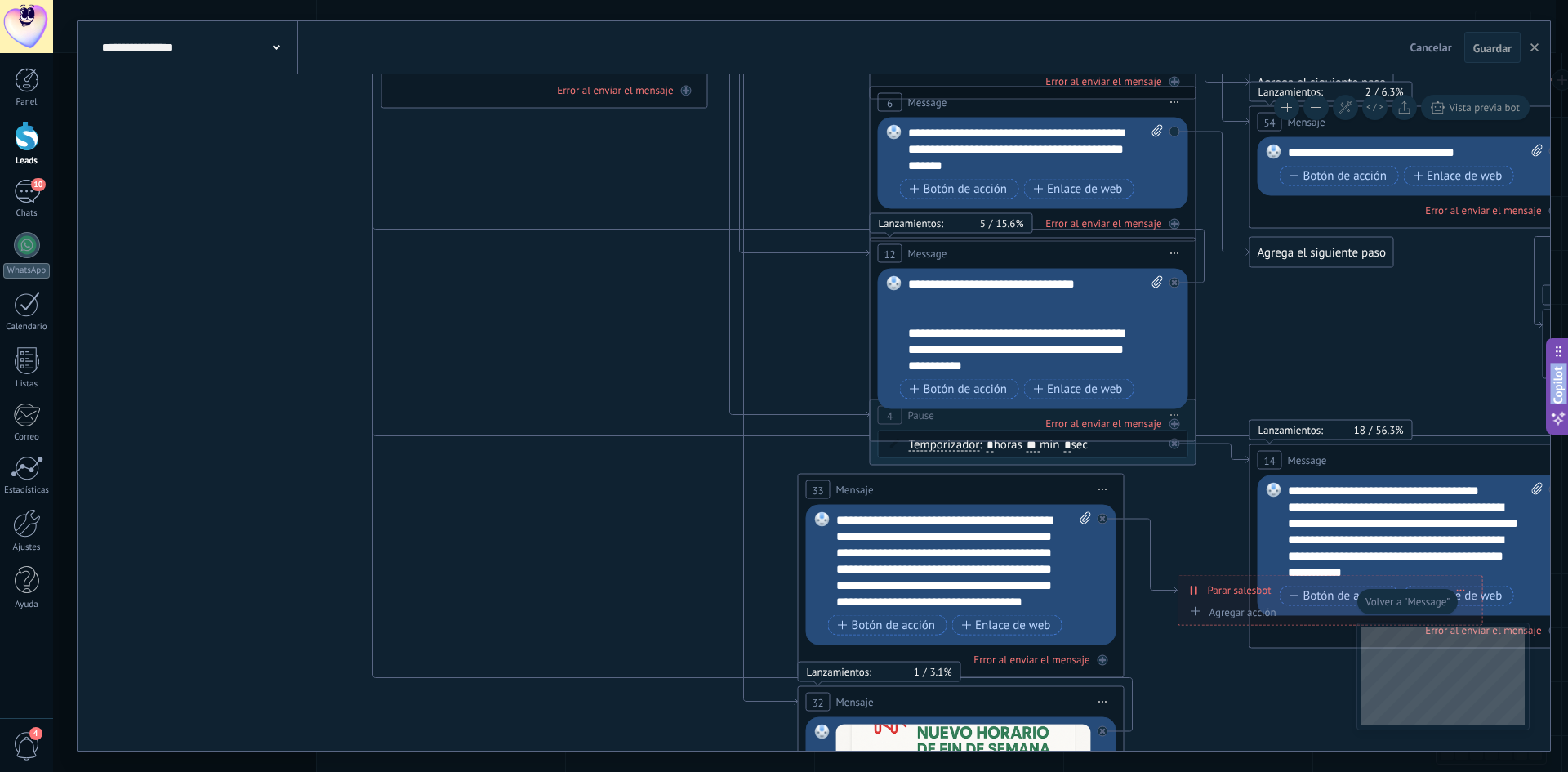
drag, startPoint x: 1154, startPoint y: 407, endPoint x: 1304, endPoint y: 811, distance: 430.9
click at [1304, 772] on html ".abecls-1,.abecls-2{fill-rule:evenodd}.abecls-2{fill:#fff} .abhcls-1{fill:none}…" at bounding box center [784, 386] width 1568 height 772
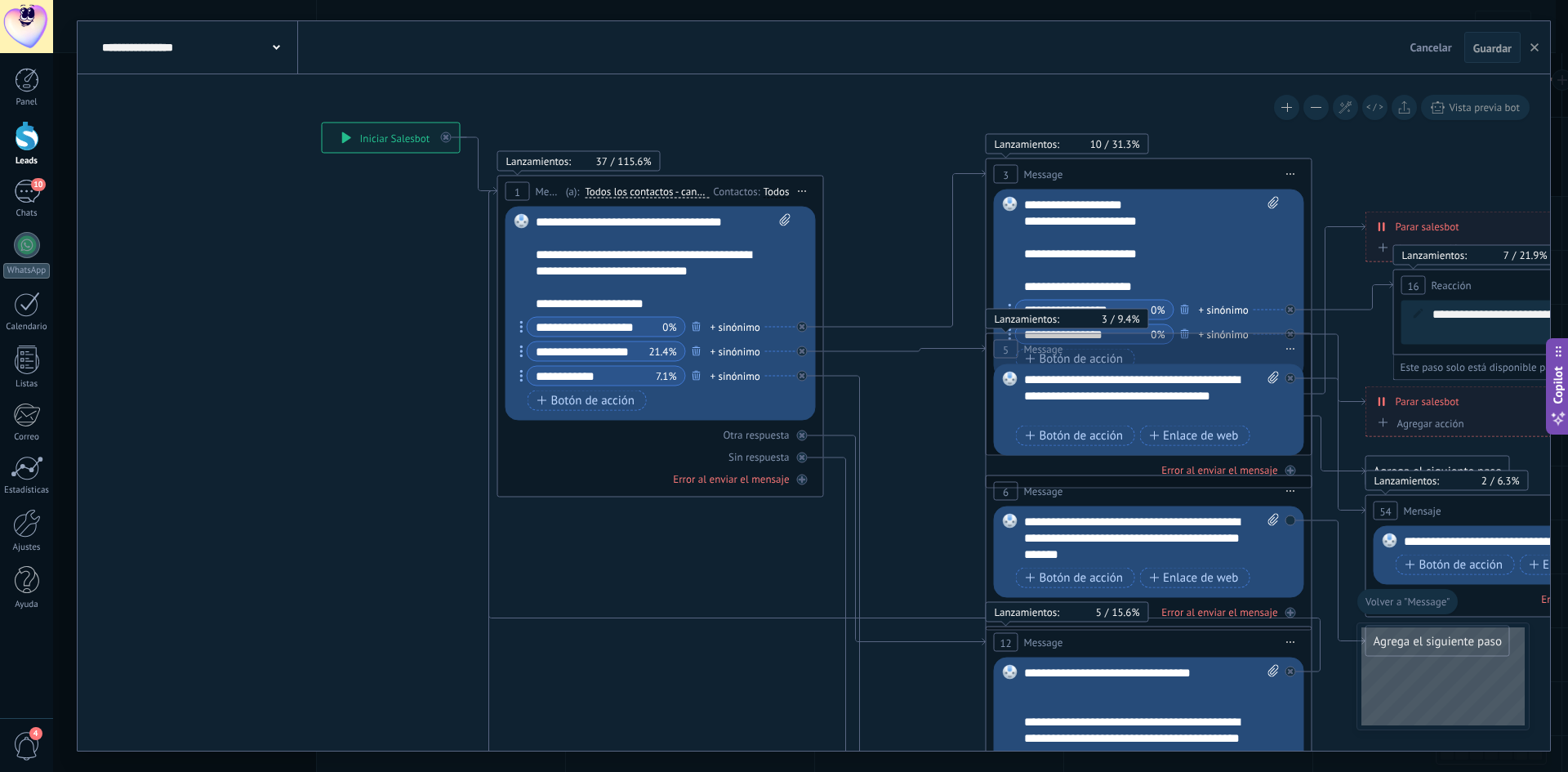
drag, startPoint x: 869, startPoint y: 332, endPoint x: 963, endPoint y: 595, distance: 279.3
click at [890, 352] on icon at bounding box center [904, 349] width 161 height 7
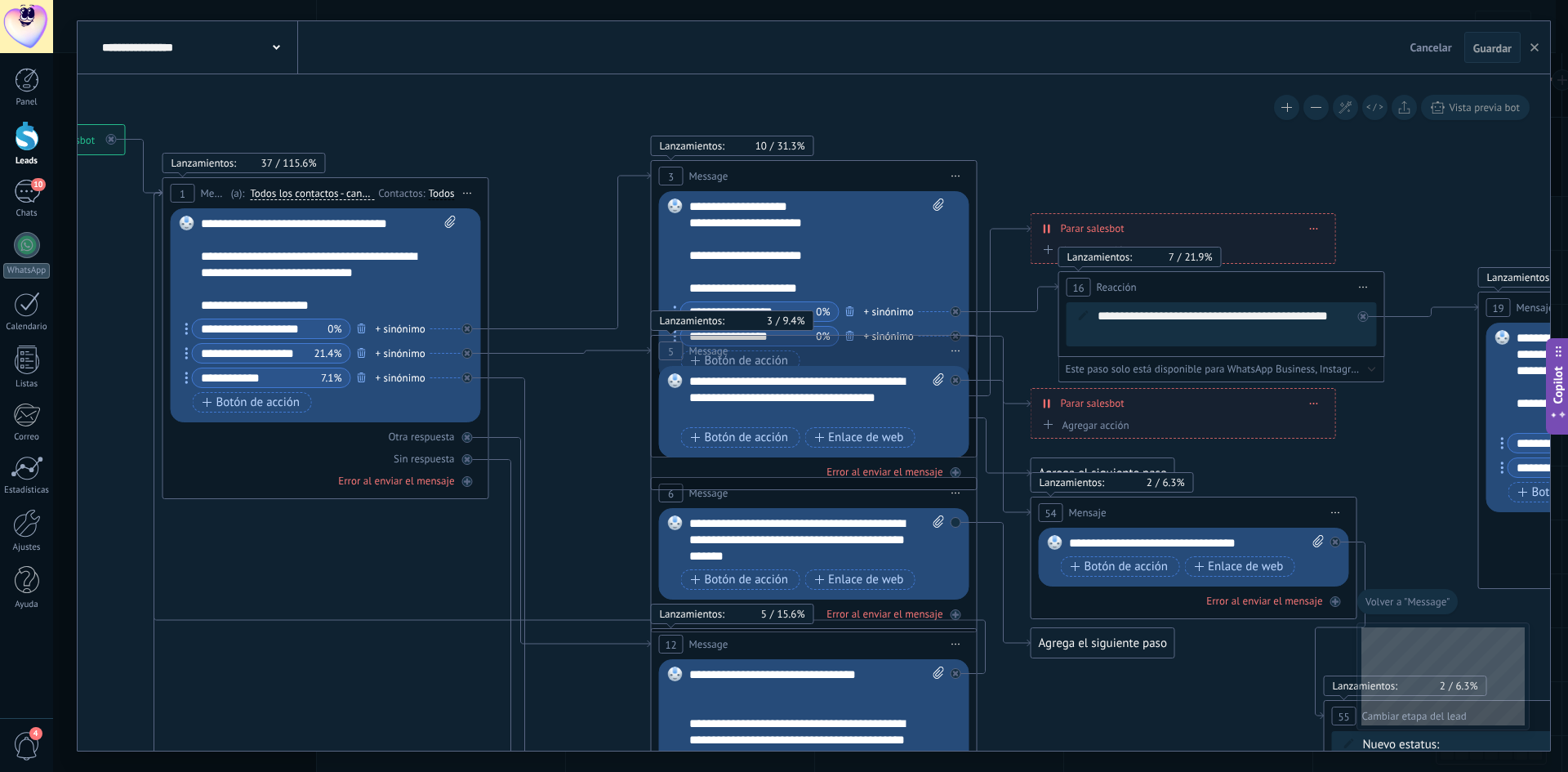
click at [913, 408] on div "**********" at bounding box center [817, 397] width 256 height 49
drag, startPoint x: 955, startPoint y: 416, endPoint x: 911, endPoint y: 417, distance: 44.0
click at [911, 417] on div "Reemplazar Quitar Convertir a mensaje de voz Arrastre la imagen aquí para adjun…" at bounding box center [814, 411] width 310 height 91
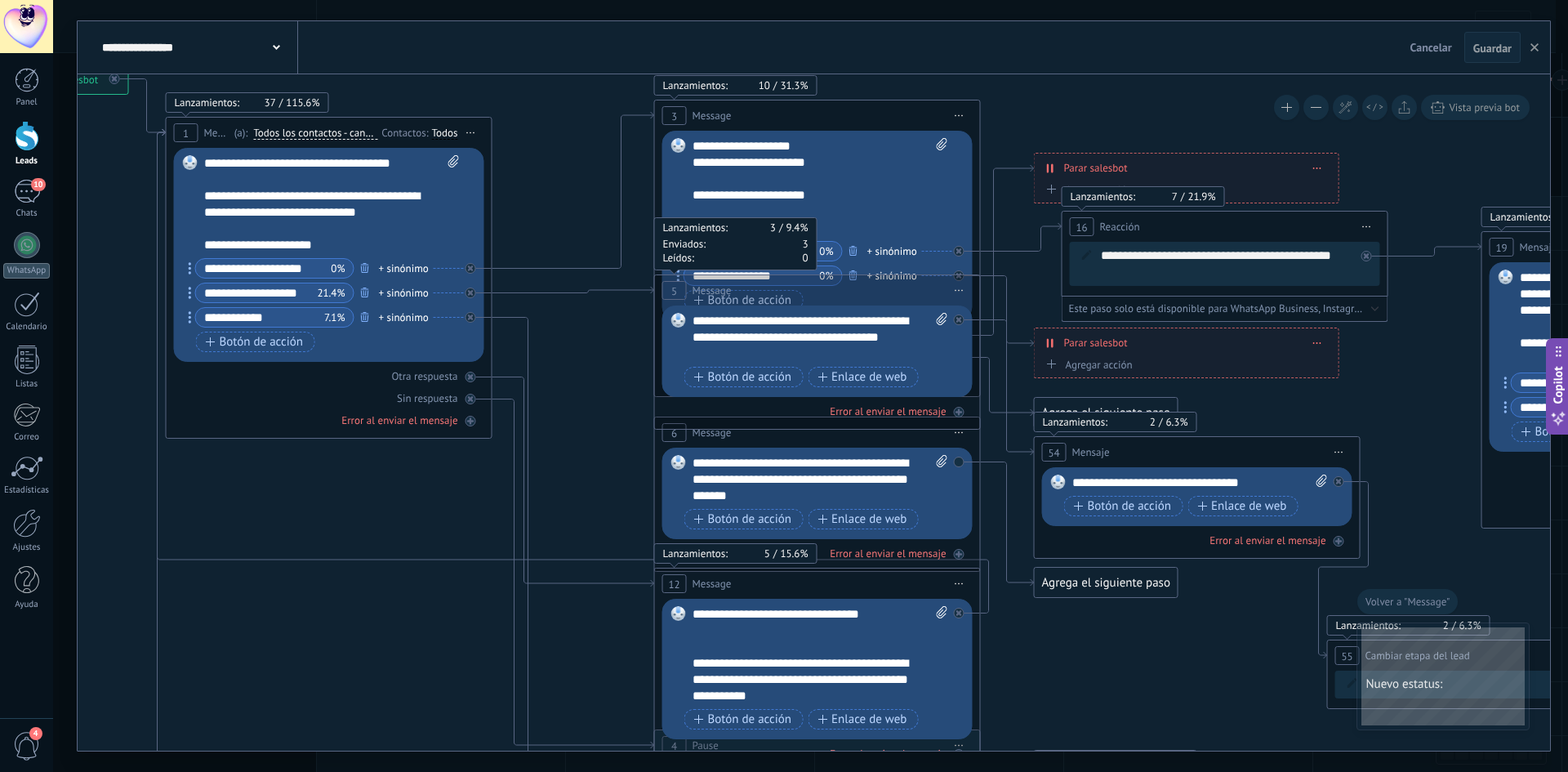
drag, startPoint x: 1017, startPoint y: 426, endPoint x: 1019, endPoint y: 364, distance: 62.0
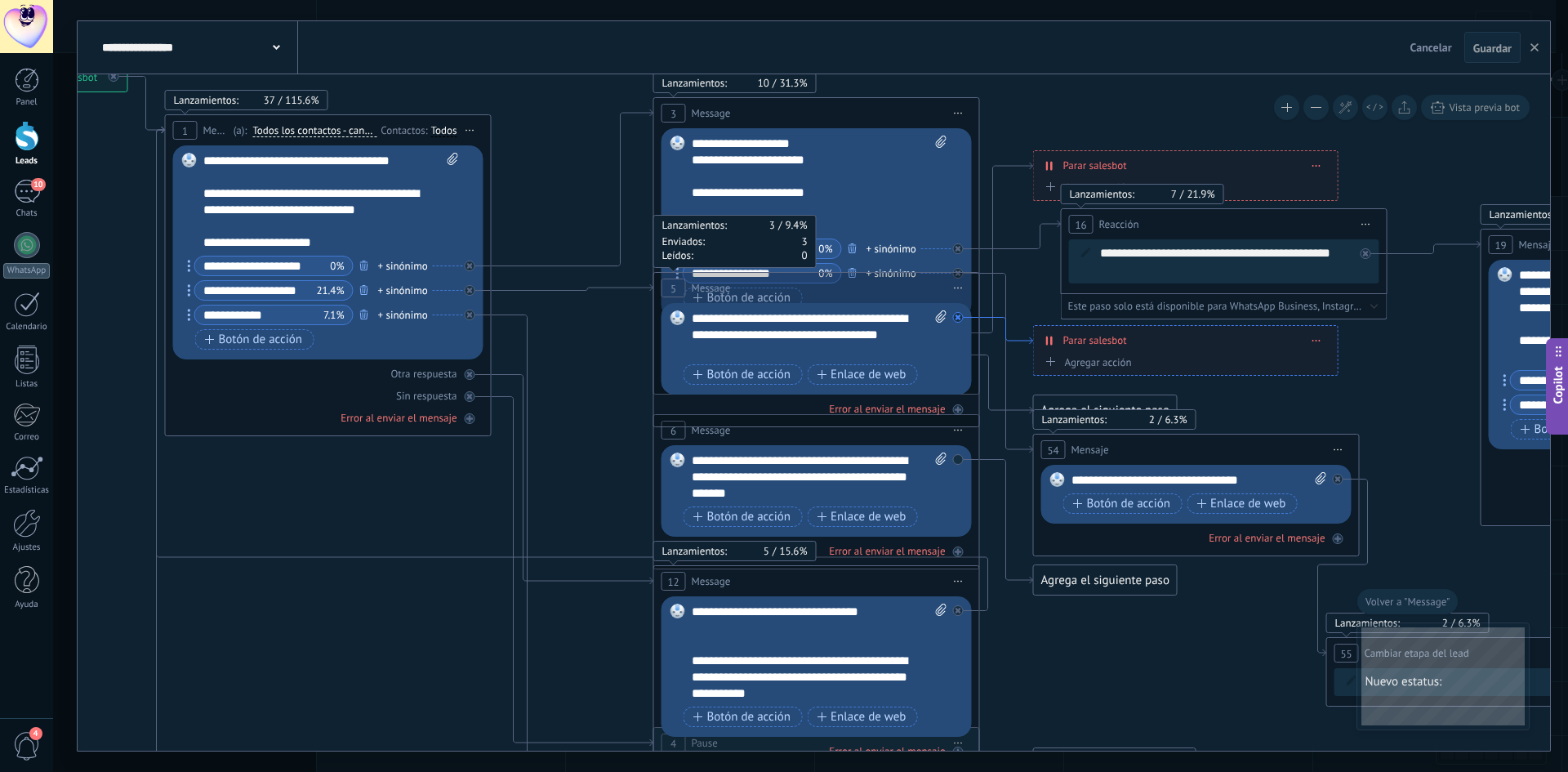
click at [1018, 339] on icon at bounding box center [1007, 331] width 53 height 27
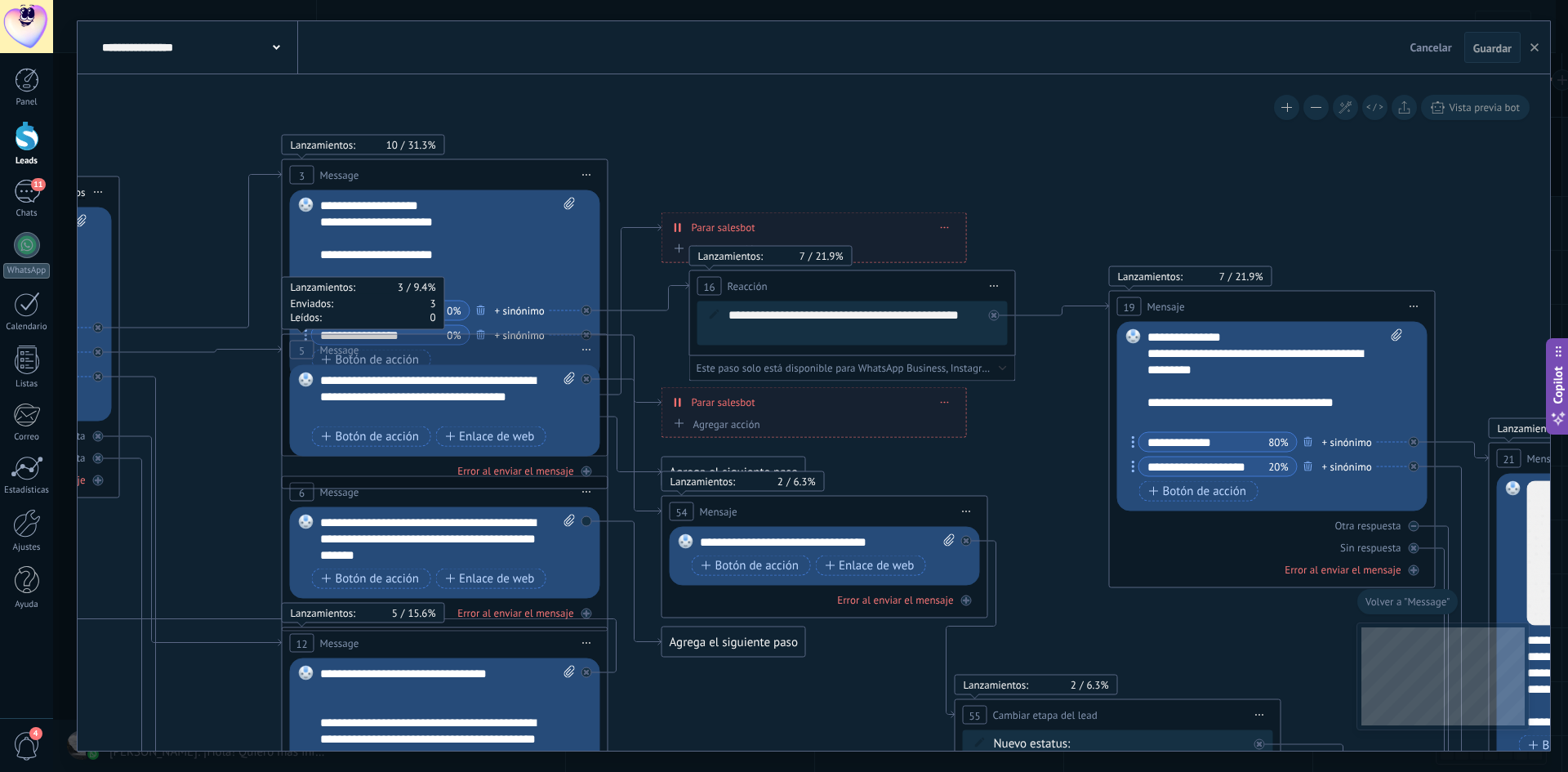
click at [954, 398] on div "**********" at bounding box center [814, 402] width 304 height 29
click at [944, 399] on span at bounding box center [945, 402] width 7 height 9
click at [967, 421] on div "Borrar" at bounding box center [975, 426] width 72 height 28
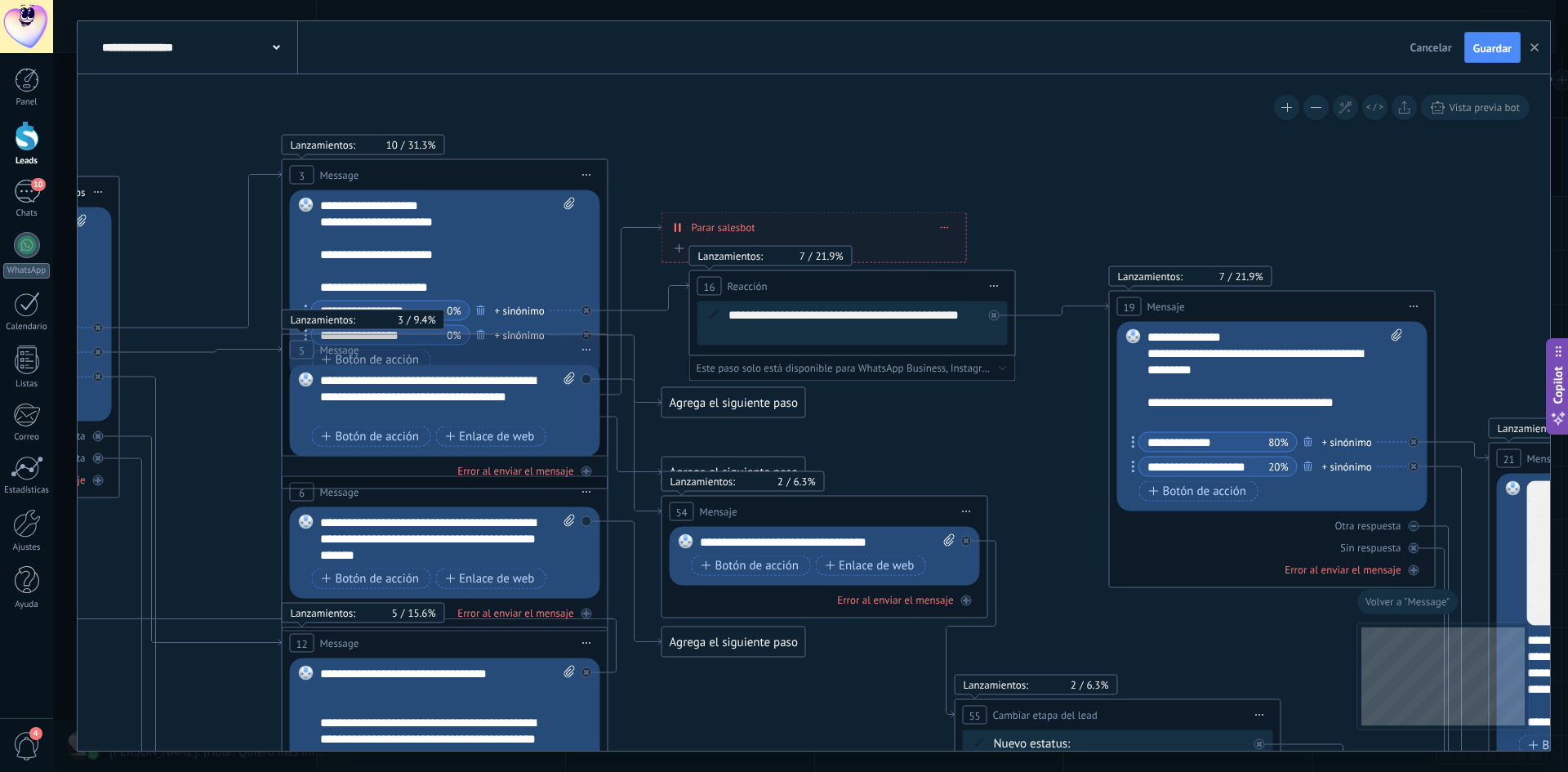
click at [801, 409] on div "Agrega el siguiente paso" at bounding box center [734, 402] width 143 height 27
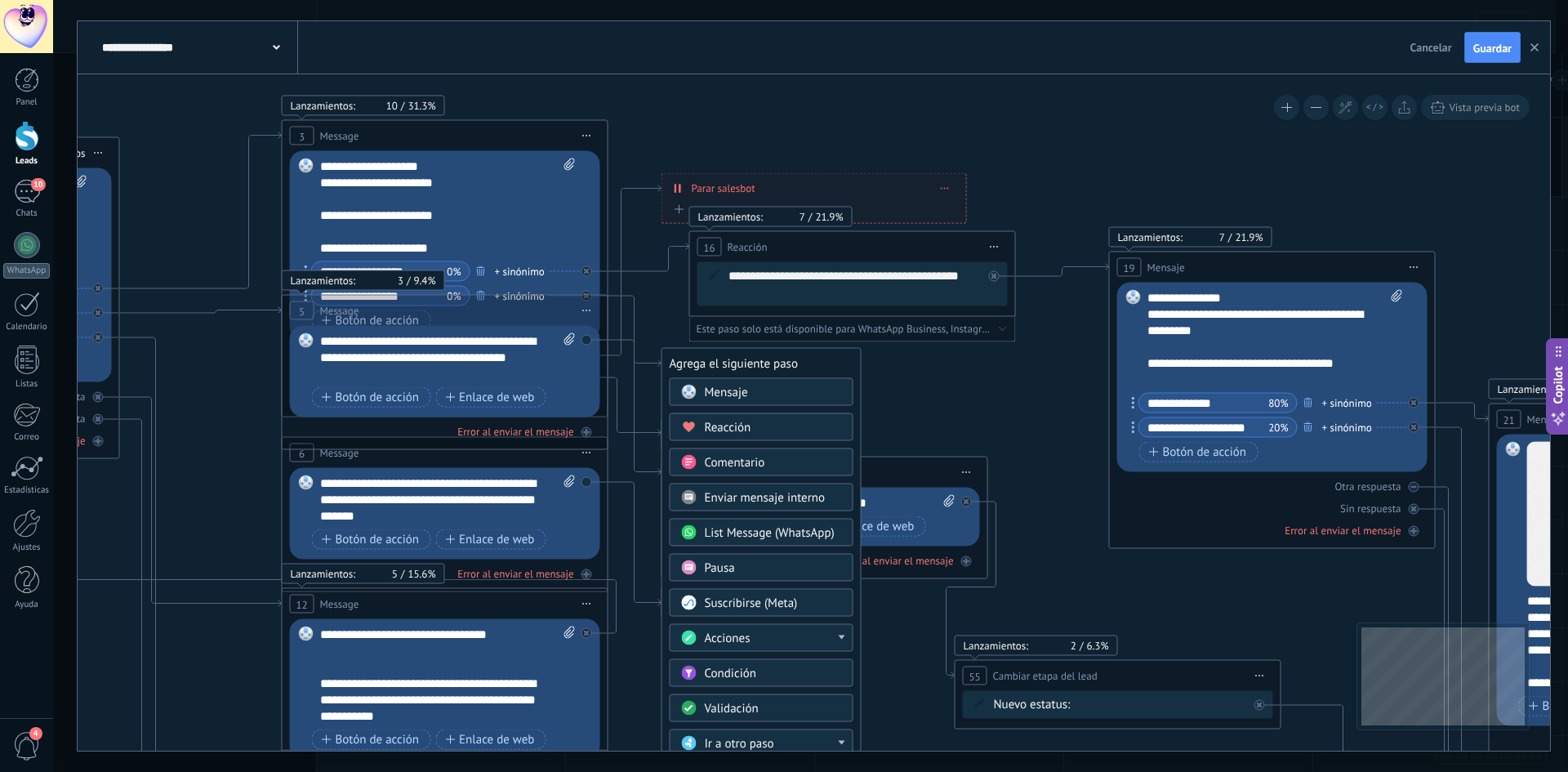
click at [769, 633] on div "Acciones" at bounding box center [774, 639] width 138 height 16
click at [793, 530] on span "List Message (WhatsApp)" at bounding box center [770, 533] width 130 height 16
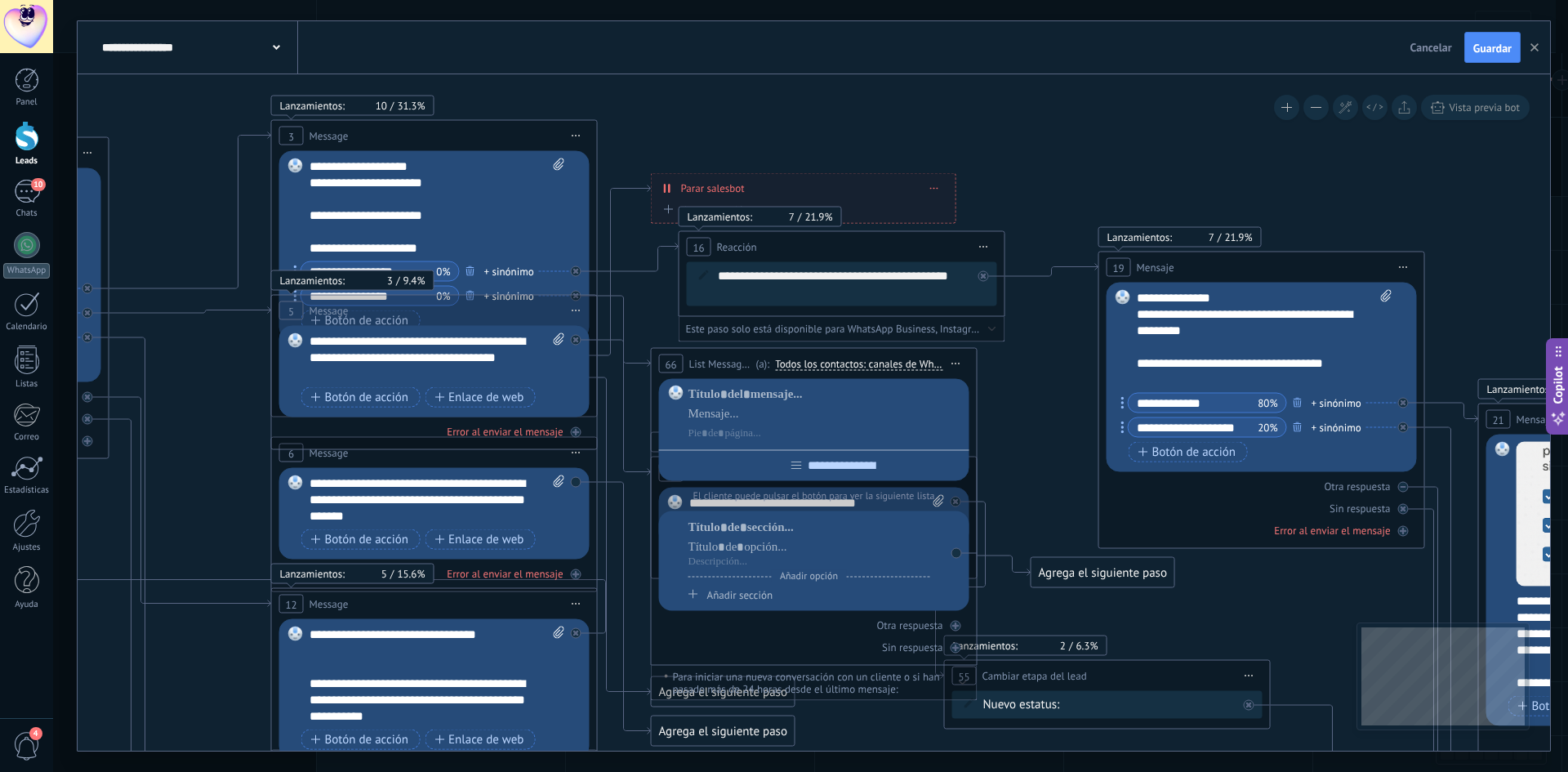
click at [959, 358] on span "Iniciar vista previa aquí Cambiar nombre Duplicar [GEOGRAPHIC_DATA]" at bounding box center [957, 364] width 26 height 24
click at [1013, 459] on div "Borrar" at bounding box center [1030, 471] width 161 height 28
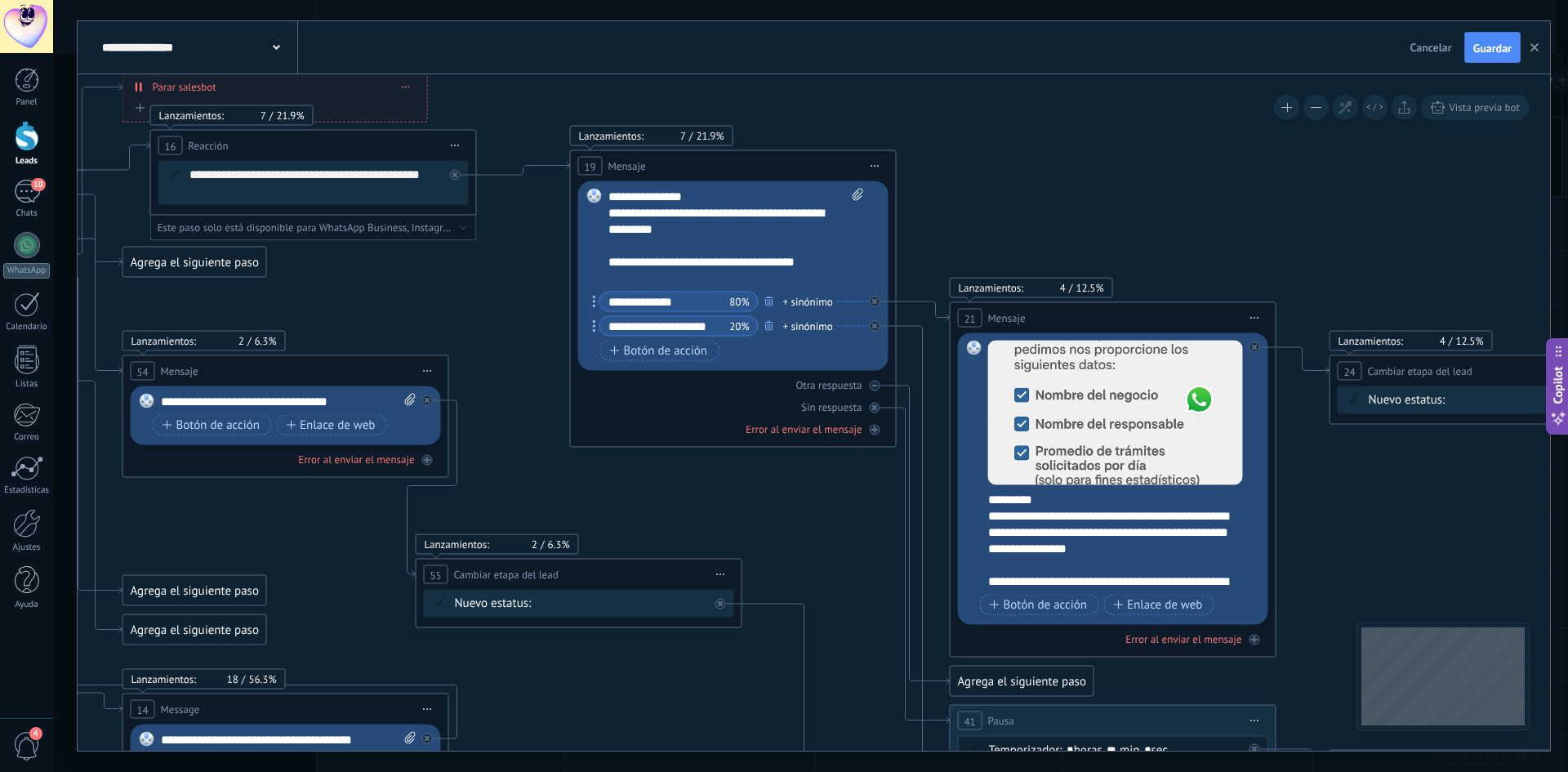
drag, startPoint x: 939, startPoint y: 420, endPoint x: 204, endPoint y: 262, distance: 751.8
click at [203, 262] on icon at bounding box center [747, 549] width 4154 height 1951
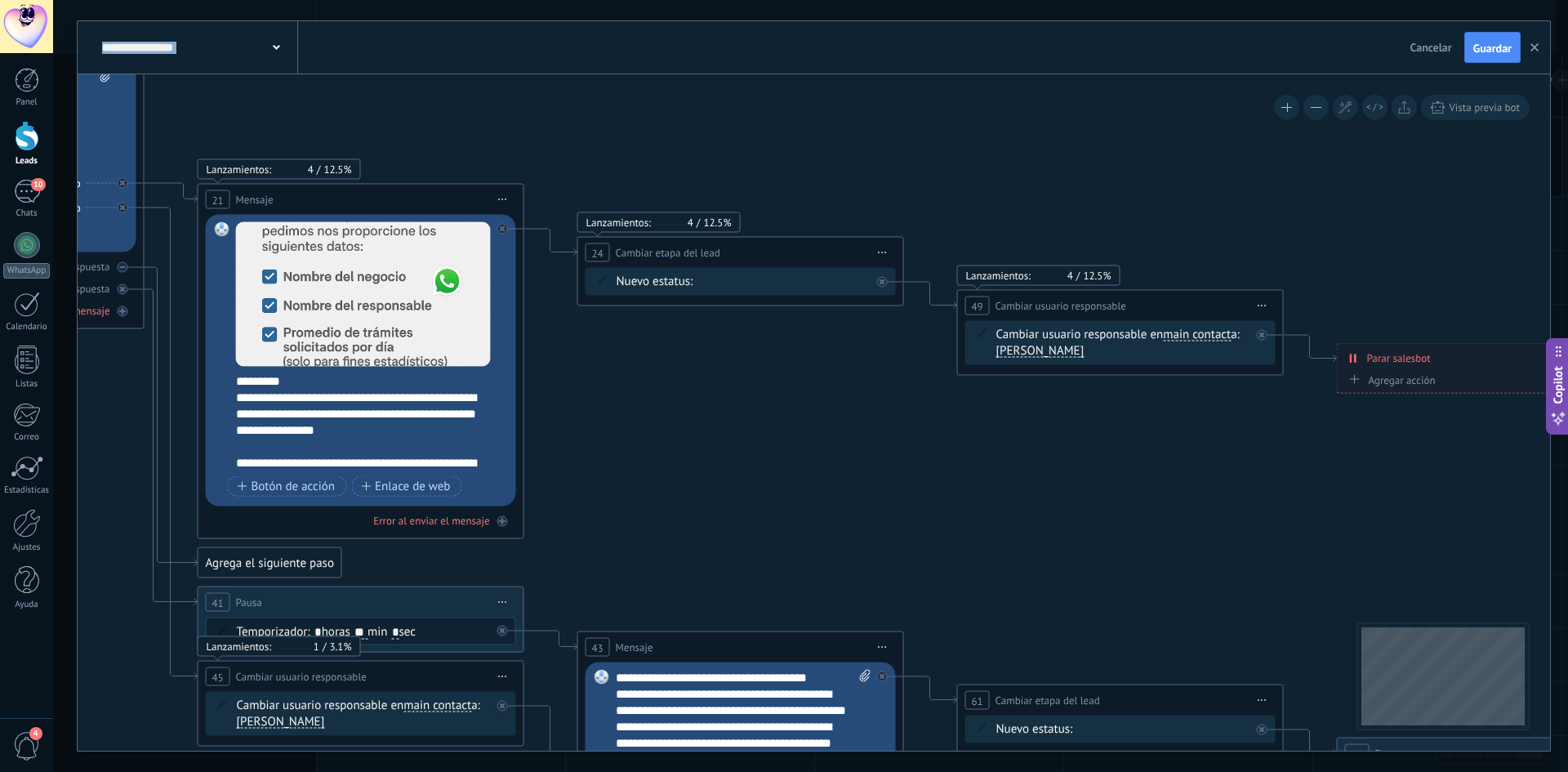
drag, startPoint x: 1111, startPoint y: 360, endPoint x: 795, endPoint y: 312, distance: 319.6
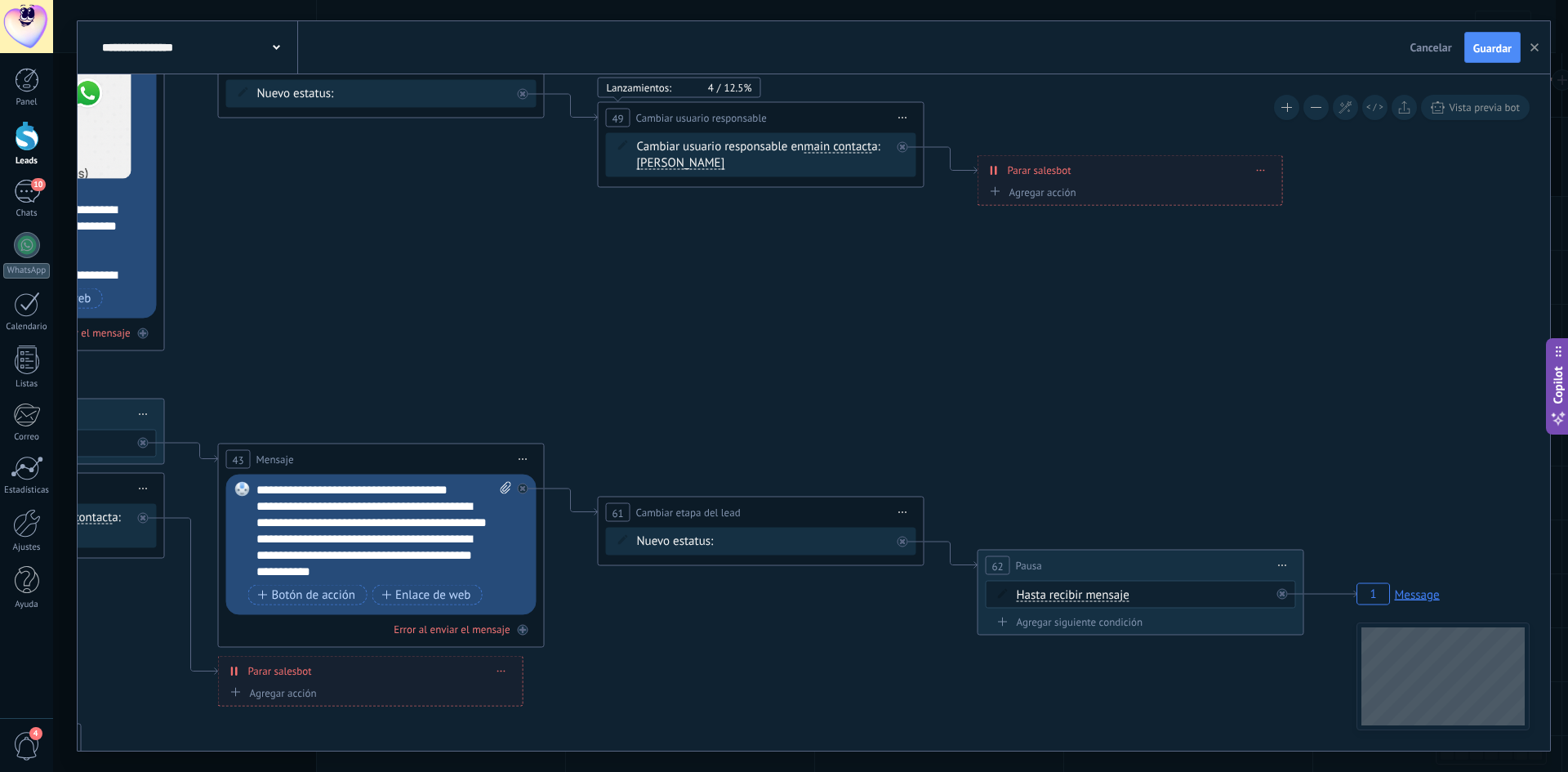
drag, startPoint x: 1206, startPoint y: 469, endPoint x: 932, endPoint y: 310, distance: 316.8
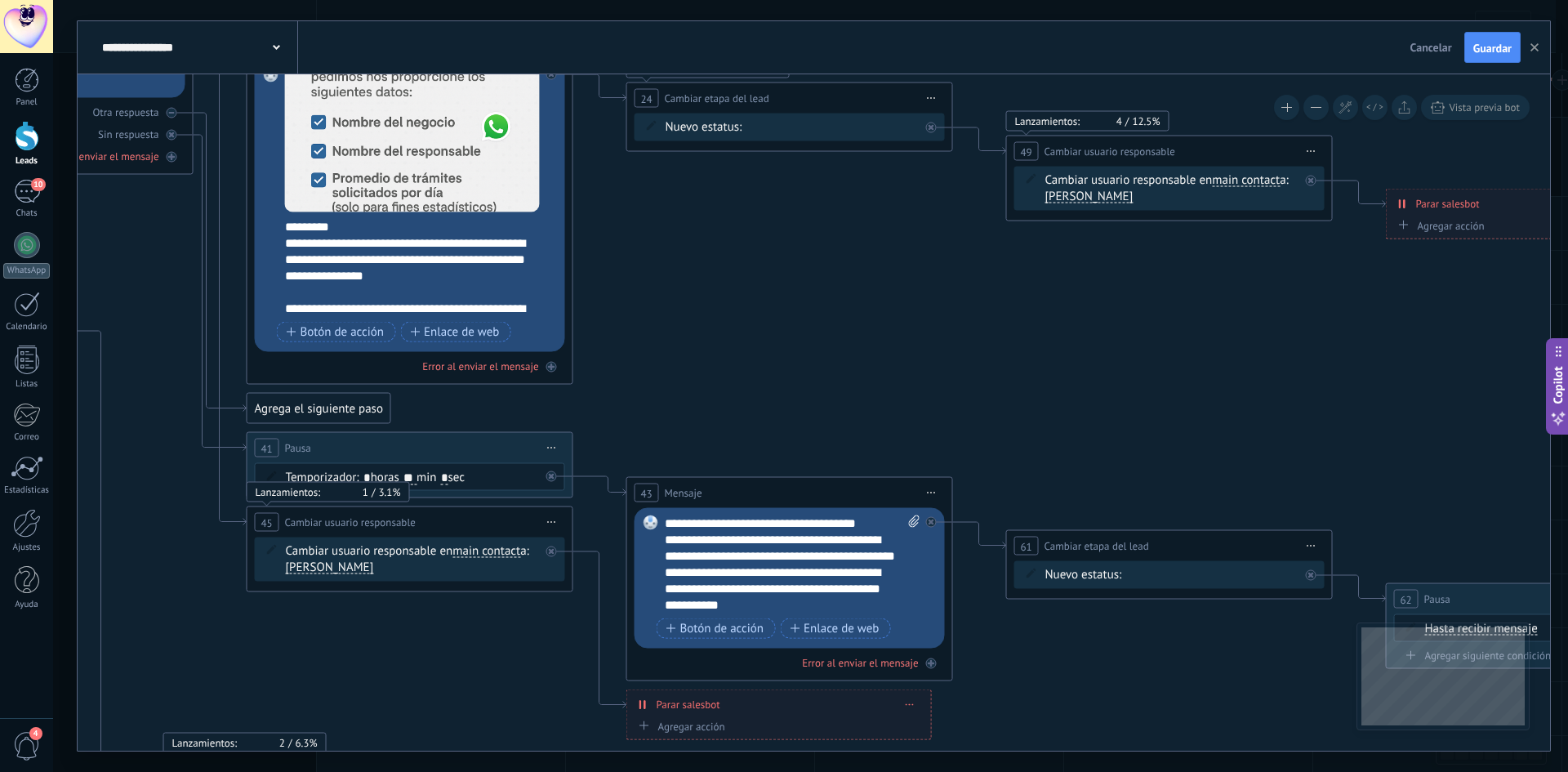
drag, startPoint x: 850, startPoint y: 343, endPoint x: 1329, endPoint y: 397, distance: 482.0
click at [1455, 385] on icon "1 Message" at bounding box center [44, 276] width 4154 height 1951
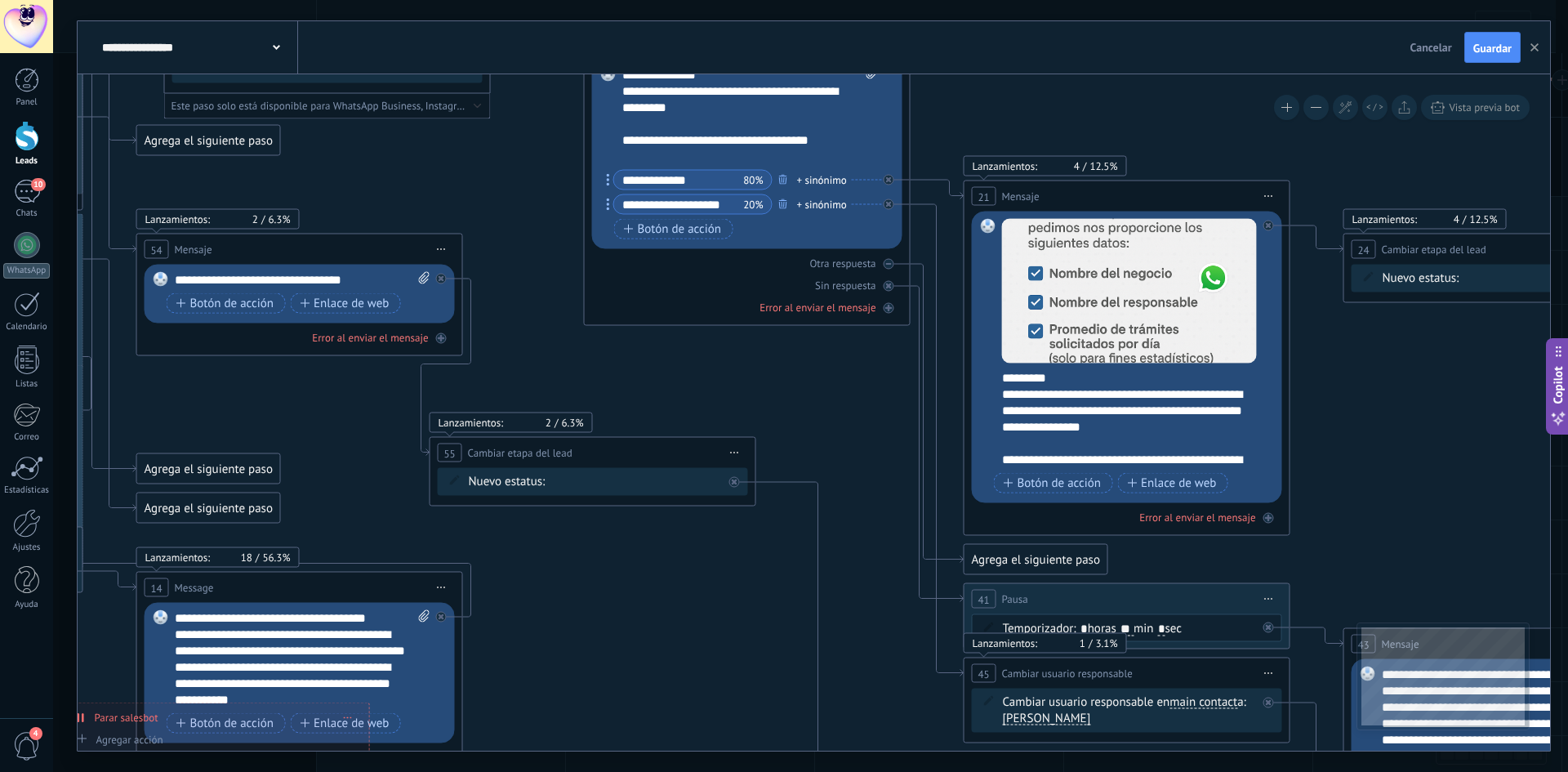
drag, startPoint x: 916, startPoint y: 390, endPoint x: 1410, endPoint y: 571, distance: 526.1
click at [1427, 558] on icon "1 Message" at bounding box center [761, 427] width 4154 height 1951
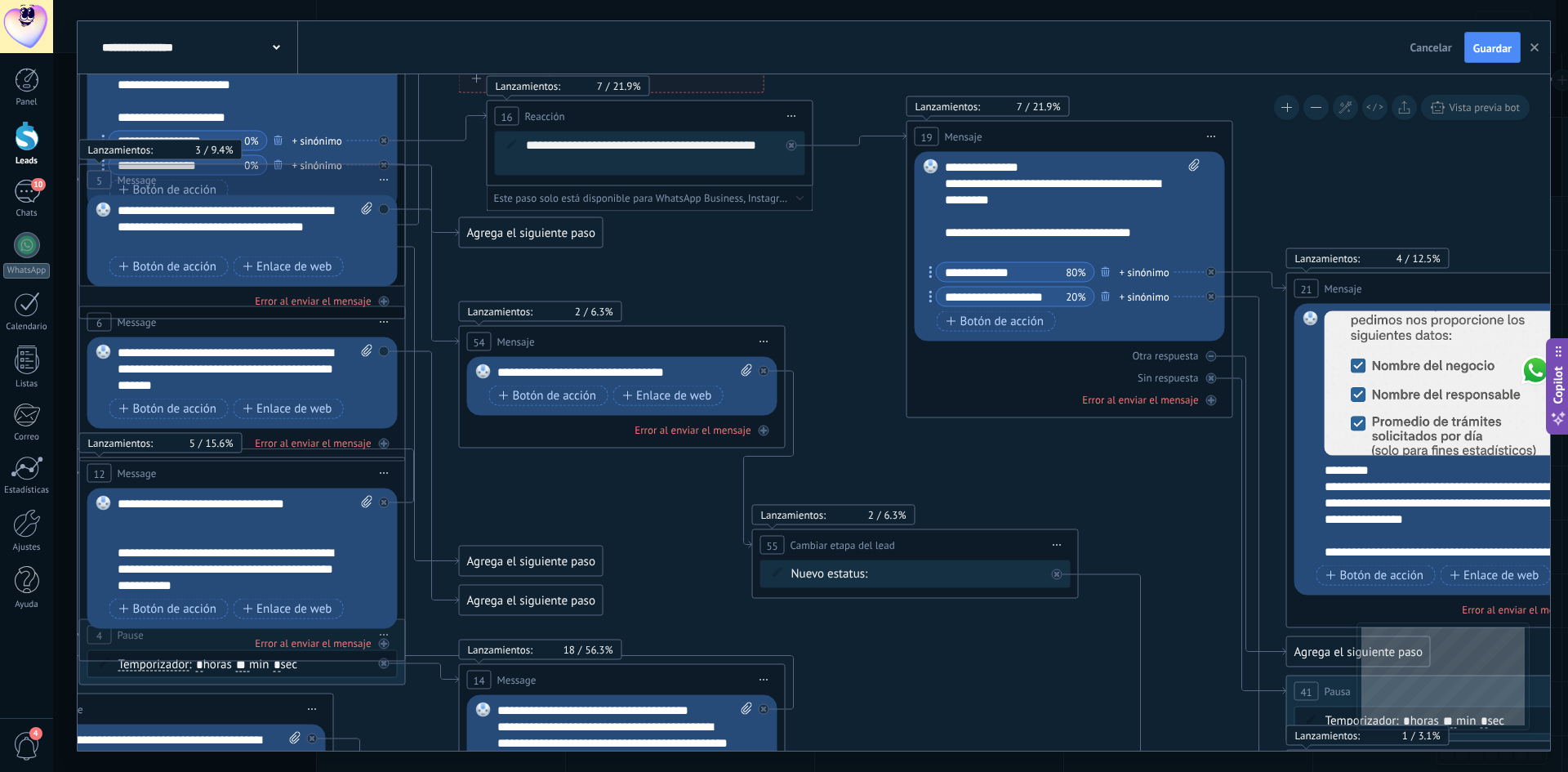
drag, startPoint x: 902, startPoint y: 514, endPoint x: 1256, endPoint y: 588, distance: 361.7
click at [1256, 588] on icon "1 Message" at bounding box center [1084, 520] width 4154 height 1951
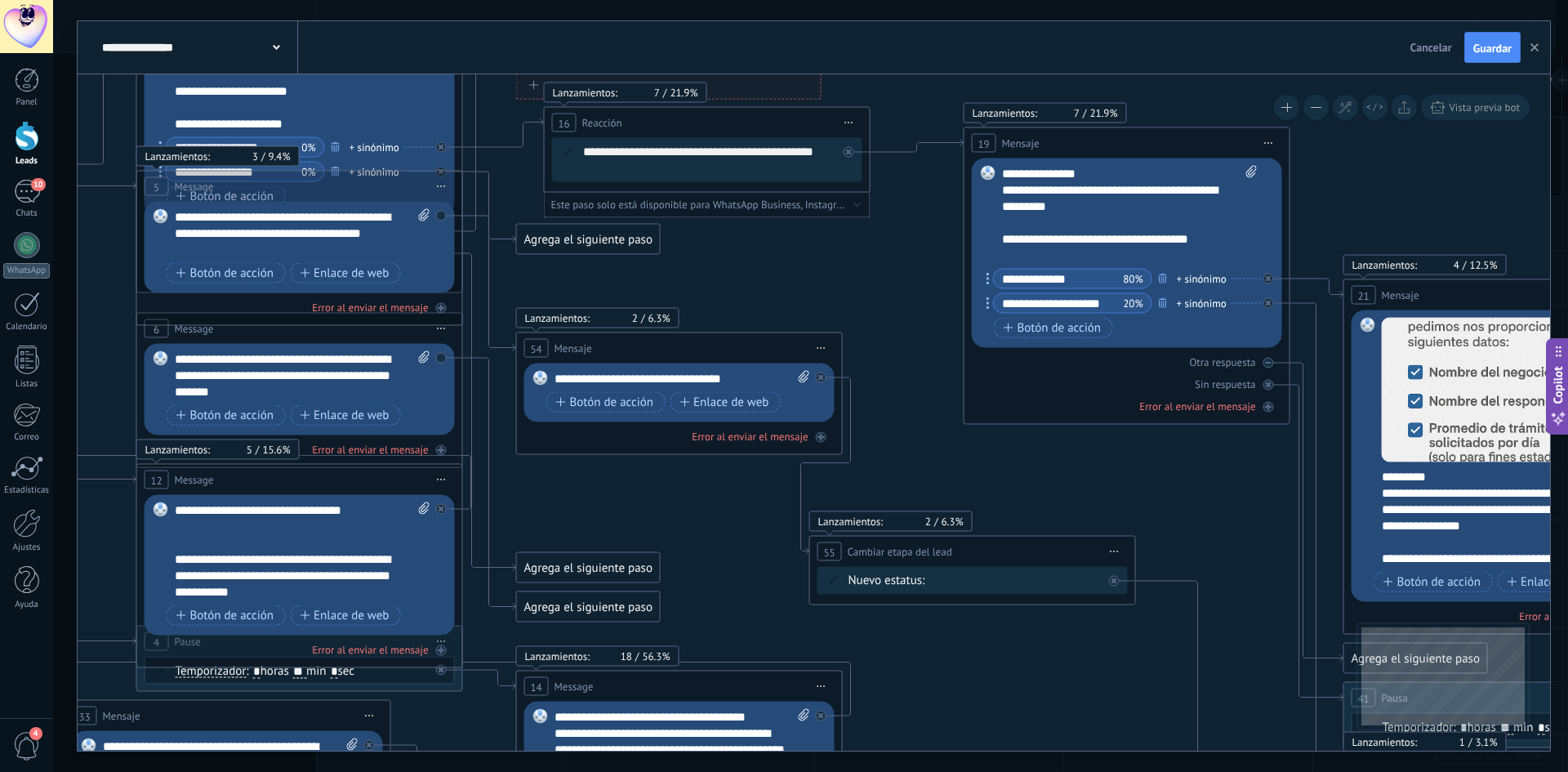
click at [563, 240] on div "Agrega el siguiente paso" at bounding box center [588, 239] width 143 height 27
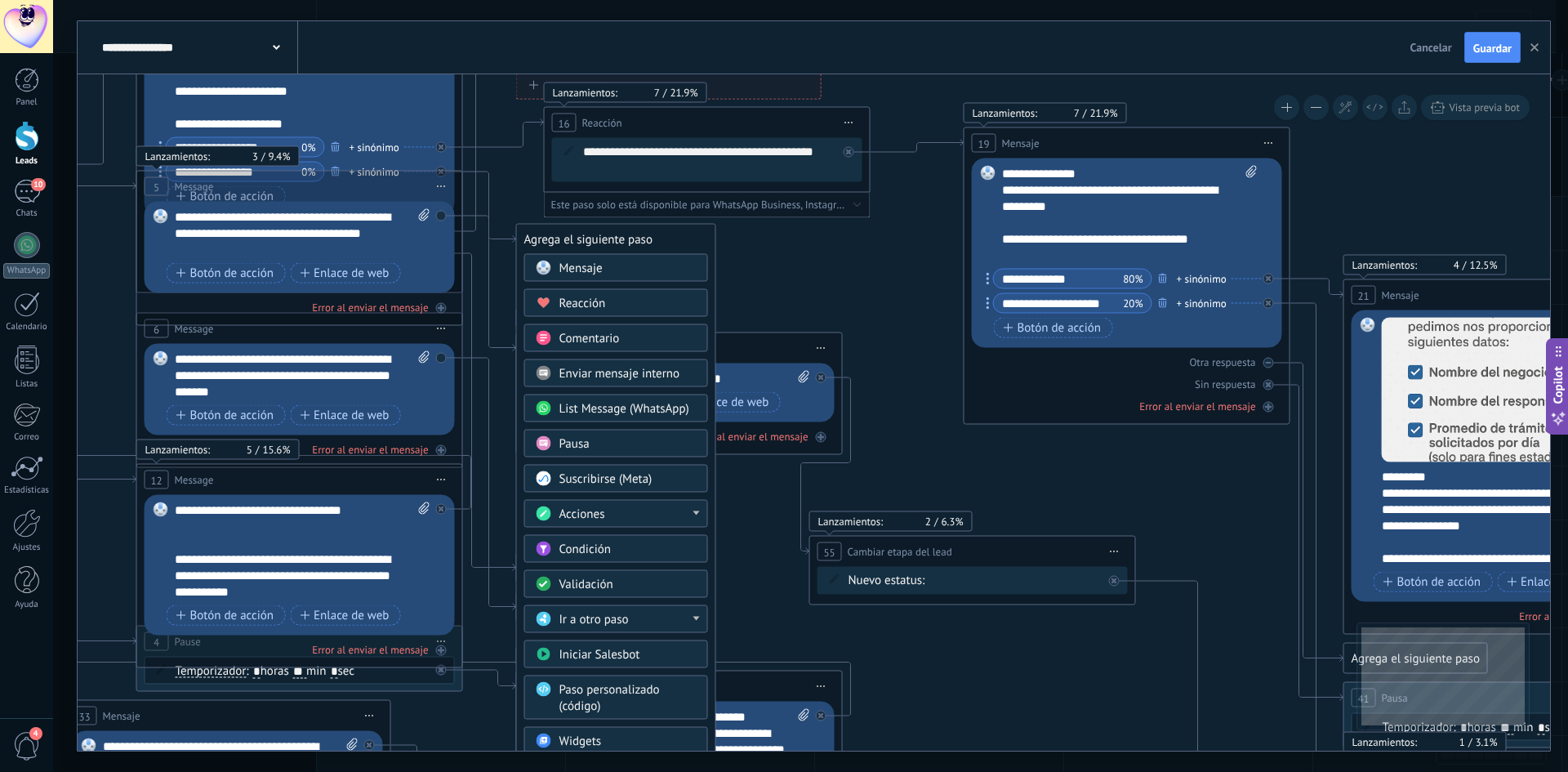
click at [655, 446] on div "Pausa" at bounding box center [628, 444] width 138 height 16
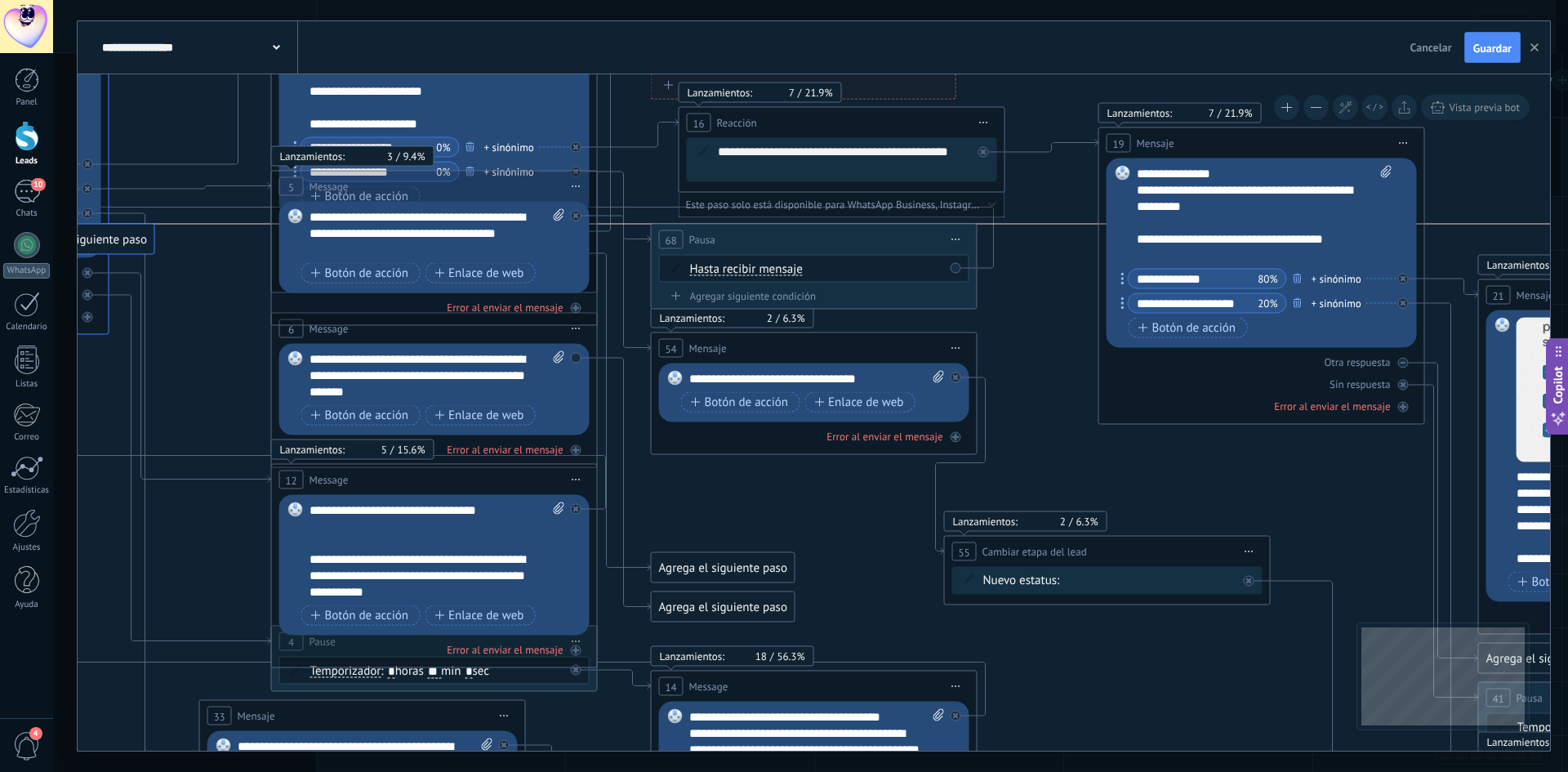
drag, startPoint x: 1107, startPoint y: 445, endPoint x: 87, endPoint y: 240, distance: 1040.4
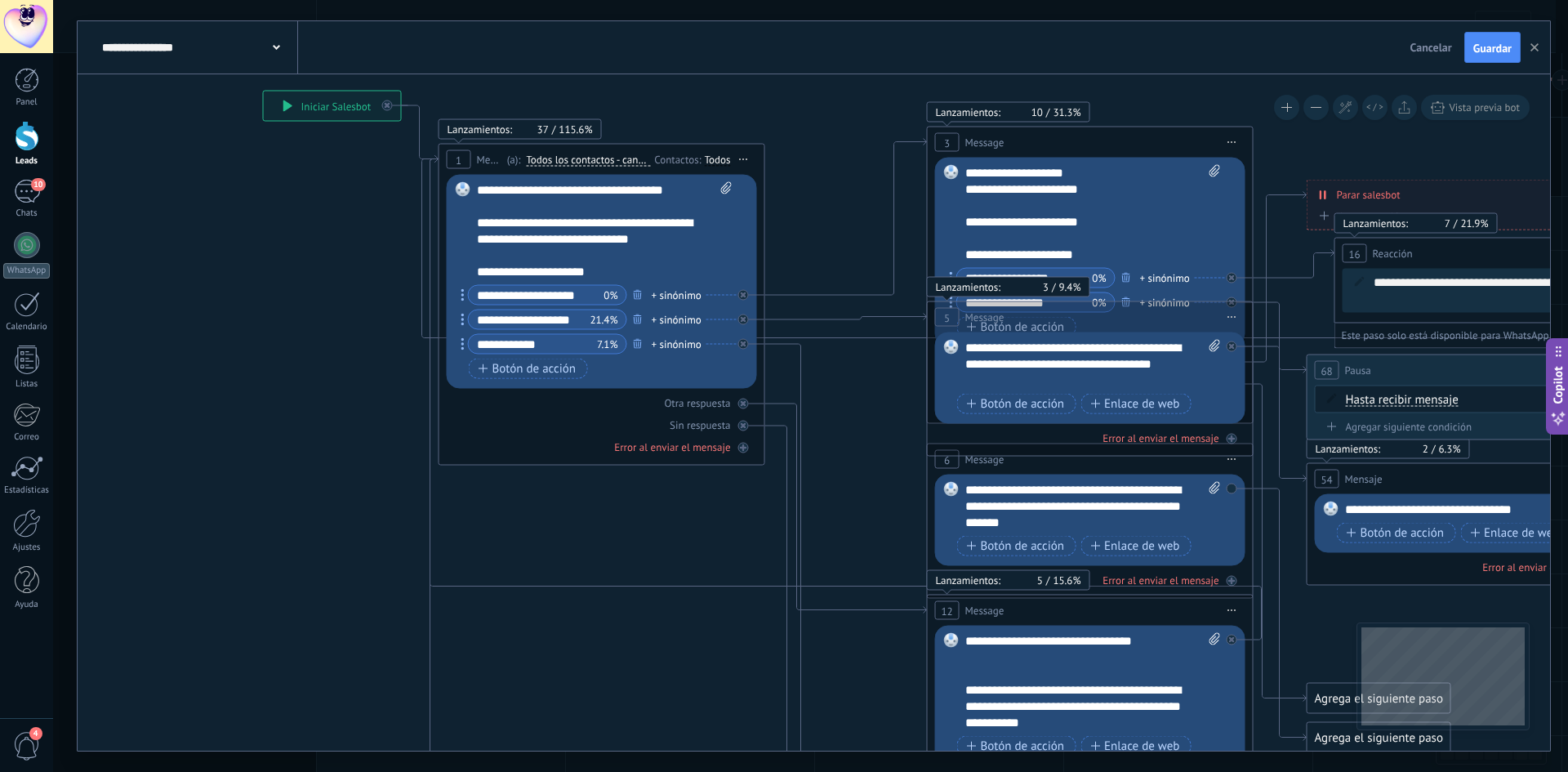
drag, startPoint x: 208, startPoint y: 300, endPoint x: 852, endPoint y: 431, distance: 657.2
click at [891, 585] on icon at bounding box center [845, 398] width 832 height 485
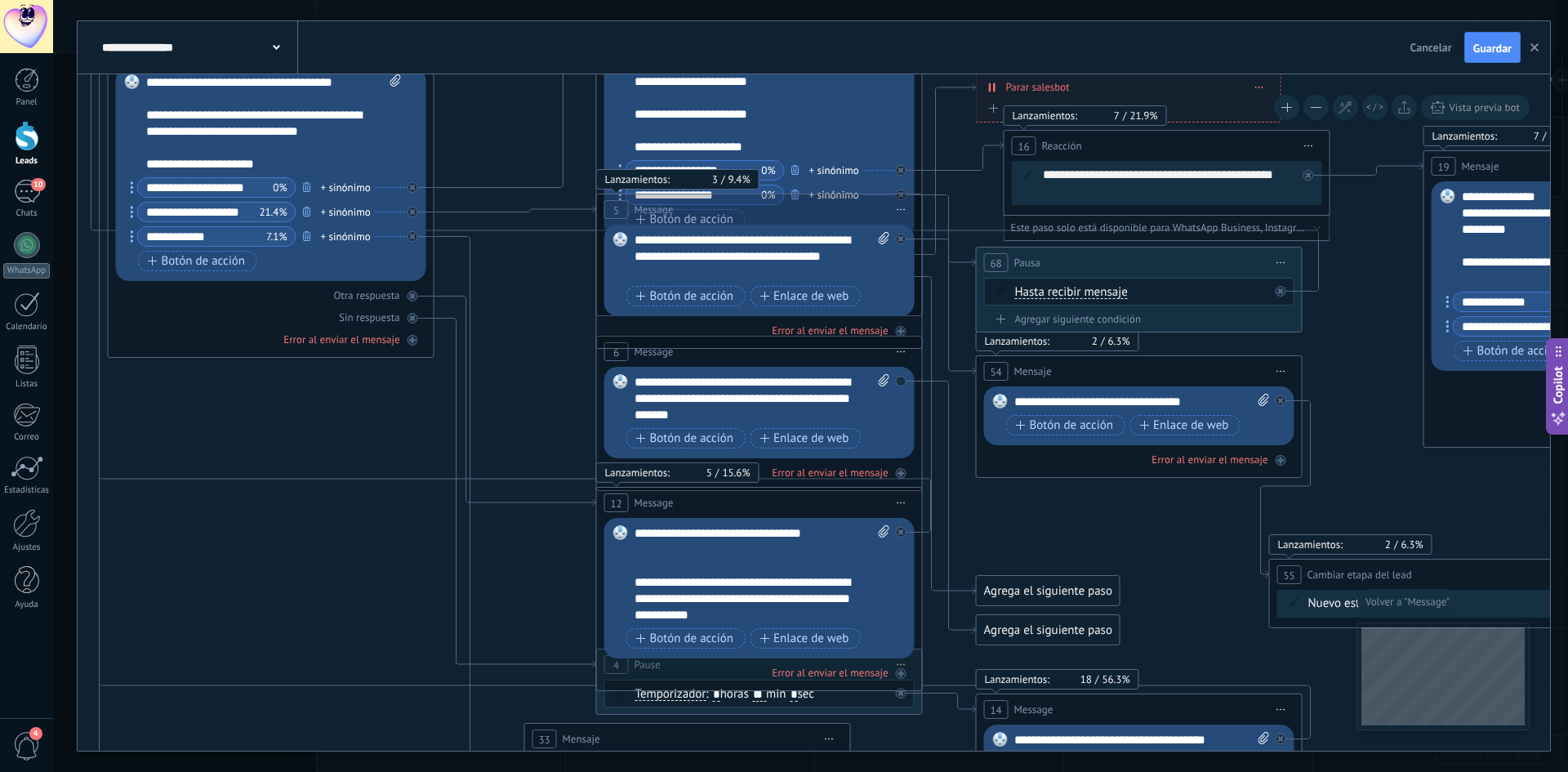
drag, startPoint x: 924, startPoint y: 613, endPoint x: 263, endPoint y: 365, distance: 706.0
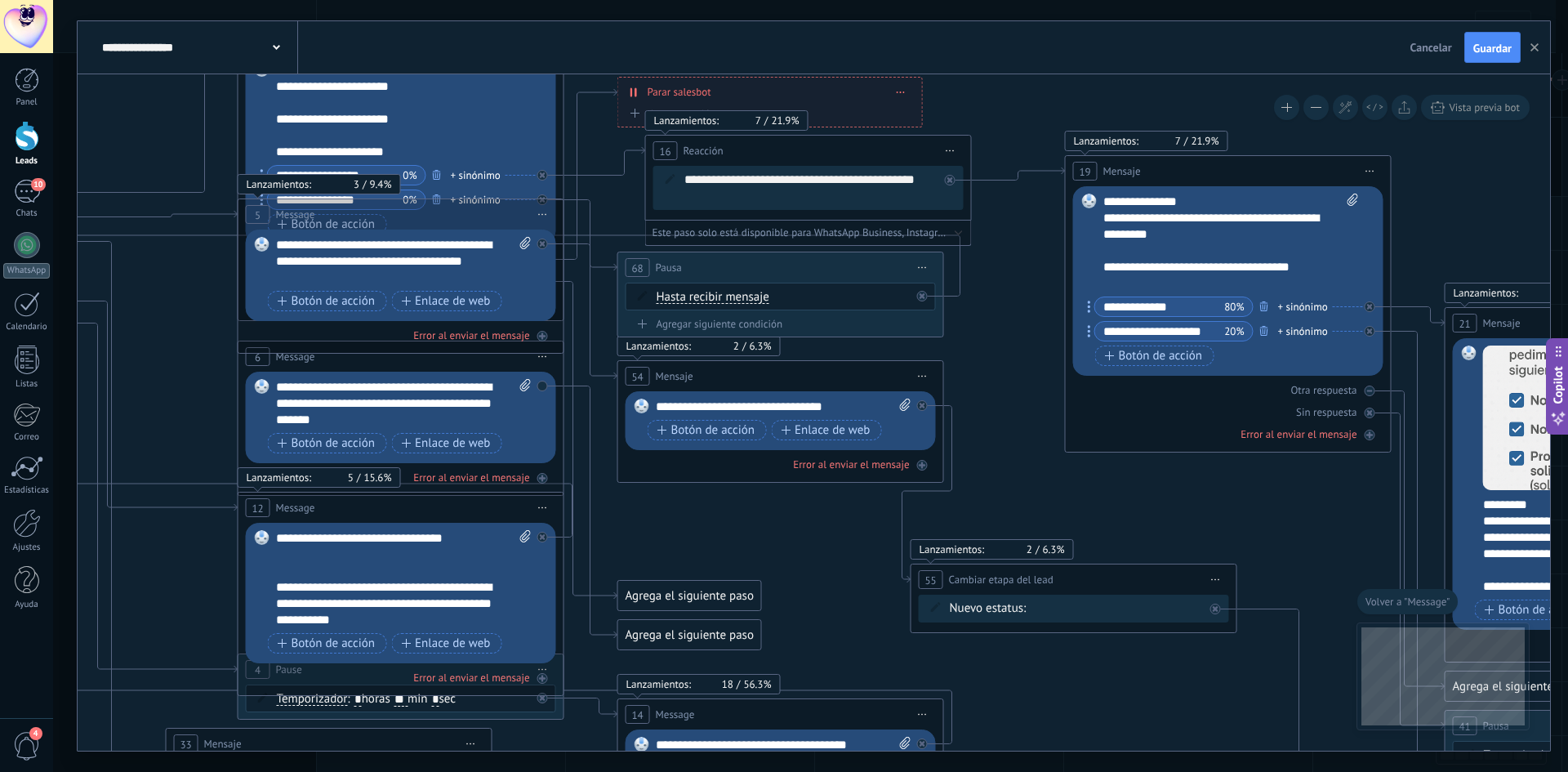
drag, startPoint x: 1252, startPoint y: 349, endPoint x: 1010, endPoint y: 386, distance: 244.8
click at [1010, 386] on icon "1 Message" at bounding box center [1242, 608] width 4154 height 2060
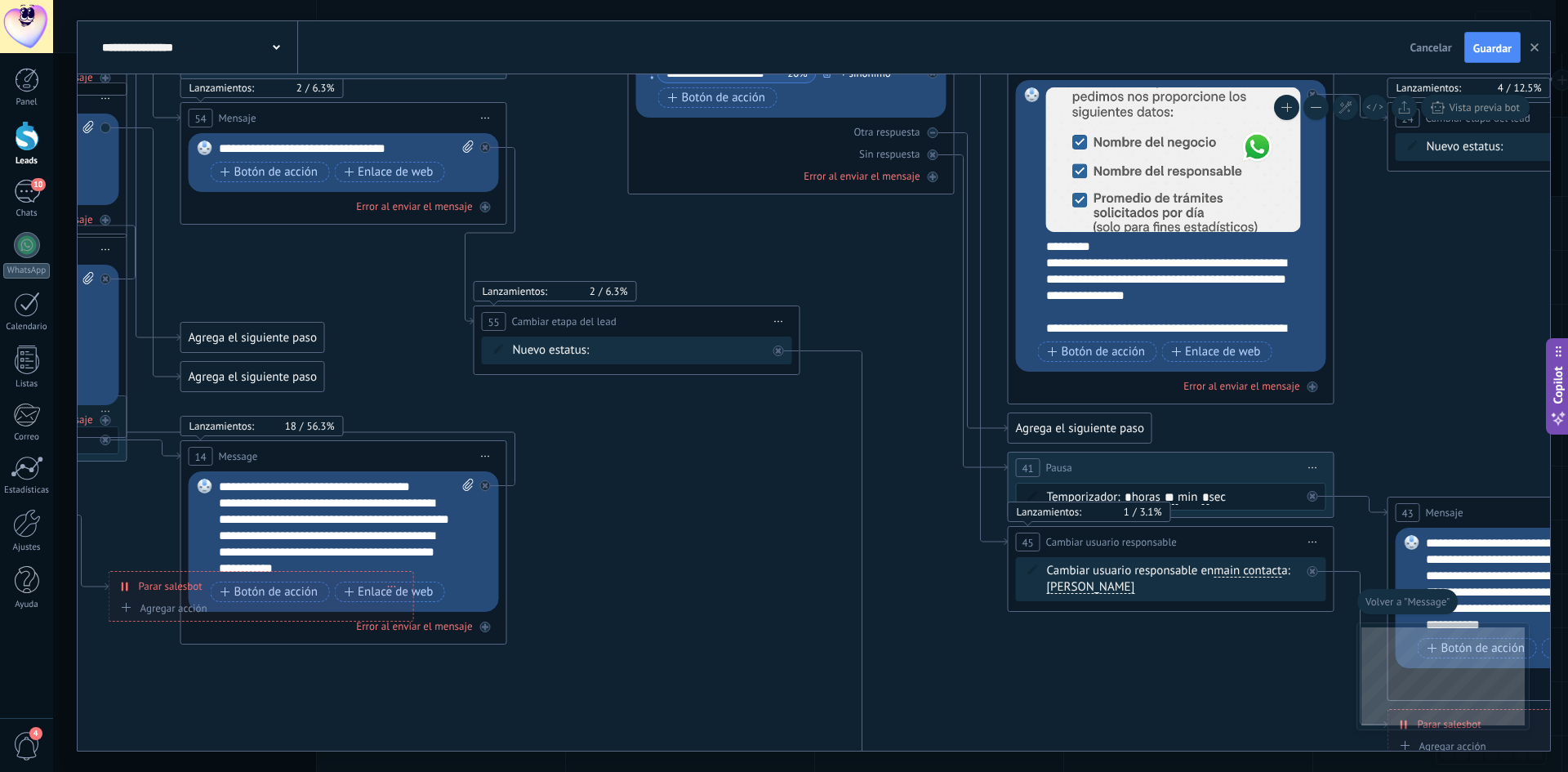
drag, startPoint x: 1000, startPoint y: 398, endPoint x: 563, endPoint y: 137, distance: 509.0
click at [563, 137] on icon "1 Message" at bounding box center [805, 351] width 4154 height 2060
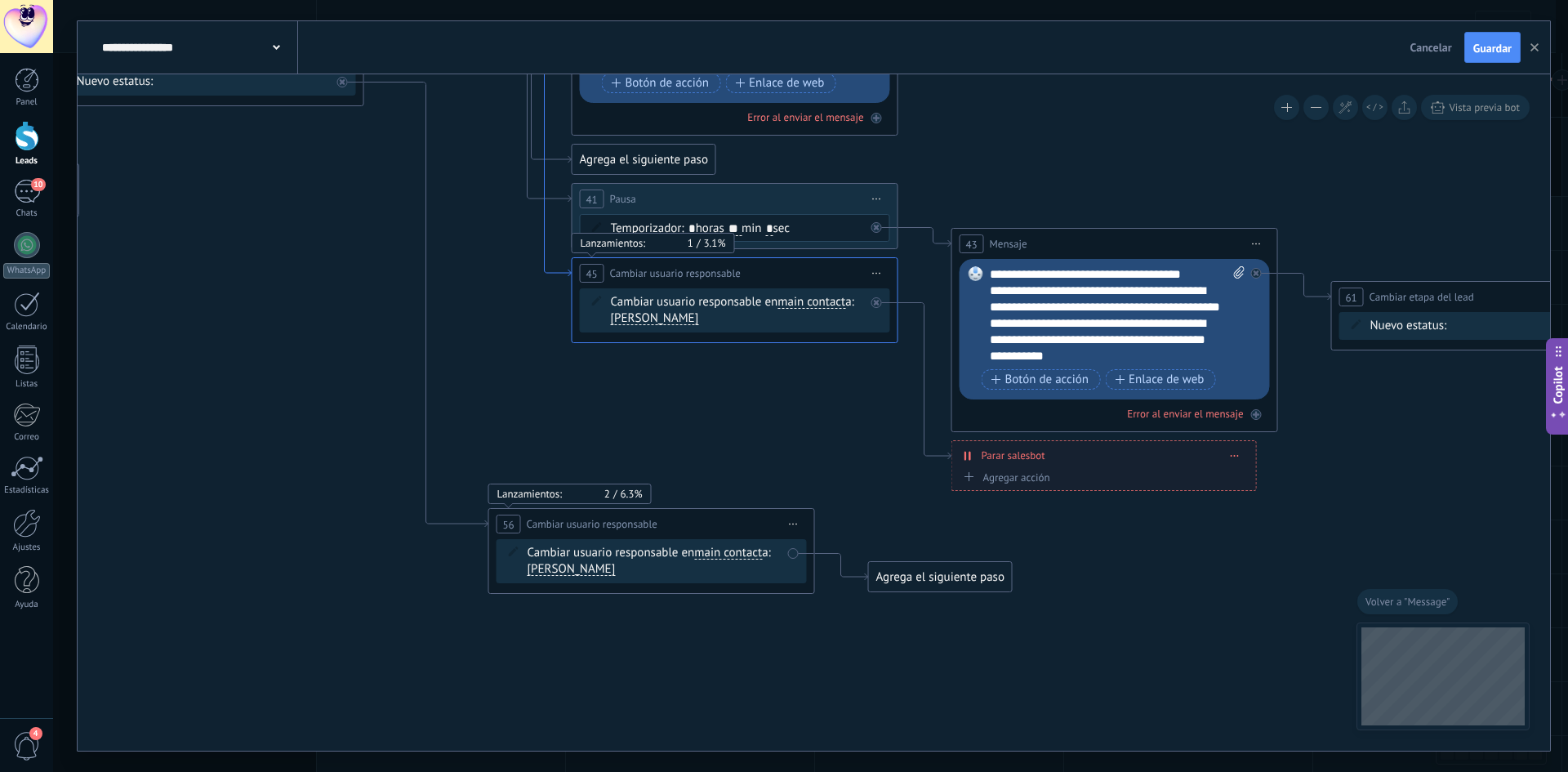
drag, startPoint x: 897, startPoint y: 433, endPoint x: 544, endPoint y: 218, distance: 413.3
click at [1480, 40] on button "Guardar" at bounding box center [1493, 47] width 56 height 31
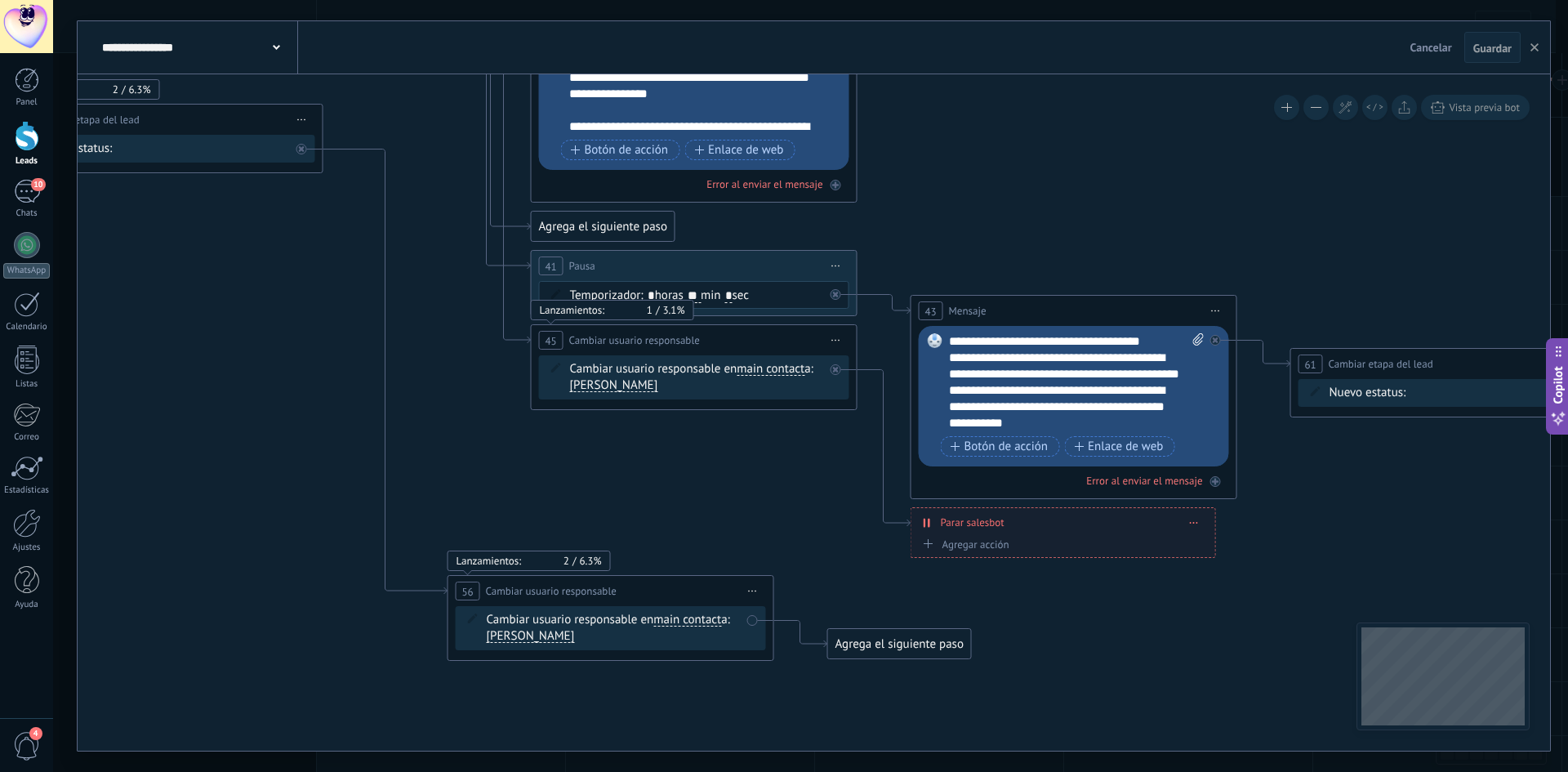
drag, startPoint x: 859, startPoint y: 399, endPoint x: 816, endPoint y: 470, distance: 83.0
click at [816, 470] on icon "1 Message" at bounding box center [328, 149] width 4154 height 2060
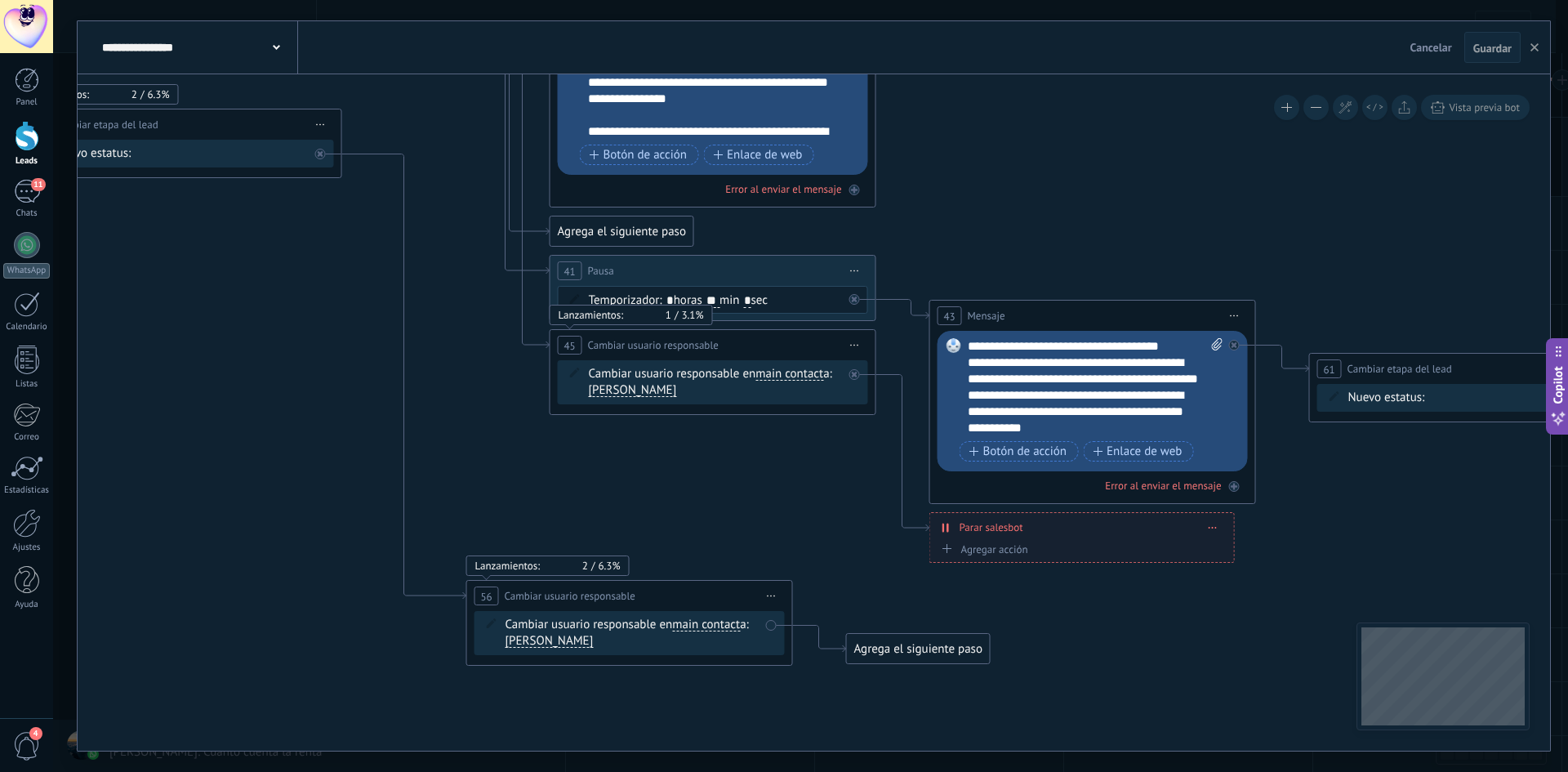
drag, startPoint x: 861, startPoint y: 442, endPoint x: 882, endPoint y: 444, distance: 21.1
click at [882, 444] on icon "1 Message" at bounding box center [347, 154] width 4154 height 2060
click at [906, 526] on icon at bounding box center [903, 454] width 53 height 157
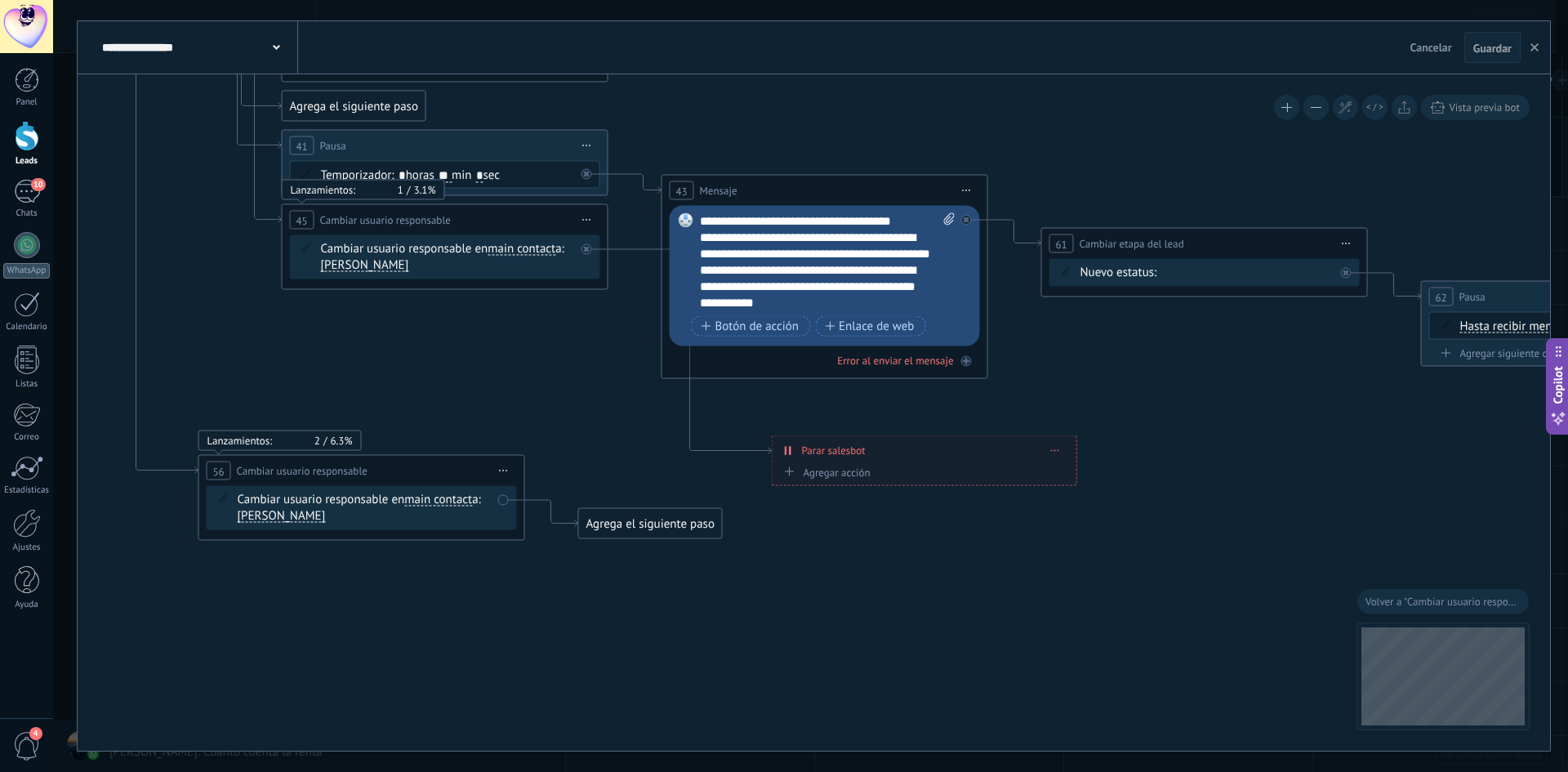
drag, startPoint x: 824, startPoint y: 403, endPoint x: 934, endPoint y: 452, distance: 120.4
click at [934, 452] on div "**********" at bounding box center [924, 450] width 304 height 29
click at [1053, 450] on icon at bounding box center [1055, 451] width 8 height 2
click at [1090, 468] on div "Borrar" at bounding box center [1086, 474] width 72 height 28
click at [735, 396] on div "Agrega el siguiente paso" at bounding box center [734, 402] width 143 height 27
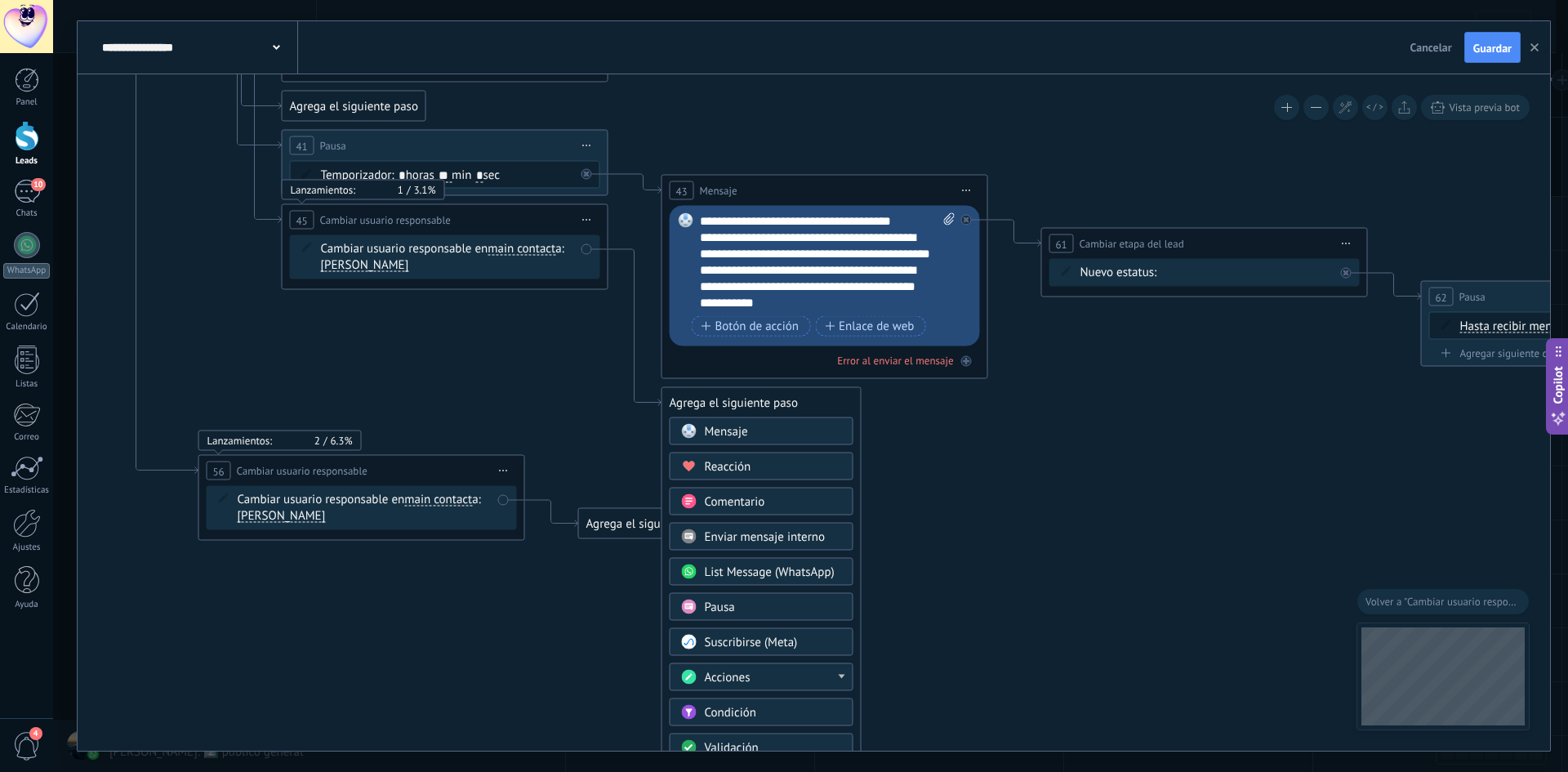
click at [815, 675] on div "Acciones" at bounding box center [774, 678] width 138 height 16
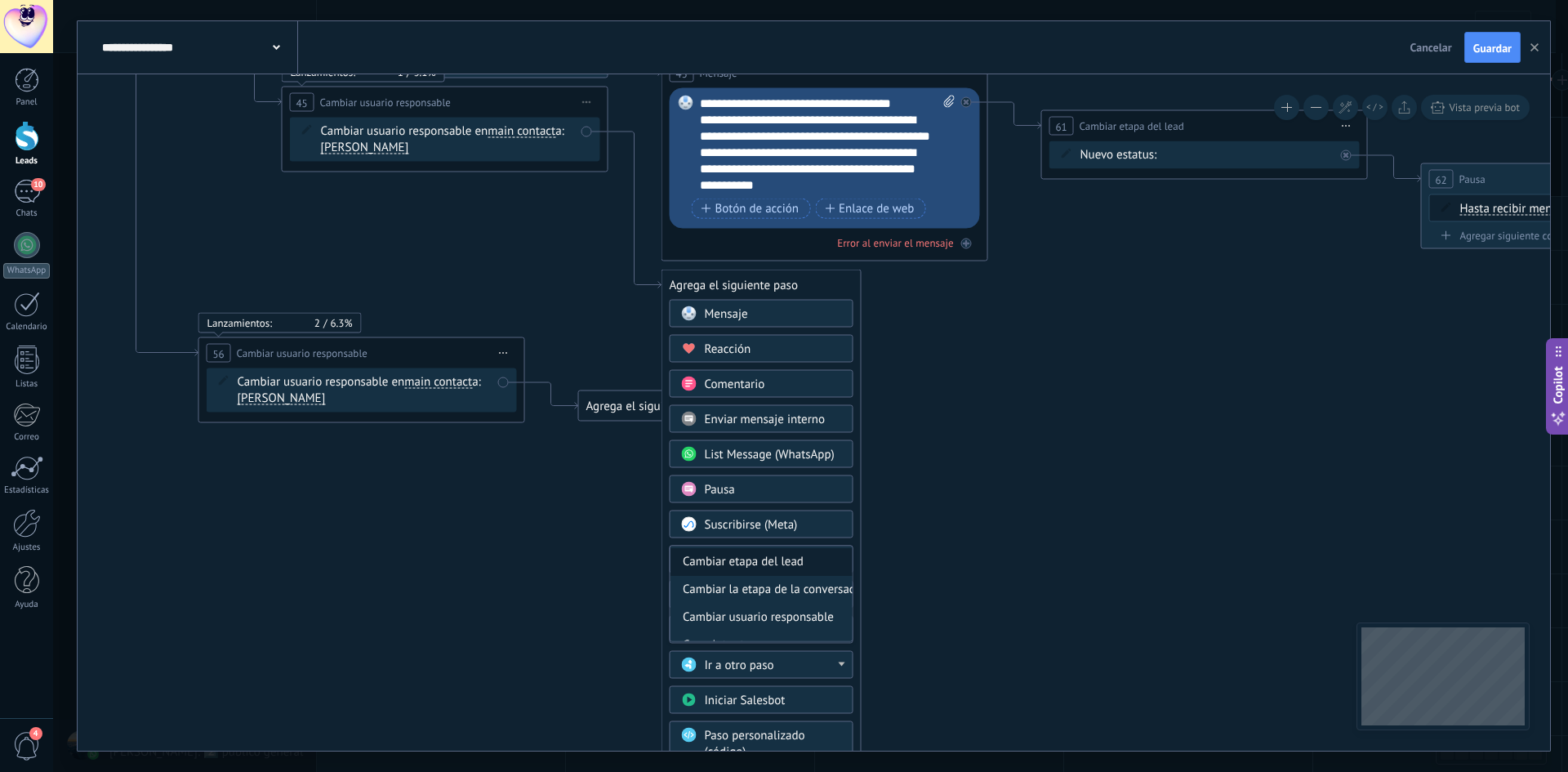
click at [806, 570] on div "Cambiar etapa del lead" at bounding box center [762, 562] width 182 height 28
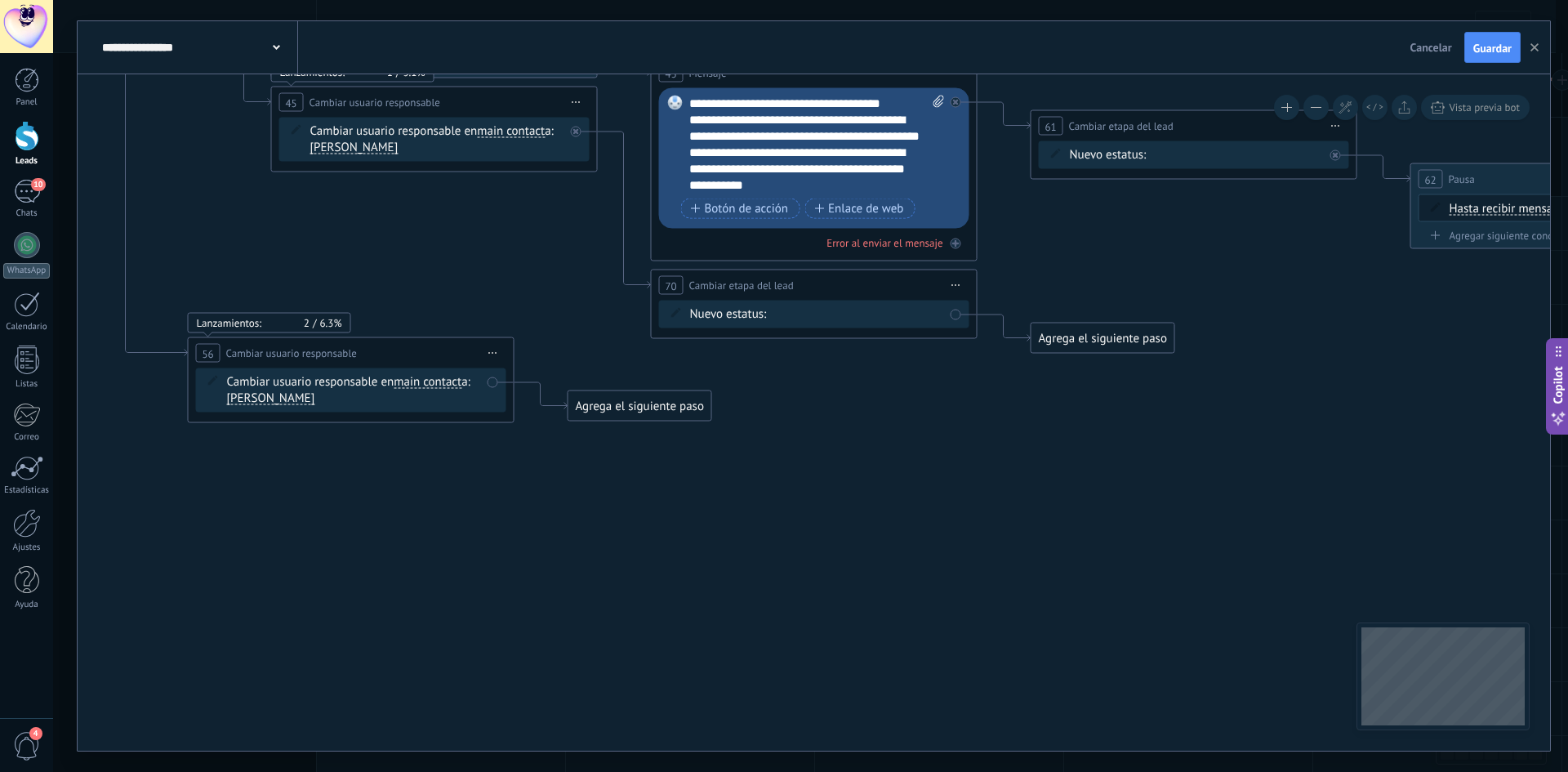
click at [0, 0] on div "Contacto inicial Negociación Debate contractual Discusión de contrato Logrado c…" at bounding box center [0, 0] width 0 height 0
click at [0, 0] on label "Debate contractual" at bounding box center [0, 0] width 0 height 0
click at [1079, 339] on div "Agrega el siguiente paso" at bounding box center [1103, 338] width 143 height 27
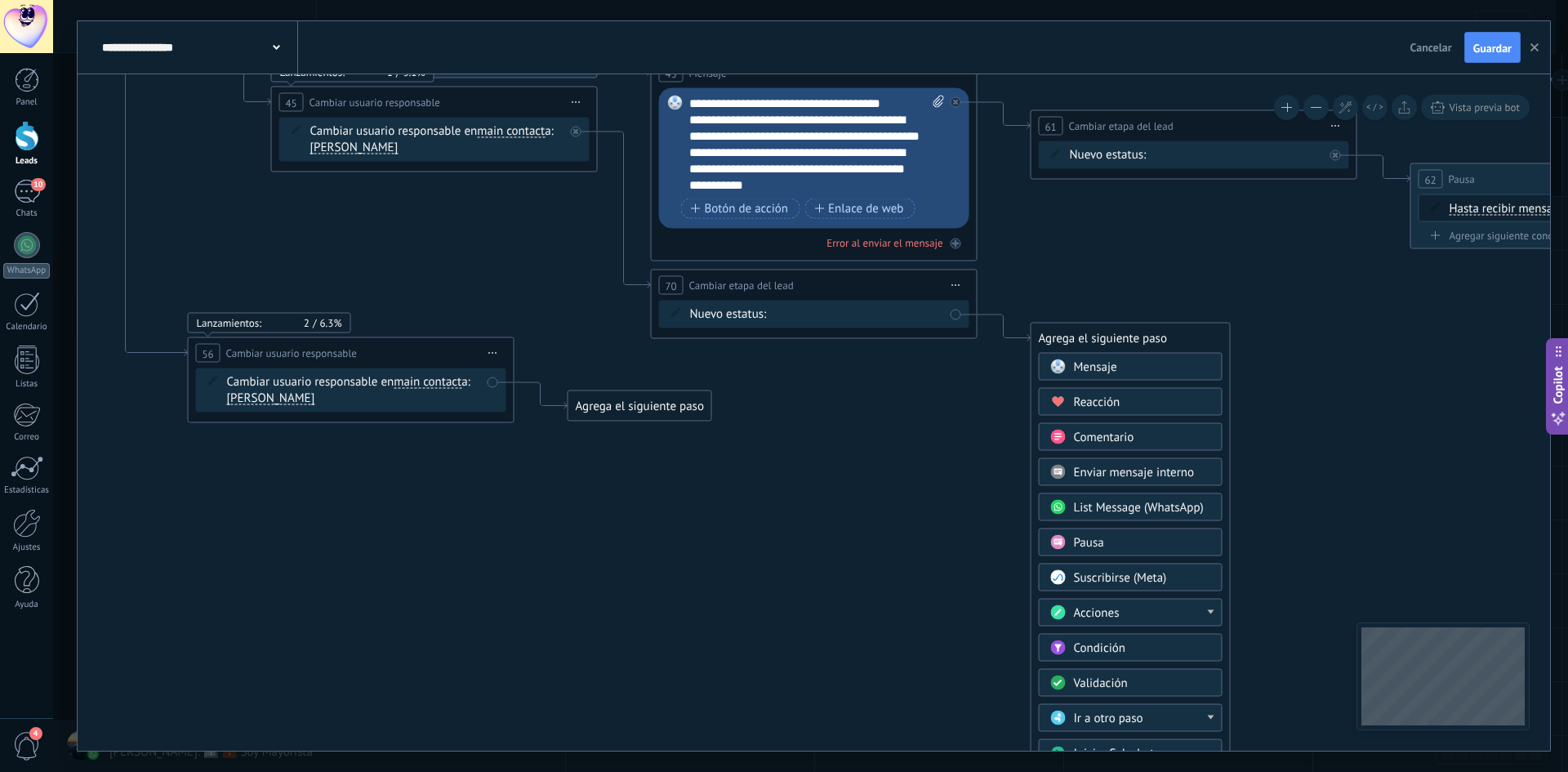
click at [1144, 549] on div "Pausa" at bounding box center [1142, 543] width 138 height 16
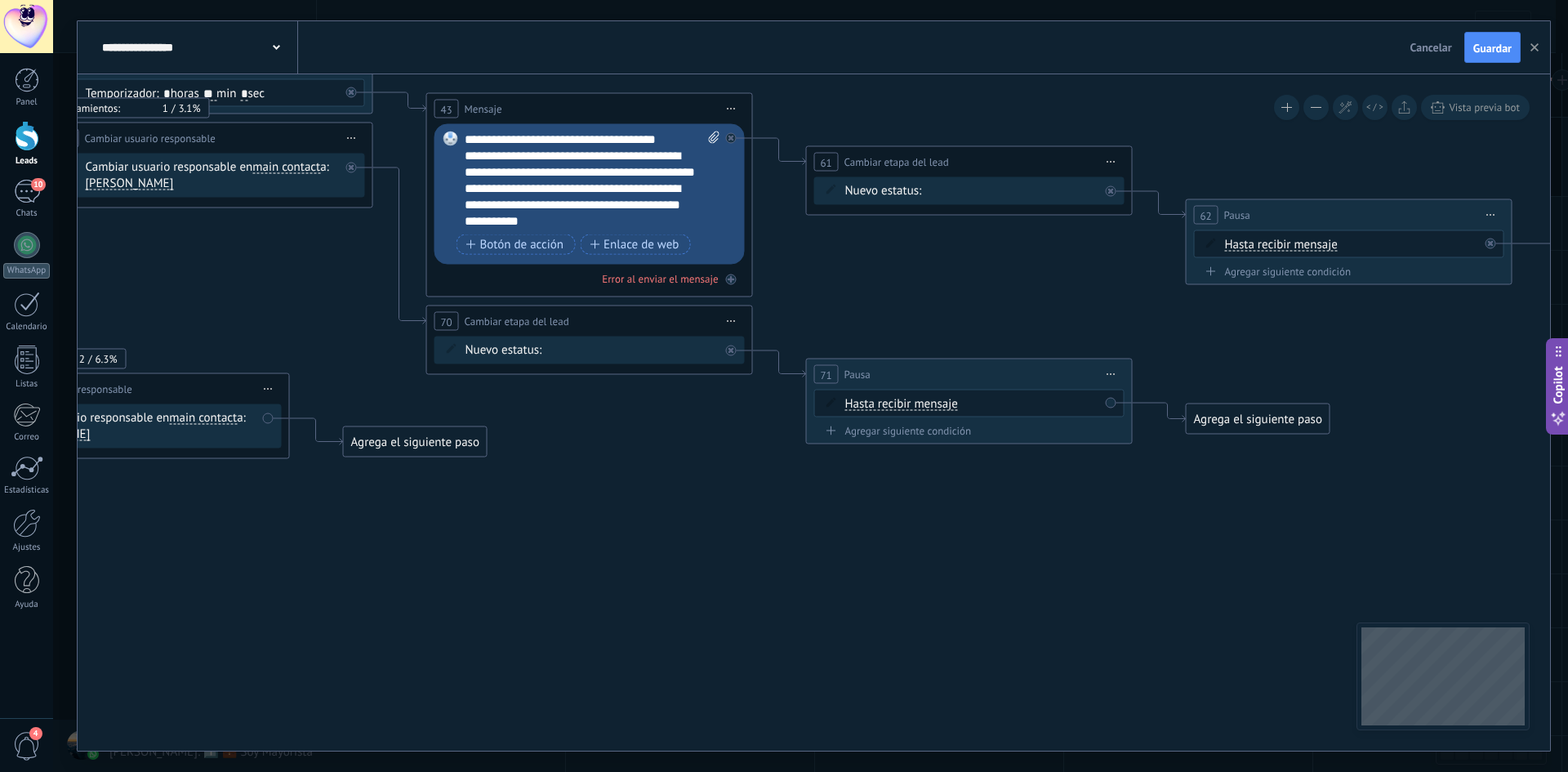
drag, startPoint x: 876, startPoint y: 503, endPoint x: 1031, endPoint y: 538, distance: 158.9
click at [1240, 417] on div "Agrega el siguiente paso" at bounding box center [1258, 419] width 143 height 27
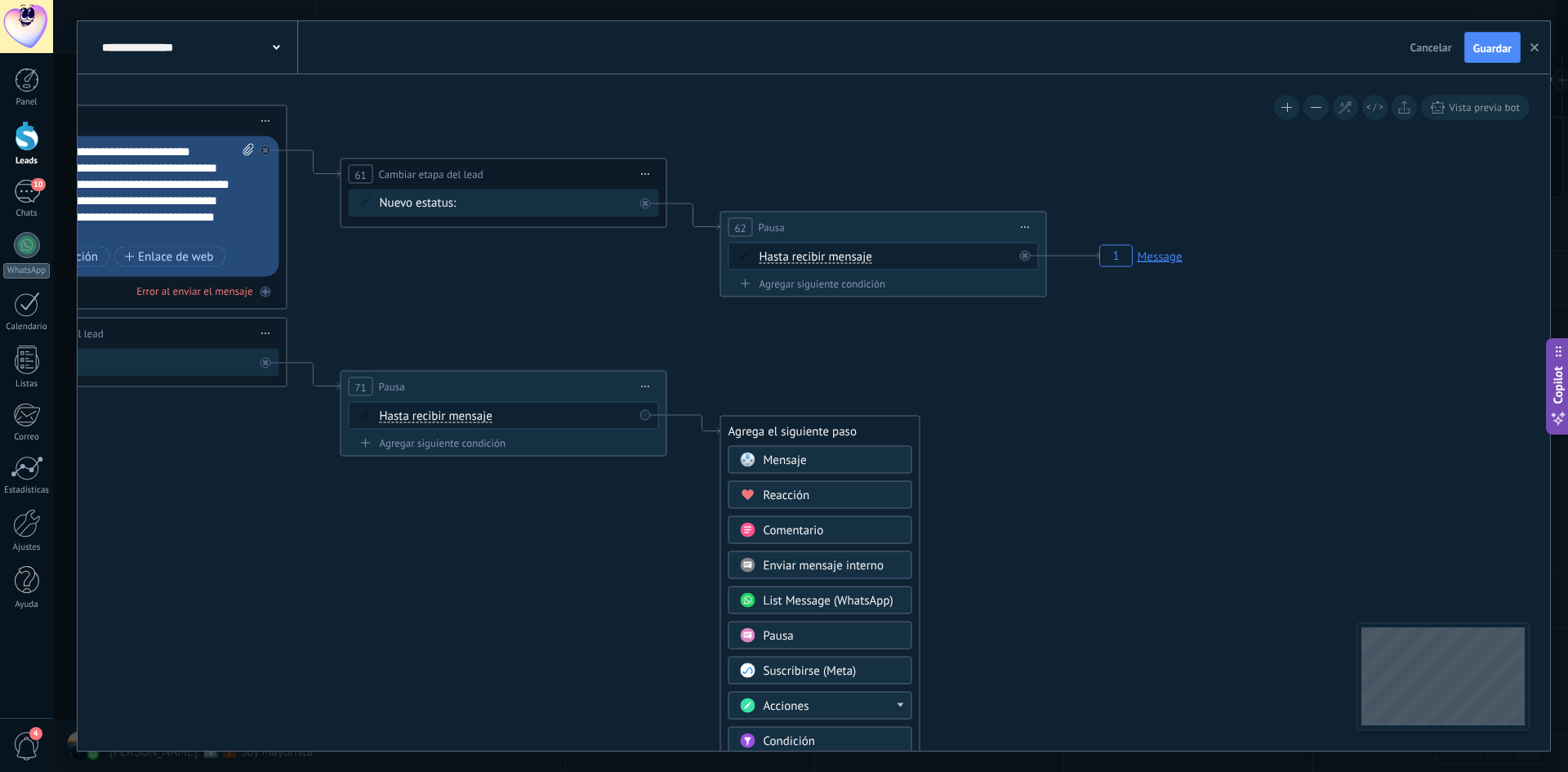
drag, startPoint x: 1484, startPoint y: 414, endPoint x: 1109, endPoint y: 308, distance: 389.7
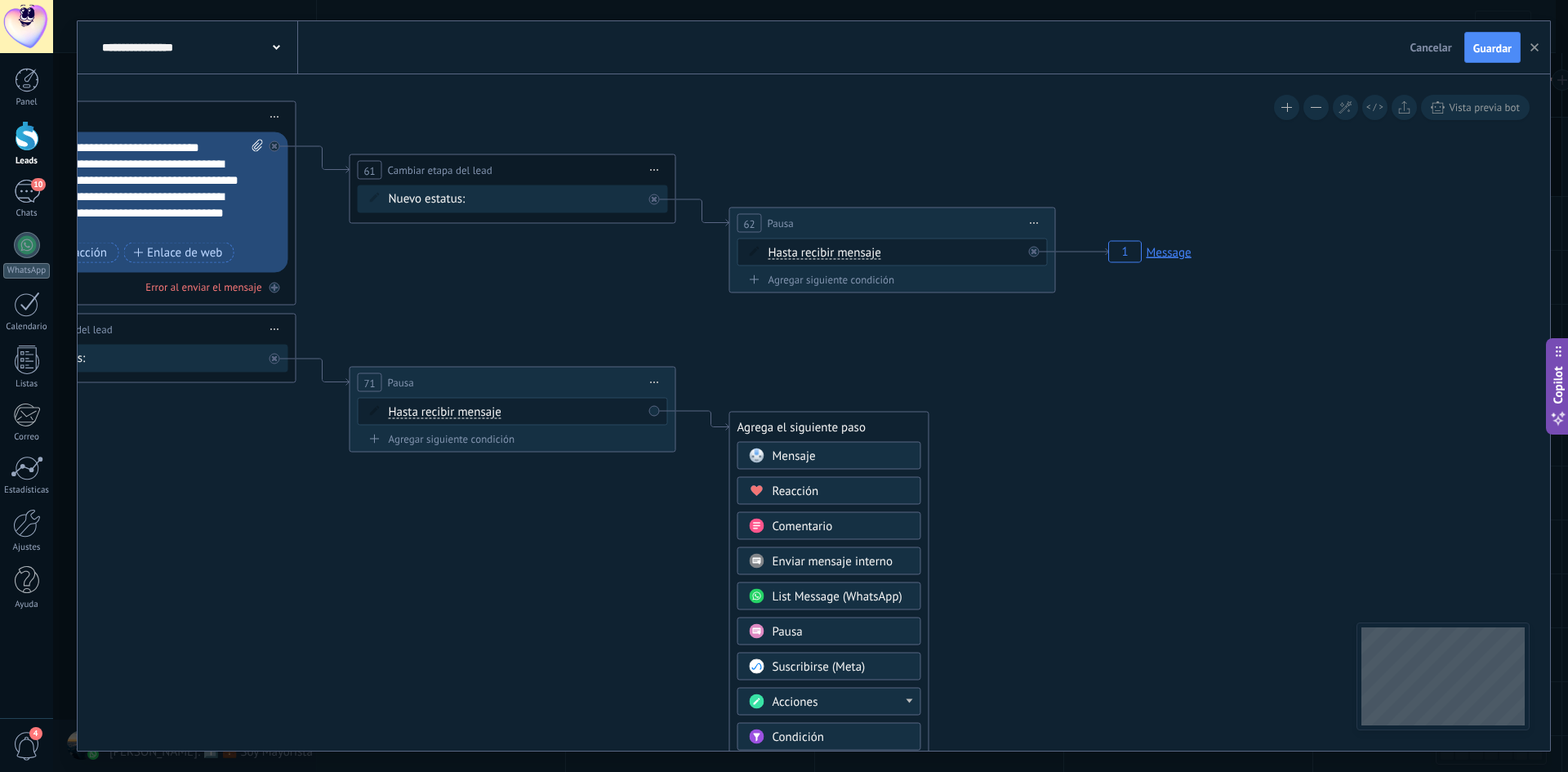
click at [1130, 248] on rect at bounding box center [1151, 251] width 93 height 31
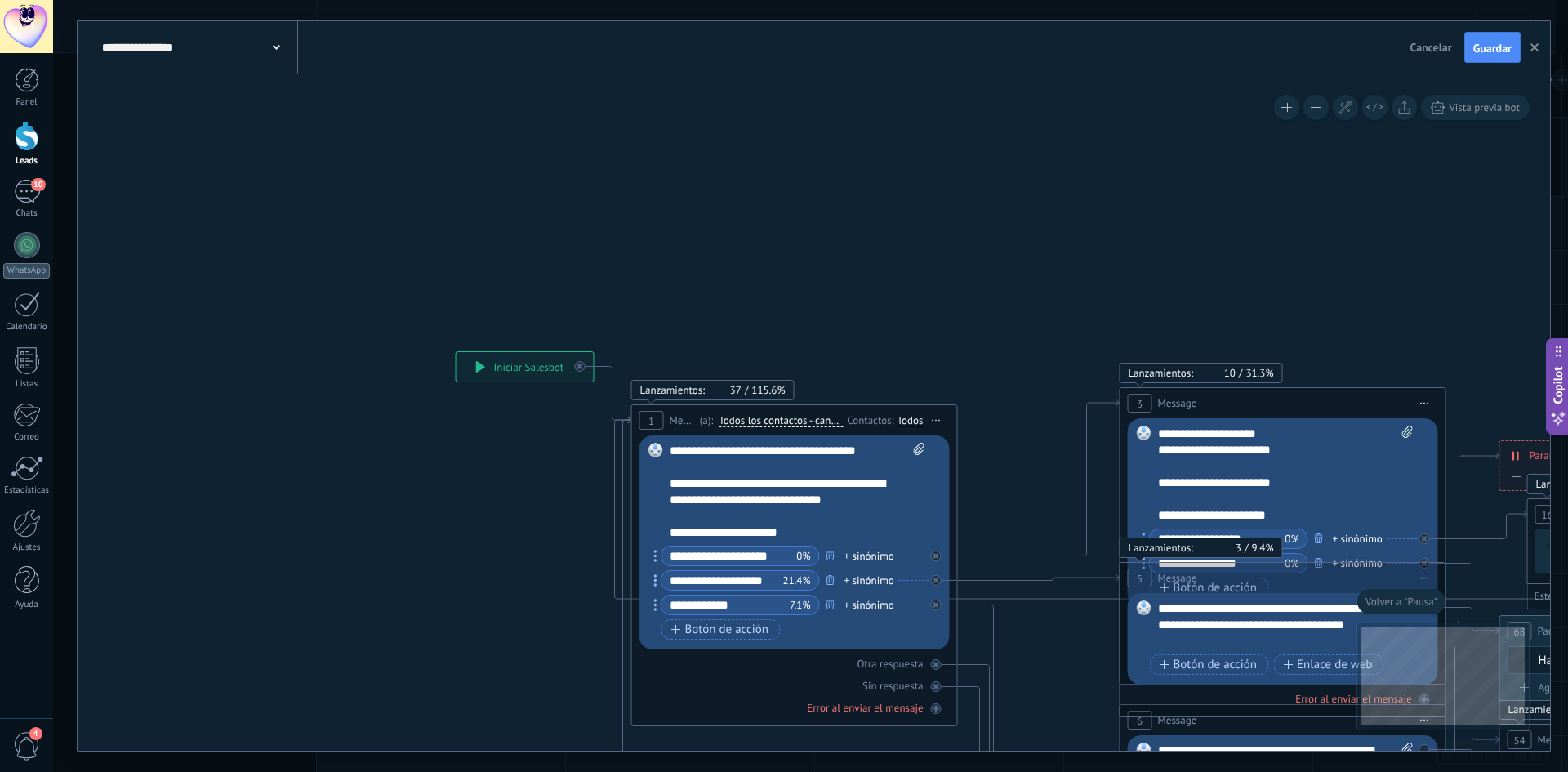
drag, startPoint x: 1119, startPoint y: 323, endPoint x: -333, endPoint y: 5, distance: 1486.4
click at [0, 5] on html ".abecls-1,.abecls-2{fill-rule:evenodd}.abecls-2{fill:#fff} .abhcls-1{fill:none}…" at bounding box center [784, 386] width 1568 height 772
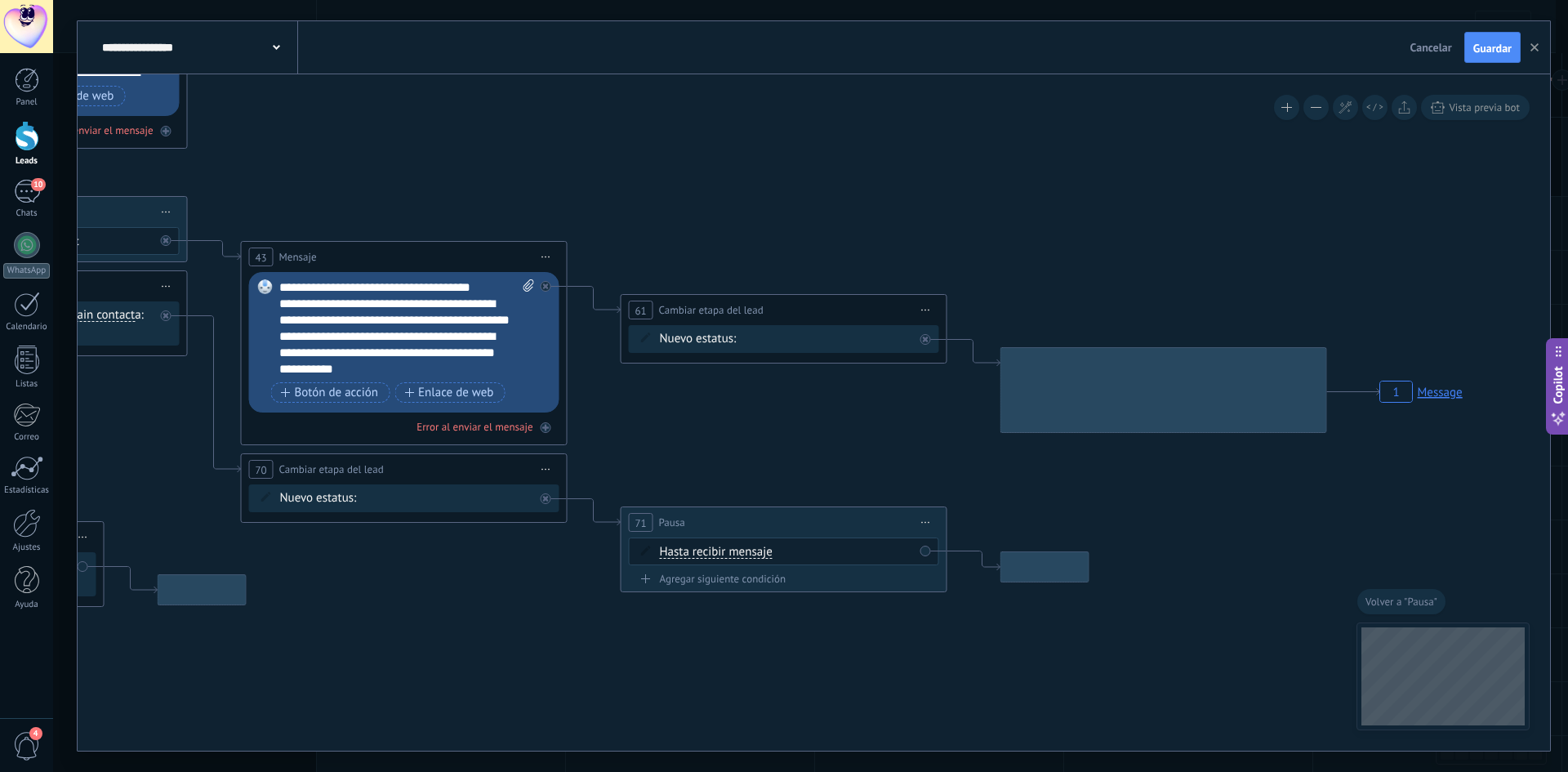
drag, startPoint x: 1357, startPoint y: 560, endPoint x: 136, endPoint y: -67, distance: 1372.6
click at [136, 0] on html ".abecls-1,.abecls-2{fill-rule:evenodd}.abecls-2{fill:#fff} .abhcls-1{fill:none}…" at bounding box center [784, 386] width 1568 height 772
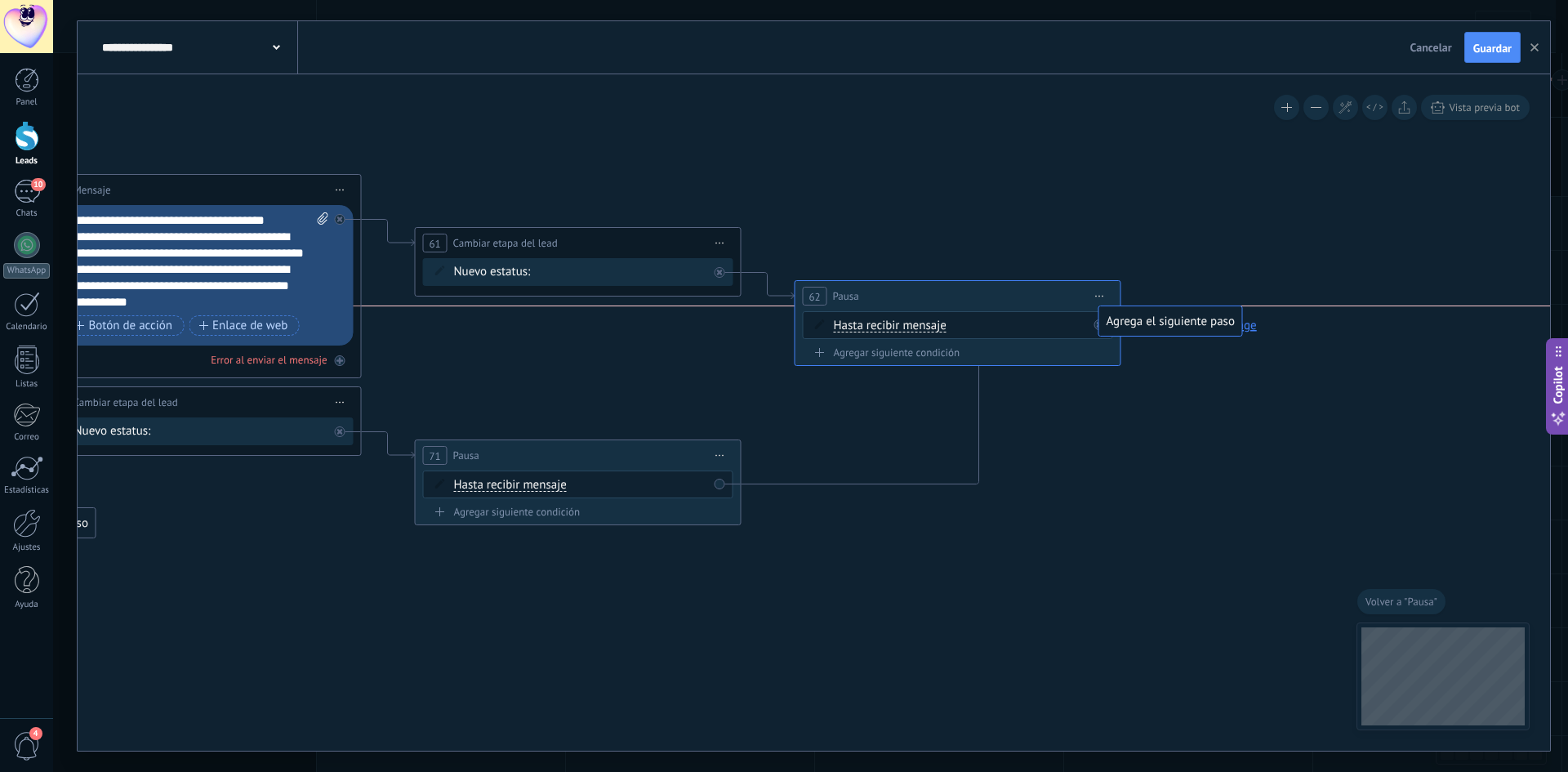
drag, startPoint x: 892, startPoint y: 509, endPoint x: 1197, endPoint y: 328, distance: 354.7
click at [723, 456] on icon at bounding box center [720, 456] width 8 height 2
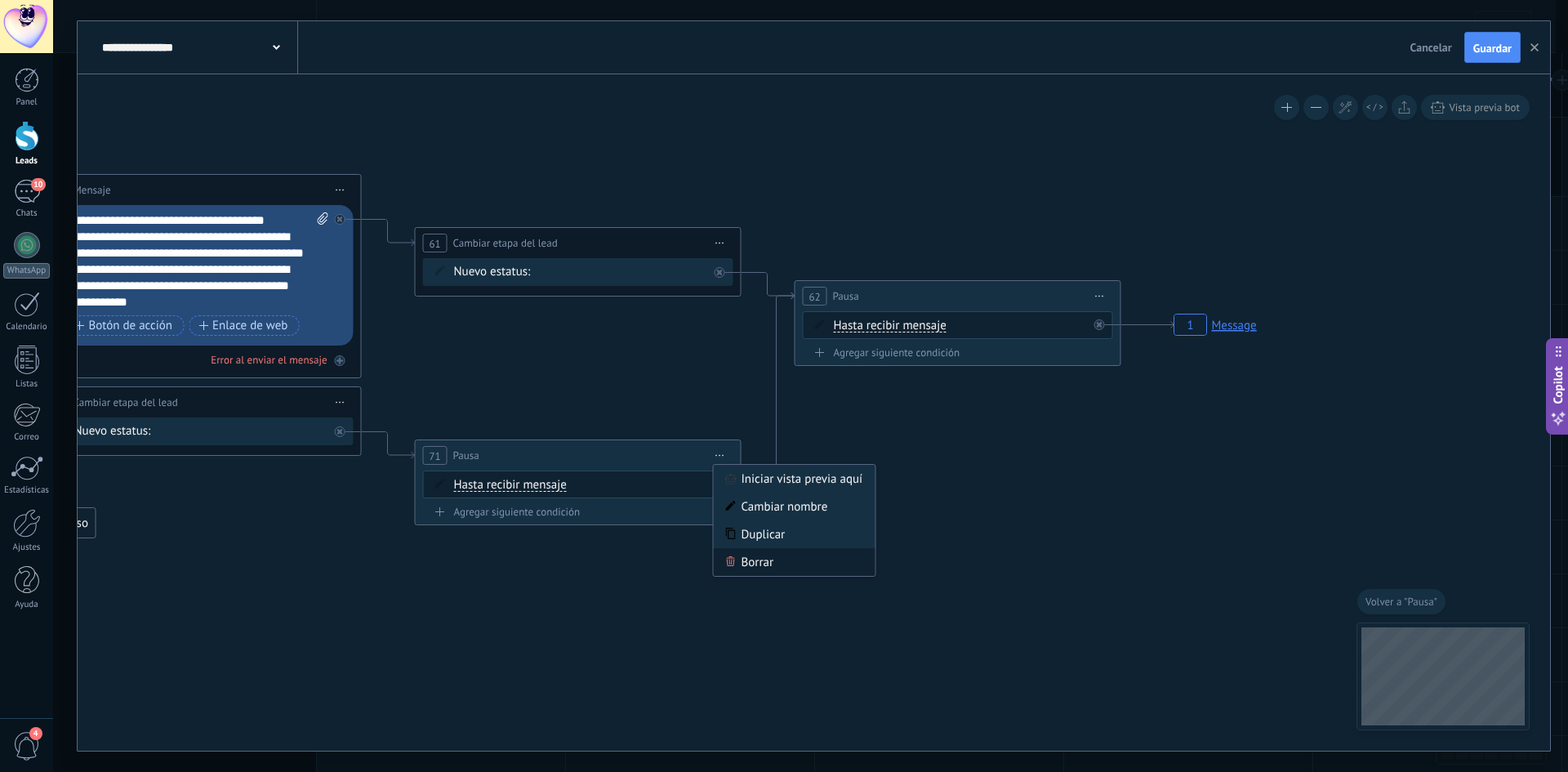
click at [774, 561] on div "Borrar" at bounding box center [794, 562] width 161 height 28
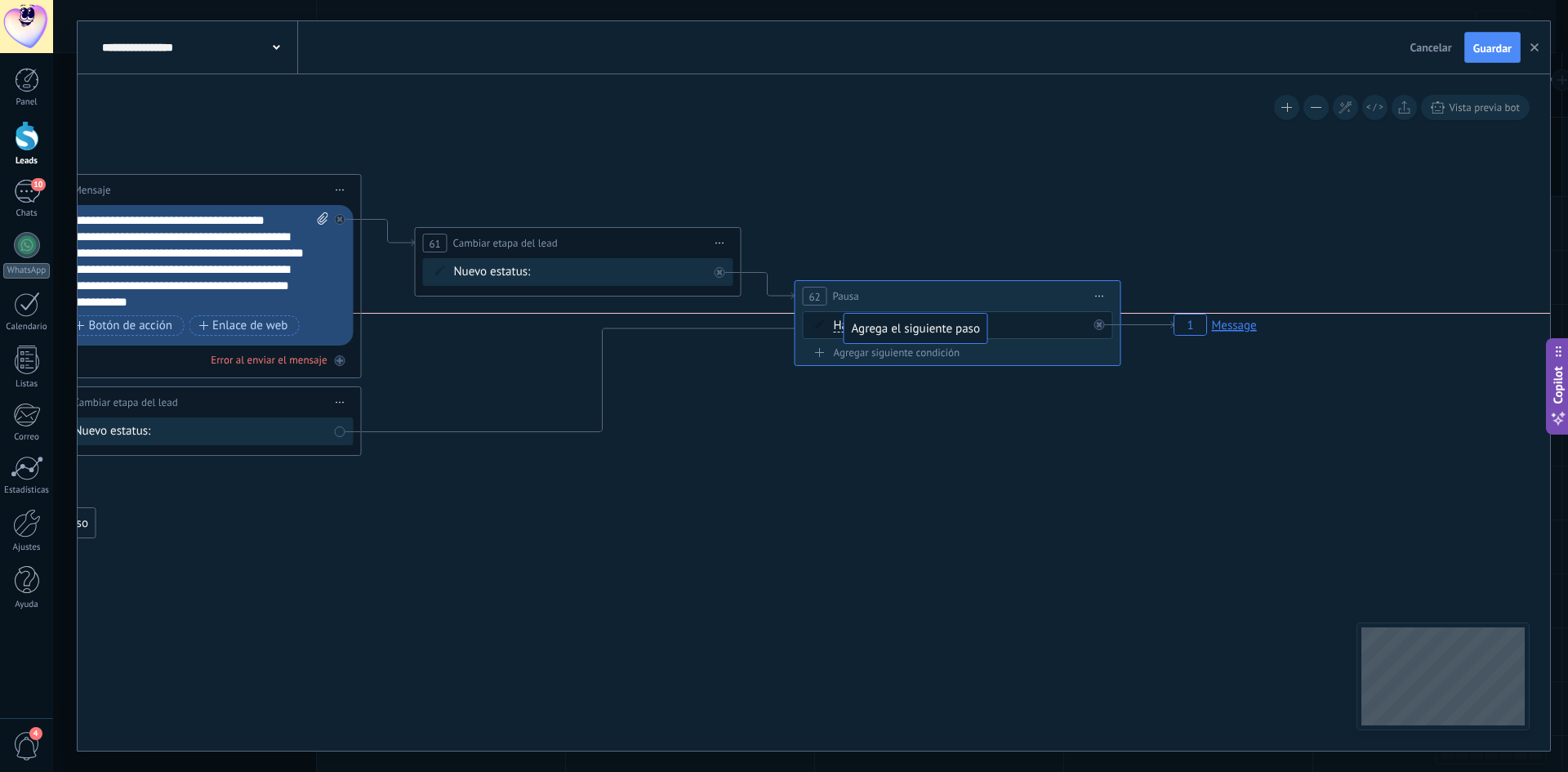
drag, startPoint x: 524, startPoint y: 457, endPoint x: 953, endPoint y: 331, distance: 447.1
click at [580, 389] on icon at bounding box center [577, 362] width 433 height 140
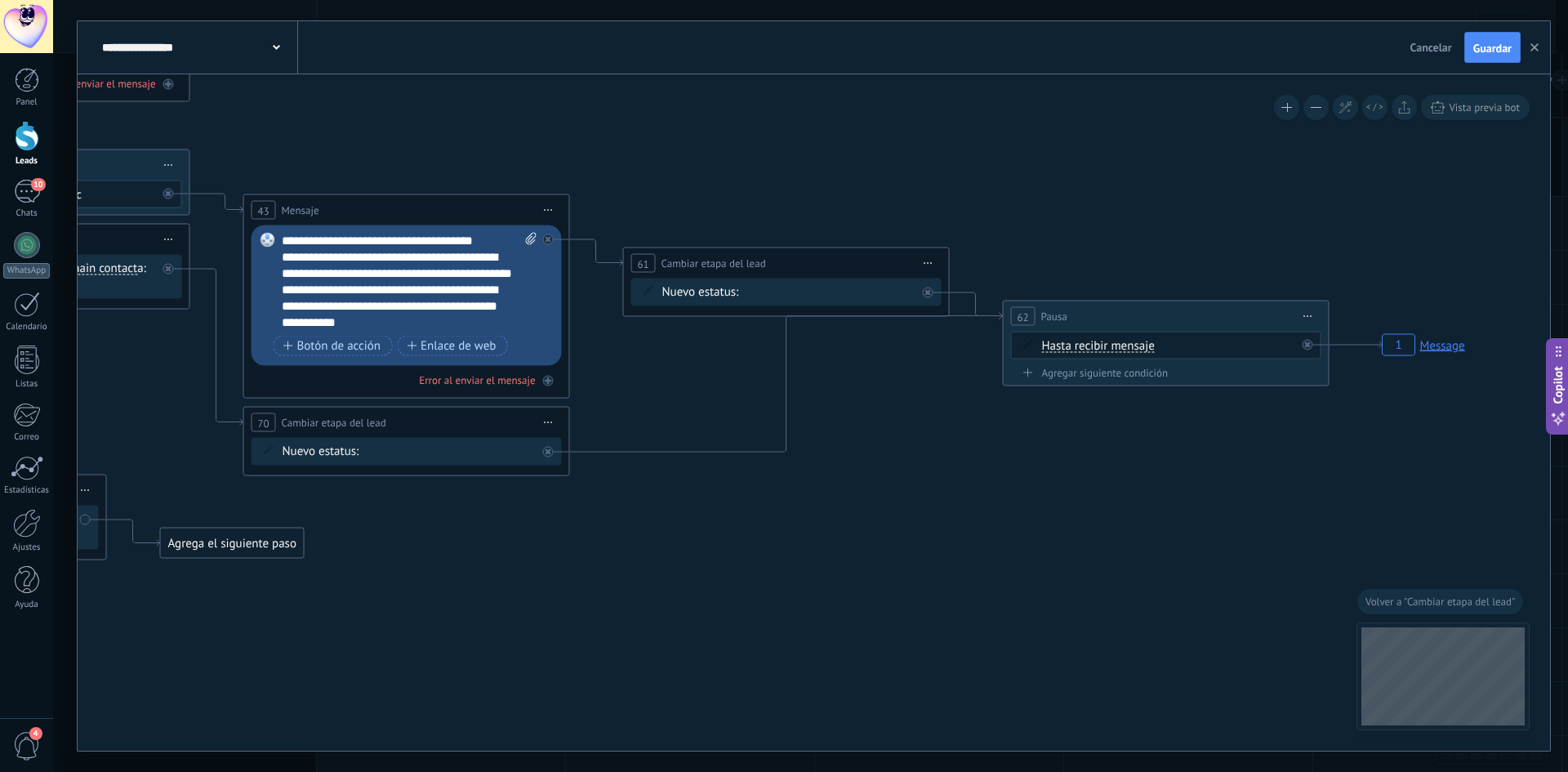
drag, startPoint x: 602, startPoint y: 508, endPoint x: 1084, endPoint y: 389, distance: 496.5
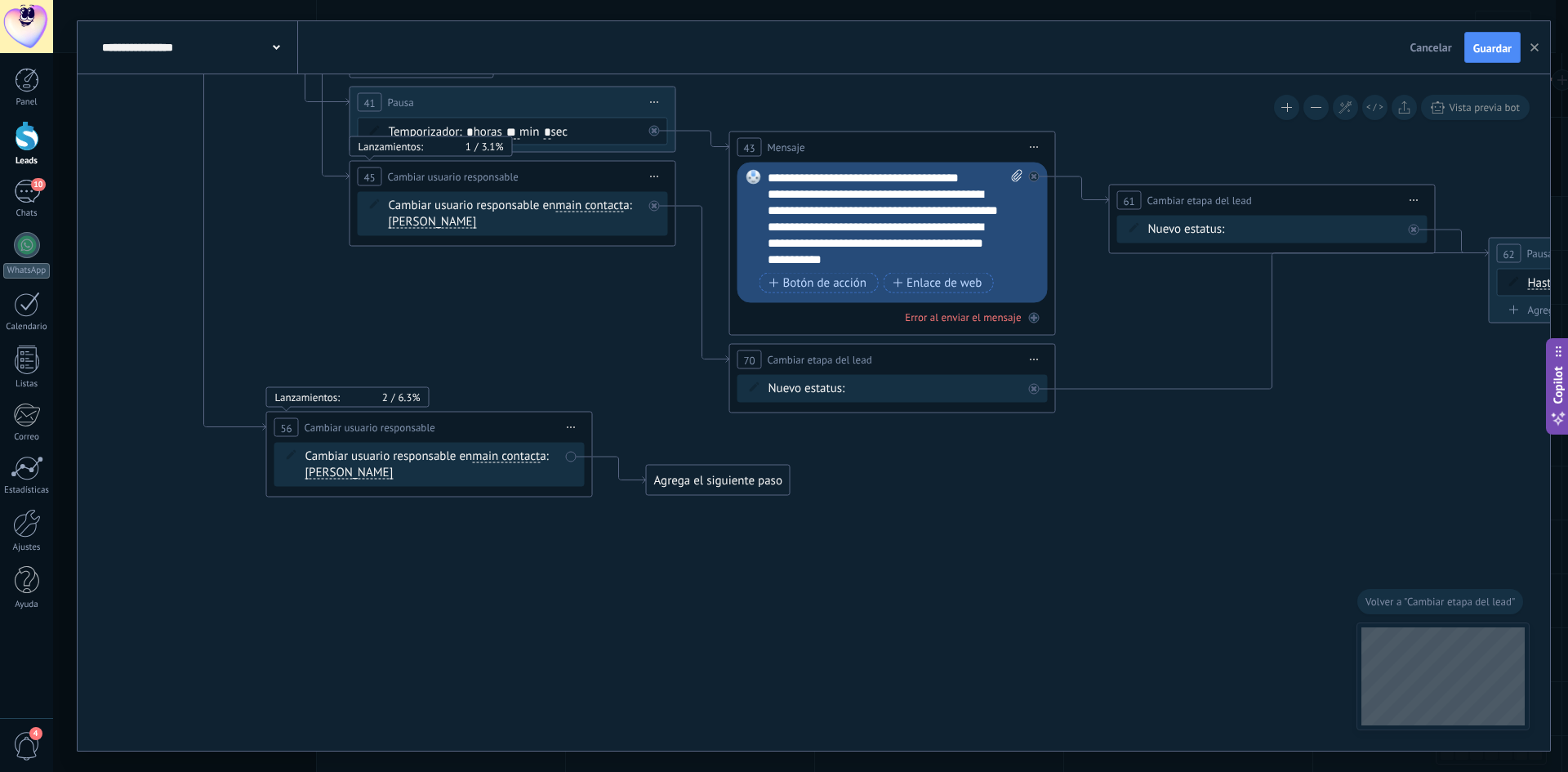
drag, startPoint x: 742, startPoint y: 543, endPoint x: 1142, endPoint y: 502, distance: 402.1
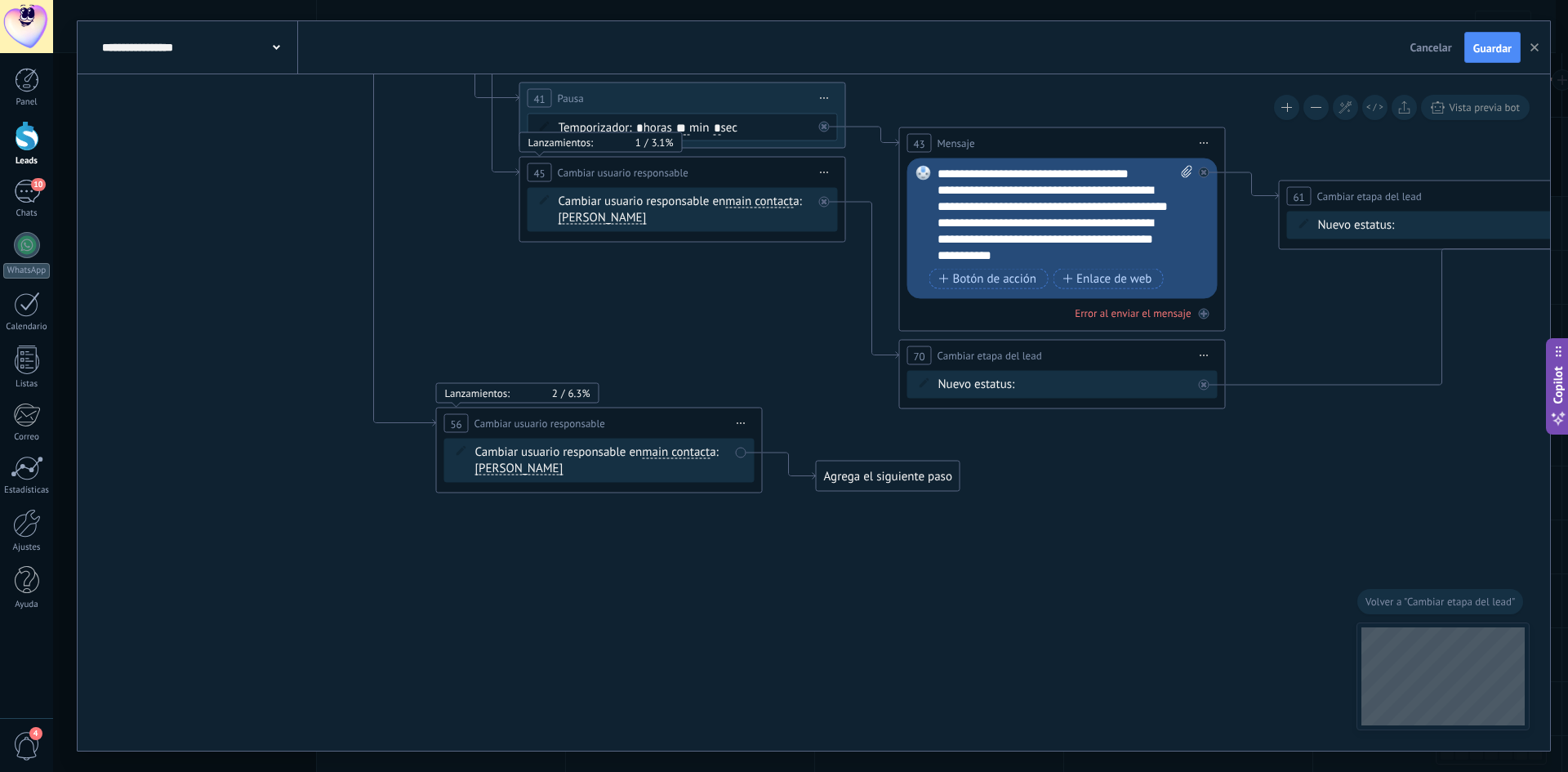
drag, startPoint x: 617, startPoint y: 543, endPoint x: 754, endPoint y: 553, distance: 137.4
click at [1513, 35] on button "Guardar" at bounding box center [1493, 47] width 56 height 31
click at [883, 479] on div "Agrega el siguiente paso" at bounding box center [886, 477] width 143 height 27
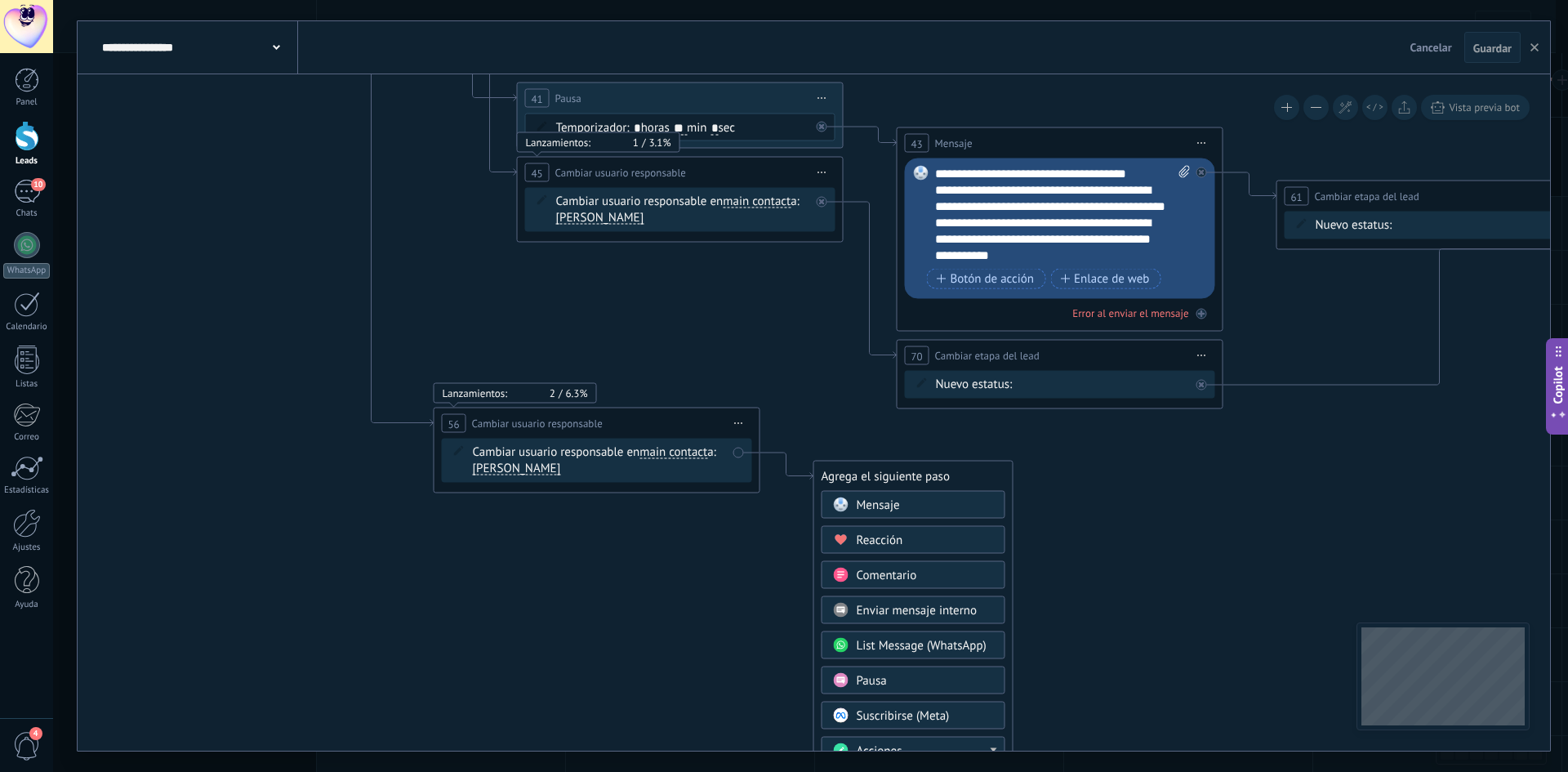
click at [913, 685] on div "Pausa" at bounding box center [925, 682] width 138 height 16
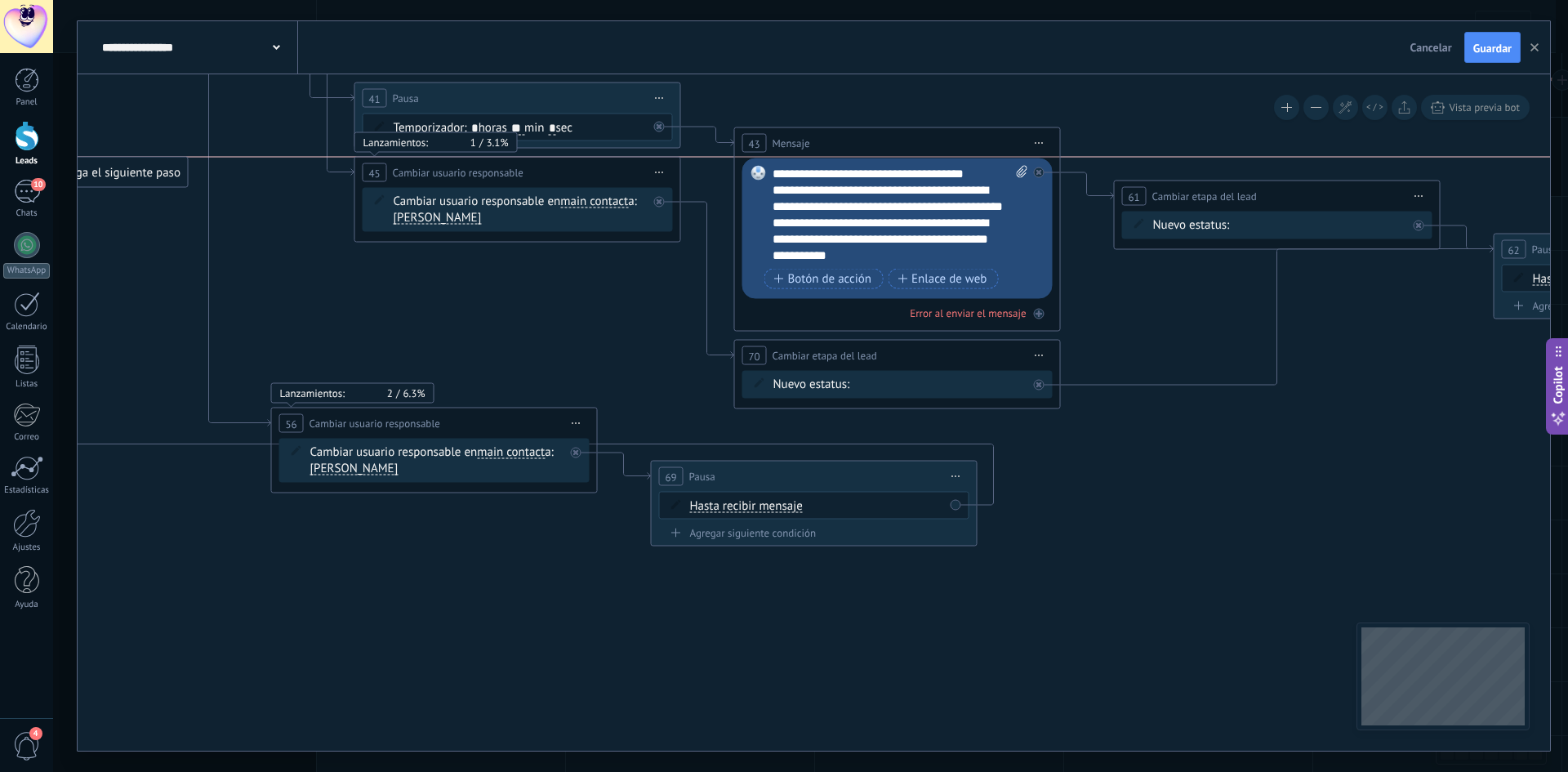
drag, startPoint x: 1095, startPoint y: 521, endPoint x: 105, endPoint y: 176, distance: 1048.4
click at [105, 176] on div "Agrega el siguiente paso" at bounding box center [116, 172] width 143 height 27
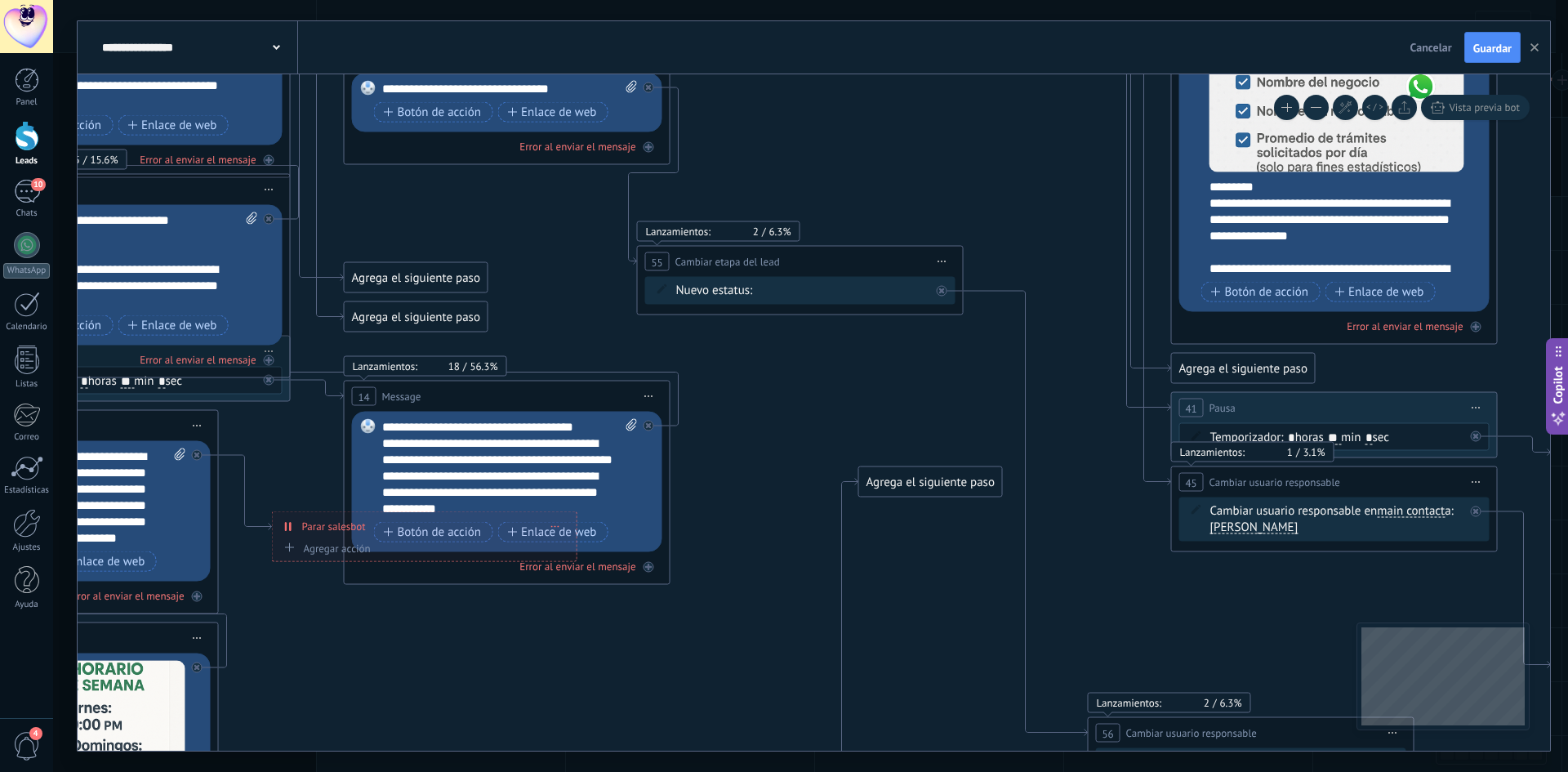
drag, startPoint x: 152, startPoint y: 261, endPoint x: 968, endPoint y: 571, distance: 872.9
click at [968, 571] on icon "1 Message" at bounding box center [969, 263] width 4154 height 2004
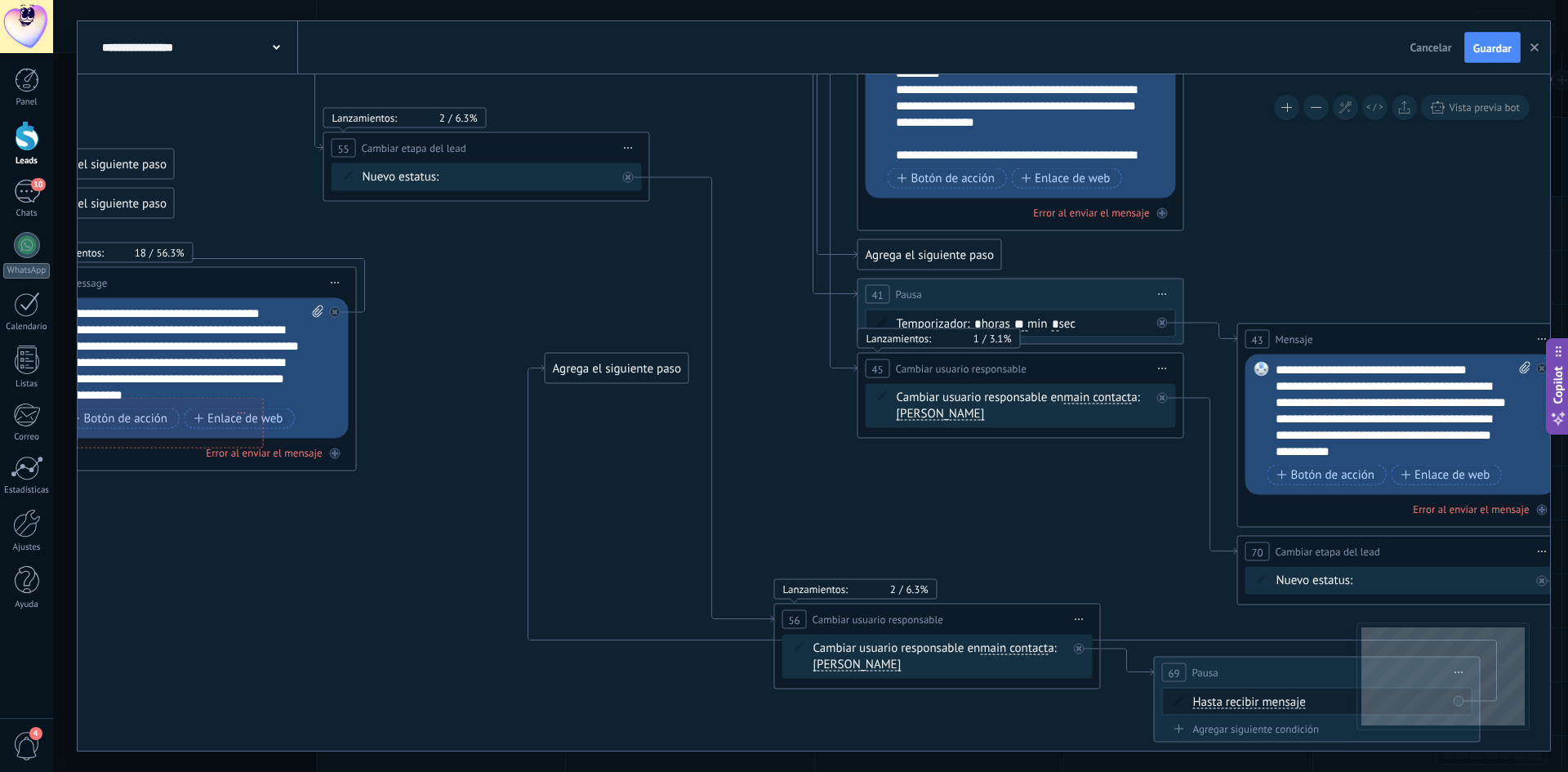
drag, startPoint x: 1092, startPoint y: 567, endPoint x: 783, endPoint y: 454, distance: 329.0
click at [783, 454] on icon "1 Message" at bounding box center [655, 150] width 4154 height 2004
click at [599, 379] on div "Agrega el siguiente paso" at bounding box center [617, 369] width 143 height 27
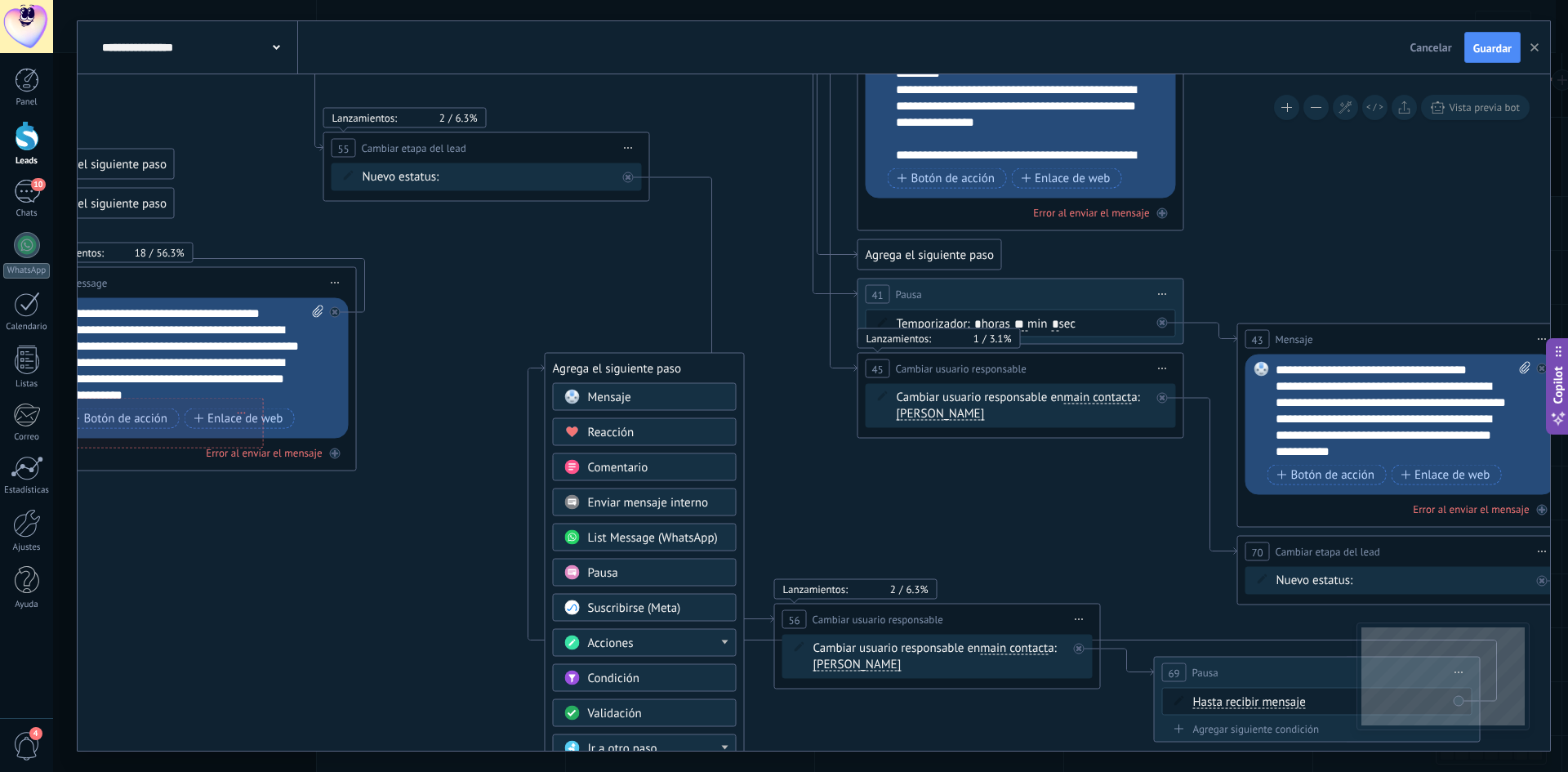
click at [487, 379] on icon "1 Message" at bounding box center [655, 150] width 4154 height 2004
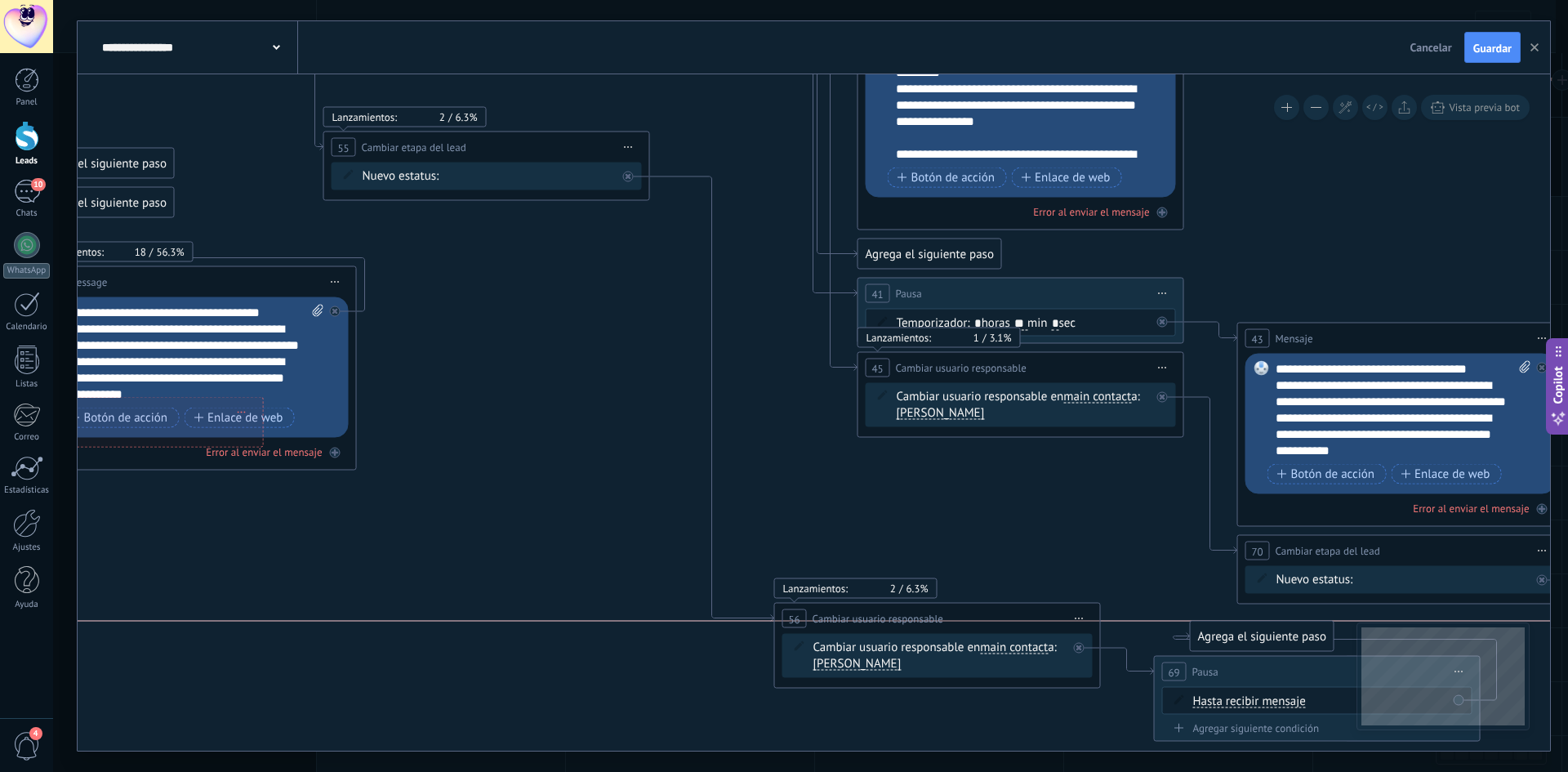
drag, startPoint x: 666, startPoint y: 367, endPoint x: 1354, endPoint y: 633, distance: 737.6
click at [1334, 633] on div "Agrega el siguiente paso" at bounding box center [1262, 636] width 143 height 27
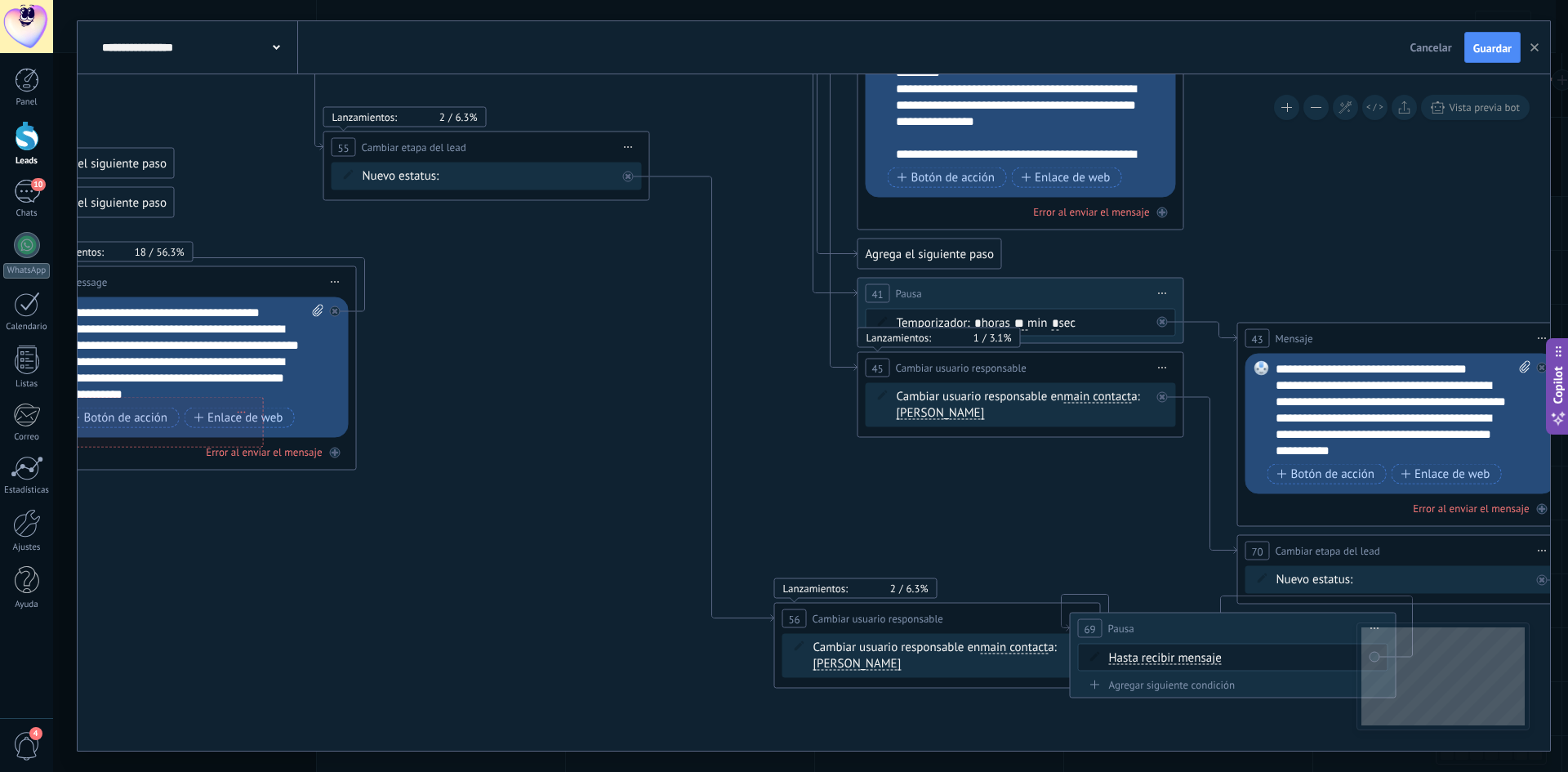
drag, startPoint x: 1129, startPoint y: 609, endPoint x: 1168, endPoint y: 637, distance: 48.0
click at [1162, 637] on div "69 Pausa ***** Iniciar vista previa aquí Cambiar nombre Duplicar [GEOGRAPHIC_DA…" at bounding box center [1233, 628] width 325 height 31
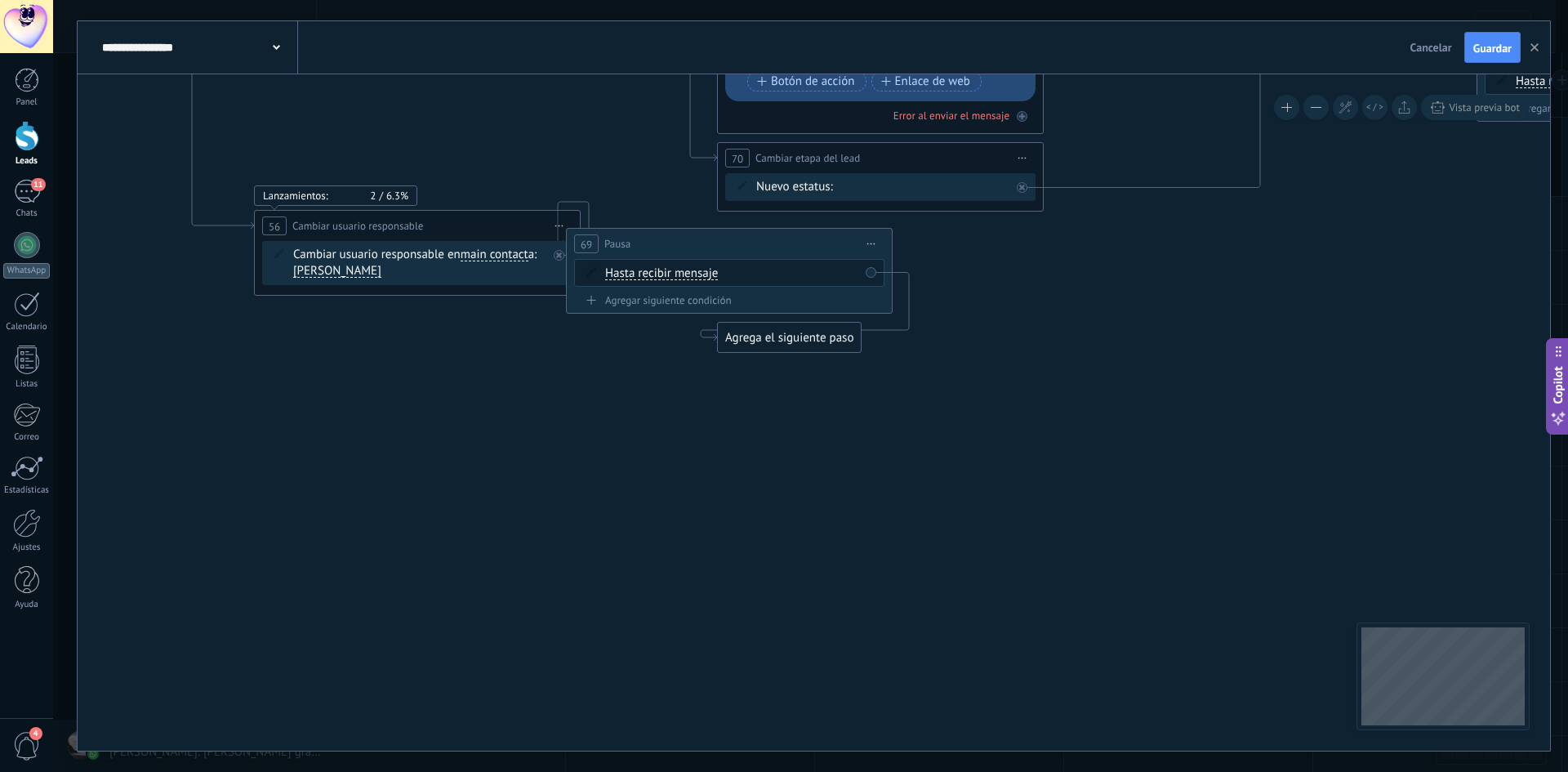
click at [878, 246] on span "Iniciar vista previa aquí Cambiar nombre Duplicar [GEOGRAPHIC_DATA]" at bounding box center [872, 244] width 26 height 24
click at [942, 356] on div "Borrar" at bounding box center [945, 351] width 161 height 28
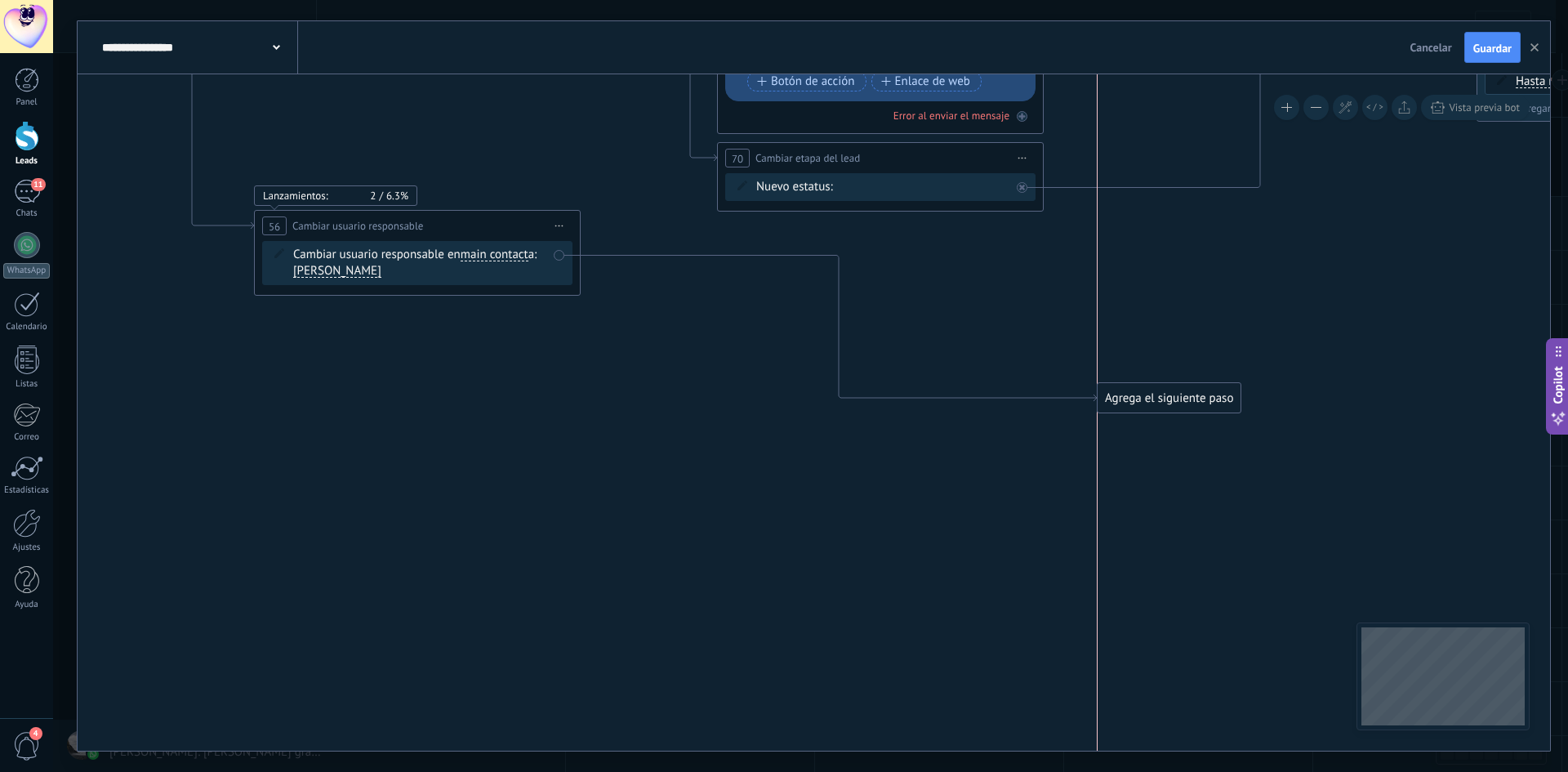
drag, startPoint x: 673, startPoint y: 274, endPoint x: 1163, endPoint y: 380, distance: 501.3
click at [1158, 386] on div "Agrega el siguiente paso" at bounding box center [1169, 397] width 143 height 27
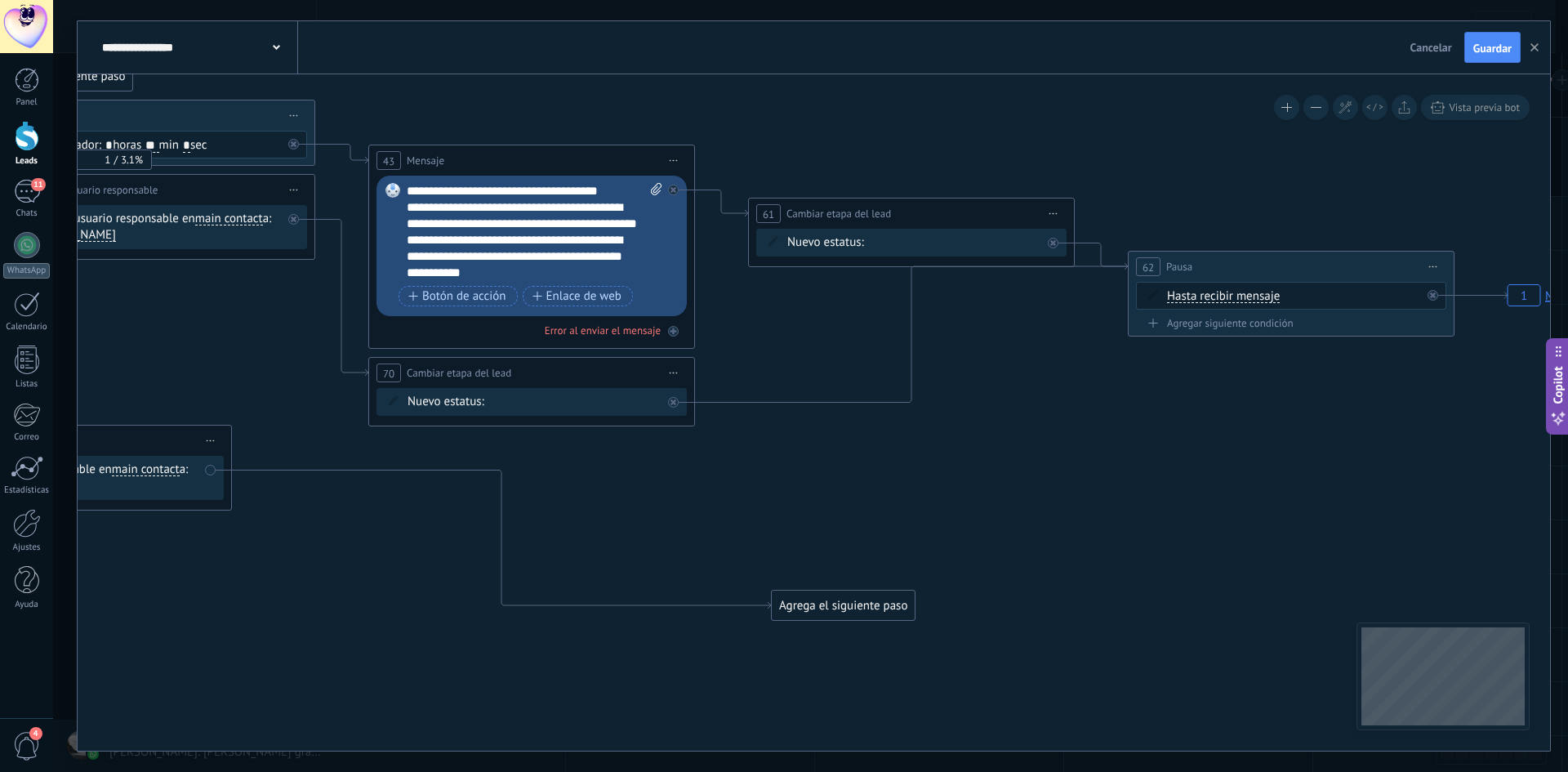
drag, startPoint x: 1349, startPoint y: 326, endPoint x: 955, endPoint y: 534, distance: 445.5
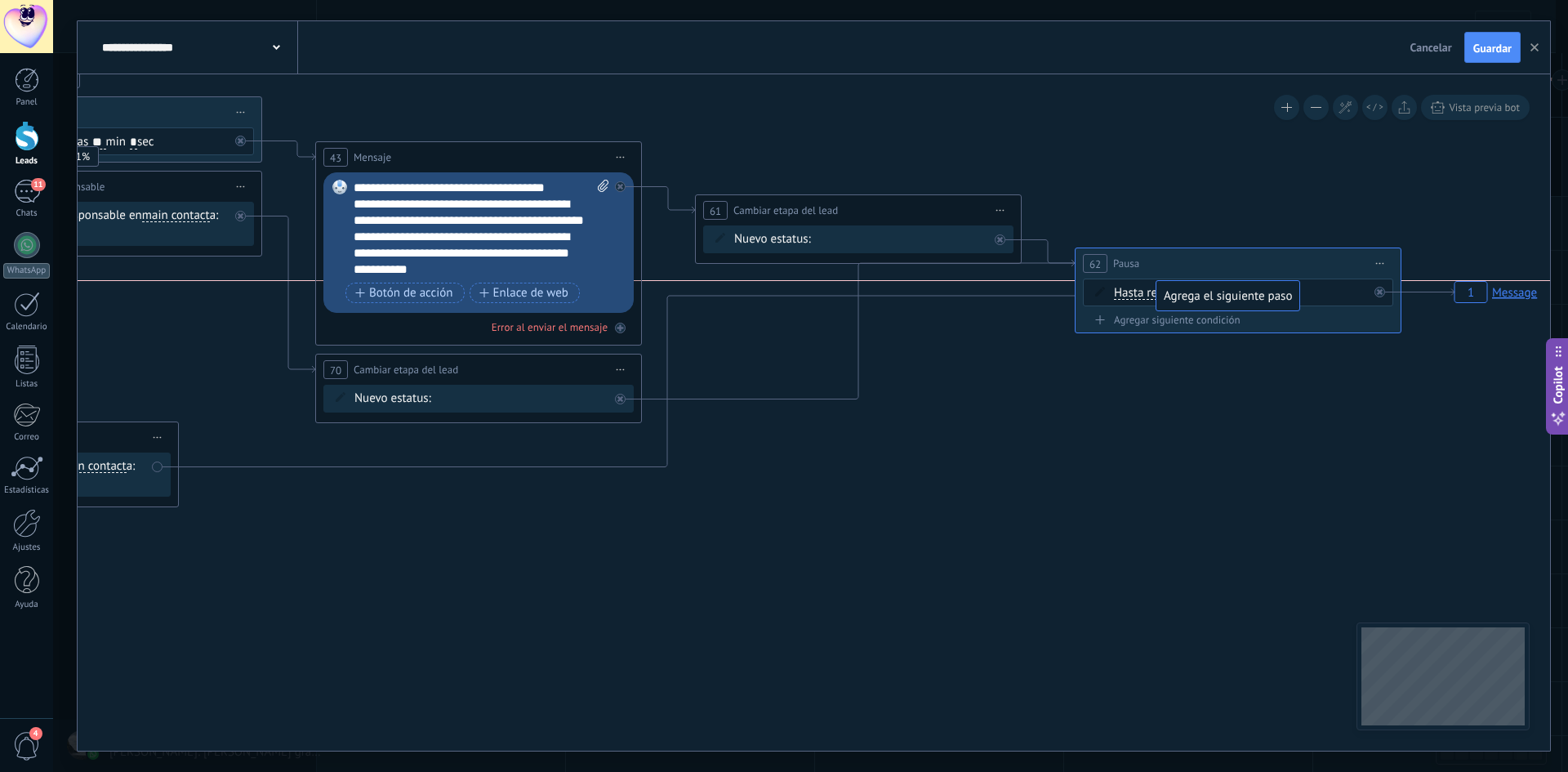
drag, startPoint x: 785, startPoint y: 603, endPoint x: 1223, endPoint y: 299, distance: 533.2
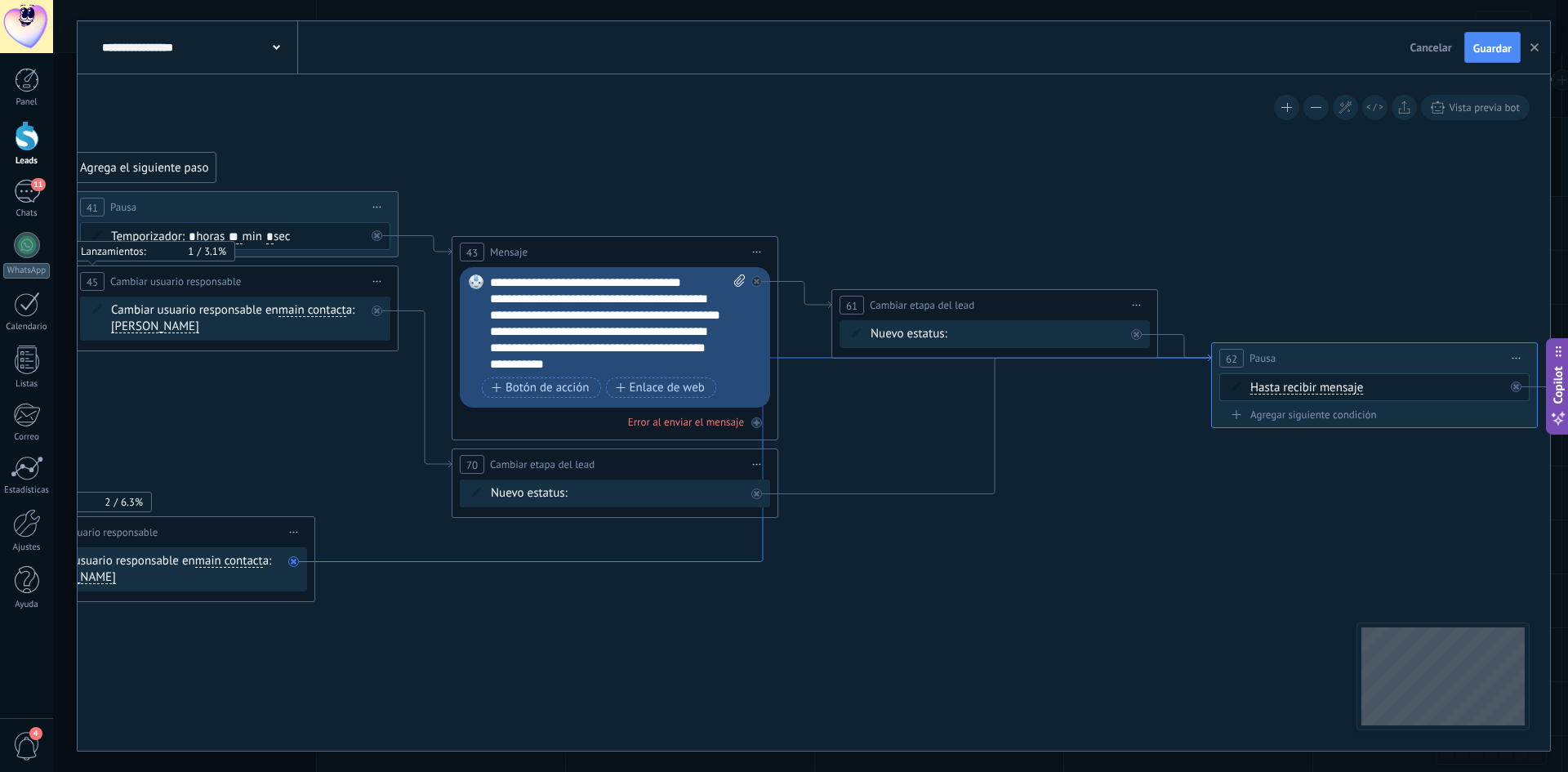
drag, startPoint x: 624, startPoint y: 459, endPoint x: 758, endPoint y: 541, distance: 157.1
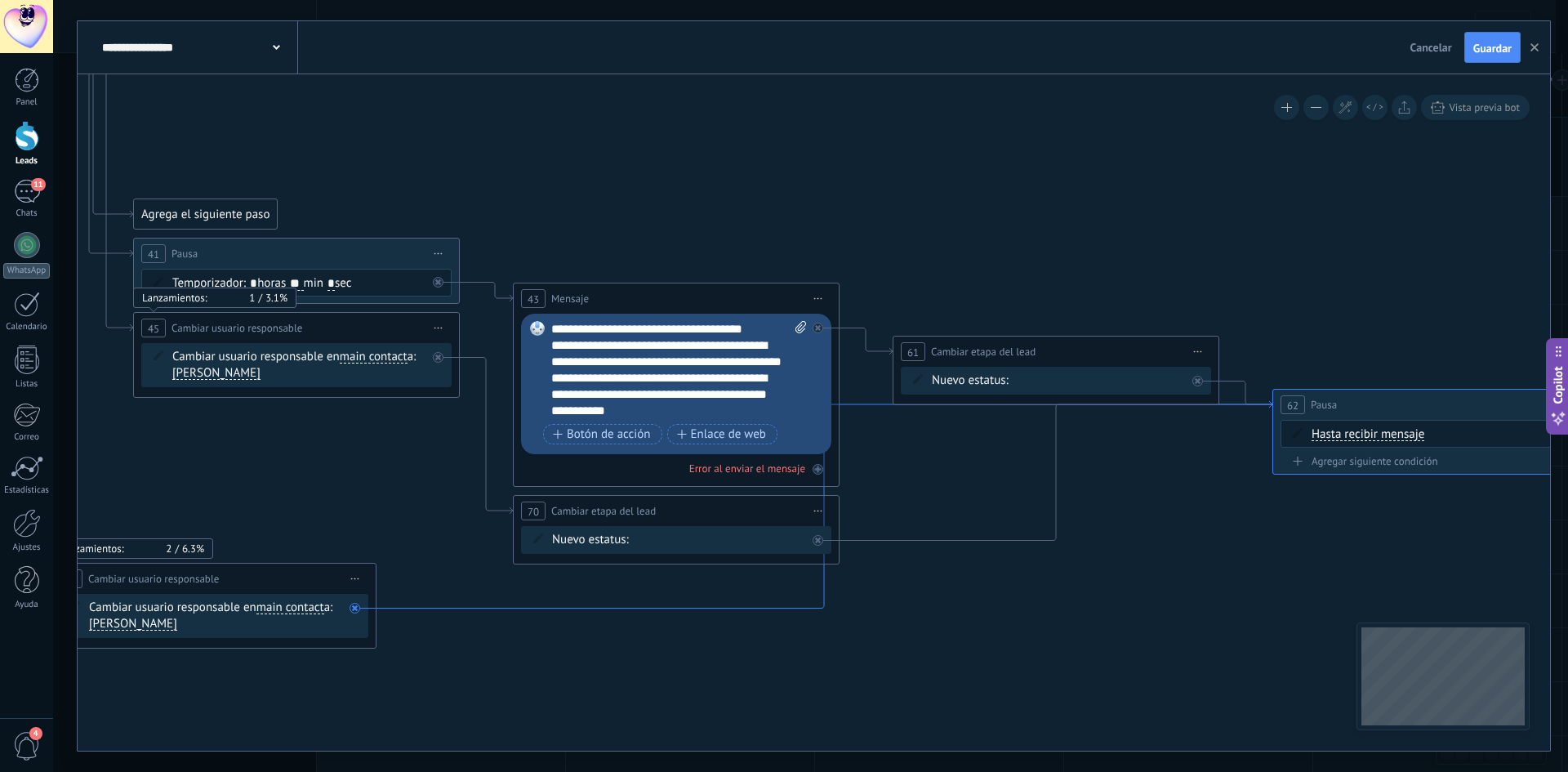
drag, startPoint x: 812, startPoint y: 347, endPoint x: 876, endPoint y: 404, distance: 85.7
click at [876, 404] on icon at bounding box center [824, 504] width 896 height 207
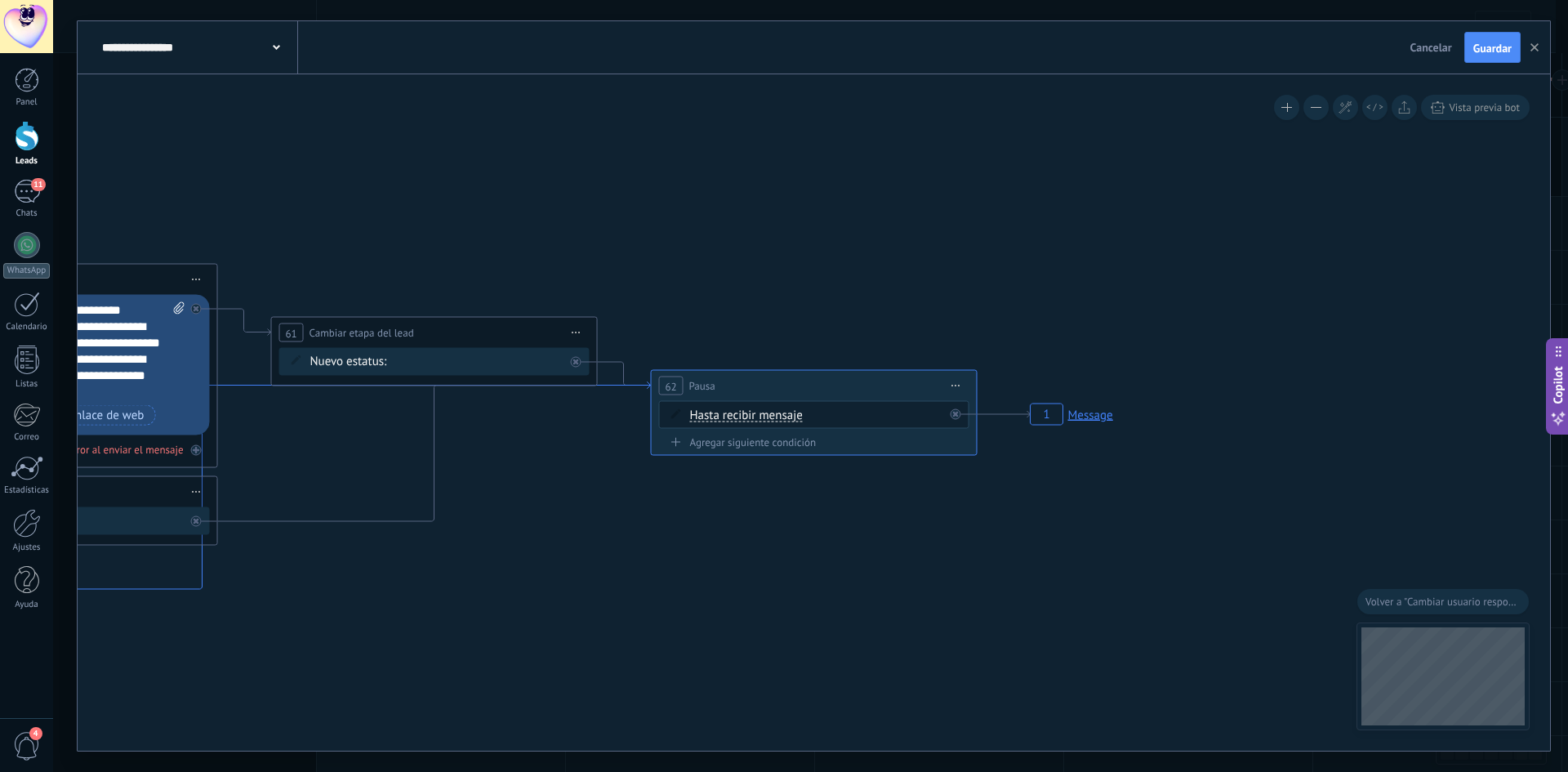
click at [203, 576] on icon at bounding box center [203, 486] width 896 height 207
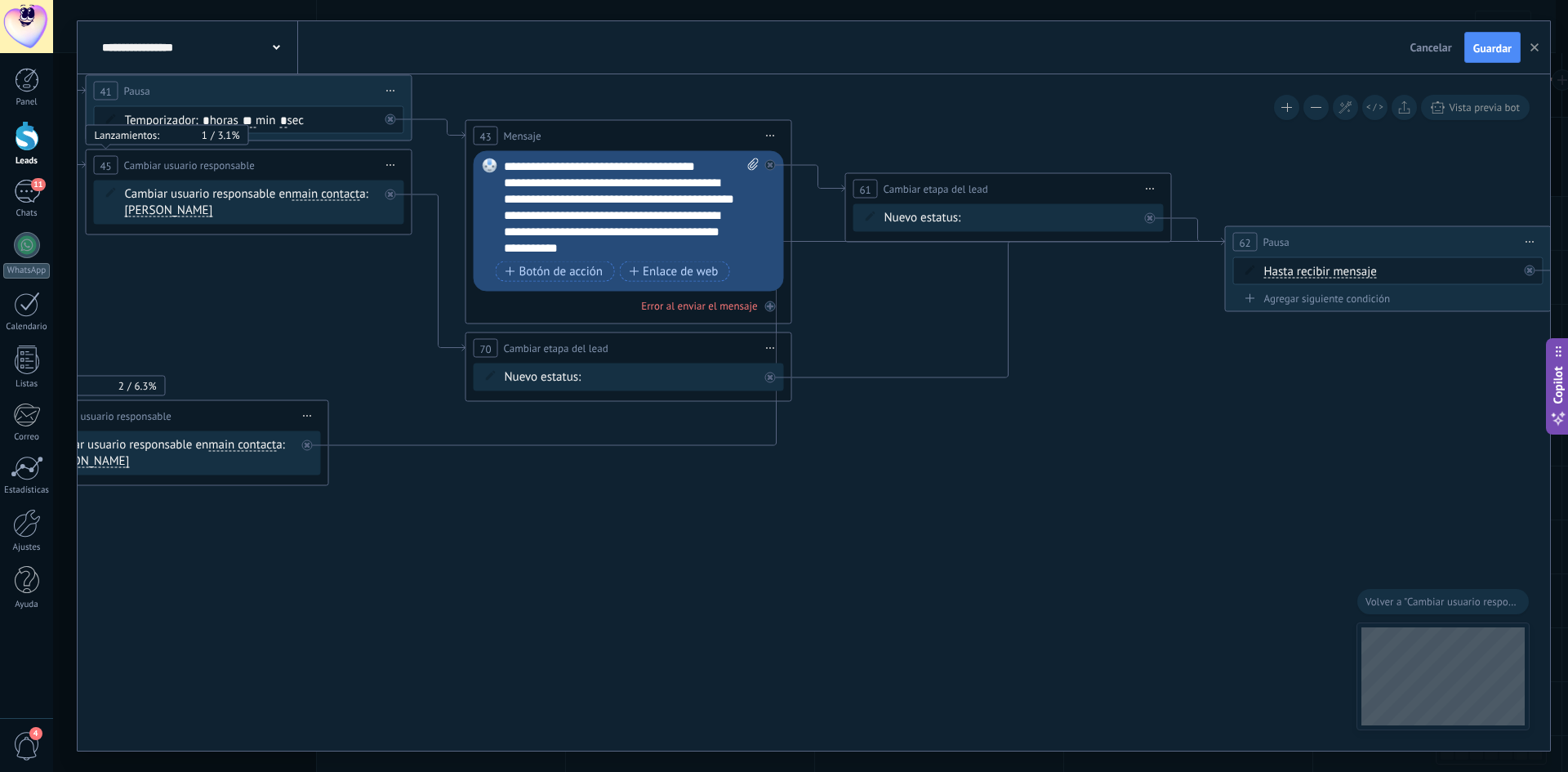
drag, startPoint x: 447, startPoint y: 629, endPoint x: 1142, endPoint y: 499, distance: 707.1
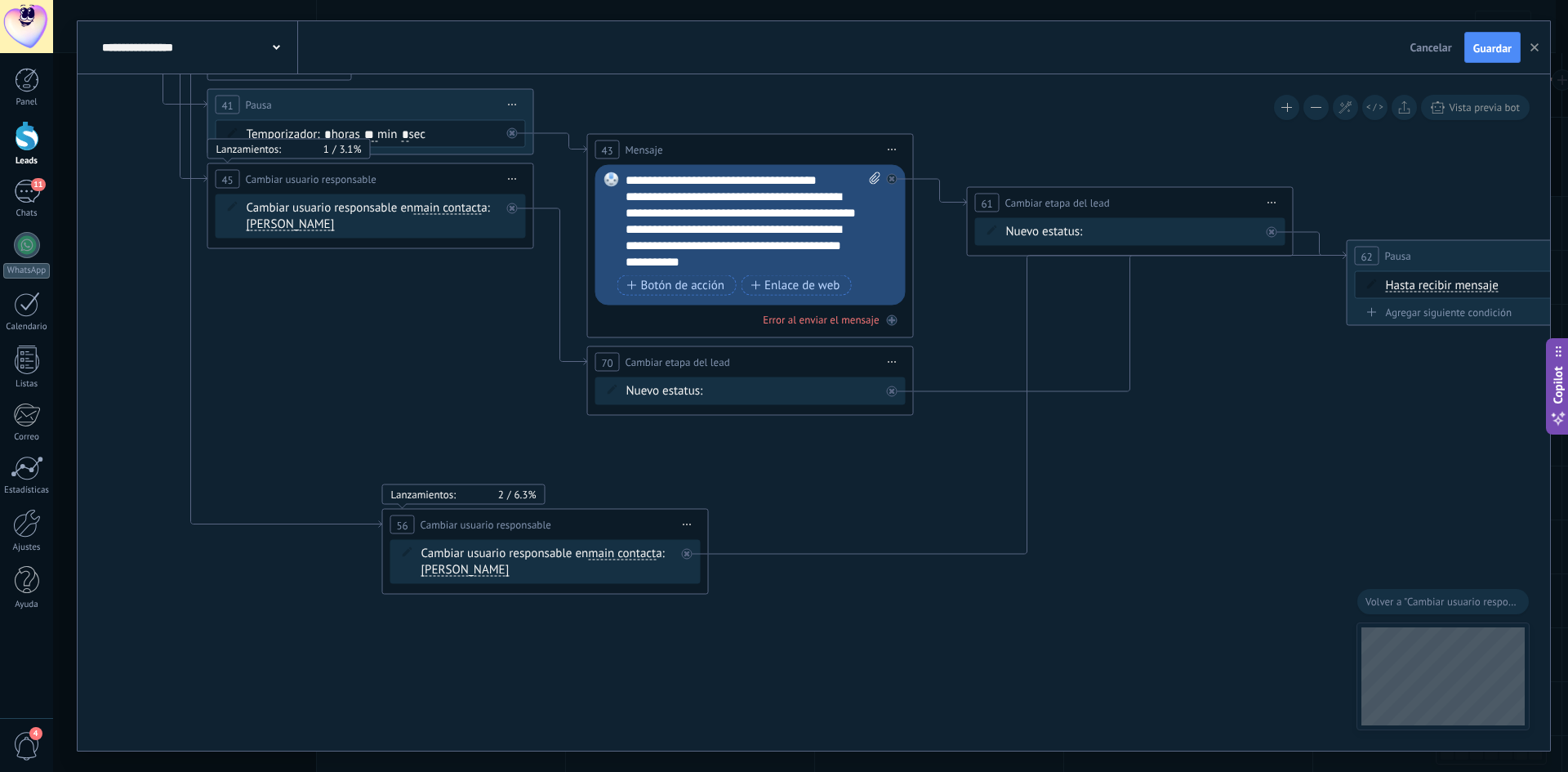
drag, startPoint x: 374, startPoint y: 428, endPoint x: 639, endPoint y: 522, distance: 281.2
click at [635, 522] on div "**********" at bounding box center [546, 525] width 325 height 31
drag, startPoint x: 1037, startPoint y: 643, endPoint x: 1191, endPoint y: 622, distance: 155.4
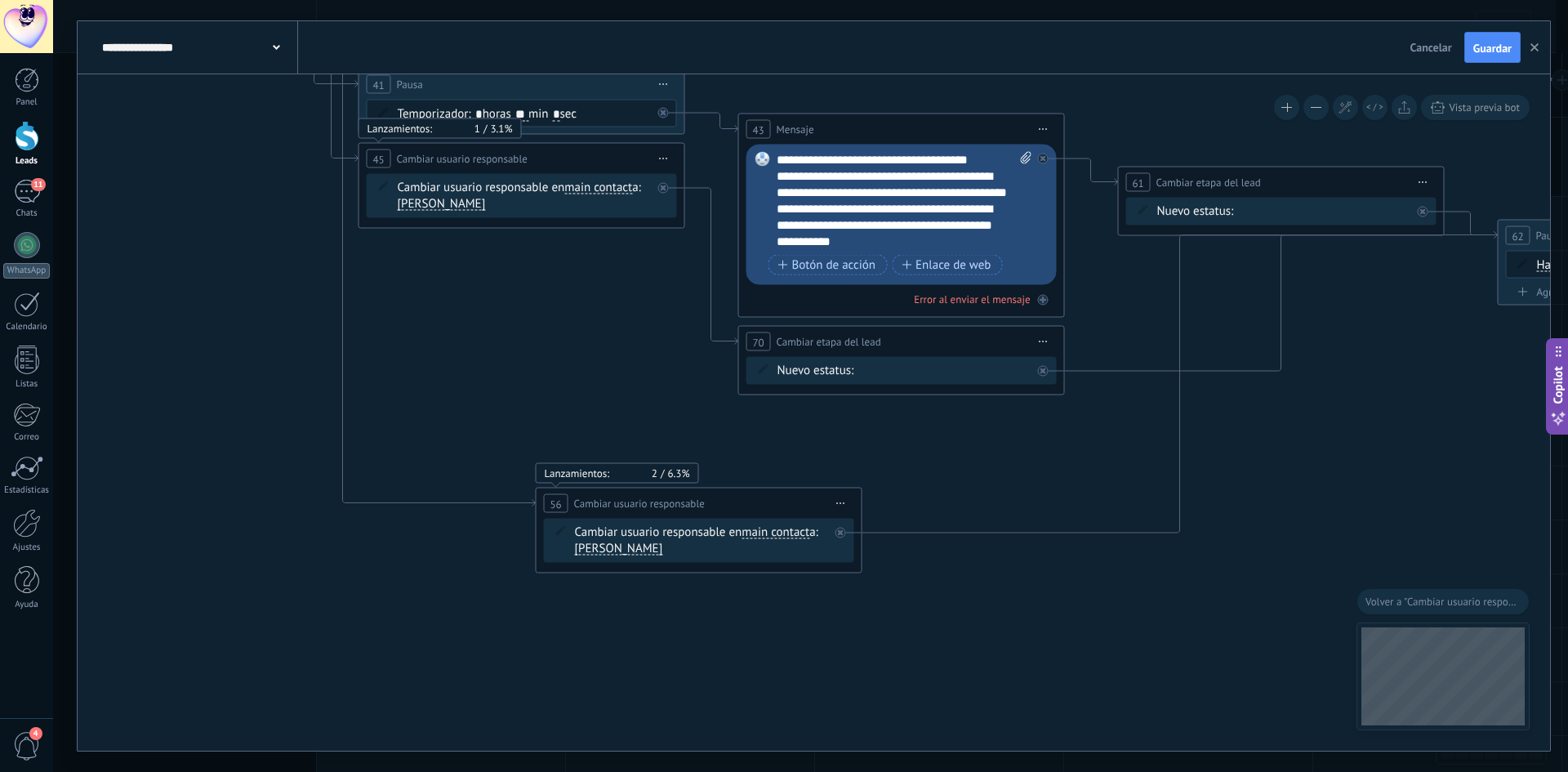
drag, startPoint x: 313, startPoint y: 501, endPoint x: 832, endPoint y: 645, distance: 538.6
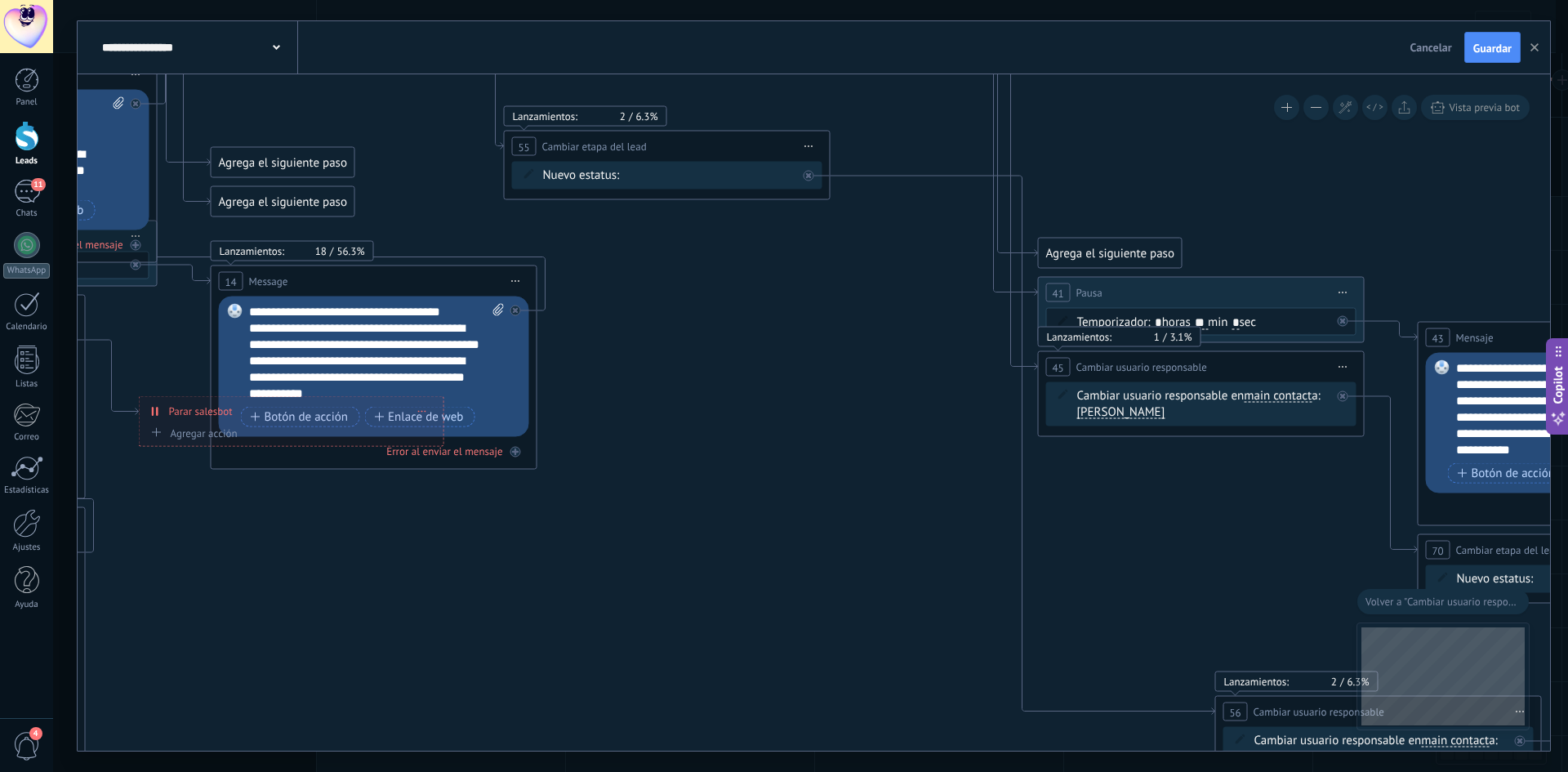
drag, startPoint x: 906, startPoint y: 603, endPoint x: 939, endPoint y: 593, distance: 34.5
click at [933, 602] on icon "1 Message" at bounding box center [835, 175] width 4154 height 2060
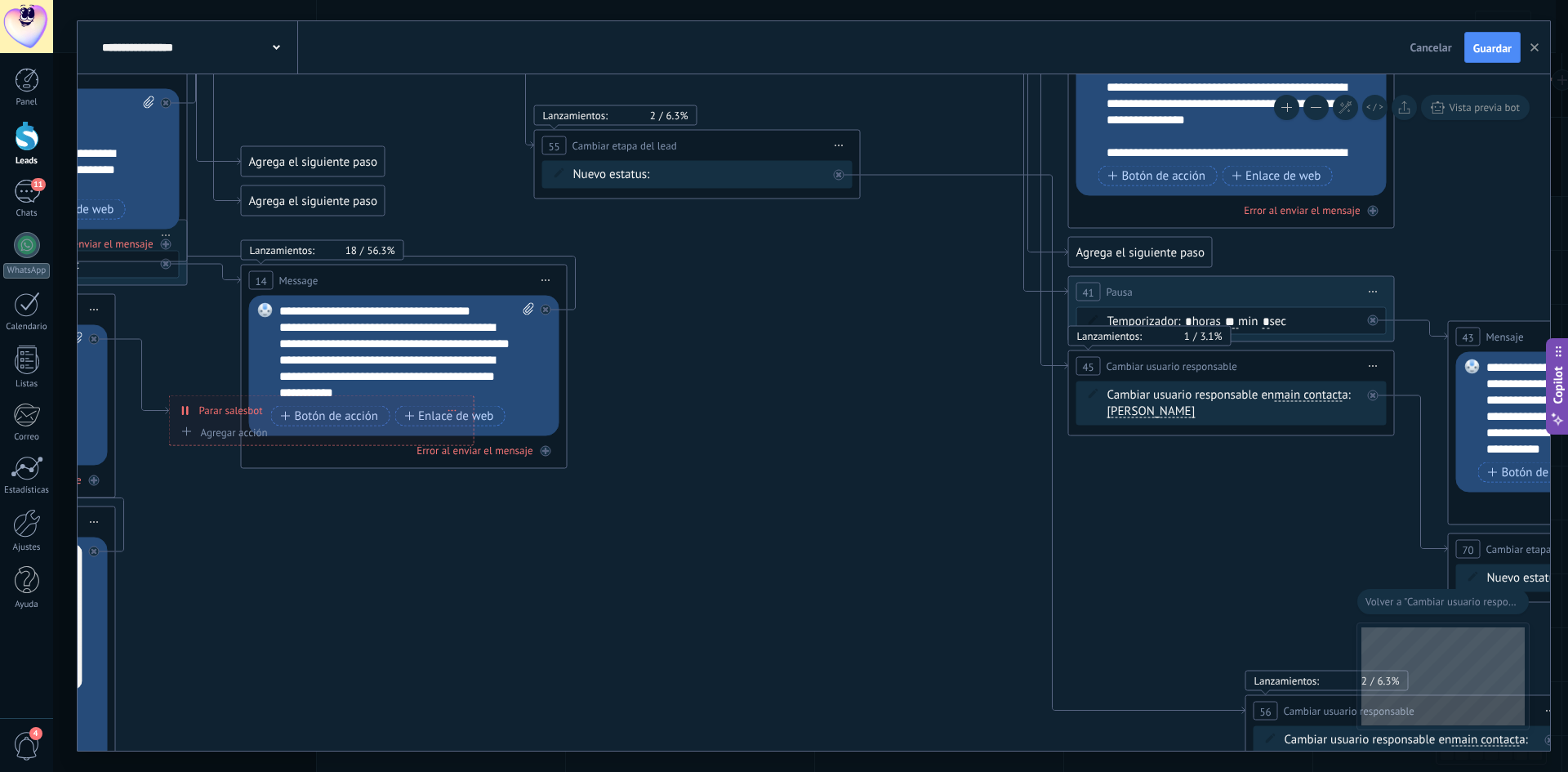
drag, startPoint x: 781, startPoint y: 522, endPoint x: 836, endPoint y: 524, distance: 55.0
click at [832, 524] on icon "1 Message" at bounding box center [866, 174] width 4154 height 2060
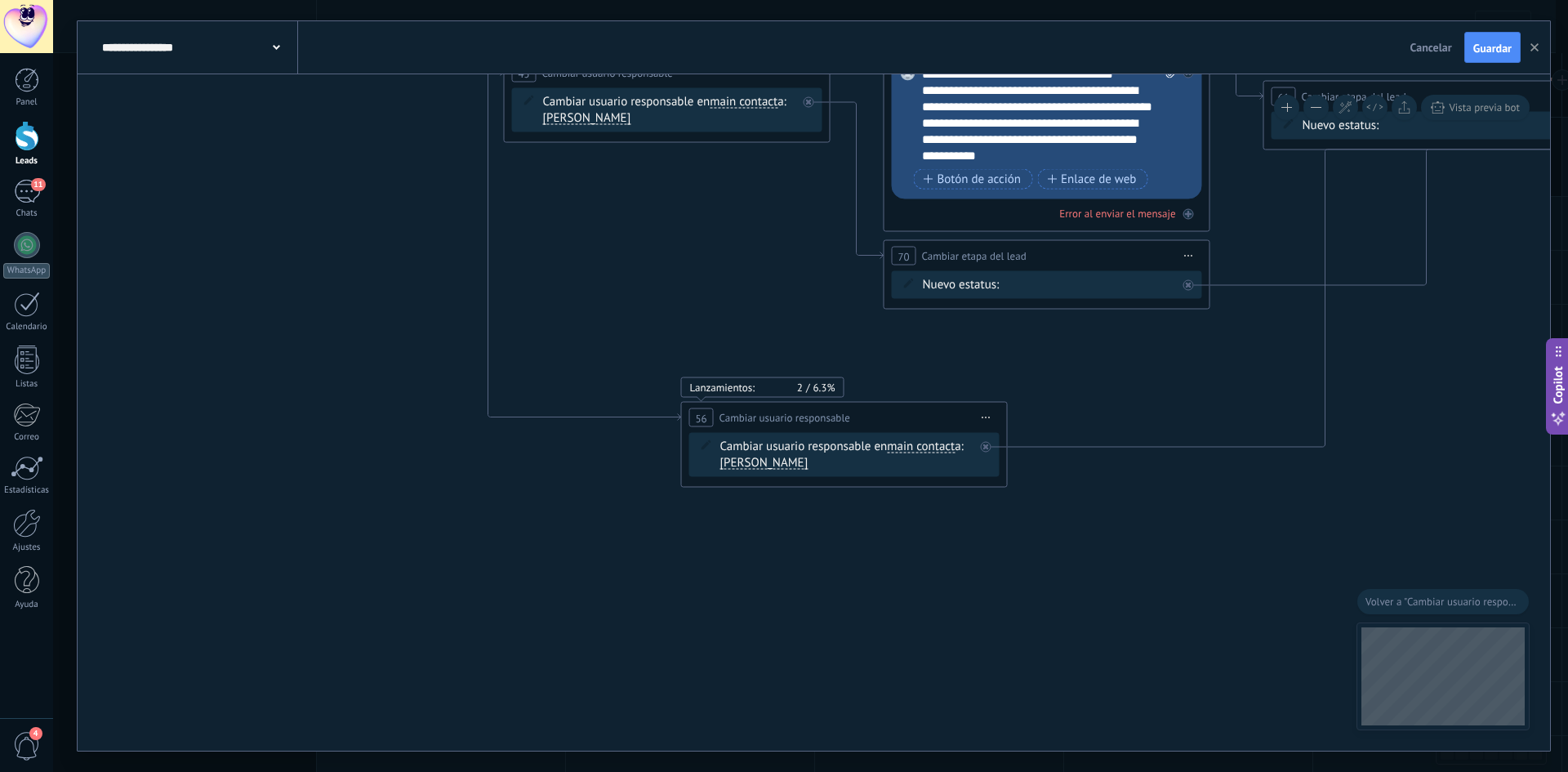
drag, startPoint x: 822, startPoint y: 514, endPoint x: 231, endPoint y: 226, distance: 657.4
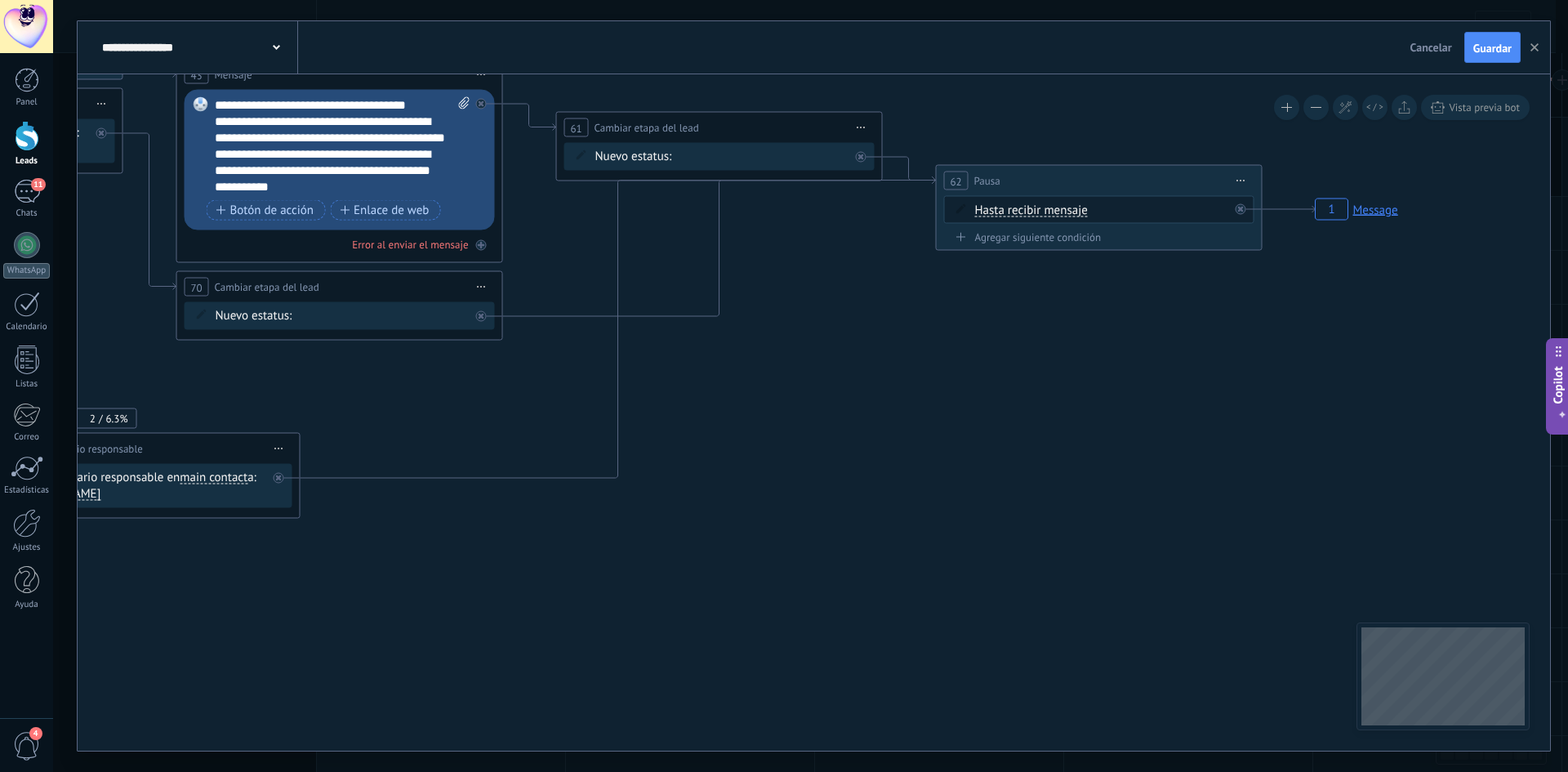
drag, startPoint x: 1172, startPoint y: 510, endPoint x: 464, endPoint y: 541, distance: 708.7
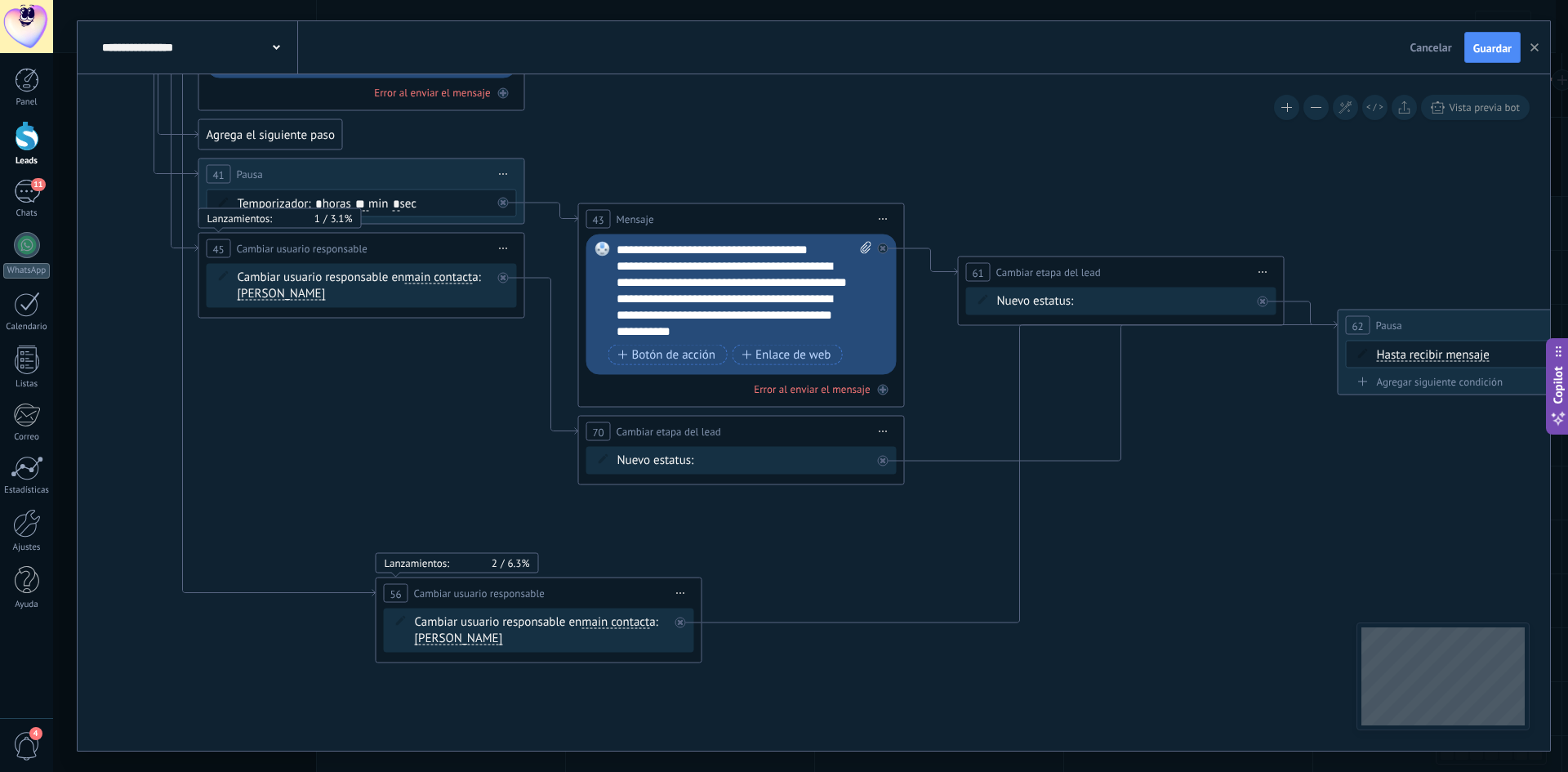
drag, startPoint x: 445, startPoint y: 420, endPoint x: 847, endPoint y: 565, distance: 427.4
click at [1018, 558] on icon at bounding box center [1020, 473] width 636 height 301
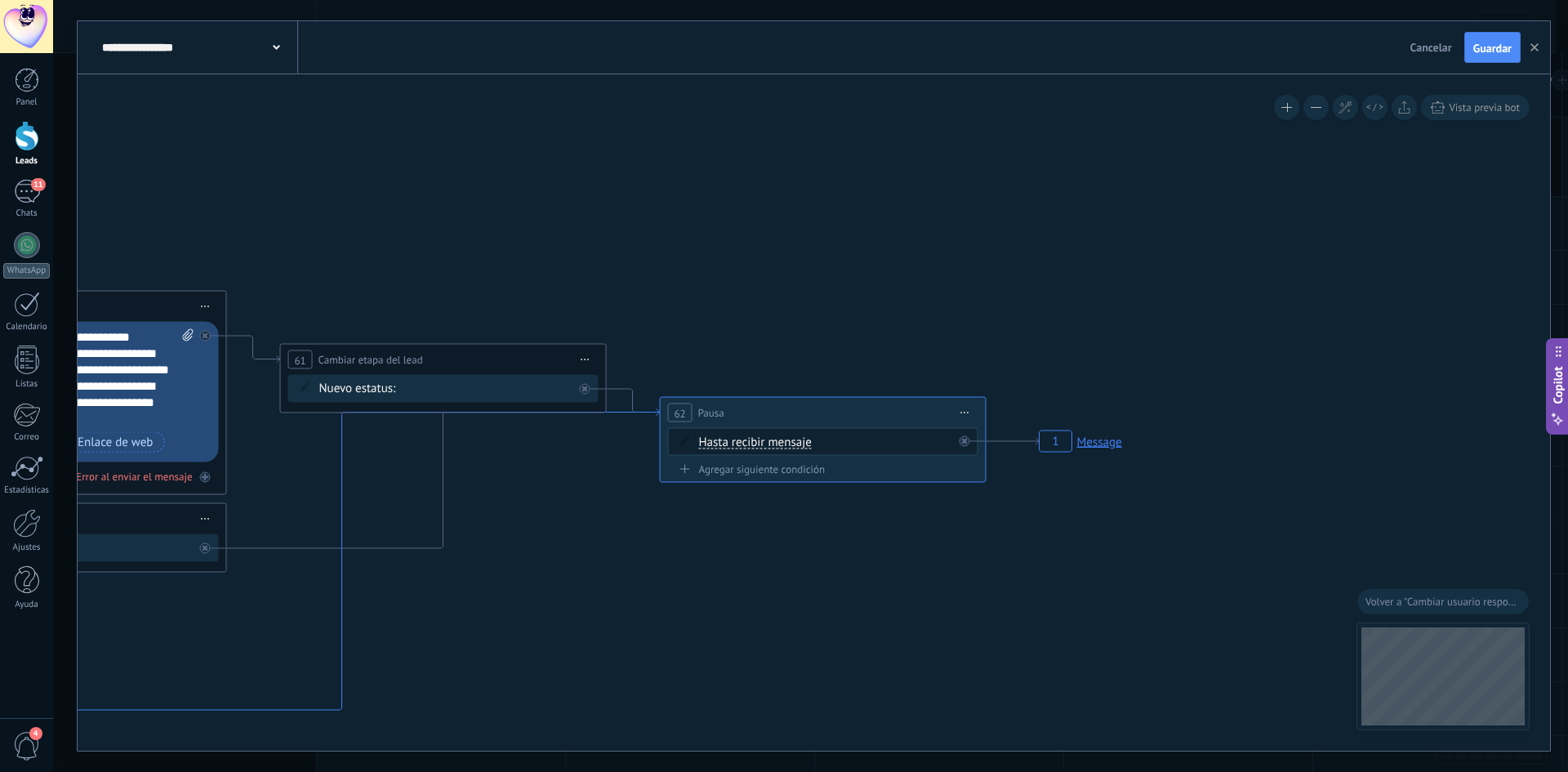
drag, startPoint x: 335, startPoint y: 589, endPoint x: 617, endPoint y: 519, distance: 290.6
click at [346, 614] on icon at bounding box center [343, 560] width 636 height 301
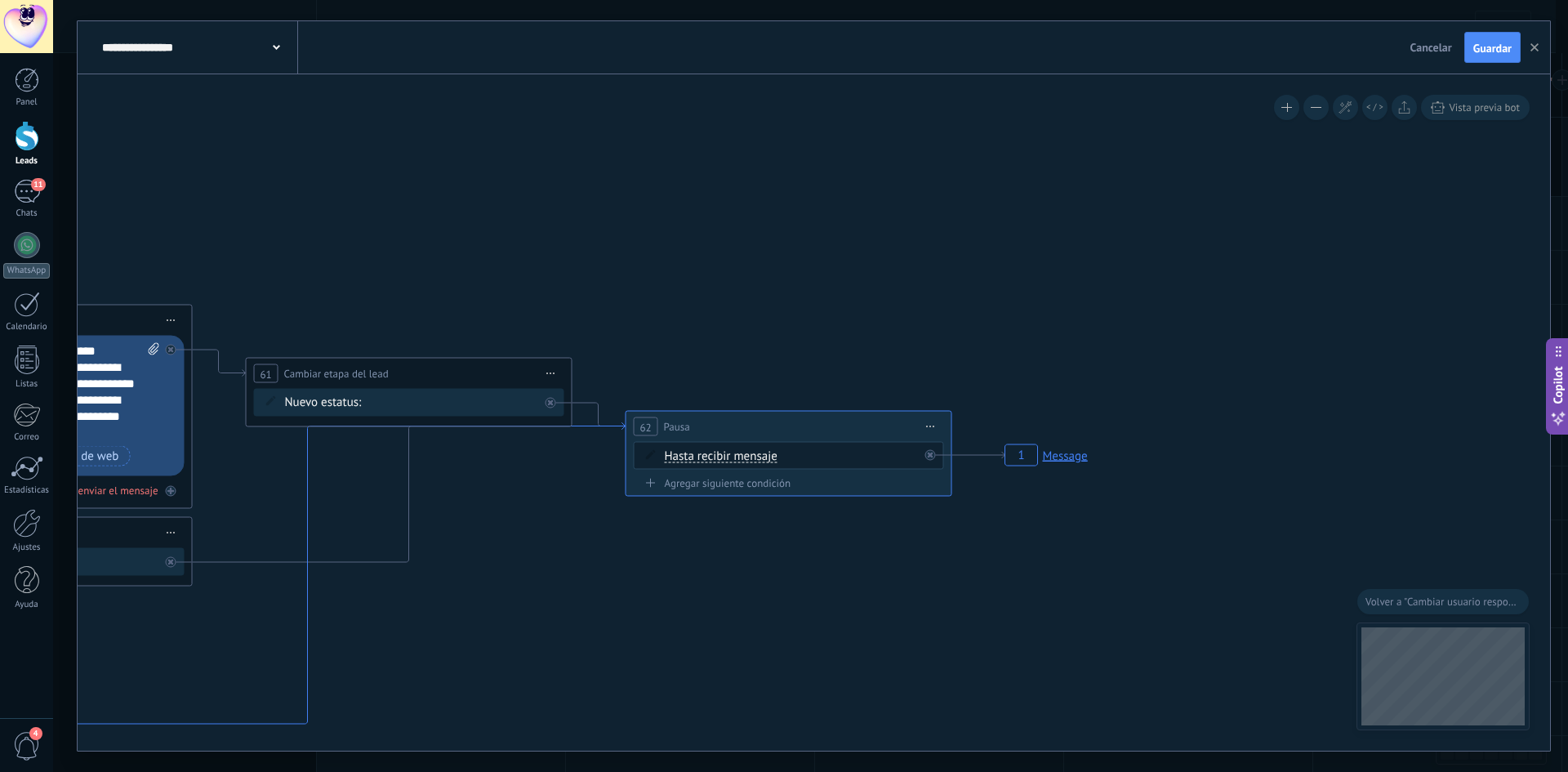
drag, startPoint x: 649, startPoint y: 386, endPoint x: 653, endPoint y: 418, distance: 32.2
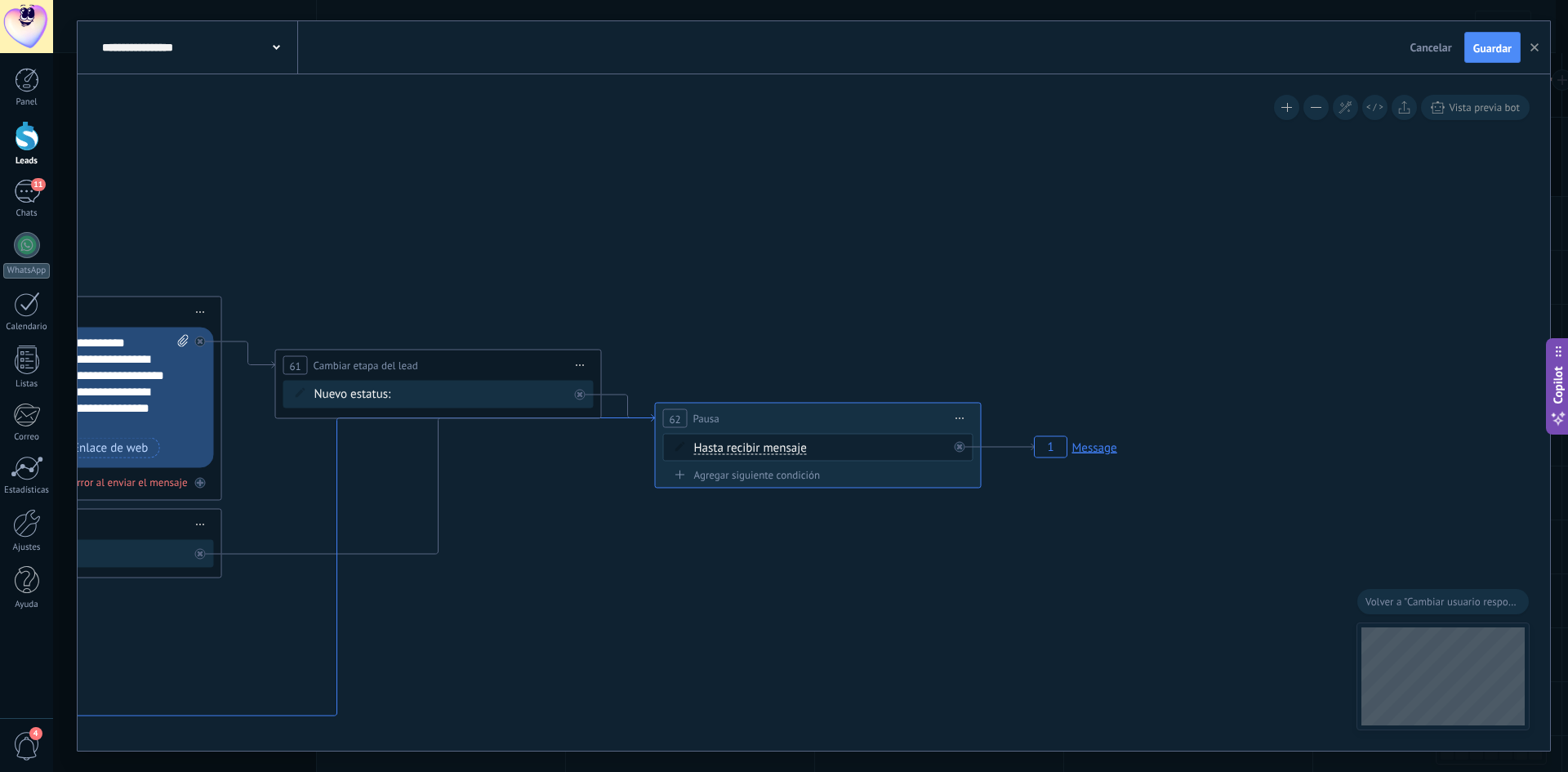
click at [653, 418] on icon at bounding box center [338, 566] width 636 height 301
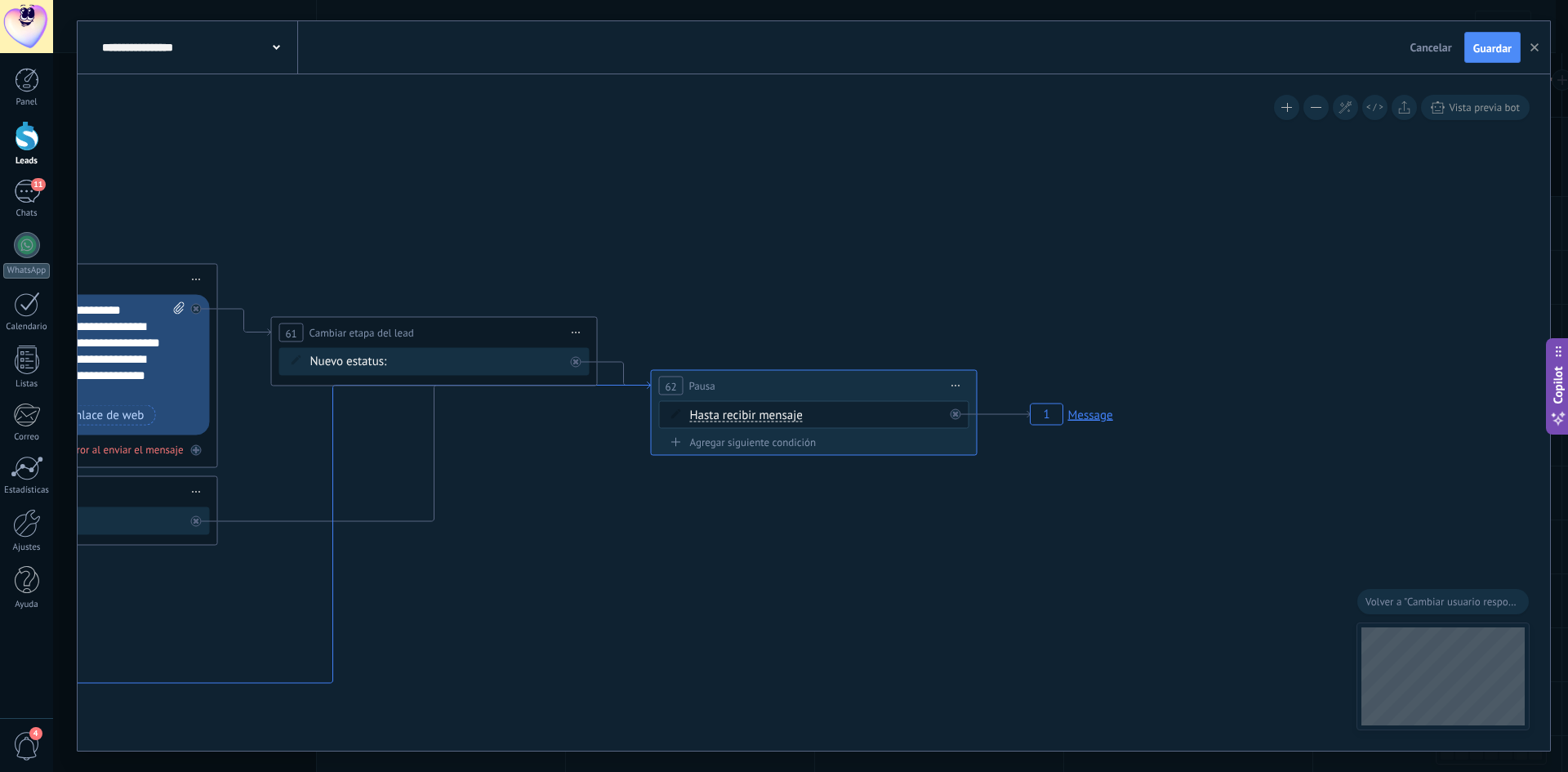
click at [641, 383] on icon at bounding box center [334, 533] width 636 height 301
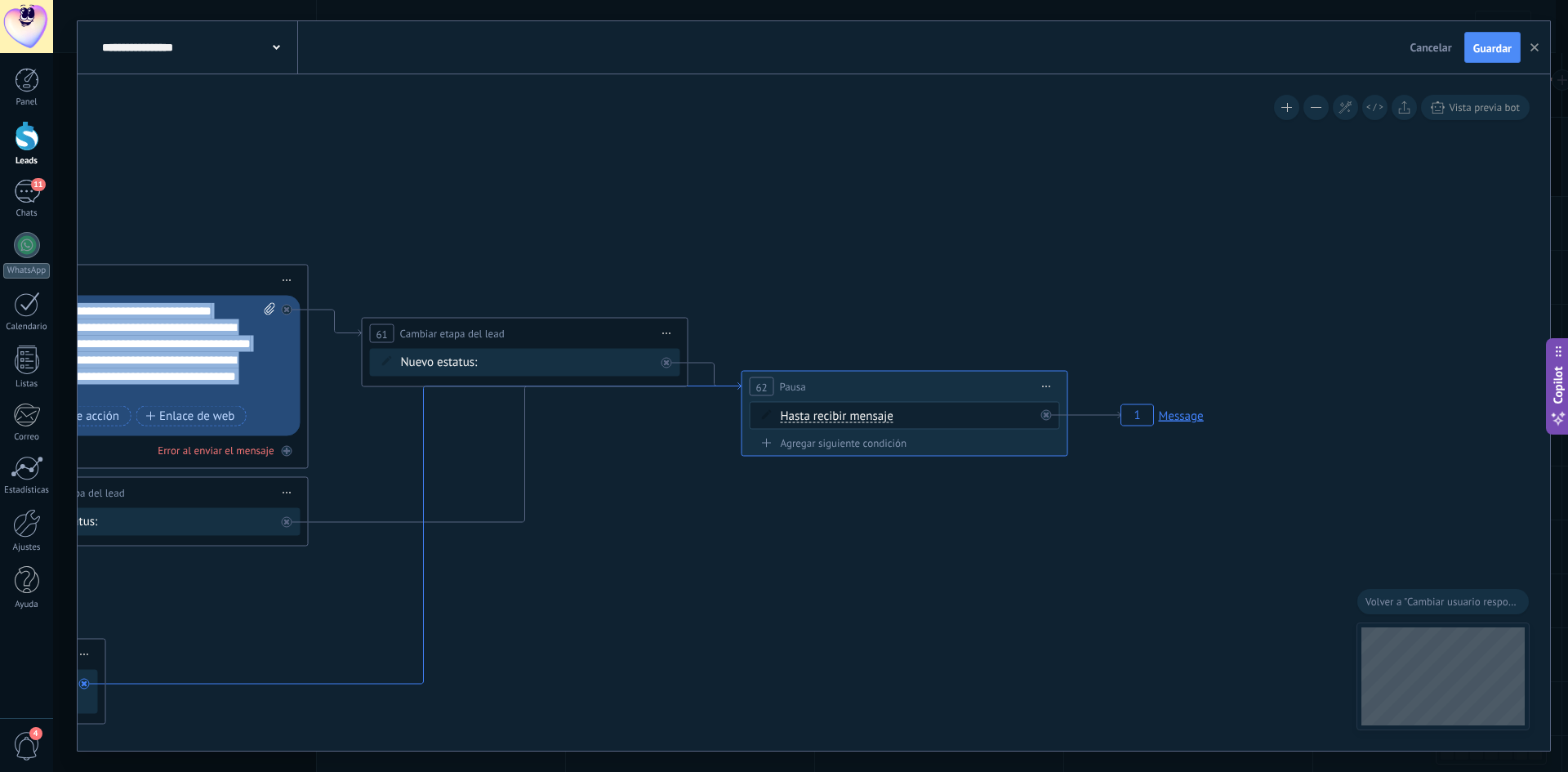
drag, startPoint x: 641, startPoint y: 383, endPoint x: 793, endPoint y: 374, distance: 152.3
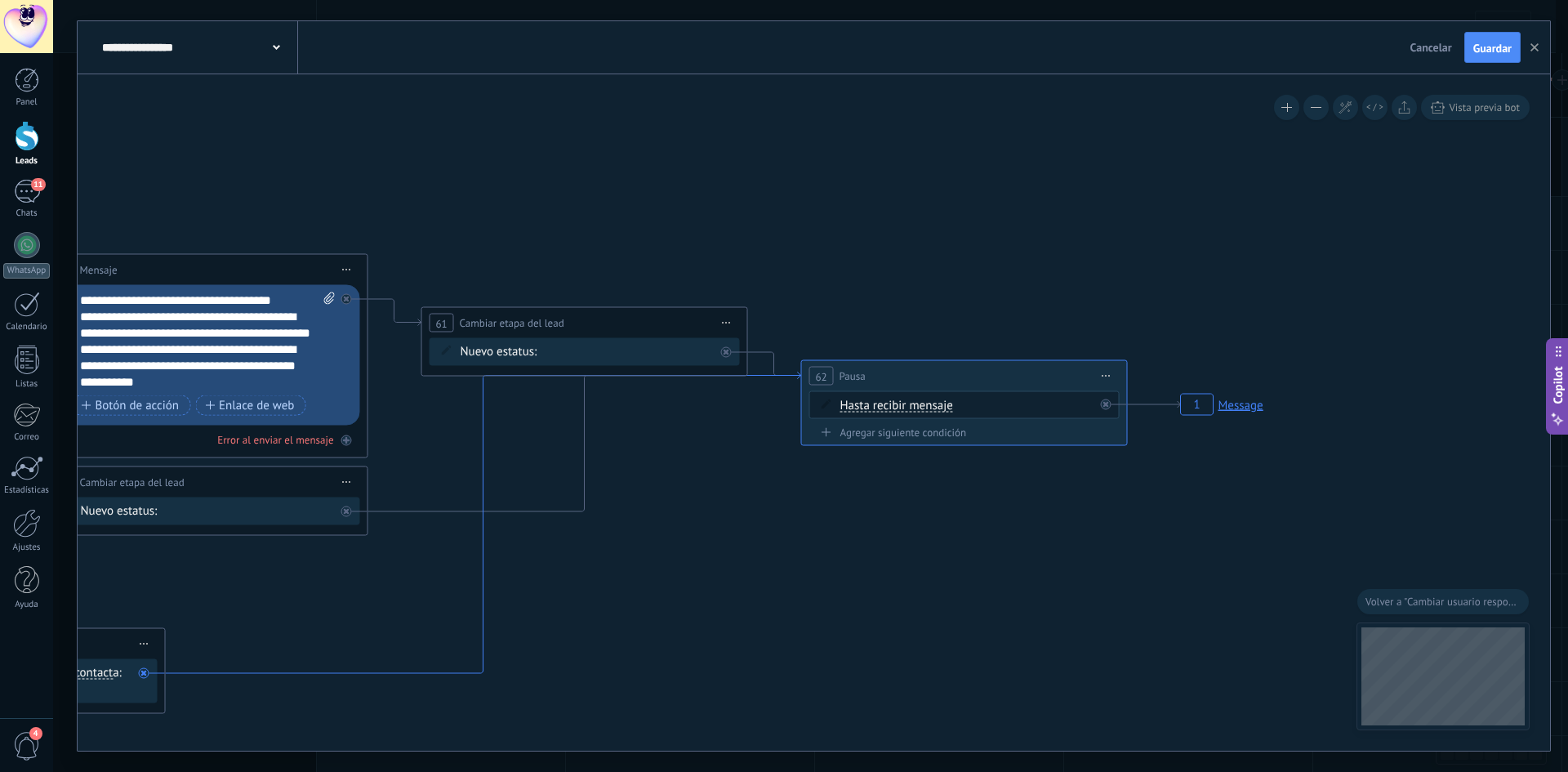
click at [482, 597] on icon at bounding box center [483, 523] width 636 height 301
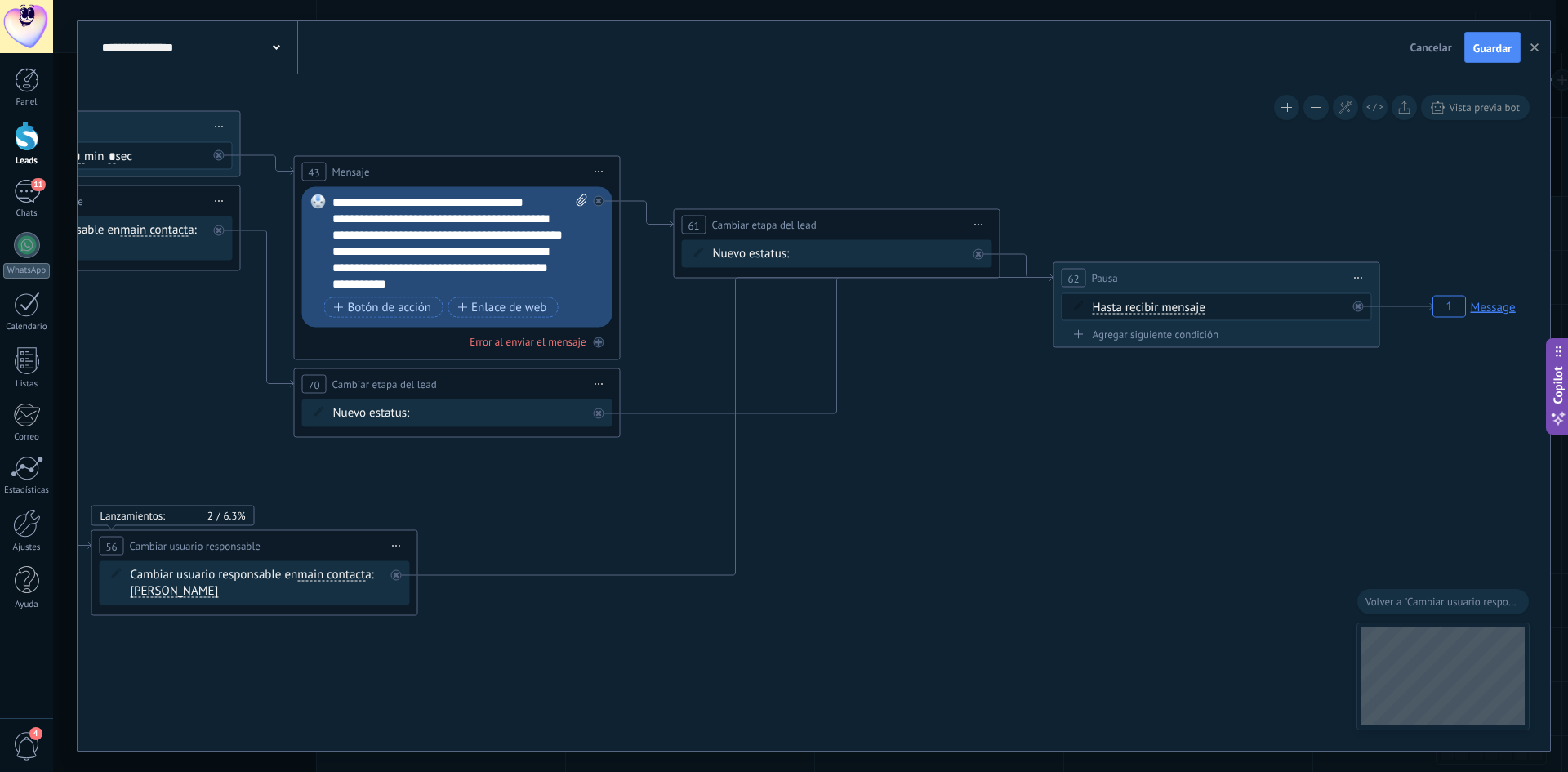
drag, startPoint x: 565, startPoint y: 595, endPoint x: 886, endPoint y: 483, distance: 340.0
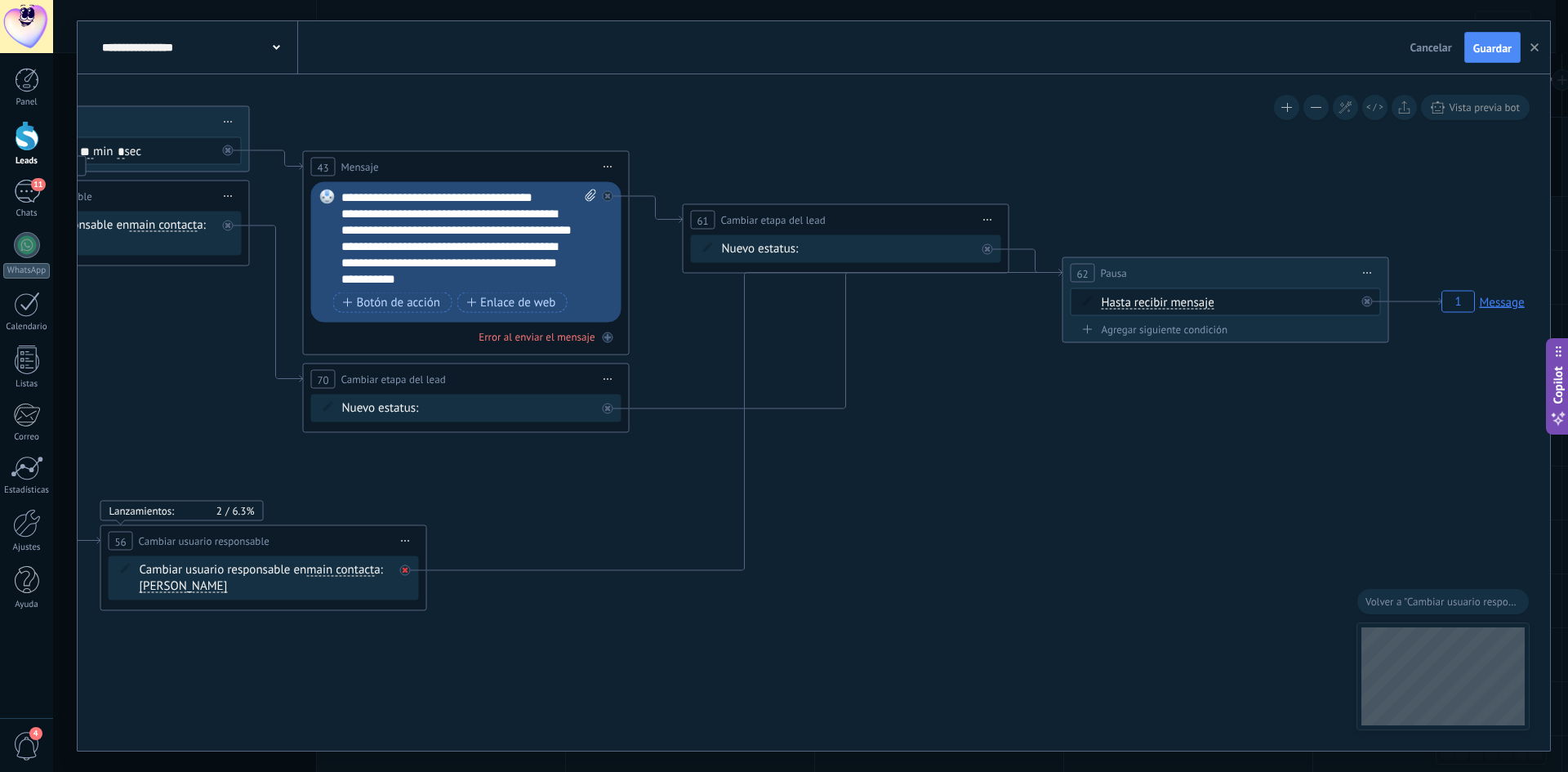
click at [406, 568] on icon at bounding box center [406, 571] width 6 height 6
drag, startPoint x: 570, startPoint y: 596, endPoint x: 108, endPoint y: 338, distance: 529.2
click at [108, 338] on div "Agrega el siguiente paso" at bounding box center [87, 334] width 143 height 27
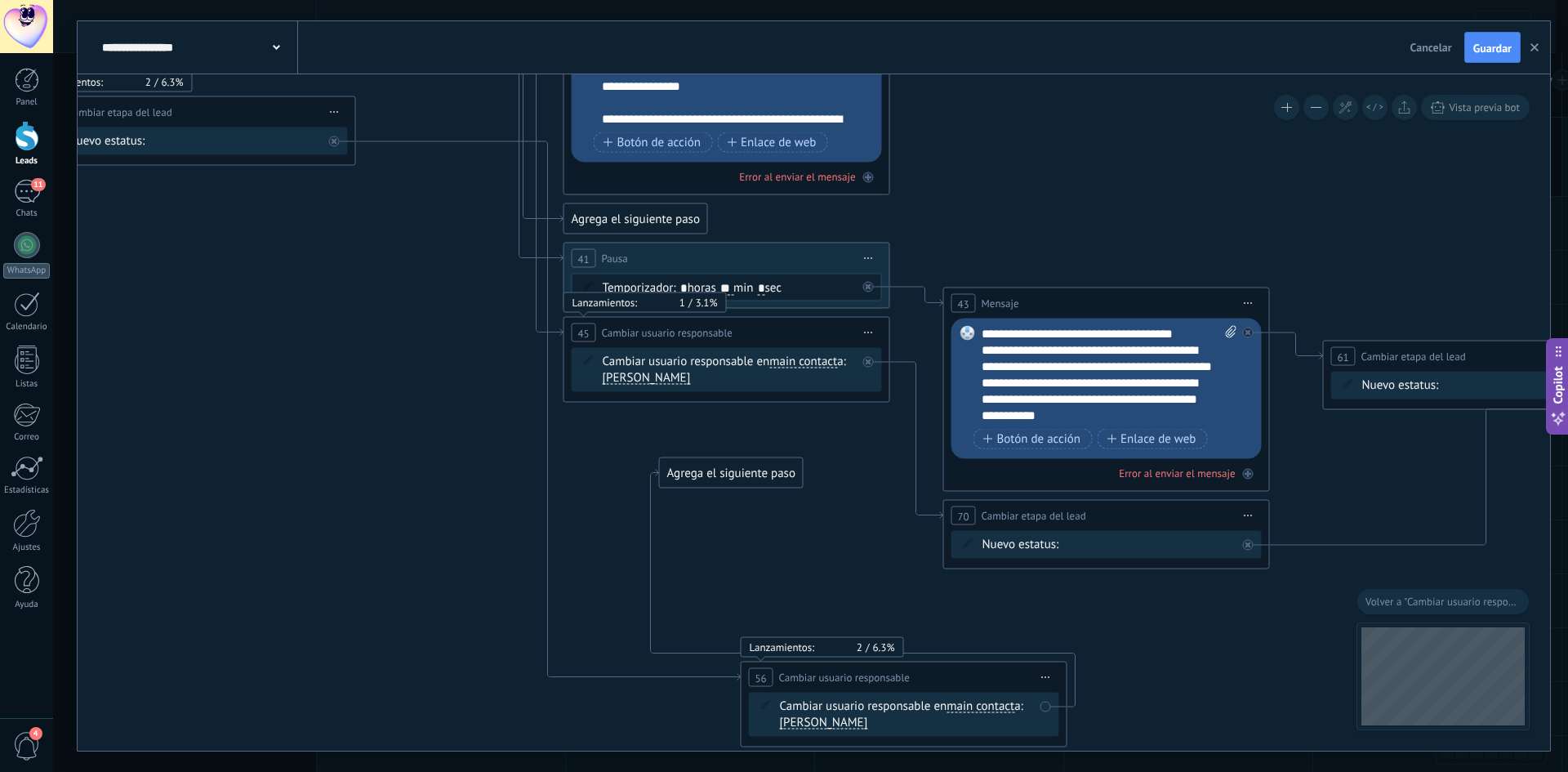
drag, startPoint x: 231, startPoint y: 395, endPoint x: 862, endPoint y: 526, distance: 644.5
click at [862, 526] on icon "1 Message" at bounding box center [361, 134] width 4154 height 2044
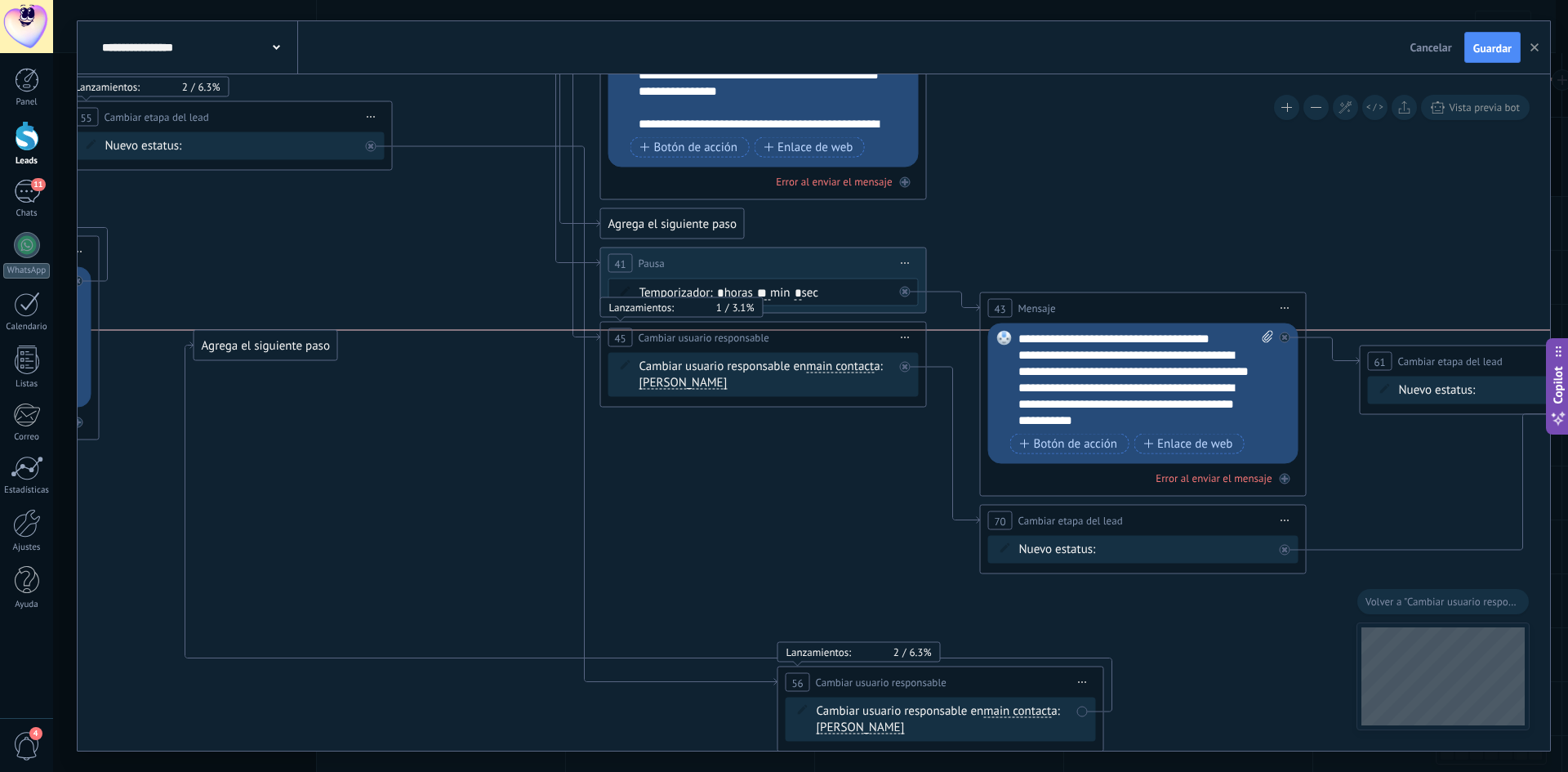
drag, startPoint x: 733, startPoint y: 474, endPoint x: 245, endPoint y: 345, distance: 504.8
click at [244, 342] on div "Agrega el siguiente paso" at bounding box center [265, 346] width 143 height 27
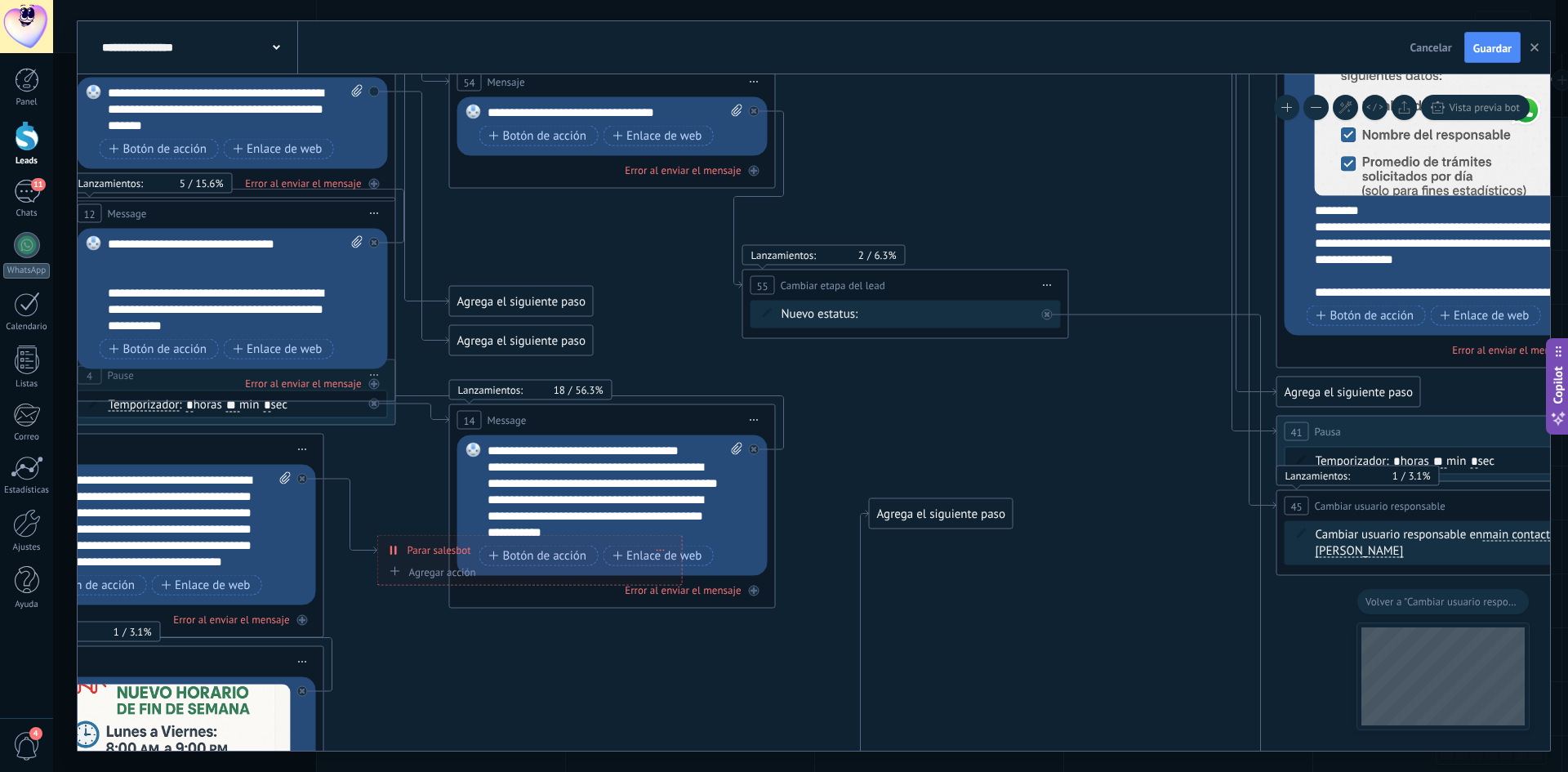
drag, startPoint x: 428, startPoint y: 480, endPoint x: 1079, endPoint y: 639, distance: 670.1
click at [1079, 639] on icon "1 Message" at bounding box center [1074, 306] width 4154 height 2044
drag, startPoint x: 921, startPoint y: 520, endPoint x: 574, endPoint y: 698, distance: 390.0
click at [572, 698] on div "Agrega el siguiente paso" at bounding box center [576, 689] width 143 height 27
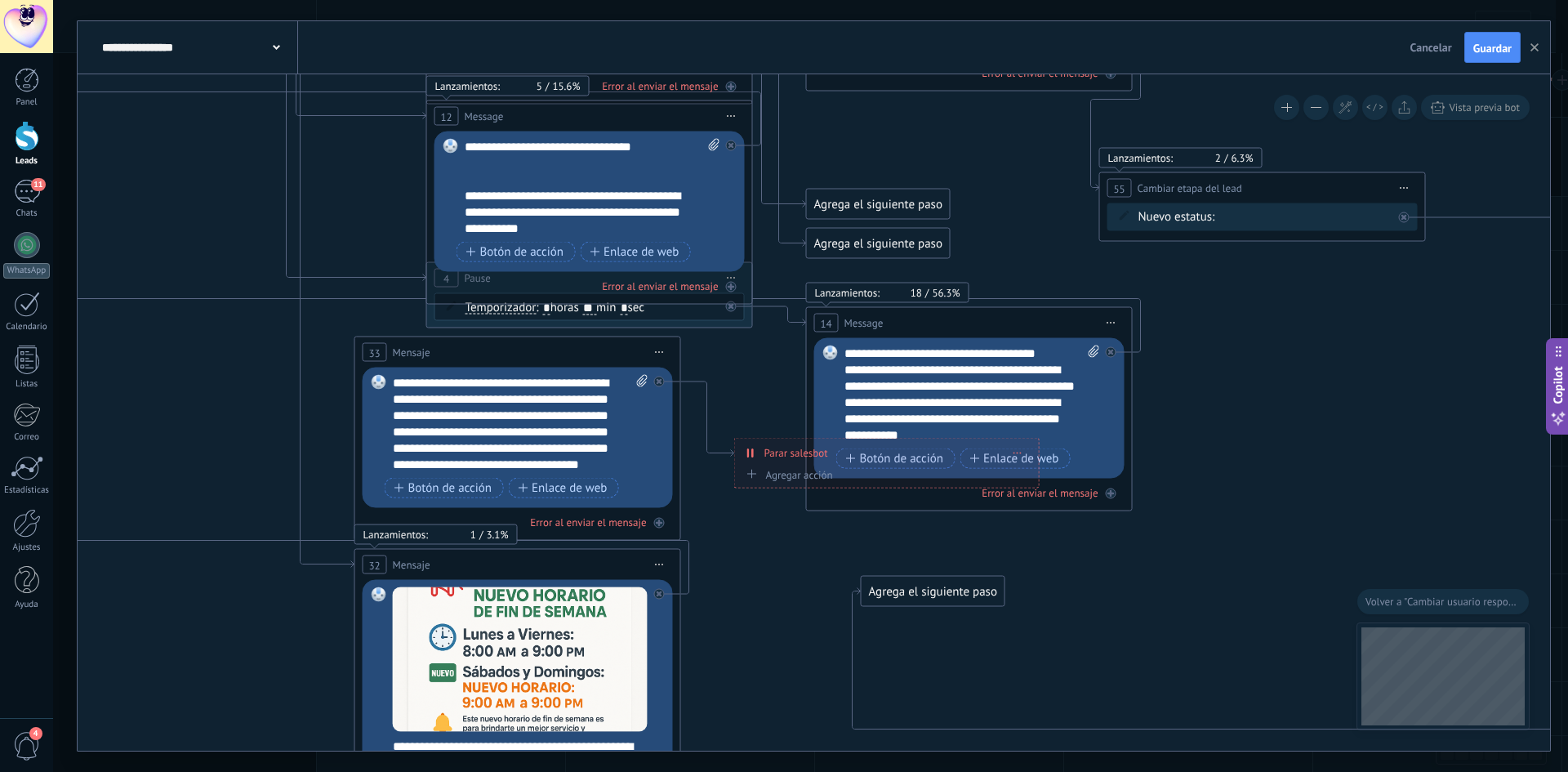
drag, startPoint x: 897, startPoint y: 687, endPoint x: 1377, endPoint y: 620, distance: 484.7
click at [1373, 619] on icon "1 Message" at bounding box center [1431, 217] width 4154 height 2060
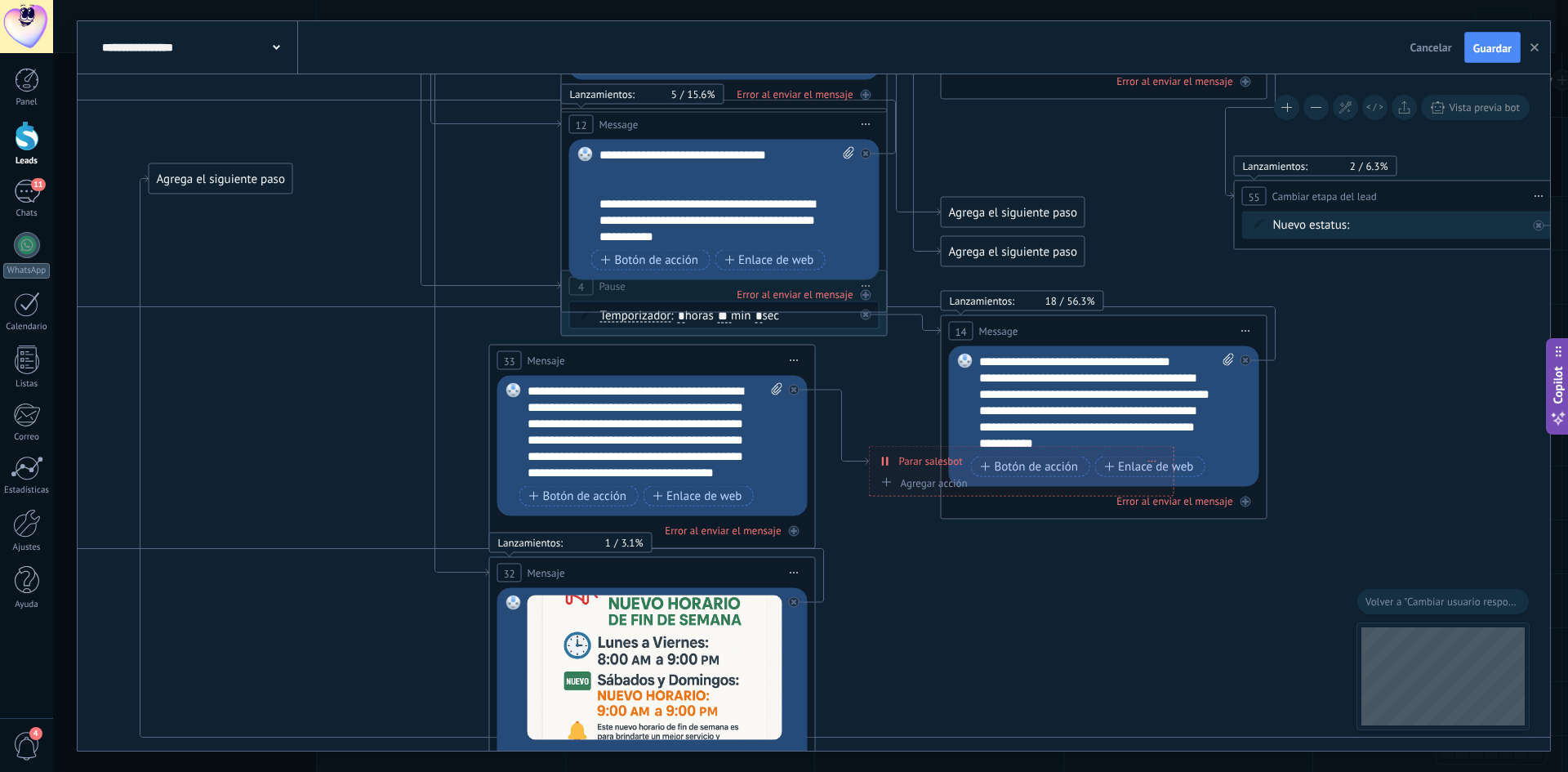
drag, startPoint x: 1066, startPoint y: 608, endPoint x: 219, endPoint y: 189, distance: 945.0
click at [219, 189] on div "Agrega el siguiente paso" at bounding box center [221, 178] width 143 height 27
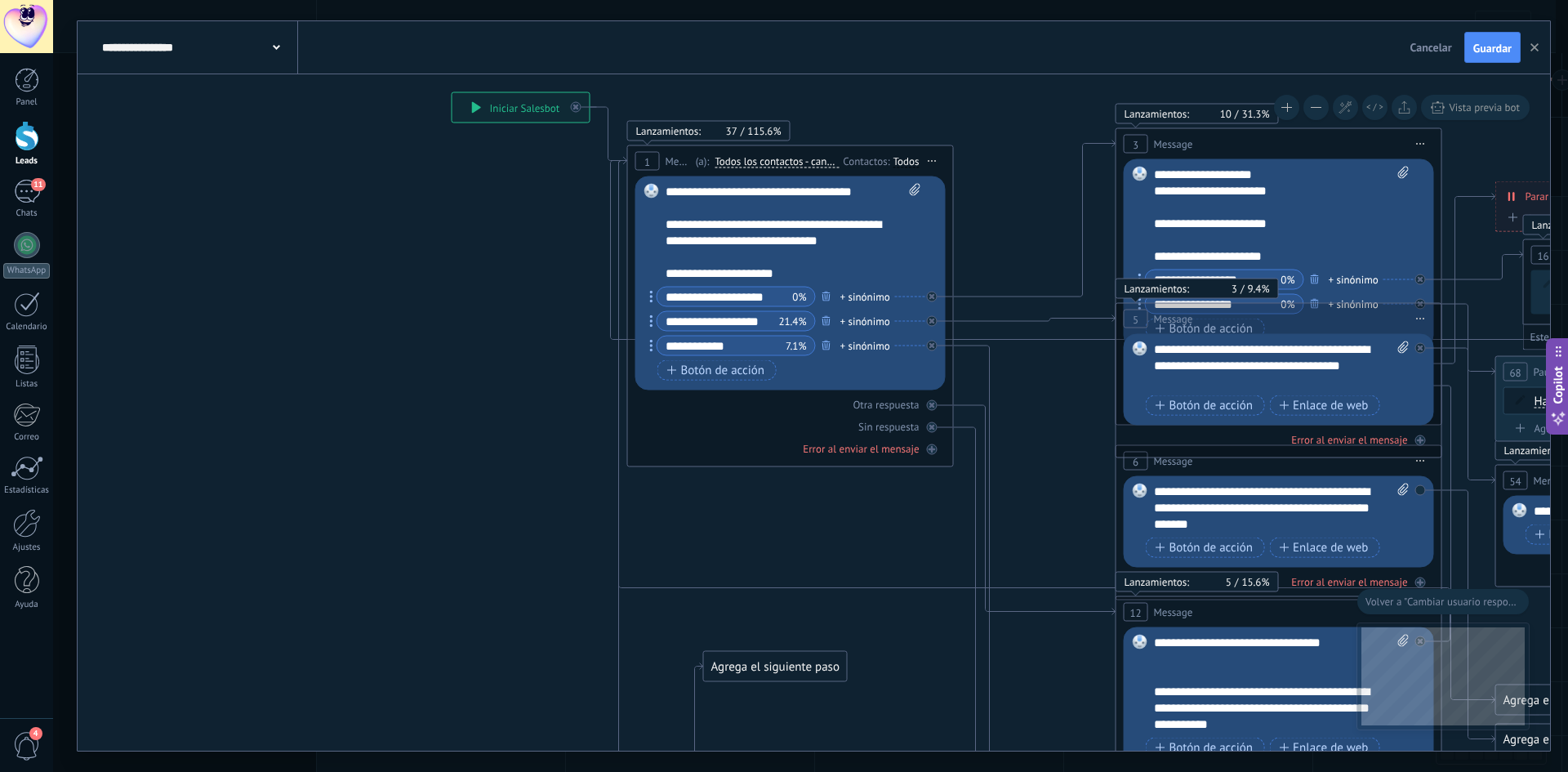
drag, startPoint x: 291, startPoint y: 256, endPoint x: 831, endPoint y: 711, distance: 706.1
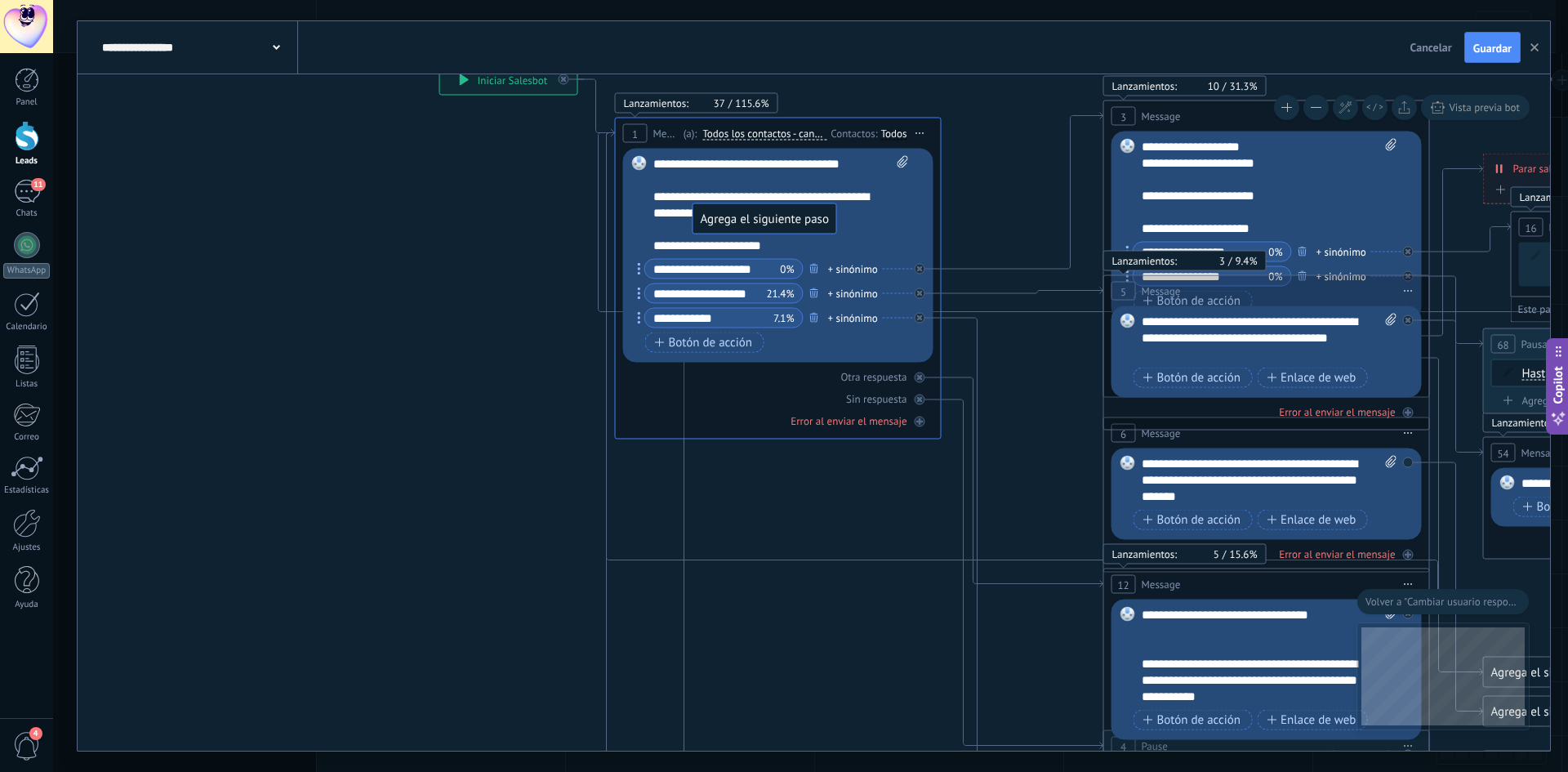
drag, startPoint x: 749, startPoint y: 636, endPoint x: 751, endPoint y: 216, distance: 420.0
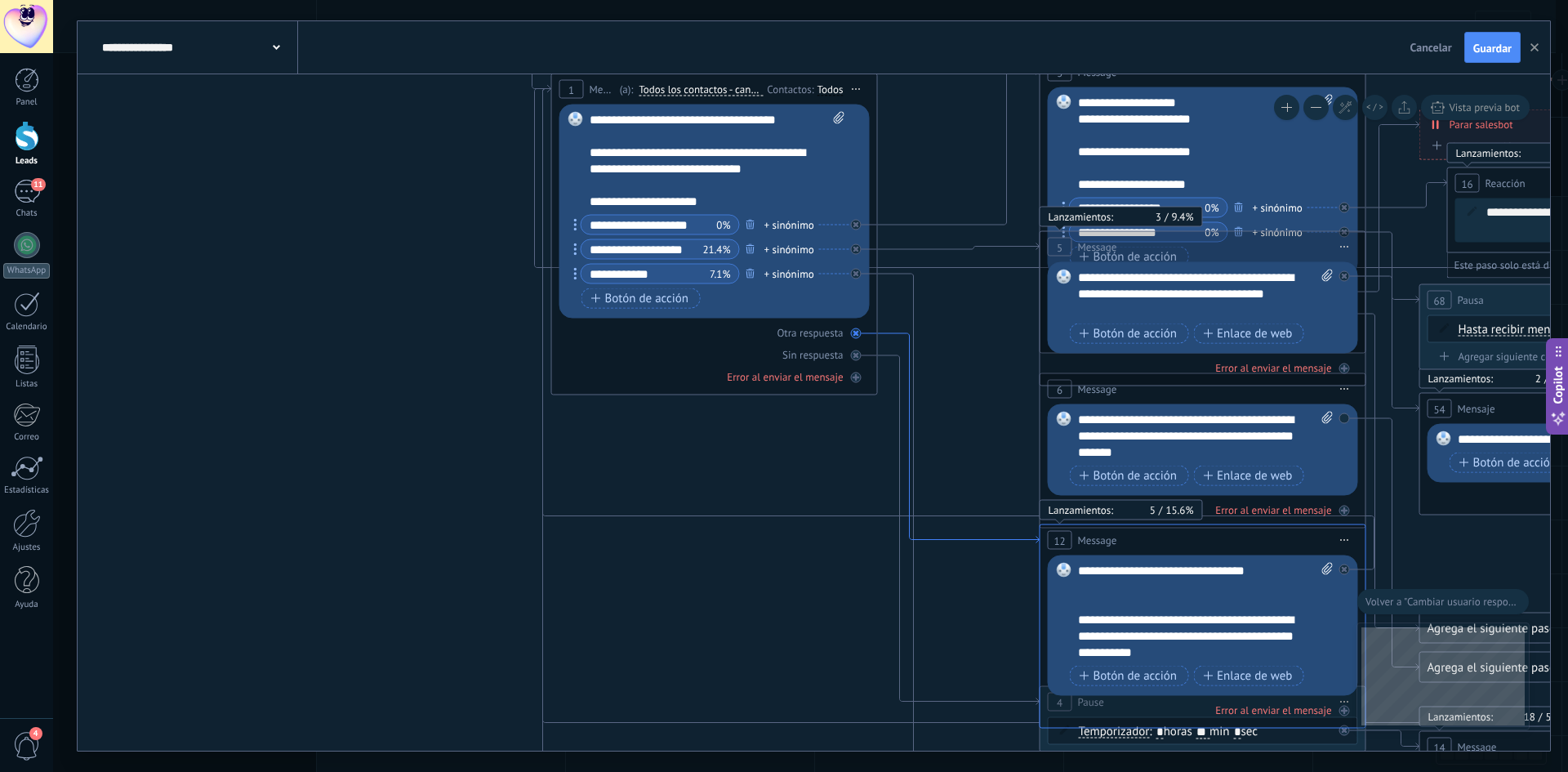
drag, startPoint x: 947, startPoint y: 540, endPoint x: 300, endPoint y: 21, distance: 829.4
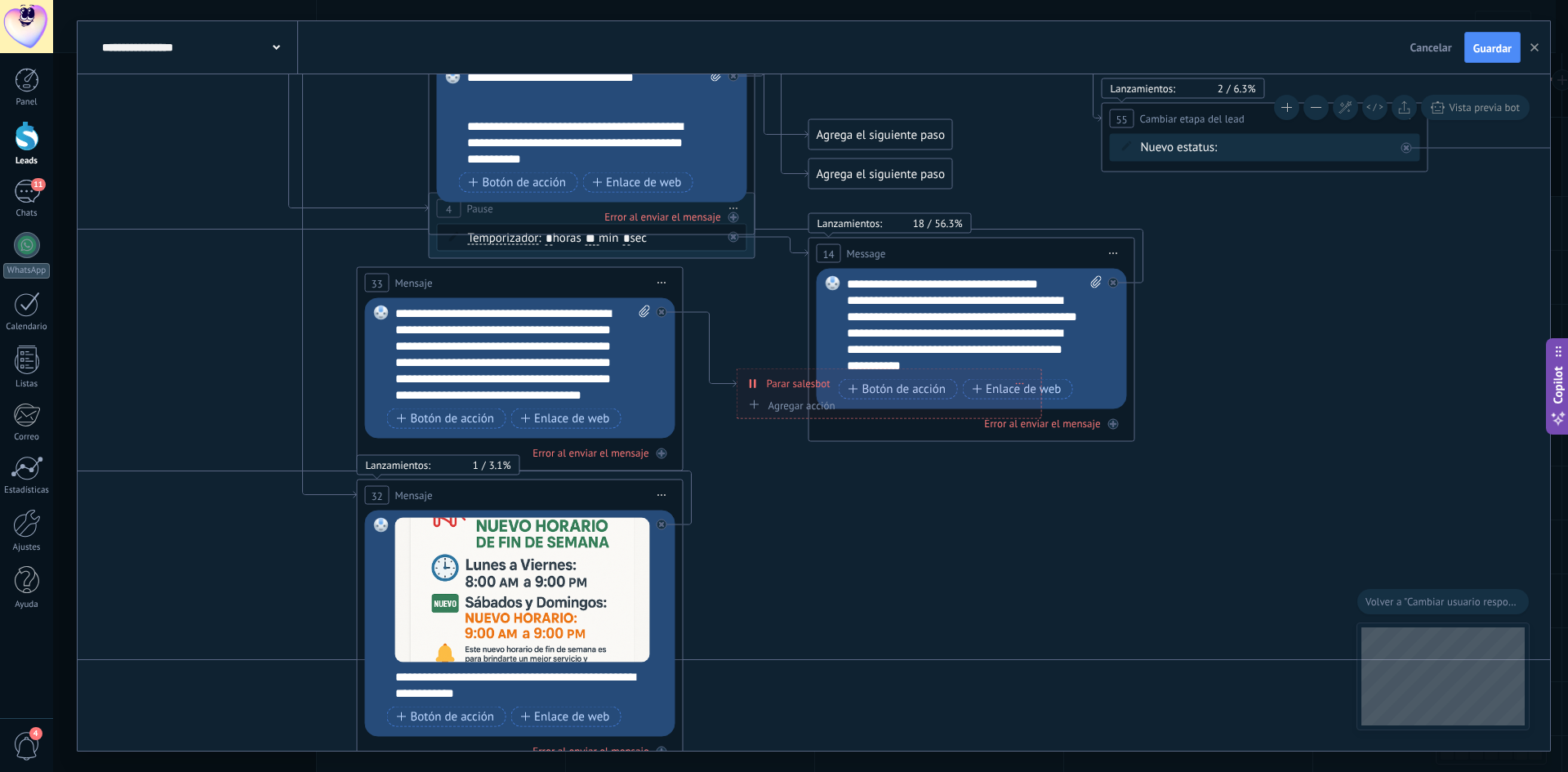
scroll to position [98, 0]
drag, startPoint x: 1218, startPoint y: 377, endPoint x: 446, endPoint y: 63, distance: 833.4
click at [456, 66] on div "**********" at bounding box center [813, 386] width 1473 height 729
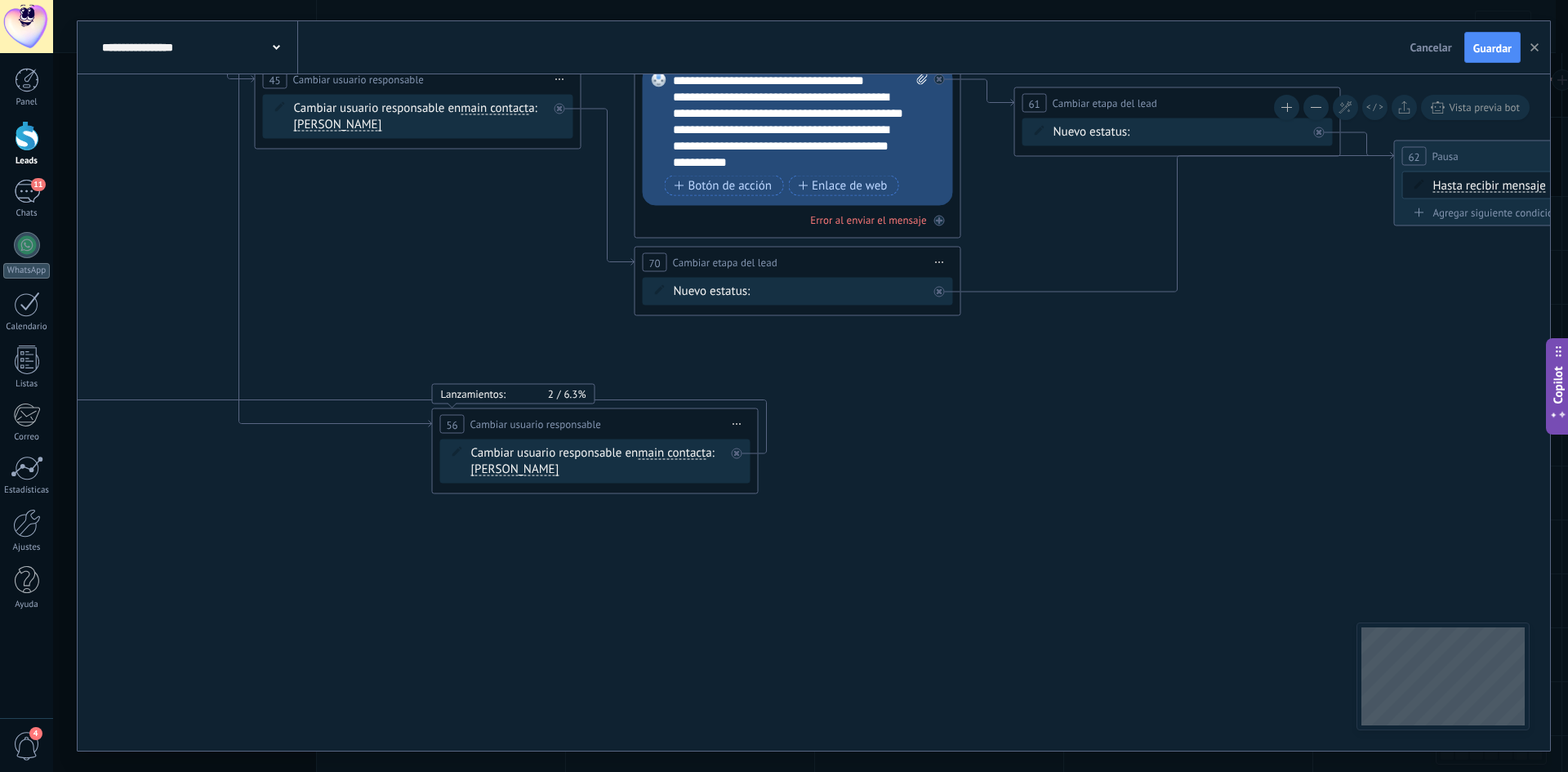
drag, startPoint x: 1232, startPoint y: 562, endPoint x: 655, endPoint y: 657, distance: 584.8
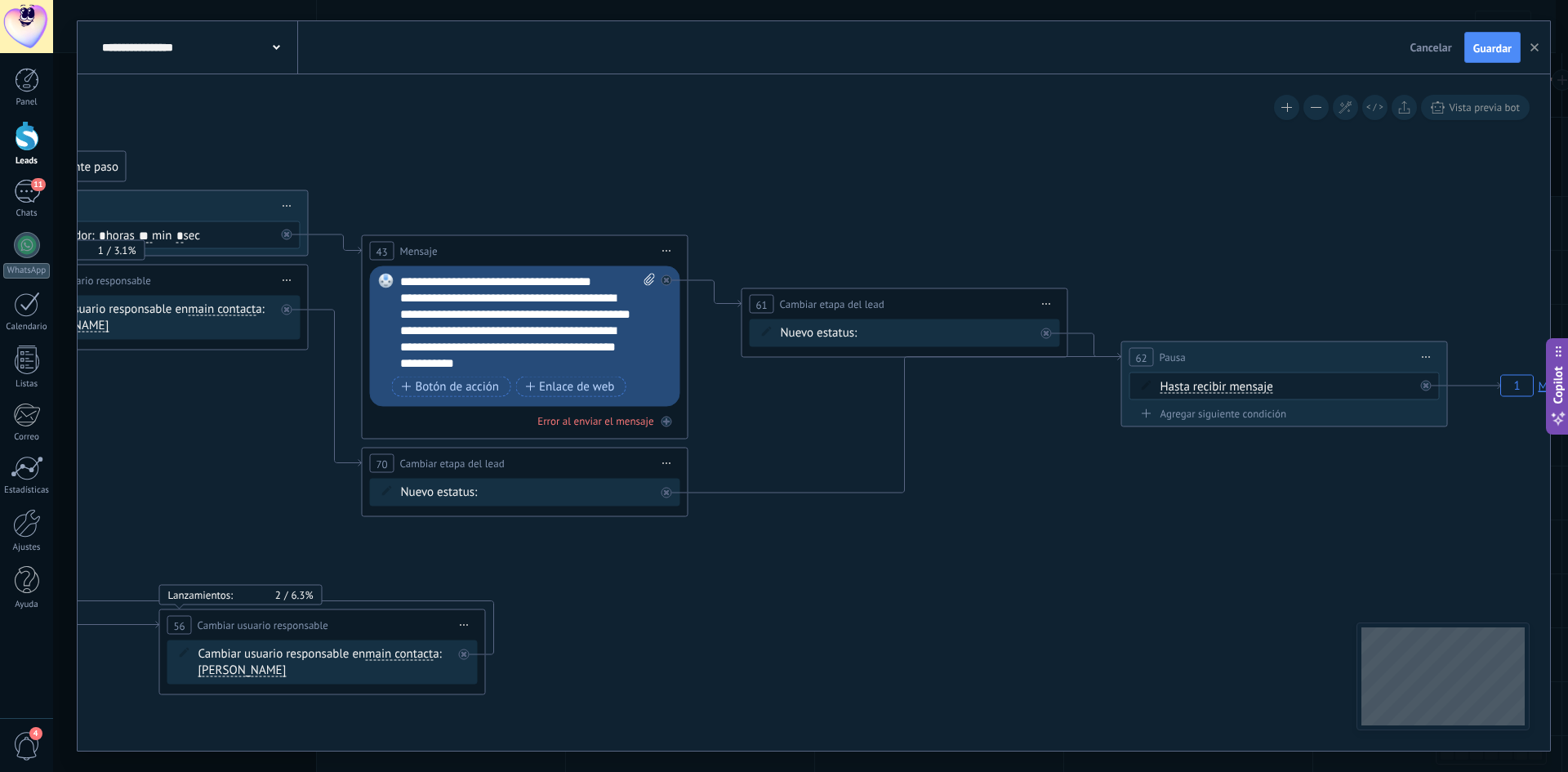
drag, startPoint x: 1129, startPoint y: 487, endPoint x: 870, endPoint y: 612, distance: 287.6
drag, startPoint x: 1215, startPoint y: 526, endPoint x: 1228, endPoint y: 514, distance: 17.7
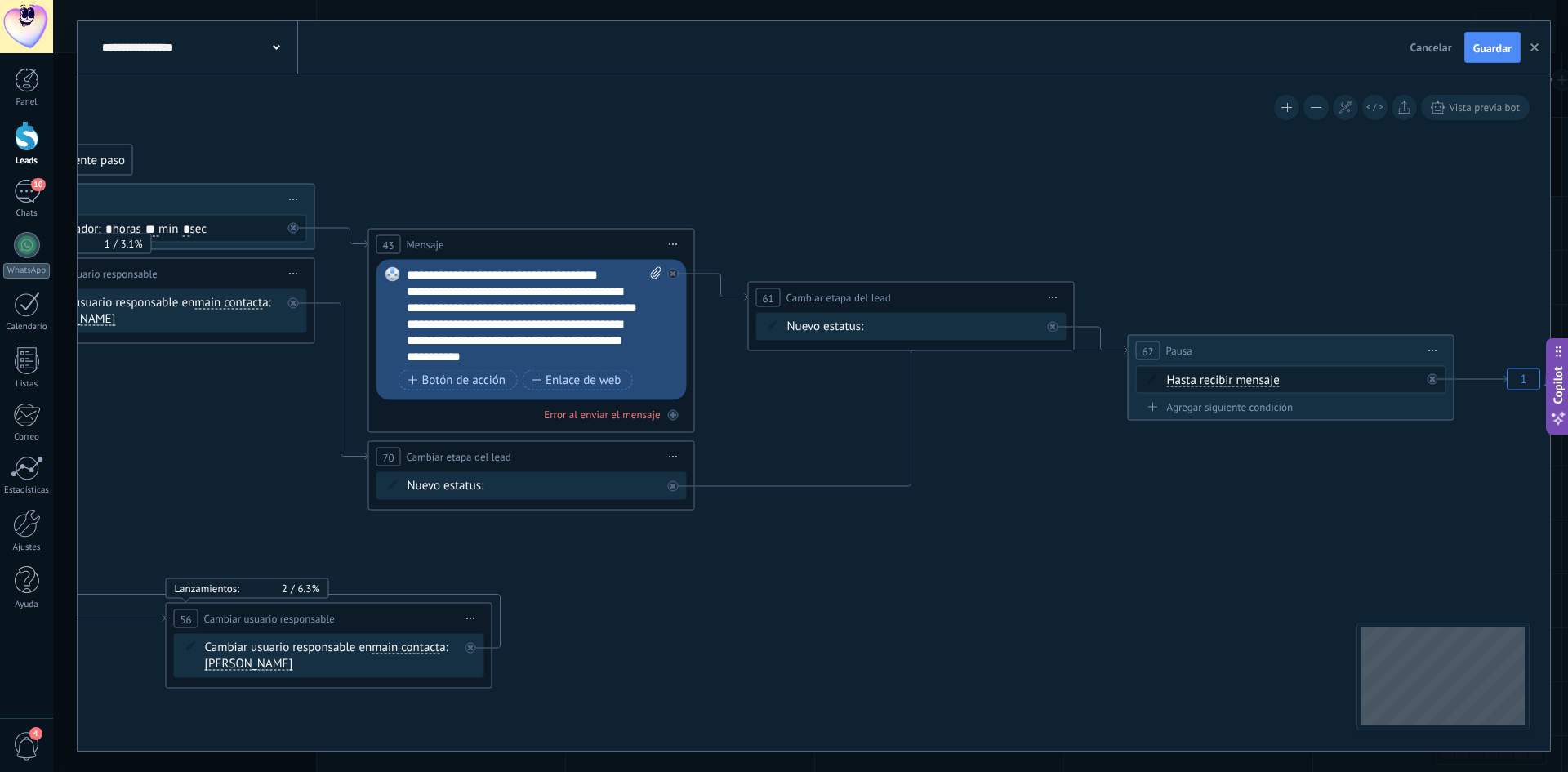
click at [1489, 38] on button "Guardar" at bounding box center [1493, 47] width 56 height 31
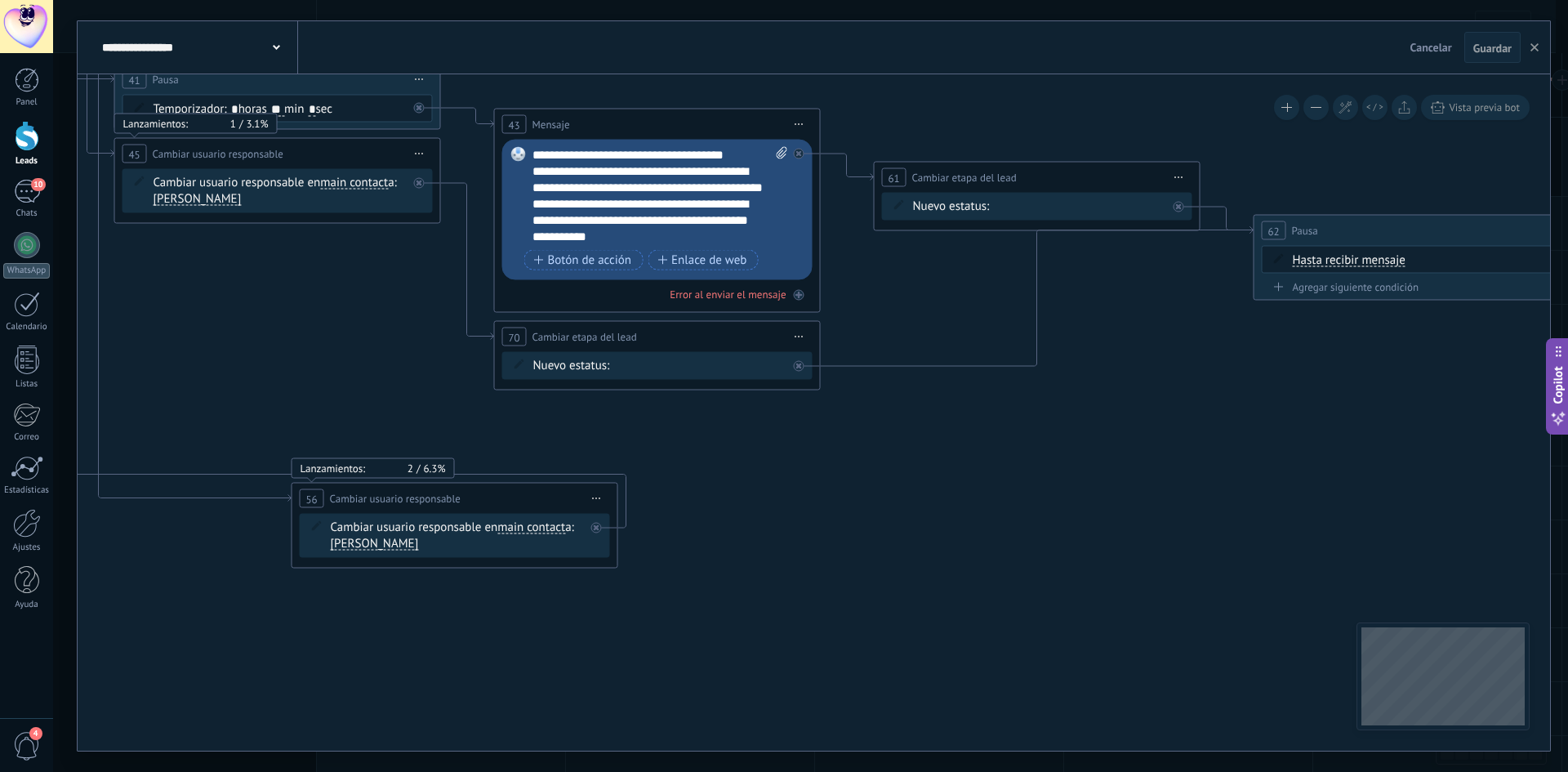
drag, startPoint x: 1111, startPoint y: 267, endPoint x: 1378, endPoint y: 170, distance: 284.1
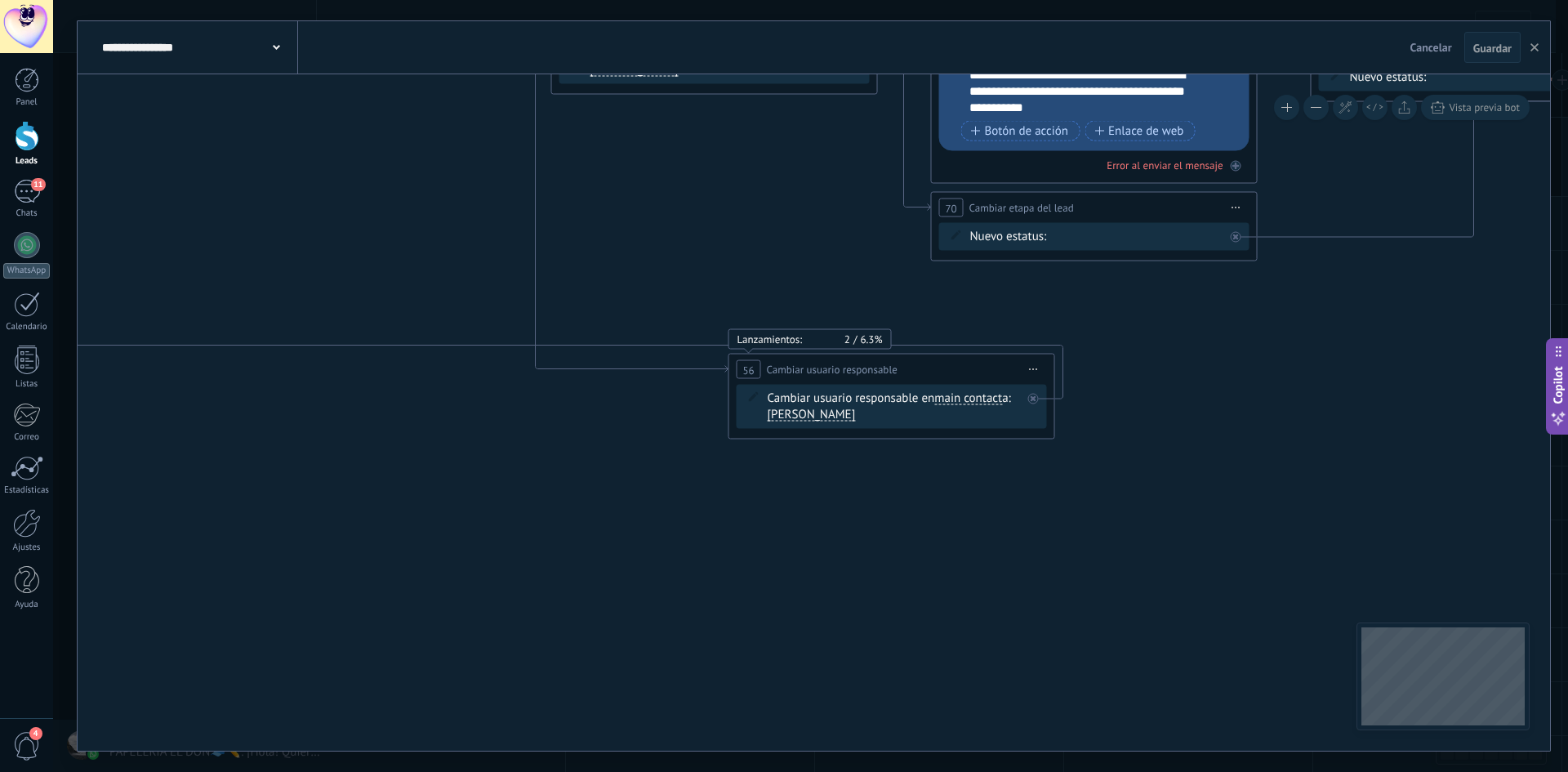
drag, startPoint x: 1062, startPoint y: 501, endPoint x: 1523, endPoint y: 369, distance: 479.5
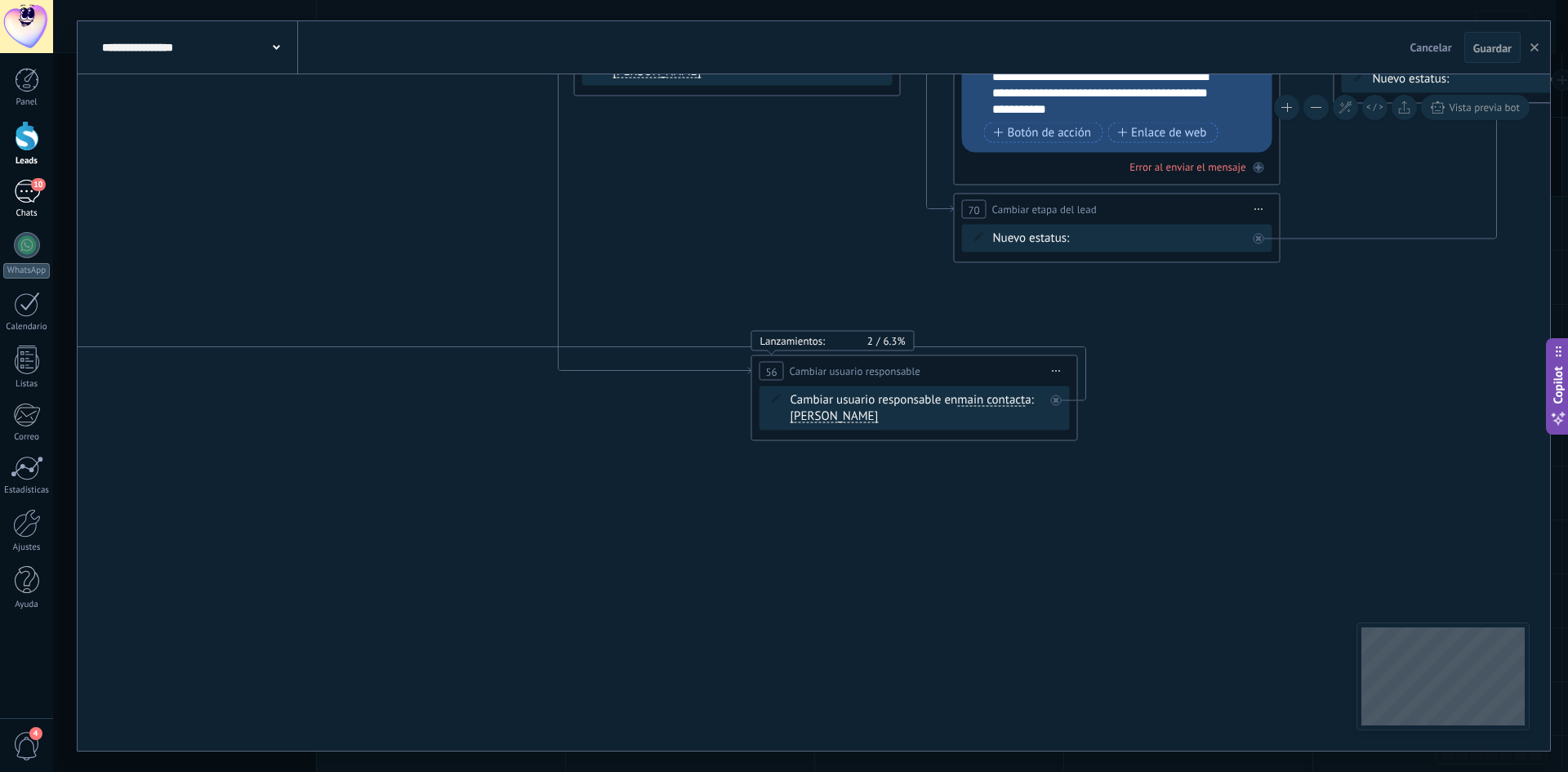
click at [23, 189] on div "10" at bounding box center [27, 191] width 26 height 24
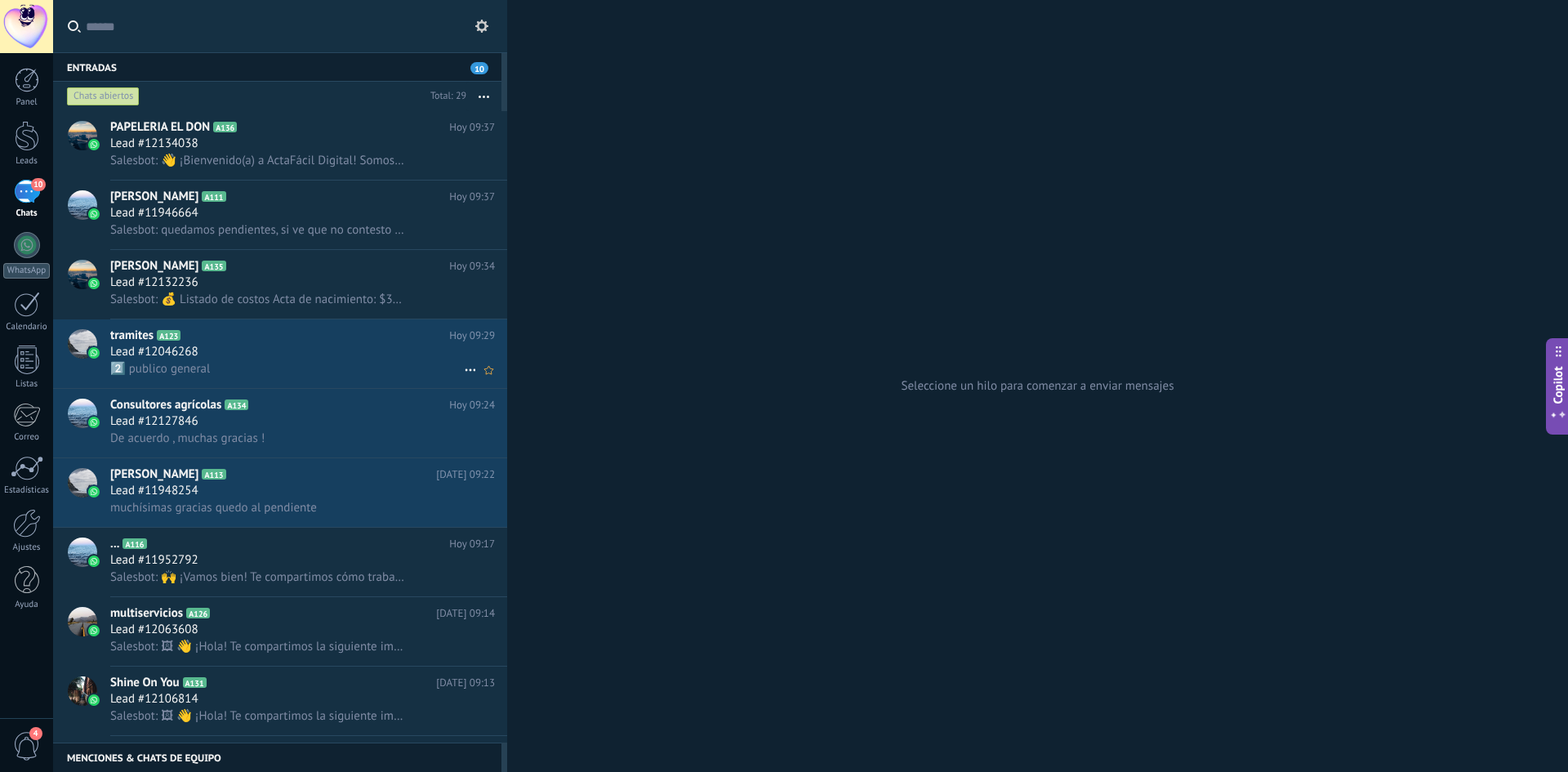
click at [324, 374] on div "2️⃣ publico general" at bounding box center [302, 369] width 384 height 17
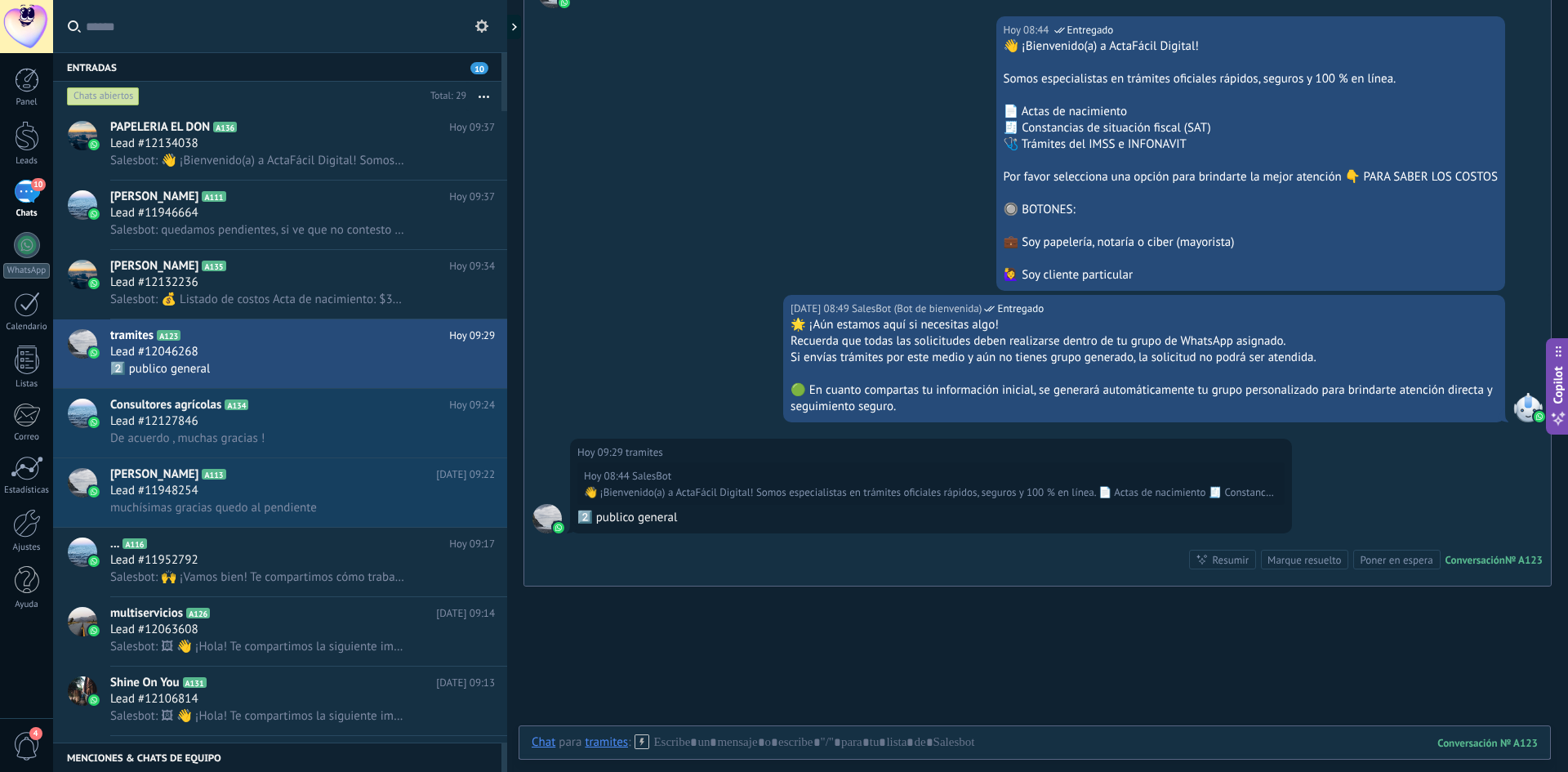
scroll to position [669, 0]
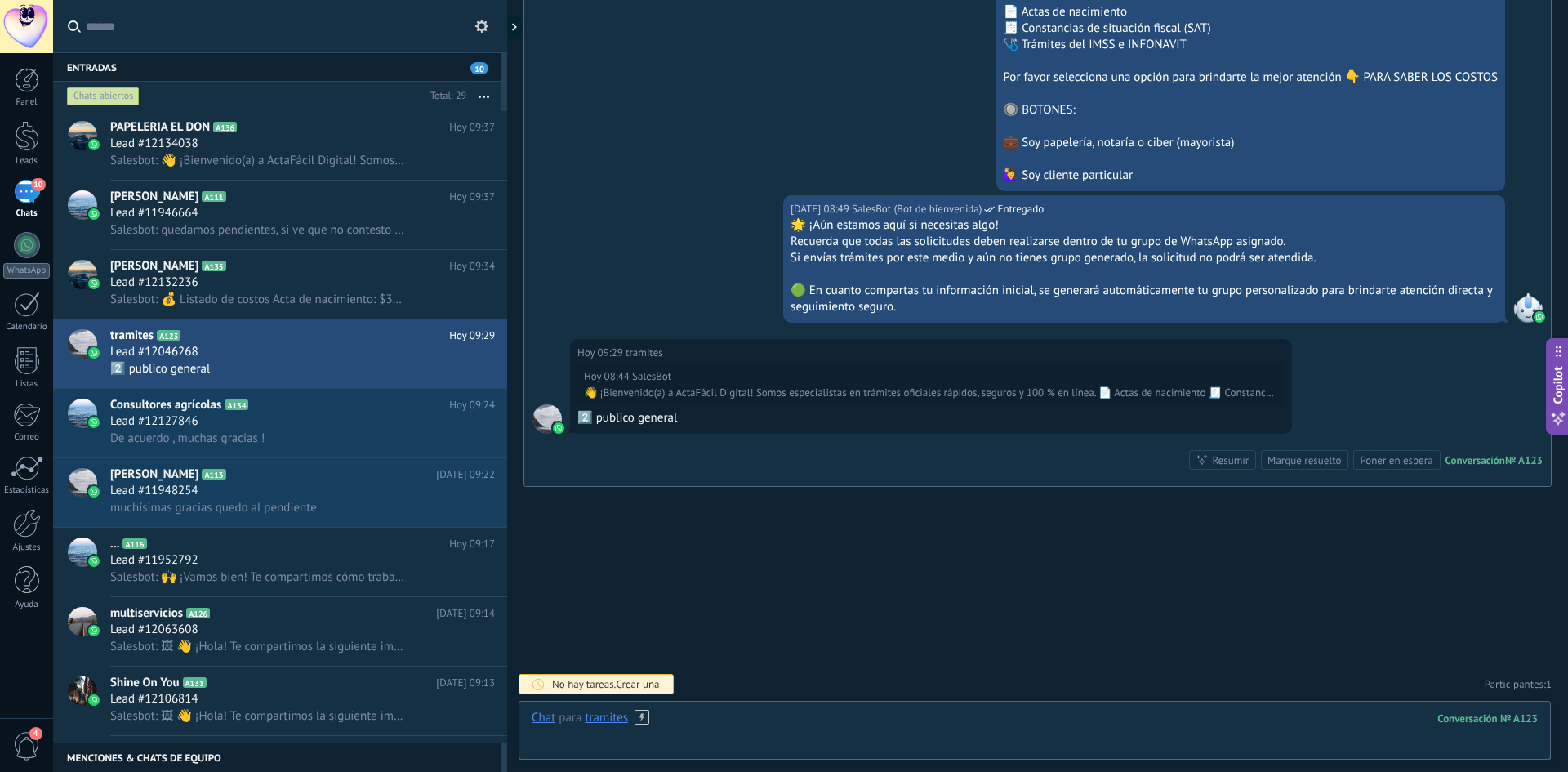
click at [734, 727] on div at bounding box center [1035, 734] width 1006 height 49
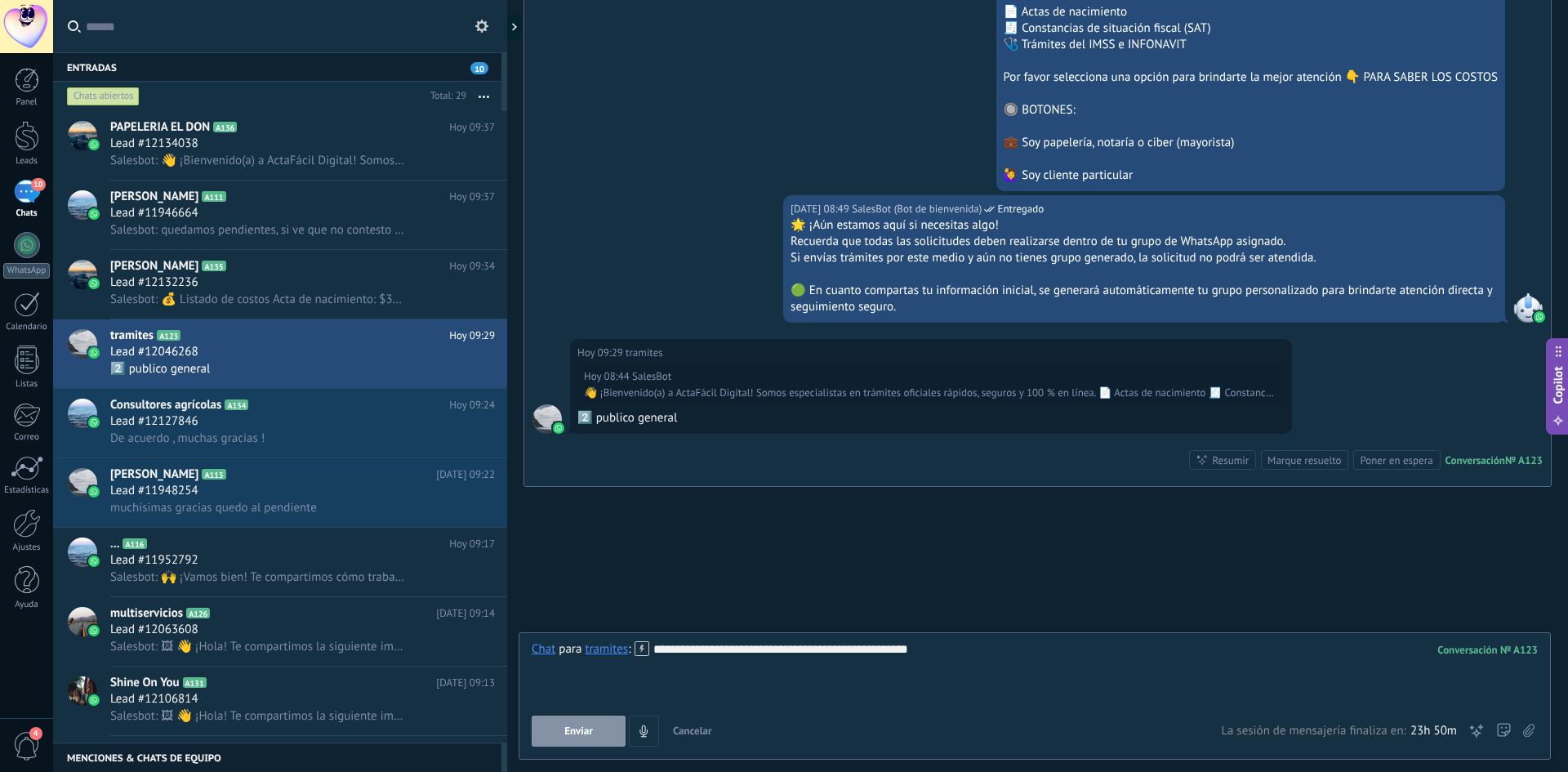
click at [580, 719] on button "Enviar" at bounding box center [578, 730] width 94 height 31
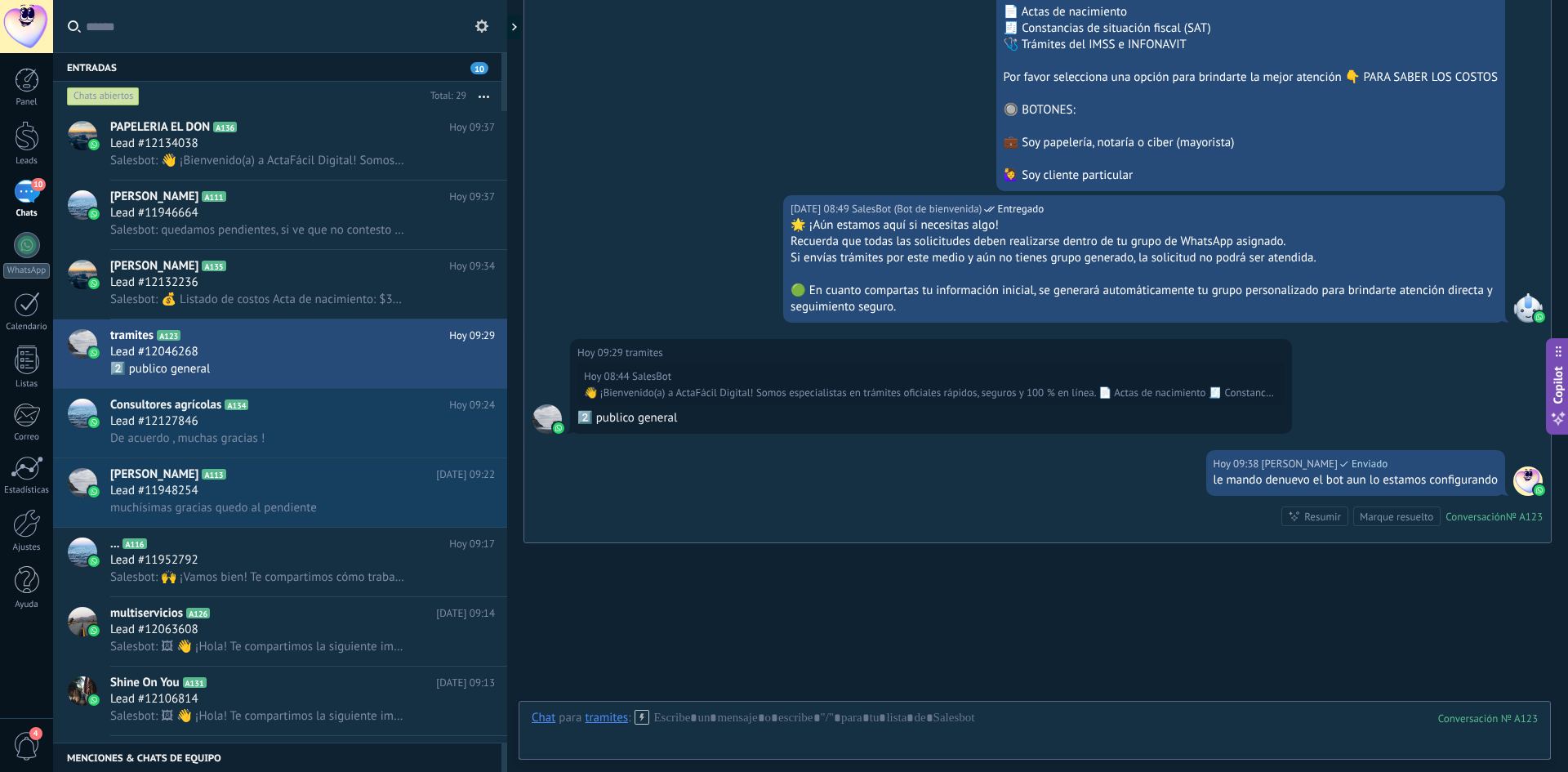
scroll to position [725, 0]
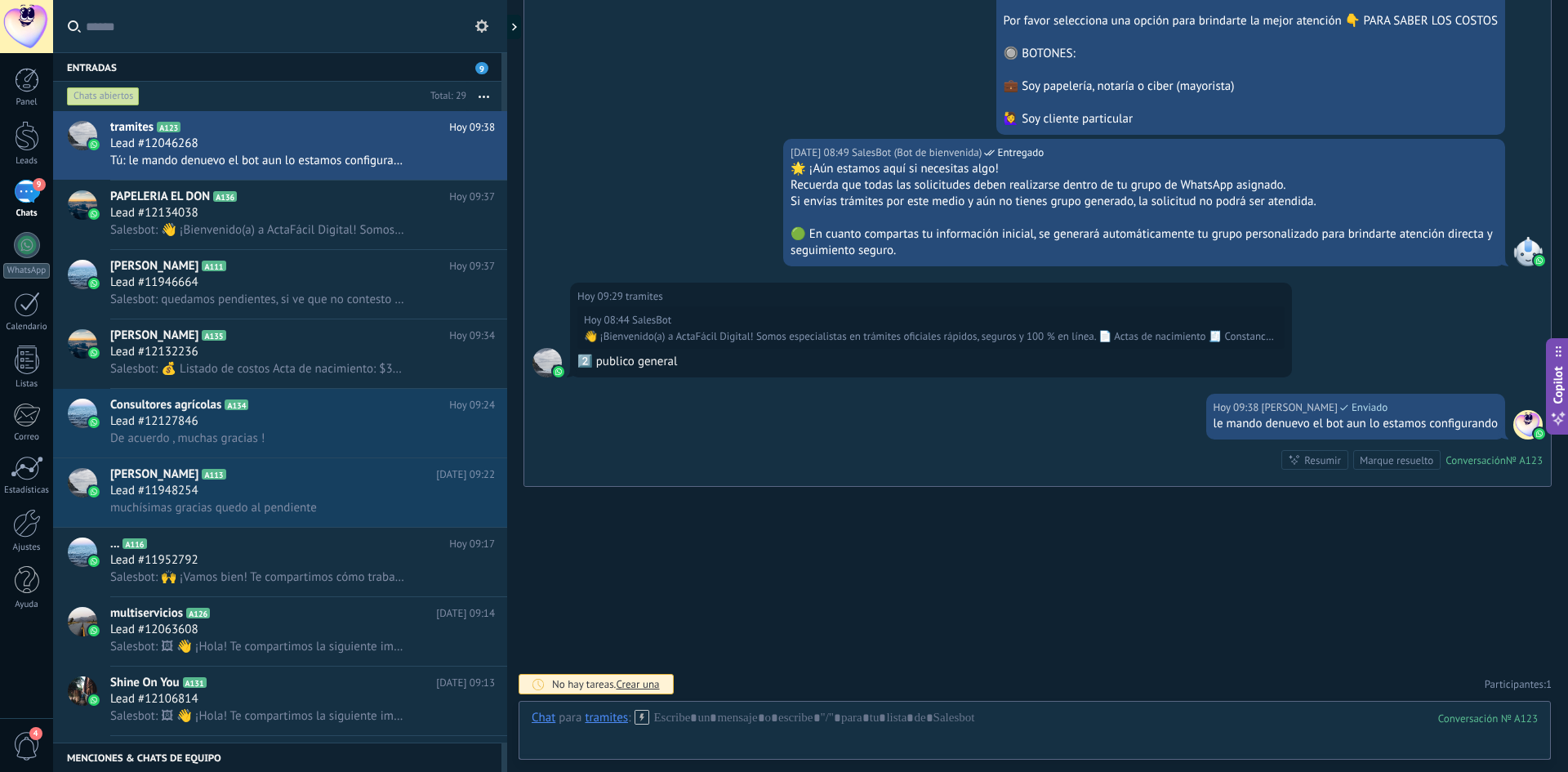
click at [645, 720] on icon at bounding box center [642, 717] width 15 height 15
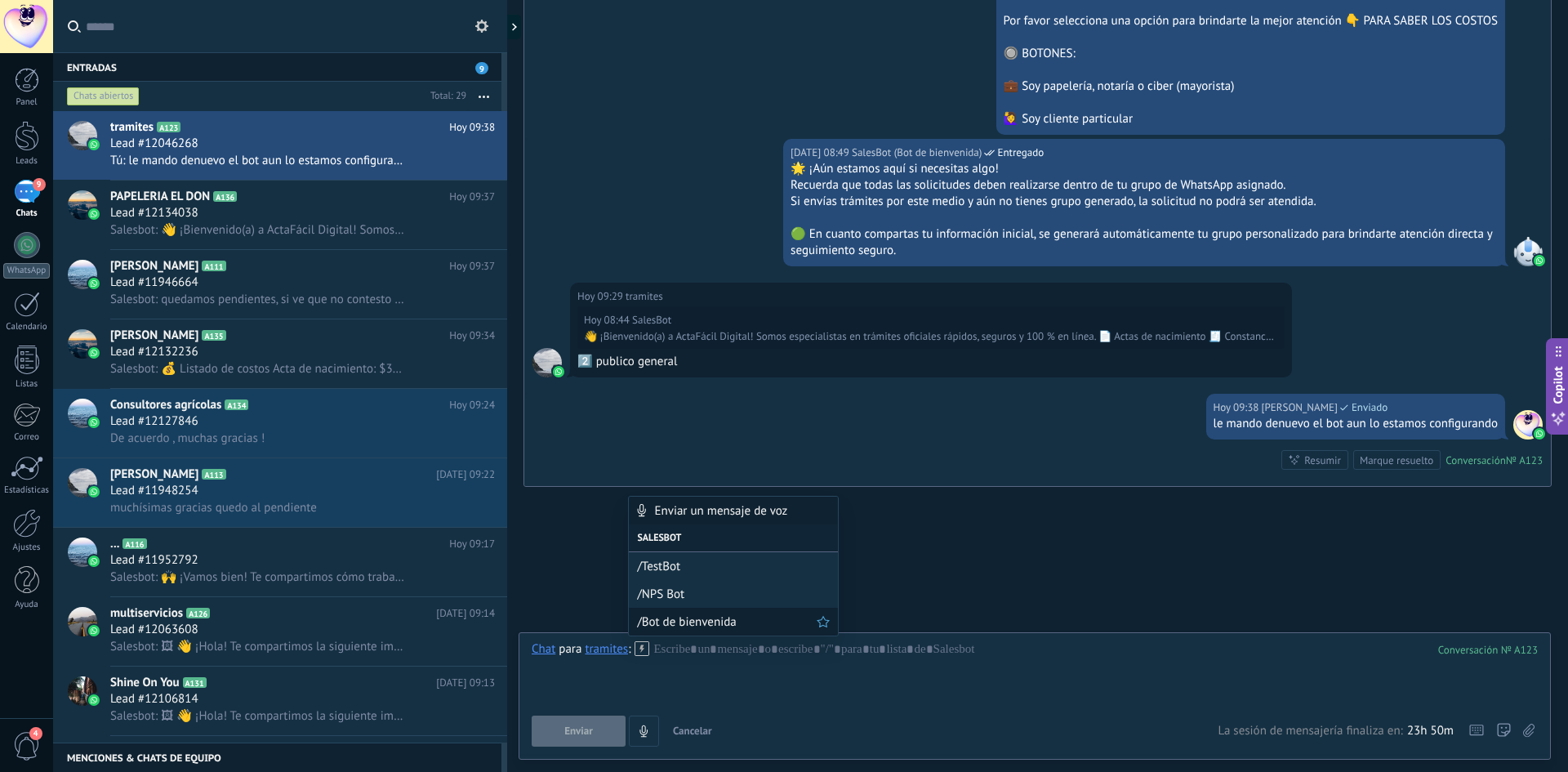
click at [685, 619] on span "/Bot de bienvenida" at bounding box center [726, 622] width 179 height 16
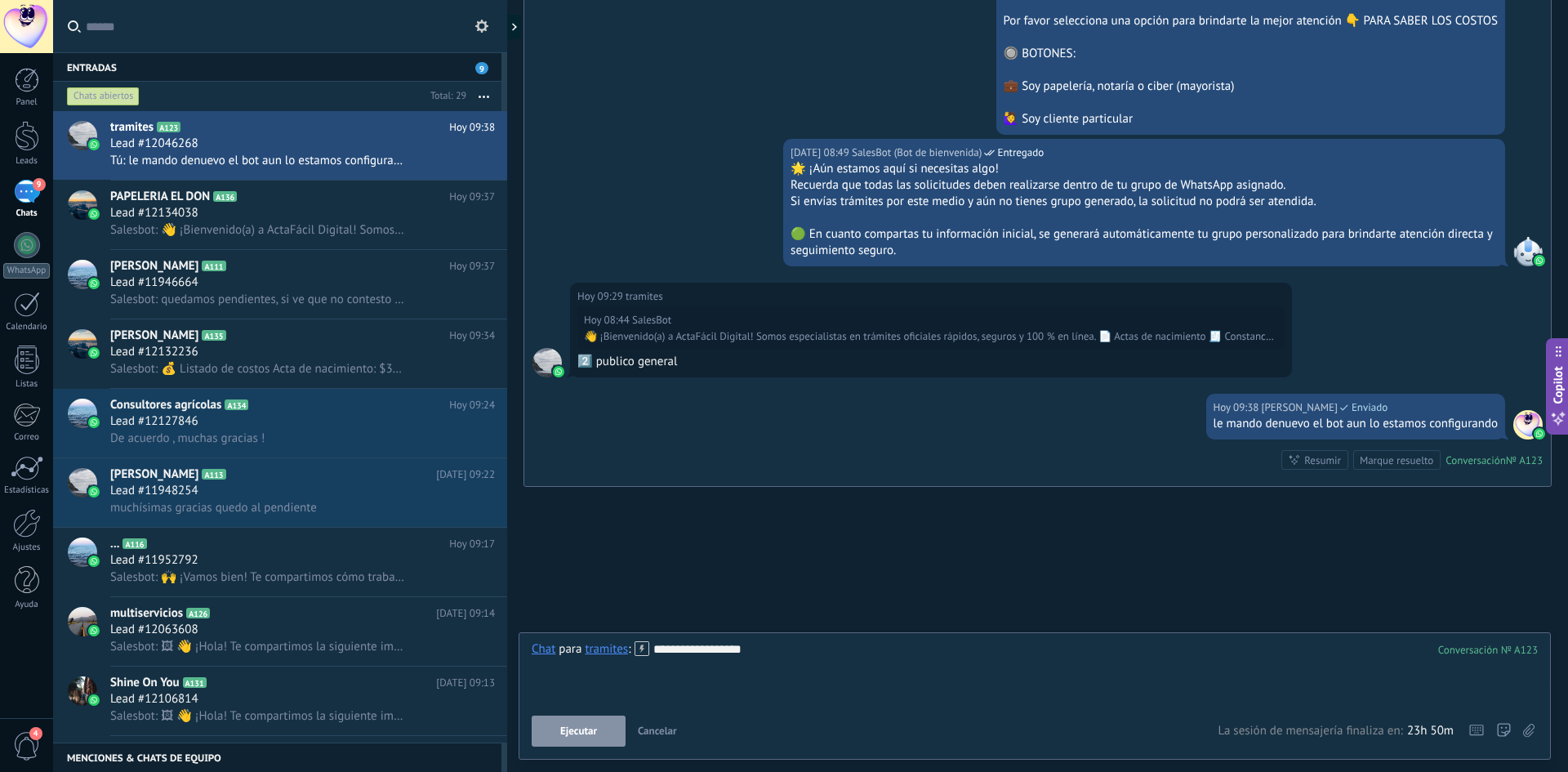
click at [583, 735] on span "Ejecutar" at bounding box center [578, 731] width 37 height 12
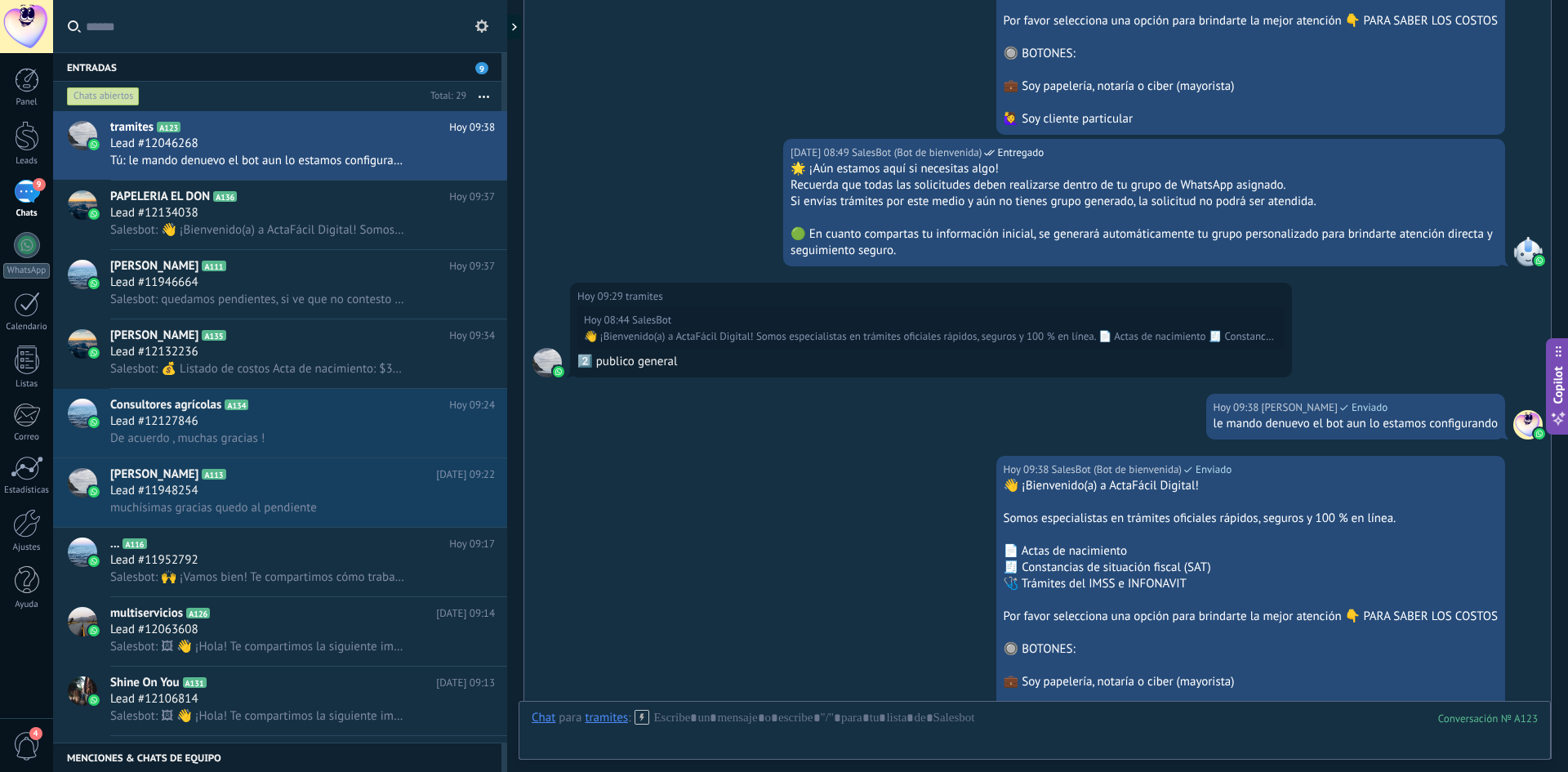
scroll to position [1016, 0]
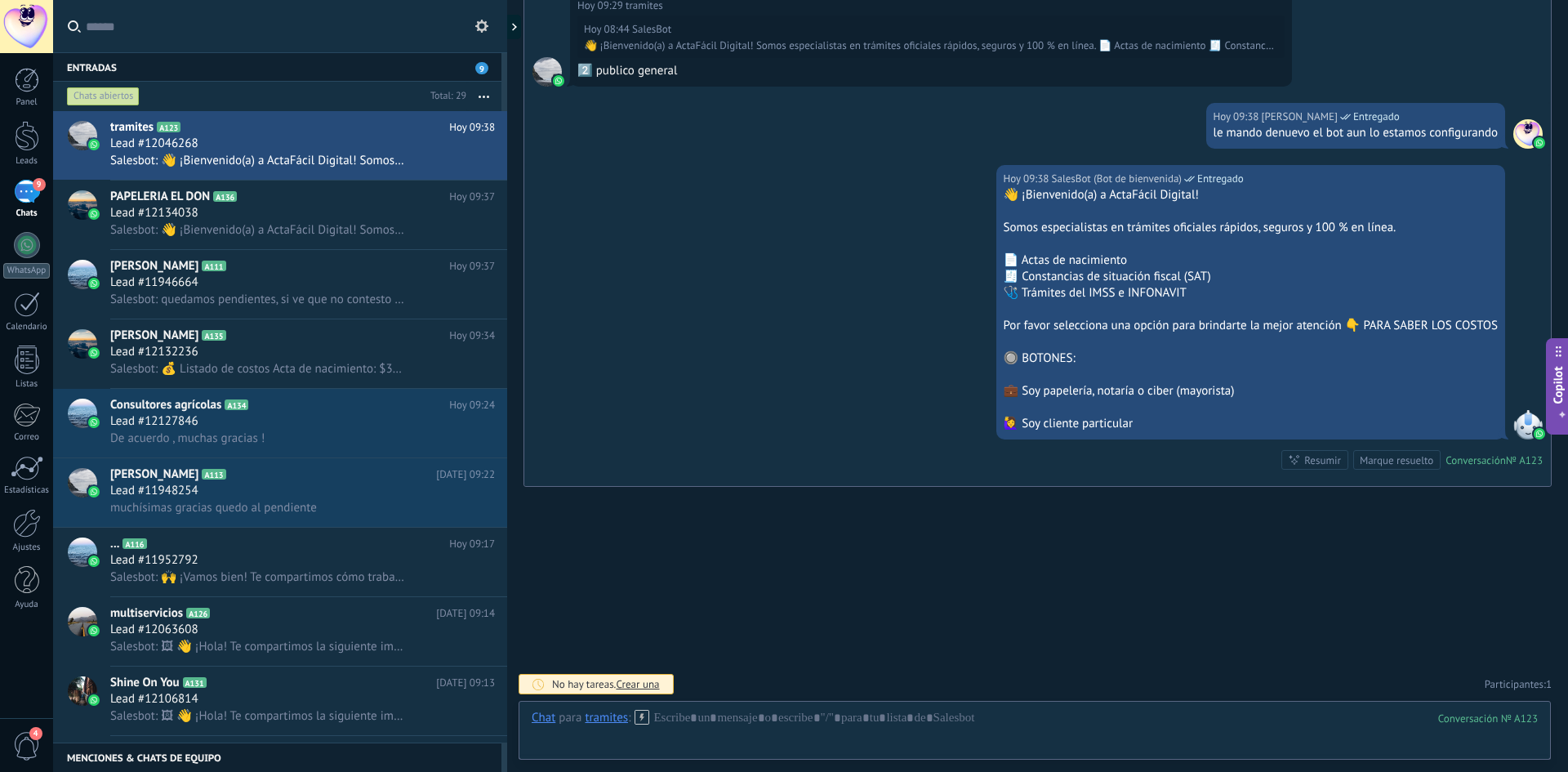
click at [26, 182] on div "9" at bounding box center [27, 191] width 26 height 24
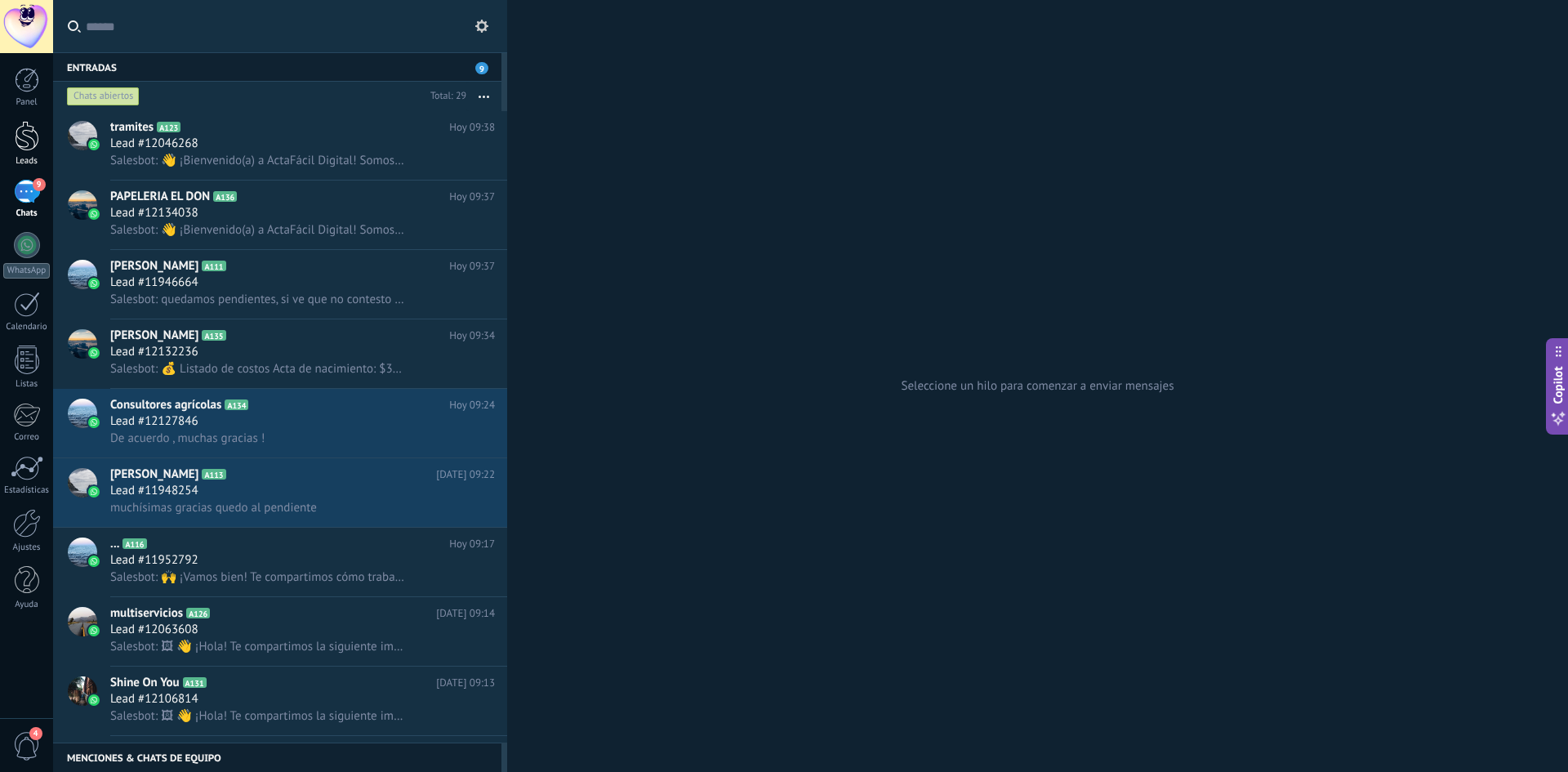
click at [22, 131] on div at bounding box center [27, 136] width 25 height 31
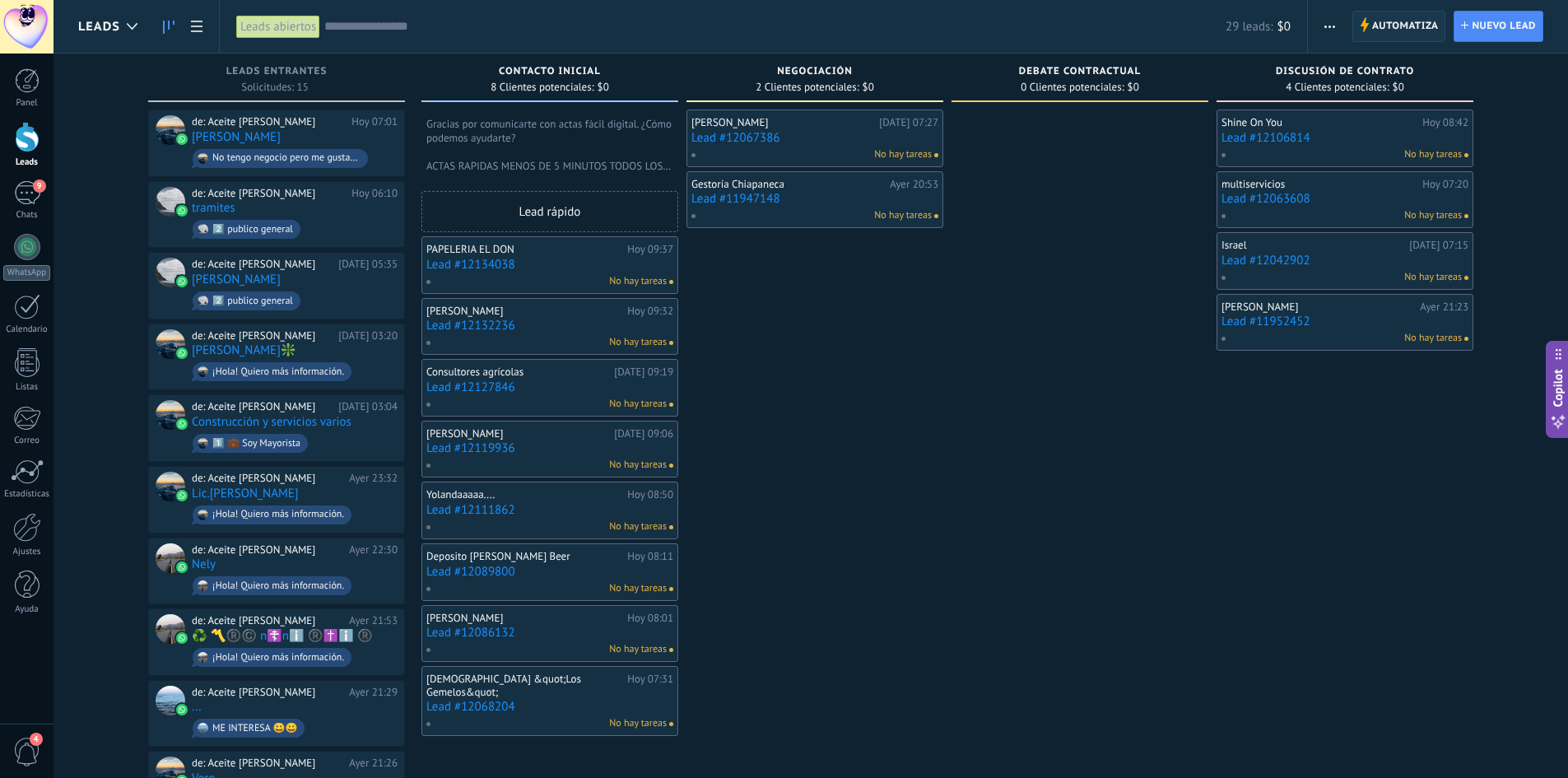
click at [1405, 26] on span "Automatiza" at bounding box center [1405, 27] width 67 height 30
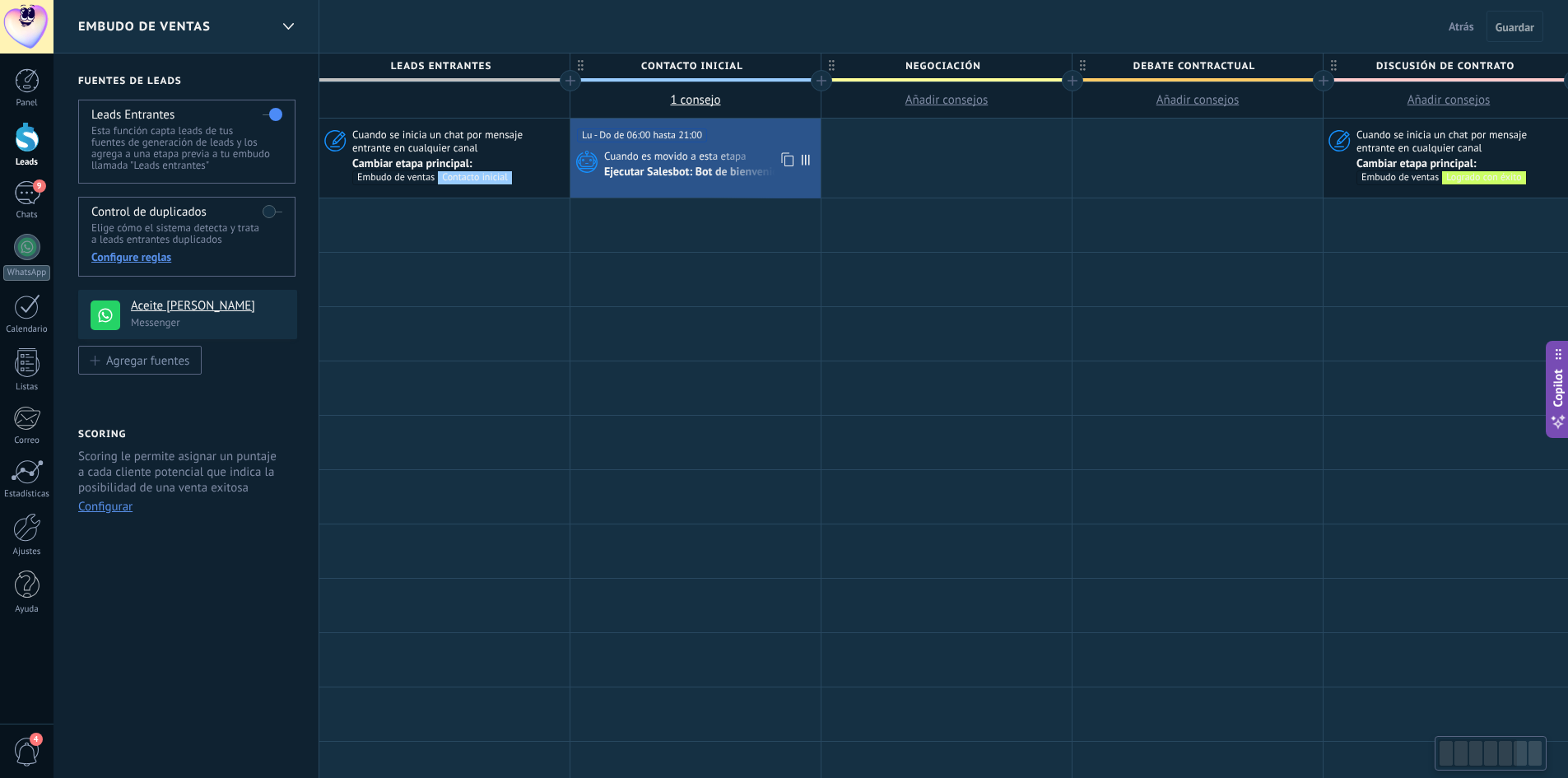
click at [657, 181] on div "Ejecutar Salesbot: Bot de bienvenida" at bounding box center [695, 173] width 183 height 15
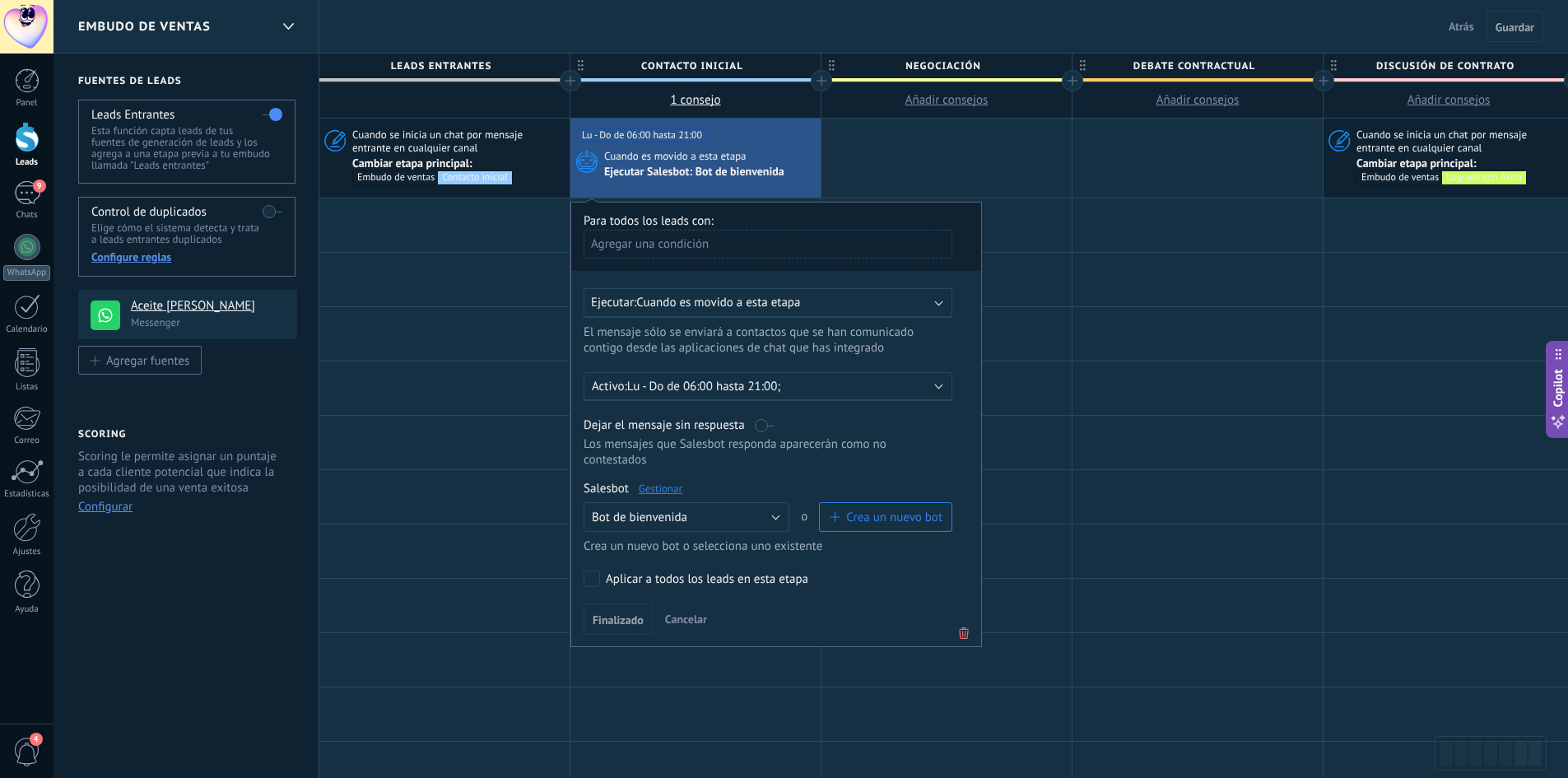
click at [646, 493] on link "Gestionar" at bounding box center [661, 488] width 44 height 14
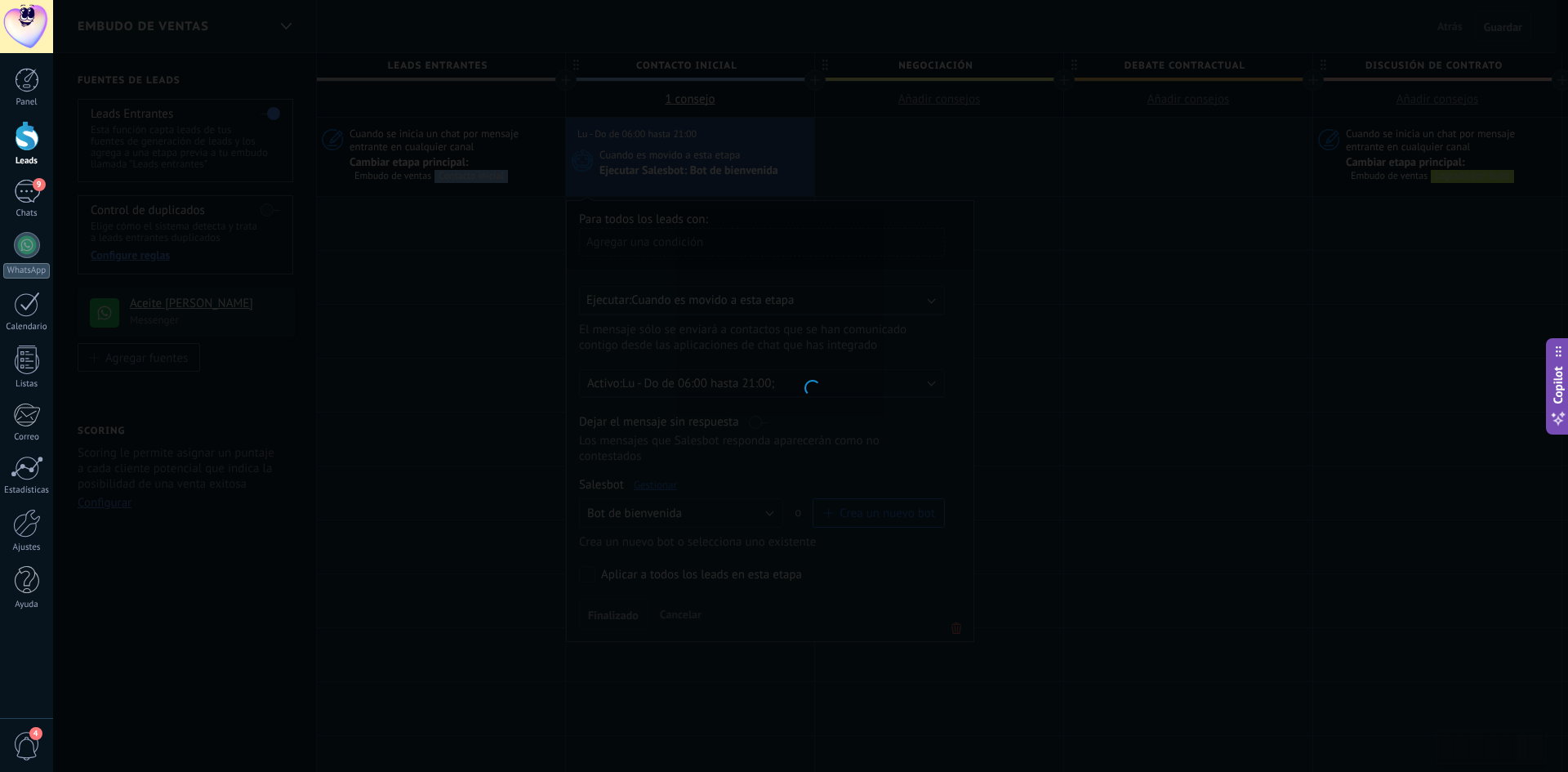
type input "**********"
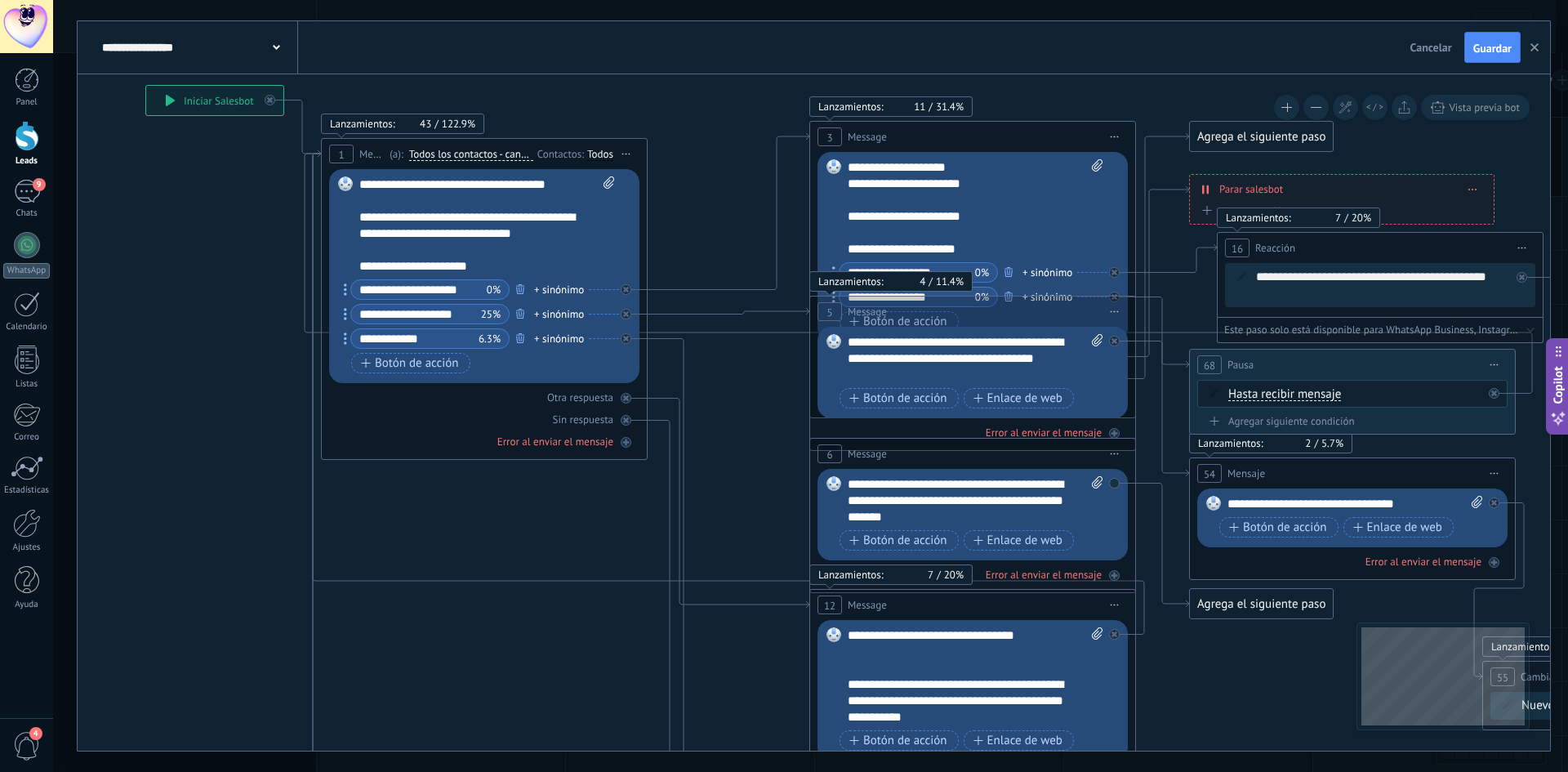
drag, startPoint x: 994, startPoint y: 346, endPoint x: 720, endPoint y: 228, distance: 298.3
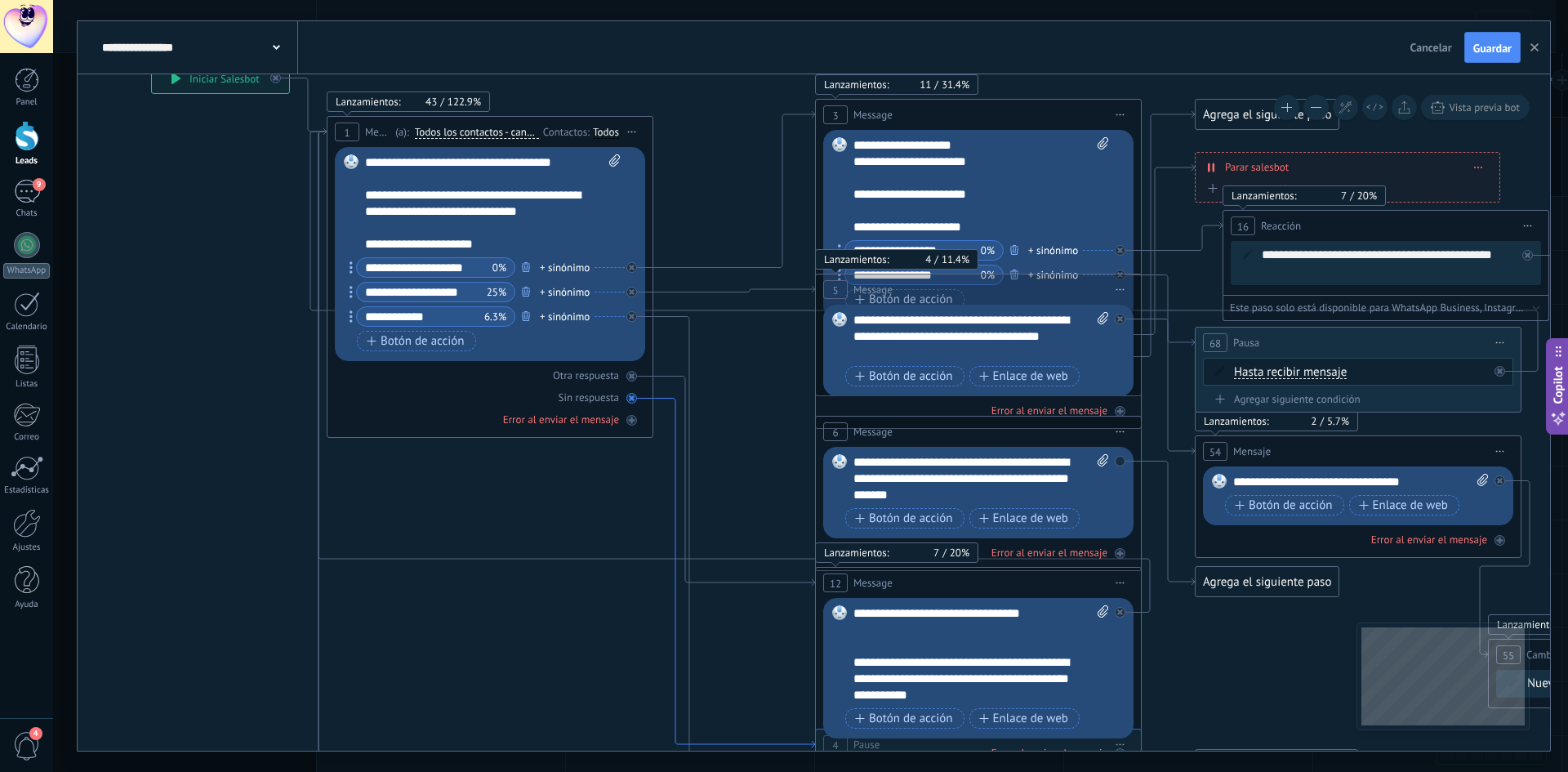
click at [680, 451] on icon at bounding box center [734, 573] width 161 height 350
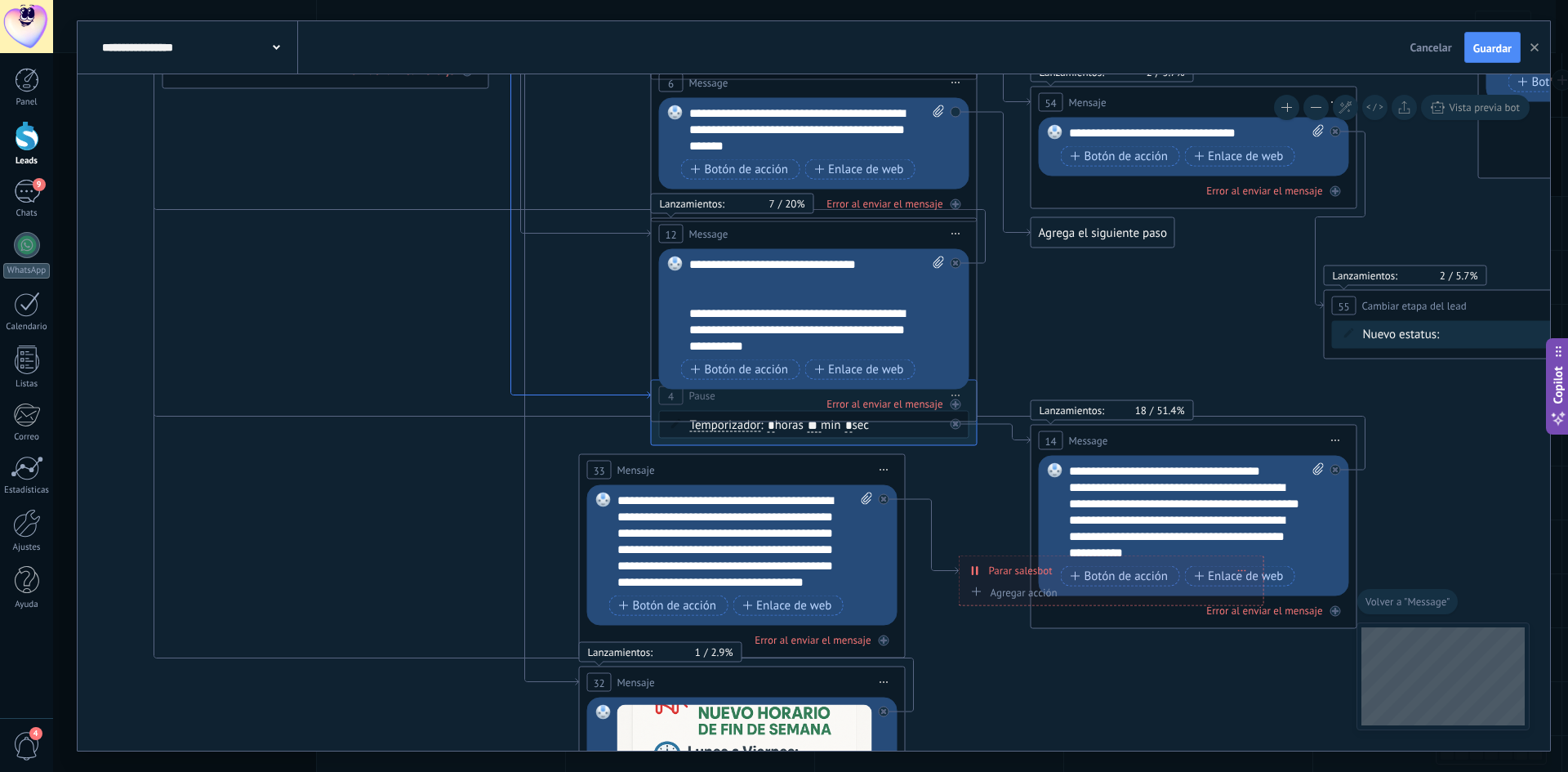
click at [618, 393] on icon at bounding box center [570, 223] width 161 height 350
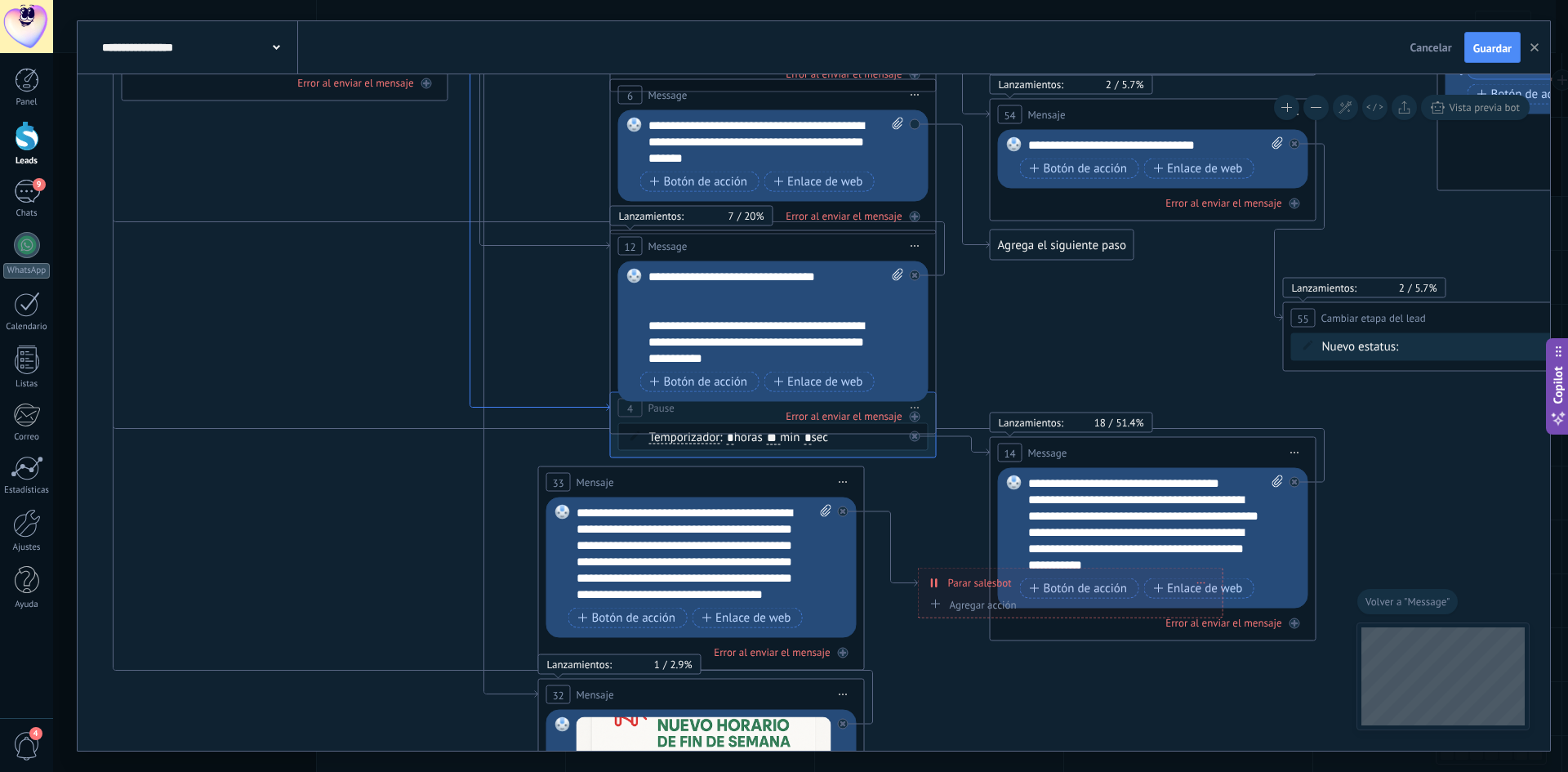
drag, startPoint x: 605, startPoint y: 395, endPoint x: 565, endPoint y: 408, distance: 42.1
click at [565, 408] on icon at bounding box center [529, 236] width 161 height 350
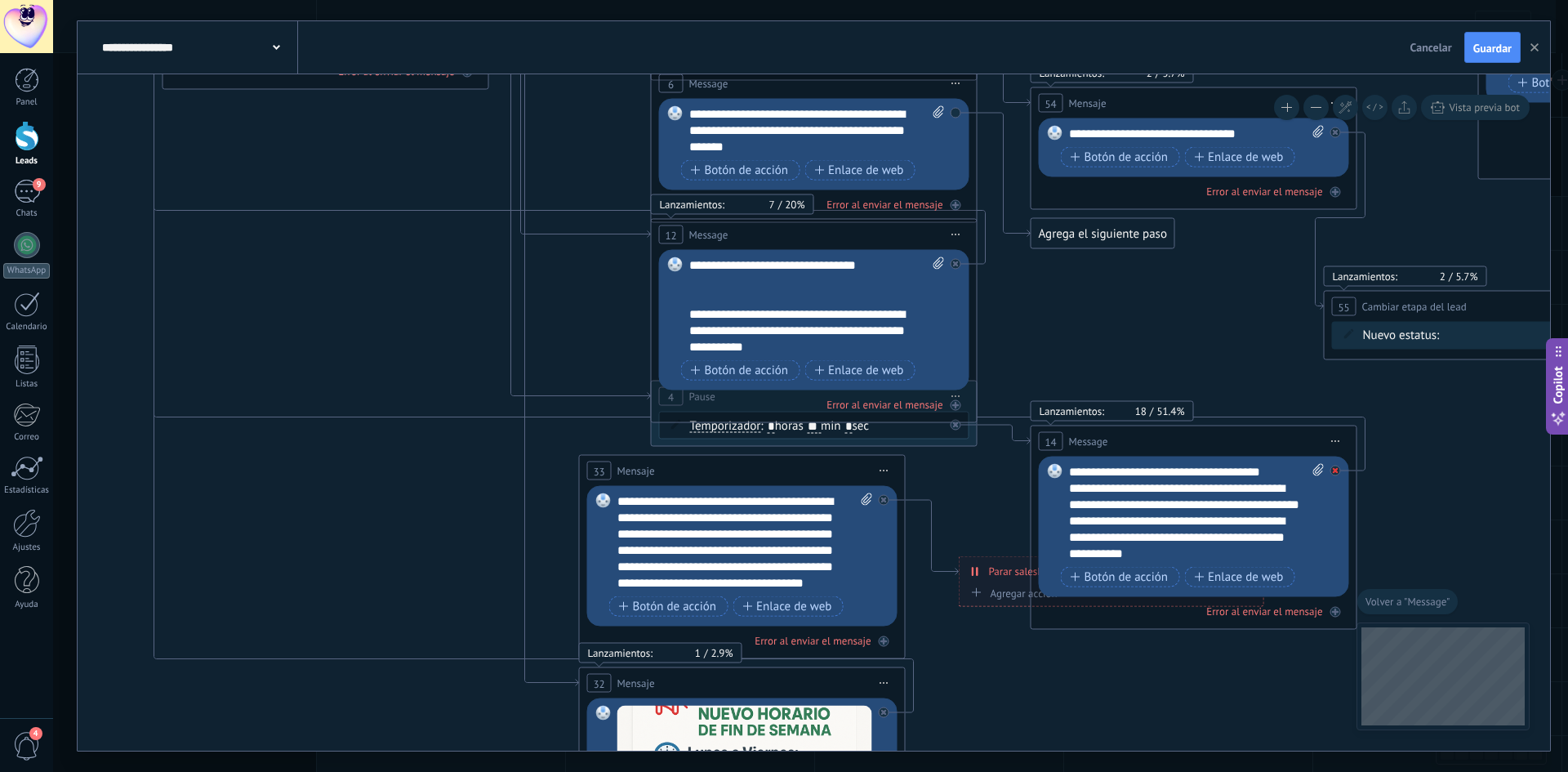
click at [1341, 465] on div at bounding box center [1339, 467] width 19 height 20
click at [1441, 502] on div "Agrega el siguiente paso" at bounding box center [1483, 495] width 143 height 27
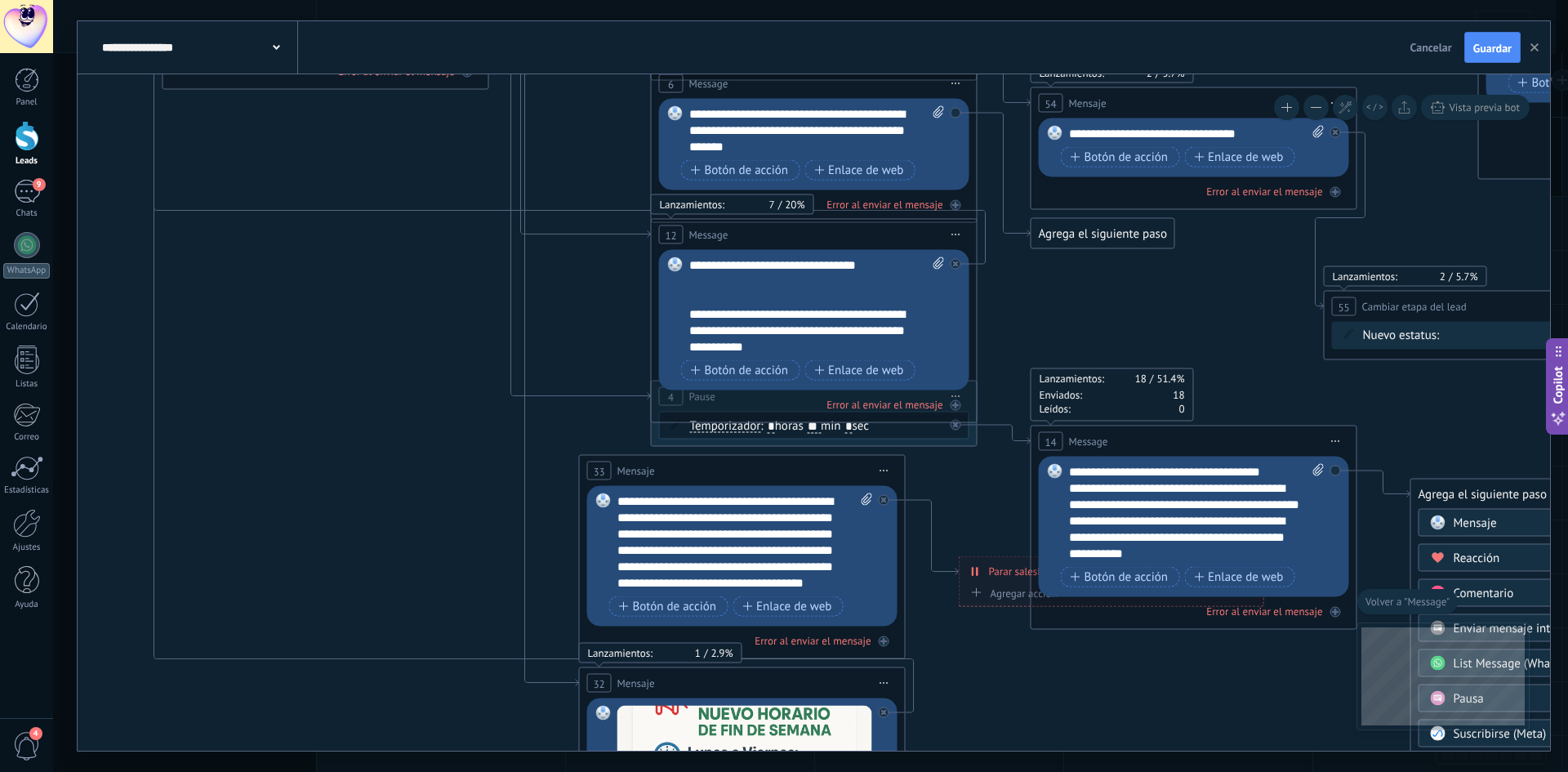
click at [1544, 702] on div "Pausa" at bounding box center [1522, 700] width 138 height 16
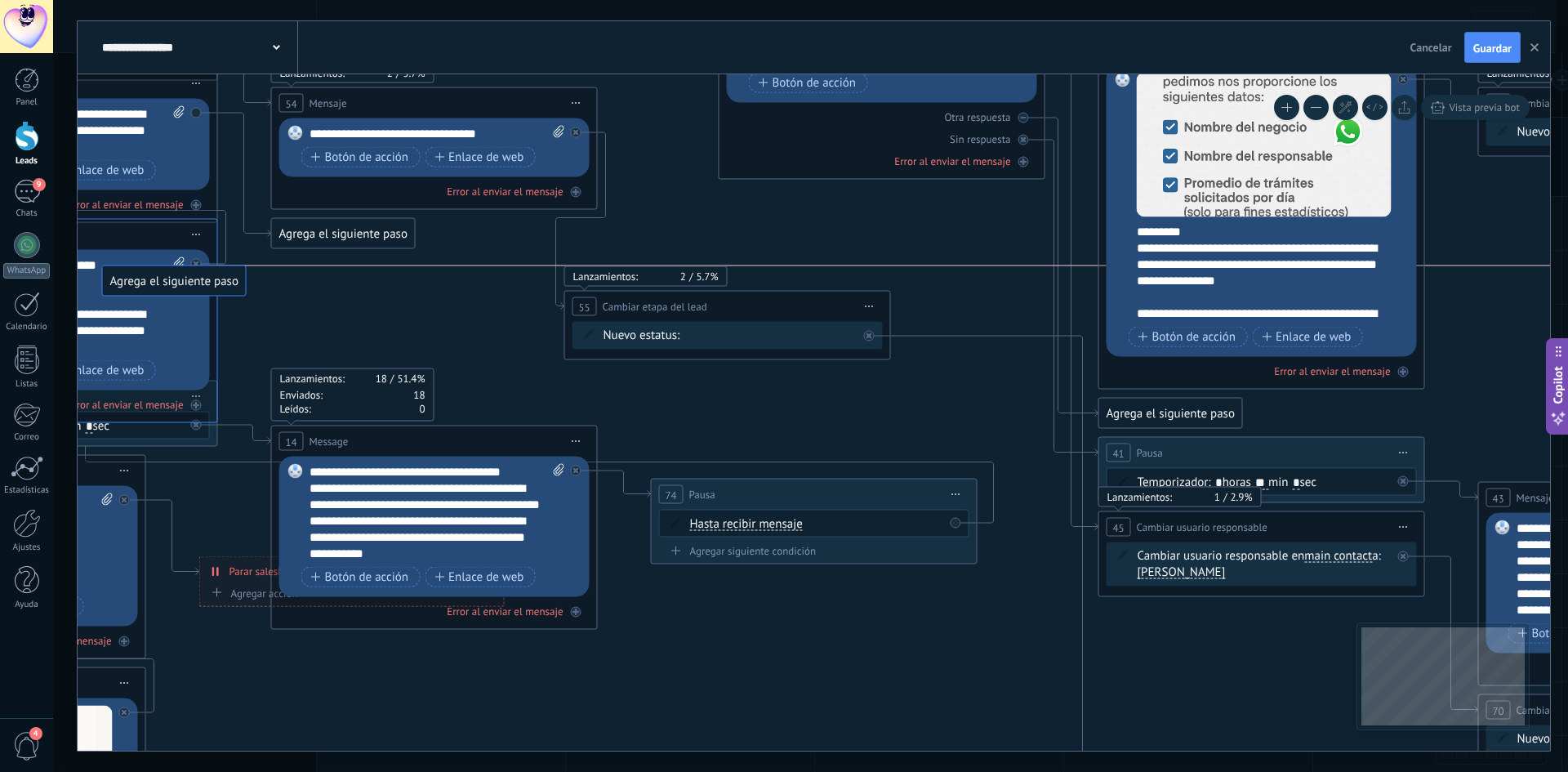
drag, startPoint x: 1081, startPoint y: 619, endPoint x: 154, endPoint y: 282, distance: 986.4
click at [361, 352] on icon at bounding box center [895, 336] width 4154 height 2060
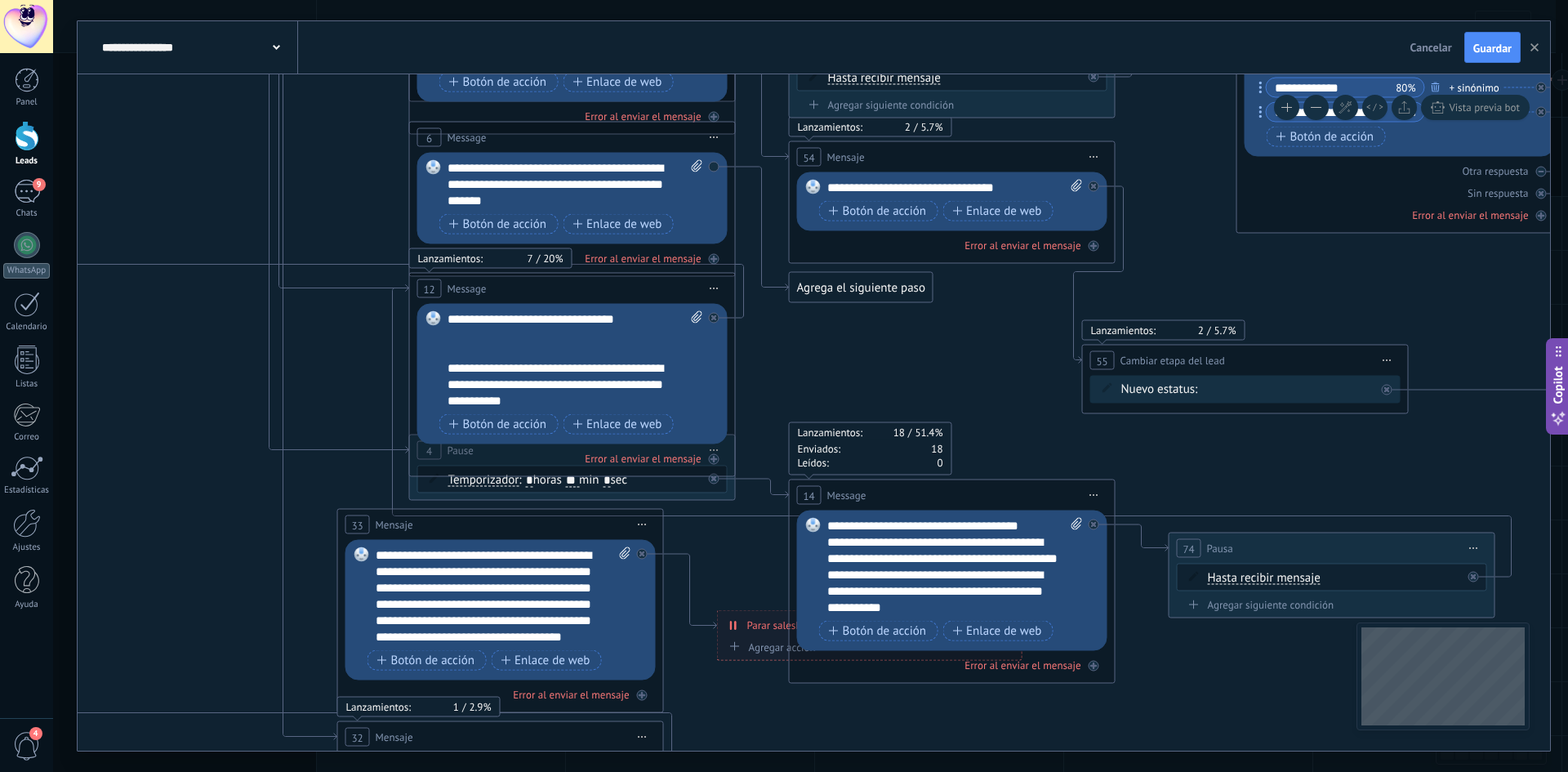
drag, startPoint x: 501, startPoint y: 374, endPoint x: 1144, endPoint y: 472, distance: 650.4
click at [972, 416] on icon at bounding box center [1413, 389] width 4154 height 2060
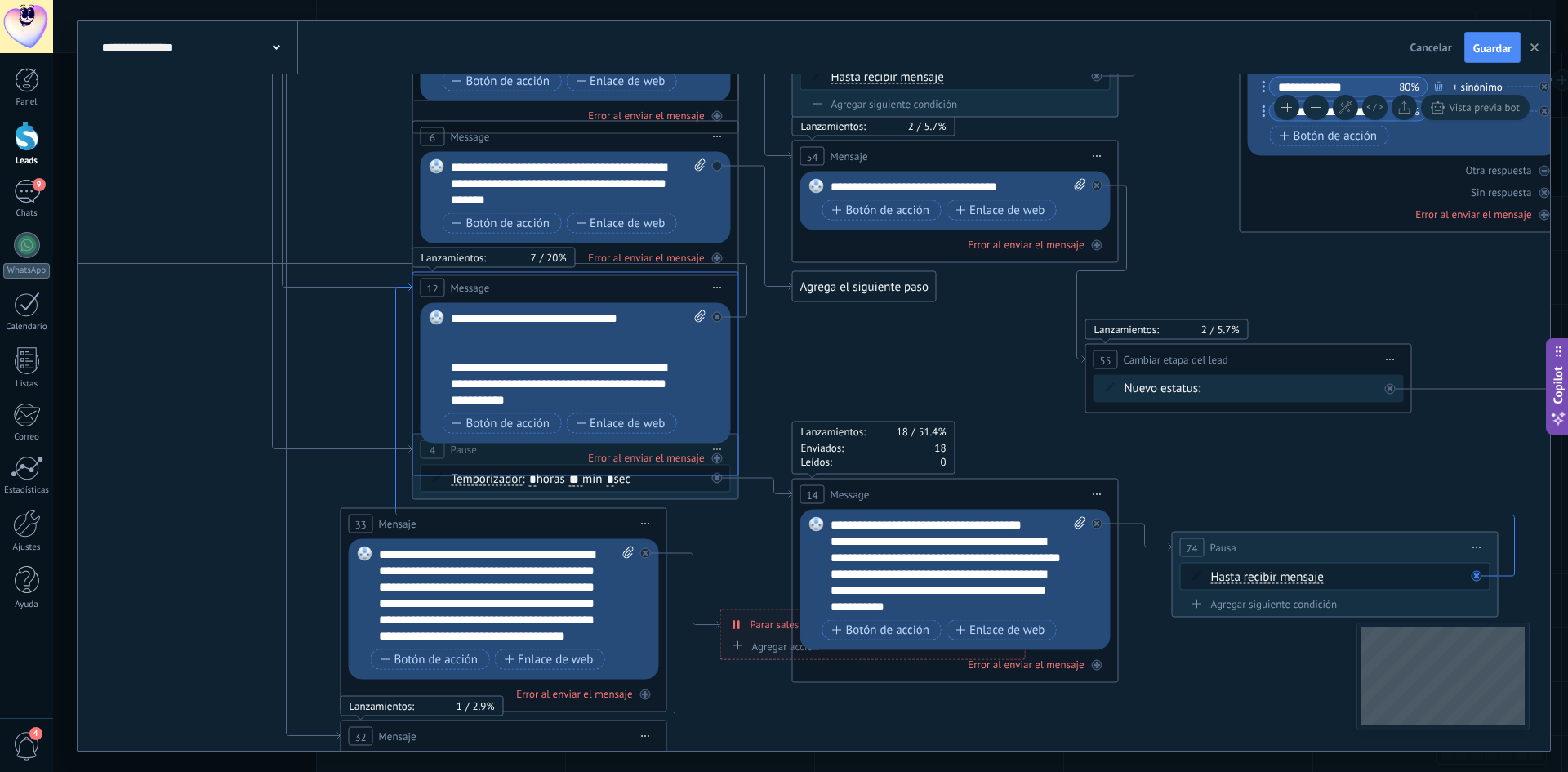
click at [1243, 515] on icon at bounding box center [956, 430] width 1119 height 292
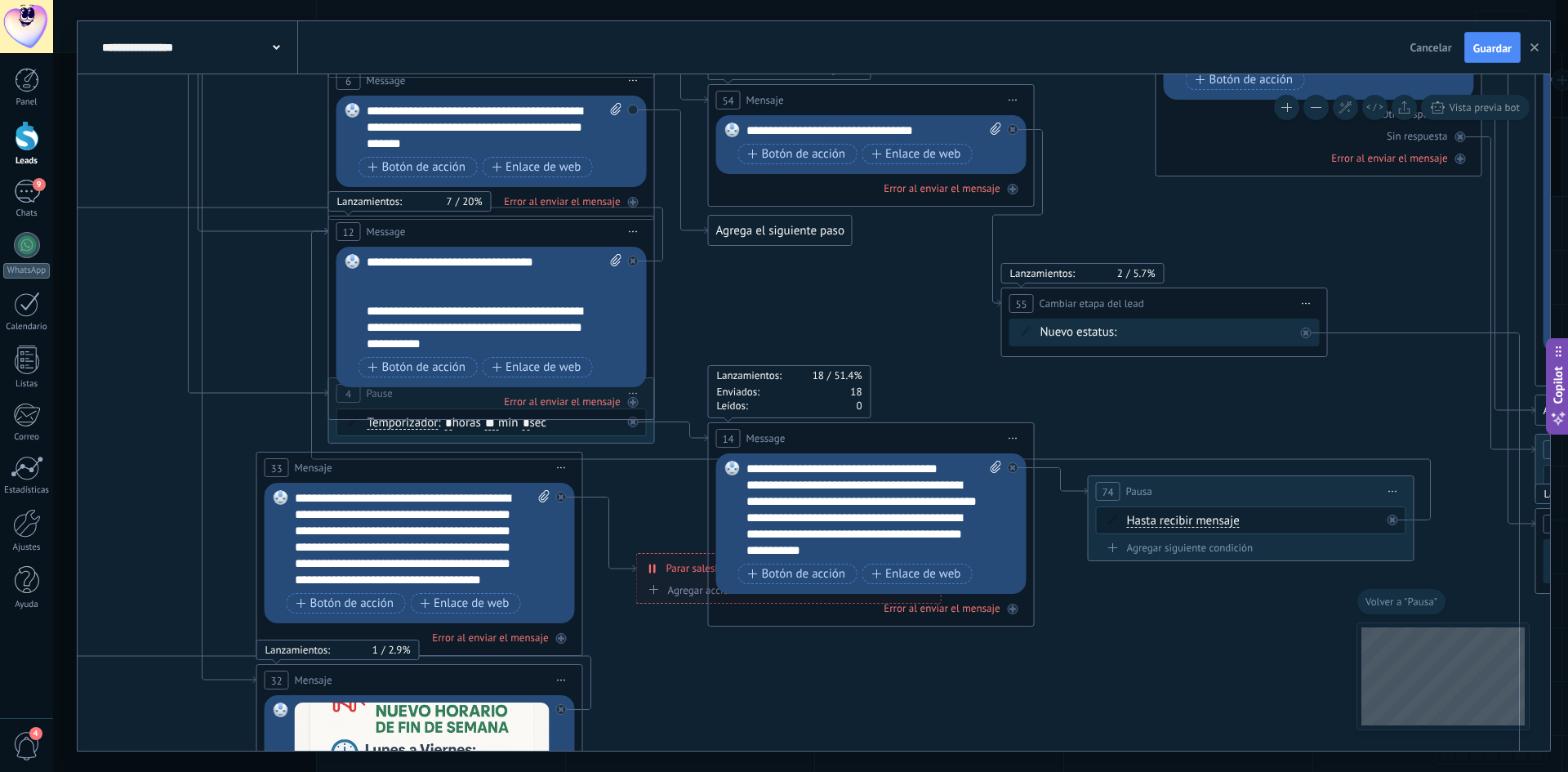
drag, startPoint x: 1337, startPoint y: 501, endPoint x: 1090, endPoint y: 436, distance: 255.4
click at [1070, 436] on icon at bounding box center [1333, 333] width 4154 height 2060
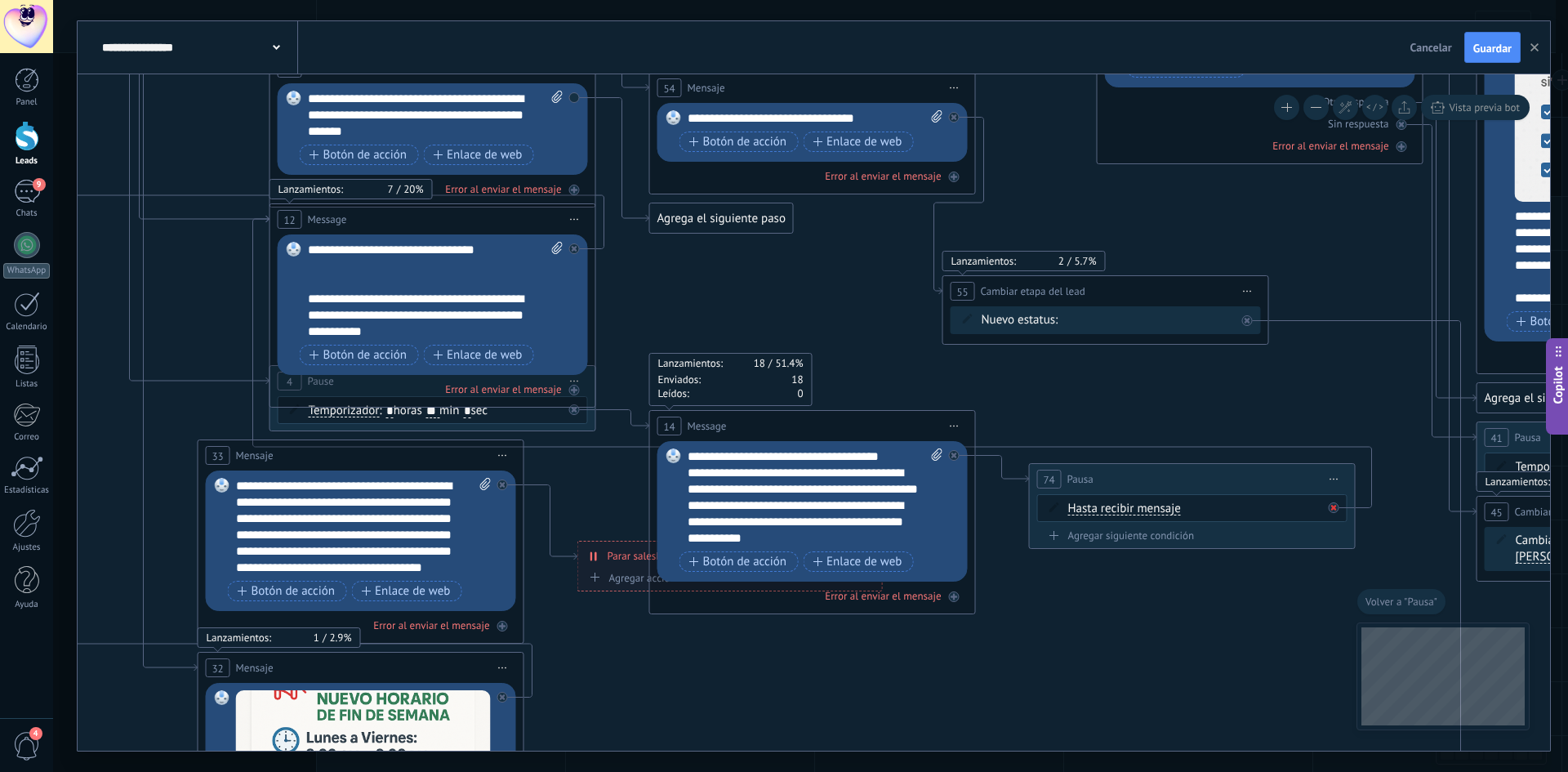
click at [1335, 510] on icon at bounding box center [1334, 508] width 6 height 6
drag, startPoint x: 1503, startPoint y: 607, endPoint x: 163, endPoint y: 322, distance: 1370.0
click at [163, 322] on div "Agrega el siguiente paso" at bounding box center [142, 321] width 143 height 27
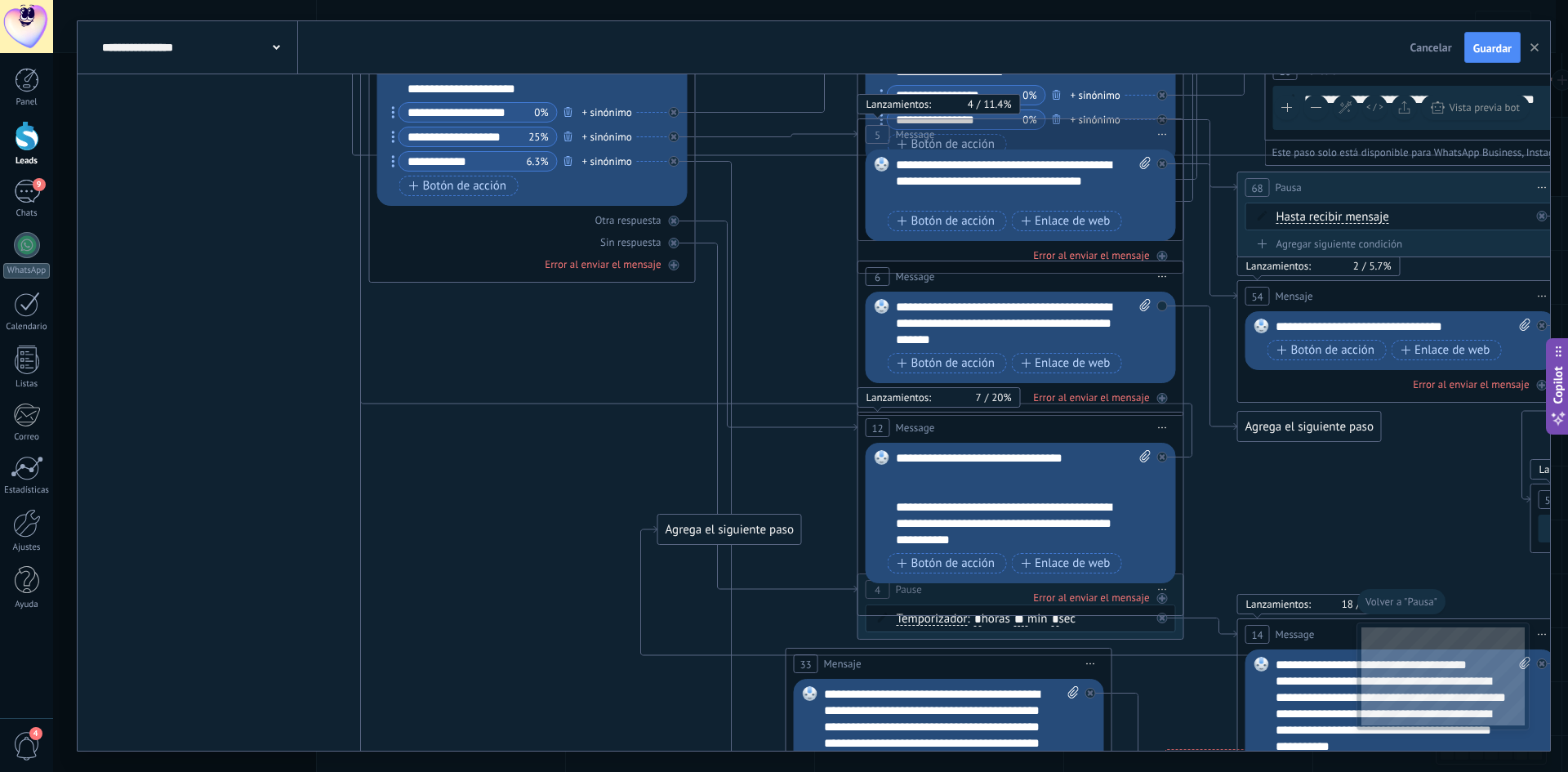
drag, startPoint x: 240, startPoint y: 362, endPoint x: 804, endPoint y: 557, distance: 596.8
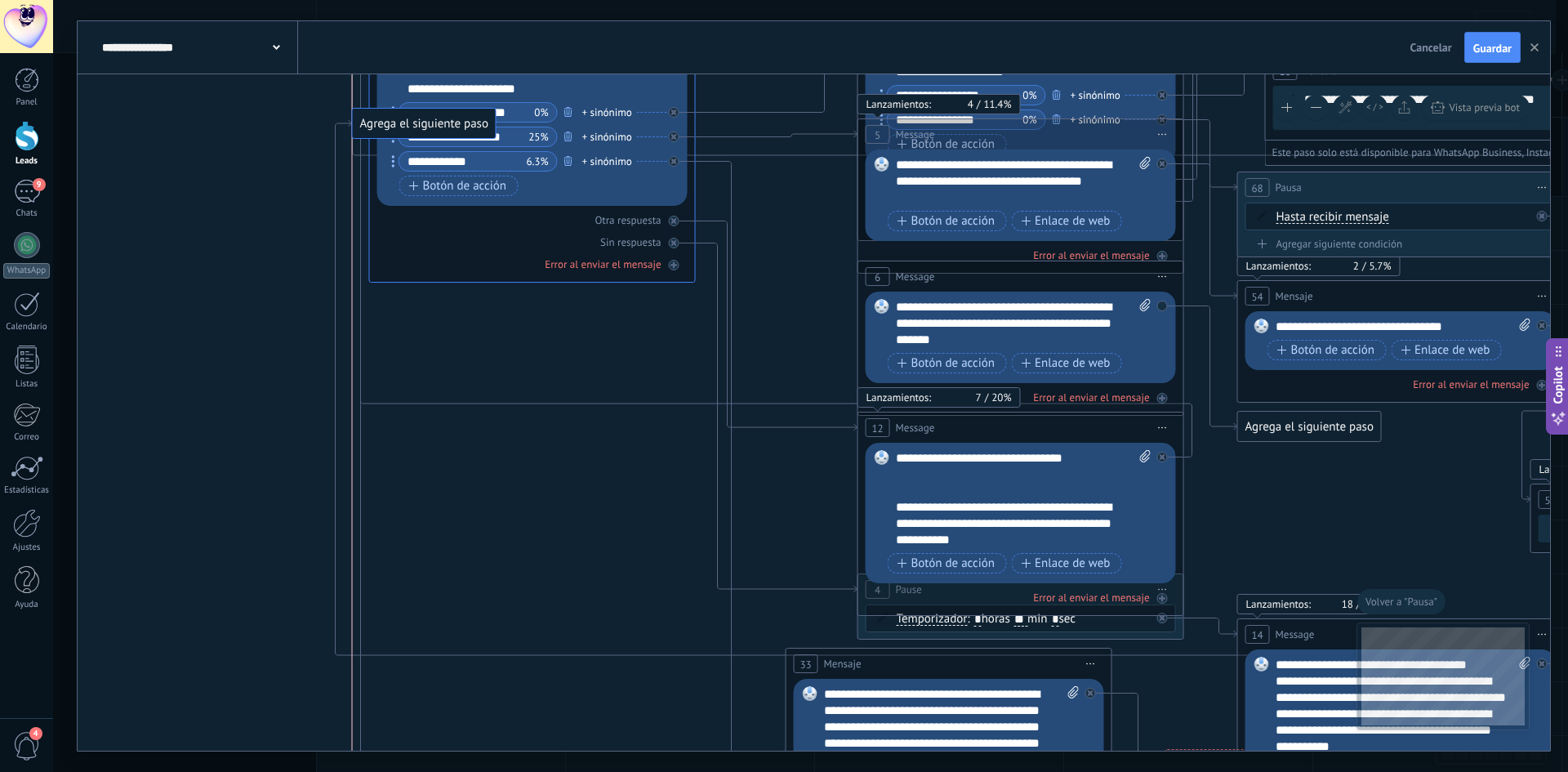
drag, startPoint x: 696, startPoint y: 536, endPoint x: 390, endPoint y: 130, distance: 508.4
drag, startPoint x: 1174, startPoint y: 540, endPoint x: 772, endPoint y: 361, distance: 440.1
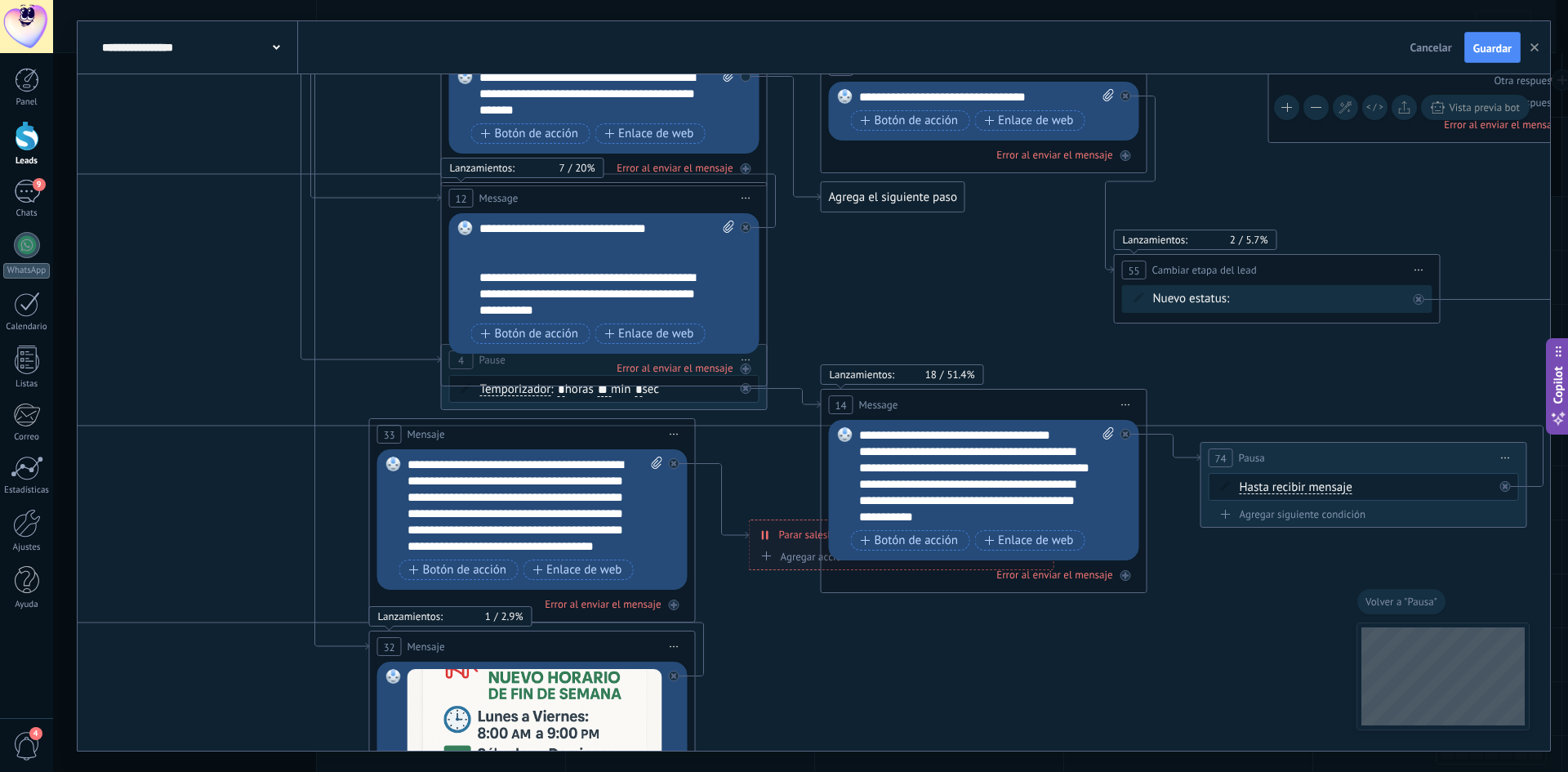
drag, startPoint x: 776, startPoint y: 344, endPoint x: 375, endPoint y: 103, distance: 467.8
click at [304, 86] on icon at bounding box center [1445, 299] width 4154 height 2060
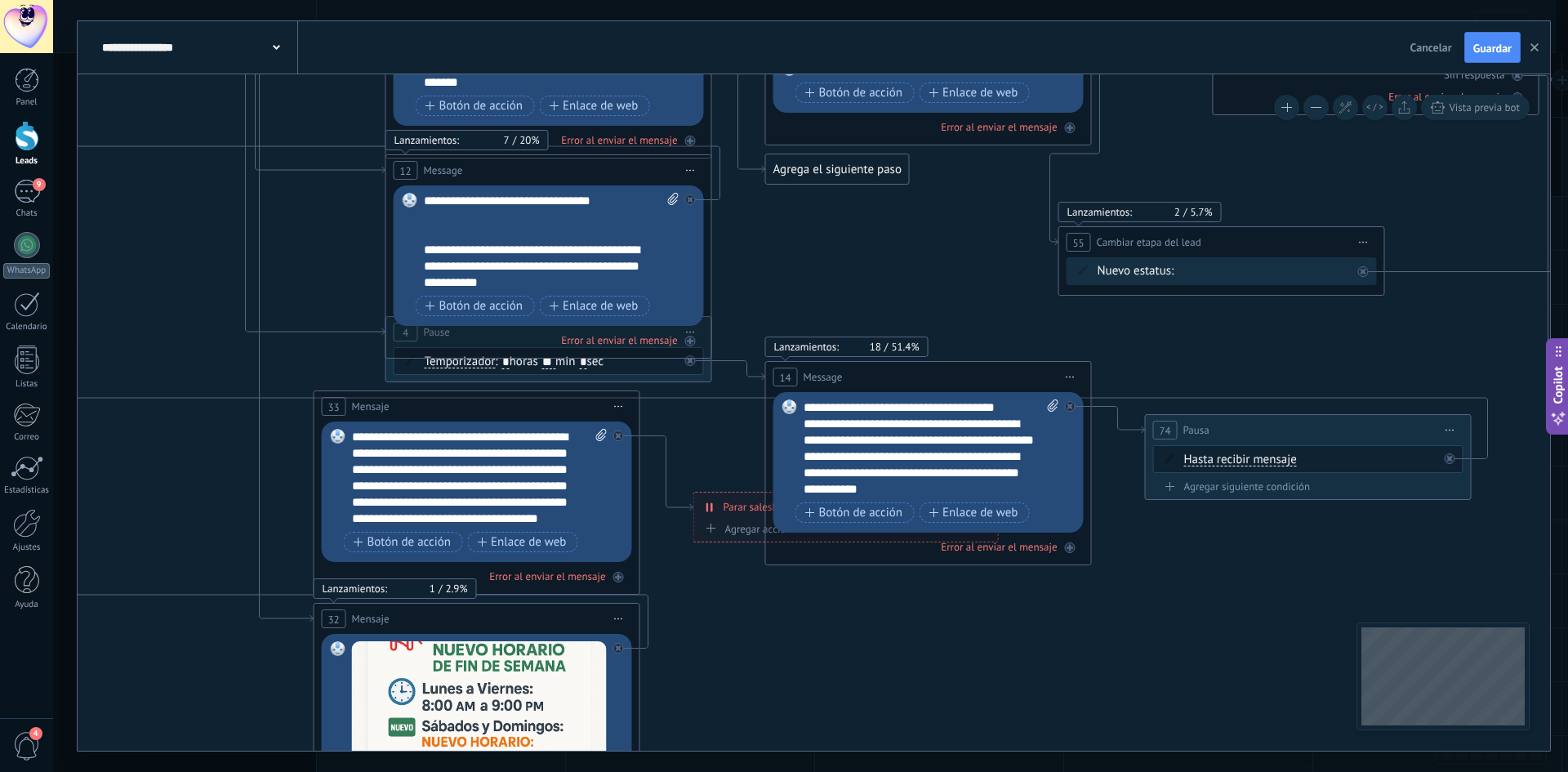
drag, startPoint x: 902, startPoint y: 347, endPoint x: 784, endPoint y: 343, distance: 118.1
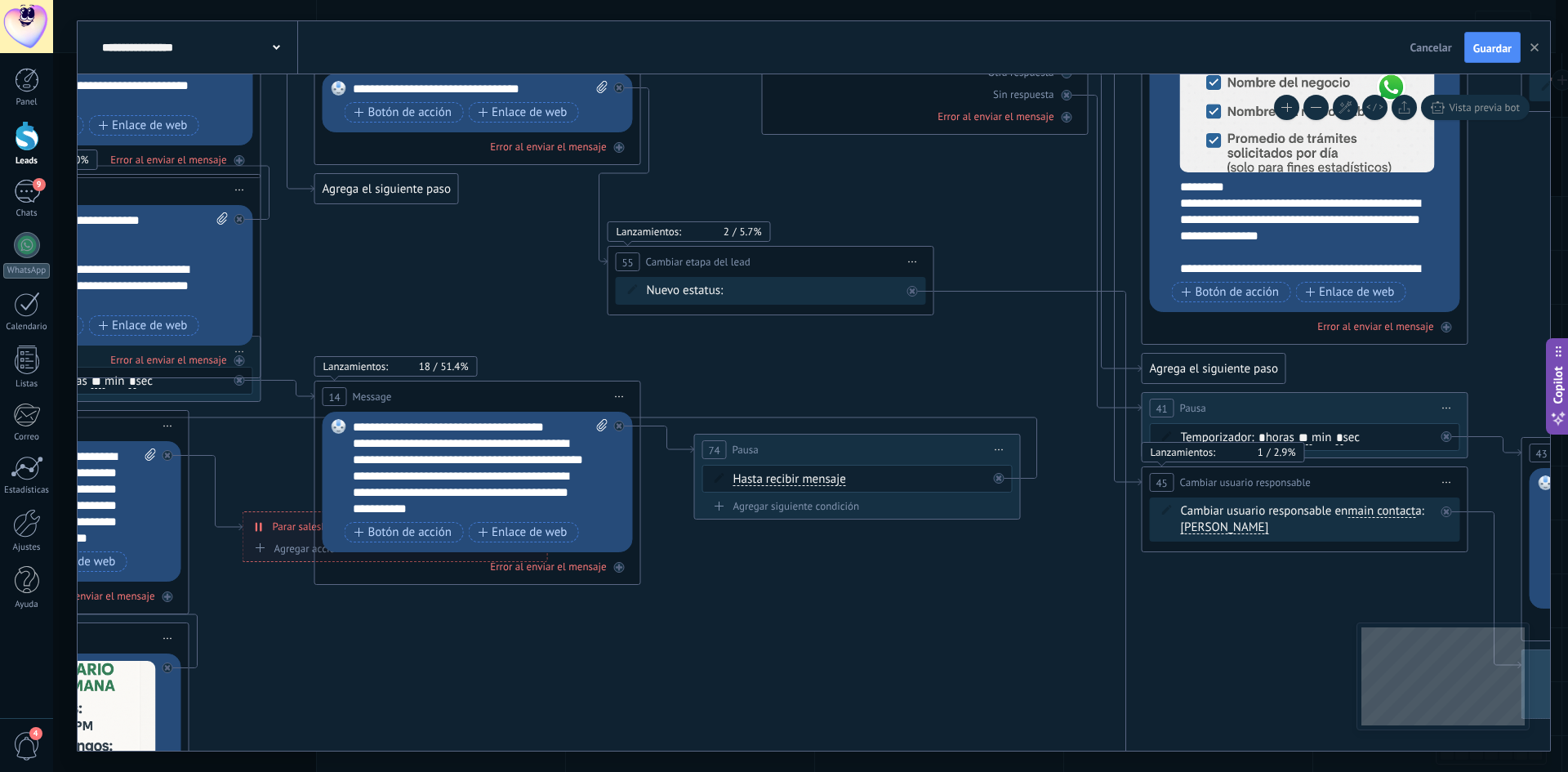
drag, startPoint x: 1175, startPoint y: 353, endPoint x: 704, endPoint y: 460, distance: 483.0
click at [706, 464] on icon at bounding box center [939, 290] width 4154 height 2060
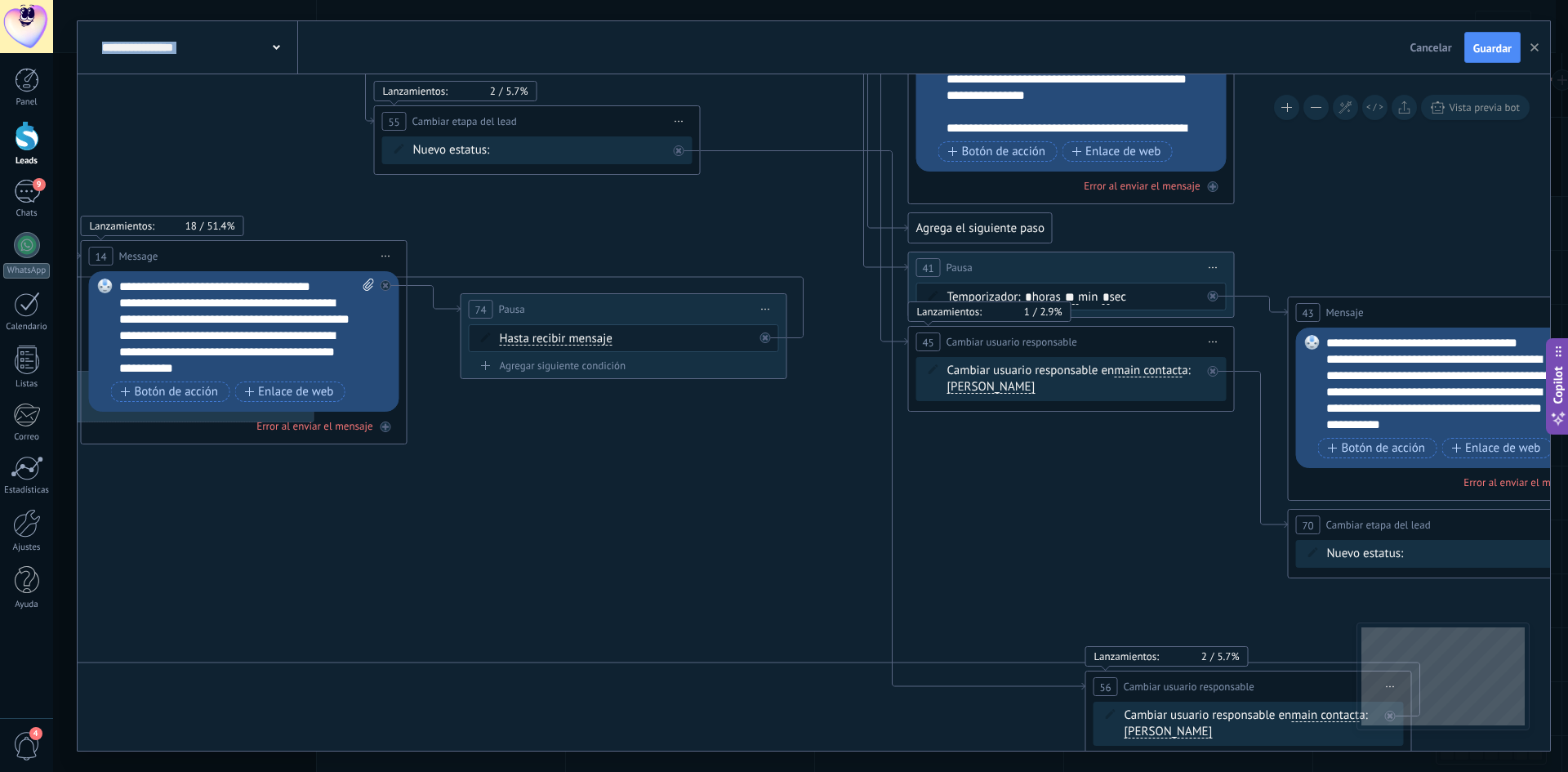
drag, startPoint x: 1483, startPoint y: 441, endPoint x: 1358, endPoint y: 196, distance: 275.0
click at [1376, 184] on icon "1 Message" at bounding box center [705, 151] width 4154 height 2060
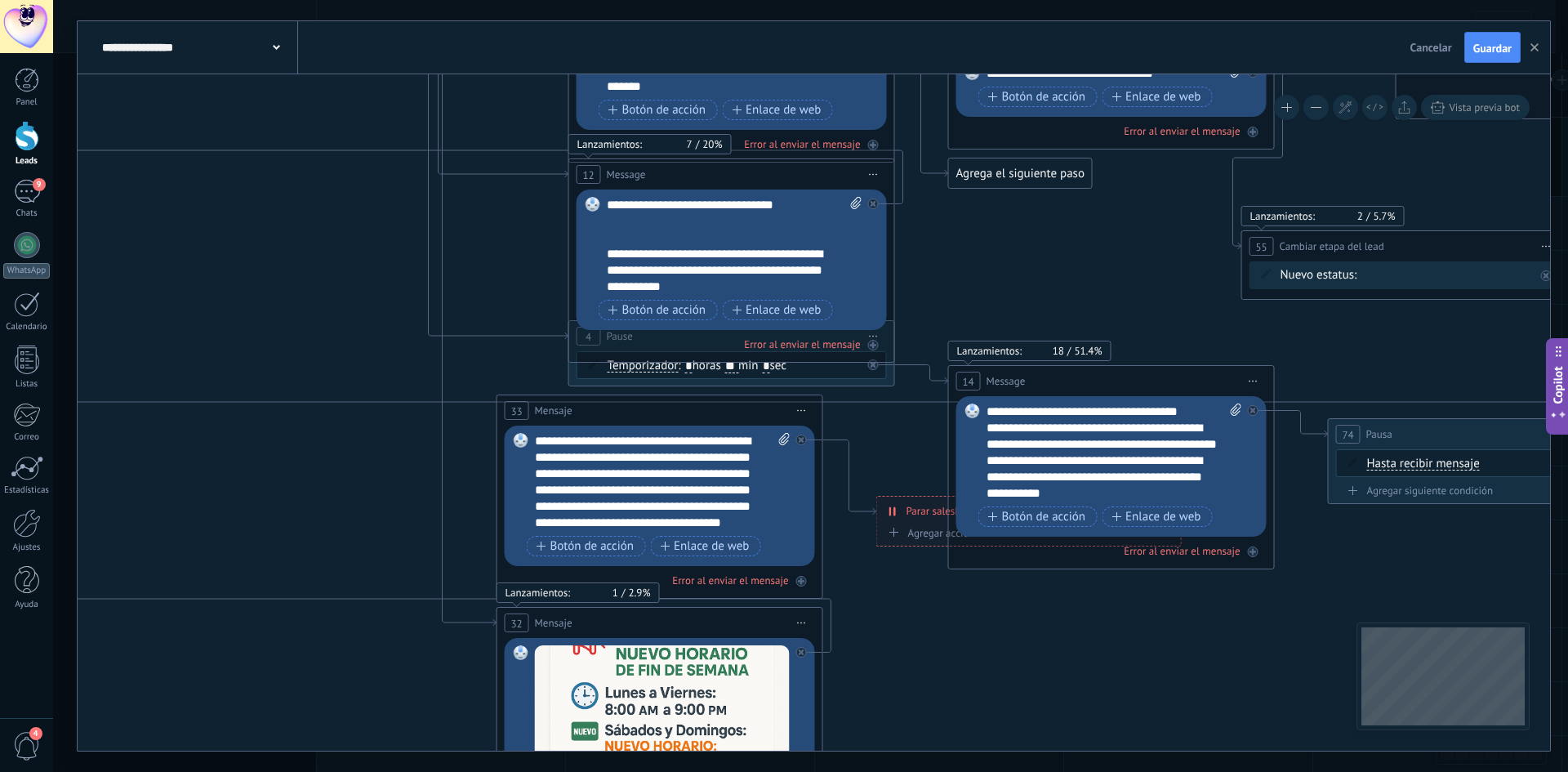
drag, startPoint x: 883, startPoint y: 491, endPoint x: 1555, endPoint y: 628, distance: 685.8
click at [1568, 641] on div "**********" at bounding box center [811, 386] width 1516 height 772
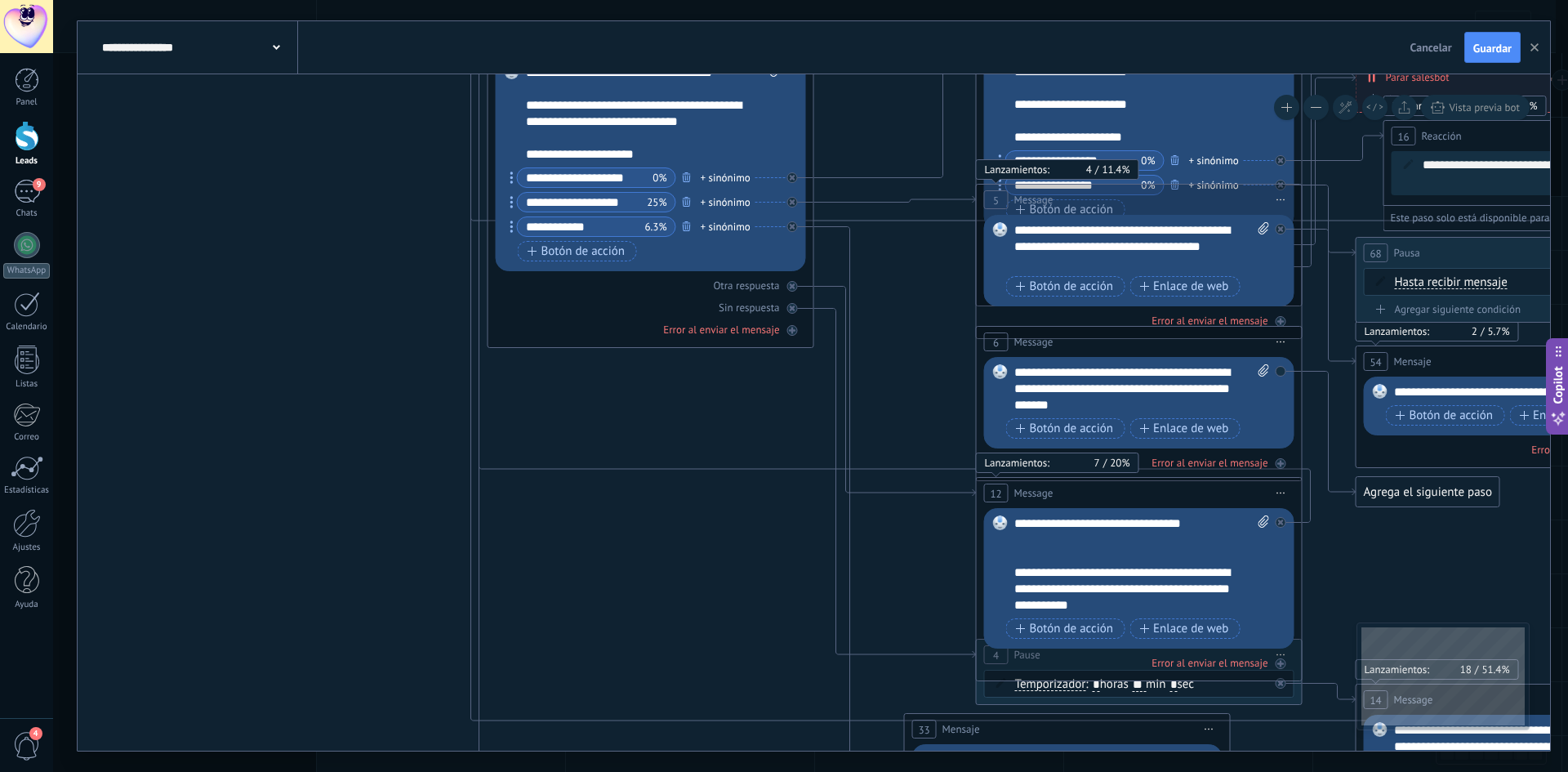
drag, startPoint x: 1293, startPoint y: 441, endPoint x: 1516, endPoint y: 603, distance: 275.6
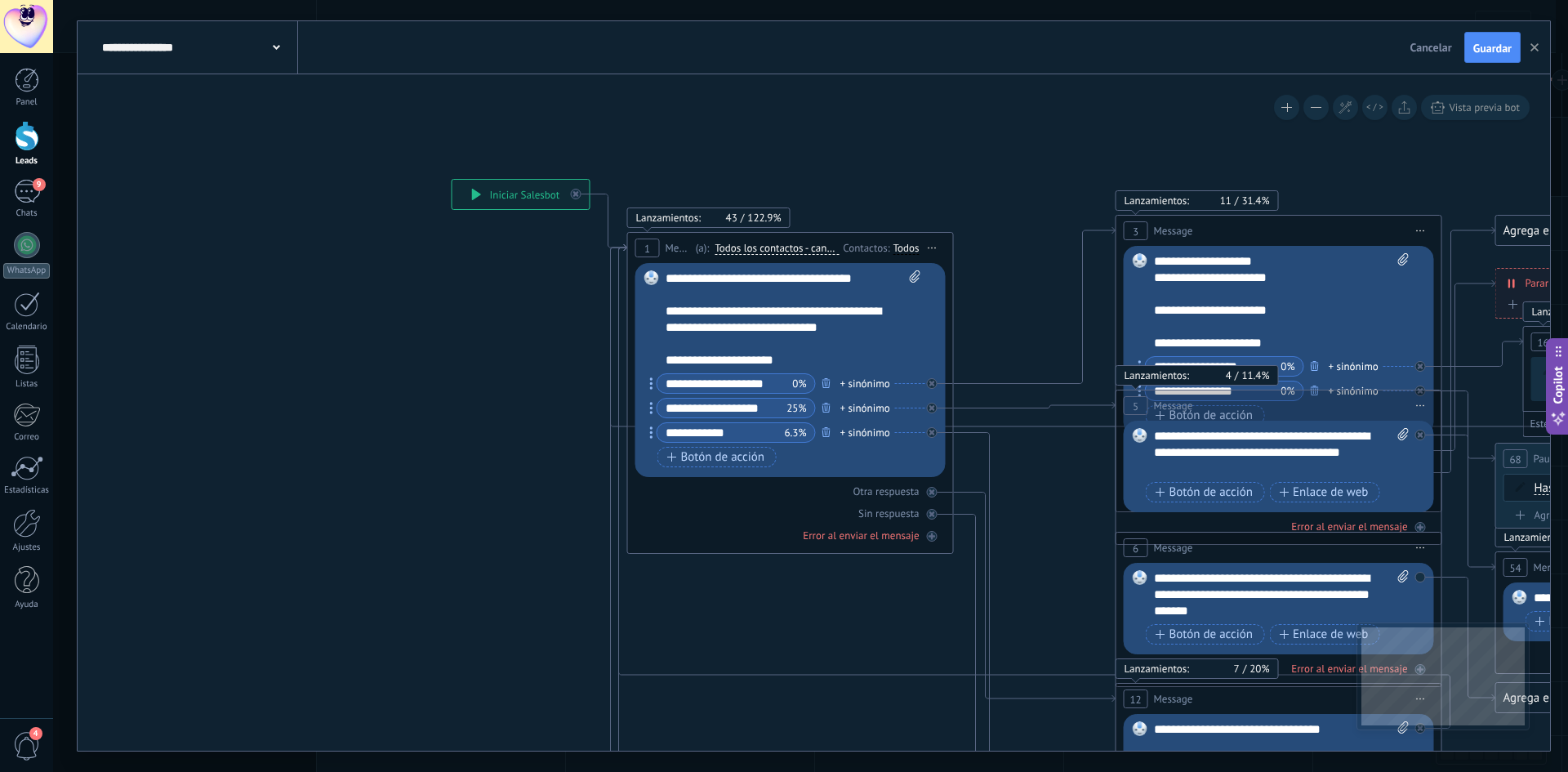
drag, startPoint x: 891, startPoint y: 288, endPoint x: 994, endPoint y: 445, distance: 187.8
click at [1489, 53] on span "Guardar" at bounding box center [1493, 49] width 39 height 12
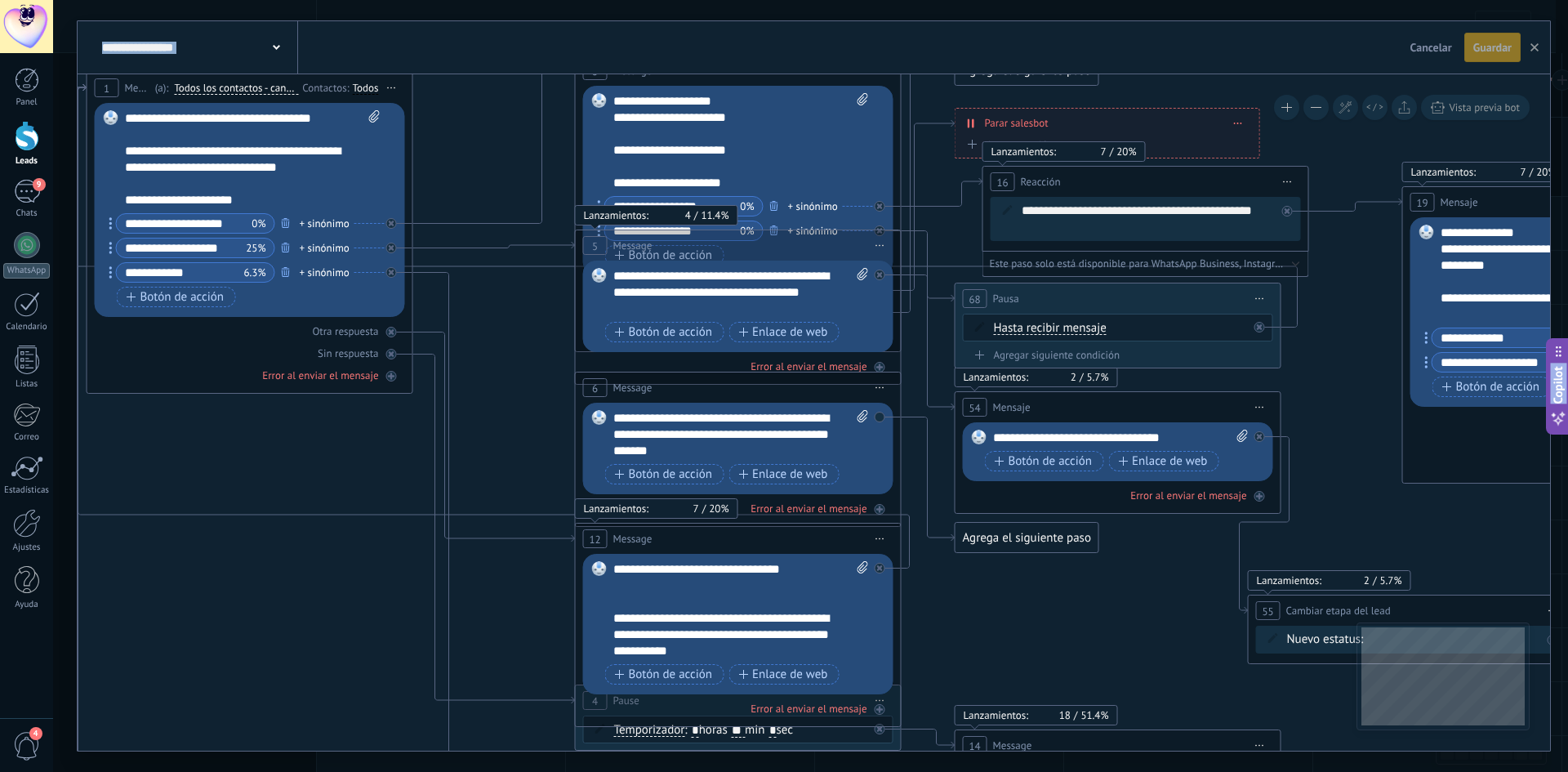
drag, startPoint x: 1368, startPoint y: 158, endPoint x: 869, endPoint y: 36, distance: 513.7
click at [820, 0] on html ".abecls-1,.abecls-2{fill-rule:evenodd}.abecls-2{fill:#fff} .abhcls-1{fill:none}…" at bounding box center [784, 386] width 1568 height 772
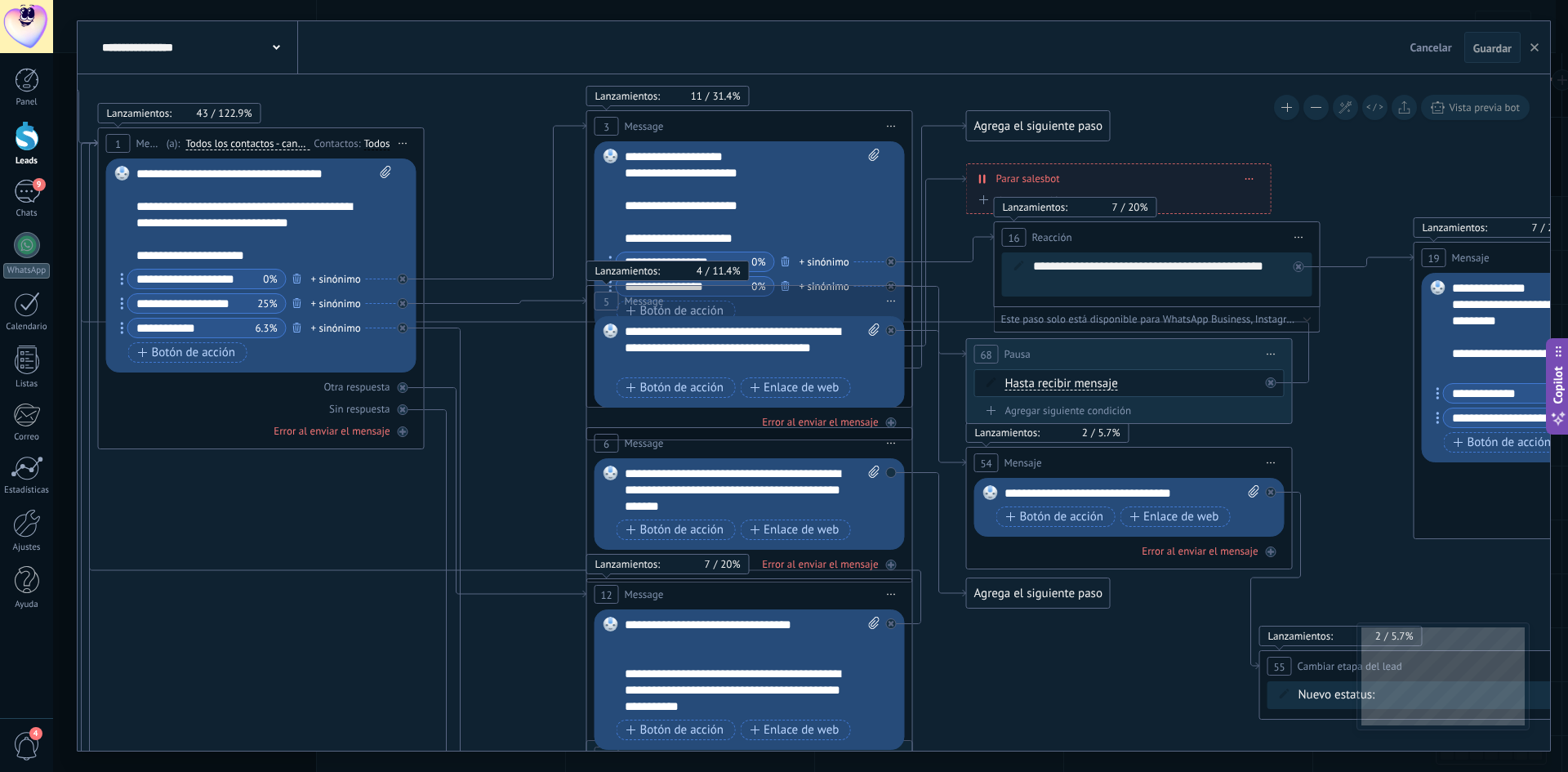
drag, startPoint x: 1336, startPoint y: 461, endPoint x: 1280, endPoint y: 462, distance: 56.0
click at [1358, 511] on icon "1 Message" at bounding box center [1591, 696] width 4154 height 2060
click at [934, 177] on icon at bounding box center [938, 260] width 53 height 170
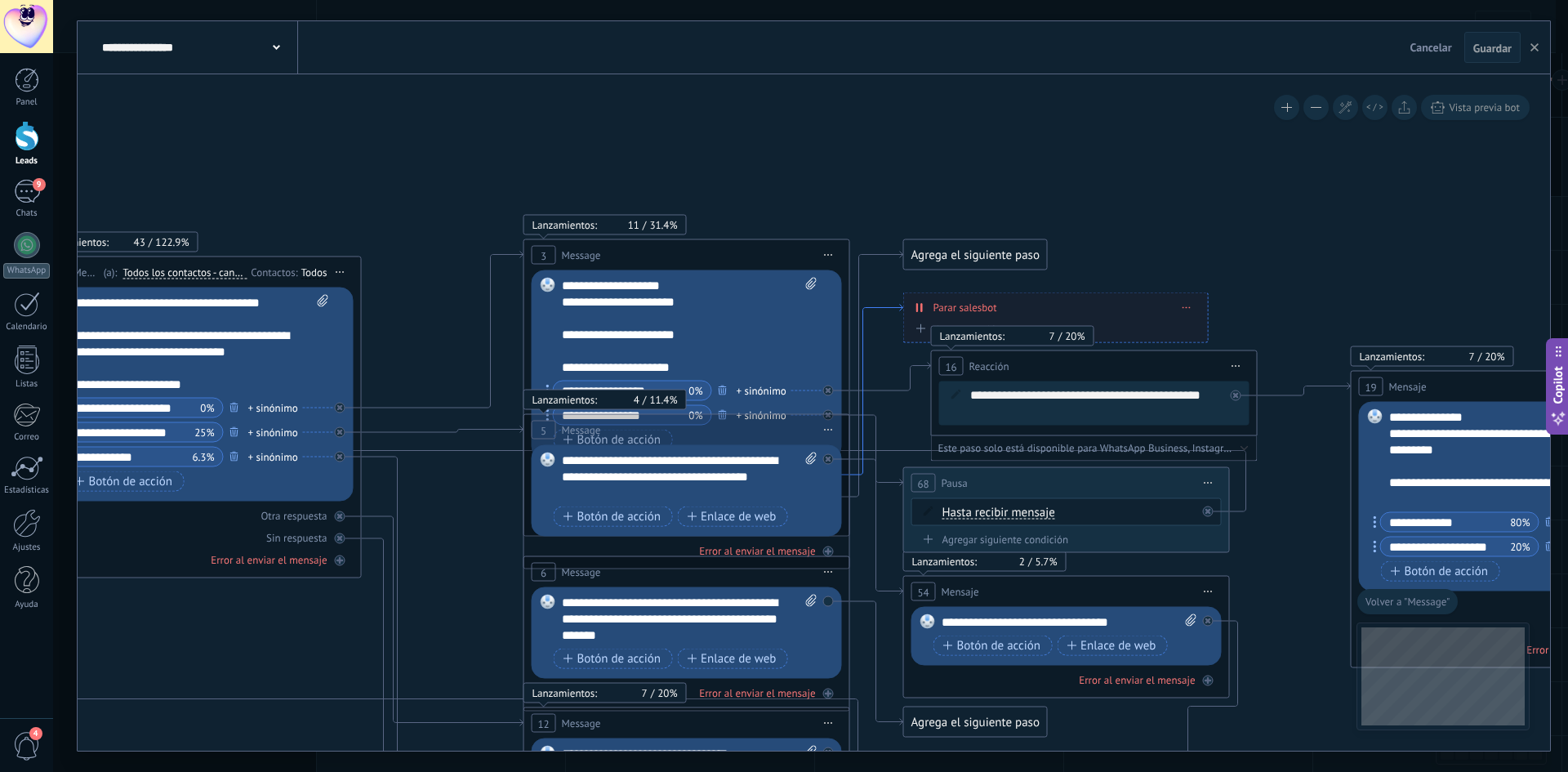
drag, startPoint x: 634, startPoint y: 398, endPoint x: 879, endPoint y: 302, distance: 263.1
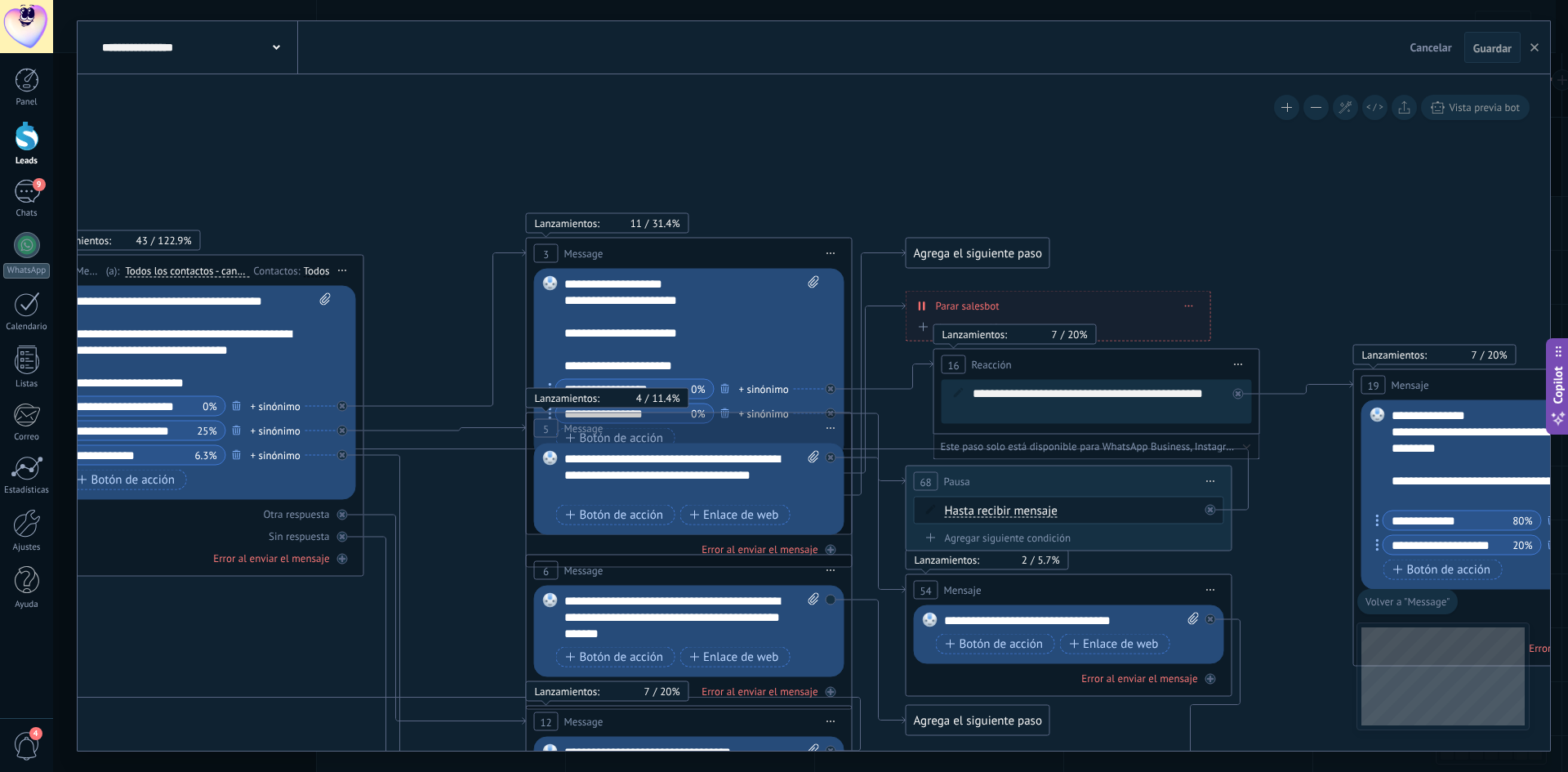
click at [1320, 106] on button at bounding box center [1316, 108] width 26 height 26
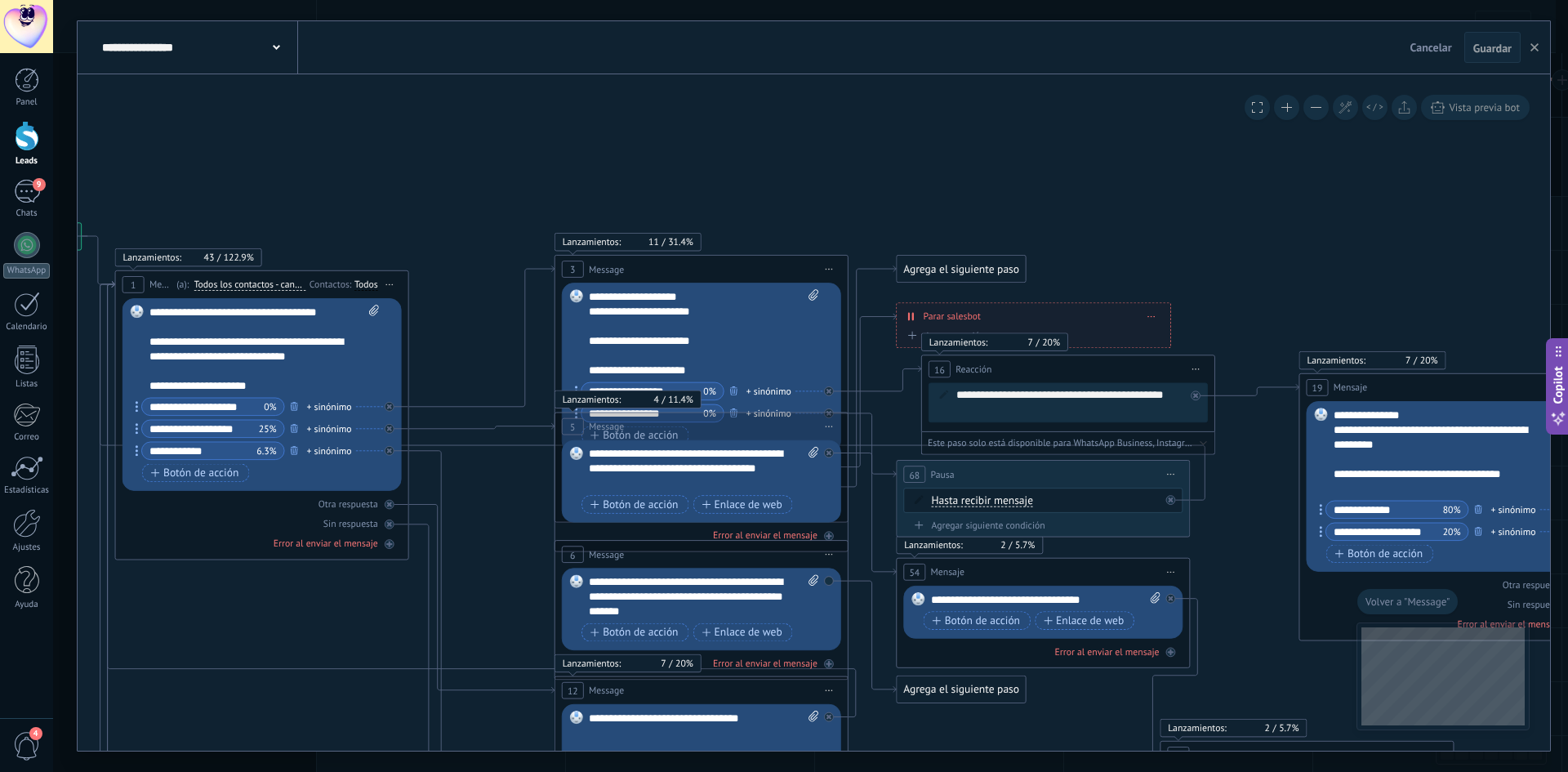
click at [1321, 106] on button at bounding box center [1316, 108] width 26 height 26
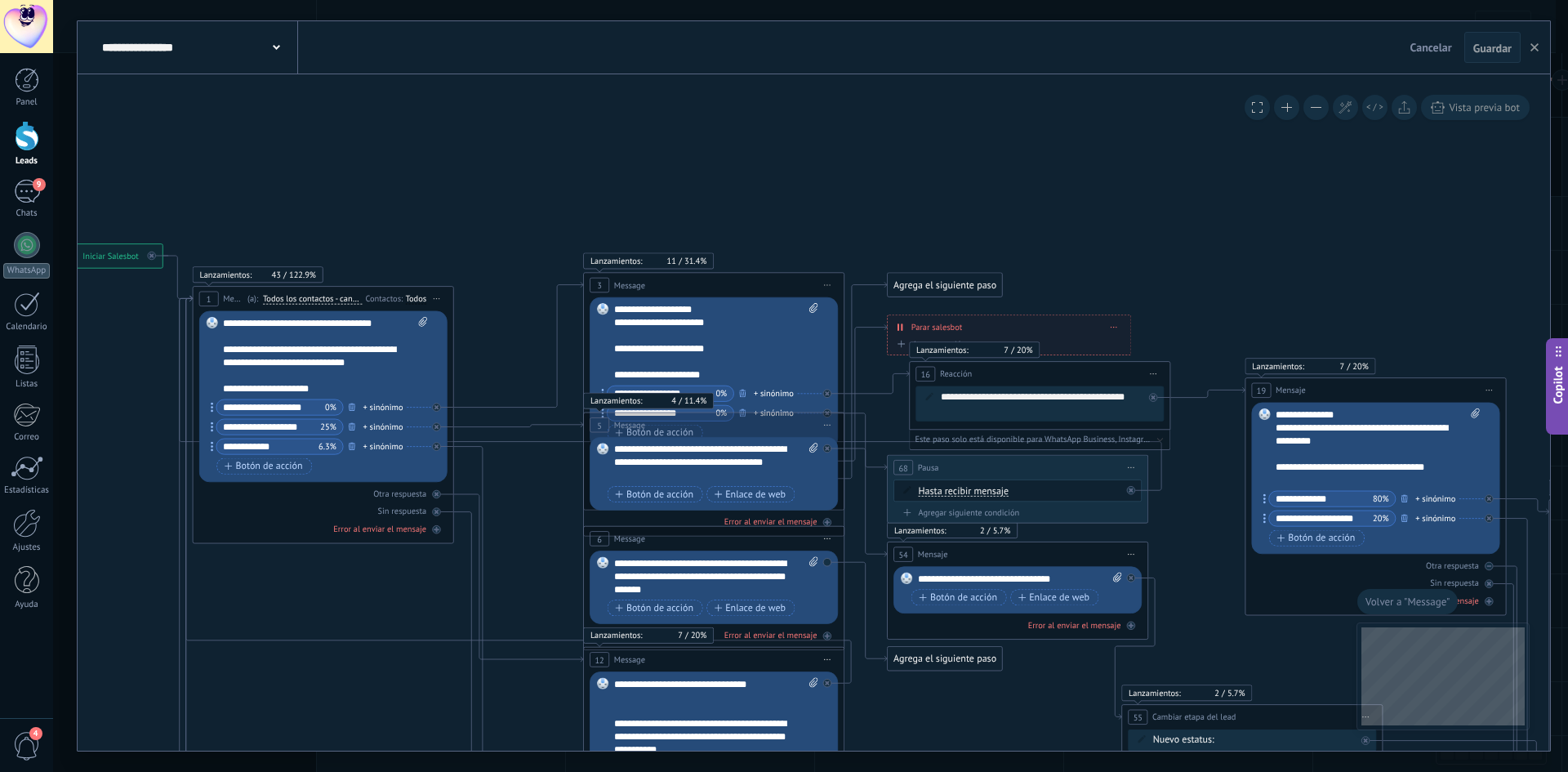
click at [1313, 110] on button at bounding box center [1316, 108] width 26 height 26
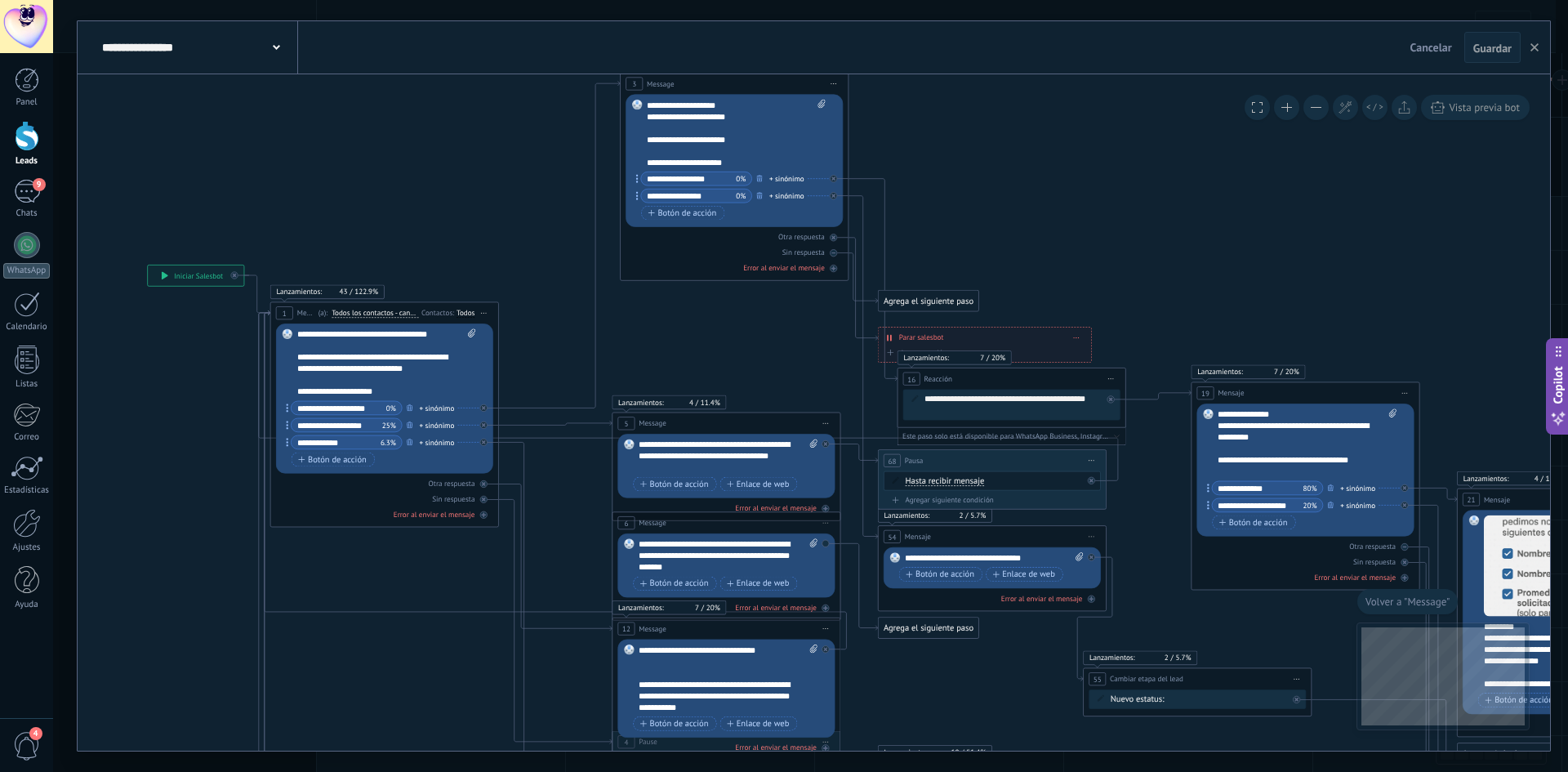
drag, startPoint x: 748, startPoint y: 300, endPoint x: 755, endPoint y: 82, distance: 218.1
click at [755, 82] on div "3 Message ******* (a): Todos los contactos - canales seleccionados Todos los co…" at bounding box center [735, 83] width 228 height 21
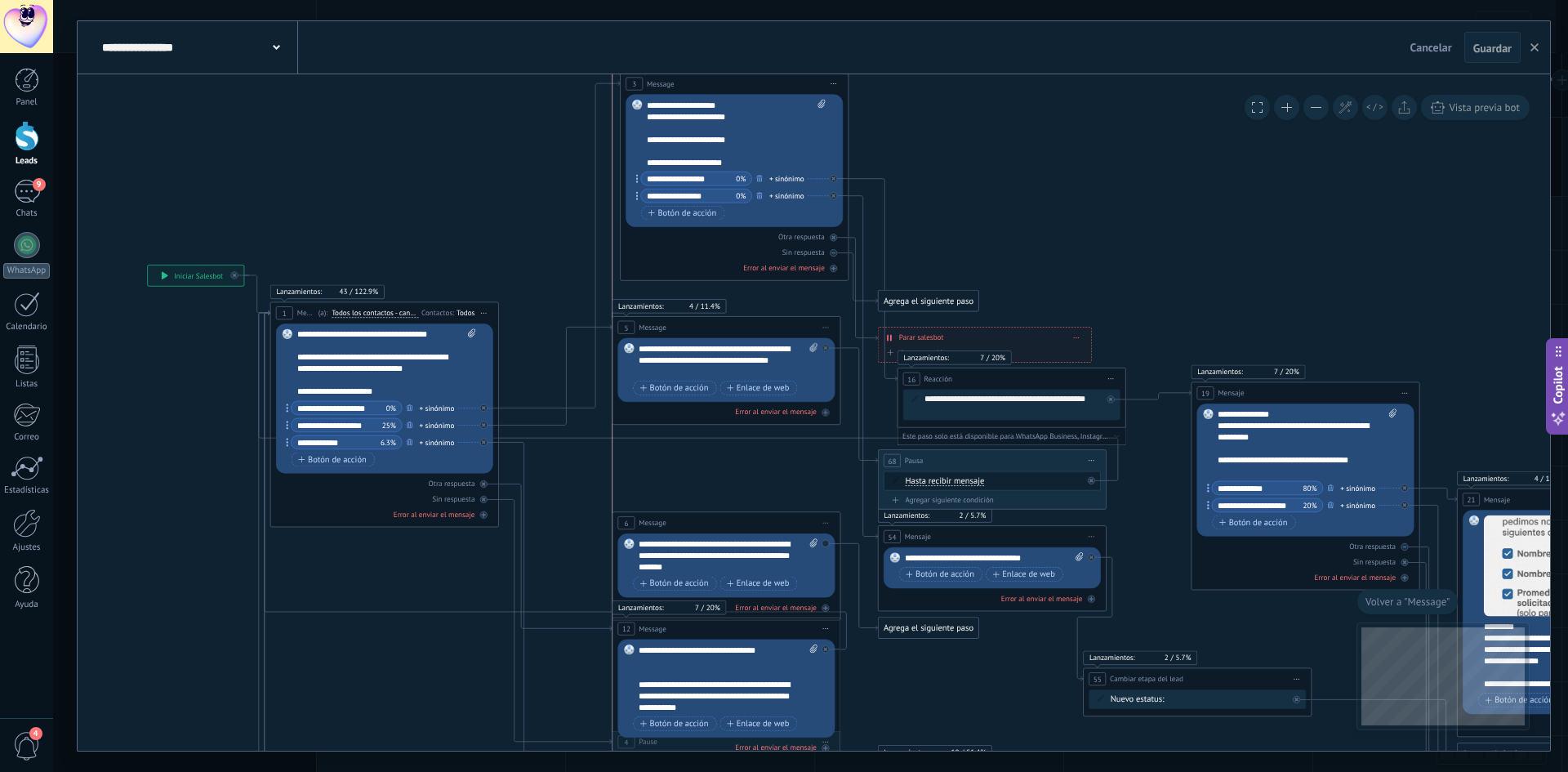
drag, startPoint x: 780, startPoint y: 422, endPoint x: 775, endPoint y: 326, distance: 96.1
click at [775, 326] on div "5 Message ******* (a): Todos los contactos - canales seleccionados Todos los co…" at bounding box center [727, 327] width 228 height 21
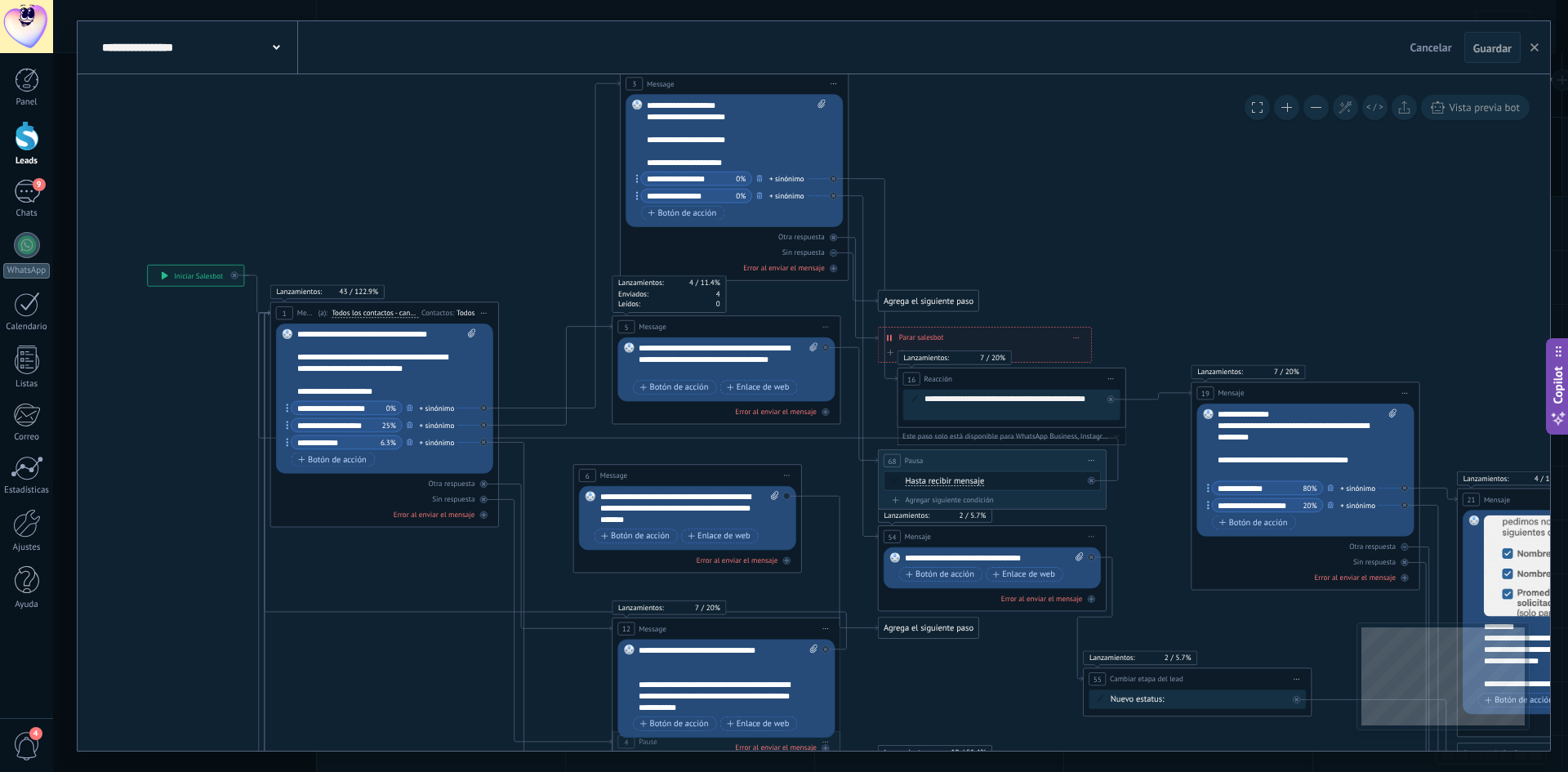
drag, startPoint x: 756, startPoint y: 520, endPoint x: 717, endPoint y: 474, distance: 60.3
click at [717, 474] on div "6 Message ******* (a): Todos los contactos - canales seleccionados Todos los co…" at bounding box center [688, 475] width 228 height 21
click at [784, 475] on span "Iniciar vista previa aquí Cambiar nombre Duplicar [GEOGRAPHIC_DATA]" at bounding box center [786, 476] width 18 height 16
click at [820, 549] on div "Borrar" at bounding box center [839, 550] width 113 height 20
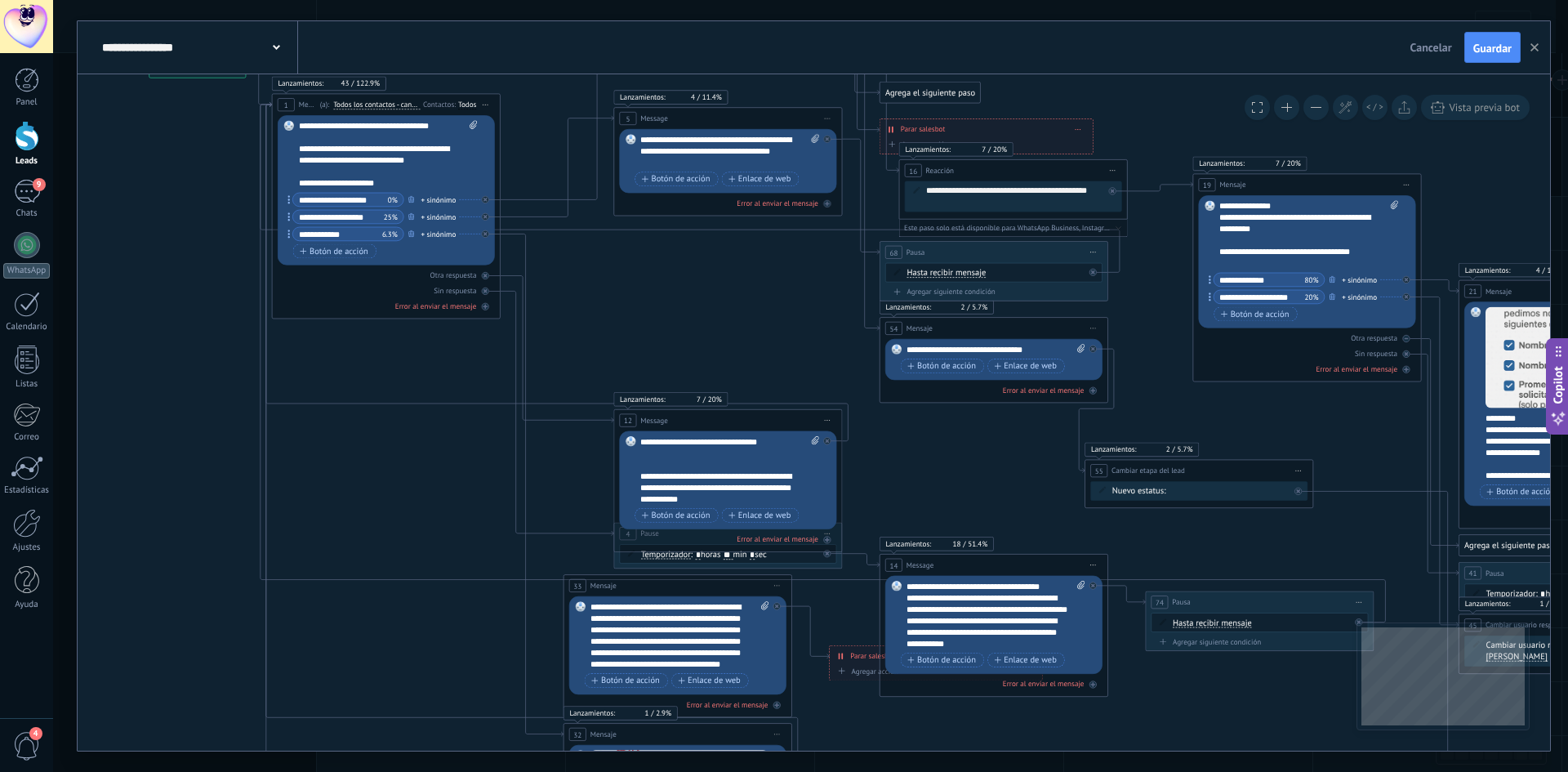
drag, startPoint x: 748, startPoint y: 409, endPoint x: 723, endPoint y: 352, distance: 62.2
click at [728, 357] on icon "1 Message" at bounding box center [1316, 360] width 2908 height 1564
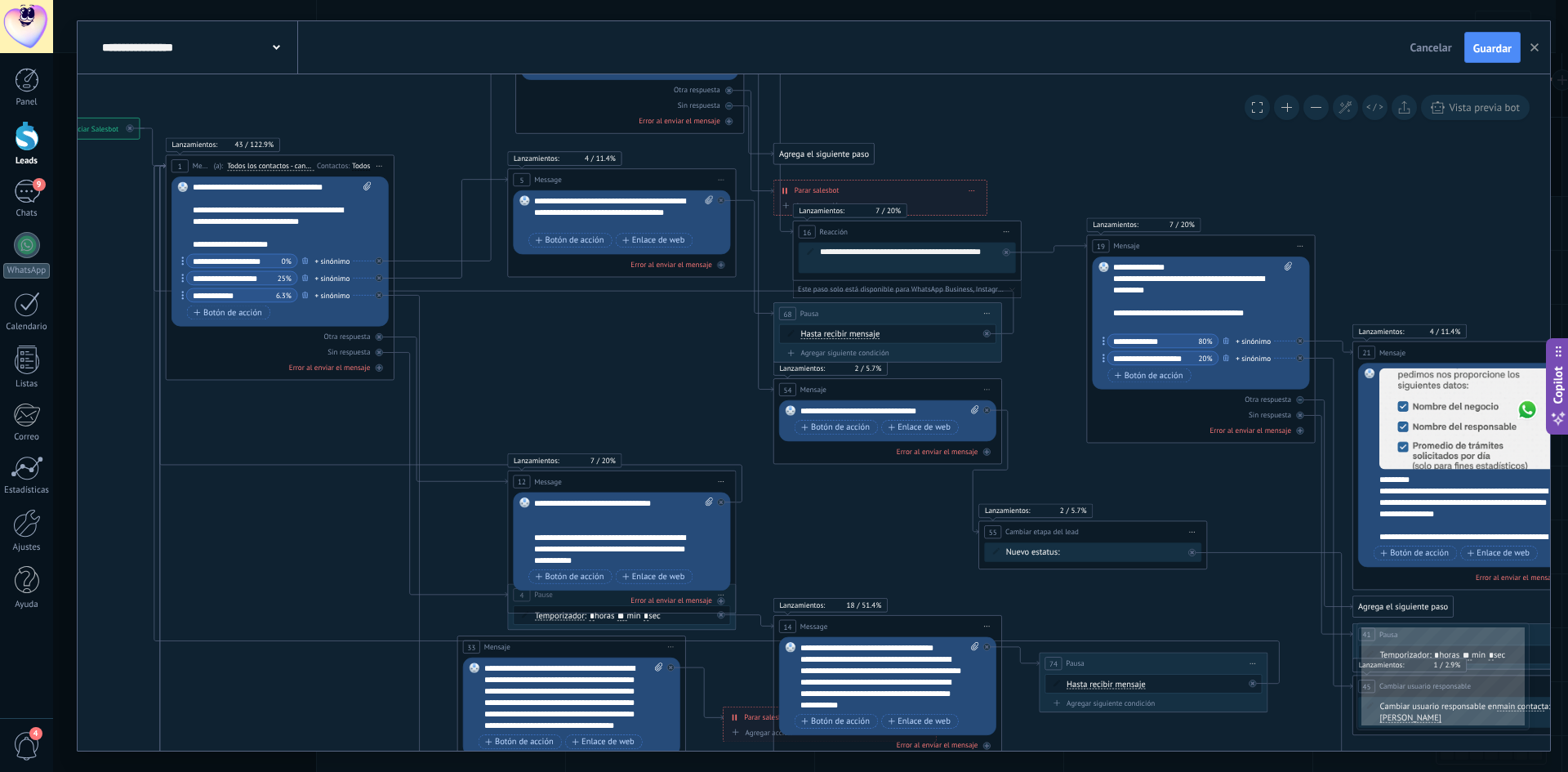
drag, startPoint x: 739, startPoint y: 342, endPoint x: 640, endPoint y: 391, distance: 110.5
click at [640, 391] on icon "1 Message" at bounding box center [1210, 421] width 2908 height 1564
click at [594, 291] on icon at bounding box center [584, 249] width 860 height 170
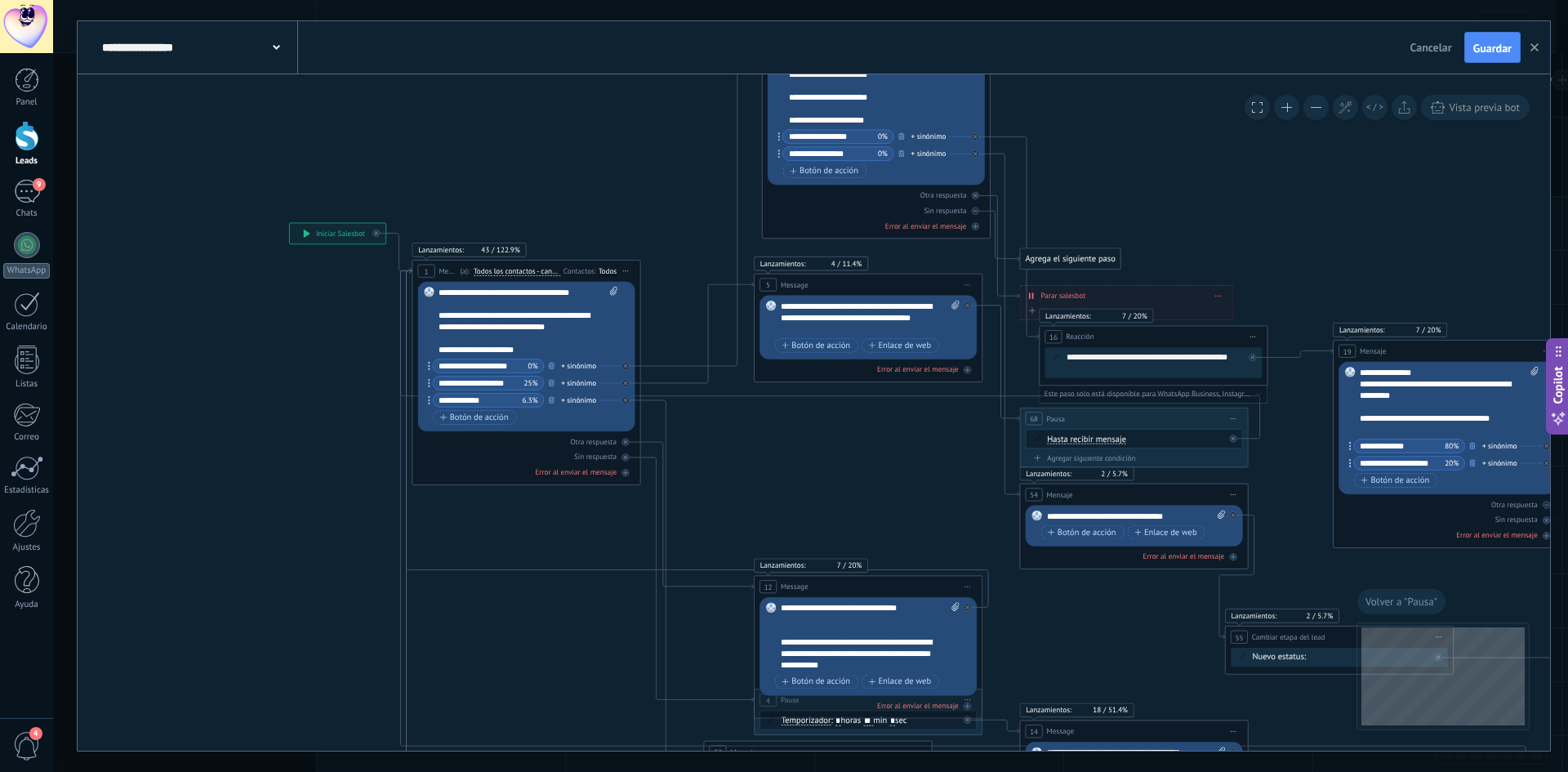
drag, startPoint x: 1158, startPoint y: 464, endPoint x: 913, endPoint y: 430, distance: 247.3
click at [913, 430] on icon "1 Message" at bounding box center [1457, 526] width 2908 height 1564
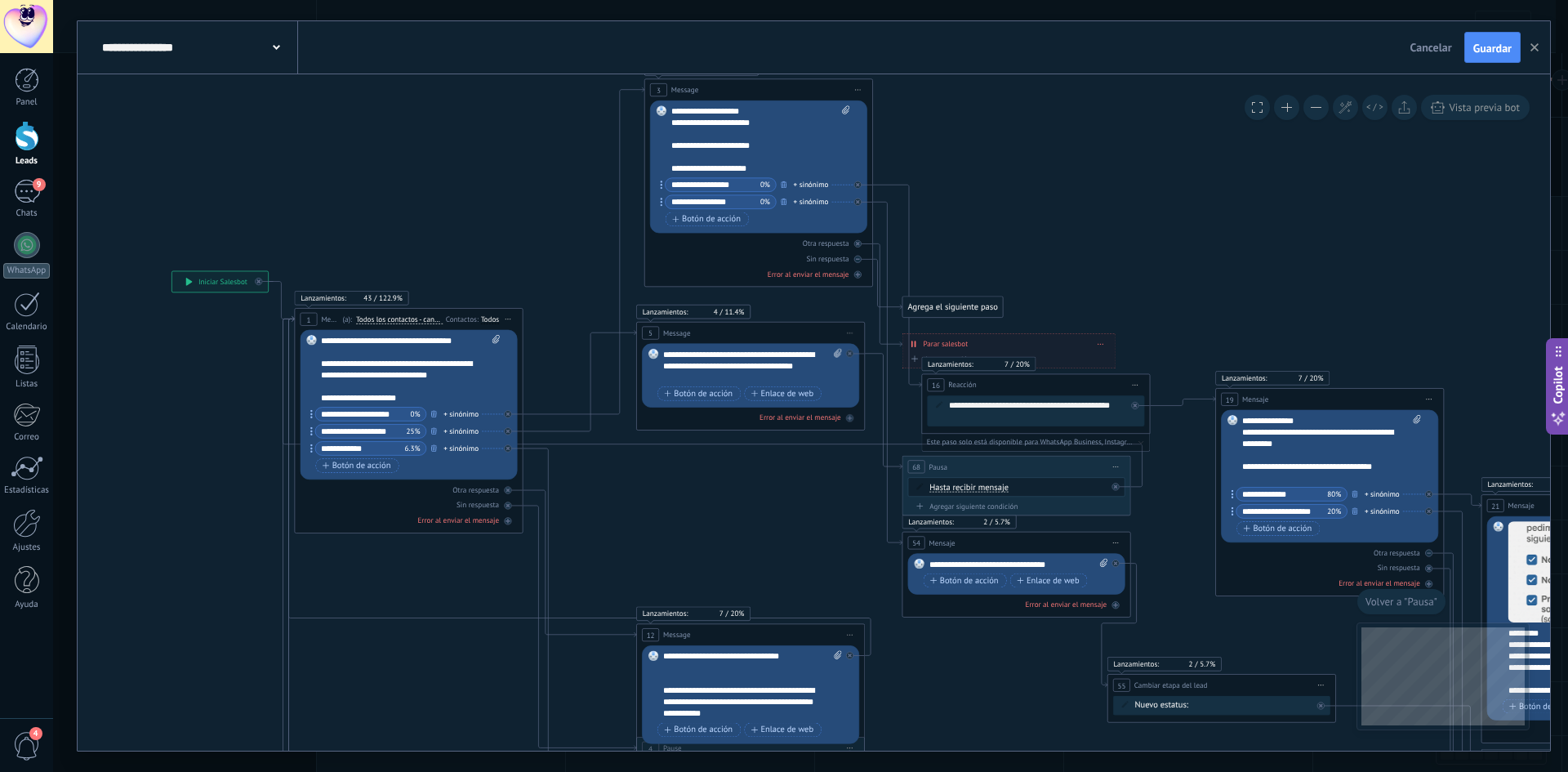
drag, startPoint x: 1310, startPoint y: 496, endPoint x: 1192, endPoint y: 543, distance: 127.0
click at [1192, 543] on icon "1 Message" at bounding box center [1340, 575] width 2908 height 1564
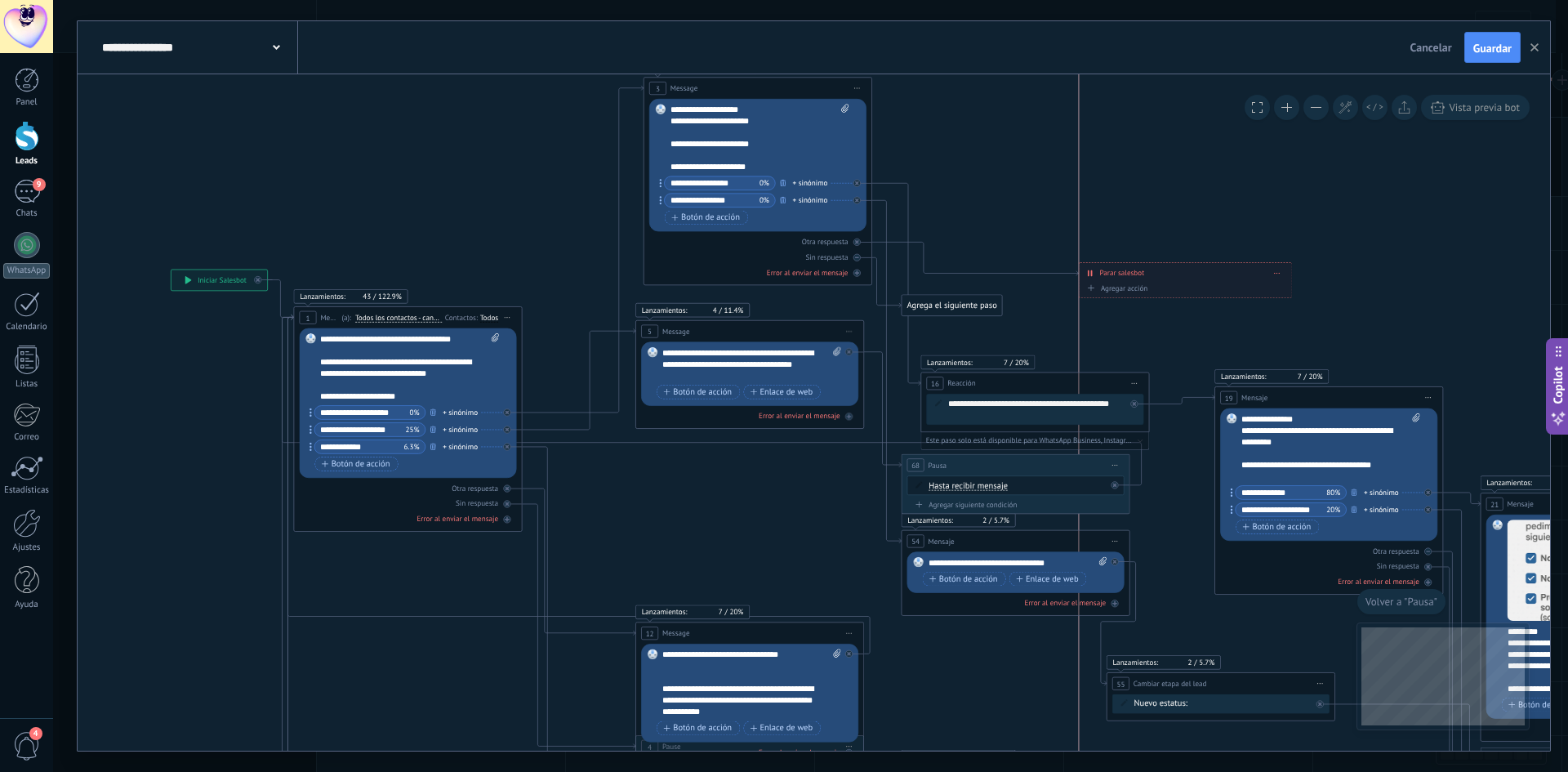
drag, startPoint x: 1051, startPoint y: 345, endPoint x: 1221, endPoint y: 277, distance: 183.1
click at [1222, 277] on div "**********" at bounding box center [1185, 274] width 212 height 21
click at [1115, 287] on div "Agregar acción" at bounding box center [1110, 289] width 63 height 9
click at [1115, 287] on button "Conversación marcada como cerrada" at bounding box center [1145, 289] width 143 height 21
click at [1259, 320] on icon "1 Message" at bounding box center [1339, 607] width 2908 height 1634
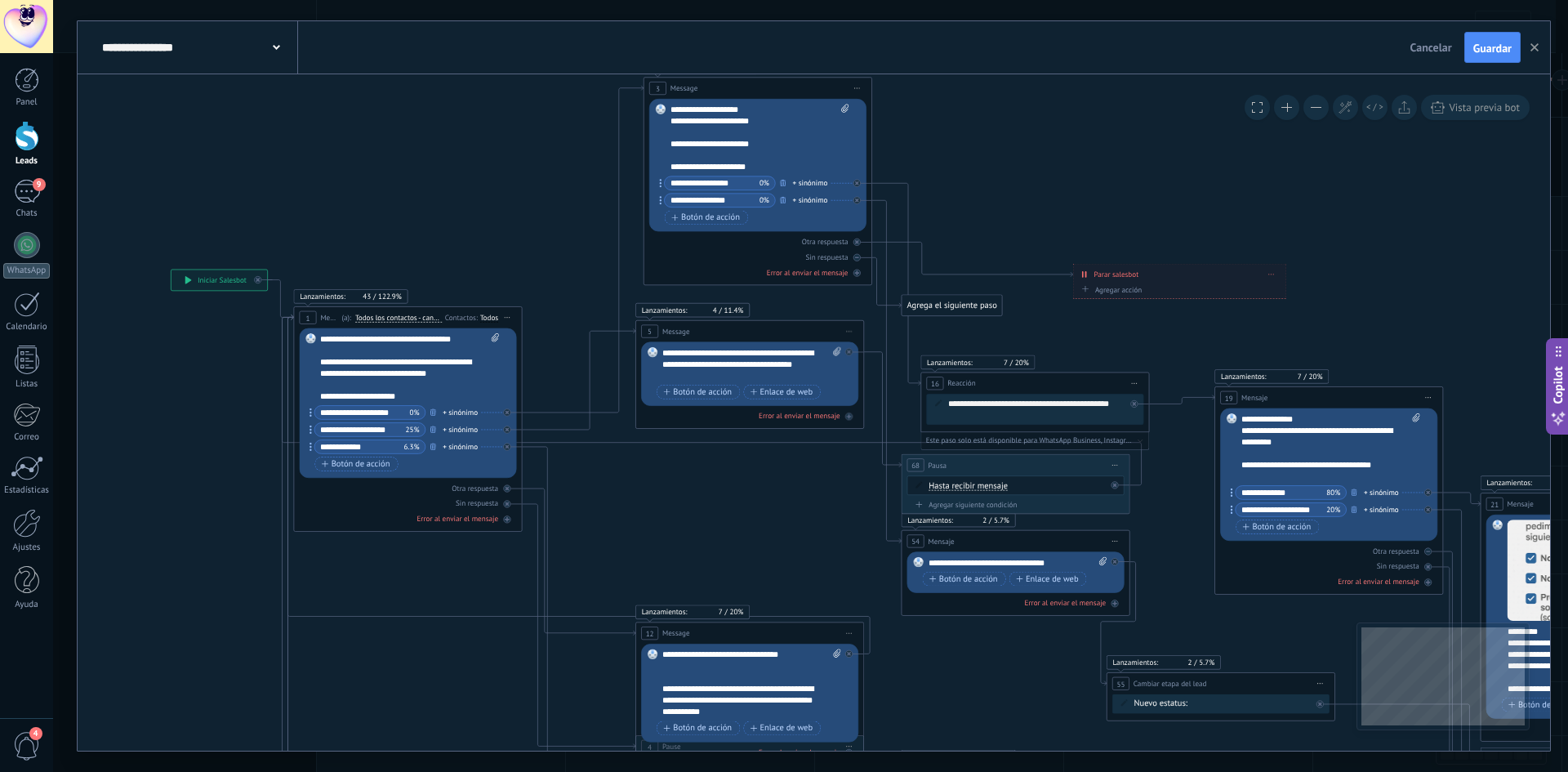
click at [1274, 274] on icon at bounding box center [1272, 274] width 6 height 1
click at [1300, 293] on div "Borrar" at bounding box center [1293, 291] width 51 height 20
drag, startPoint x: 975, startPoint y: 129, endPoint x: 1201, endPoint y: 270, distance: 266.4
click at [1191, 270] on div "Agrega el siguiente paso" at bounding box center [1139, 263] width 100 height 19
drag, startPoint x: 958, startPoint y: 303, endPoint x: 1089, endPoint y: 300, distance: 131.0
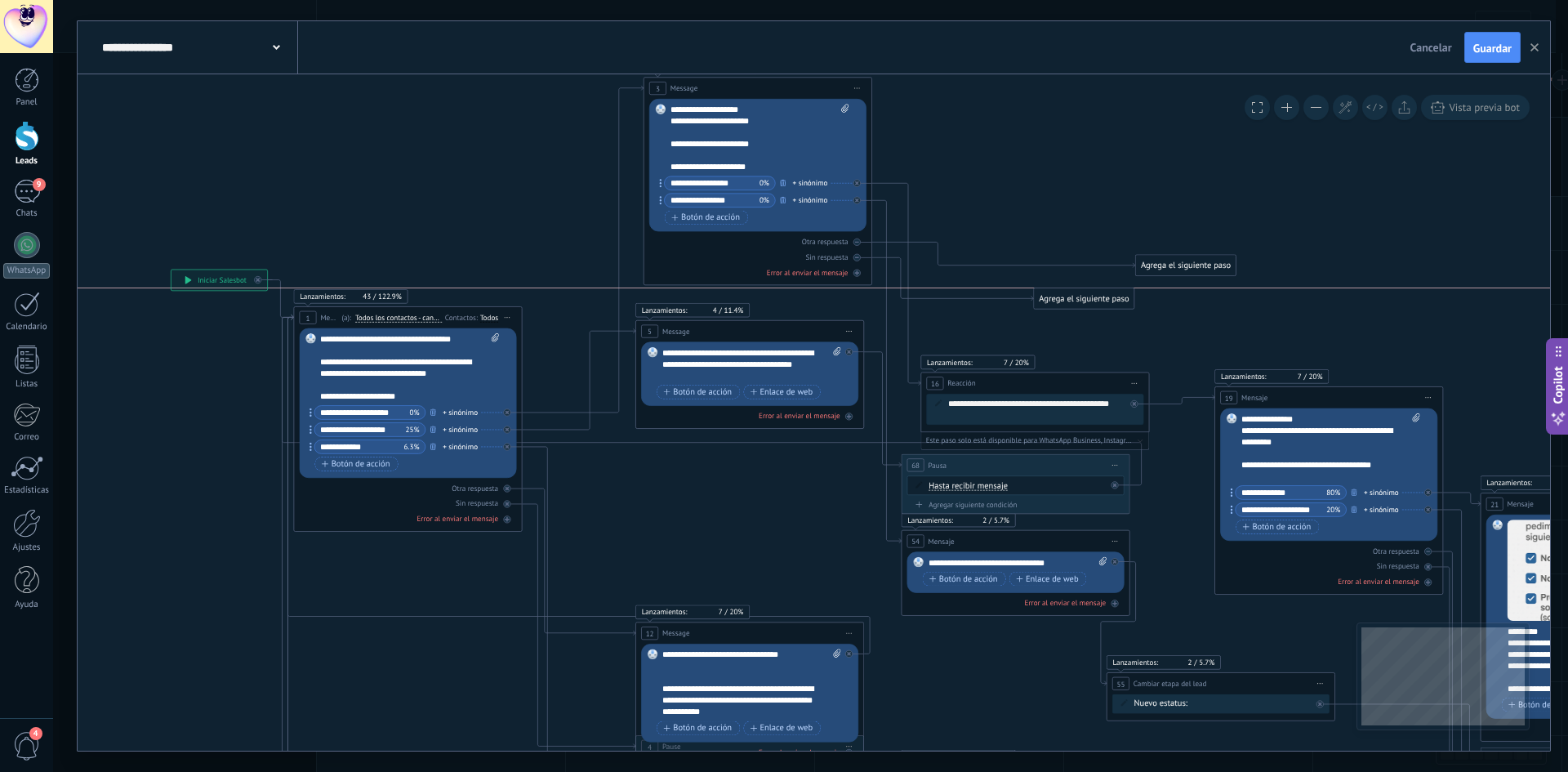
click at [1089, 300] on div "Agrega el siguiente paso" at bounding box center [1084, 298] width 100 height 19
click at [1079, 300] on div "Agrega el siguiente paso" at bounding box center [1083, 298] width 100 height 19
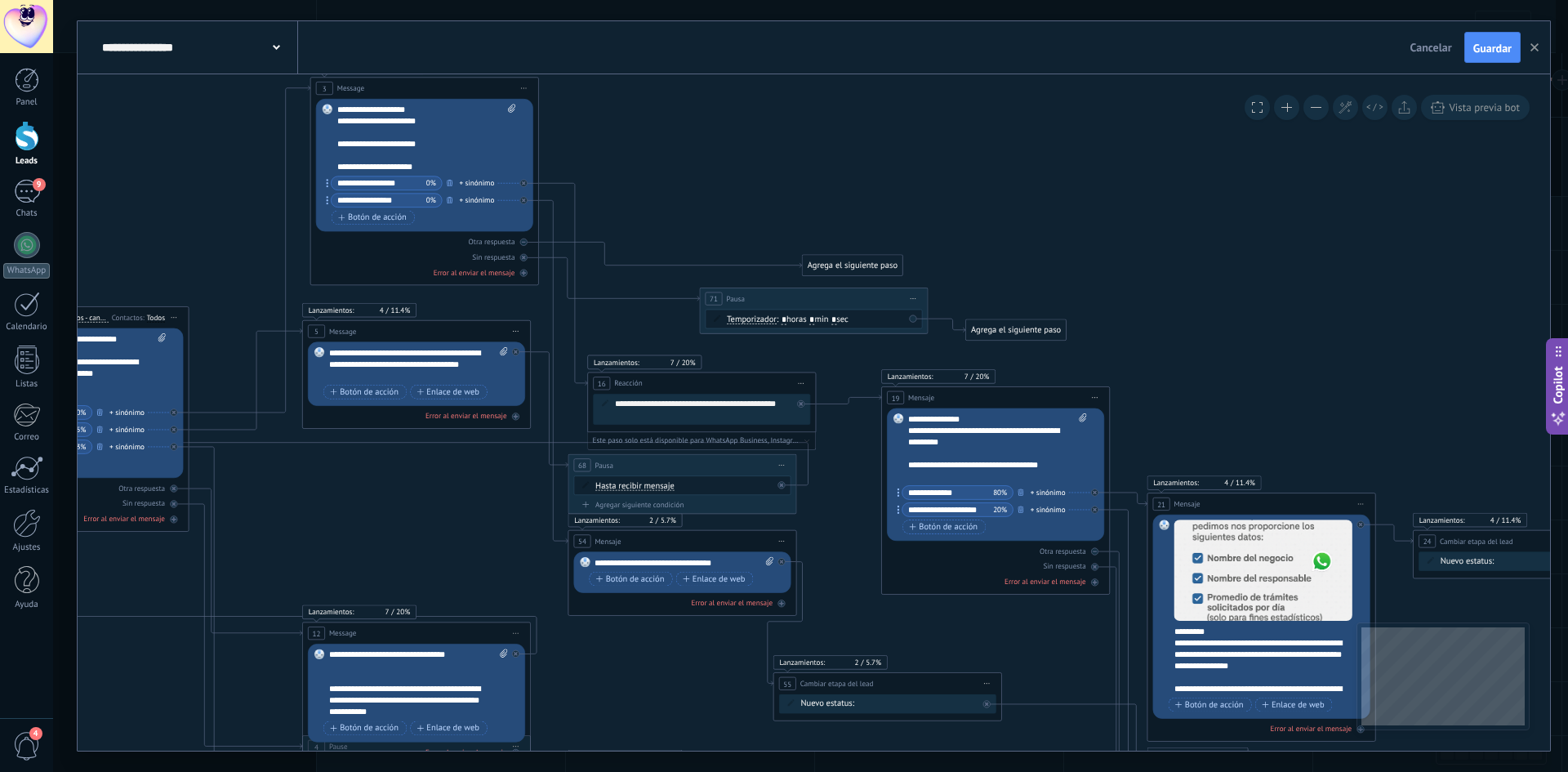
click at [823, 317] on span ": * horas * min * sec" at bounding box center [812, 319] width 72 height 11
click at [818, 323] on span ": * horas * min * sec" at bounding box center [812, 319] width 72 height 11
click at [814, 319] on input "*" at bounding box center [811, 319] width 5 height 9
type input "*"
type input "**"
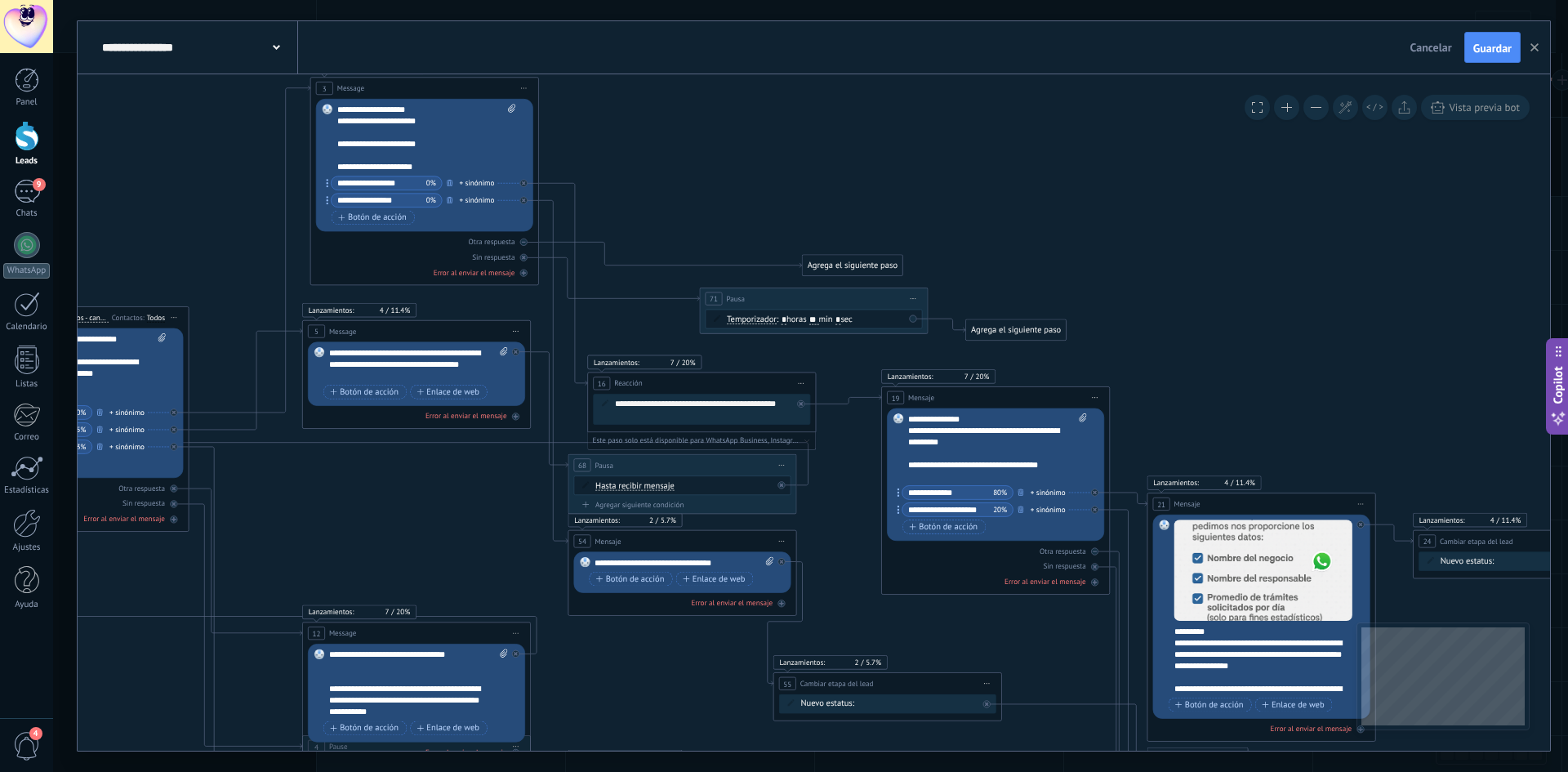
click at [789, 317] on span ": * horas ** min * sec" at bounding box center [814, 319] width 76 height 11
type input "*"
drag, startPoint x: 984, startPoint y: 319, endPoint x: 991, endPoint y: 323, distance: 8.1
click at [988, 320] on div "Agrega el siguiente paso Mensaje Mensaje Mensaje Reacción Comentario Enviar men…" at bounding box center [1016, 330] width 101 height 22
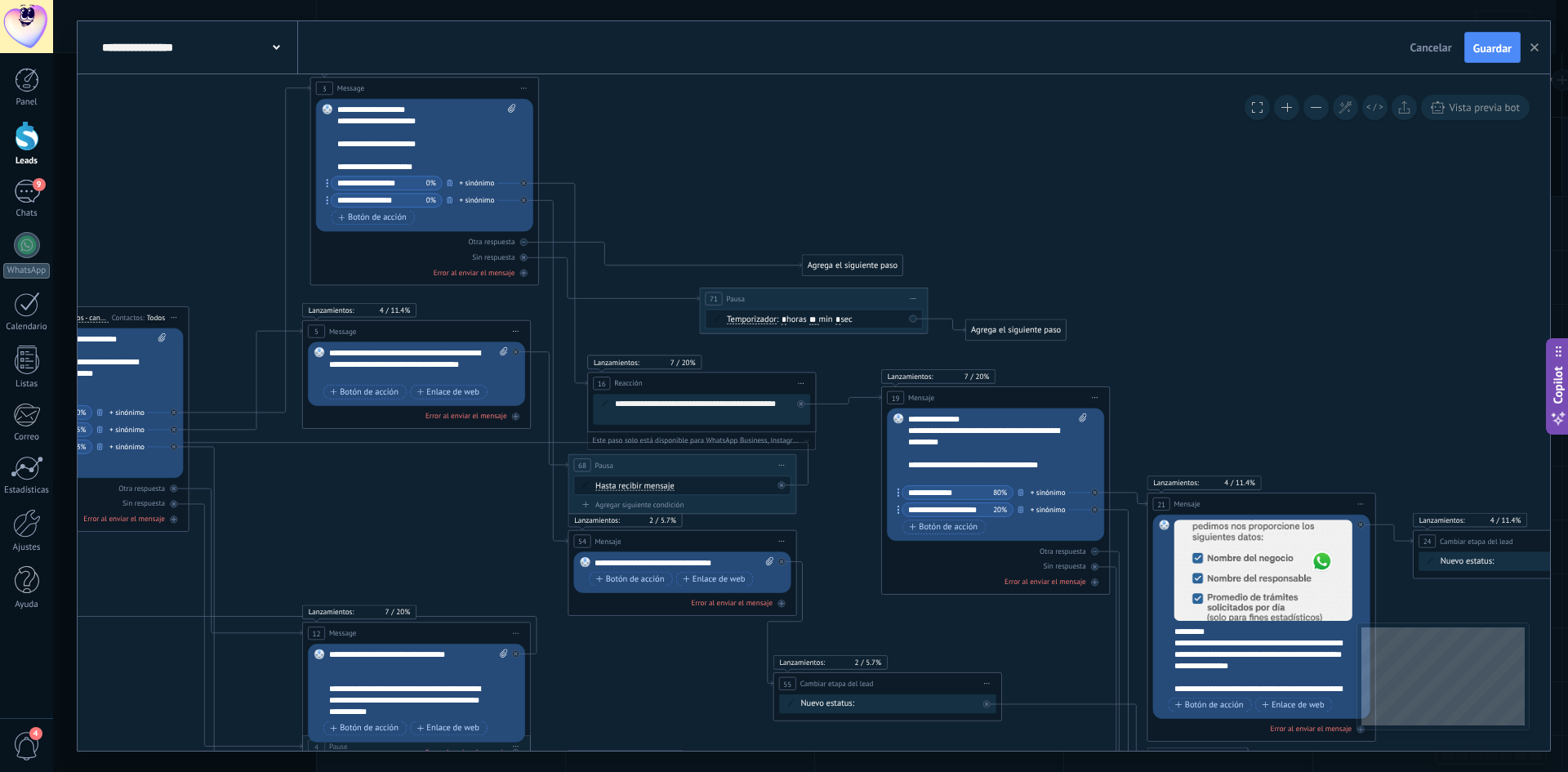
click at [1004, 333] on div "Agrega el siguiente paso" at bounding box center [1016, 330] width 100 height 19
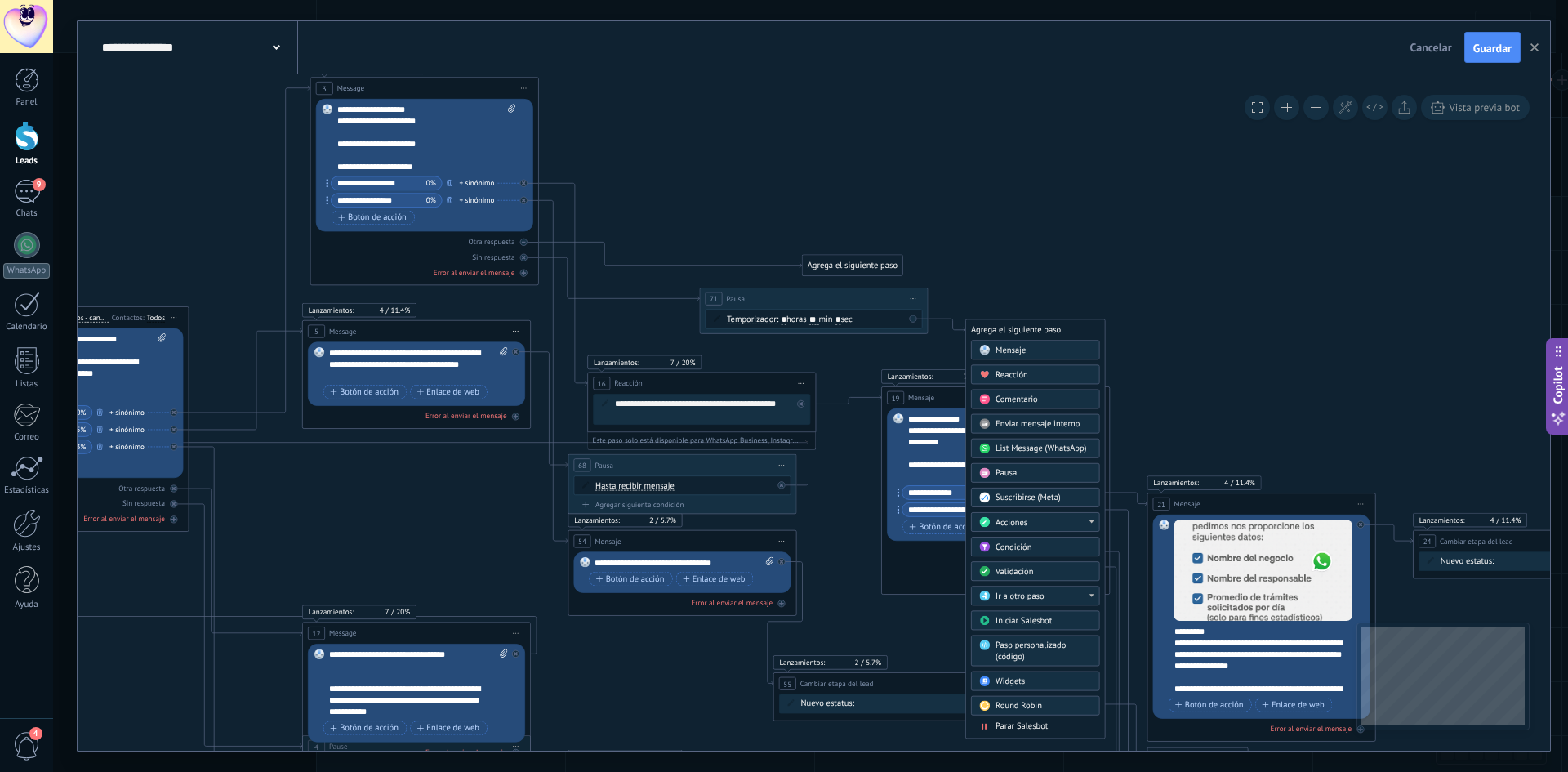
click at [1015, 345] on span "Mensaje" at bounding box center [1010, 350] width 31 height 11
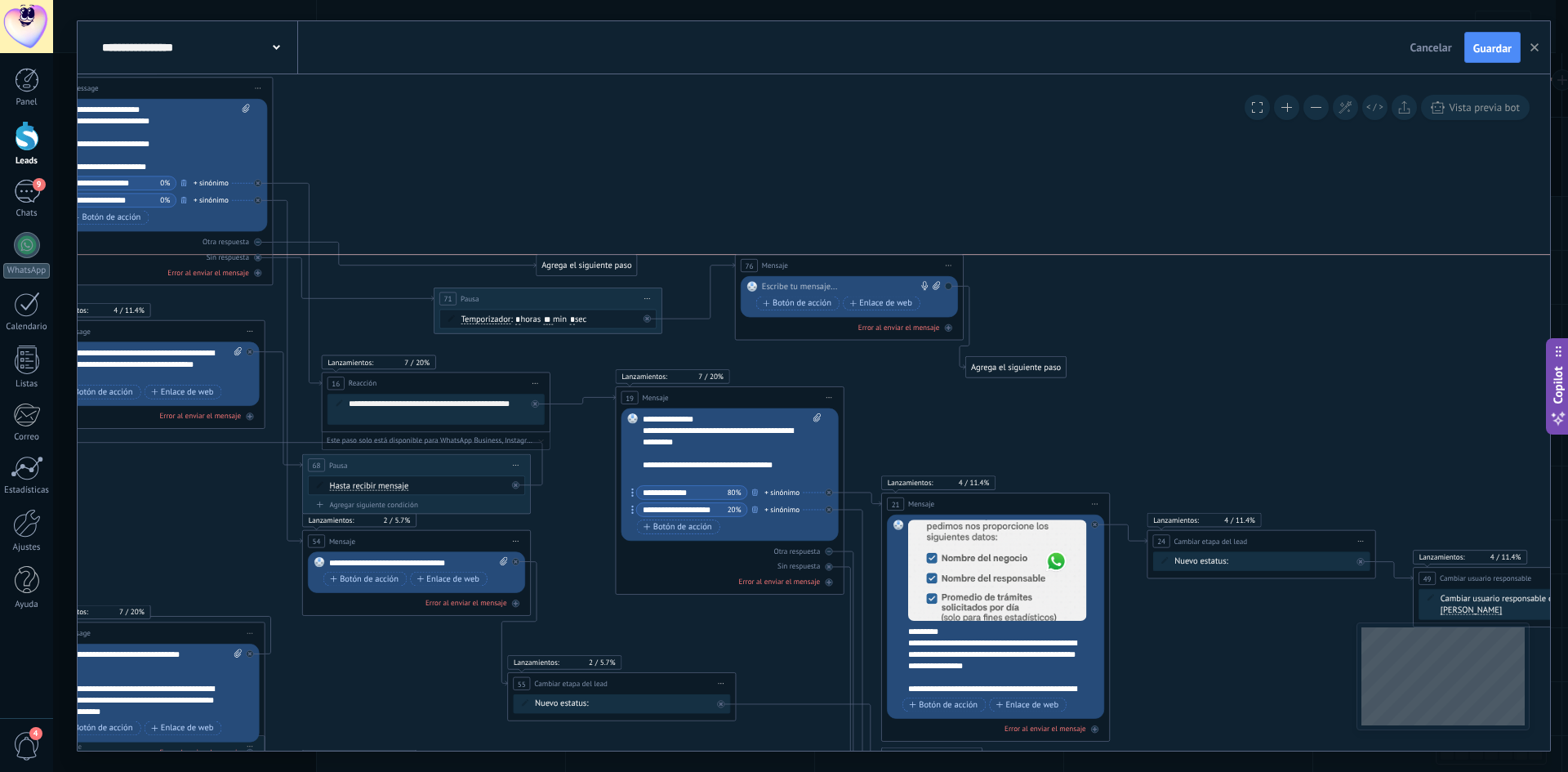
drag, startPoint x: 846, startPoint y: 325, endPoint x: 889, endPoint y: 245, distance: 90.8
click at [887, 255] on div "76 Mensaje ******* (a): Todos los contactos - canales seleccionados Todos los c…" at bounding box center [850, 265] width 228 height 21
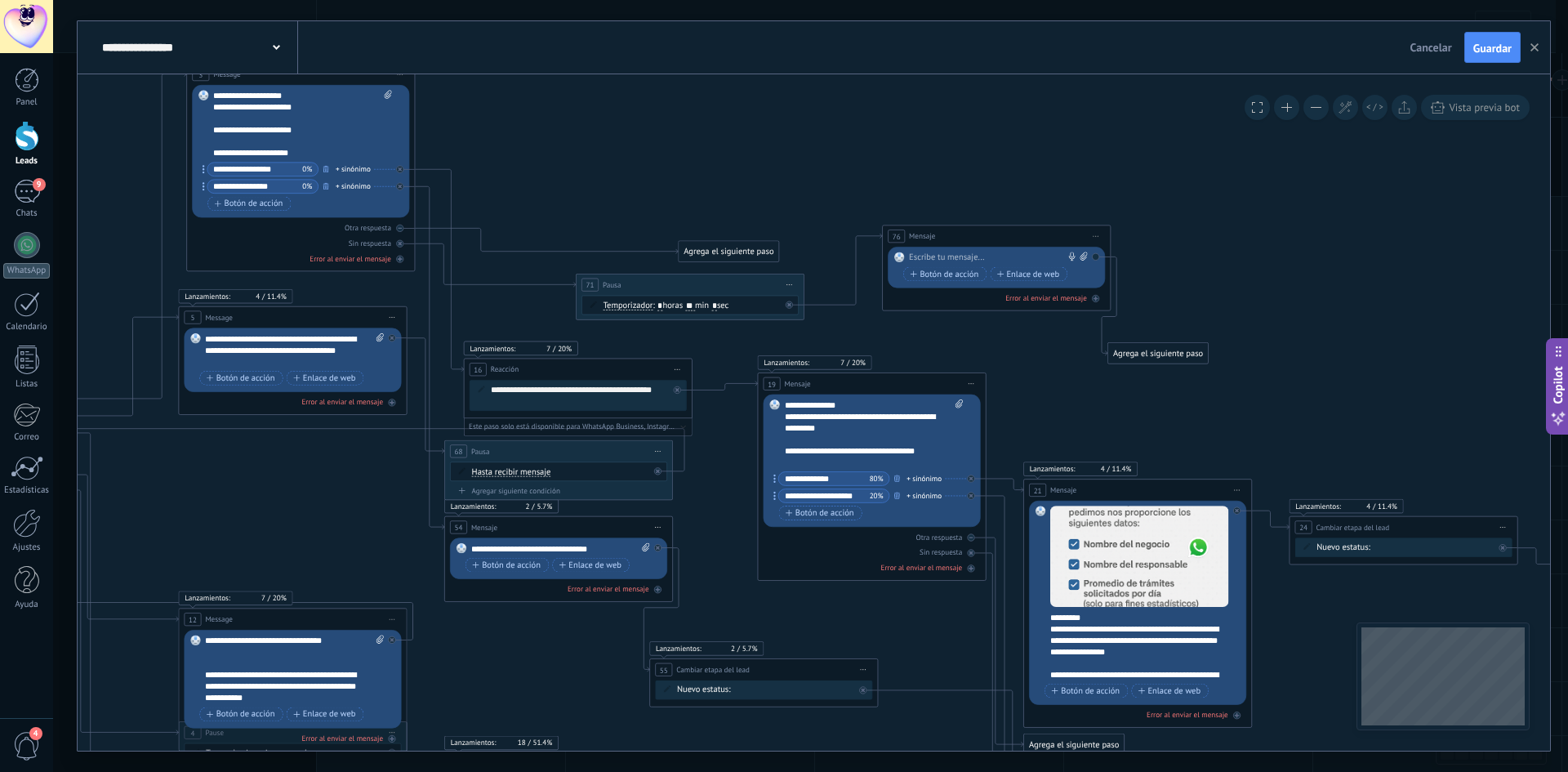
drag, startPoint x: 930, startPoint y: 427, endPoint x: 1081, endPoint y: 386, distance: 156.5
click at [1067, 396] on icon "1 Message" at bounding box center [882, 559] width 2908 height 1564
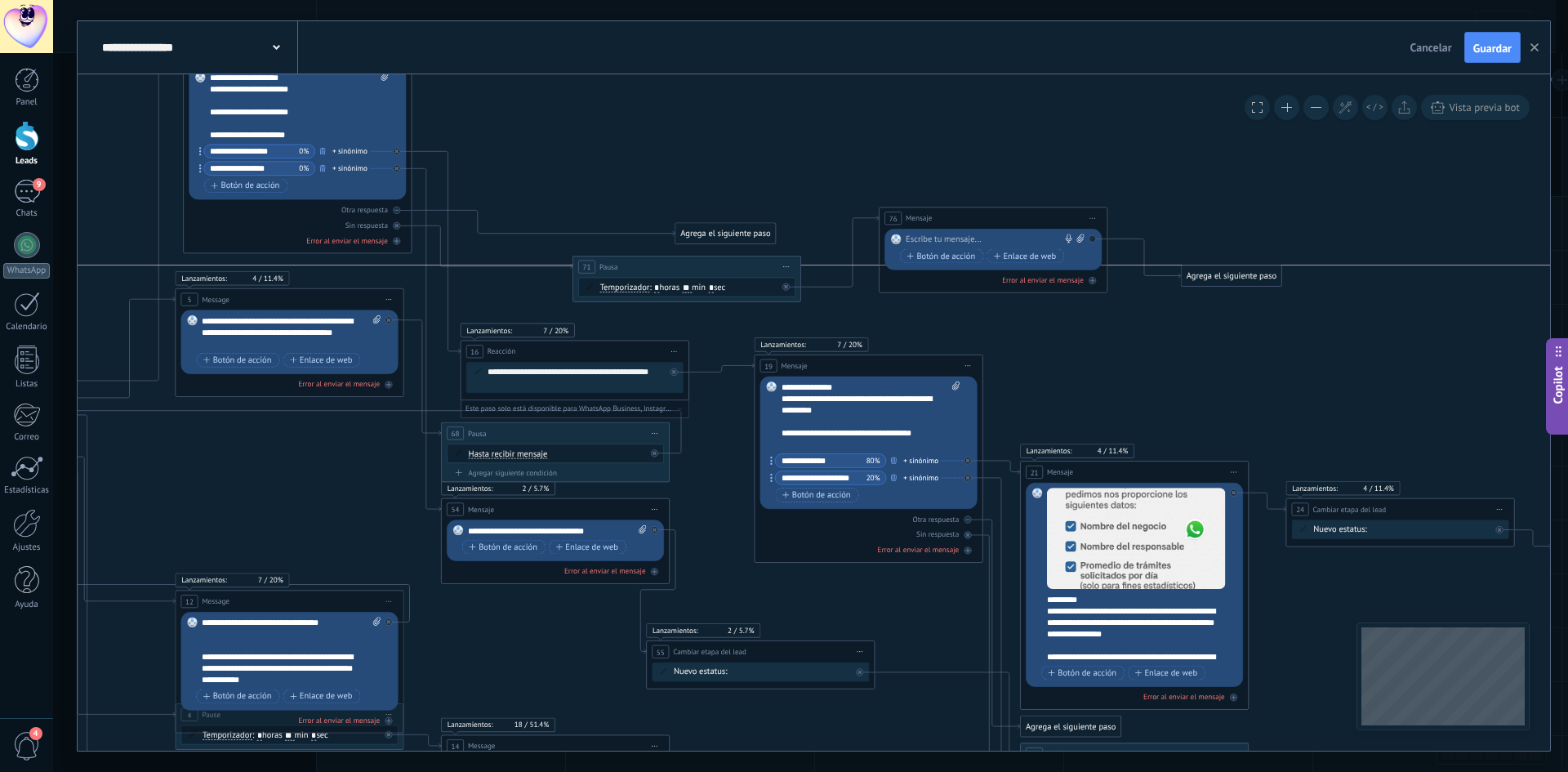
drag, startPoint x: 1150, startPoint y: 336, endPoint x: 1227, endPoint y: 281, distance: 94.6
click at [1227, 281] on div "Agrega el siguiente paso" at bounding box center [1231, 276] width 100 height 19
click at [1240, 277] on div "Agrega el siguiente paso" at bounding box center [1231, 276] width 100 height 19
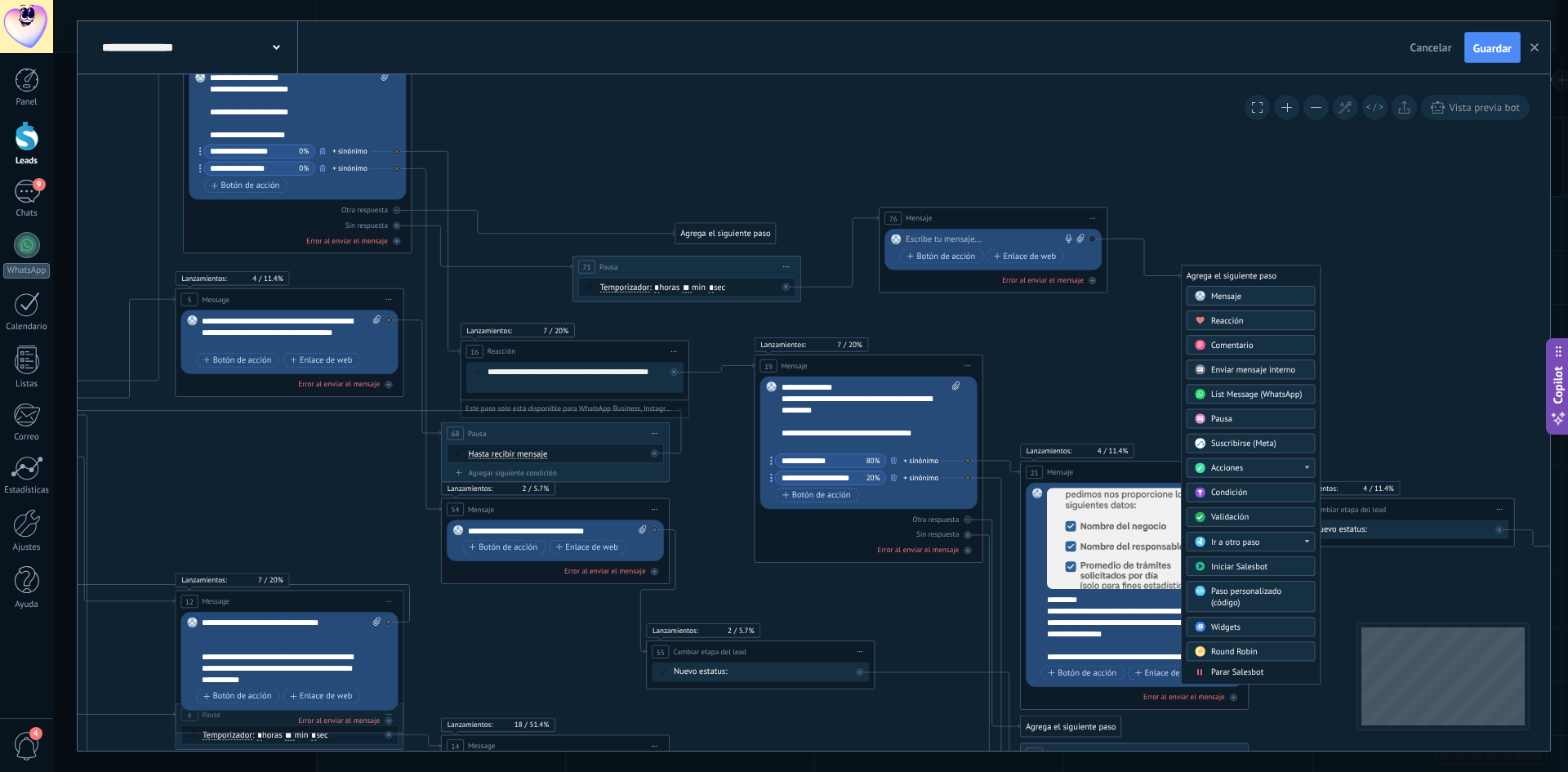
click at [1238, 418] on div "Pausa" at bounding box center [1259, 419] width 96 height 12
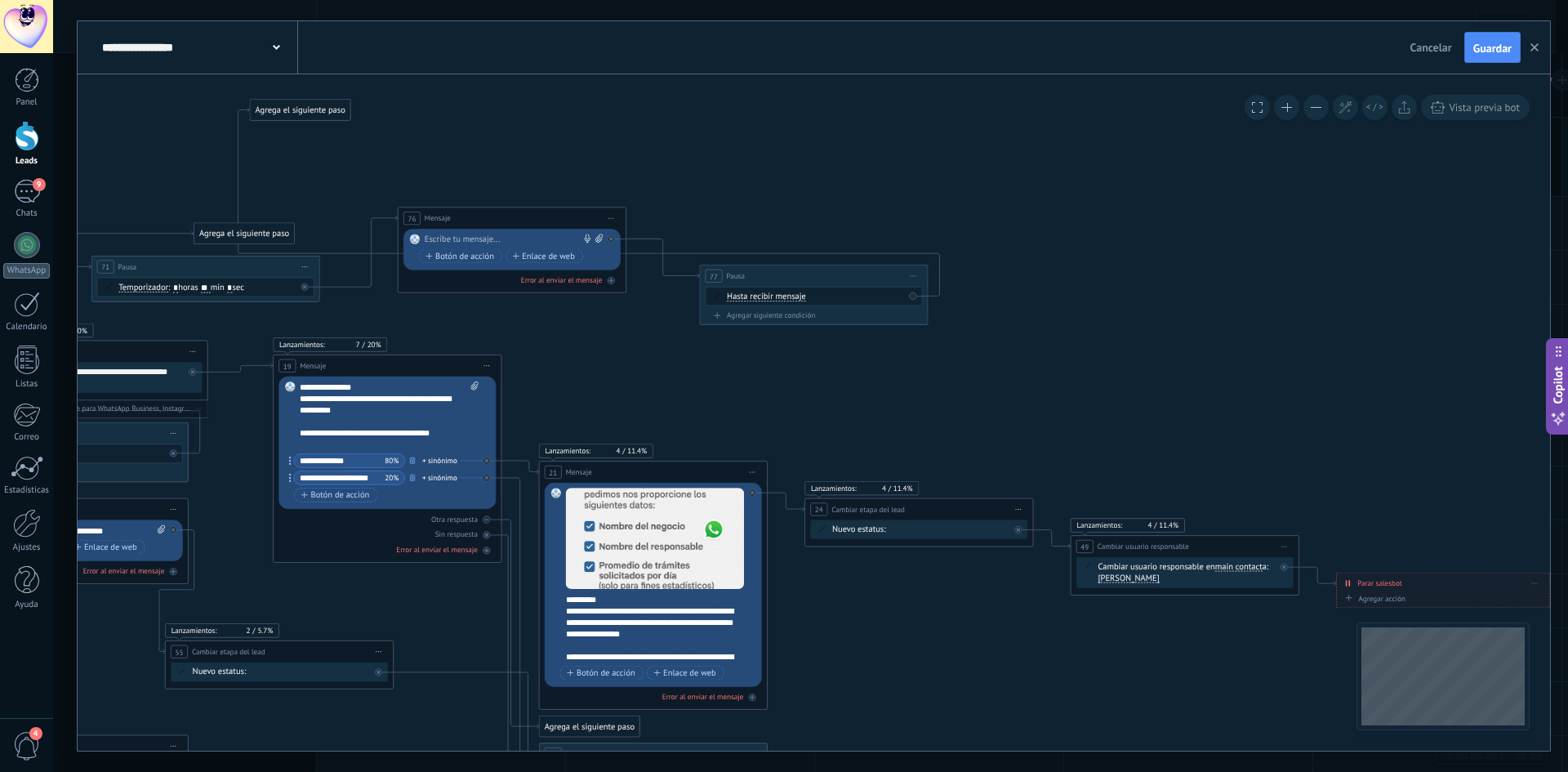
drag, startPoint x: 1035, startPoint y: 305, endPoint x: 469, endPoint y: 168, distance: 582.3
click at [290, 113] on div "Agrega el siguiente paso" at bounding box center [299, 109] width 100 height 19
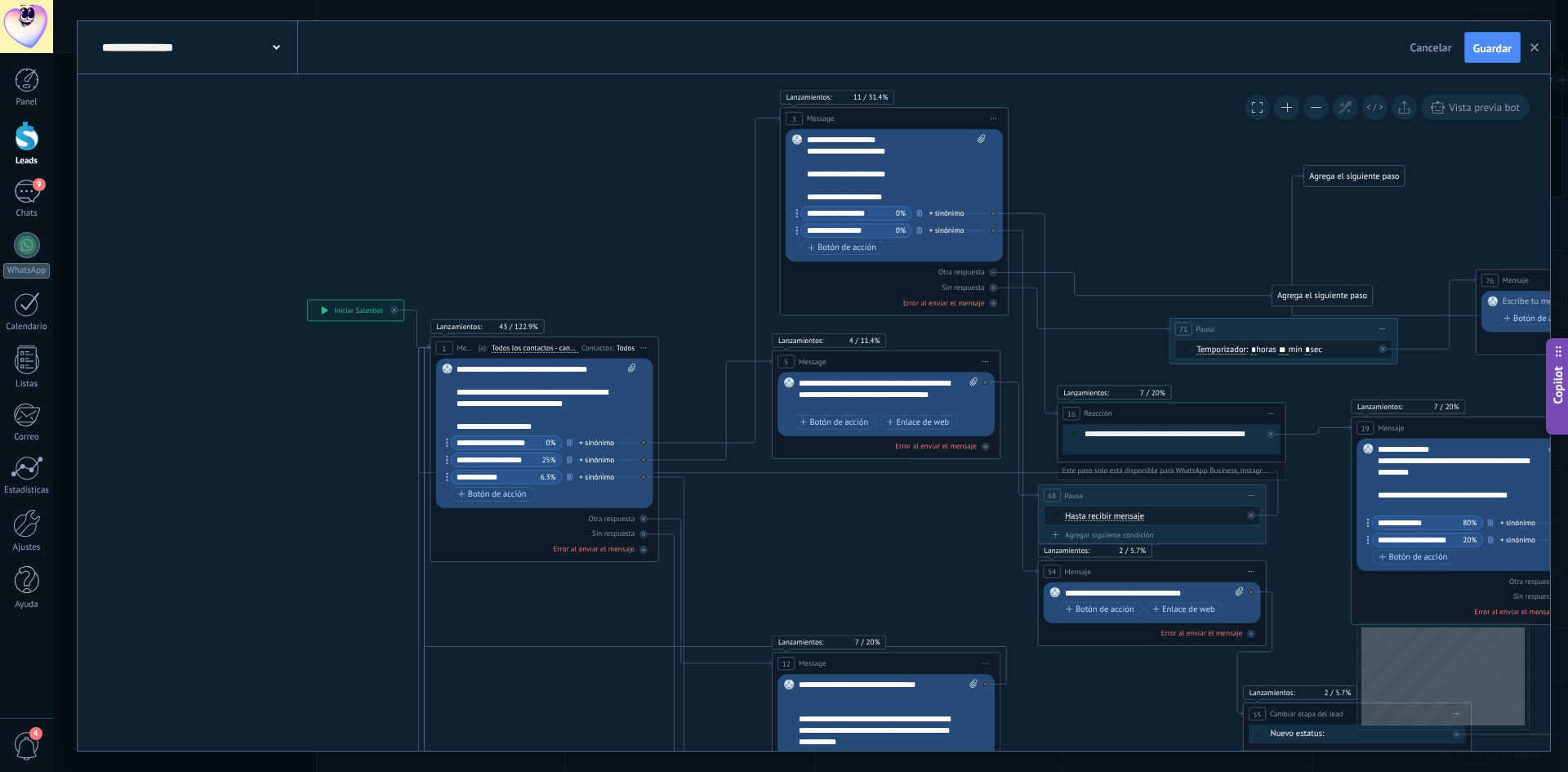
drag, startPoint x: 684, startPoint y: 184, endPoint x: 1545, endPoint y: 229, distance: 862.2
click at [1545, 229] on icon "1 Message" at bounding box center [1475, 603] width 2908 height 1564
drag, startPoint x: 1344, startPoint y: 177, endPoint x: 611, endPoint y: 420, distance: 772.2
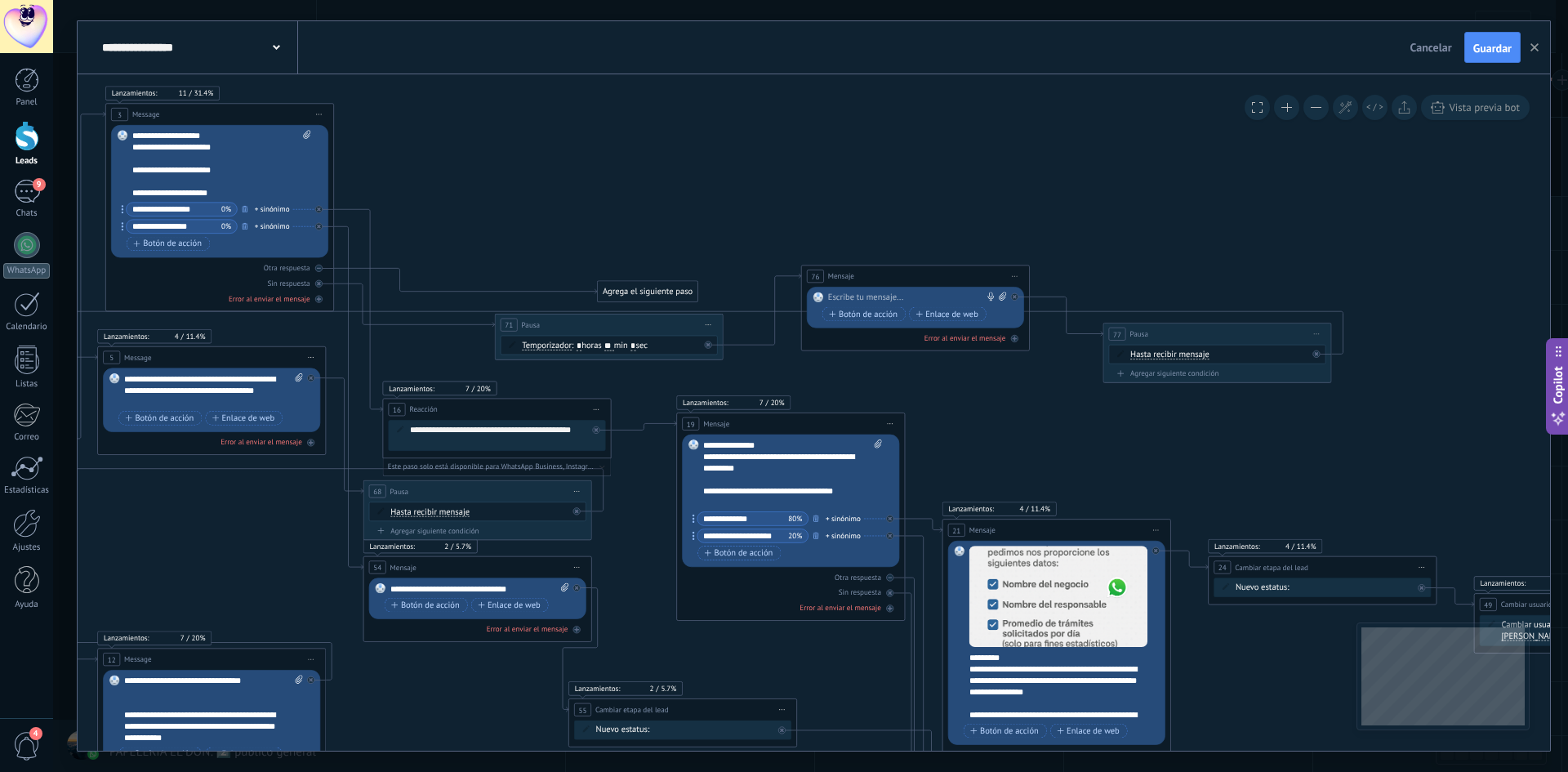
drag, startPoint x: 1219, startPoint y: 225, endPoint x: 461, endPoint y: 223, distance: 758.0
click at [458, 221] on icon "1 Message" at bounding box center [800, 599] width 2908 height 1564
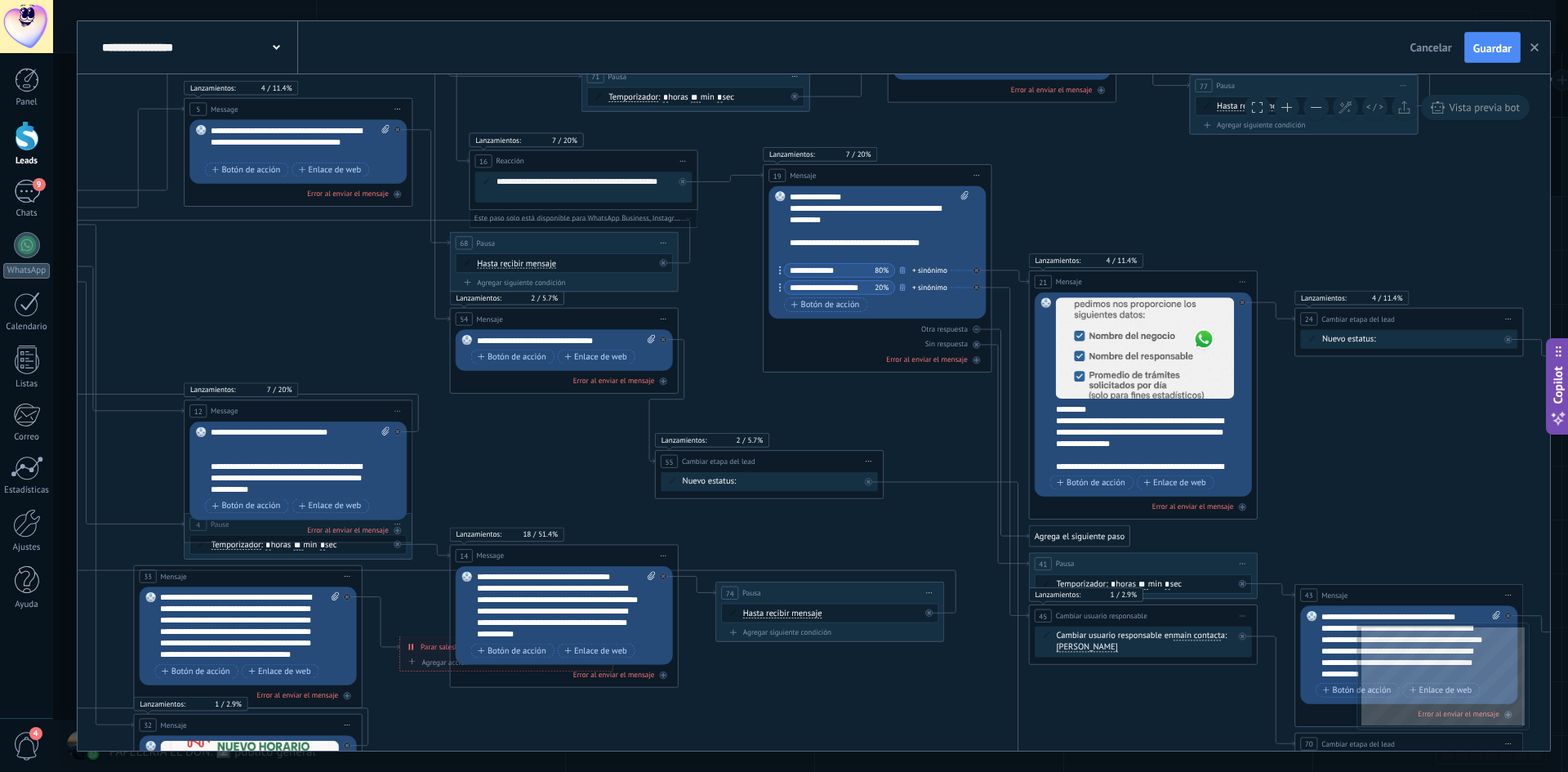
drag, startPoint x: 965, startPoint y: 428, endPoint x: 1206, endPoint y: 157, distance: 362.7
click at [1206, 157] on icon "1 Message" at bounding box center [888, 351] width 2908 height 1564
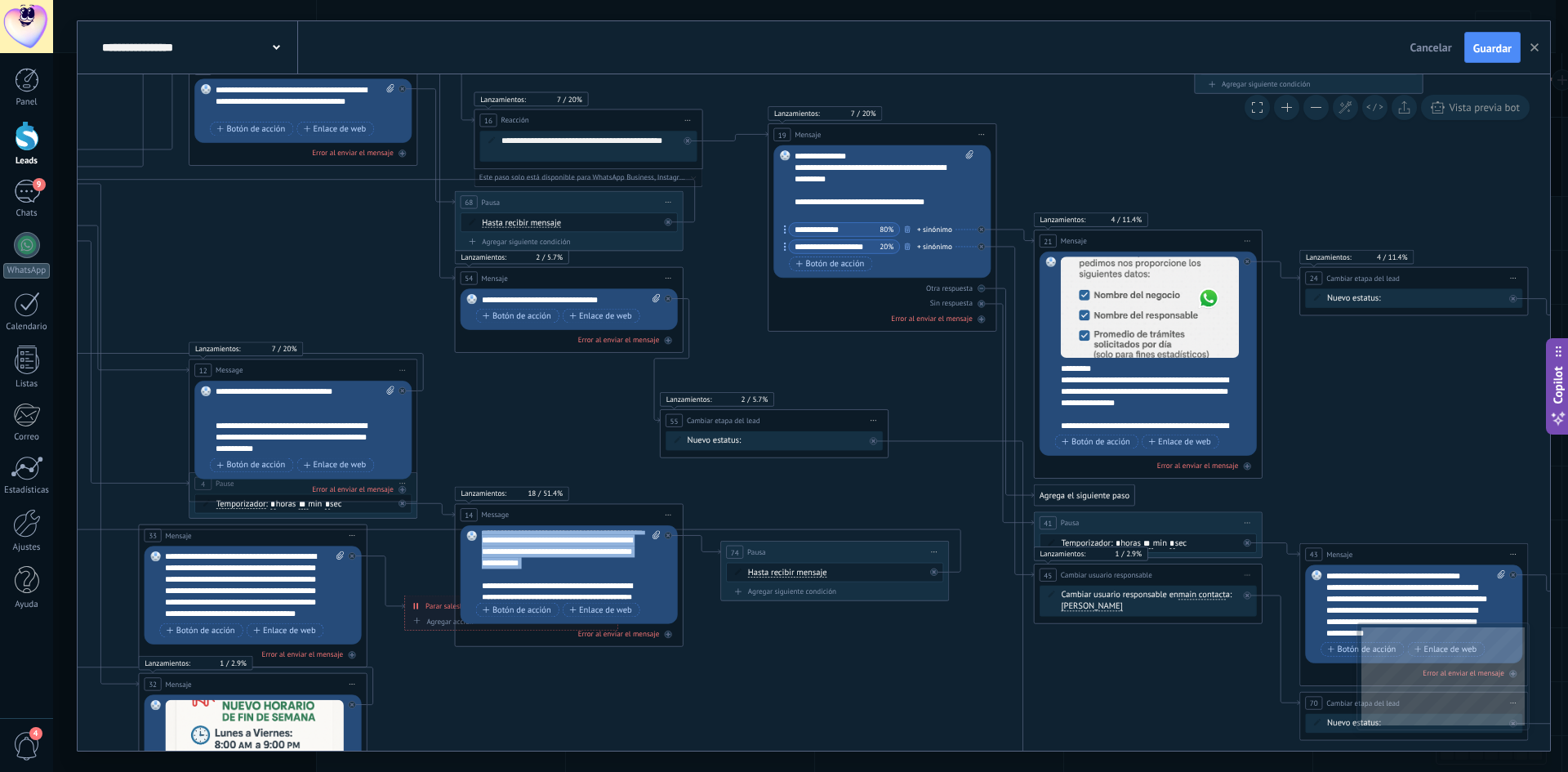
scroll to position [98, 0]
drag, startPoint x: 487, startPoint y: 536, endPoint x: 638, endPoint y: 597, distance: 162.9
click at [638, 597] on div "**********" at bounding box center [572, 565] width 179 height 68
copy div "**********"
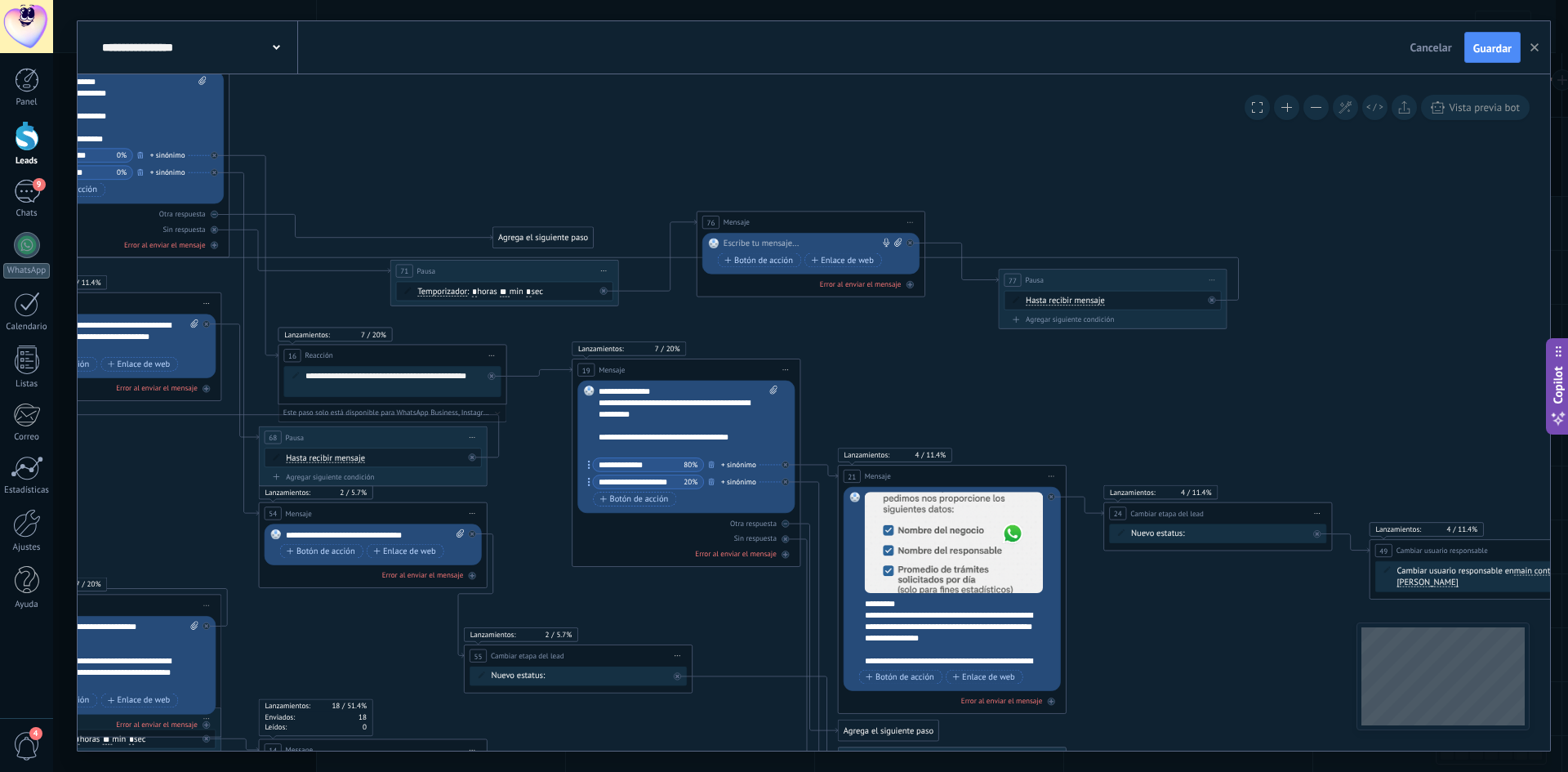
drag, startPoint x: 1247, startPoint y: 207, endPoint x: 1023, endPoint y: 491, distance: 361.7
click at [1023, 491] on icon "1 Message" at bounding box center [696, 545] width 2908 height 1564
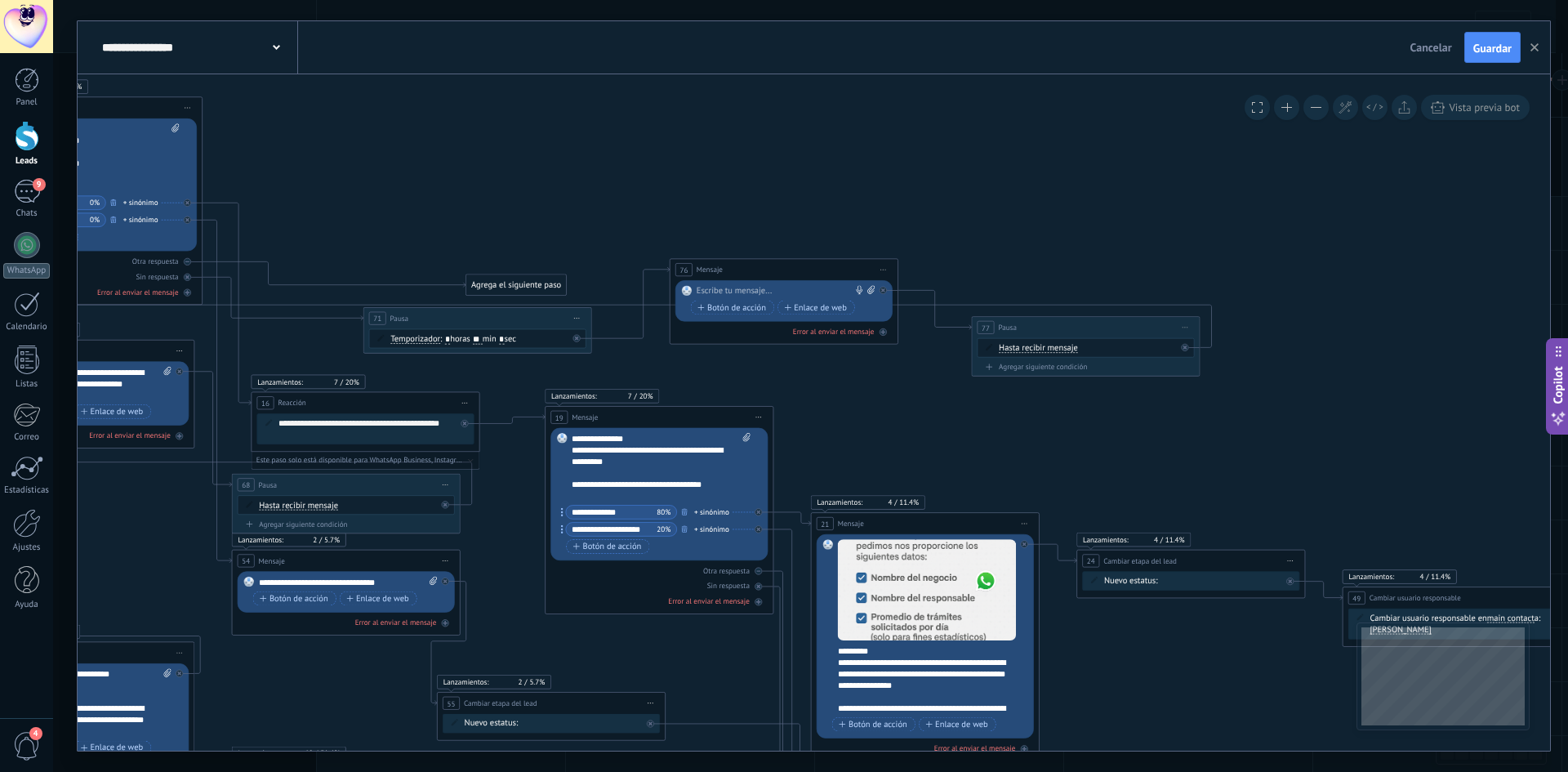
click at [781, 291] on div at bounding box center [782, 291] width 170 height 12
paste div
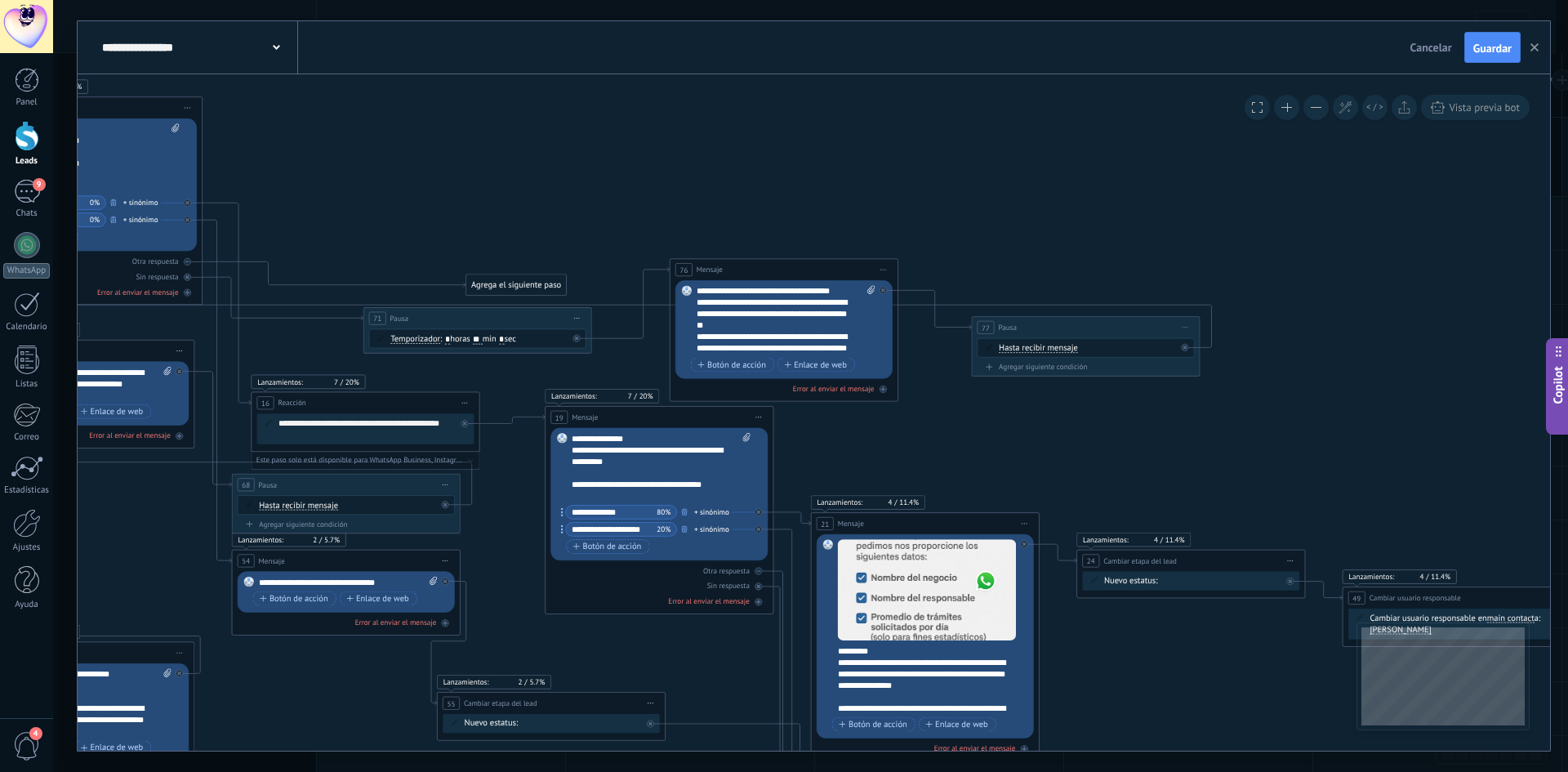
click at [952, 425] on icon "1 Message" at bounding box center [669, 593] width 2908 height 1564
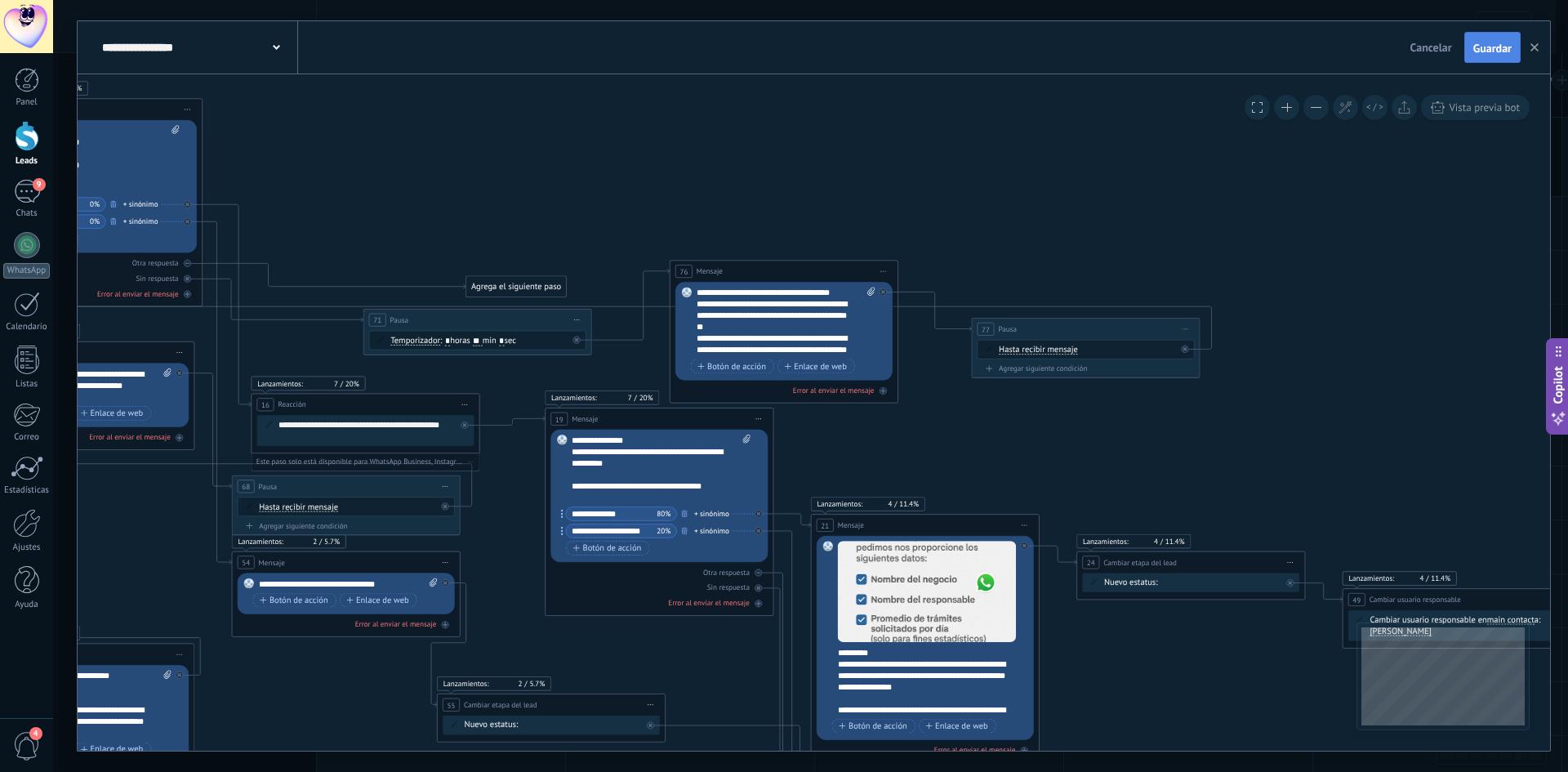
click at [1476, 49] on span "Guardar" at bounding box center [1493, 49] width 39 height 12
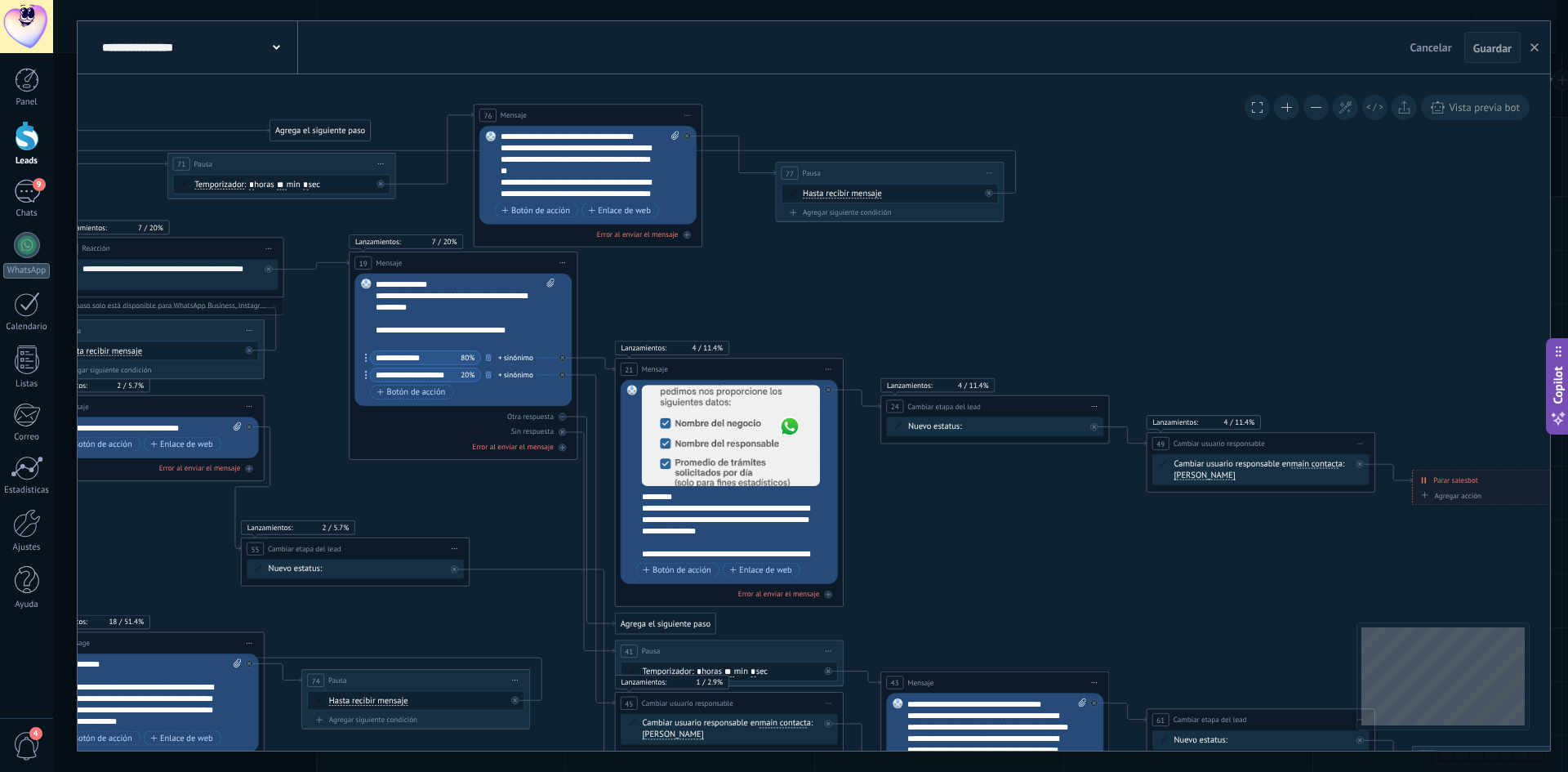
drag, startPoint x: 1204, startPoint y: 441, endPoint x: 1013, endPoint y: 278, distance: 251.1
click at [1012, 282] on icon "1 Message" at bounding box center [473, 438] width 2908 height 1564
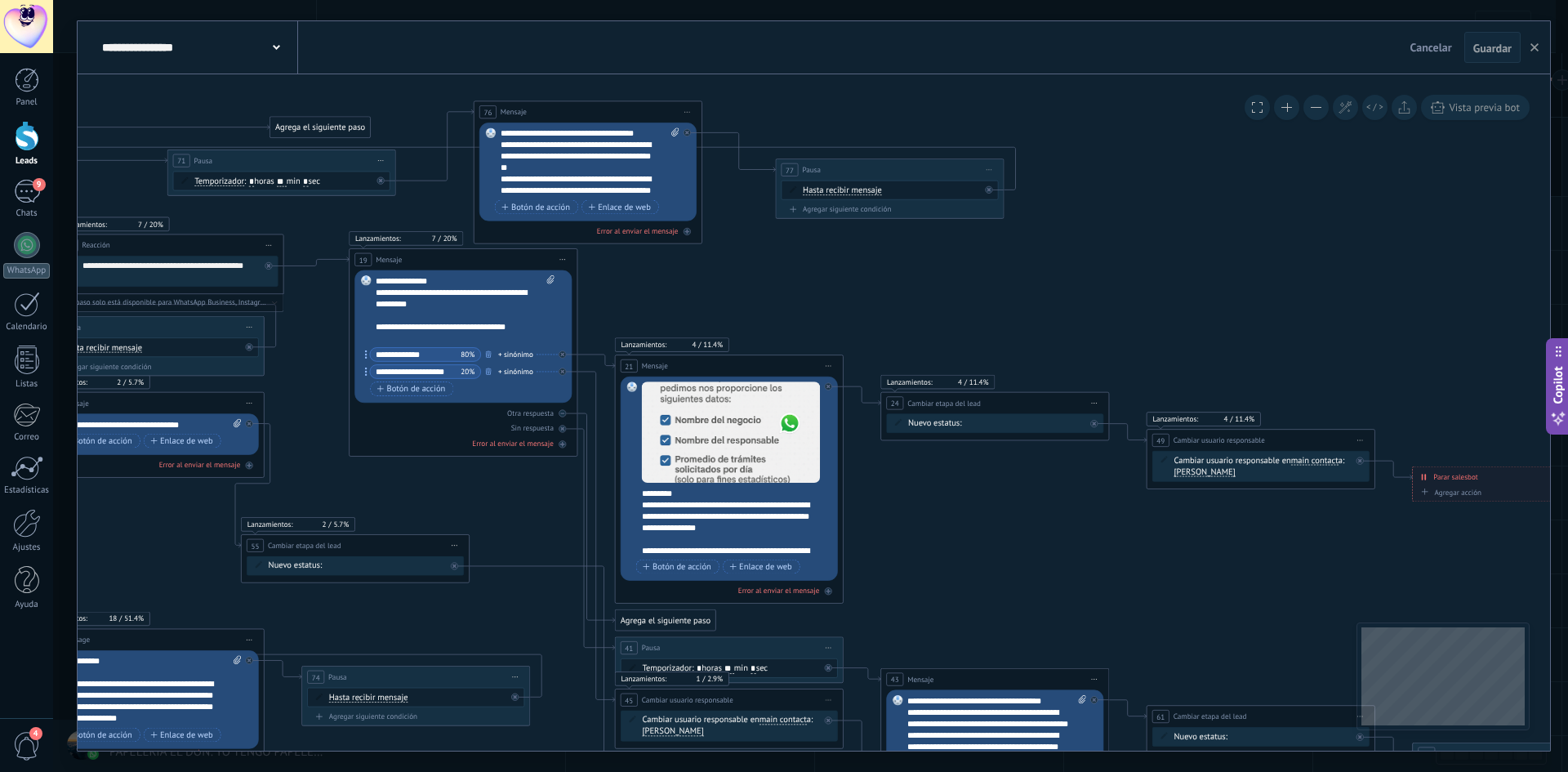
click at [0, 0] on div "Contacto inicial Negociación Debate contractual Discusión de contrato Logrado c…" at bounding box center [0, 0] width 0 height 0
click at [0, 0] on label "Logrado con éxito" at bounding box center [0, 0] width 0 height 0
click at [0, 0] on div "Contacto inicial Negociación Debate contractual Discusión de contrato Logrado c…" at bounding box center [0, 0] width 0 height 0
click at [0, 0] on label "Discusión de contrato" at bounding box center [0, 0] width 0 height 0
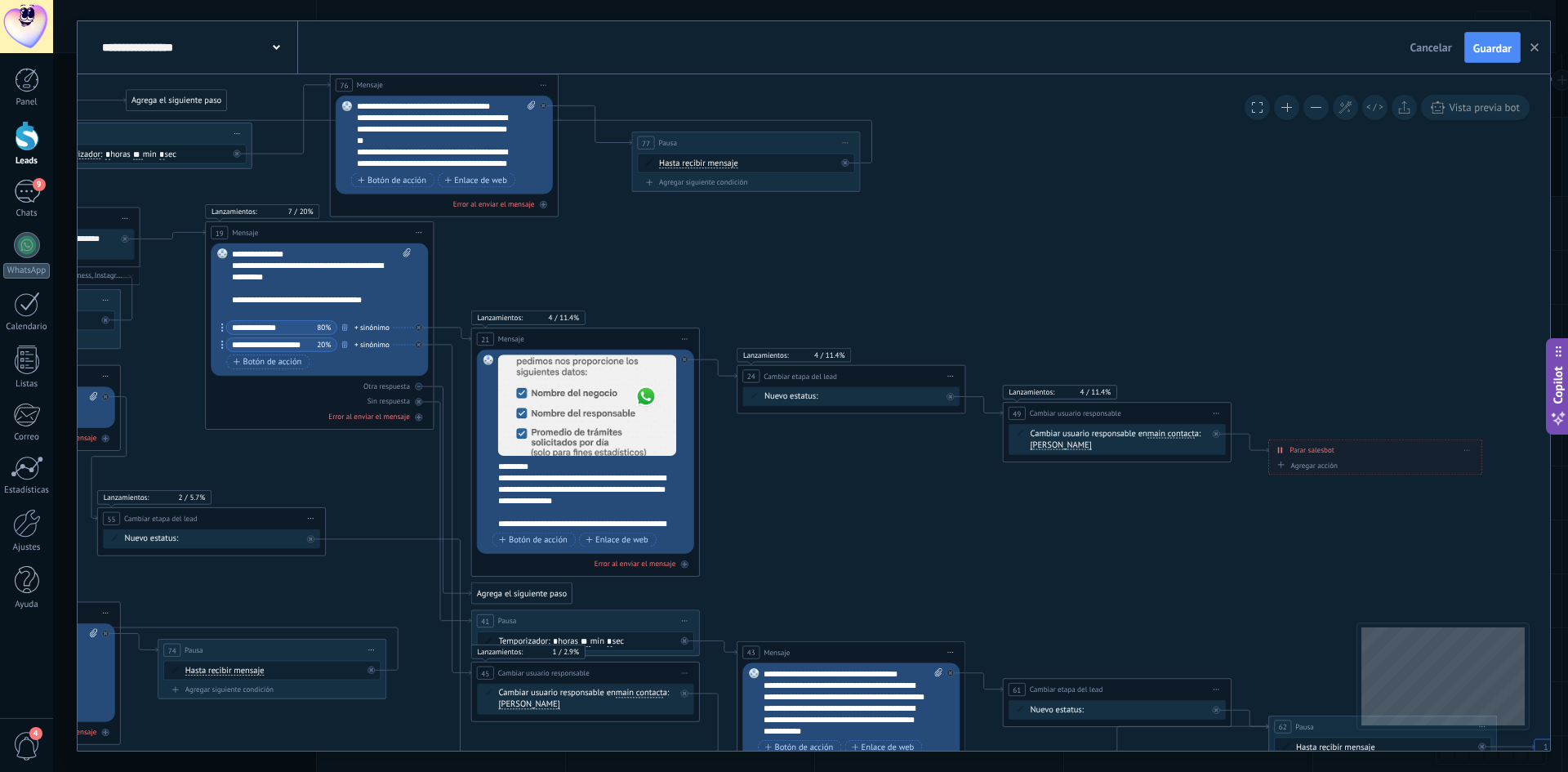
drag, startPoint x: 1296, startPoint y: 357, endPoint x: 1152, endPoint y: 329, distance: 146.7
click at [1152, 329] on icon "1 Message" at bounding box center [329, 407] width 2908 height 1564
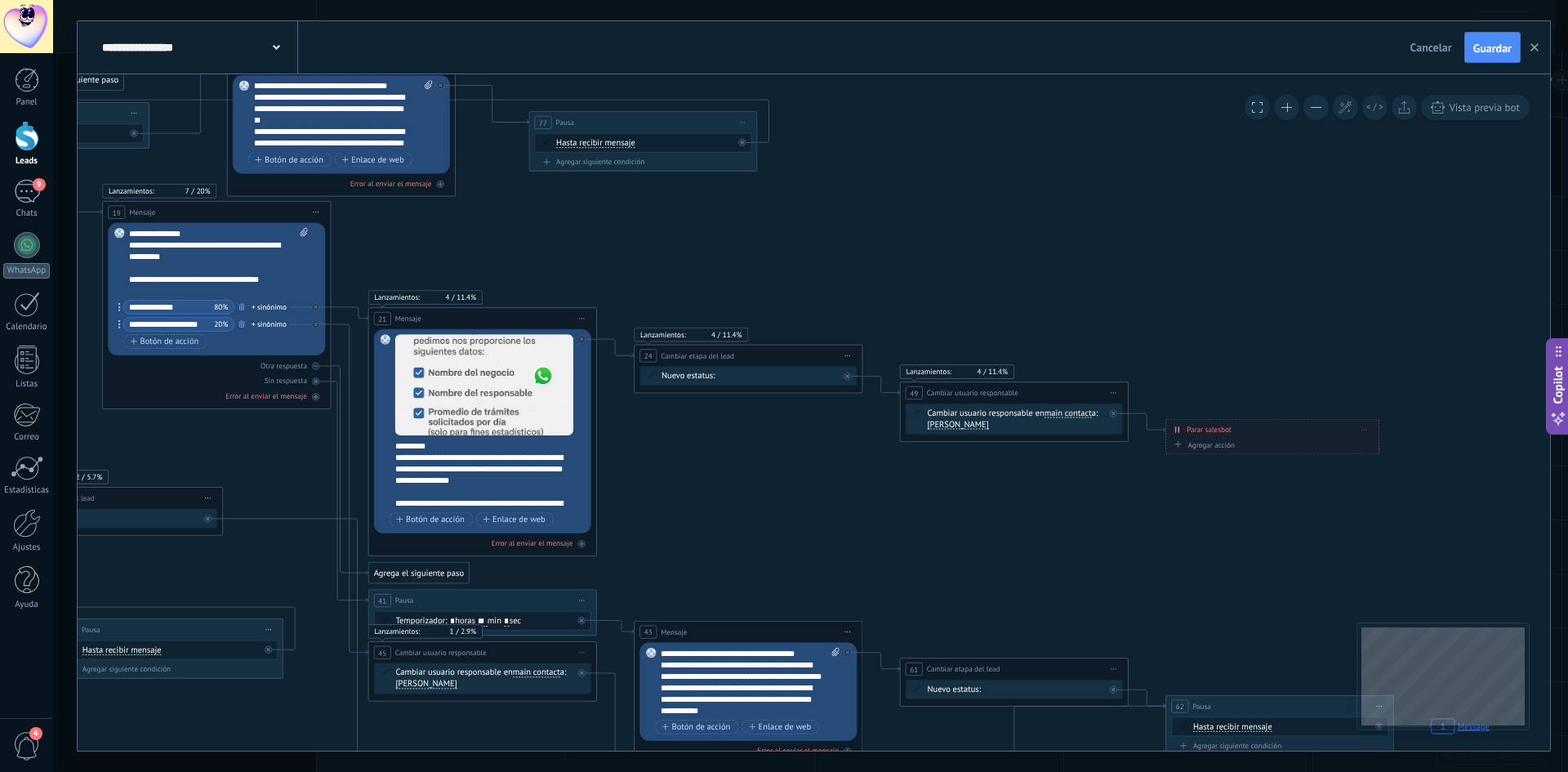
drag, startPoint x: 1191, startPoint y: 332, endPoint x: 1089, endPoint y: 311, distance: 104.1
click at [1089, 311] on icon "1 Message" at bounding box center [226, 387] width 2908 height 1564
click at [26, 196] on div "9" at bounding box center [27, 191] width 26 height 24
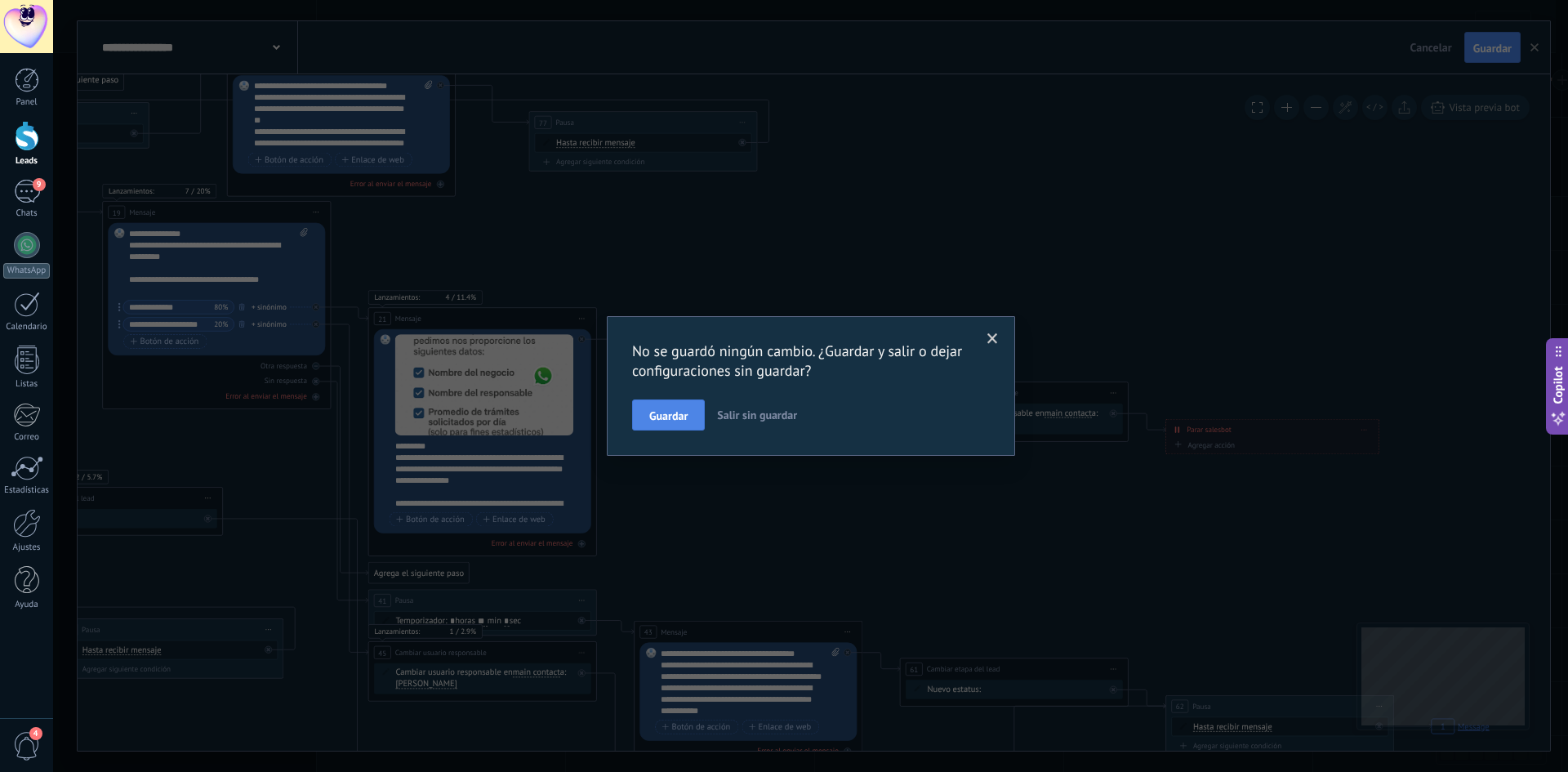
click at [685, 412] on span "Guardar" at bounding box center [669, 416] width 39 height 12
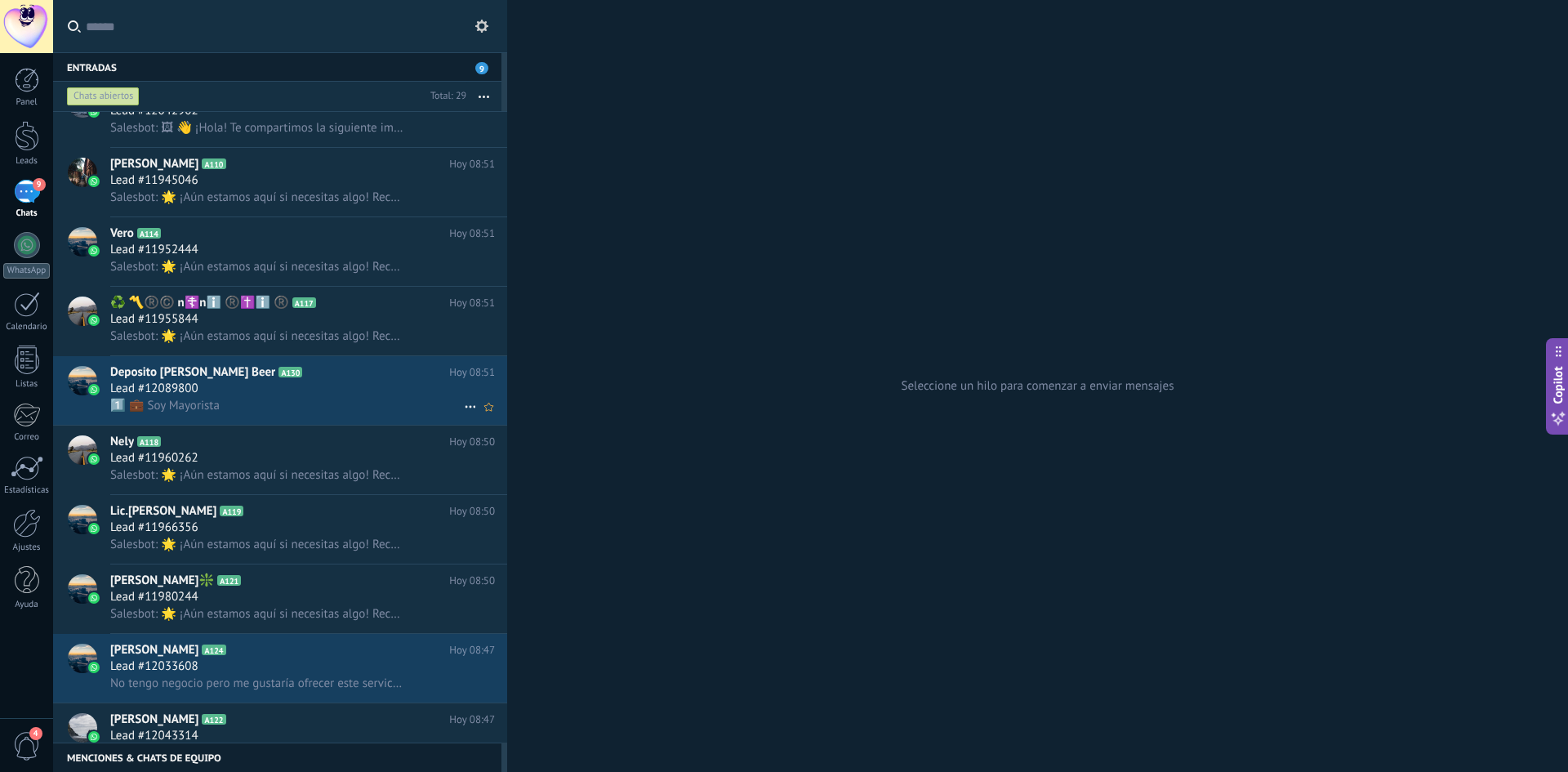
scroll to position [1160, 0]
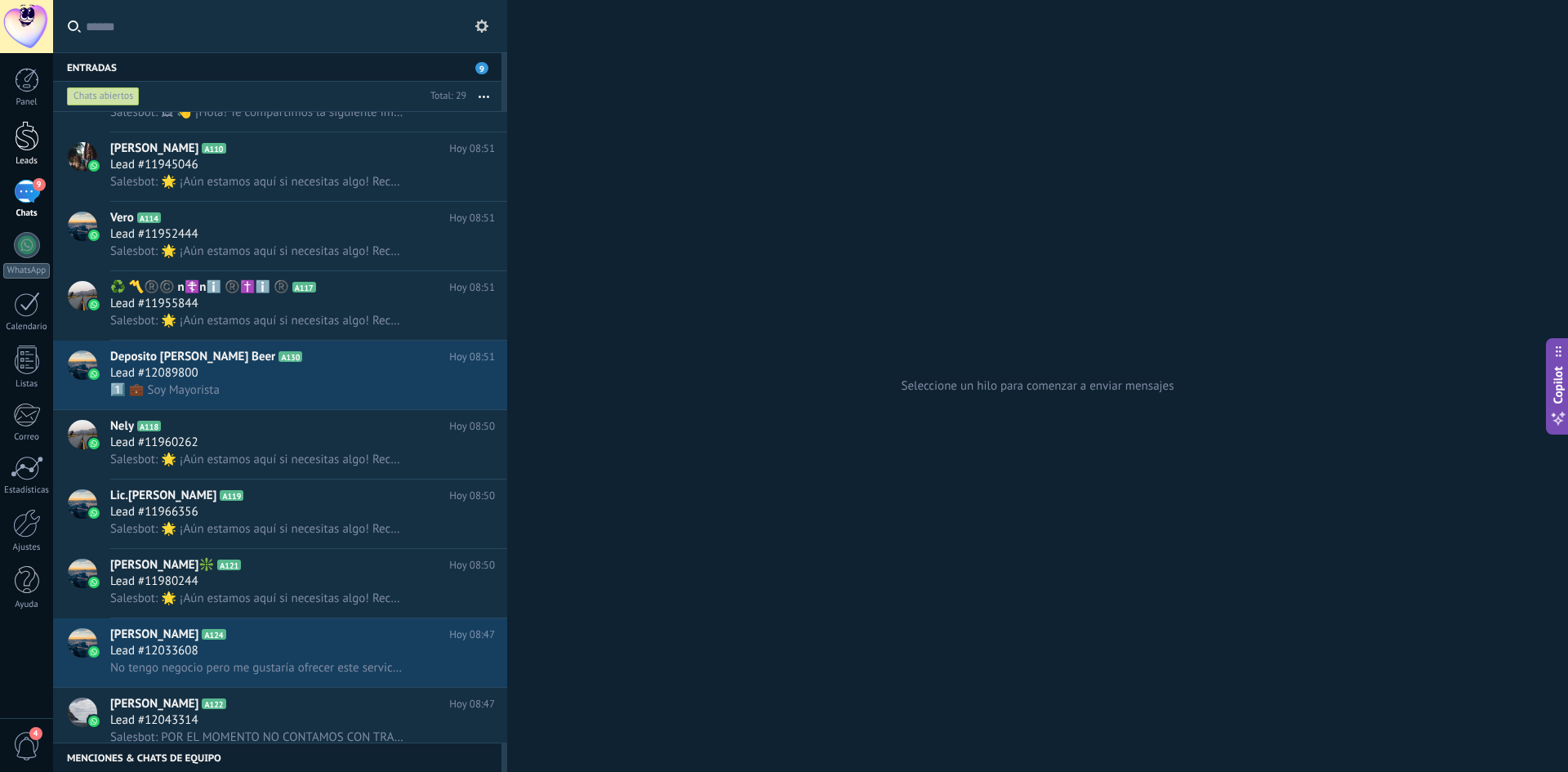
click at [15, 132] on div at bounding box center [27, 136] width 25 height 31
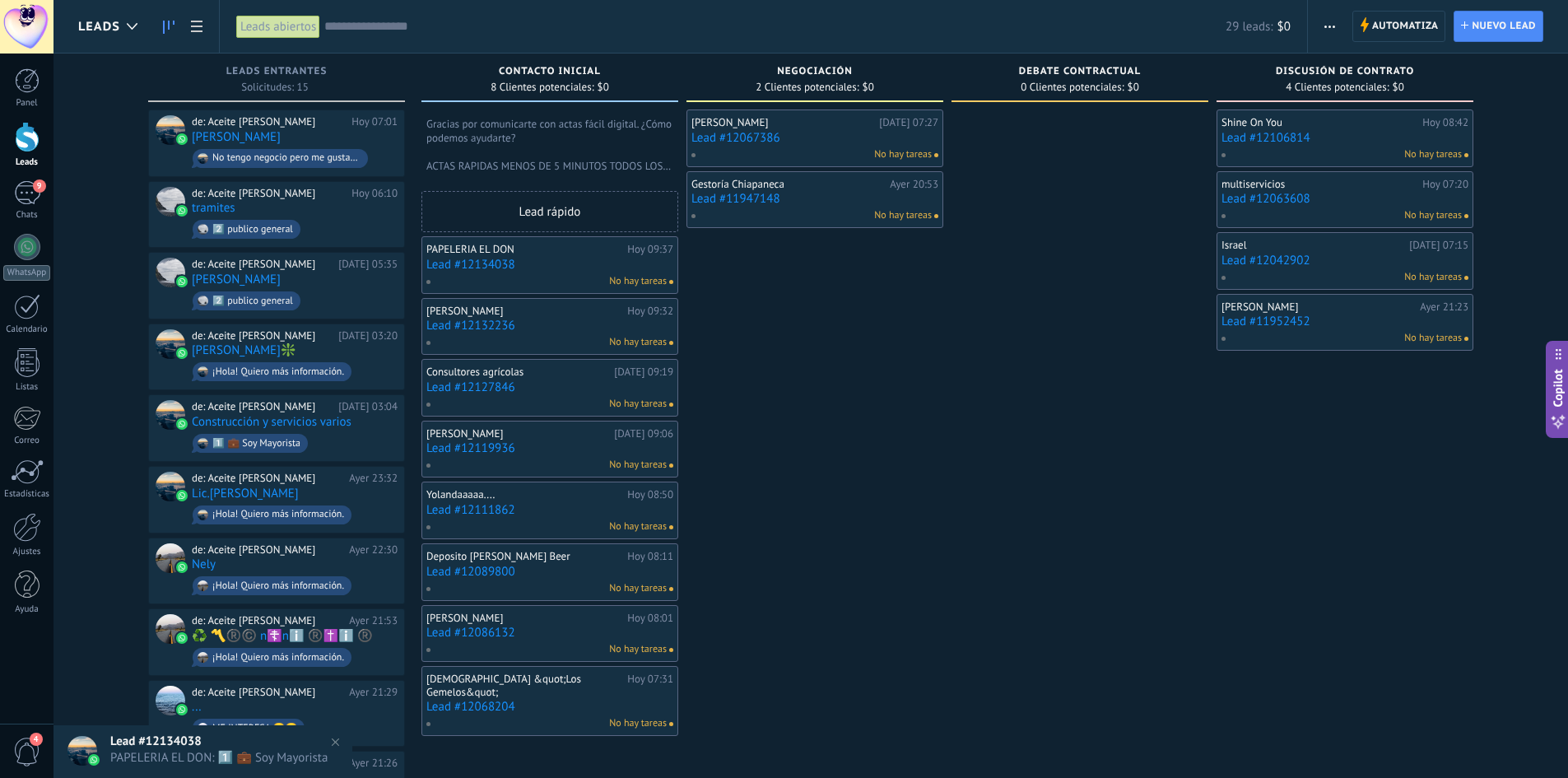
click at [36, 175] on div "Panel Leads 9 Chats WhatsApp Clientes" at bounding box center [27, 350] width 54 height 563
click at [37, 191] on span "9" at bounding box center [39, 186] width 13 height 13
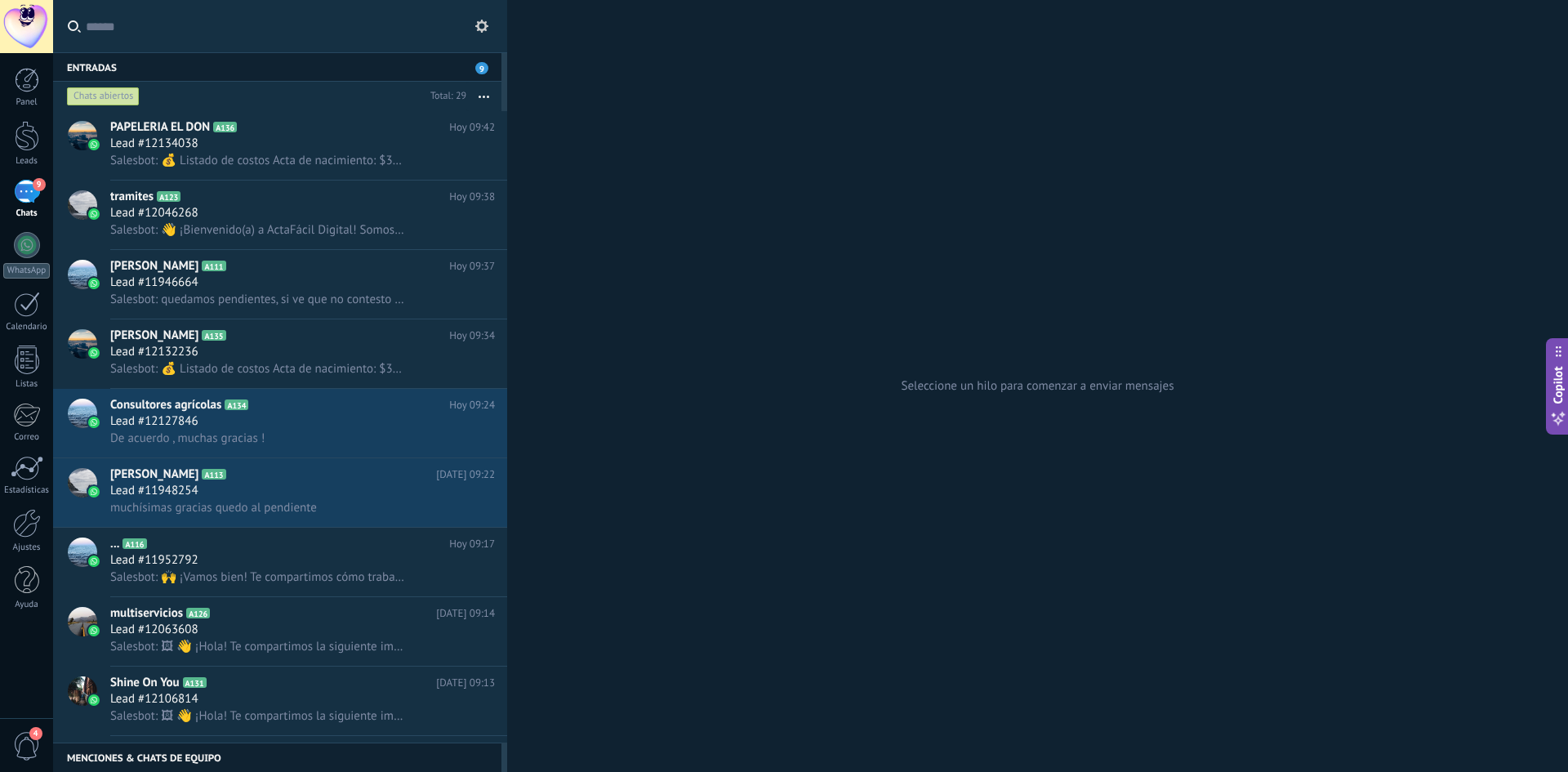
click at [725, 398] on div "Seleccione un hilo para comenzar a enviar mensajes" at bounding box center [1037, 386] width 1061 height 772
click at [338, 227] on span "Salesbot: 👋 ¡Bienvenido(a) a ActaFácil Digital! Somos especialistas en trámites…" at bounding box center [258, 230] width 295 height 16
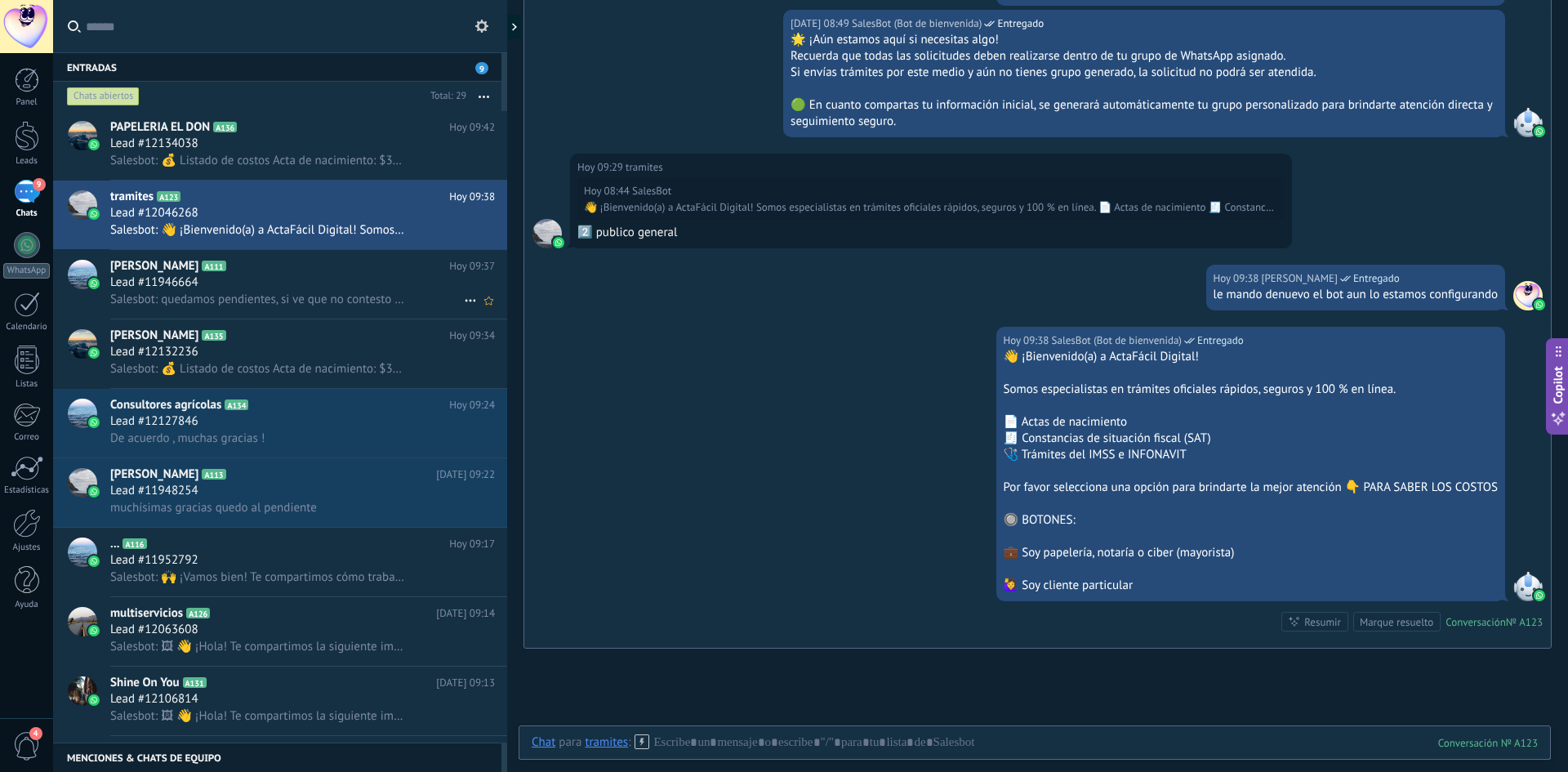
scroll to position [852, 0]
click at [278, 153] on span "Salesbot: 💰 Listado de costos Acta de nacimiento: $30 Acta de matrimonio: $30 A…" at bounding box center [258, 161] width 295 height 16
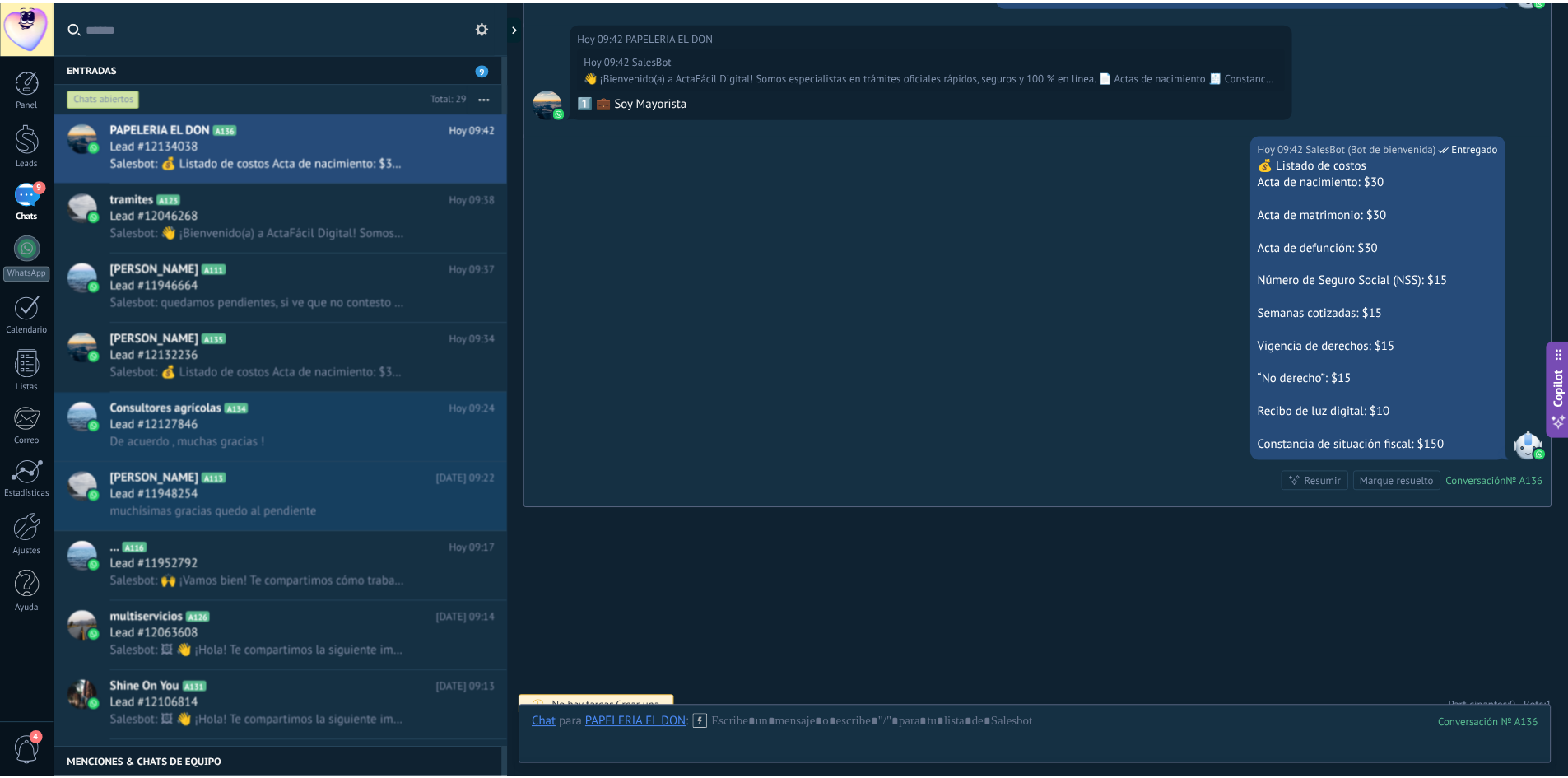
scroll to position [1505, 0]
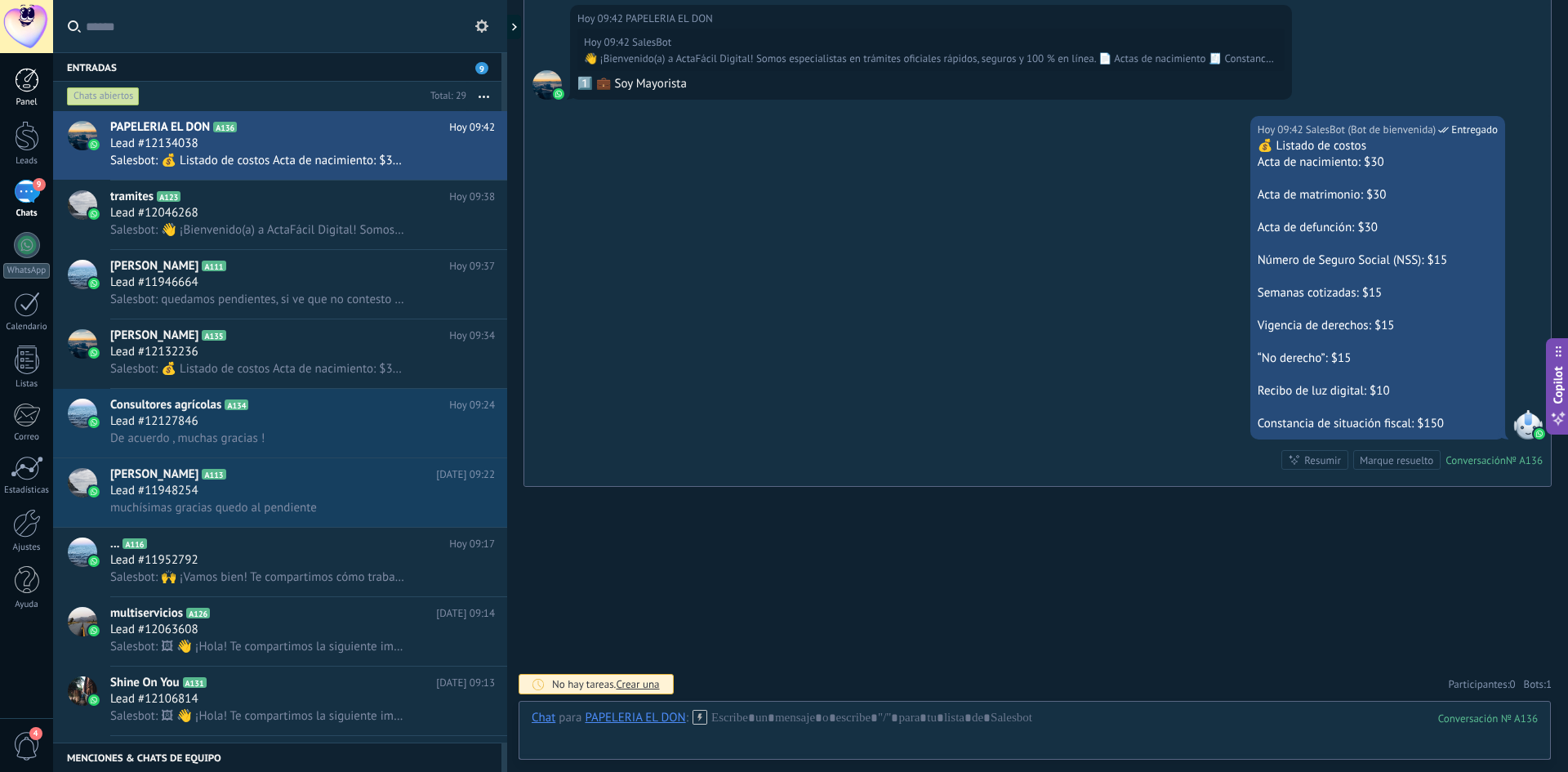
click at [21, 87] on div at bounding box center [27, 79] width 25 height 25
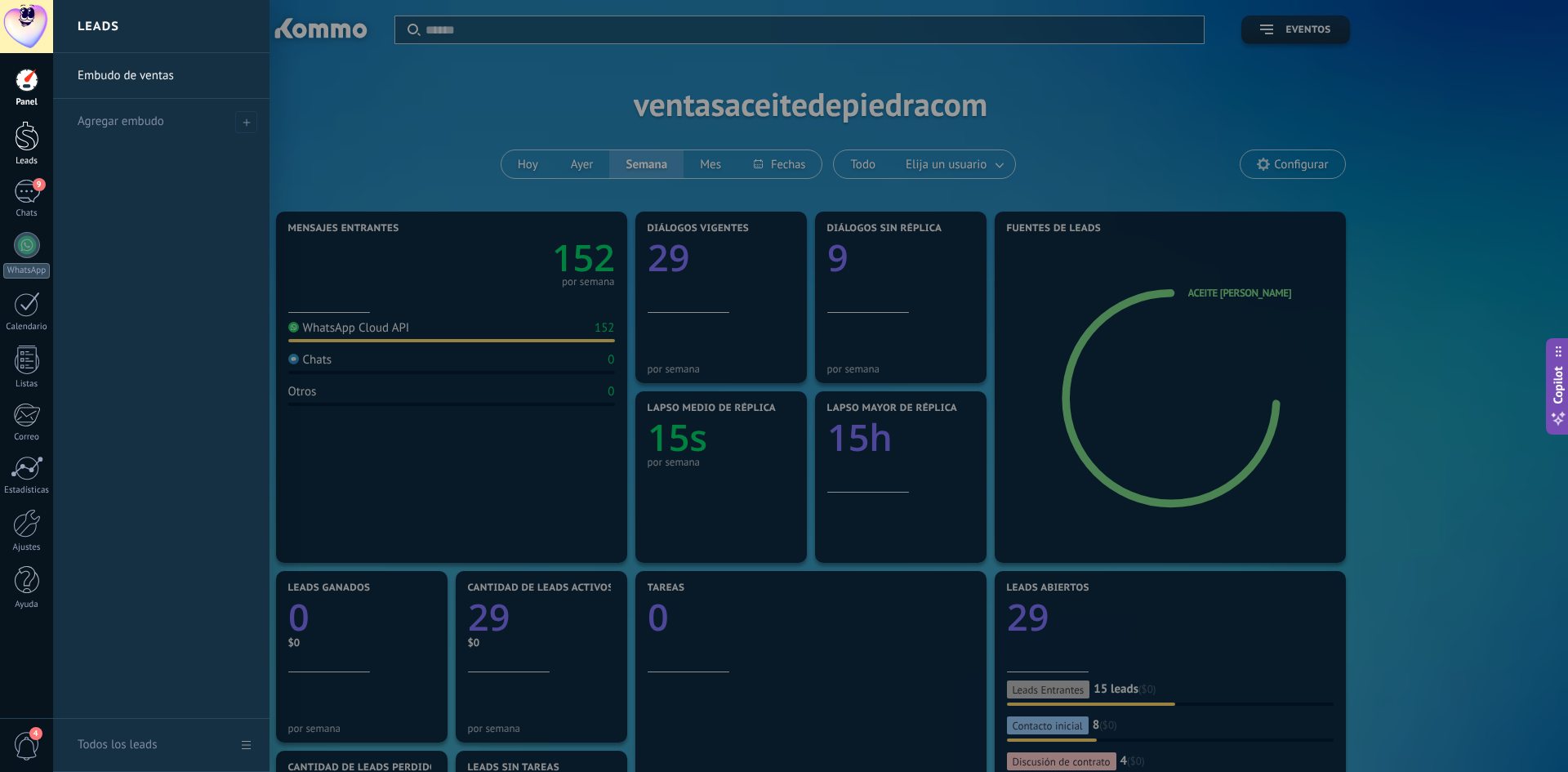
click at [29, 146] on div at bounding box center [27, 136] width 25 height 31
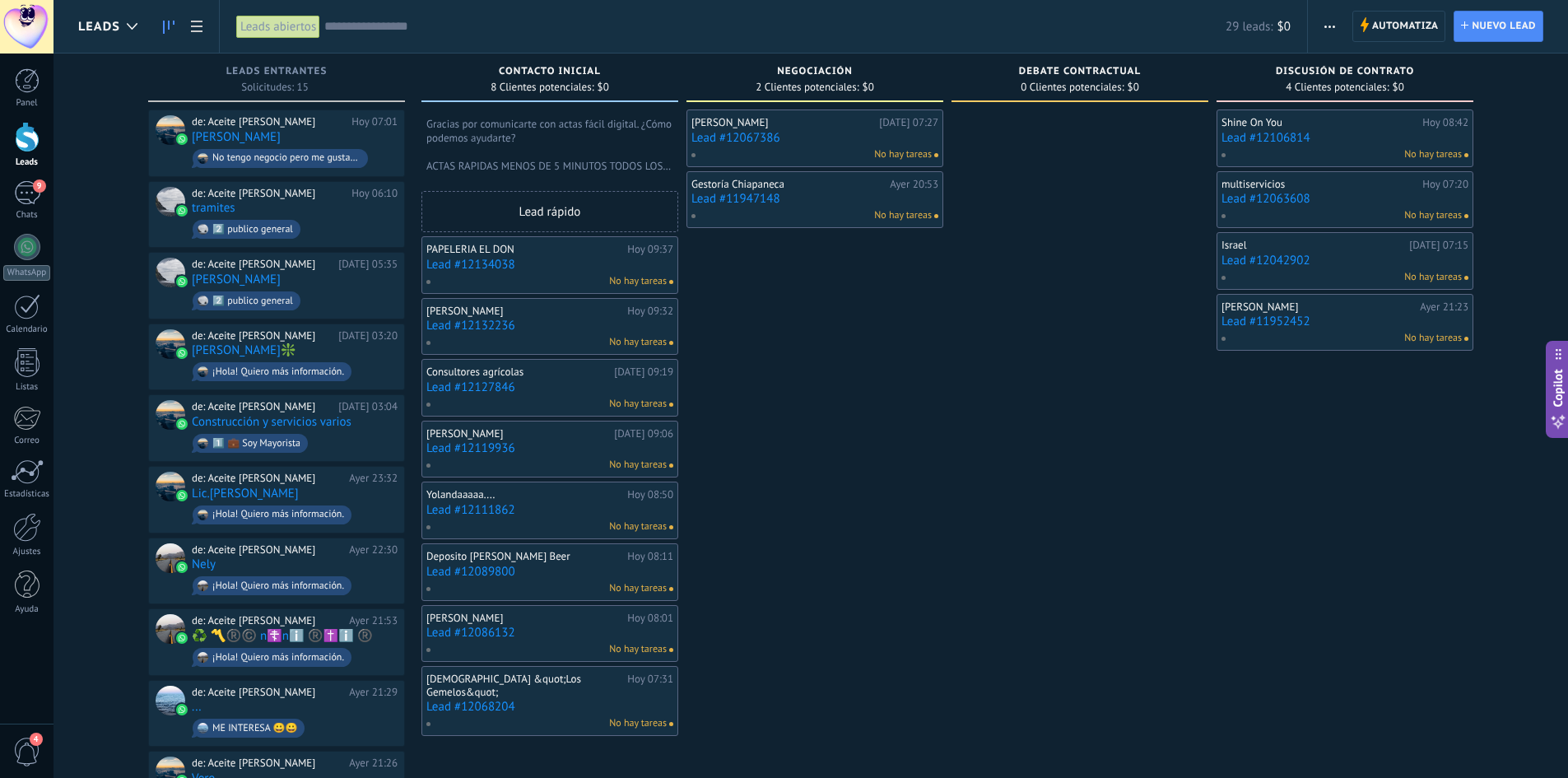
drag, startPoint x: 984, startPoint y: 336, endPoint x: 925, endPoint y: 301, distance: 68.6
click at [925, 302] on div "Leads Entrantes Solicitudes: 15 0 0 0 15 0 0 0 15 de: Aceite De Piedra Hoy 07:0…" at bounding box center [822, 614] width 1490 height 1122
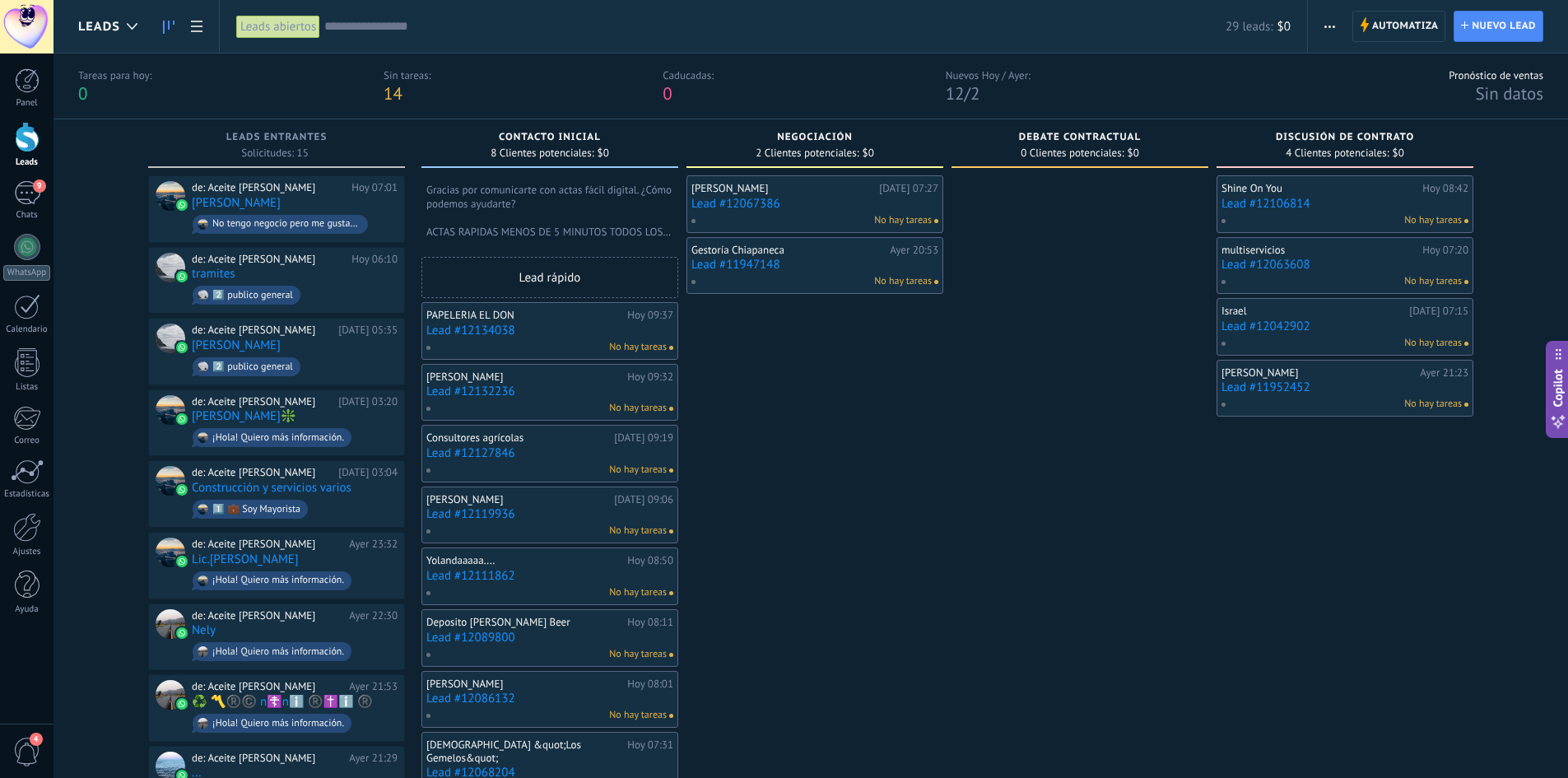
drag, startPoint x: 1340, startPoint y: 464, endPoint x: 1194, endPoint y: 467, distance: 146.0
click at [1194, 467] on div "Leads Entrantes Solicitudes: 15 0 0 0 15 0 0 0 15 de: Aceite De Piedra Hoy 07:0…" at bounding box center [822, 680] width 1490 height 1122
click at [1346, 416] on div "ivon Ayer 21:23 Lead #11952452 No hay tareas" at bounding box center [1344, 389] width 257 height 58
click at [1325, 387] on link "Lead #11952452" at bounding box center [1344, 388] width 247 height 14
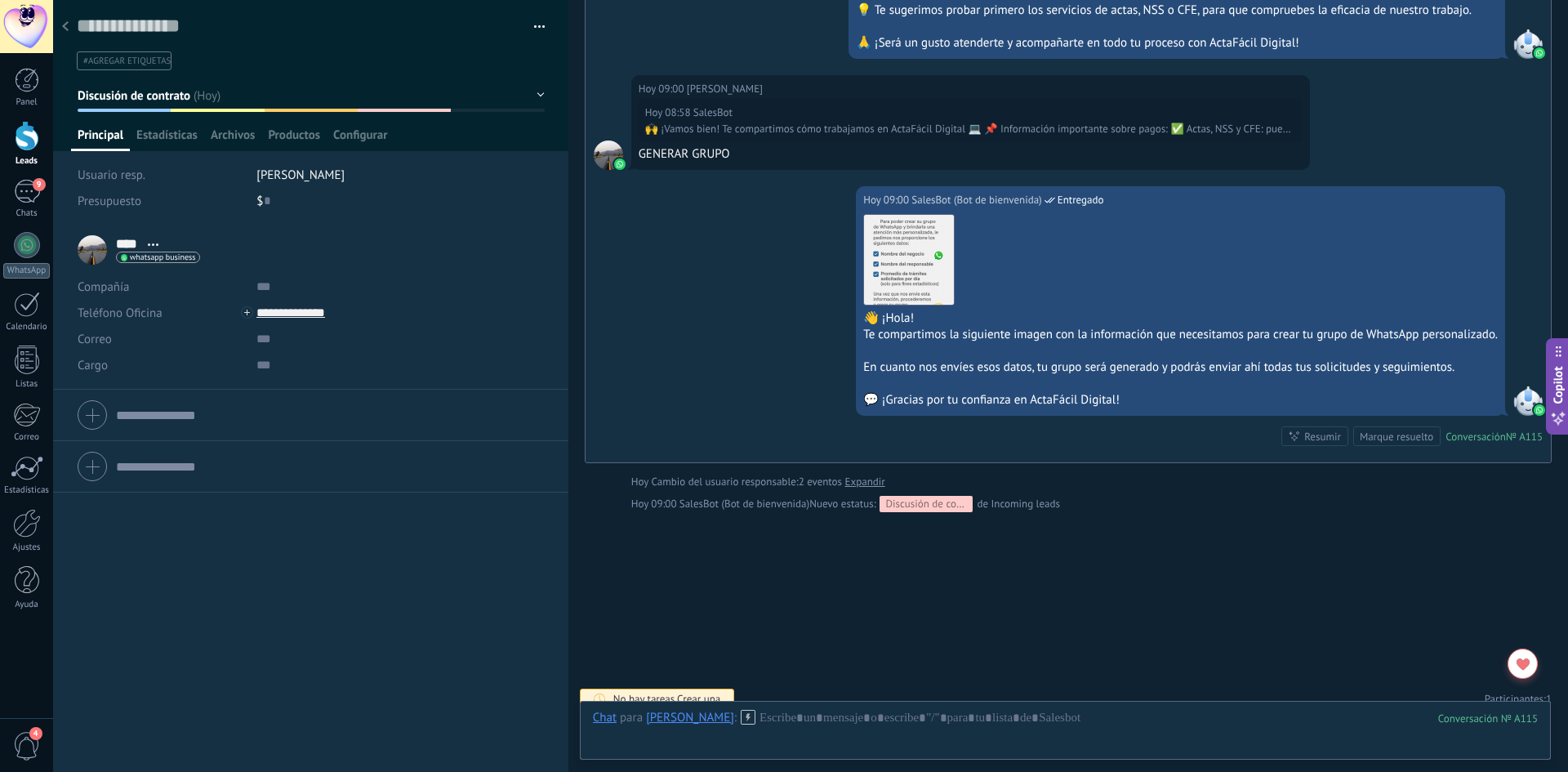
scroll to position [2243, 0]
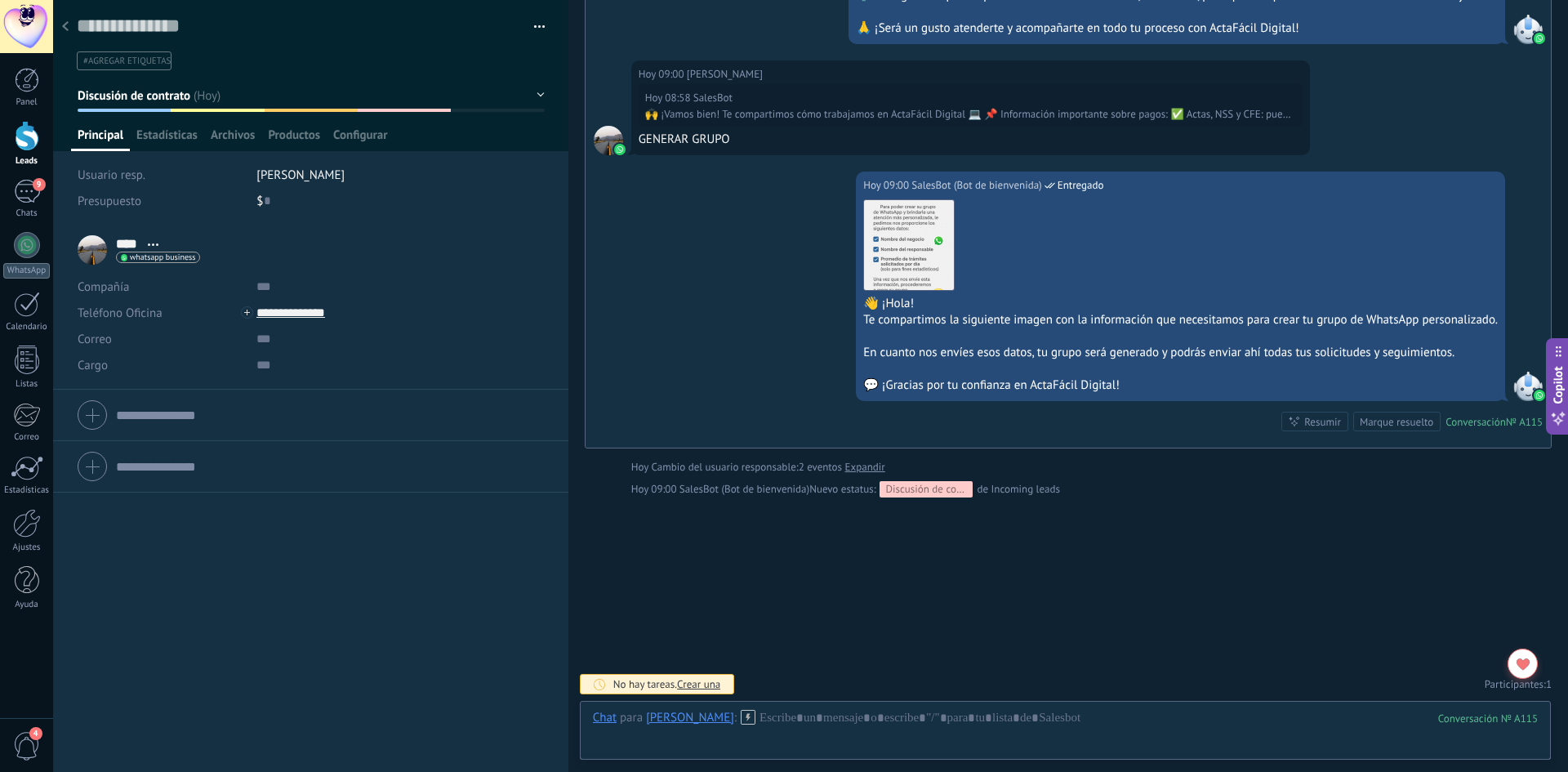
click at [63, 33] on div at bounding box center [64, 28] width 23 height 32
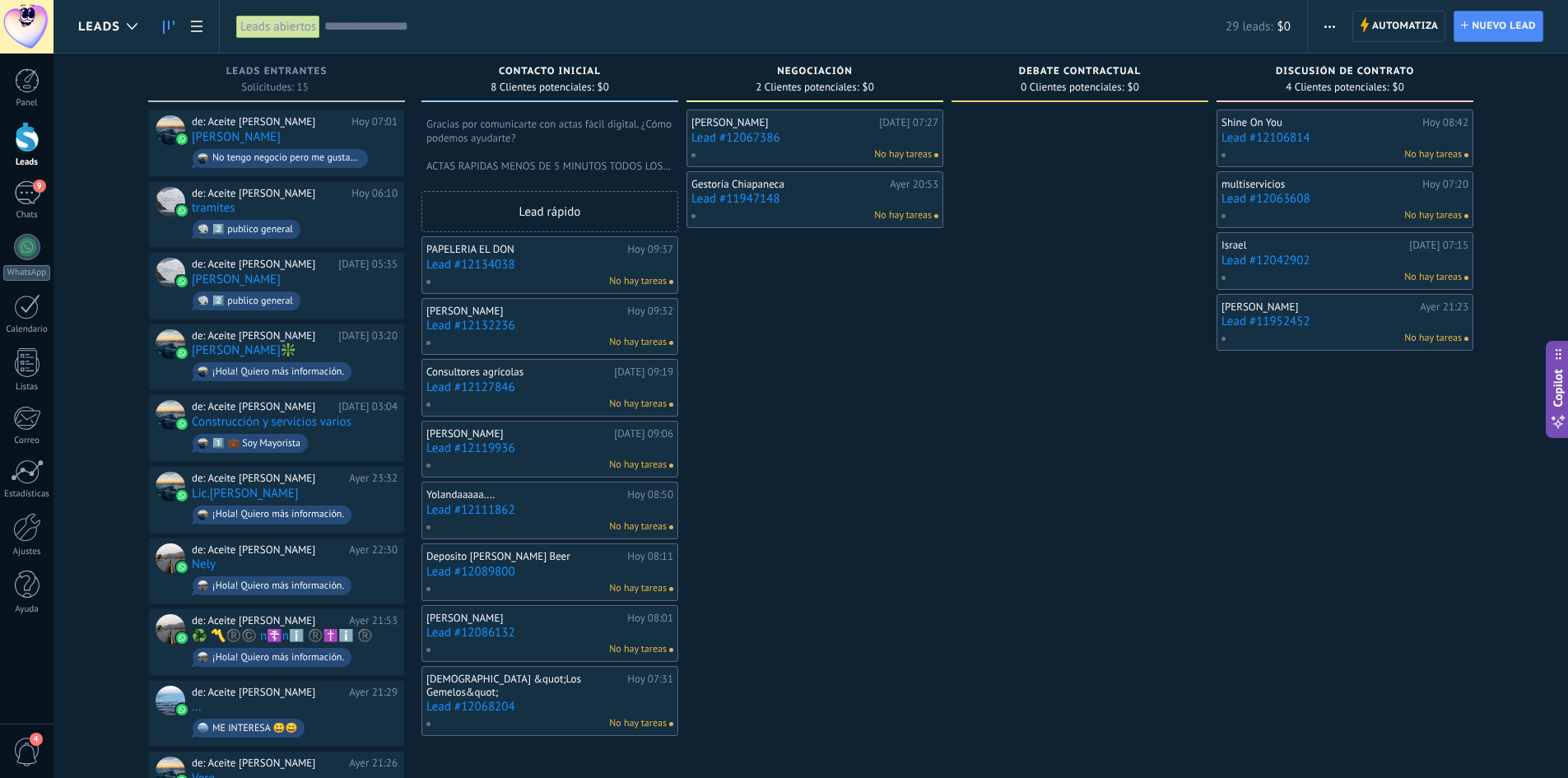
click at [1287, 263] on link "Lead #12042902" at bounding box center [1344, 261] width 247 height 14
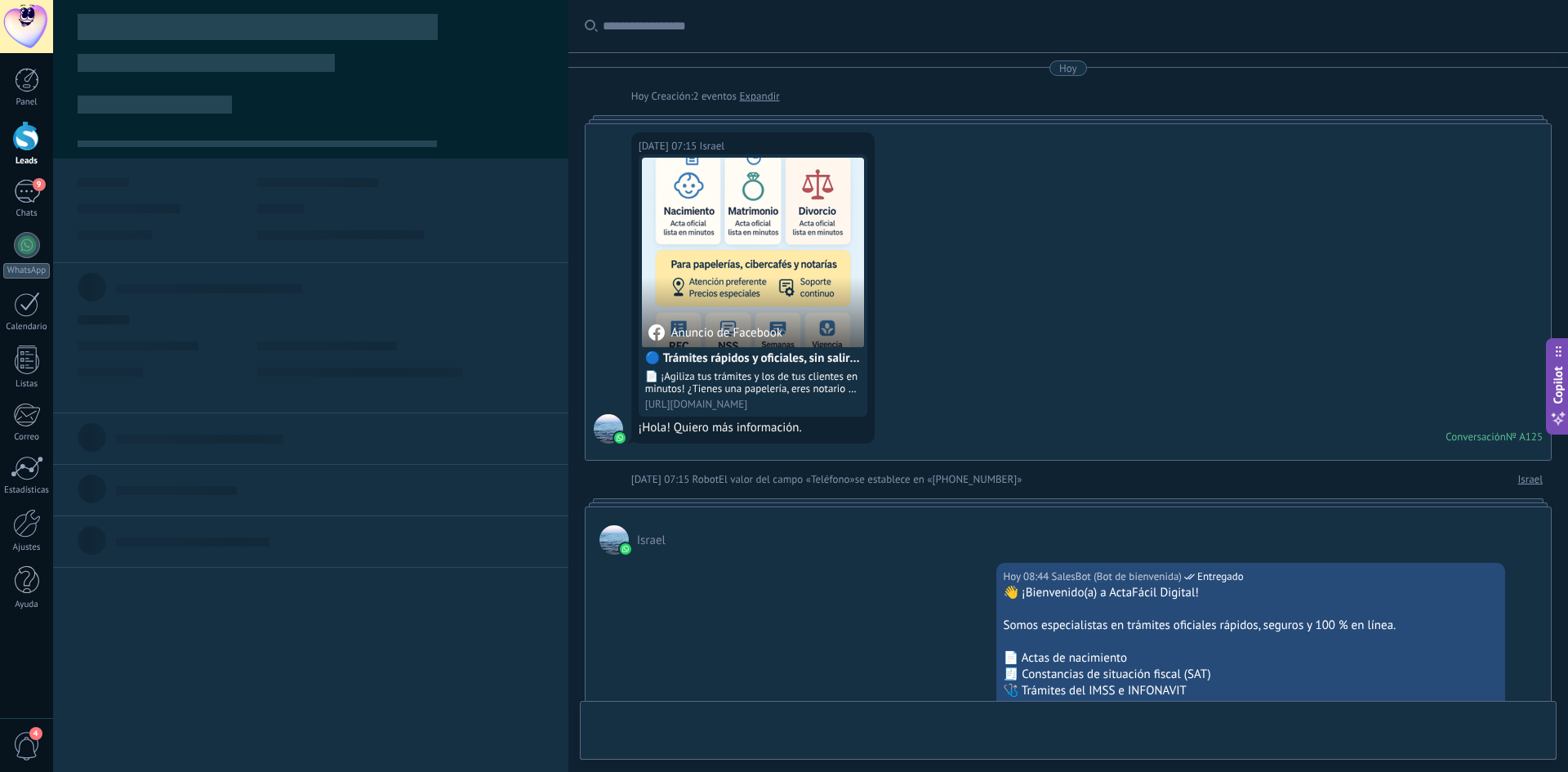
scroll to position [1691, 0]
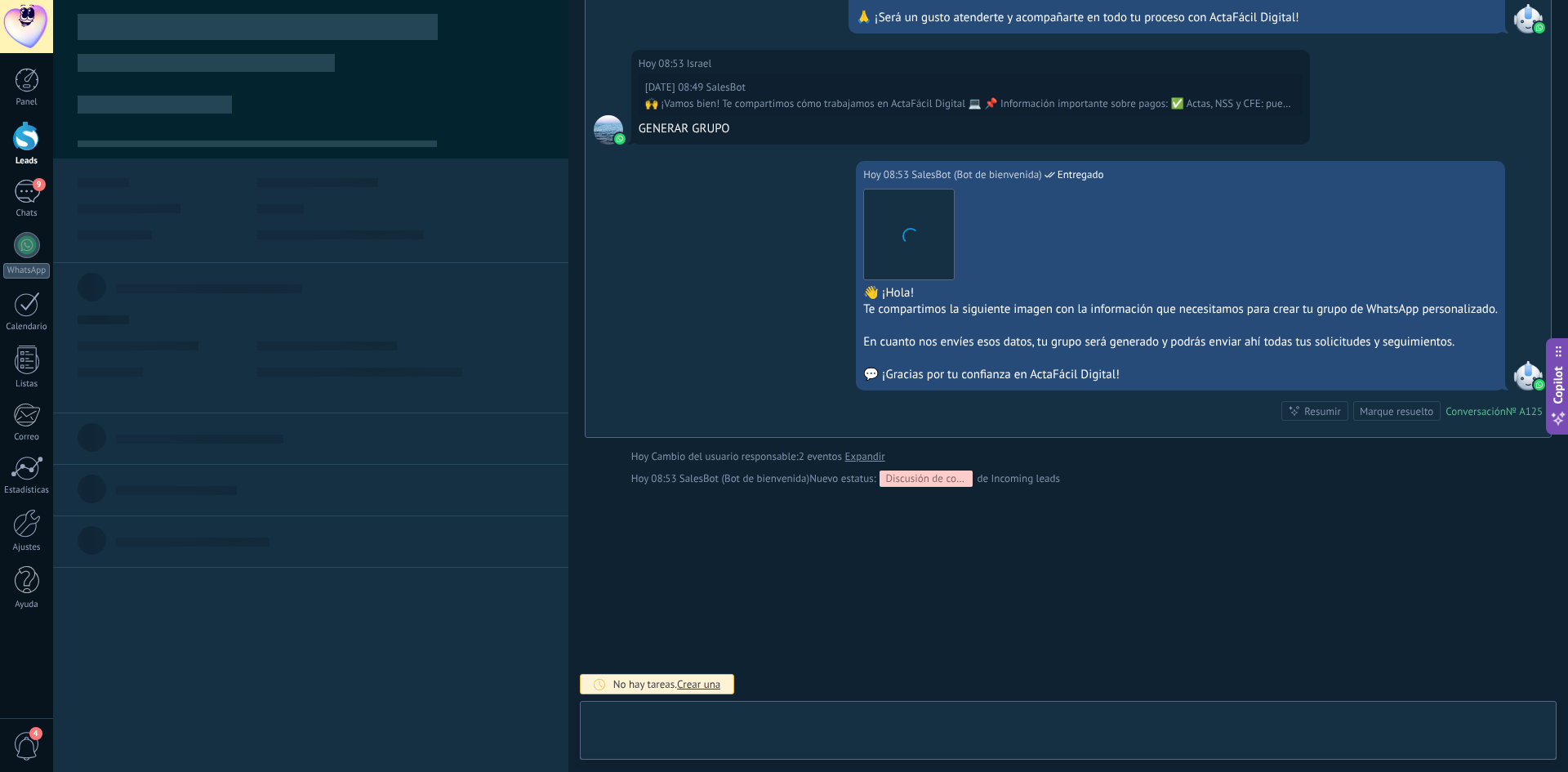
type textarea "**********"
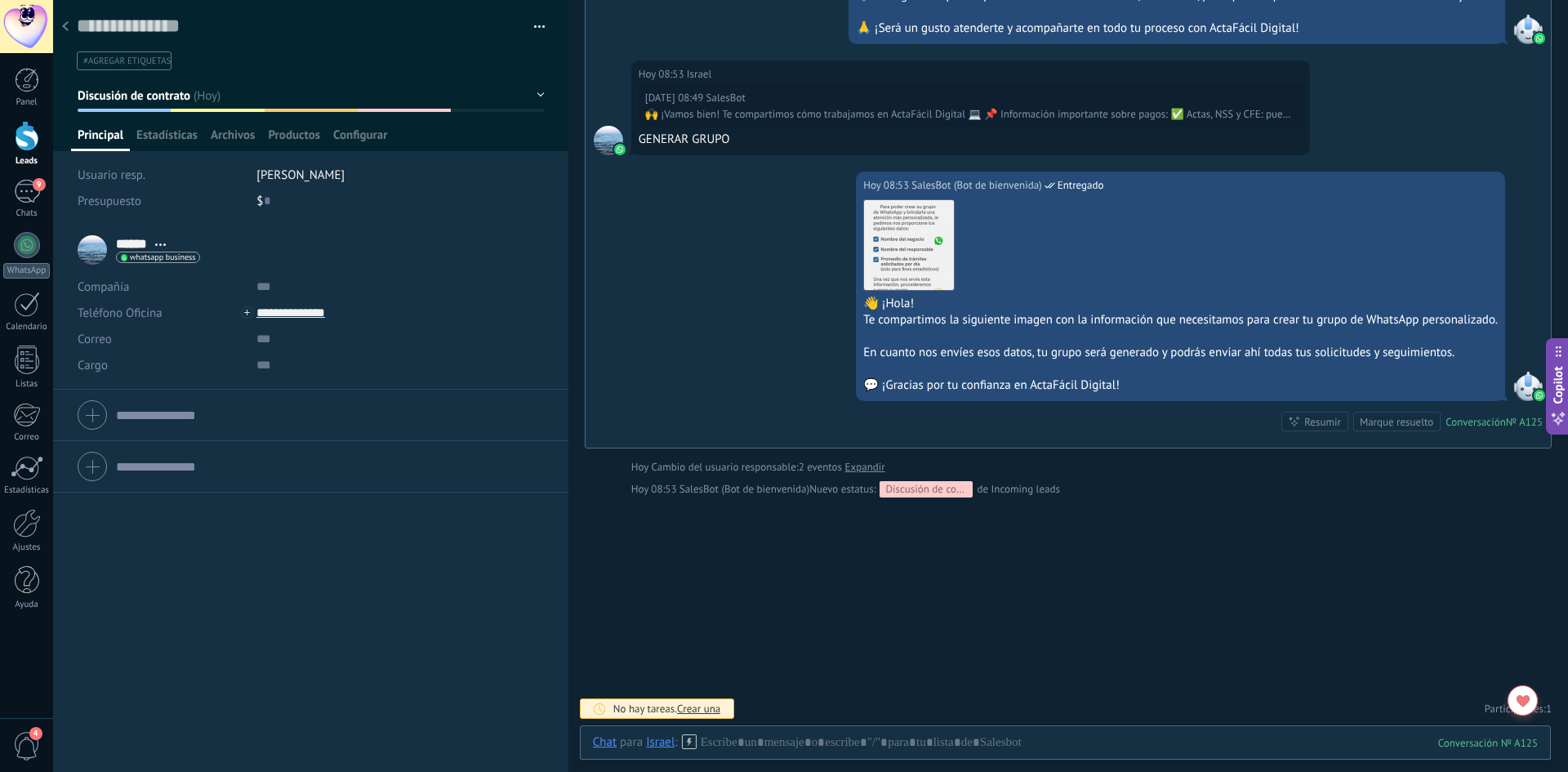
scroll to position [1680, 0]
click at [59, 28] on div at bounding box center [64, 28] width 23 height 32
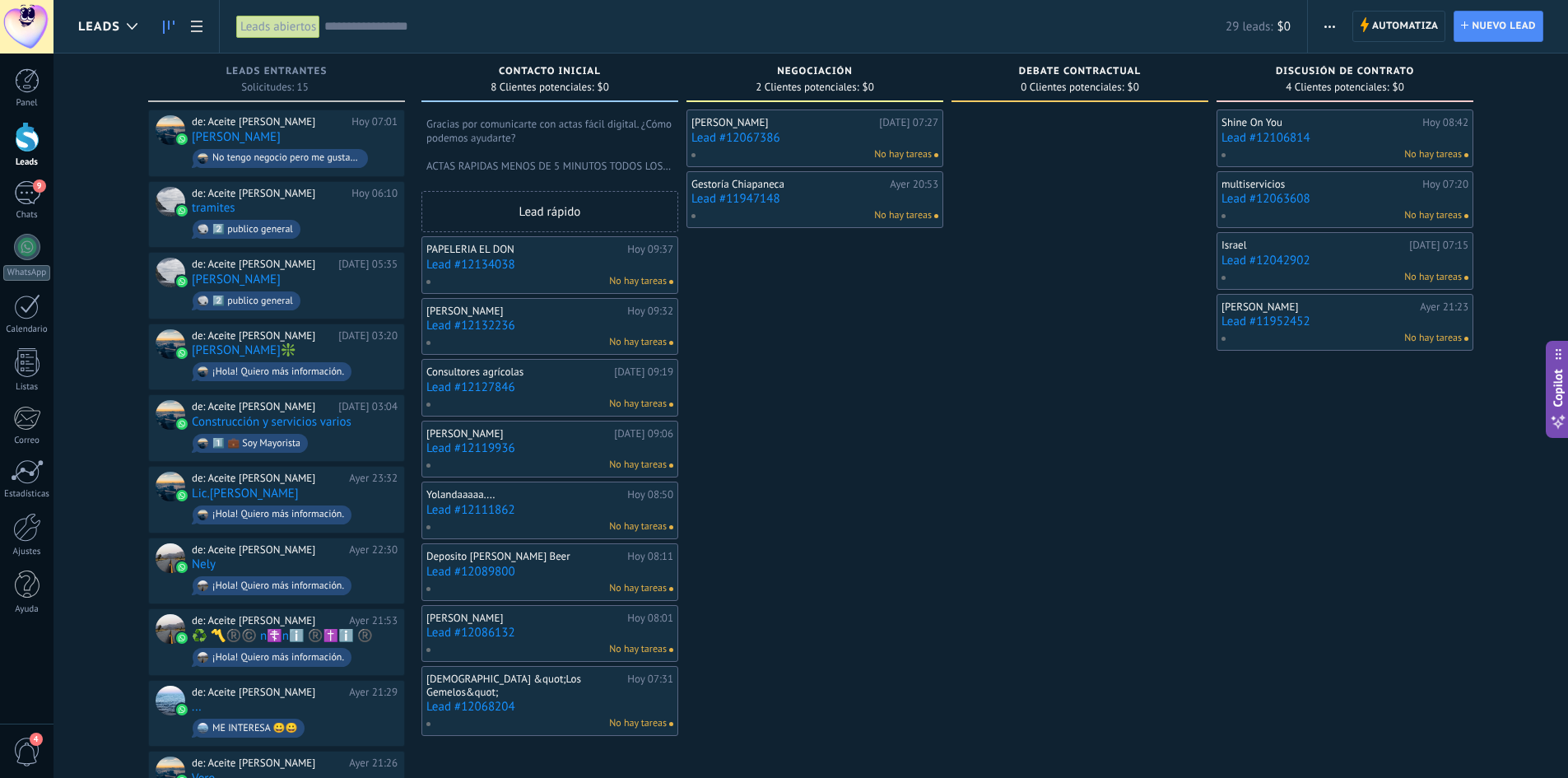
click at [1377, 22] on span "Automatiza" at bounding box center [1405, 27] width 67 height 30
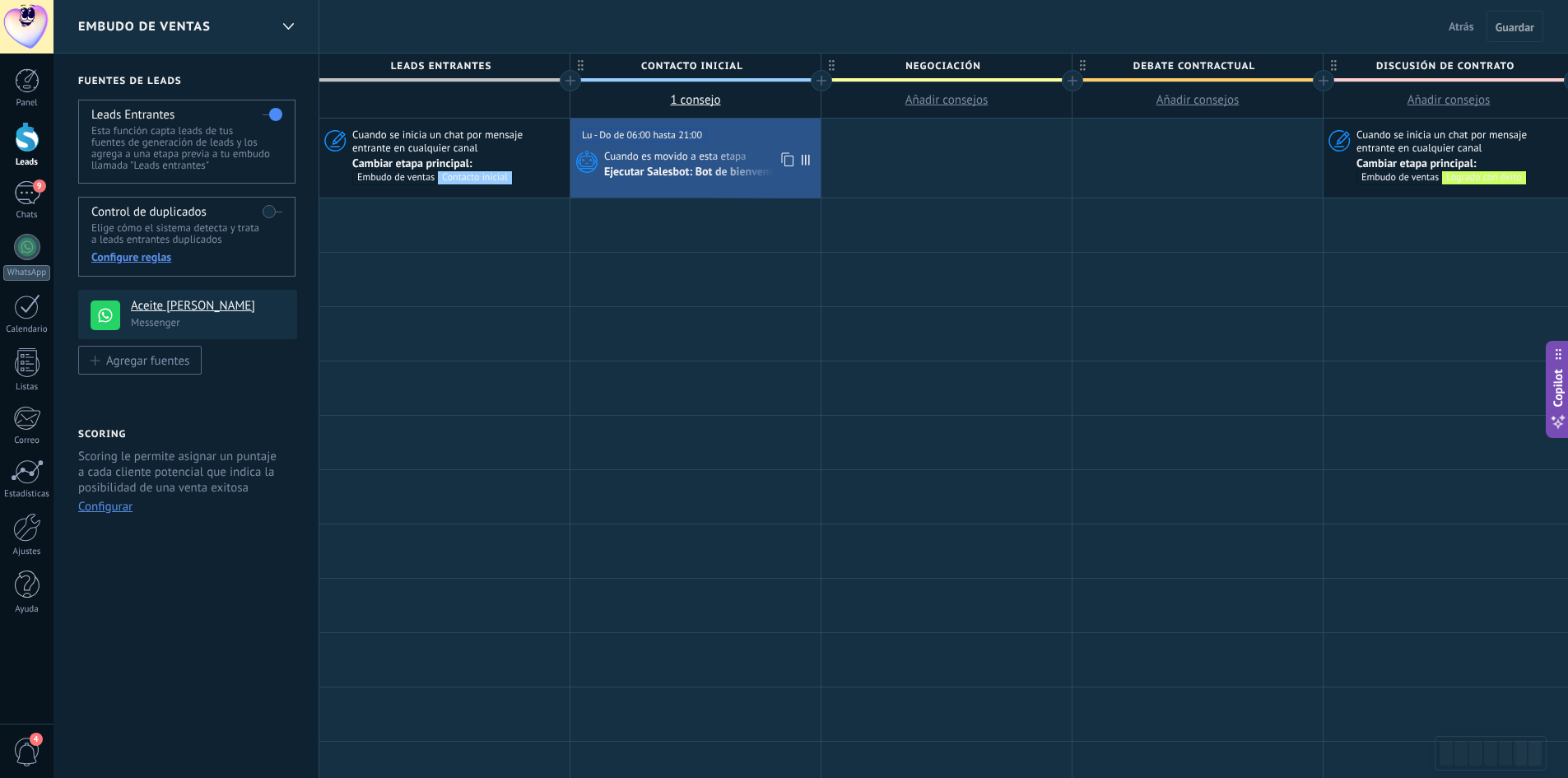
click at [688, 164] on div "Ejecutar Salesbot: Bot de bienvenida" at bounding box center [710, 172] width 213 height 16
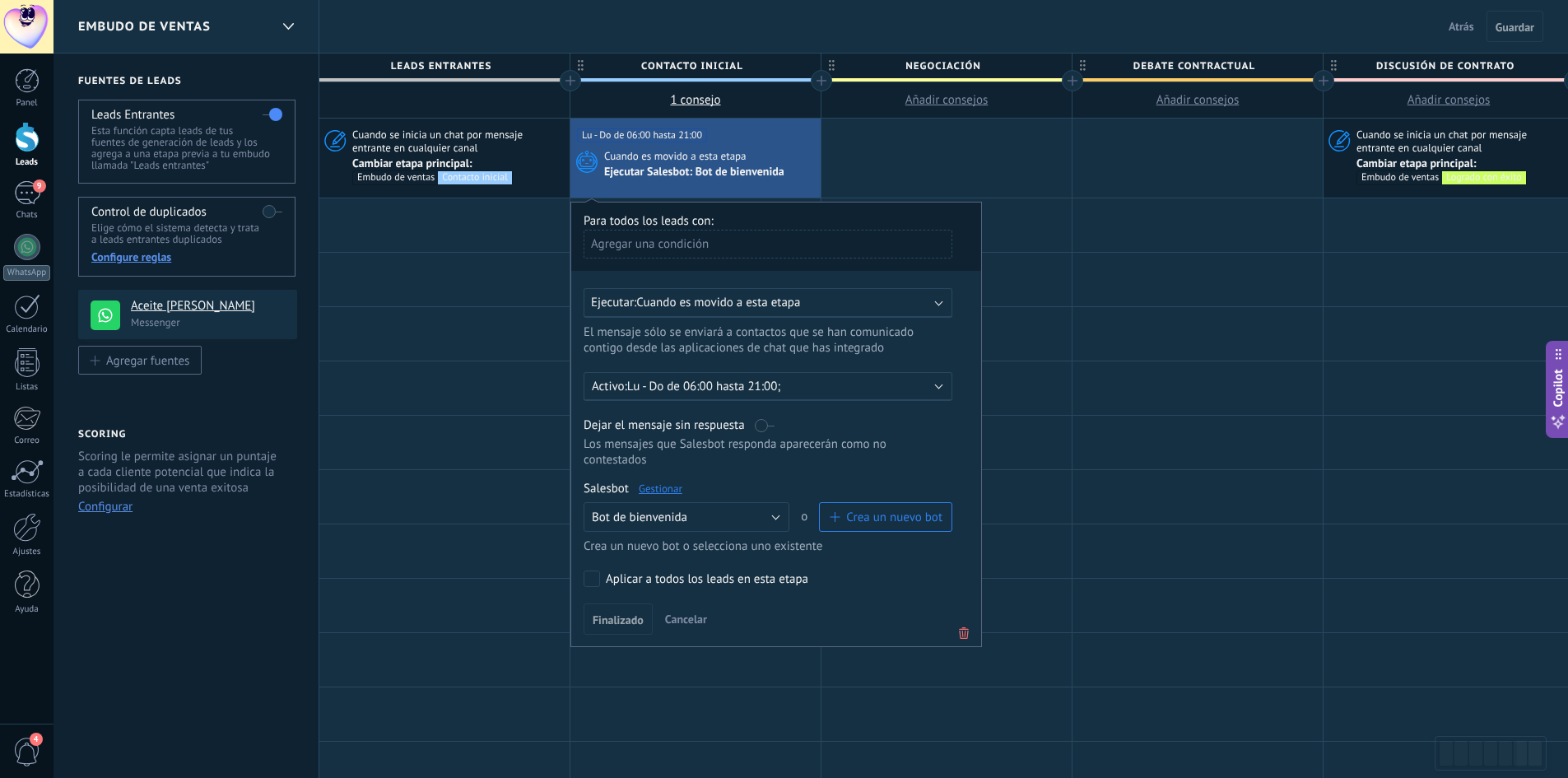
click at [672, 486] on link "Gestionar" at bounding box center [661, 488] width 44 height 14
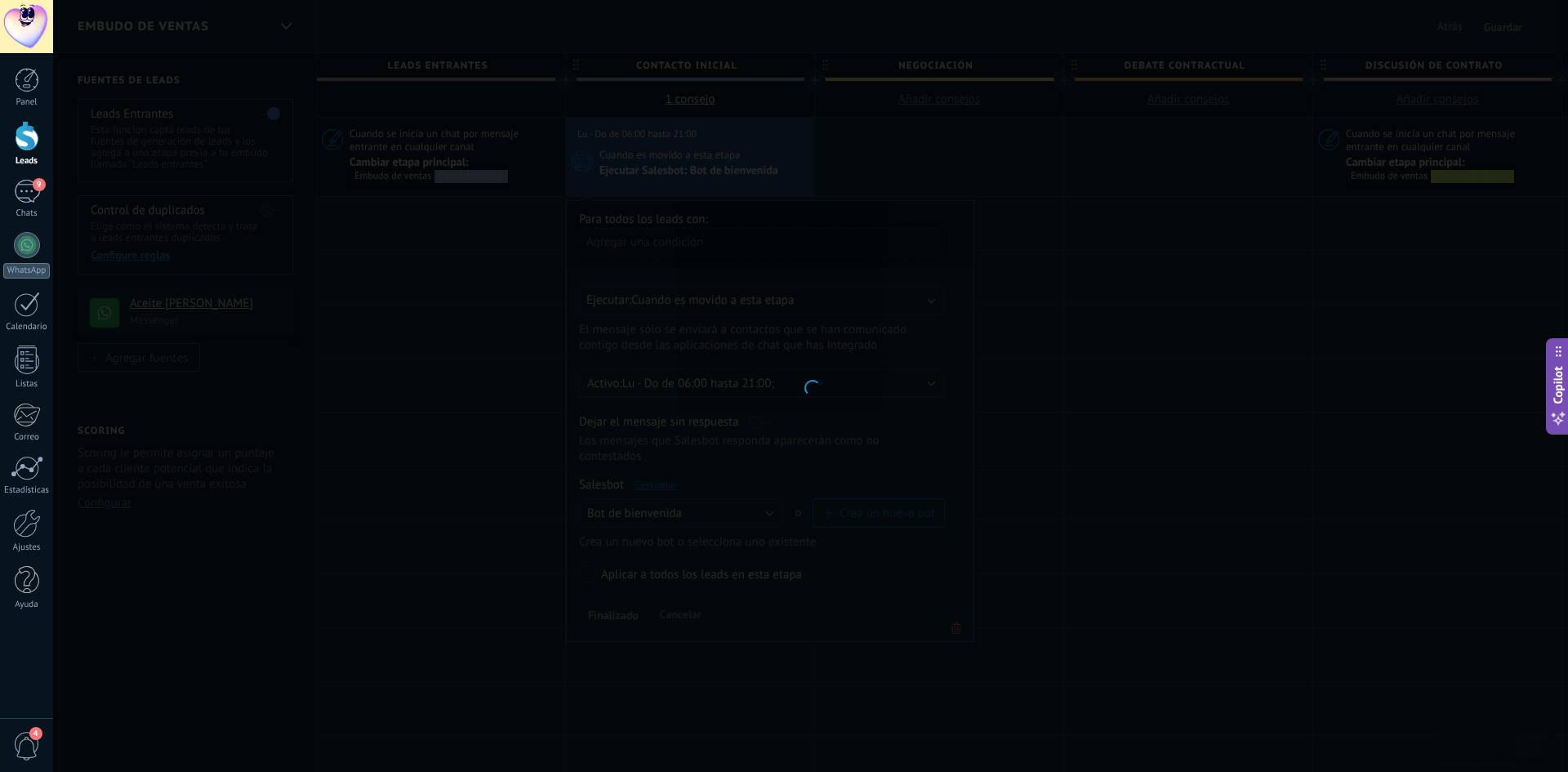
type input "**********"
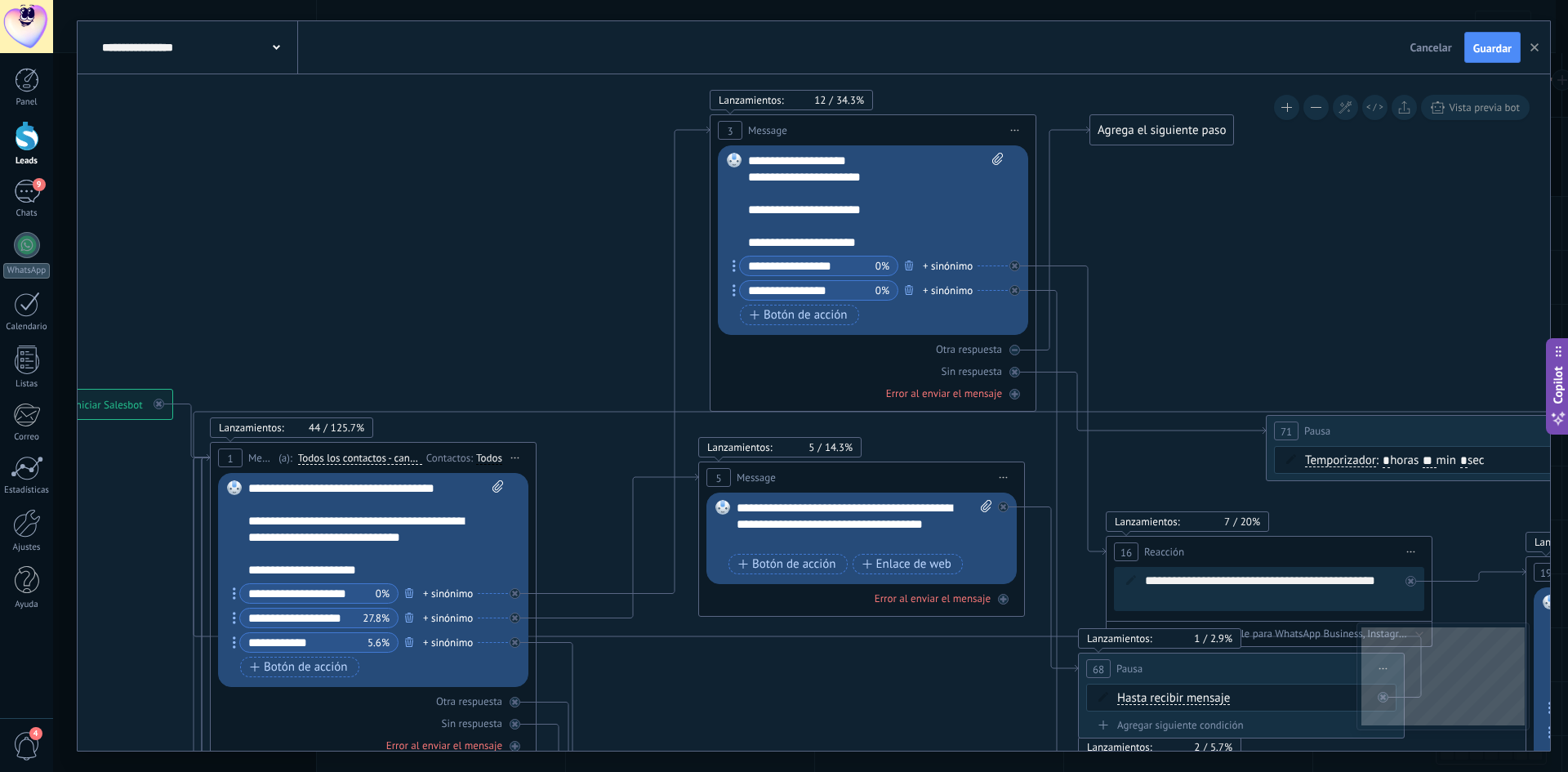
drag, startPoint x: 1203, startPoint y: 519, endPoint x: 815, endPoint y: 697, distance: 426.9
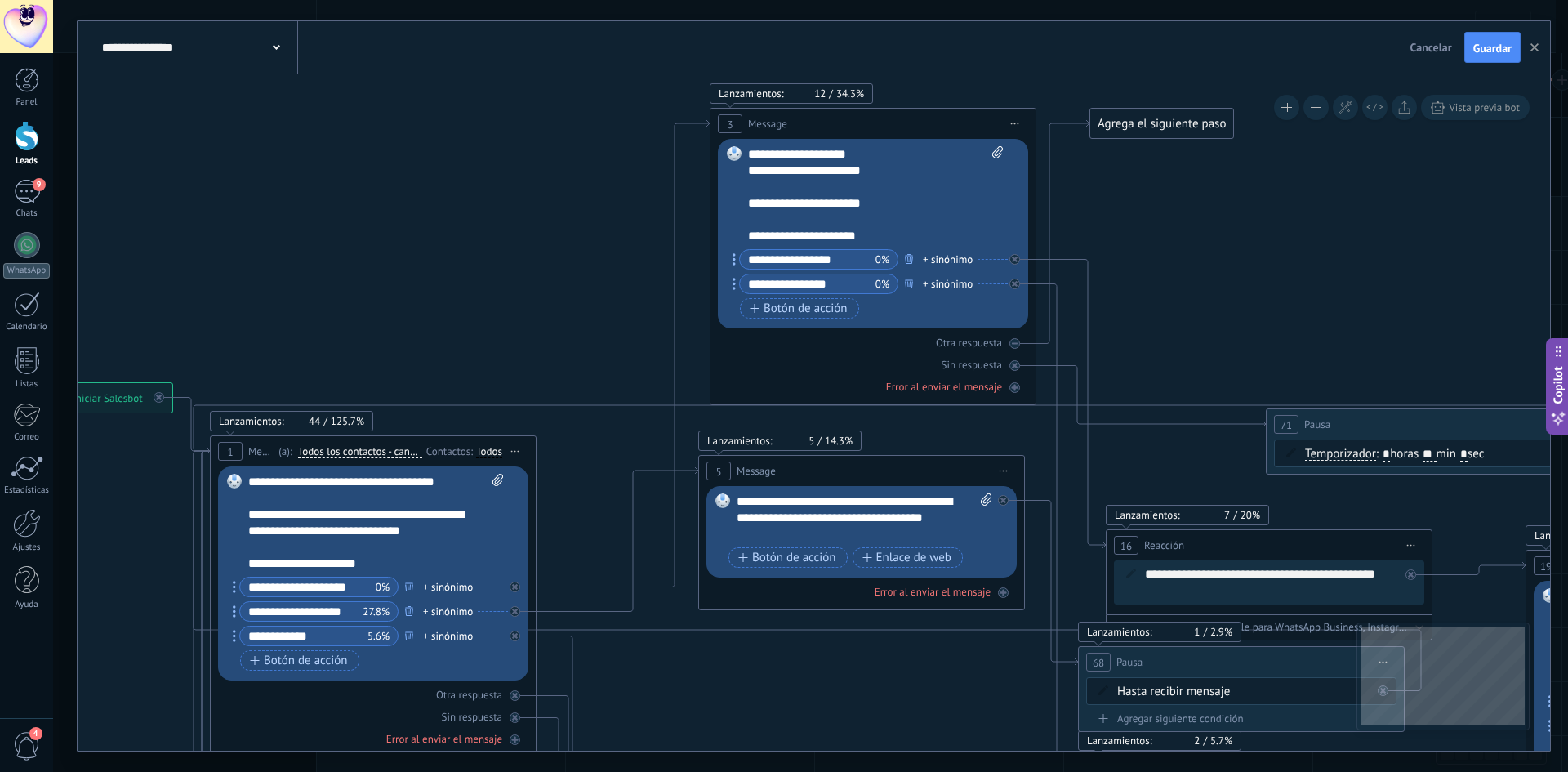
click at [897, 212] on div "**********" at bounding box center [876, 195] width 256 height 98
click at [875, 221] on div "**********" at bounding box center [876, 195] width 256 height 98
click at [892, 222] on div "**********" at bounding box center [876, 195] width 256 height 98
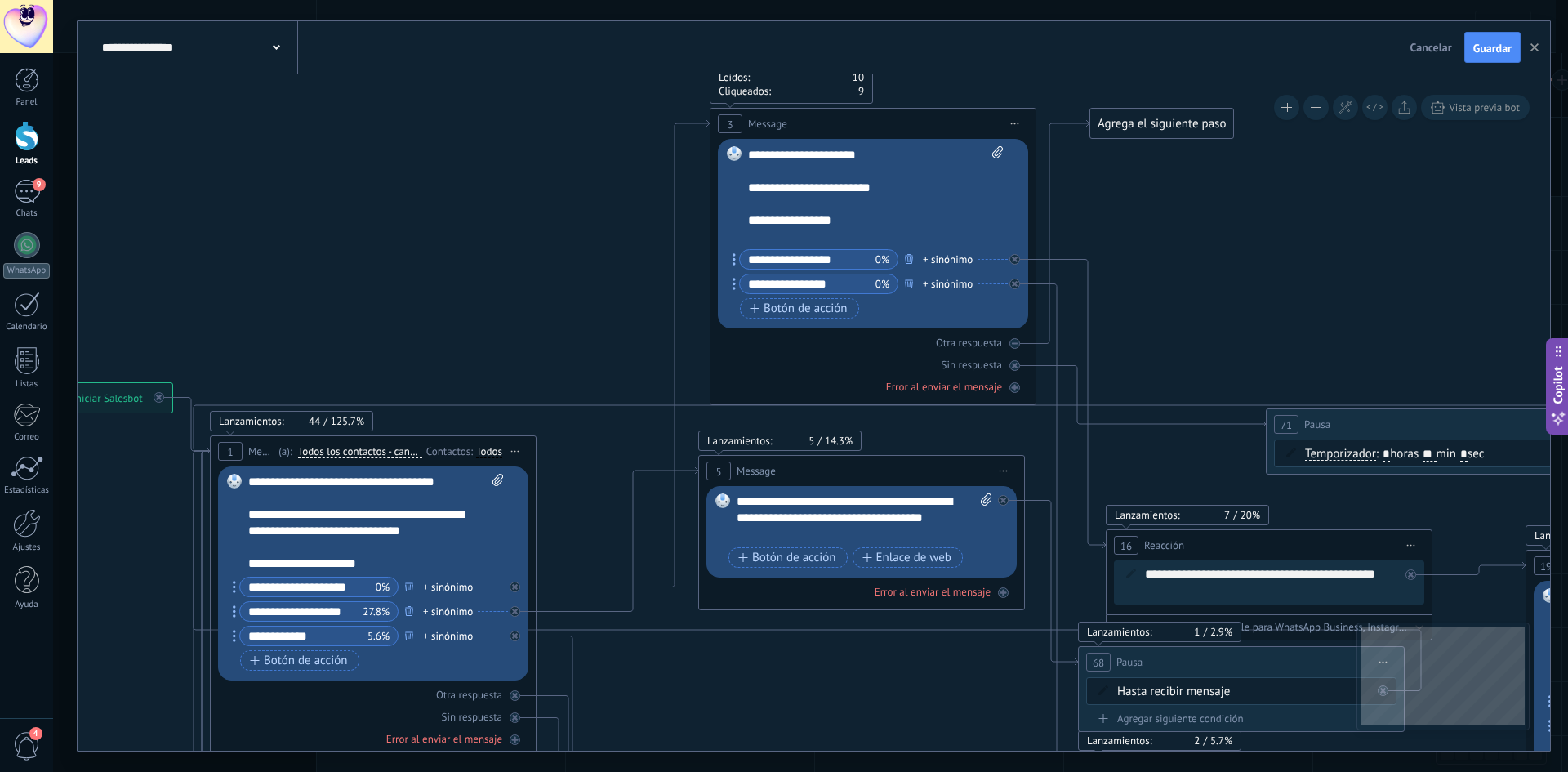
scroll to position [163, 0]
click at [1501, 49] on span "Guardar" at bounding box center [1493, 49] width 39 height 12
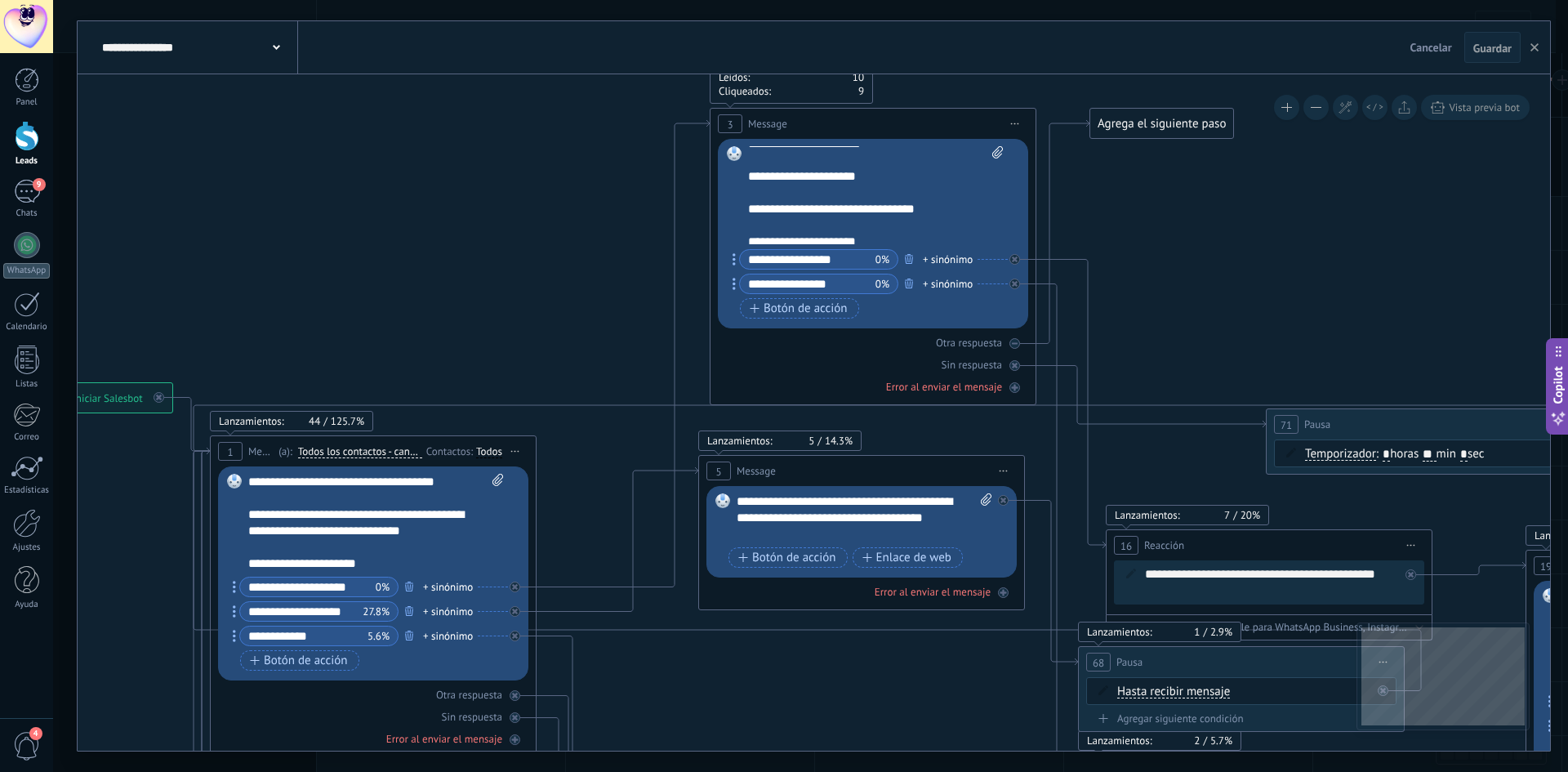
scroll to position [81, 0]
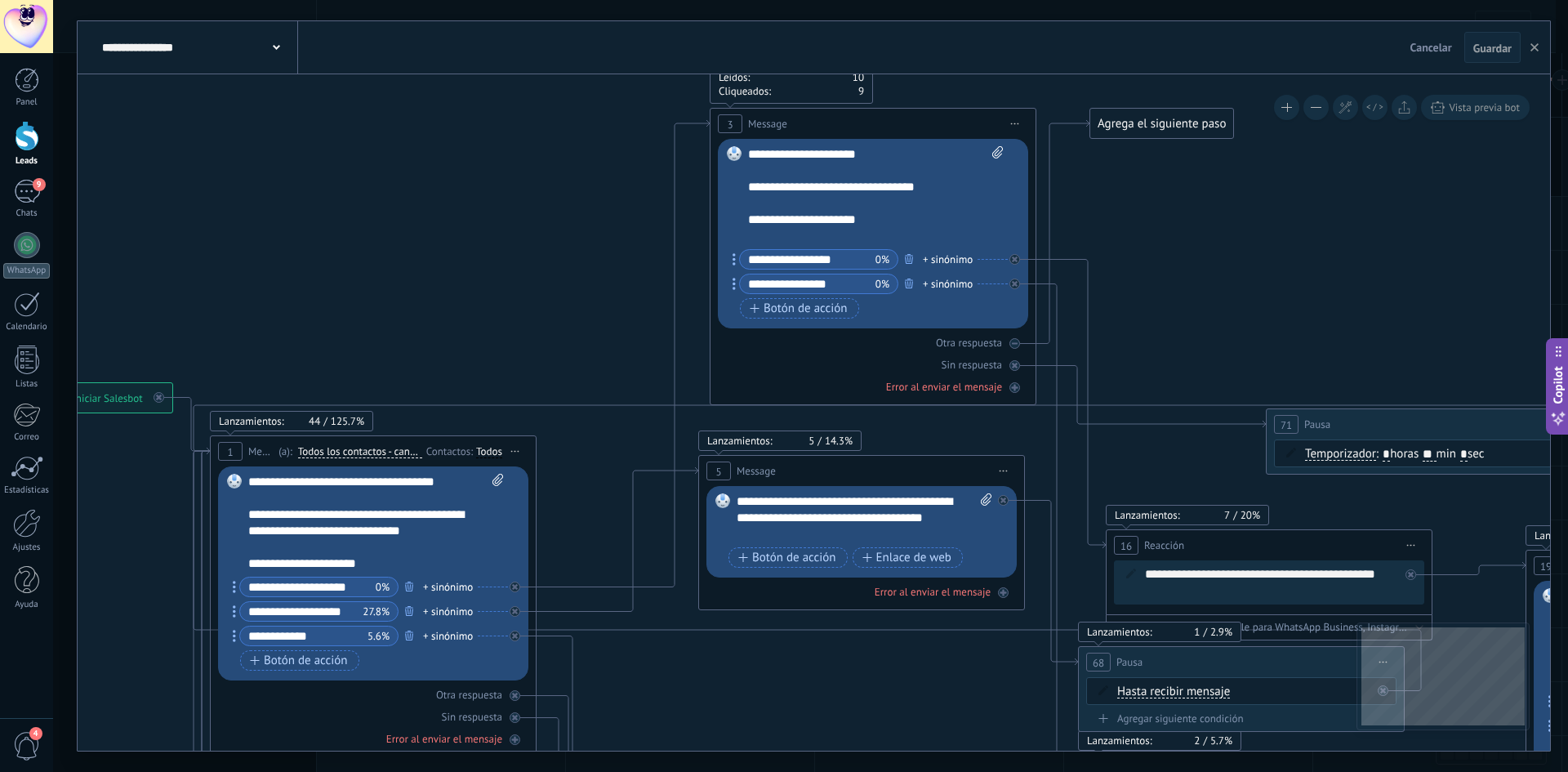
click at [886, 222] on div "**********" at bounding box center [876, 195] width 256 height 98
click at [1481, 38] on button "Guardar" at bounding box center [1493, 47] width 56 height 31
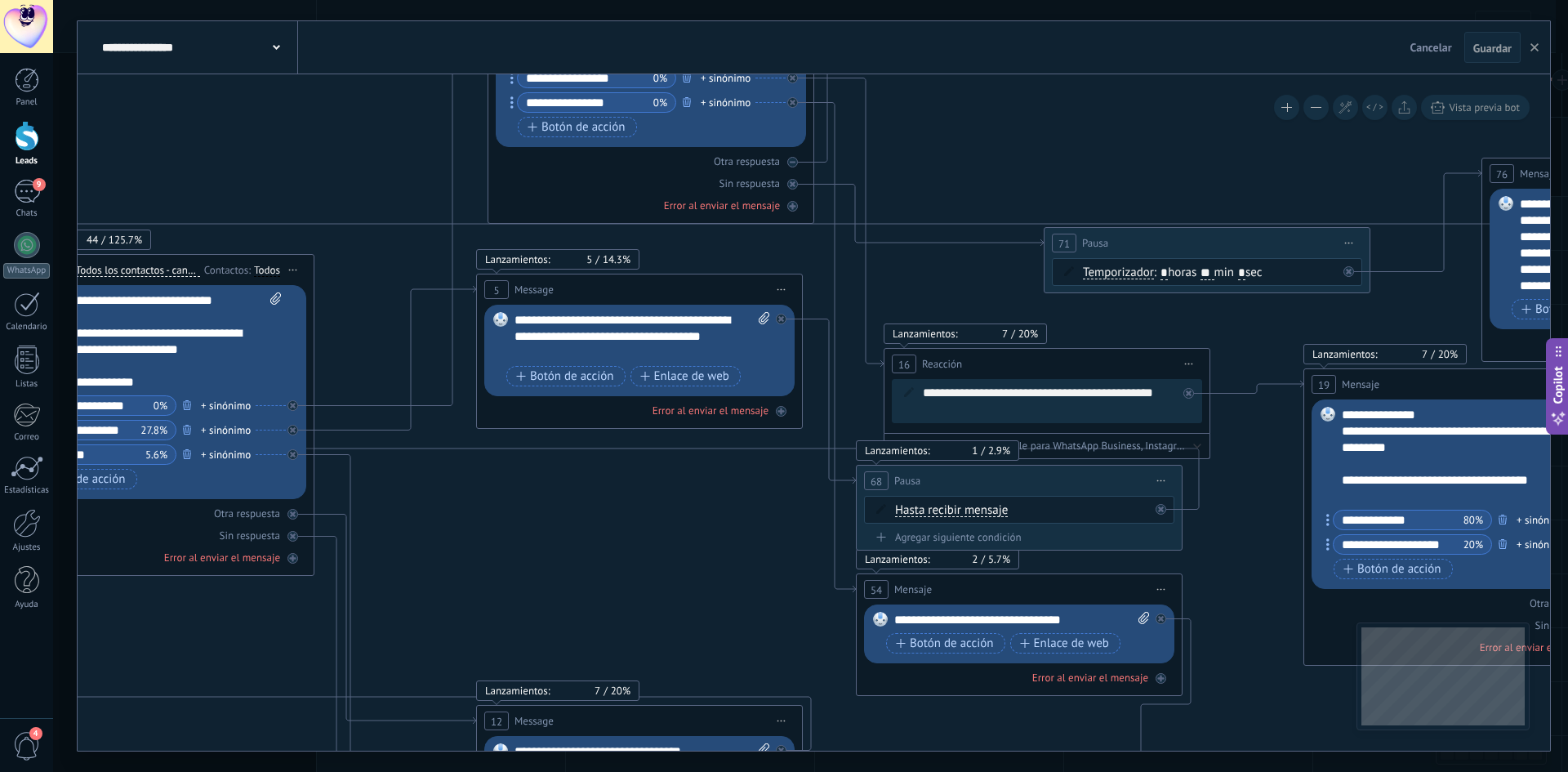
drag, startPoint x: 1154, startPoint y: 245, endPoint x: 1040, endPoint y: 154, distance: 145.9
click at [954, 118] on icon at bounding box center [1481, 685] width 4154 height 2335
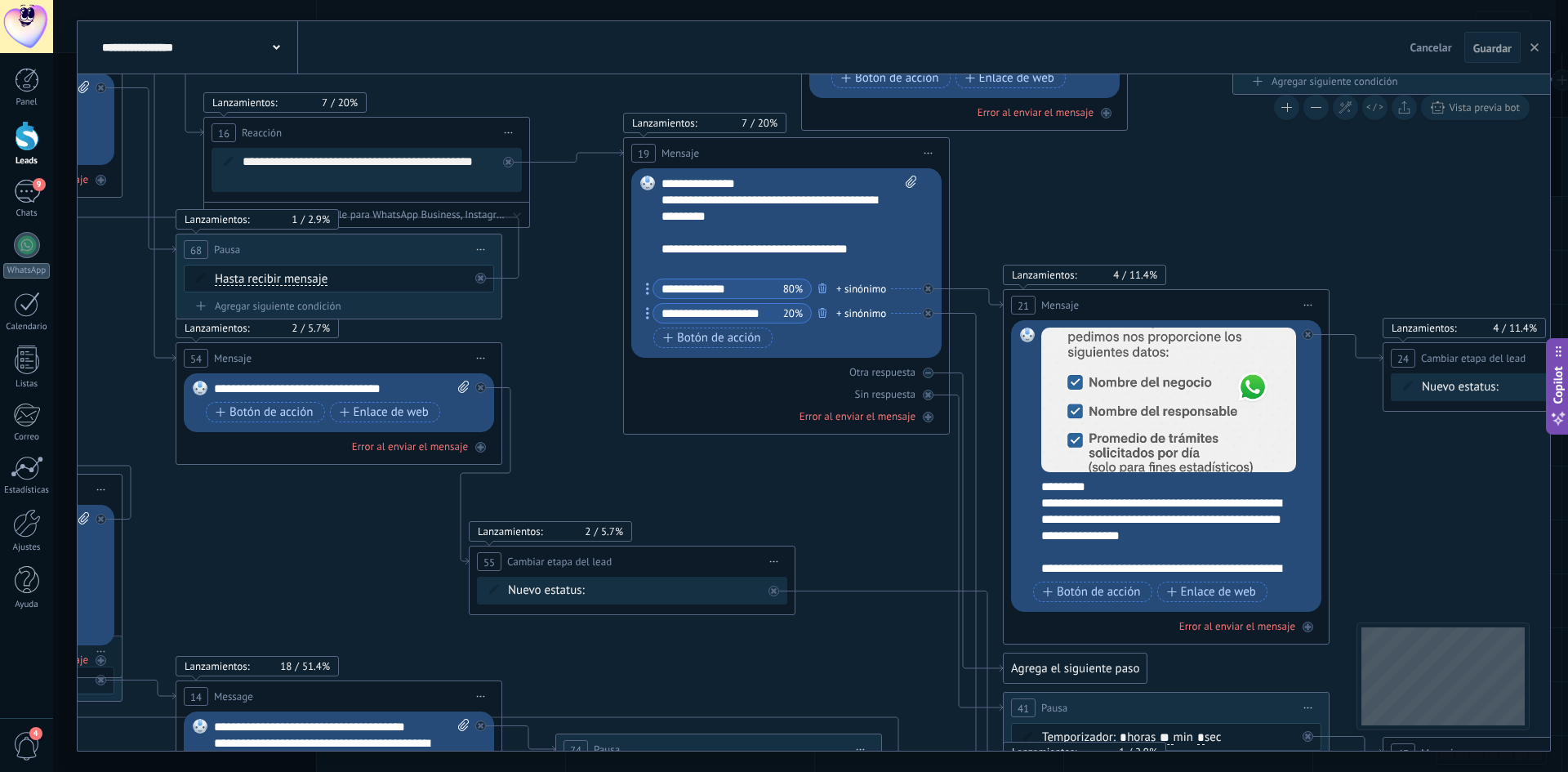
drag, startPoint x: 1296, startPoint y: 493, endPoint x: 591, endPoint y: 241, distance: 748.7
click at [591, 247] on icon at bounding box center [800, 446] width 4154 height 2320
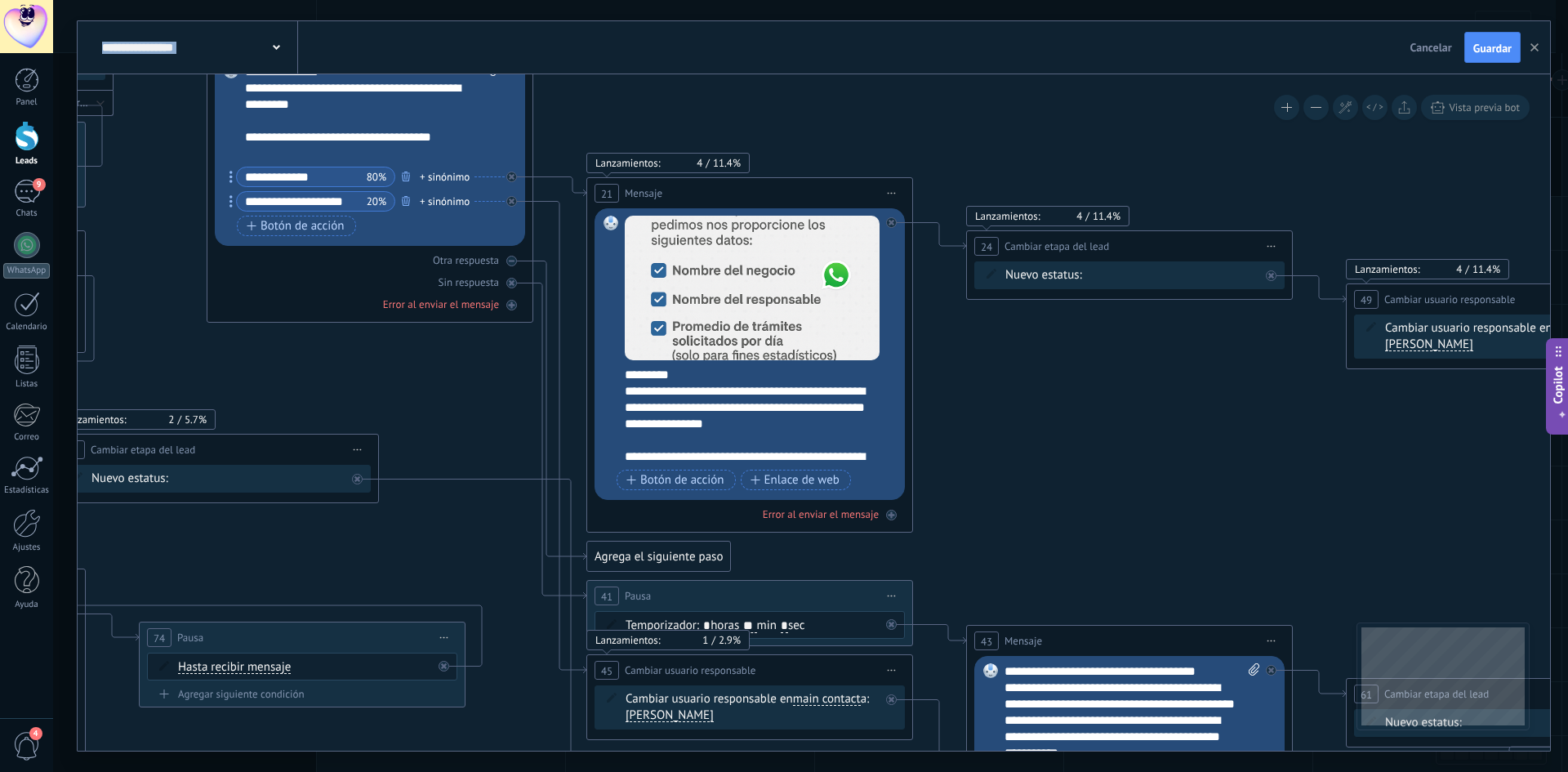
drag, startPoint x: 1373, startPoint y: 491, endPoint x: 1017, endPoint y: 398, distance: 367.9
click at [1026, 403] on icon "1 Message" at bounding box center [383, 342] width 4154 height 2335
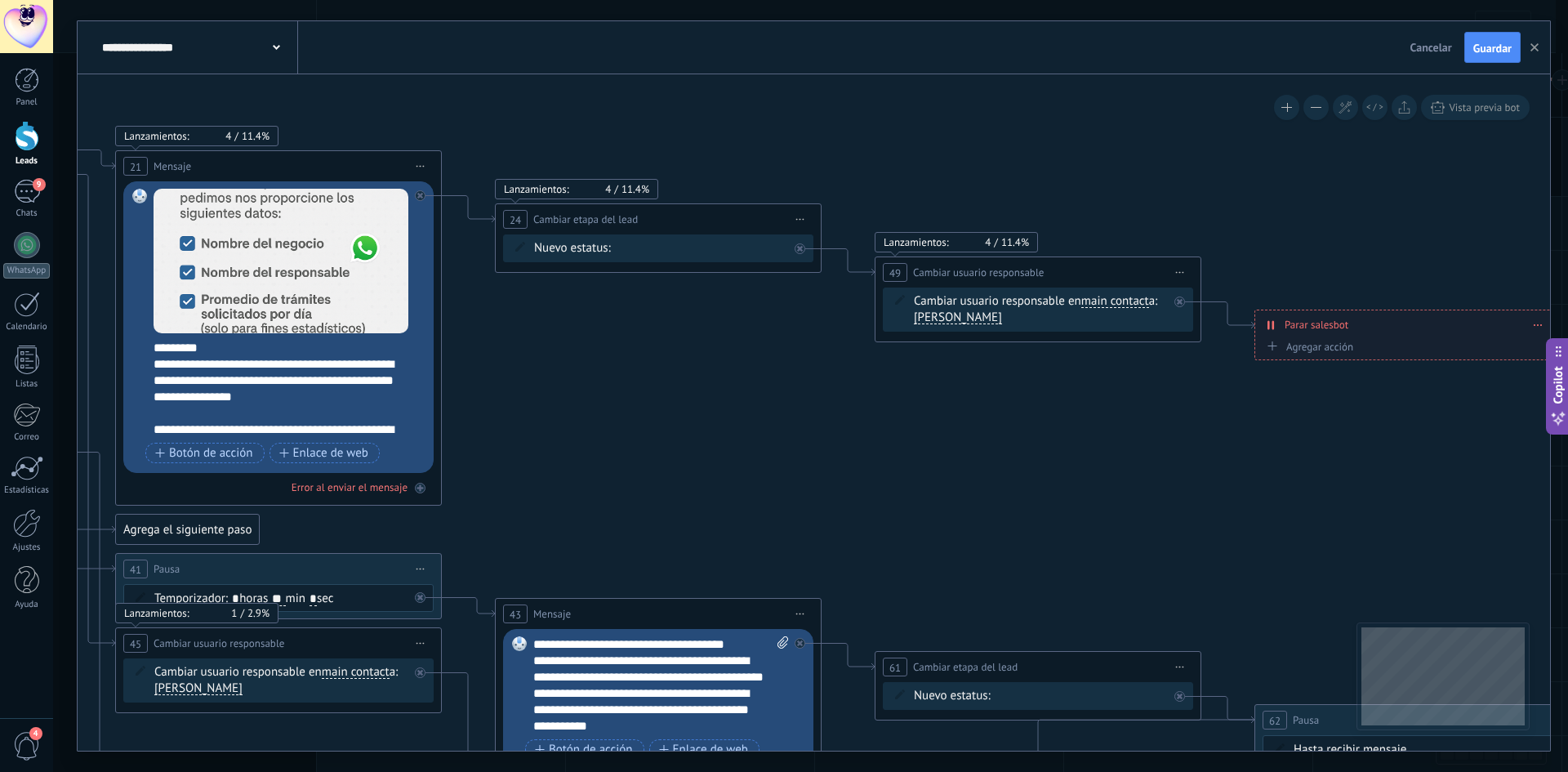
drag, startPoint x: 1413, startPoint y: 413, endPoint x: 919, endPoint y: 389, distance: 494.6
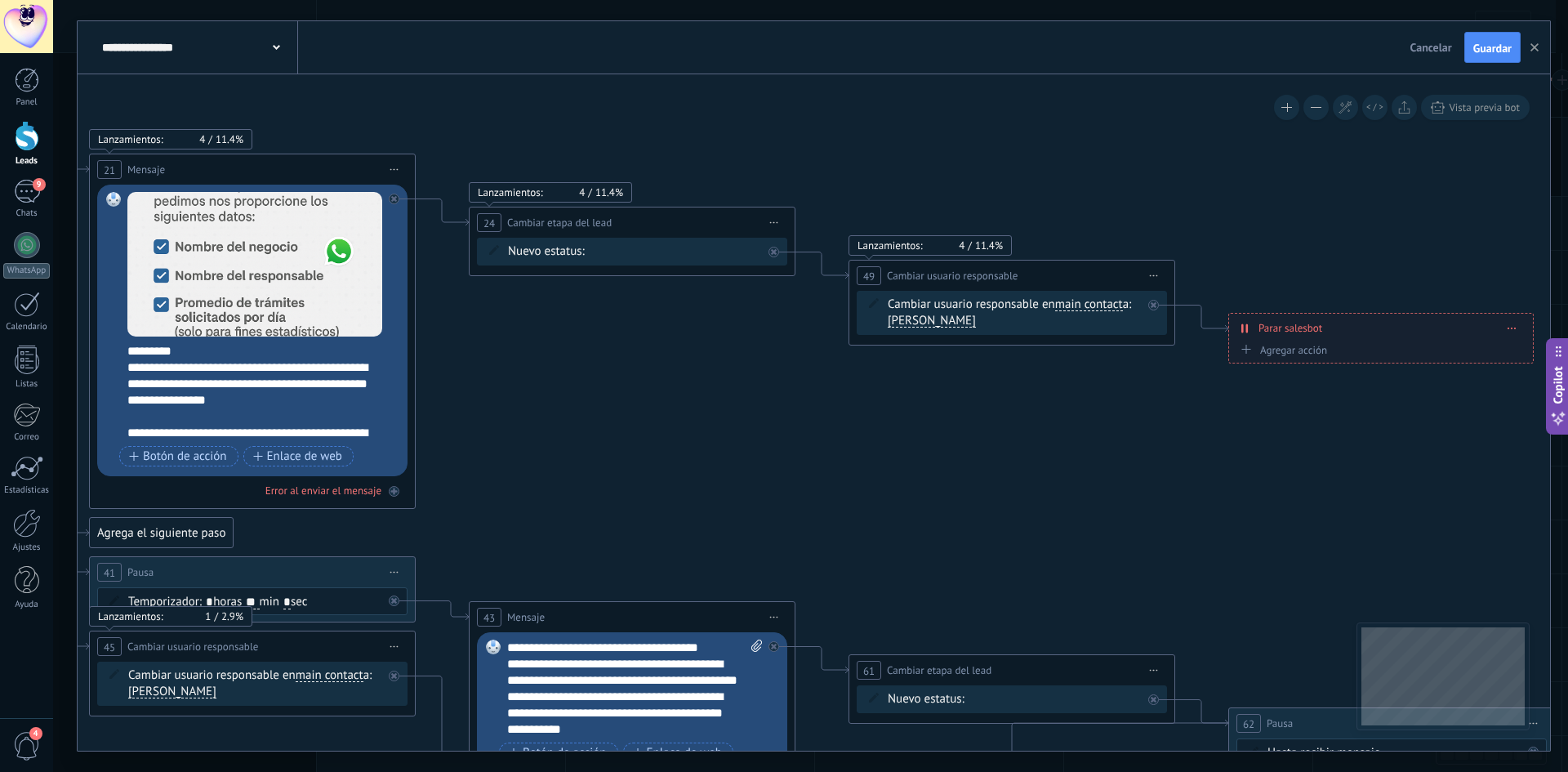
click at [1158, 276] on span "Iniciar vista previa aquí Cambiar nombre Duplicar [GEOGRAPHIC_DATA]" at bounding box center [1154, 276] width 26 height 24
click at [1234, 376] on div "Borrar" at bounding box center [1228, 383] width 161 height 28
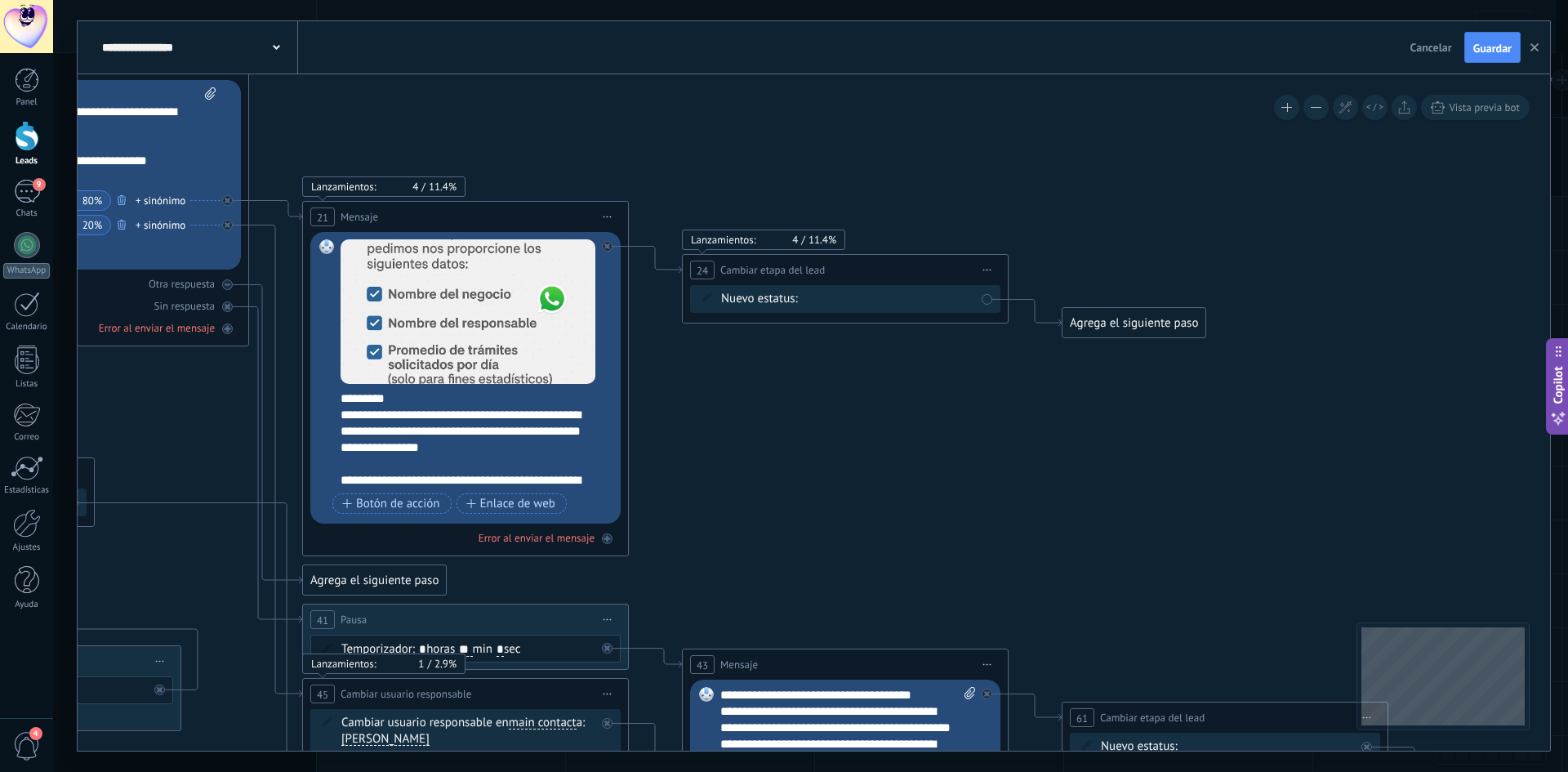
drag, startPoint x: 822, startPoint y: 317, endPoint x: 1035, endPoint y: 365, distance: 218.3
click at [1035, 365] on icon "1 Message" at bounding box center [99, 358] width 4154 height 2320
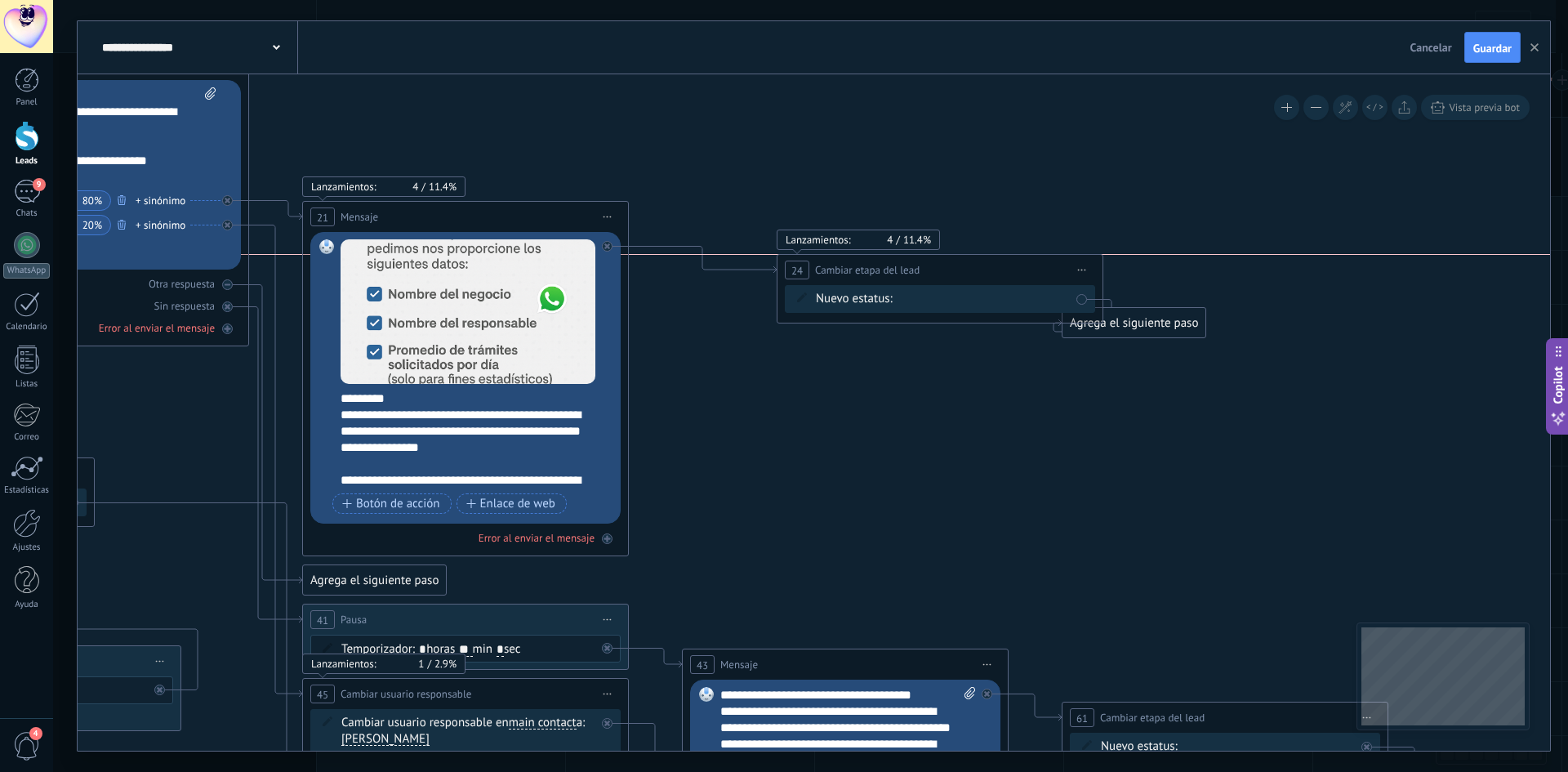
drag, startPoint x: 950, startPoint y: 264, endPoint x: 1045, endPoint y: 264, distance: 95.0
click at [1045, 264] on div "**********" at bounding box center [940, 270] width 325 height 31
click at [1143, 347] on div "Agrega el siguiente paso" at bounding box center [1134, 347] width 143 height 27
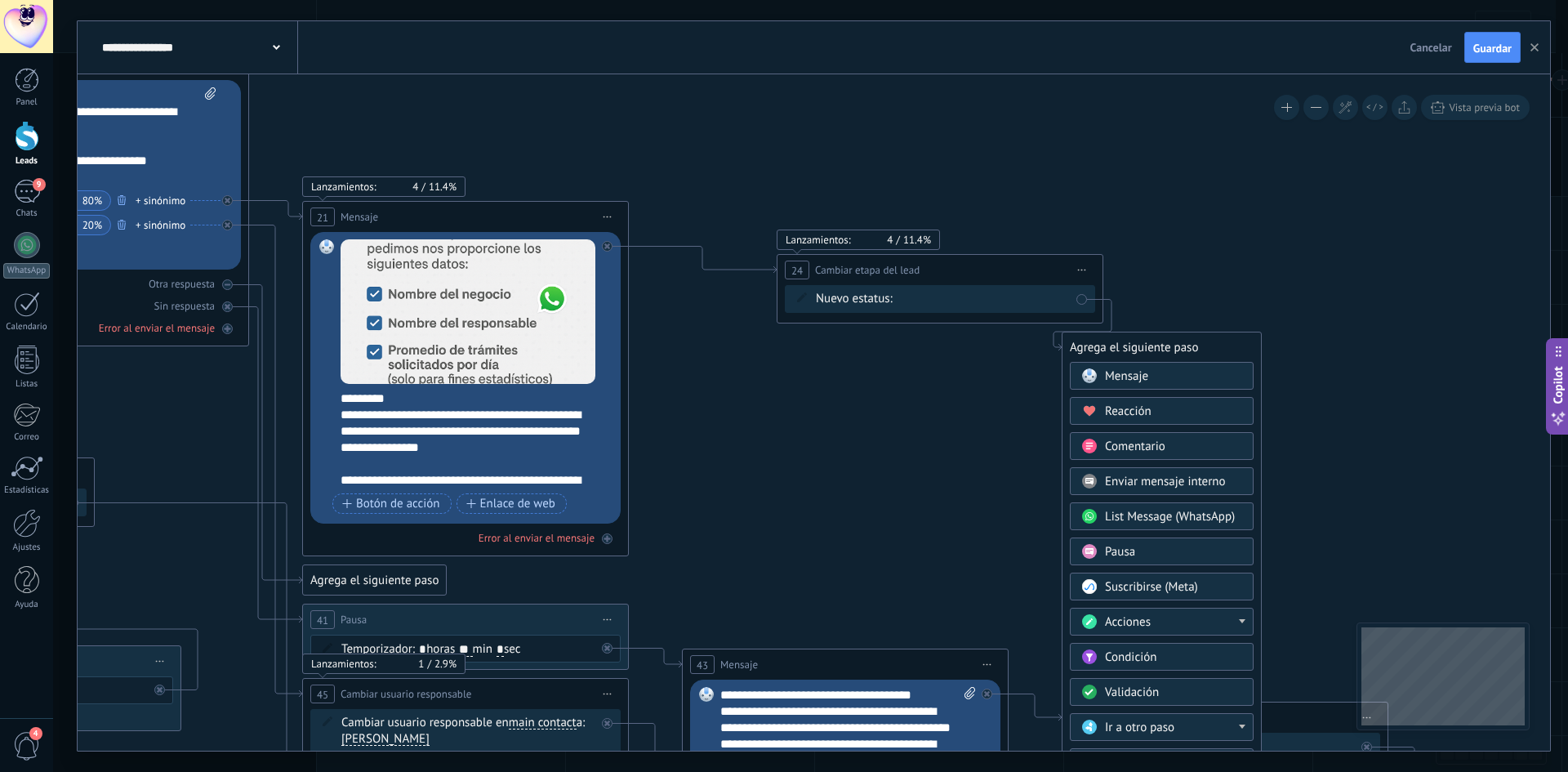
click at [1149, 553] on div "Pausa" at bounding box center [1174, 552] width 138 height 16
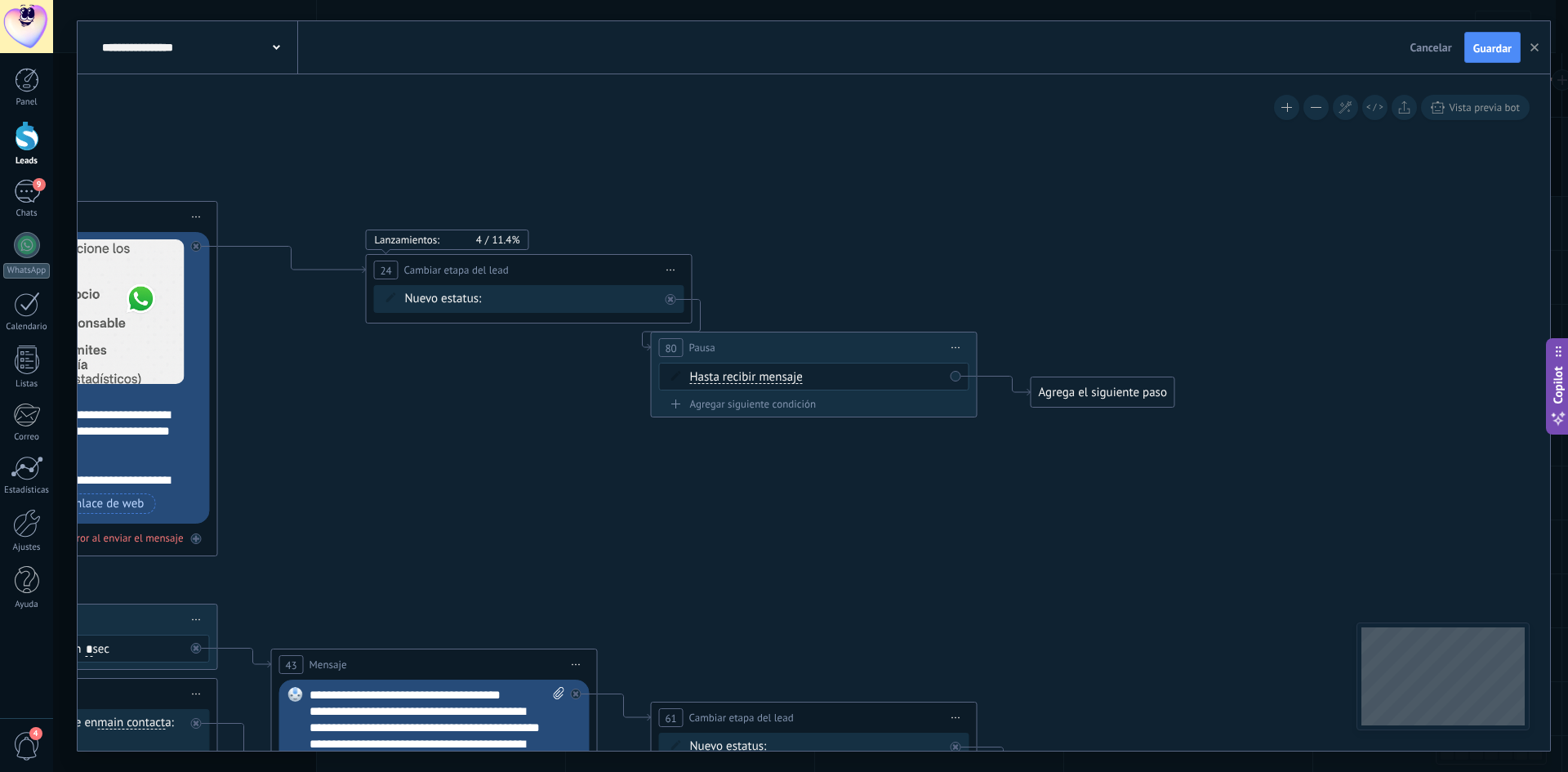
click at [957, 345] on span "Iniciar vista previa aquí Cambiar nombre Duplicar [GEOGRAPHIC_DATA]" at bounding box center [957, 348] width 26 height 24
click at [1039, 446] on div "Borrar" at bounding box center [1030, 455] width 161 height 28
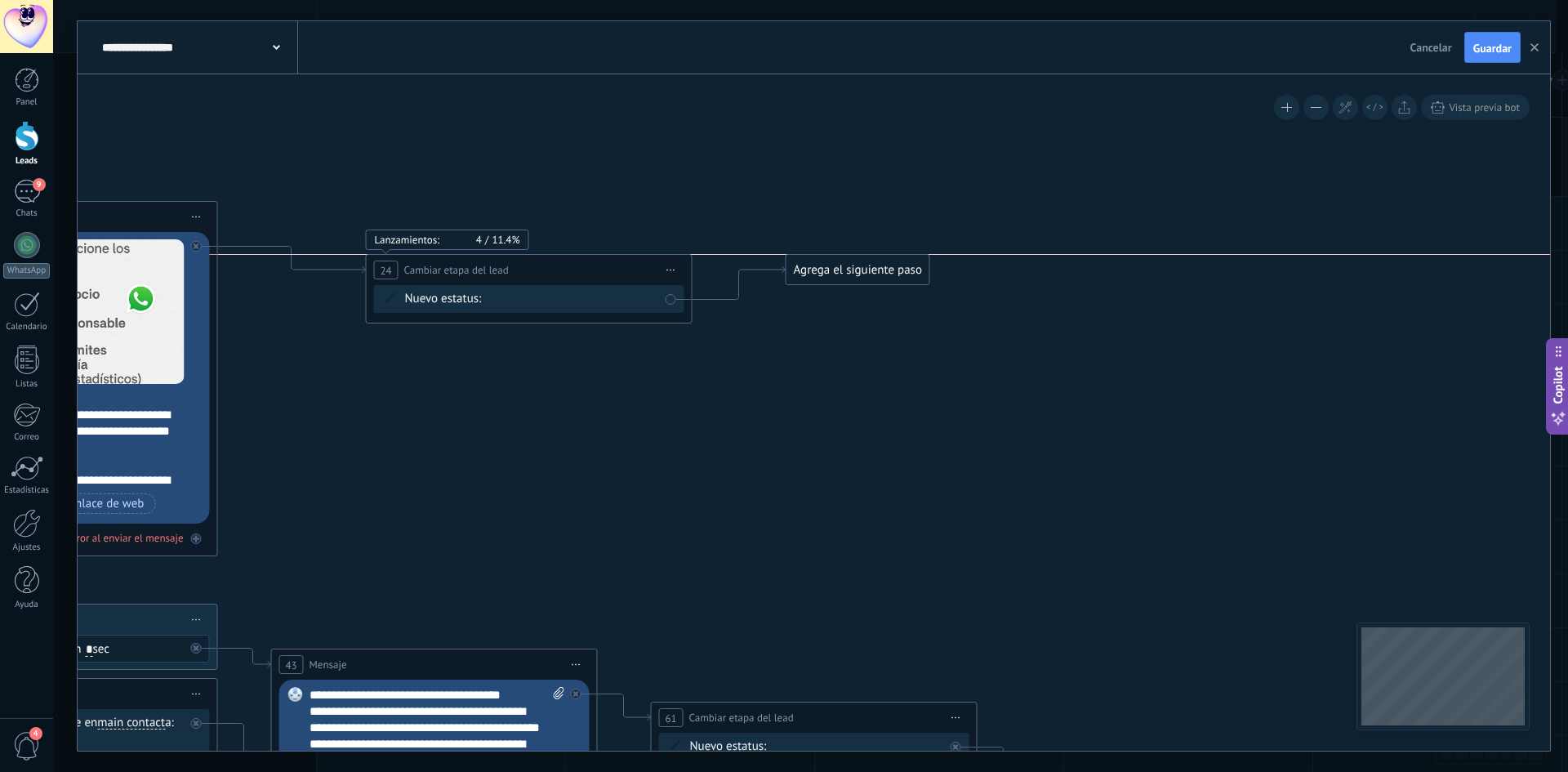
drag, startPoint x: 811, startPoint y: 323, endPoint x: 860, endPoint y: 253, distance: 85.4
click at [860, 257] on div "Agrega el siguiente paso" at bounding box center [858, 270] width 143 height 27
click at [858, 263] on div "Agrega el siguiente paso" at bounding box center [866, 253] width 143 height 27
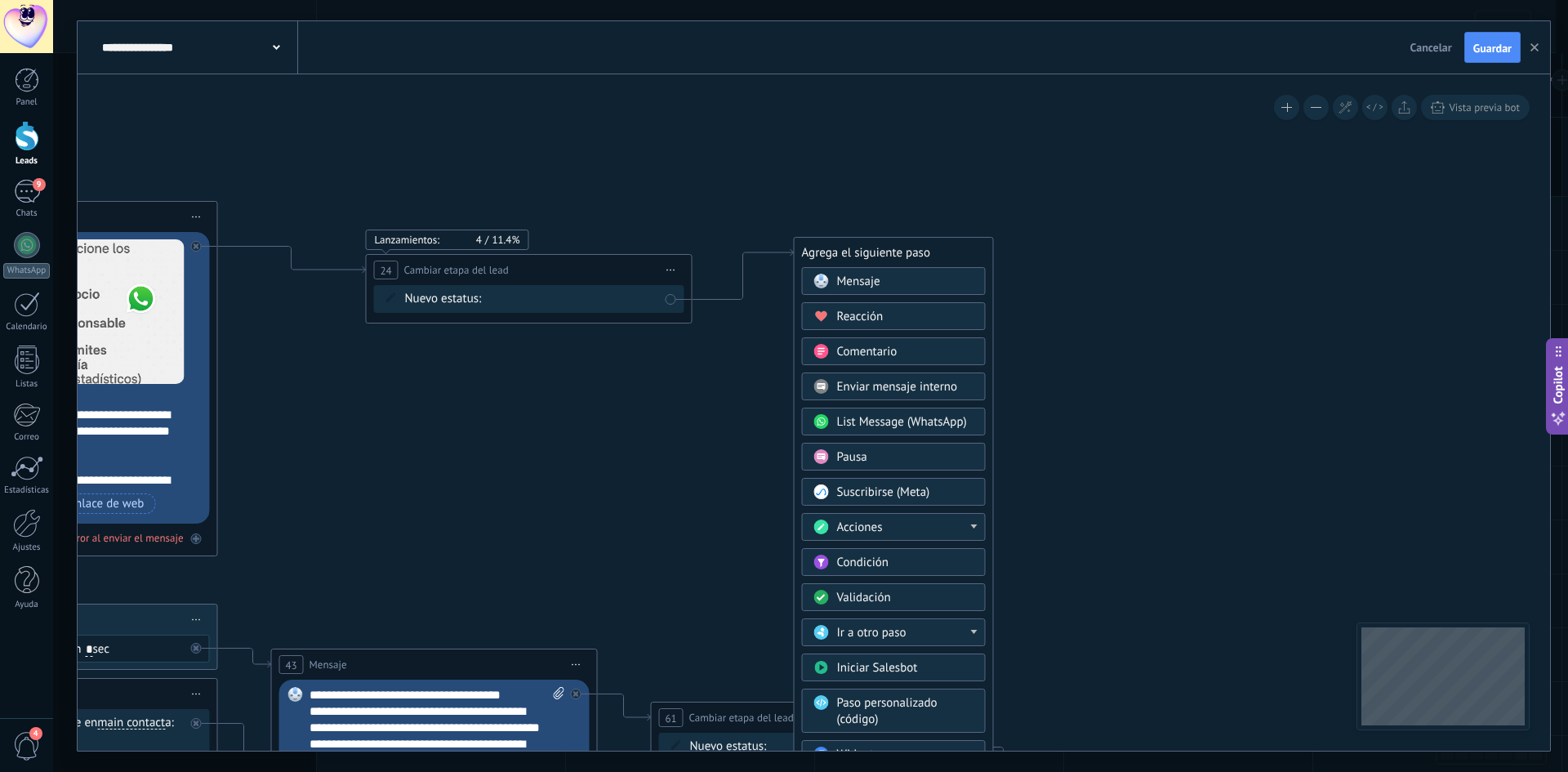
click at [940, 533] on div "Acciones" at bounding box center [905, 528] width 138 height 16
click at [930, 572] on div "Agregar tarea" at bounding box center [894, 584] width 182 height 28
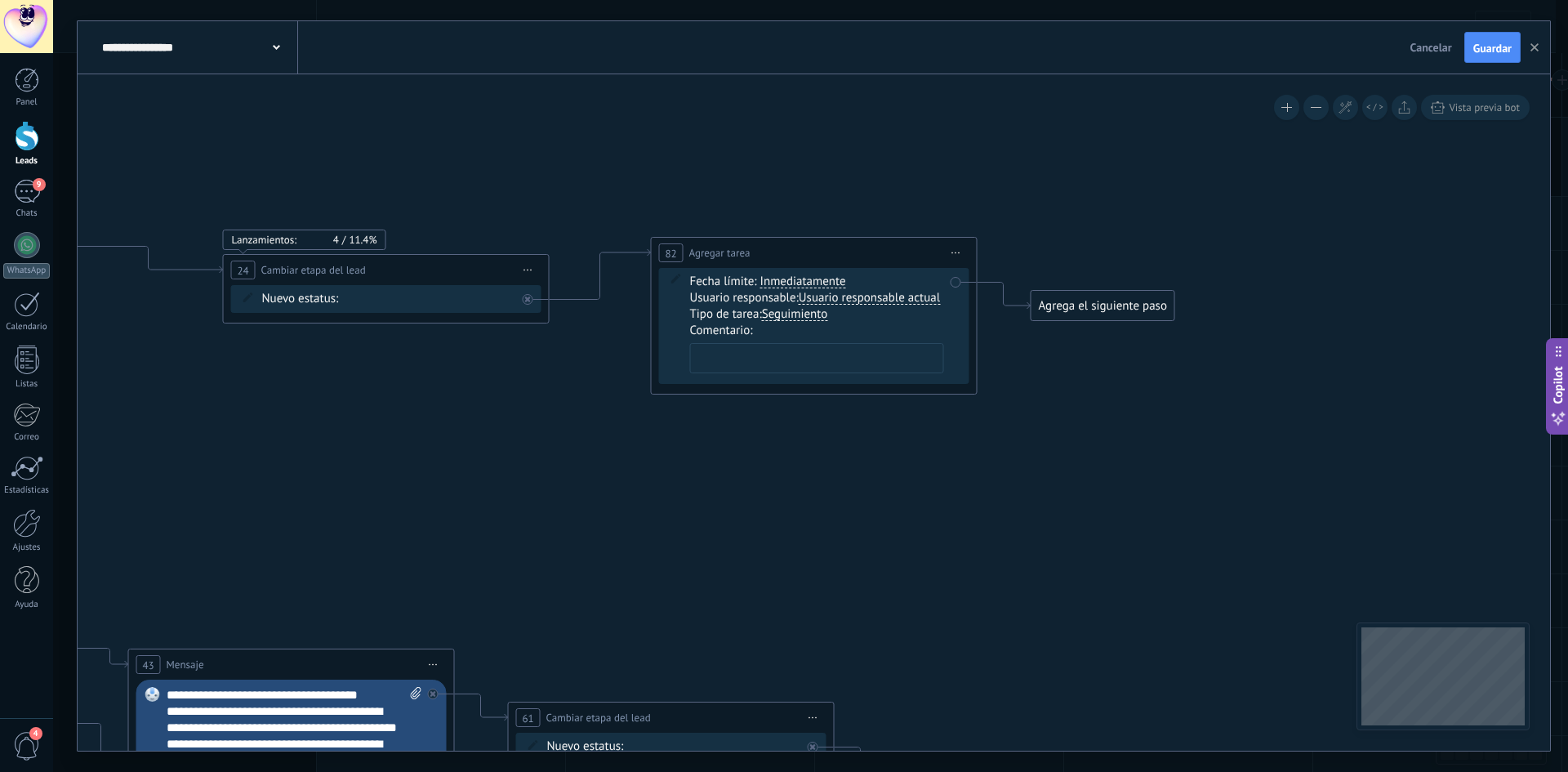
click at [808, 278] on span "Inmediatamente" at bounding box center [803, 281] width 86 height 13
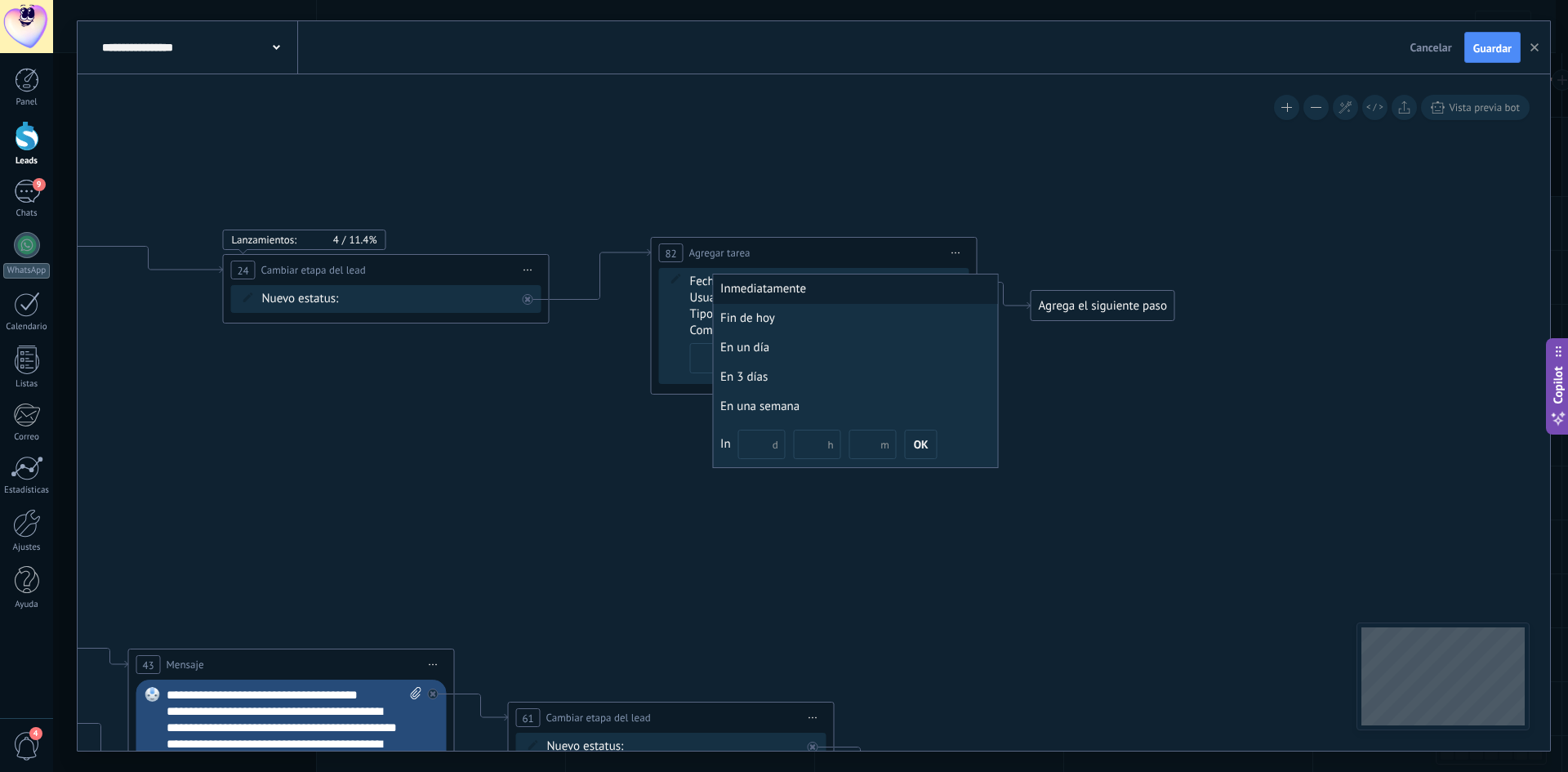
click at [807, 296] on div "Inmediatamente" at bounding box center [855, 289] width 284 height 30
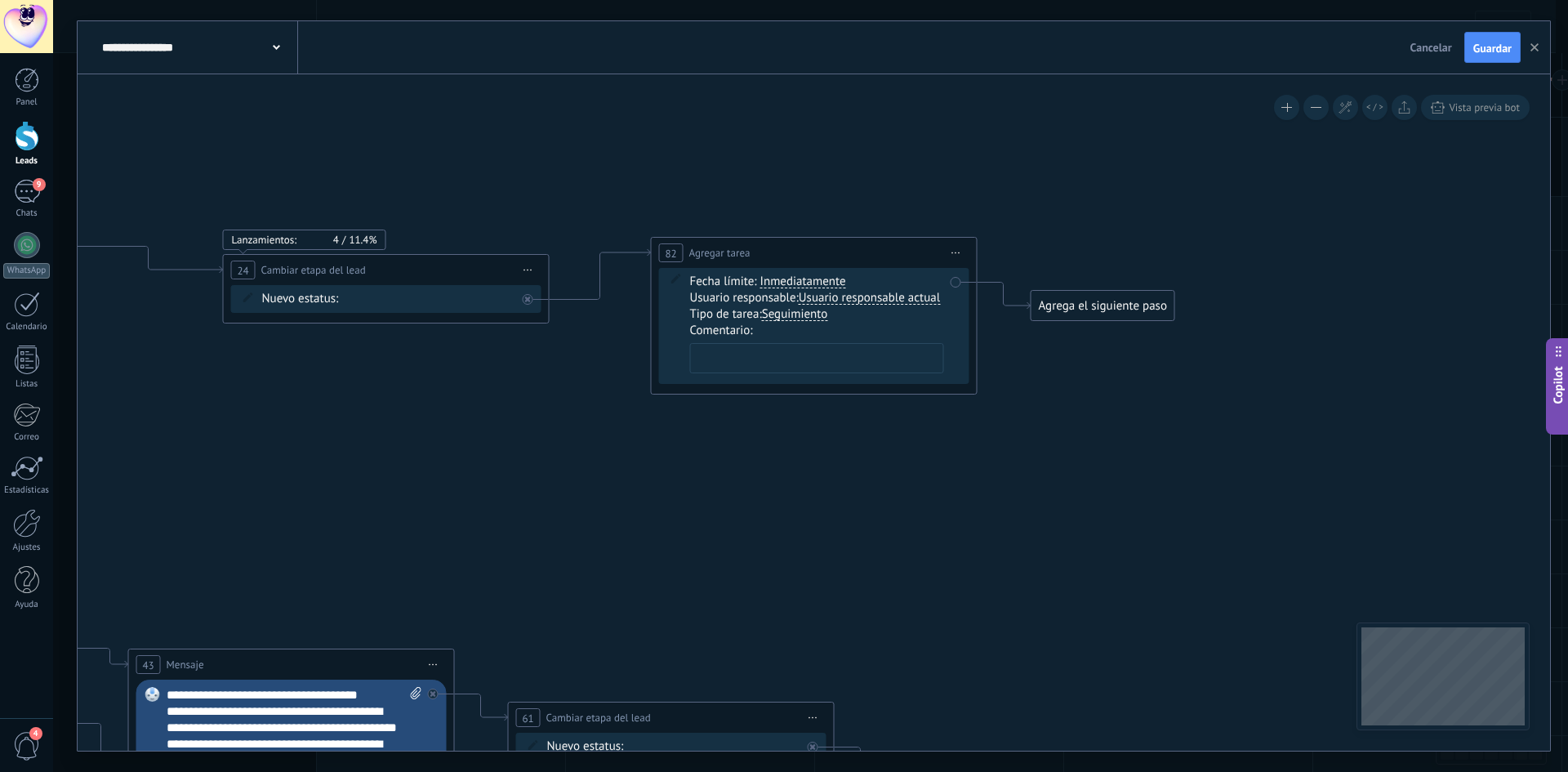
click at [836, 300] on span "Usuario responsable actual" at bounding box center [870, 297] width 142 height 13
click at [836, 300] on button "Usuario responsable actual" at bounding box center [892, 298] width 204 height 30
click at [847, 350] on span "[PERSON_NAME]" at bounding box center [880, 356] width 198 height 16
click at [793, 314] on span "Seguimiento" at bounding box center [794, 314] width 66 height 13
click at [793, 314] on button "Seguimiento" at bounding box center [856, 315] width 204 height 30
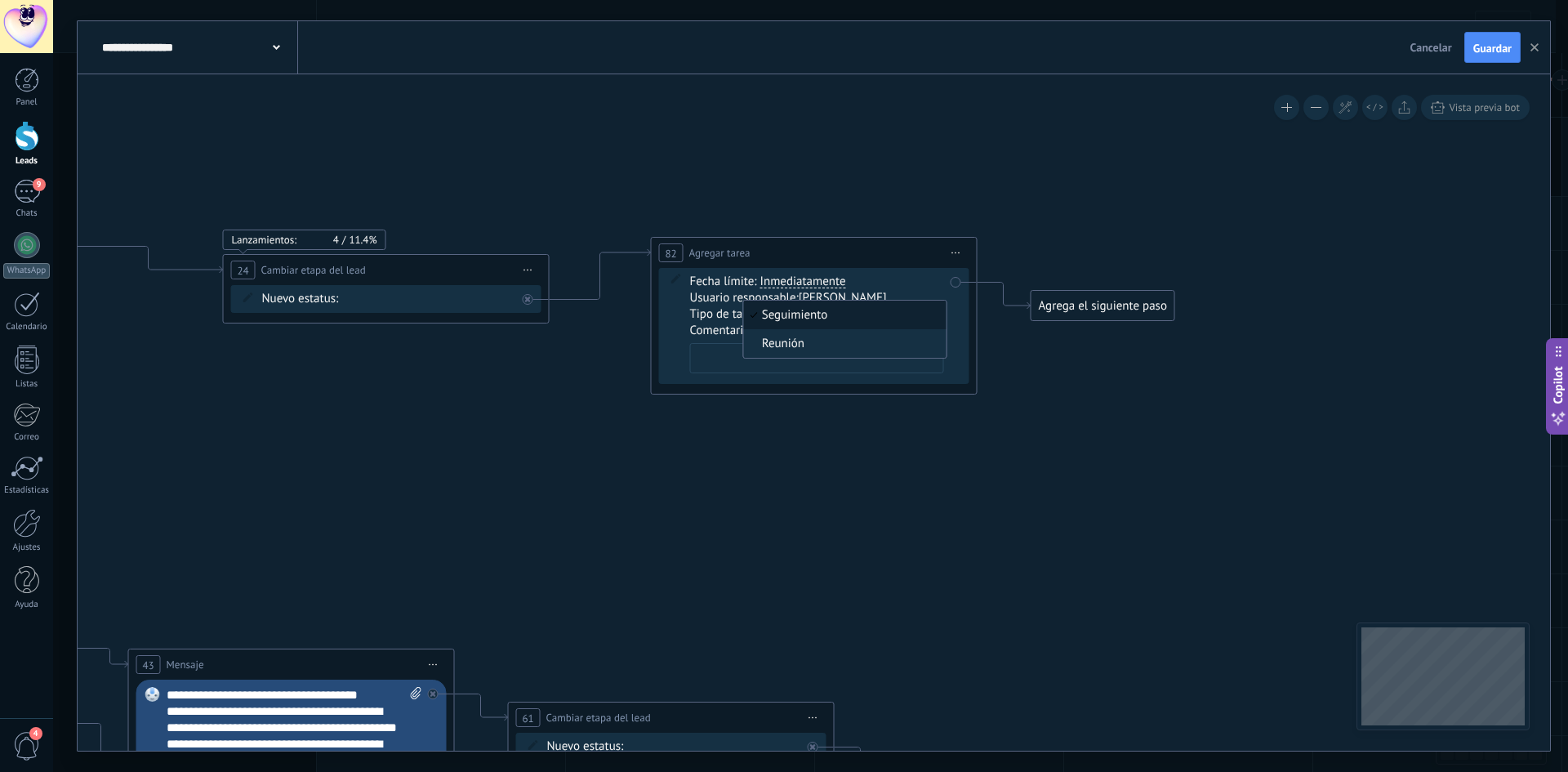
click at [794, 319] on span "Seguimiento" at bounding box center [794, 314] width 66 height 13
click at [794, 319] on button "Seguimiento" at bounding box center [856, 315] width 204 height 30
drag, startPoint x: 794, startPoint y: 319, endPoint x: 804, endPoint y: 324, distance: 11.2
click at [795, 319] on span "Seguimiento" at bounding box center [843, 315] width 198 height 16
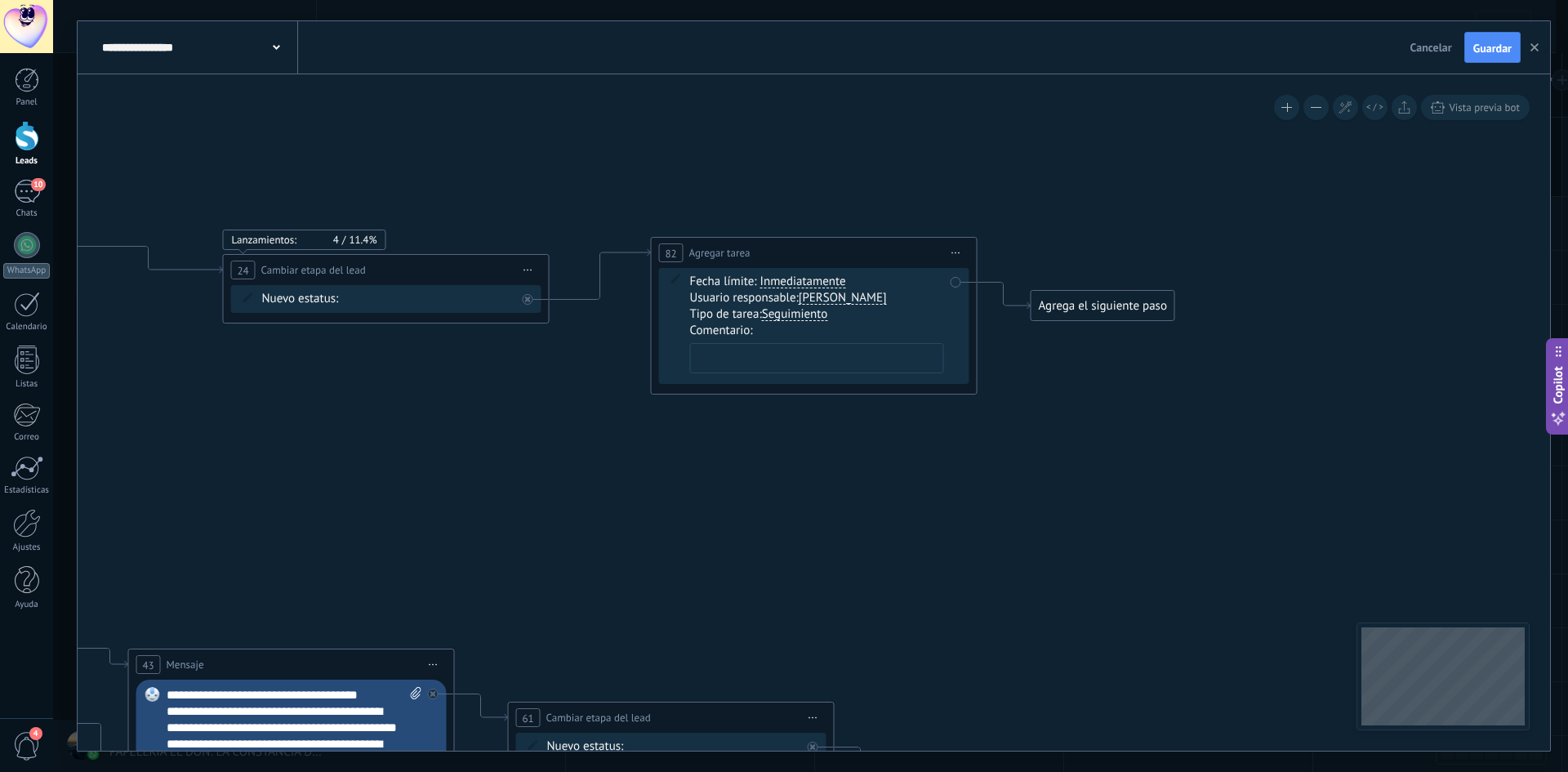
click at [804, 361] on textarea at bounding box center [817, 358] width 254 height 31
type textarea "**********"
click at [1101, 311] on div "Agrega el siguiente paso" at bounding box center [1103, 305] width 143 height 27
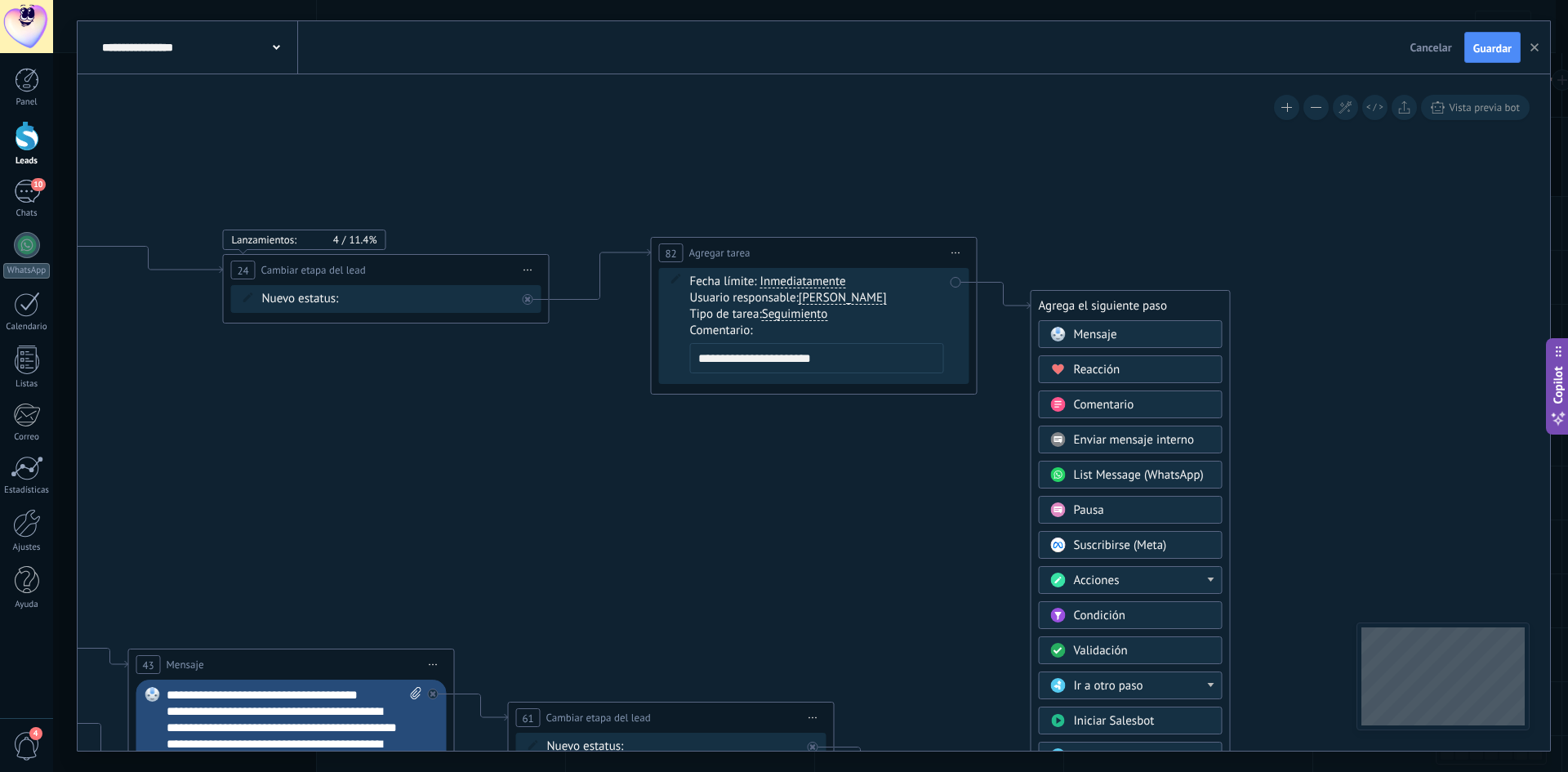
click at [1124, 502] on div "Pausa" at bounding box center [1131, 510] width 184 height 28
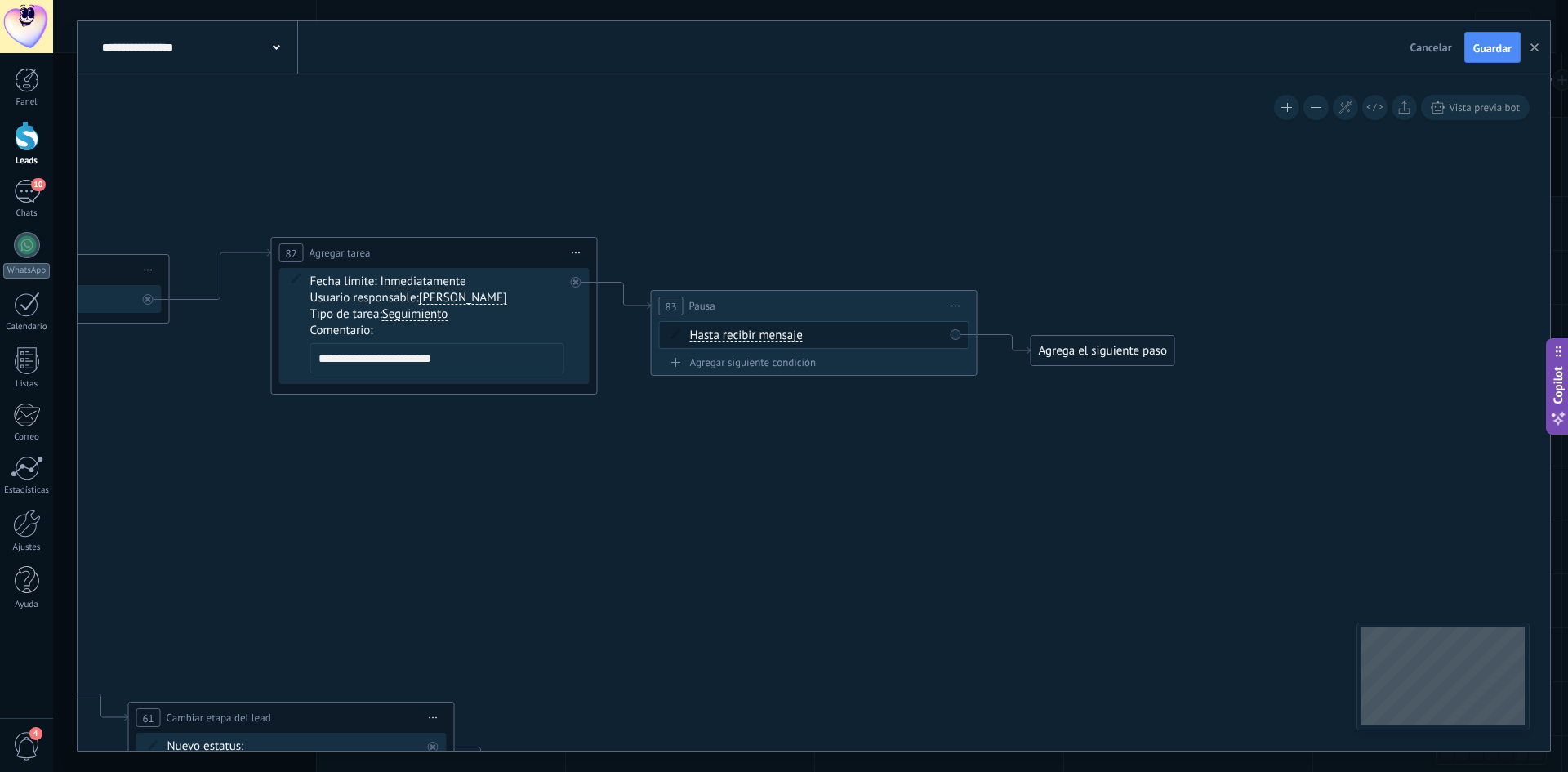
click at [1074, 356] on div "Agrega el siguiente paso" at bounding box center [1103, 351] width 143 height 27
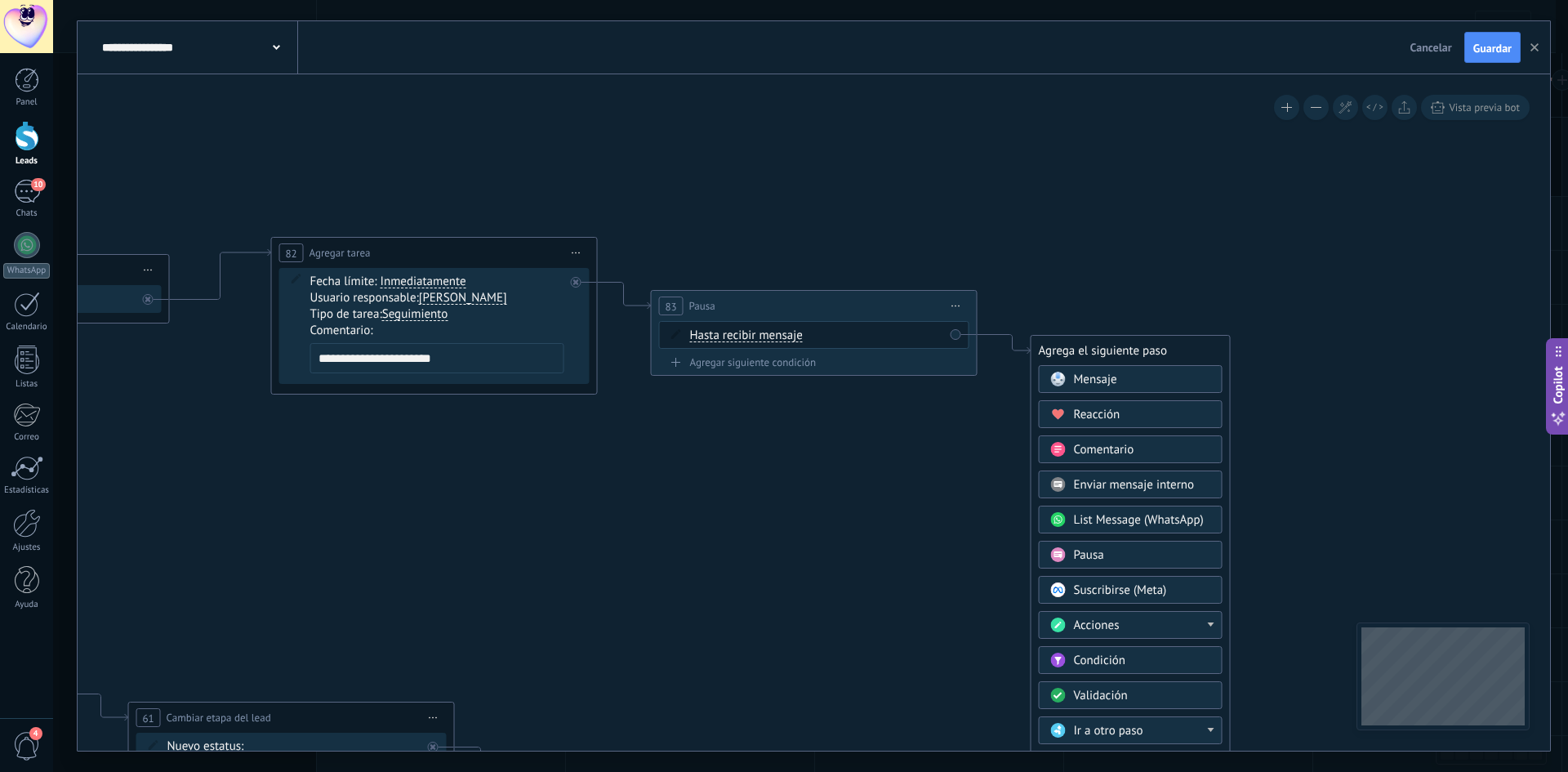
click at [1098, 376] on span "Mensaje" at bounding box center [1096, 380] width 44 height 16
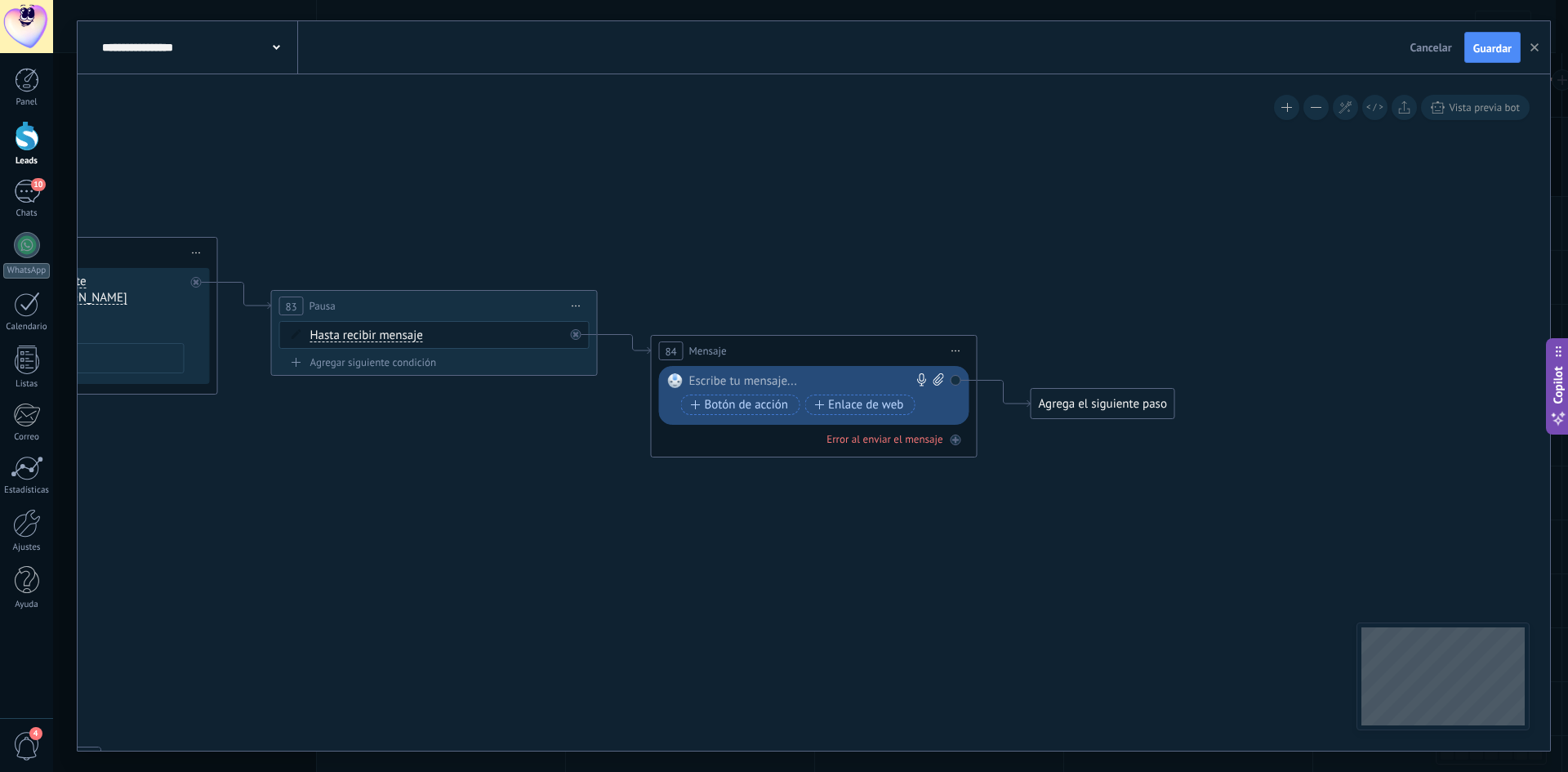
click at [814, 380] on div at bounding box center [810, 382] width 243 height 16
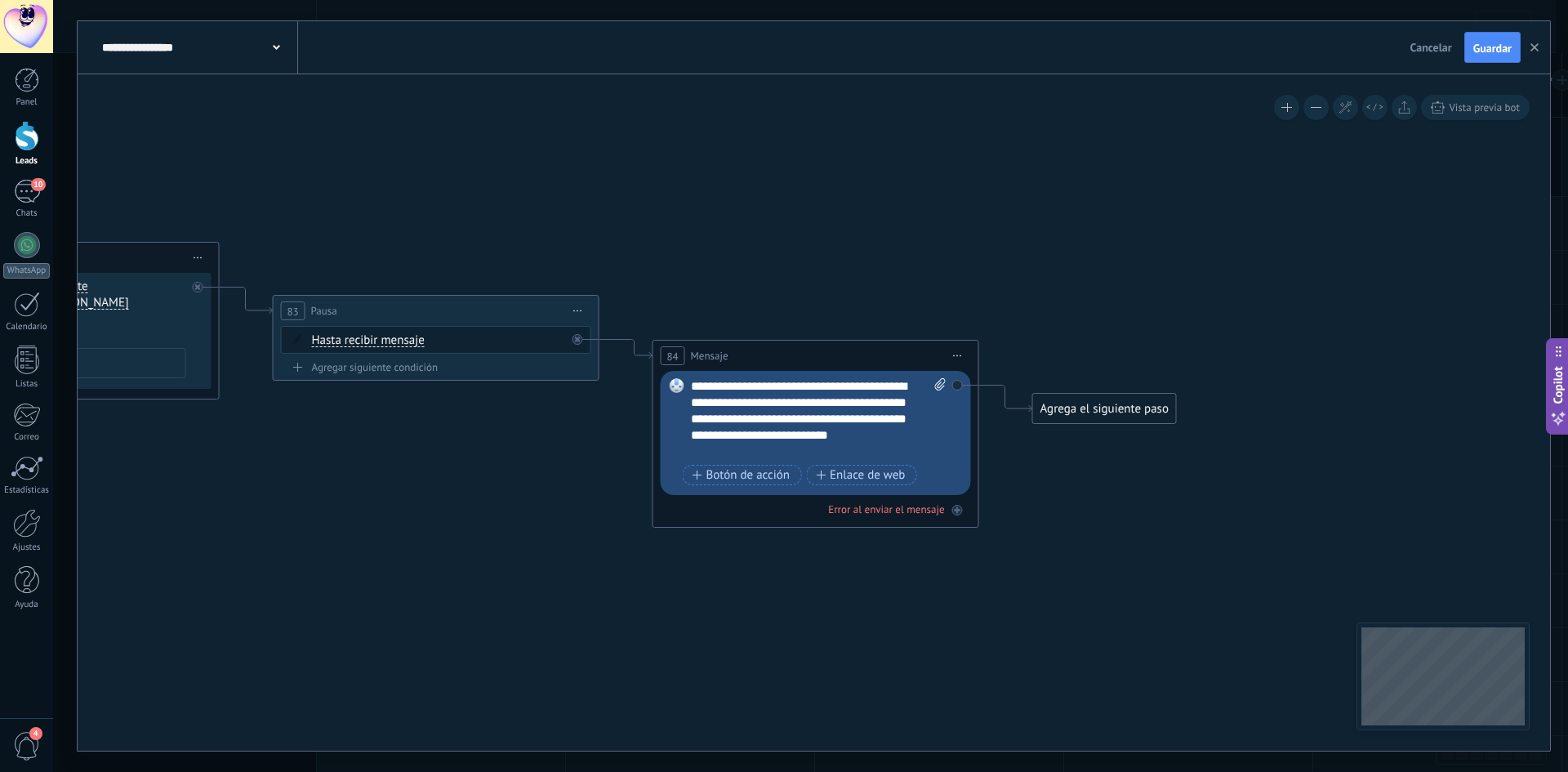
click at [1148, 419] on div "Agrega el siguiente paso" at bounding box center [1104, 408] width 143 height 27
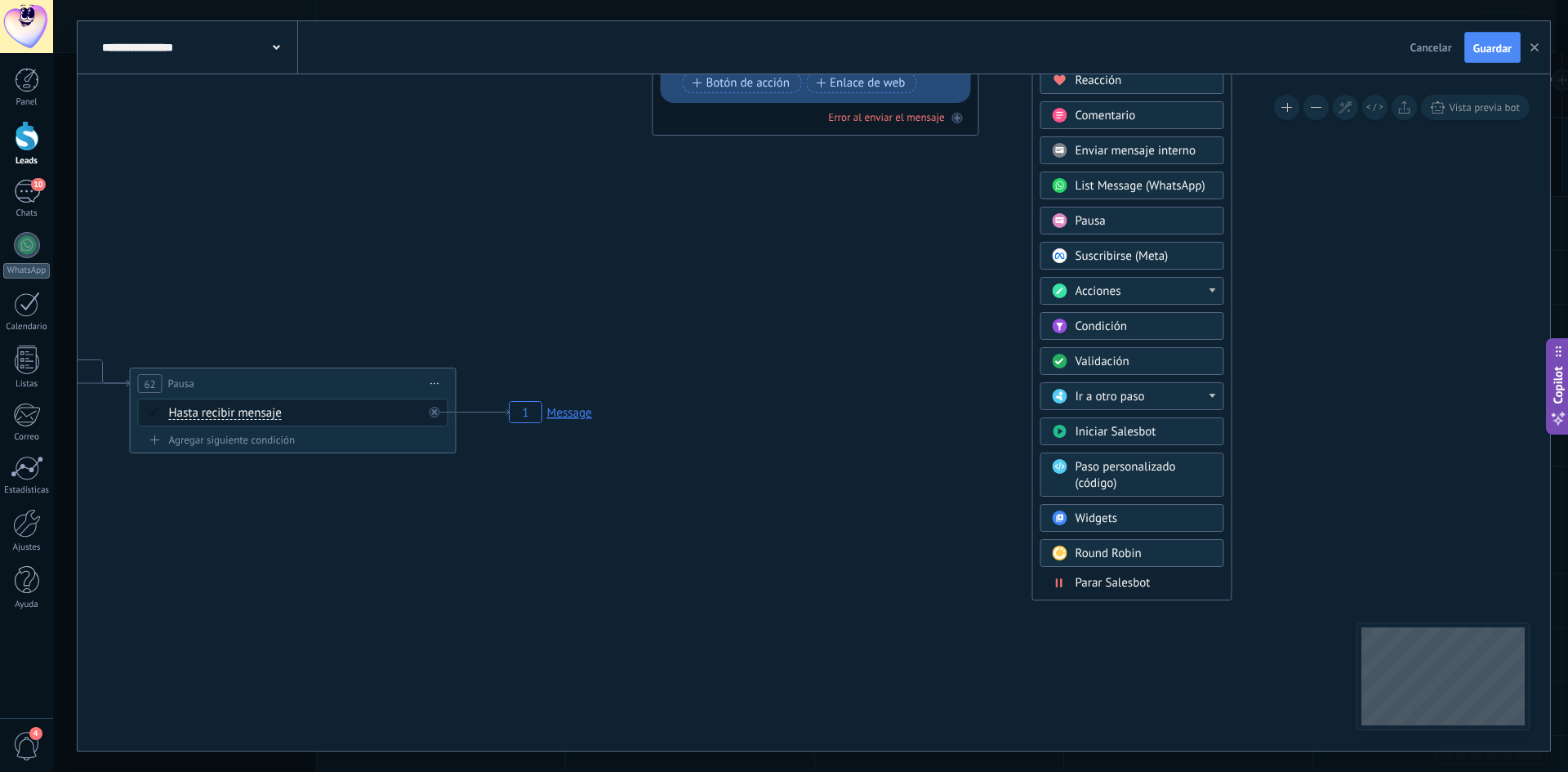
click at [1147, 590] on span "Parar Salesbot" at bounding box center [1113, 584] width 75 height 16
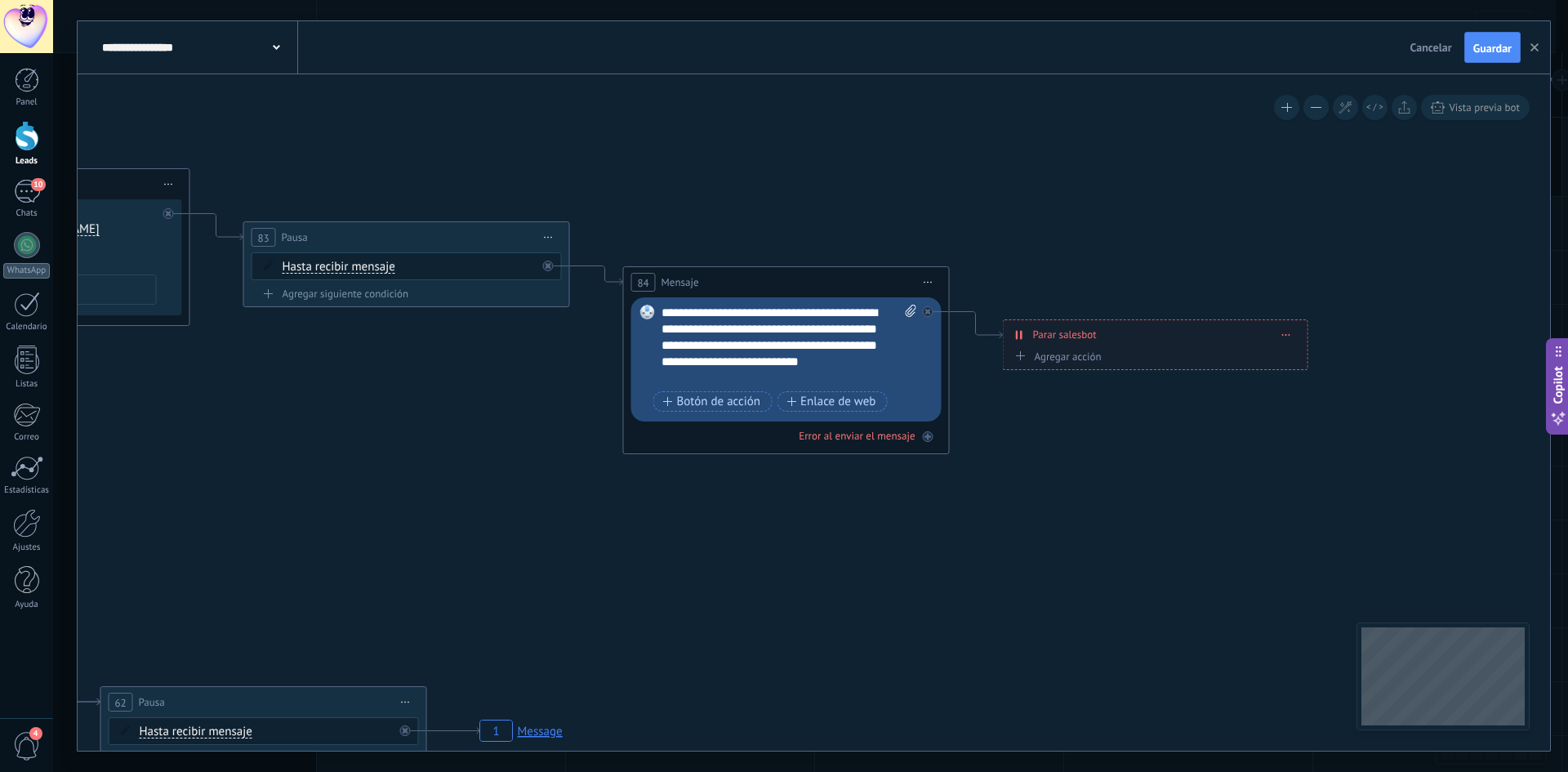
drag, startPoint x: 821, startPoint y: 404, endPoint x: 1191, endPoint y: 532, distance: 391.5
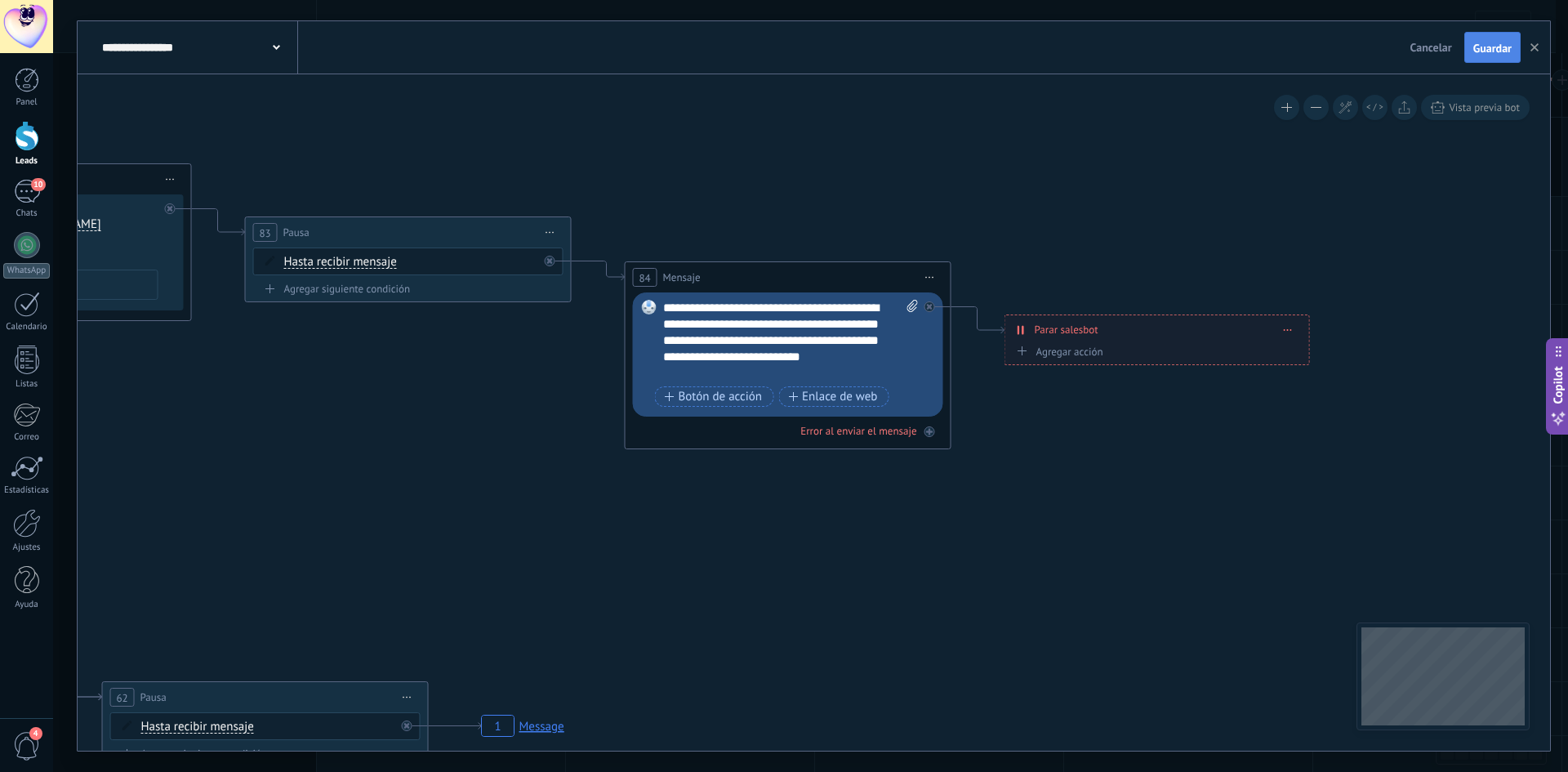
click at [1481, 54] on span "Guardar" at bounding box center [1493, 49] width 39 height 12
drag, startPoint x: 1104, startPoint y: 357, endPoint x: 1068, endPoint y: 353, distance: 36.2
click at [1094, 355] on div "Agregar acción Conversación marcada como cerrada Iniciar Salesbot Conversación …" at bounding box center [1158, 354] width 289 height 21
click at [1067, 353] on div "Agregar acción" at bounding box center [1059, 352] width 91 height 12
click at [1067, 353] on button "Conversación marcada como cerrada" at bounding box center [1106, 353] width 204 height 30
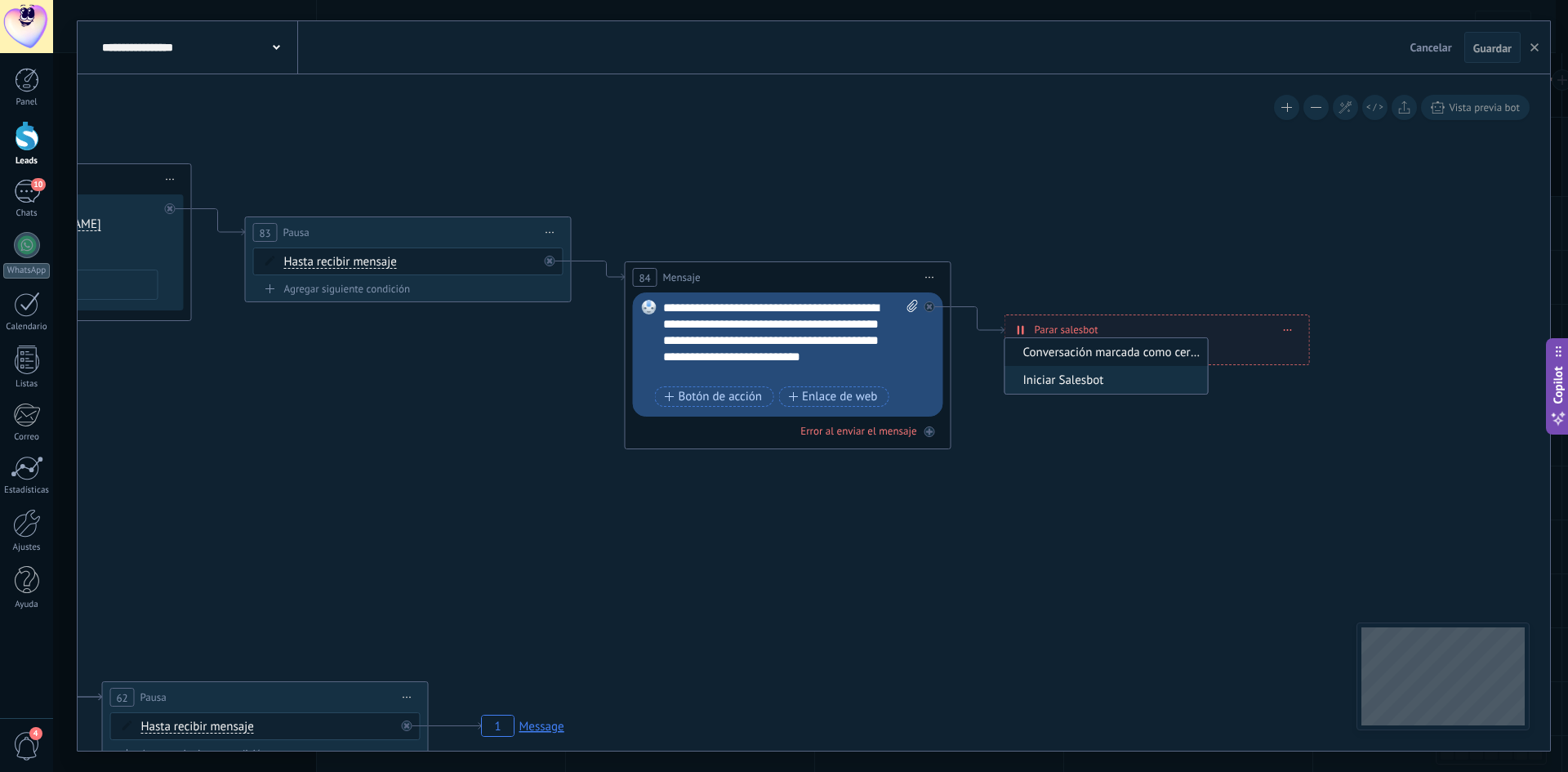
click at [21, 184] on div "10" at bounding box center [27, 191] width 26 height 24
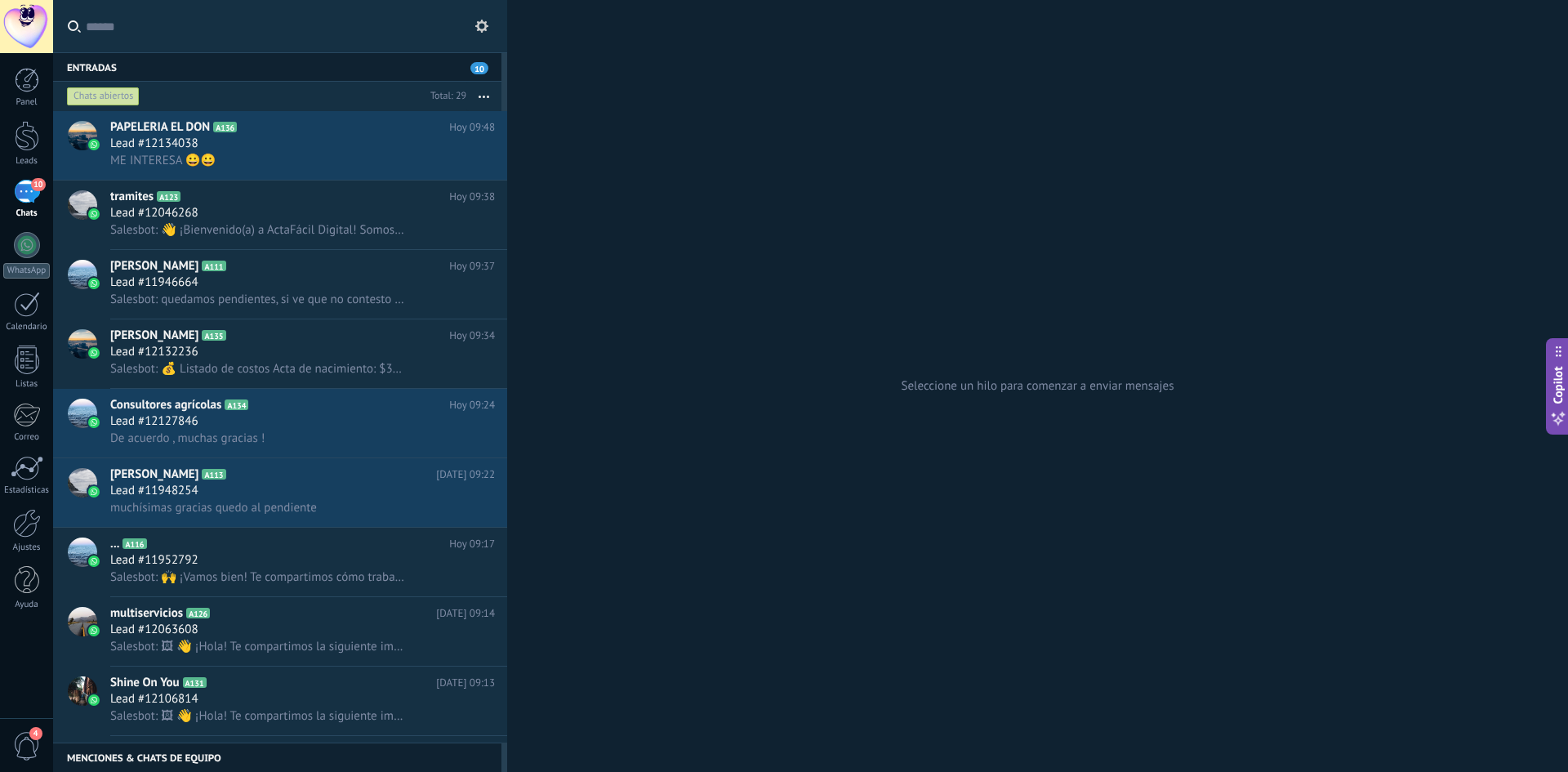
click at [35, 190] on span "10" at bounding box center [38, 184] width 14 height 13
click at [31, 135] on div at bounding box center [27, 136] width 25 height 31
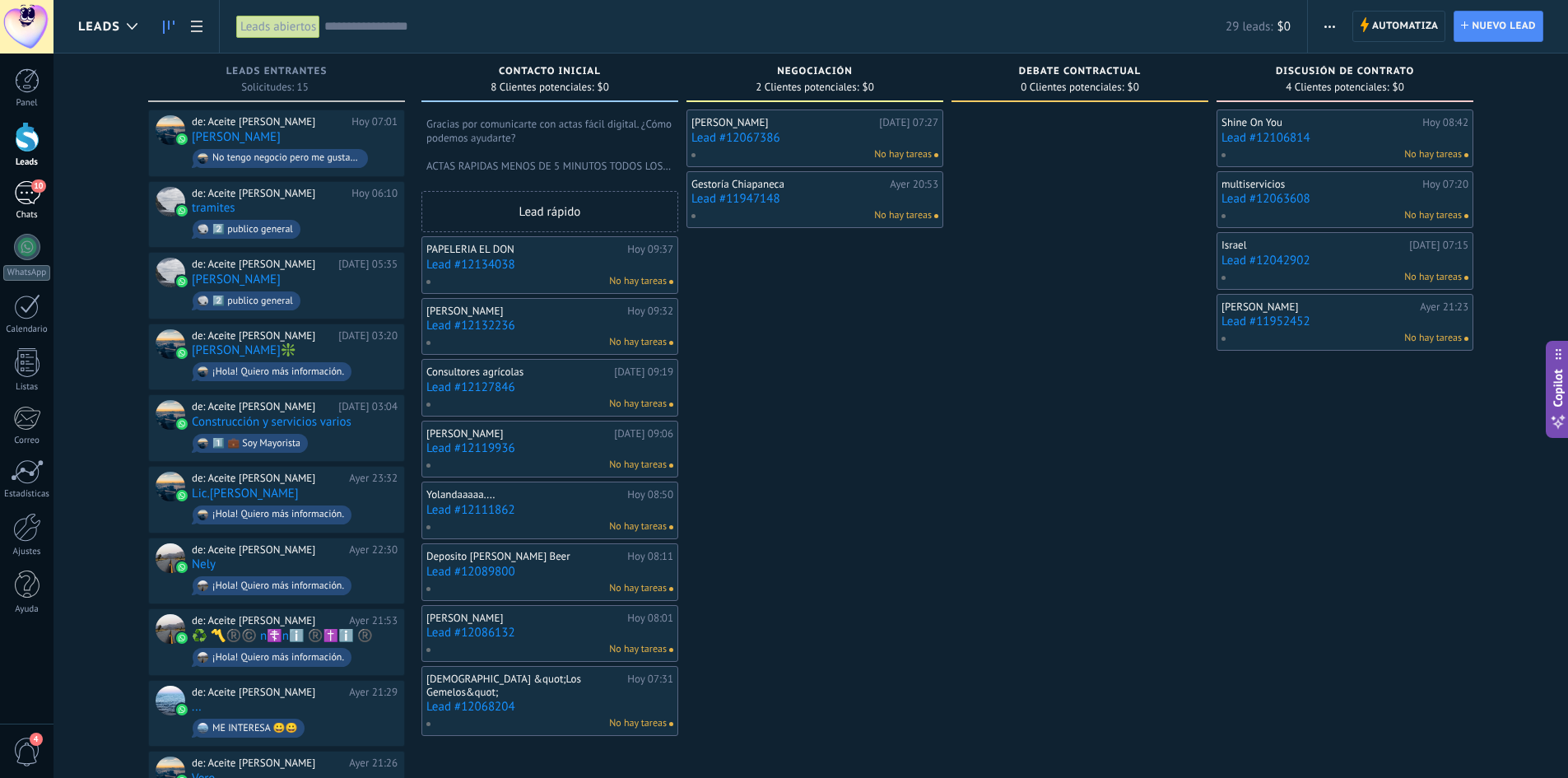
click at [38, 186] on span "10" at bounding box center [38, 186] width 14 height 13
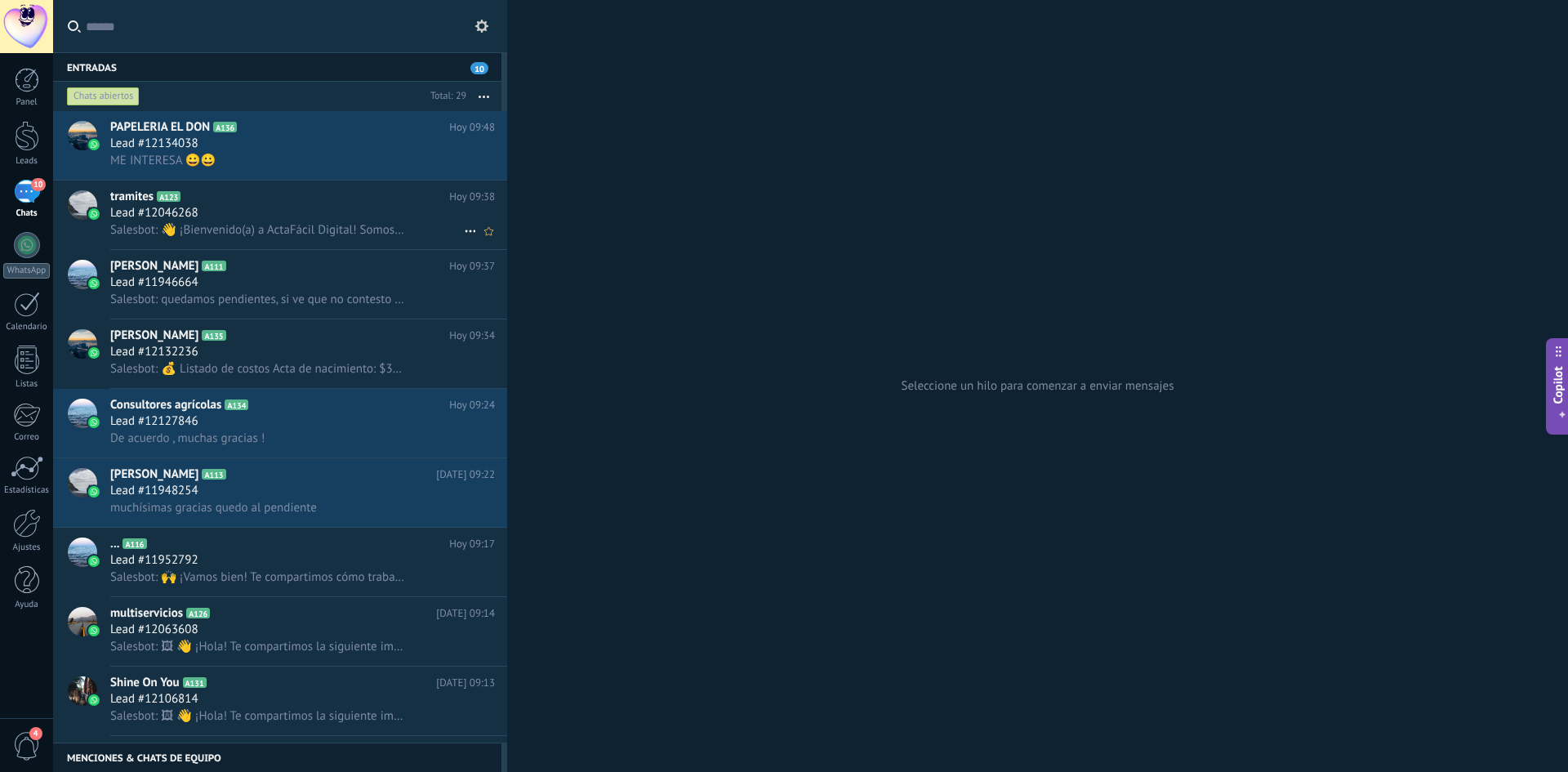
click at [283, 221] on div "Salesbot: 👋 ¡Bienvenido(a) a ActaFácil Digital! Somos especialistas en trámites…" at bounding box center [302, 229] width 384 height 17
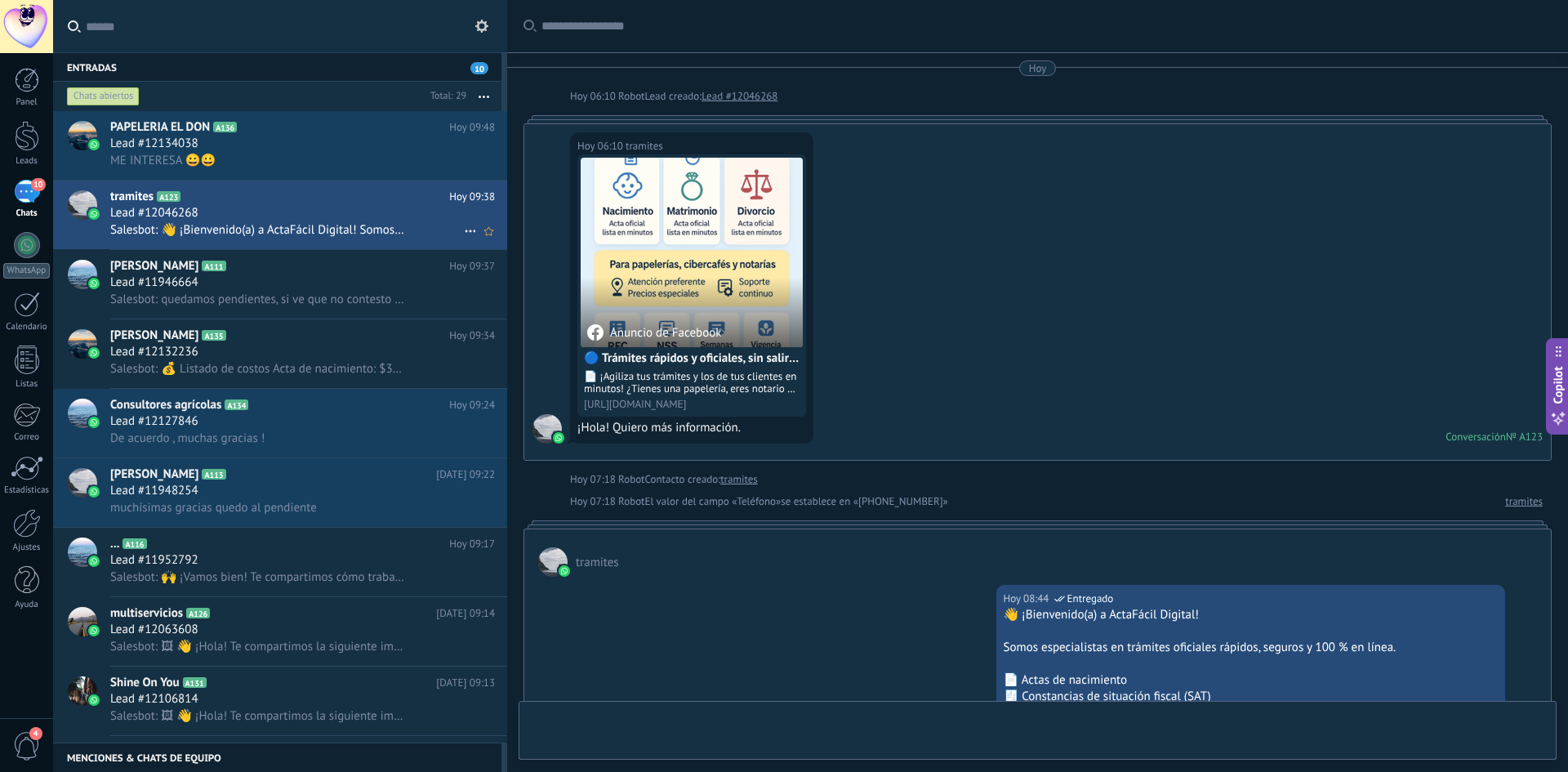
scroll to position [1016, 0]
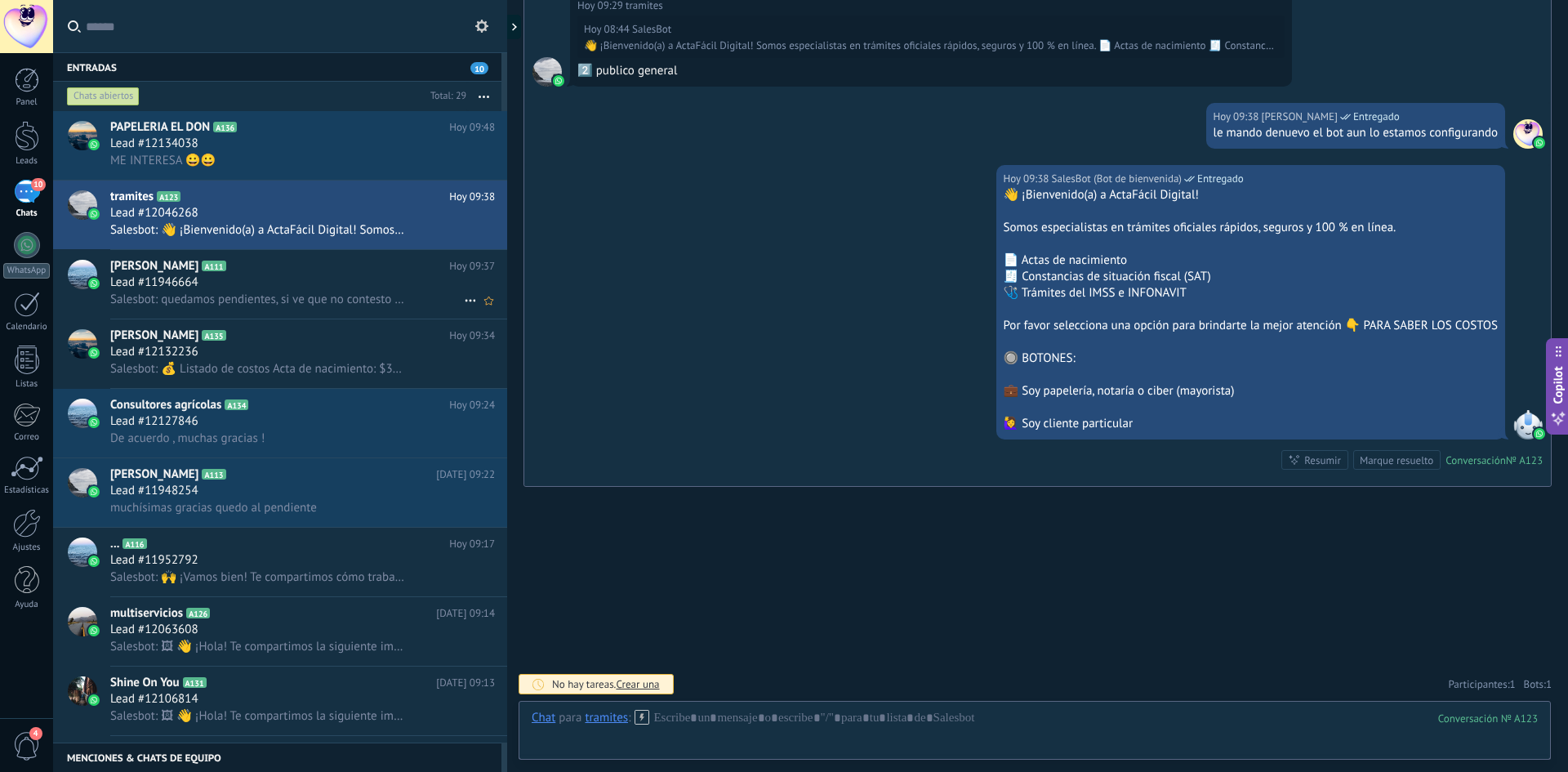
click at [299, 299] on span "Salesbot: quedamos pendientes, si ve que no contesto echeme una llamadita perdi…" at bounding box center [258, 299] width 295 height 16
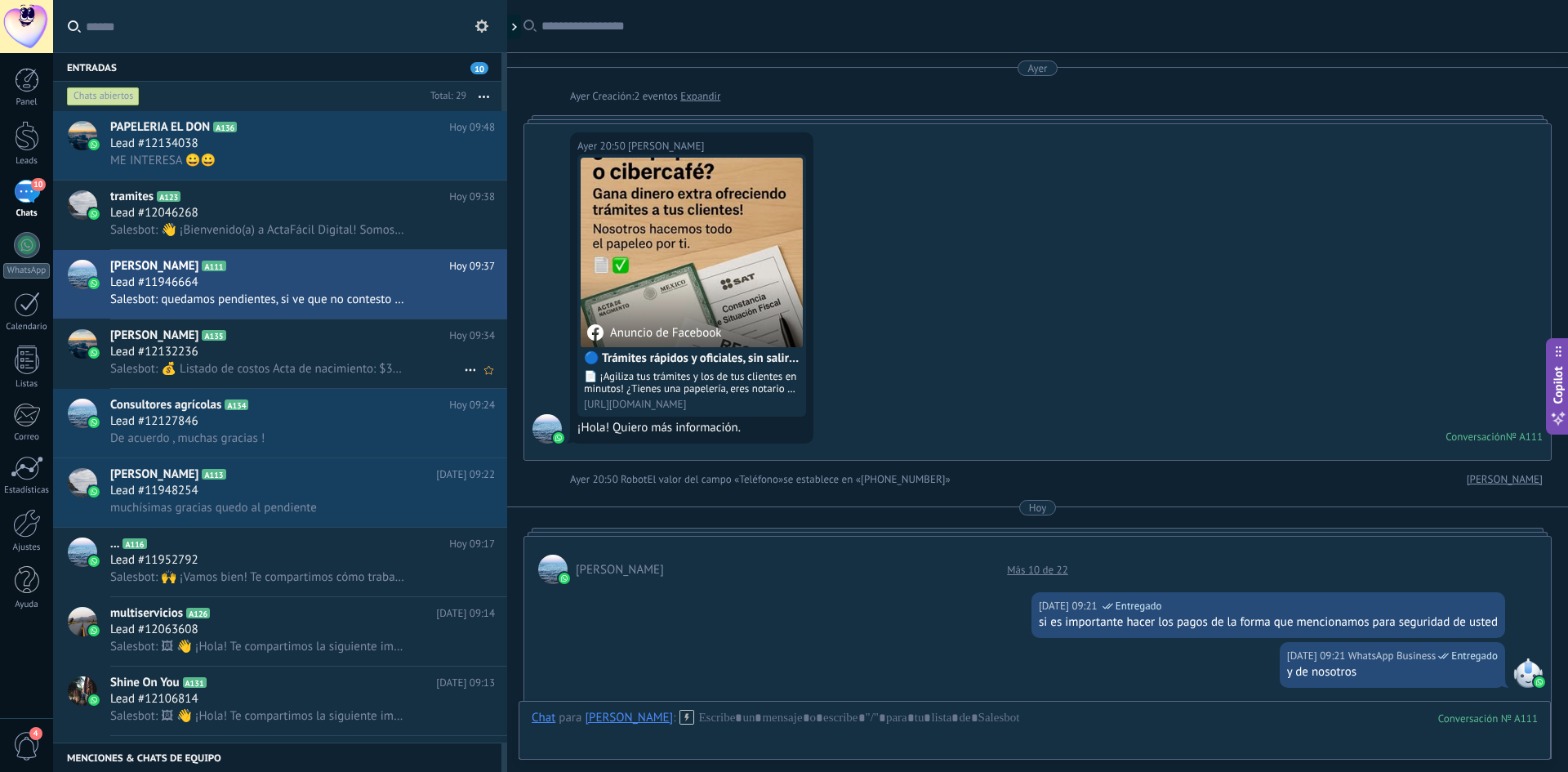
scroll to position [815, 0]
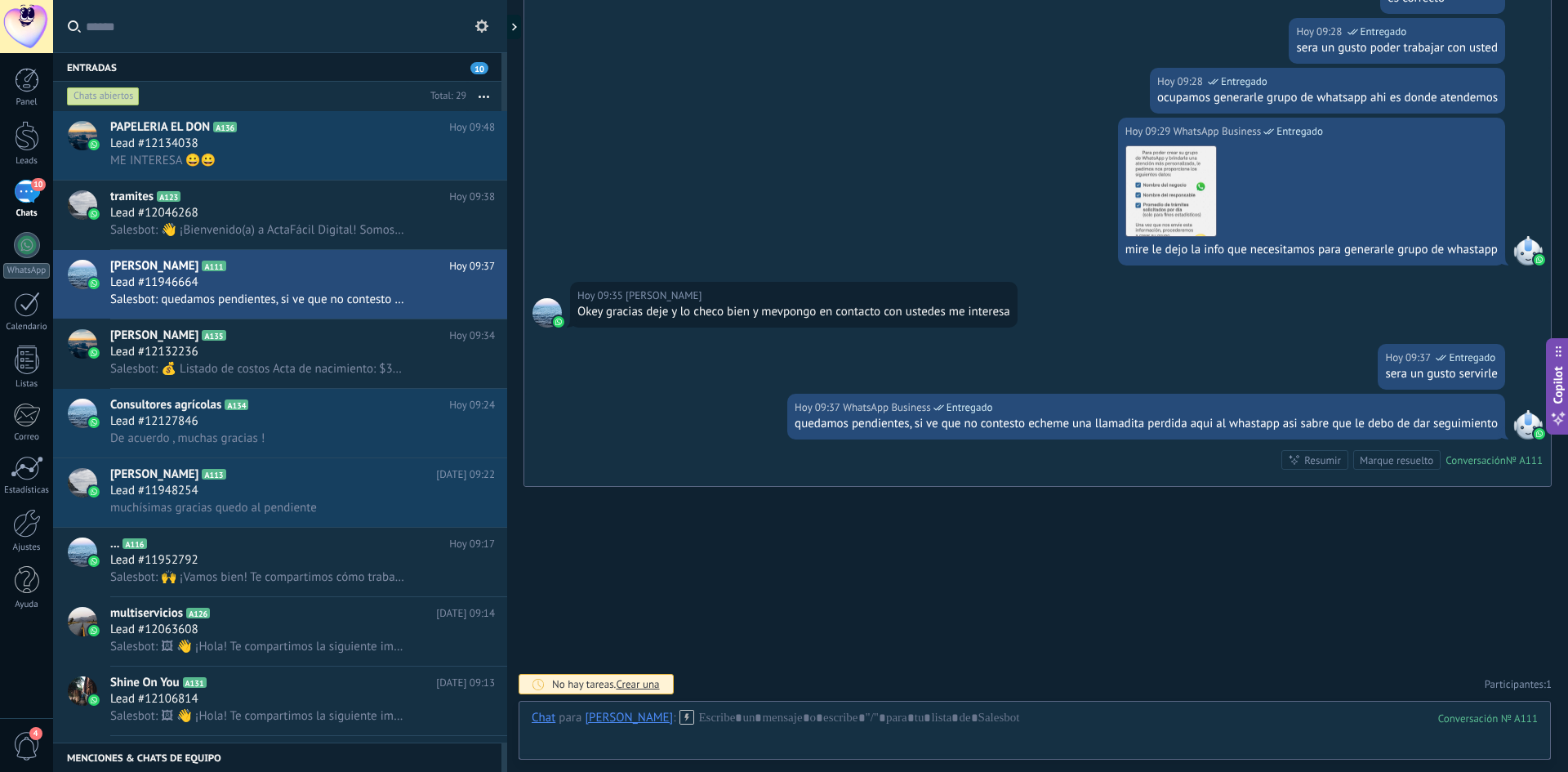
click at [47, 189] on link "10 Chats" at bounding box center [27, 199] width 53 height 40
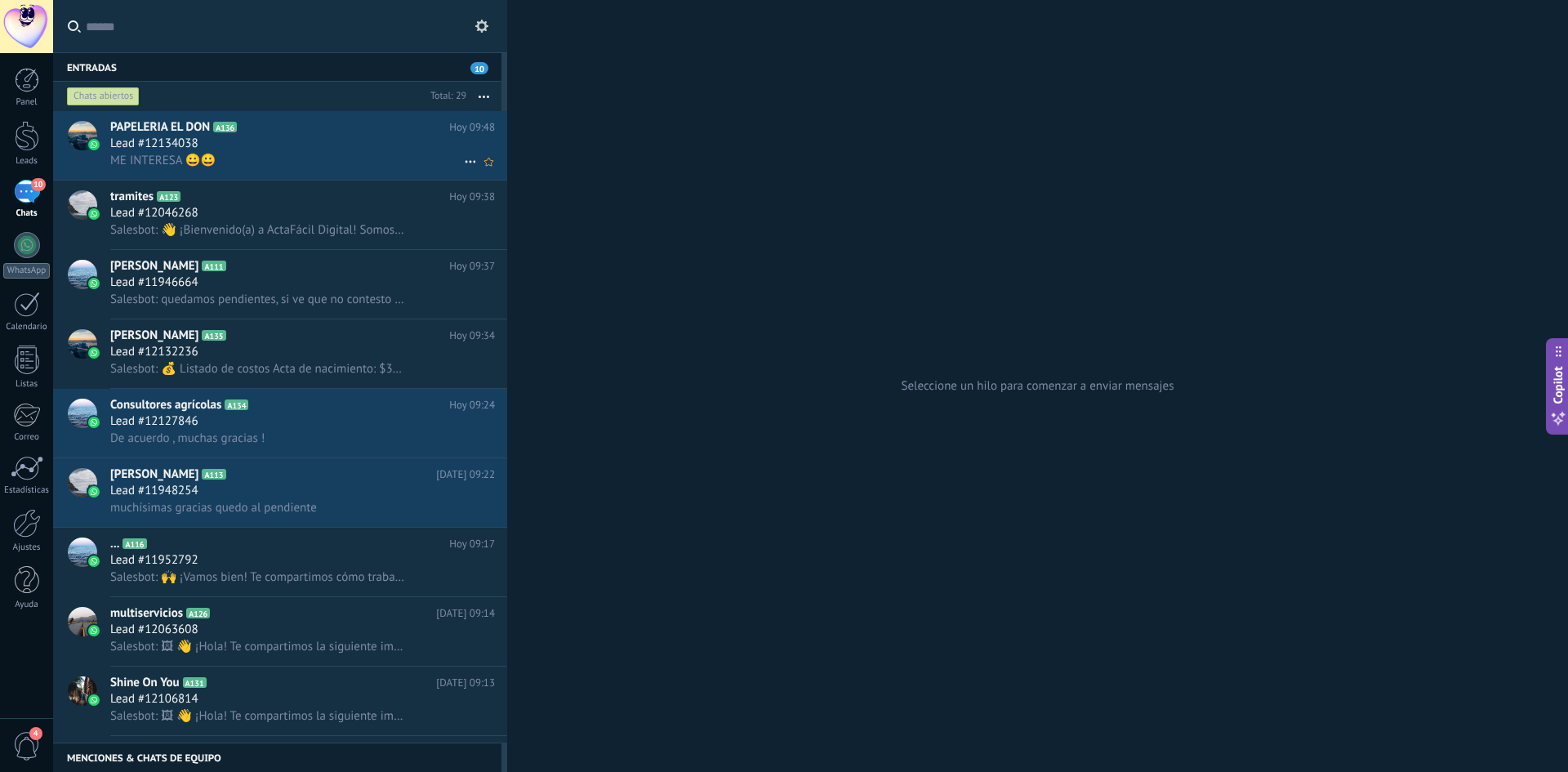
click at [134, 152] on span "Lead #12134038" at bounding box center [154, 144] width 88 height 16
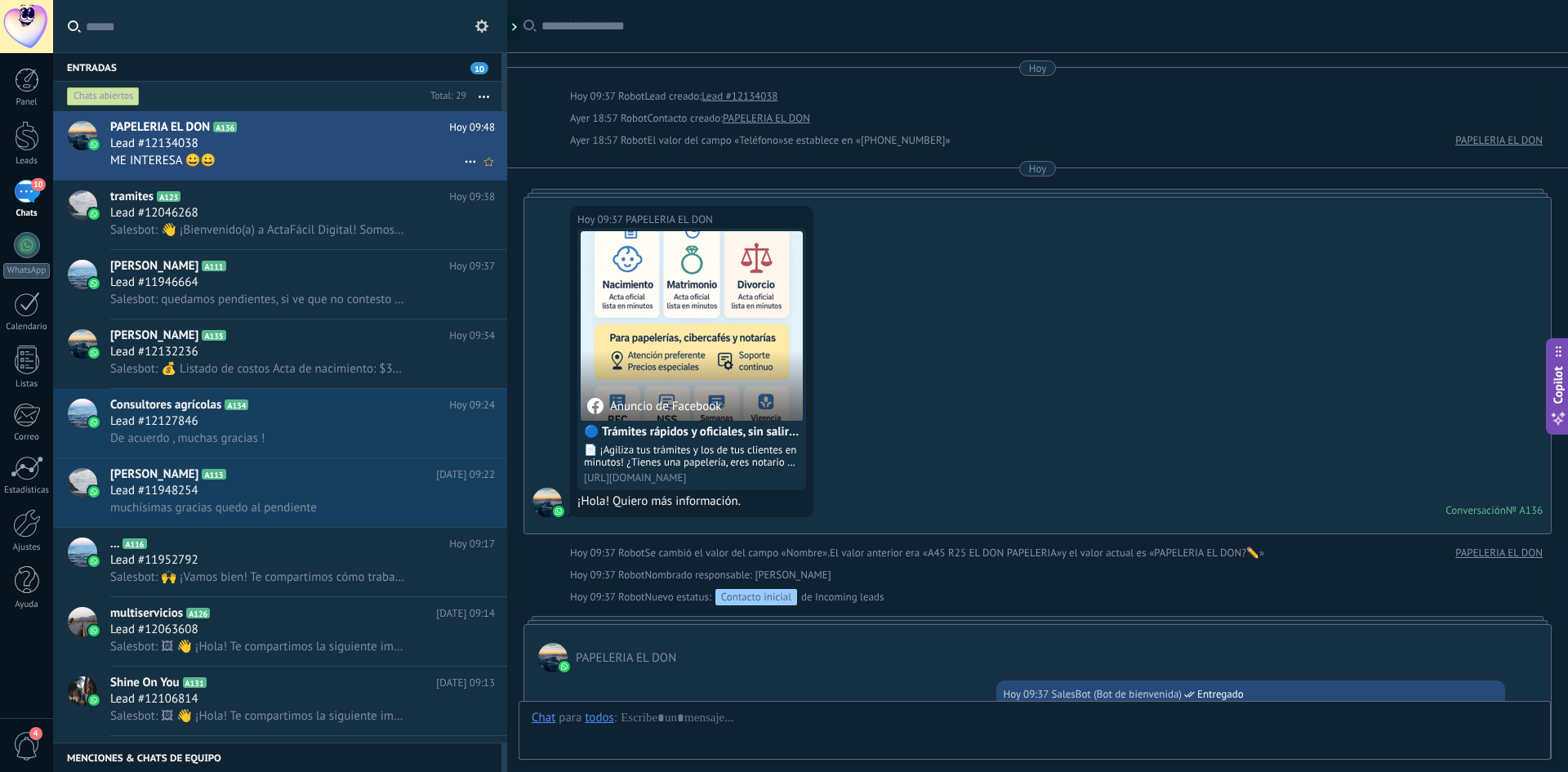
scroll to position [1734, 0]
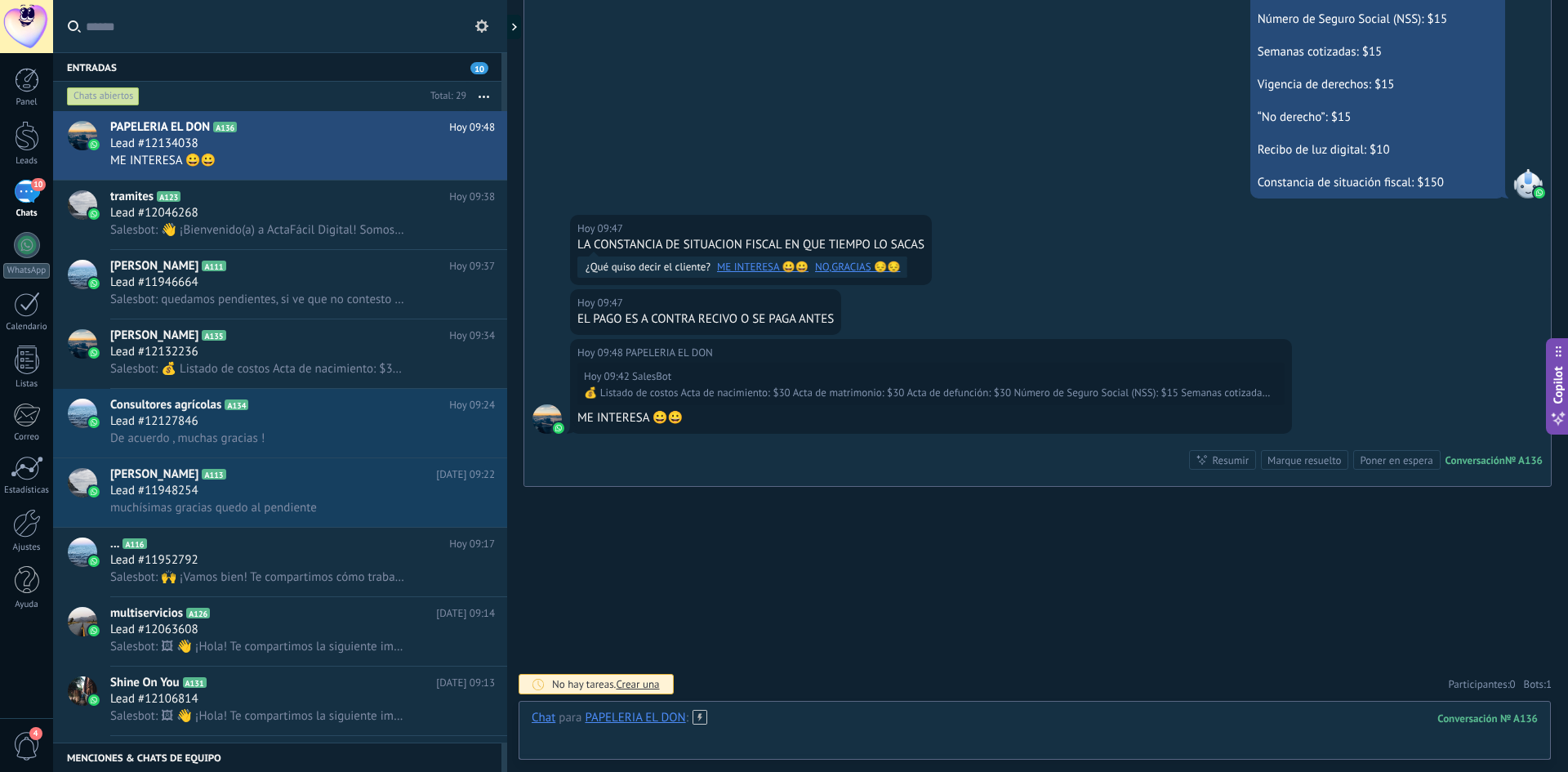
click at [833, 725] on div at bounding box center [1035, 734] width 1006 height 49
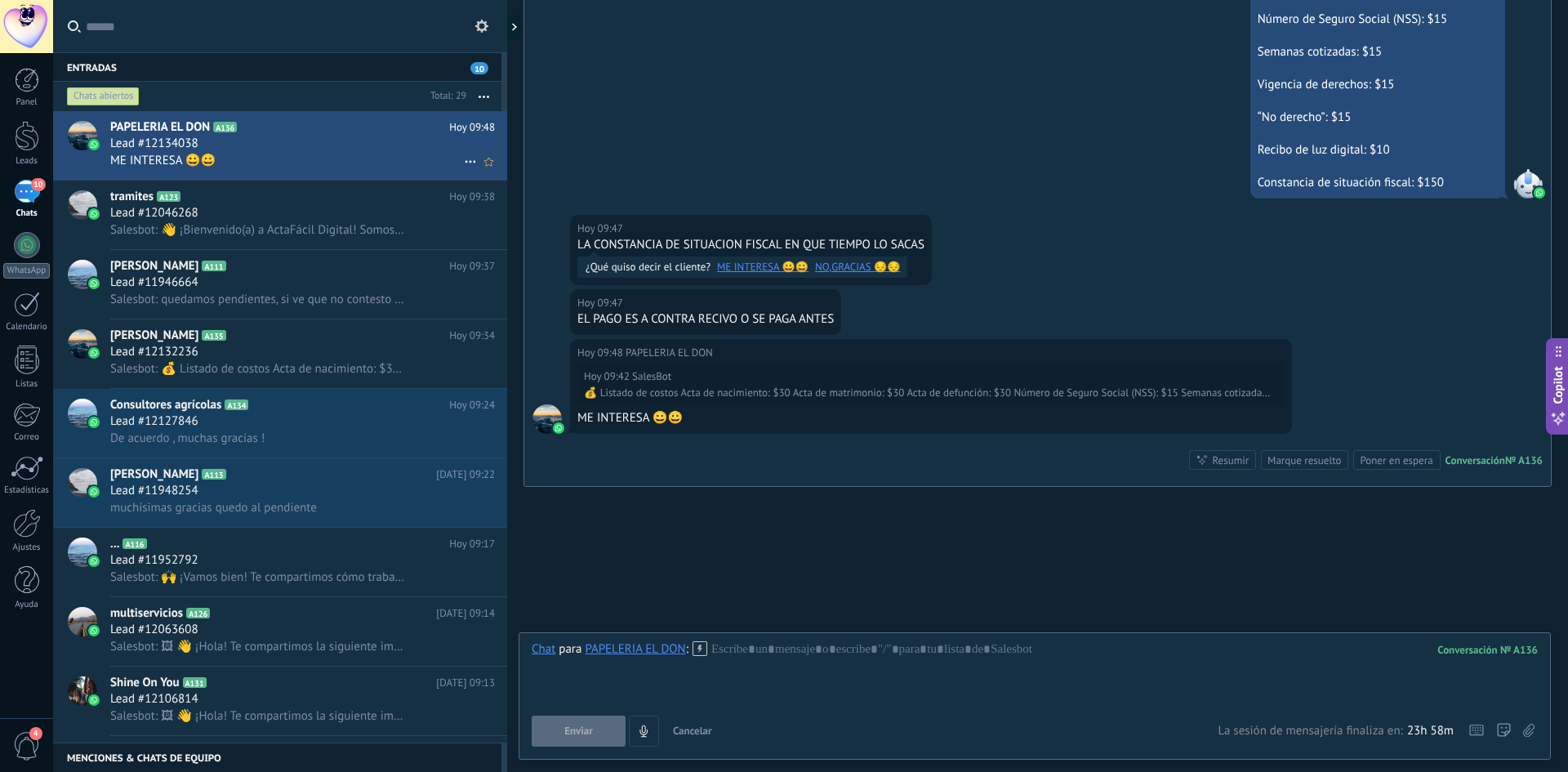
click at [285, 156] on div "ME INTERESA 😀😀" at bounding box center [302, 160] width 384 height 17
click at [463, 161] on icon at bounding box center [470, 162] width 20 height 20
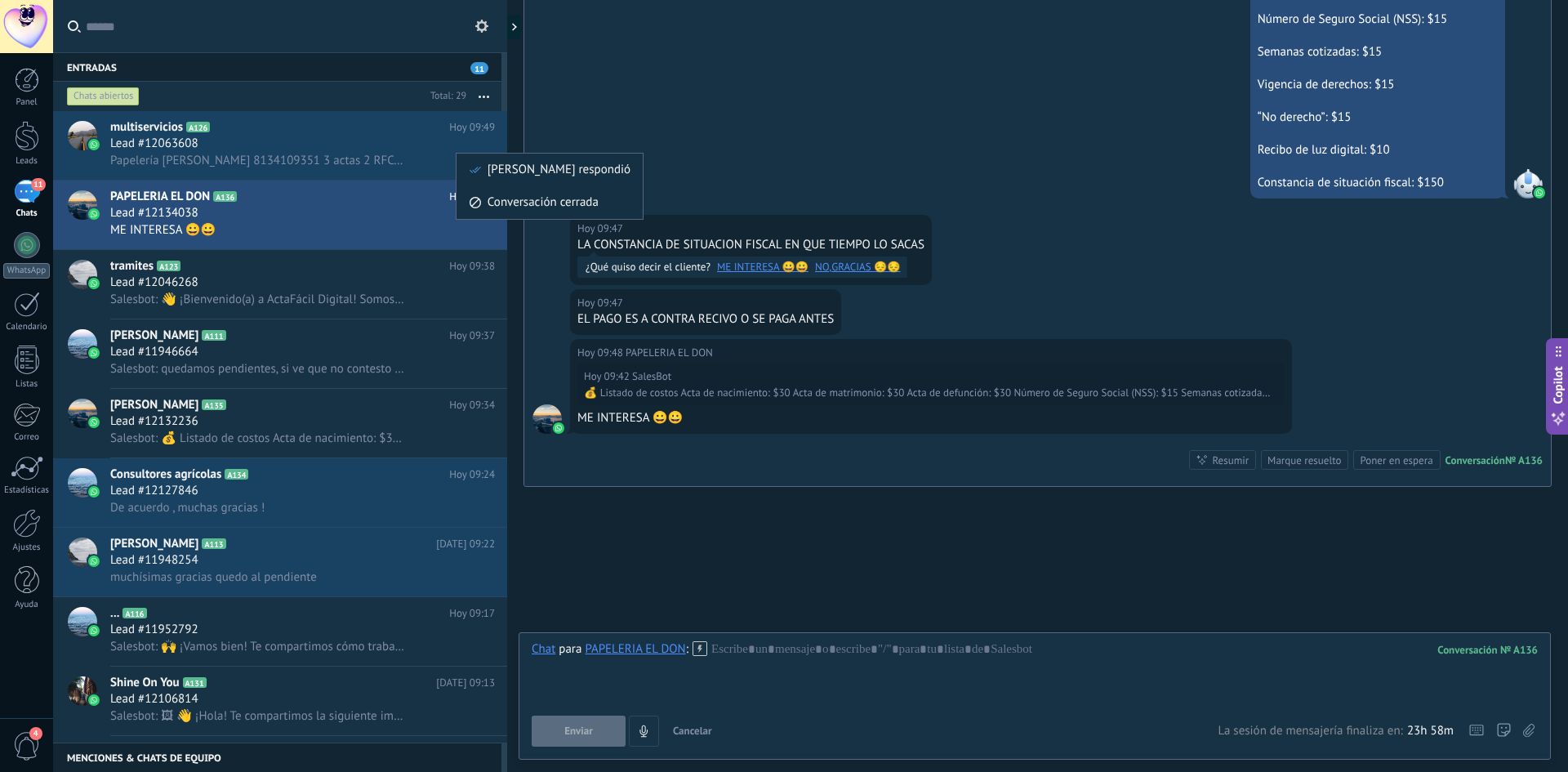
click at [599, 115] on div at bounding box center [784, 386] width 1568 height 772
click at [27, 199] on div "11" at bounding box center [27, 191] width 26 height 24
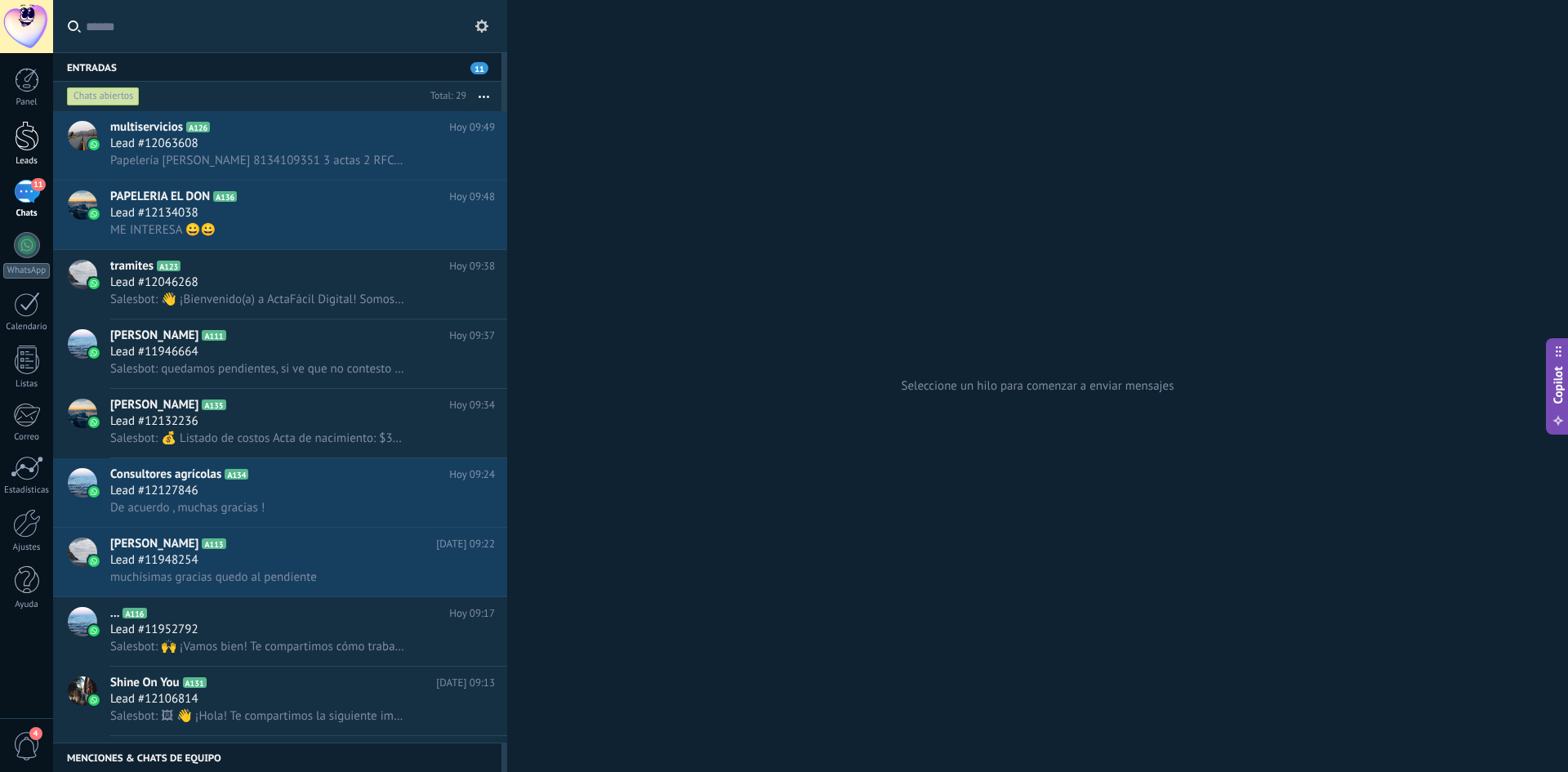
click at [20, 144] on div at bounding box center [27, 136] width 25 height 31
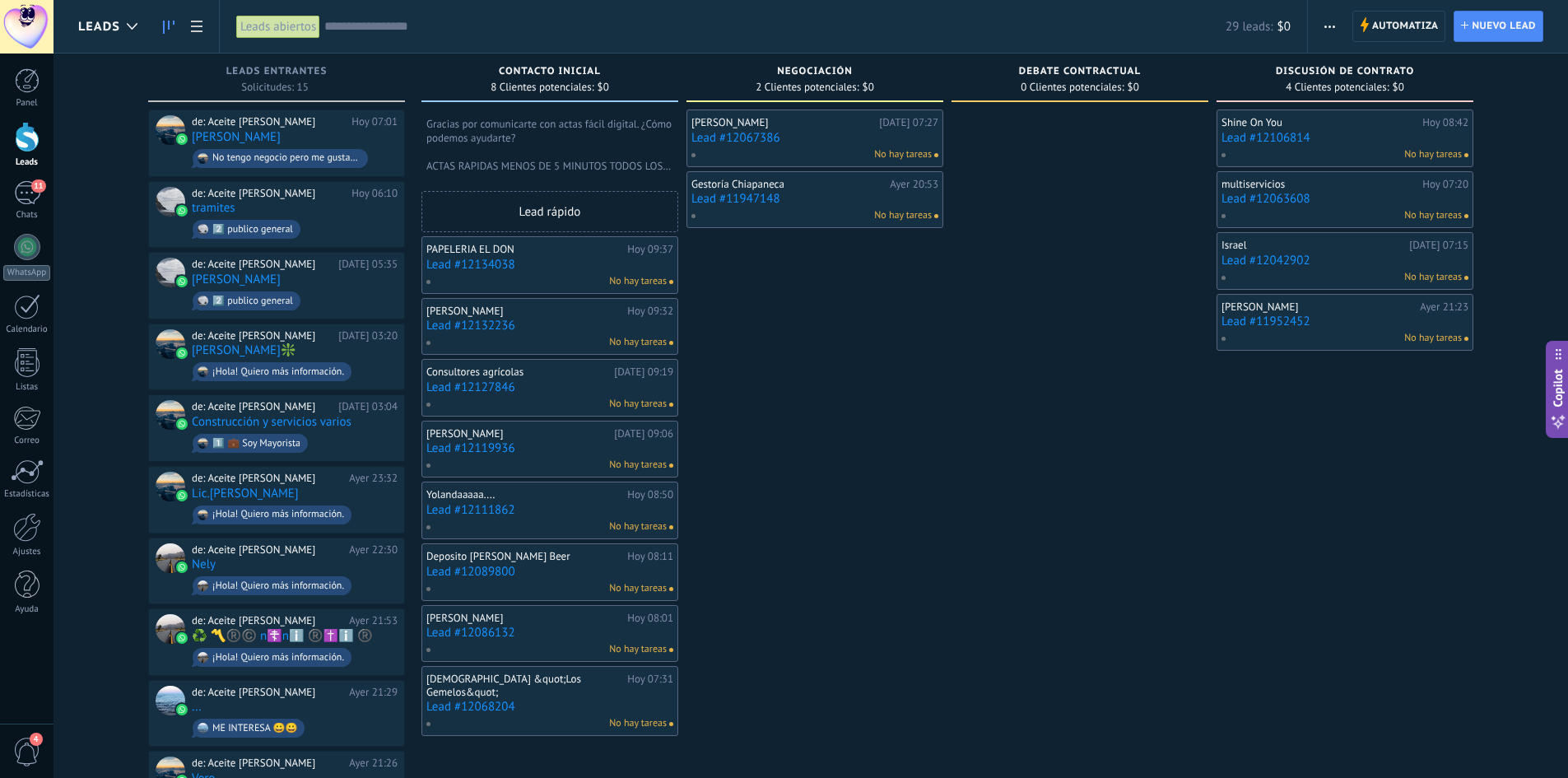
click at [1318, 455] on div "Shine On You [DATE] 08:42 Lead #12106814 No hay tareas multiservicios [DATE] 07…" at bounding box center [1344, 642] width 257 height 1066
click at [19, 193] on div "11" at bounding box center [27, 193] width 26 height 24
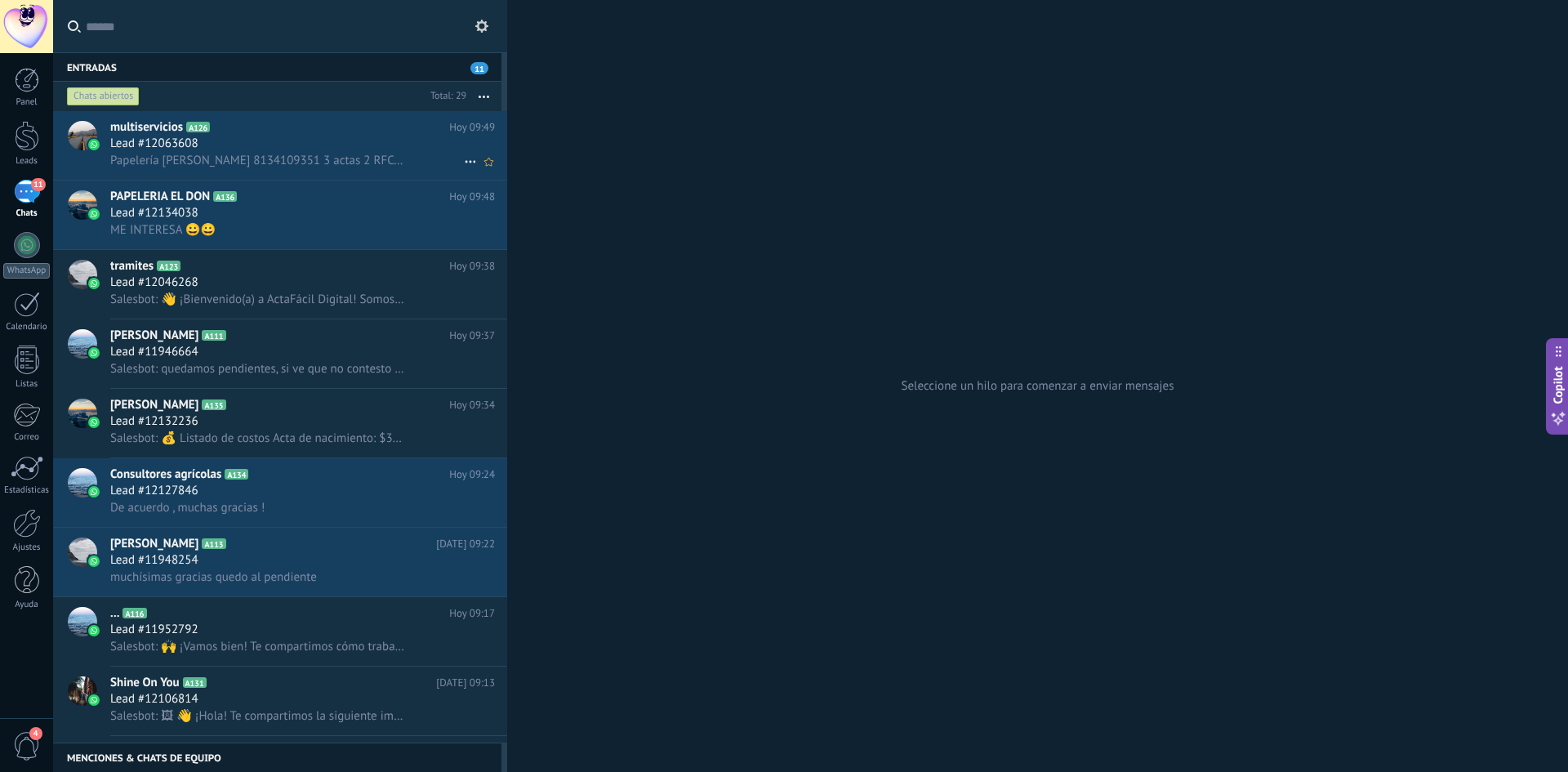
drag, startPoint x: 298, startPoint y: 152, endPoint x: 308, endPoint y: 151, distance: 10.0
click at [300, 152] on div "Papelería [PERSON_NAME] 8134109351 3 actas 2 RFC y 8 curp" at bounding box center [302, 160] width 384 height 17
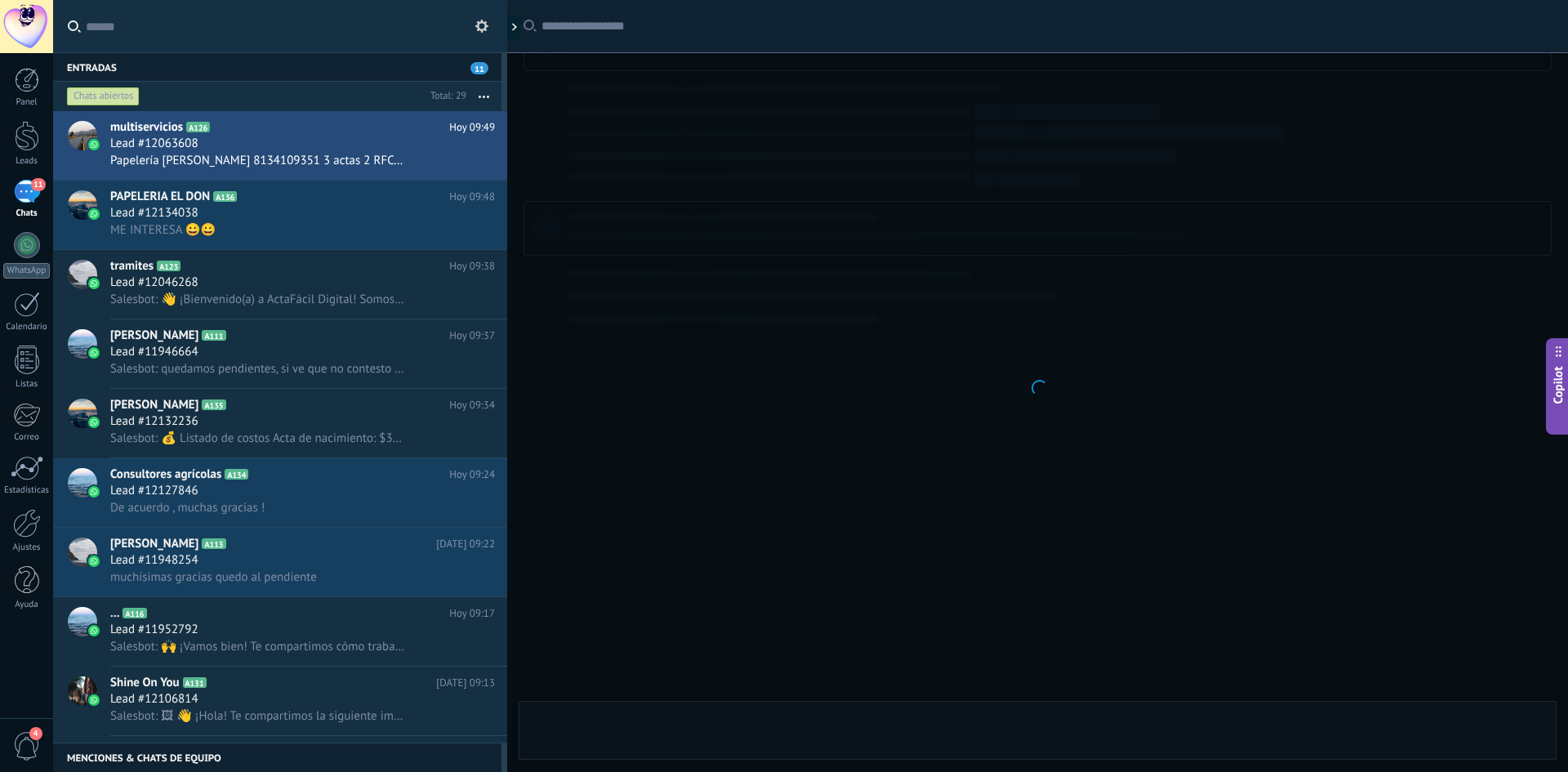
scroll to position [2037, 0]
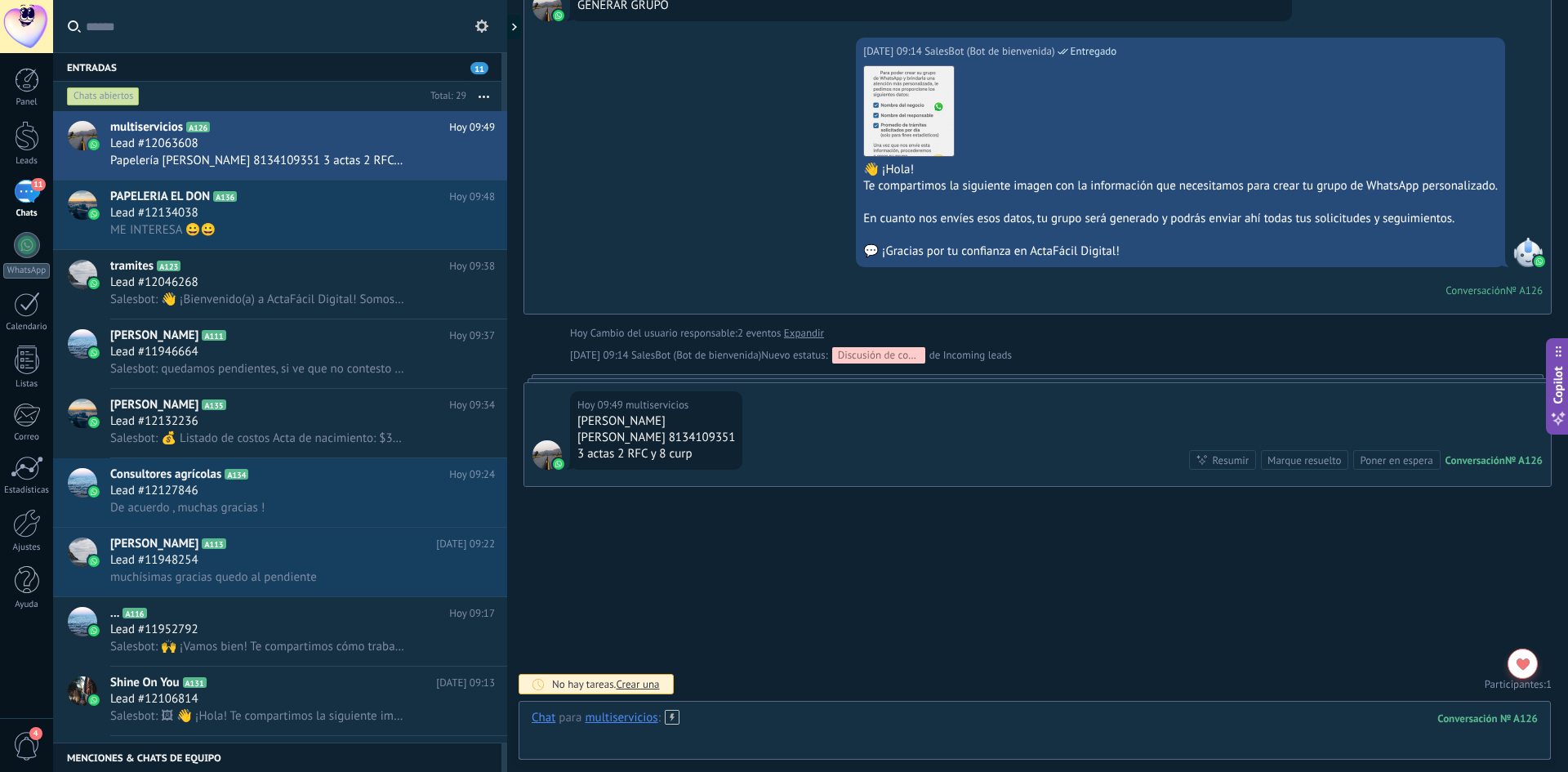
click at [740, 714] on div at bounding box center [1035, 734] width 1006 height 49
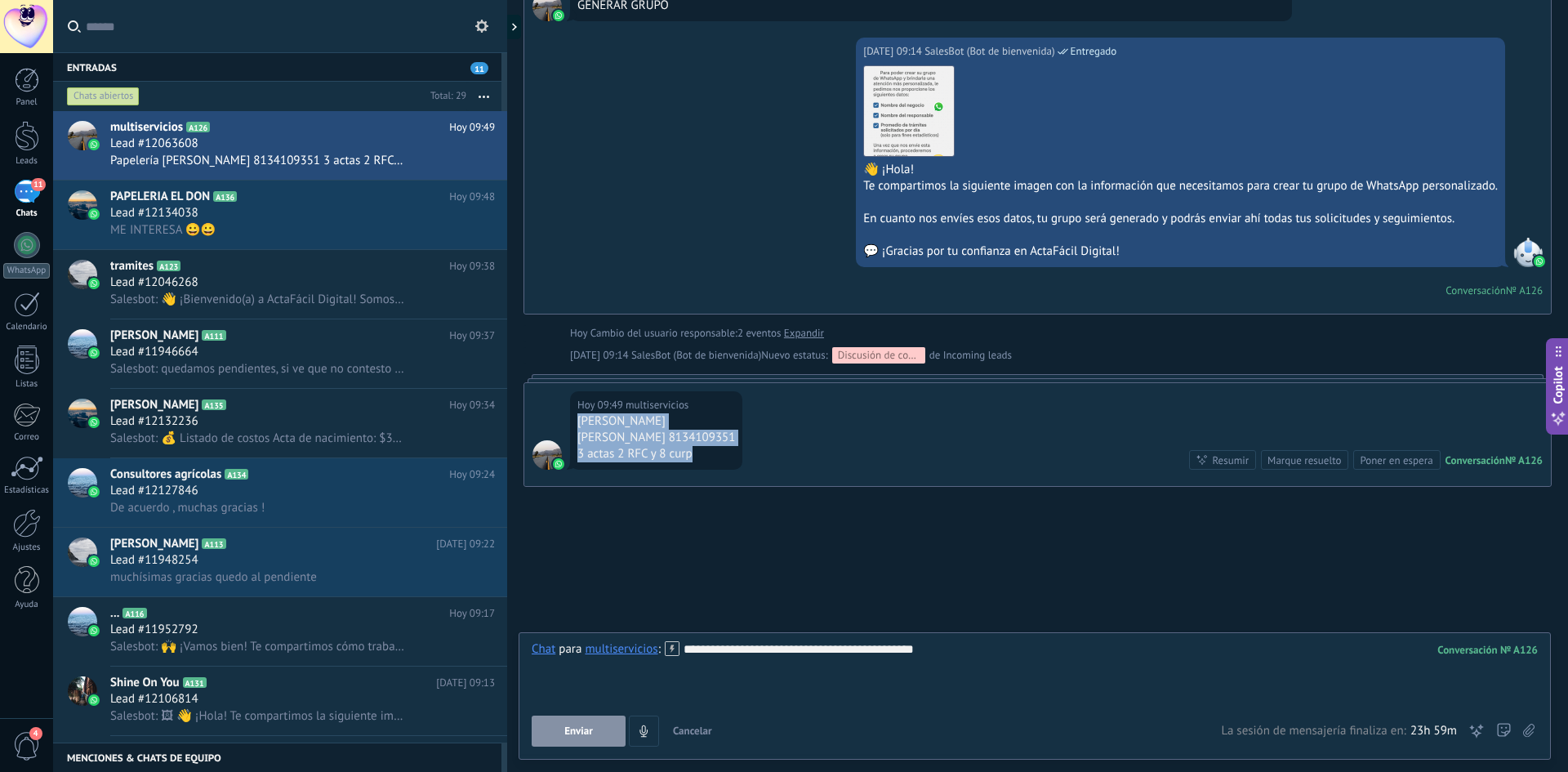
drag, startPoint x: 576, startPoint y: 424, endPoint x: 696, endPoint y: 470, distance: 128.5
click at [696, 470] on div "[DATE] 09:49 multiservicios Papelería [PERSON_NAME] 8134109351 3 actas 2 RFC y …" at bounding box center [1037, 435] width 1027 height 103
copy div "Papelería [PERSON_NAME] 8134109351 3 actas 2 RFC y 8 curp"
click at [1018, 650] on div "**********" at bounding box center [1035, 672] width 1006 height 62
click at [568, 738] on button "Enviar" at bounding box center [578, 730] width 94 height 31
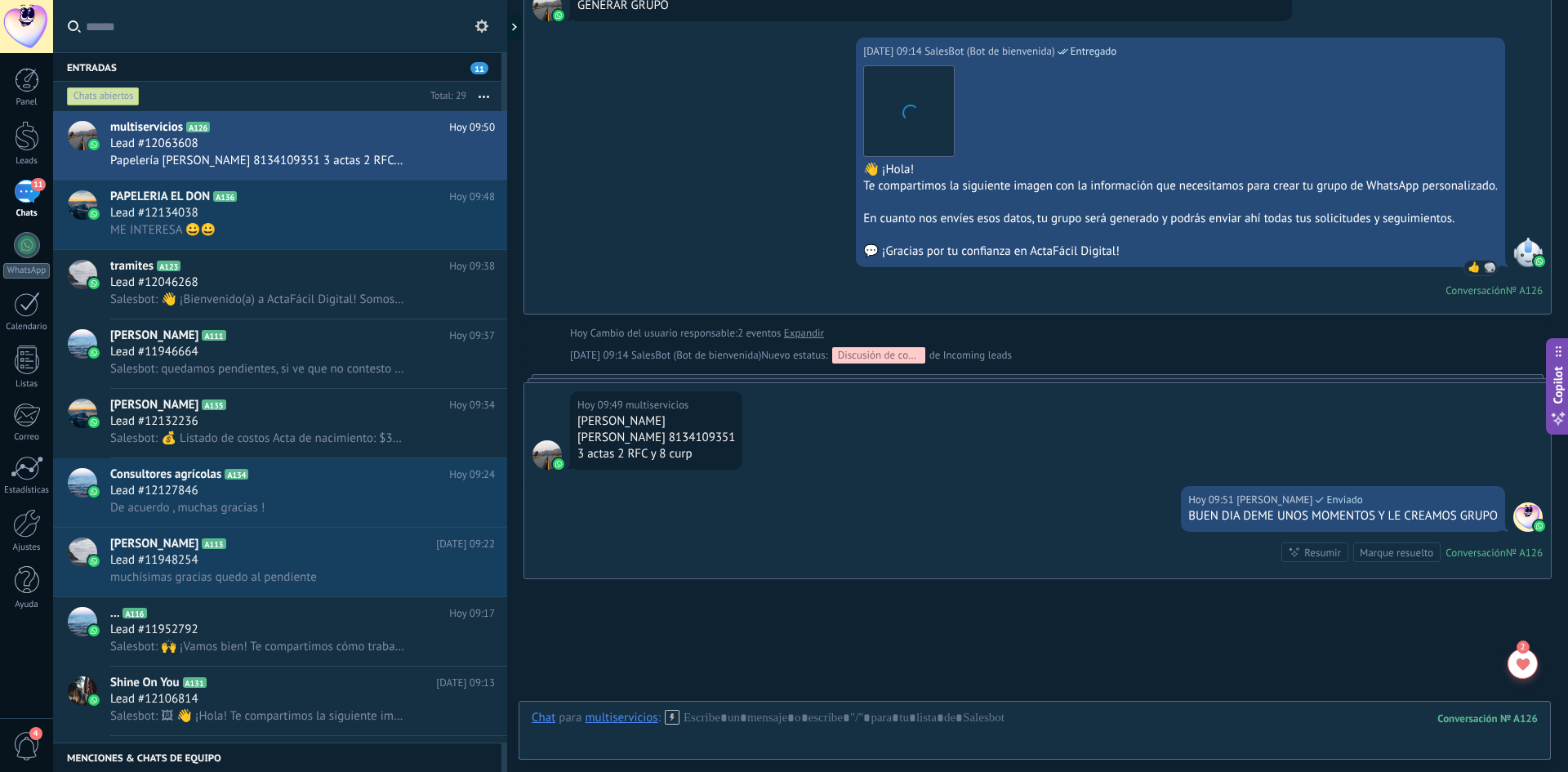
scroll to position [2129, 0]
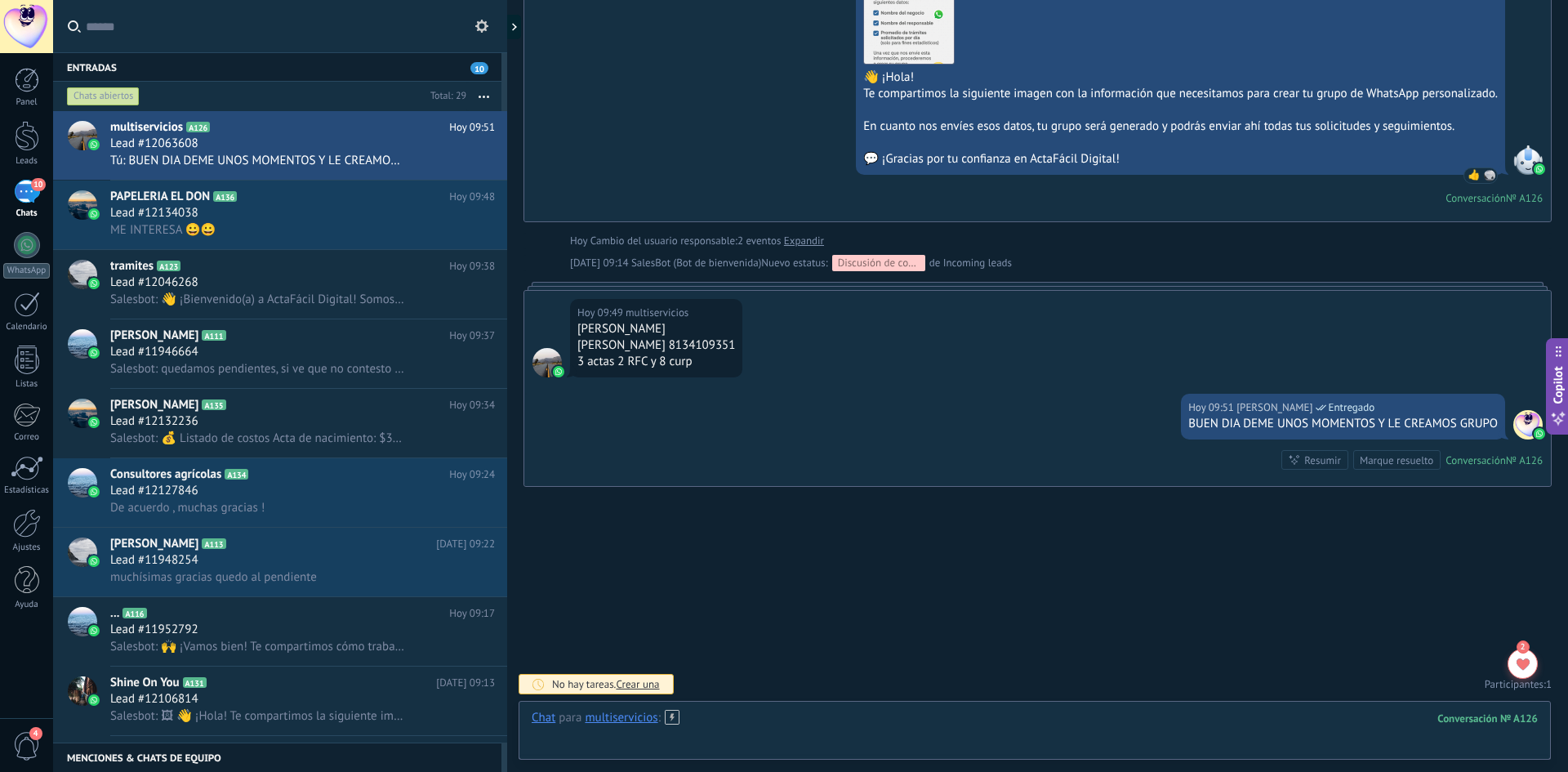
click at [730, 716] on div at bounding box center [1035, 734] width 1006 height 49
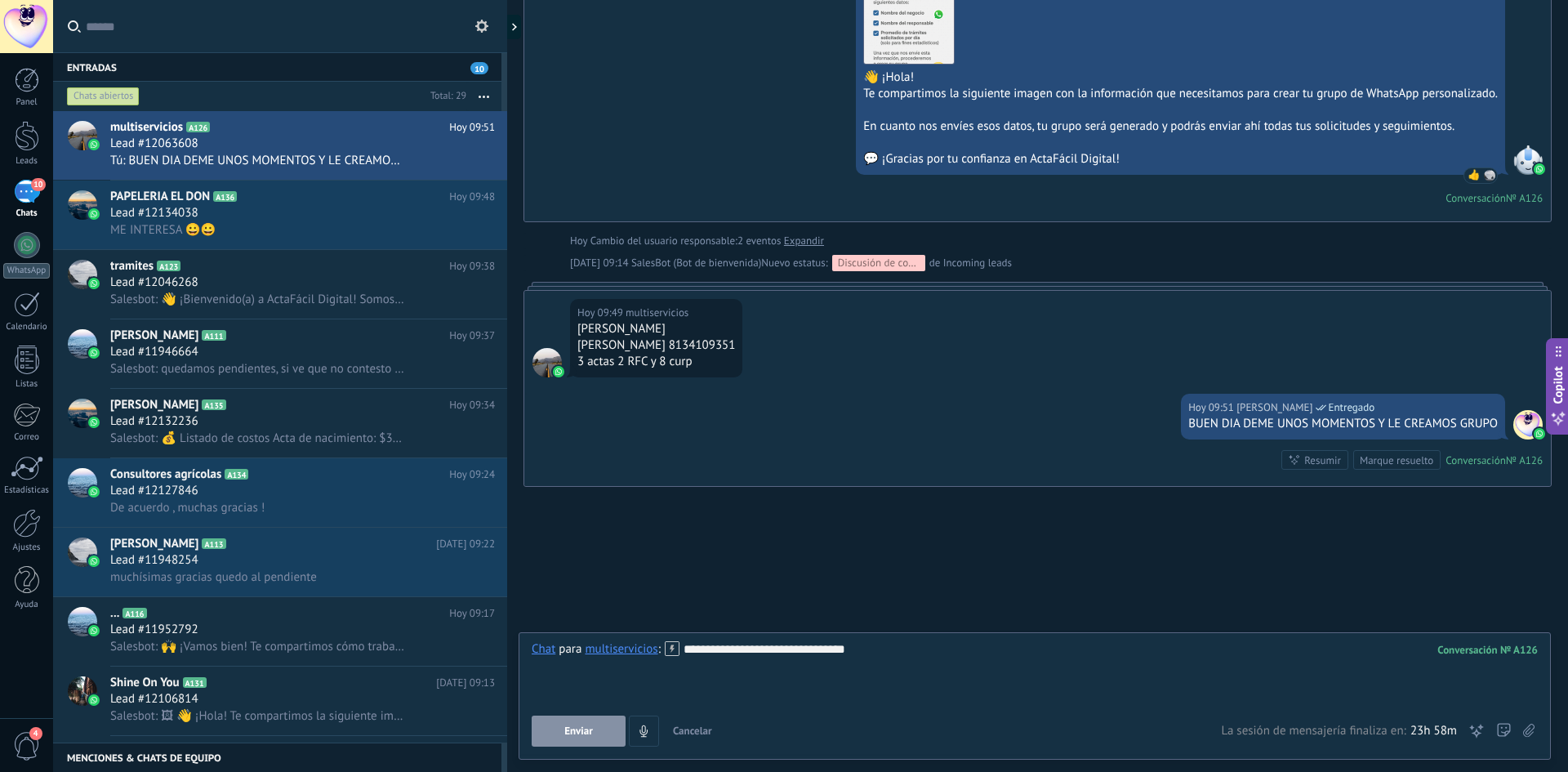
click at [586, 732] on span "Enviar" at bounding box center [578, 731] width 29 height 12
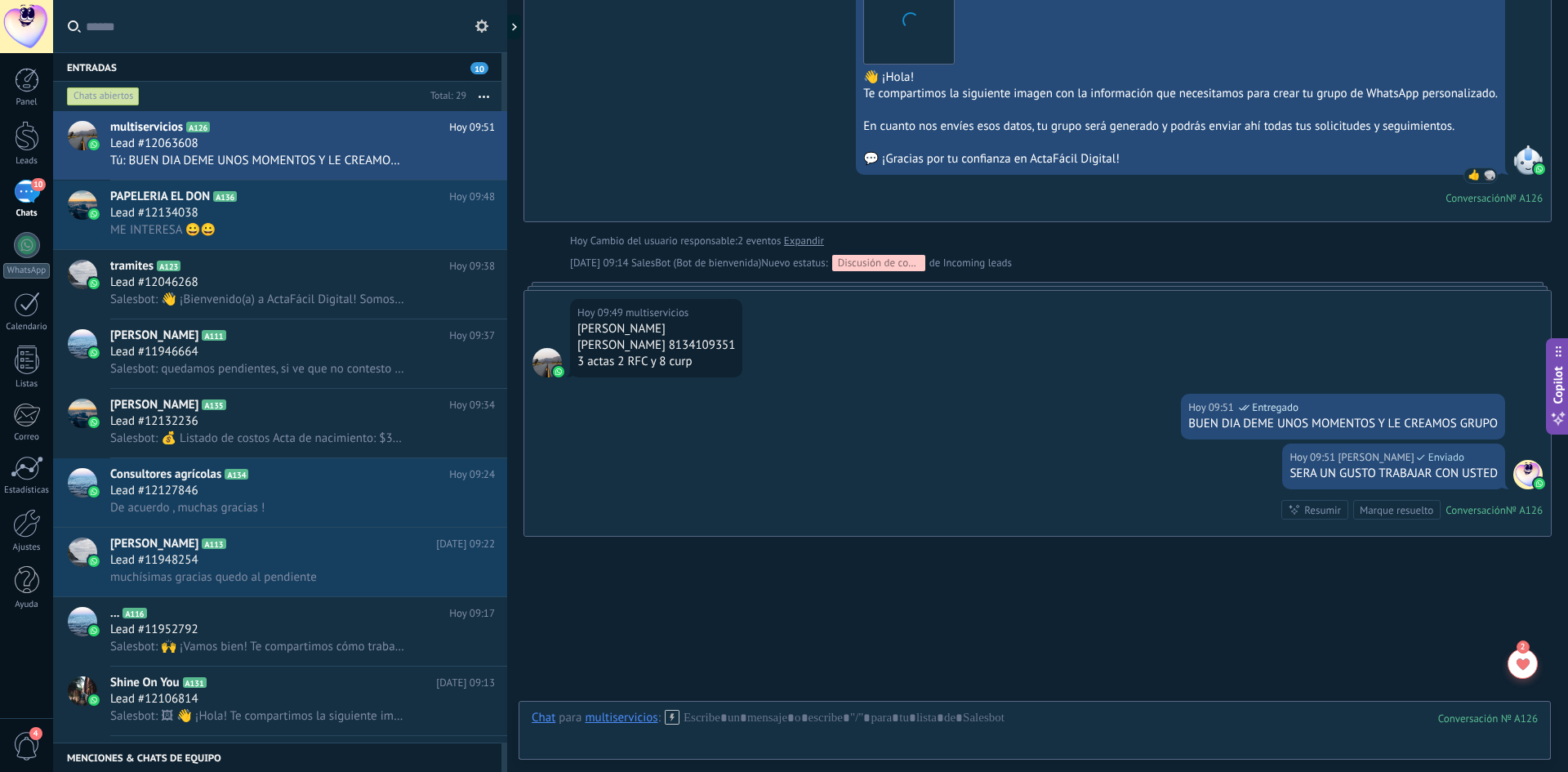
scroll to position [2179, 0]
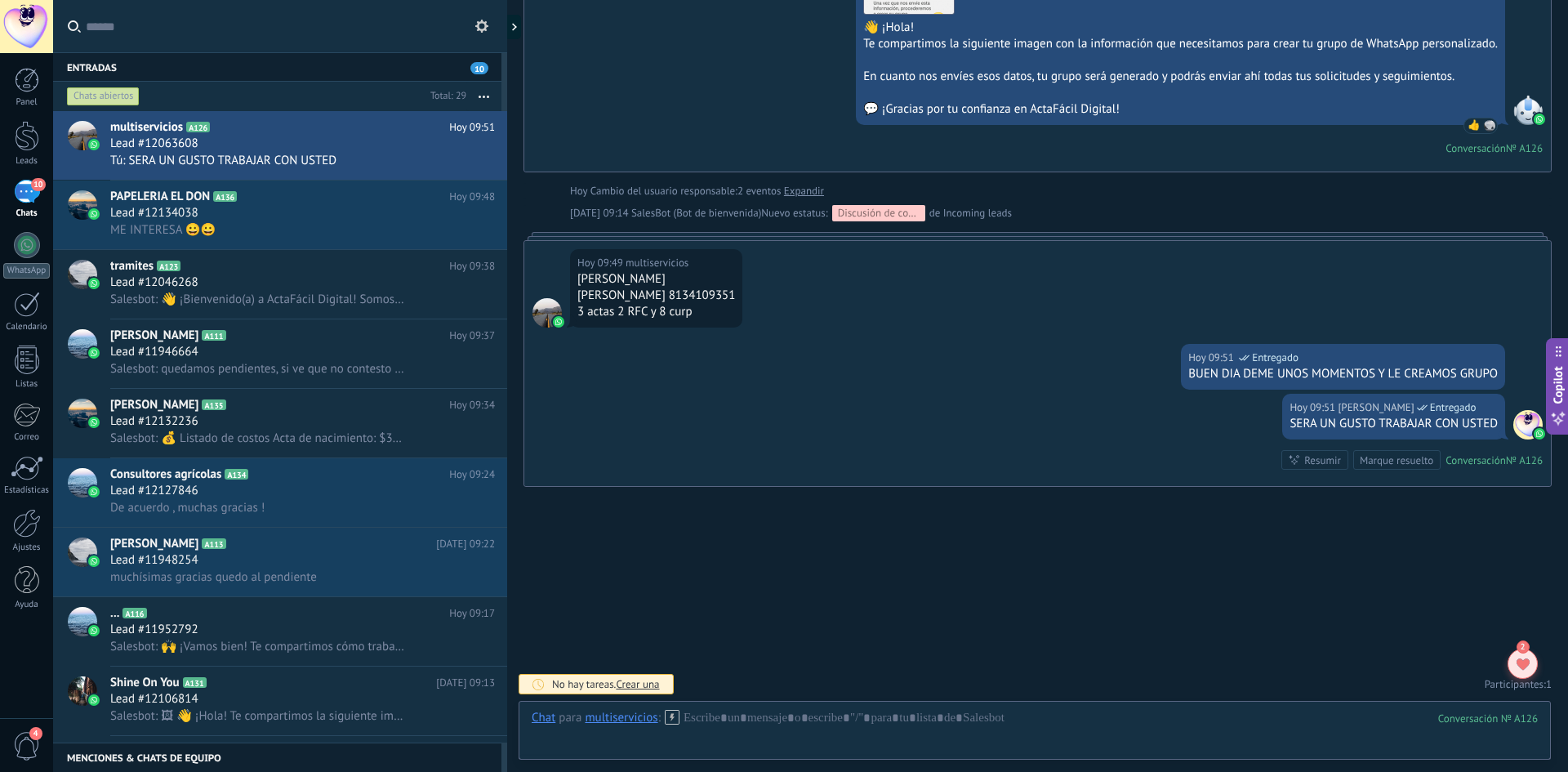
click at [1529, 666] on icon at bounding box center [1522, 665] width 13 height 12
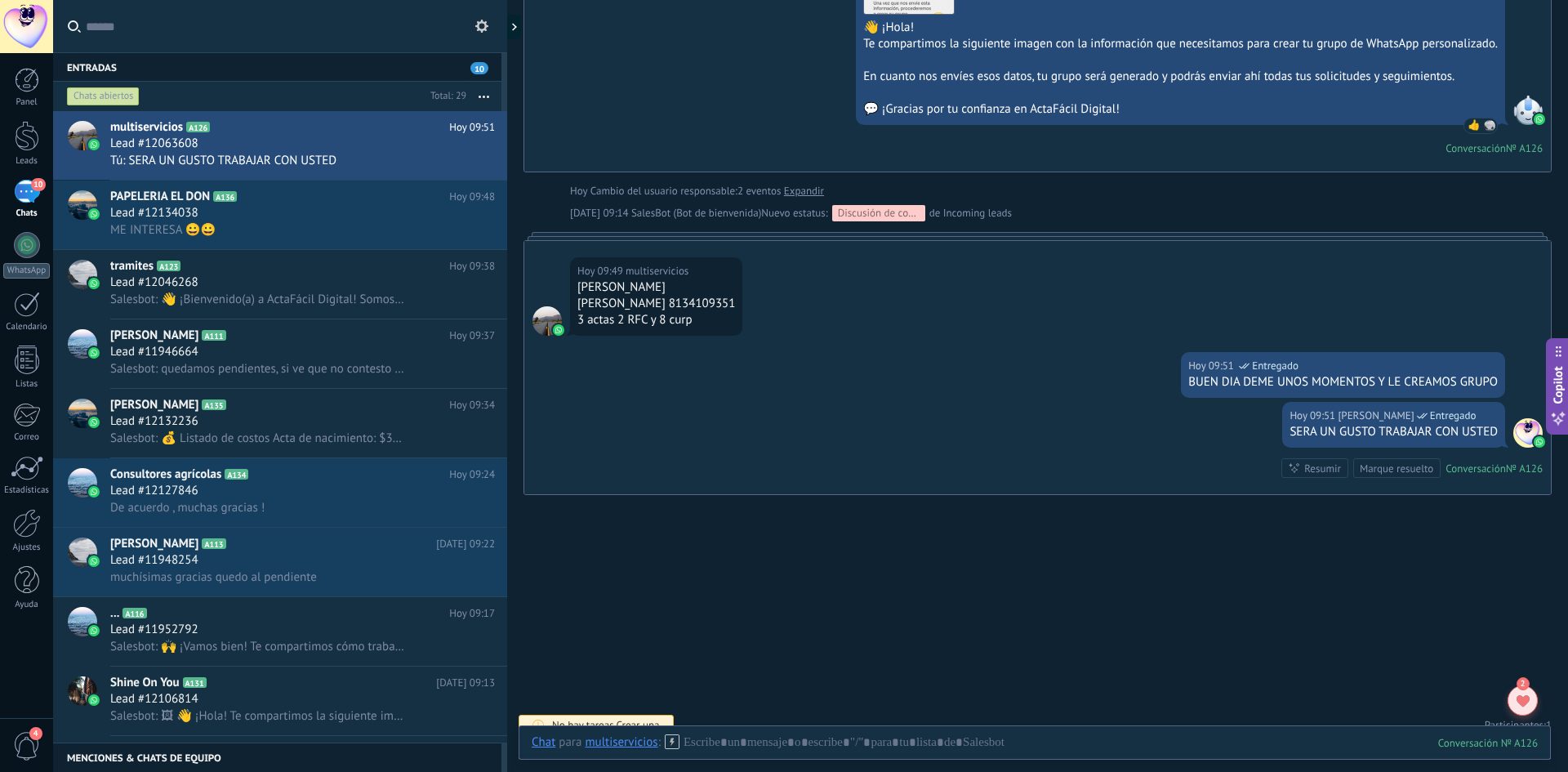
scroll to position [1826, 0]
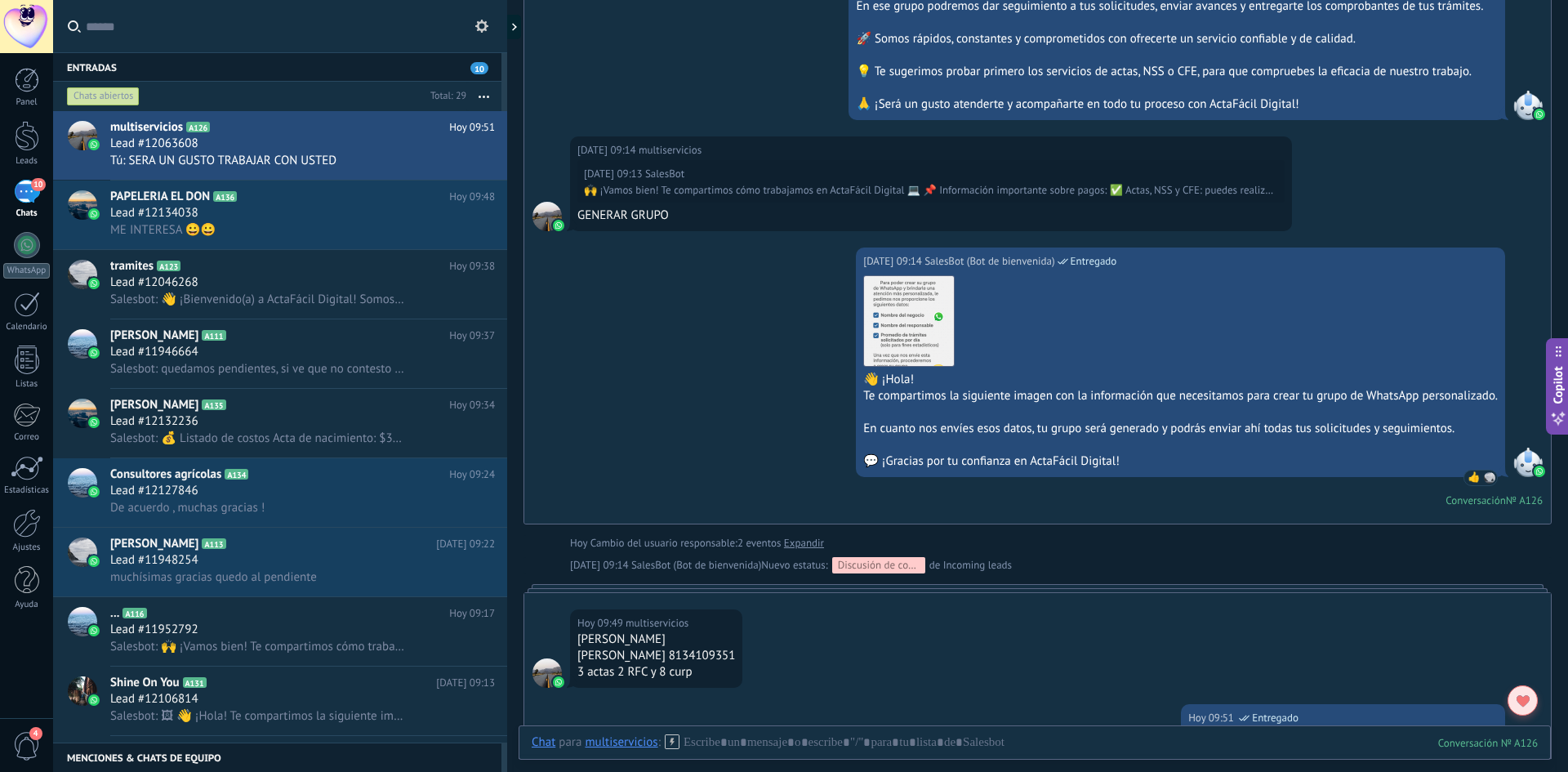
click at [1532, 707] on div at bounding box center [1522, 701] width 31 height 31
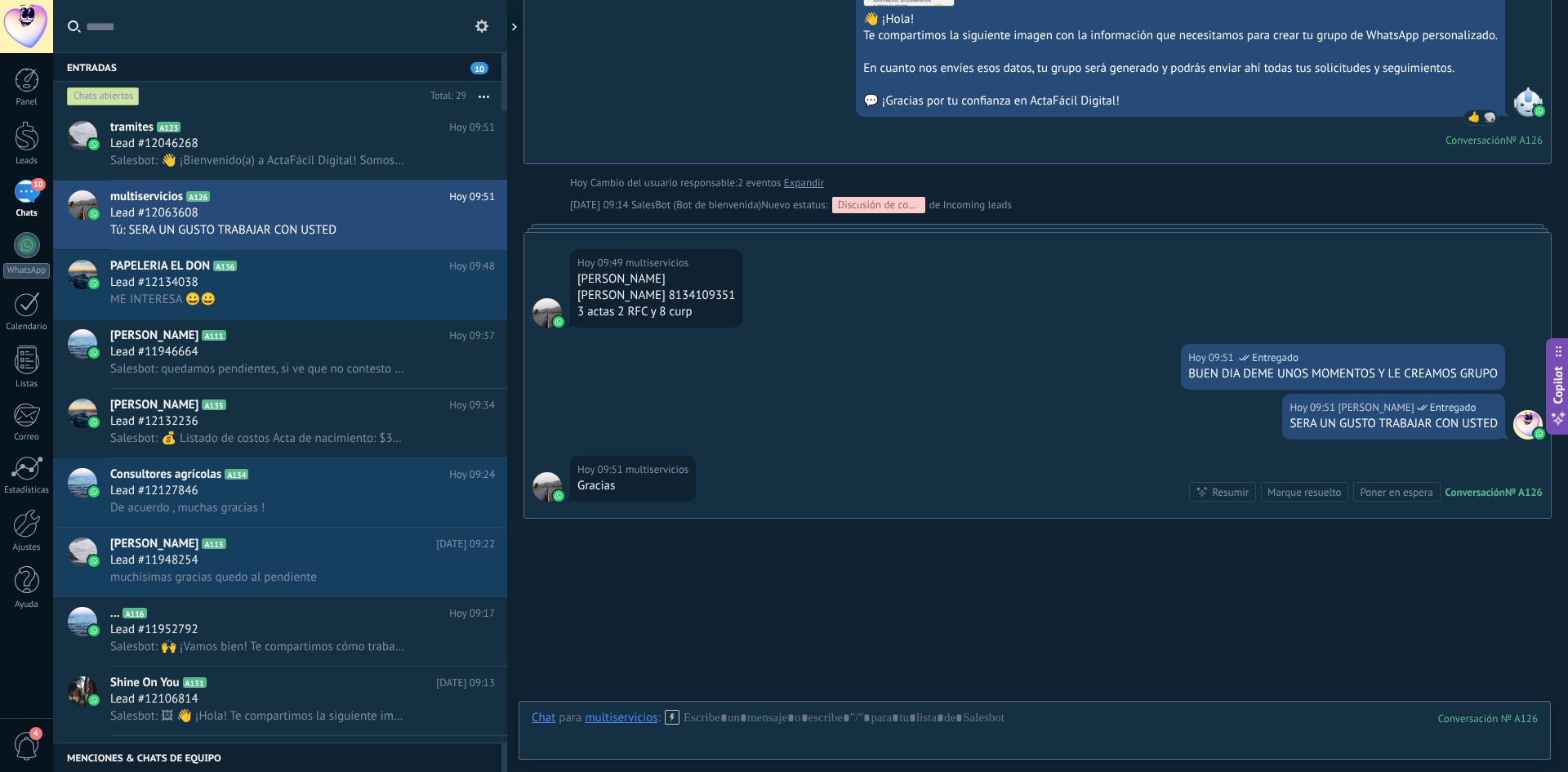
scroll to position [2219, 0]
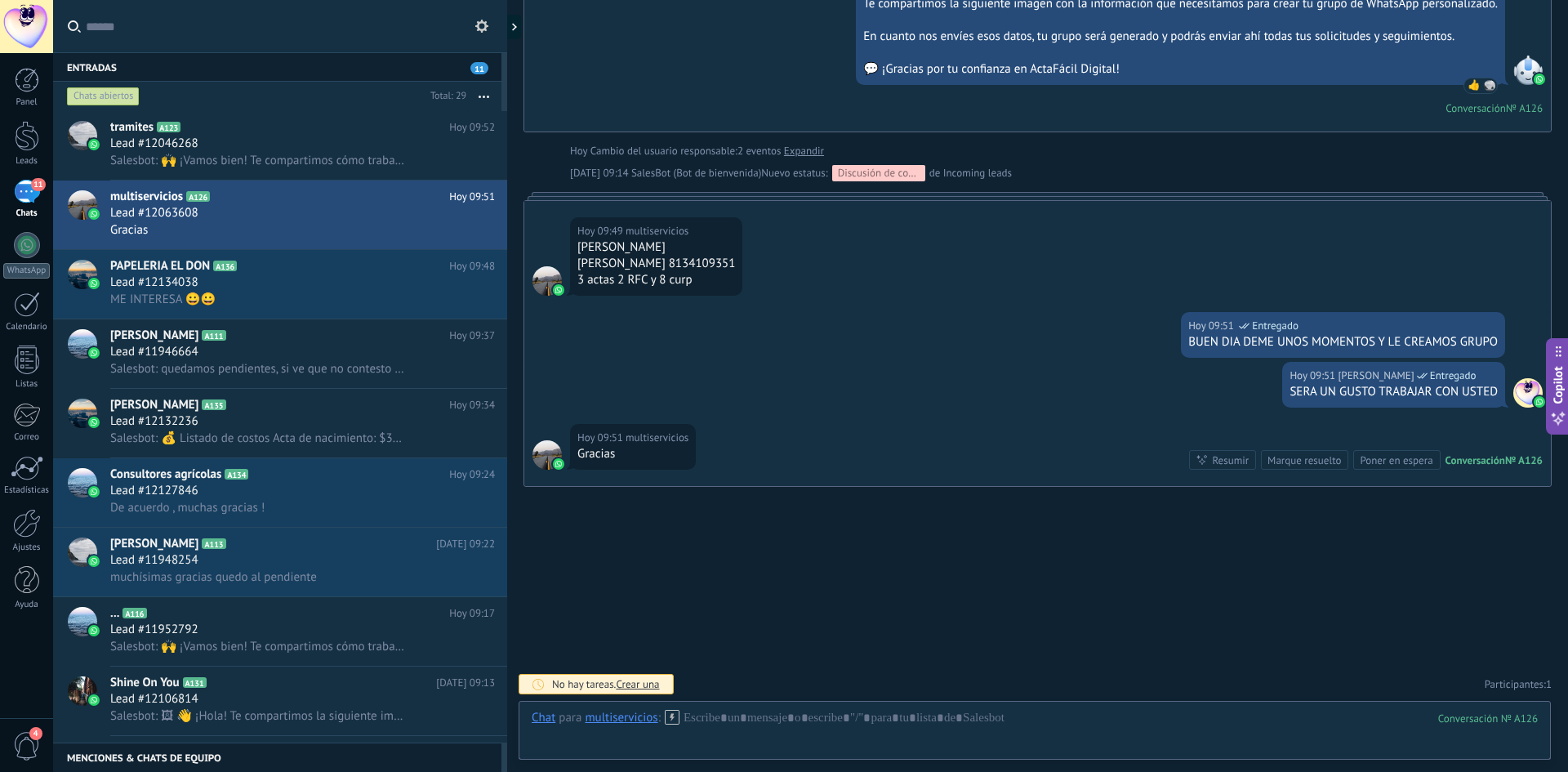
click at [1284, 464] on div "Marque resuelto" at bounding box center [1305, 461] width 73 height 16
click at [652, 679] on span "Crear una" at bounding box center [638, 685] width 44 height 14
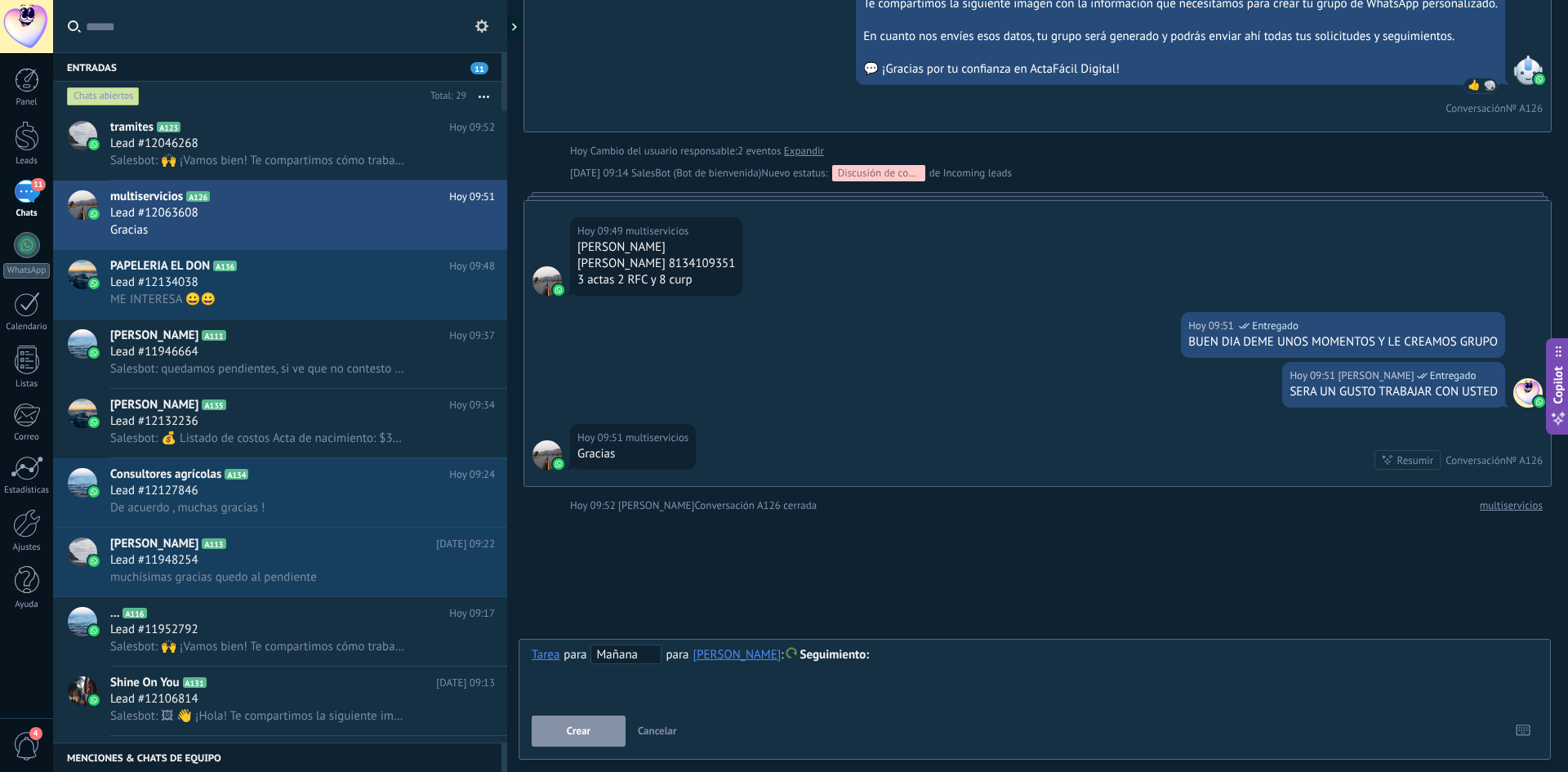
scroll to position [2246, 0]
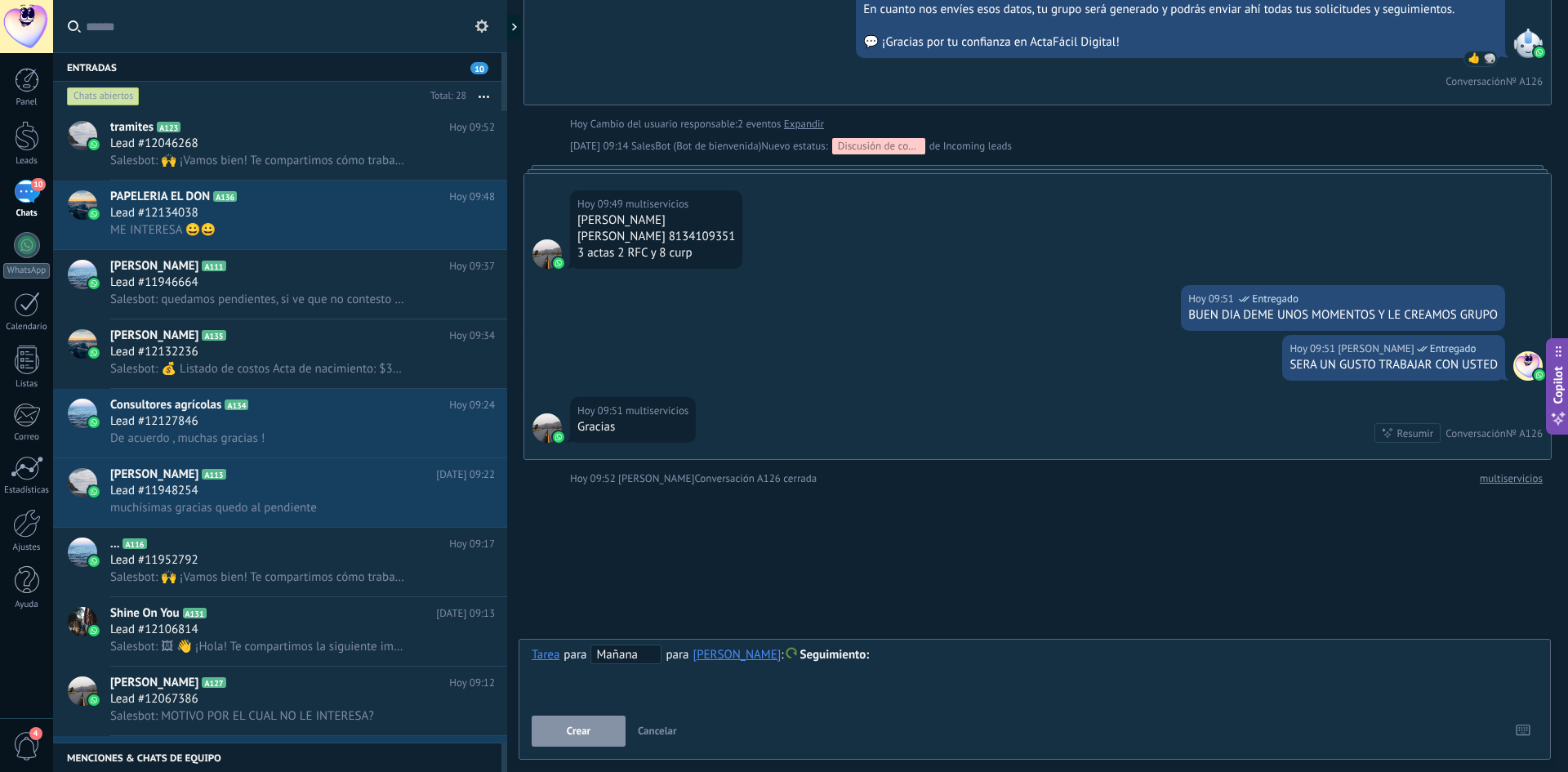
click at [666, 726] on span "Cancelar" at bounding box center [658, 731] width 40 height 14
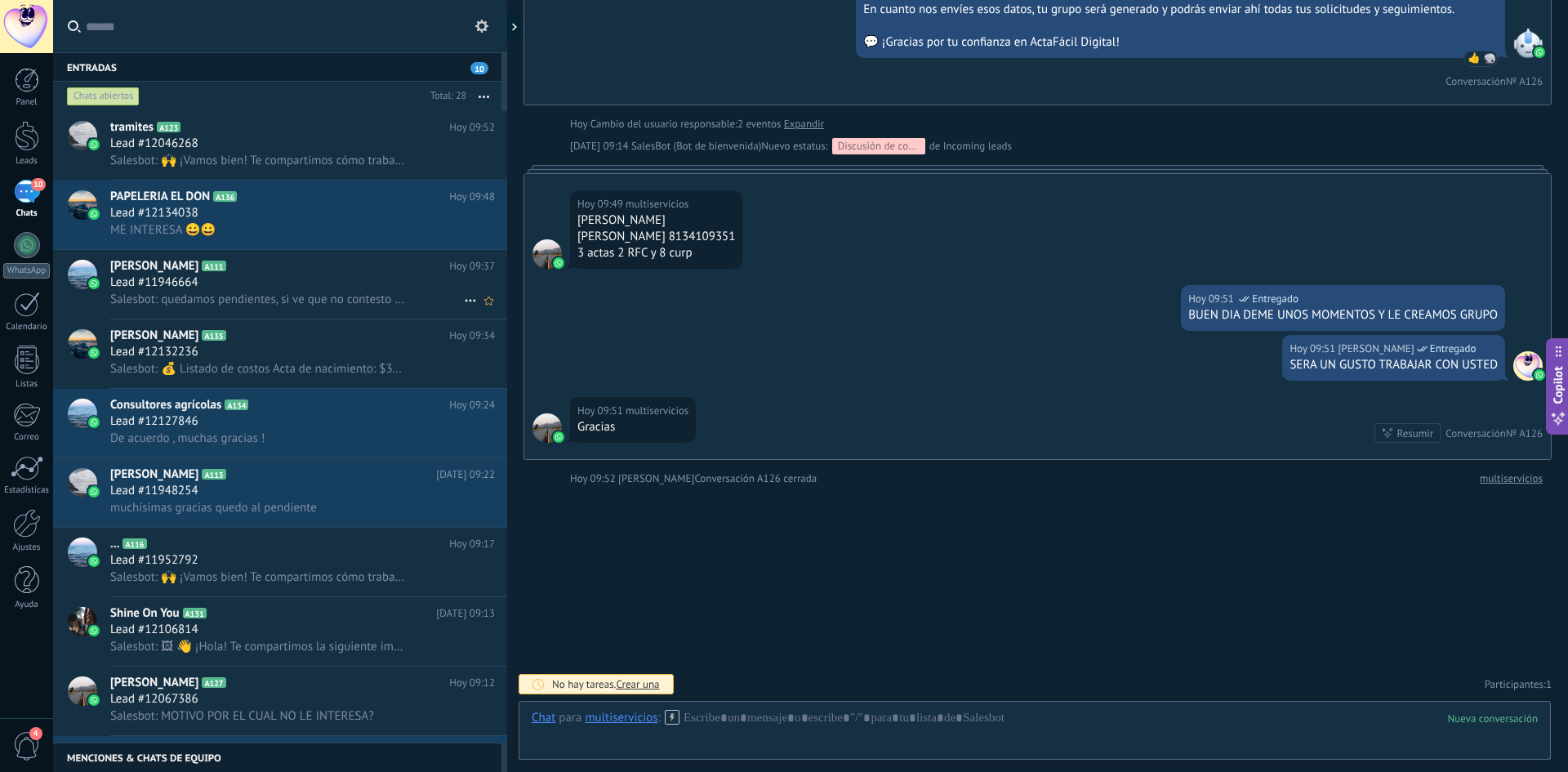
click at [350, 296] on span "Salesbot: quedamos pendientes, si ve que no contesto echeme una llamadita perdi…" at bounding box center [258, 299] width 295 height 16
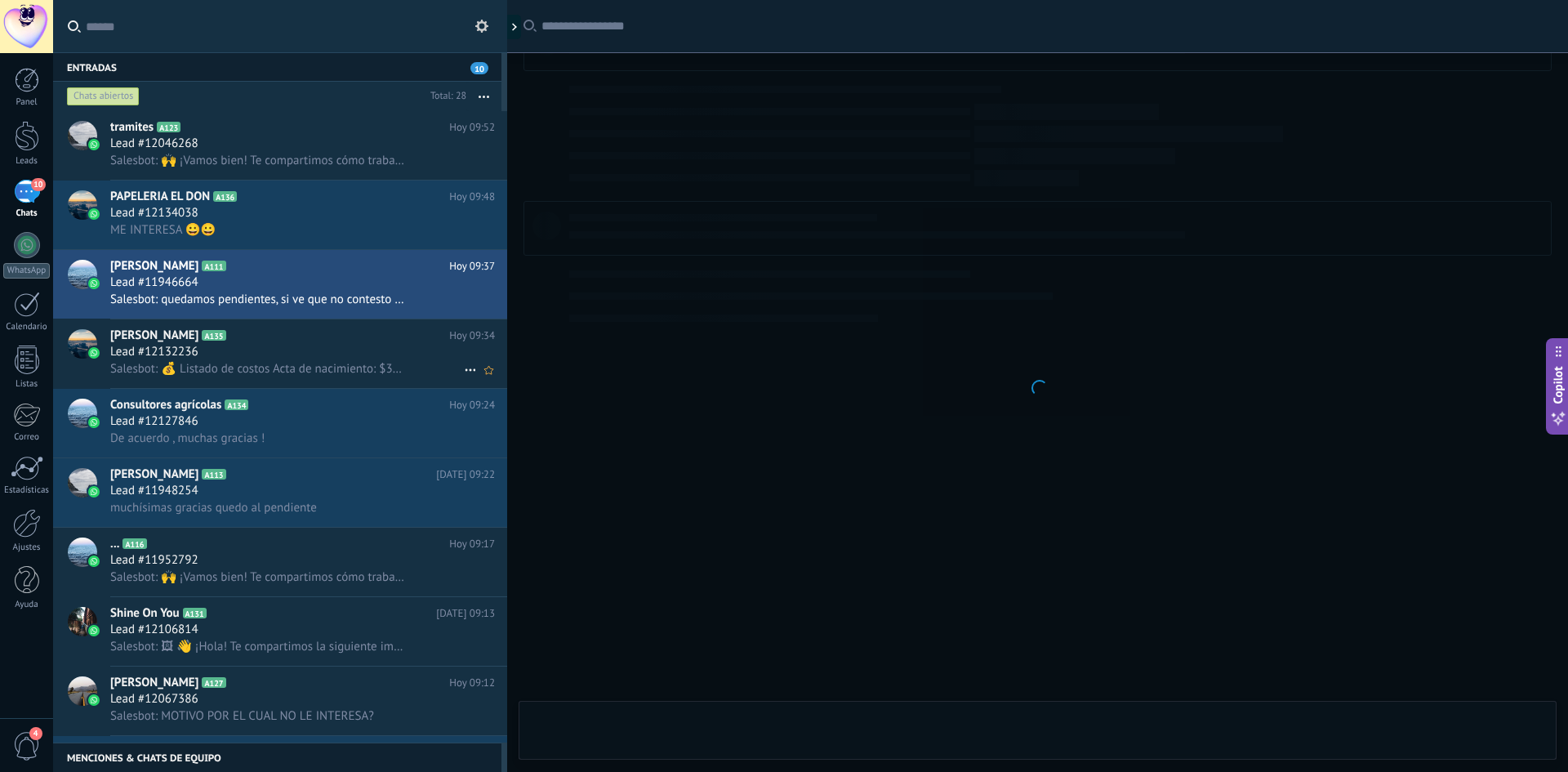
scroll to position [815, 0]
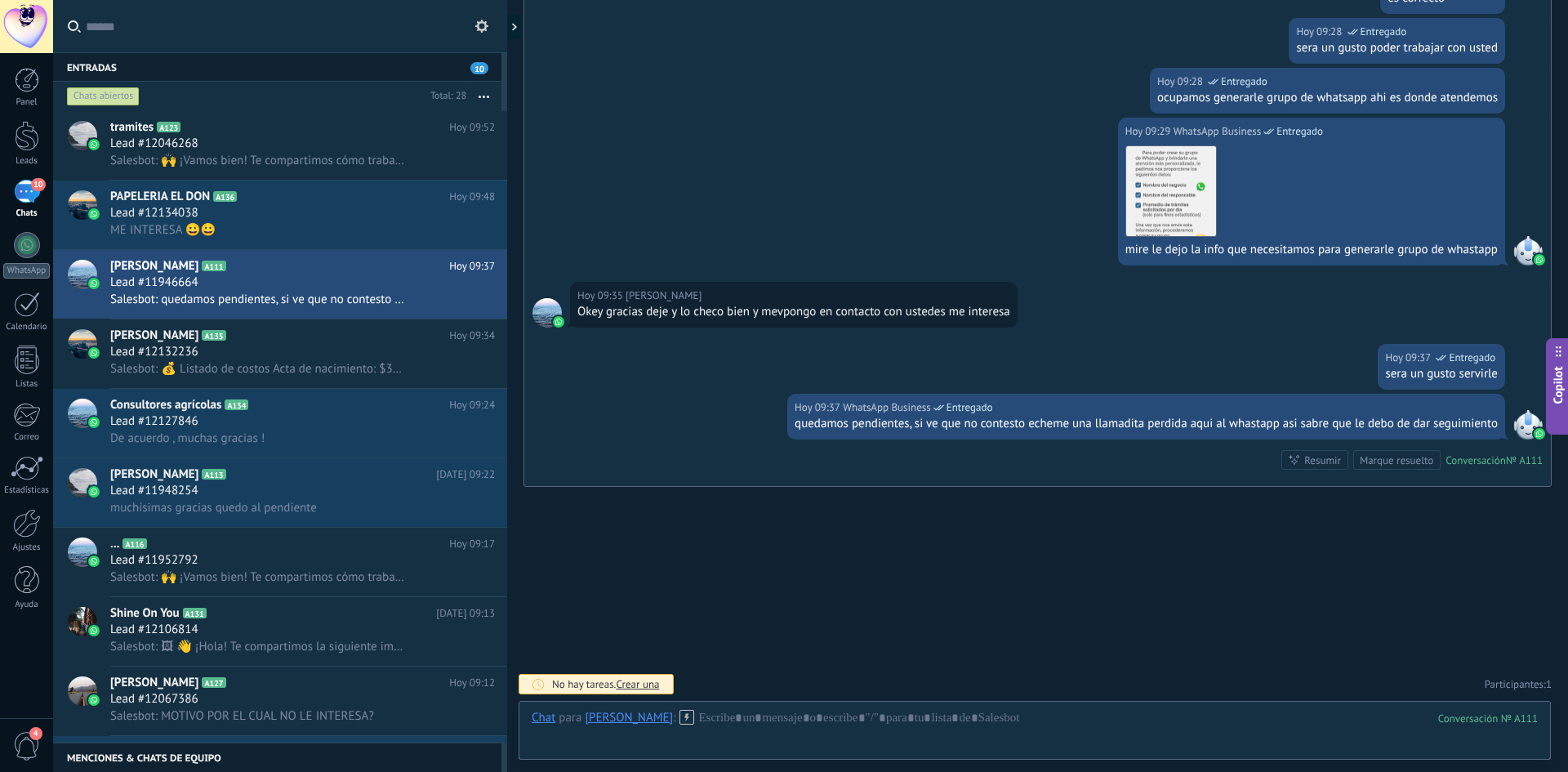
click at [622, 683] on span "Crear una" at bounding box center [638, 685] width 44 height 14
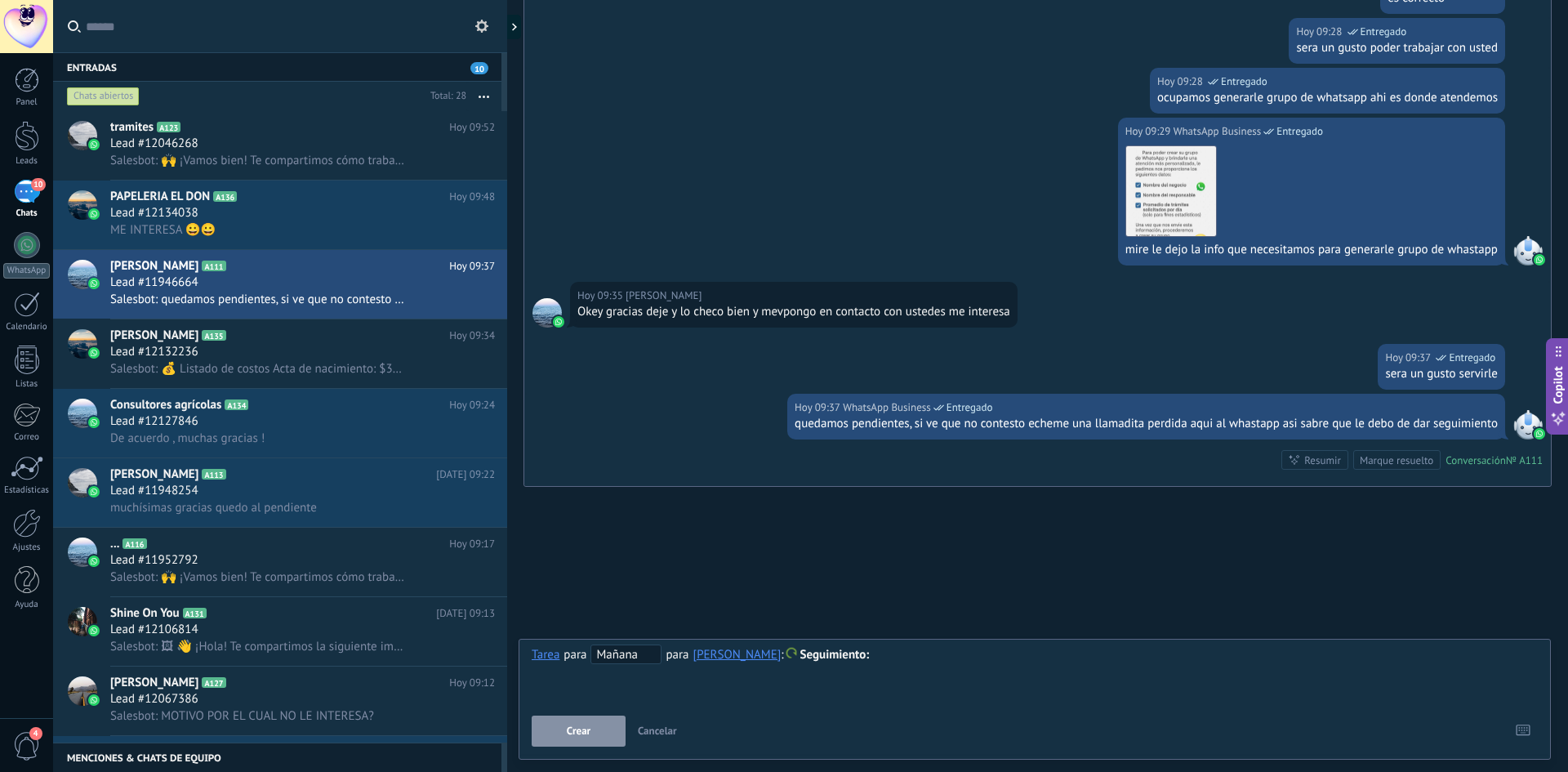
click at [606, 657] on span "Mañana" at bounding box center [626, 655] width 71 height 20
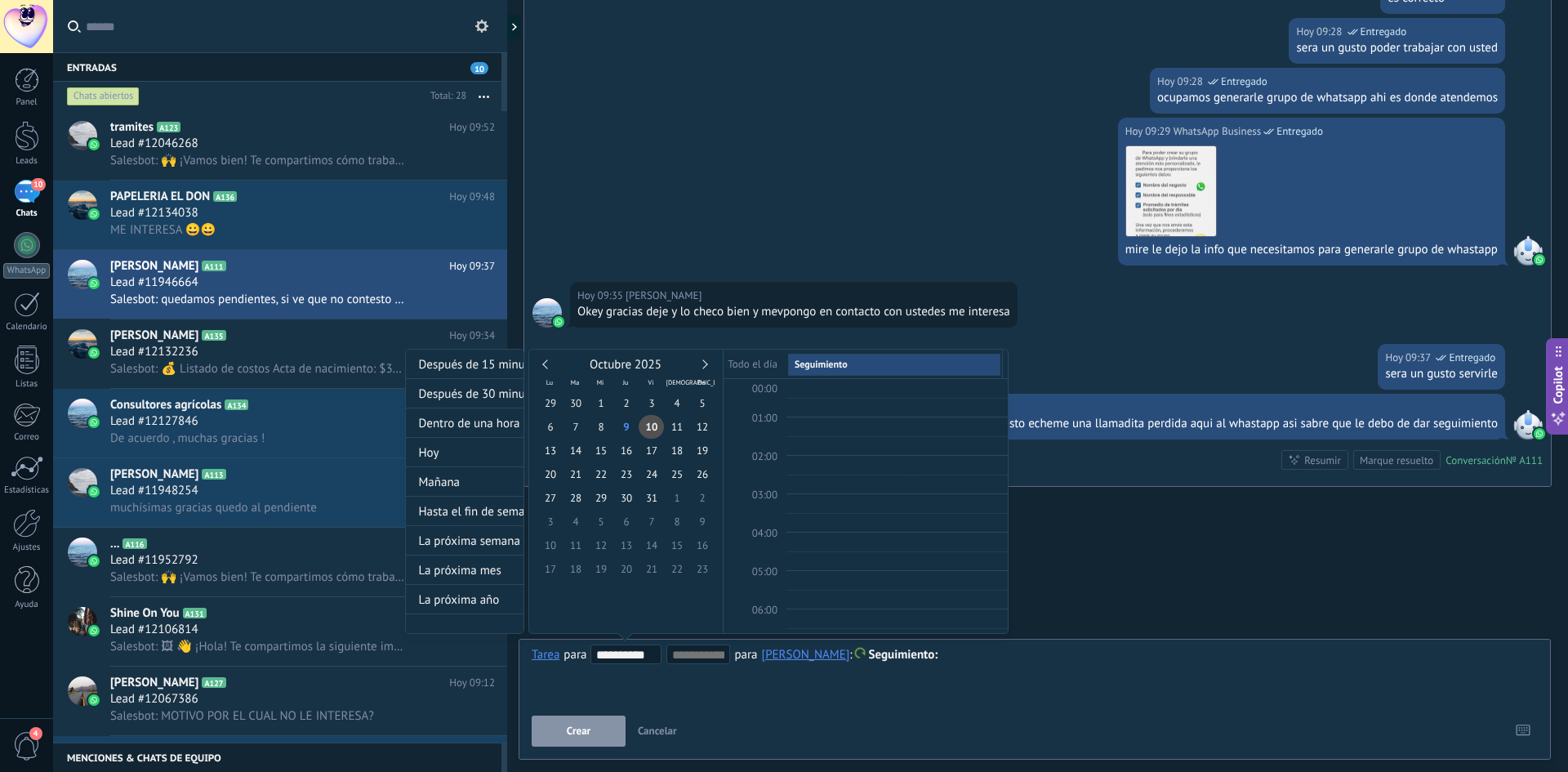
scroll to position [308, 0]
type input "**********"
click at [672, 425] on span "11" at bounding box center [677, 427] width 26 height 24
click at [590, 737] on div at bounding box center [784, 386] width 1568 height 772
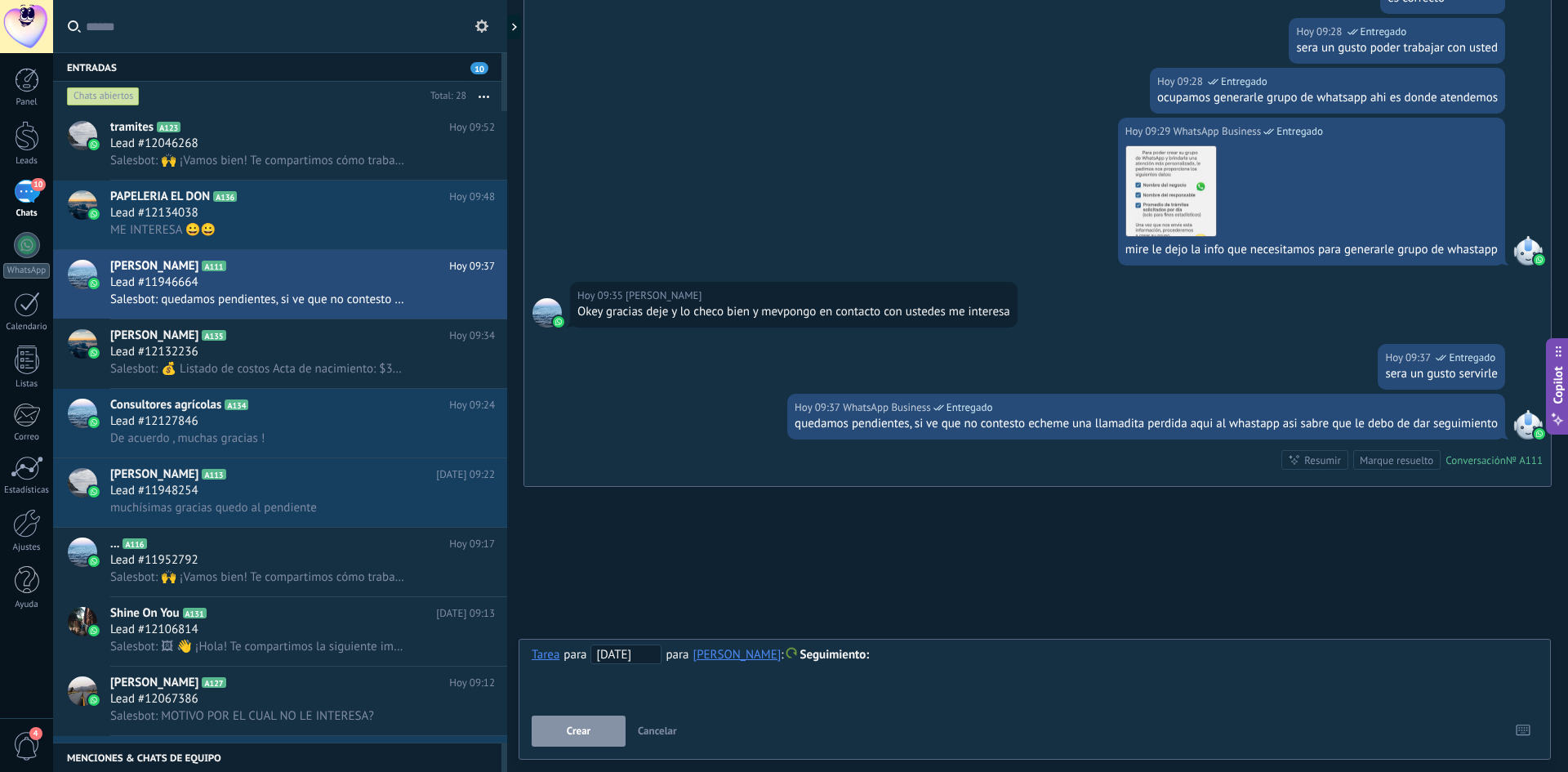
click at [592, 731] on button "Crear" at bounding box center [578, 730] width 94 height 31
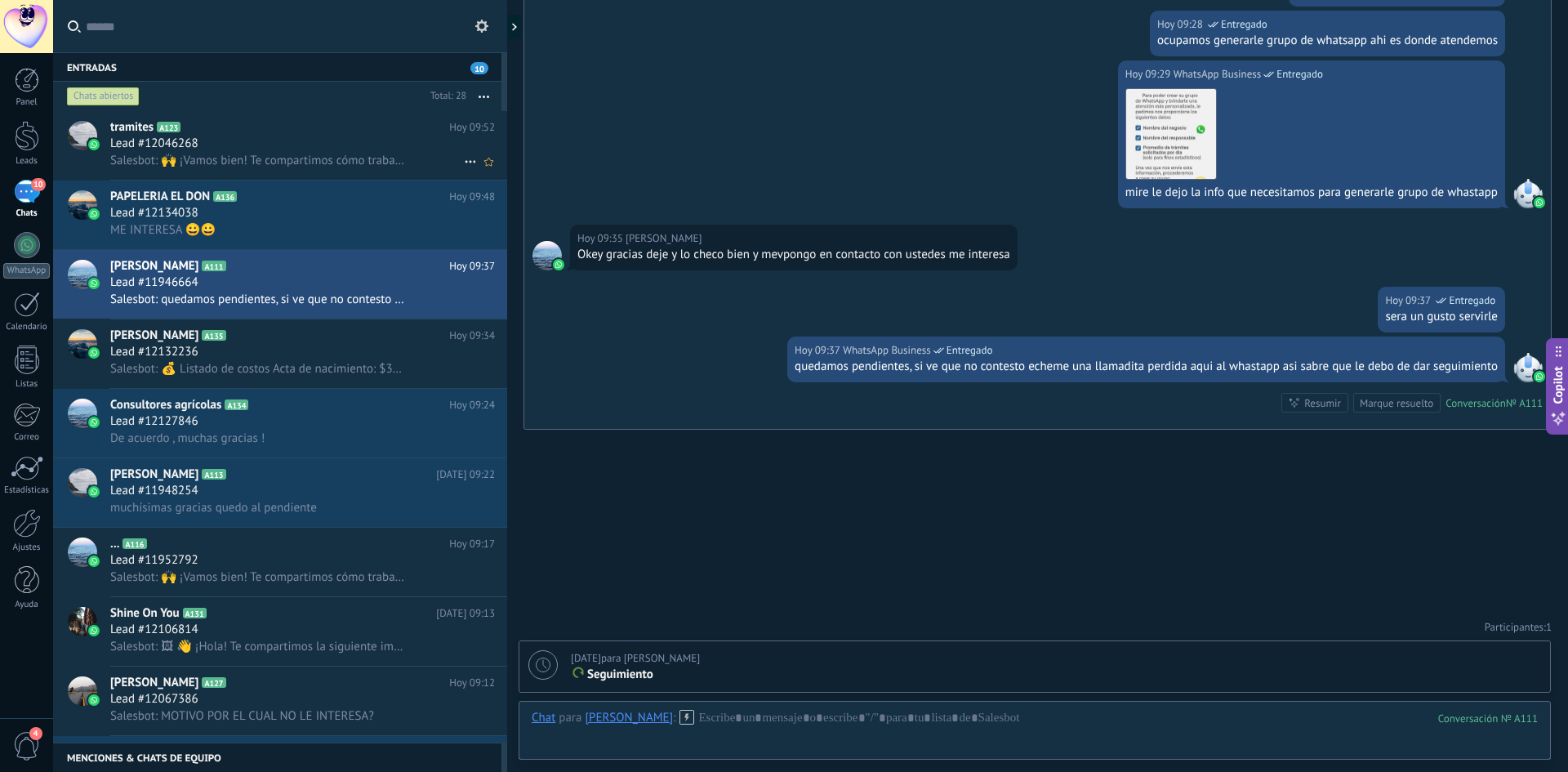
click at [297, 148] on div "Lead #12046268" at bounding box center [302, 144] width 384 height 16
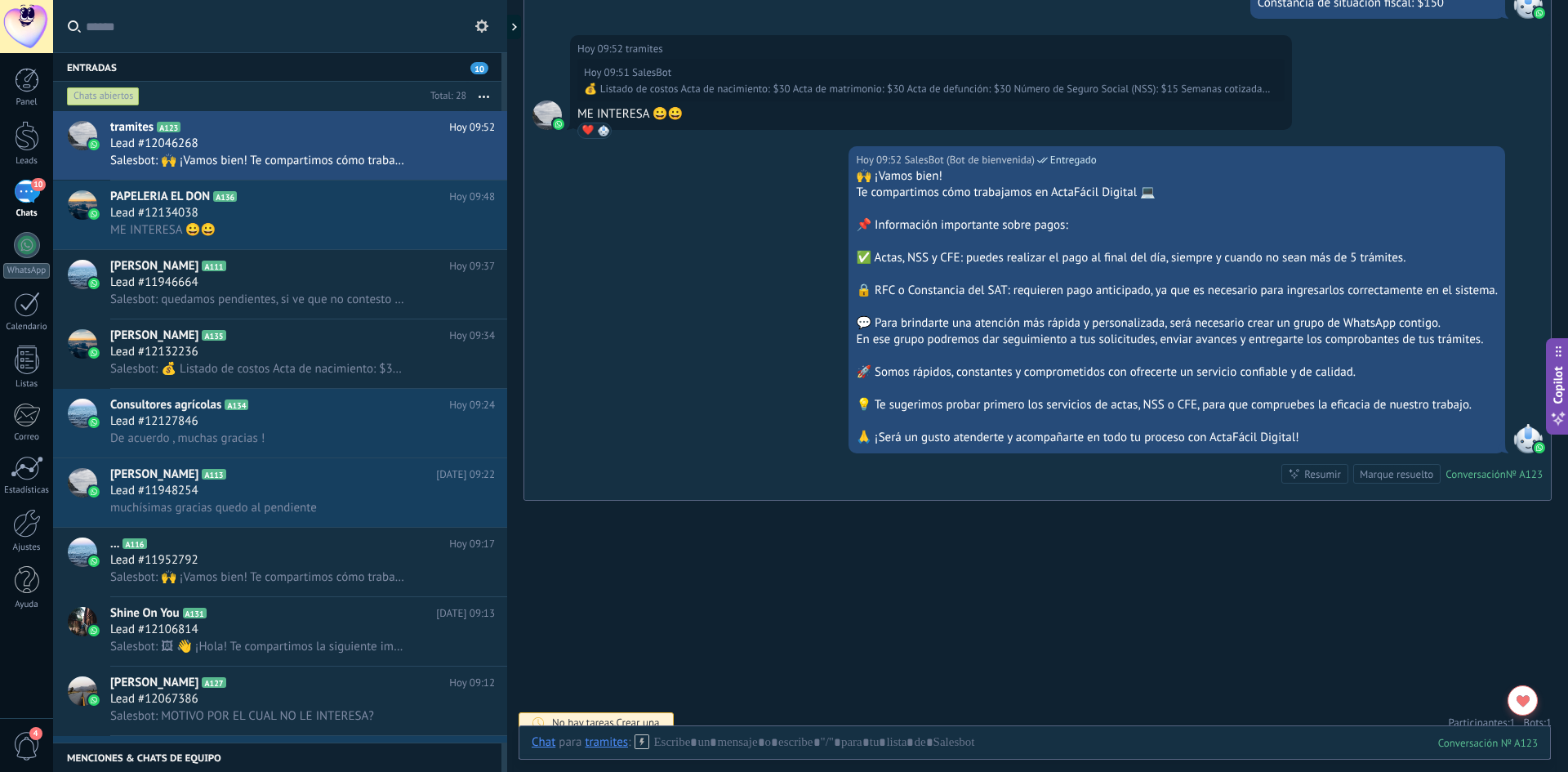
scroll to position [1943, 0]
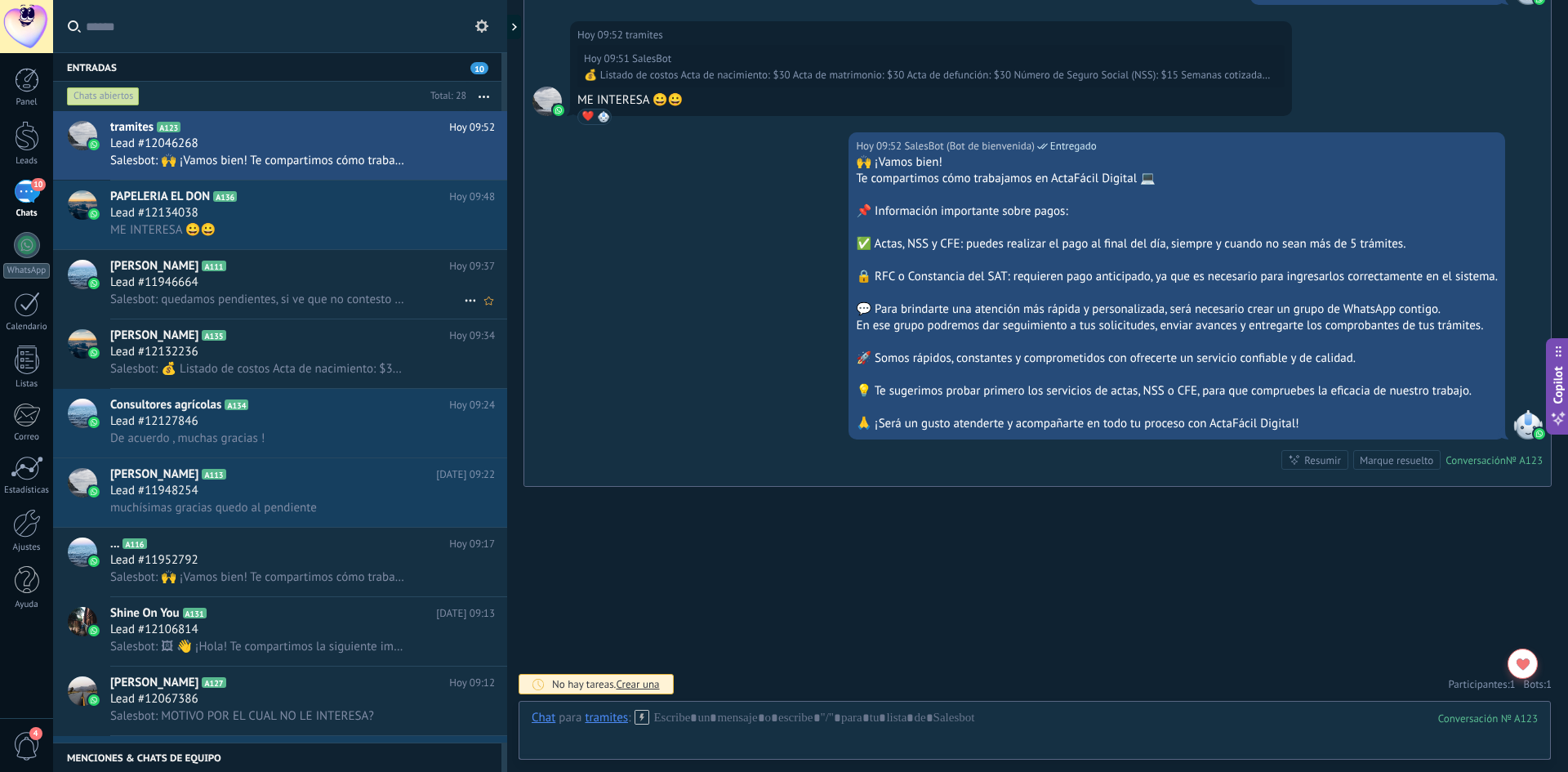
click at [288, 297] on span "Salesbot: quedamos pendientes, si ve que no contesto echeme una llamadita perdi…" at bounding box center [258, 299] width 295 height 16
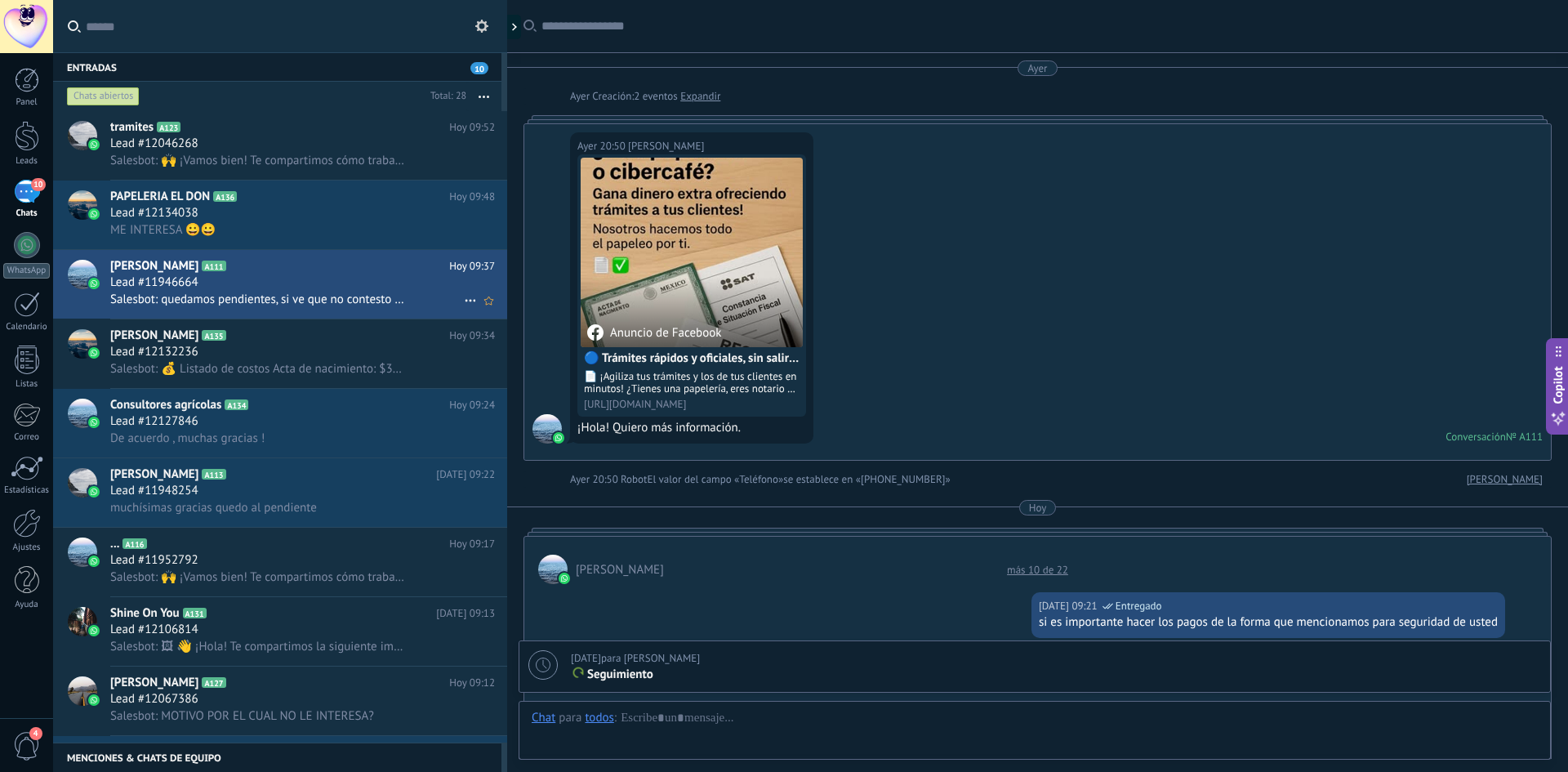
scroll to position [872, 0]
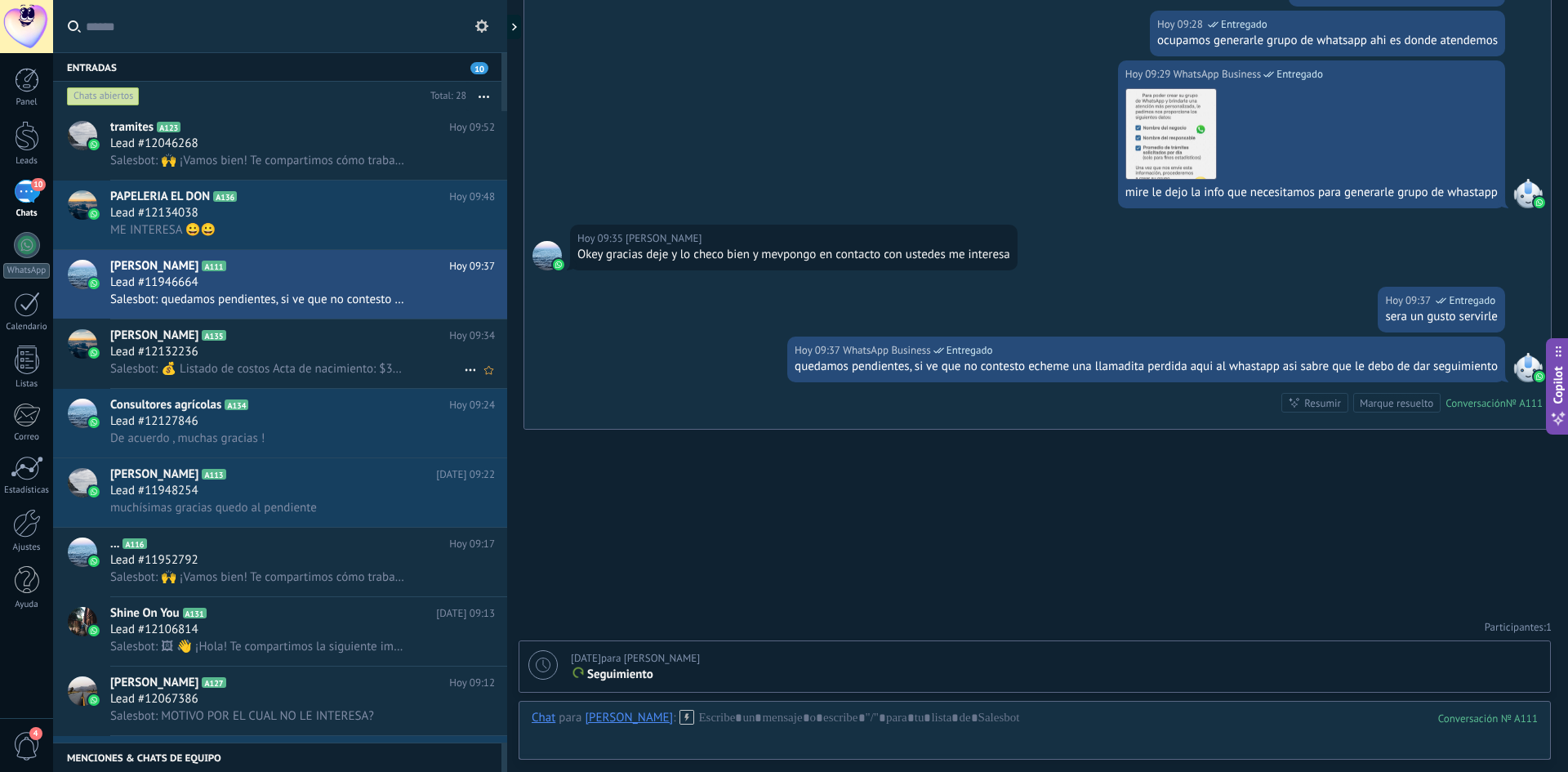
click at [307, 340] on h2 "[PERSON_NAME] A135" at bounding box center [279, 336] width 339 height 16
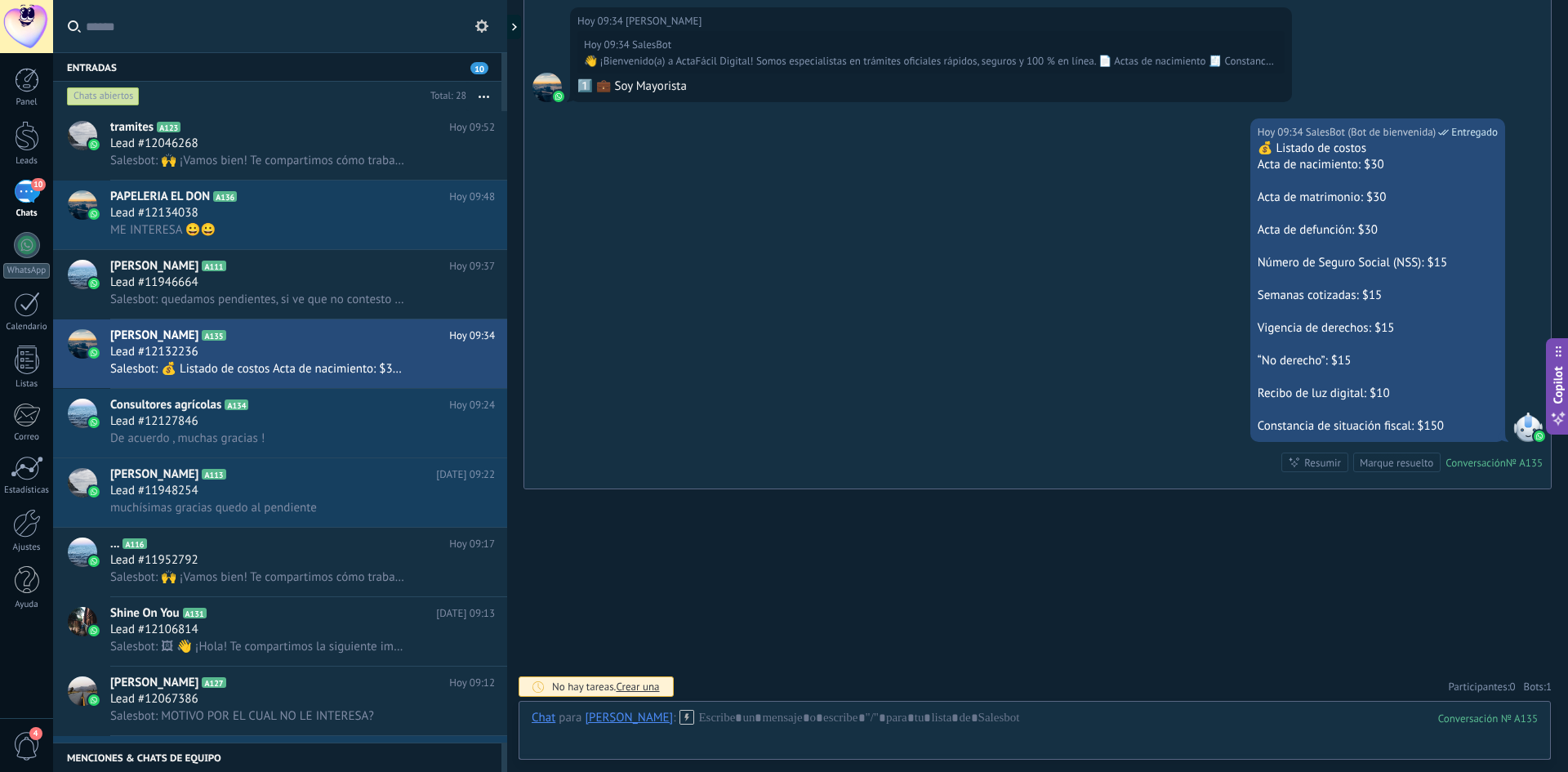
scroll to position [1970, 0]
